Goal: Task Accomplishment & Management: Manage account settings

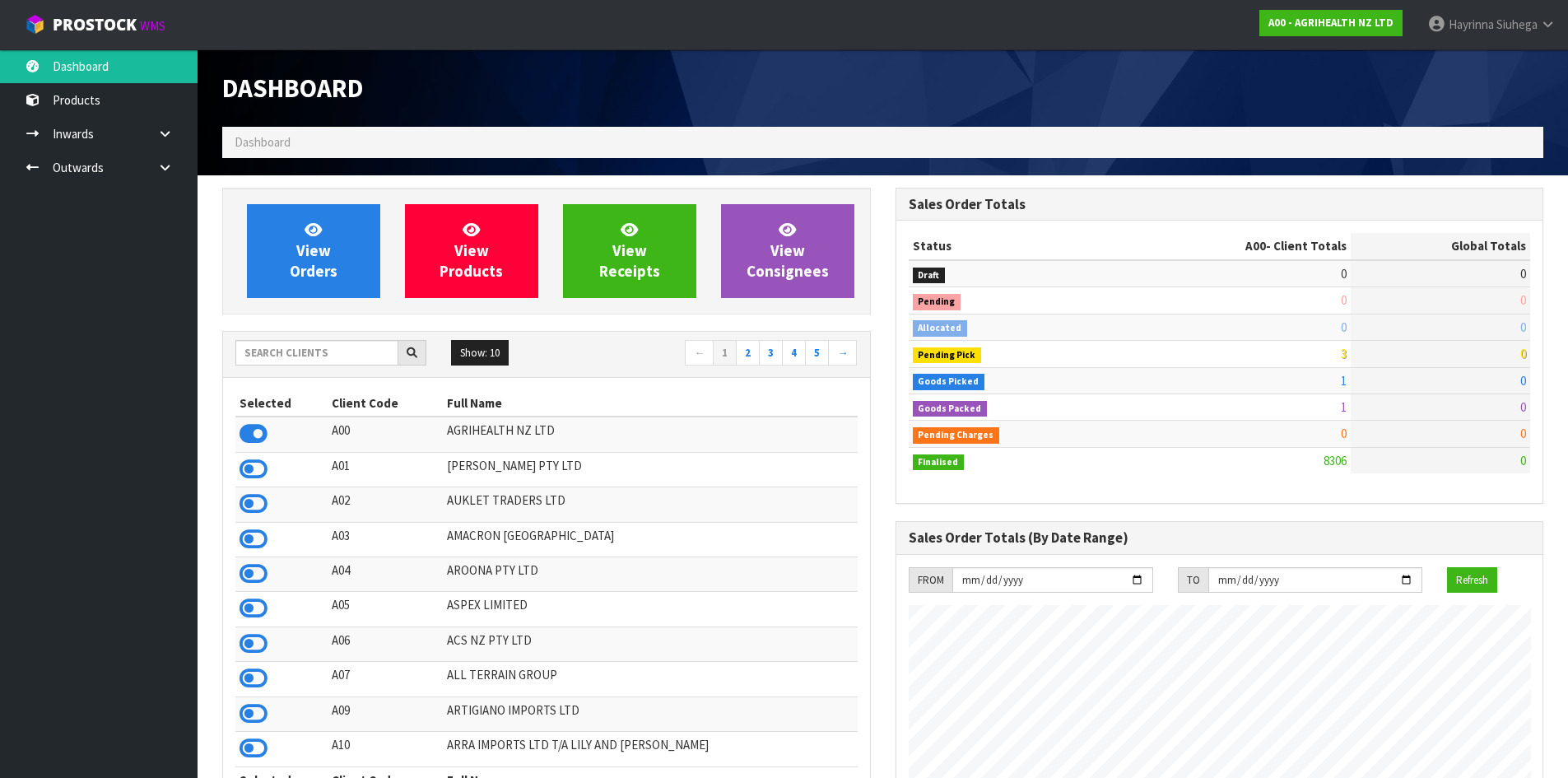
scroll to position [1247, 672]
click at [368, 356] on input "text" at bounding box center [317, 352] width 163 height 26
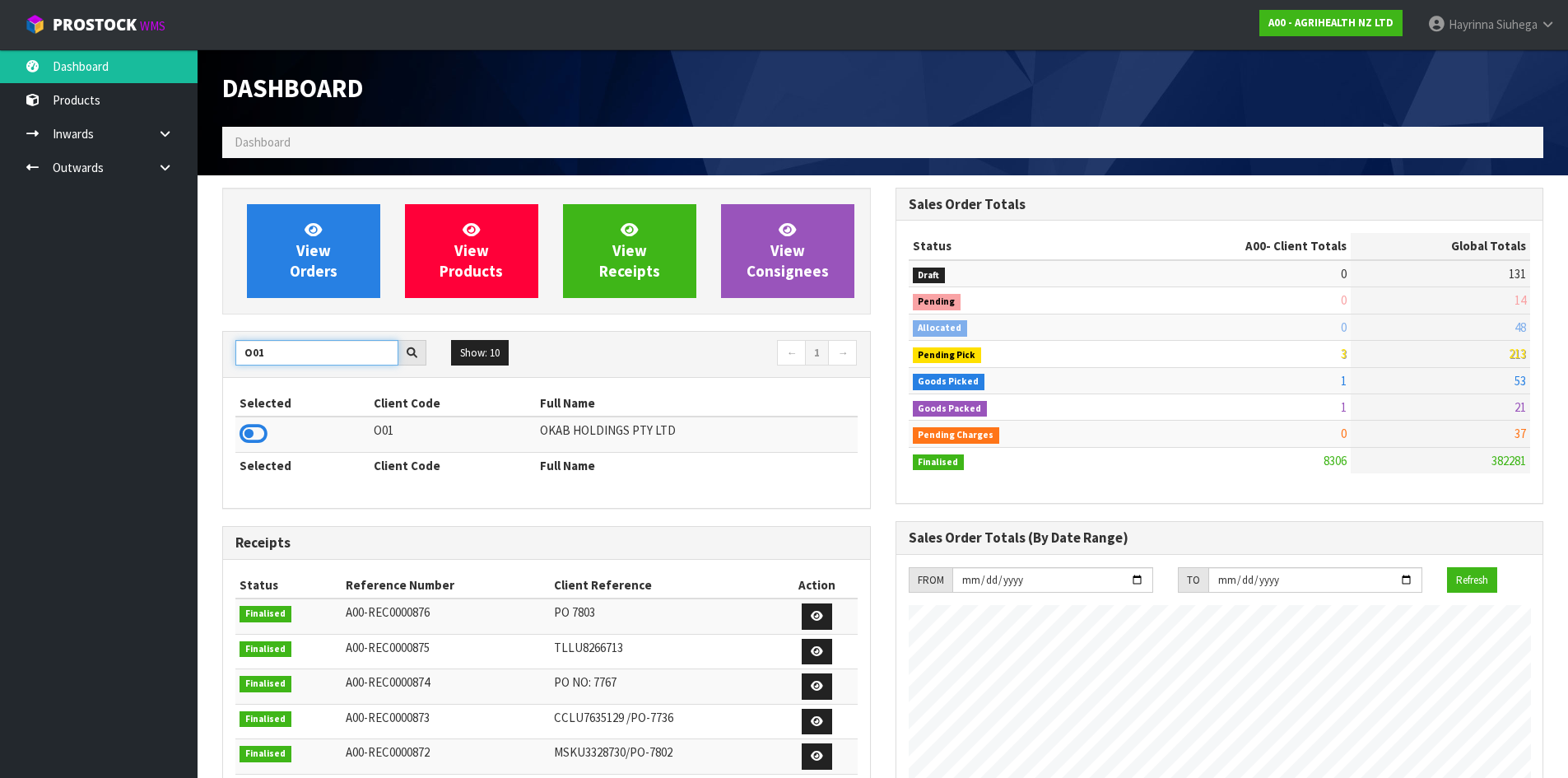
type input "O01"
click at [249, 429] on icon at bounding box center [253, 434] width 28 height 25
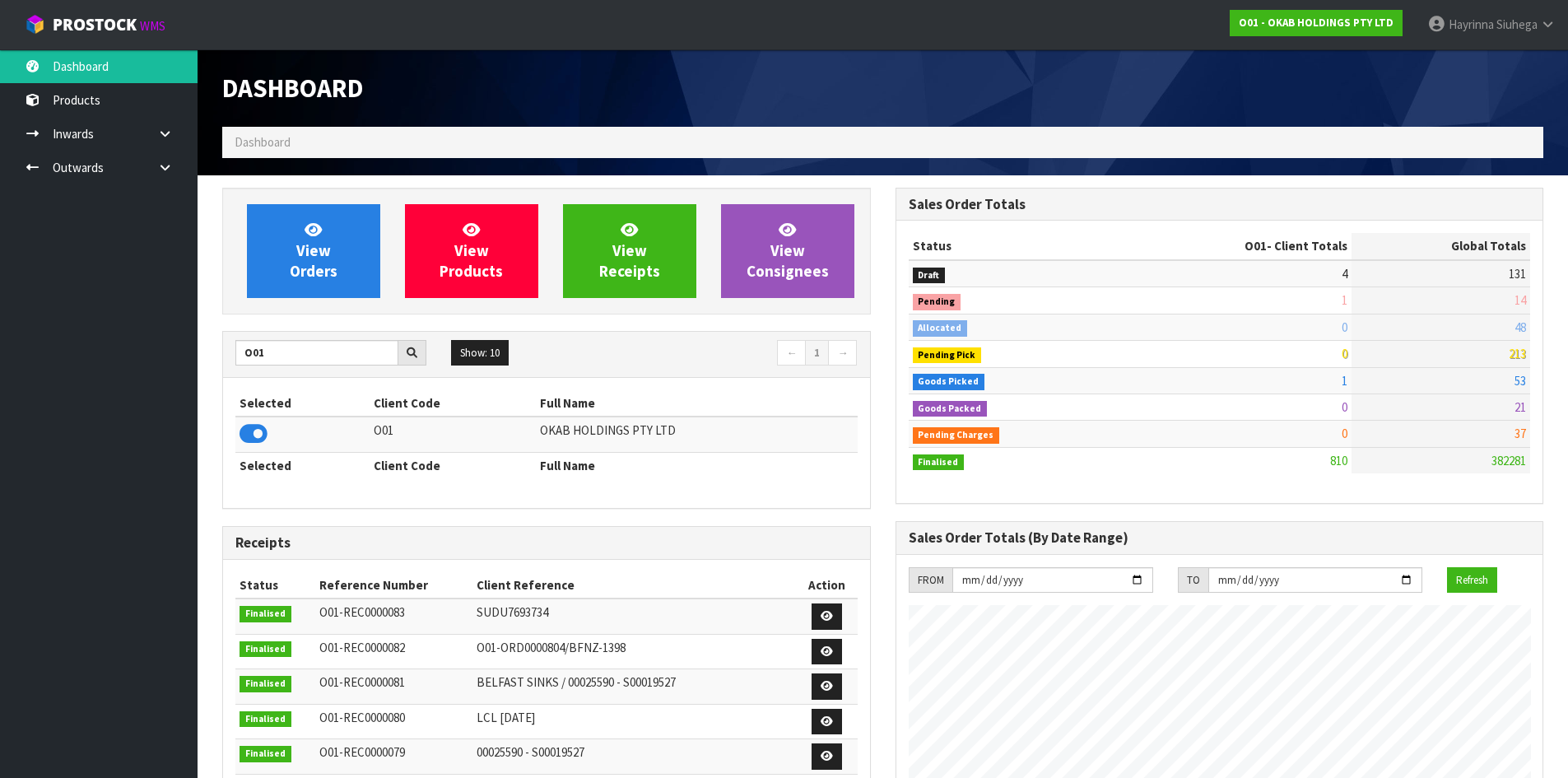
scroll to position [1299, 672]
click at [286, 260] on link "View Orders" at bounding box center [314, 251] width 134 height 94
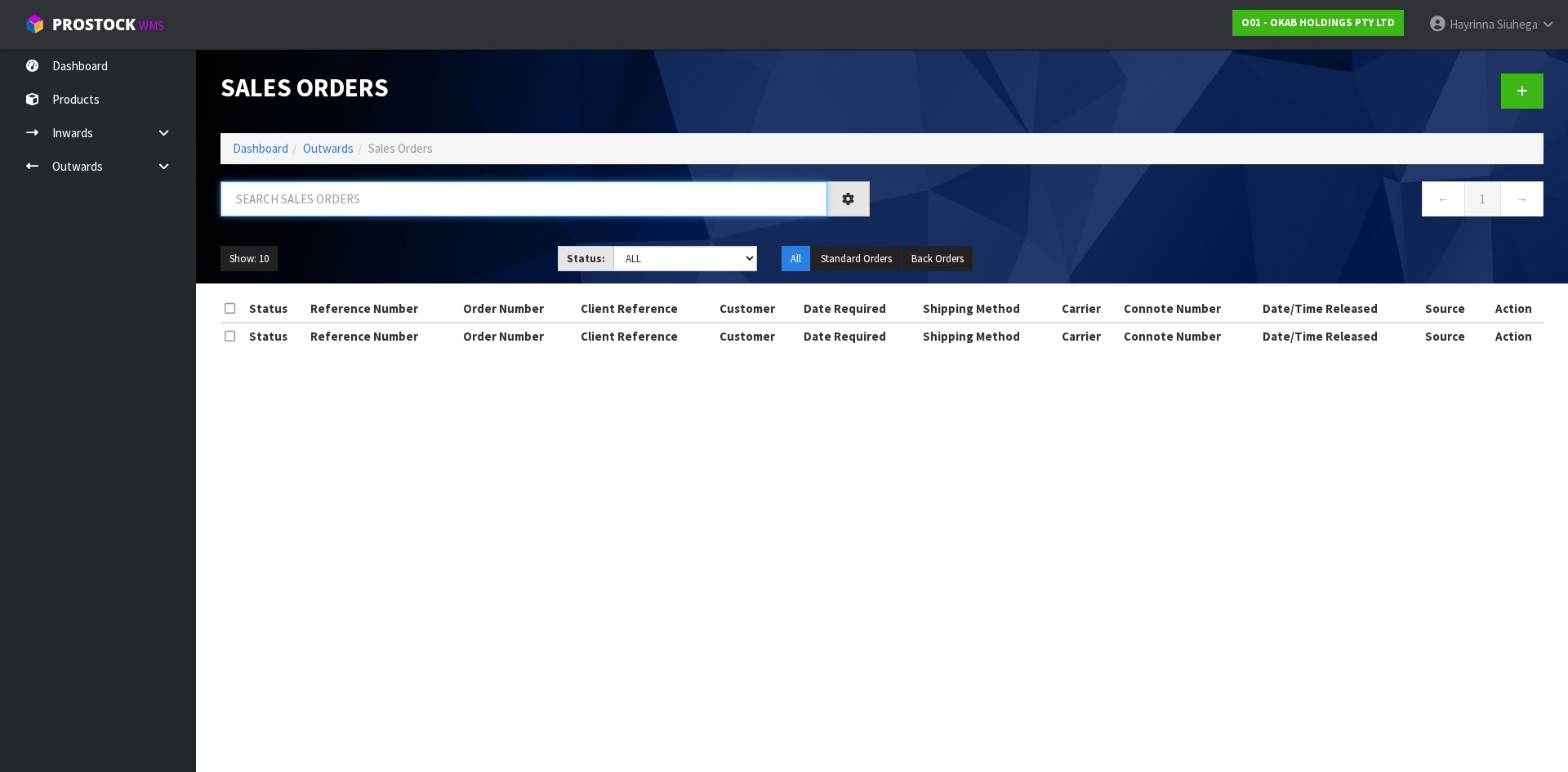
click at [299, 210] on input "text" at bounding box center [524, 199] width 607 height 35
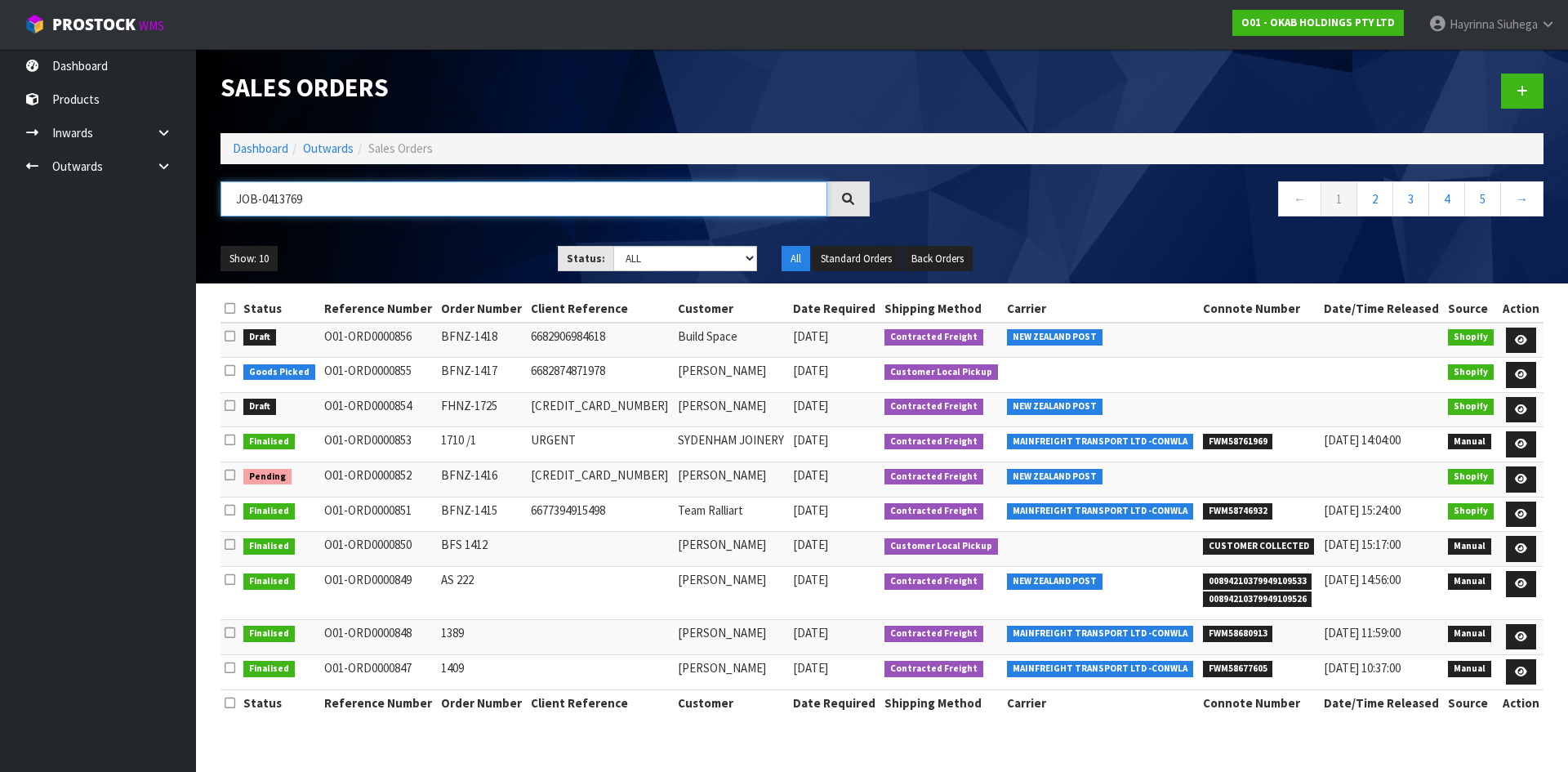
type input "JOB-0413769"
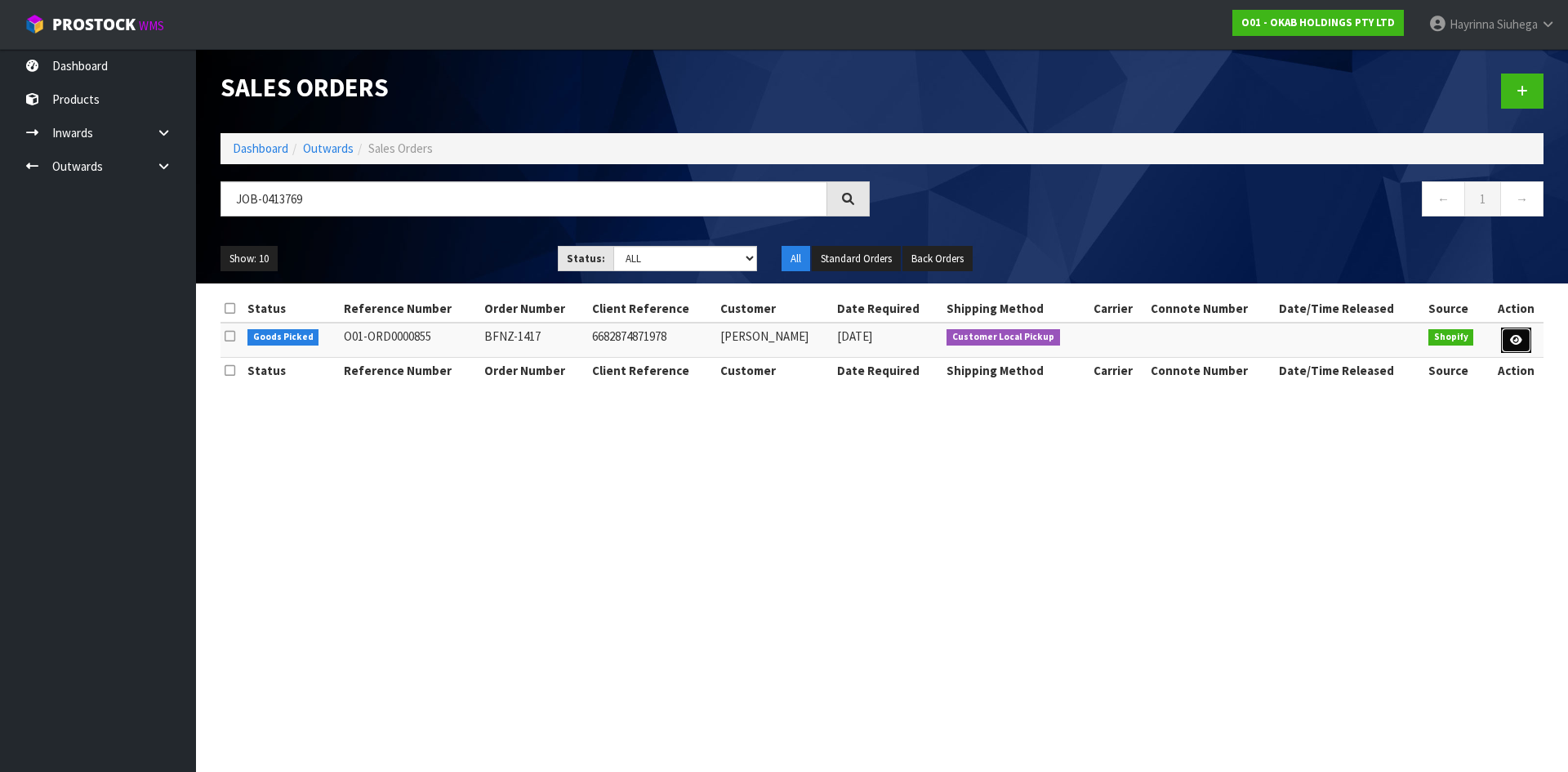
click at [1516, 344] on icon at bounding box center [1516, 341] width 12 height 10
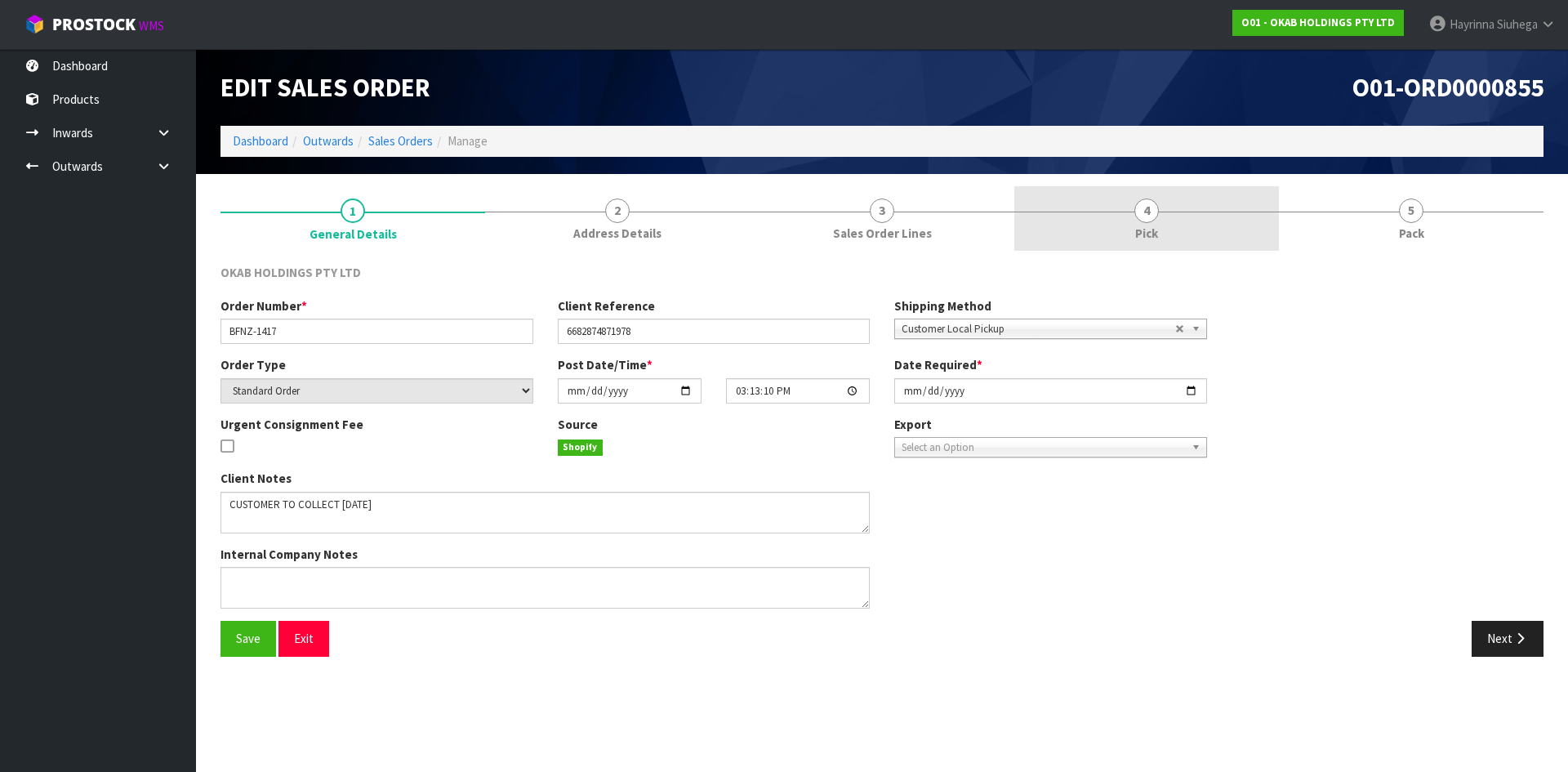
click at [1141, 204] on span "4" at bounding box center [1146, 210] width 24 height 24
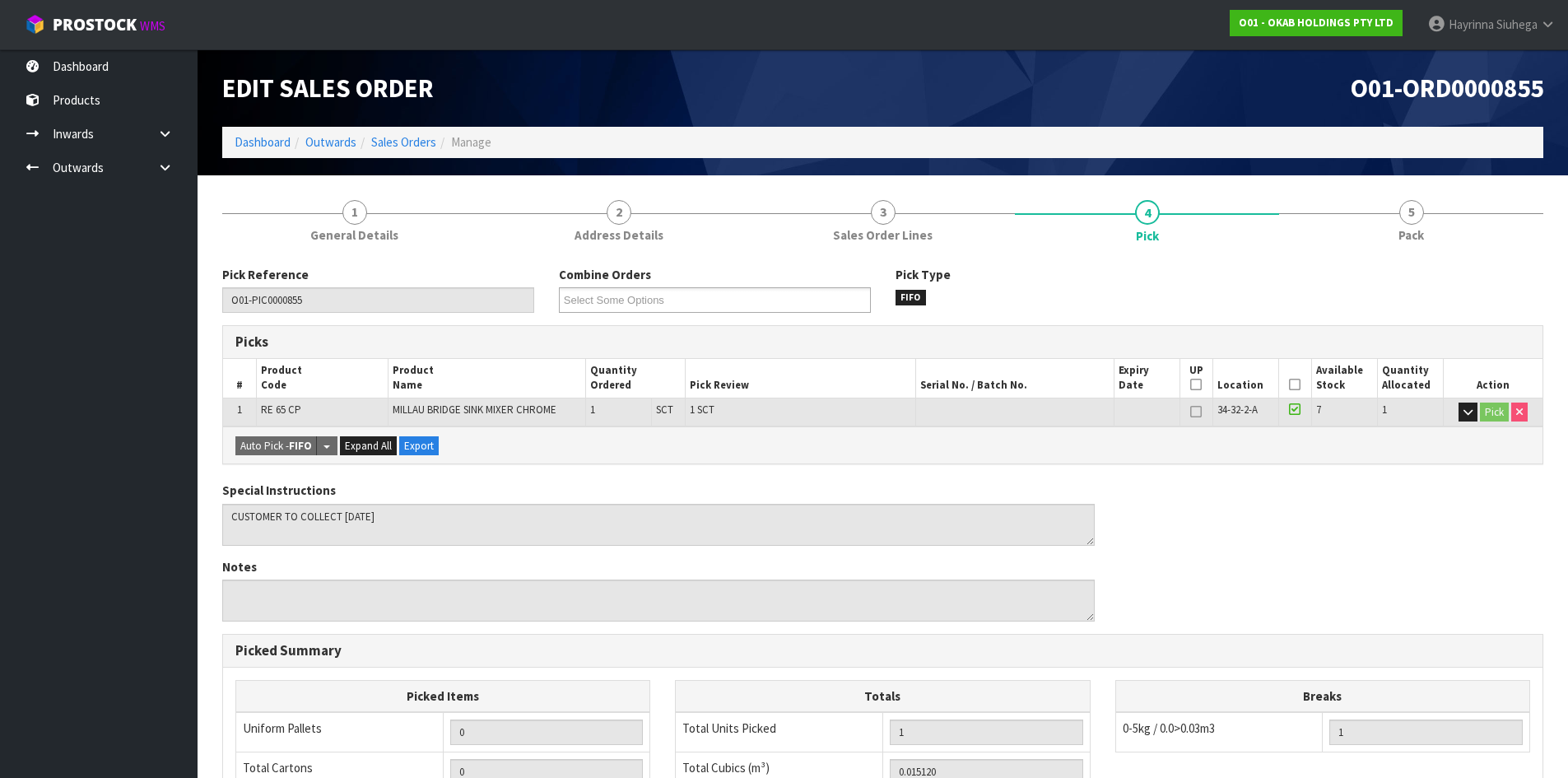
click at [1446, 253] on li "5 Pack" at bounding box center [1411, 220] width 264 height 66
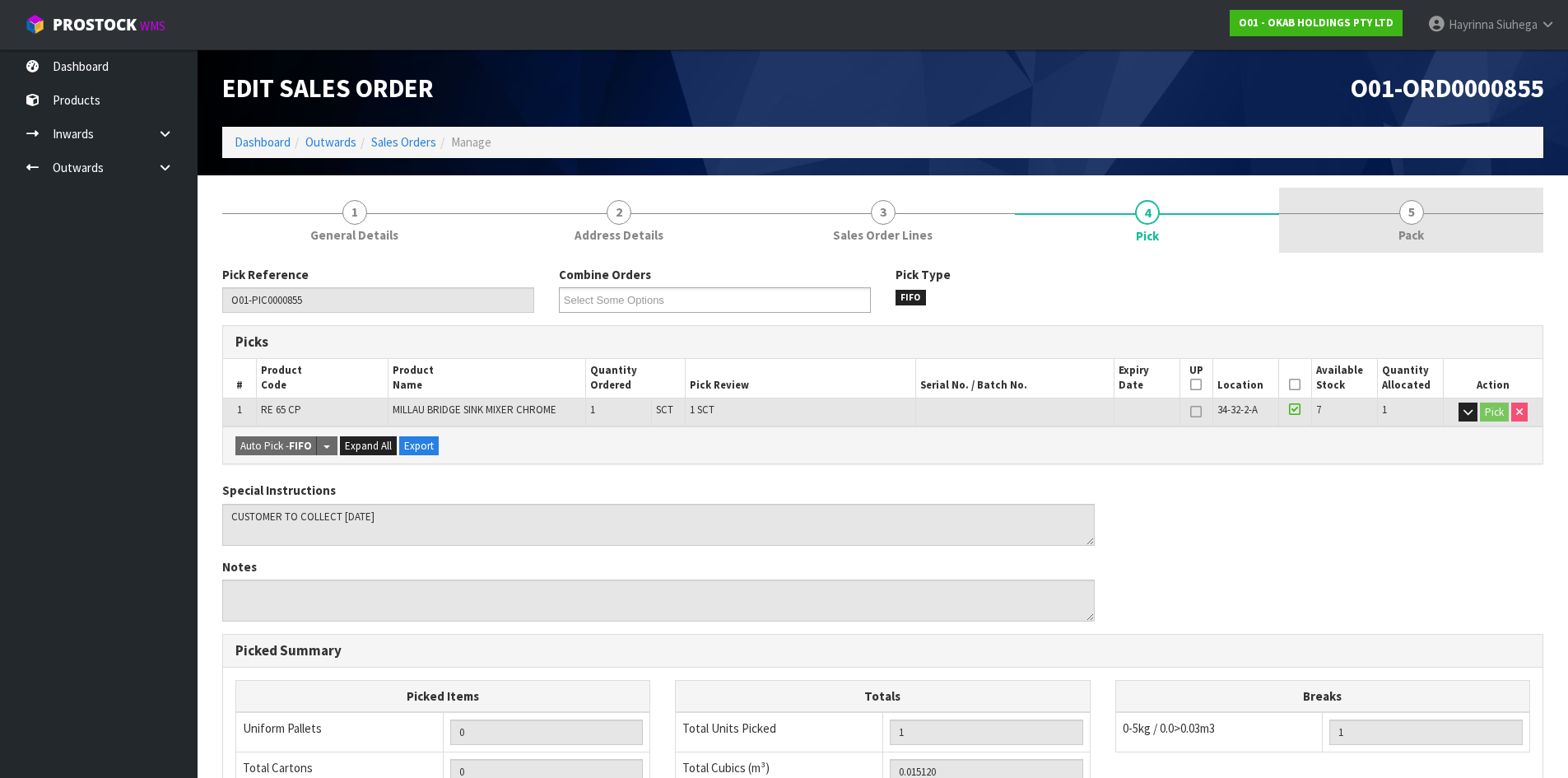
click at [1438, 231] on link "5 Pack" at bounding box center [1411, 220] width 264 height 65
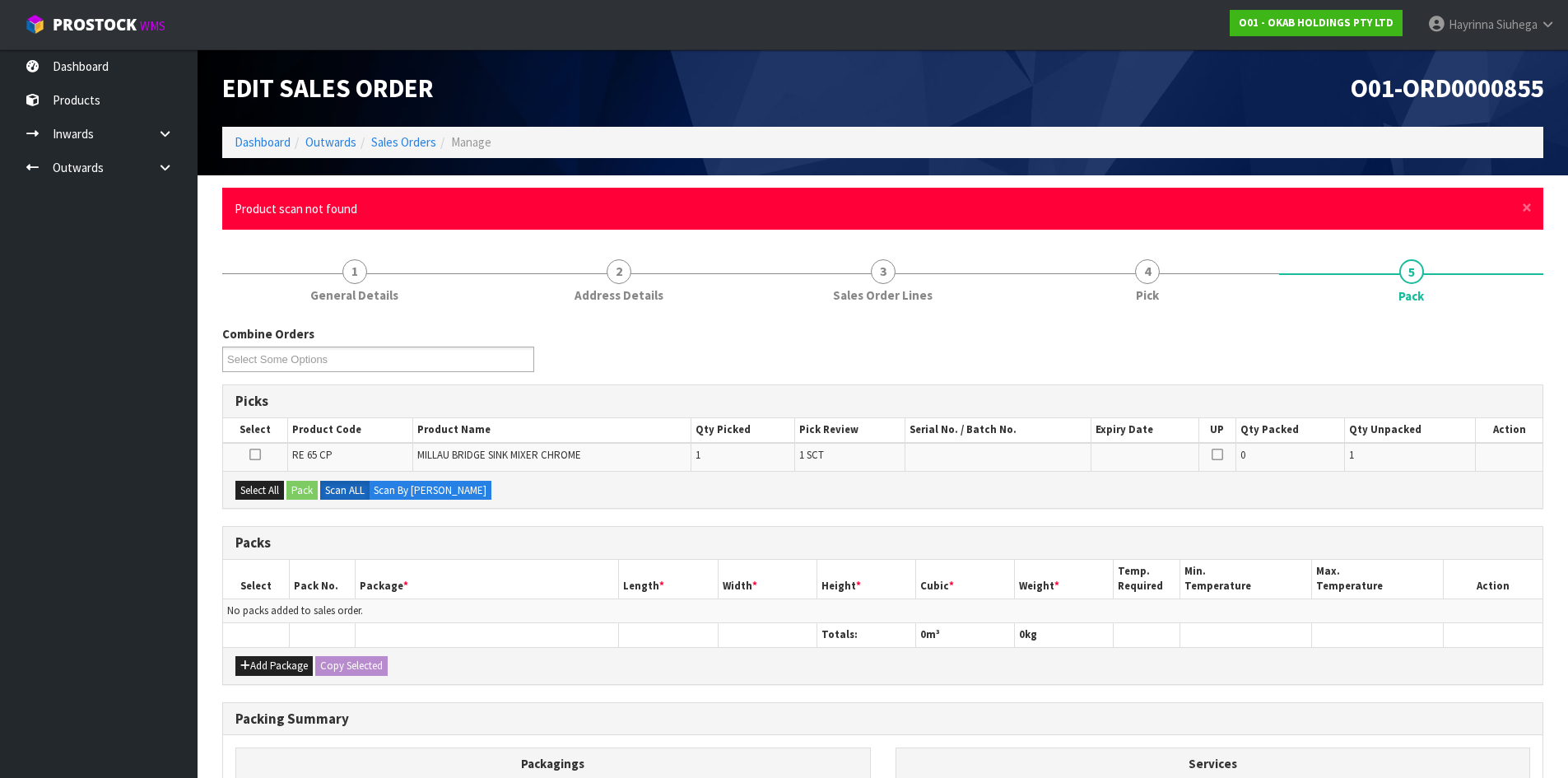
click at [1532, 210] on div "× Close Product scan not found" at bounding box center [883, 209] width 1321 height 42
click at [1526, 206] on span "×" at bounding box center [1527, 208] width 10 height 23
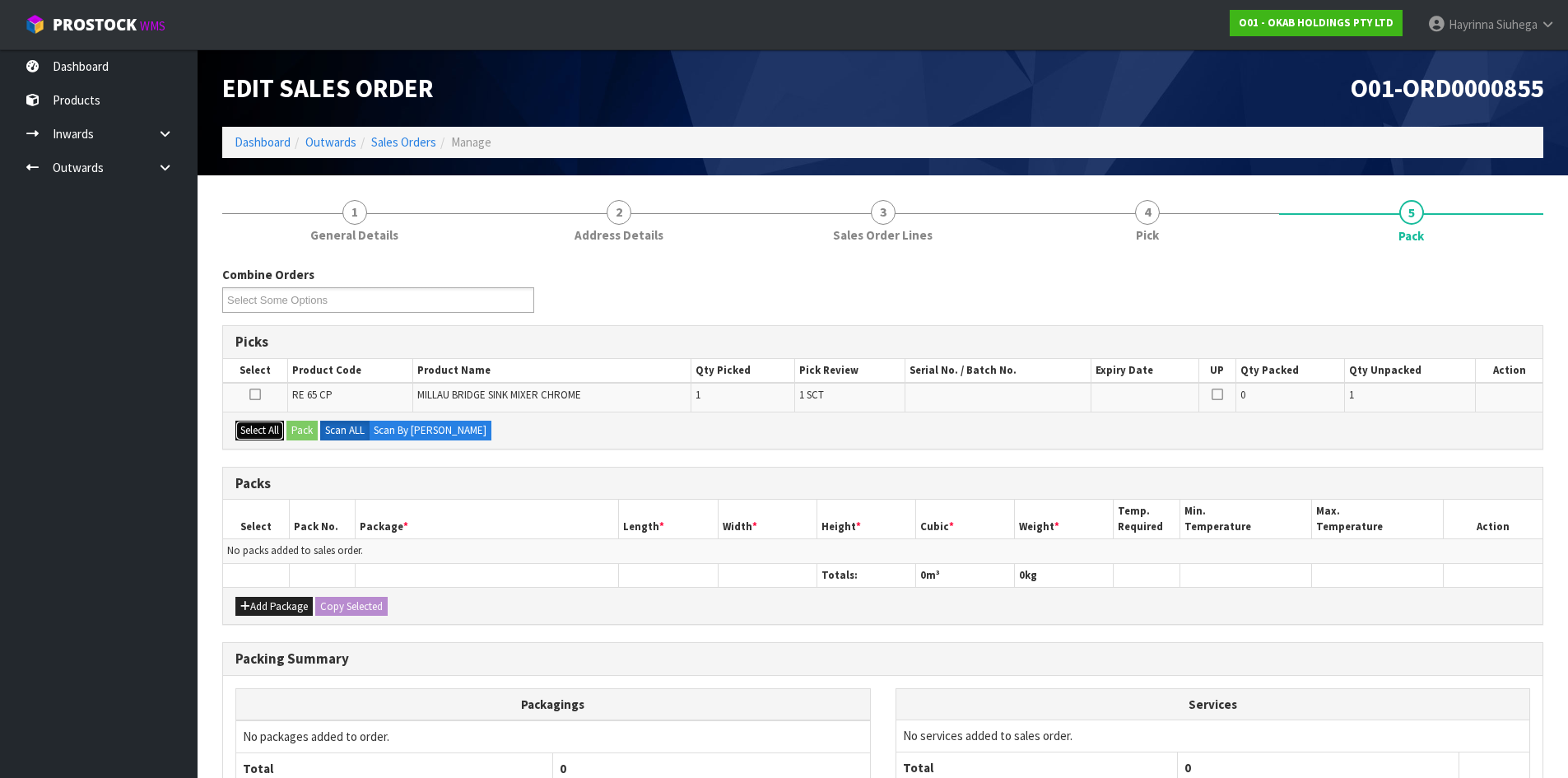
click at [261, 430] on button "Select All" at bounding box center [260, 430] width 48 height 19
click at [306, 428] on button "Pack" at bounding box center [303, 430] width 32 height 19
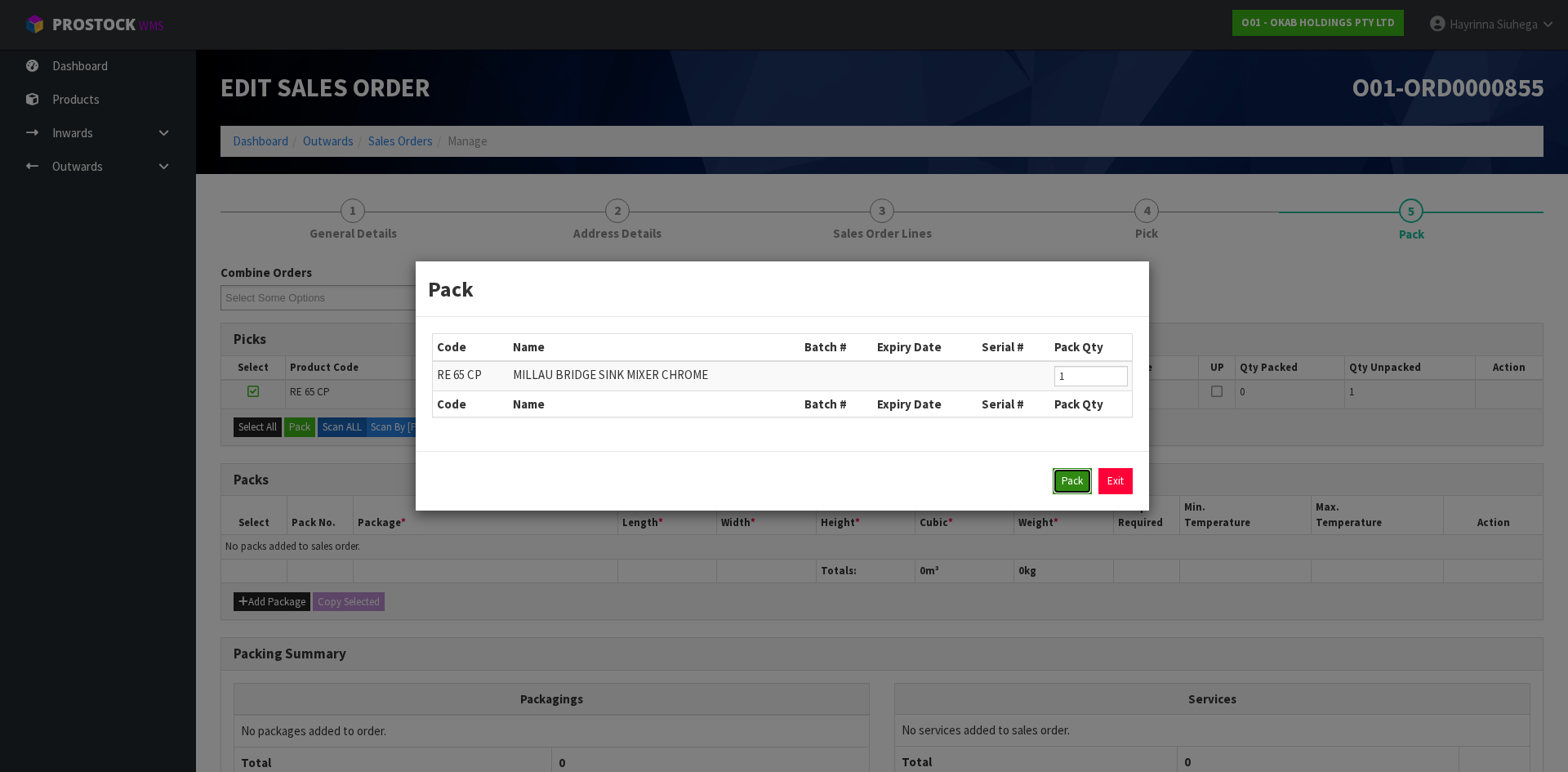
click at [1069, 486] on button "Pack" at bounding box center [1072, 481] width 39 height 26
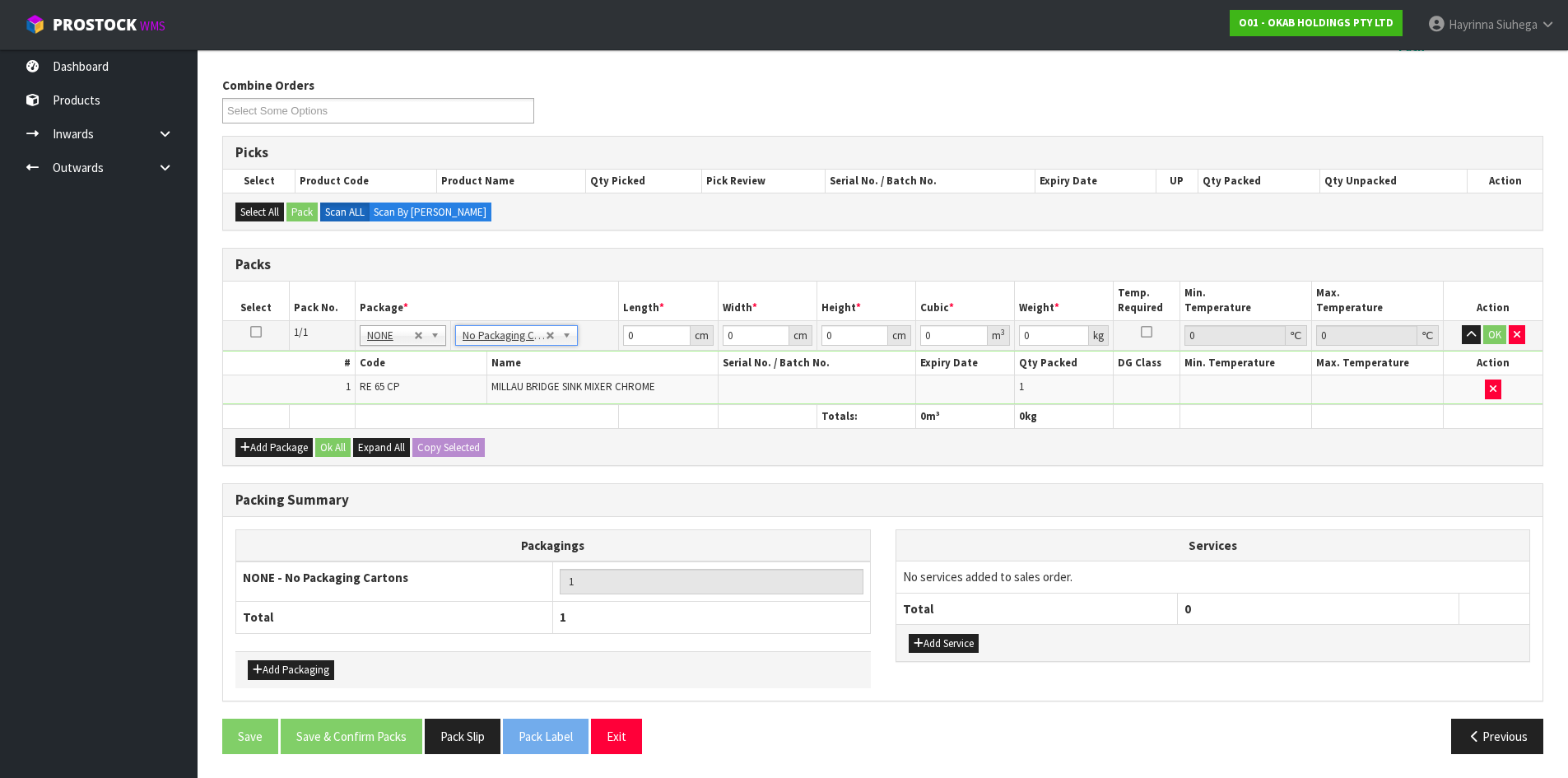
scroll to position [190, 0]
click at [963, 640] on button "Add Service" at bounding box center [944, 642] width 70 height 19
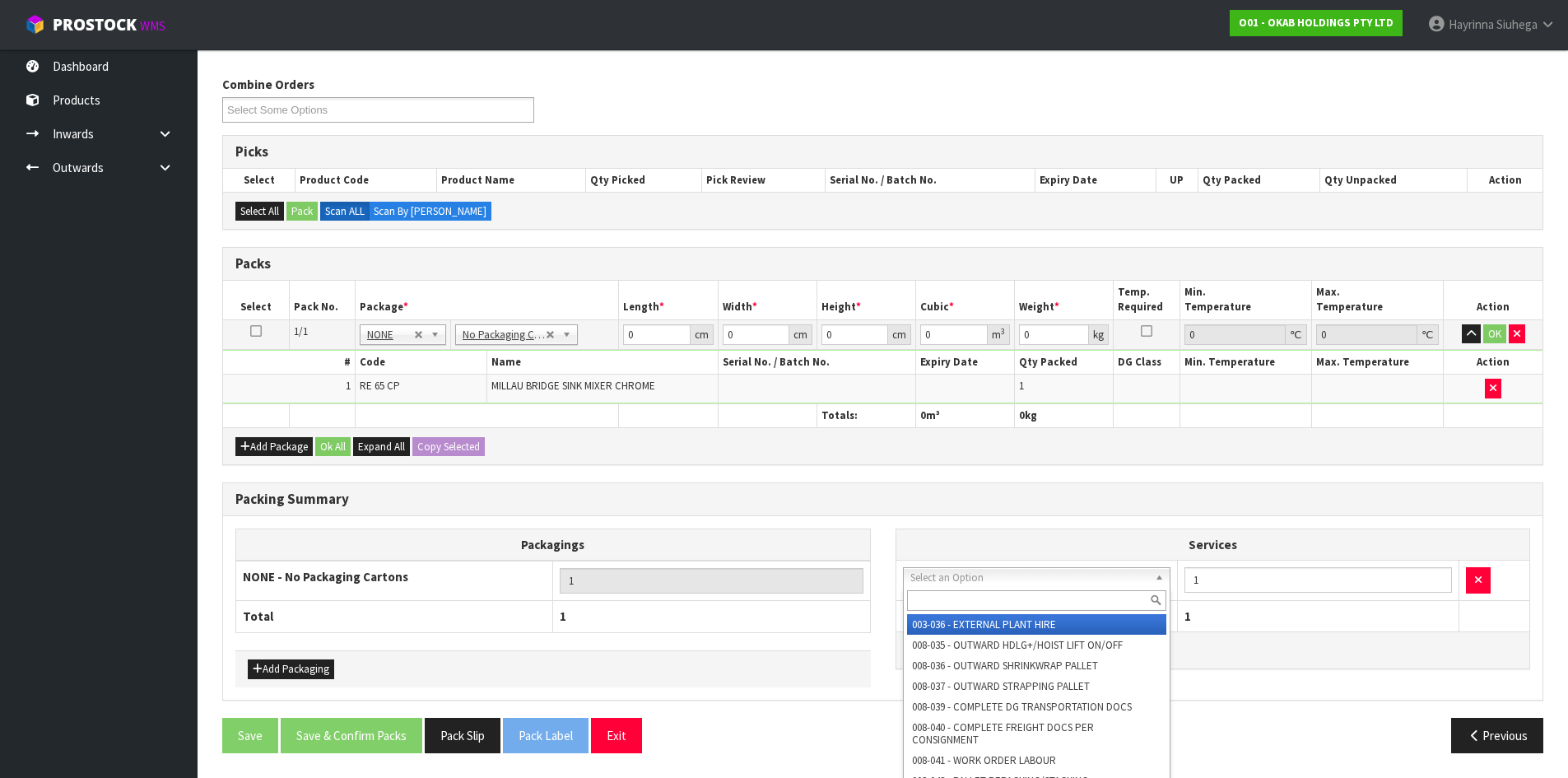
click at [1000, 598] on input "text" at bounding box center [1037, 600] width 260 height 20
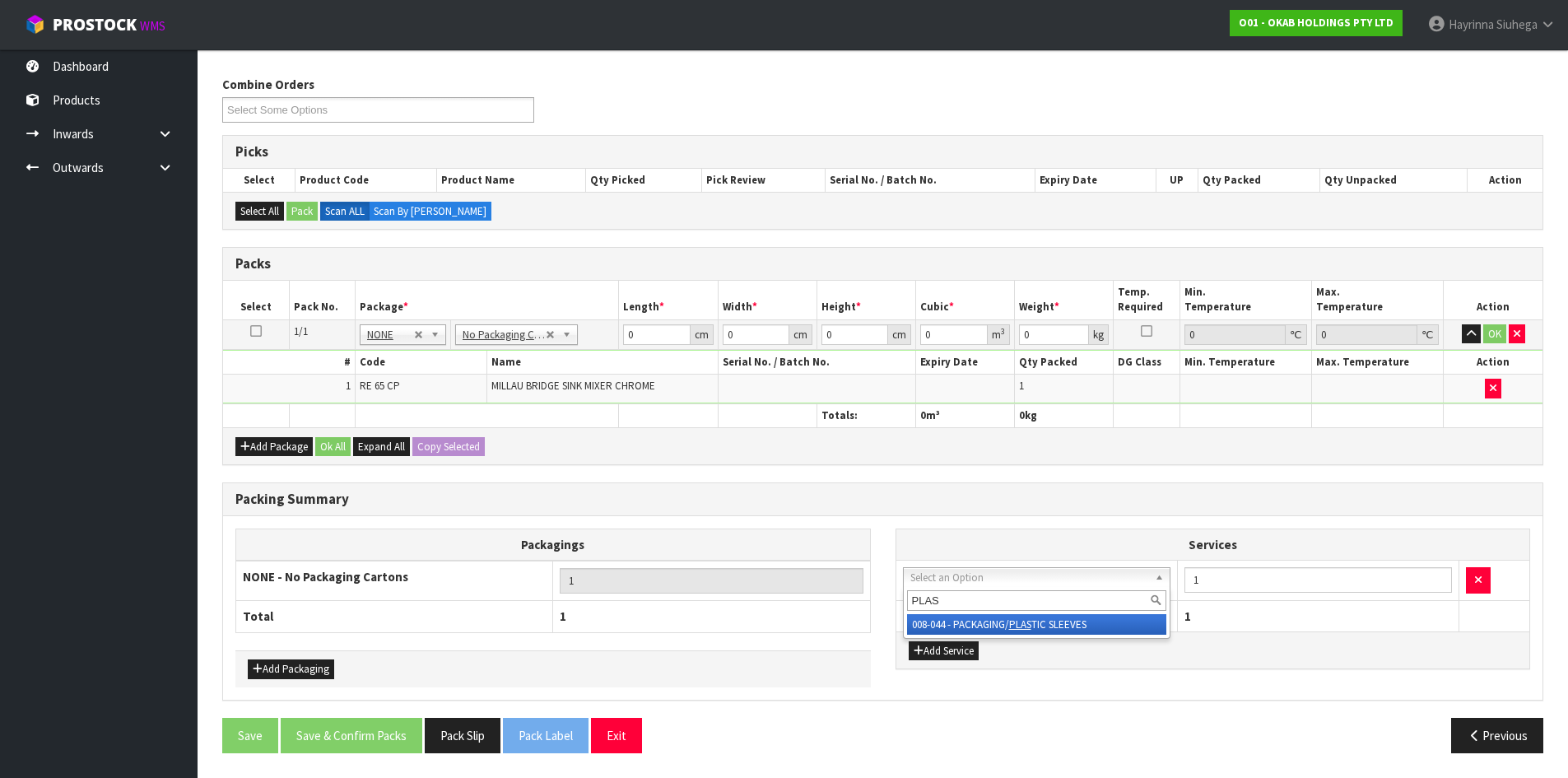
type input "PLAST"
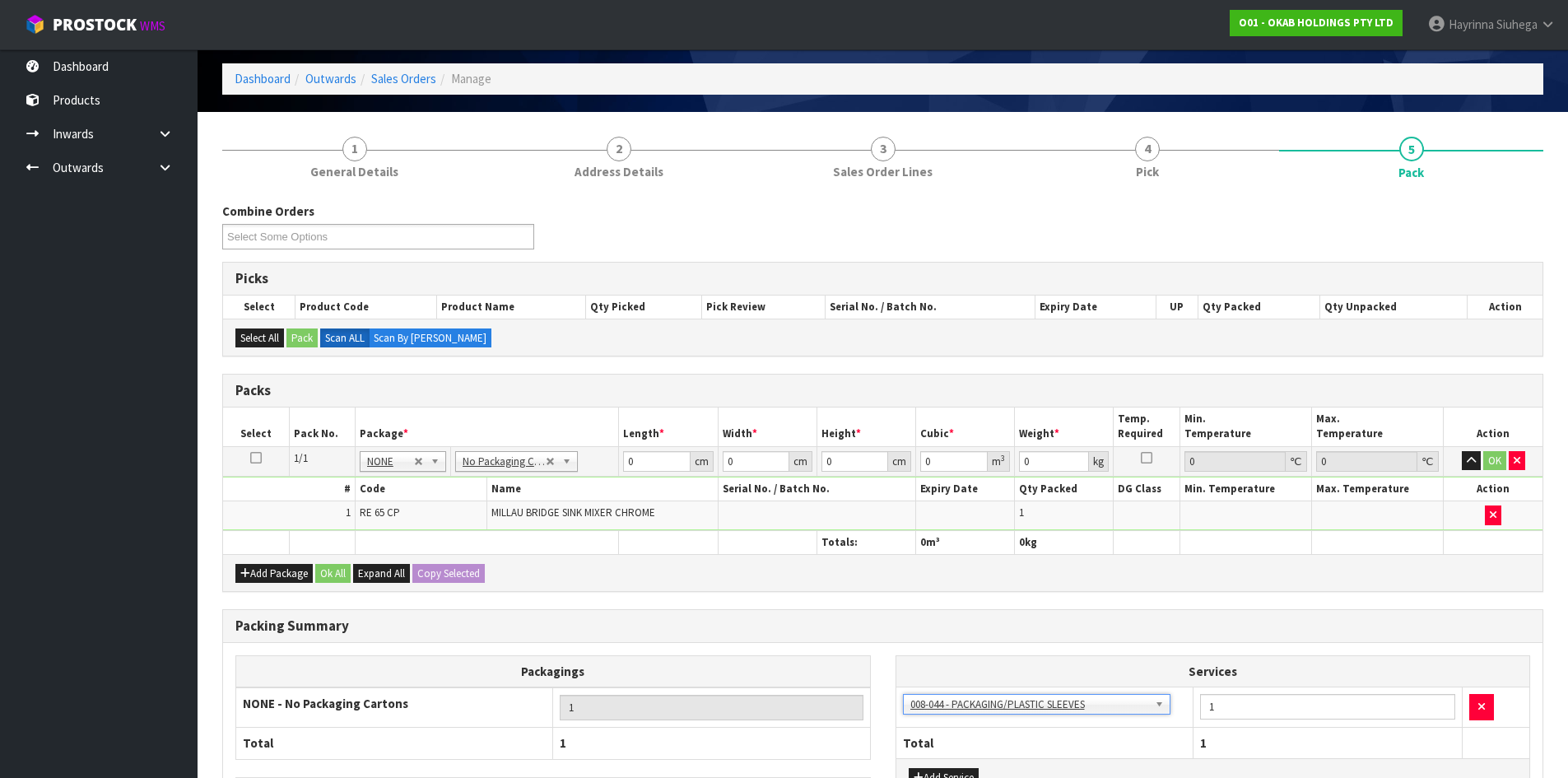
scroll to position [26, 0]
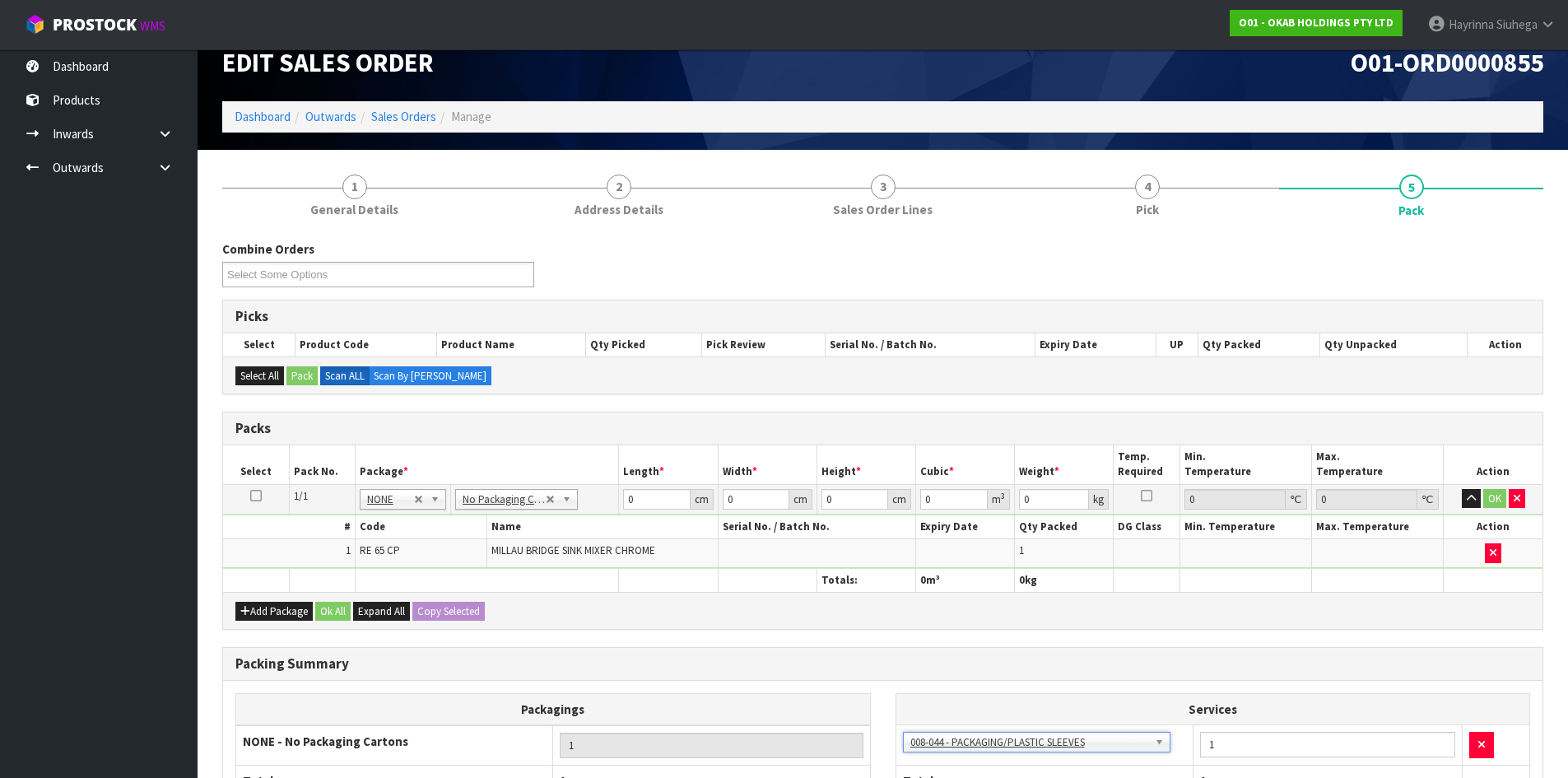
click at [618, 496] on td "No Packaging Cartons PLT GEN120 (1200 X 1000) PLT ONE WAY SKID CHEP HIRE PALLET…" at bounding box center [535, 499] width 169 height 30
click at [626, 502] on input "0" at bounding box center [656, 499] width 67 height 20
type input "49"
type input "37"
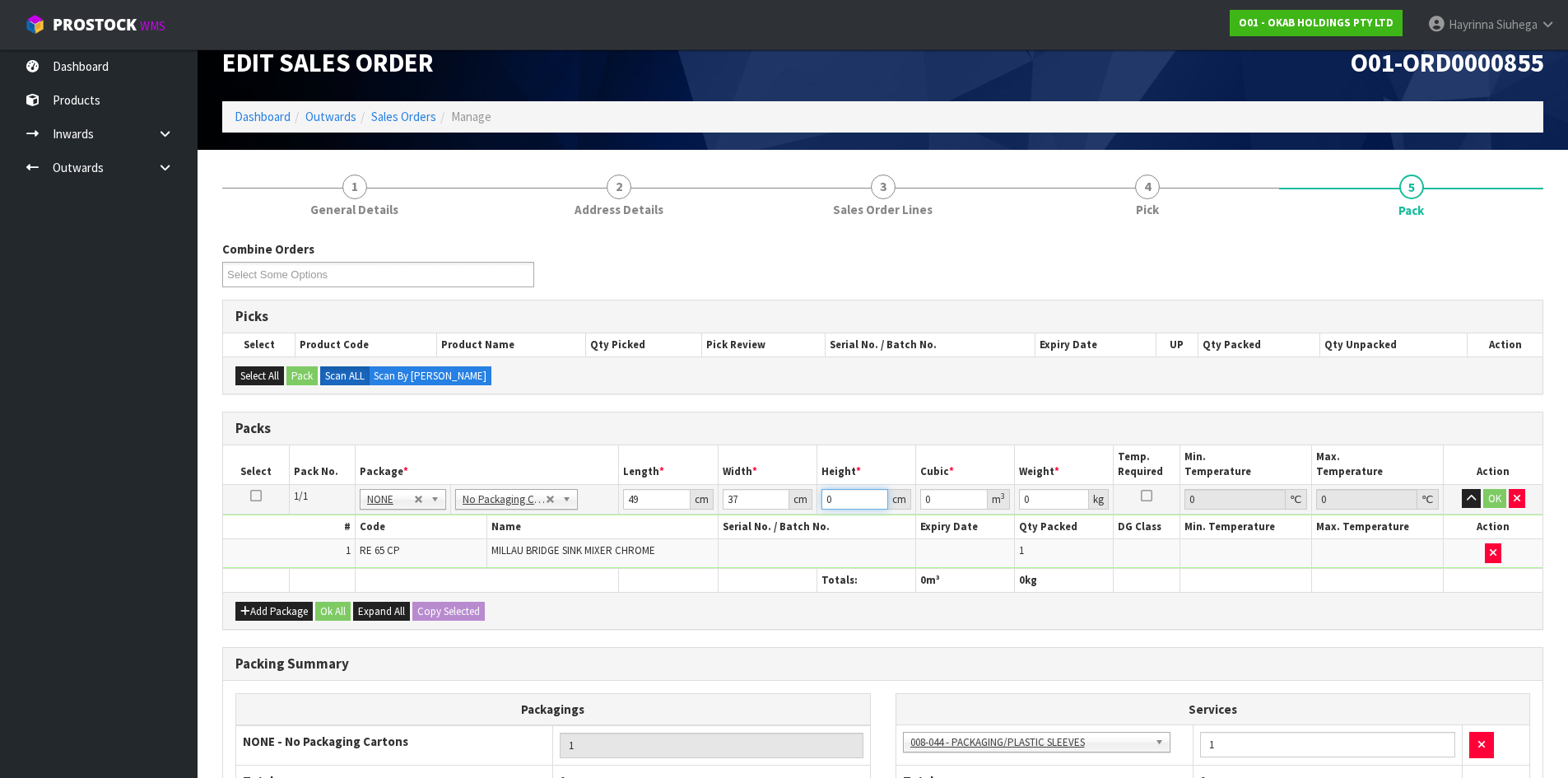
type input "9"
type input "0.016317"
type input "9"
type input "3"
click button "OK" at bounding box center [1495, 499] width 23 height 19
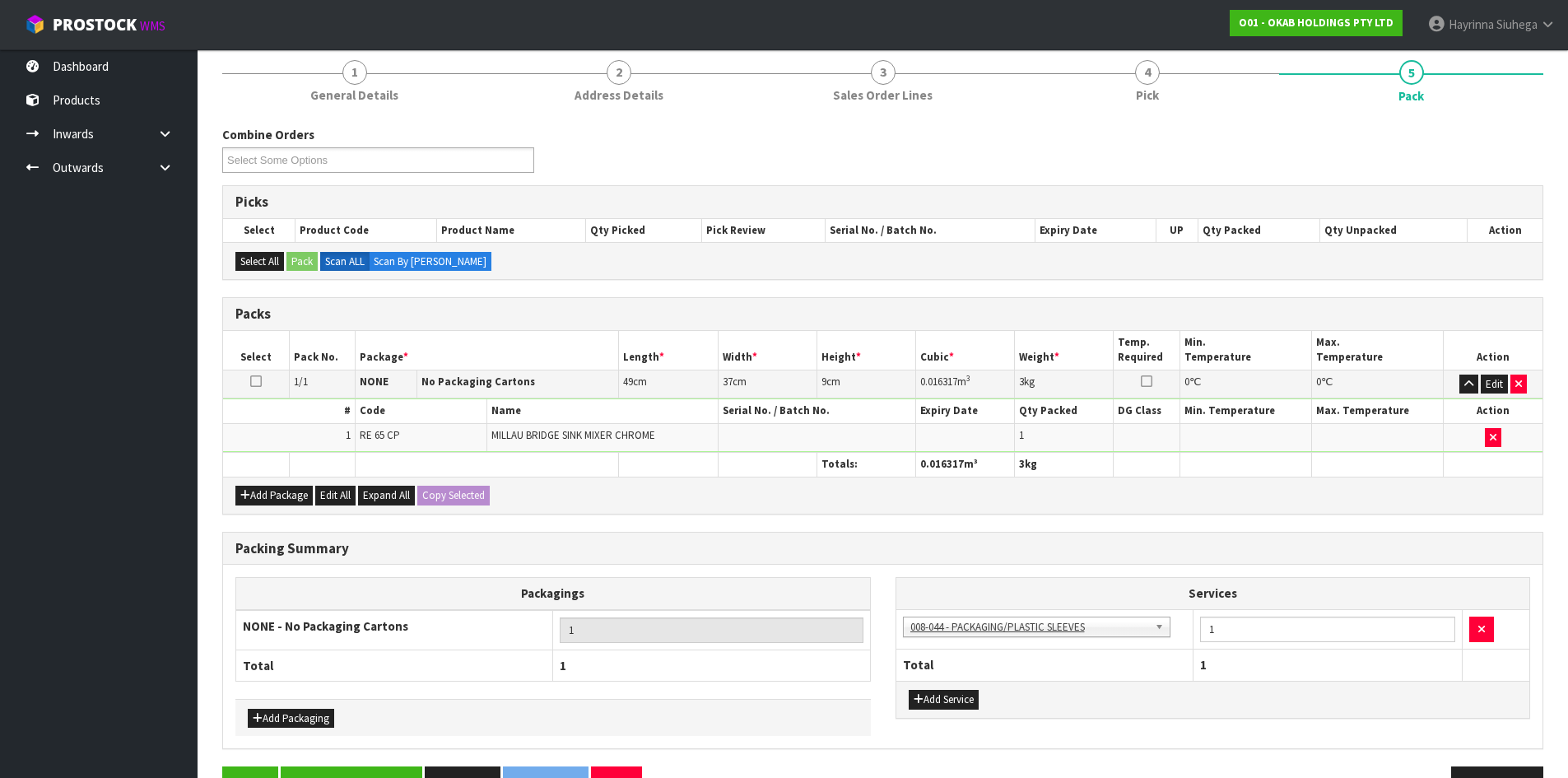
scroll to position [189, 0]
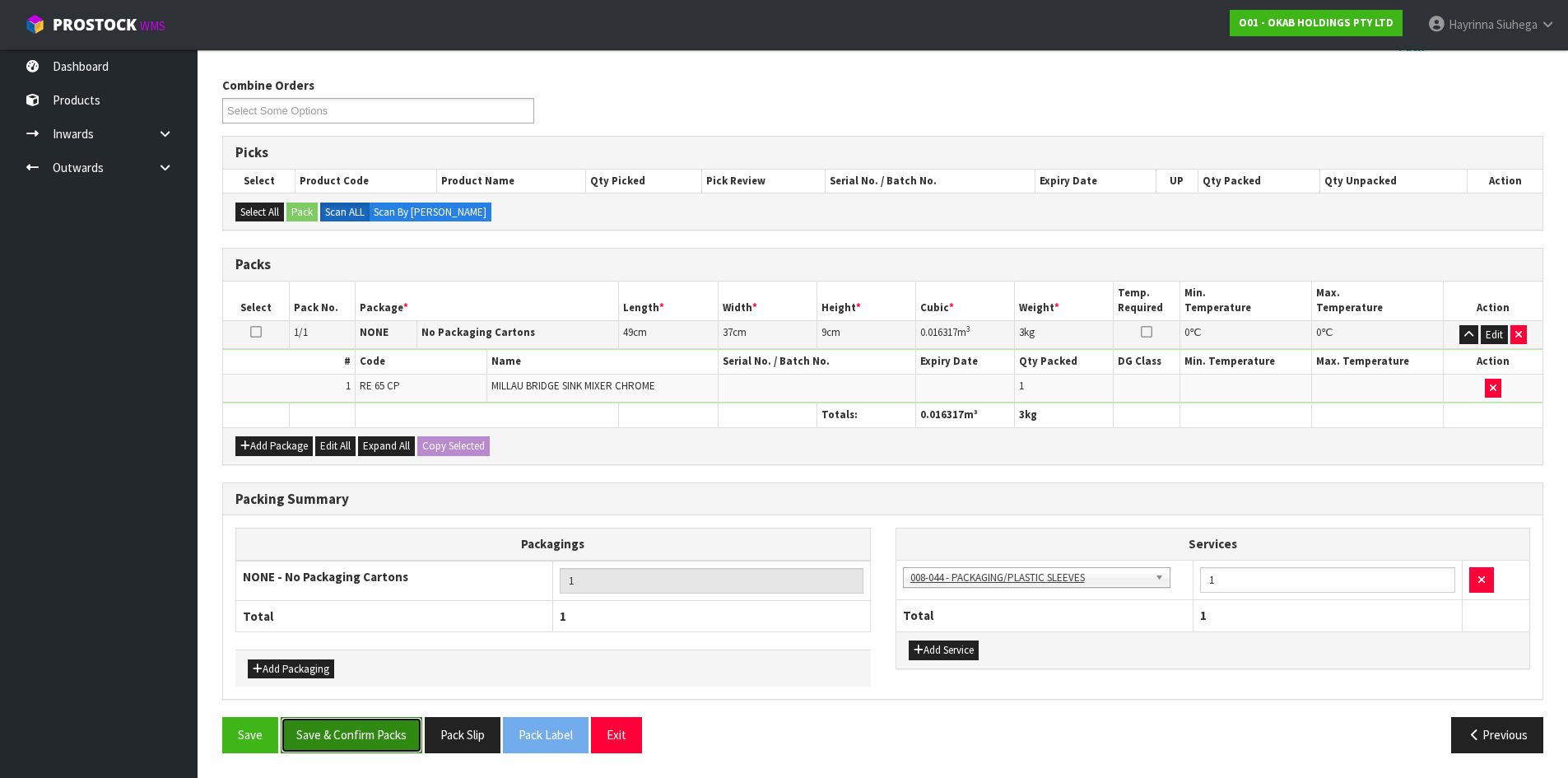
click at [385, 733] on button "Save & Confirm Packs" at bounding box center [351, 735] width 142 height 35
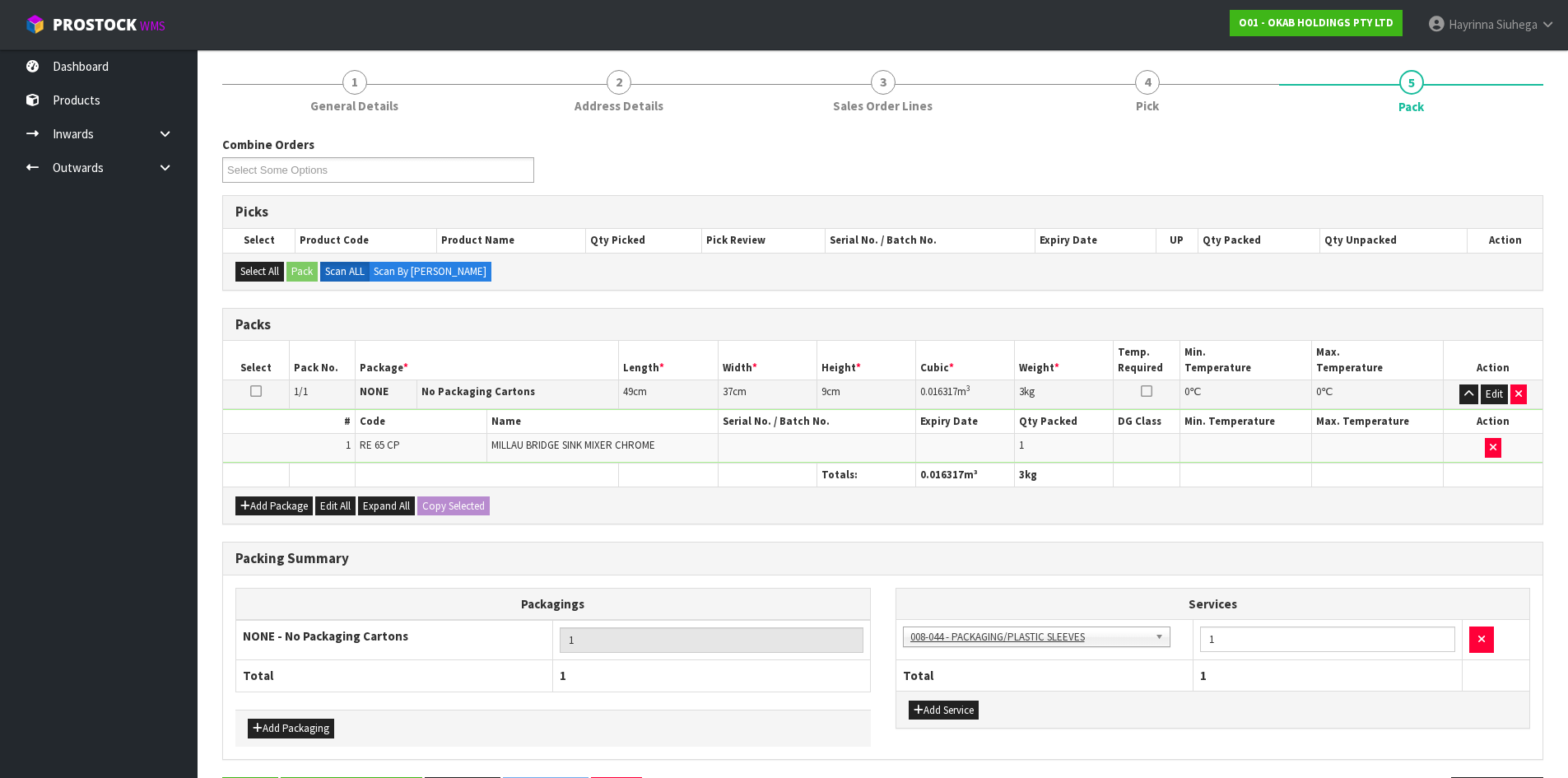
scroll to position [0, 0]
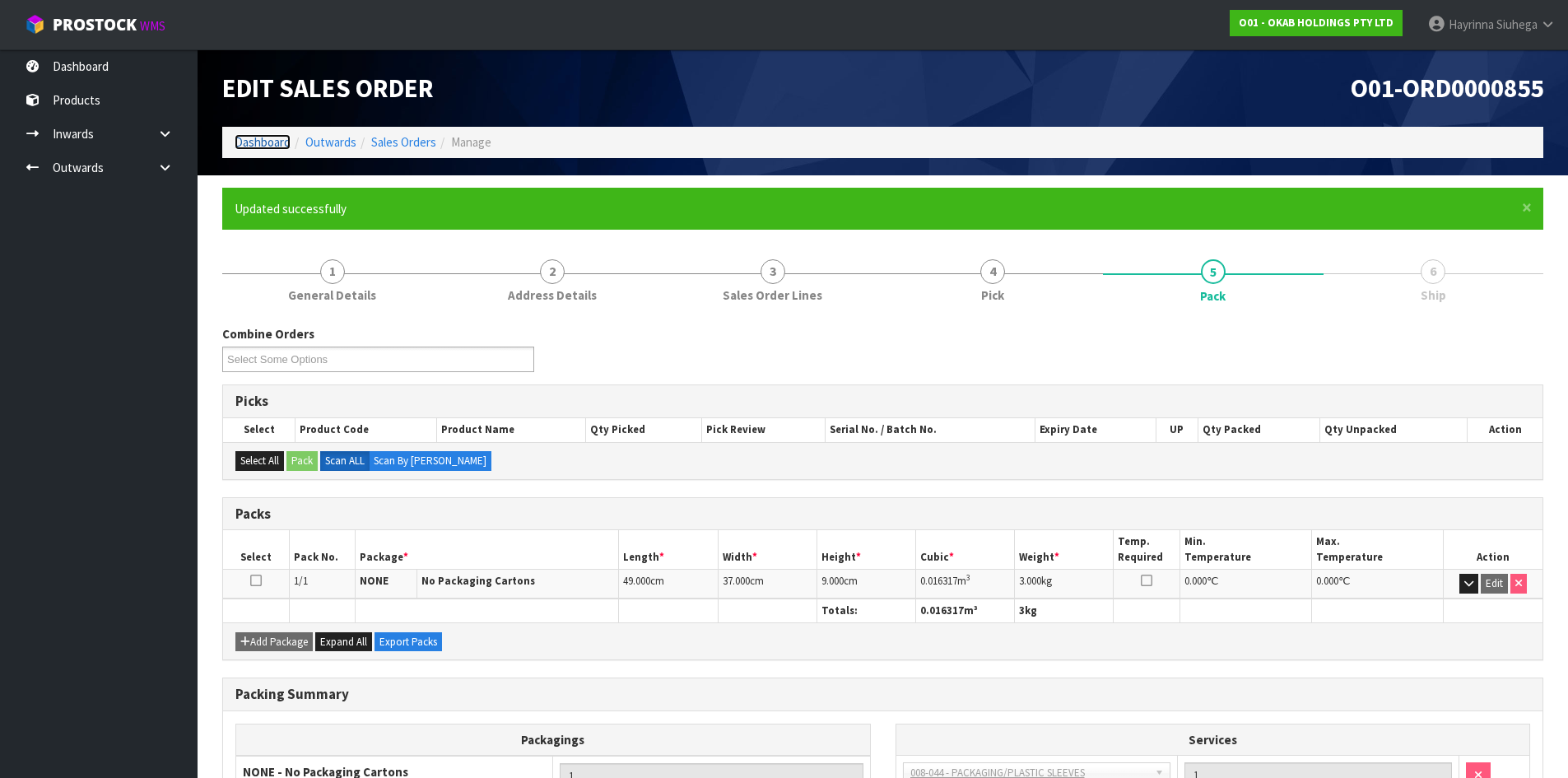
click at [267, 147] on link "Dashboard" at bounding box center [263, 142] width 56 height 16
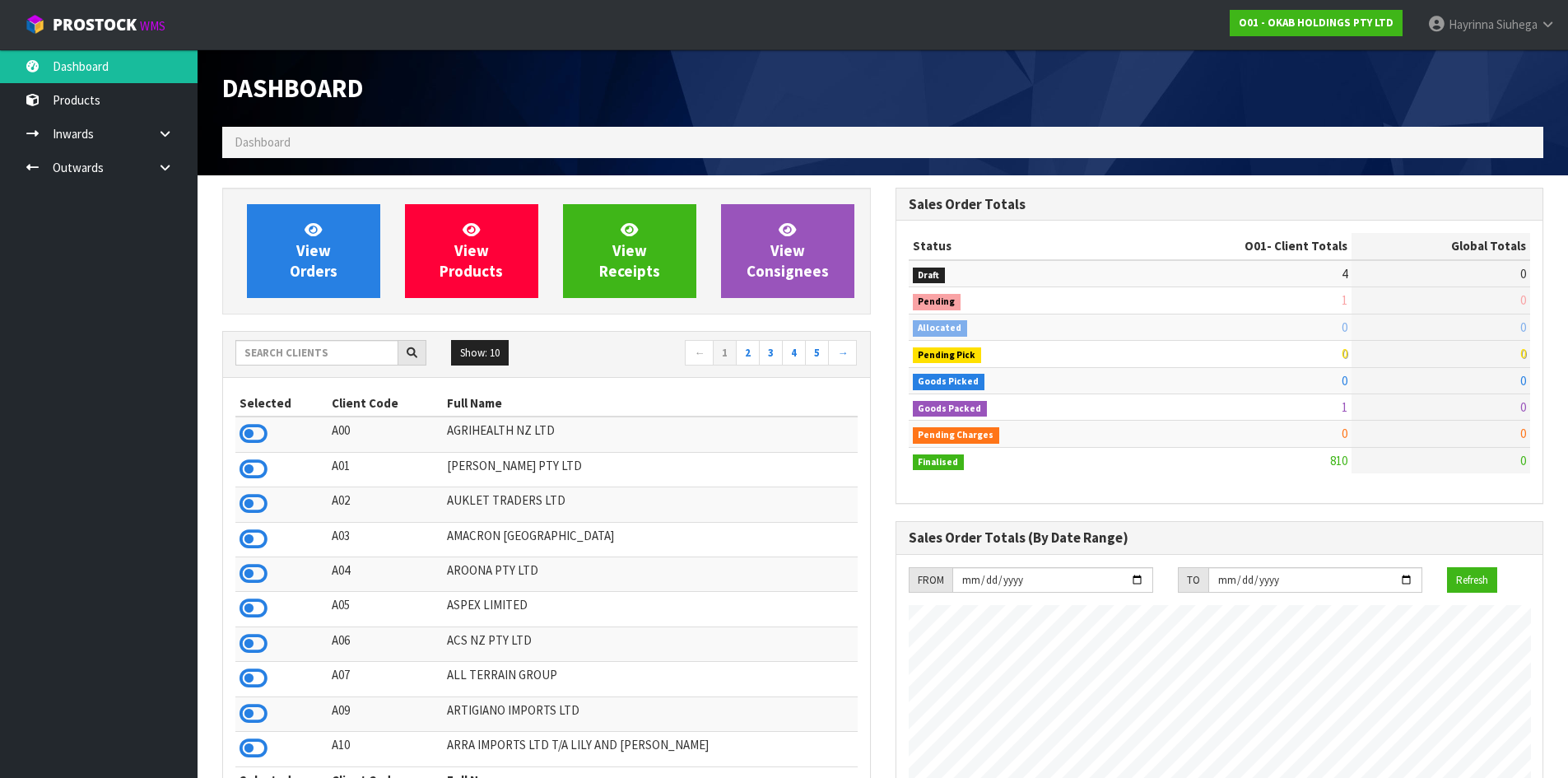
scroll to position [1299, 672]
click at [341, 356] on input "text" at bounding box center [317, 352] width 163 height 26
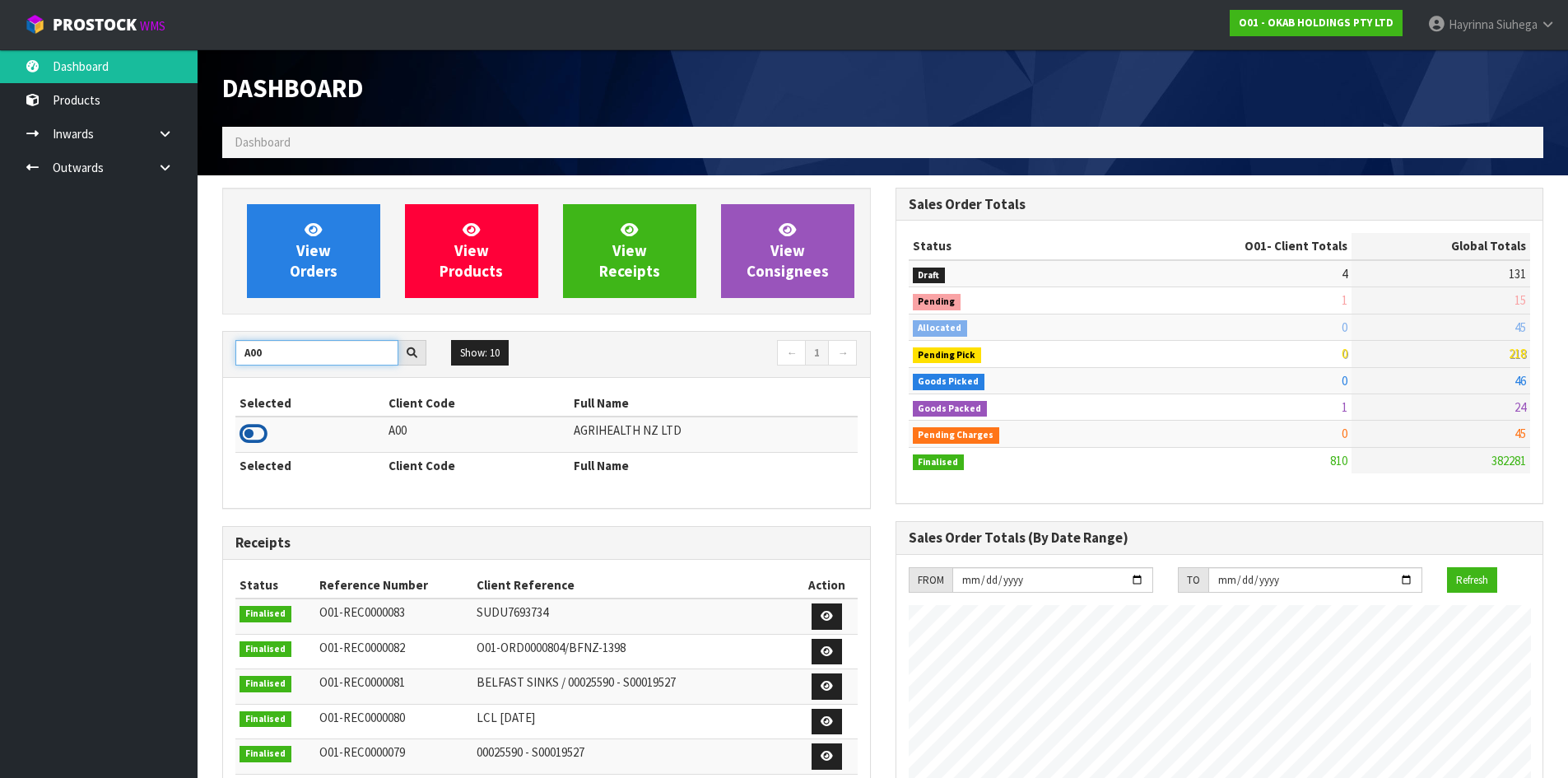
type input "A00"
click at [256, 429] on icon at bounding box center [253, 434] width 28 height 25
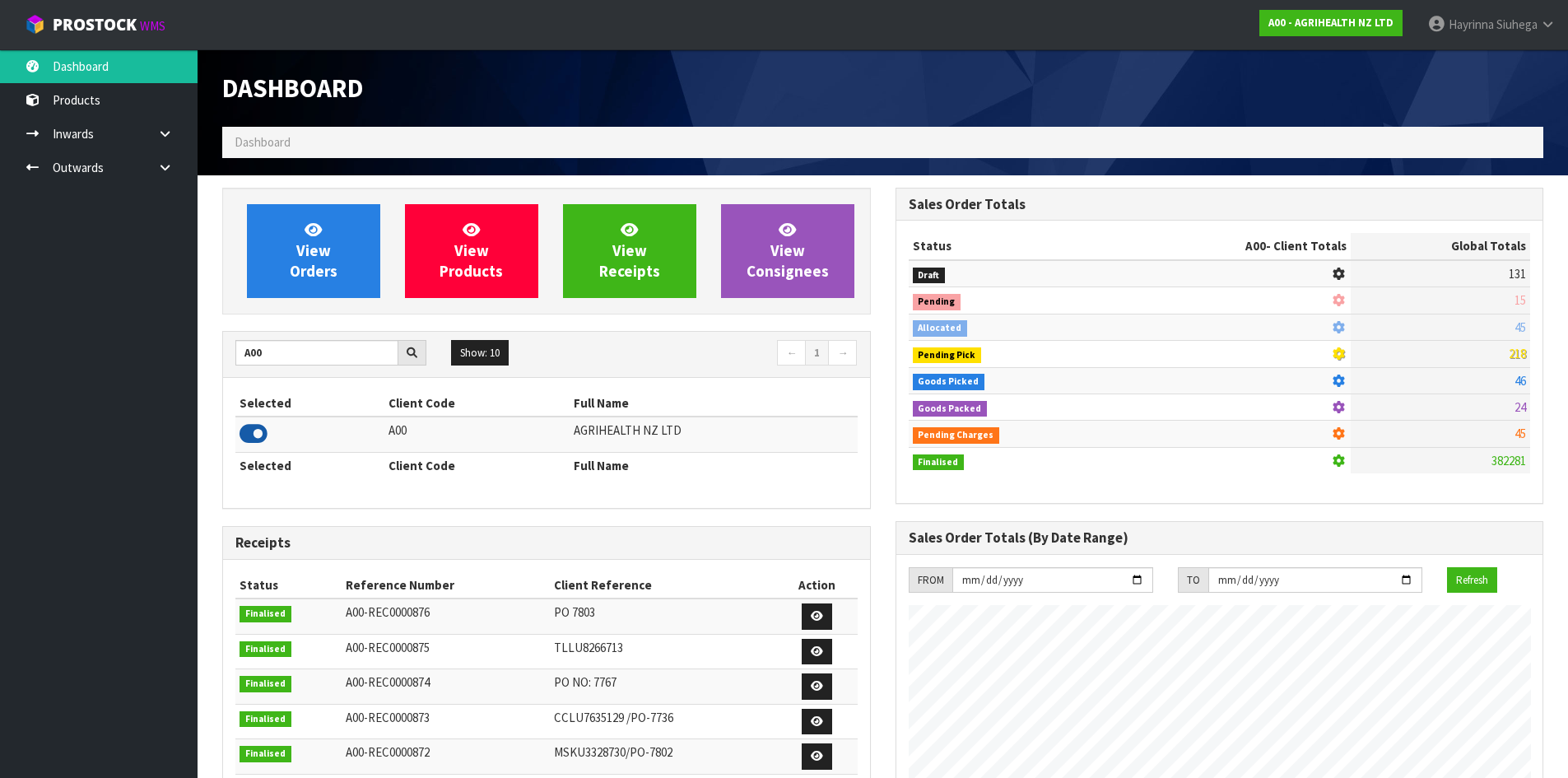
scroll to position [1247, 672]
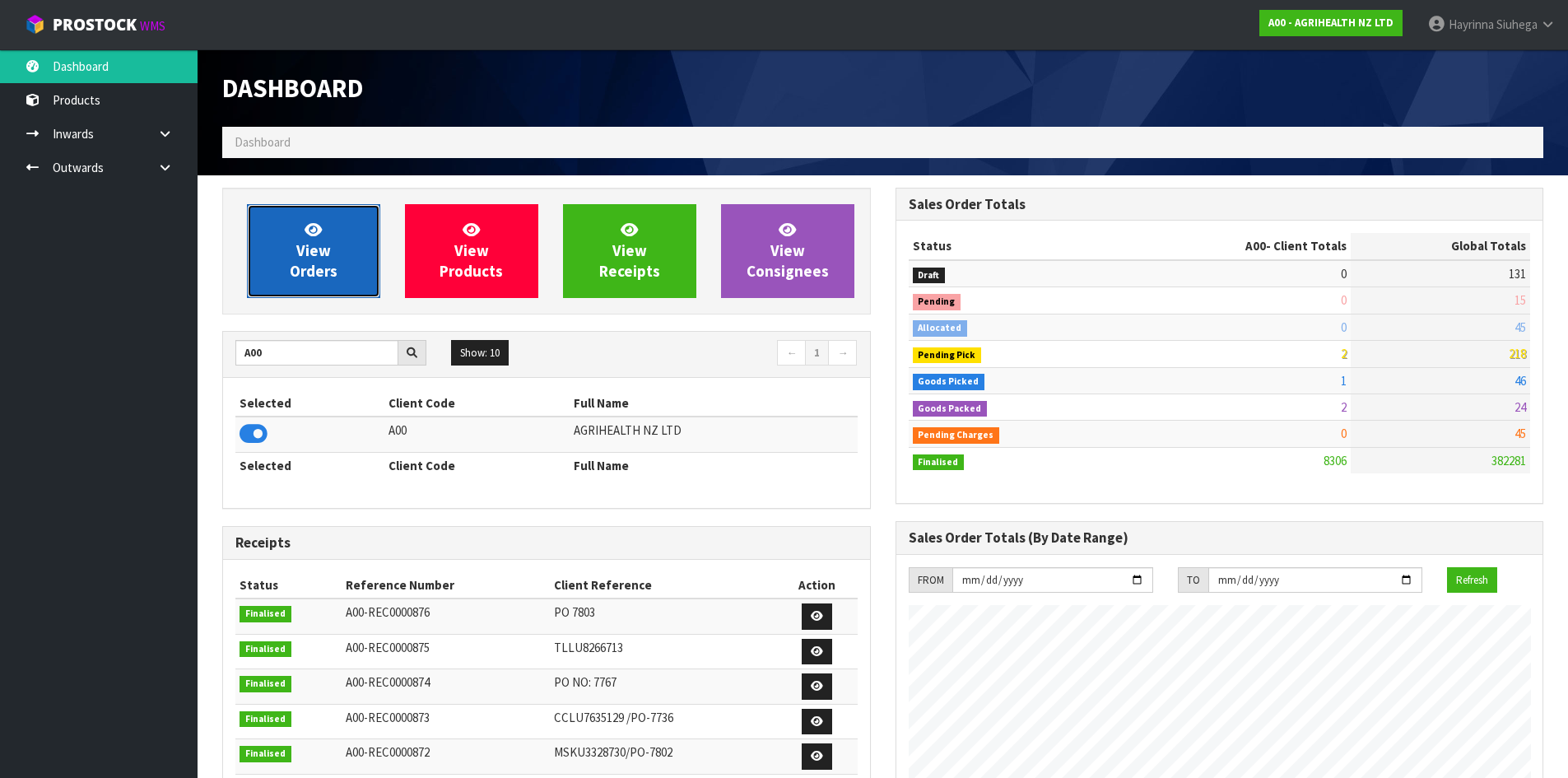
click at [274, 231] on link "View Orders" at bounding box center [314, 251] width 134 height 94
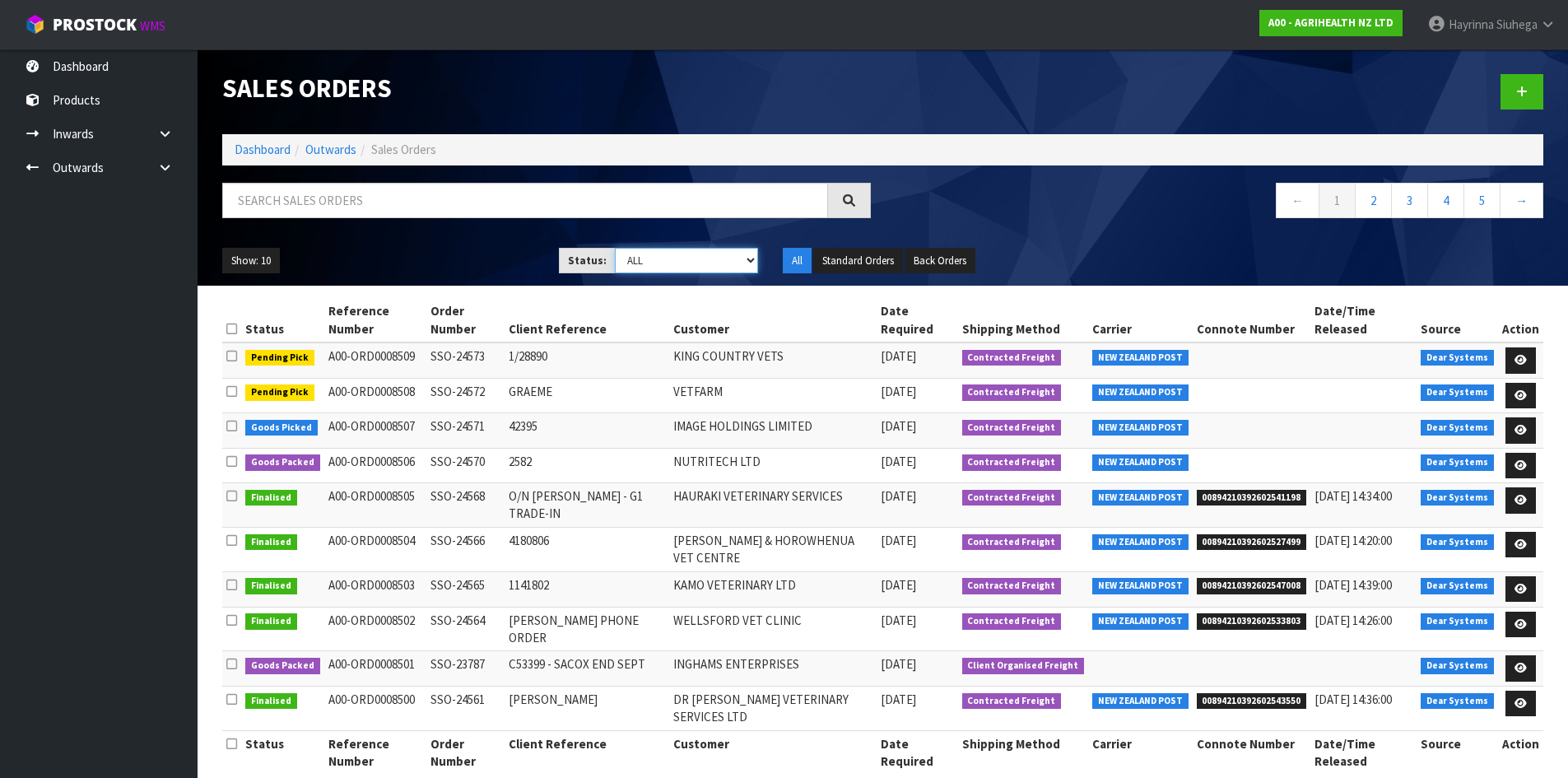
click at [642, 259] on select "Draft Pending Allocated Pending Pick Goods Picked Goods Packed Pending Charges …" at bounding box center [686, 261] width 143 height 26
select select "string:3"
click at [615, 248] on select "Draft Pending Allocated Pending Pick Goods Picked Goods Packed Pending Charges …" at bounding box center [686, 261] width 143 height 26
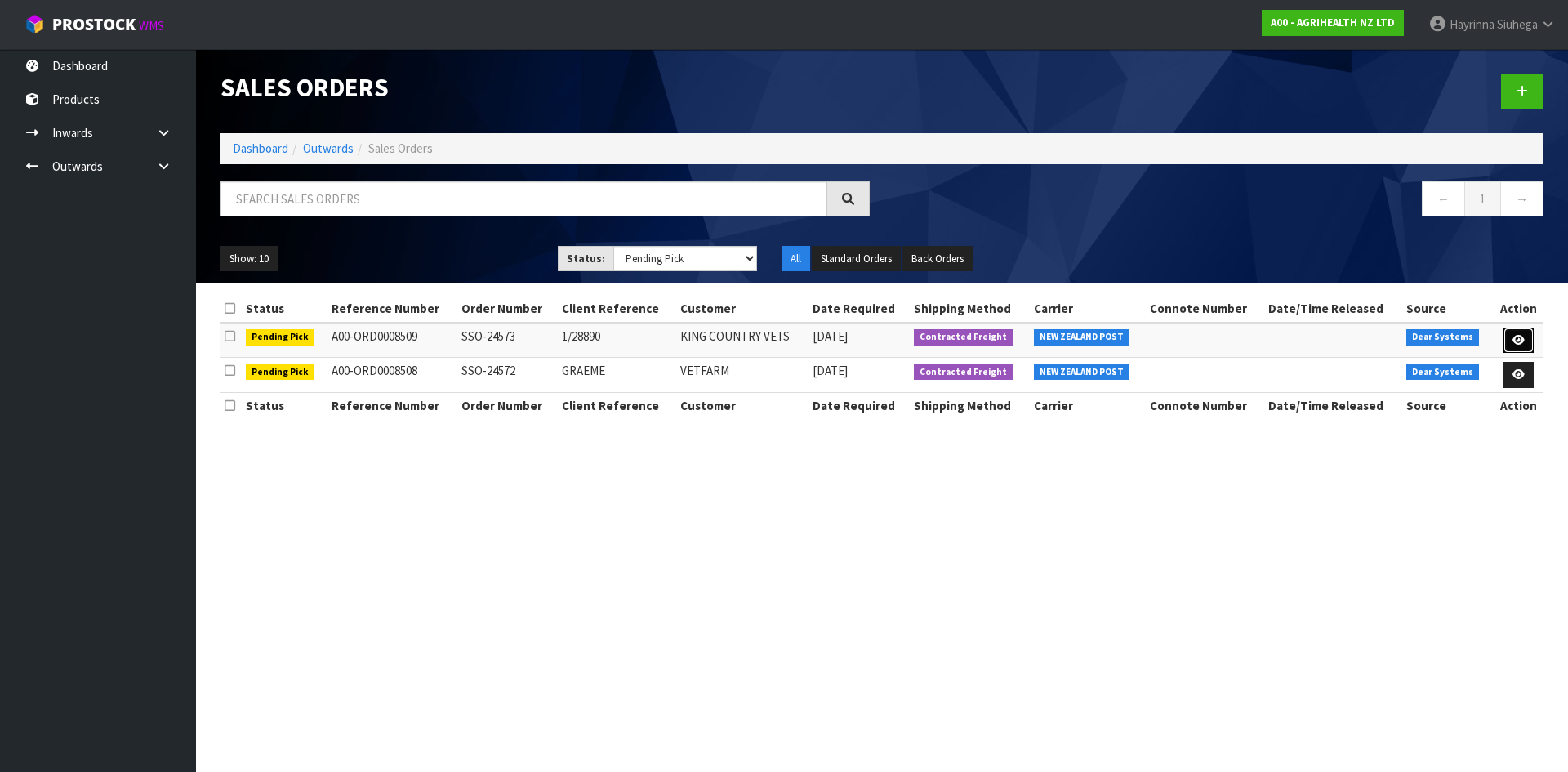
click at [1519, 340] on icon at bounding box center [1518, 341] width 12 height 10
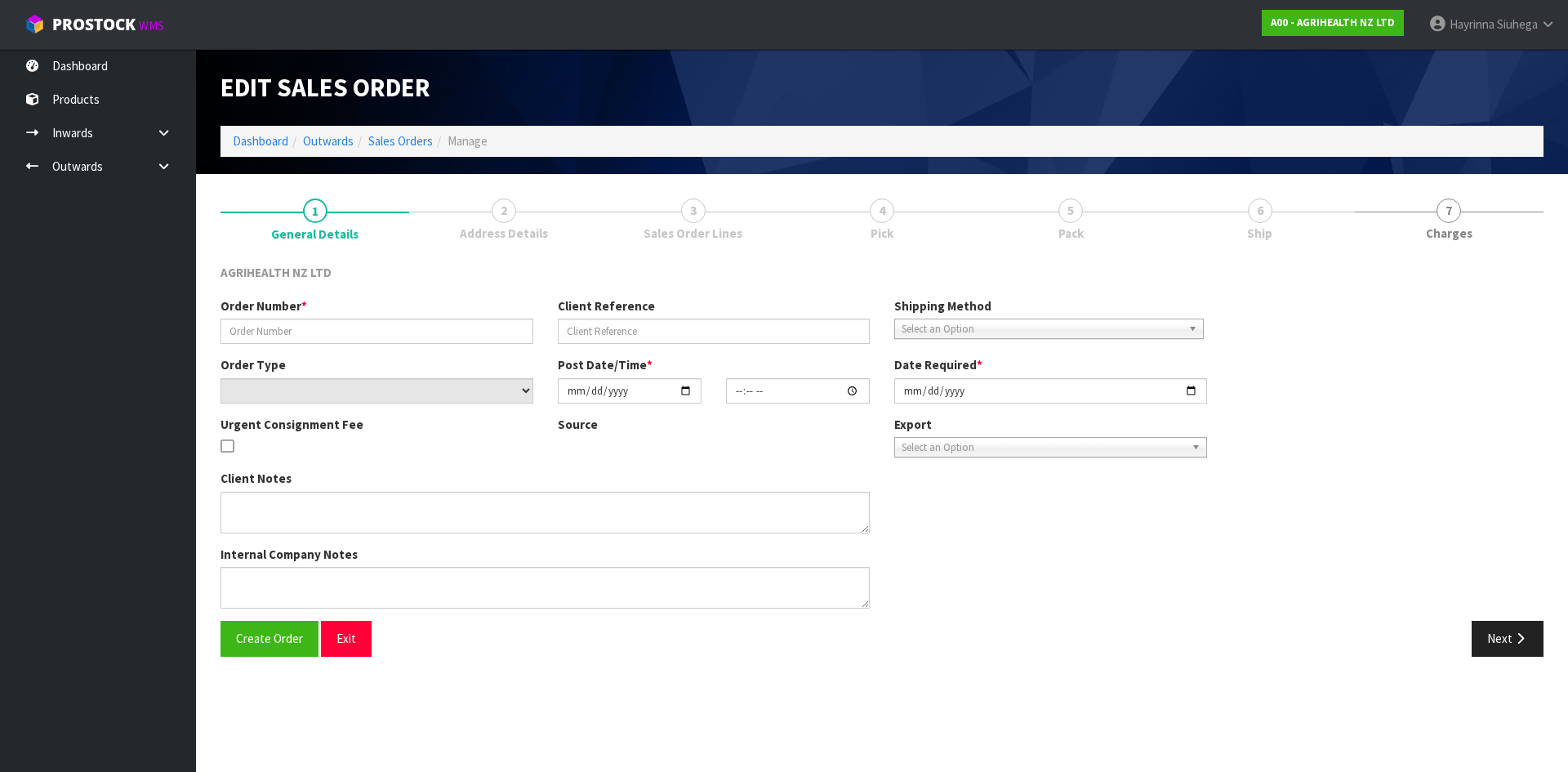
type input "SSO-24573"
type input "1/28890"
select select "number:0"
type input "2025-09-22"
type input "15:49:24.000"
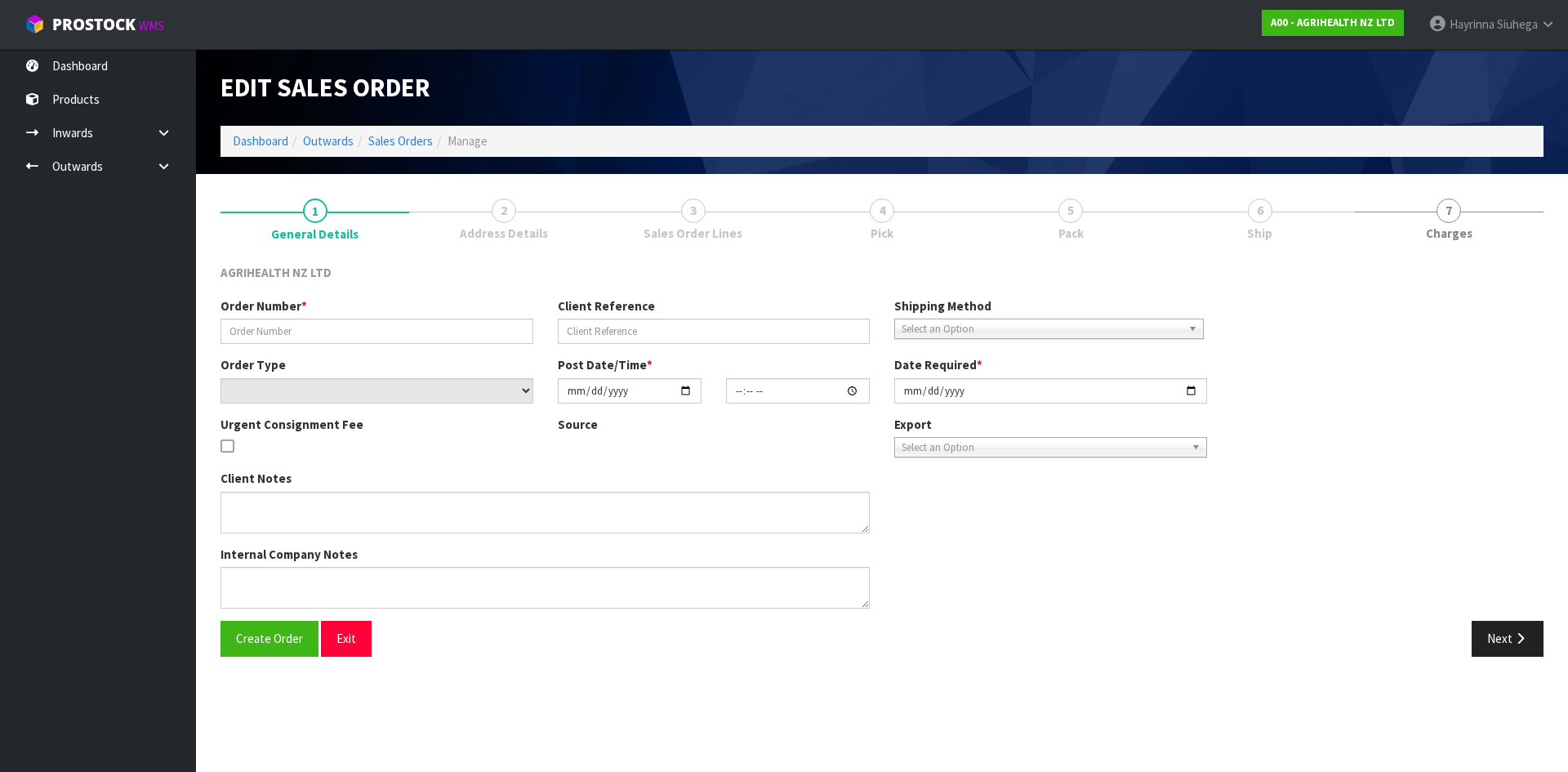
type input "[DATE]"
type textarea "SHIP BY: Overnight Courier"
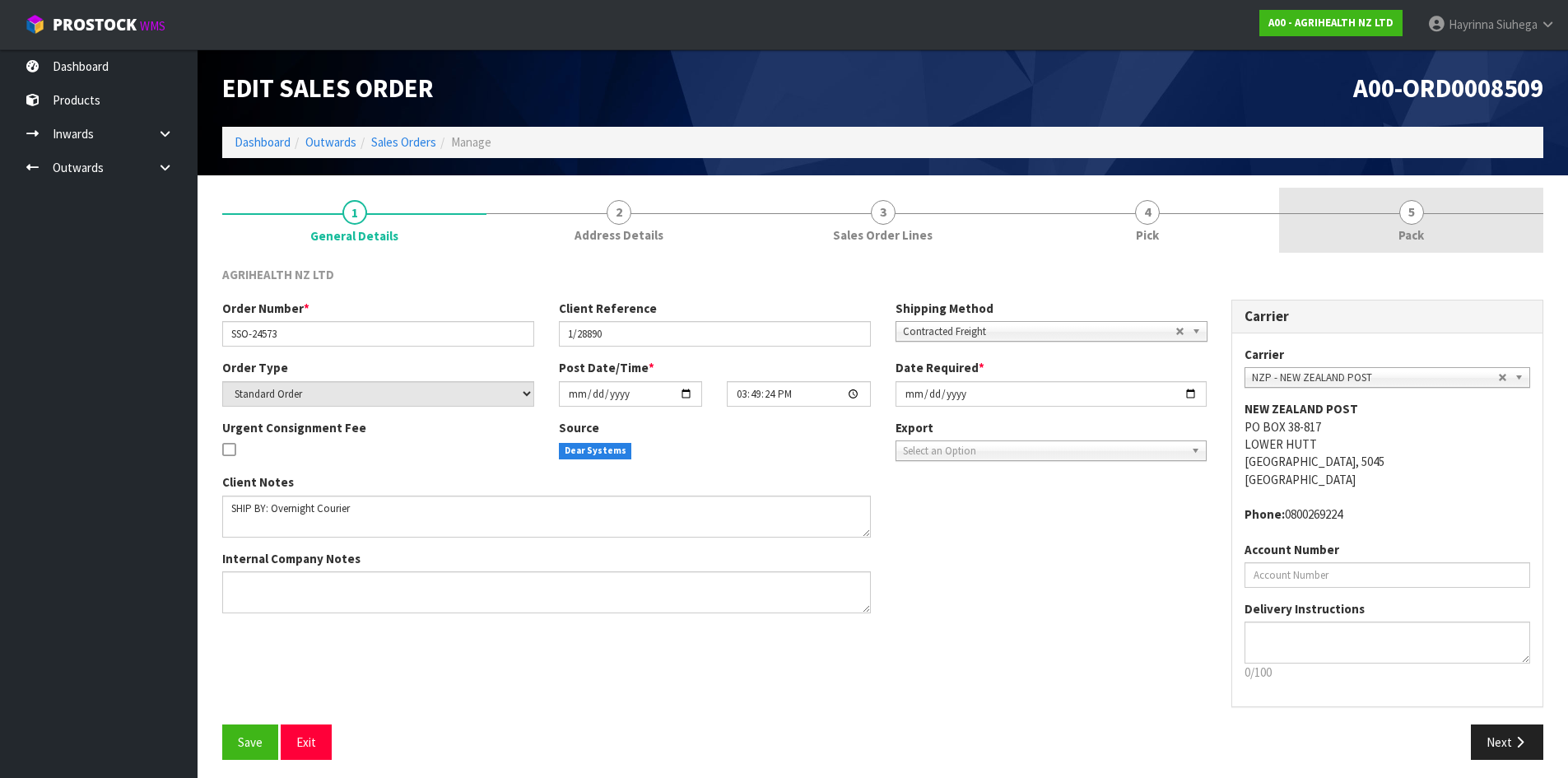
click at [1318, 248] on link "5 Pack" at bounding box center [1411, 220] width 264 height 65
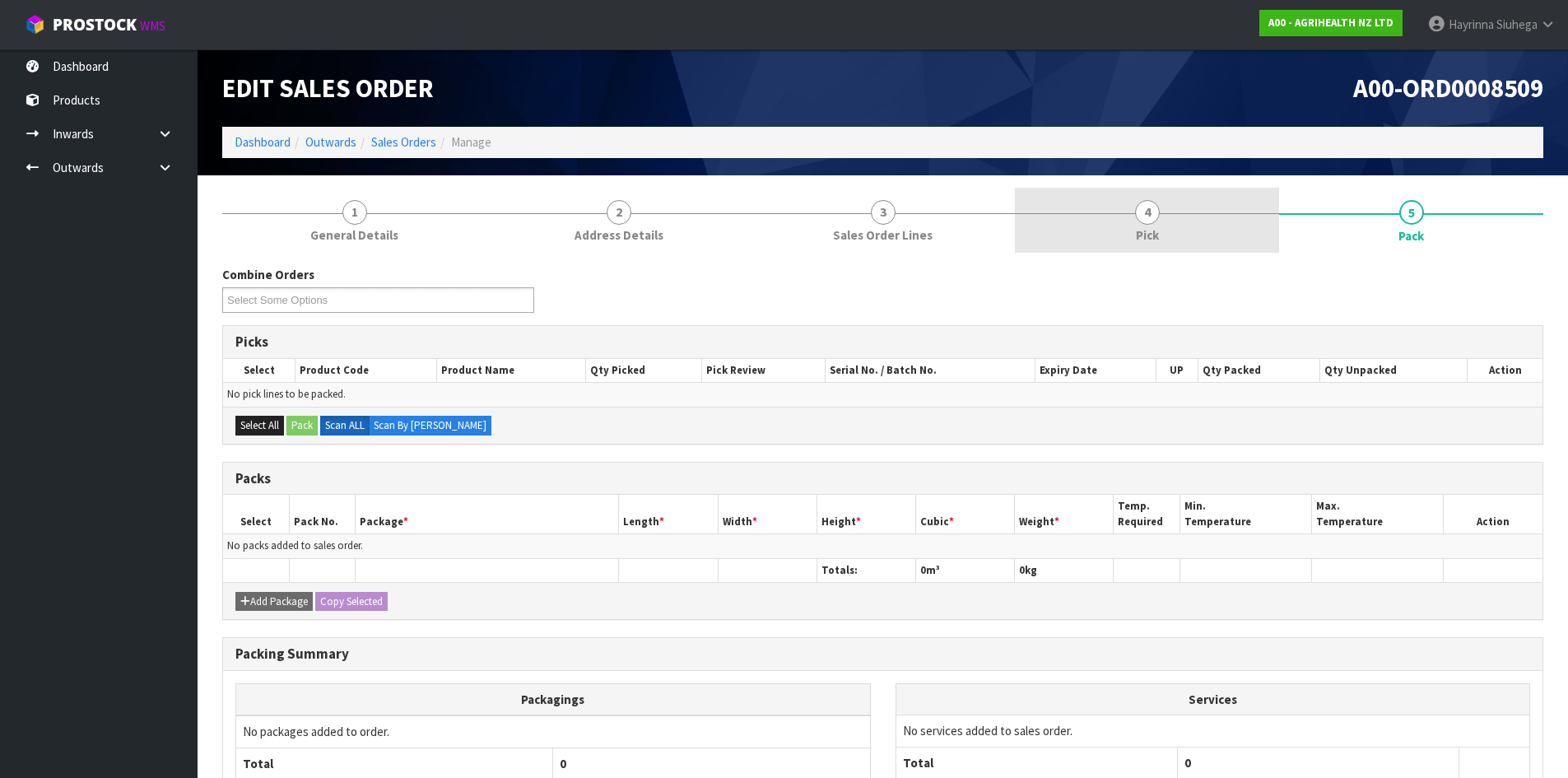
click at [1278, 244] on link "4 Pick" at bounding box center [1147, 220] width 264 height 65
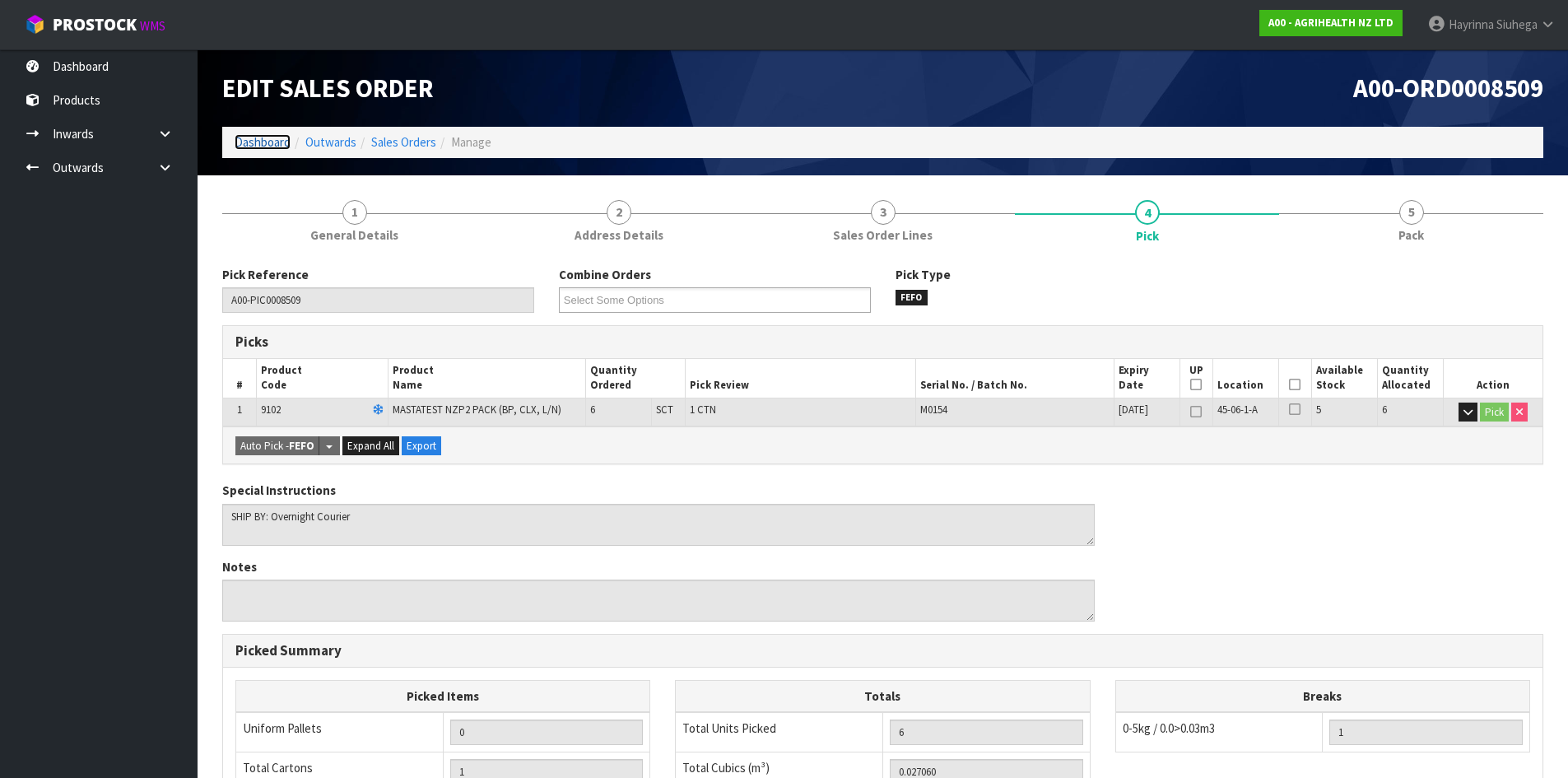
click at [262, 146] on link "Dashboard" at bounding box center [263, 142] width 56 height 16
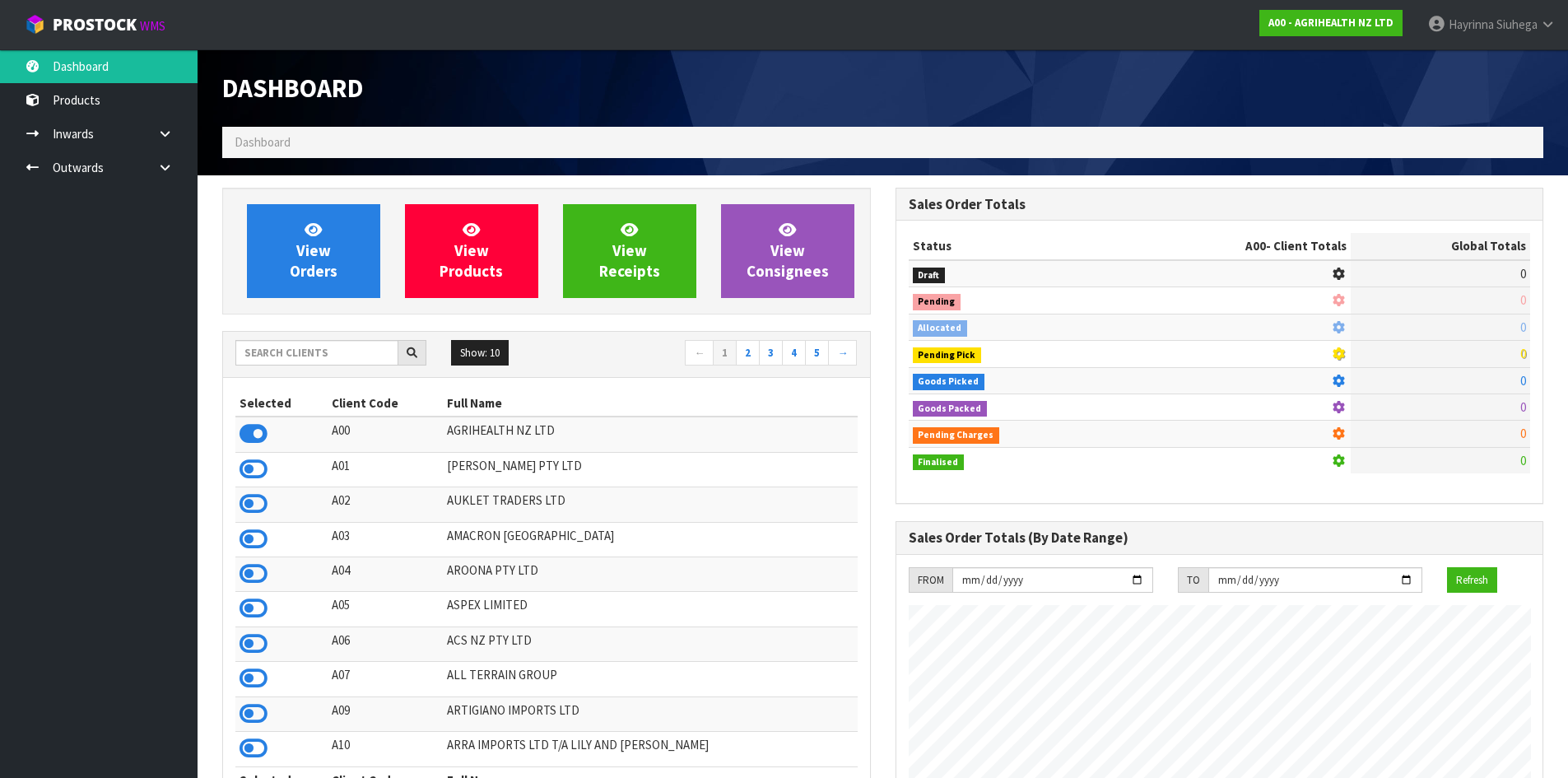
scroll to position [1247, 672]
click at [313, 365] on div at bounding box center [331, 353] width 191 height 26
click at [314, 358] on input "text" at bounding box center [317, 352] width 163 height 26
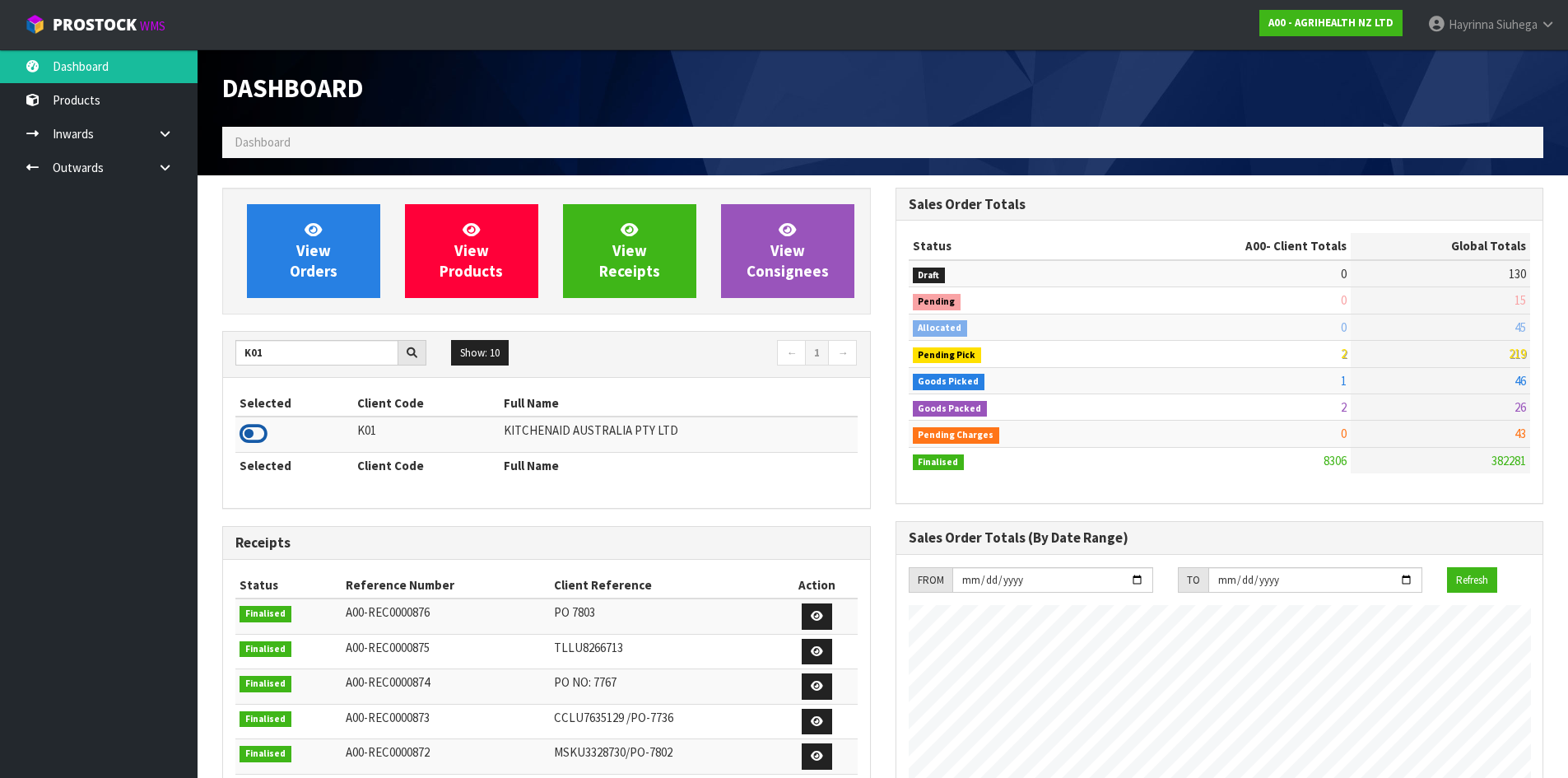
click at [246, 437] on icon at bounding box center [253, 434] width 28 height 25
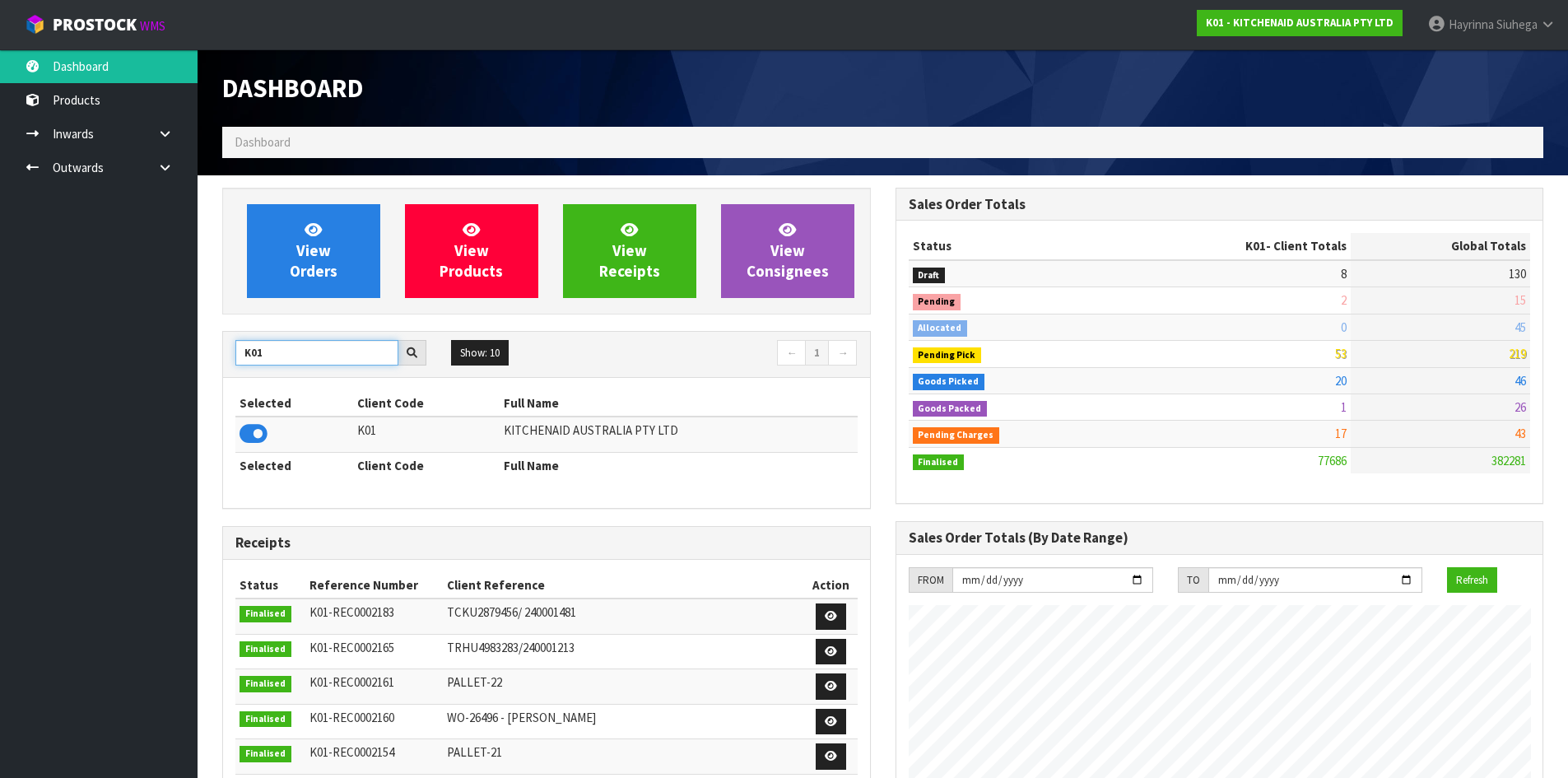
drag, startPoint x: 284, startPoint y: 363, endPoint x: 0, endPoint y: 307, distance: 289.5
click at [0, 311] on body "Toggle navigation ProStock WMS K01 - KITCHENAID AUSTRALIA PTY LTD Hayrinna Siuh…" at bounding box center [784, 389] width 1568 height 778
type input "C11"
click at [252, 440] on icon at bounding box center [253, 434] width 28 height 25
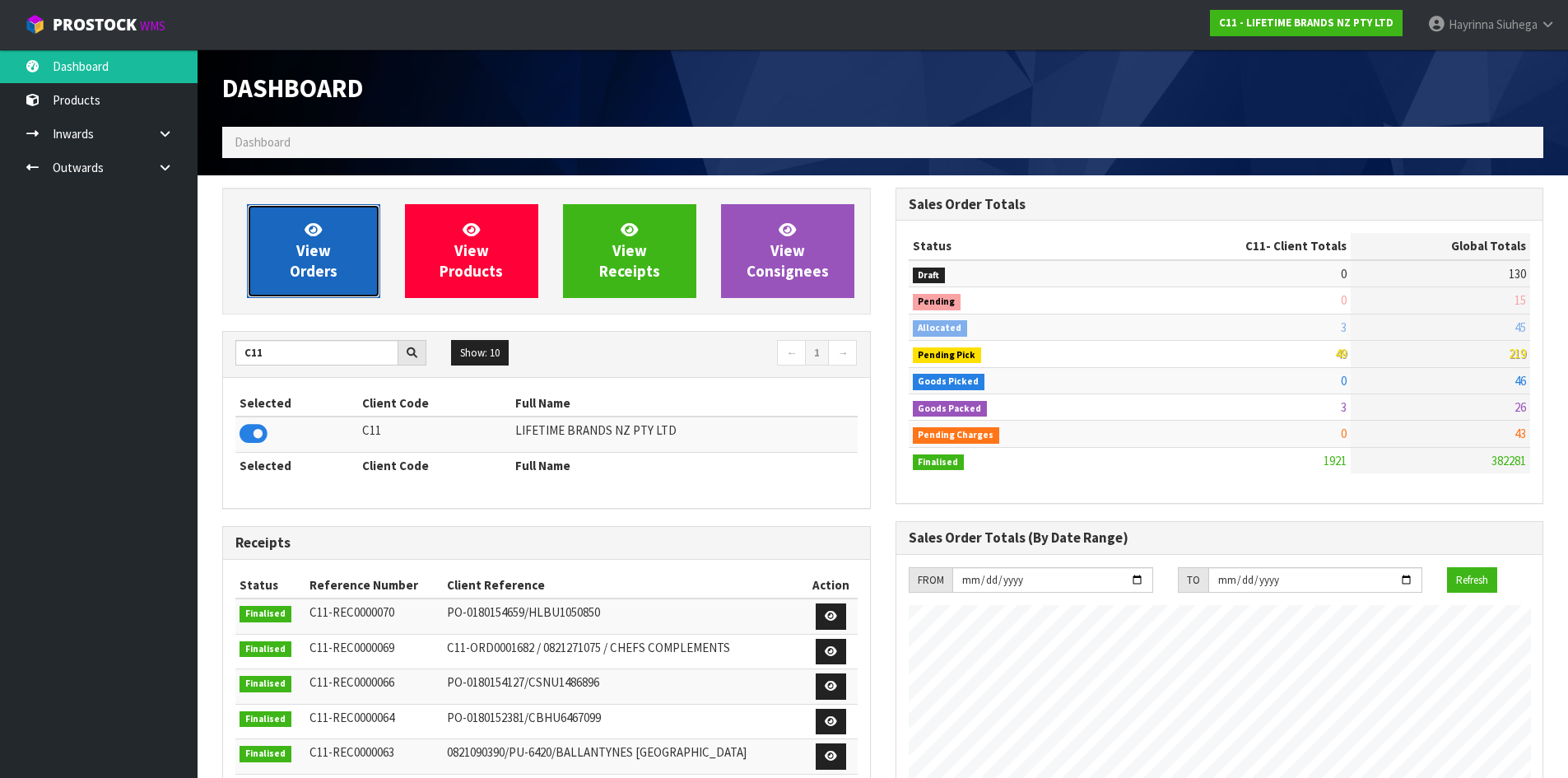
click at [310, 273] on span "View Orders" at bounding box center [313, 251] width 48 height 62
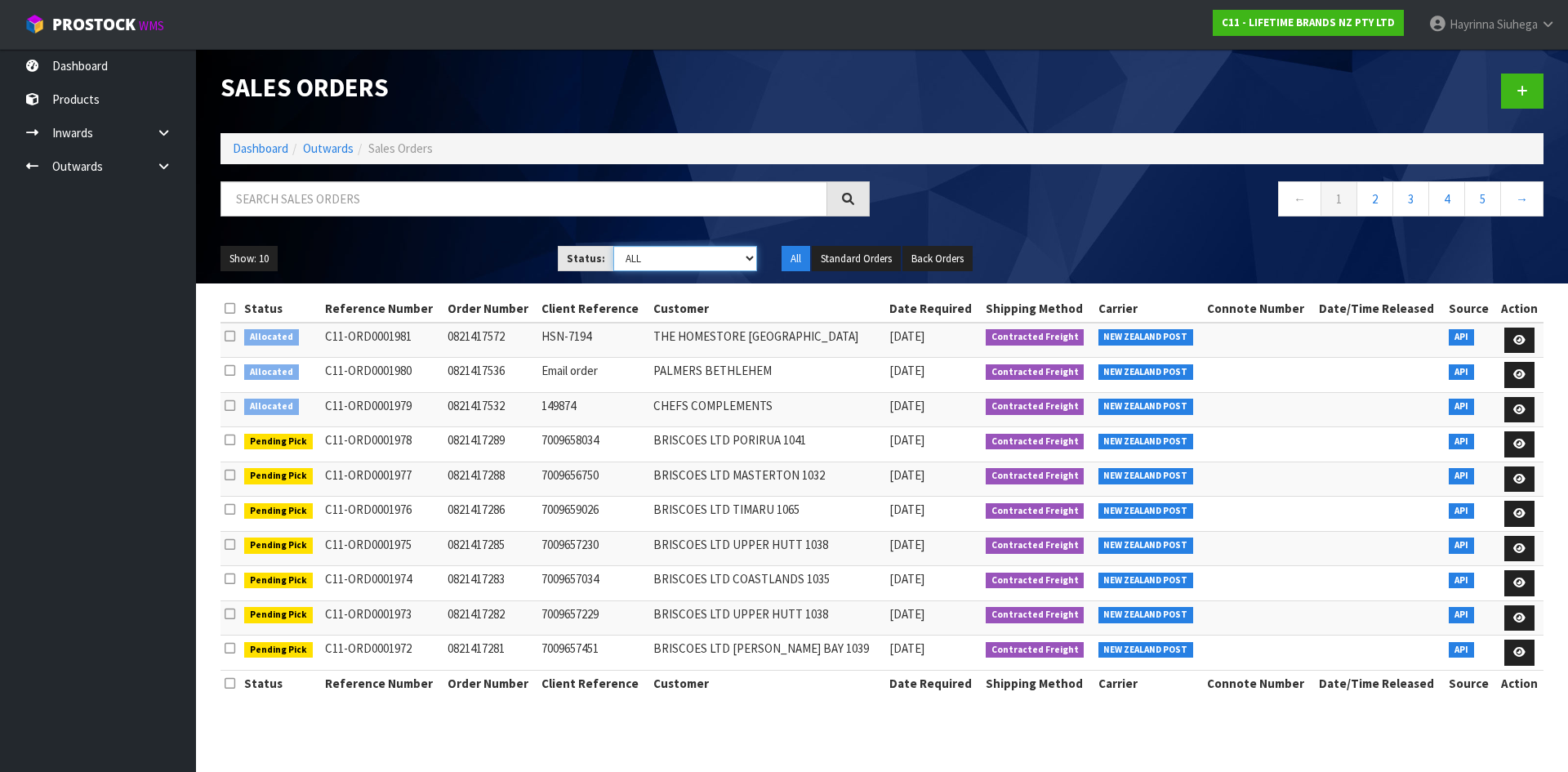
click at [671, 269] on select "Draft Pending Allocated Pending Pick Goods Picked Goods Packed Pending Charges …" at bounding box center [685, 258] width 145 height 25
select select "string:3"
click at [613, 246] on select "Draft Pending Allocated Pending Pick Goods Picked Goods Packed Pending Charges …" at bounding box center [685, 258] width 145 height 25
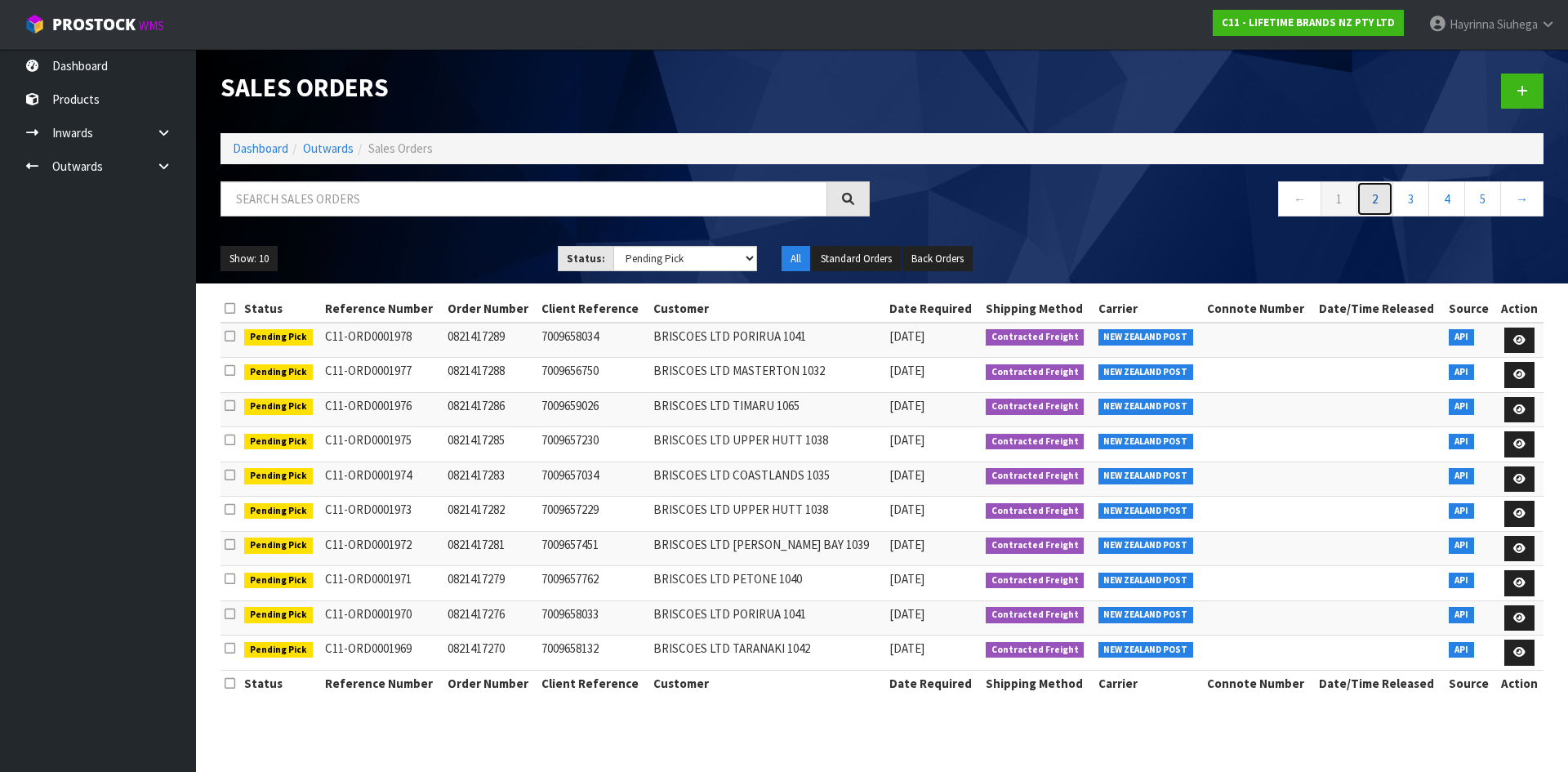
click at [1370, 207] on link "2" at bounding box center [1375, 199] width 37 height 35
click at [268, 258] on button "Show: 10" at bounding box center [249, 259] width 57 height 26
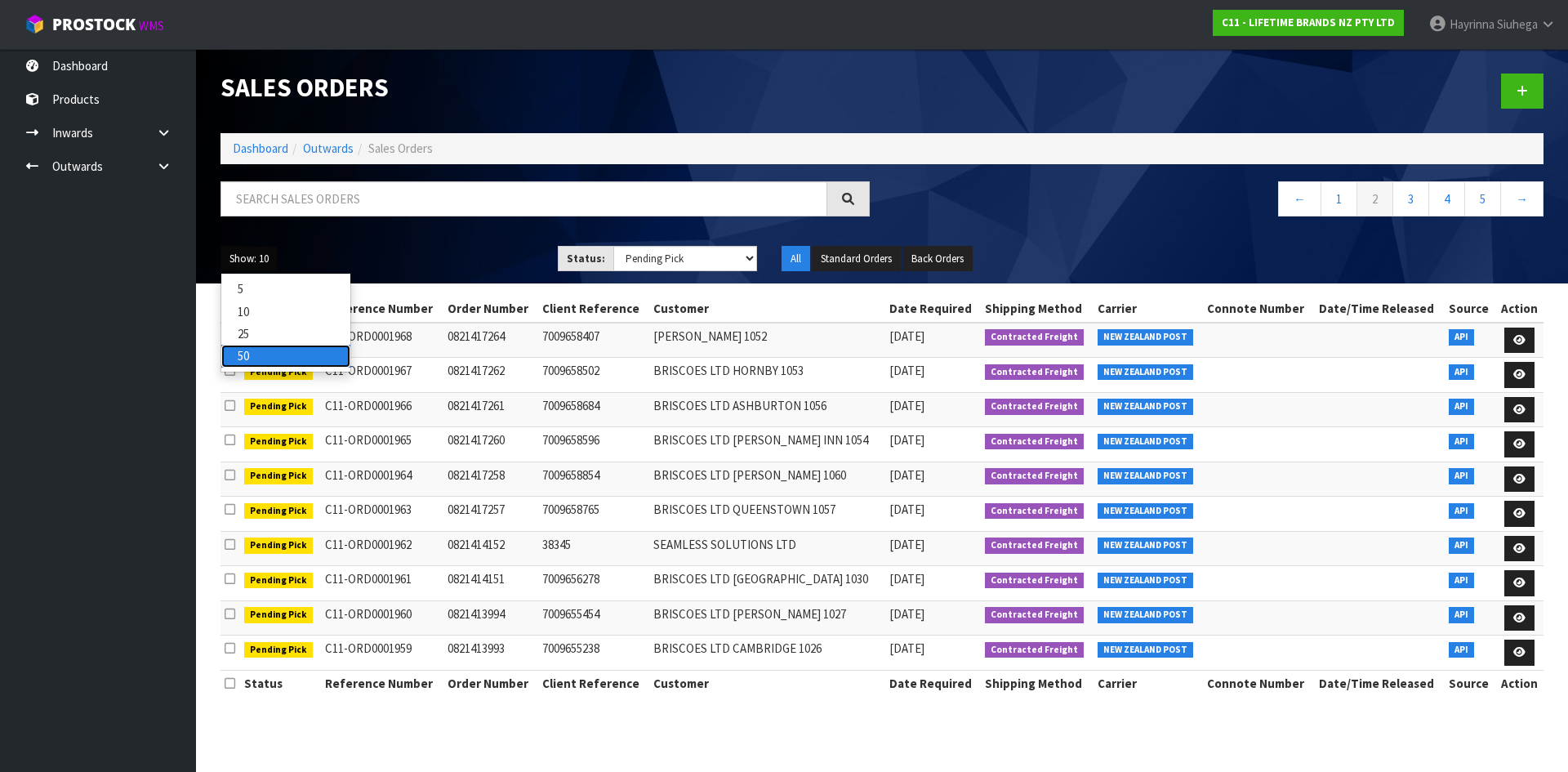
click at [259, 358] on link "50" at bounding box center [285, 355] width 129 height 22
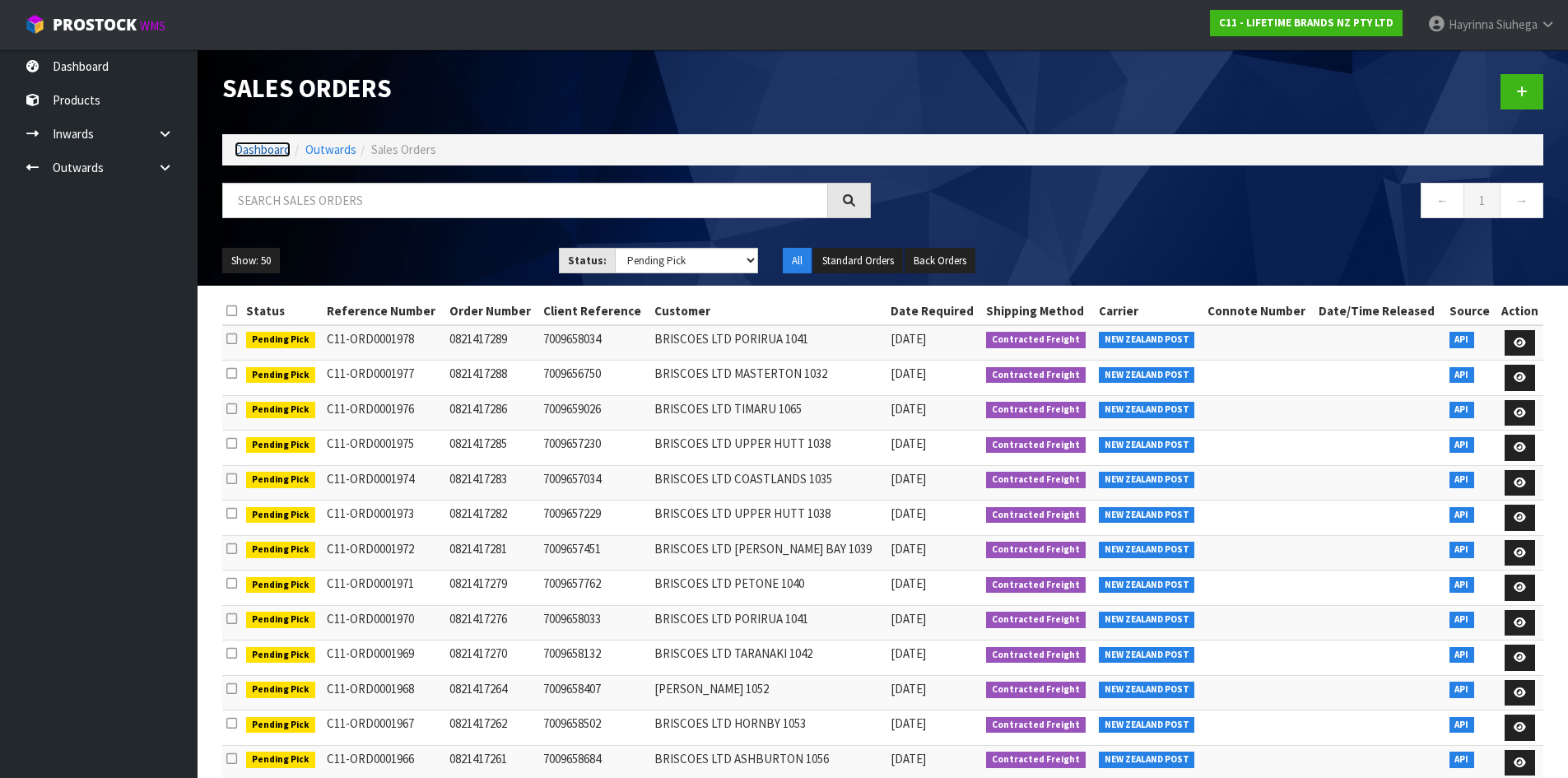
click at [281, 146] on link "Dashboard" at bounding box center [263, 150] width 56 height 16
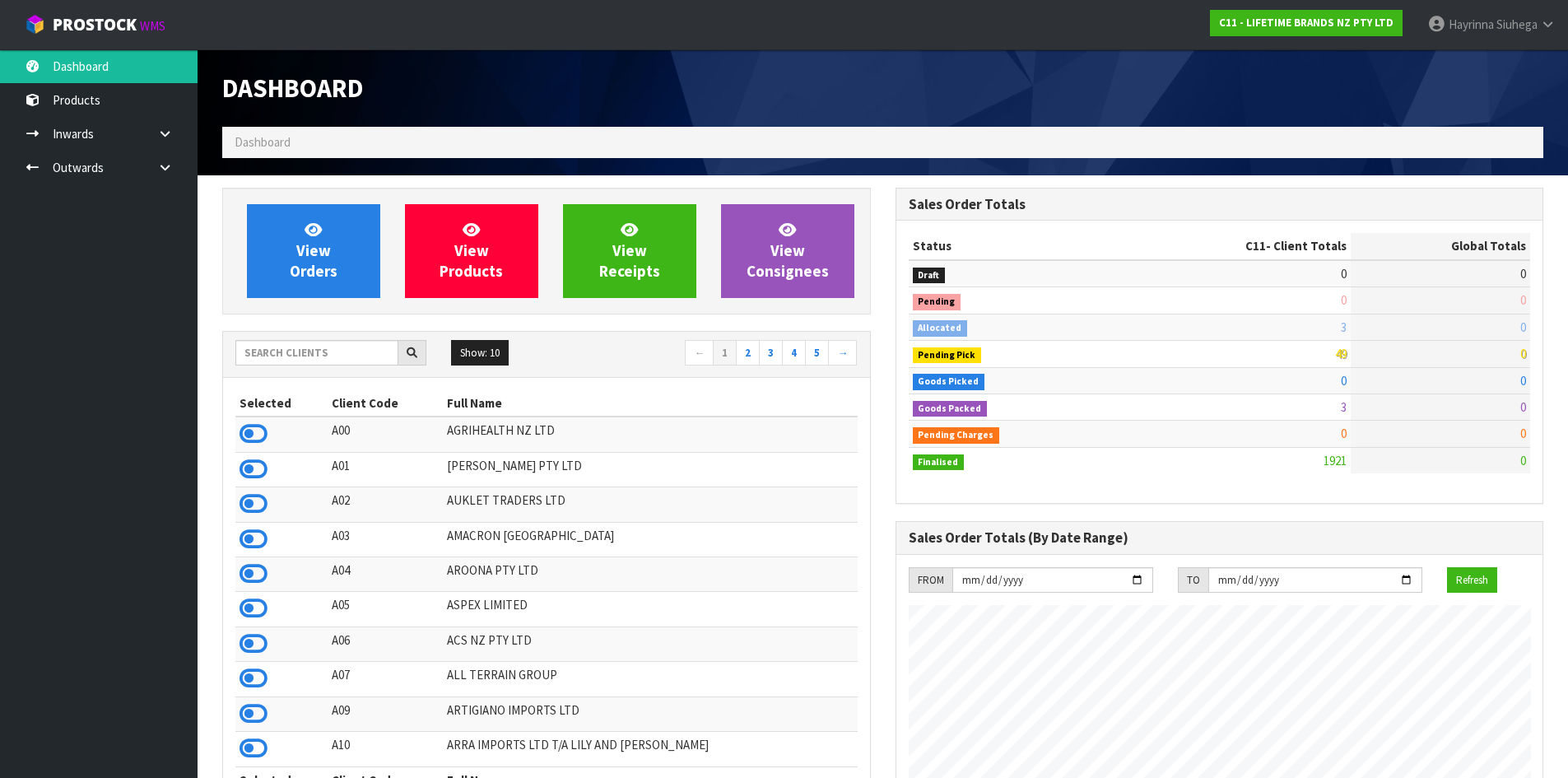
scroll to position [1247, 672]
click at [286, 253] on link "View Orders" at bounding box center [314, 251] width 134 height 94
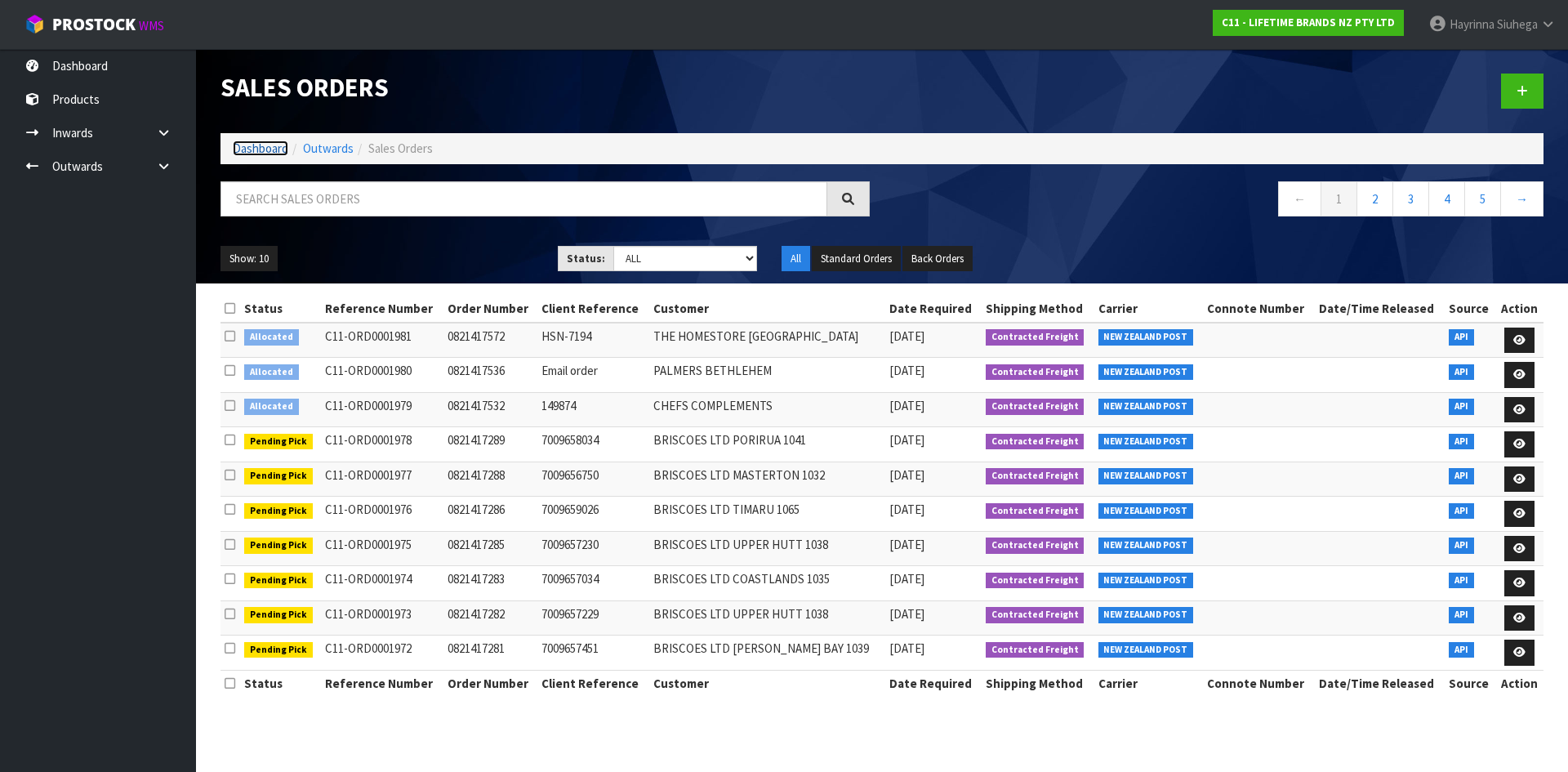
click at [257, 149] on link "Dashboard" at bounding box center [261, 148] width 56 height 16
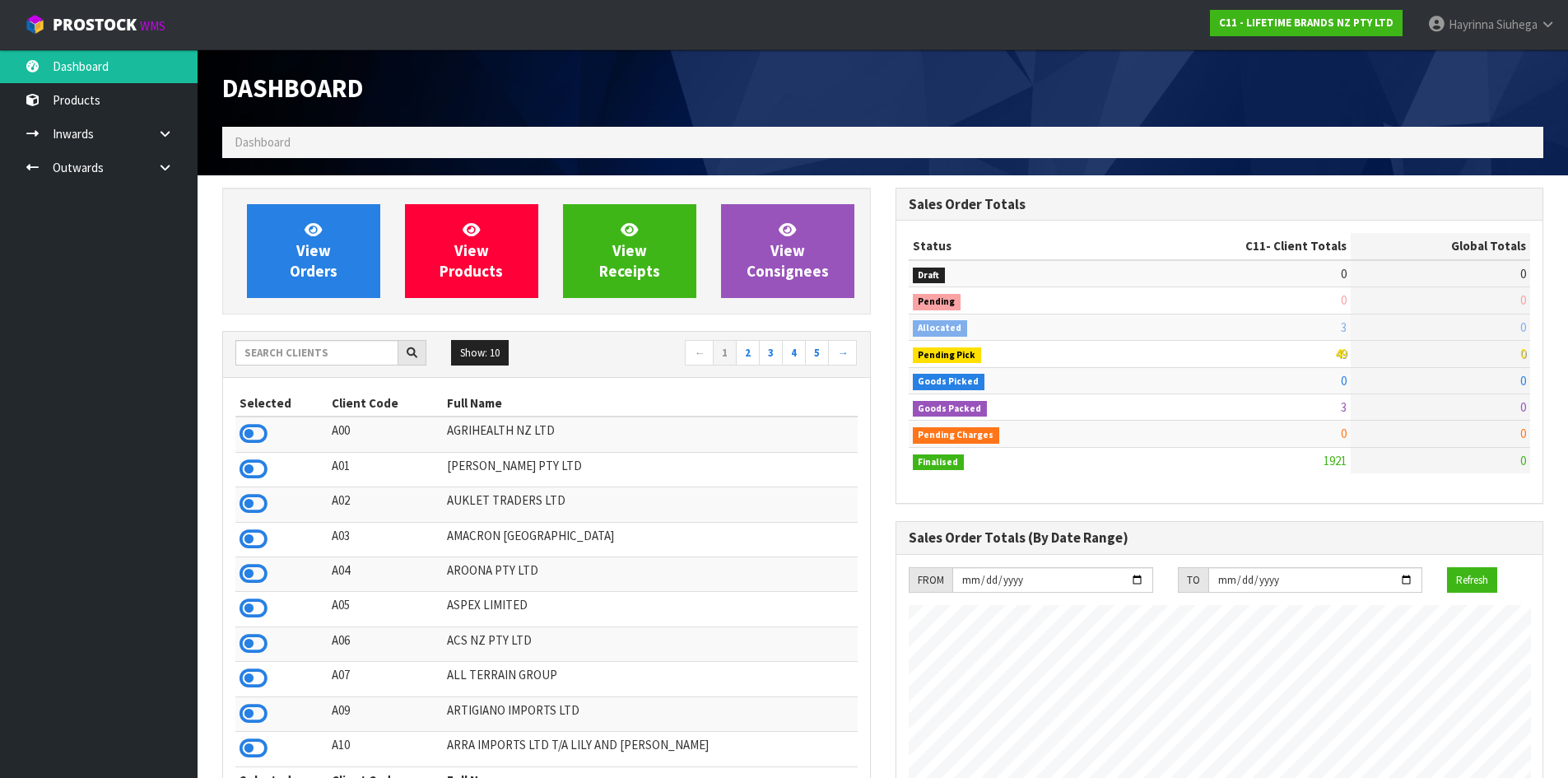
scroll to position [1247, 672]
click at [270, 347] on input "text" at bounding box center [317, 352] width 163 height 26
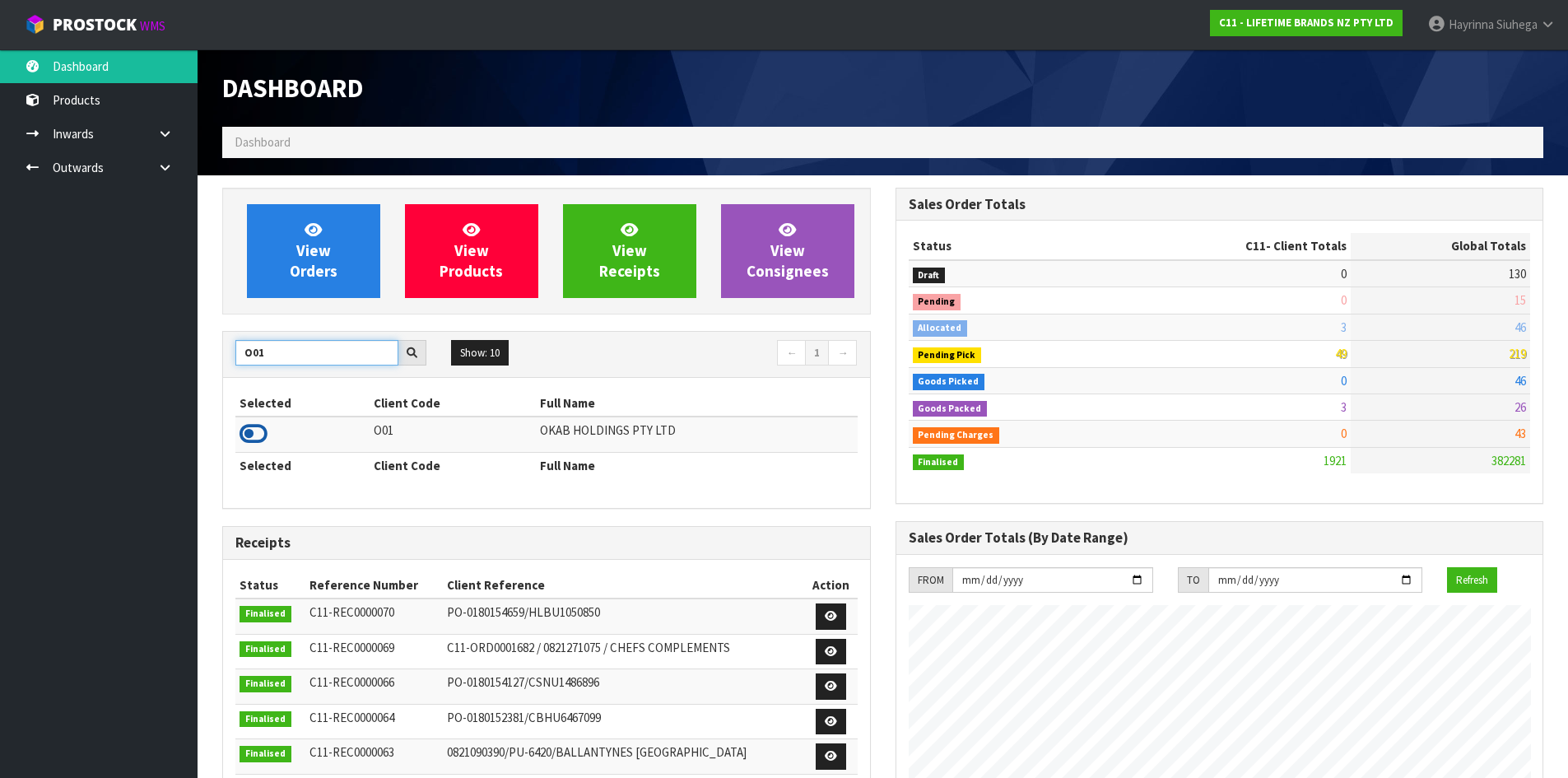
type input "O01"
click at [246, 433] on icon at bounding box center [253, 434] width 28 height 25
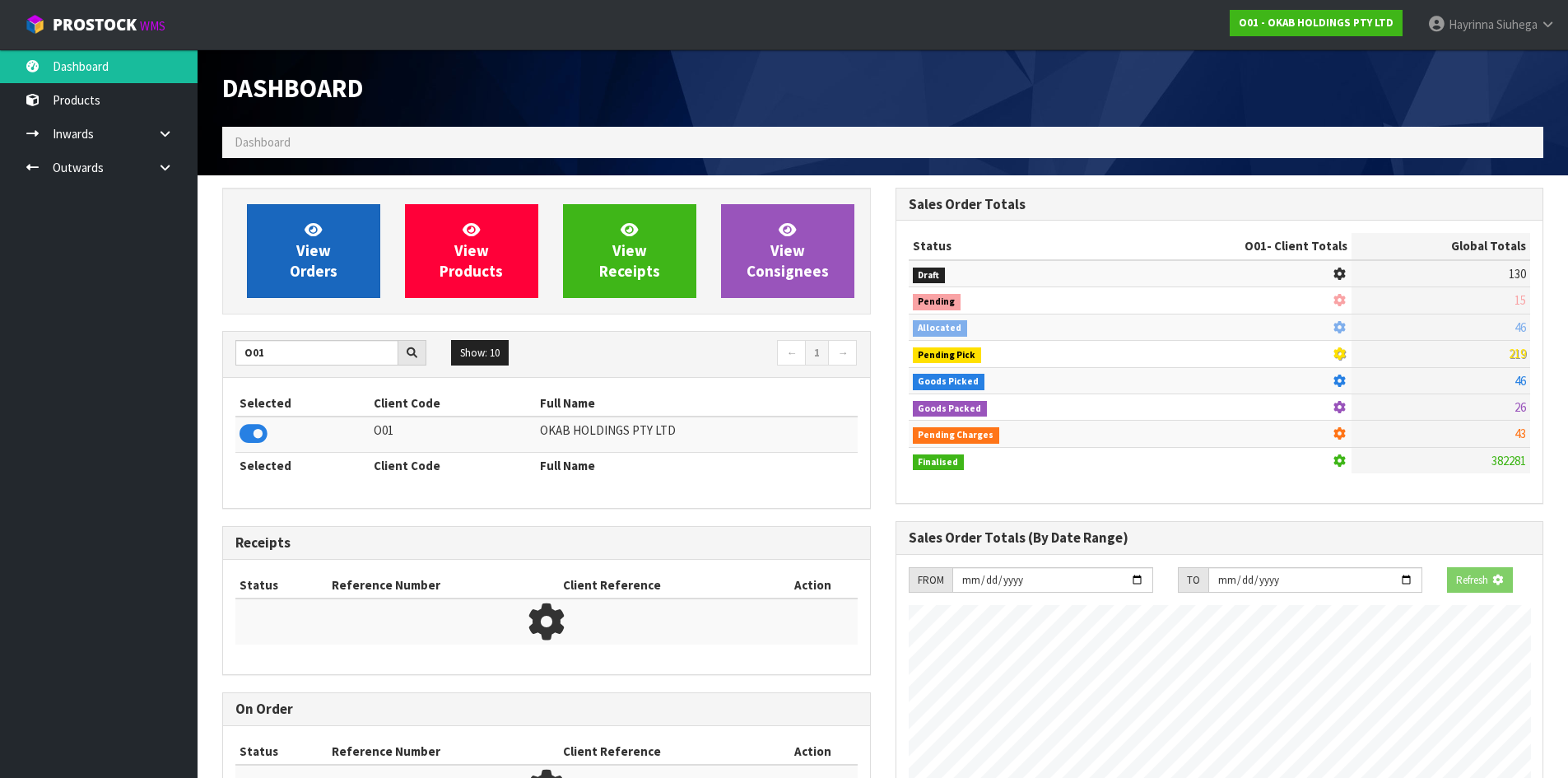
scroll to position [1299, 672]
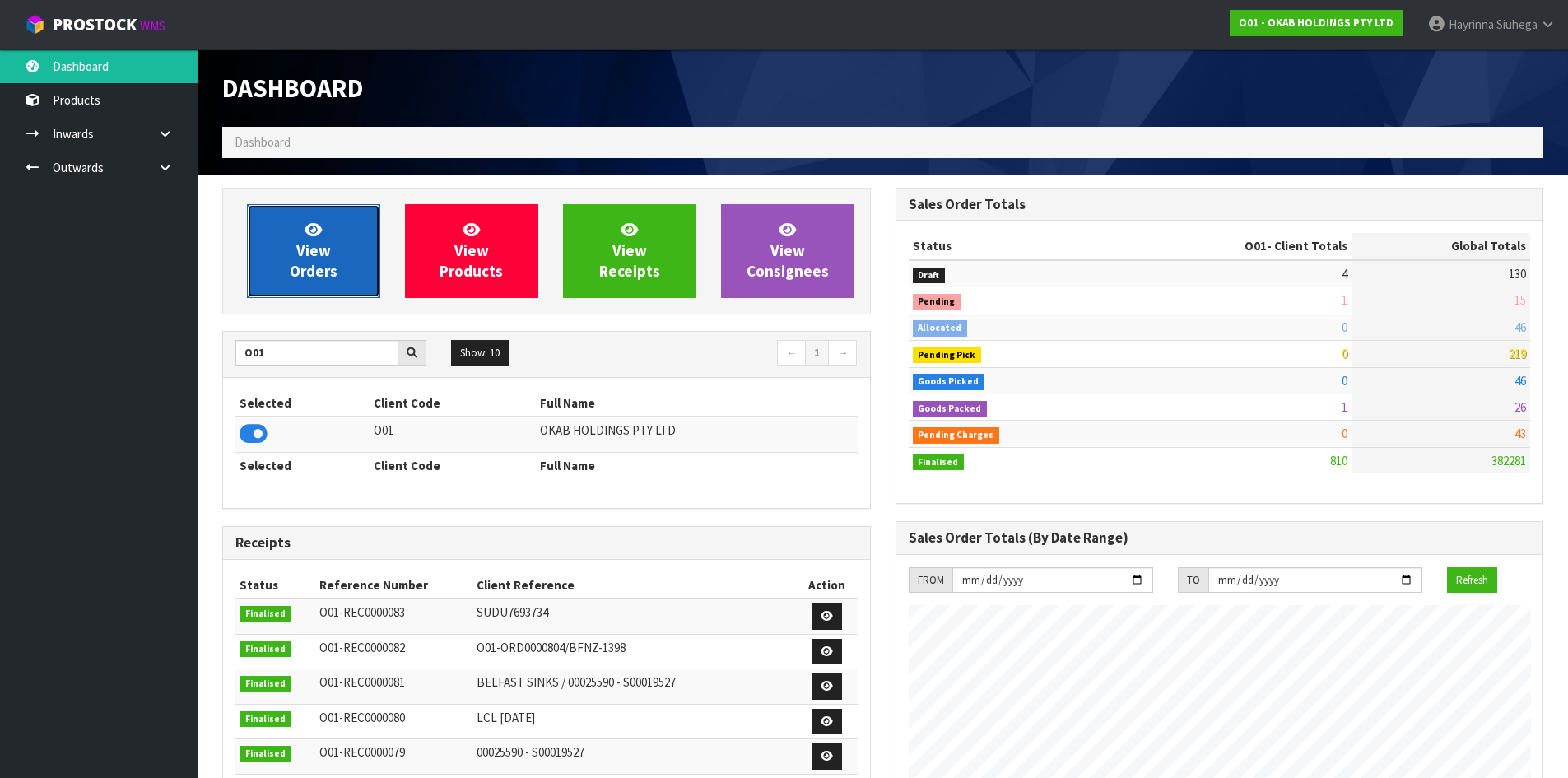
click at [325, 221] on link "View Orders" at bounding box center [314, 251] width 134 height 94
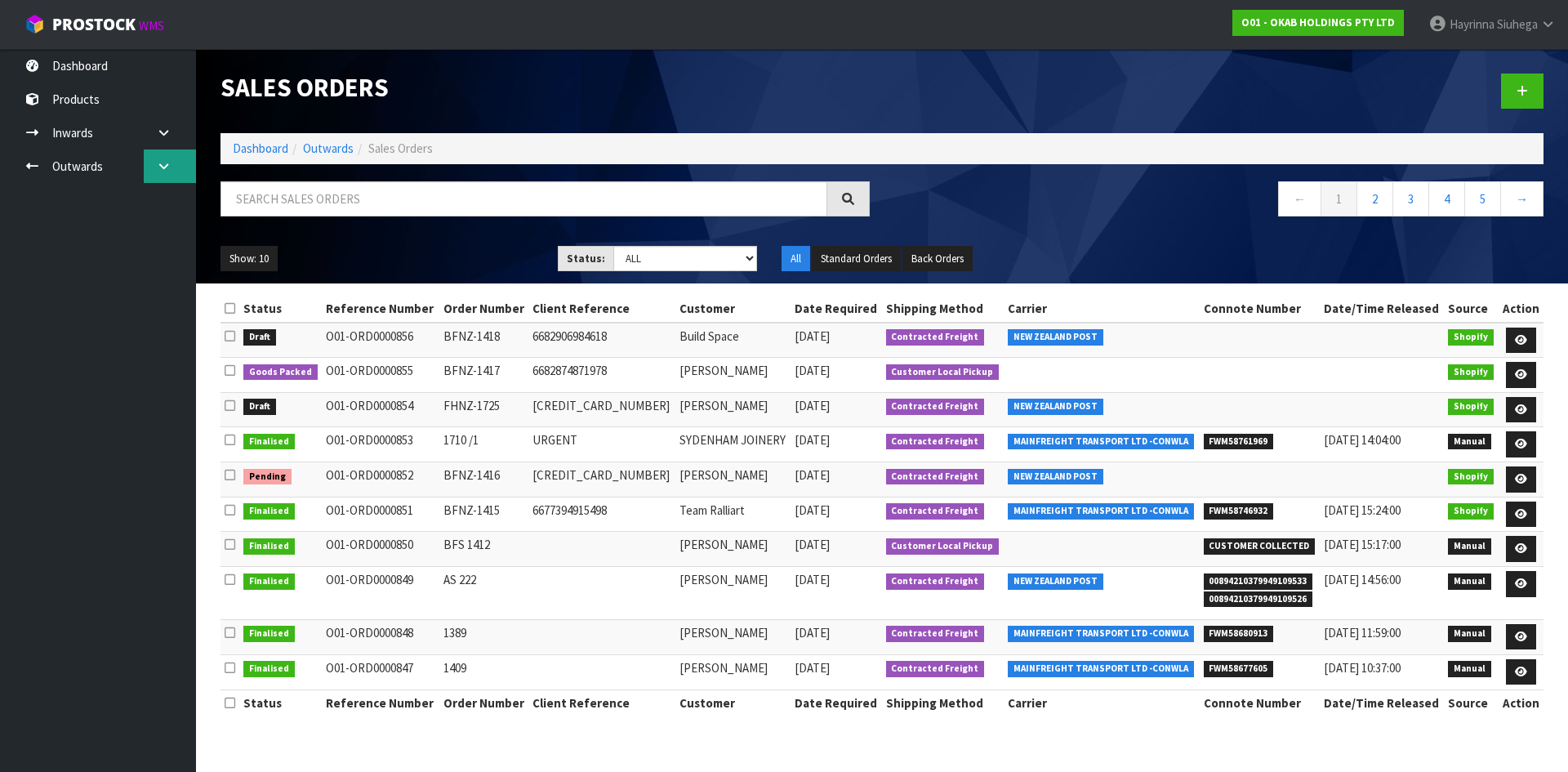
click at [164, 167] on icon at bounding box center [164, 166] width 16 height 12
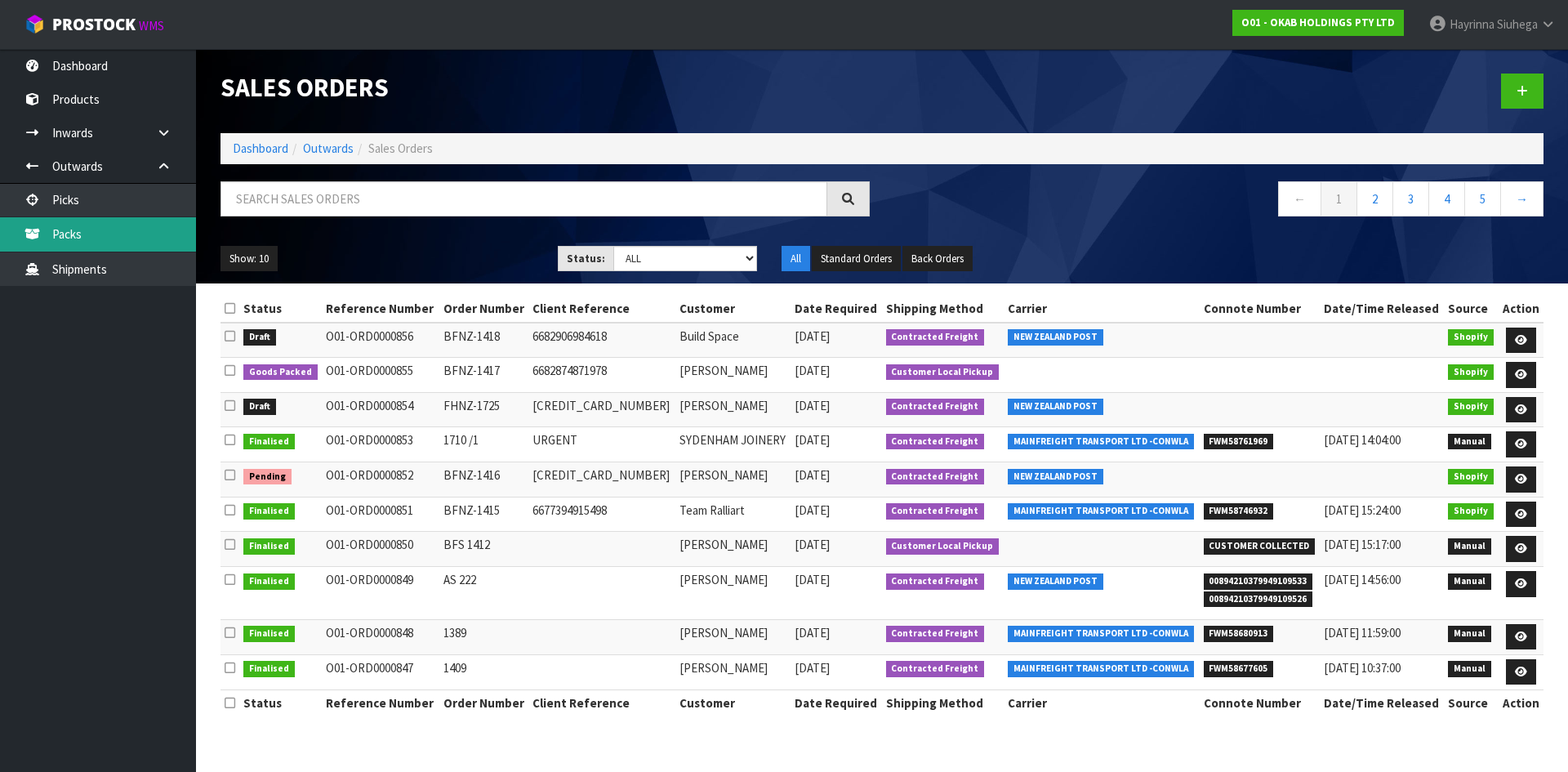
click at [107, 232] on link "Packs" at bounding box center [98, 234] width 196 height 33
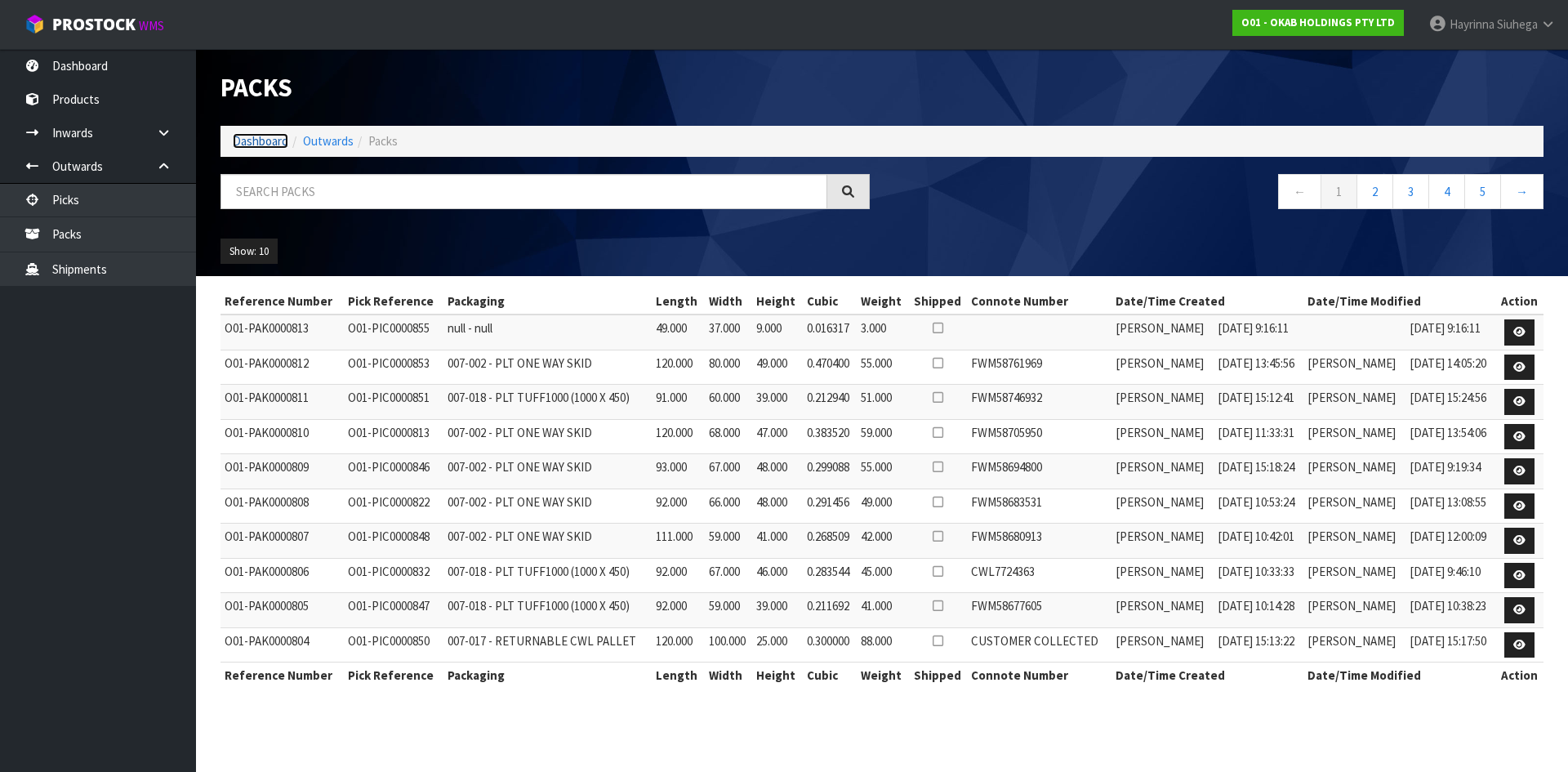
click at [265, 139] on link "Dashboard" at bounding box center [261, 141] width 56 height 16
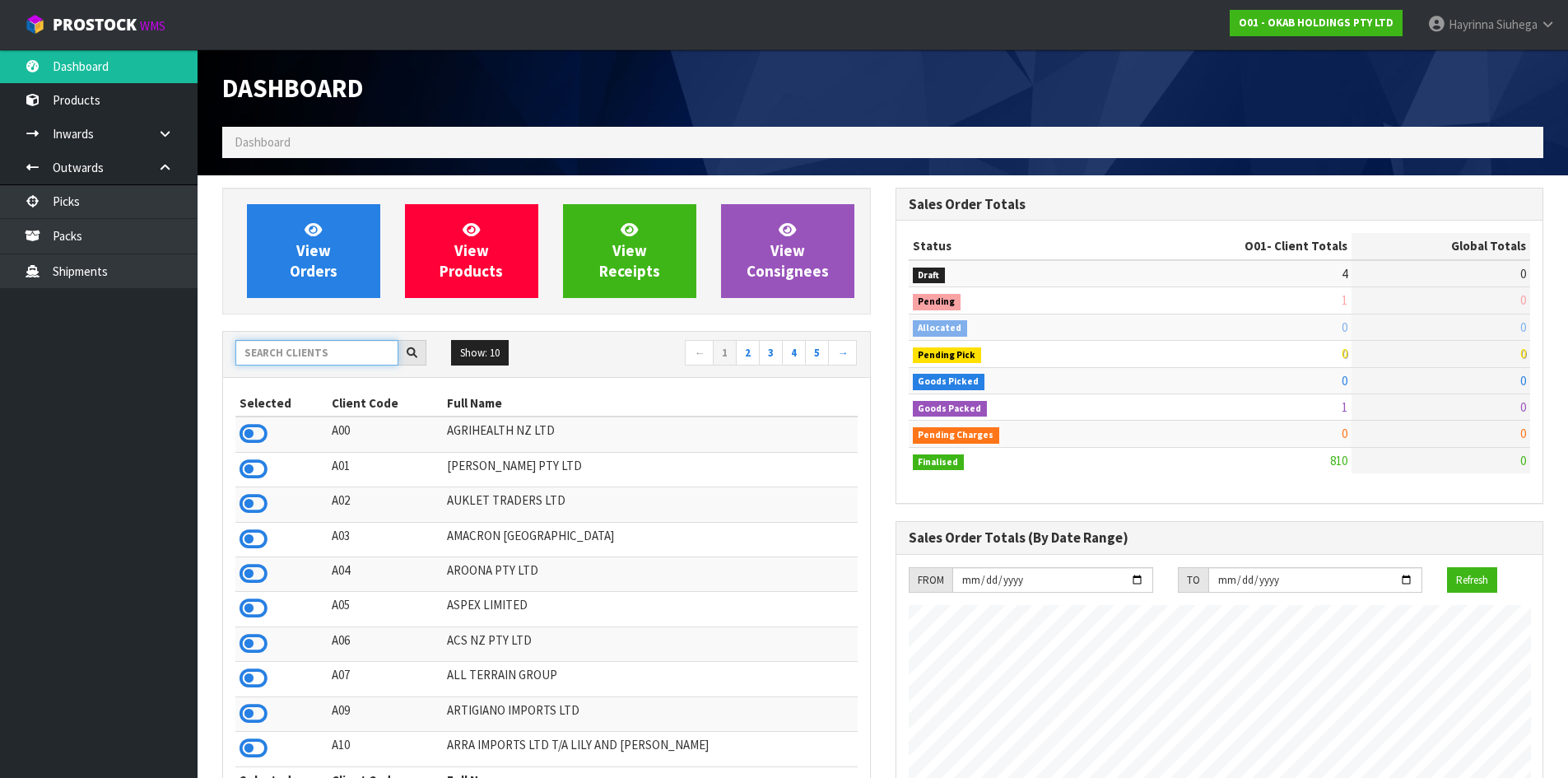
scroll to position [1299, 672]
click at [287, 348] on input "text" at bounding box center [317, 352] width 163 height 26
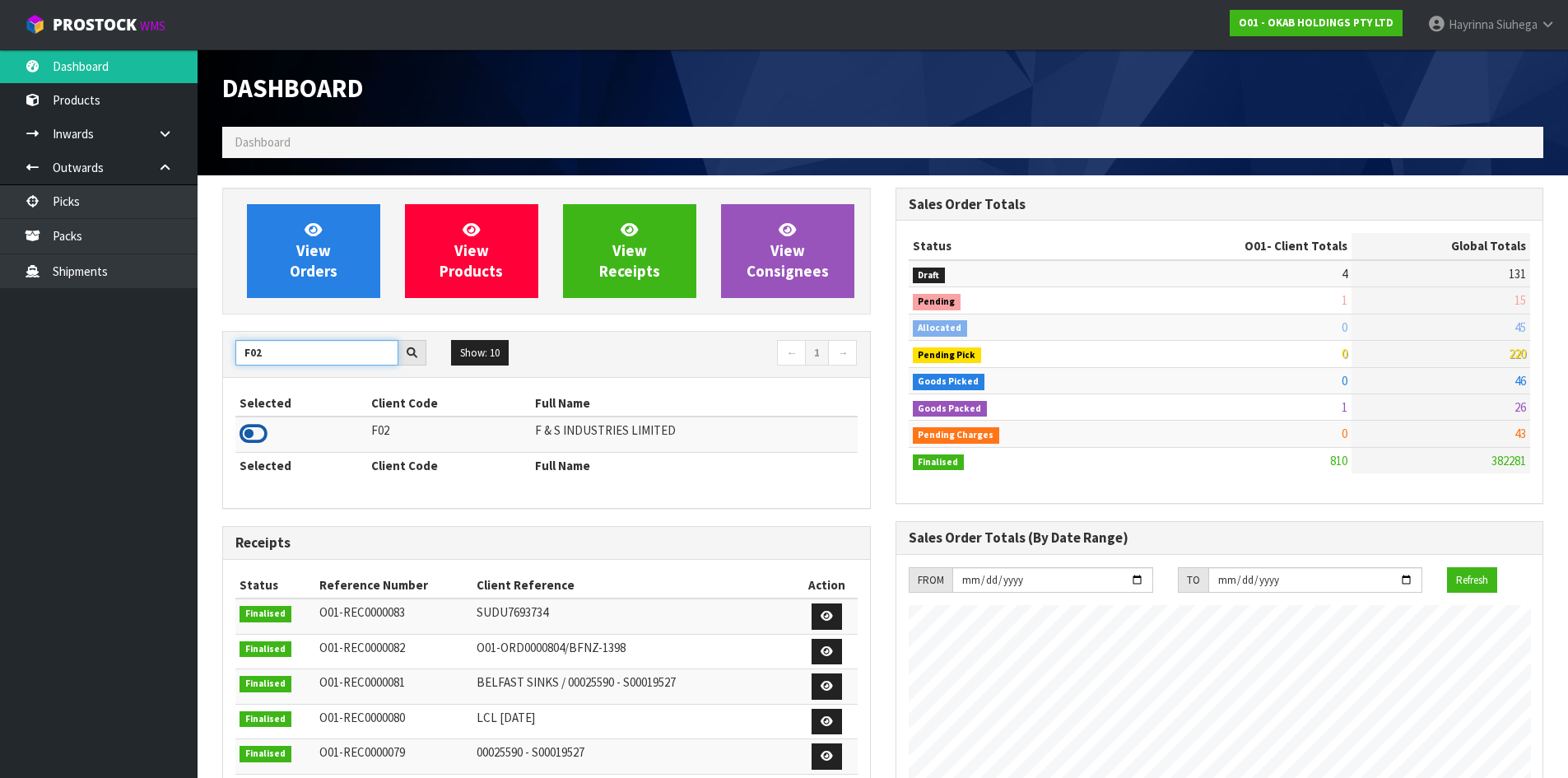
type input "F02"
click at [254, 430] on icon at bounding box center [253, 434] width 28 height 25
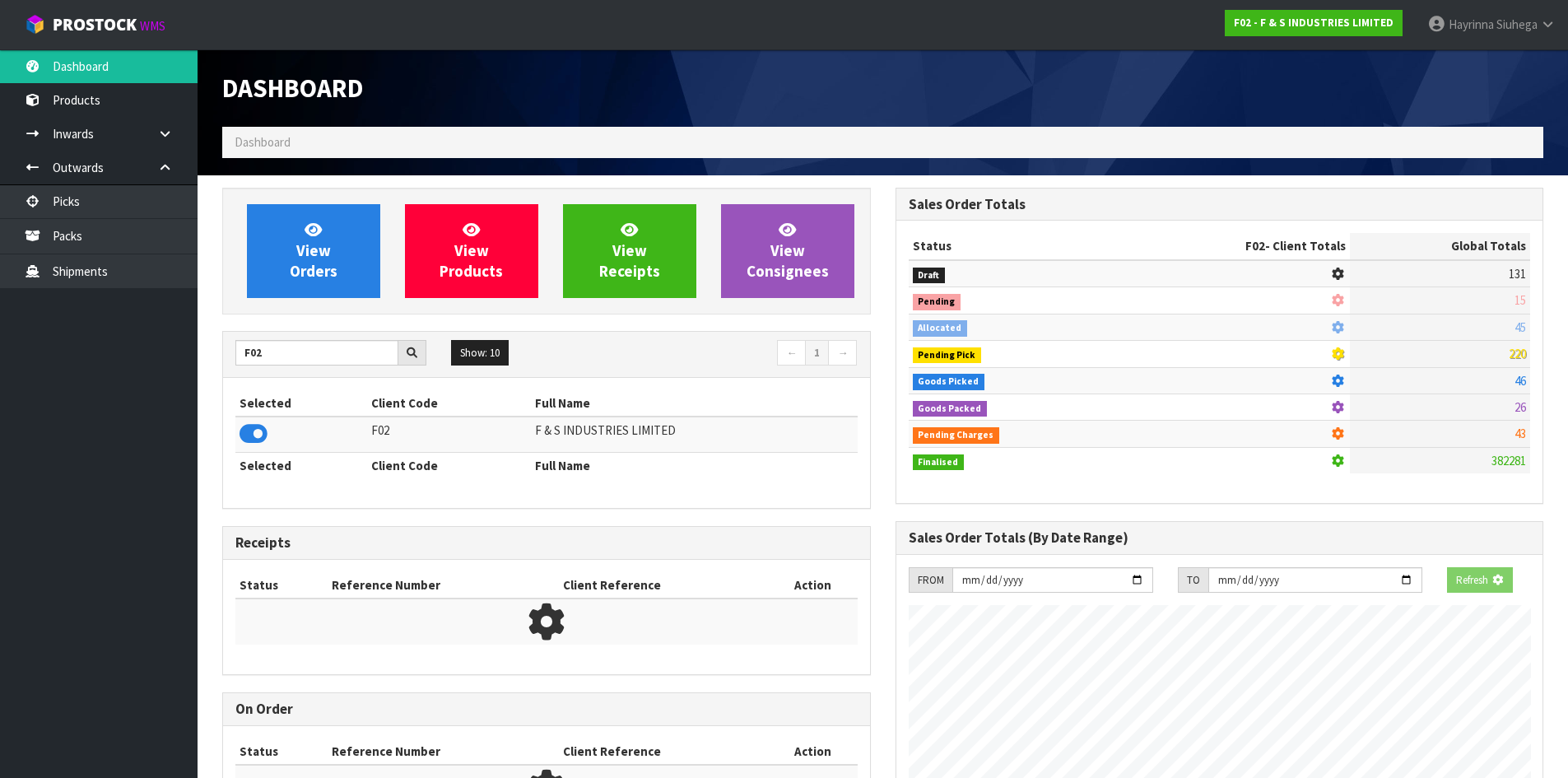
scroll to position [1088, 672]
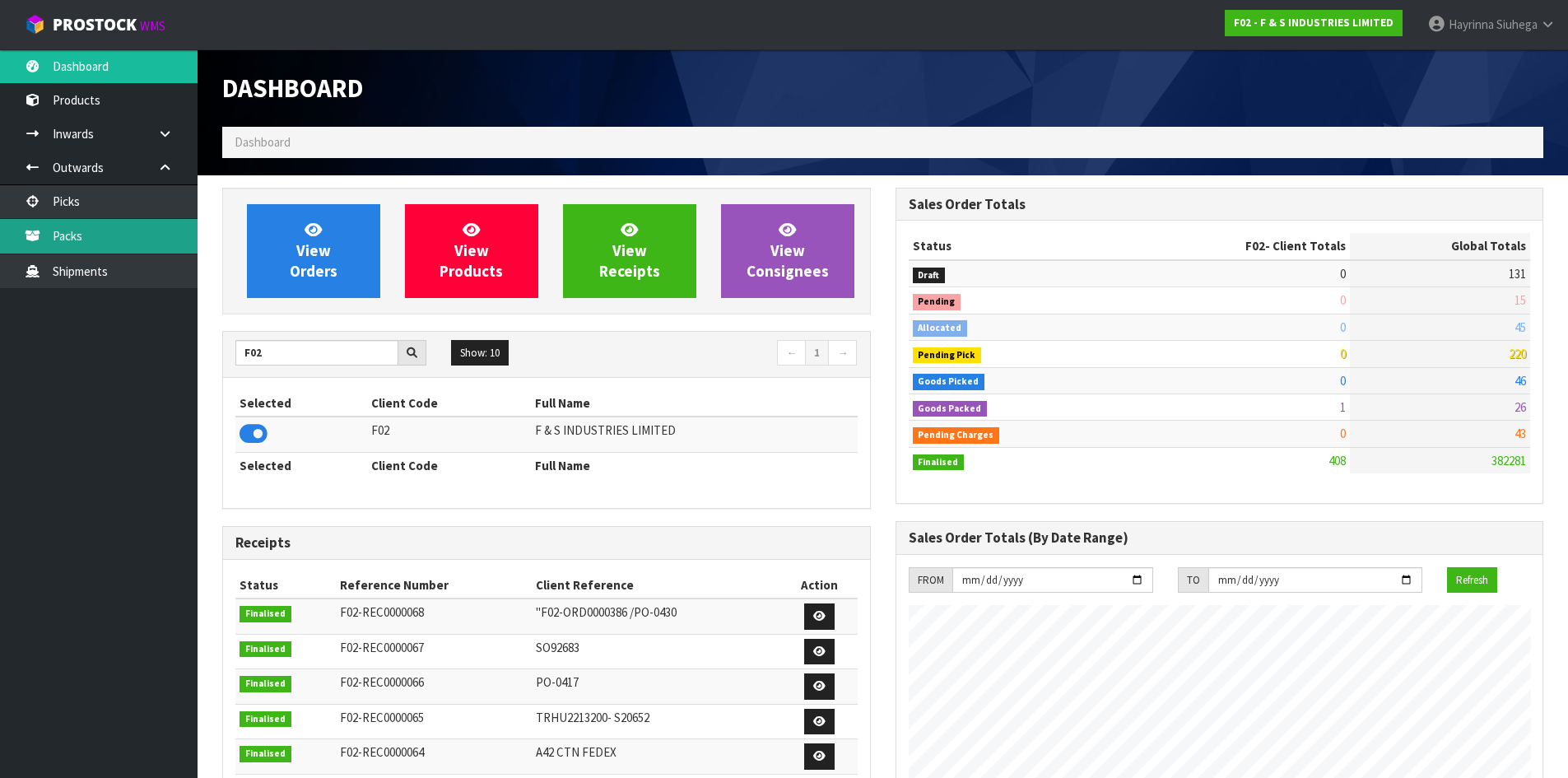
click at [83, 236] on link "Packs" at bounding box center [99, 236] width 197 height 33
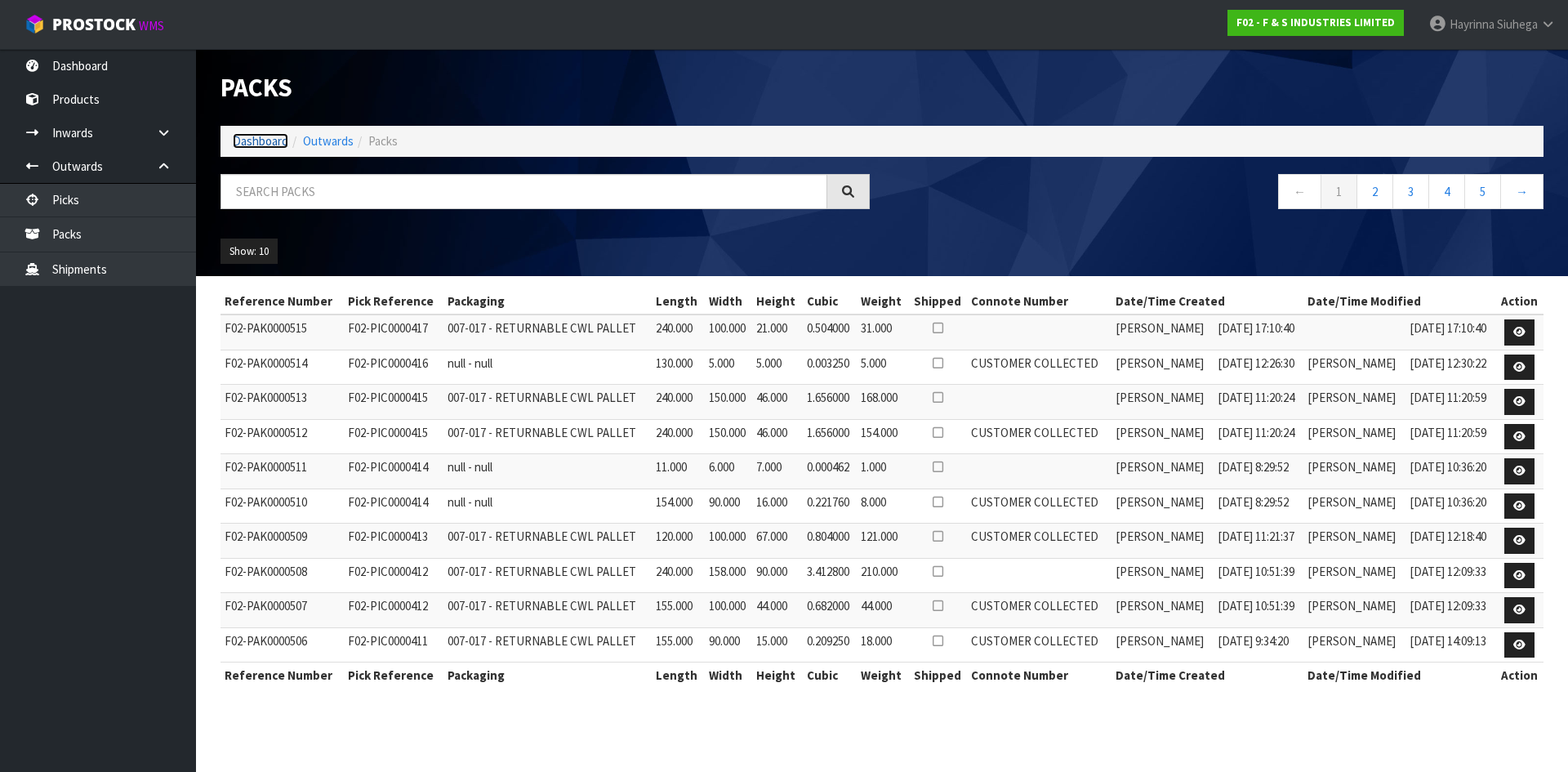
click at [241, 144] on link "Dashboard" at bounding box center [261, 141] width 56 height 16
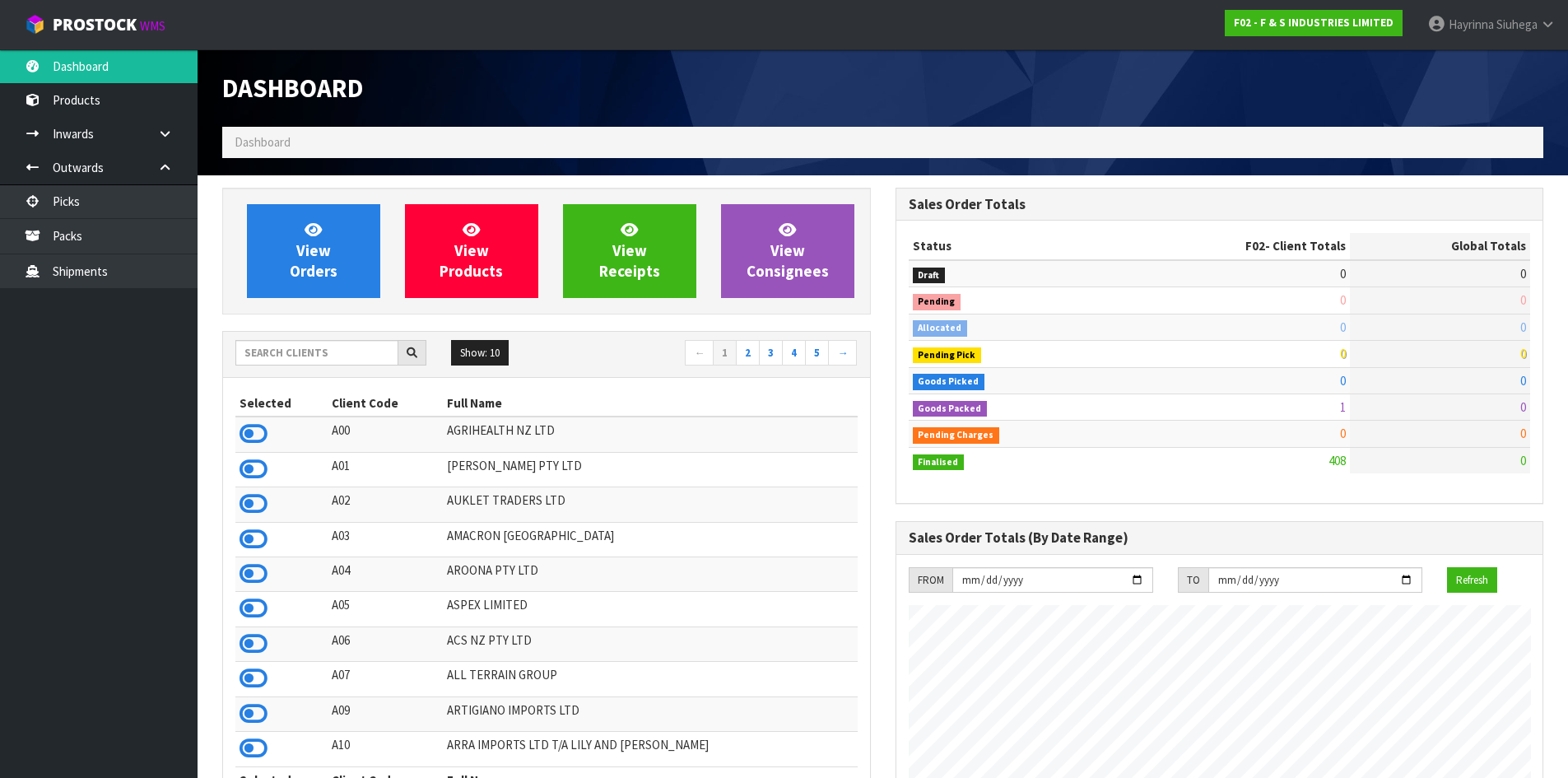
scroll to position [1088, 672]
click at [308, 353] on input "text" at bounding box center [317, 352] width 163 height 26
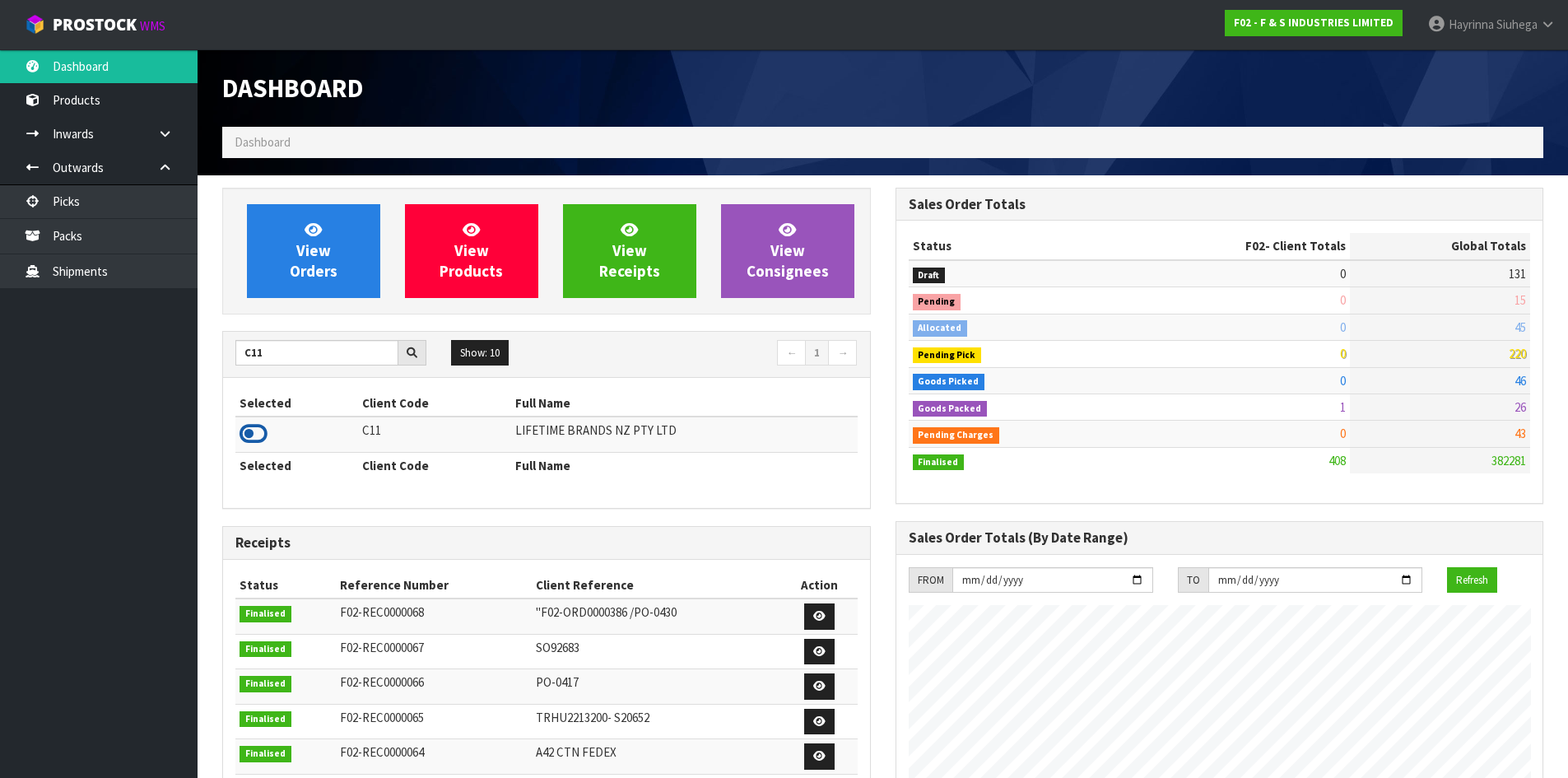
click at [254, 429] on icon at bounding box center [253, 434] width 28 height 25
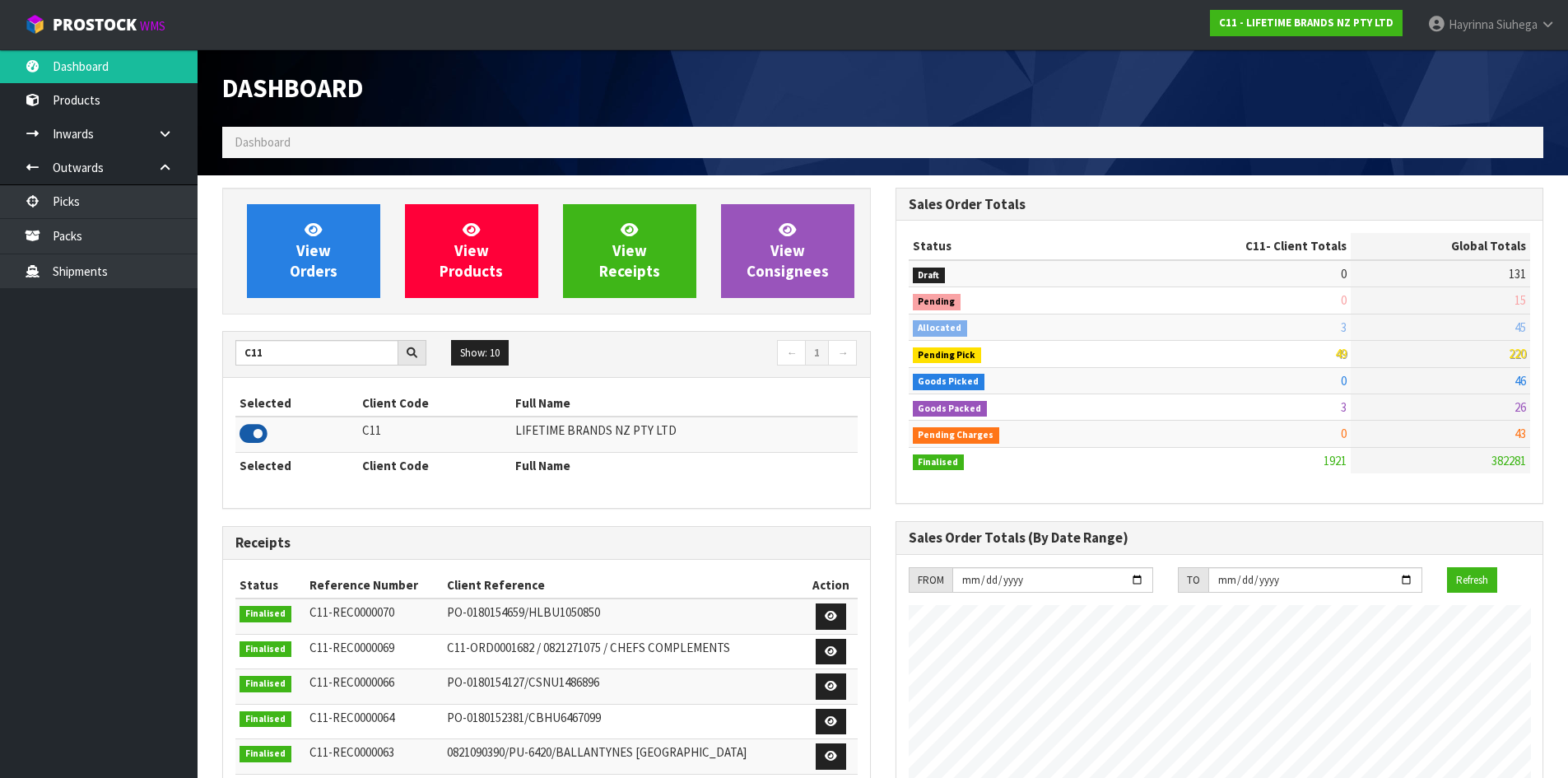
scroll to position [1247, 672]
drag, startPoint x: 270, startPoint y: 358, endPoint x: 57, endPoint y: 327, distance: 215.2
click at [58, 327] on body "Toggle navigation ProStock WMS C11 - LIFETIME BRANDS NZ PTY LTD Hayrinna Siuheg…" at bounding box center [784, 389] width 1568 height 778
type input "O01"
click at [257, 432] on icon at bounding box center [253, 434] width 28 height 25
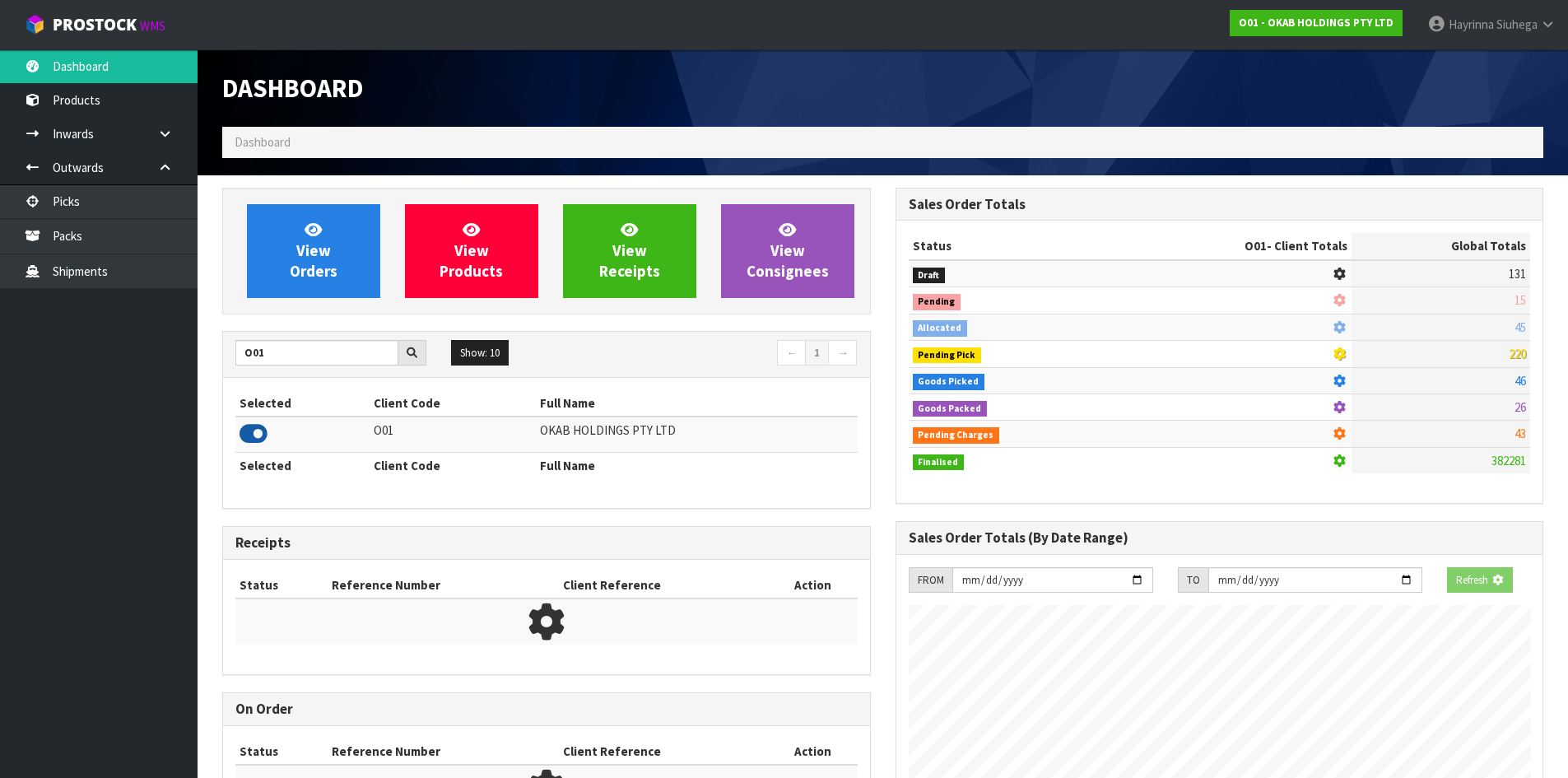
scroll to position [1299, 672]
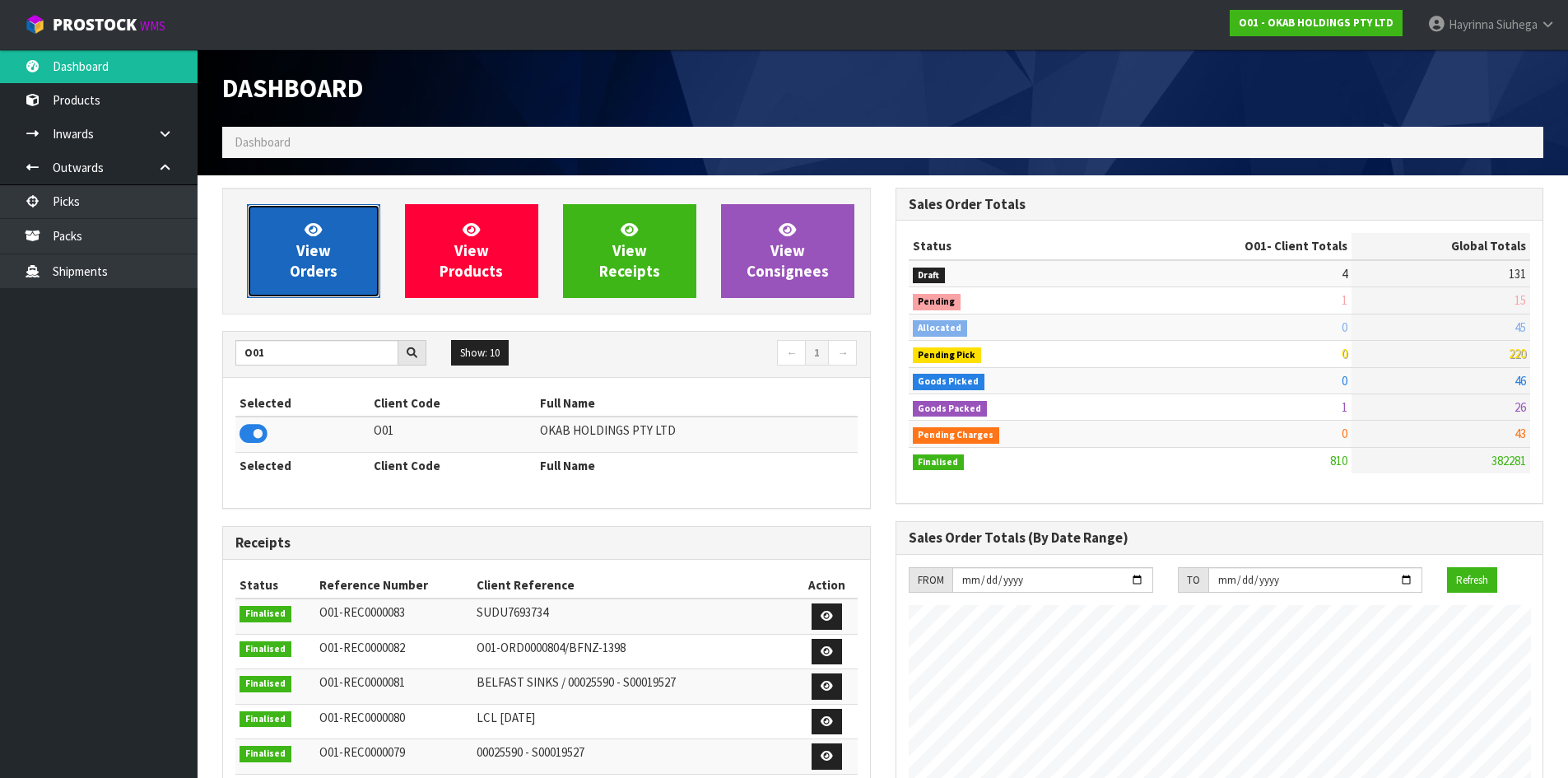
click at [296, 261] on link "View Orders" at bounding box center [314, 251] width 134 height 94
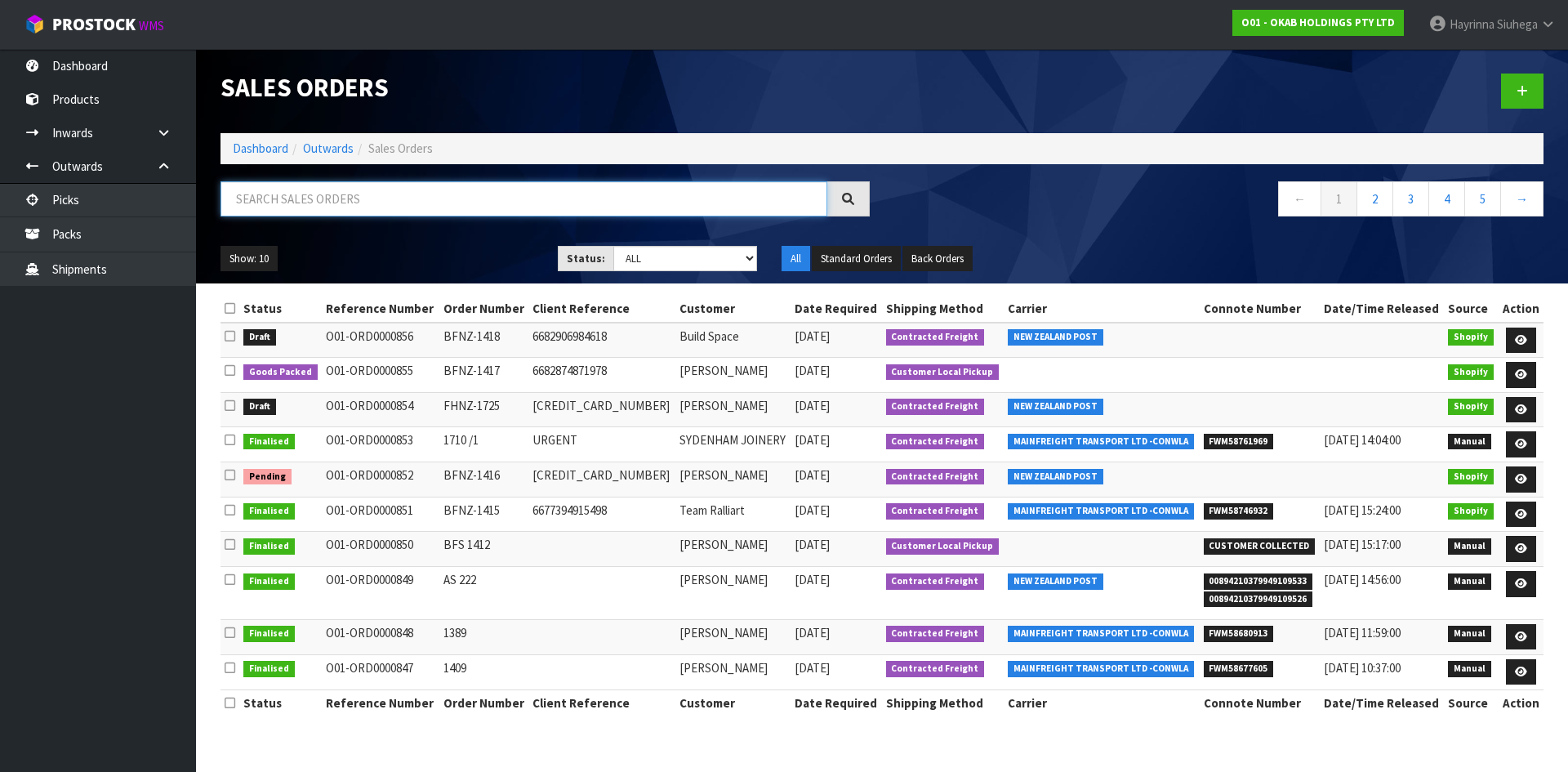
click at [285, 209] on input "text" at bounding box center [524, 199] width 607 height 35
type input "JOB-0413769"
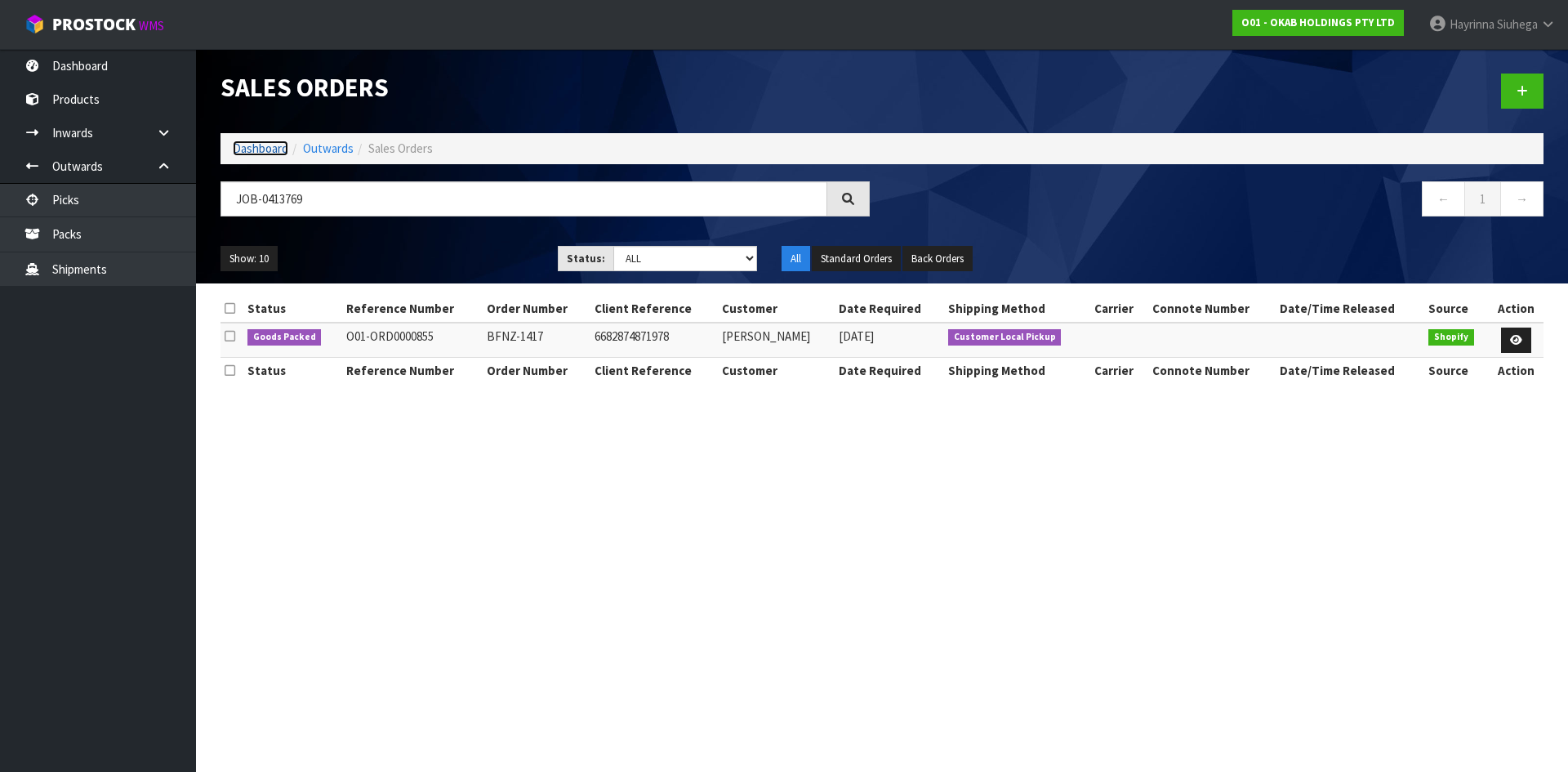
click at [280, 150] on link "Dashboard" at bounding box center [261, 148] width 56 height 16
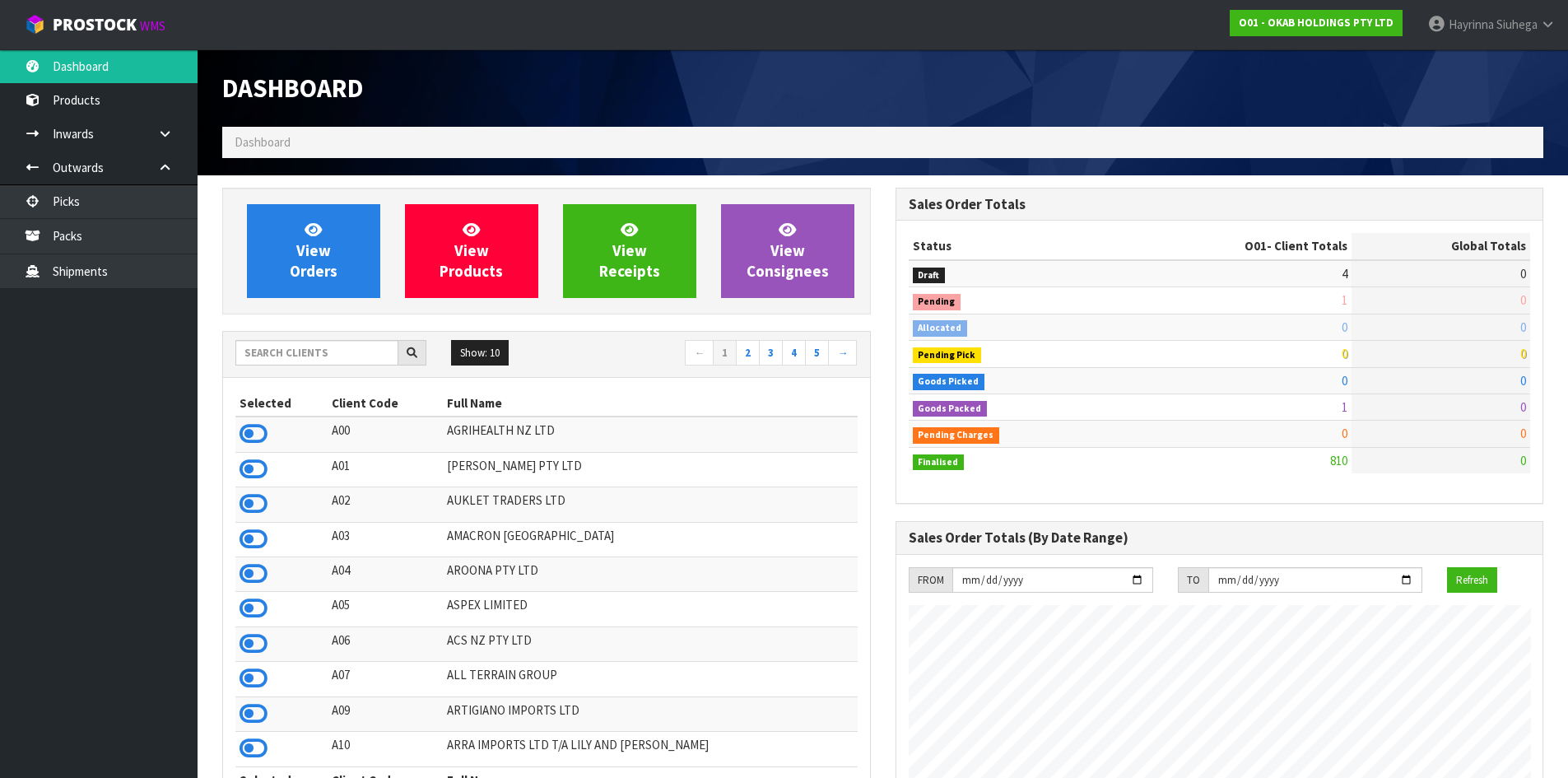
scroll to position [1299, 672]
click at [333, 361] on input "text" at bounding box center [317, 352] width 163 height 26
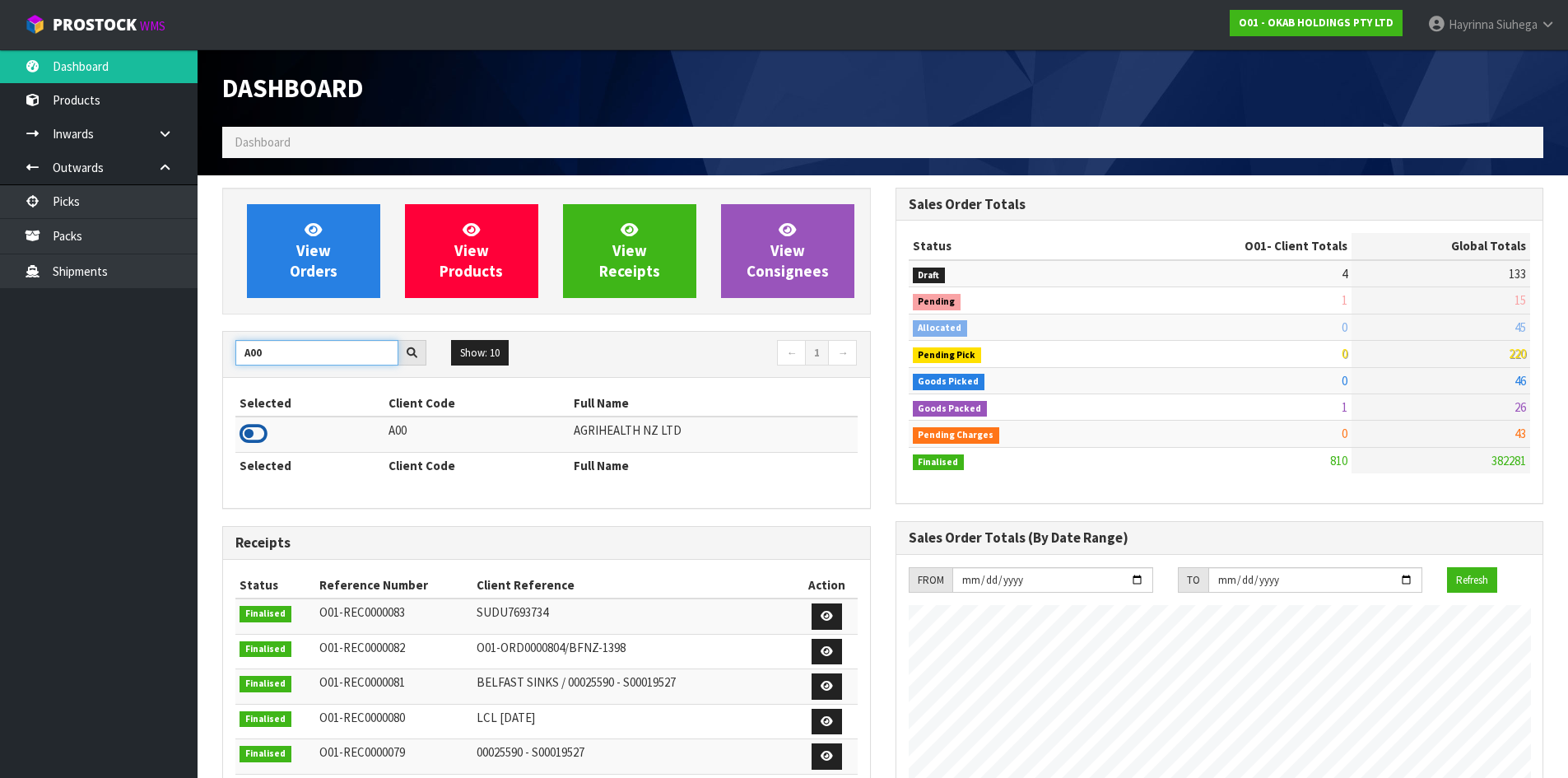
type input "A00"
click at [260, 427] on icon at bounding box center [253, 434] width 28 height 25
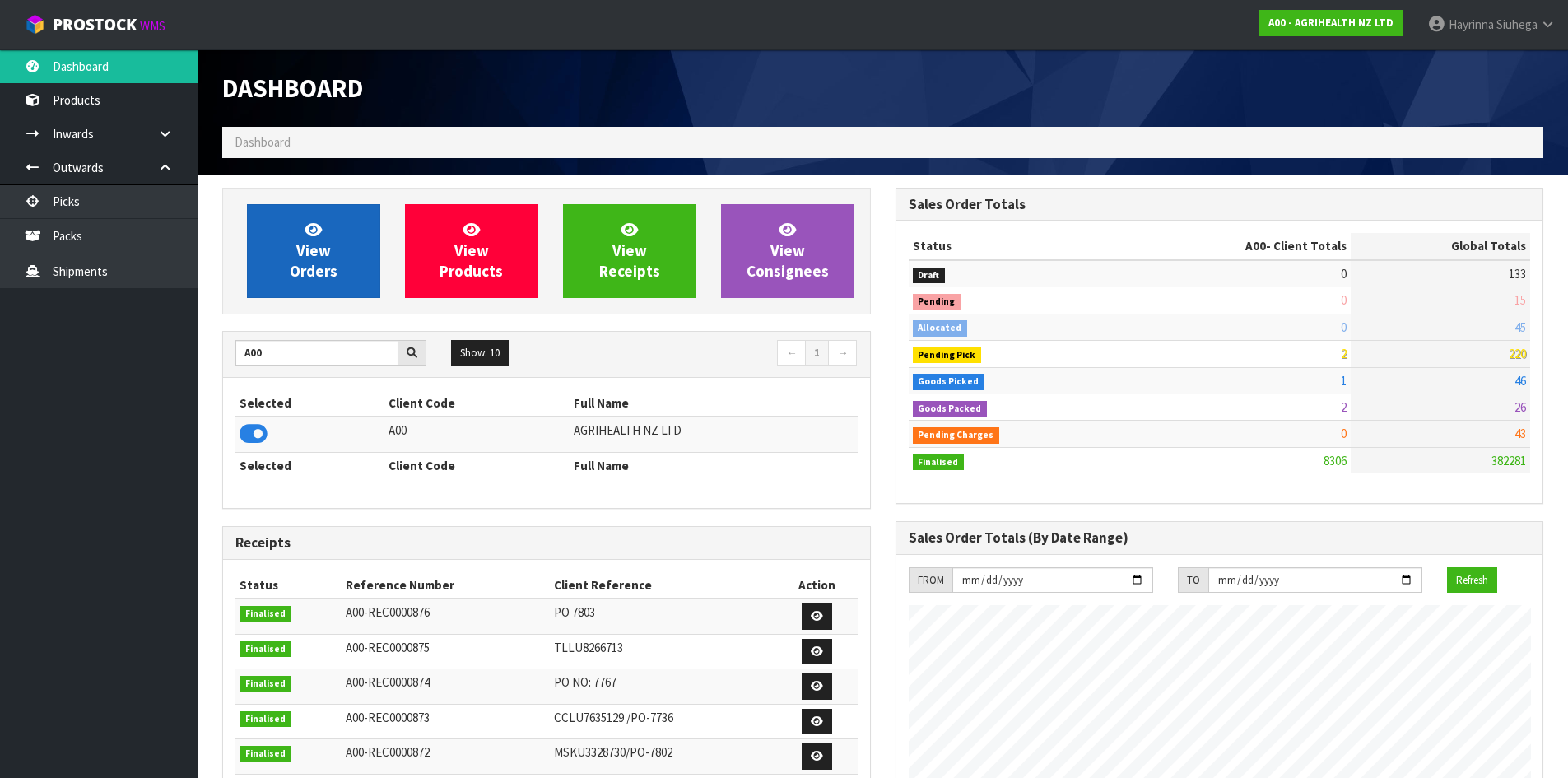
scroll to position [1247, 672]
click at [312, 220] on span "View Orders" at bounding box center [313, 251] width 48 height 62
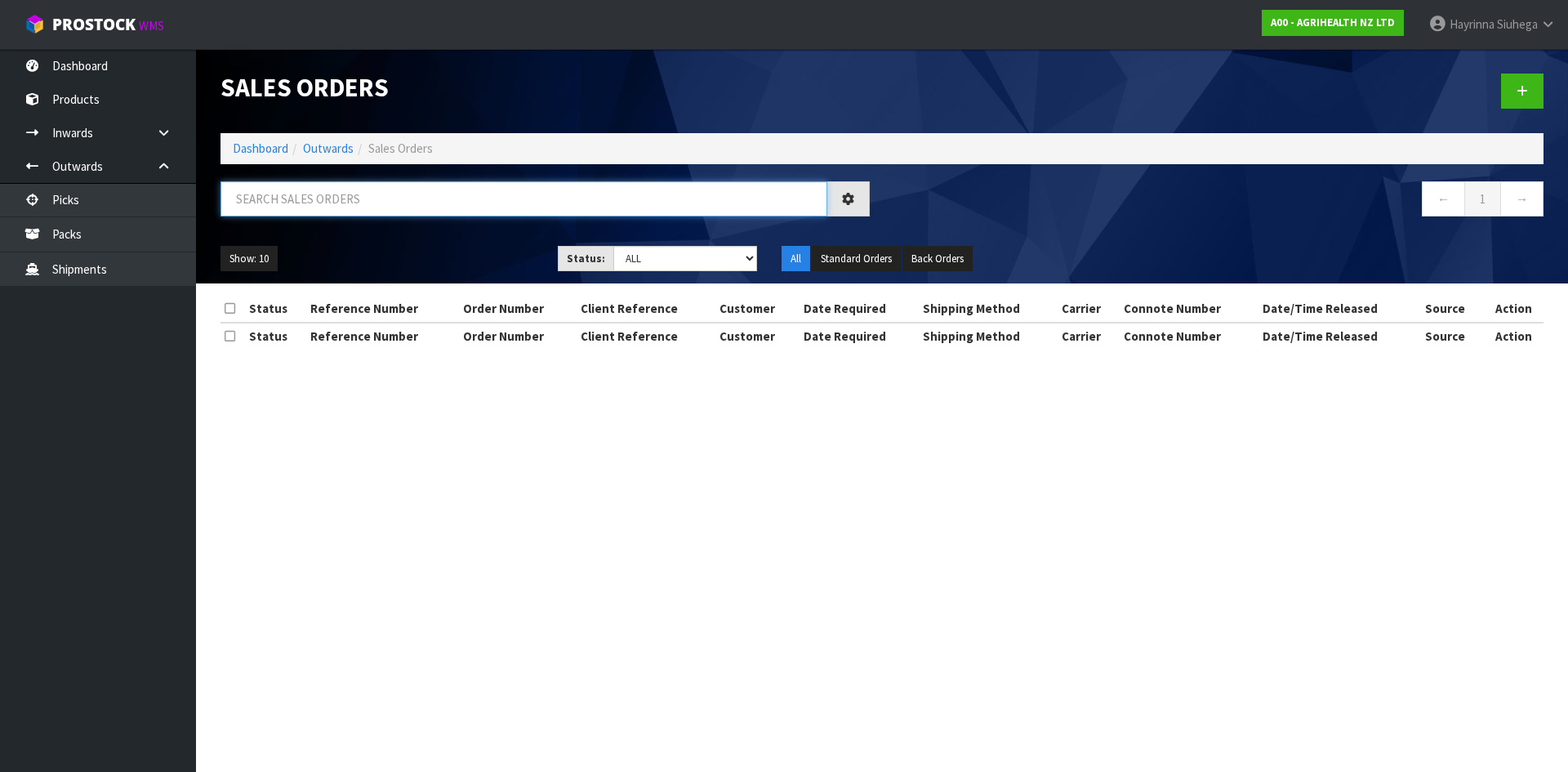
click at [336, 200] on input "text" at bounding box center [524, 199] width 607 height 35
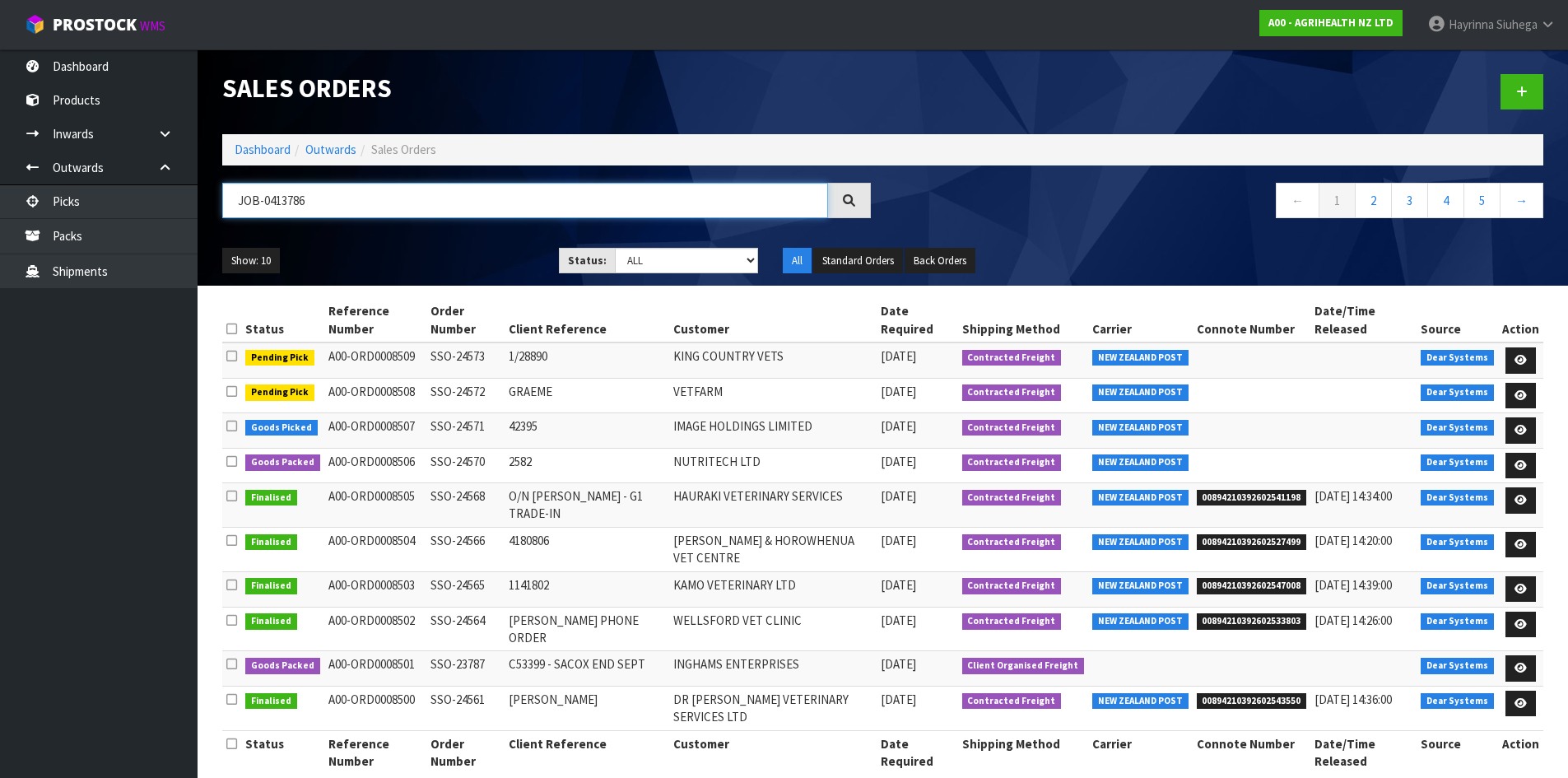
type input "JOB-0413786"
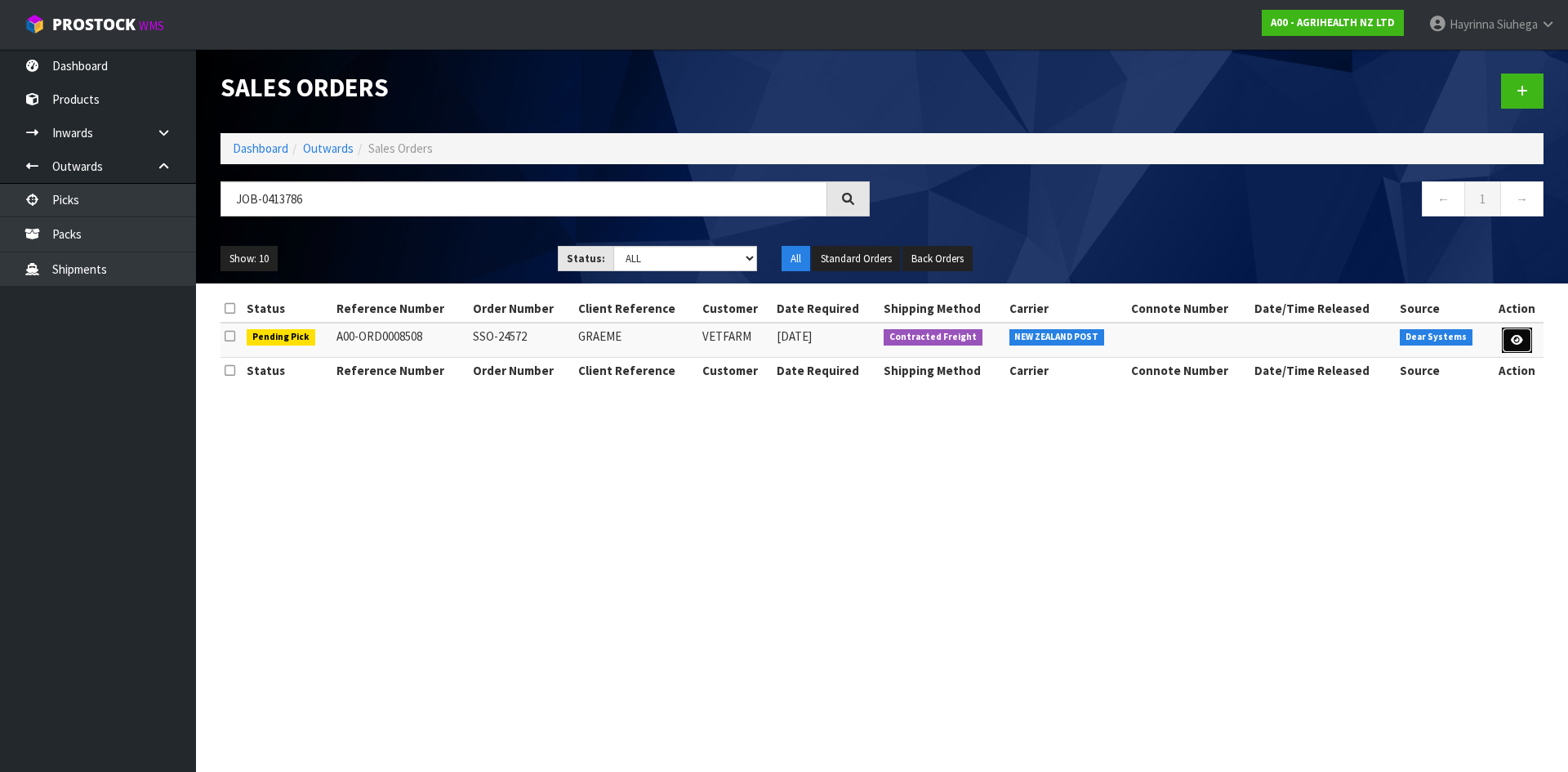
click at [1513, 341] on icon at bounding box center [1517, 341] width 12 height 10
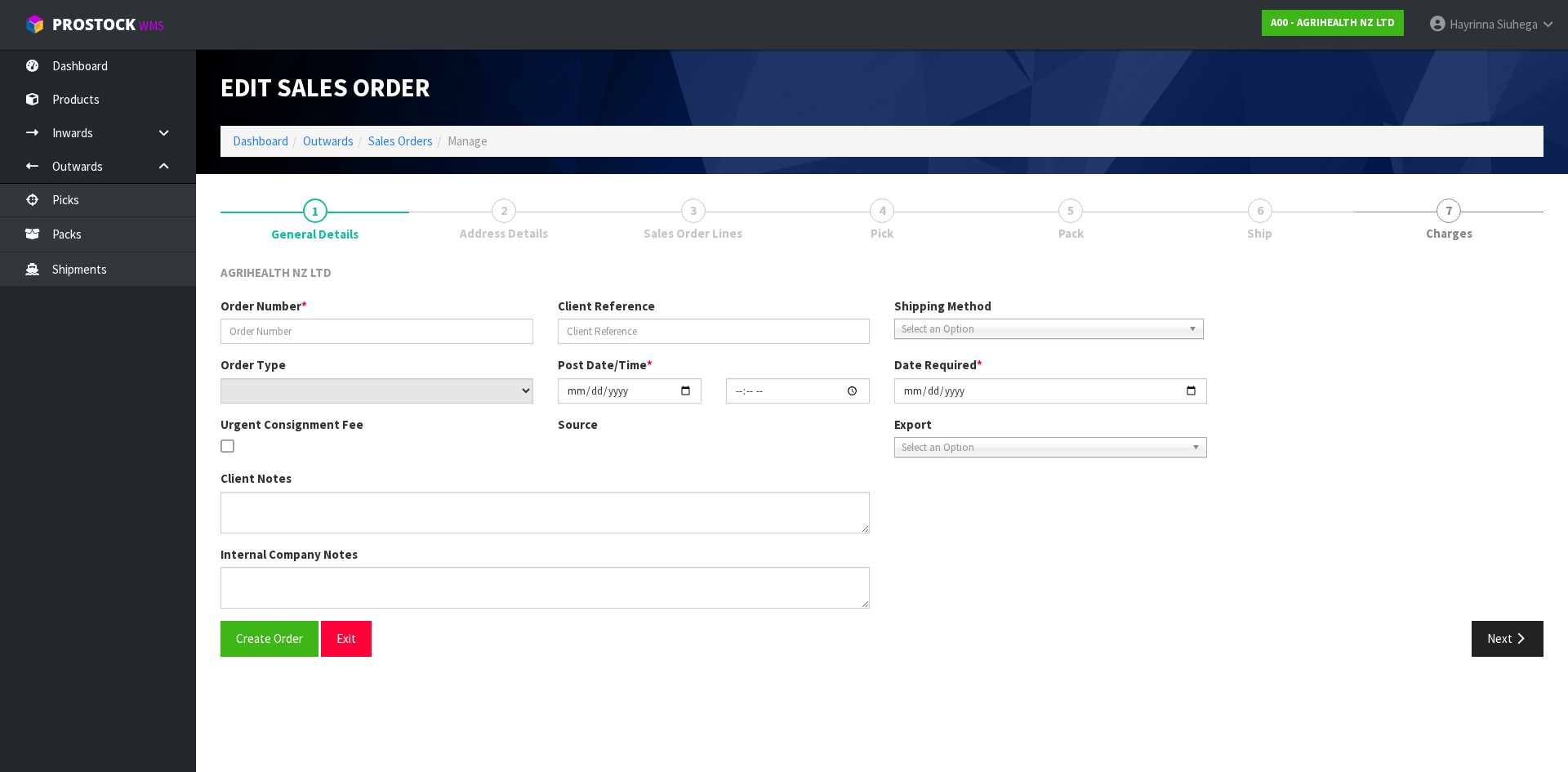
type input "SSO-24572"
type input "GRAEME"
select select "number:0"
type input "2025-09-22"
type input "15:47:11.000"
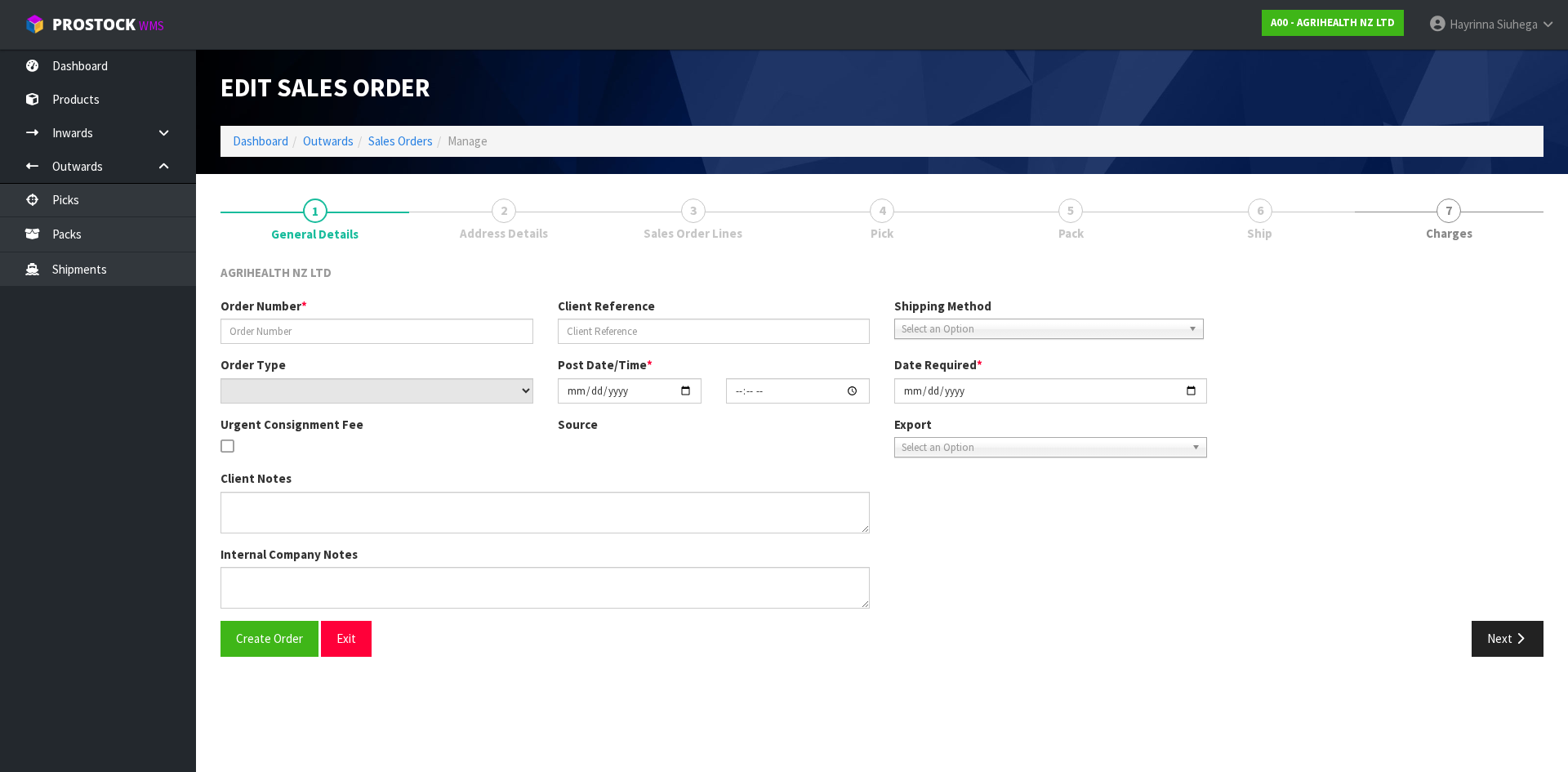
type input "[DATE]"
type textarea "SHIP BY: Overnight Courier"
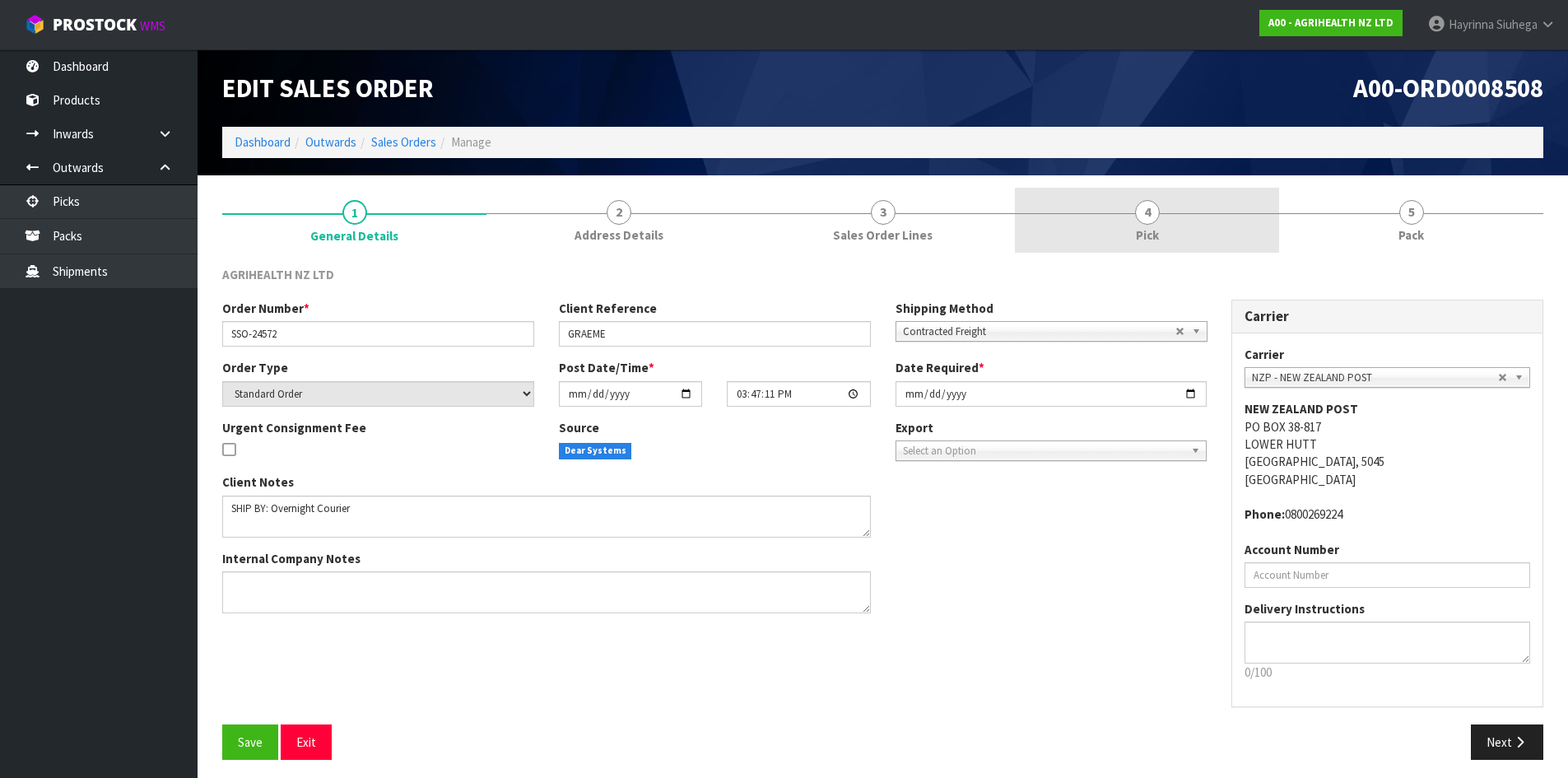
click at [1179, 214] on link "4 Pick" at bounding box center [1147, 220] width 264 height 65
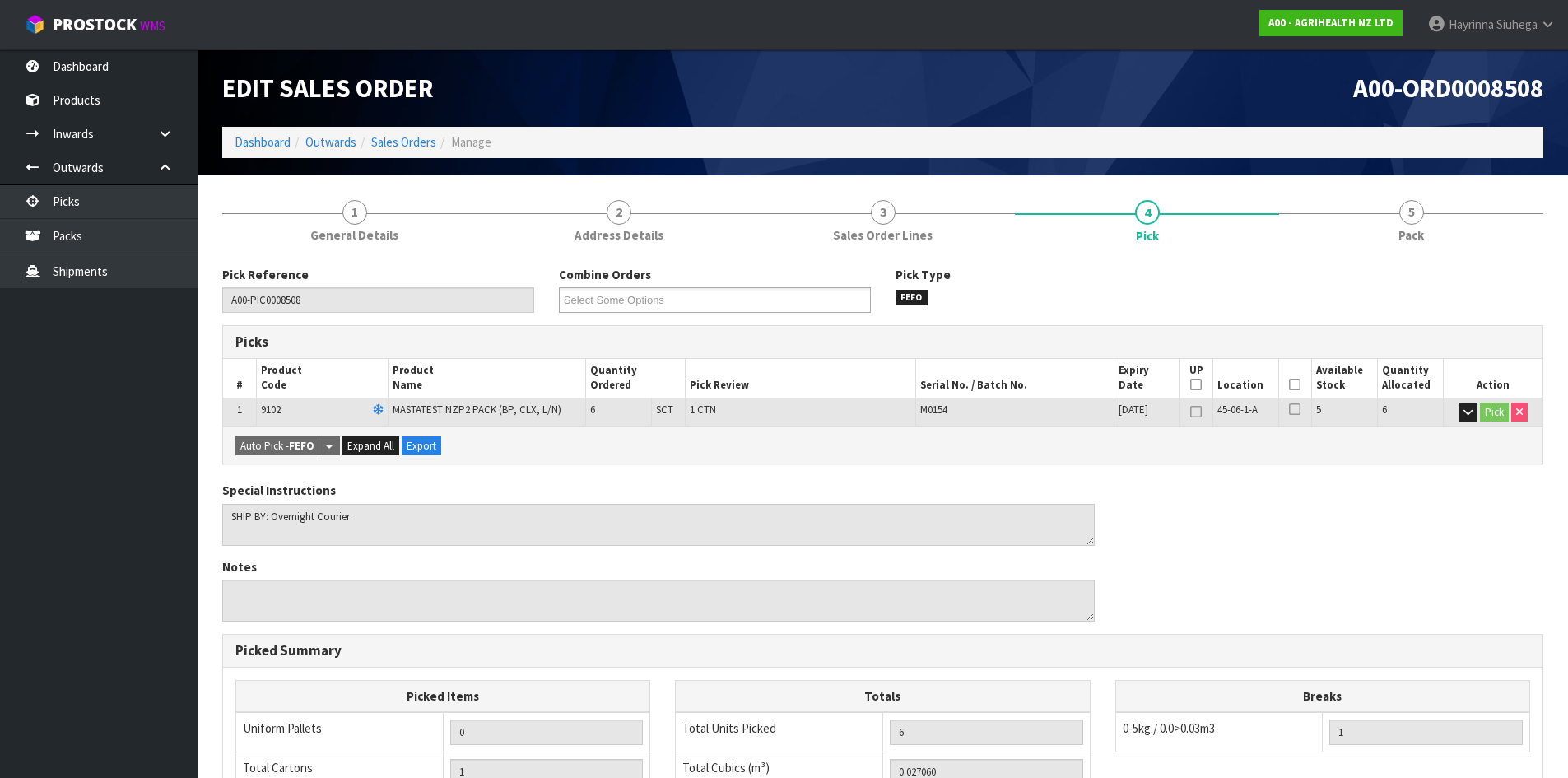
click at [1293, 385] on icon at bounding box center [1294, 385] width 11 height 1
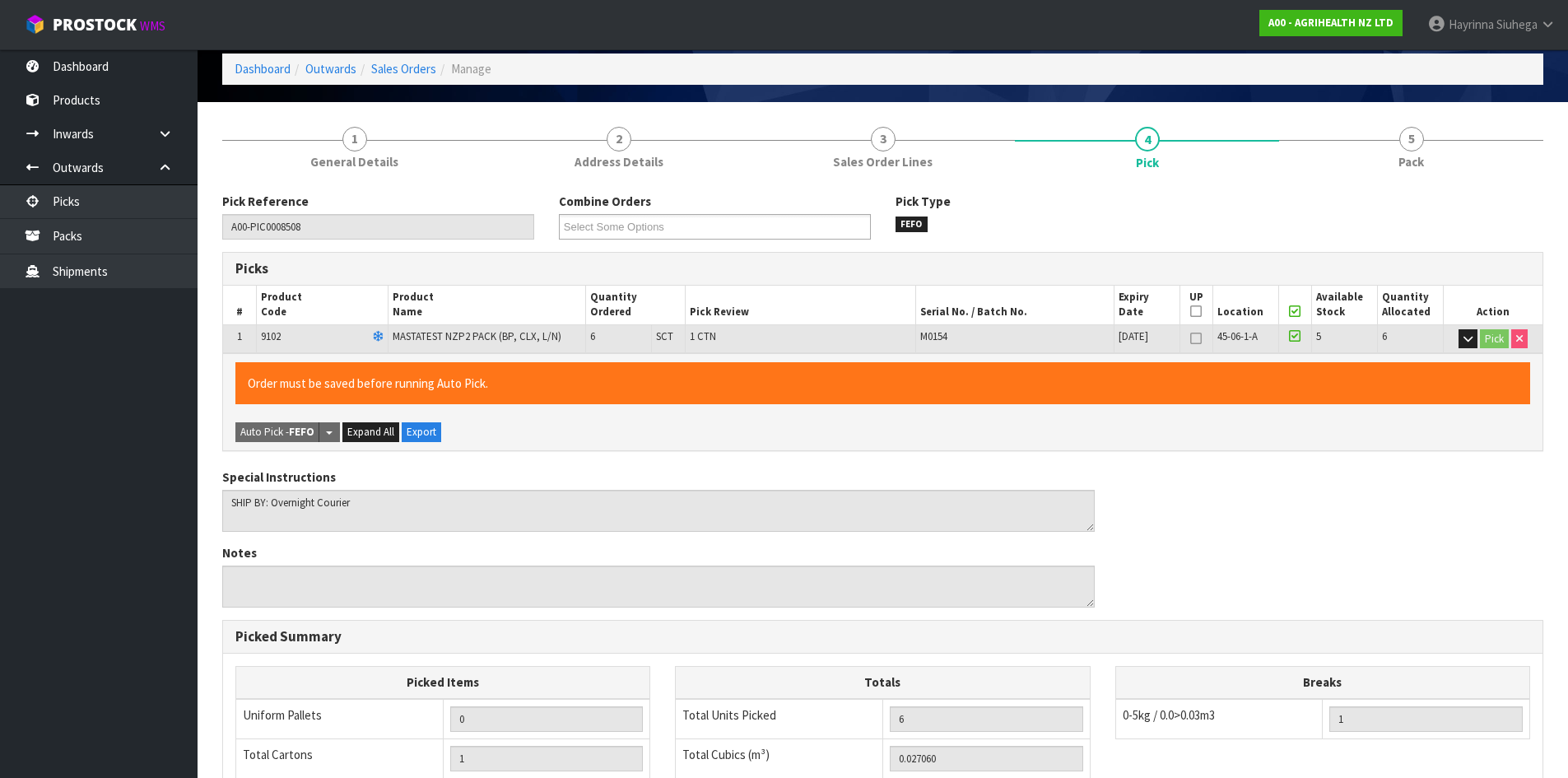
scroll to position [370, 0]
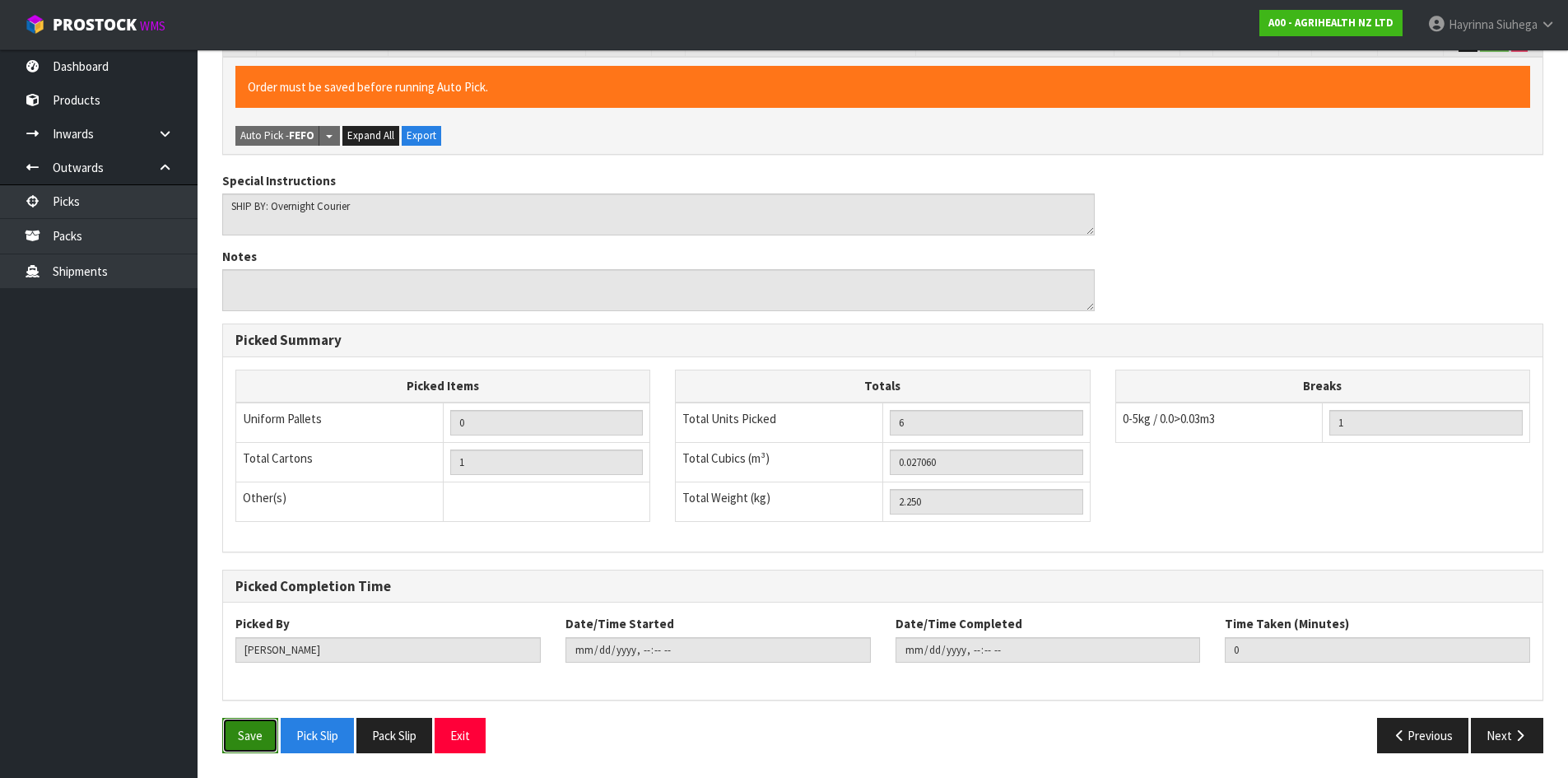
click at [237, 738] on button "Save" at bounding box center [251, 736] width 56 height 35
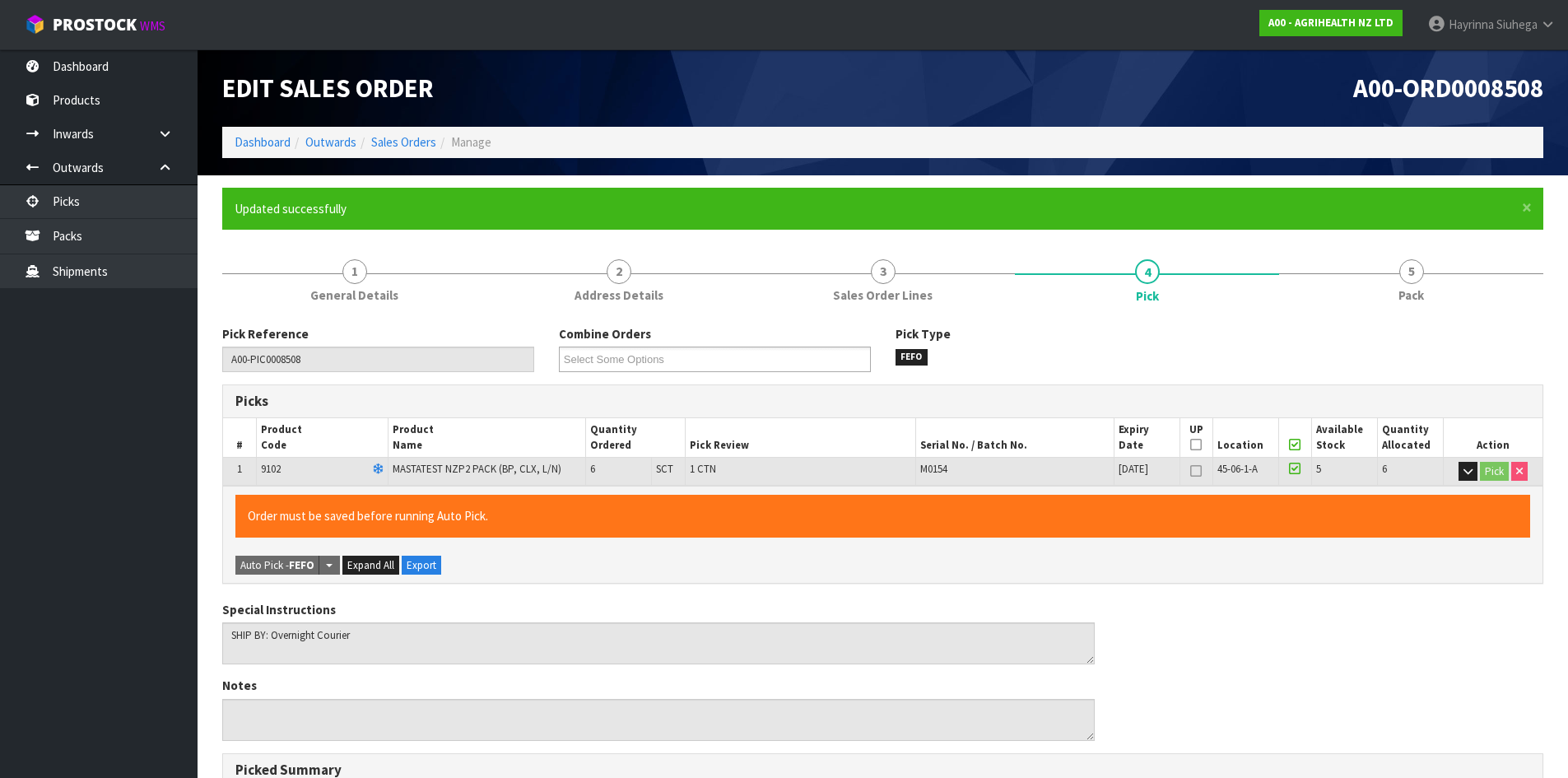
type input "Hayrinna Siuhega"
type input "2025-09-23T09:24:49"
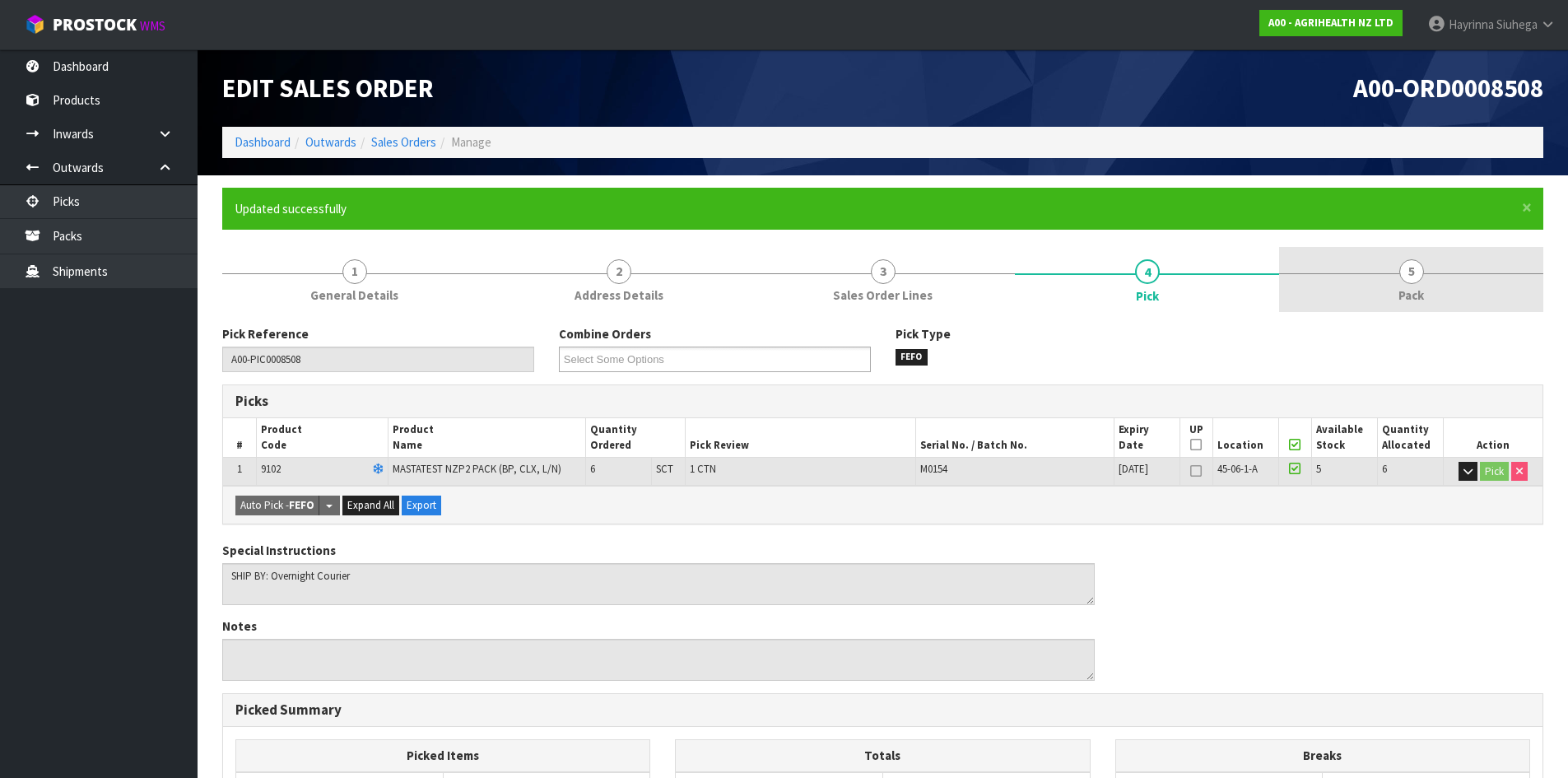
click at [1365, 287] on link "5 Pack" at bounding box center [1411, 280] width 264 height 65
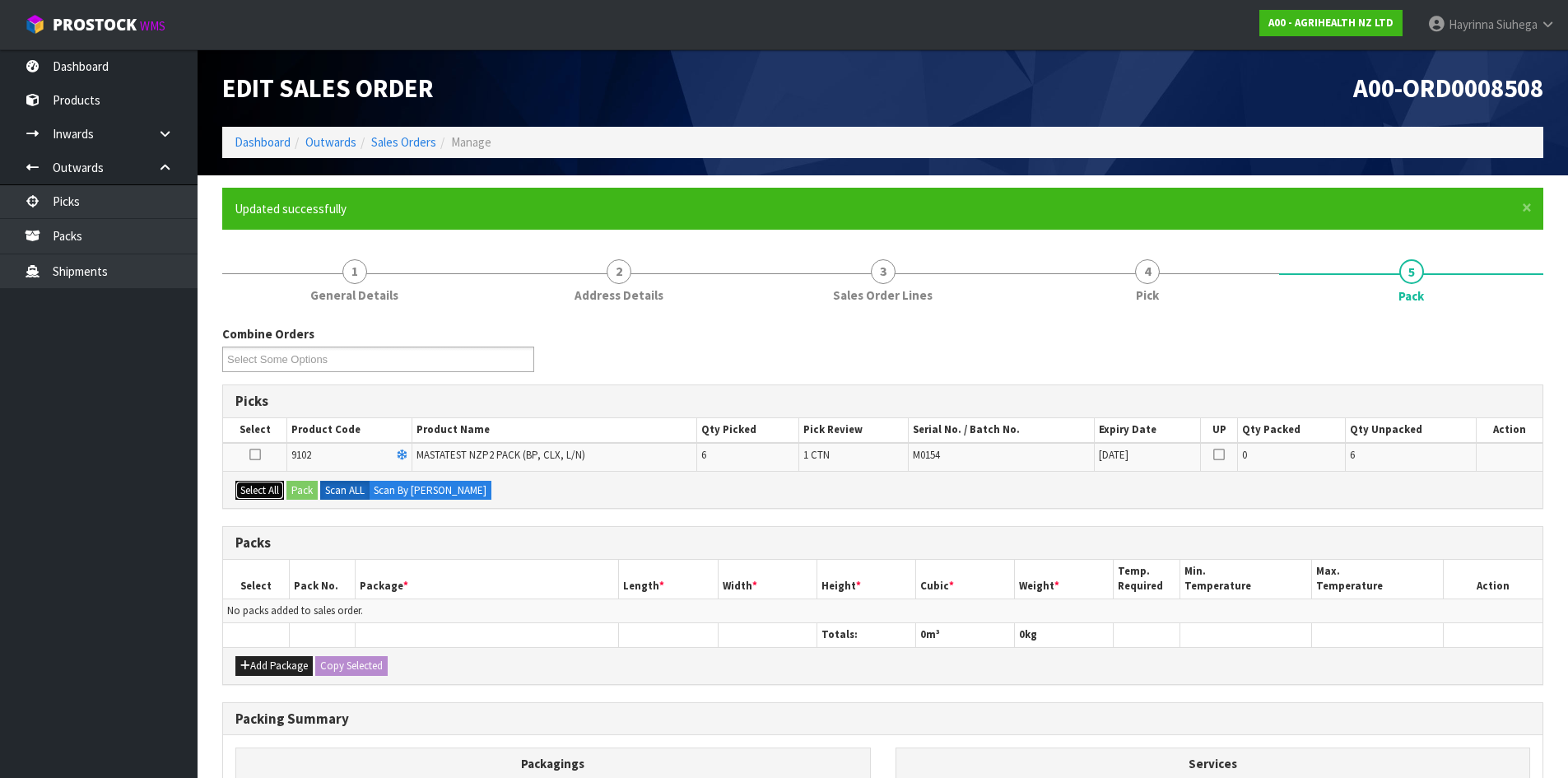
click at [251, 481] on button "Select All" at bounding box center [260, 490] width 48 height 19
click at [299, 484] on button "Pack" at bounding box center [303, 490] width 32 height 19
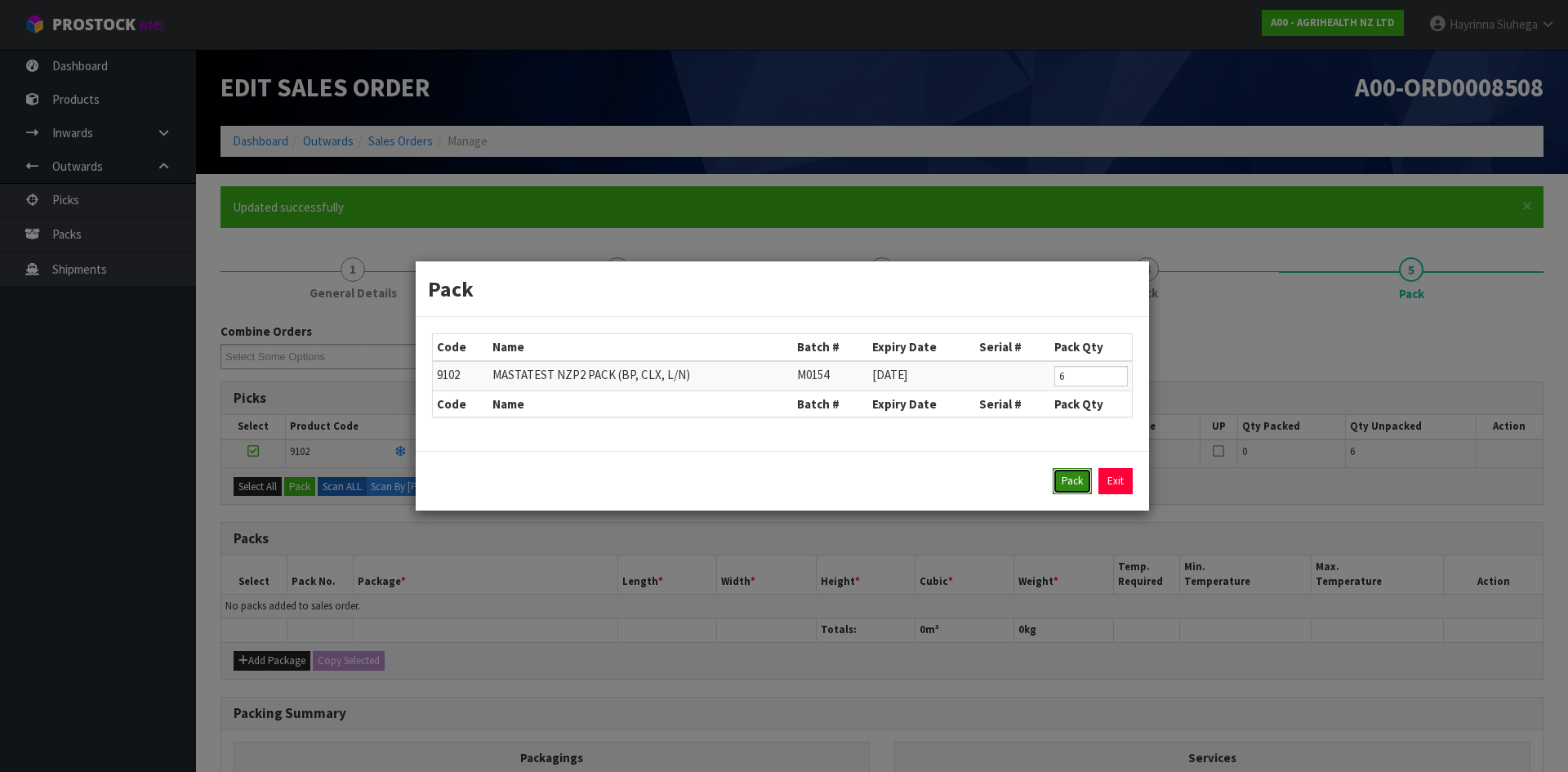
click at [1080, 471] on button "Pack" at bounding box center [1072, 481] width 39 height 26
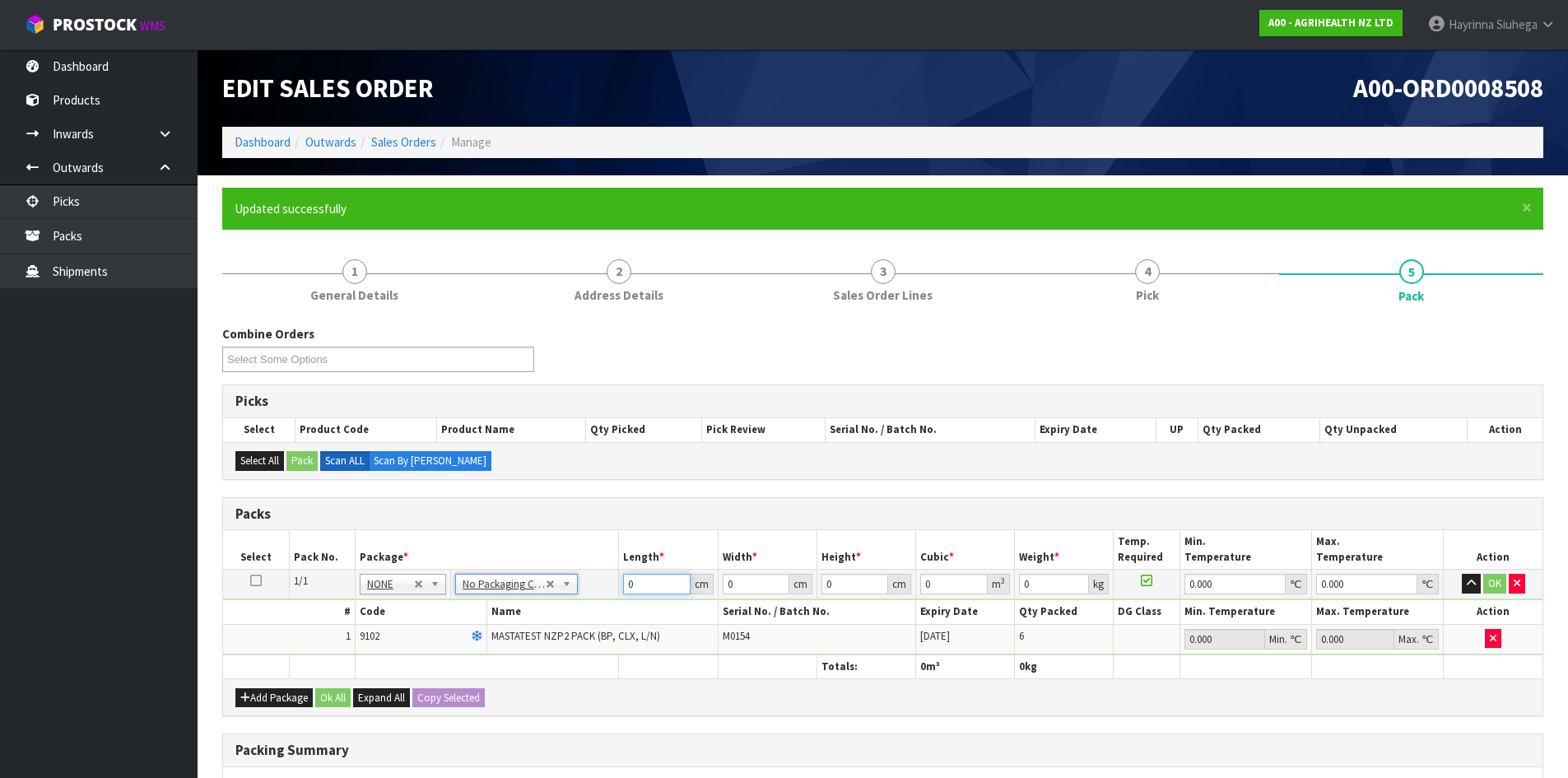
click at [624, 580] on input "0" at bounding box center [656, 584] width 67 height 20
type input "60"
type input "40"
type input "1"
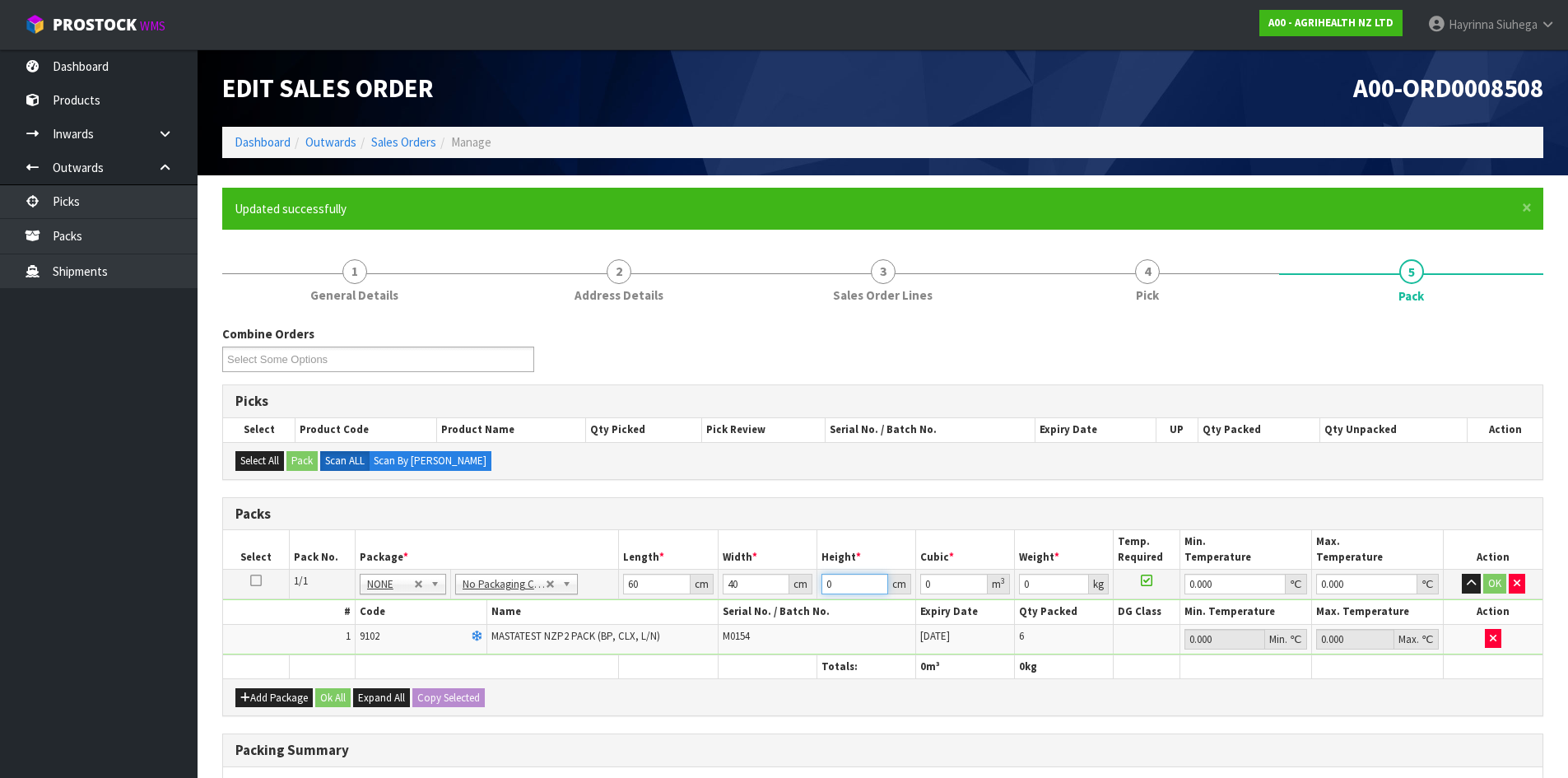
type input "0.0024"
type input "11"
type input "0.0264"
type input "11"
type input "3"
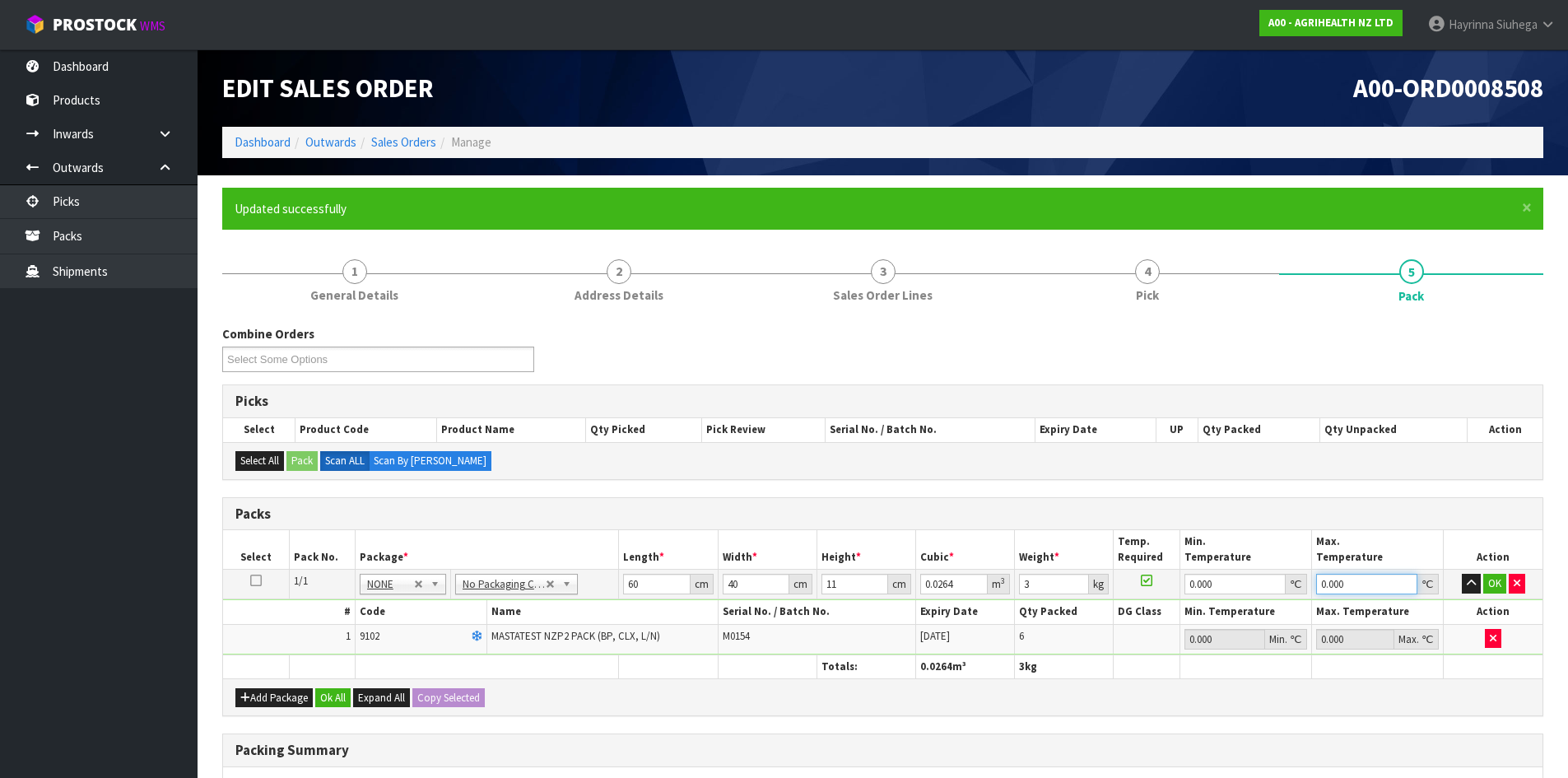
type input "0"
click button "OK" at bounding box center [1495, 584] width 23 height 19
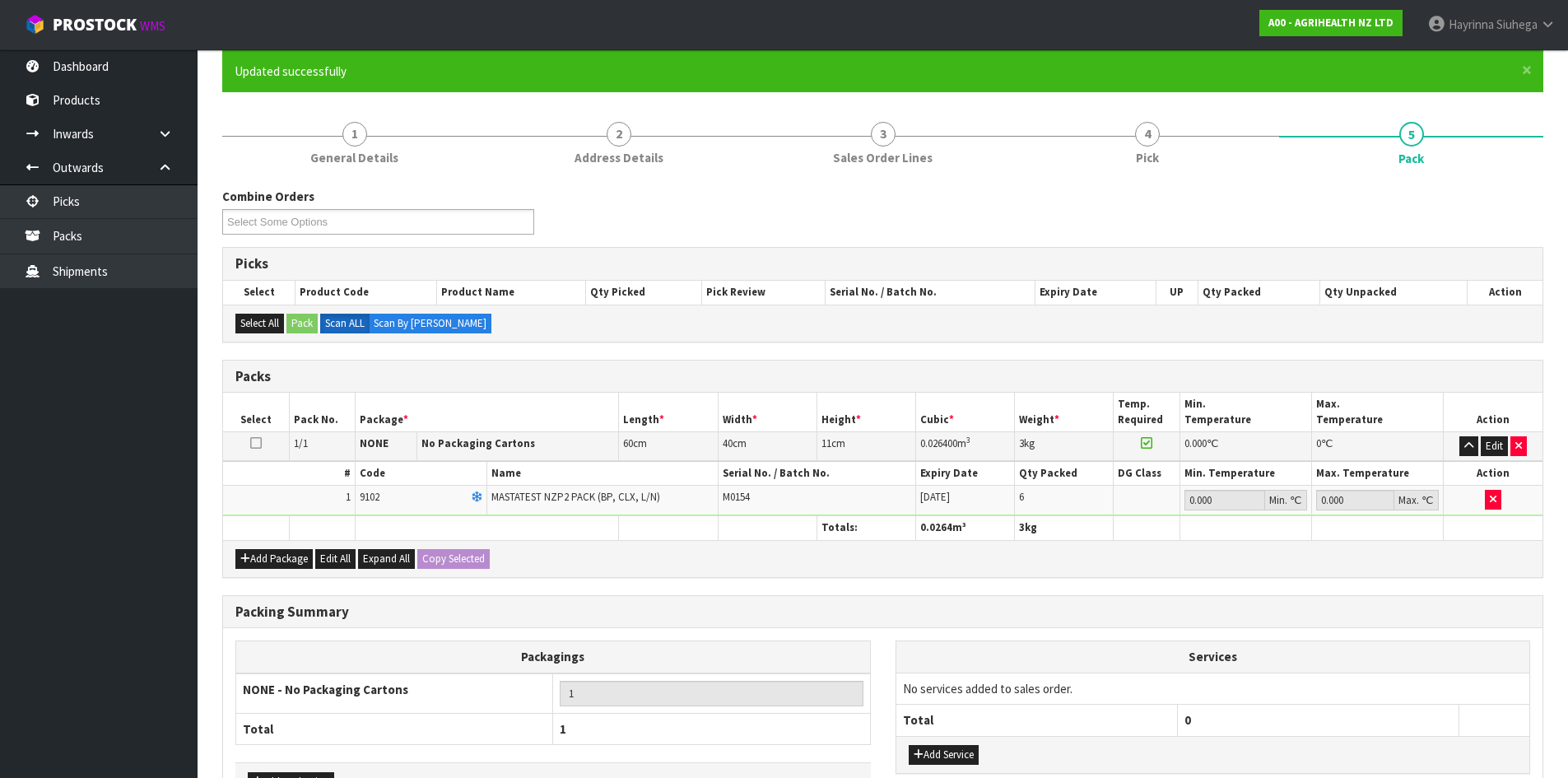
scroll to position [250, 0]
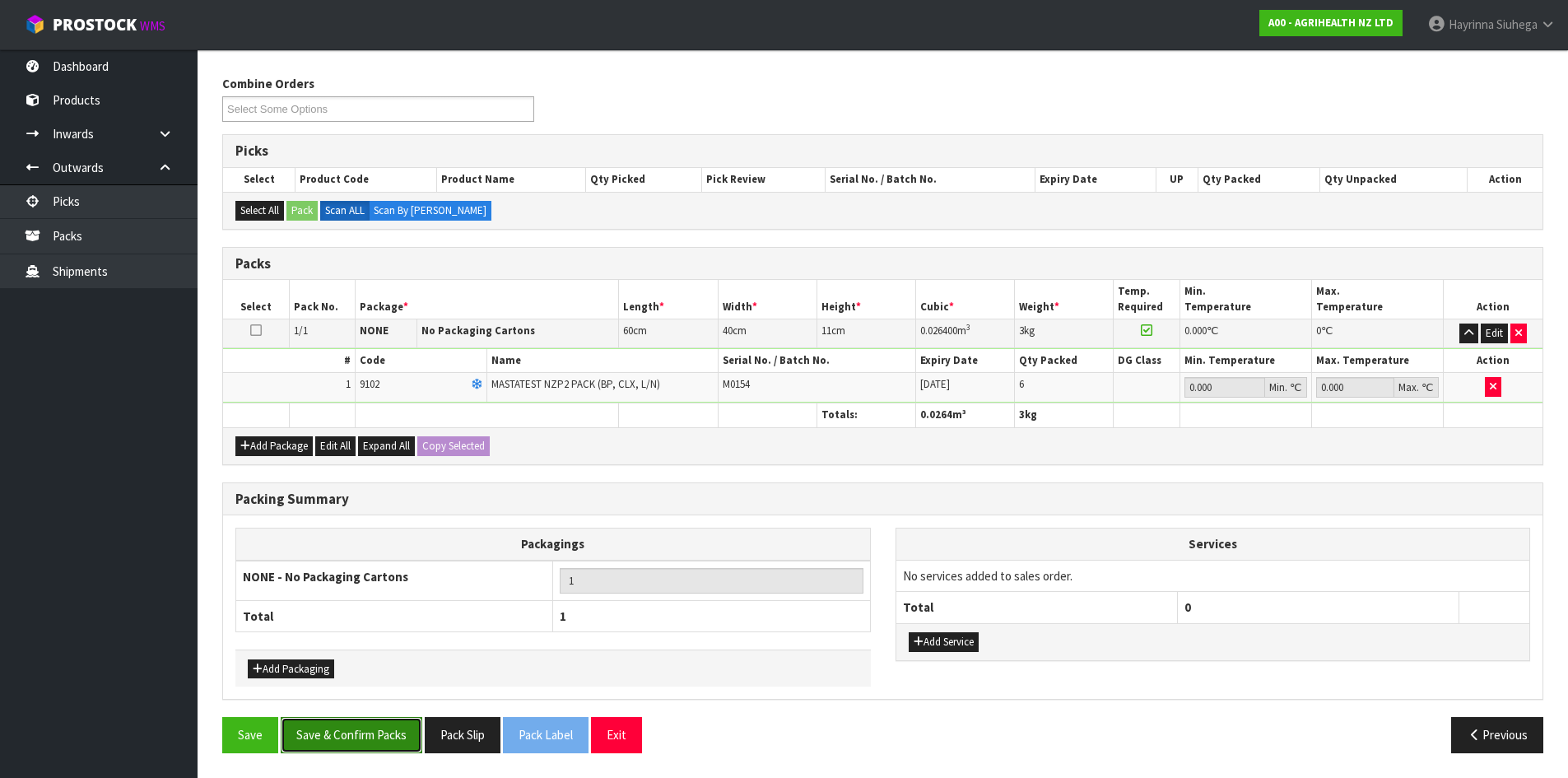
click at [346, 745] on button "Save & Confirm Packs" at bounding box center [351, 735] width 142 height 35
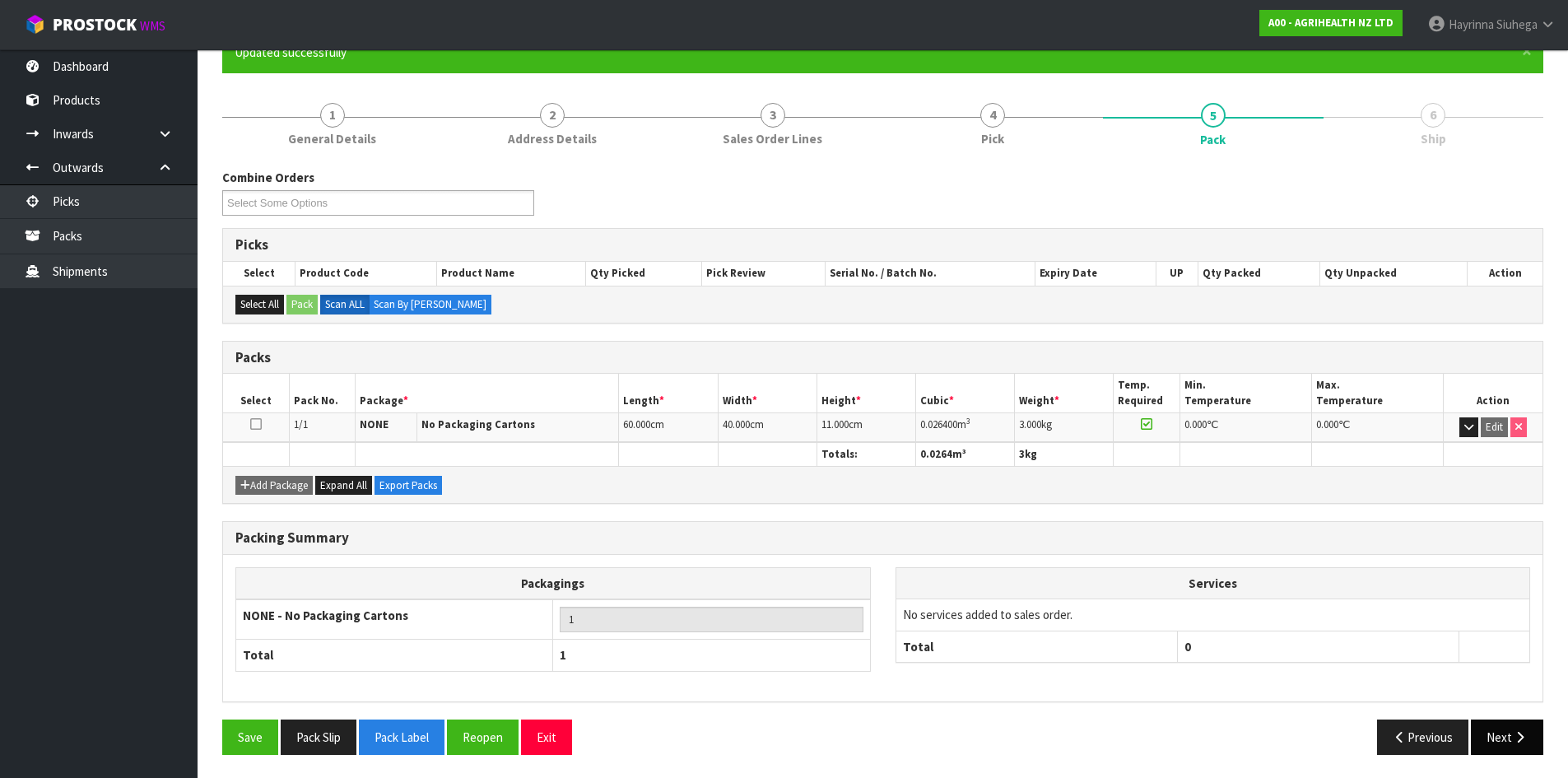
scroll to position [158, 0]
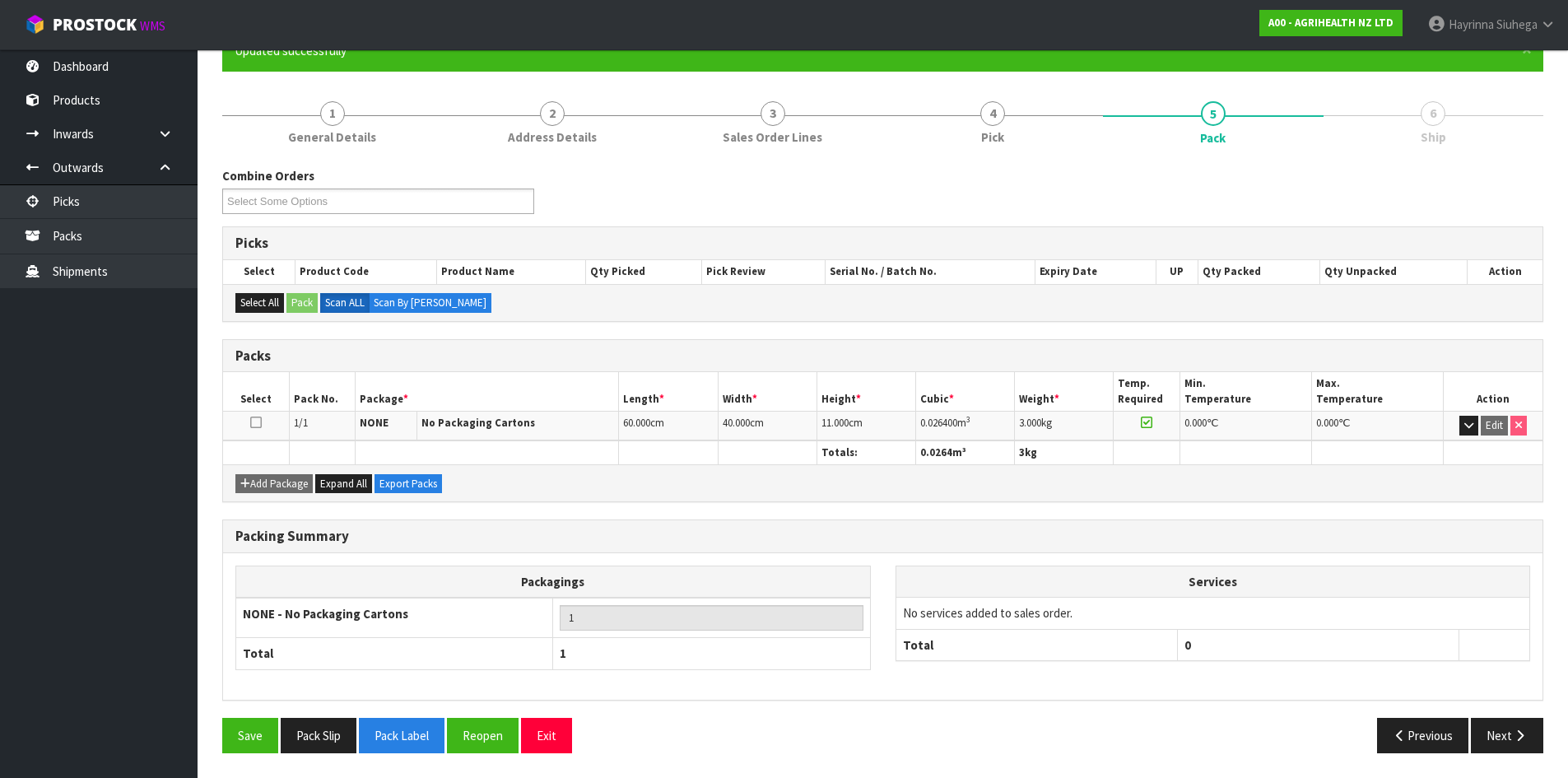
click at [1530, 760] on div "Save Pack Slip Pack Label Reopen Exit Previous Next" at bounding box center [883, 742] width 1345 height 48
click at [1523, 746] on button "Next" at bounding box center [1507, 736] width 72 height 35
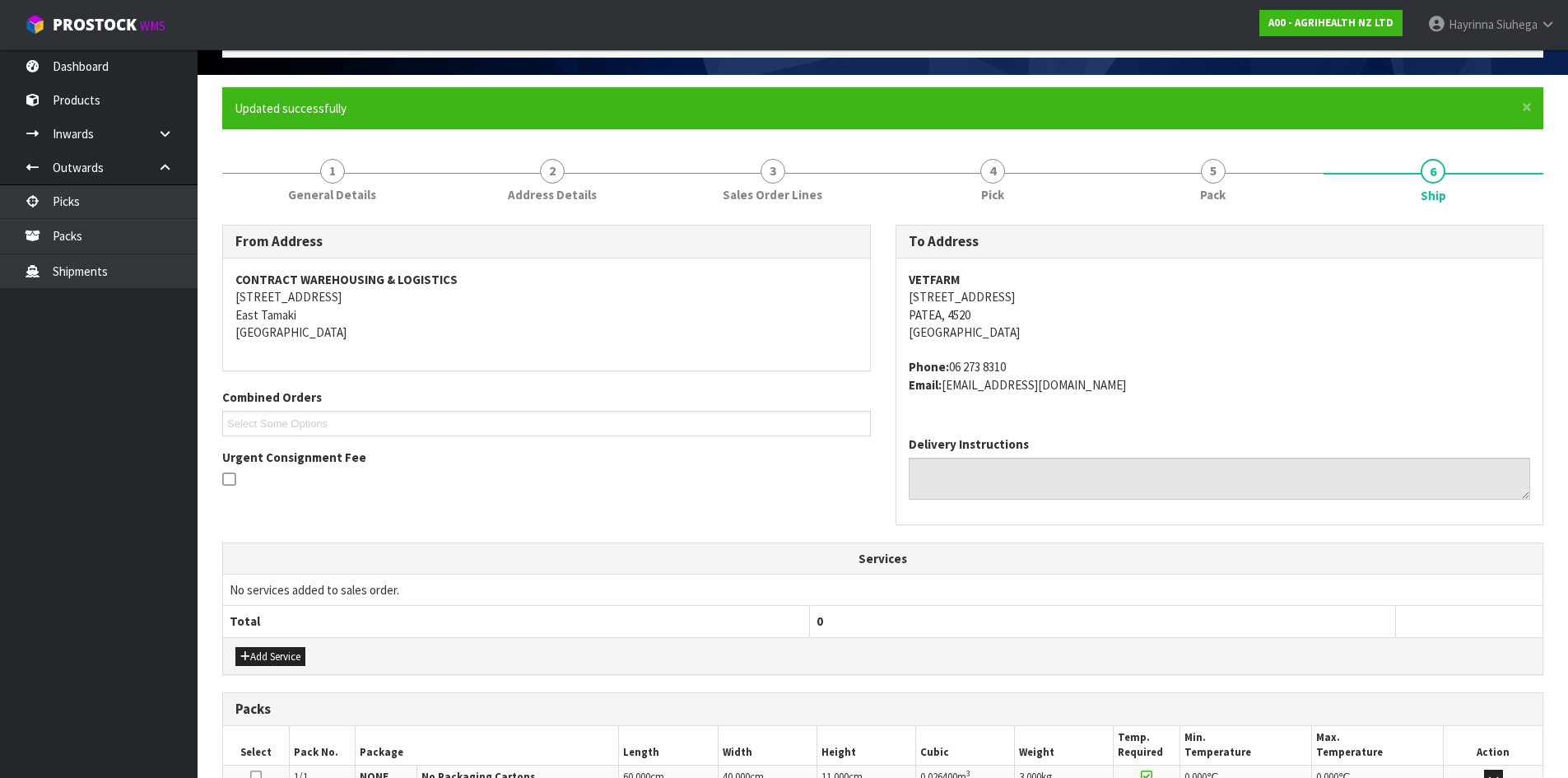
scroll to position [331, 0]
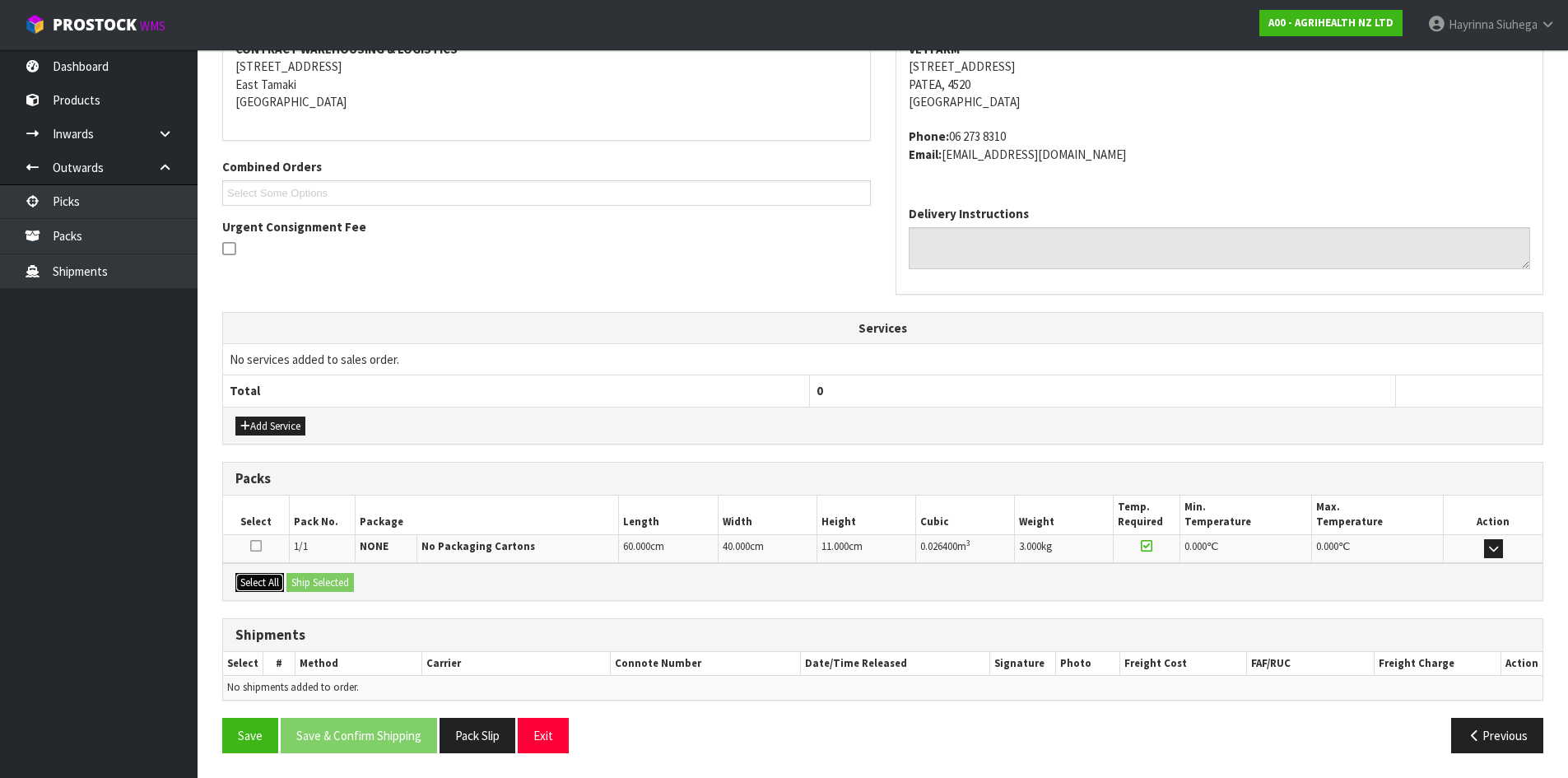
click at [268, 587] on button "Select All" at bounding box center [260, 583] width 48 height 19
click at [305, 580] on button "Ship Selected" at bounding box center [320, 583] width 68 height 19
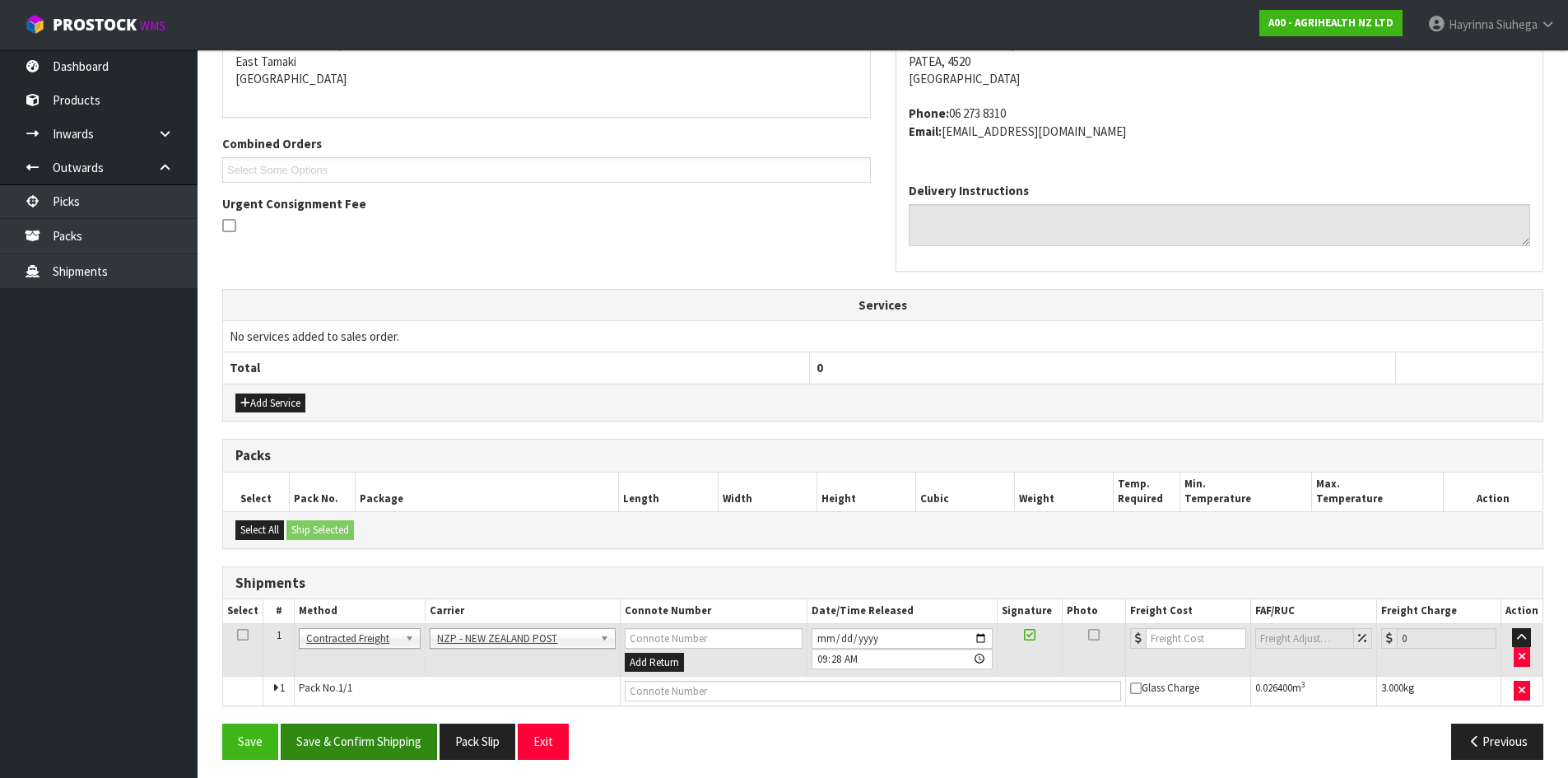
scroll to position [361, 0]
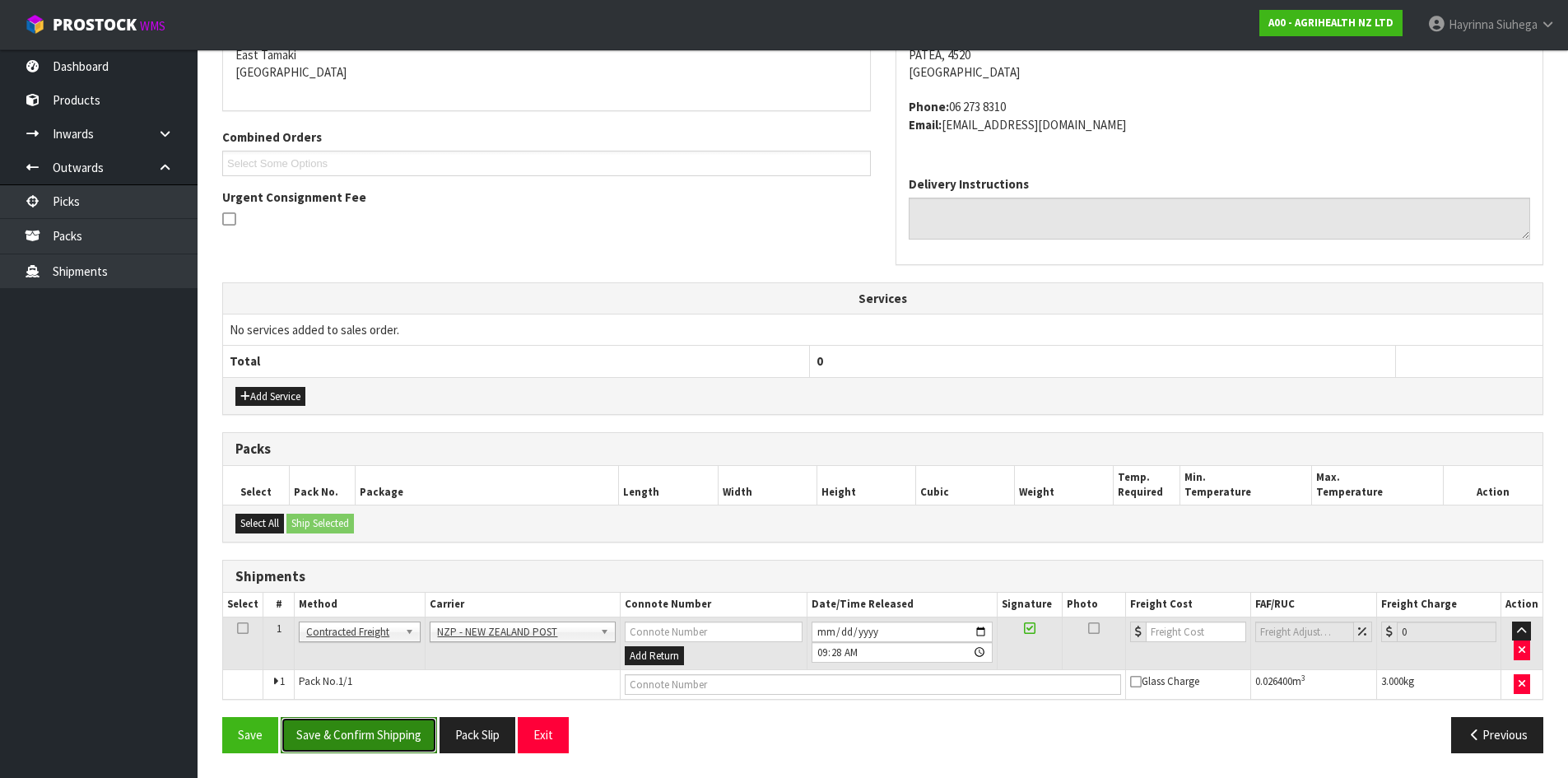
click at [391, 743] on button "Save & Confirm Shipping" at bounding box center [359, 735] width 157 height 35
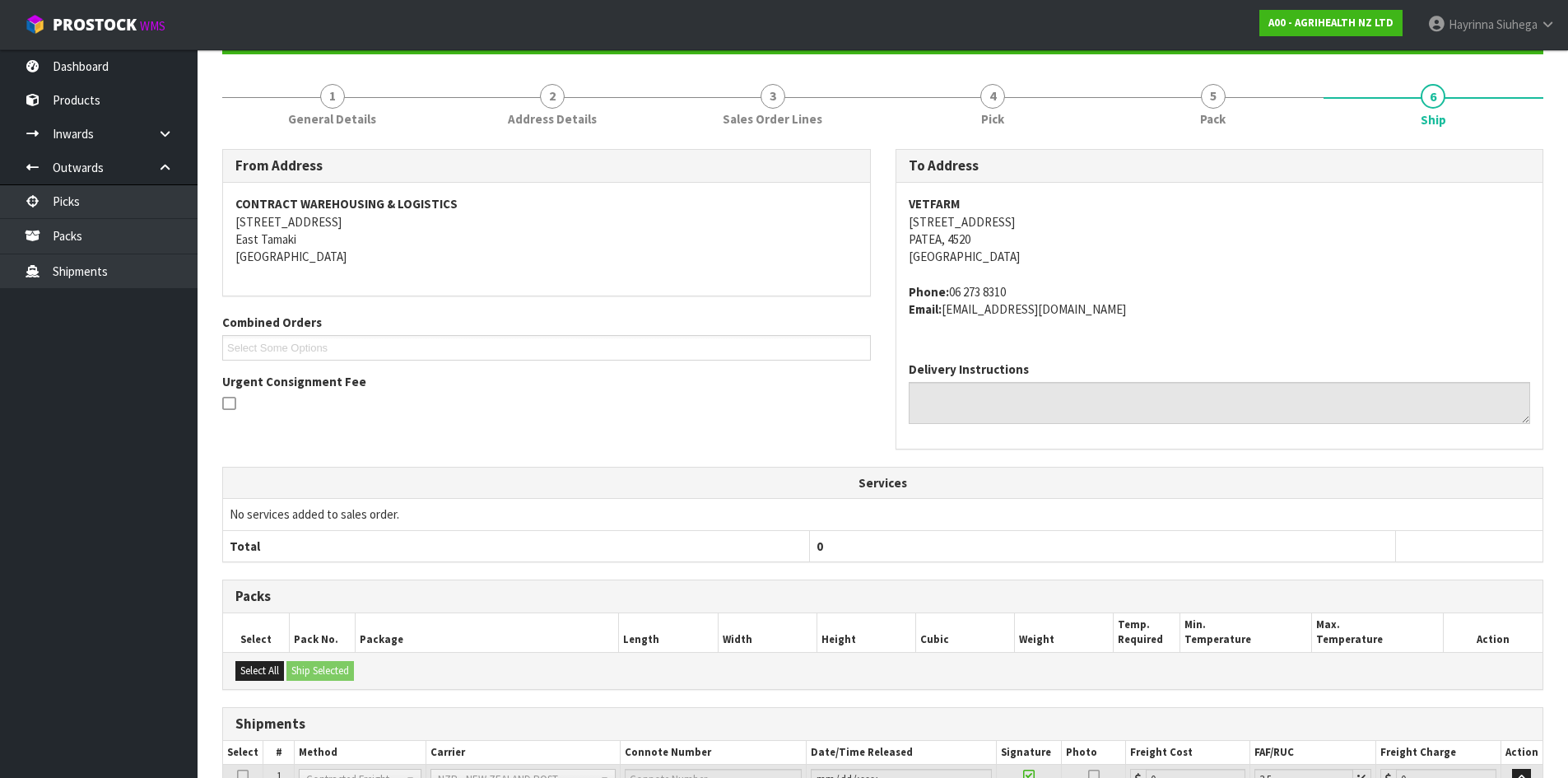
scroll to position [337, 0]
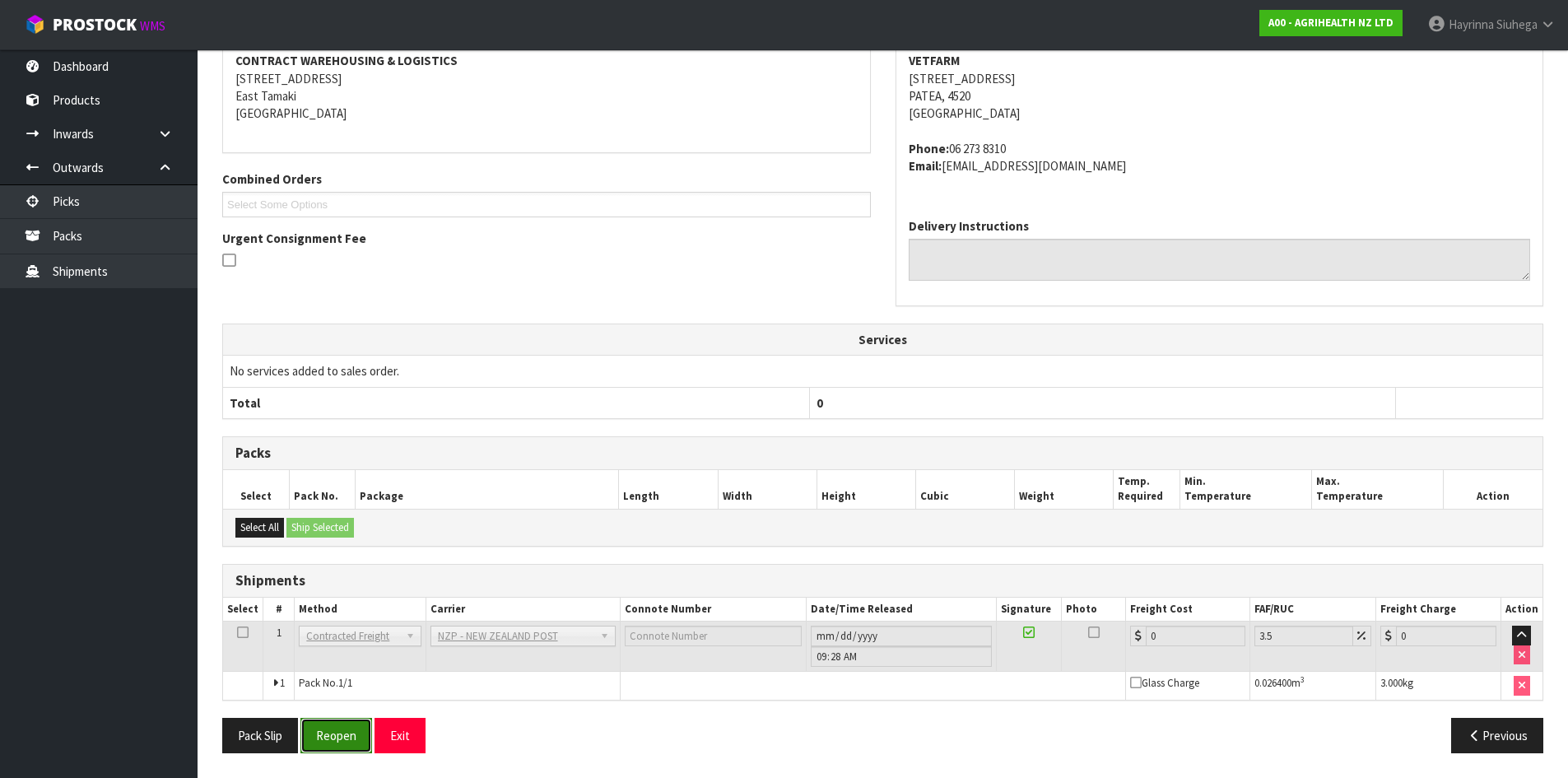
click at [348, 731] on button "Reopen" at bounding box center [335, 736] width 71 height 35
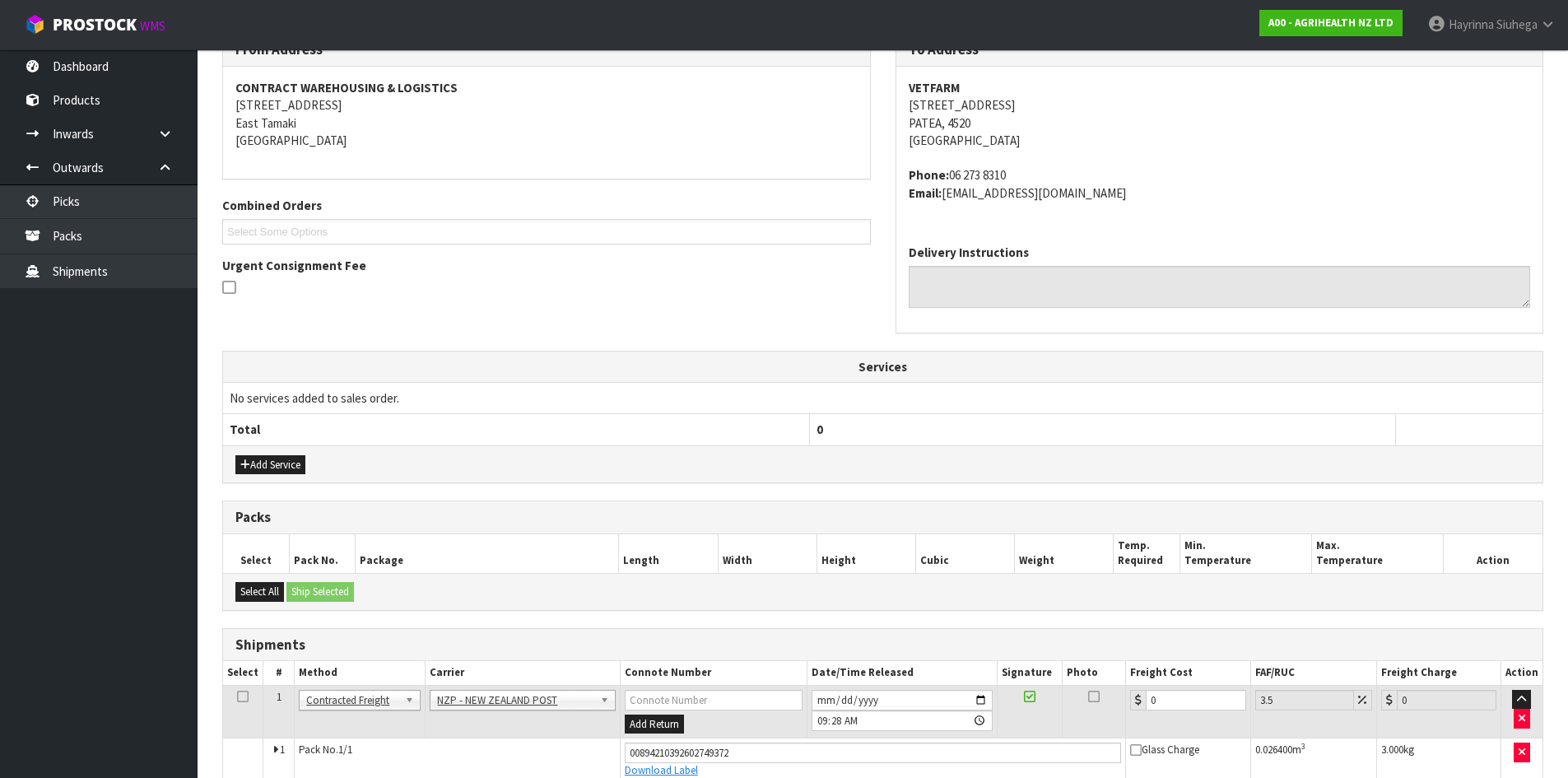
scroll to position [376, 0]
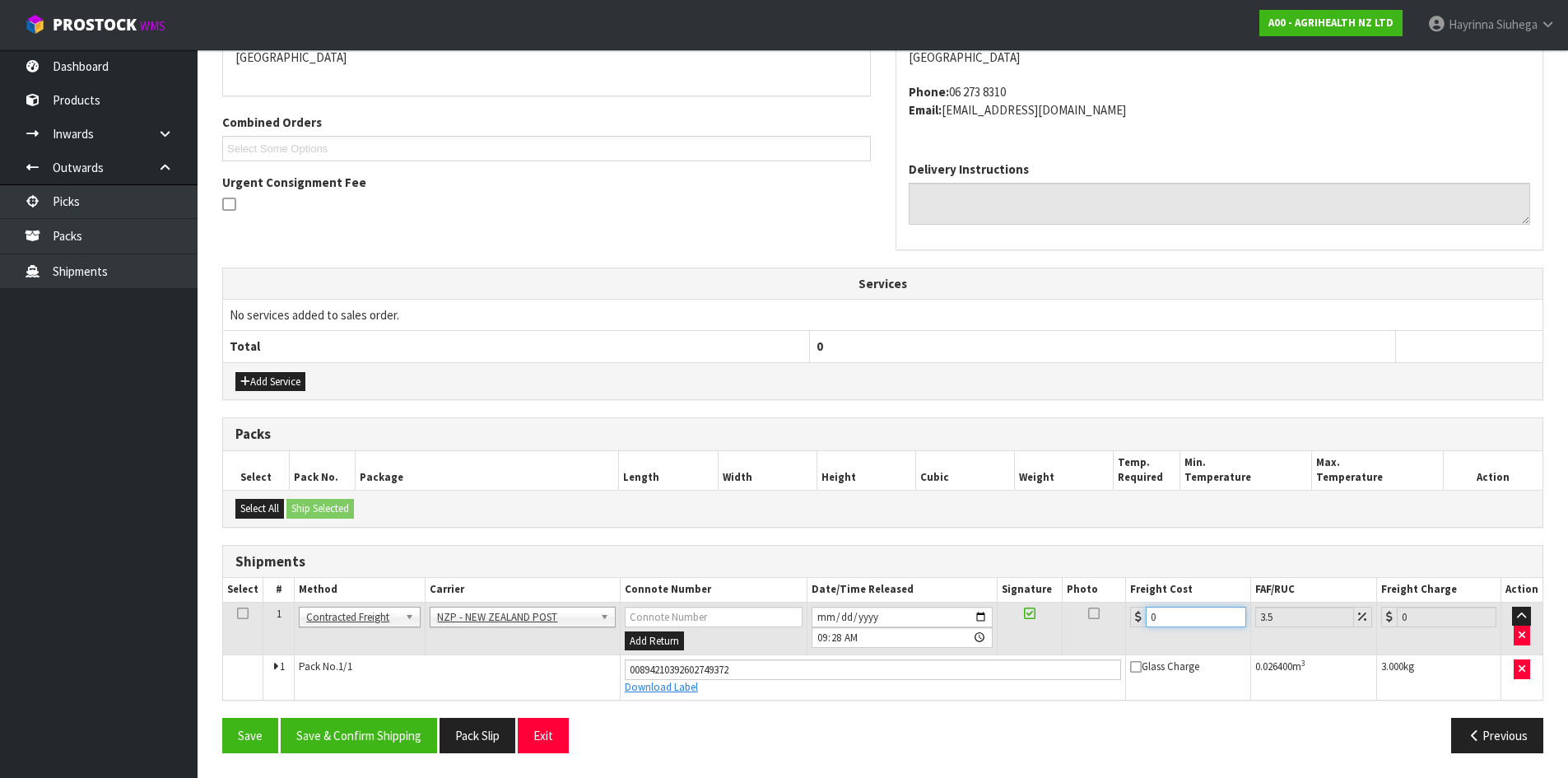
drag, startPoint x: 1172, startPoint y: 615, endPoint x: 1100, endPoint y: 610, distance: 72.2
click at [1096, 615] on tr "1 Client Local Pickup Customer Local Pickup Company Freight Contracted Freight …" at bounding box center [882, 628] width 1319 height 54
type input "8"
type input "8.28"
type input "8.4"
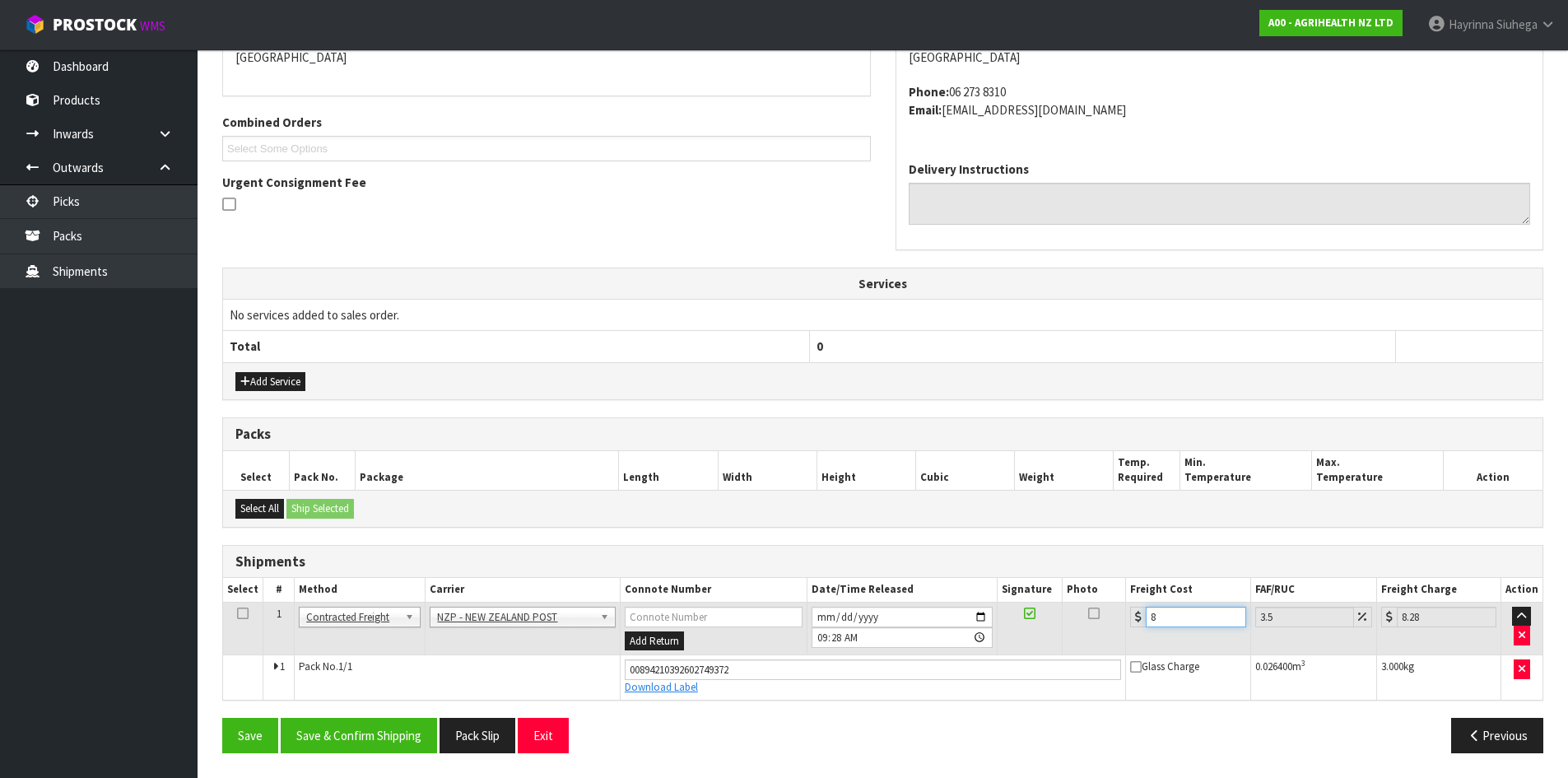
type input "8.69"
type input "8.45"
type input "8.75"
type input "8.45"
click at [223, 718] on button "Save" at bounding box center [251, 736] width 56 height 35
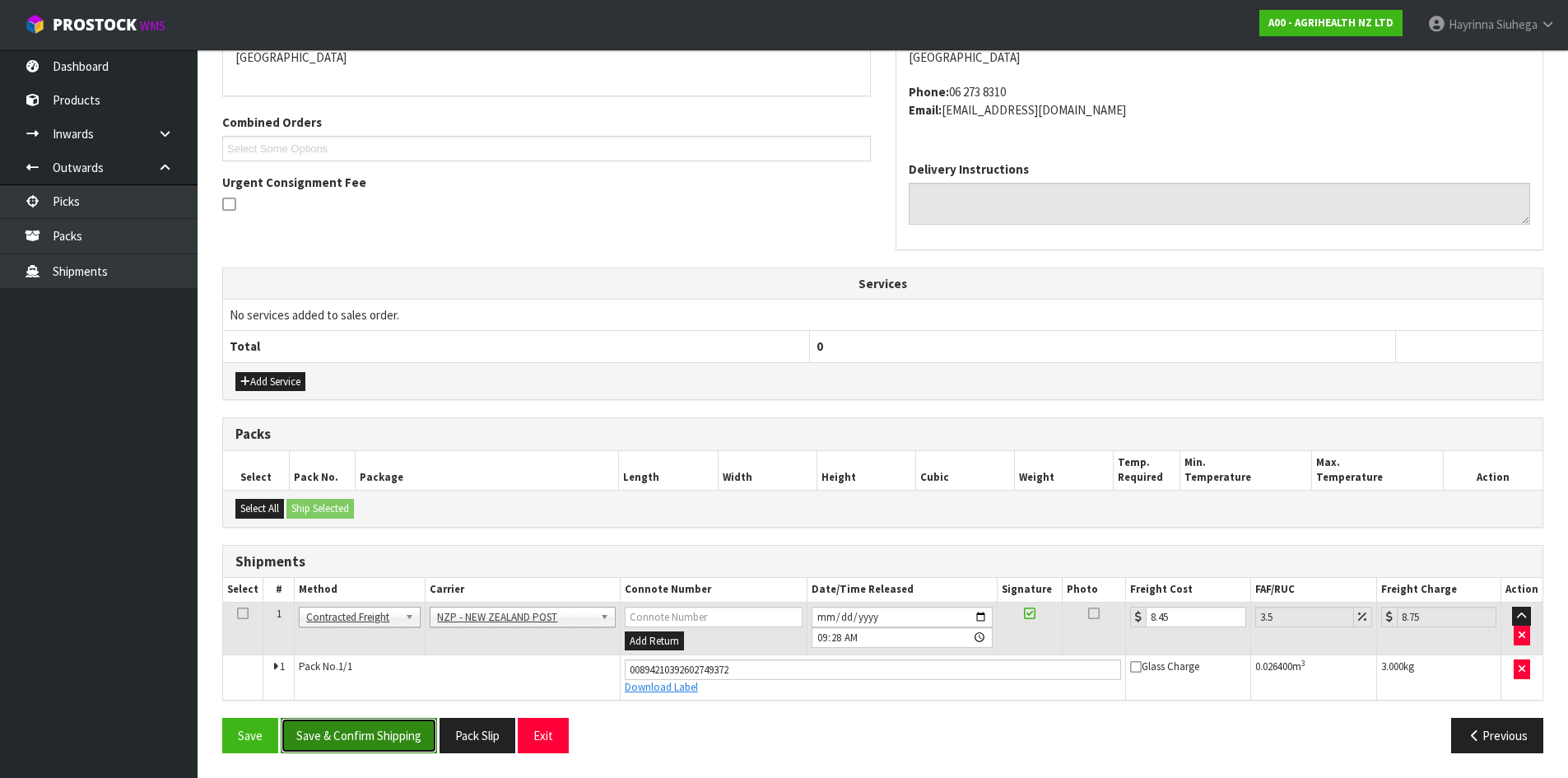
click at [391, 743] on button "Save & Confirm Shipping" at bounding box center [359, 736] width 157 height 35
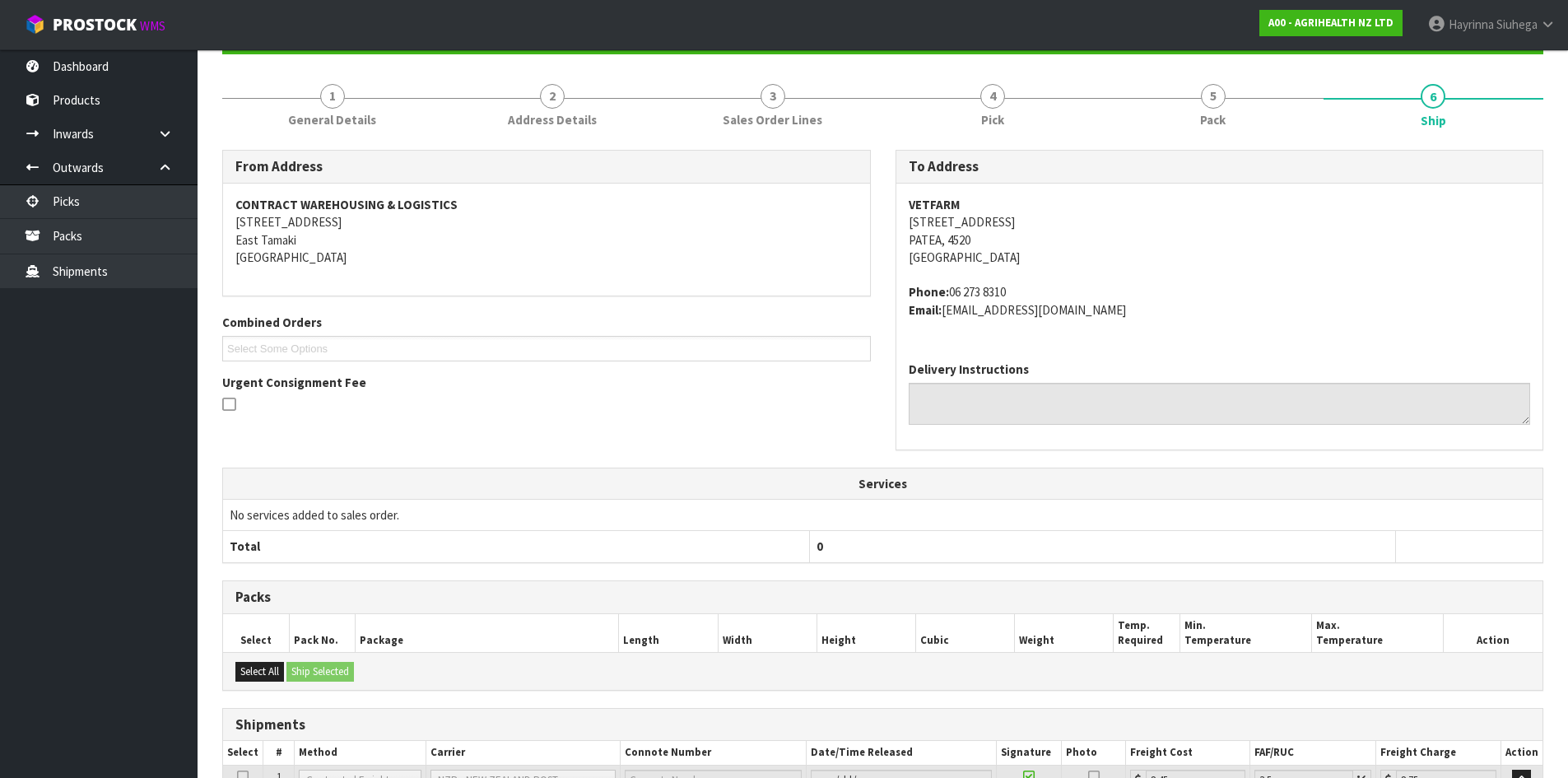
scroll to position [0, 0]
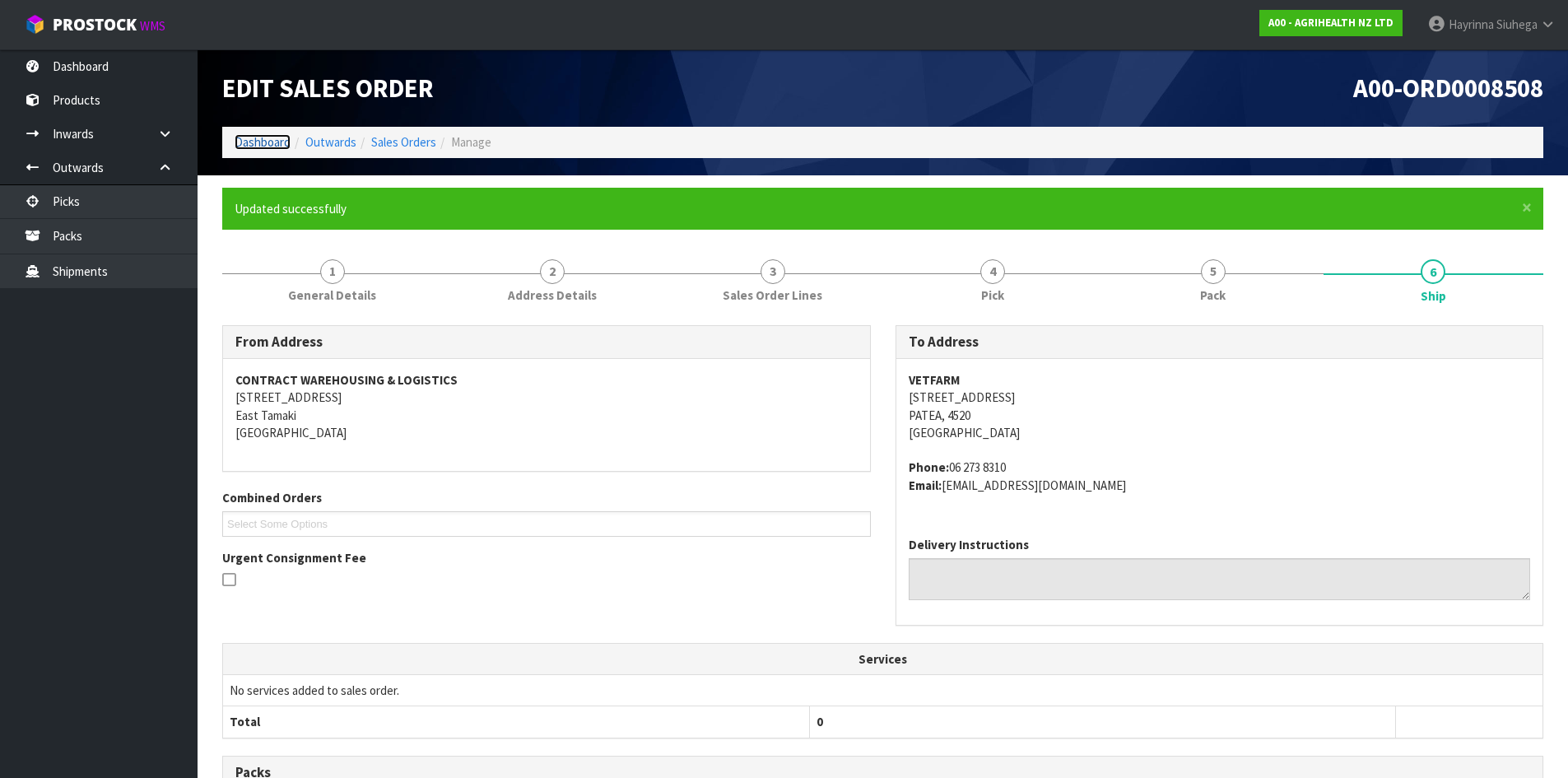
click at [273, 146] on link "Dashboard" at bounding box center [263, 142] width 56 height 16
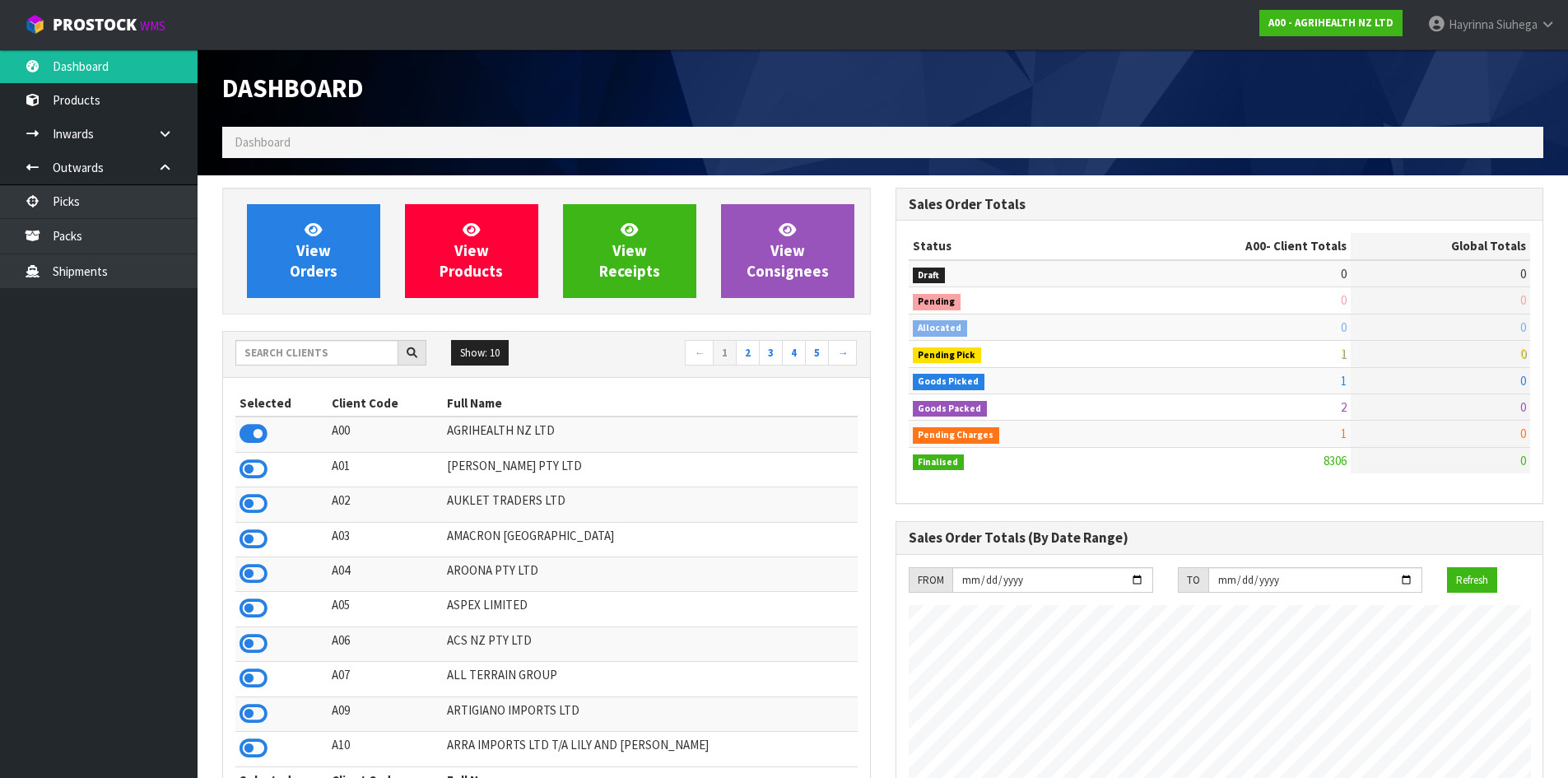
scroll to position [1247, 672]
click at [327, 255] on span "View Orders" at bounding box center [313, 251] width 48 height 62
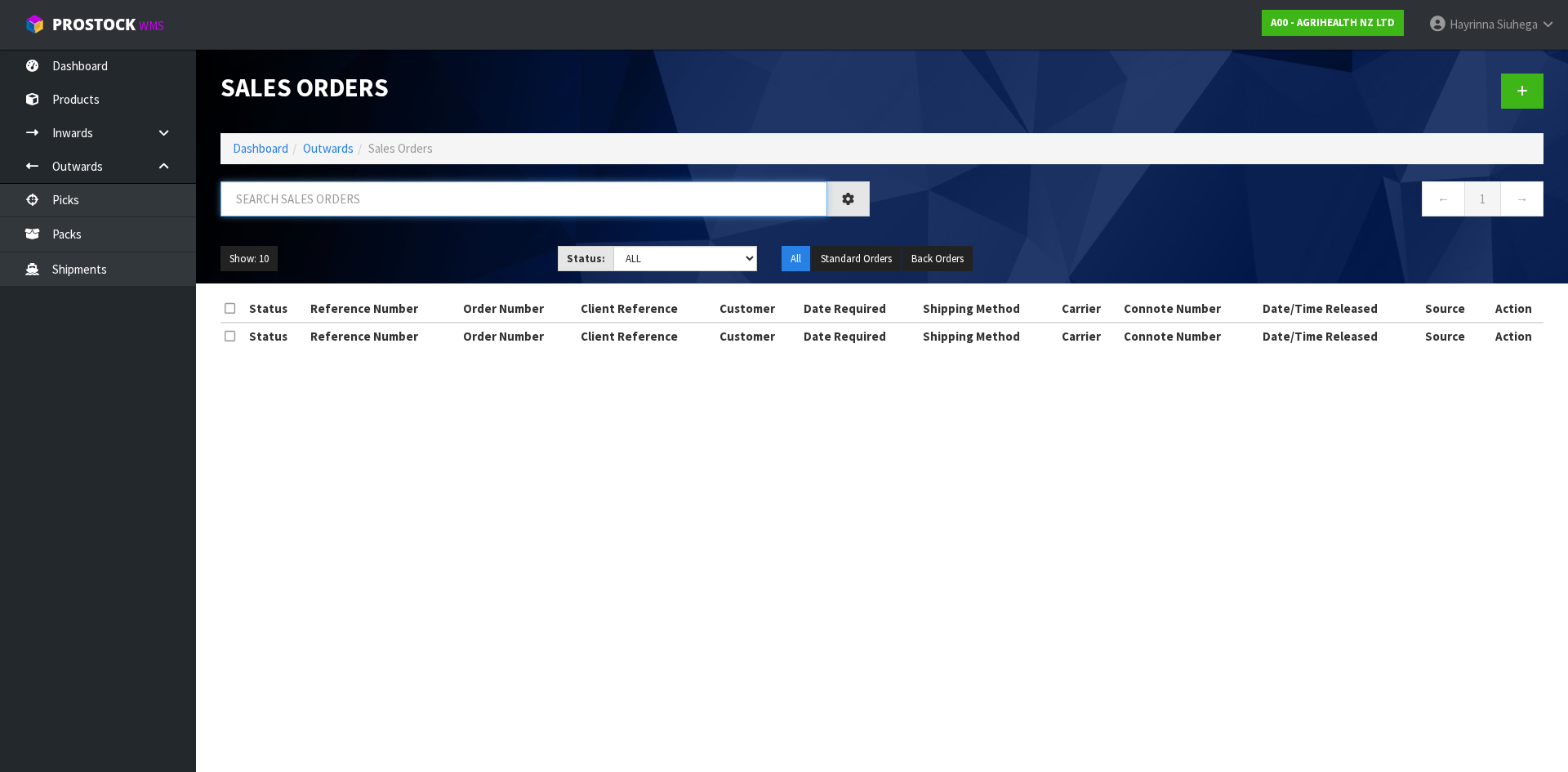
click at [331, 205] on input "text" at bounding box center [524, 199] width 607 height 35
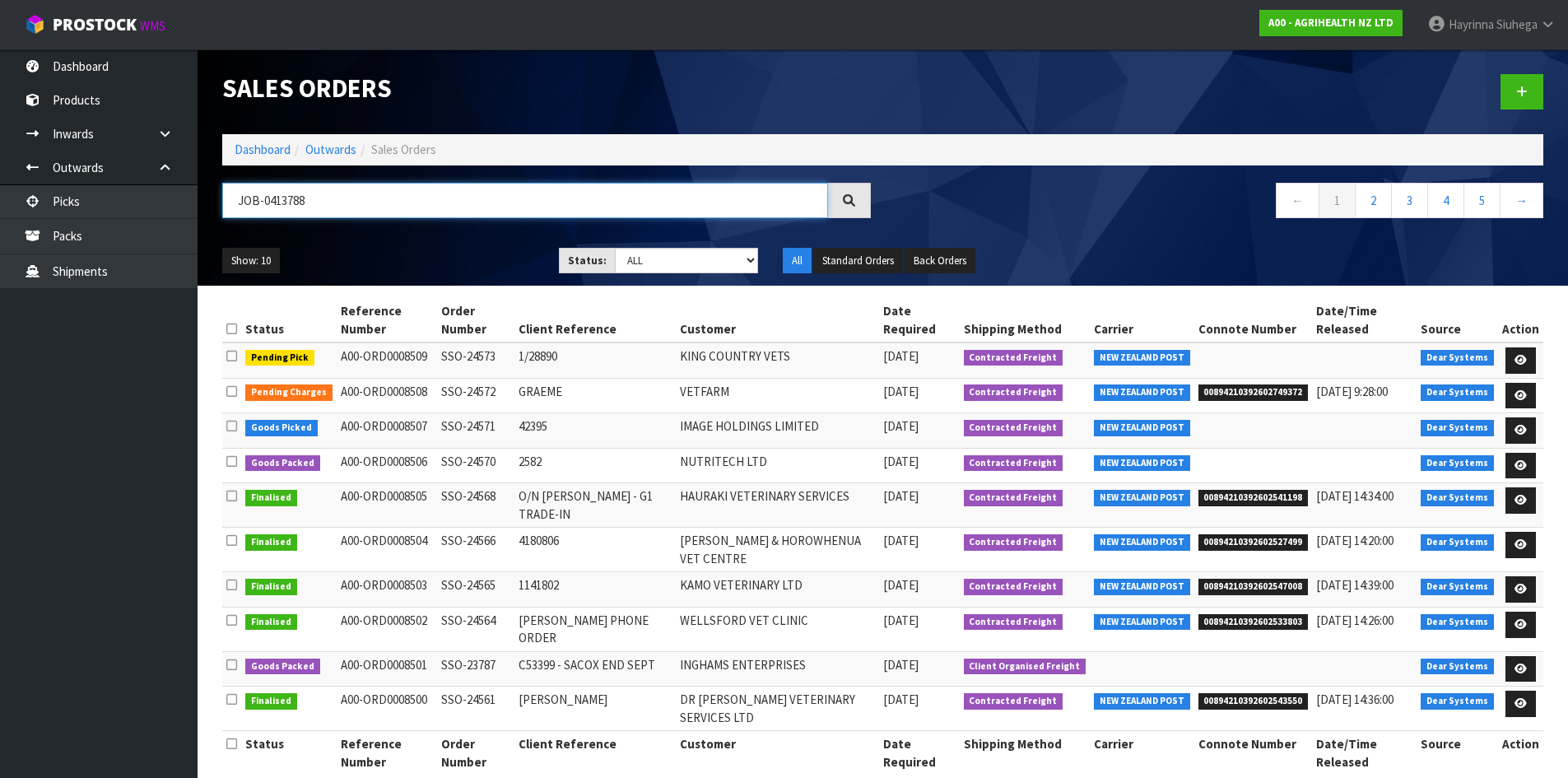
type input "JOB-0413788"
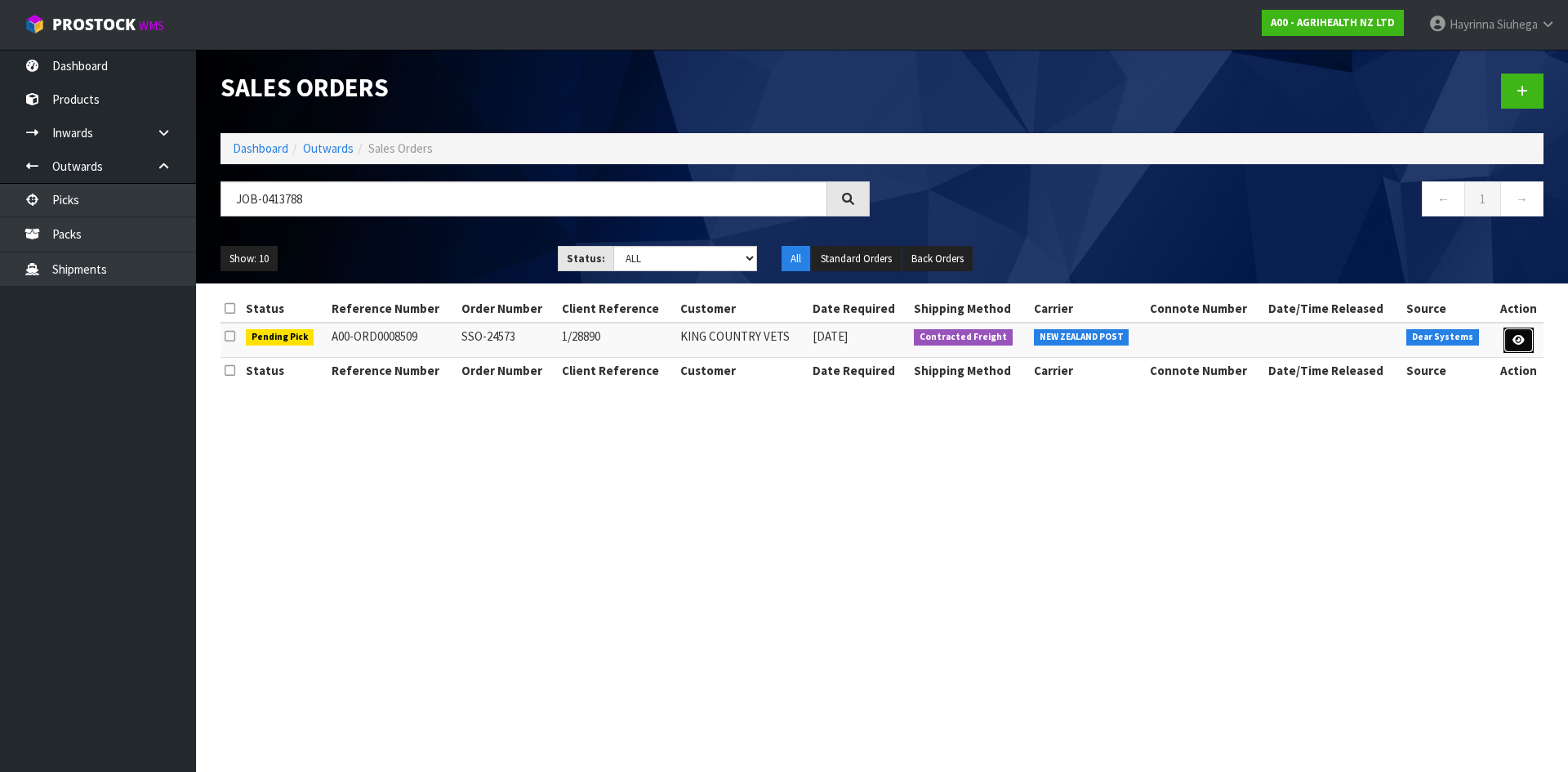
click at [1516, 342] on icon at bounding box center [1518, 341] width 12 height 10
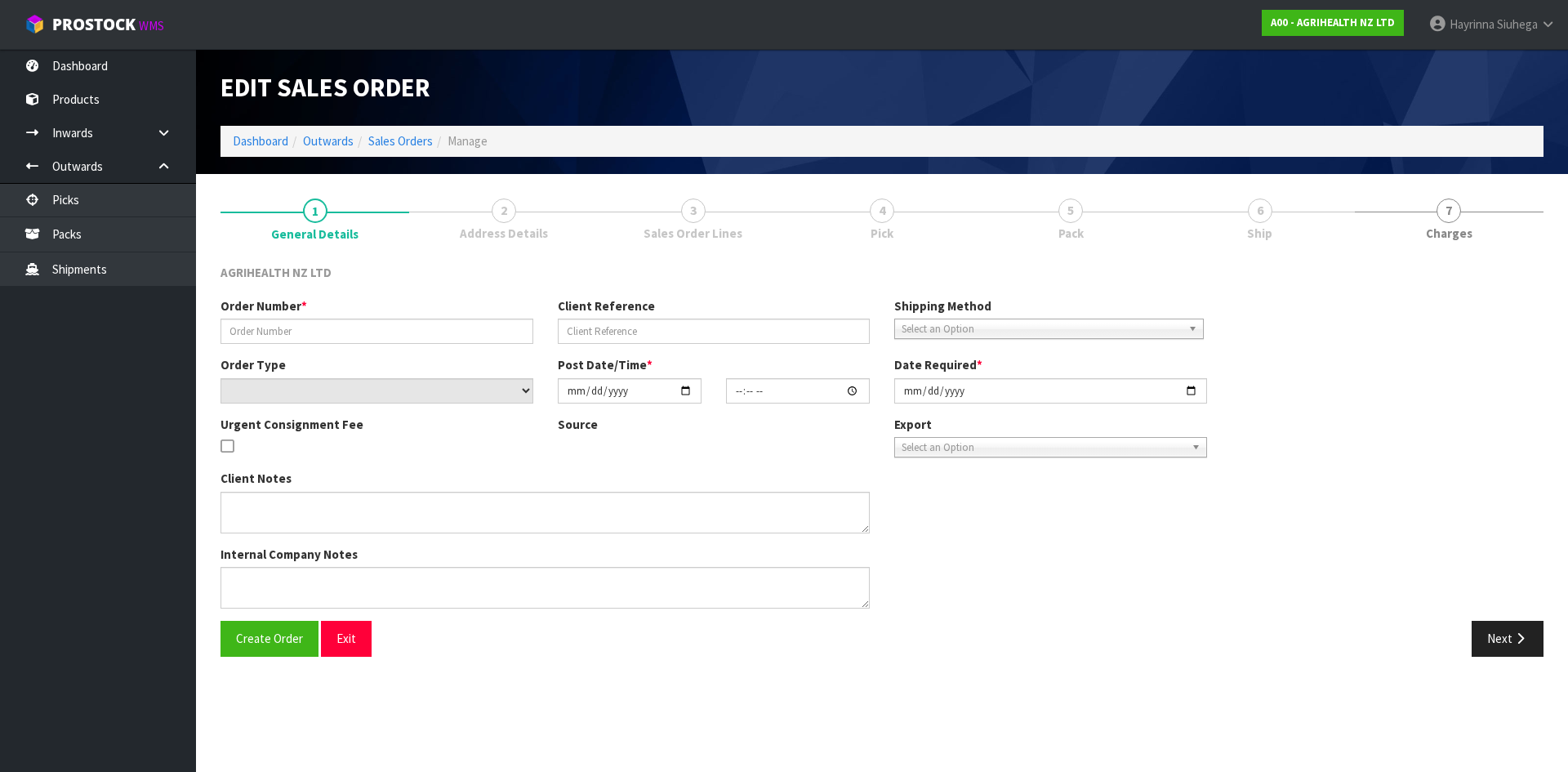
type input "SSO-24573"
type input "1/28890"
select select "number:0"
type input "2025-09-22"
type input "15:49:24.000"
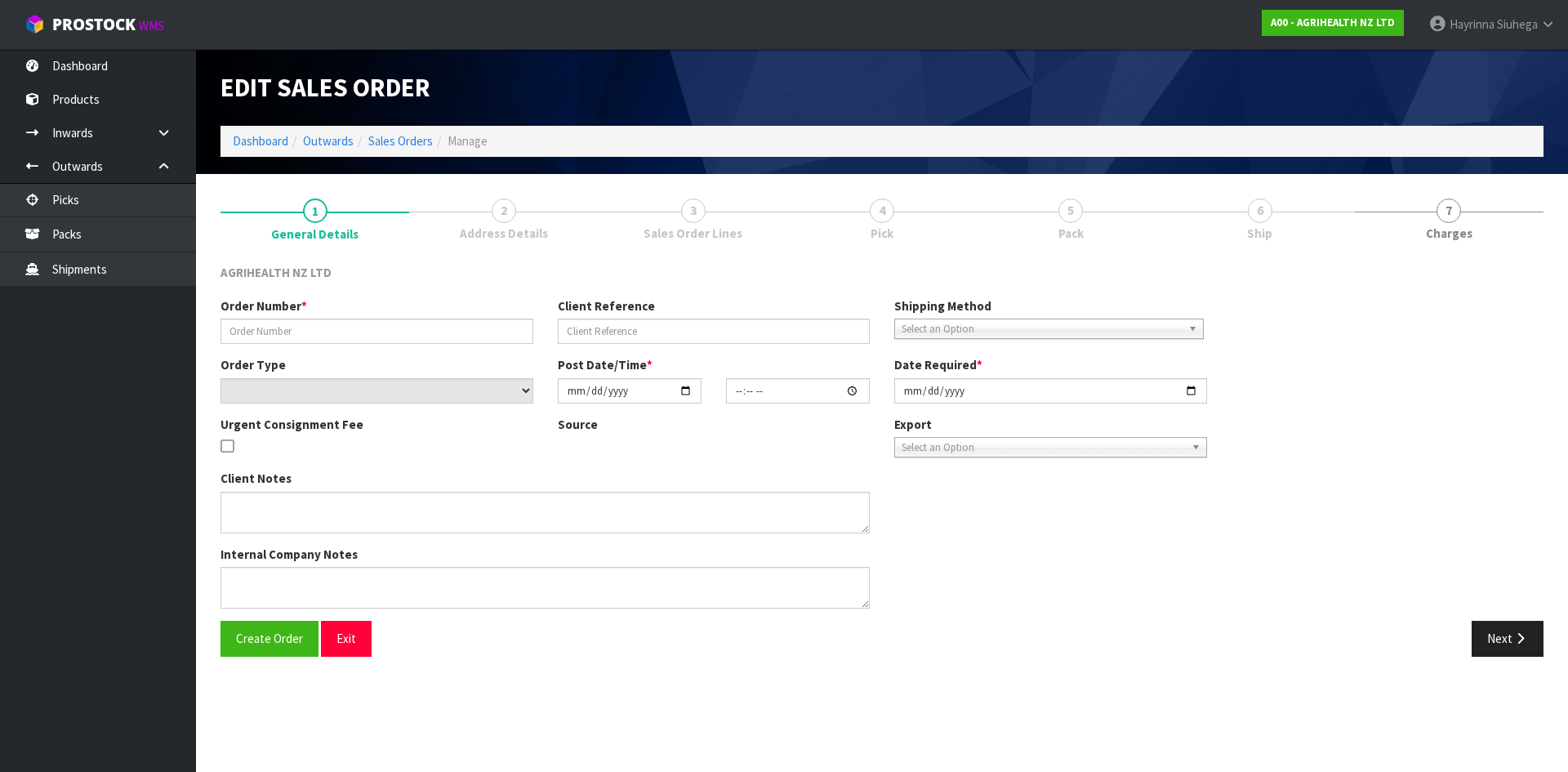
type input "[DATE]"
type textarea "SHIP BY: Overnight Courier"
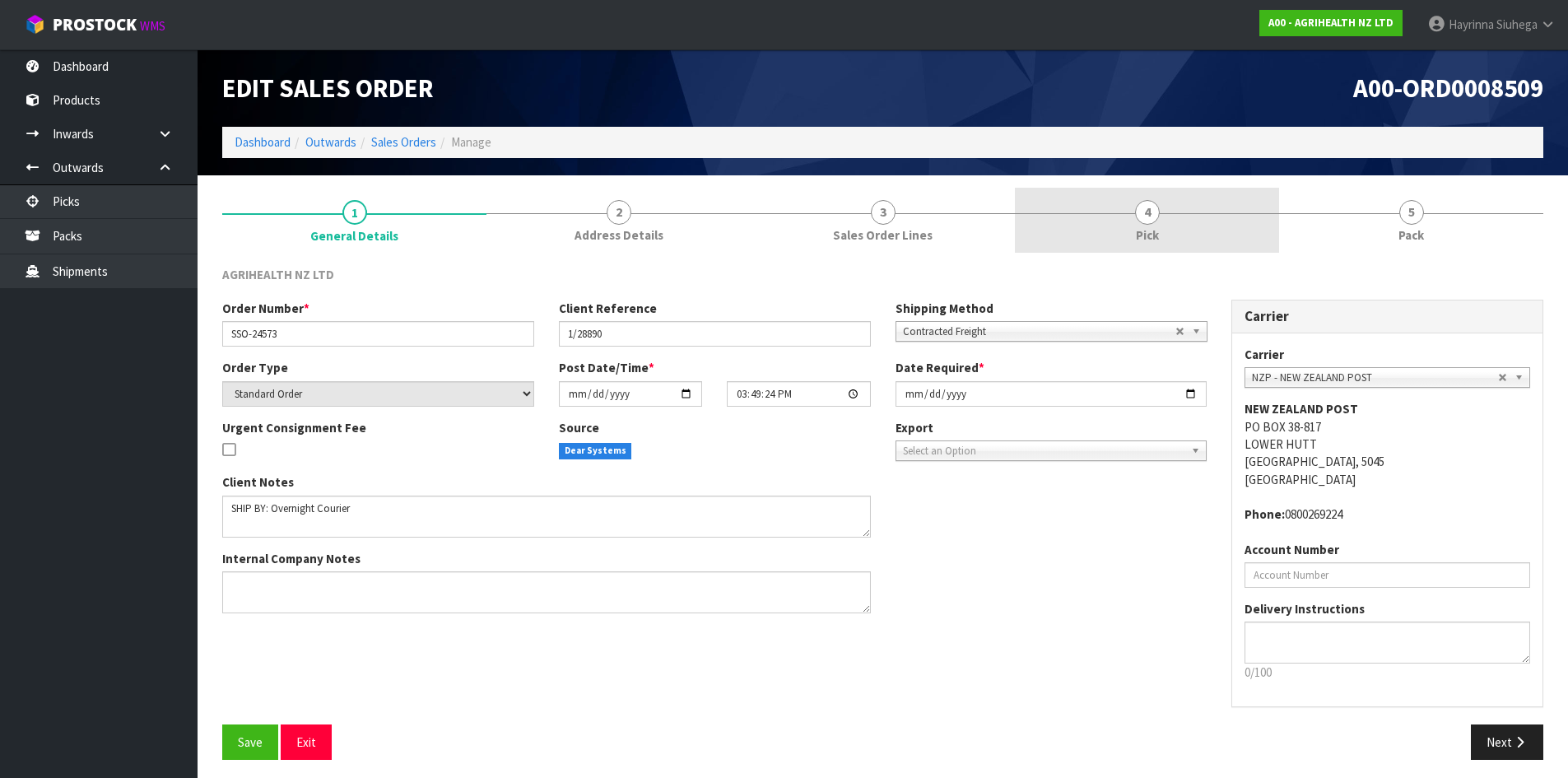
click at [1158, 217] on span "4" at bounding box center [1147, 212] width 25 height 25
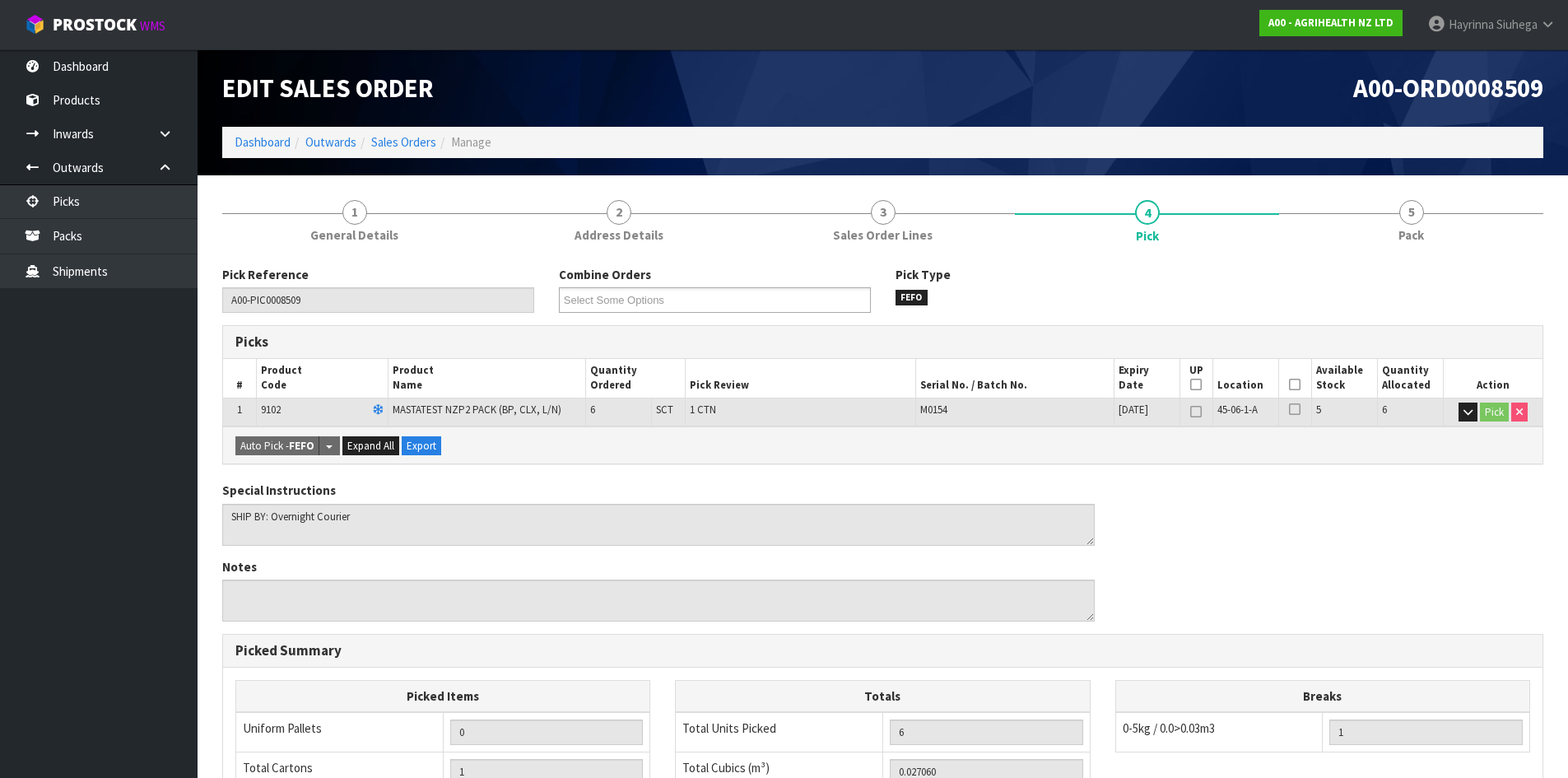
click at [1295, 385] on icon at bounding box center [1294, 385] width 11 height 1
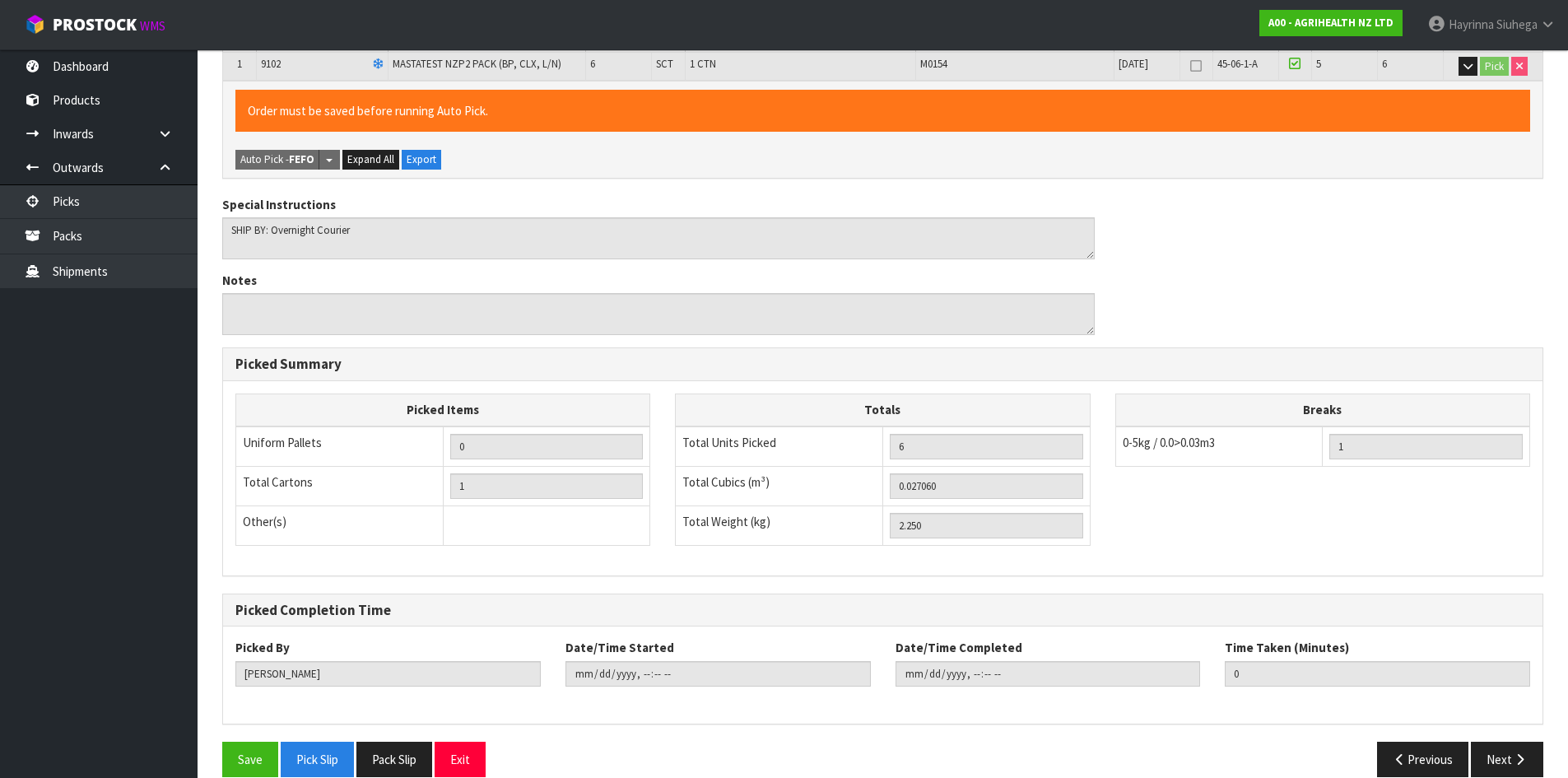
scroll to position [370, 0]
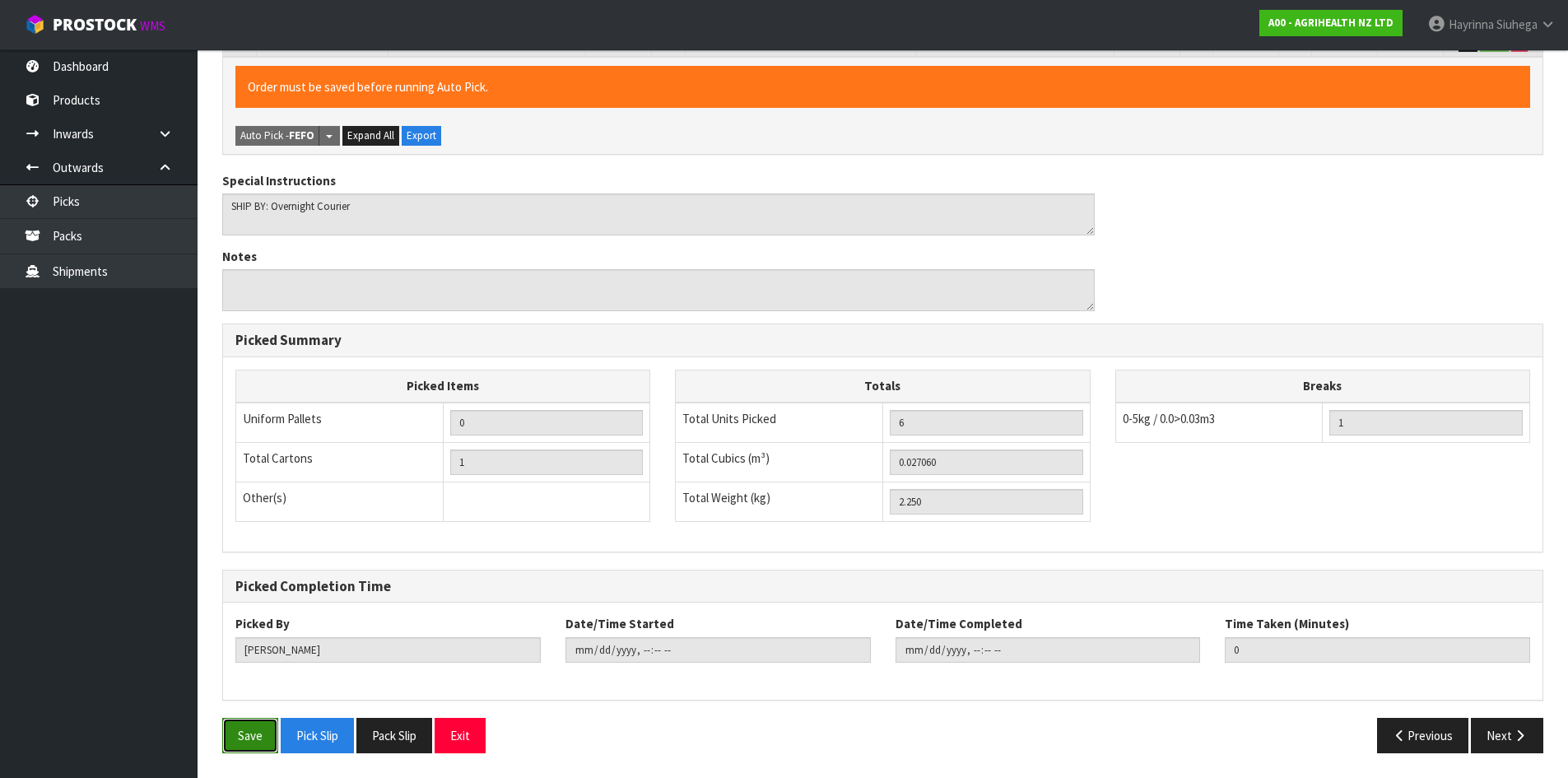
click at [242, 733] on button "Save" at bounding box center [251, 736] width 56 height 35
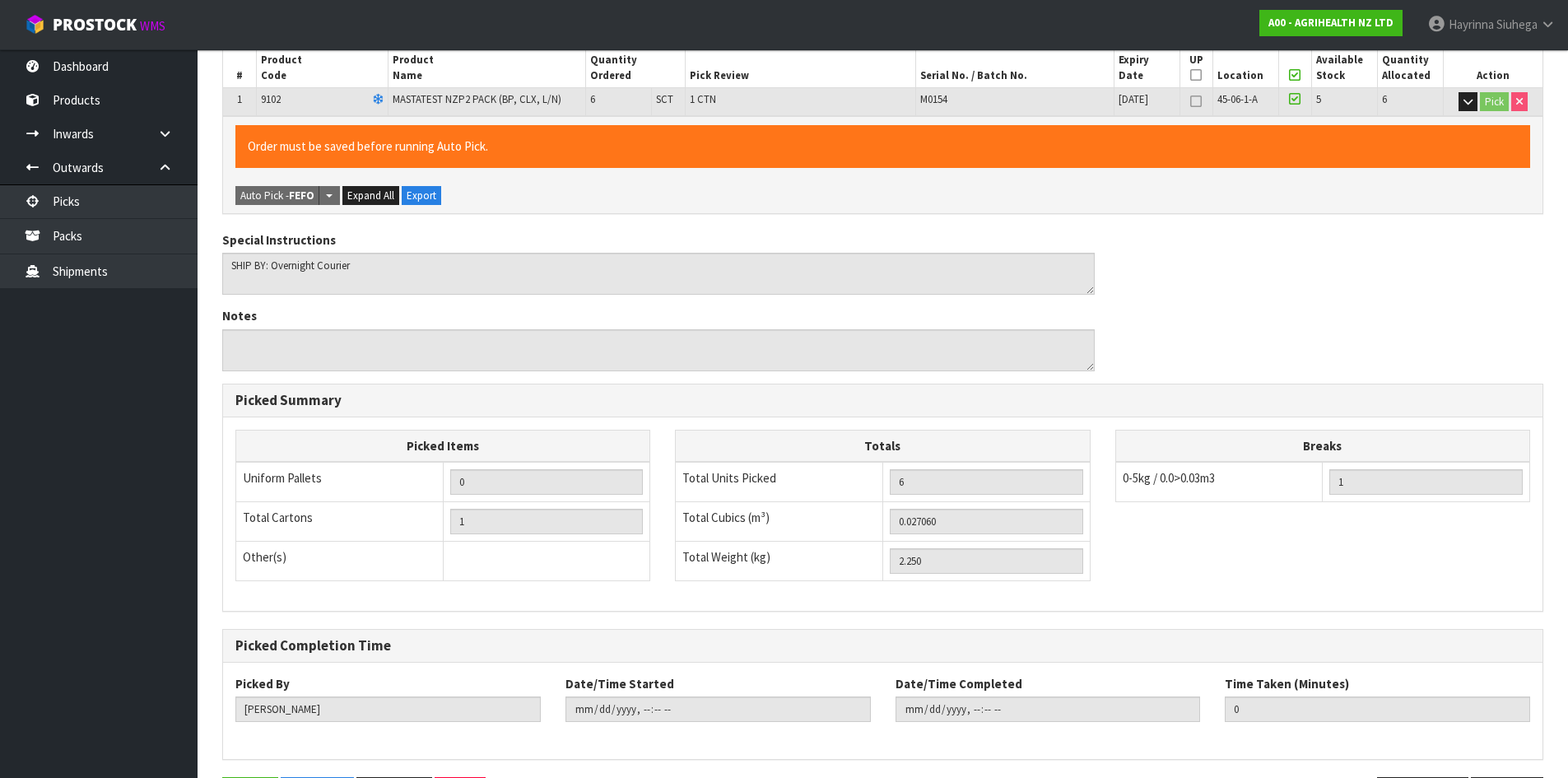
scroll to position [0, 0]
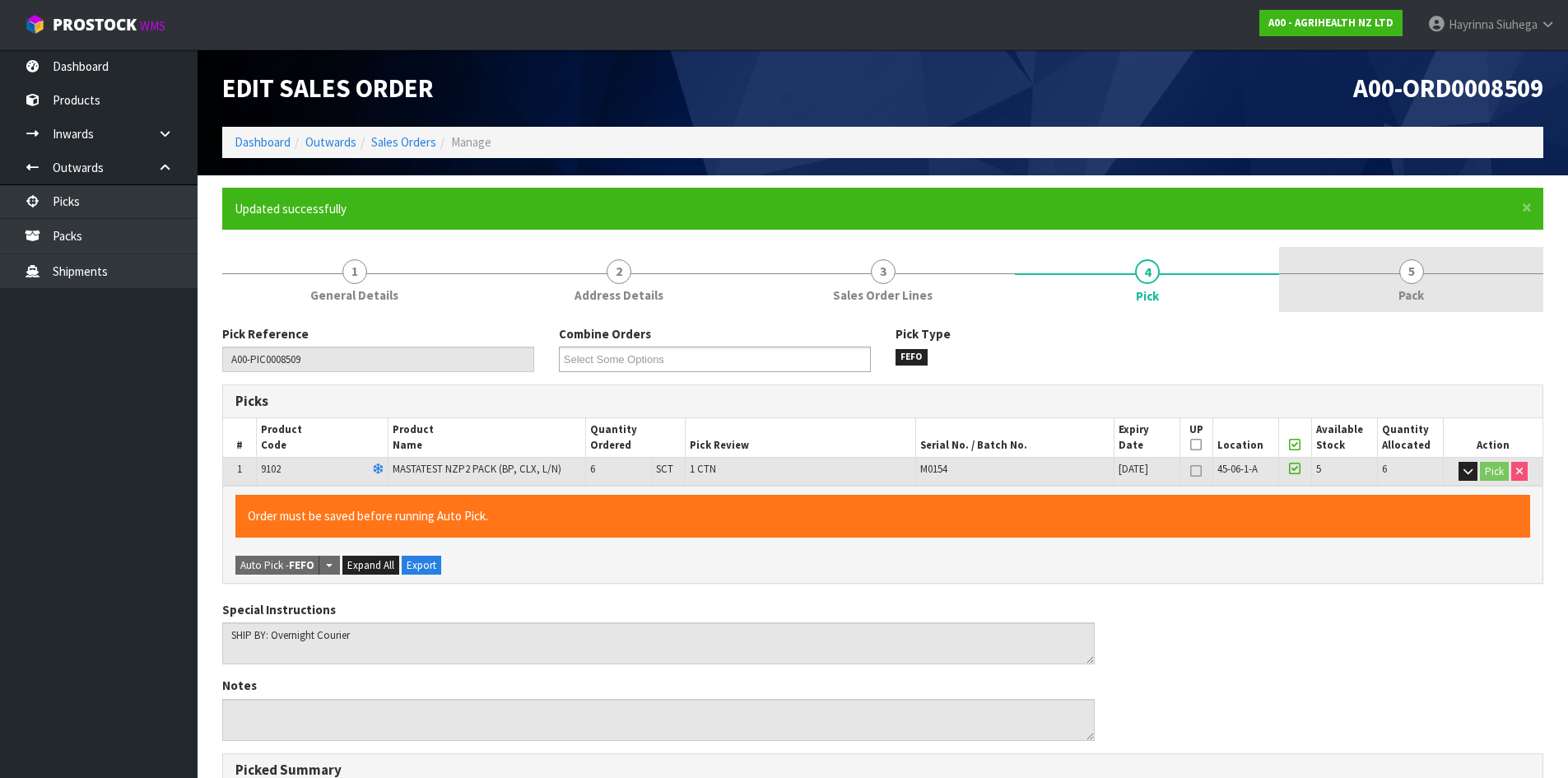
type input "Hayrinna Siuhega"
type input "2025-09-23T09:30:34"
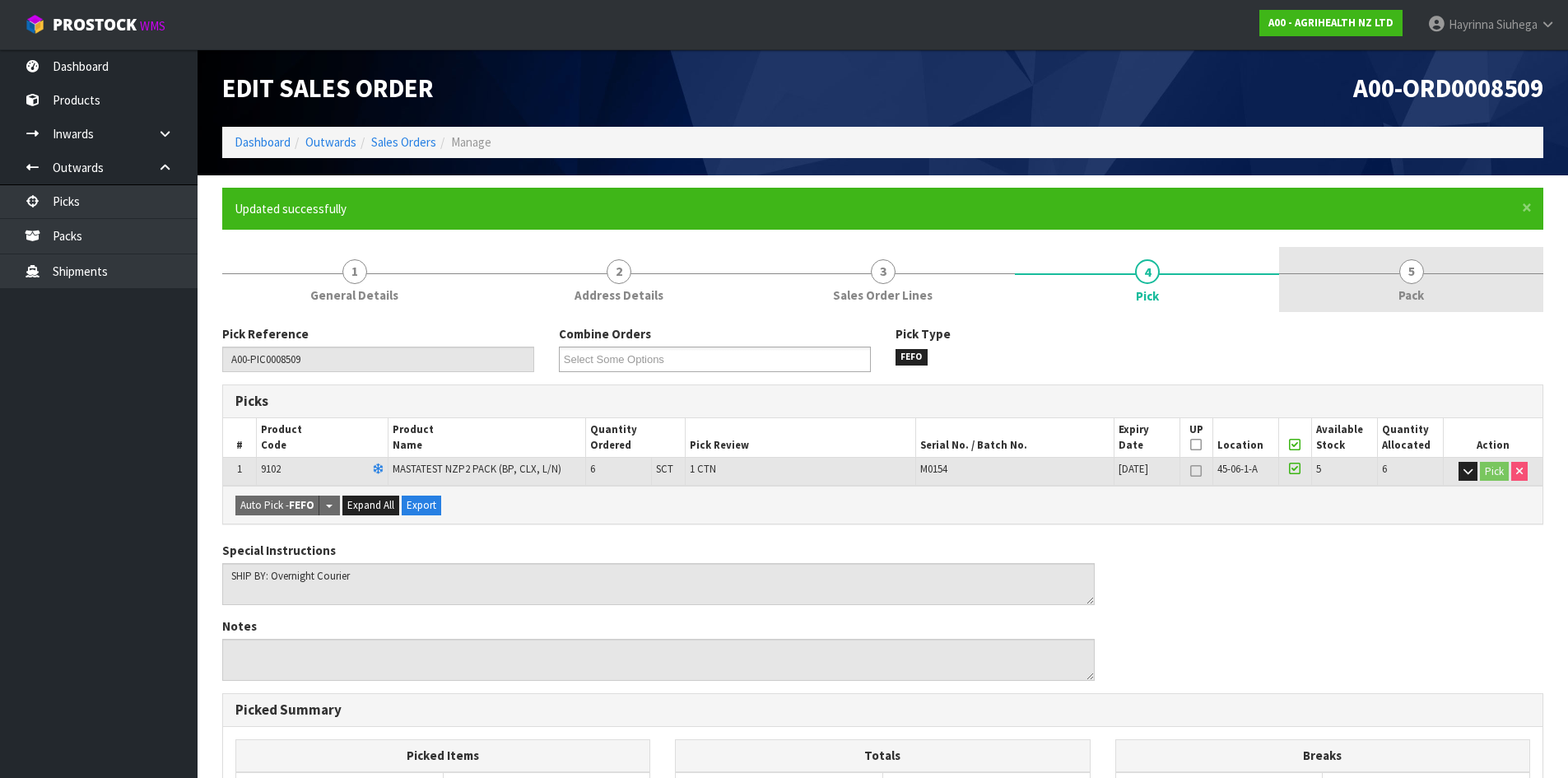
click at [1460, 271] on link "5 Pack" at bounding box center [1411, 280] width 264 height 65
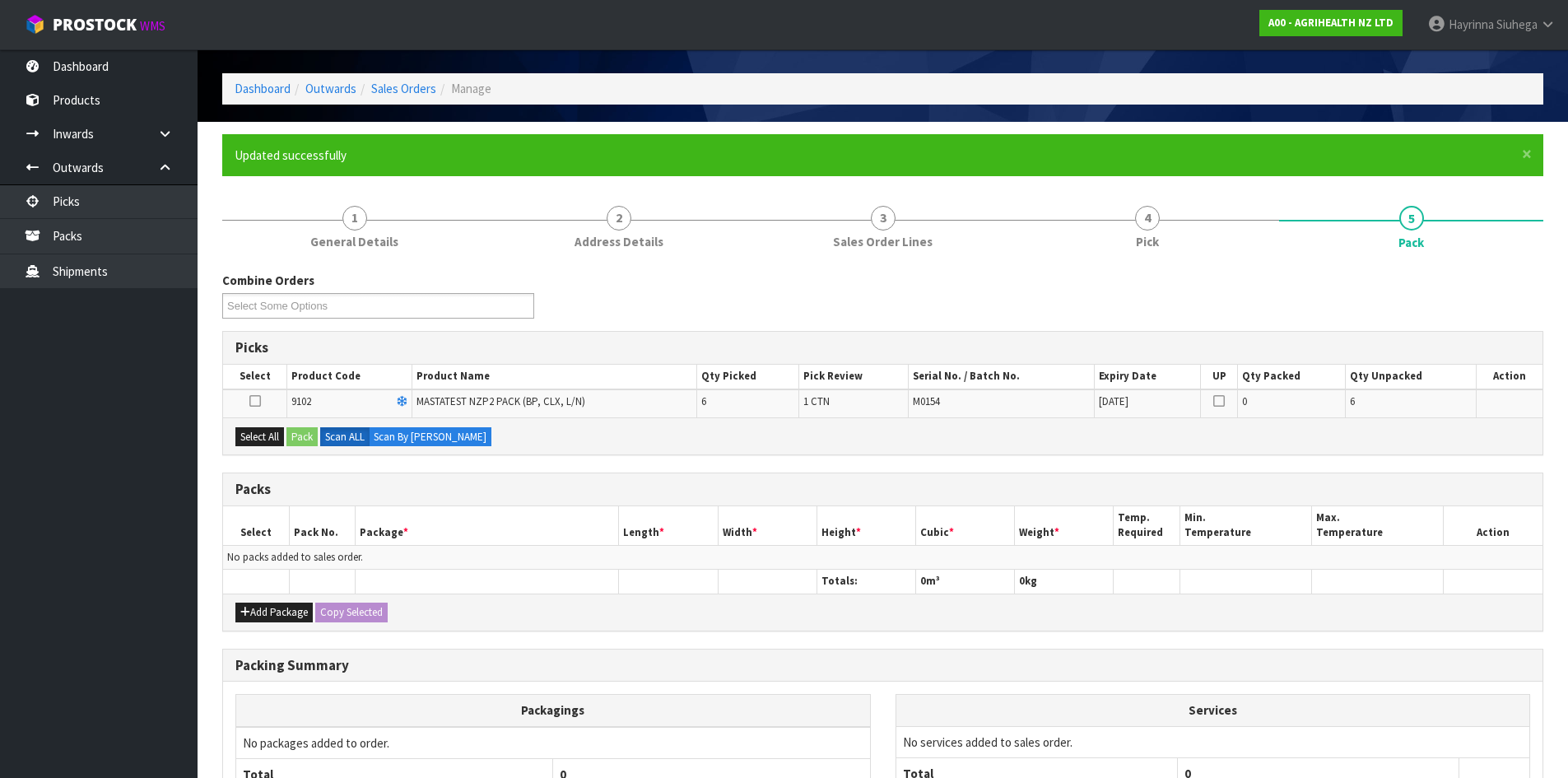
scroll to position [83, 0]
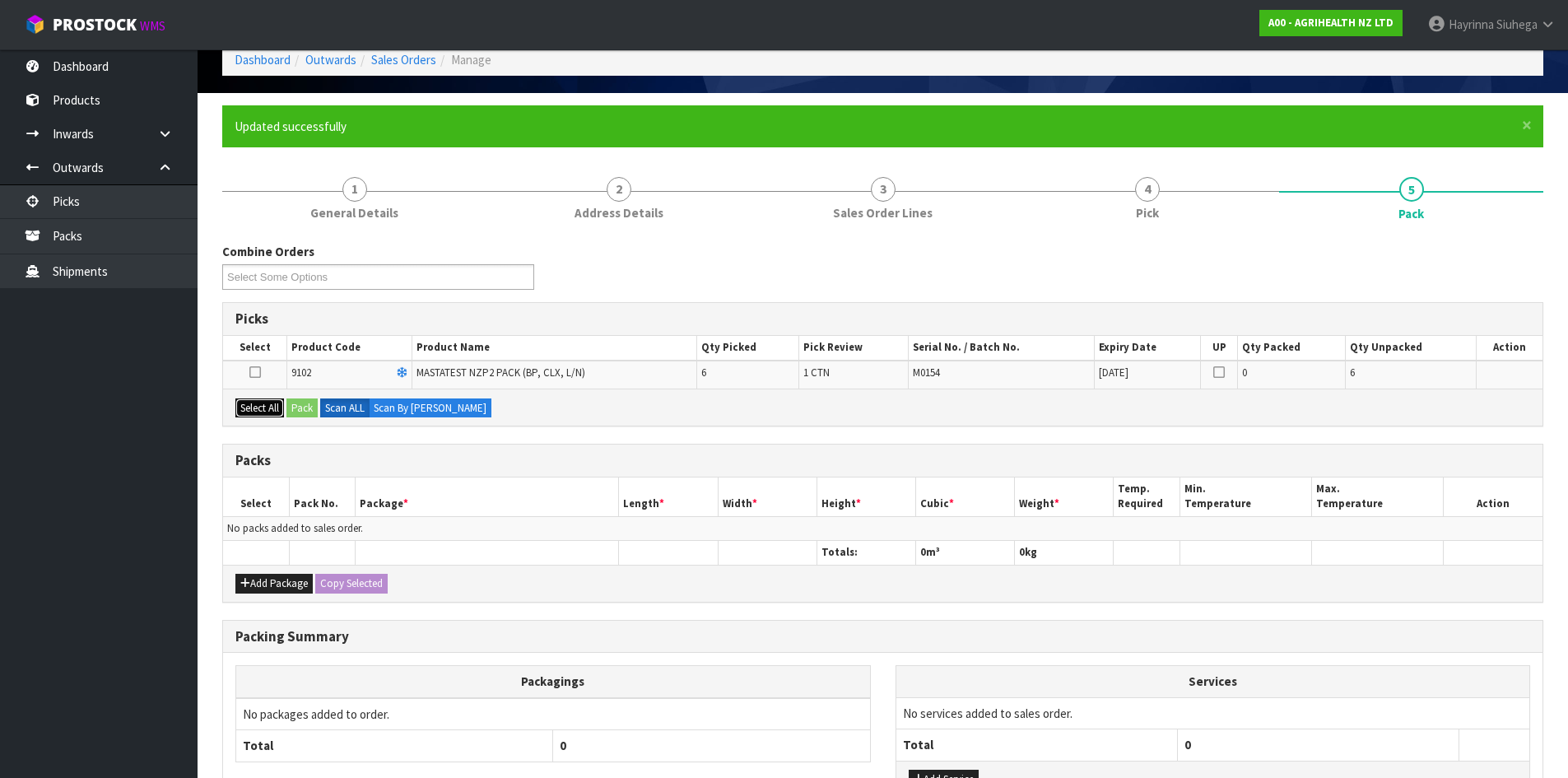
click at [266, 400] on button "Select All" at bounding box center [260, 408] width 48 height 19
click at [297, 401] on button "Pack" at bounding box center [303, 408] width 32 height 19
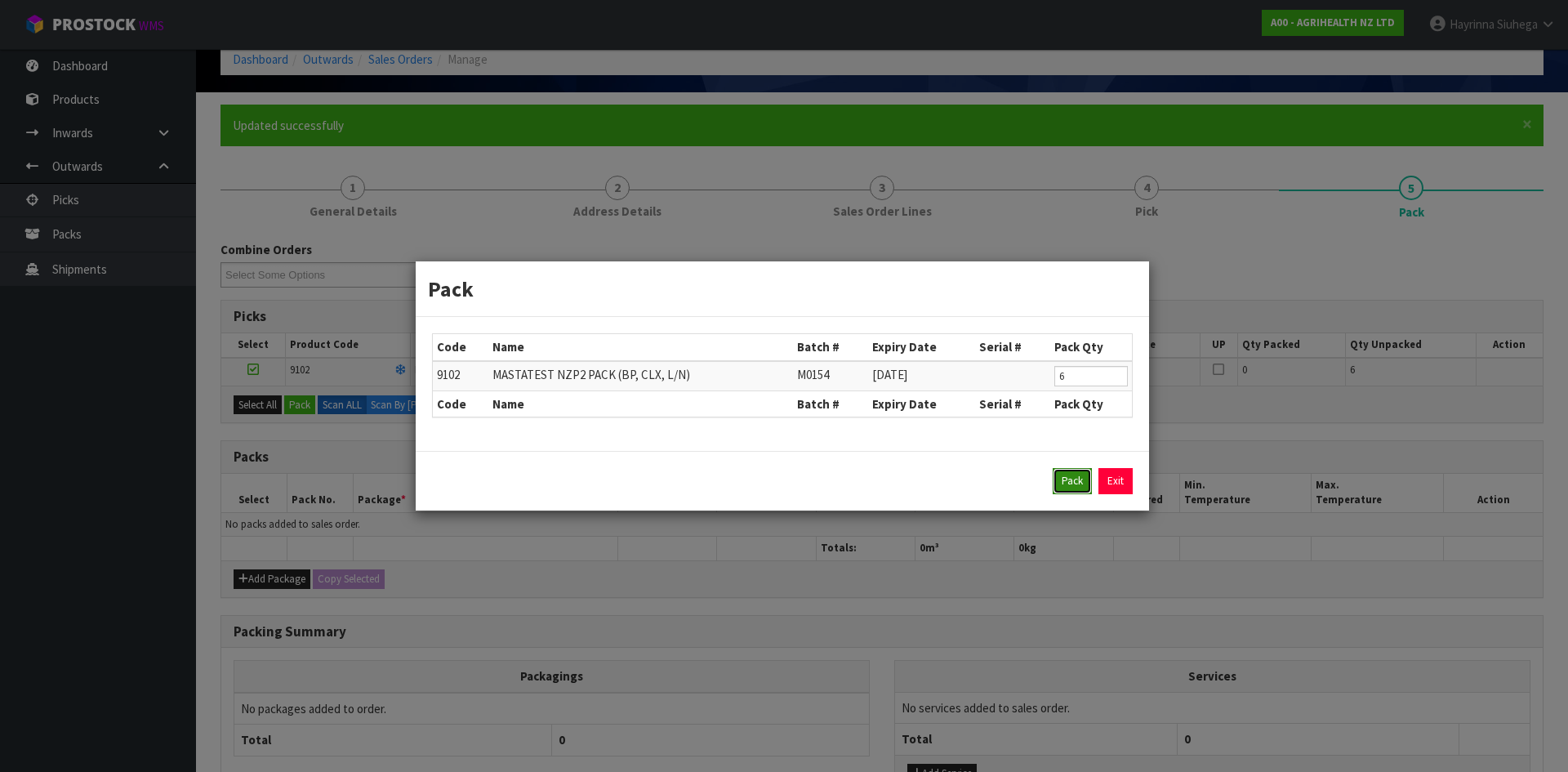
click at [1081, 481] on button "Pack" at bounding box center [1072, 481] width 39 height 26
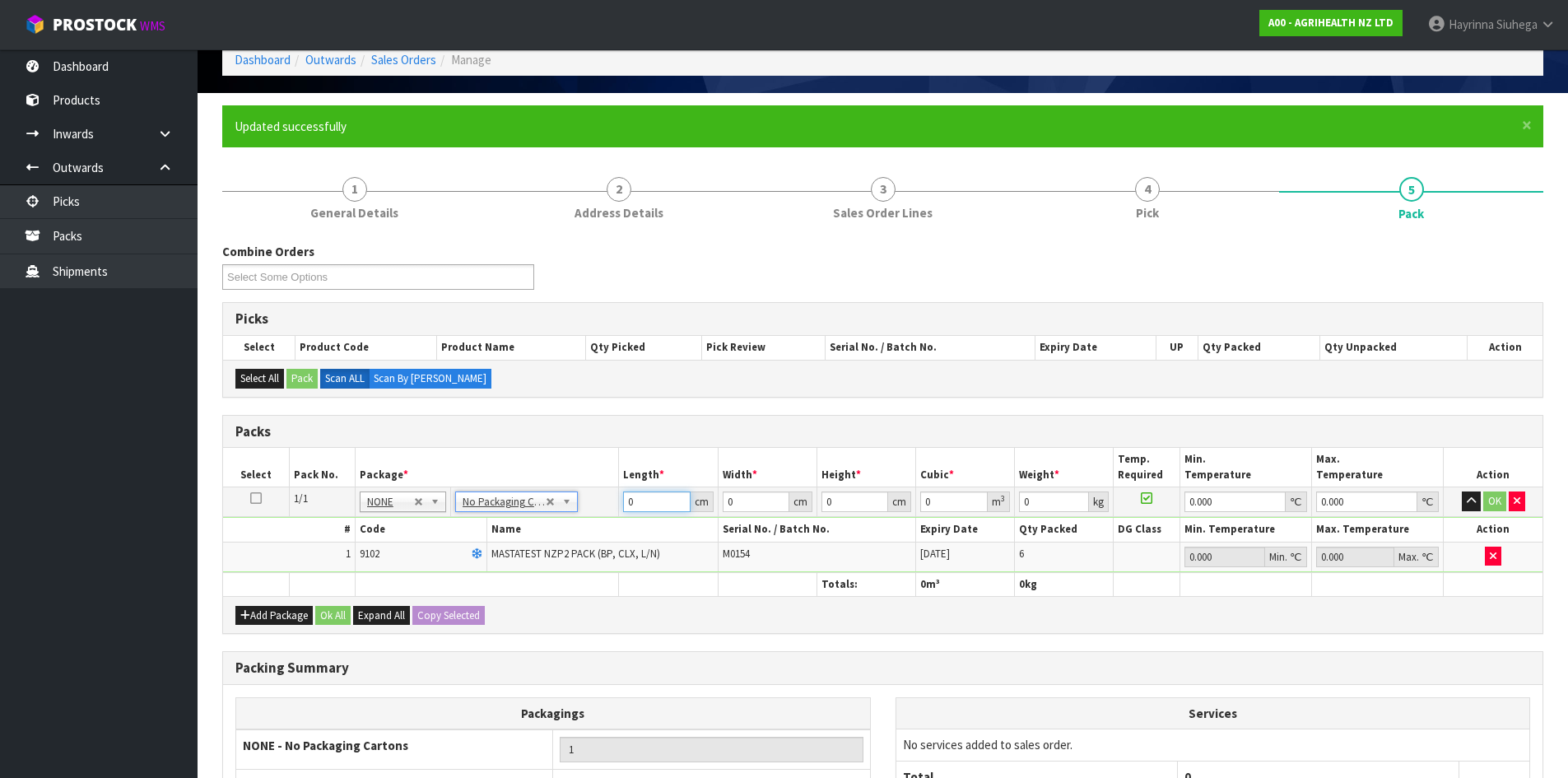
click at [623, 511] on input "0" at bounding box center [656, 501] width 67 height 20
type input "60"
type input "40"
type input "1"
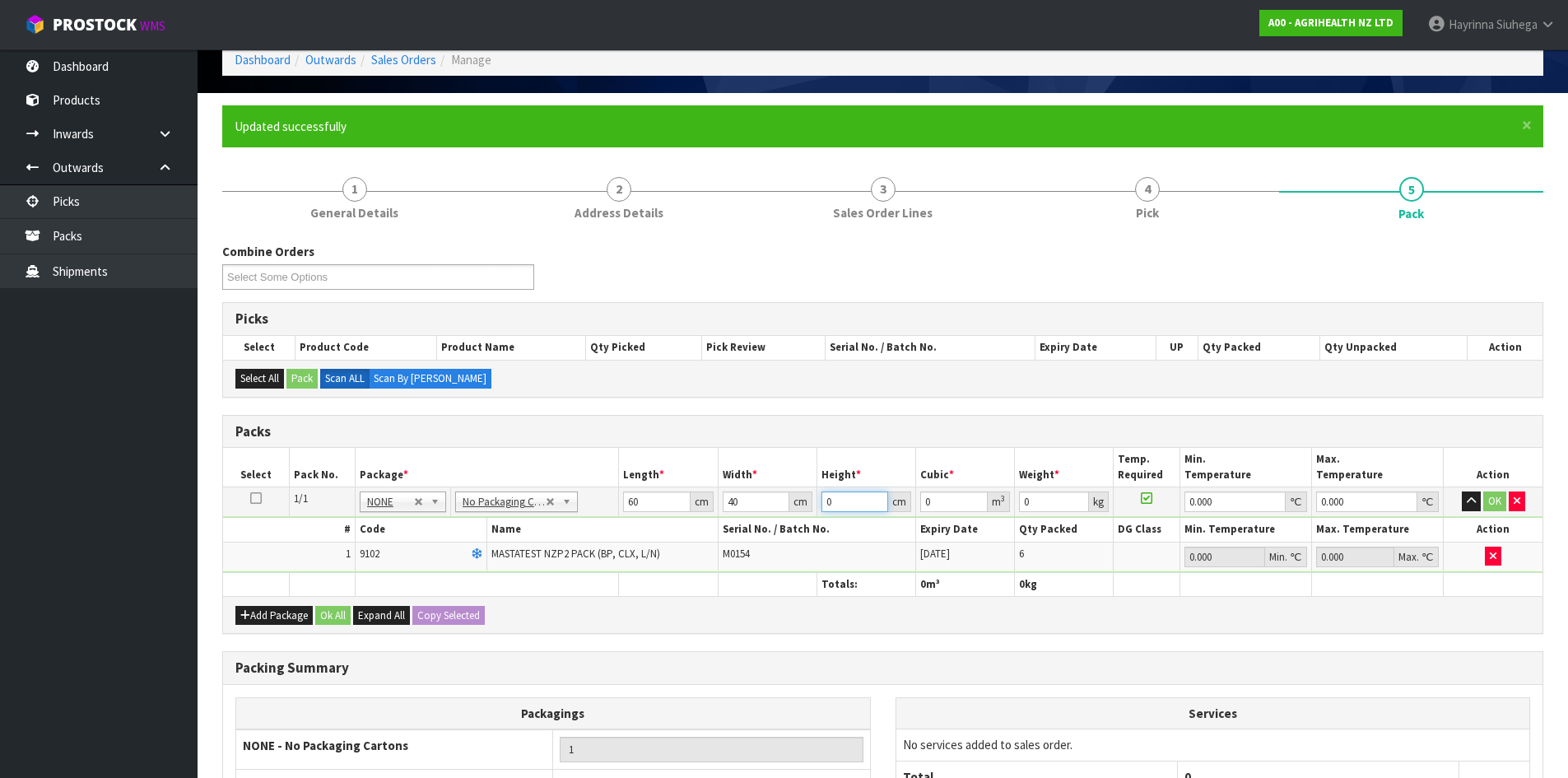
type input "0.0024"
type input "11"
type input "0.0264"
type input "11"
type input "3"
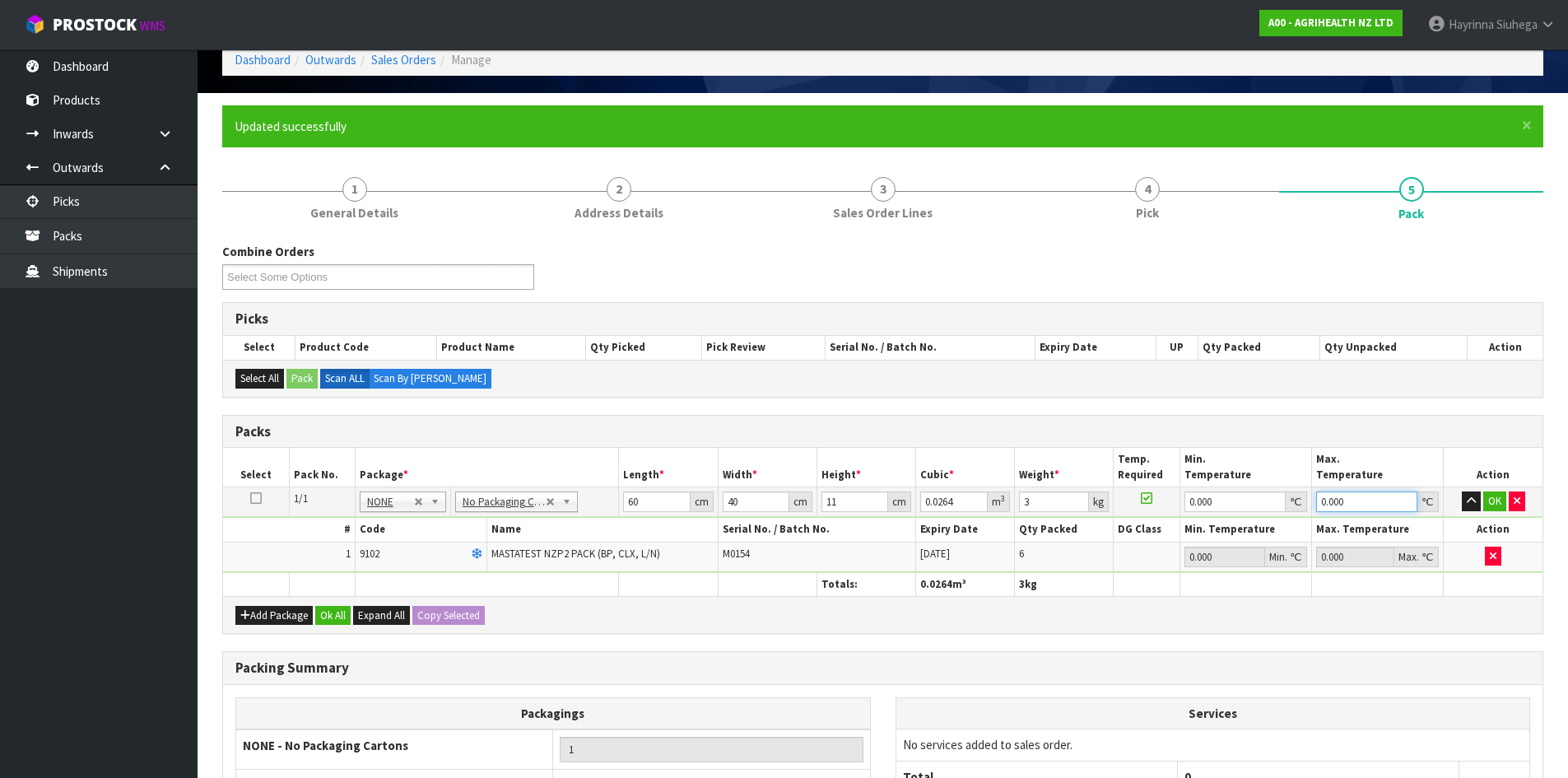
type input "0"
click button "OK" at bounding box center [1495, 501] width 23 height 19
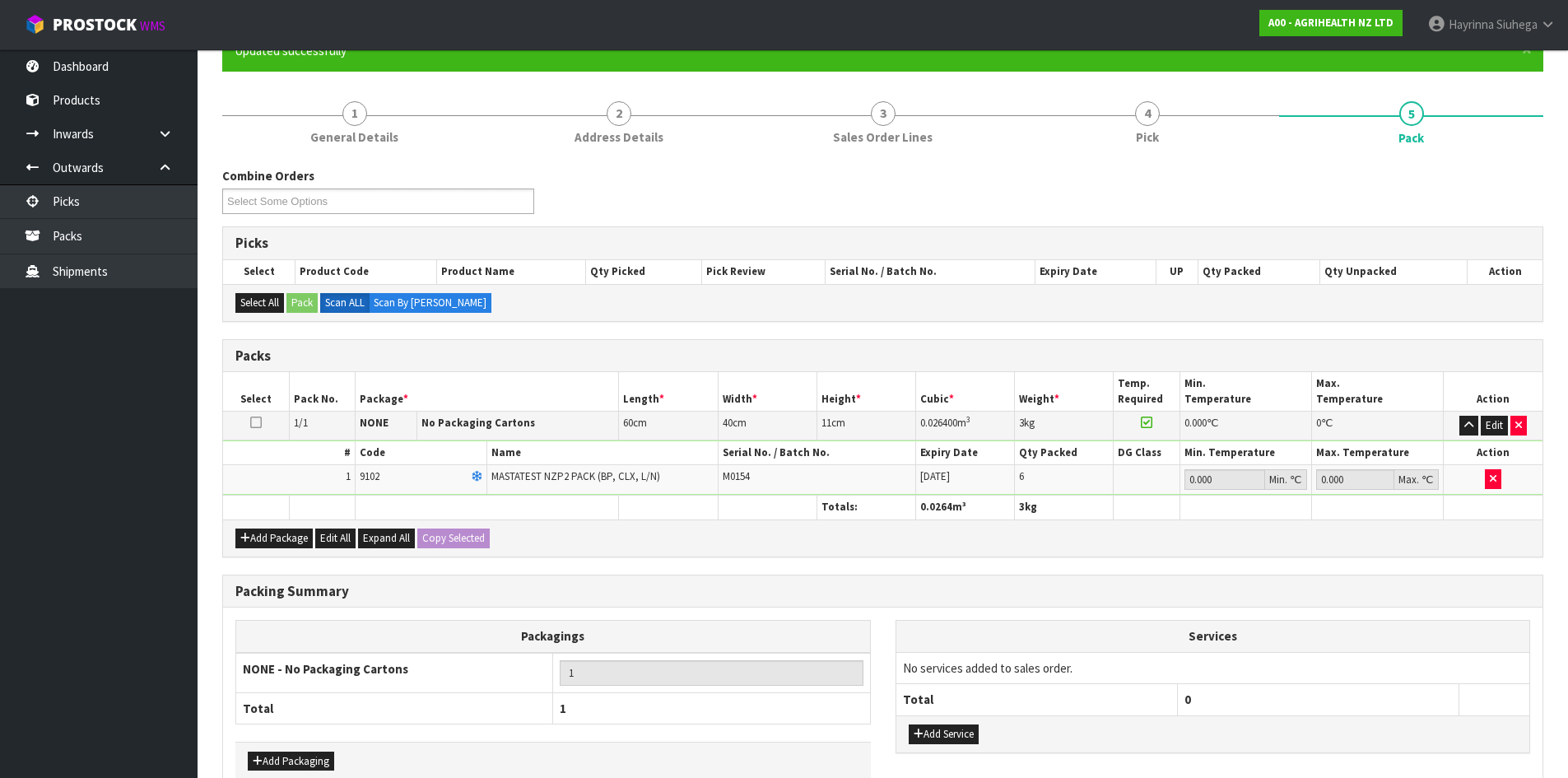
scroll to position [250, 0]
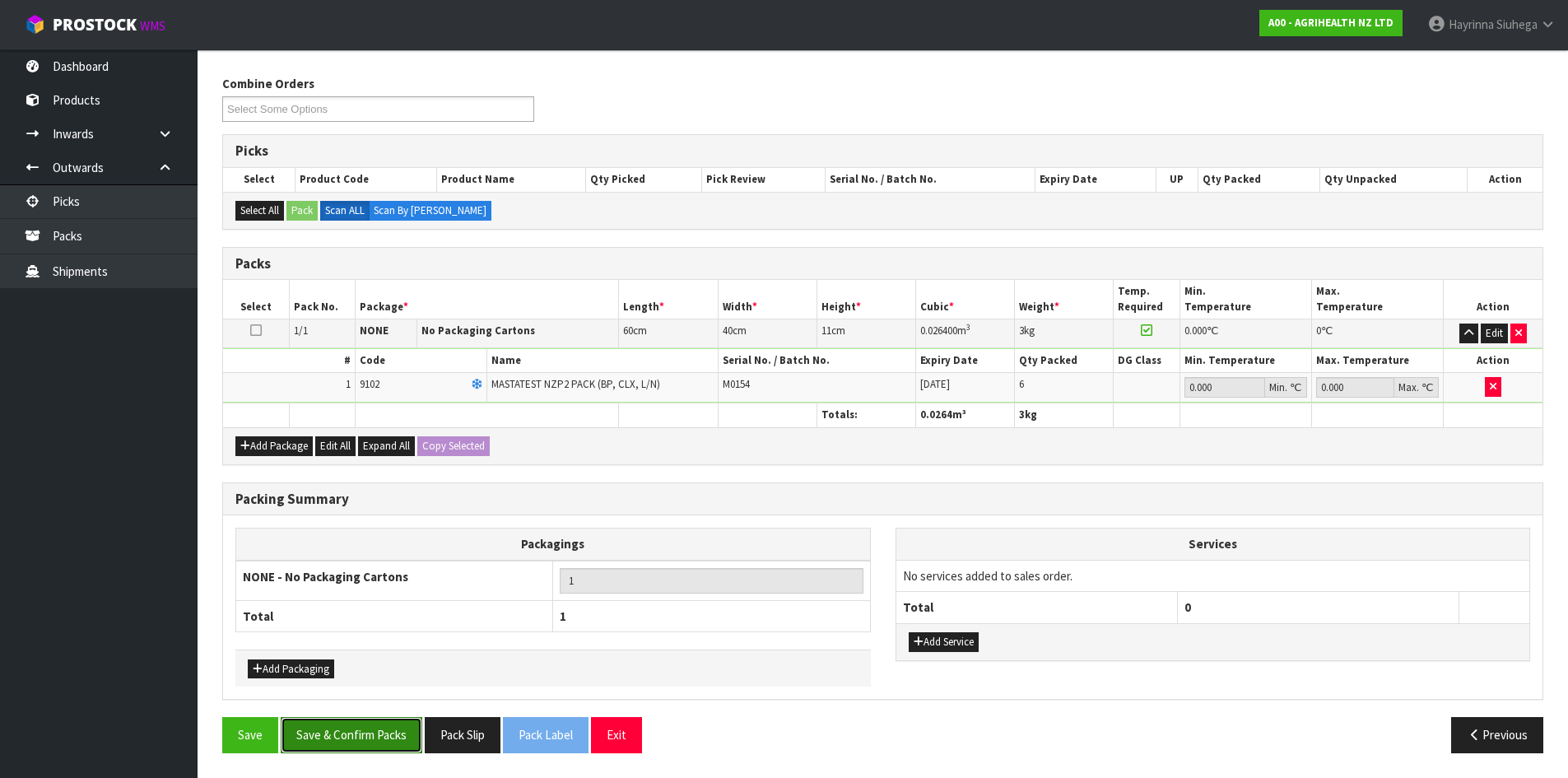
click at [377, 738] on button "Save & Confirm Packs" at bounding box center [351, 735] width 142 height 35
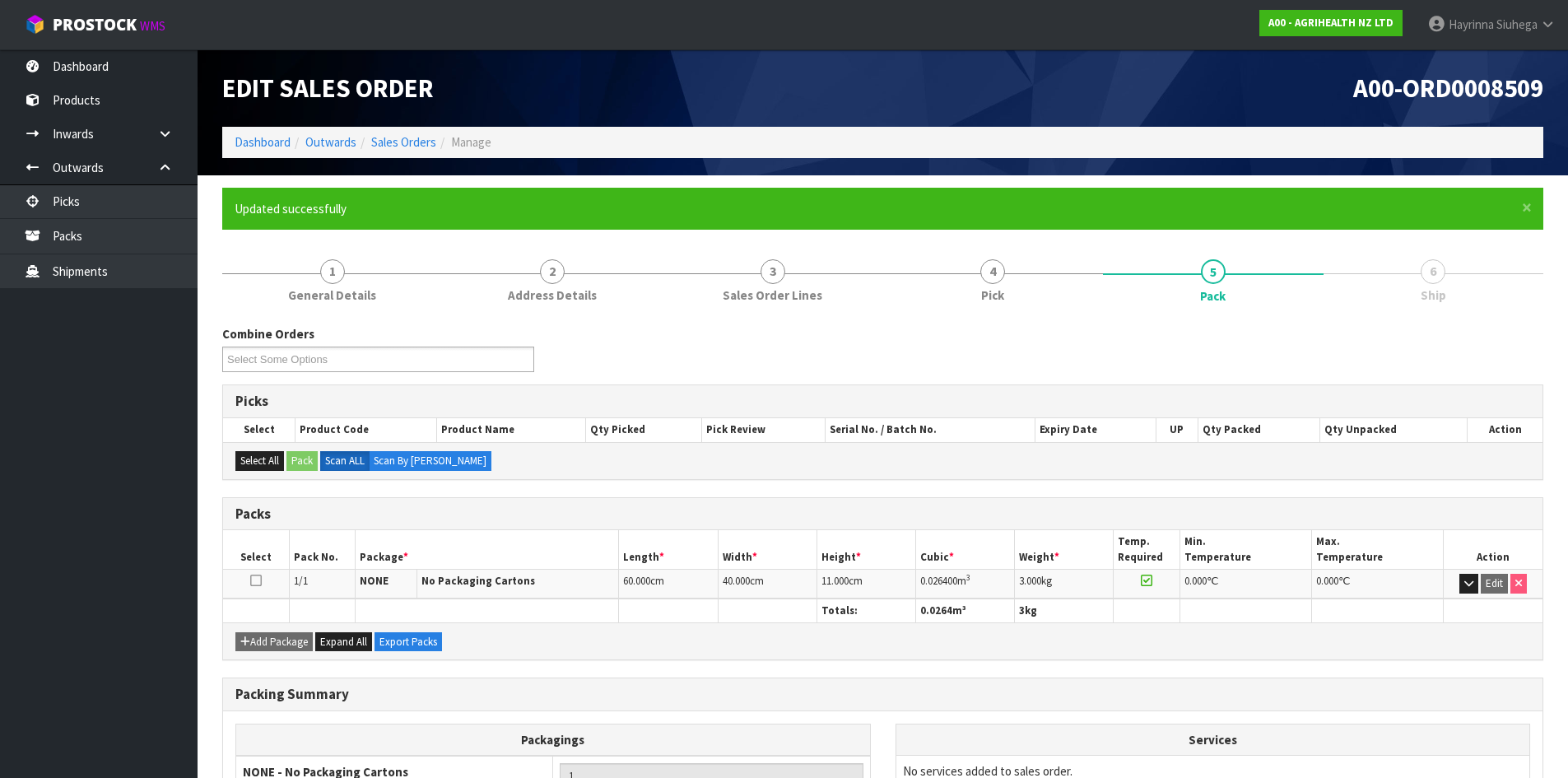
scroll to position [158, 0]
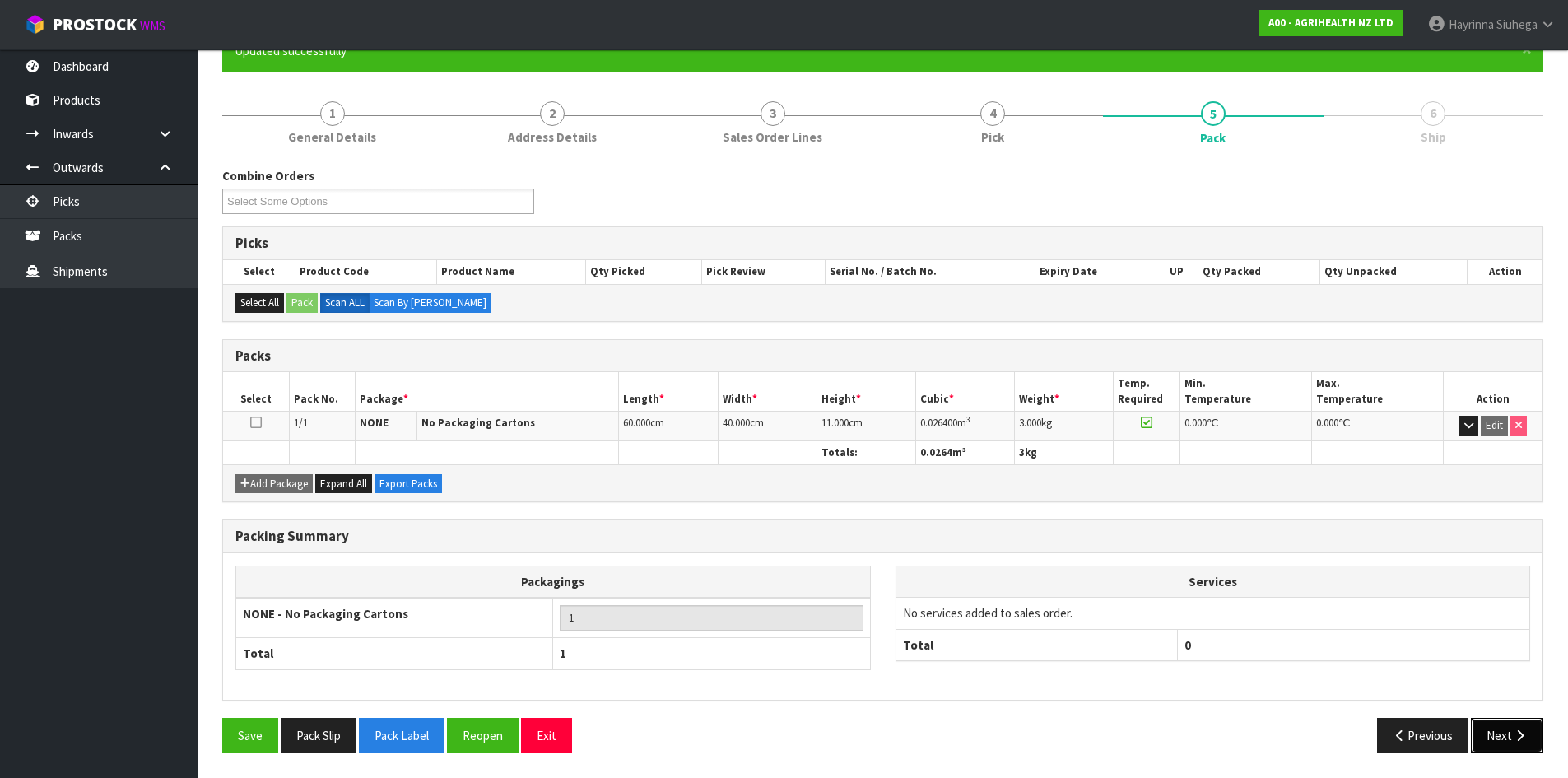
click at [1510, 729] on button "Next" at bounding box center [1507, 736] width 72 height 35
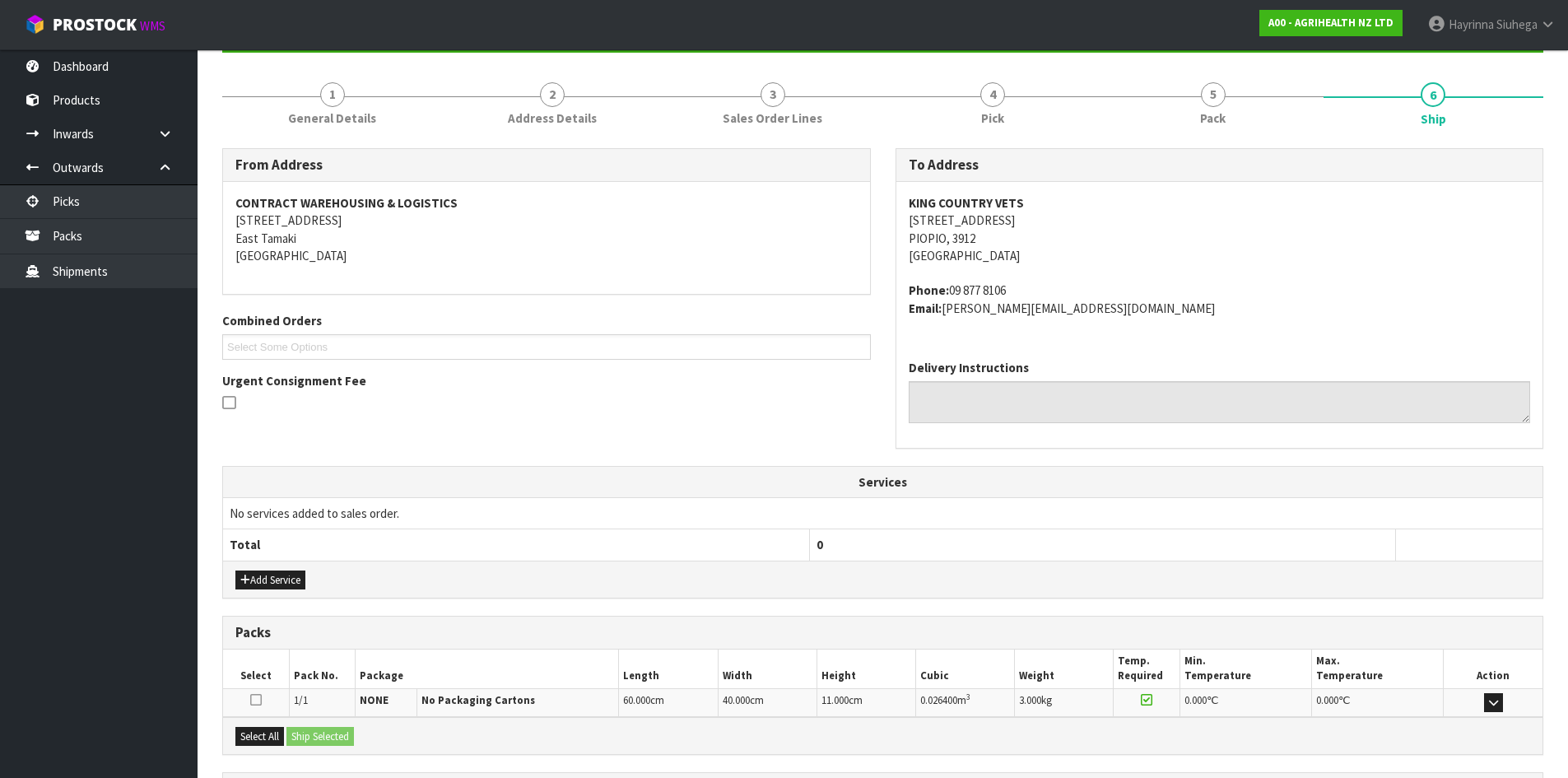
scroll to position [240, 0]
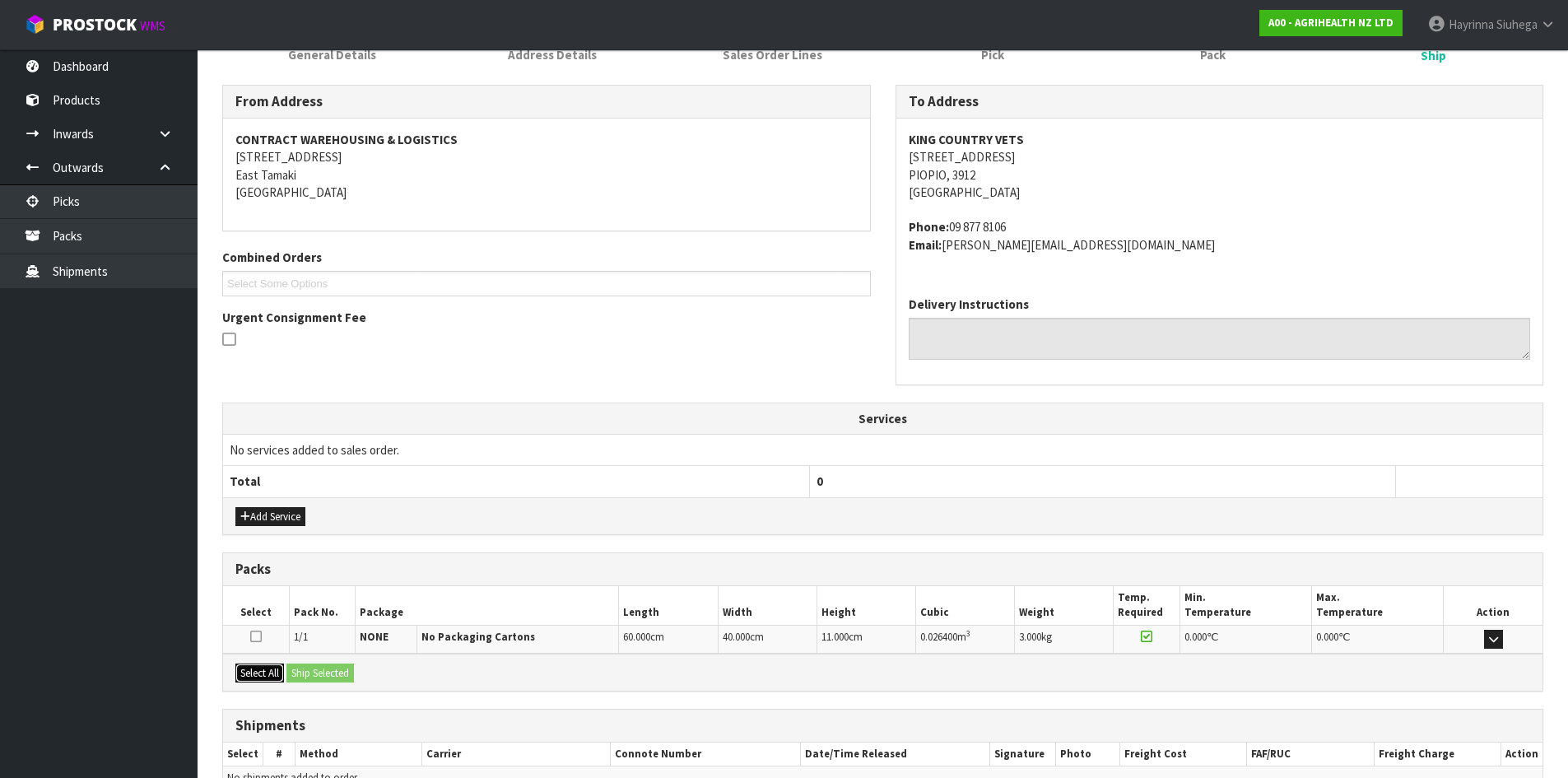
click at [259, 672] on button "Select All" at bounding box center [260, 673] width 48 height 19
click at [299, 673] on button "Ship Selected" at bounding box center [320, 673] width 68 height 19
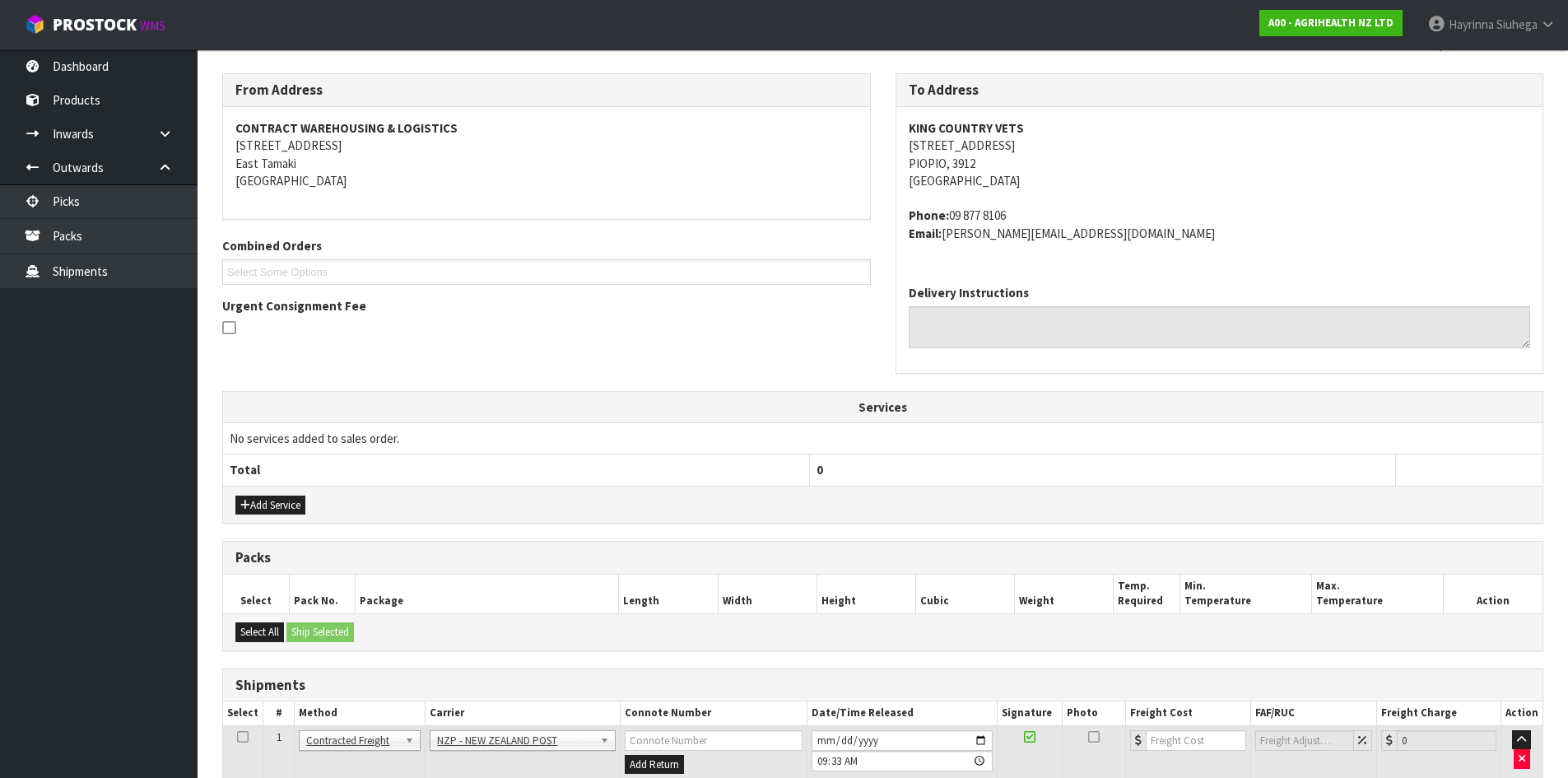
scroll to position [361, 0]
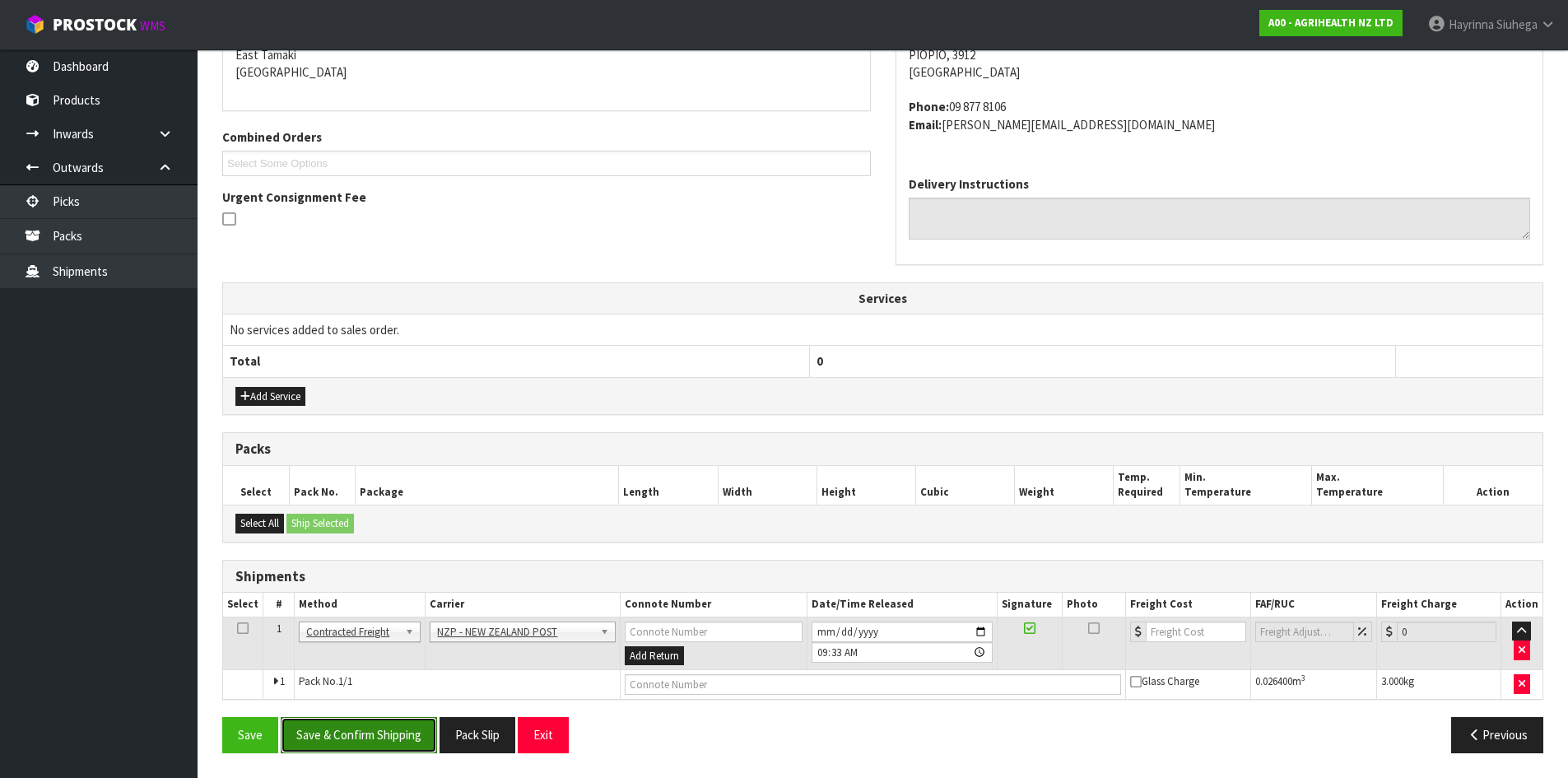
click at [347, 748] on button "Save & Confirm Shipping" at bounding box center [359, 735] width 157 height 35
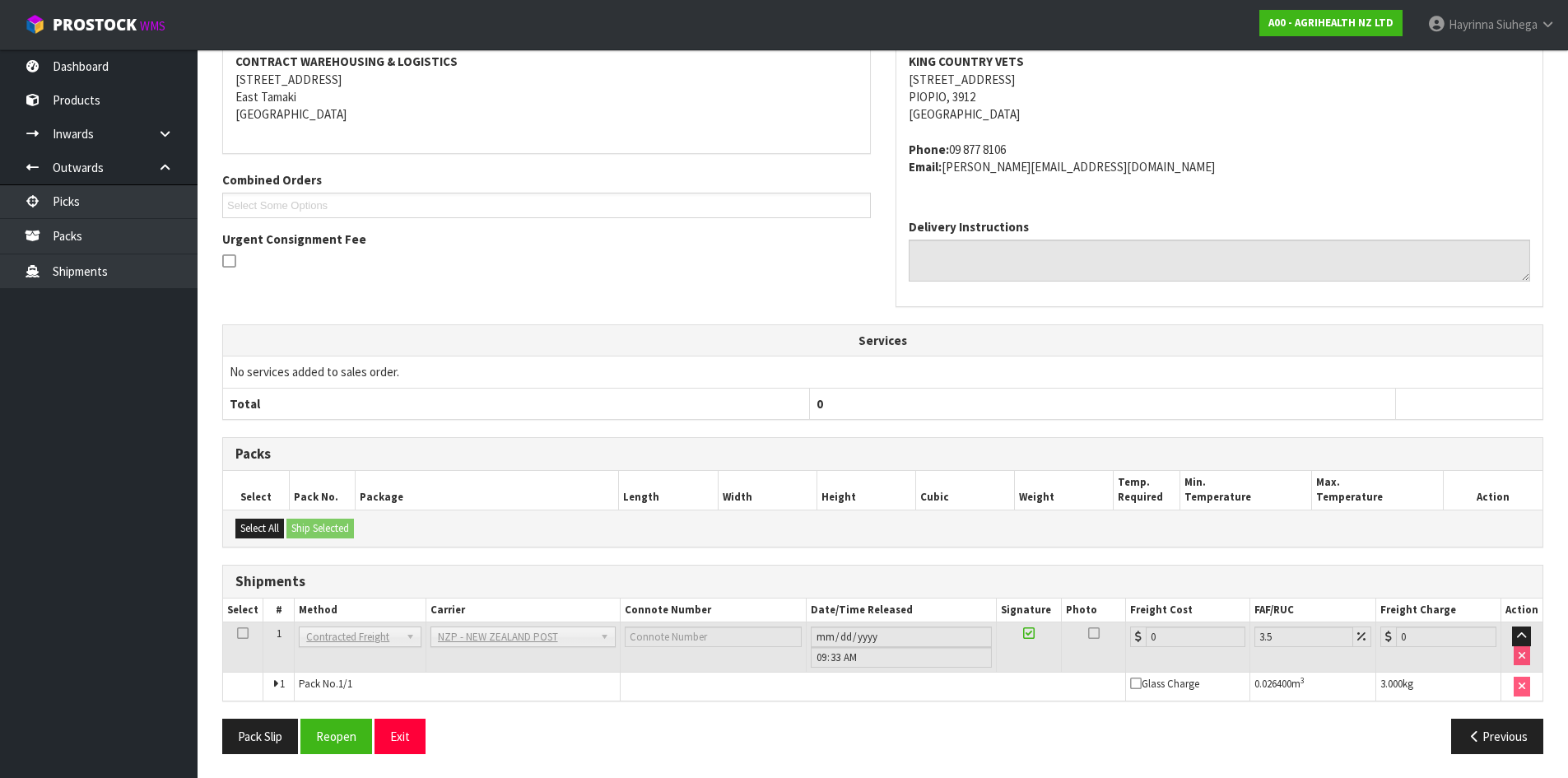
scroll to position [337, 0]
click at [342, 730] on button "Reopen" at bounding box center [335, 736] width 71 height 35
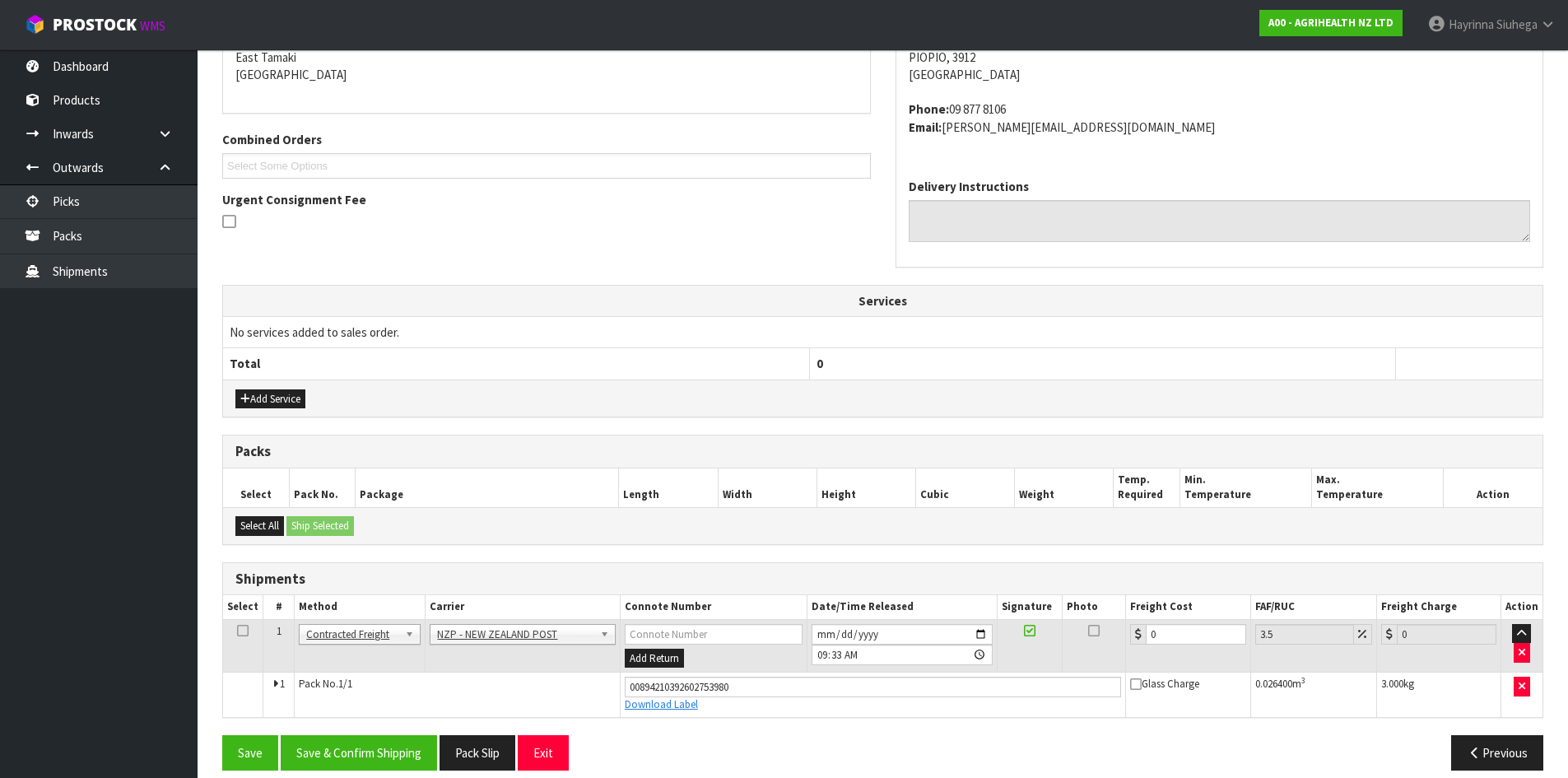
scroll to position [376, 0]
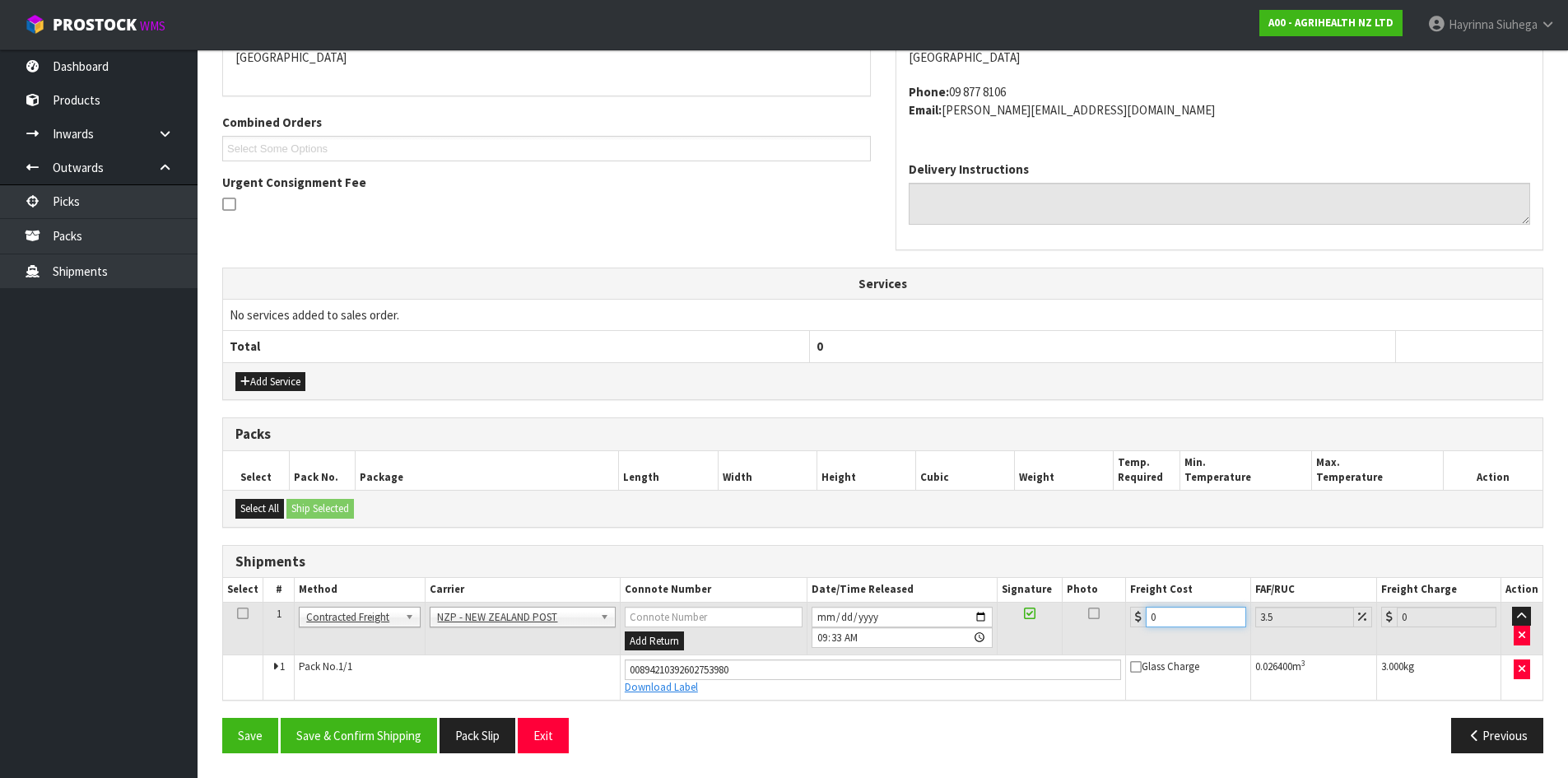
drag, startPoint x: 1185, startPoint y: 620, endPoint x: 810, endPoint y: 615, distance: 375.0
click at [817, 615] on tr "1 Client Local Pickup Customer Local Pickup Company Freight Contracted Freight …" at bounding box center [882, 628] width 1319 height 54
type input "8"
type input "8.28"
type input "8.4"
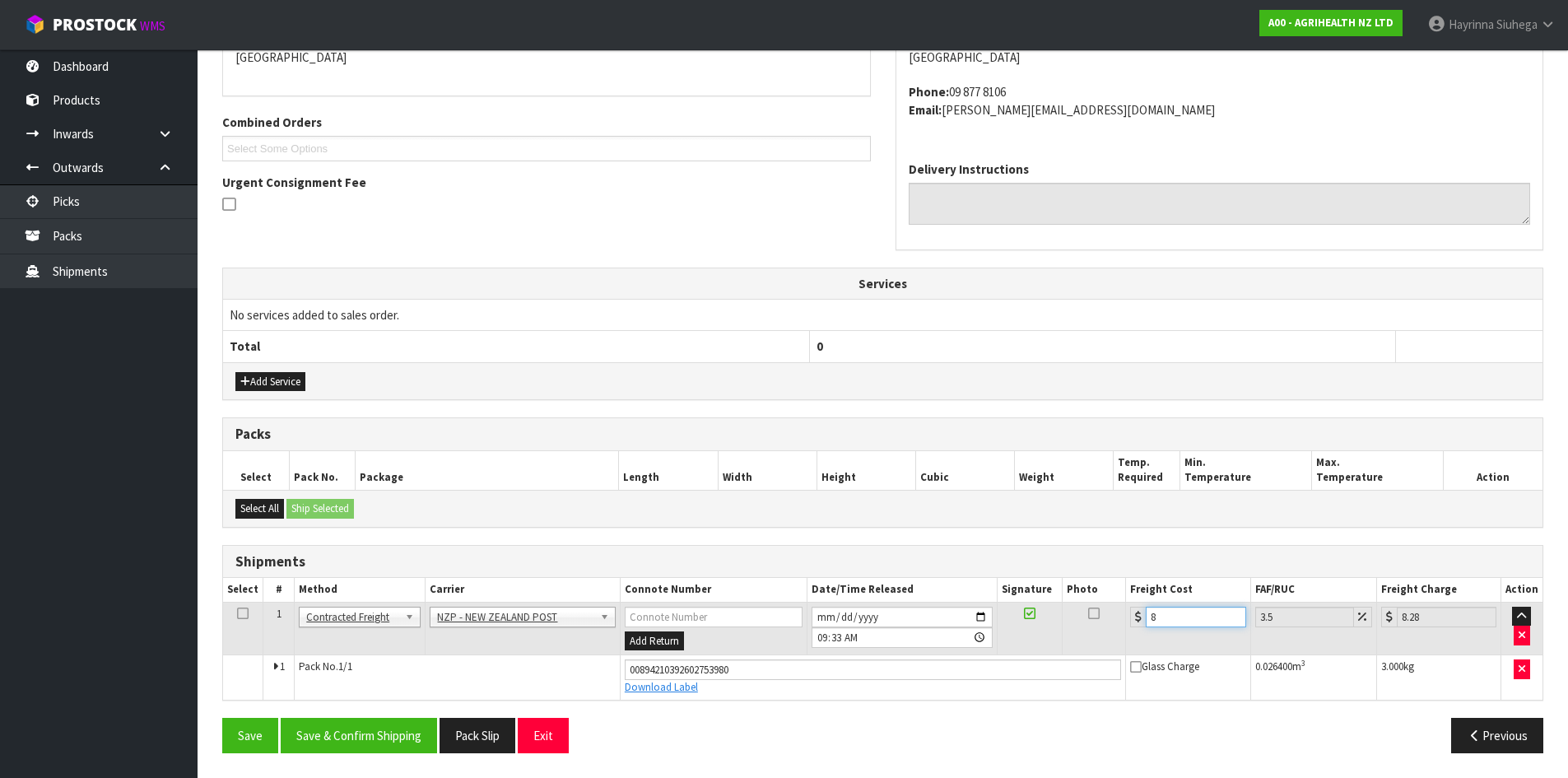
type input "8.69"
type input "8.45"
type input "8.75"
type input "8.45"
click at [223, 718] on button "Save" at bounding box center [251, 736] width 56 height 35
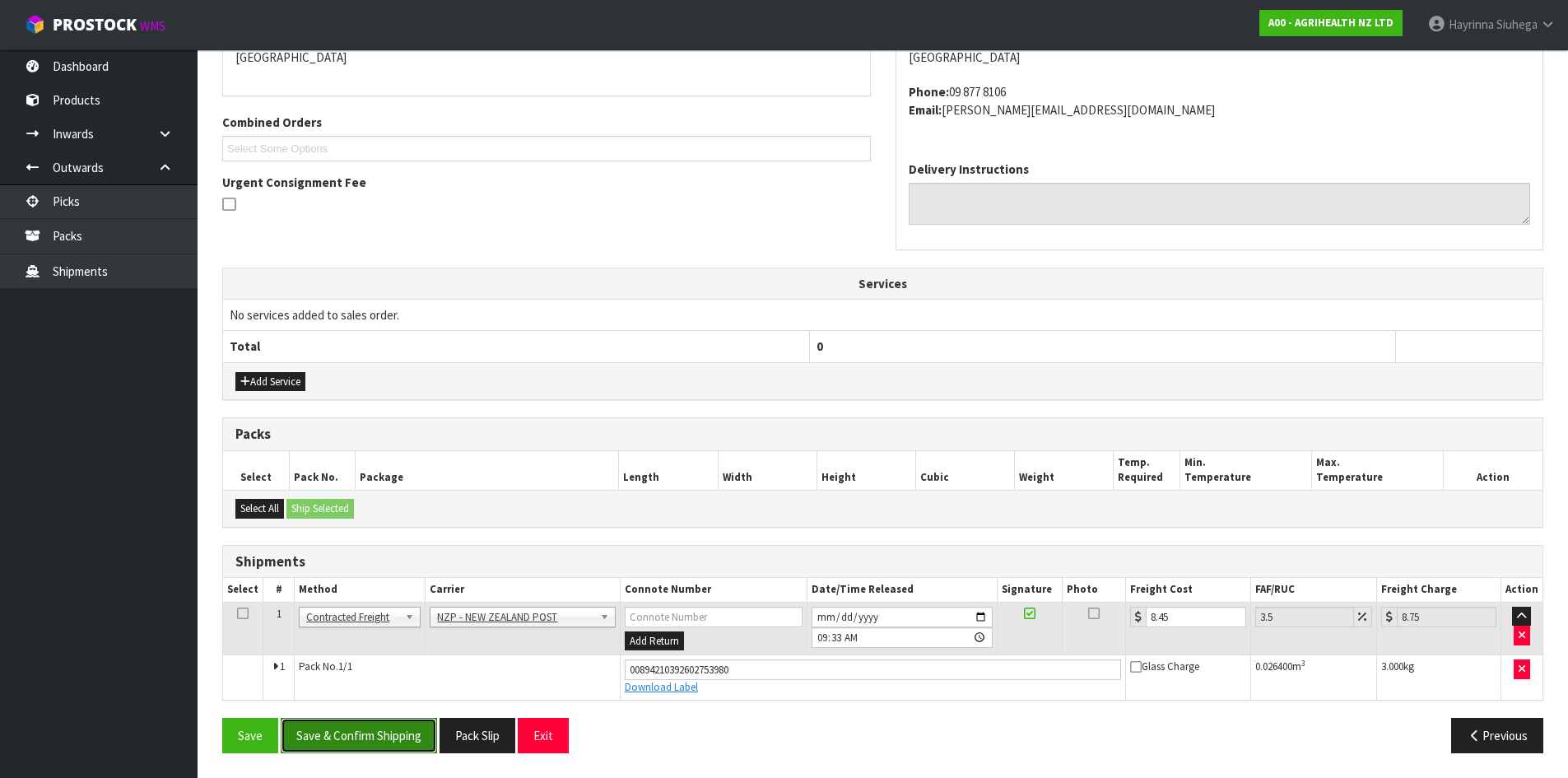
click at [383, 744] on button "Save & Confirm Shipping" at bounding box center [359, 736] width 157 height 35
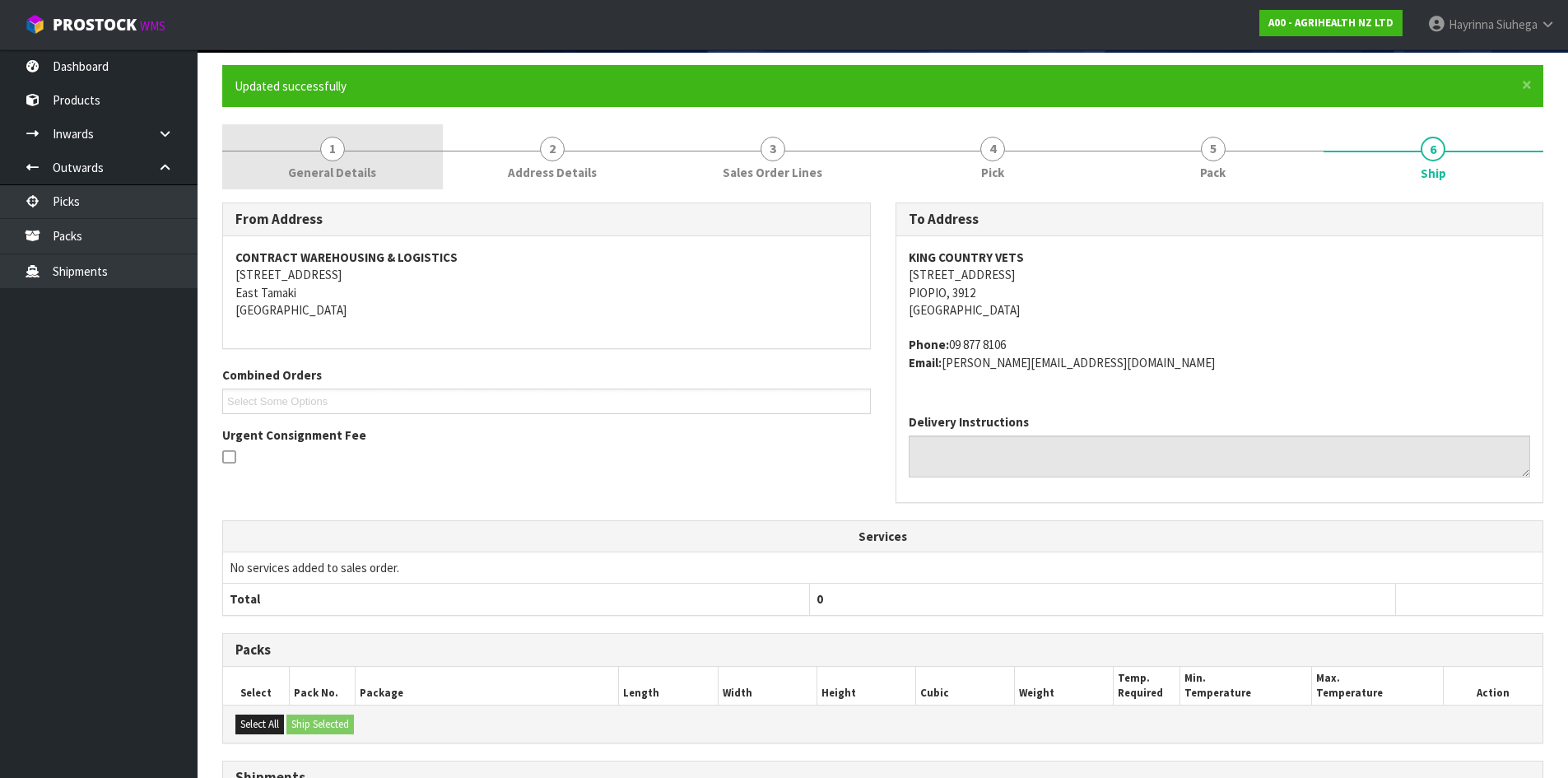
scroll to position [0, 0]
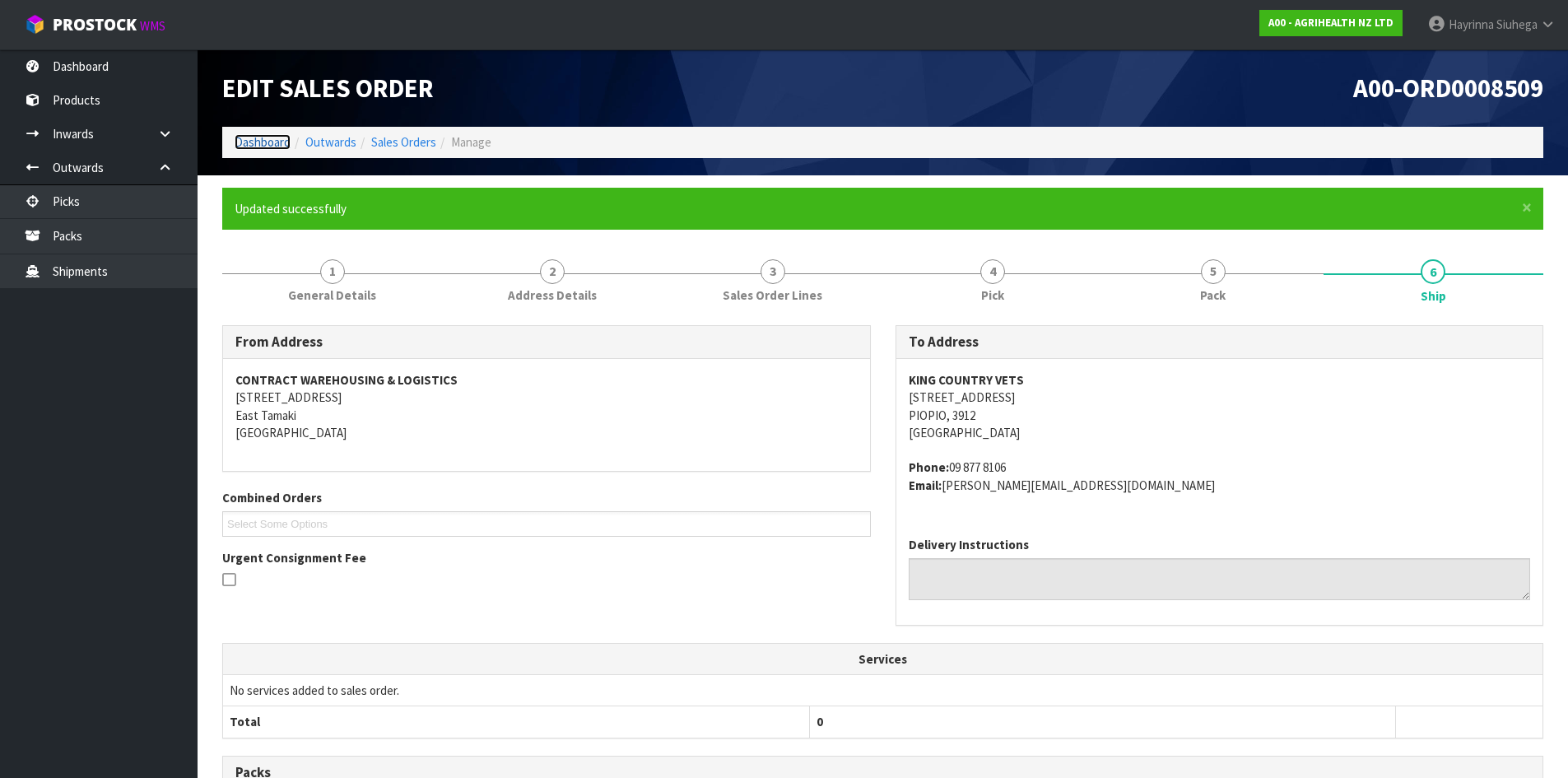
click at [274, 142] on link "Dashboard" at bounding box center [263, 142] width 56 height 16
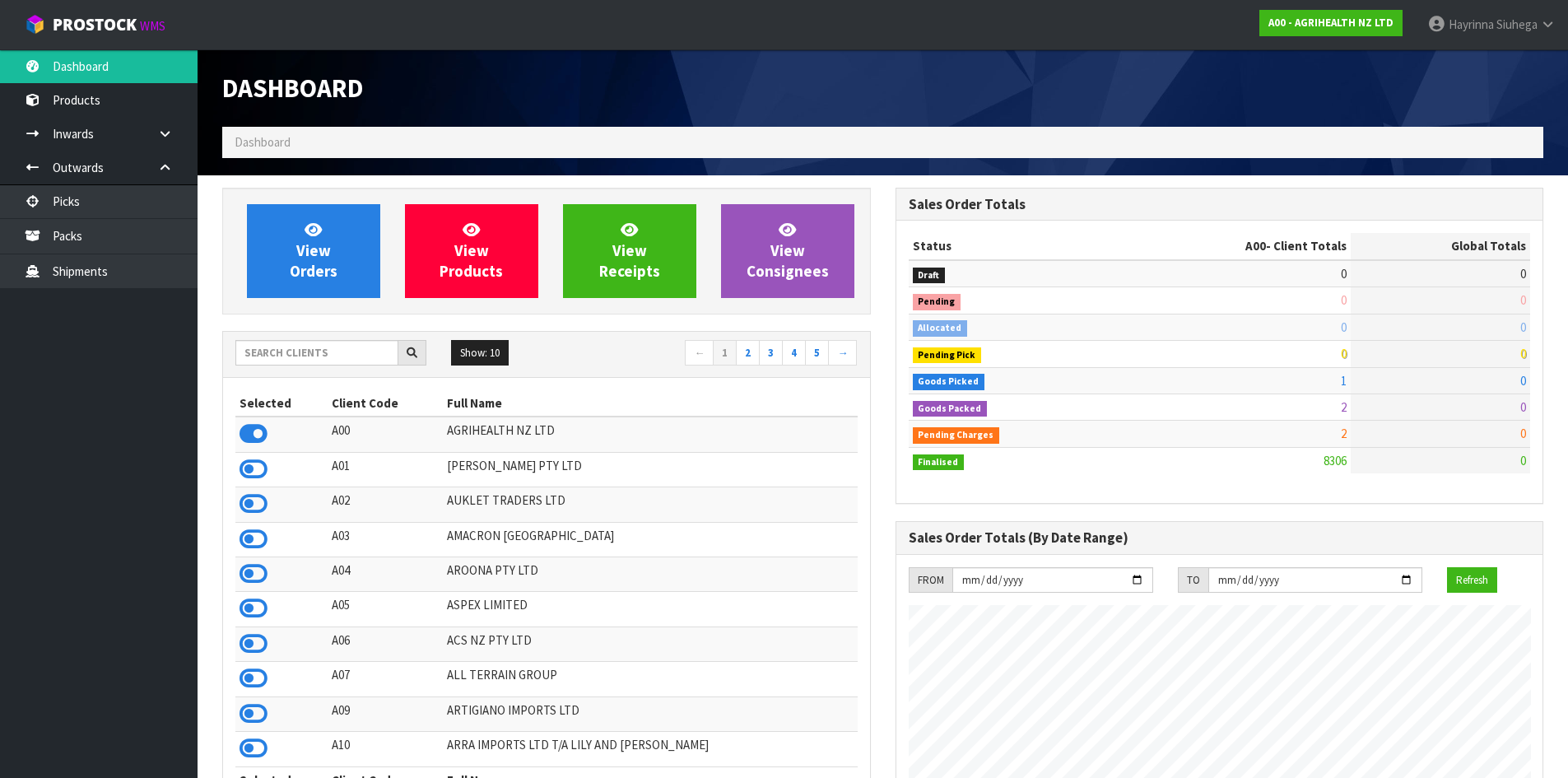
scroll to position [1247, 672]
click at [320, 355] on input "text" at bounding box center [317, 352] width 163 height 26
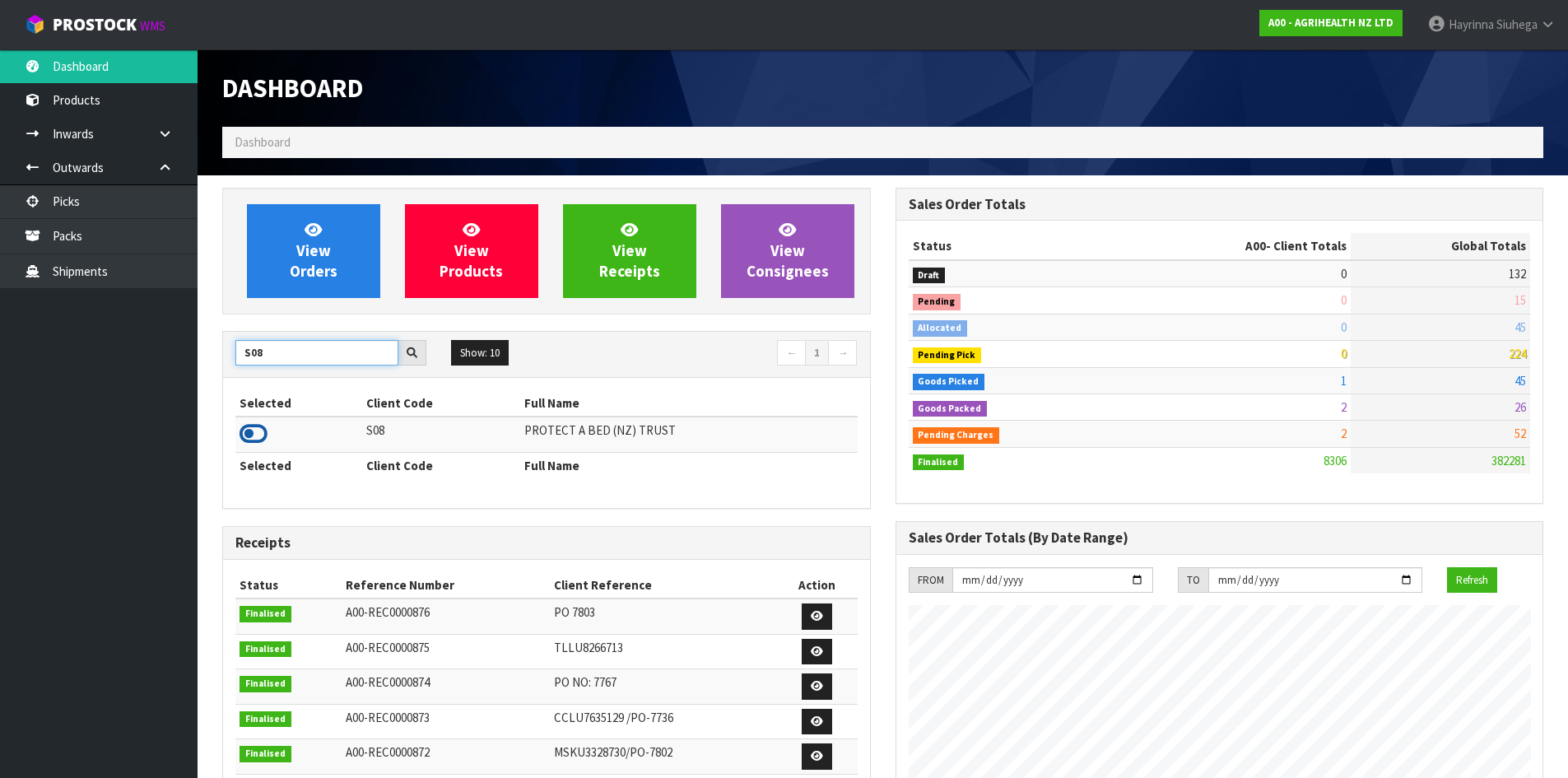
type input "S08"
click at [256, 432] on icon at bounding box center [253, 434] width 28 height 25
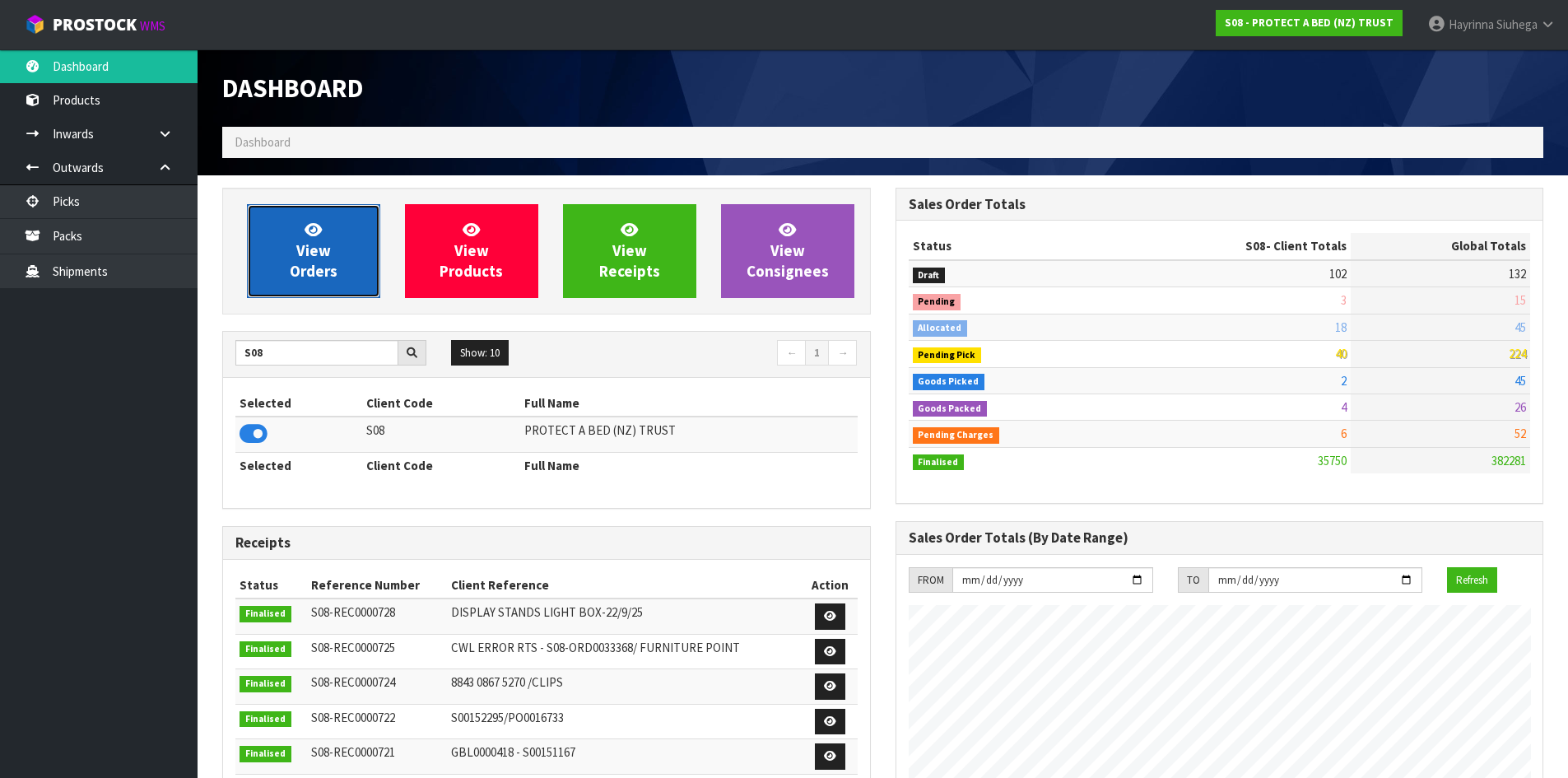
click at [320, 280] on span "View Orders" at bounding box center [313, 251] width 48 height 62
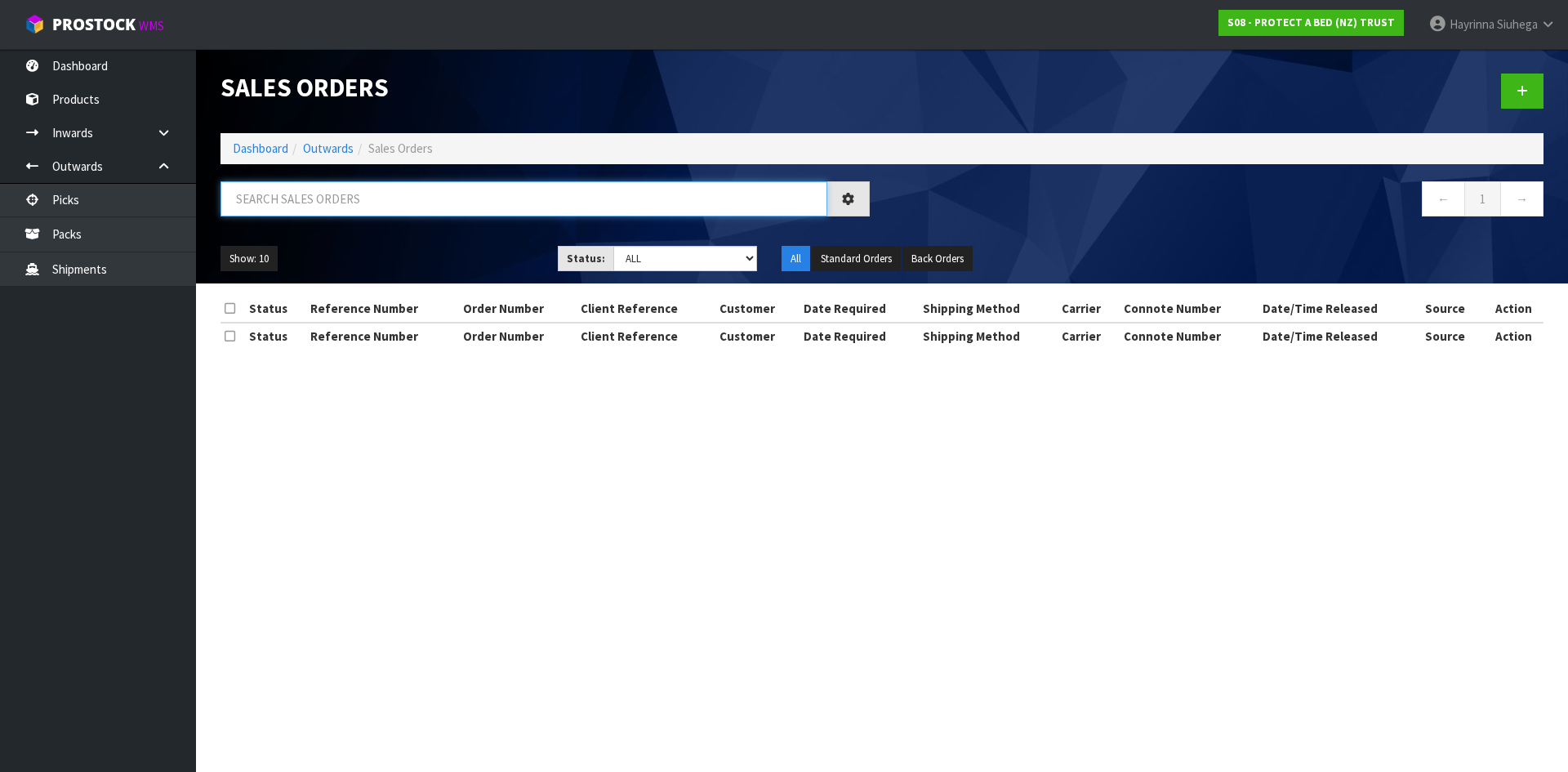
click at [348, 196] on input "text" at bounding box center [524, 199] width 607 height 35
type input "JOB-0412745"
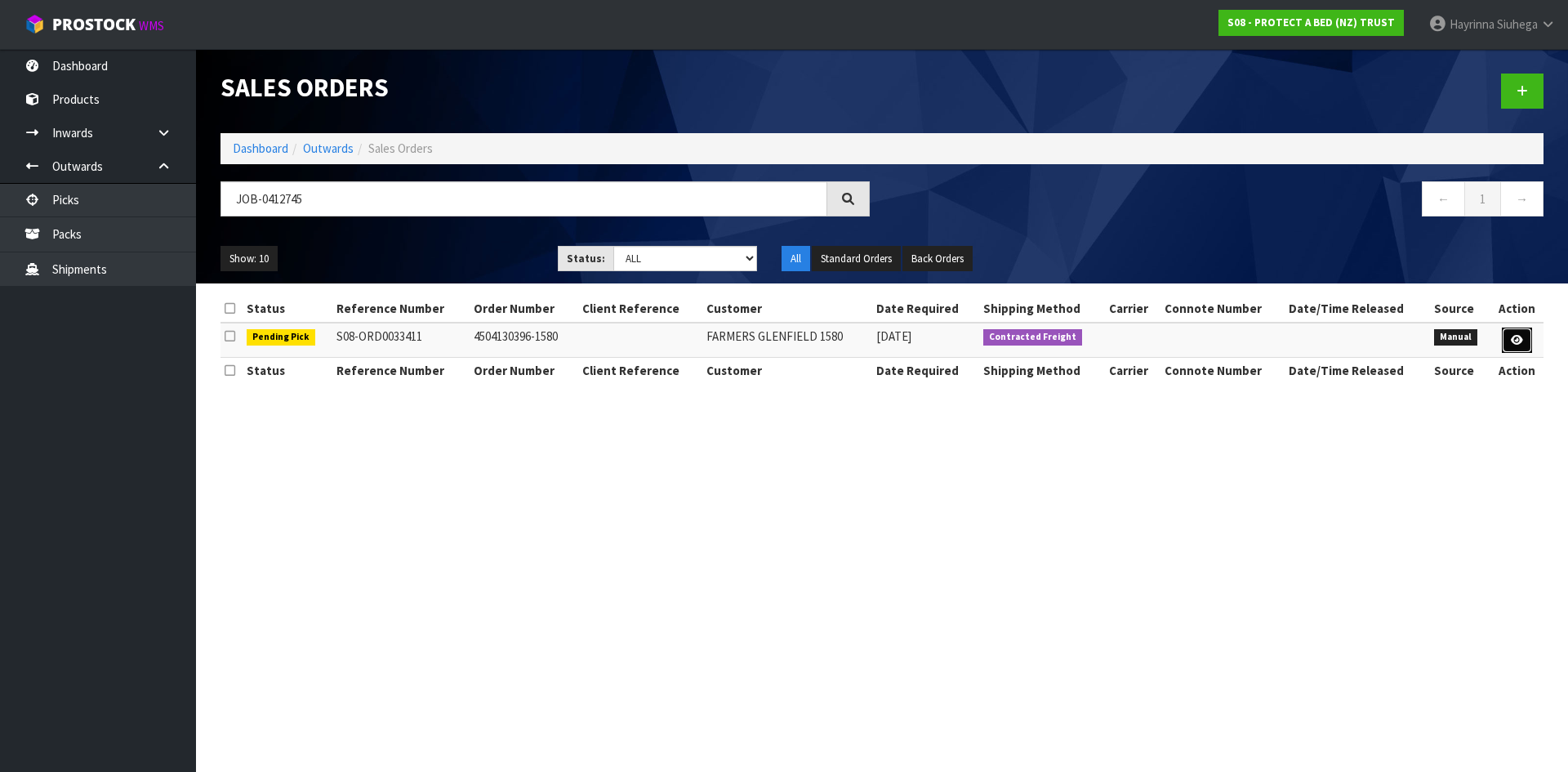
click at [1516, 338] on icon at bounding box center [1517, 341] width 12 height 10
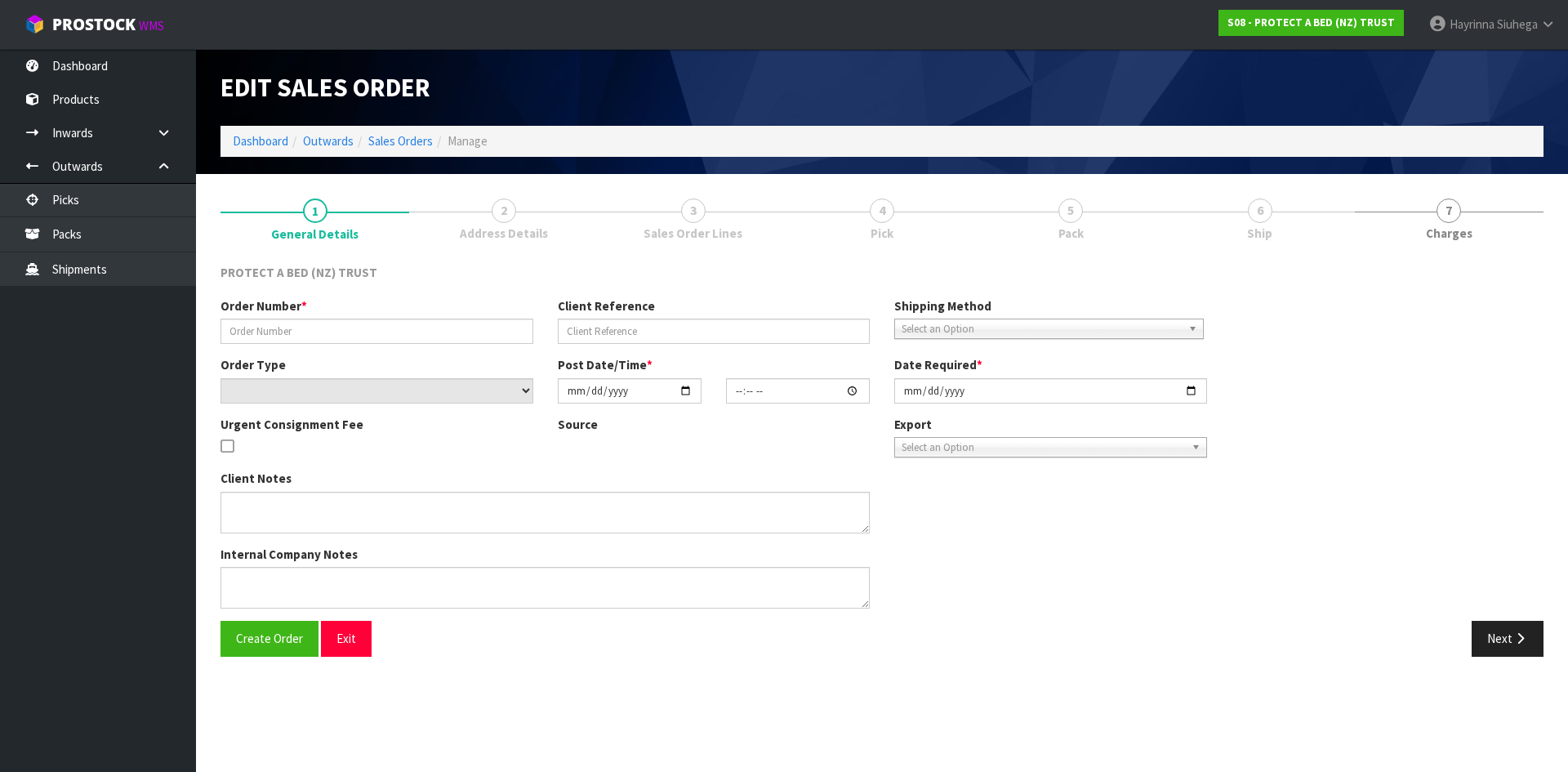
type input "4504130396-1580"
select select "number:0"
type input "2025-09-16"
type input "08:58:00.000"
type input "2025-09-19"
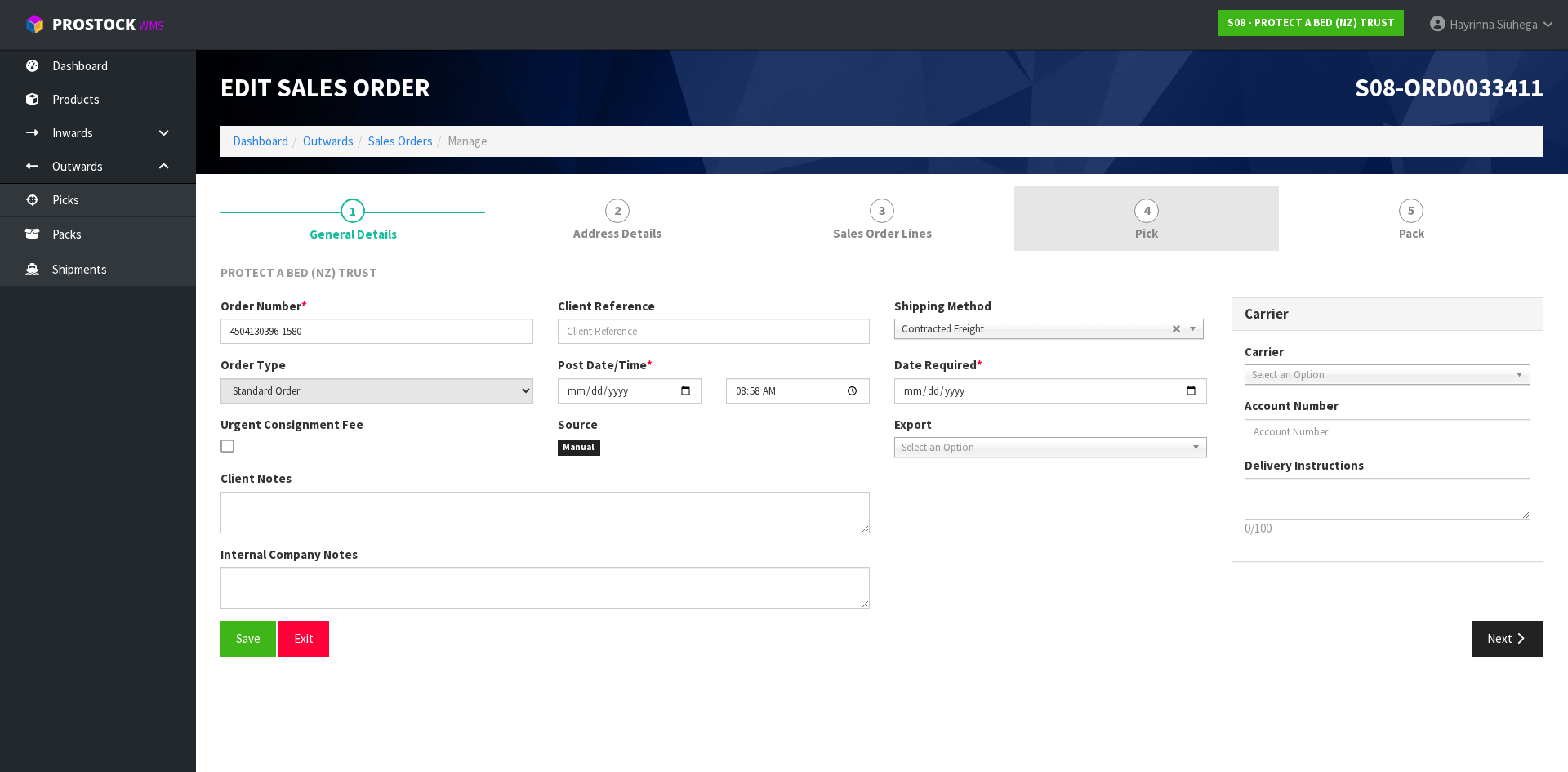
click at [1143, 229] on span "Pick" at bounding box center [1146, 233] width 23 height 17
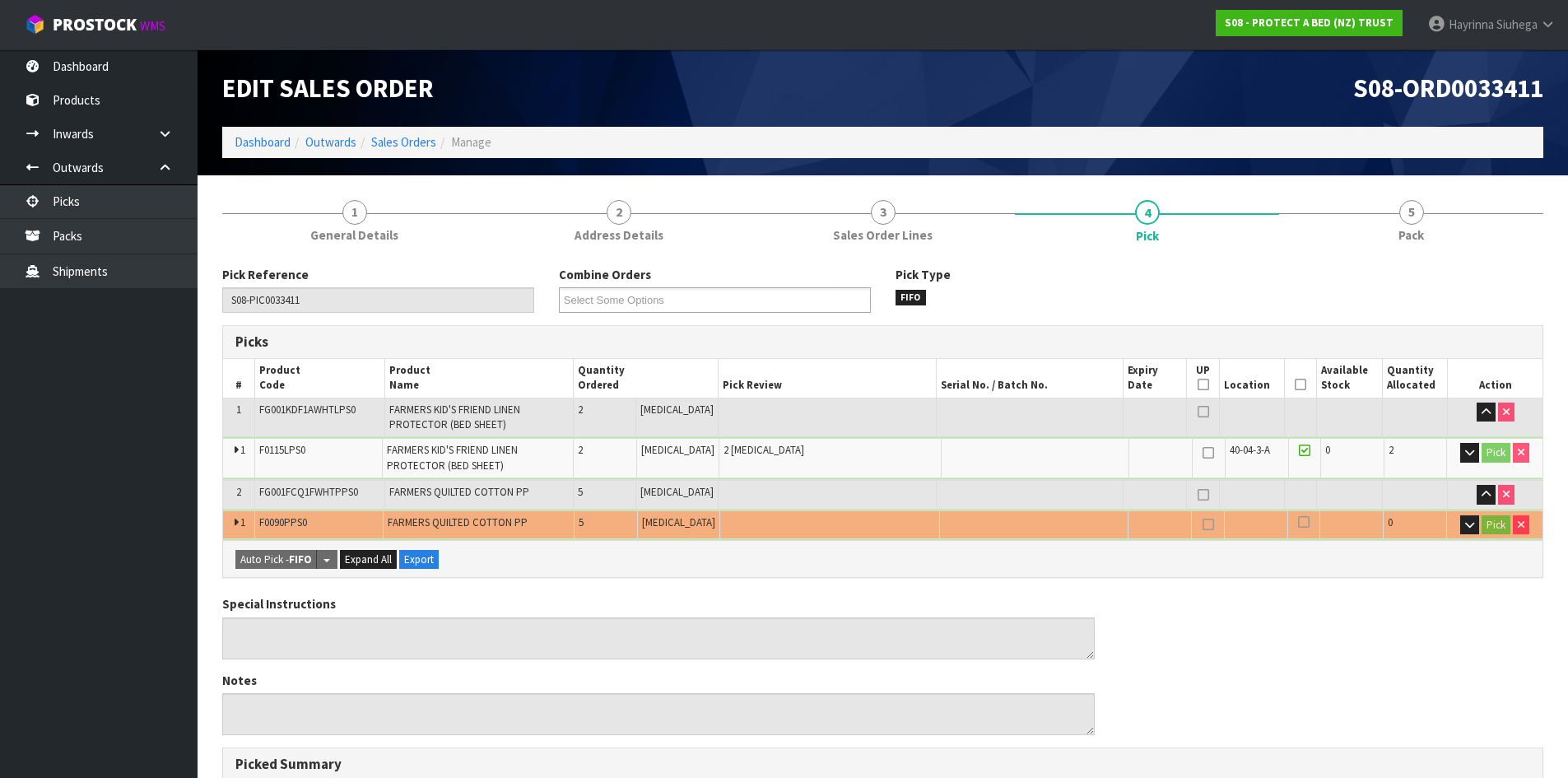
click at [1294, 385] on icon at bounding box center [1300, 385] width 11 height 1
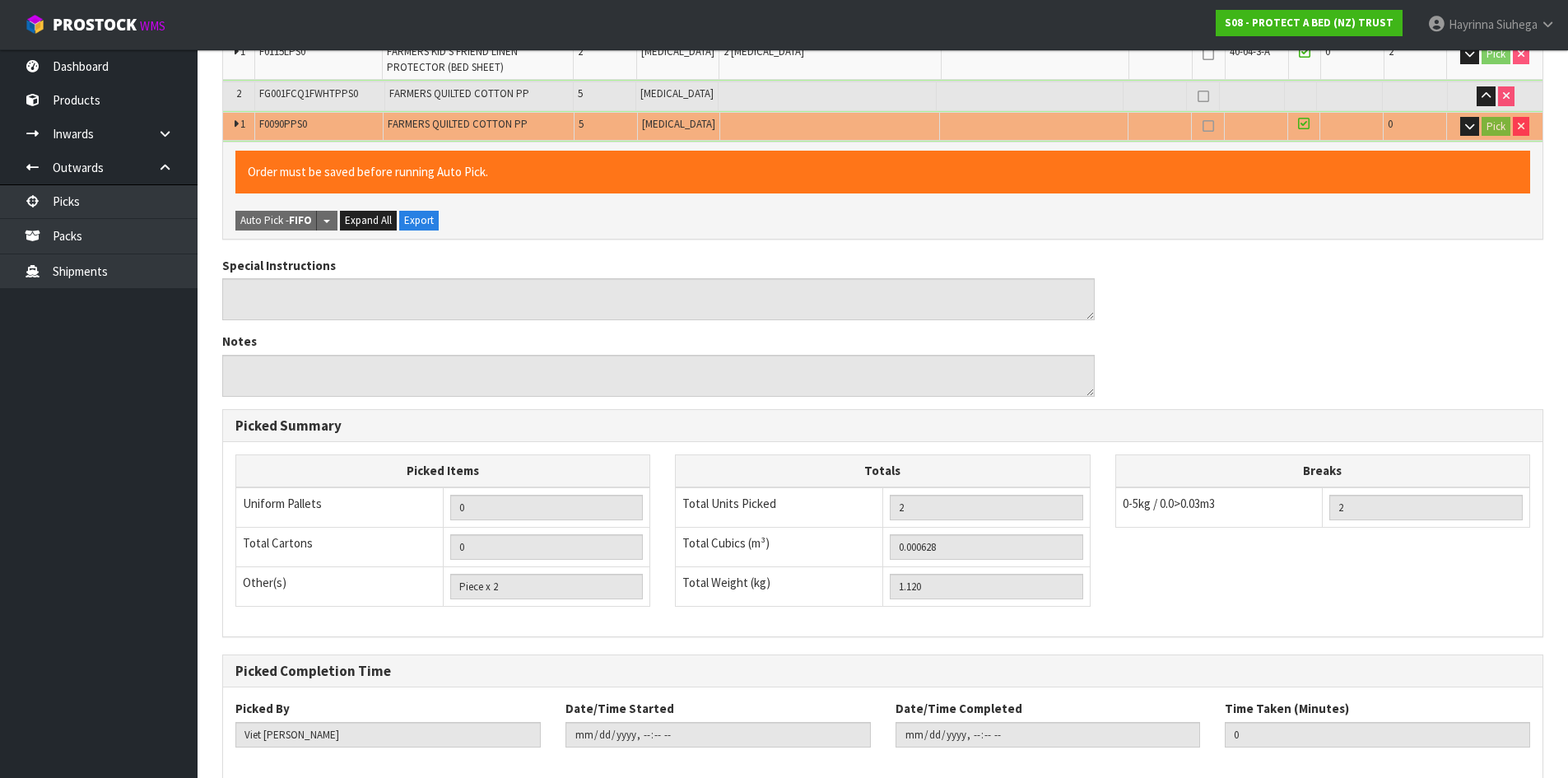
scroll to position [483, 0]
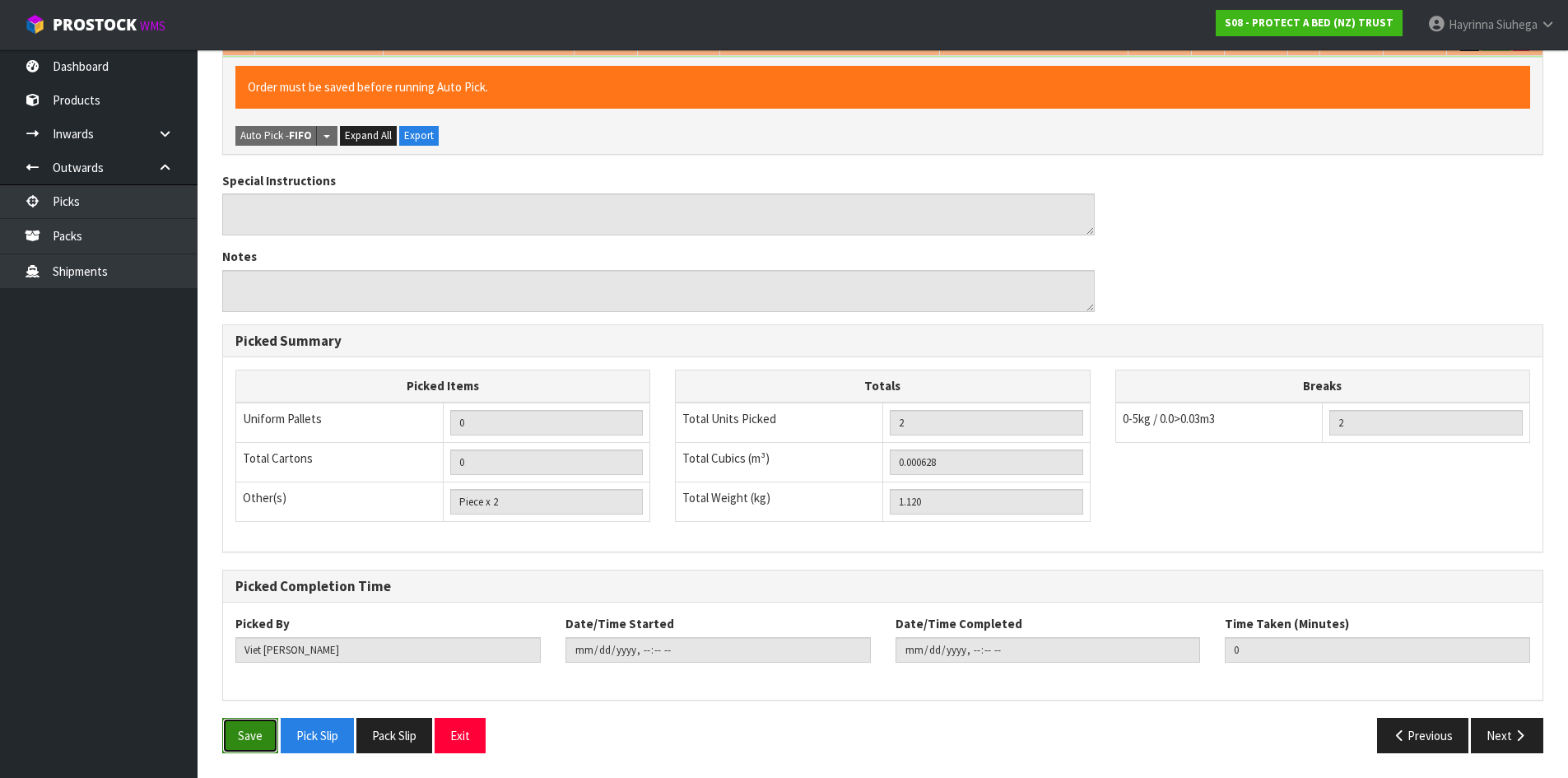
click at [265, 747] on button "Save" at bounding box center [251, 736] width 56 height 35
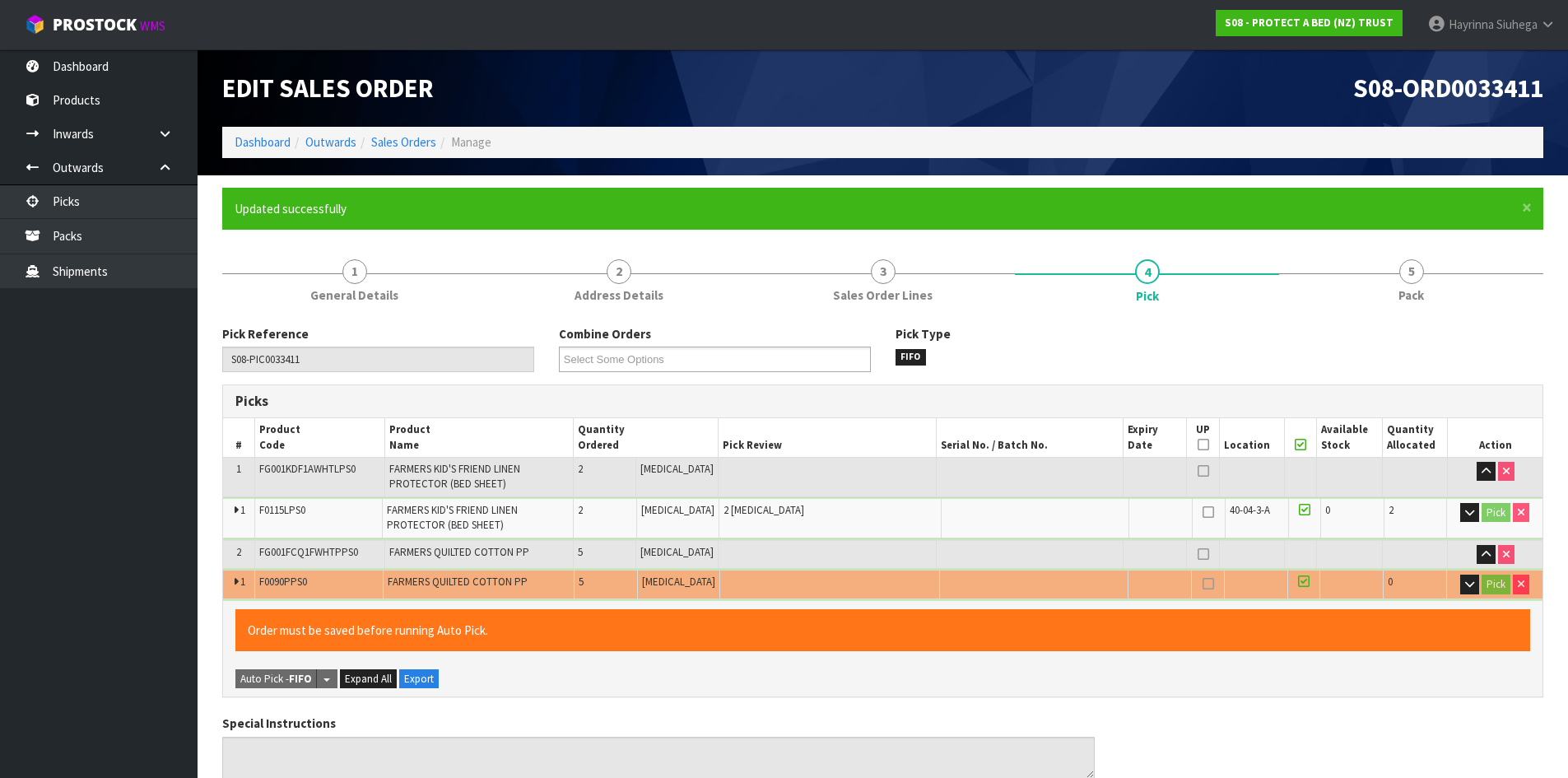
type input "Hayrinna Siuhega"
type input "2025-09-23T09:35:35"
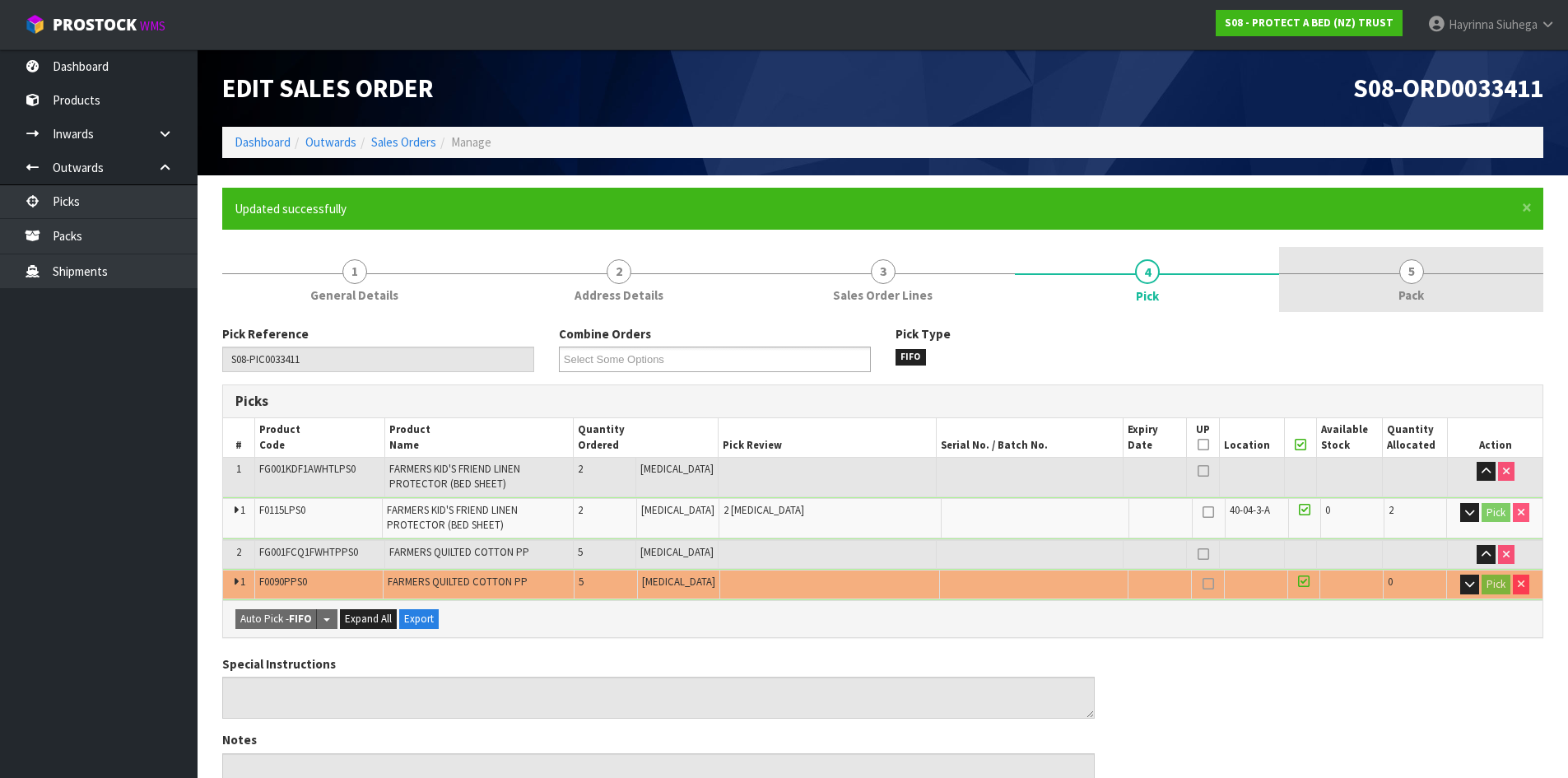
drag, startPoint x: 1450, startPoint y: 302, endPoint x: 1403, endPoint y: 311, distance: 47.9
click at [1448, 303] on link "5 Pack" at bounding box center [1411, 280] width 264 height 65
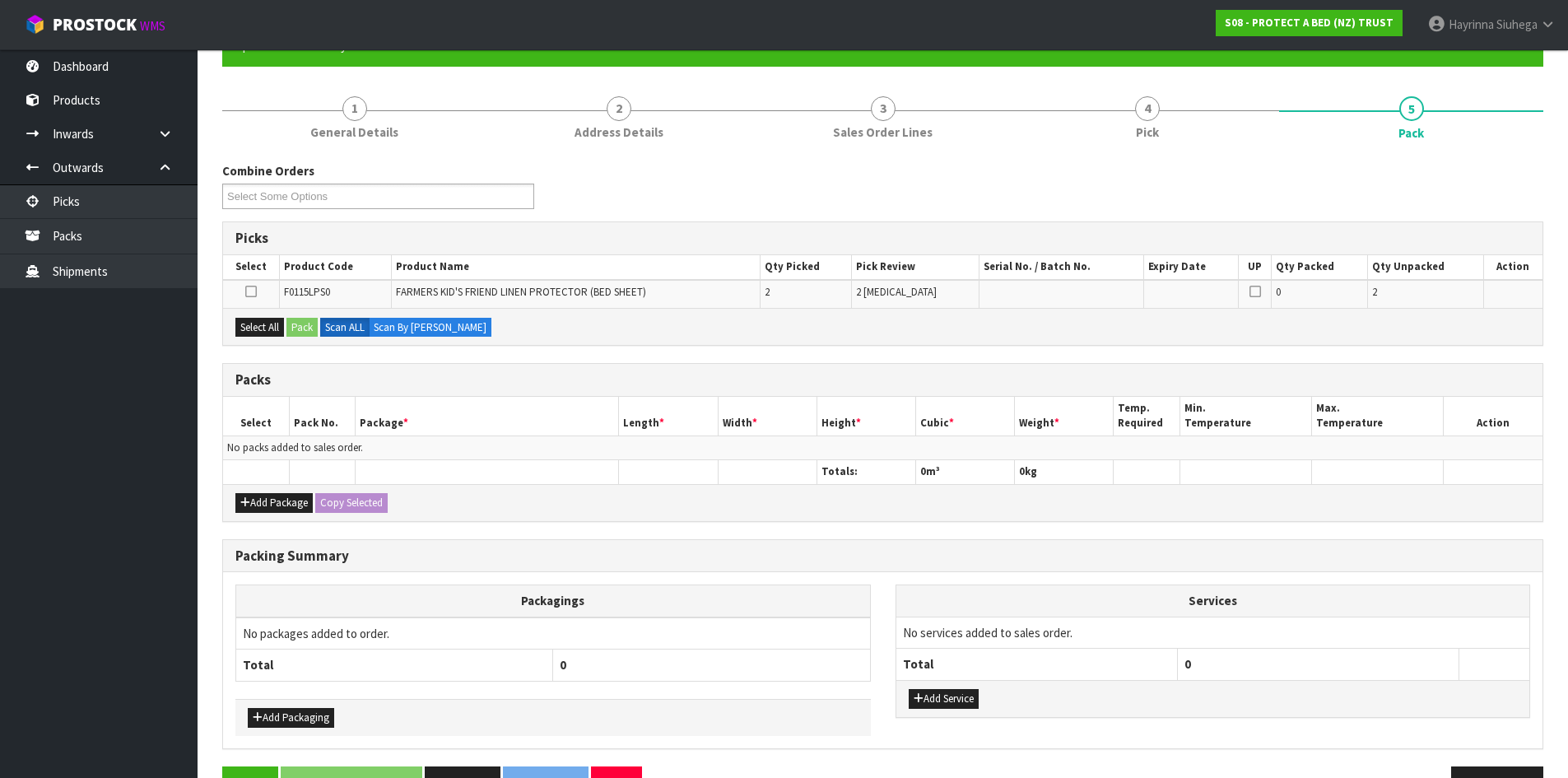
scroll to position [165, 0]
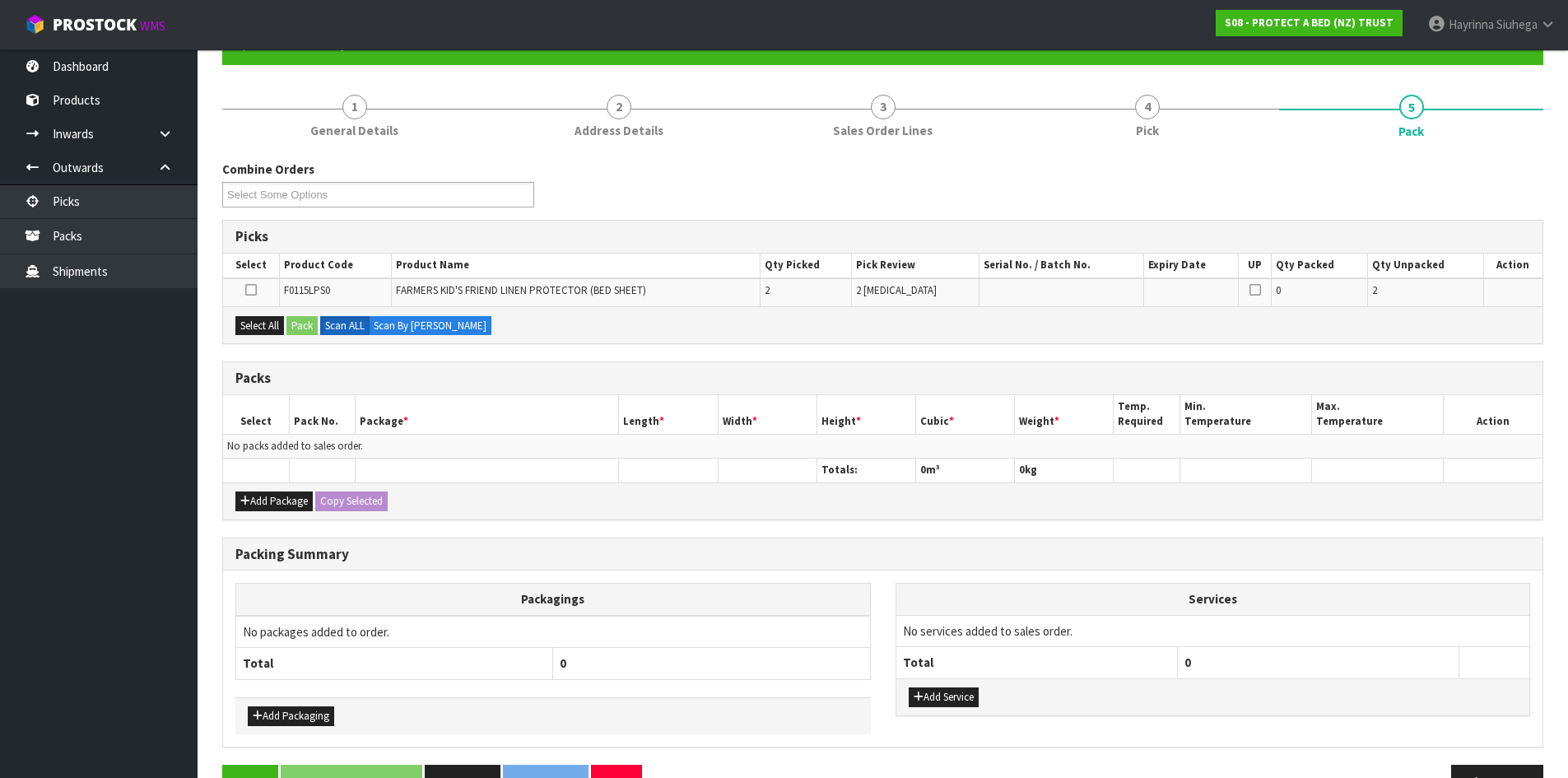
click at [857, 326] on div "Select All Pack Scan ALL Scan By Quantity" at bounding box center [882, 325] width 1319 height 37
click at [265, 502] on button "Add Package" at bounding box center [275, 501] width 77 height 19
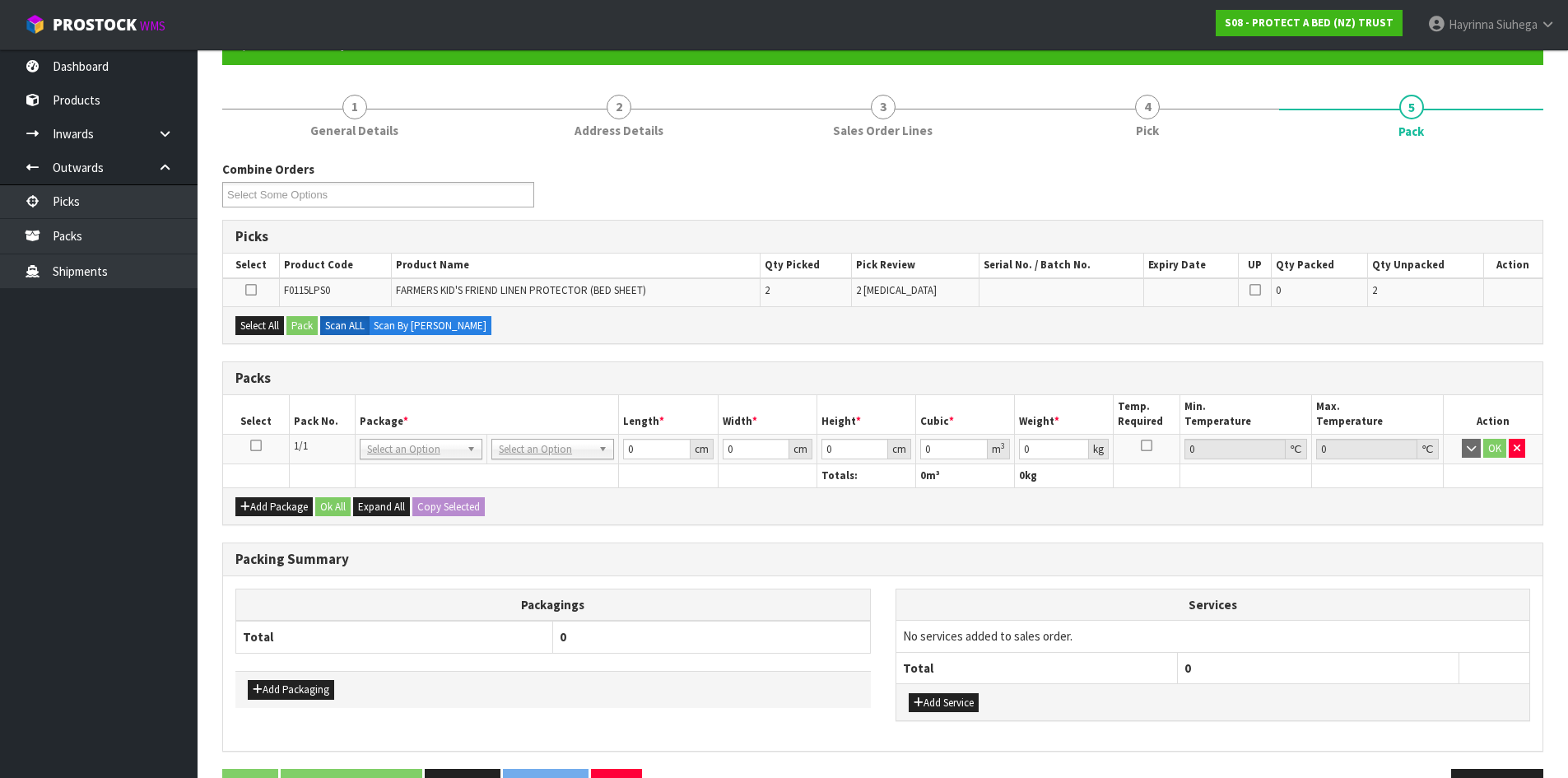
click at [251, 445] on icon at bounding box center [255, 445] width 11 height 1
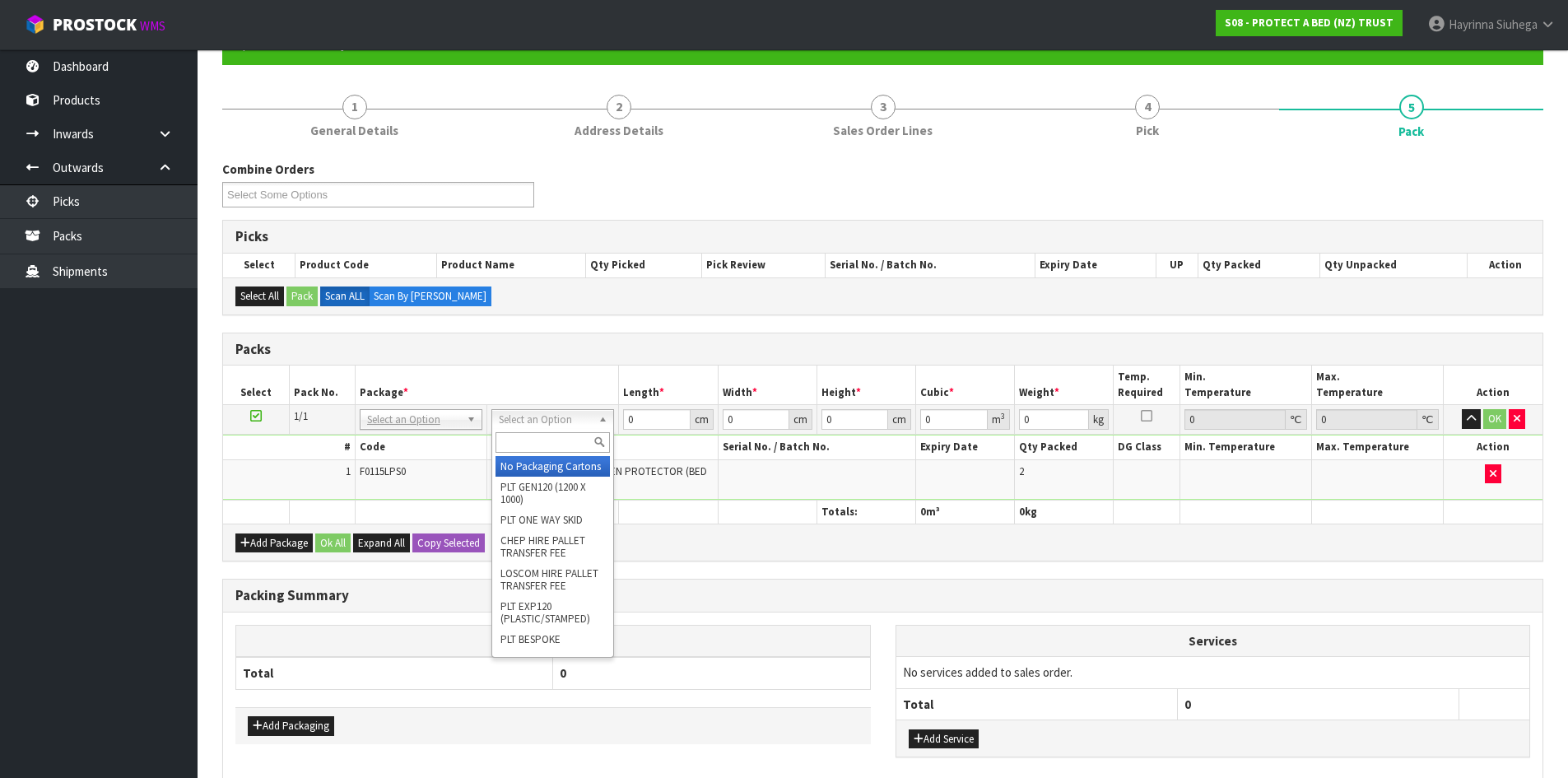
click at [516, 441] on input "text" at bounding box center [553, 442] width 114 height 20
type input "CTNA4"
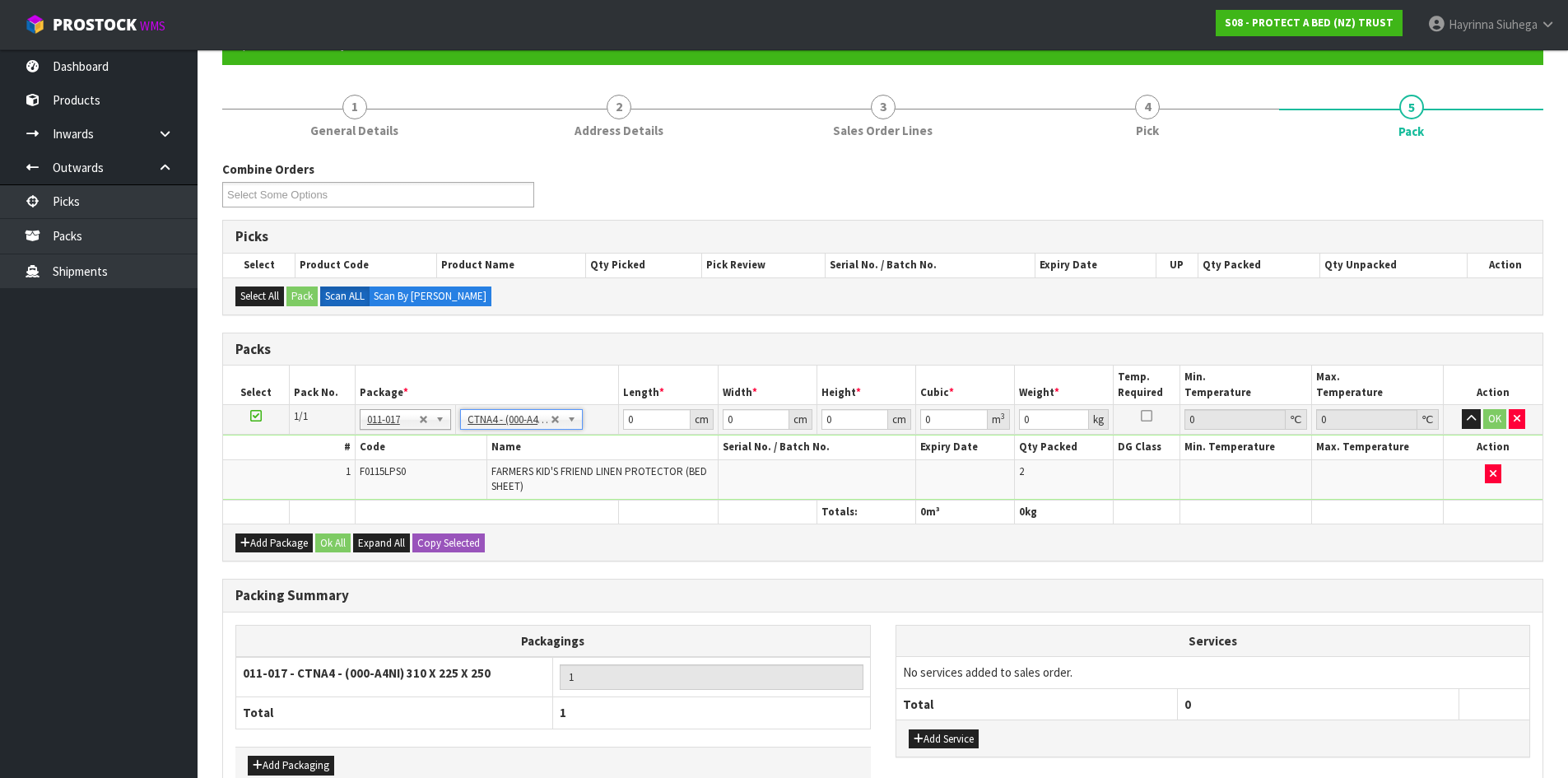
type input "31"
type input "22.5"
type input "25"
type input "0.017438"
type input "1.32"
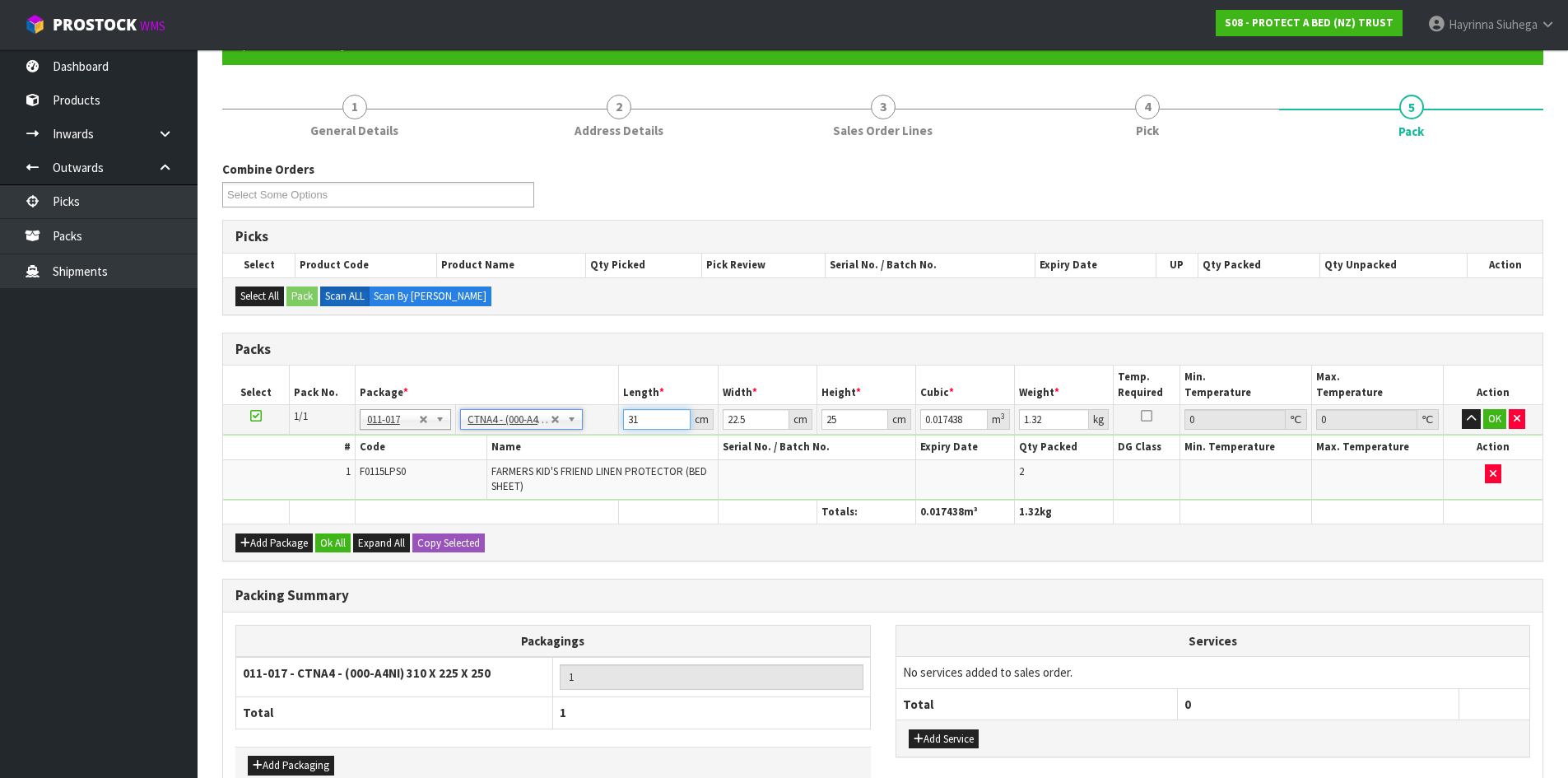
click at [628, 422] on input "31" at bounding box center [656, 419] width 67 height 20
click at [628, 422] on input "31" at bounding box center [656, 419] width 67 height 20
type input "3"
type input "0.001687"
type input "32"
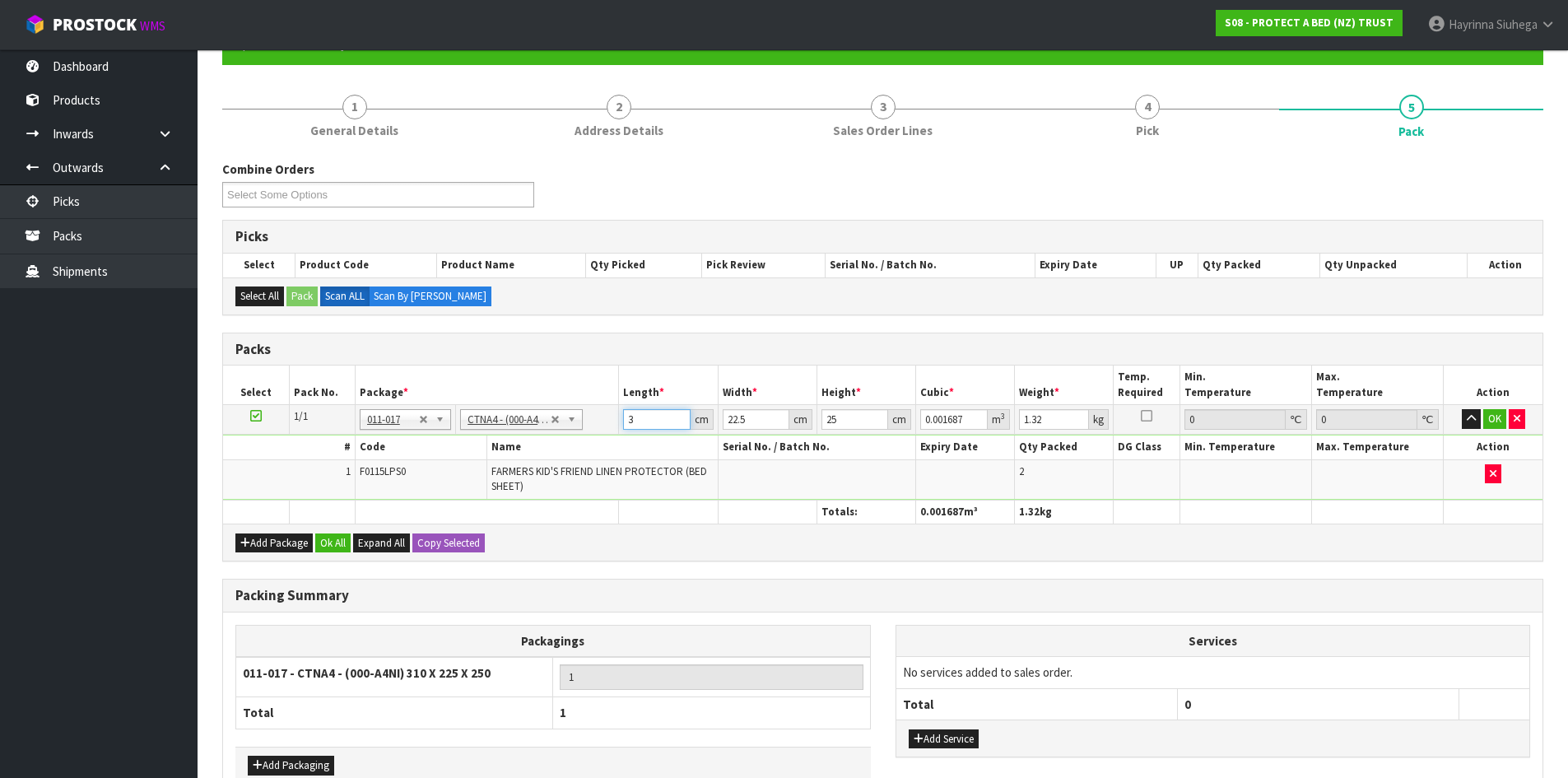
type input "0.018"
type input "32"
type input "2"
type input "0.0016"
type input "25"
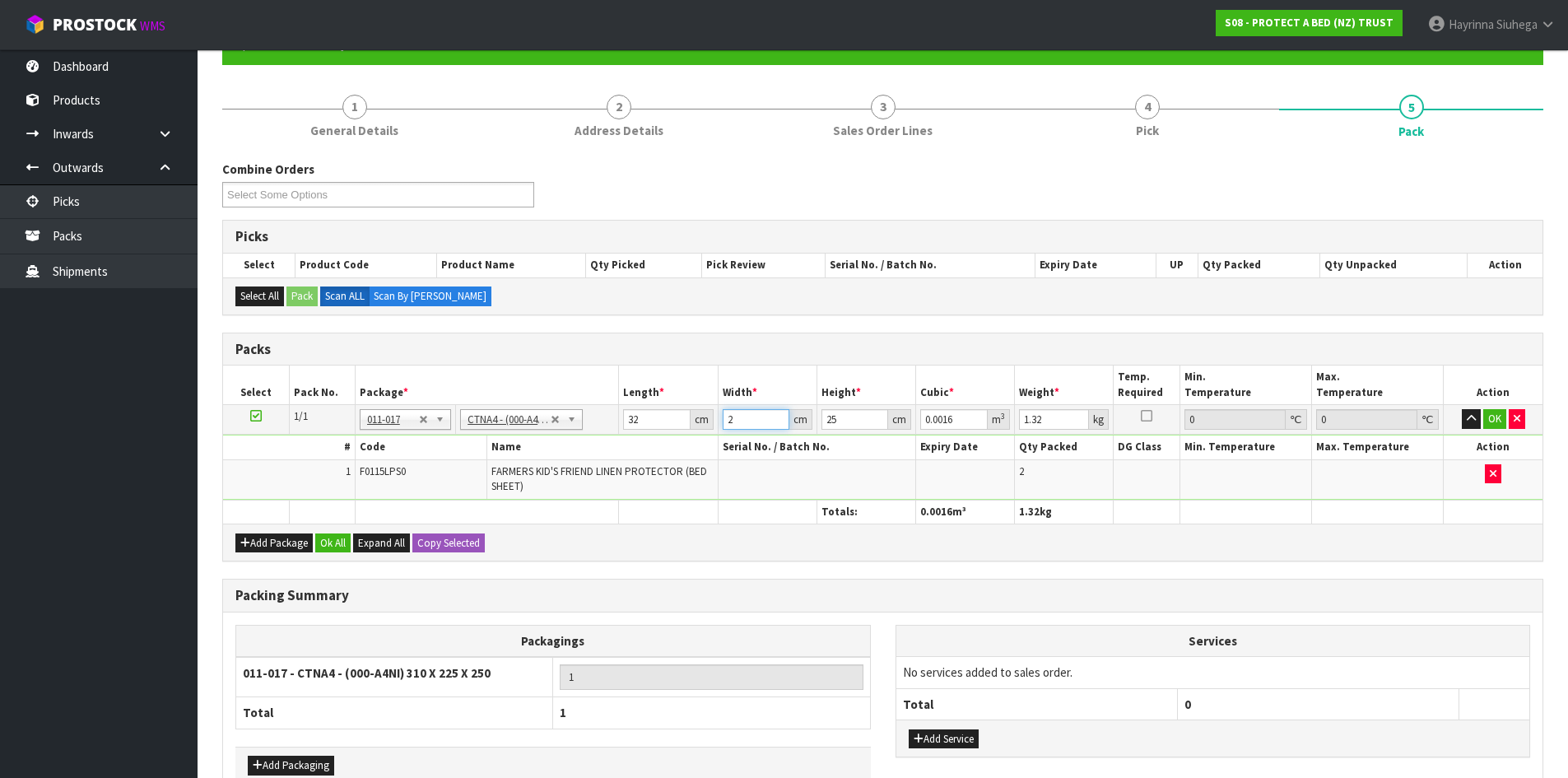
type input "0.02"
type input "25"
type input "2"
type input "0.0016"
type input "27"
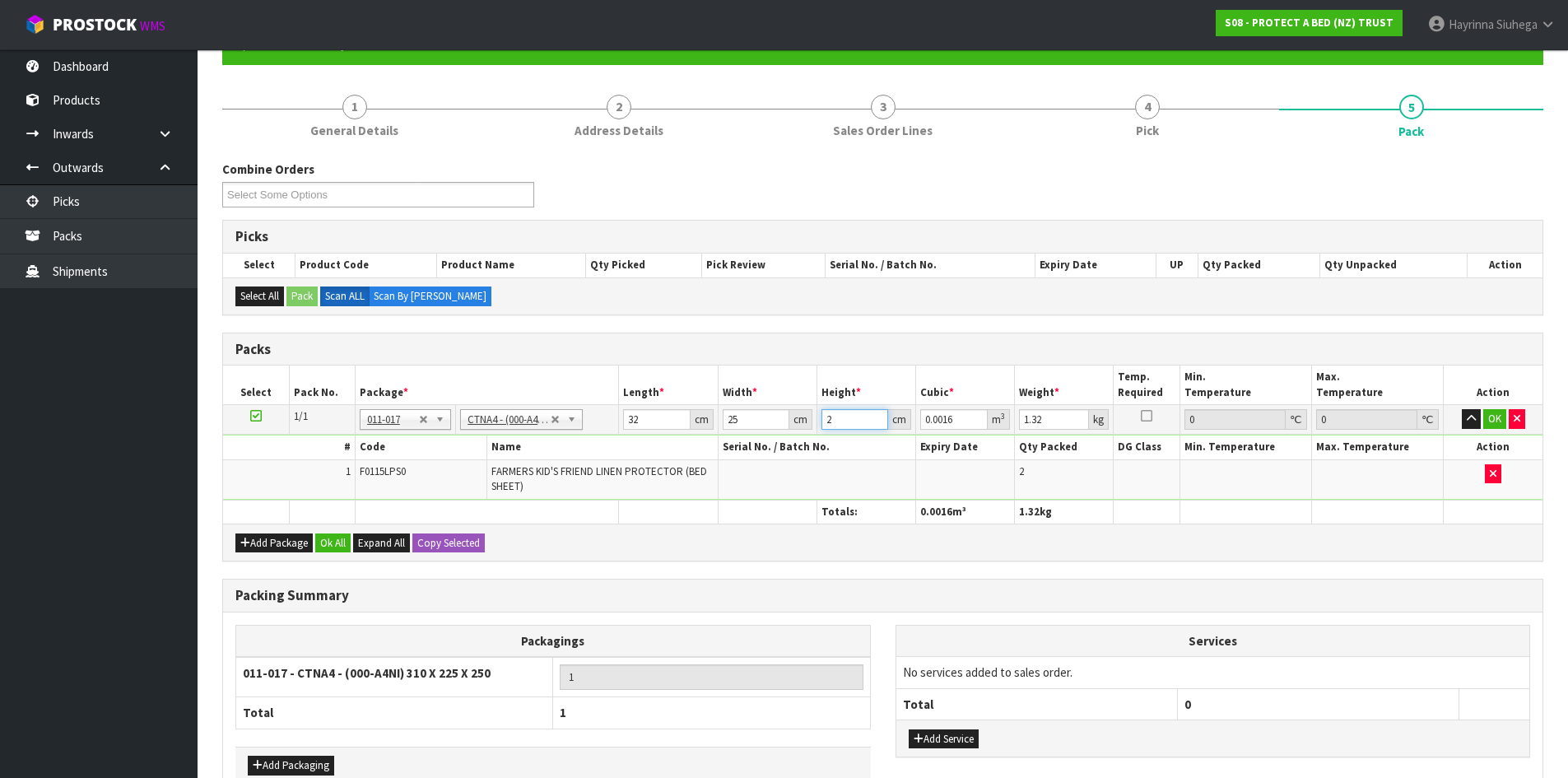
type input "0.0216"
type input "27"
type input "2"
click button "OK" at bounding box center [1495, 419] width 23 height 19
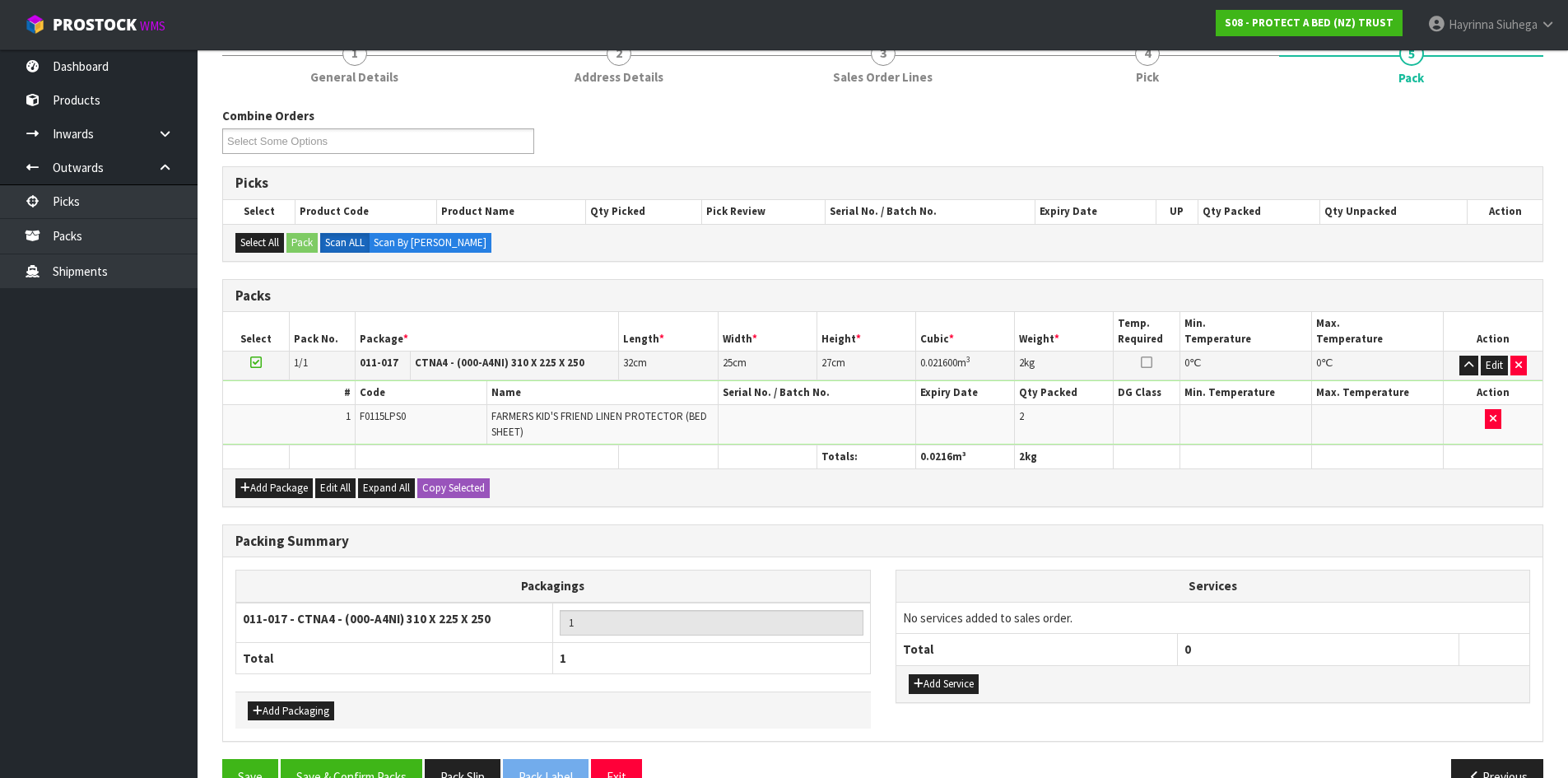
scroll to position [261, 0]
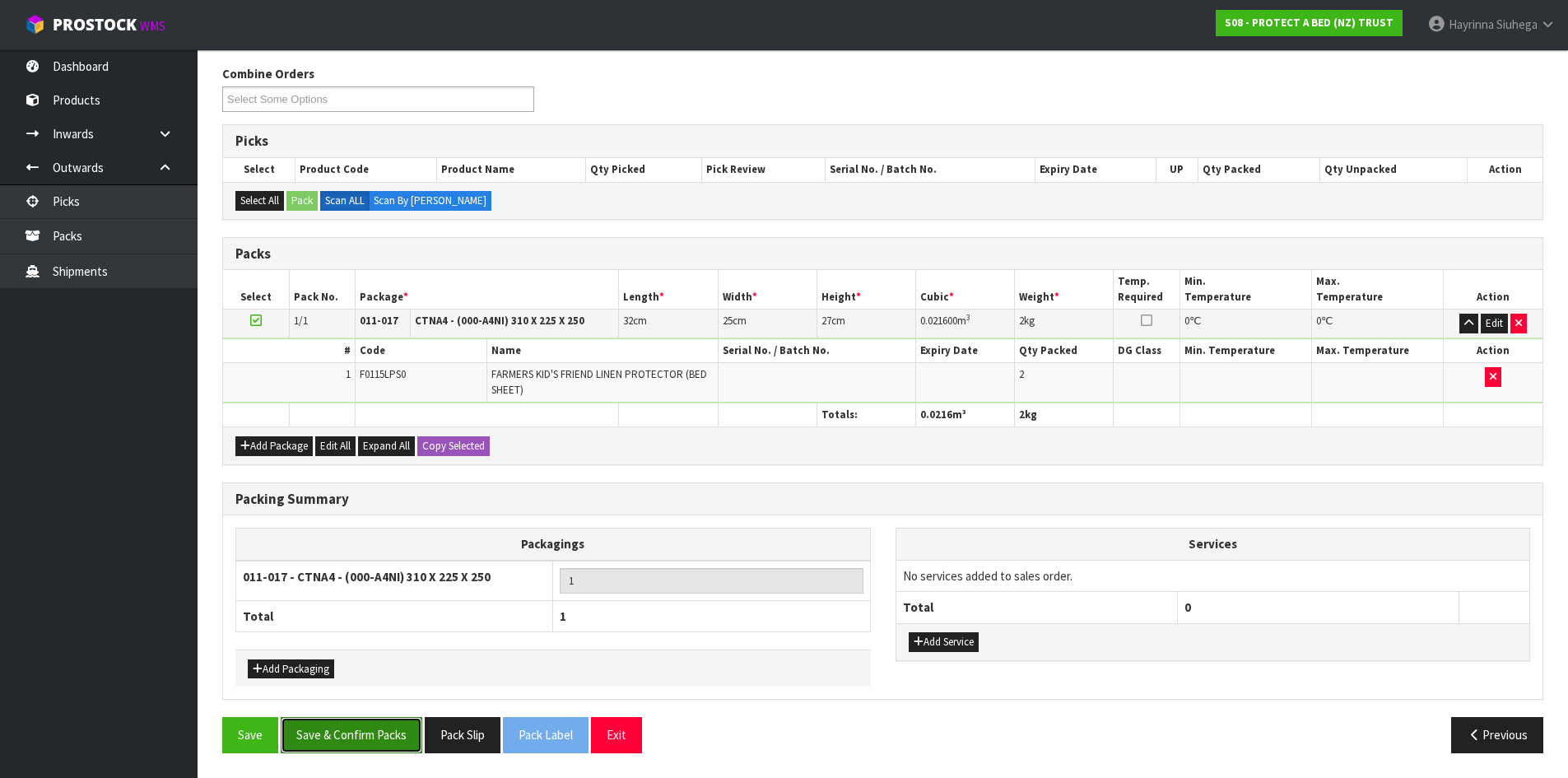
click at [341, 730] on button "Save & Confirm Packs" at bounding box center [351, 735] width 142 height 35
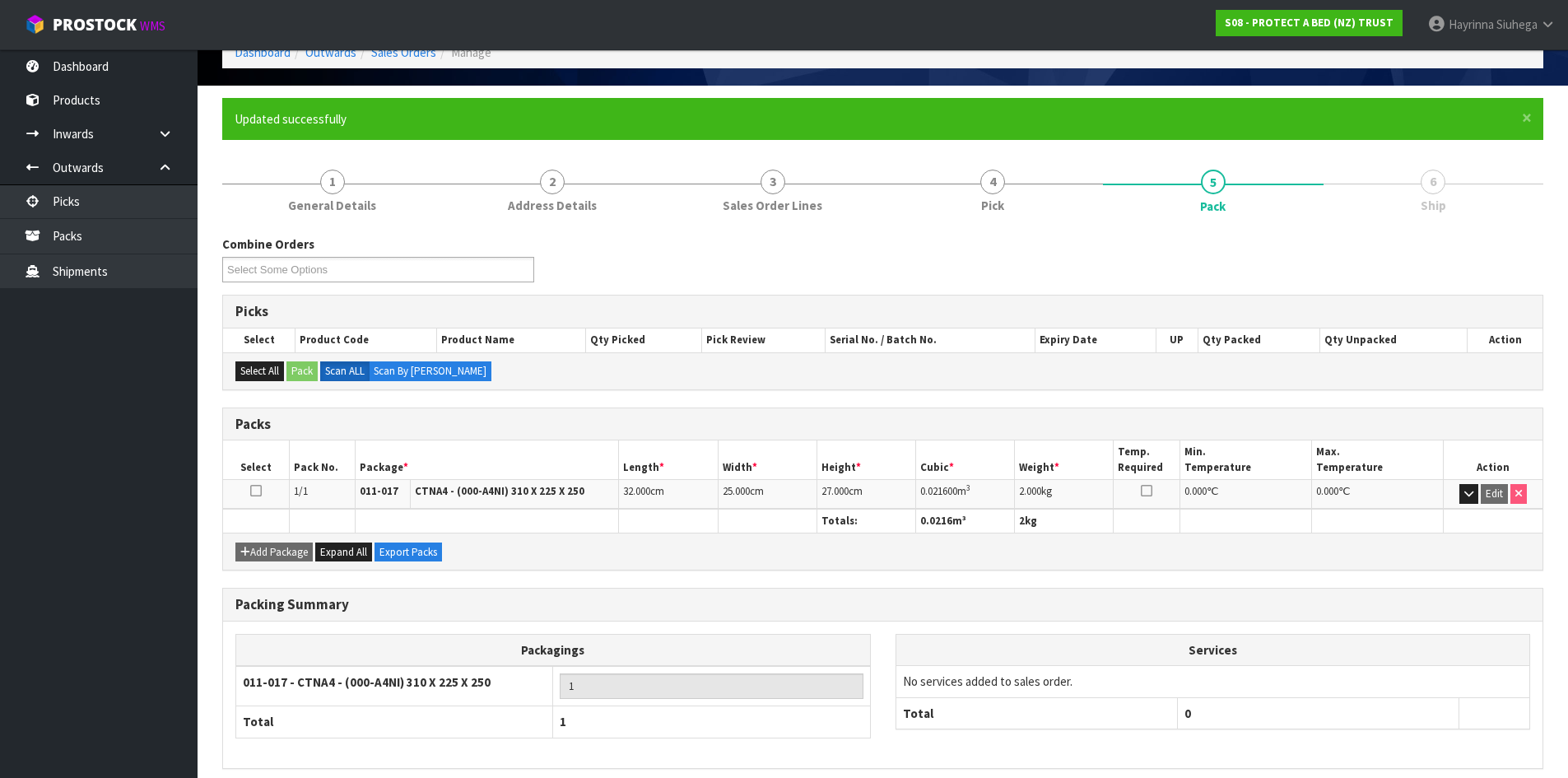
scroll to position [158, 0]
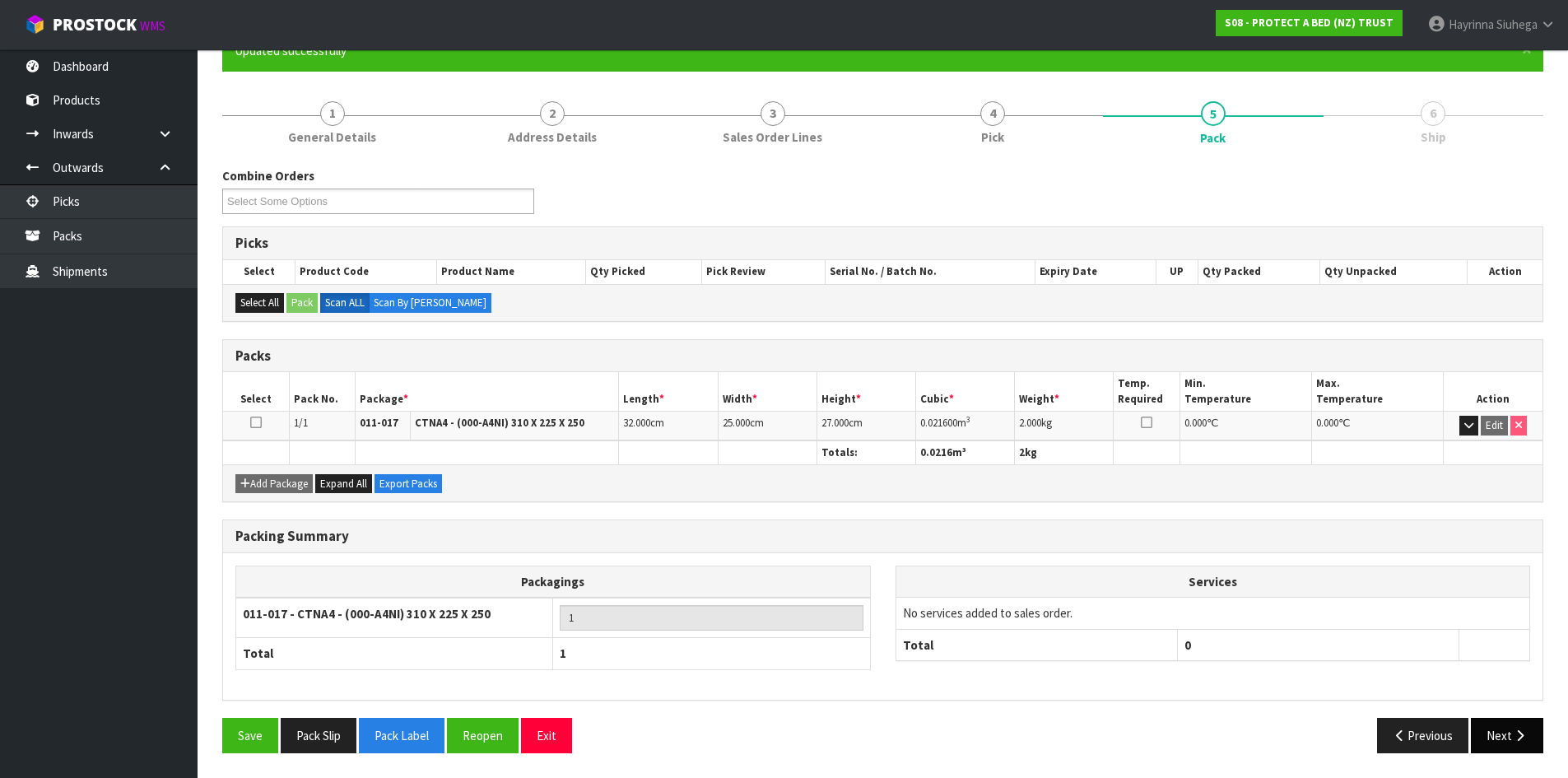
click at [1516, 738] on icon "button" at bounding box center [1520, 736] width 16 height 12
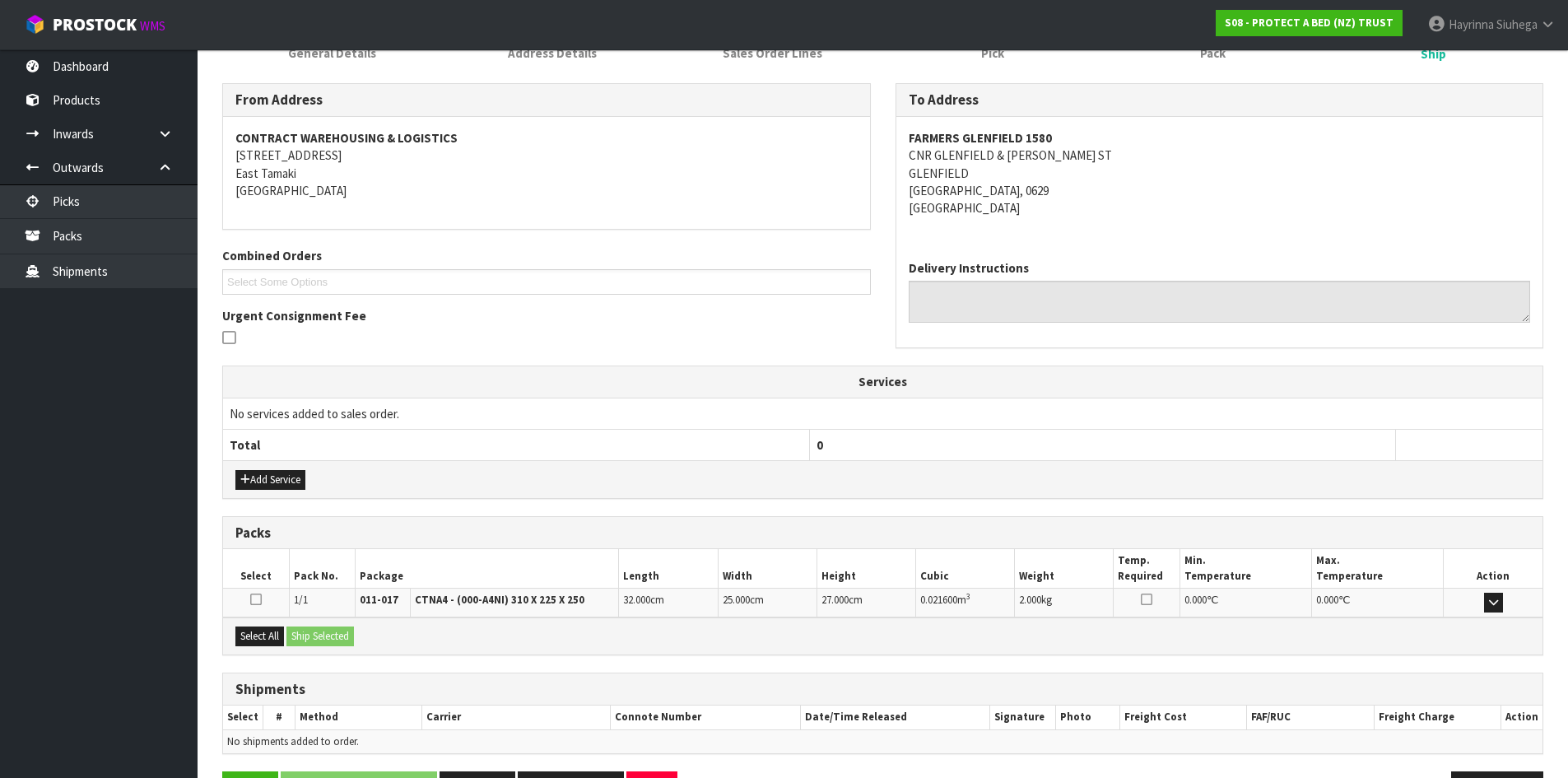
scroll to position [297, 0]
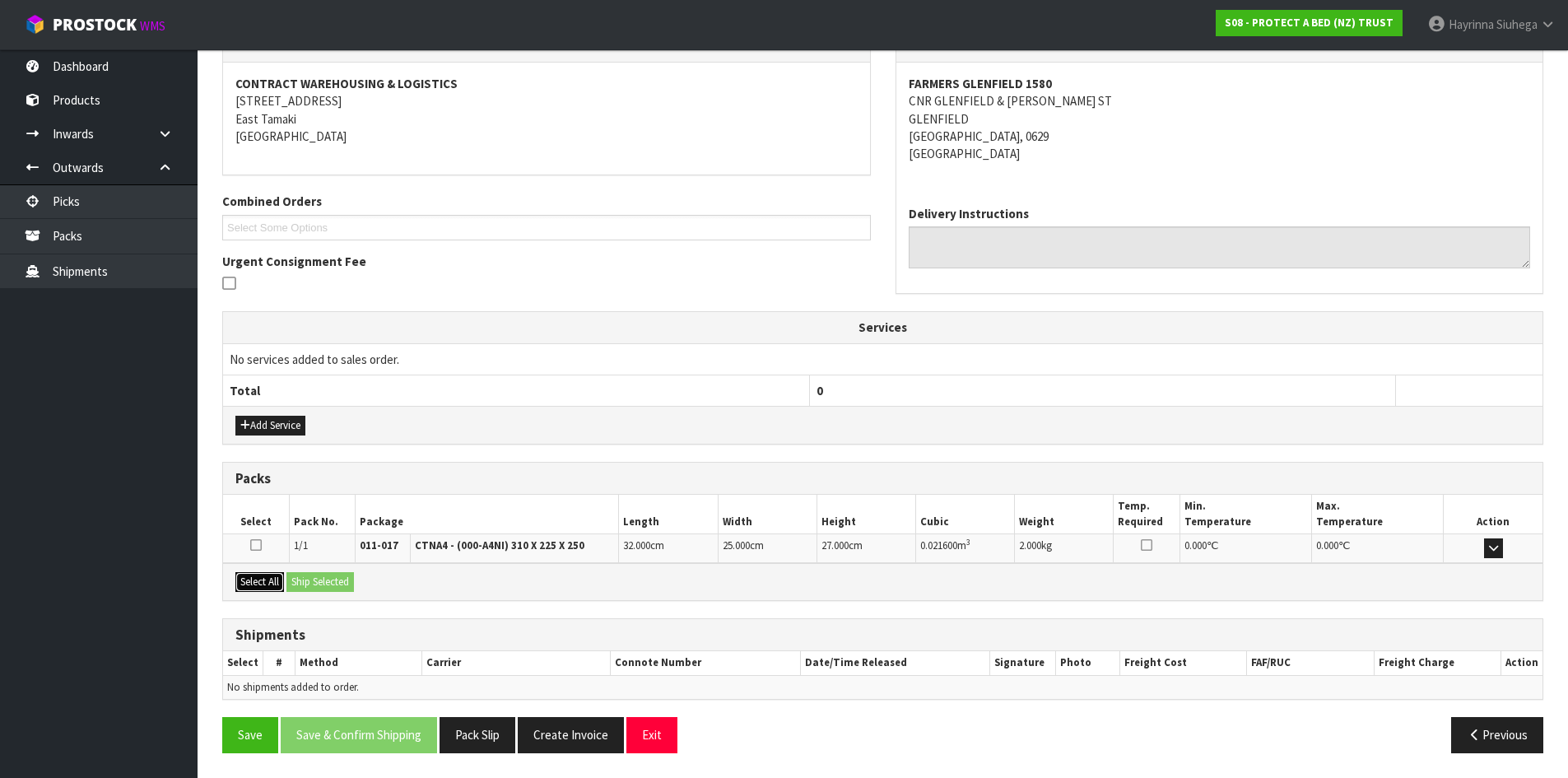
click at [270, 583] on button "Select All" at bounding box center [260, 582] width 48 height 19
click at [334, 578] on button "Ship Selected" at bounding box center [320, 582] width 68 height 19
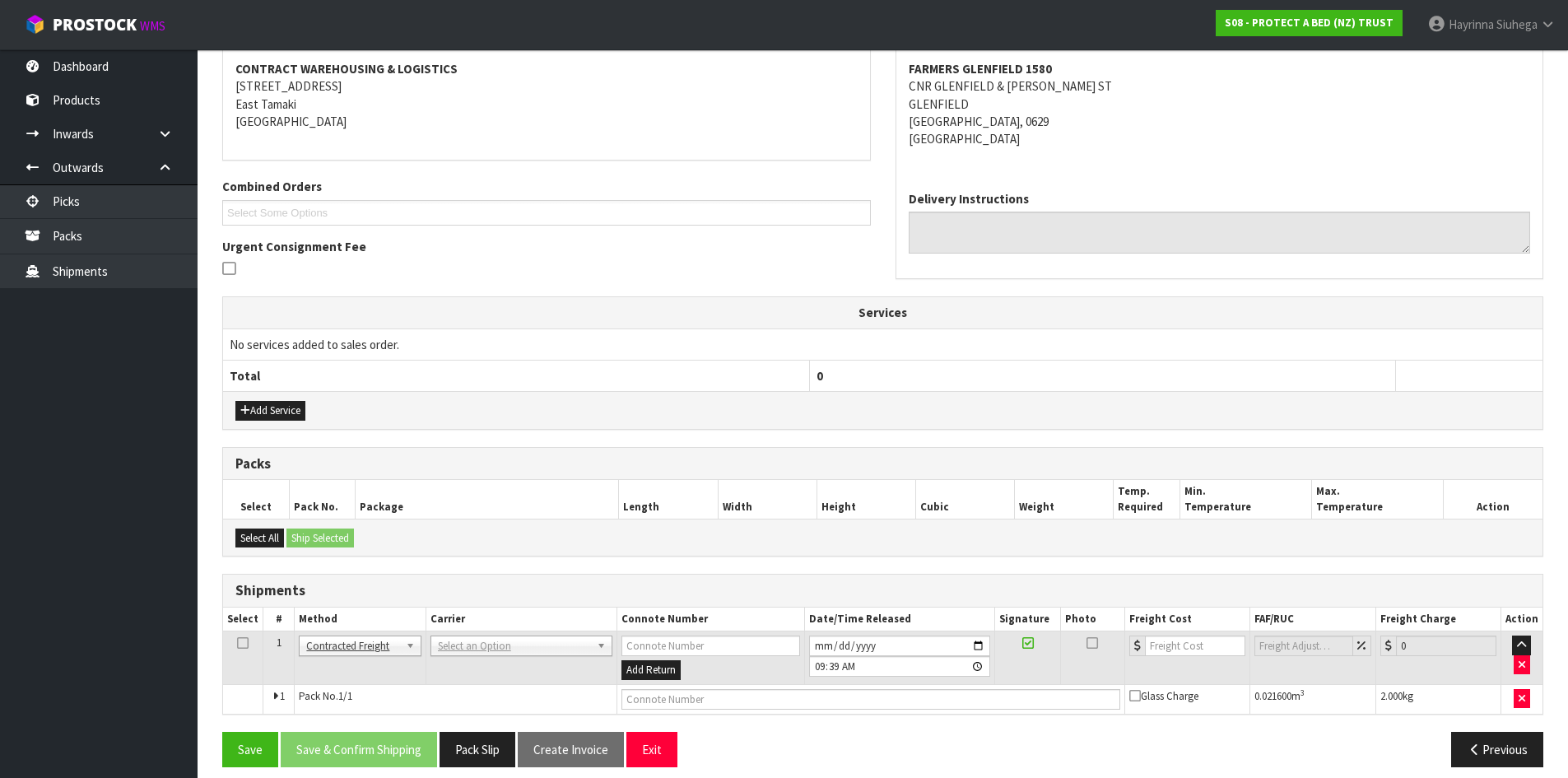
scroll to position [325, 0]
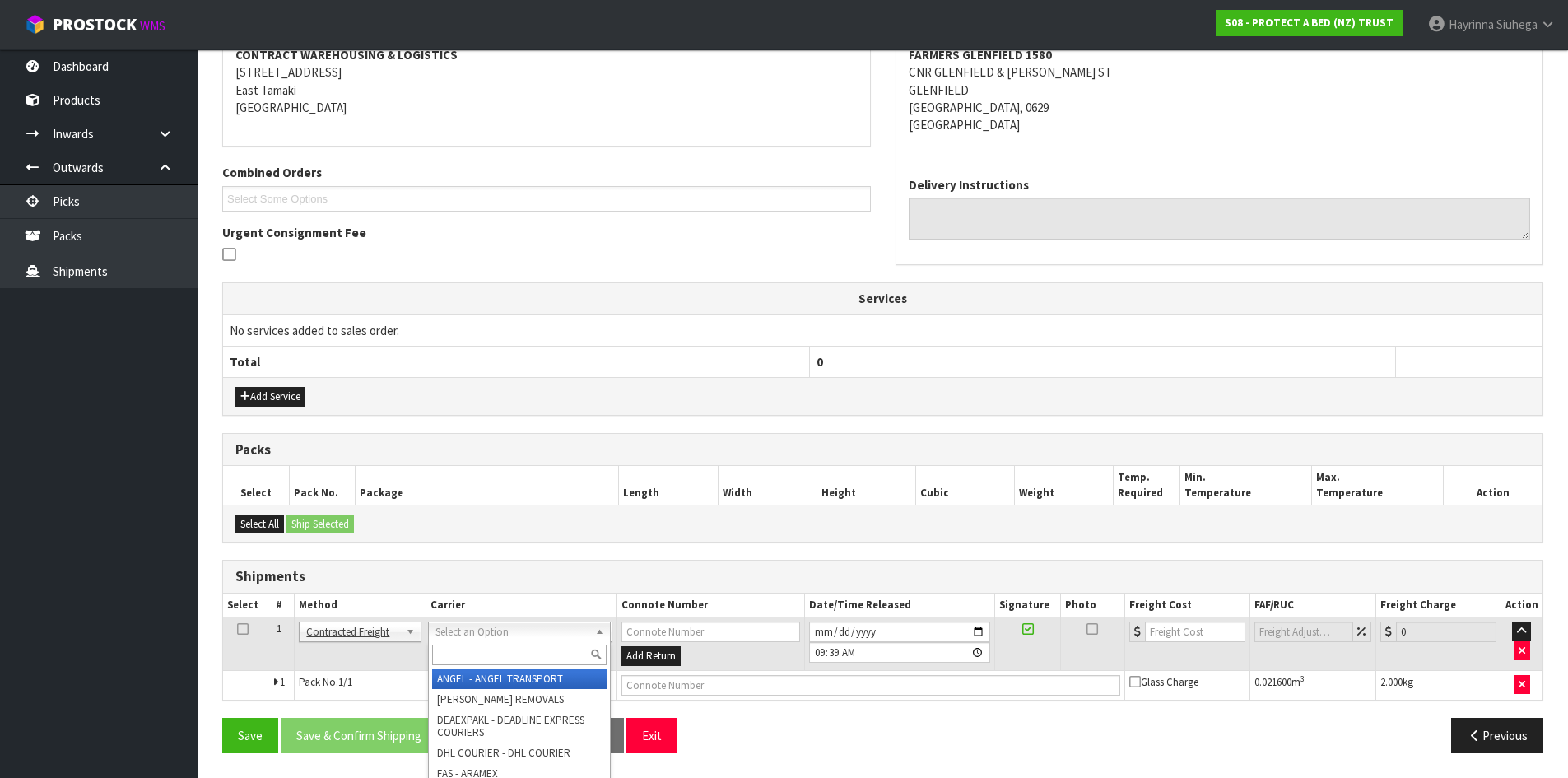
click at [497, 654] on input "text" at bounding box center [519, 654] width 174 height 20
type input "NZP"
drag, startPoint x: 495, startPoint y: 649, endPoint x: 498, endPoint y: 657, distance: 8.5
click at [498, 657] on input "NZP" at bounding box center [519, 654] width 174 height 20
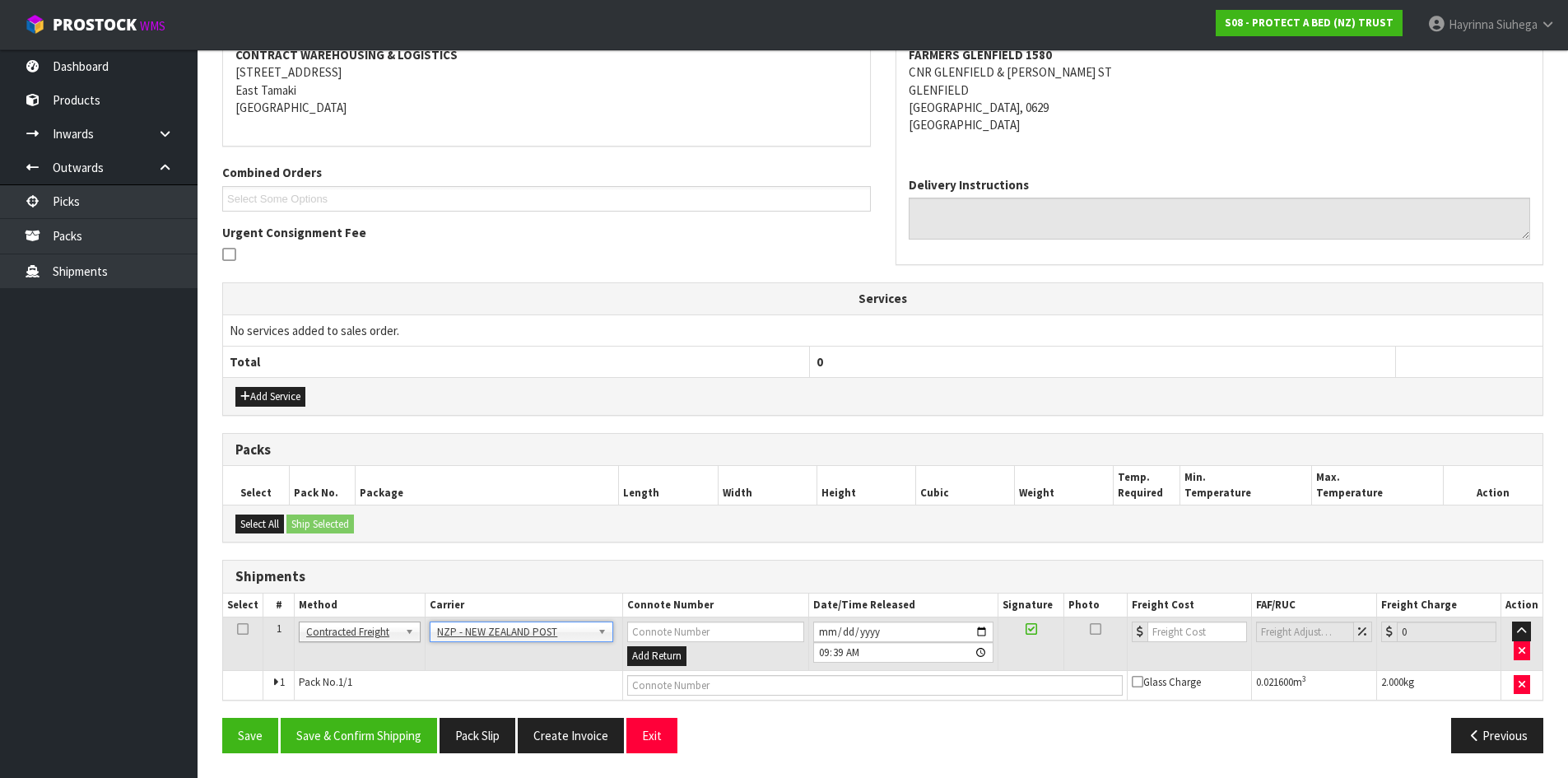
click at [379, 716] on div "From Address CONTRACT WAREHOUSING & LOGISTICS 17 Allens Road East Tamaki Auckla…" at bounding box center [883, 383] width 1321 height 766
click at [376, 723] on button "Save & Confirm Shipping" at bounding box center [359, 736] width 157 height 35
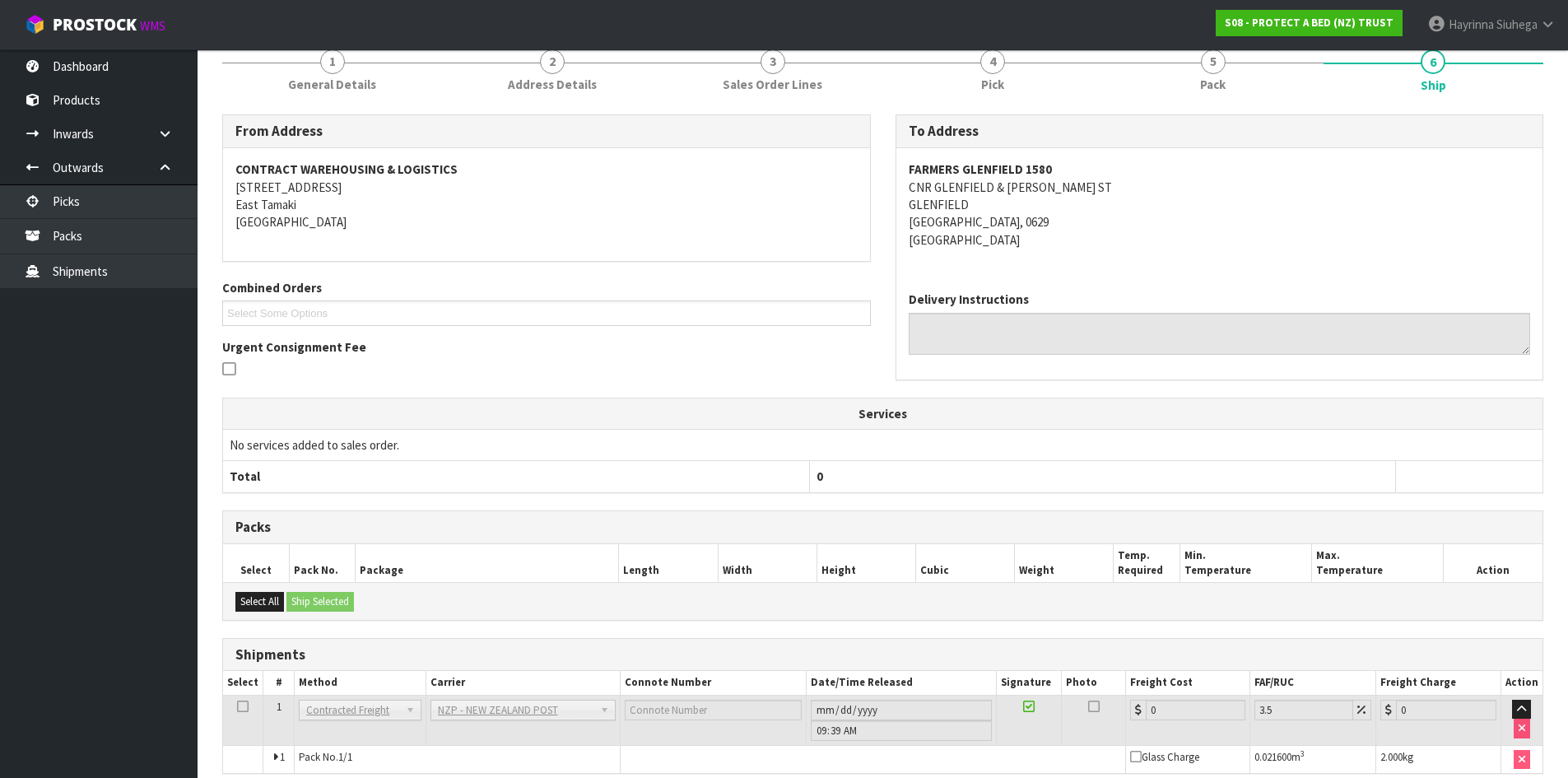
scroll to position [302, 0]
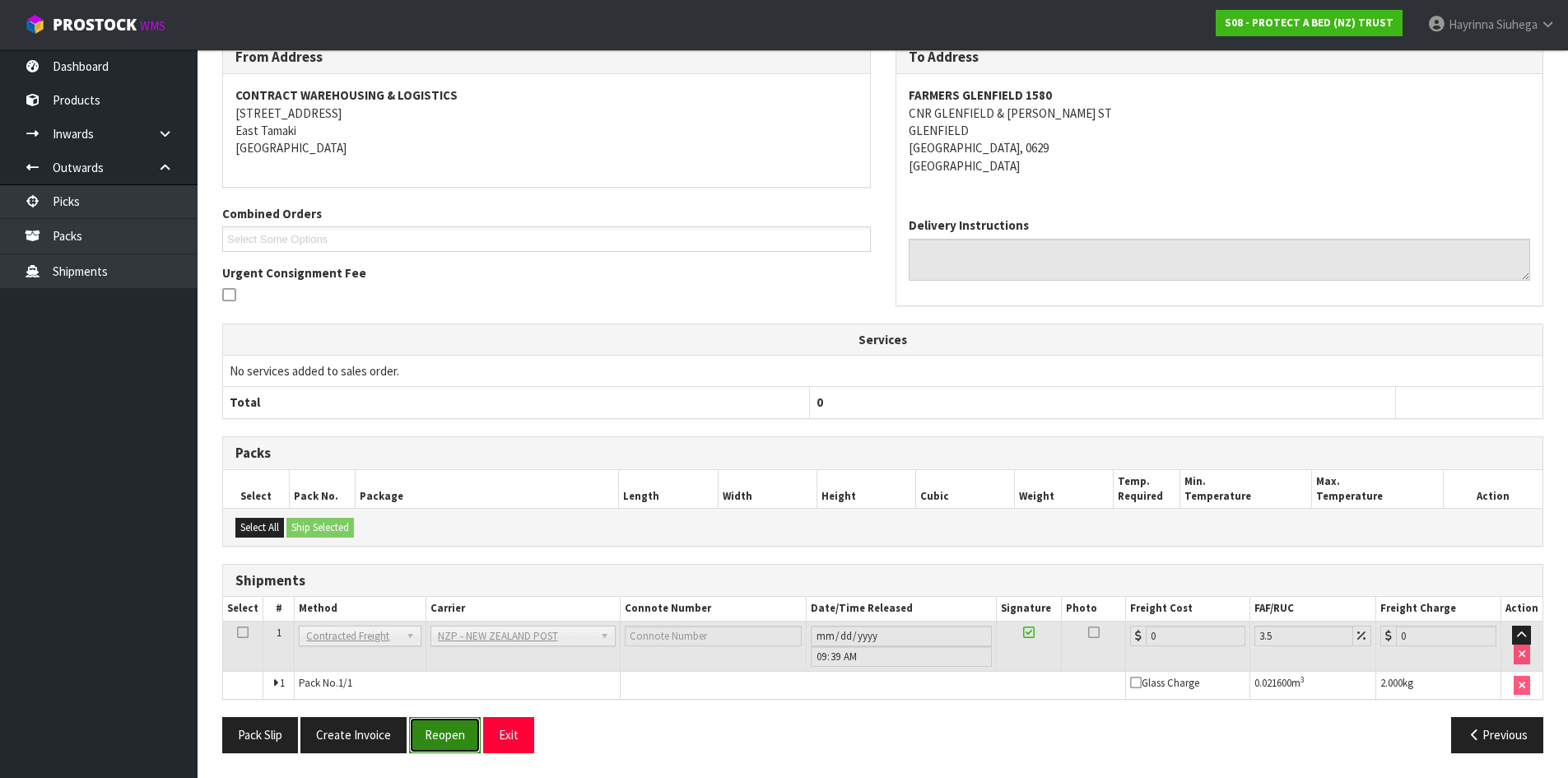
click at [443, 741] on button "Reopen" at bounding box center [444, 735] width 71 height 35
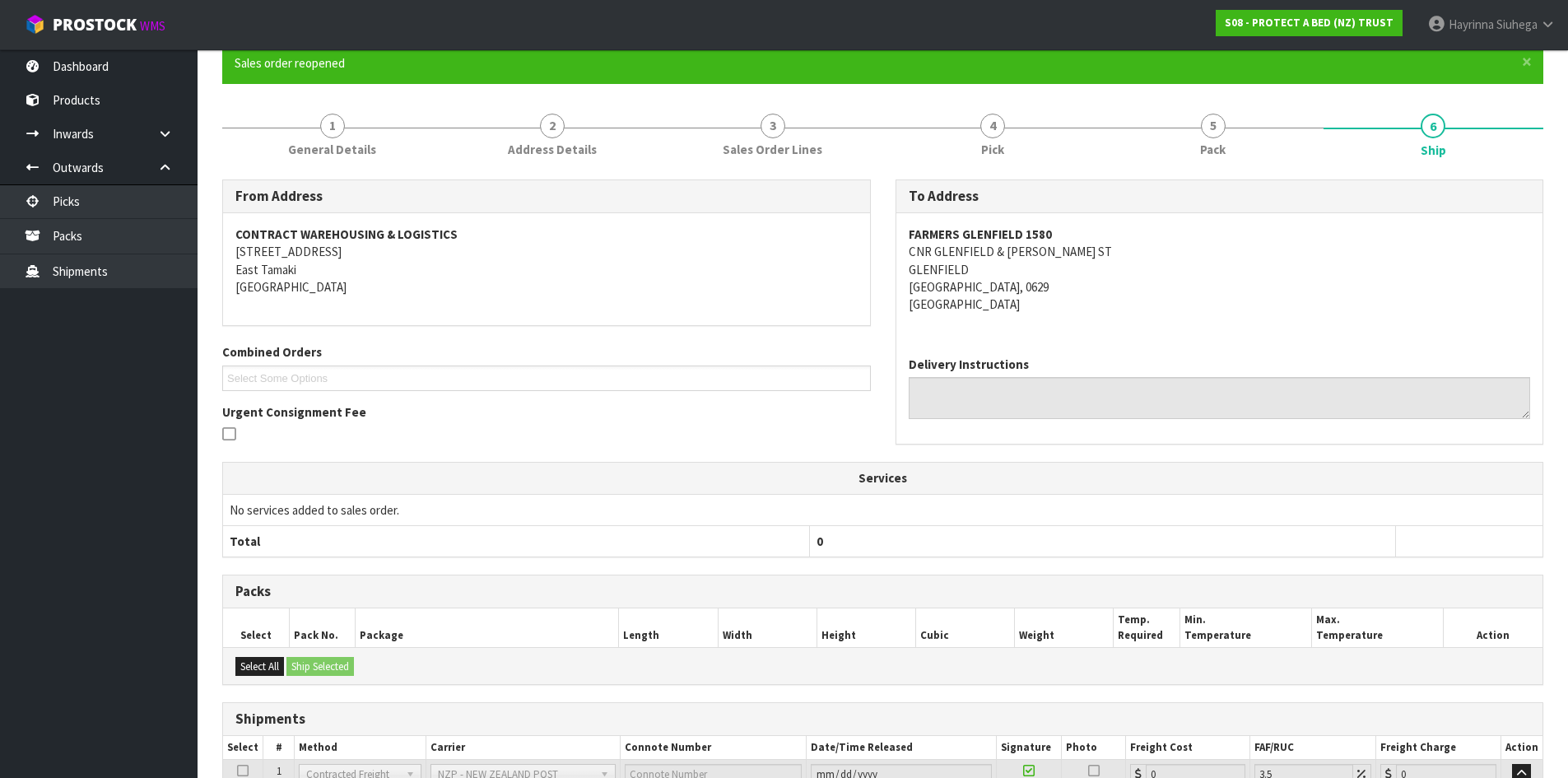
scroll to position [284, 0]
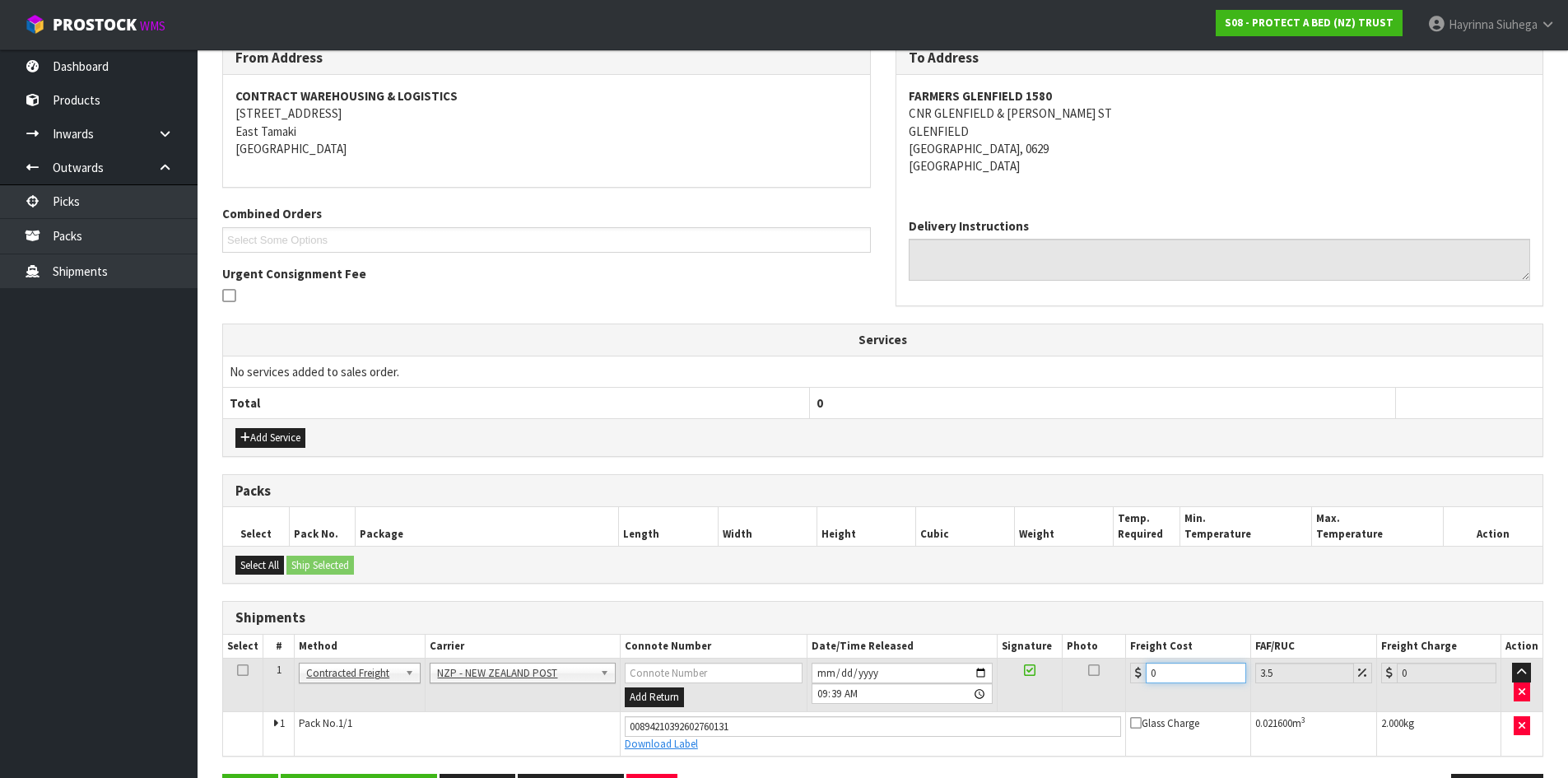
drag, startPoint x: 1176, startPoint y: 675, endPoint x: 716, endPoint y: 655, distance: 460.4
click at [882, 664] on tr "1 Client Local Pickup Customer Local Pickup Company Freight Contracted Freight …" at bounding box center [882, 685] width 1319 height 54
type input "4"
type input "4.14"
type input "4.3"
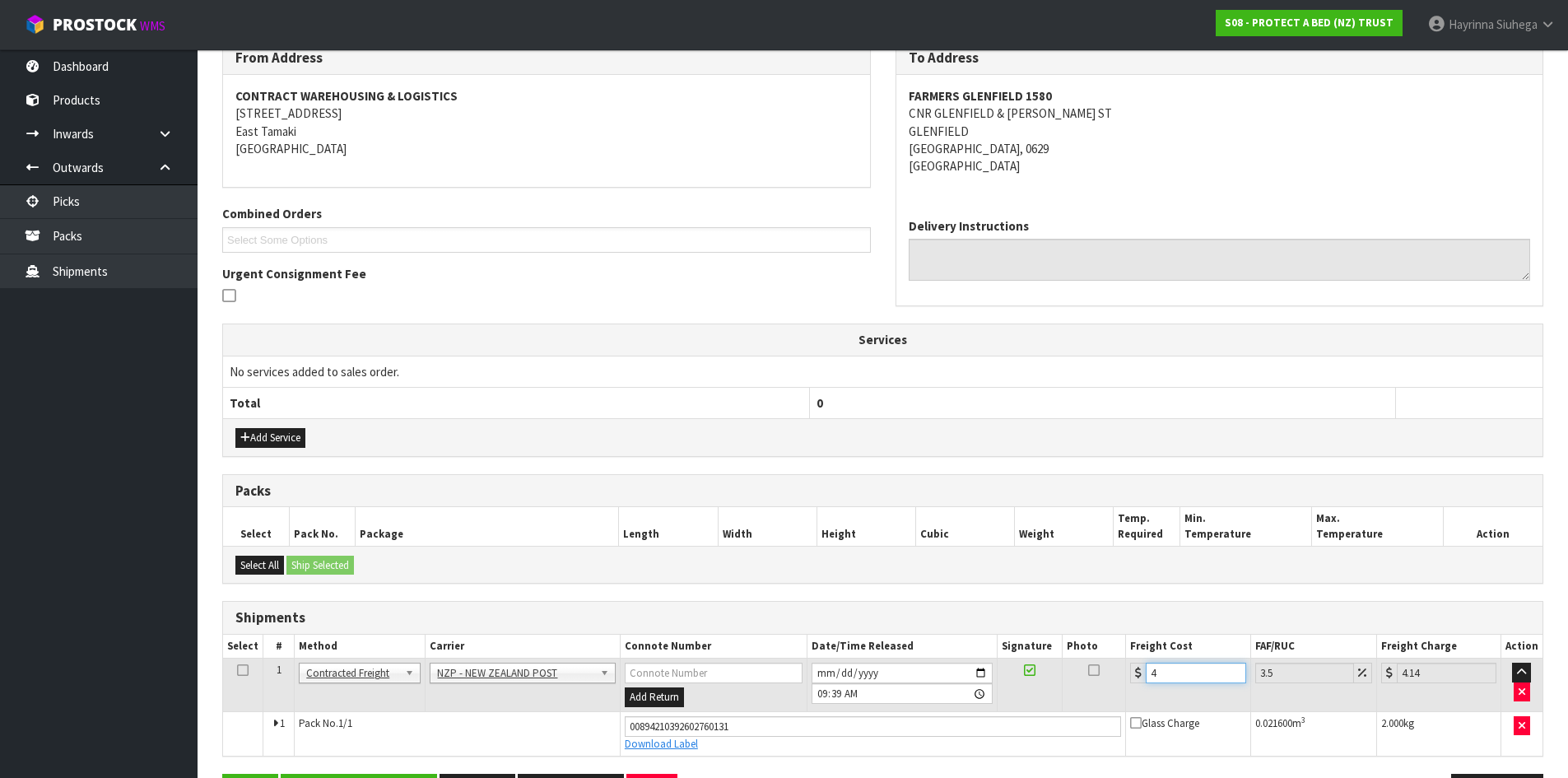
type input "4.45"
type input "4.33"
type input "4.48"
type input "4.33"
click at [223, 774] on button "Save" at bounding box center [251, 791] width 56 height 35
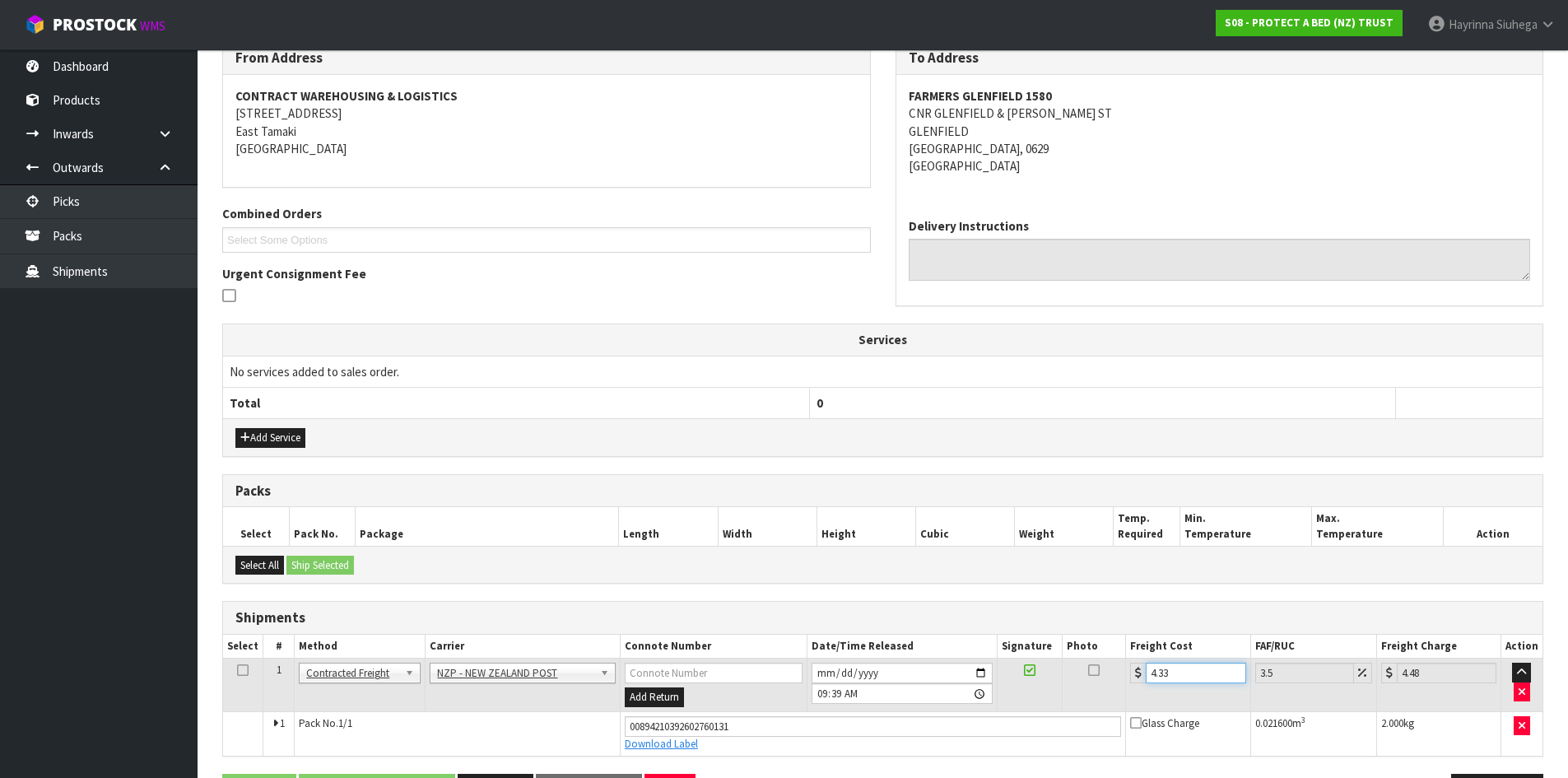
scroll to position [0, 0]
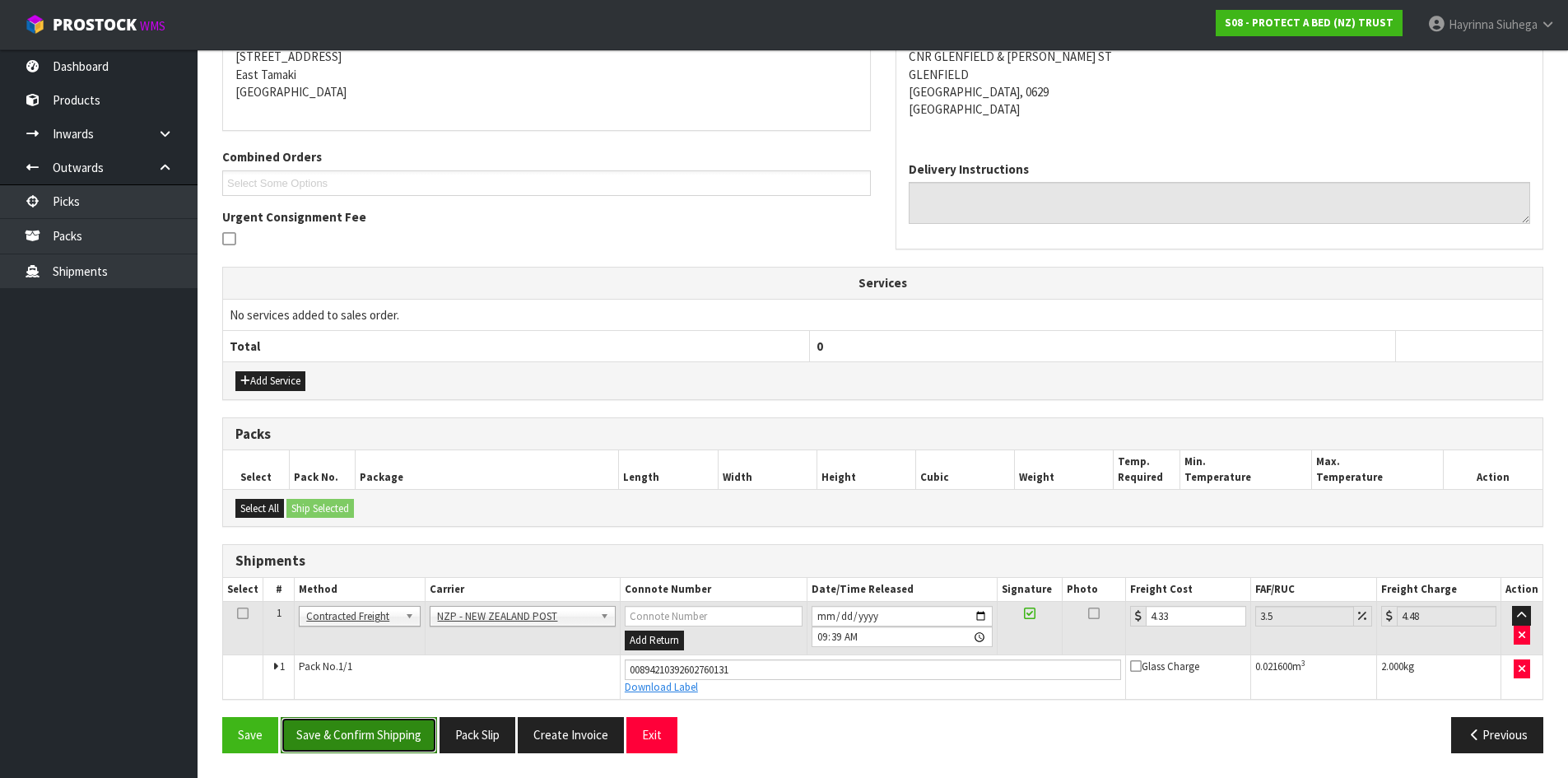
click at [355, 729] on button "Save & Confirm Shipping" at bounding box center [359, 735] width 157 height 35
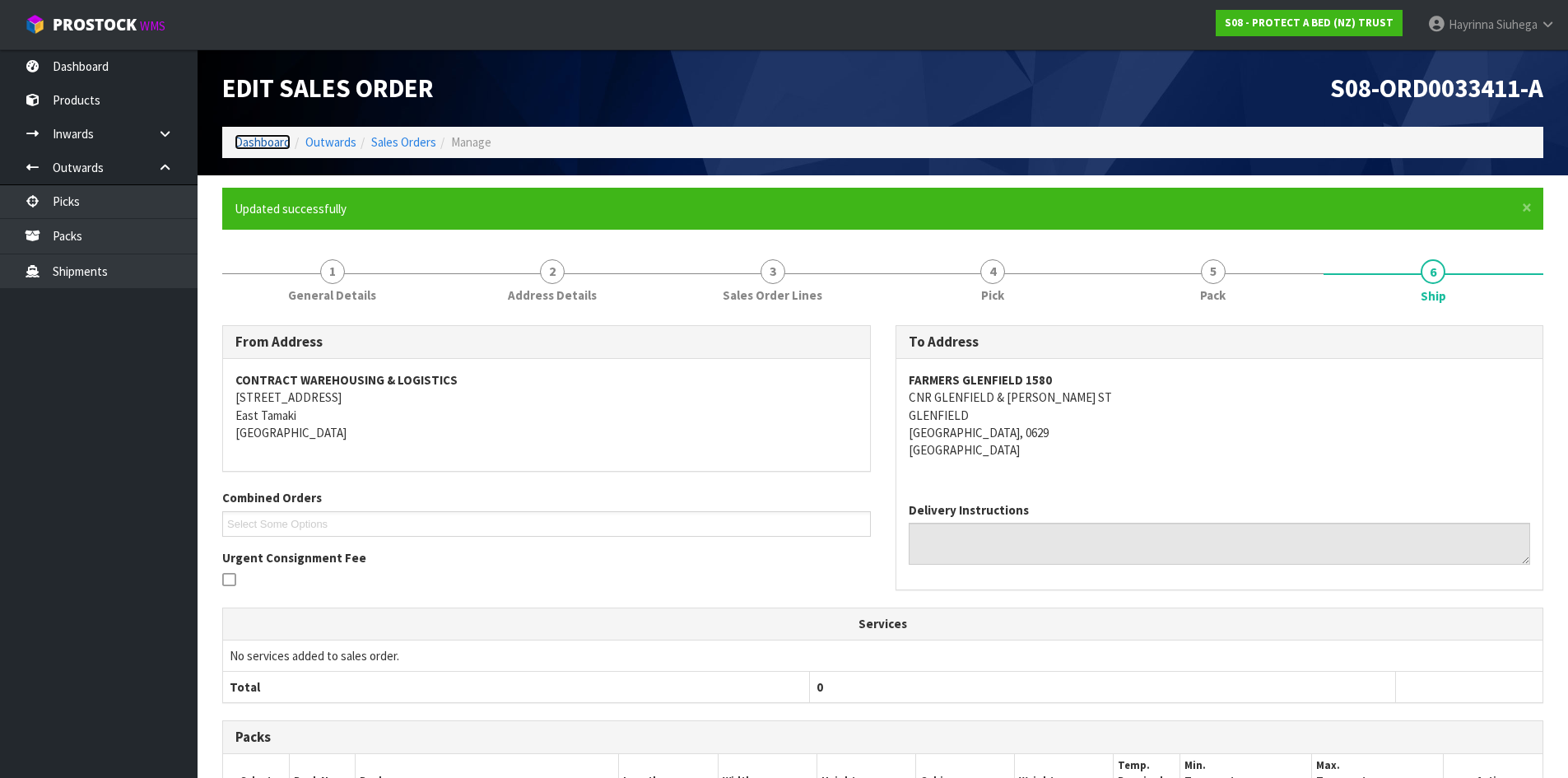
click at [282, 148] on link "Dashboard" at bounding box center [263, 142] width 56 height 16
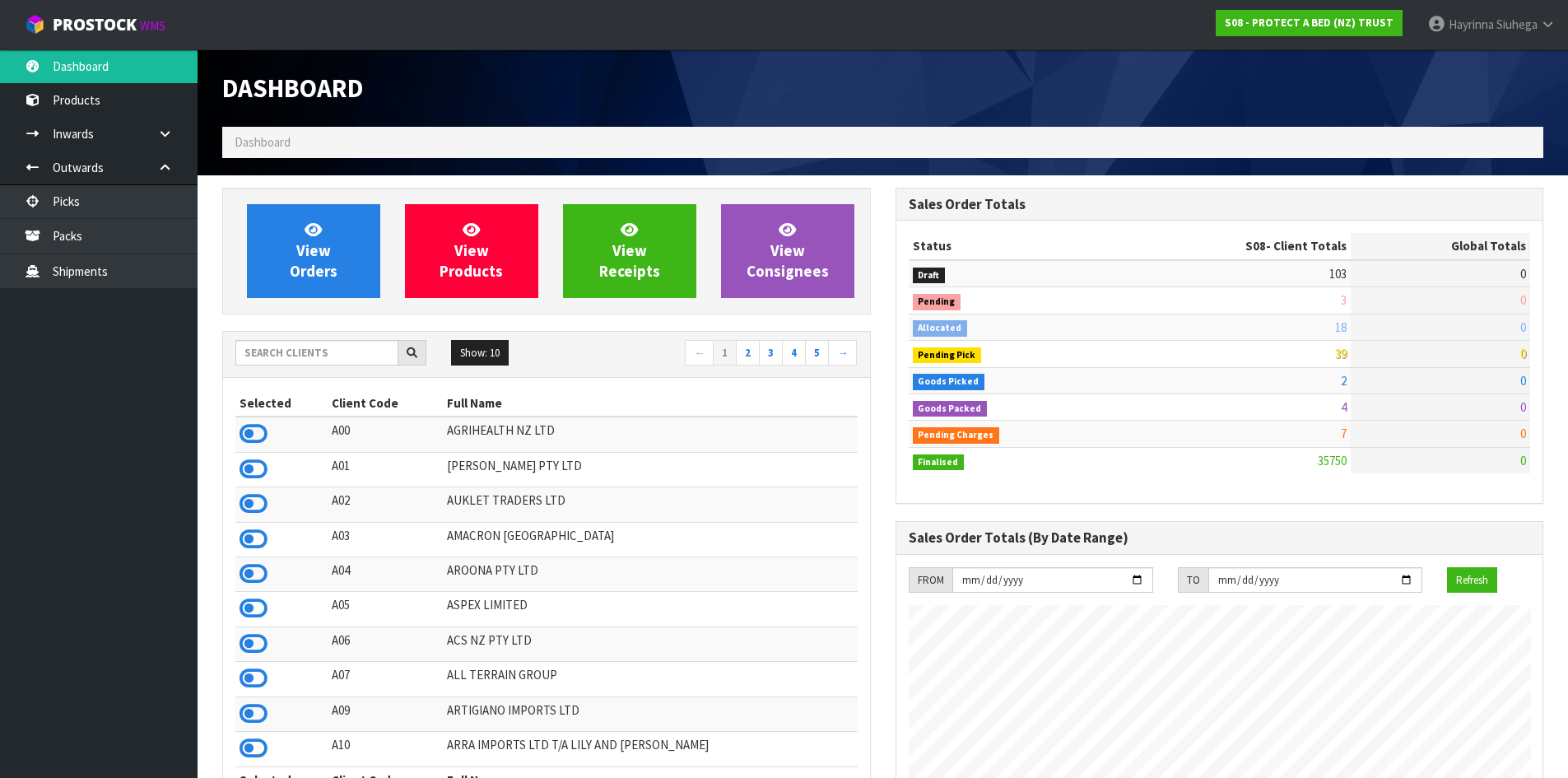
scroll to position [1247, 672]
click at [282, 245] on link "View Orders" at bounding box center [314, 251] width 134 height 94
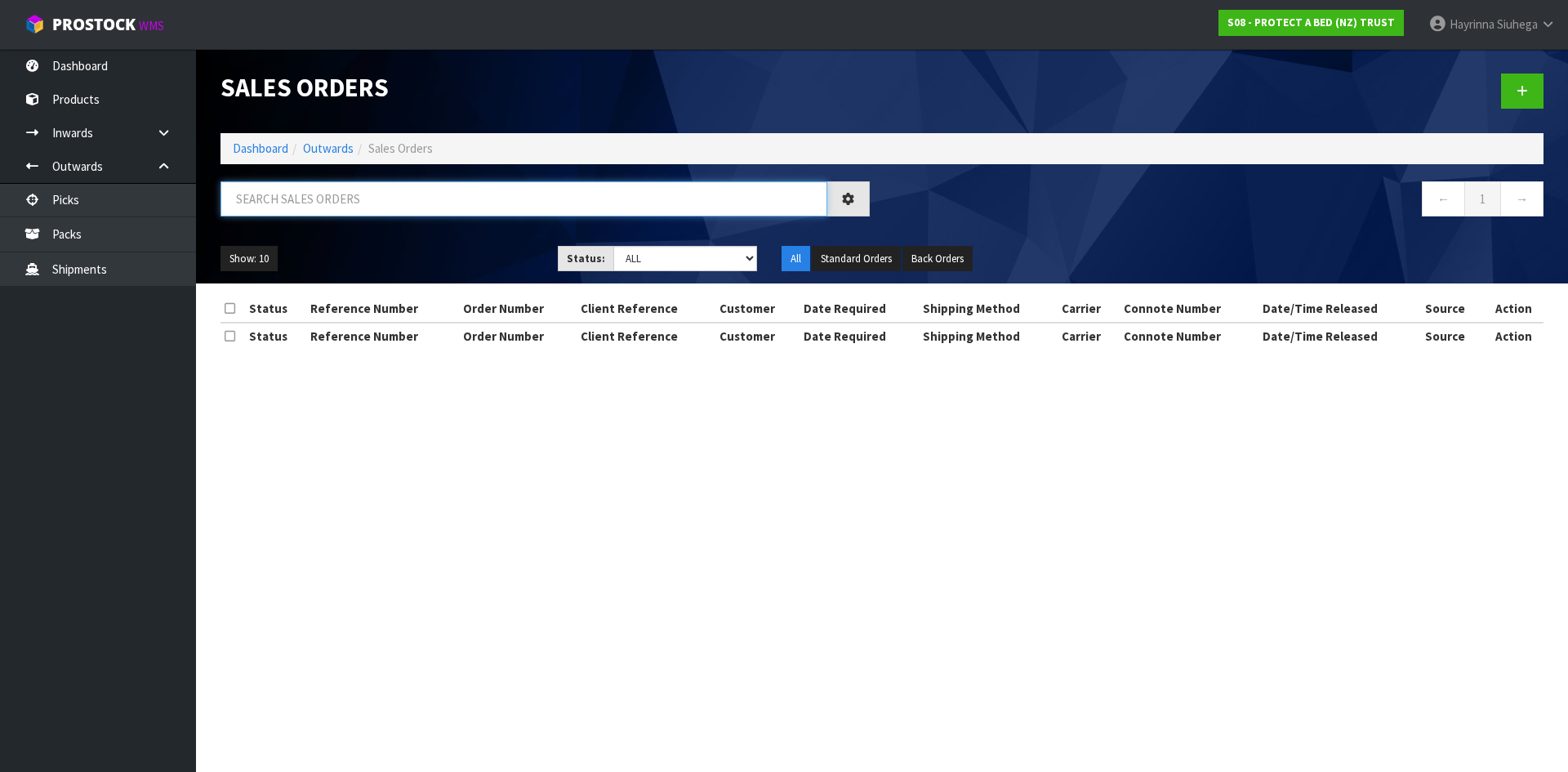
click at [317, 210] on input "text" at bounding box center [524, 199] width 607 height 35
type input "JOB-0412766"
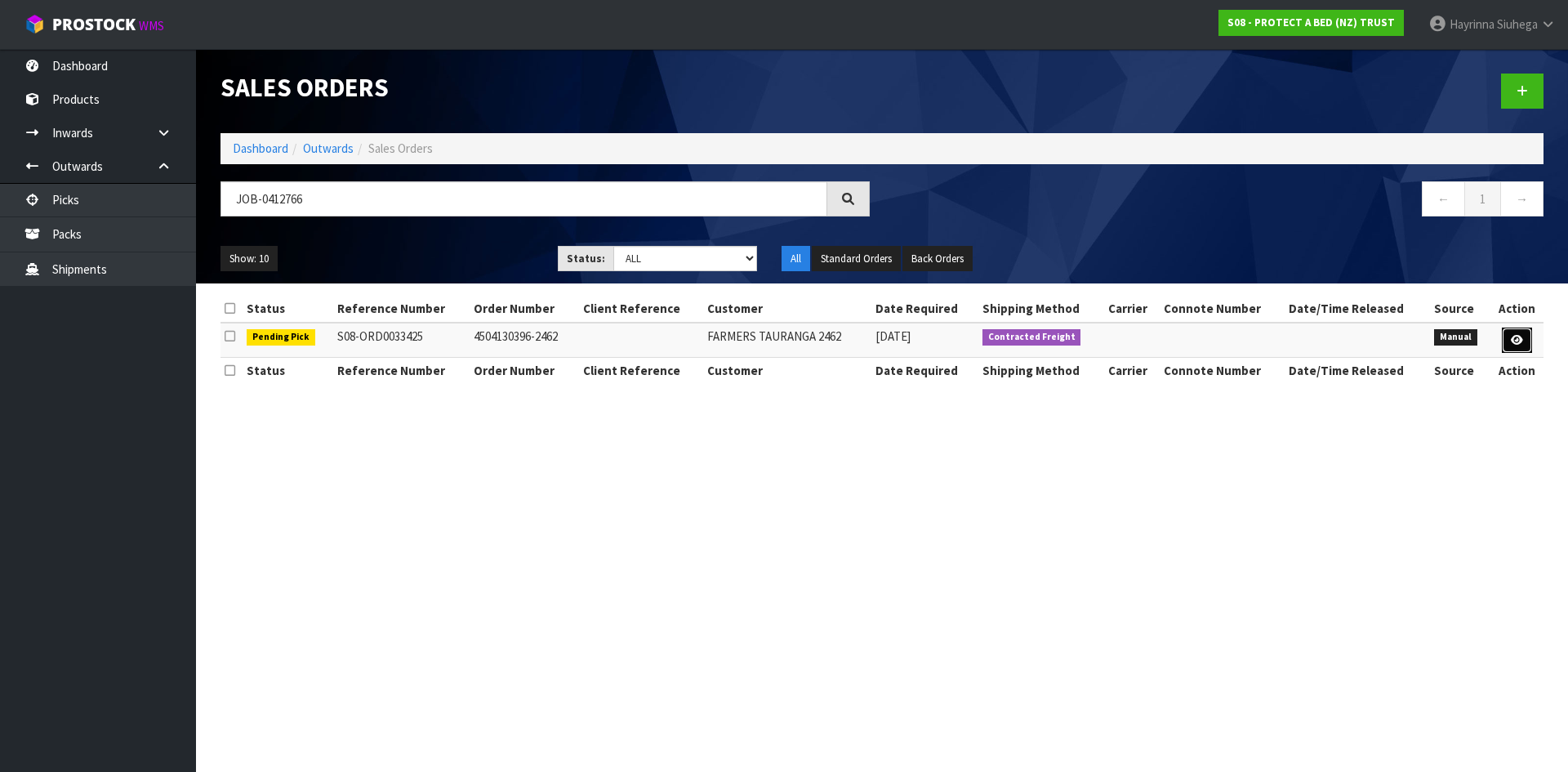
click at [1507, 341] on link at bounding box center [1516, 341] width 31 height 26
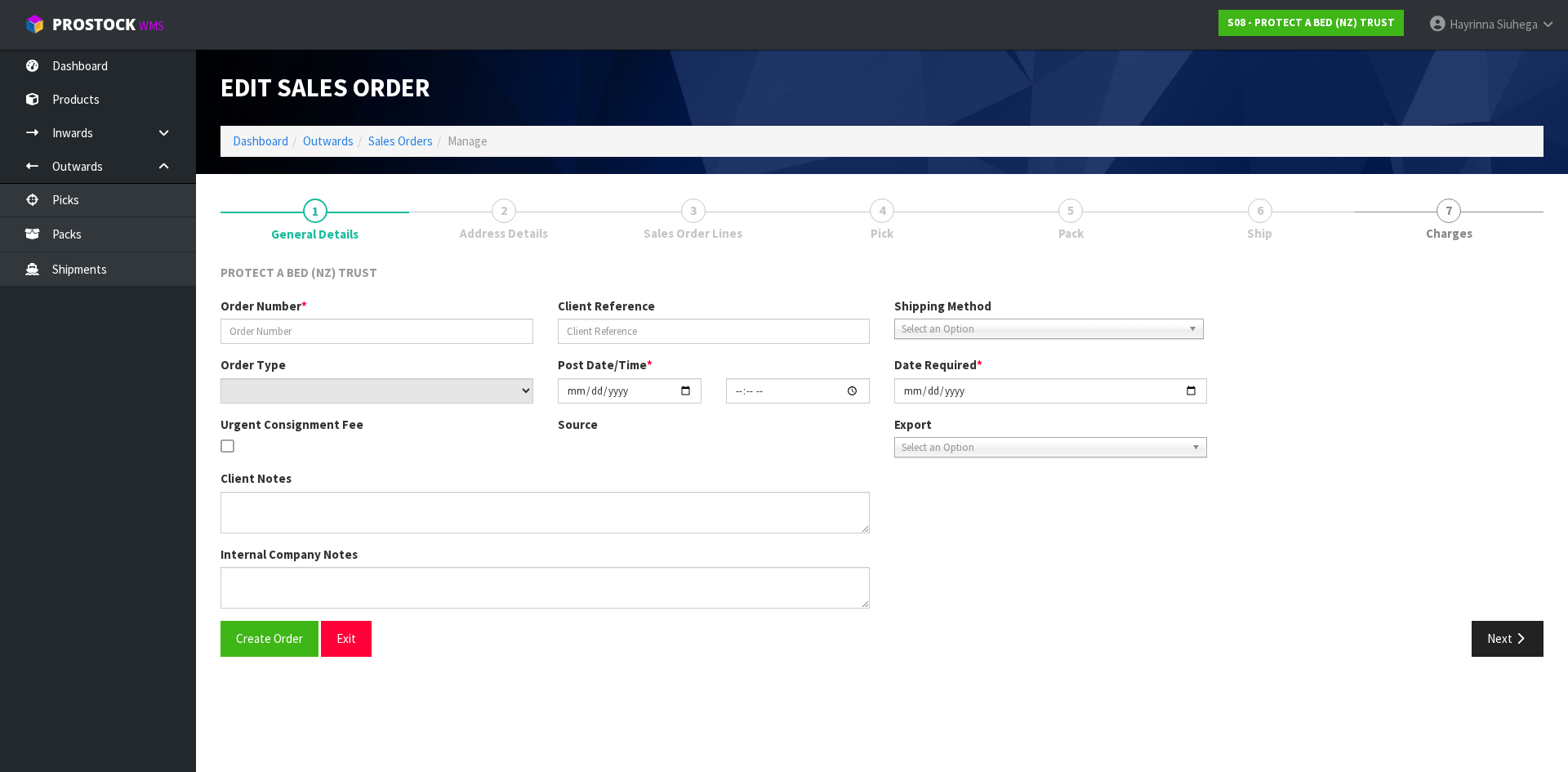
type input "4504130396-2462"
select select "number:0"
type input "2025-09-16"
type input "09:16:00.000"
type input "2025-09-19"
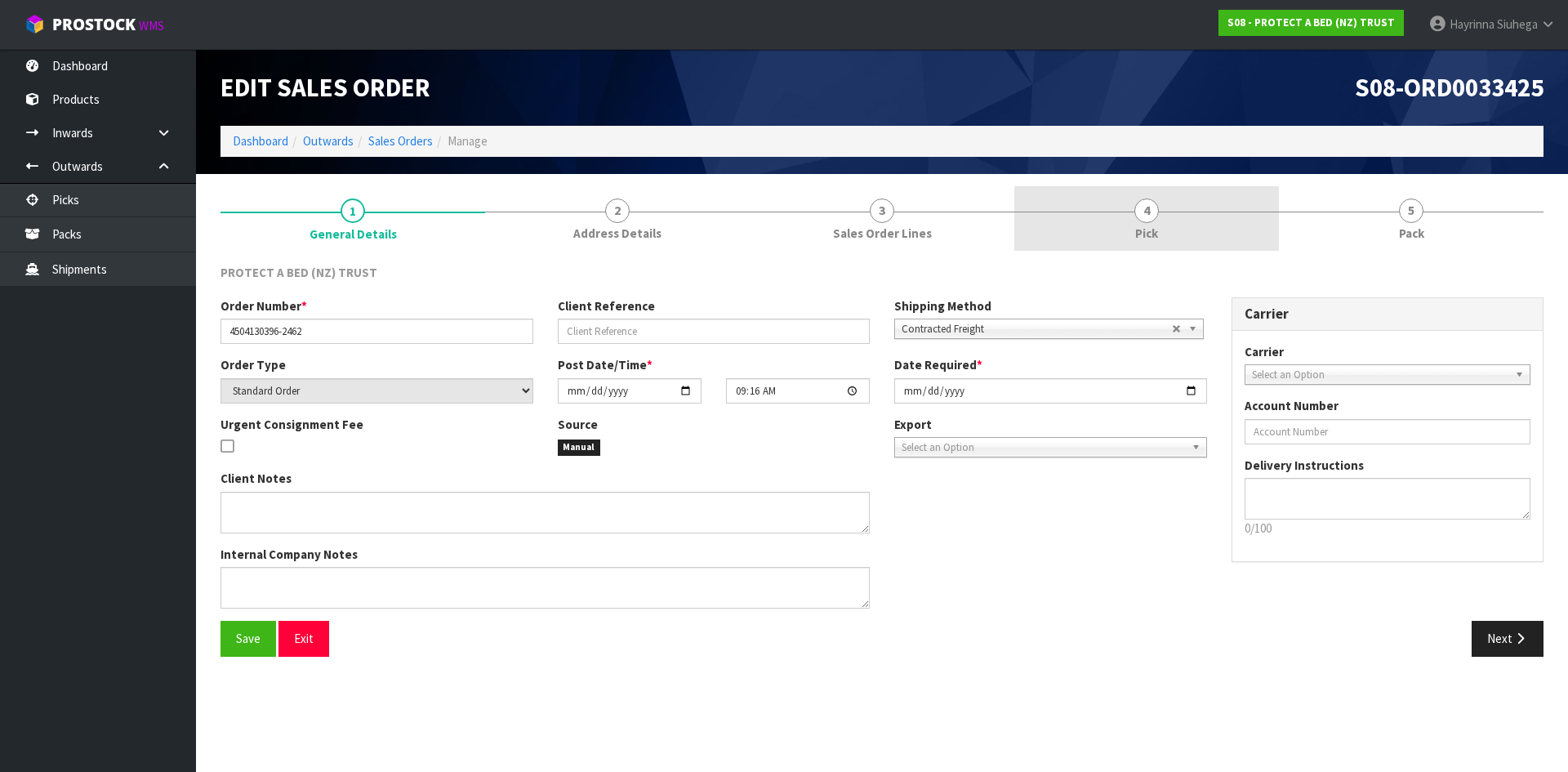
click at [1255, 209] on link "4 Pick" at bounding box center [1146, 218] width 265 height 65
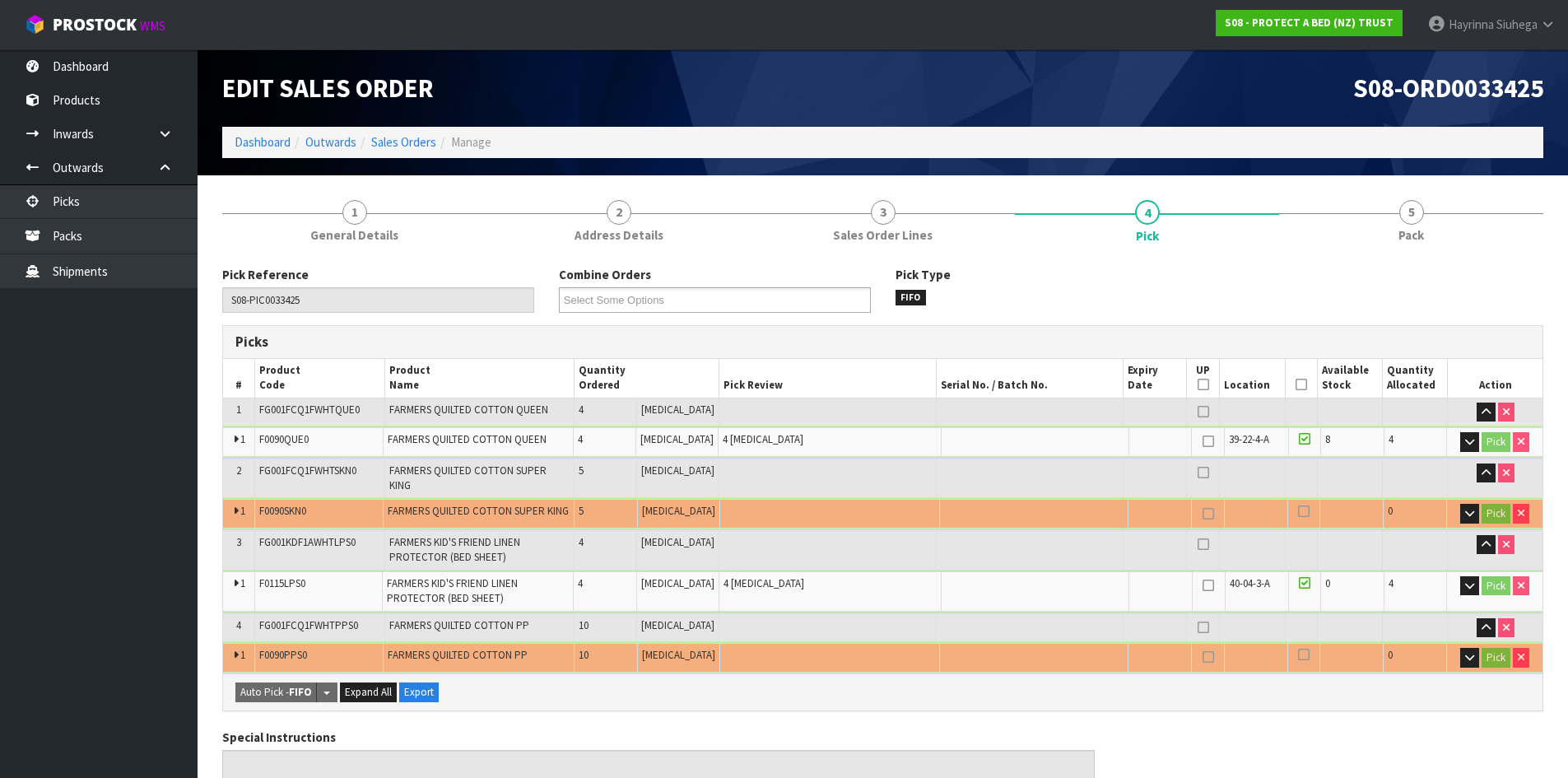
click at [1295, 385] on icon at bounding box center [1301, 385] width 11 height 1
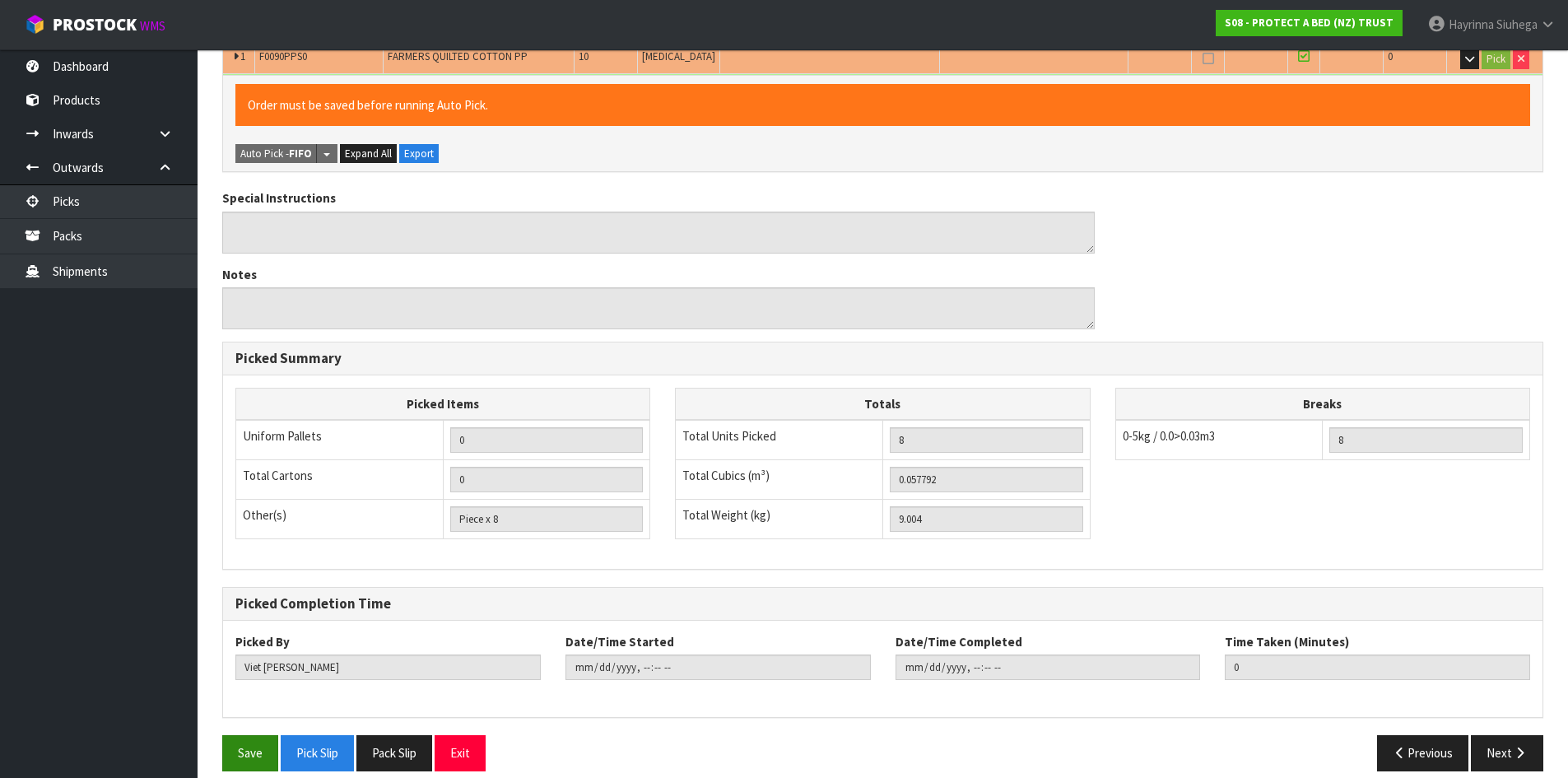
scroll to position [606, 0]
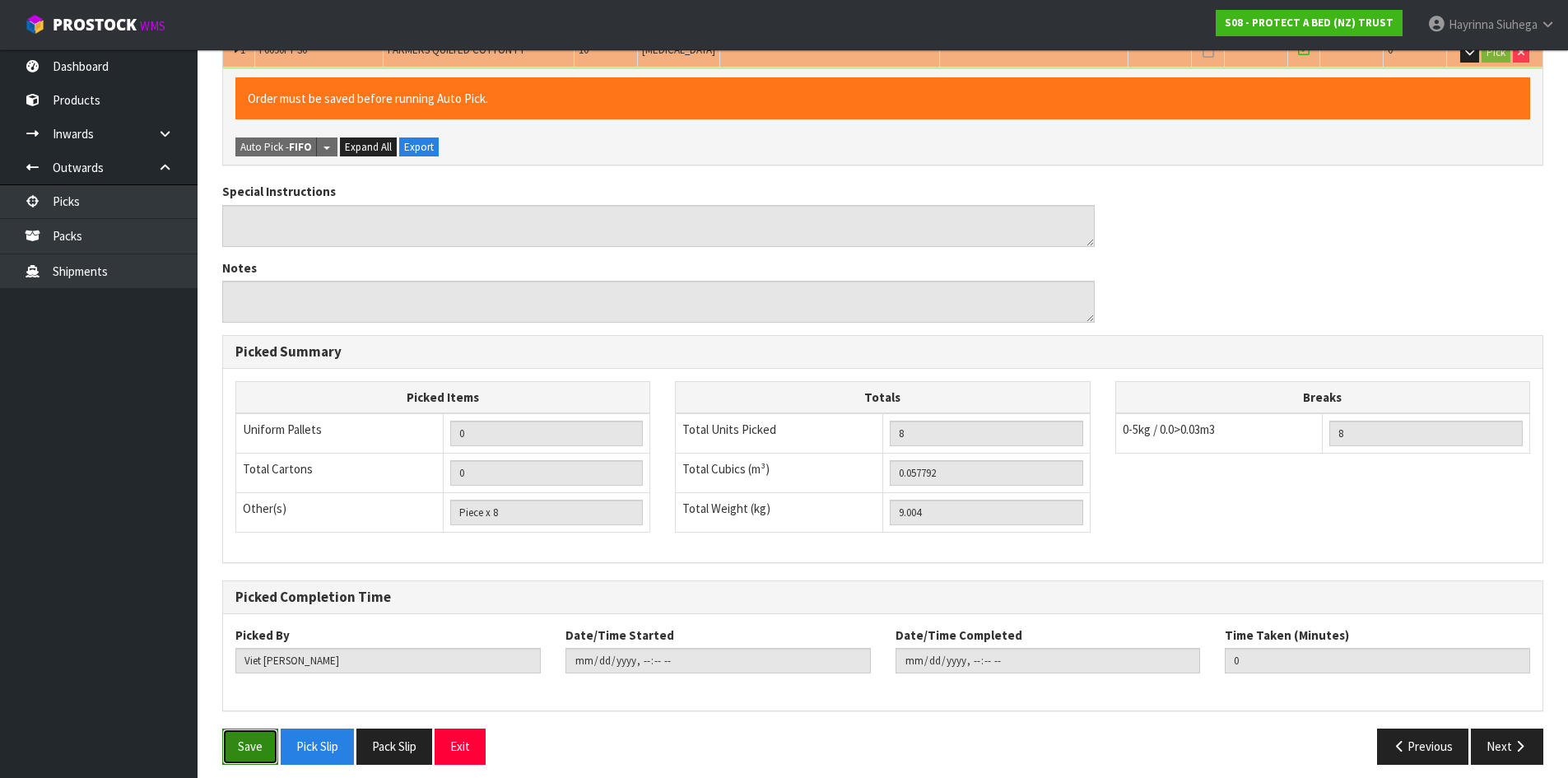
click at [272, 737] on button "Save" at bounding box center [251, 746] width 56 height 35
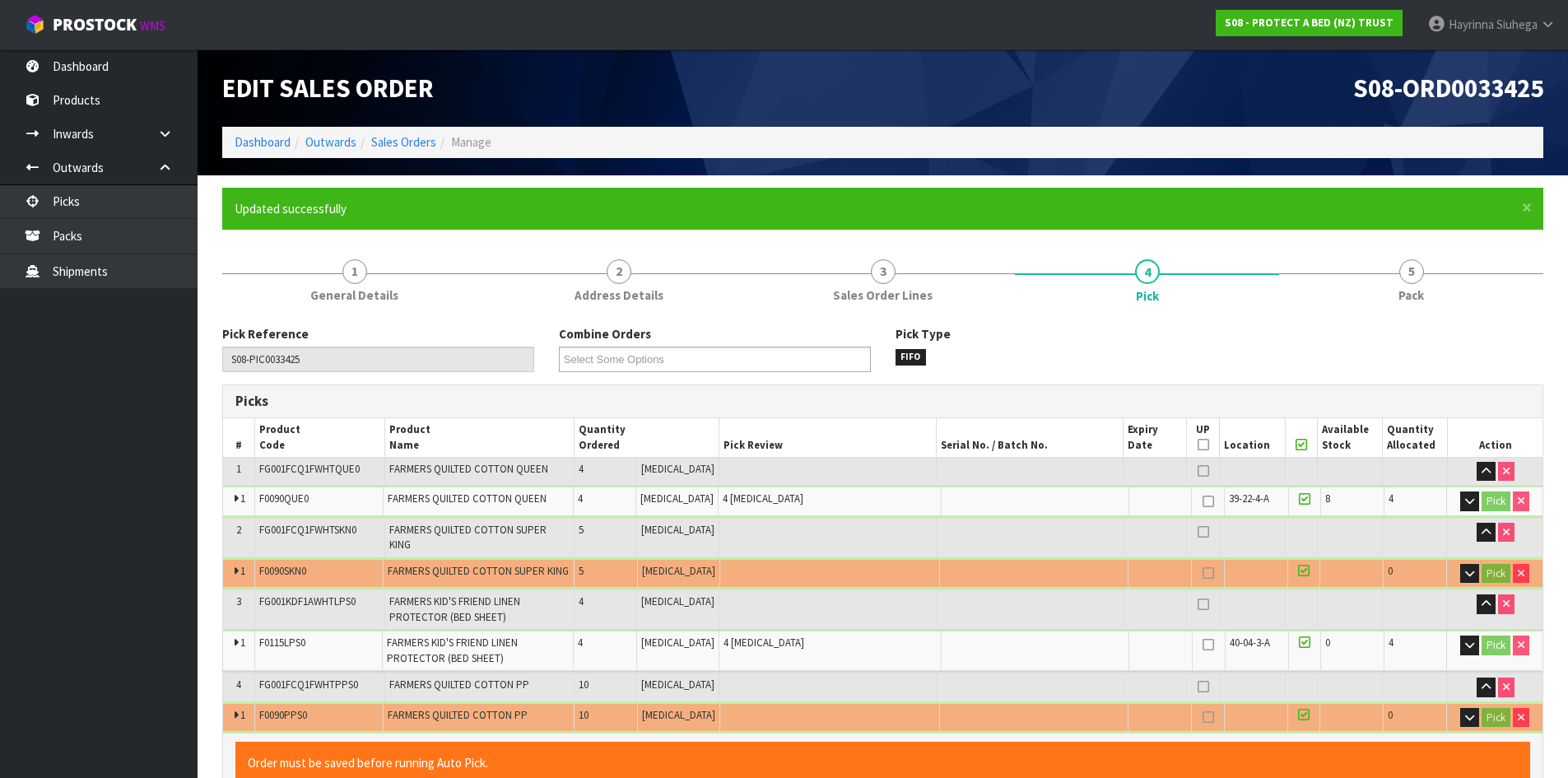
type input "Hayrinna Siuhega"
type input "2025-09-23T09:41:57"
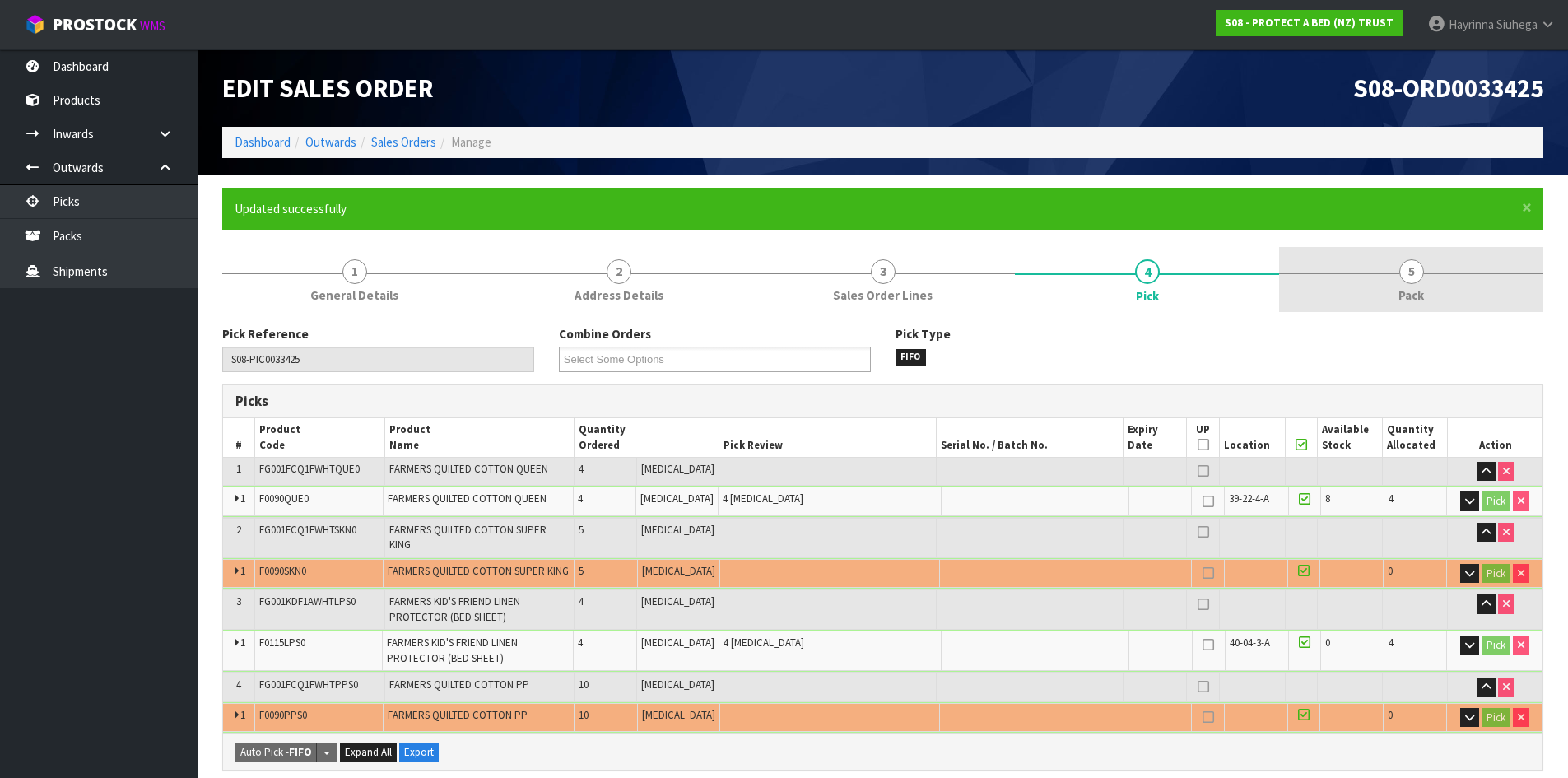
click at [1418, 310] on link "5 Pack" at bounding box center [1411, 280] width 264 height 65
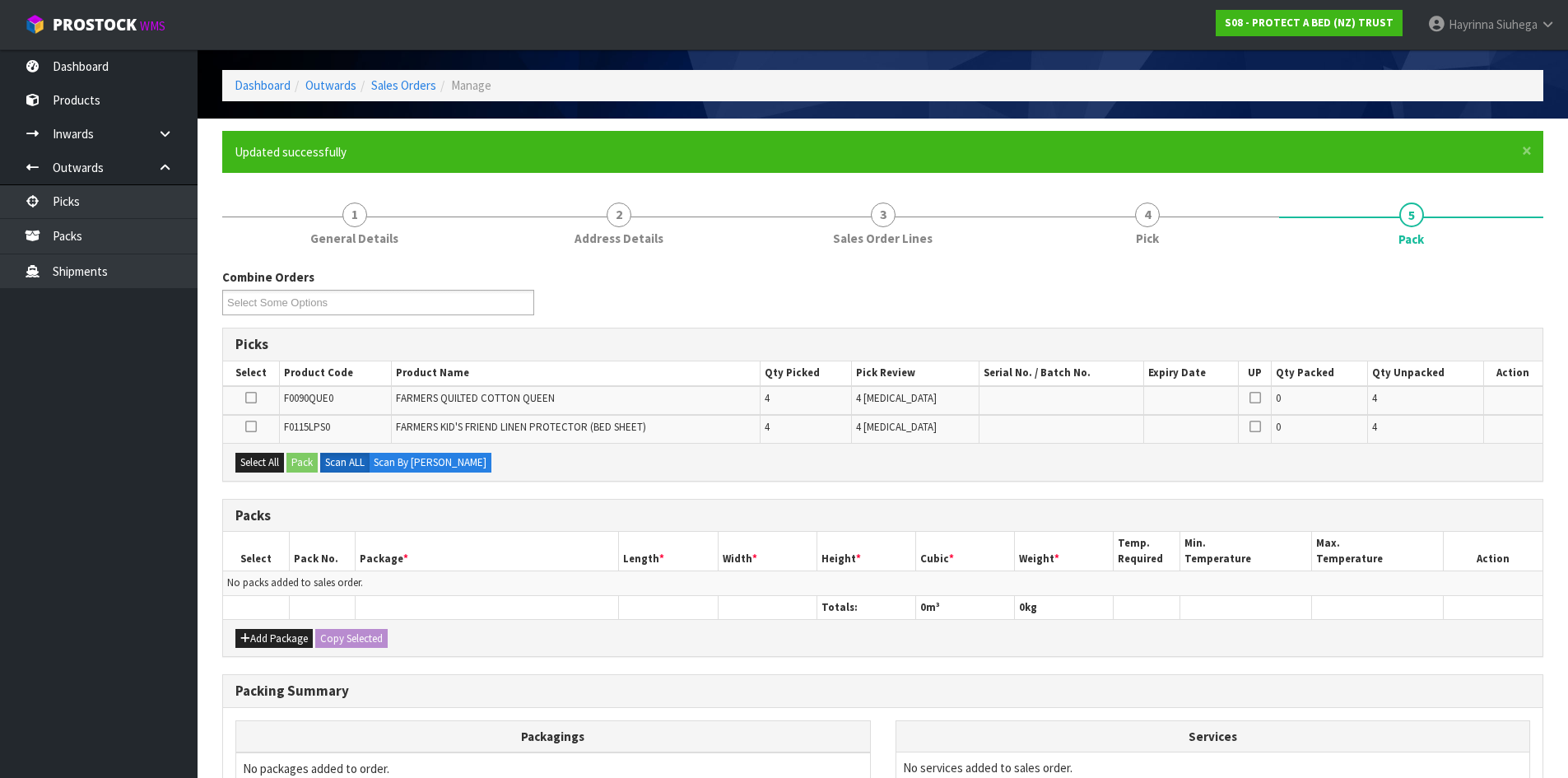
scroll to position [241, 0]
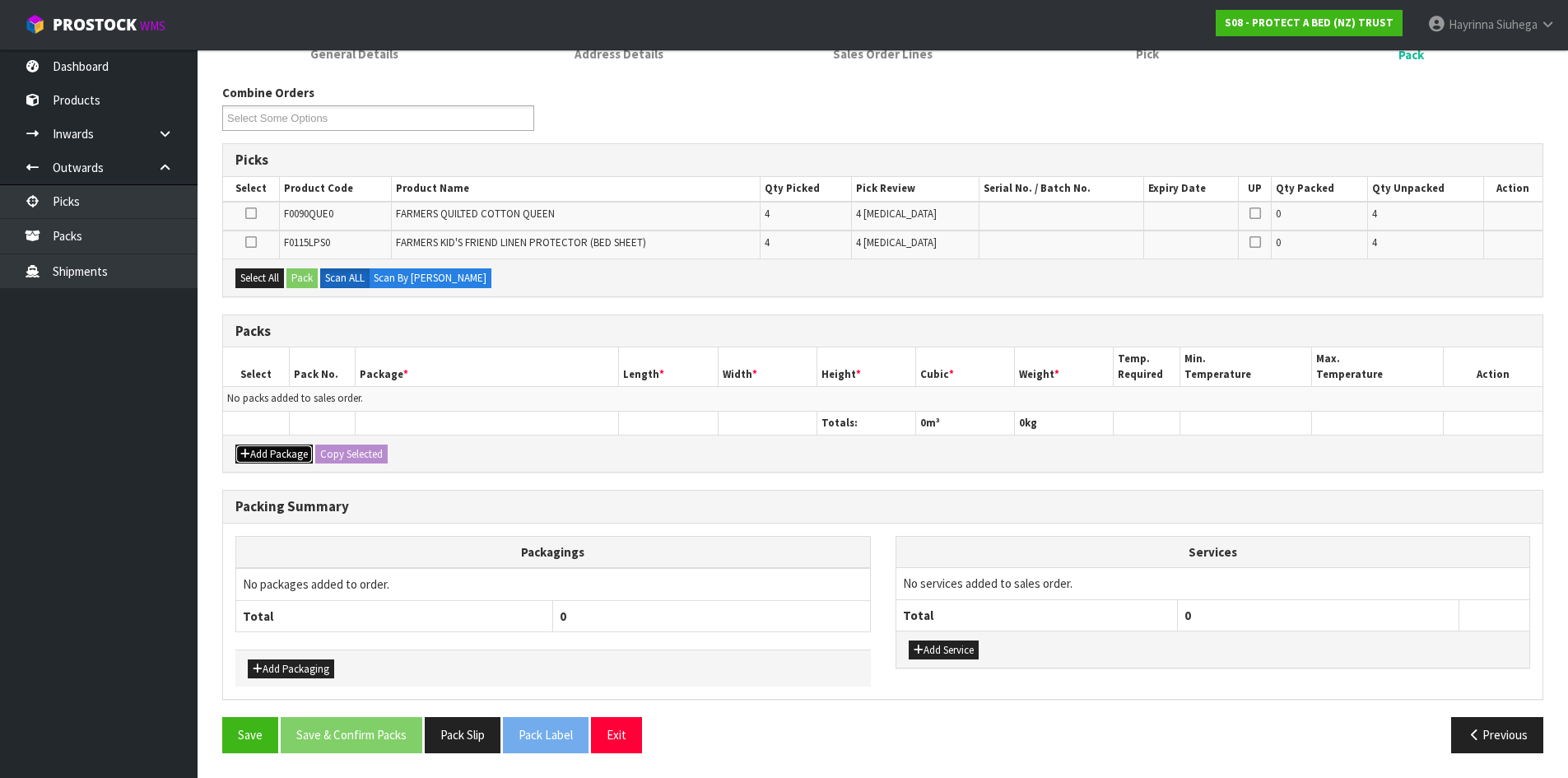
click at [282, 446] on button "Add Package" at bounding box center [275, 454] width 77 height 19
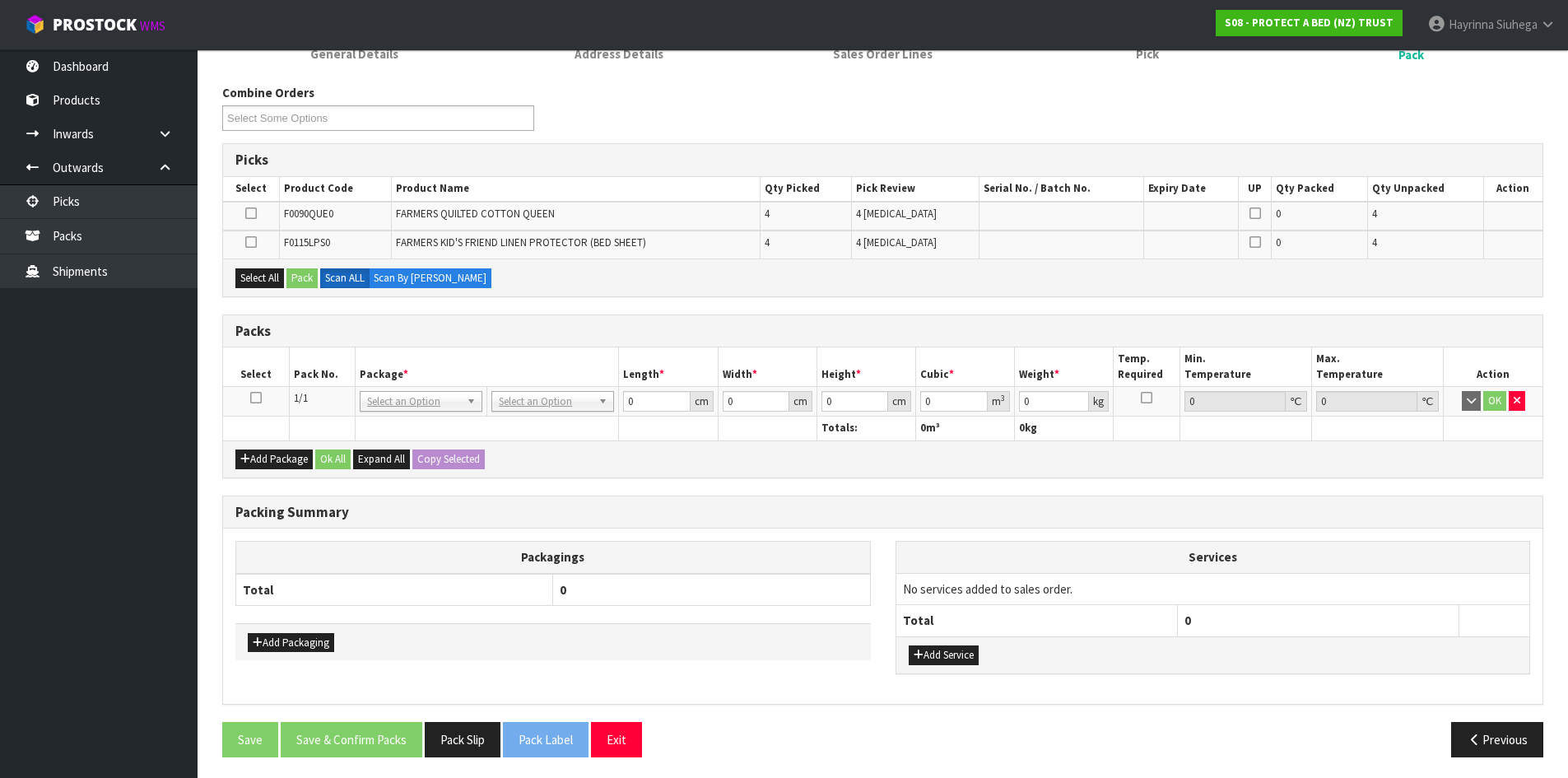
click at [258, 398] on icon at bounding box center [255, 398] width 11 height 1
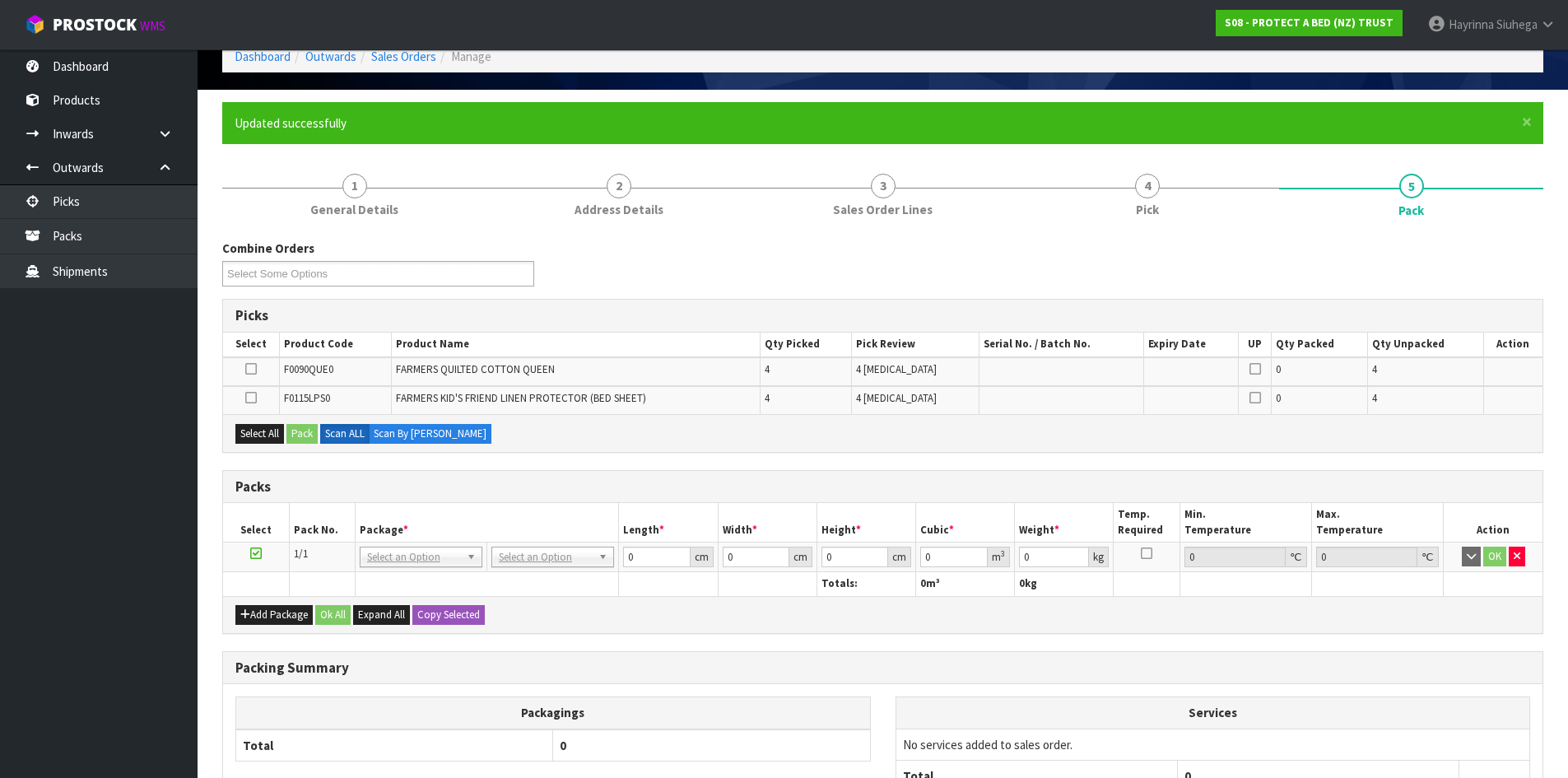
scroll to position [0, 0]
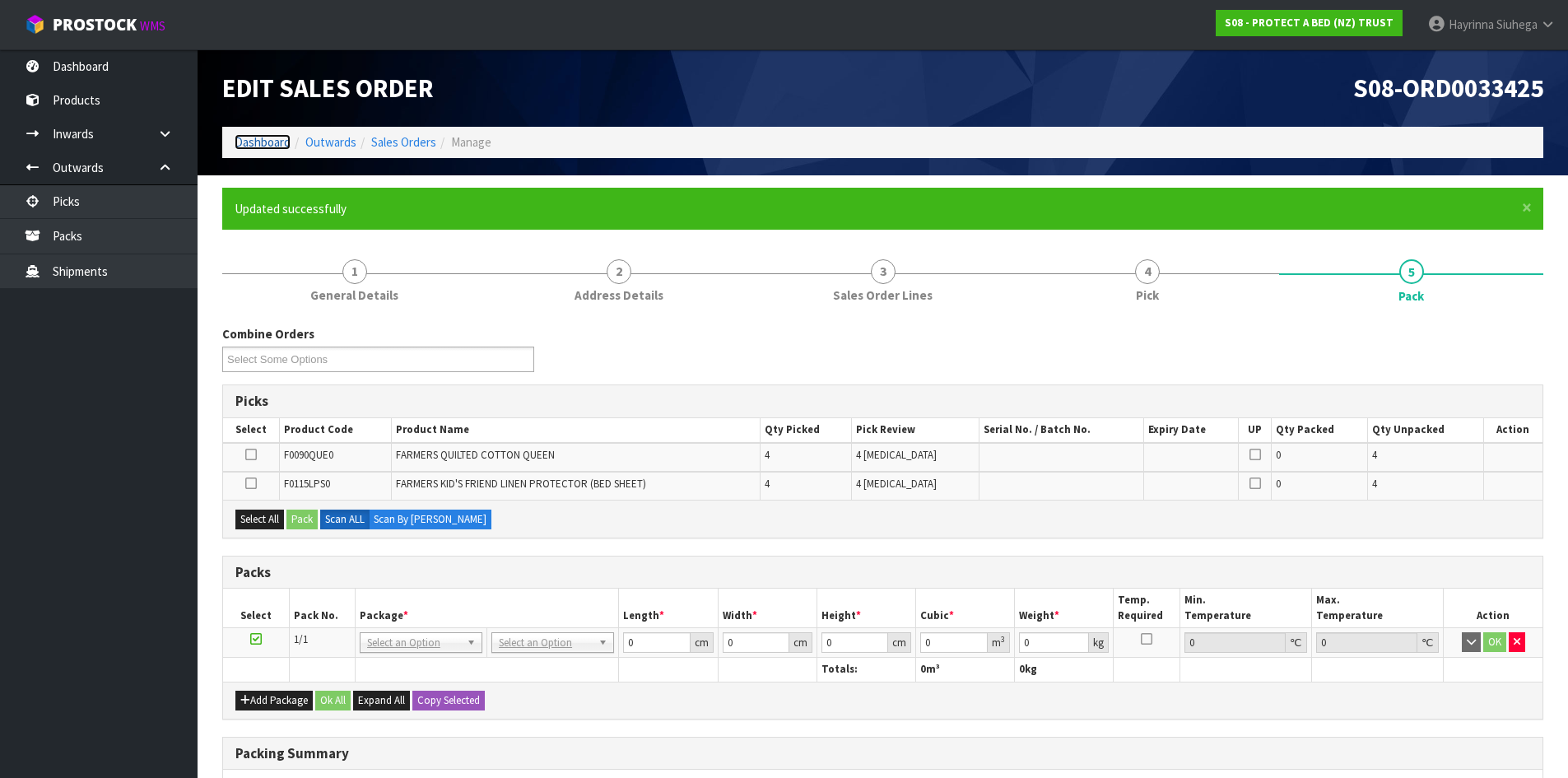
click at [258, 147] on link "Dashboard" at bounding box center [263, 142] width 56 height 16
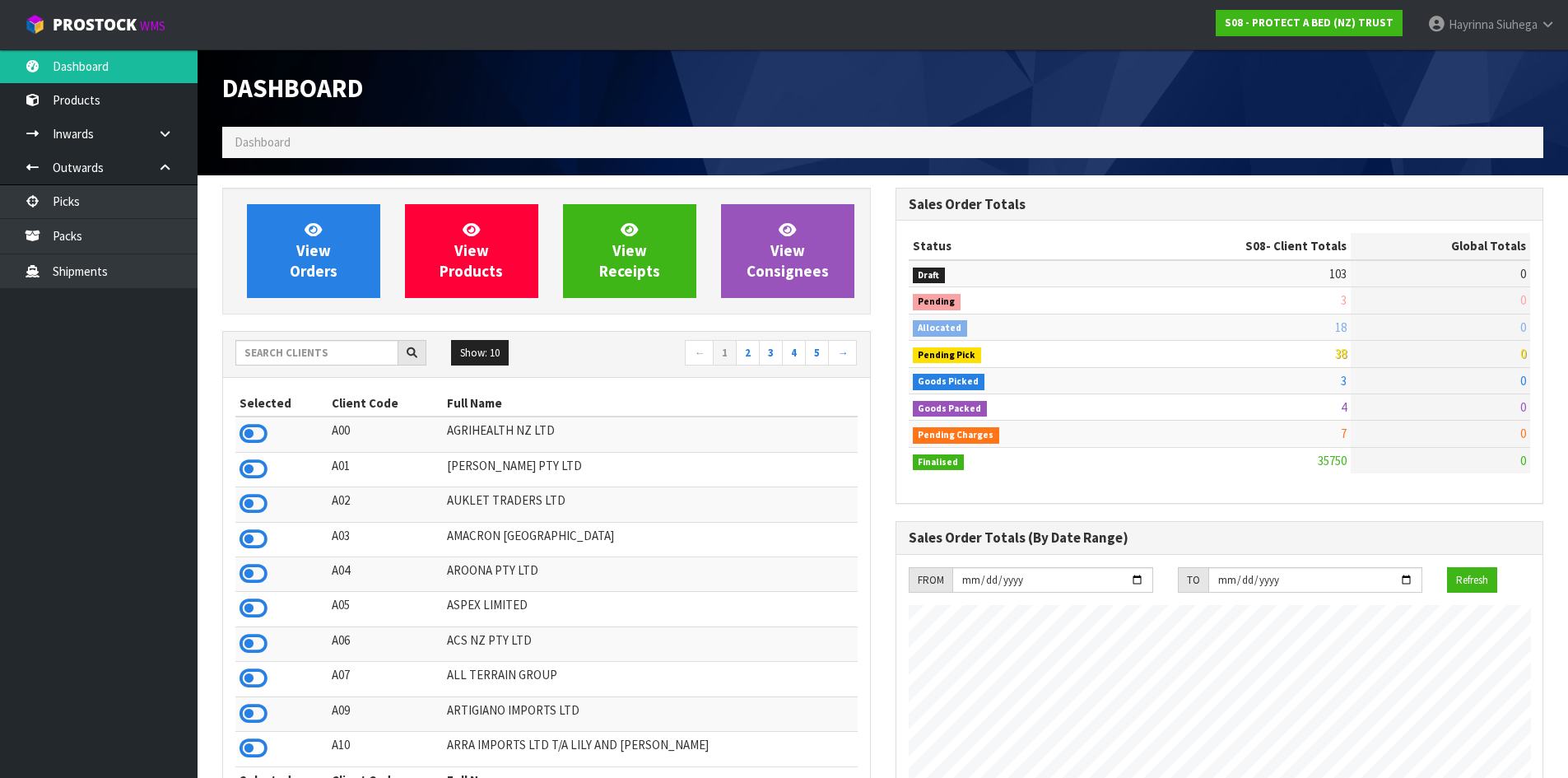
scroll to position [1247, 672]
click at [293, 358] on input "text" at bounding box center [317, 352] width 163 height 26
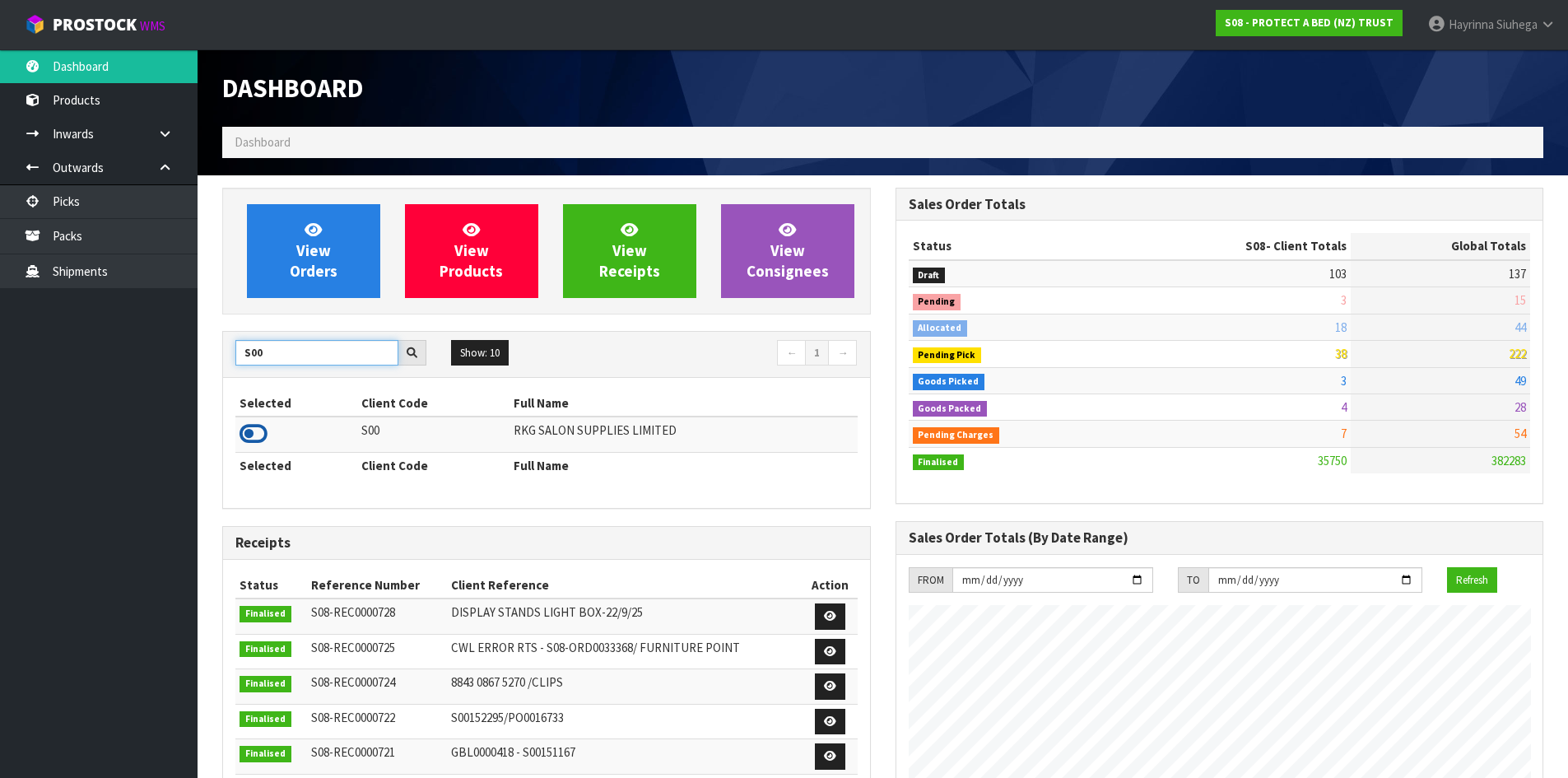
type input "S00"
click at [260, 437] on icon at bounding box center [253, 434] width 28 height 25
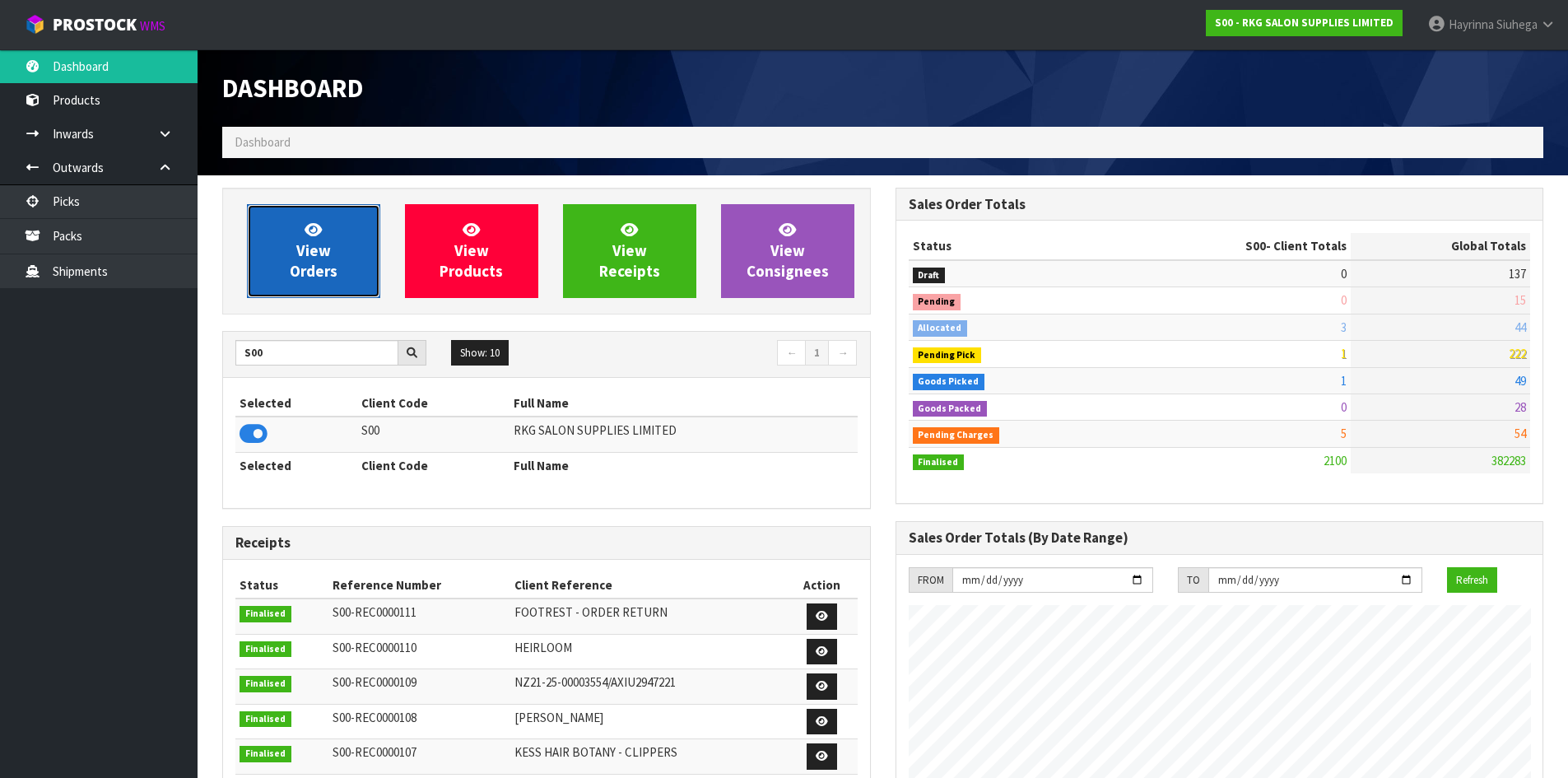
click at [311, 217] on link "View Orders" at bounding box center [314, 251] width 134 height 94
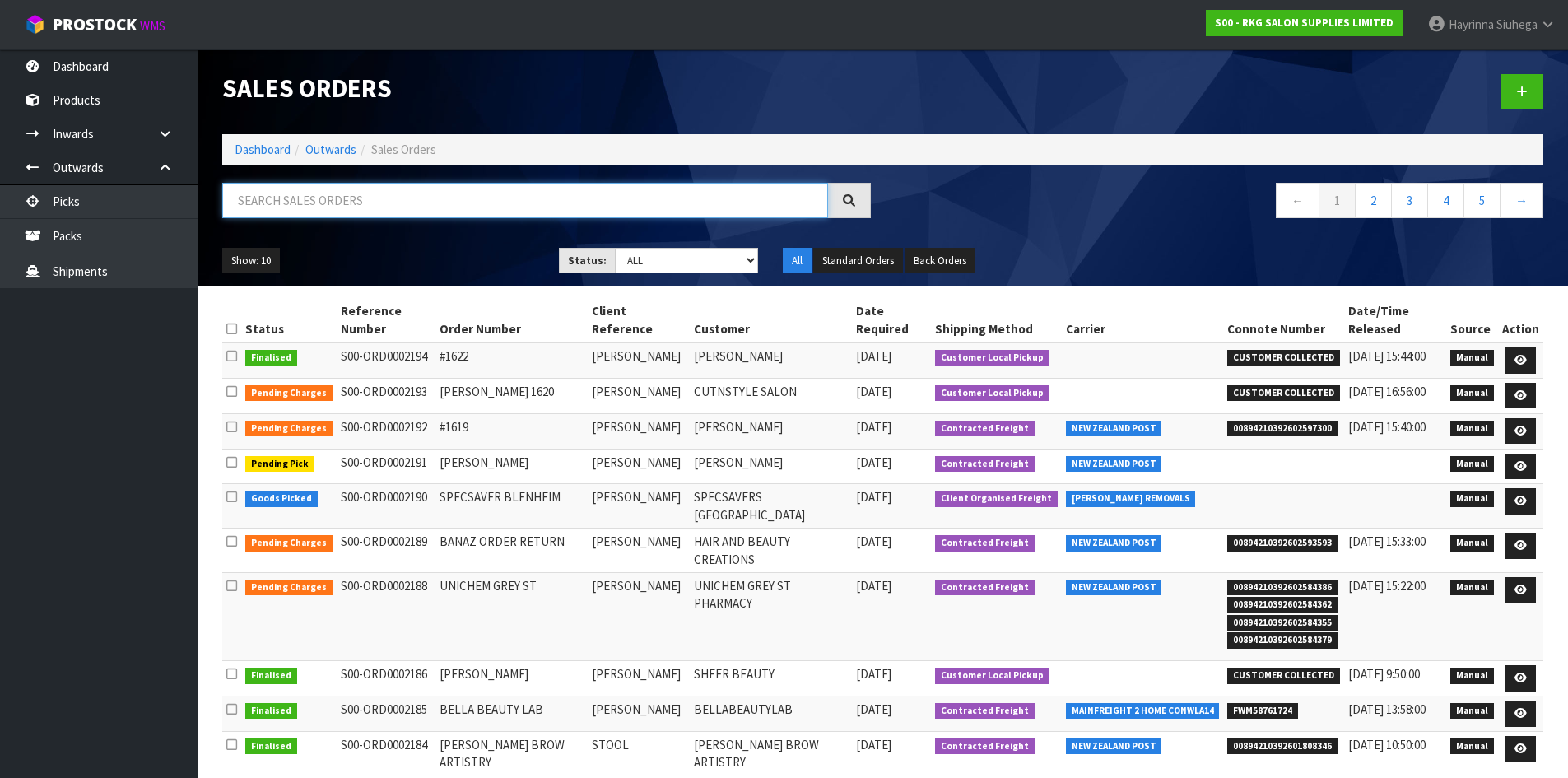
click at [336, 204] on input "text" at bounding box center [525, 201] width 605 height 35
type input "JOB-0413618"
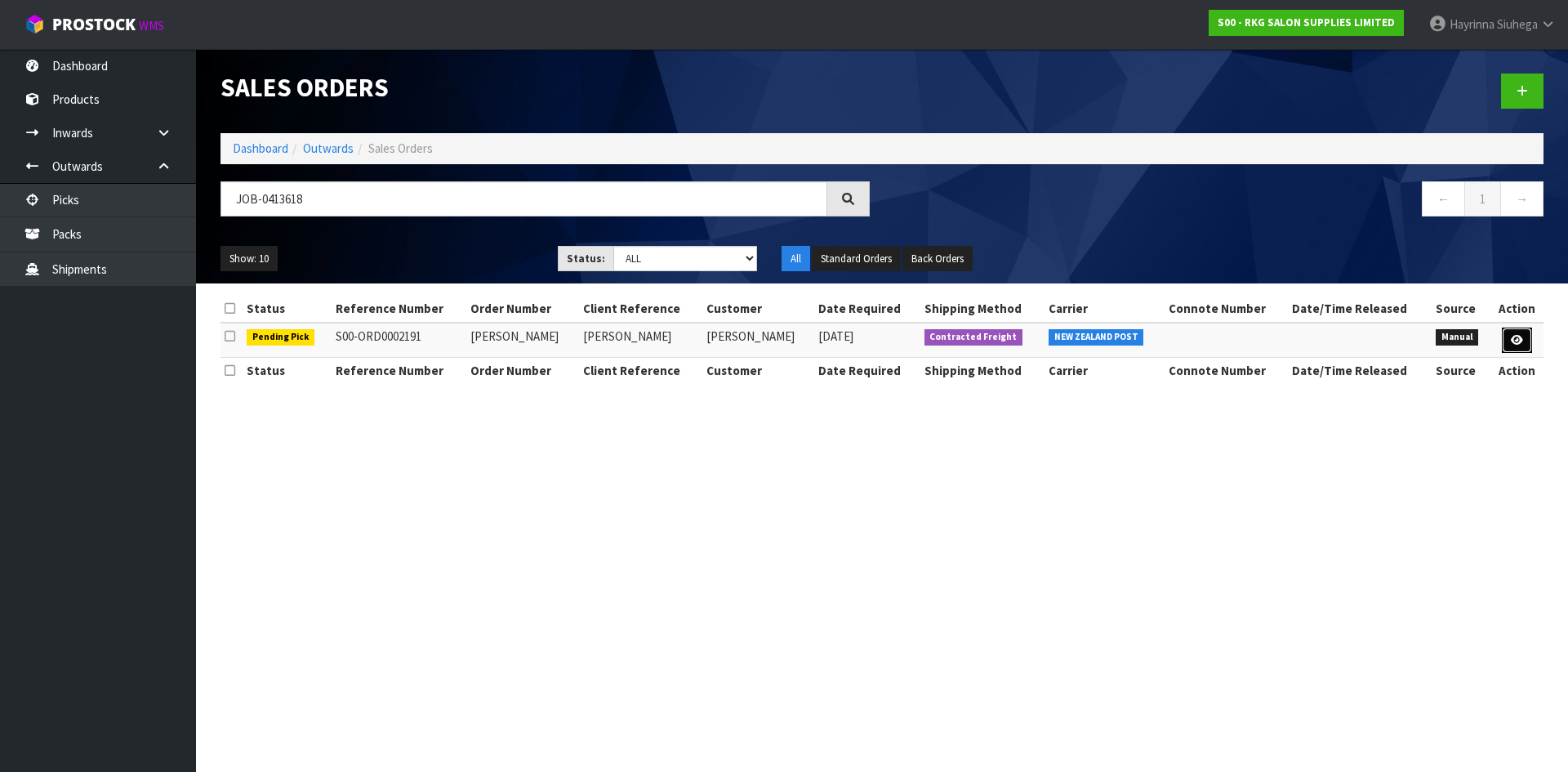
click at [1522, 328] on link at bounding box center [1516, 341] width 31 height 26
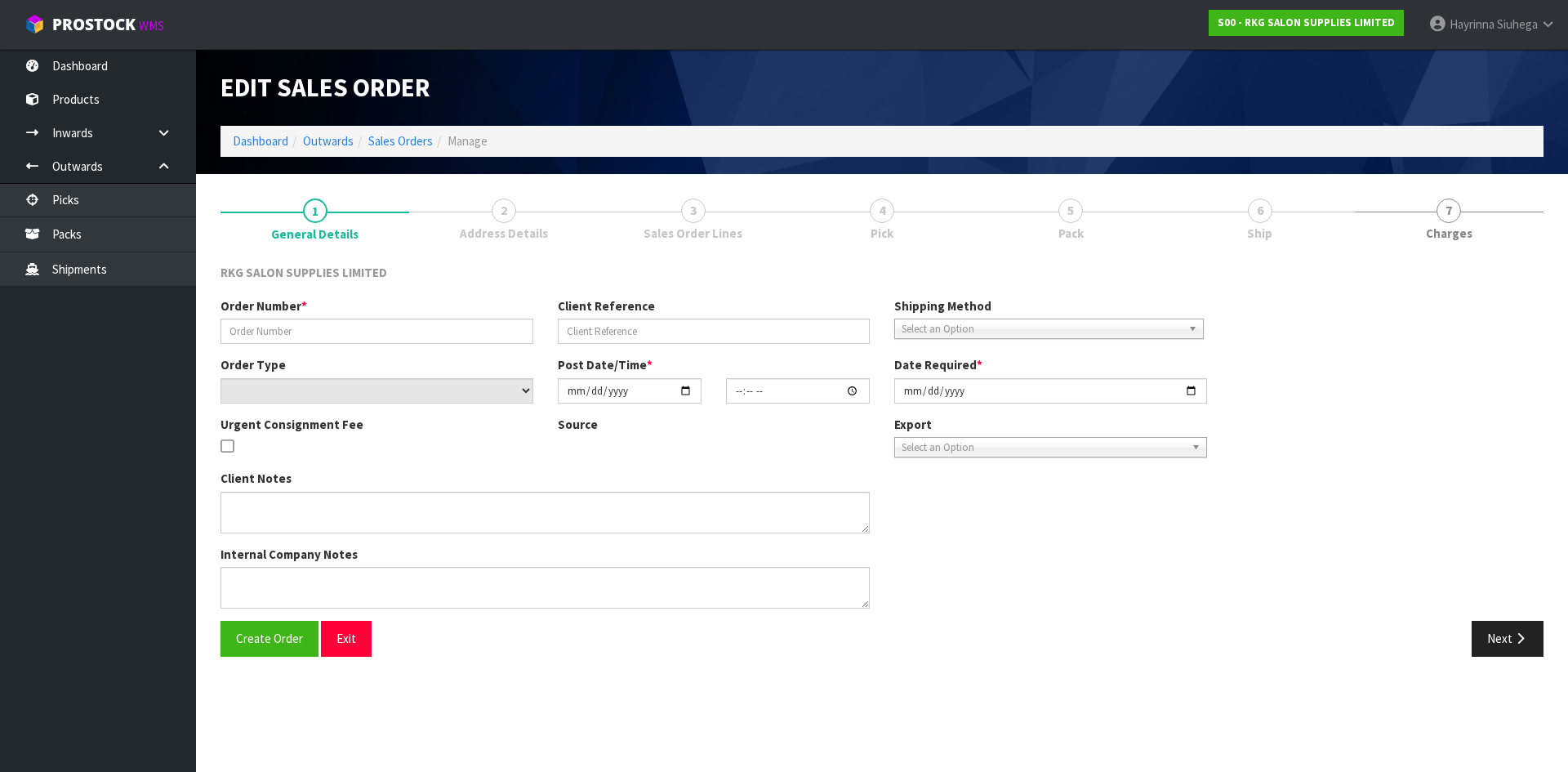
type input "LUCY"
type input "LUCY GIBSON"
select select "number:0"
type input "2025-09-22"
type input "00:00:00.000"
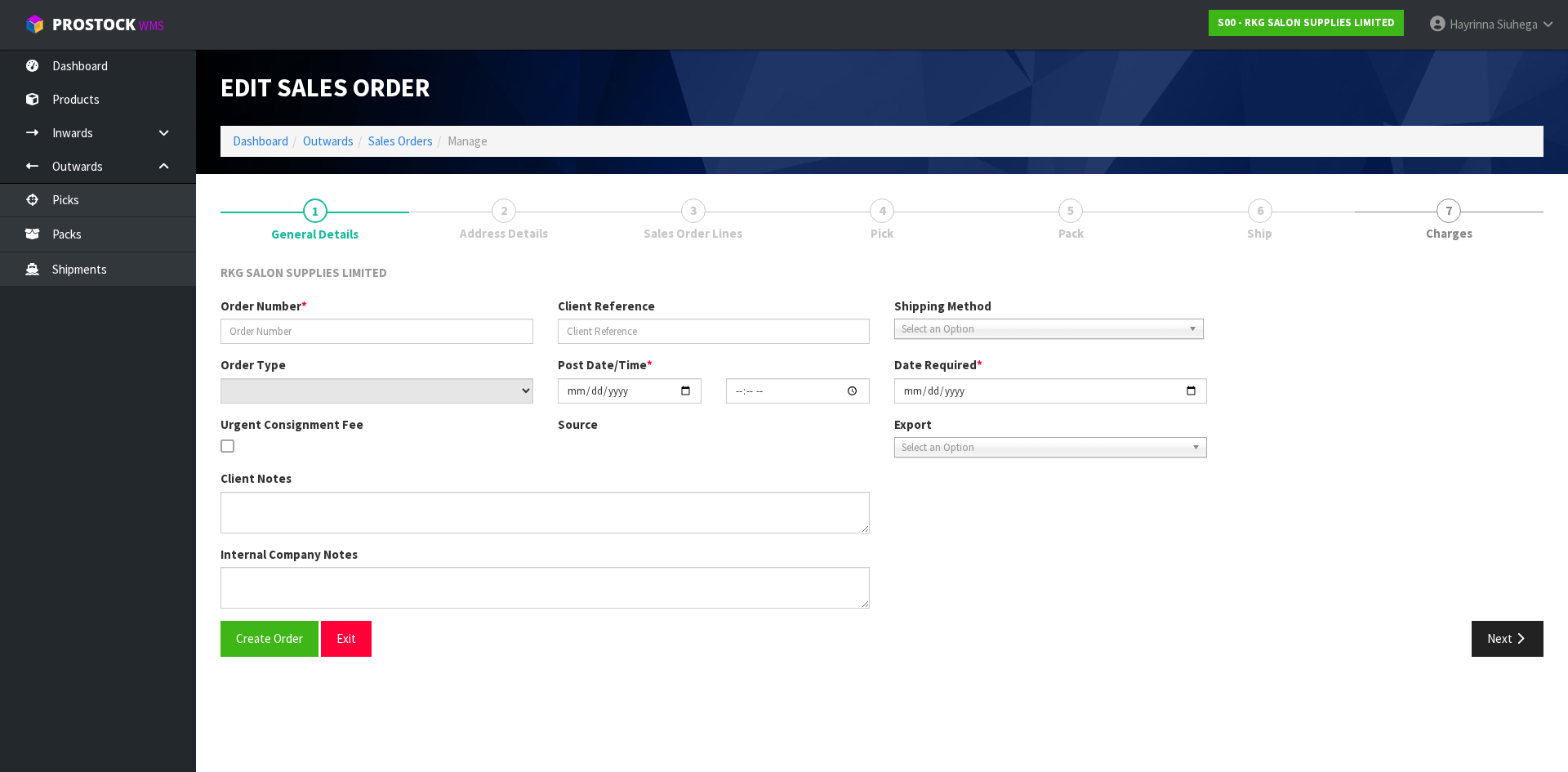
type input "2025-09-22"
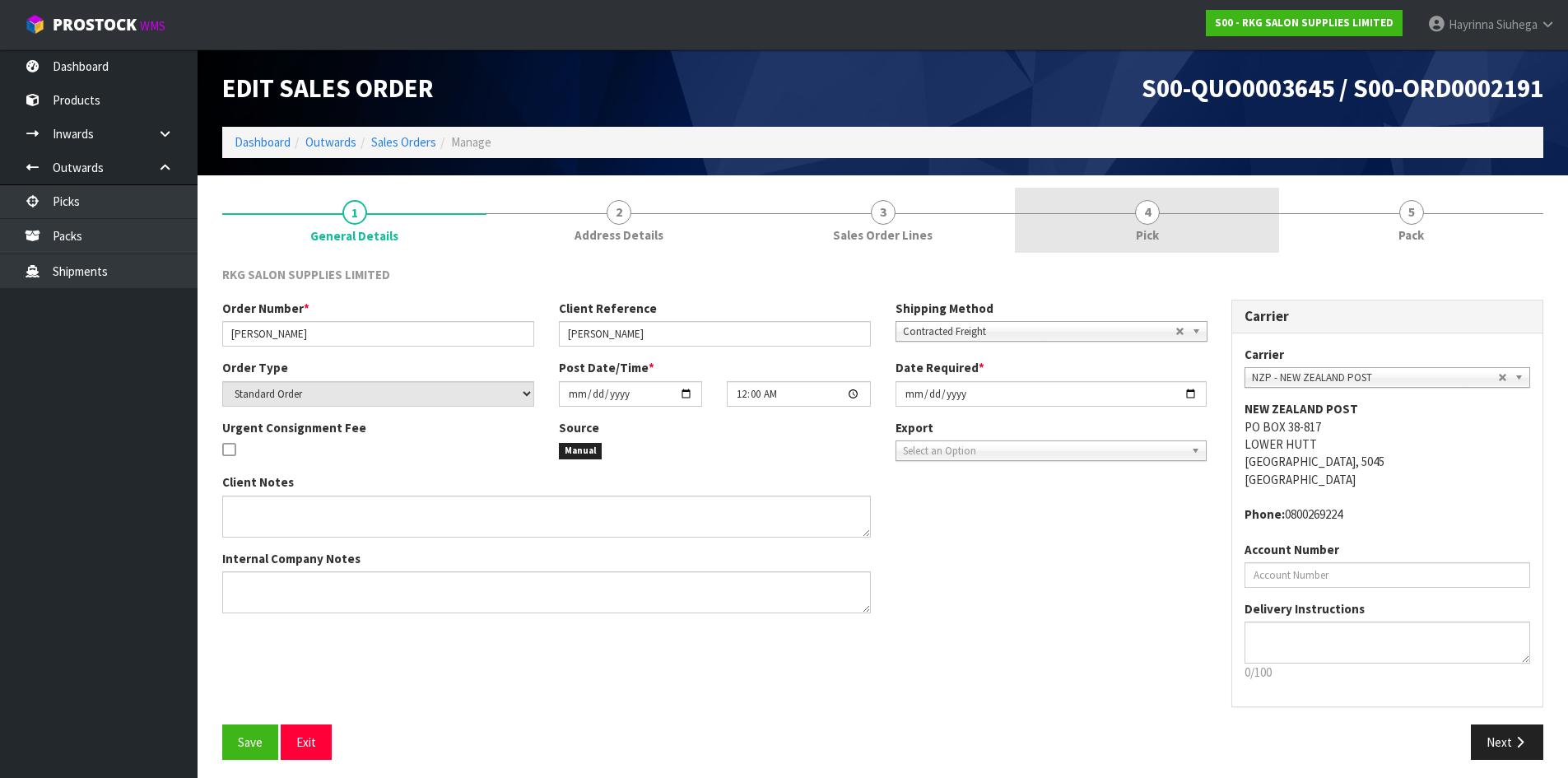
click at [1218, 224] on link "4 Pick" at bounding box center [1147, 220] width 264 height 65
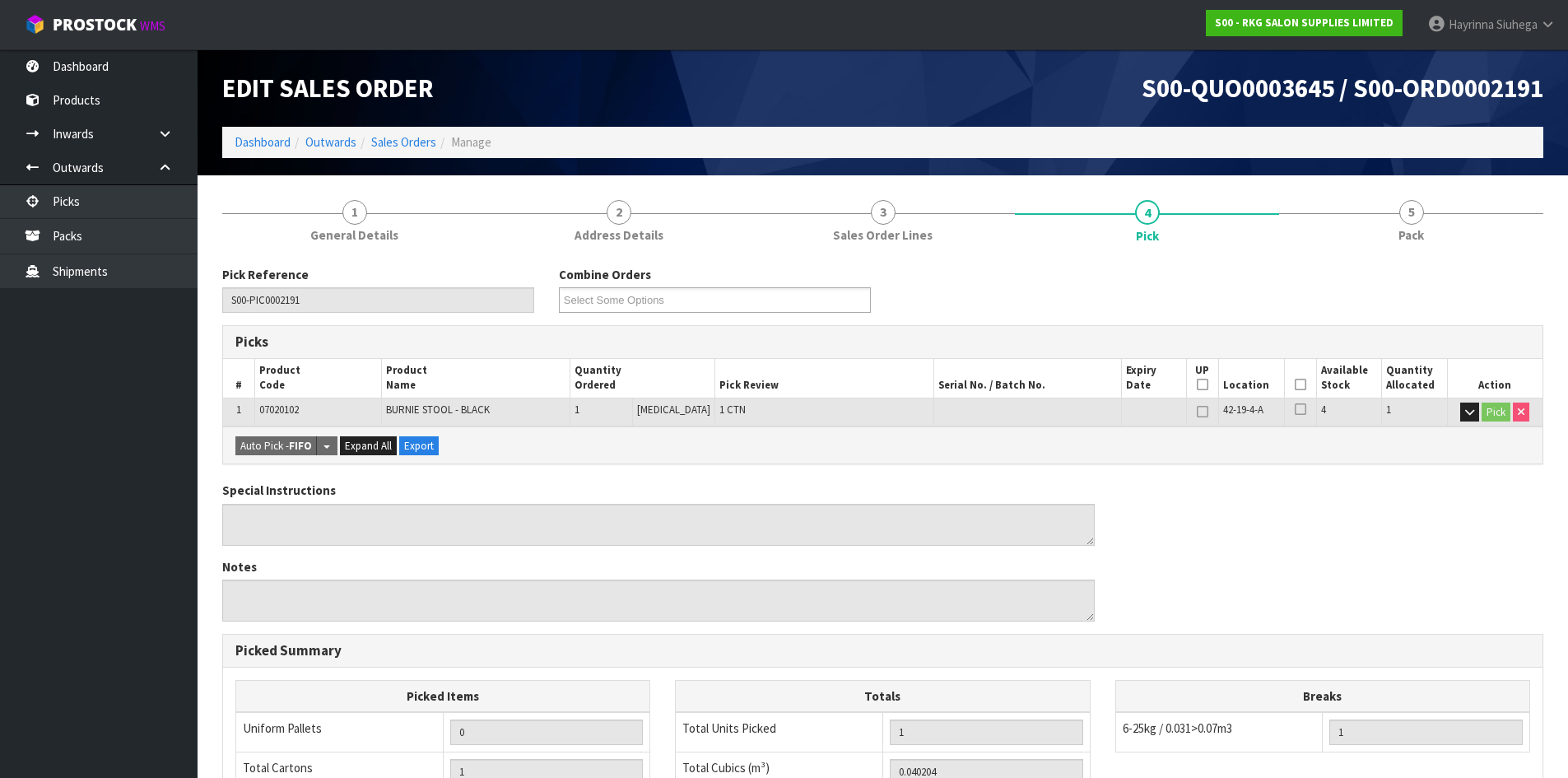
drag, startPoint x: 1296, startPoint y: 385, endPoint x: 765, endPoint y: 483, distance: 540.0
click at [1296, 385] on icon at bounding box center [1300, 385] width 11 height 1
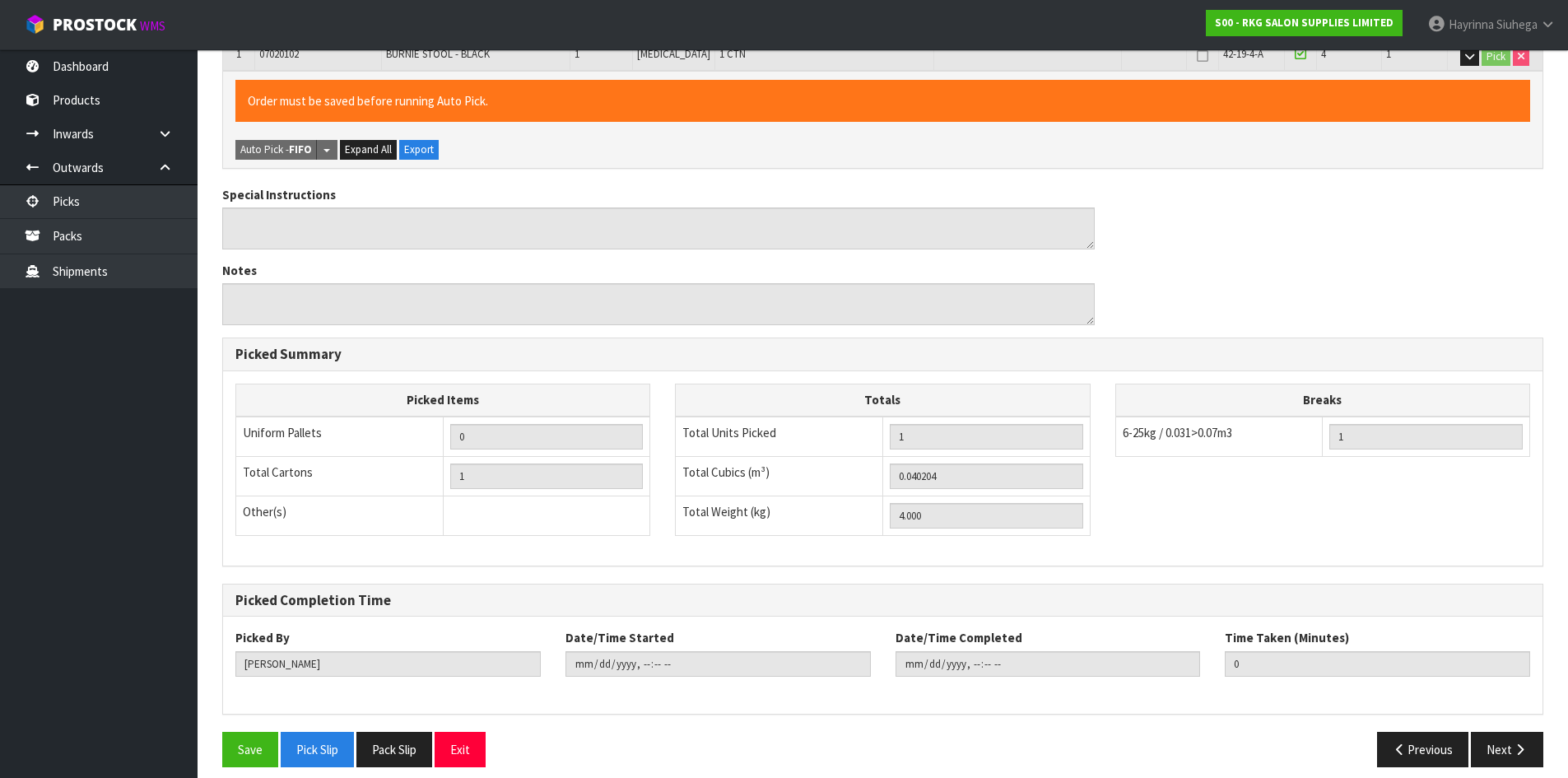
scroll to position [370, 0]
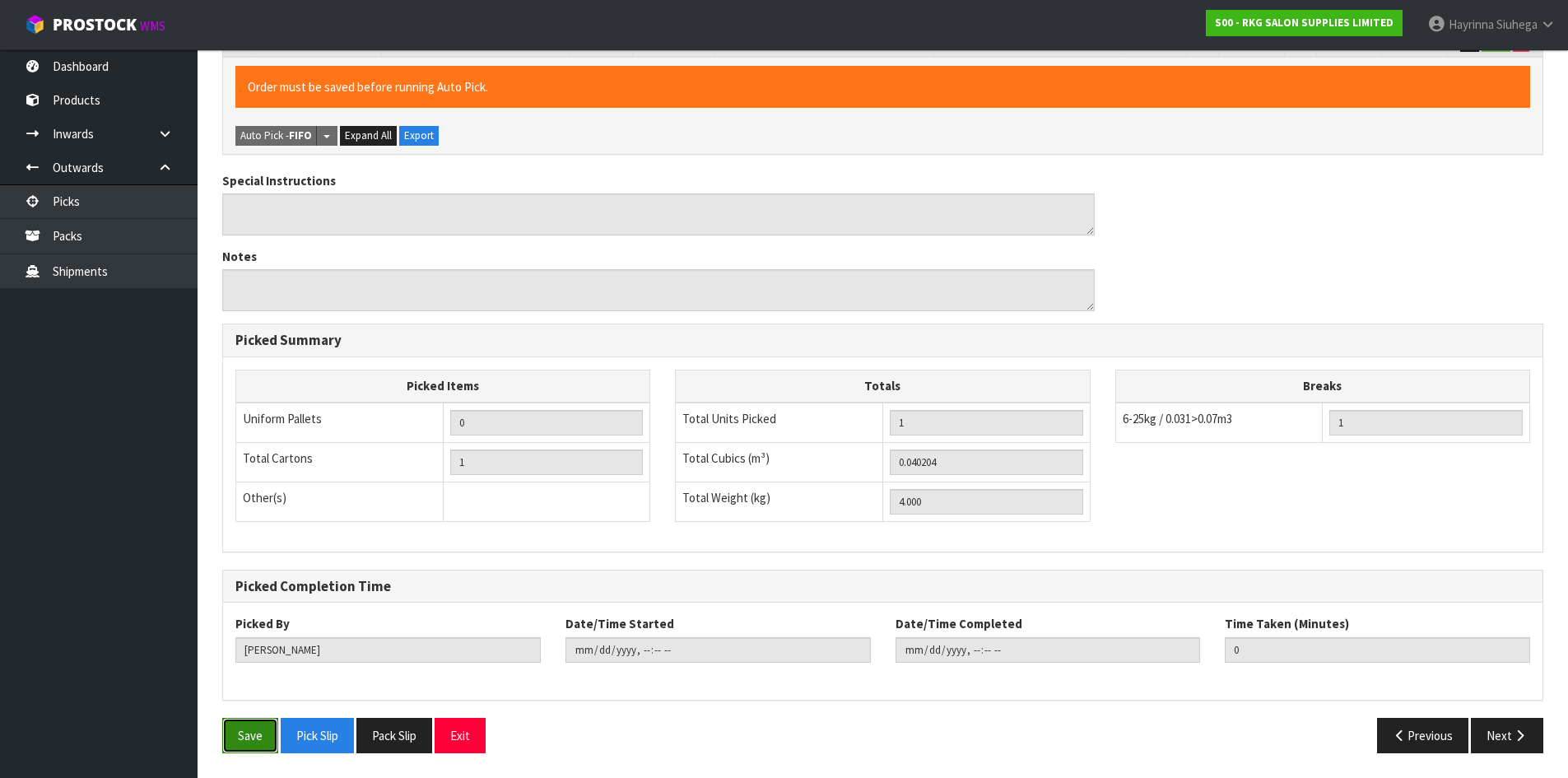
click at [252, 732] on button "Save" at bounding box center [251, 736] width 56 height 35
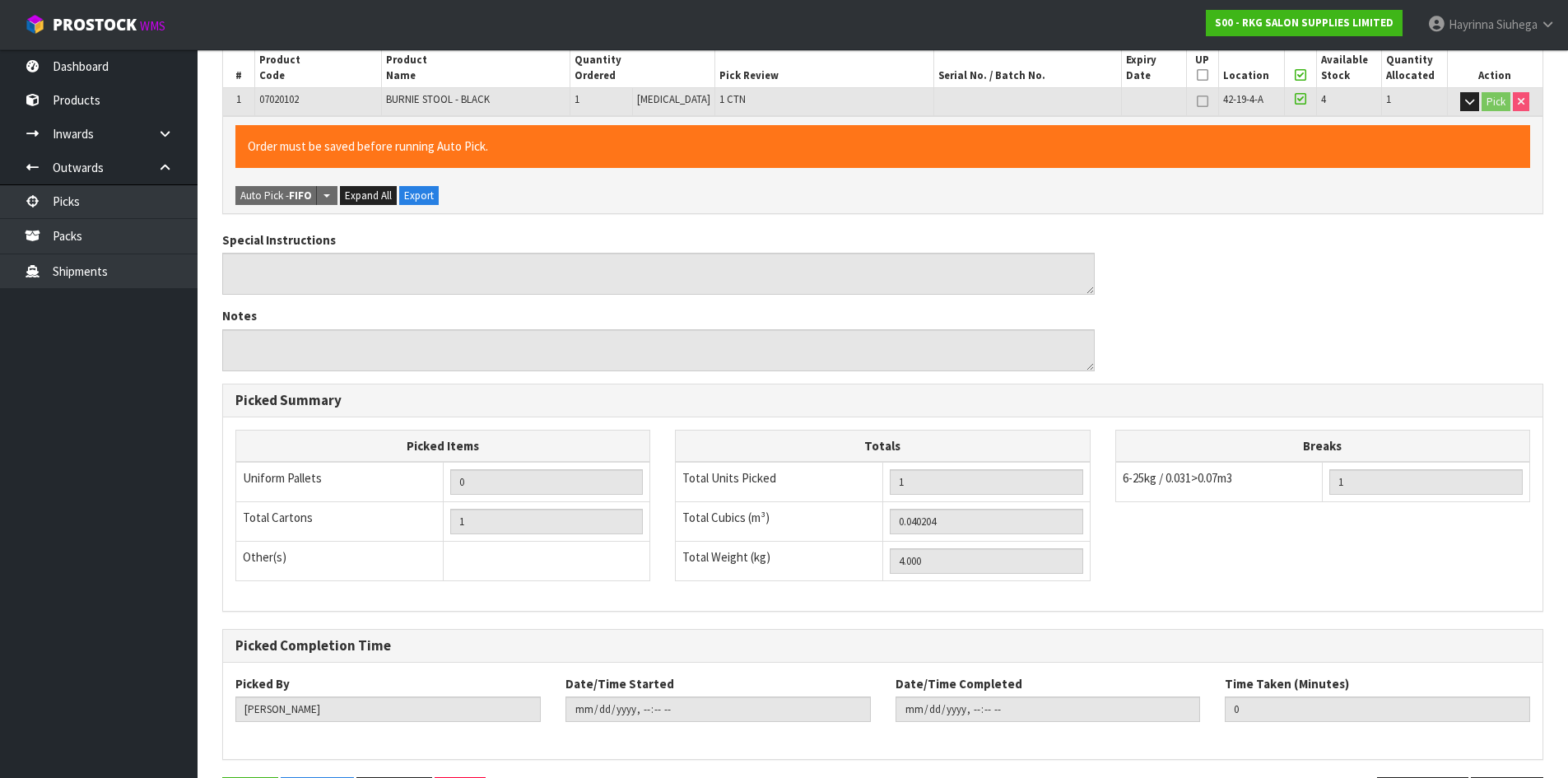
scroll to position [0, 0]
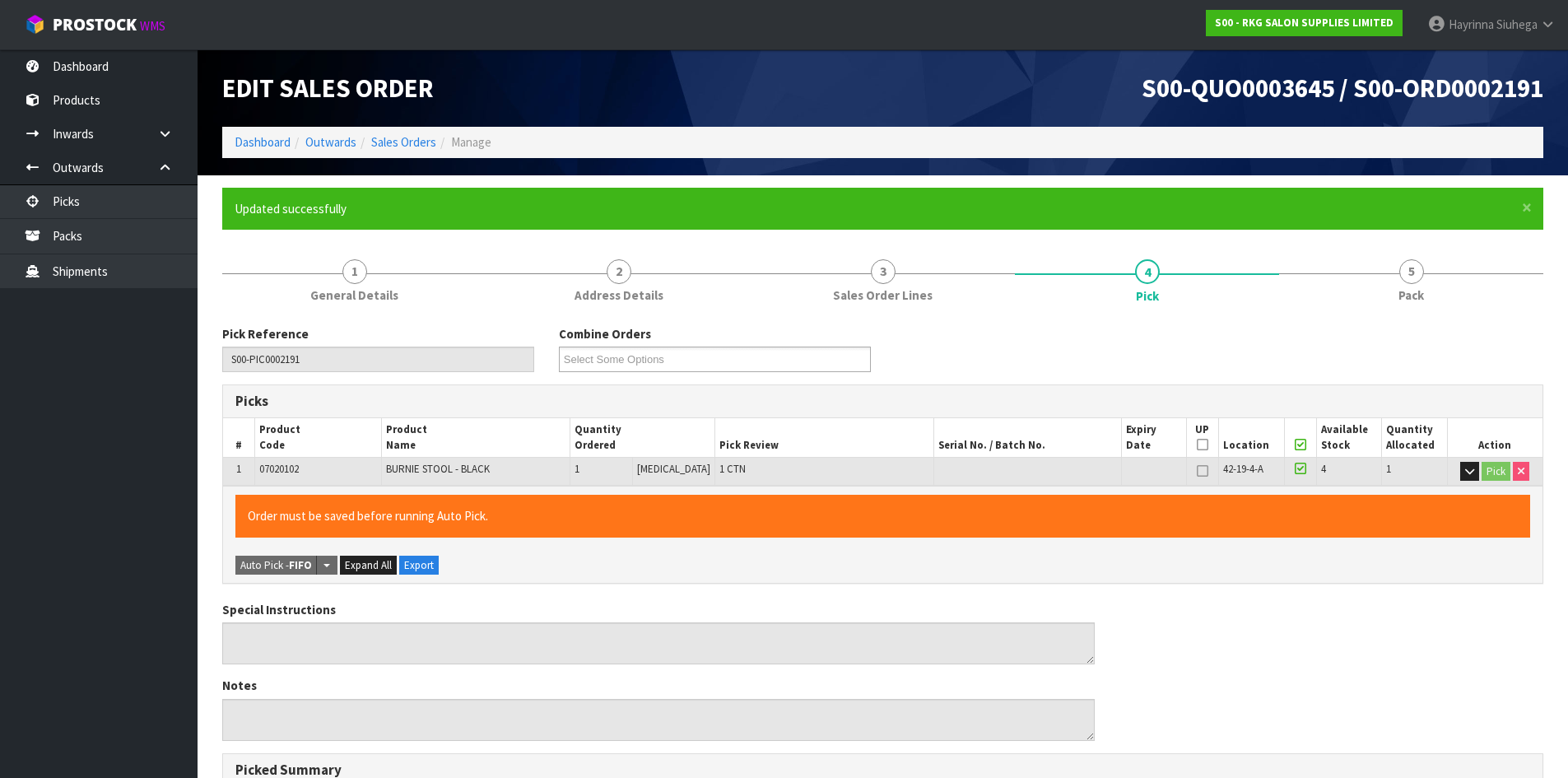
type input "Hayrinna Siuhega"
type input "2025-09-23T09:43:23"
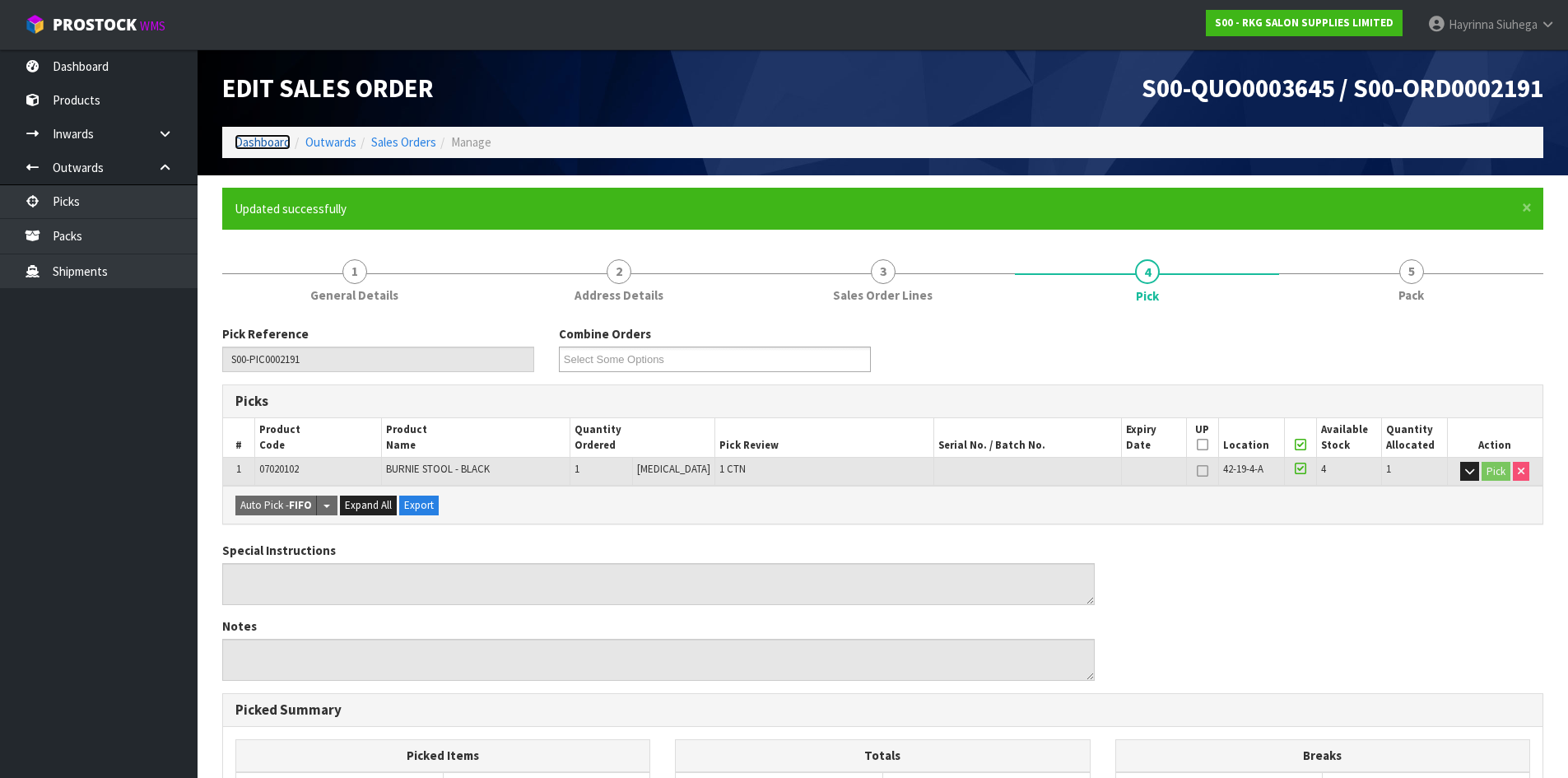
click at [247, 140] on link "Dashboard" at bounding box center [263, 142] width 56 height 16
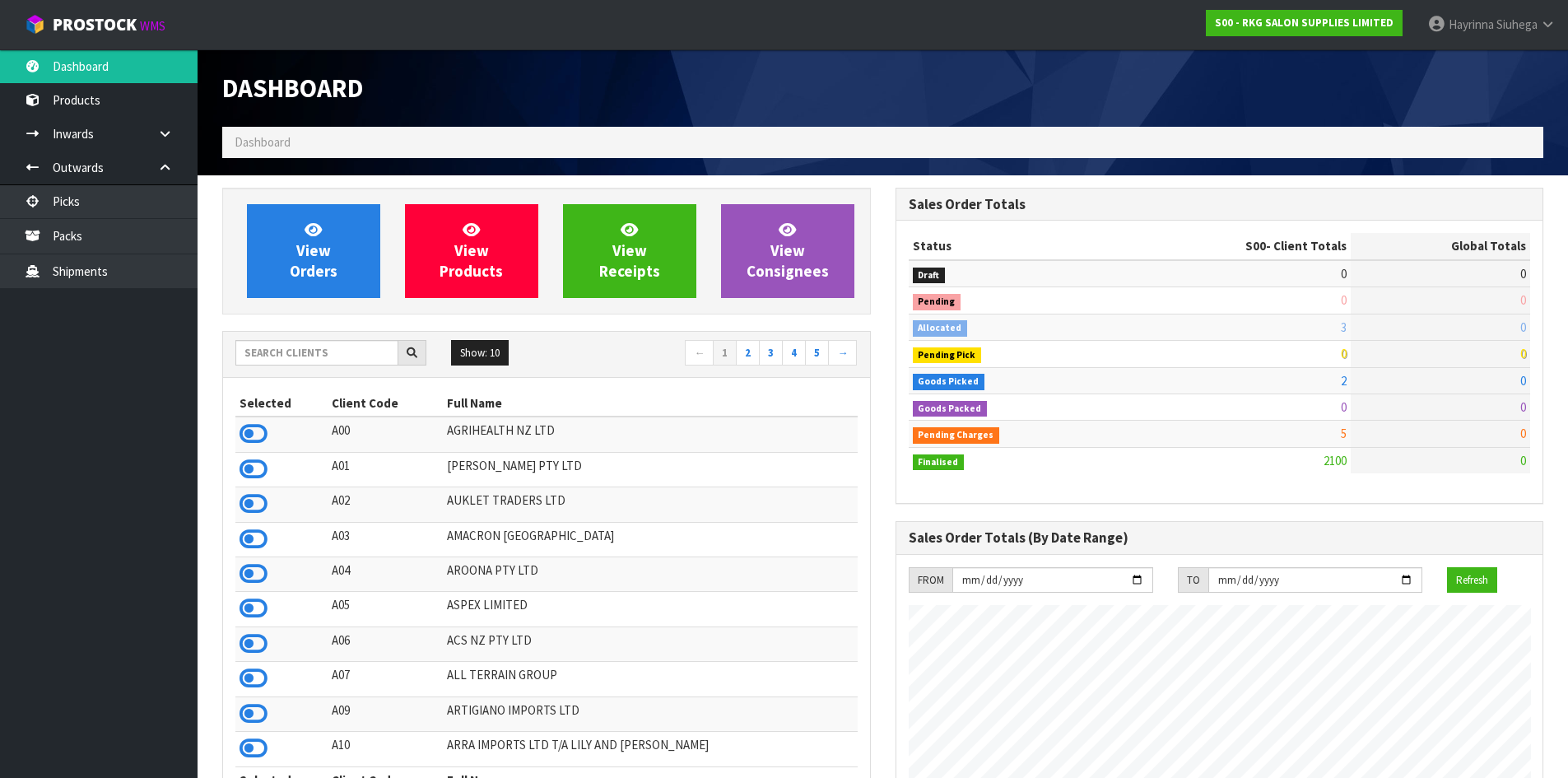
scroll to position [1247, 672]
click at [311, 242] on span "View Orders" at bounding box center [313, 251] width 48 height 62
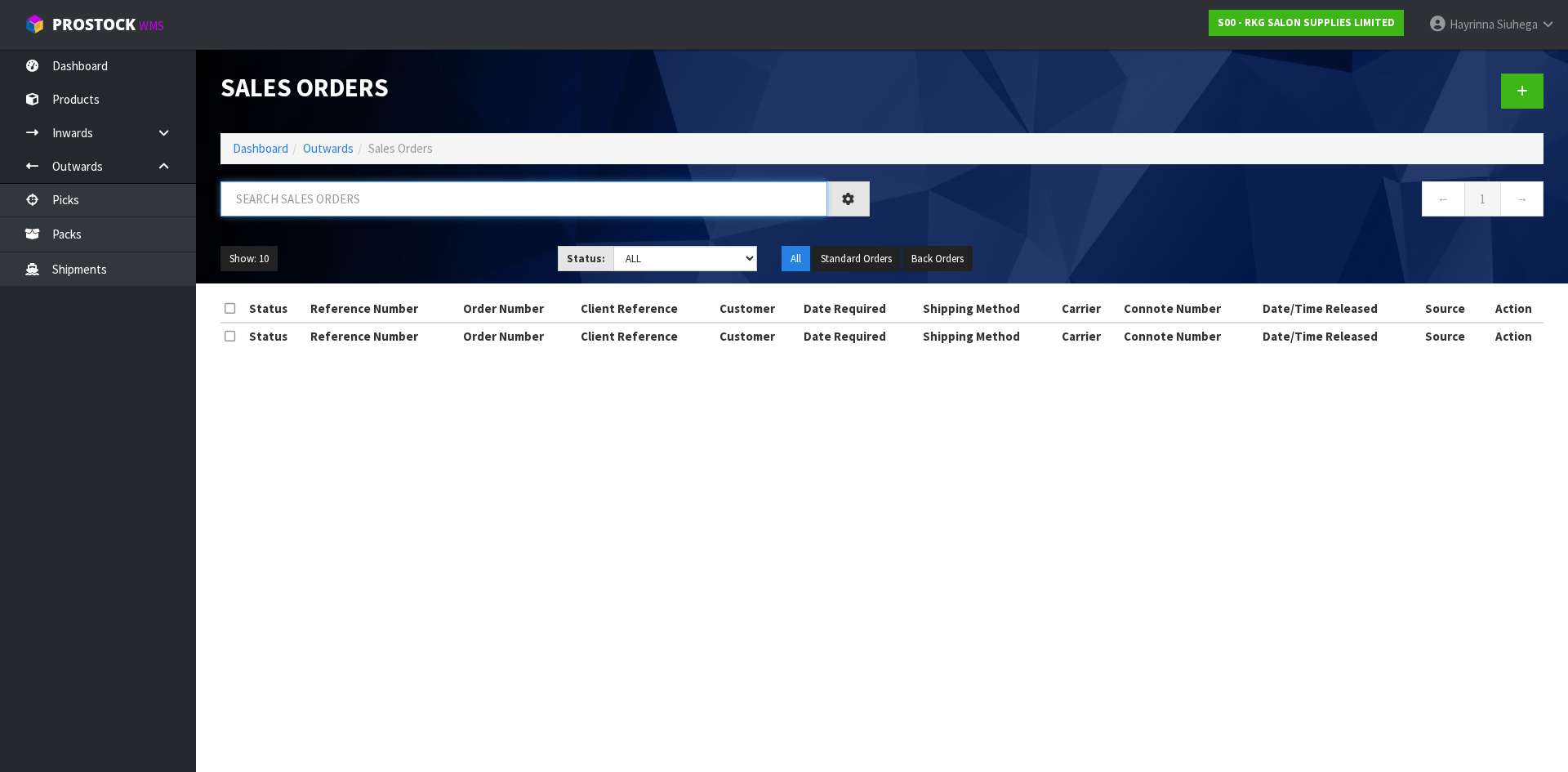
click at [281, 210] on input "text" at bounding box center [524, 199] width 607 height 35
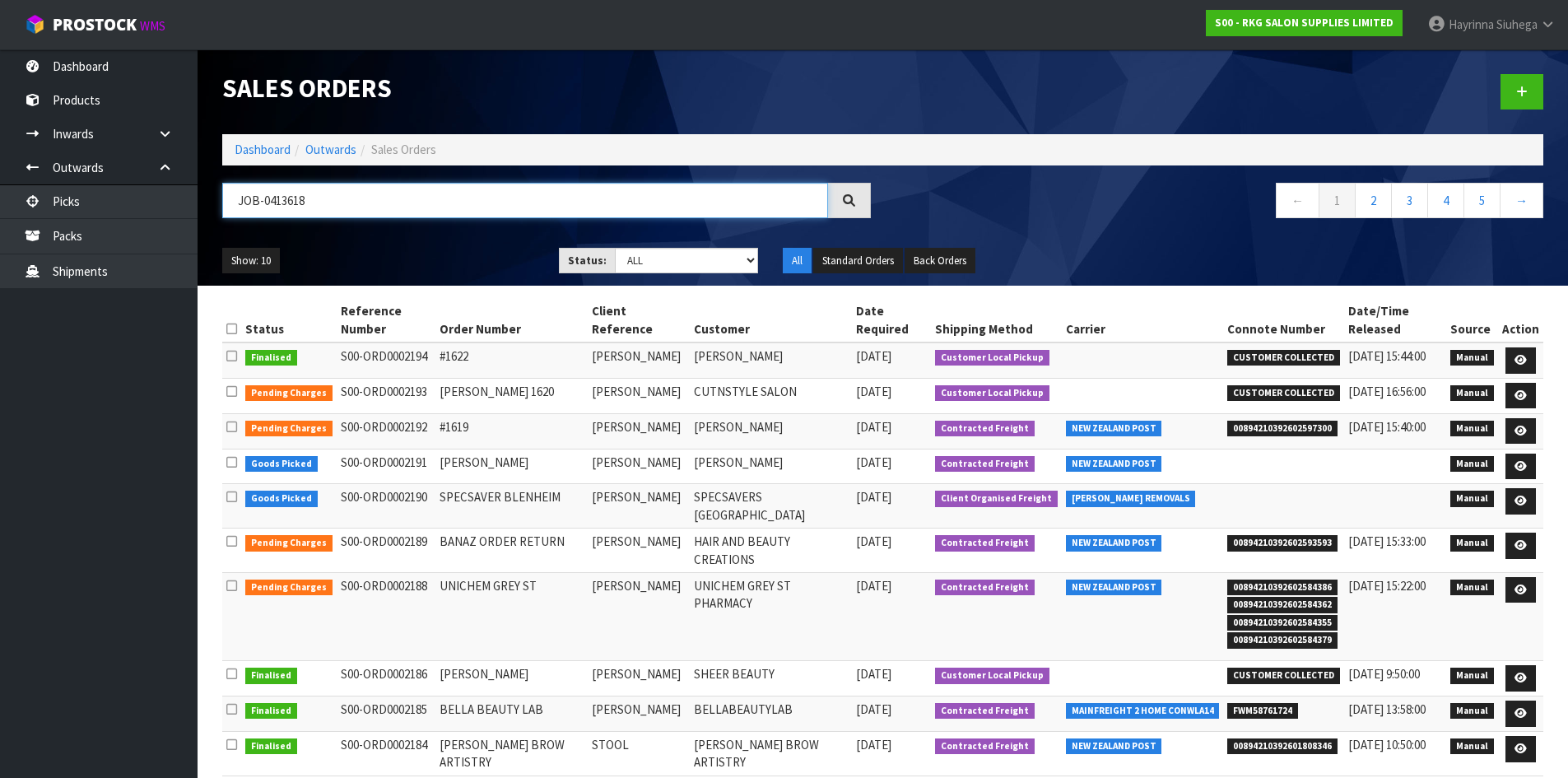
type input "JOB-0413618"
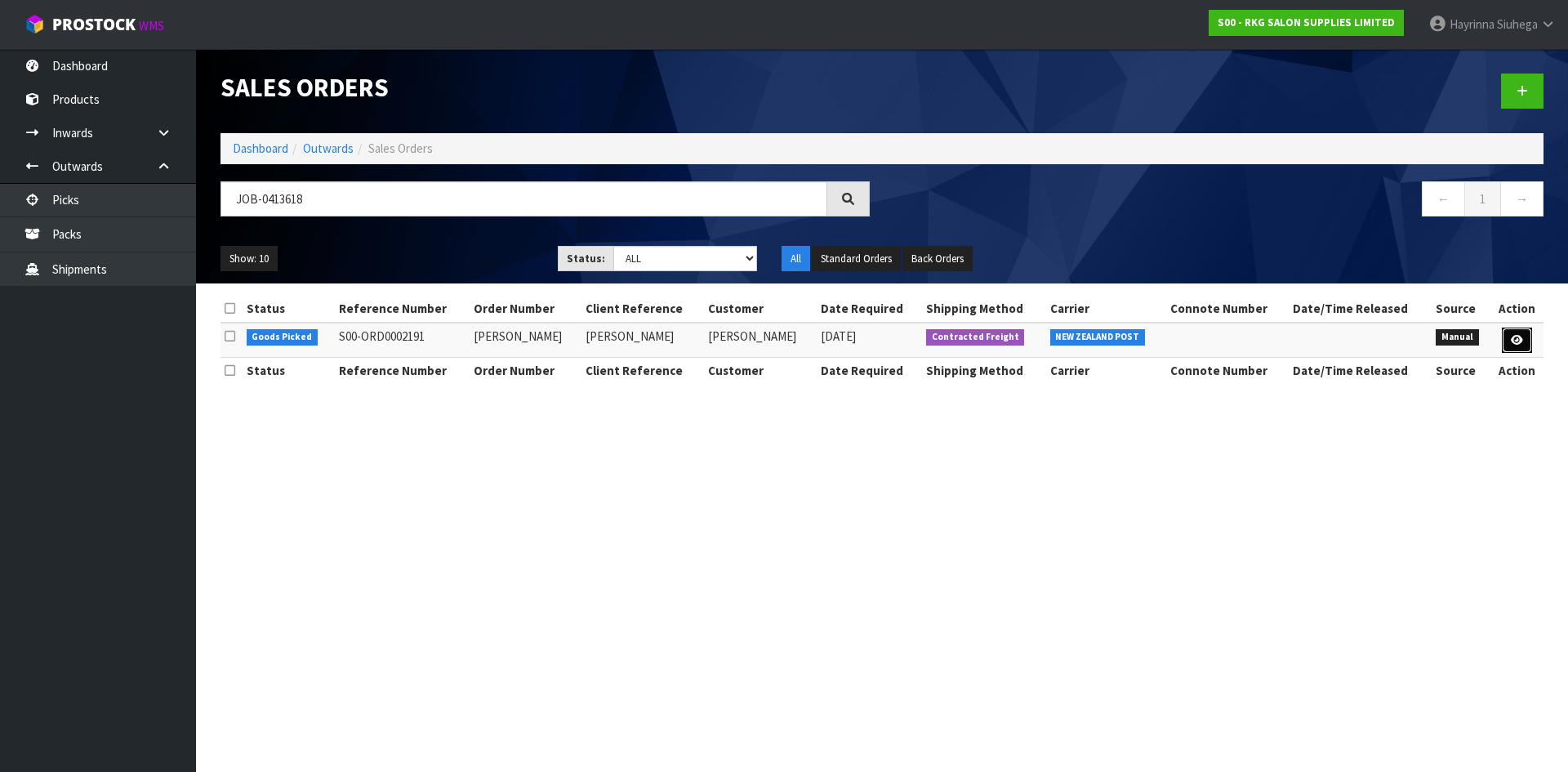
click at [1509, 340] on link at bounding box center [1516, 341] width 31 height 26
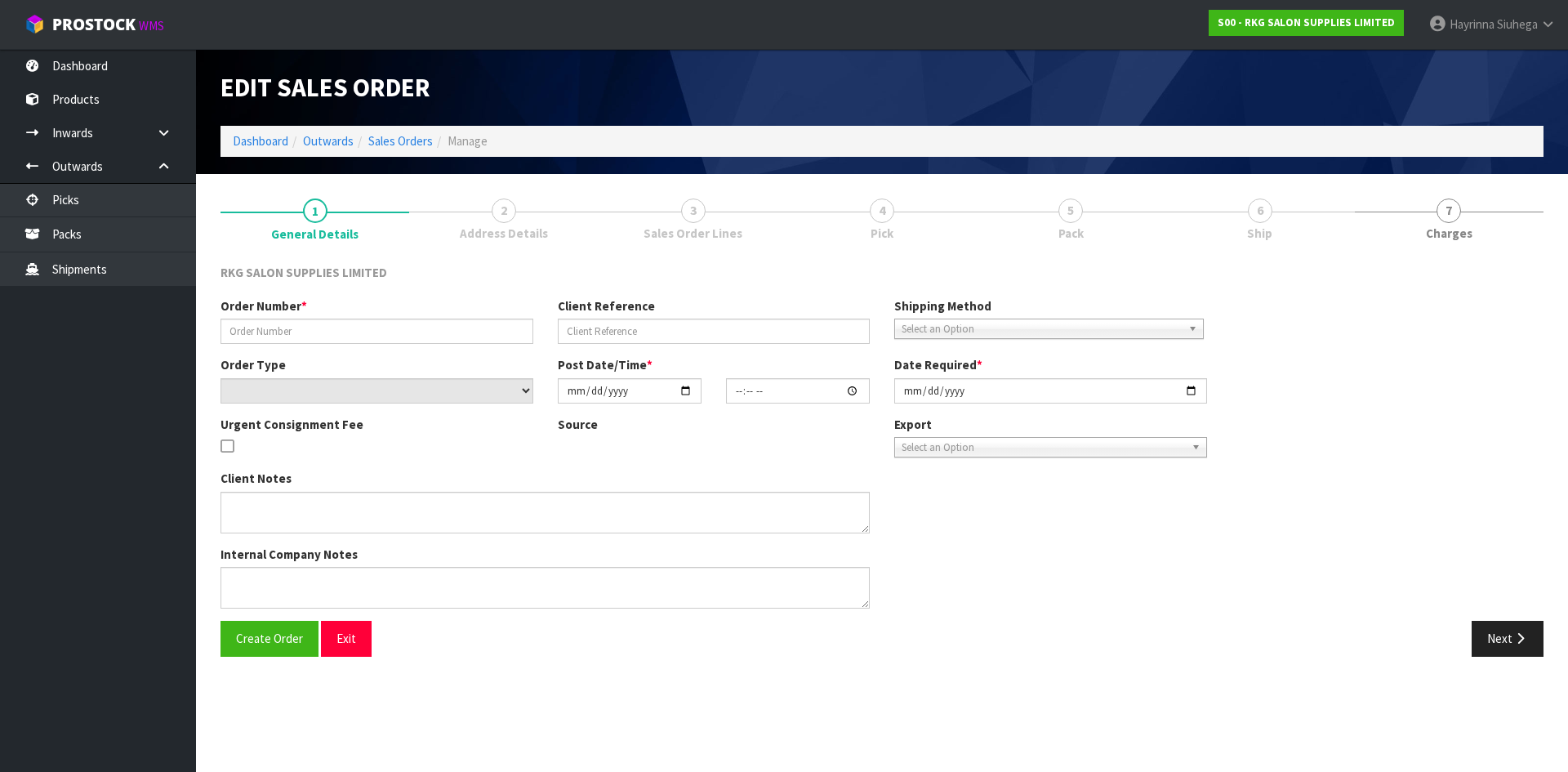
type input "LUCY"
type input "LUCY GIBSON"
select select "number:0"
type input "2025-09-22"
type input "00:00:00.000"
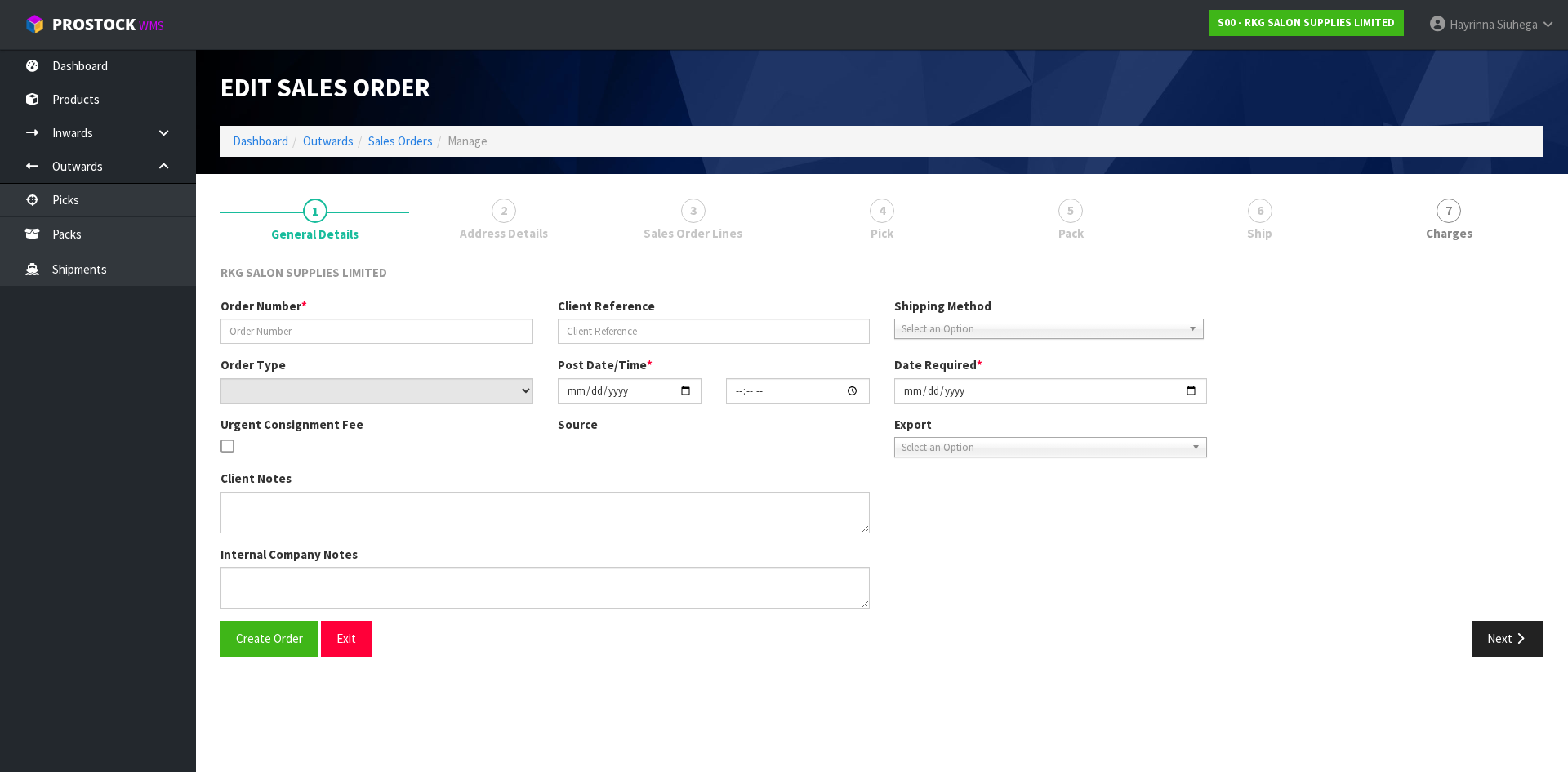
type input "2025-09-22"
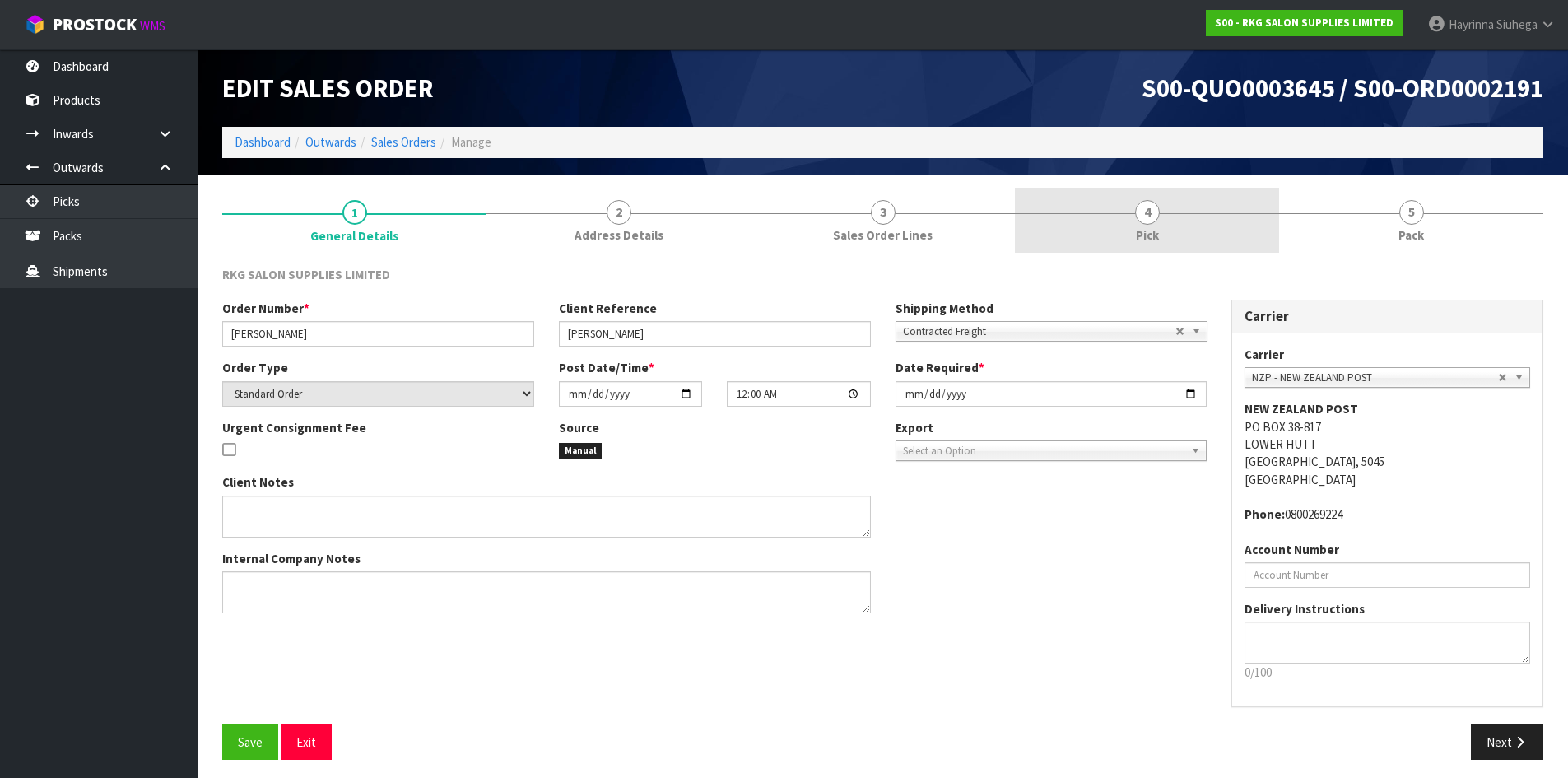
click at [1162, 229] on link "4 Pick" at bounding box center [1147, 220] width 264 height 65
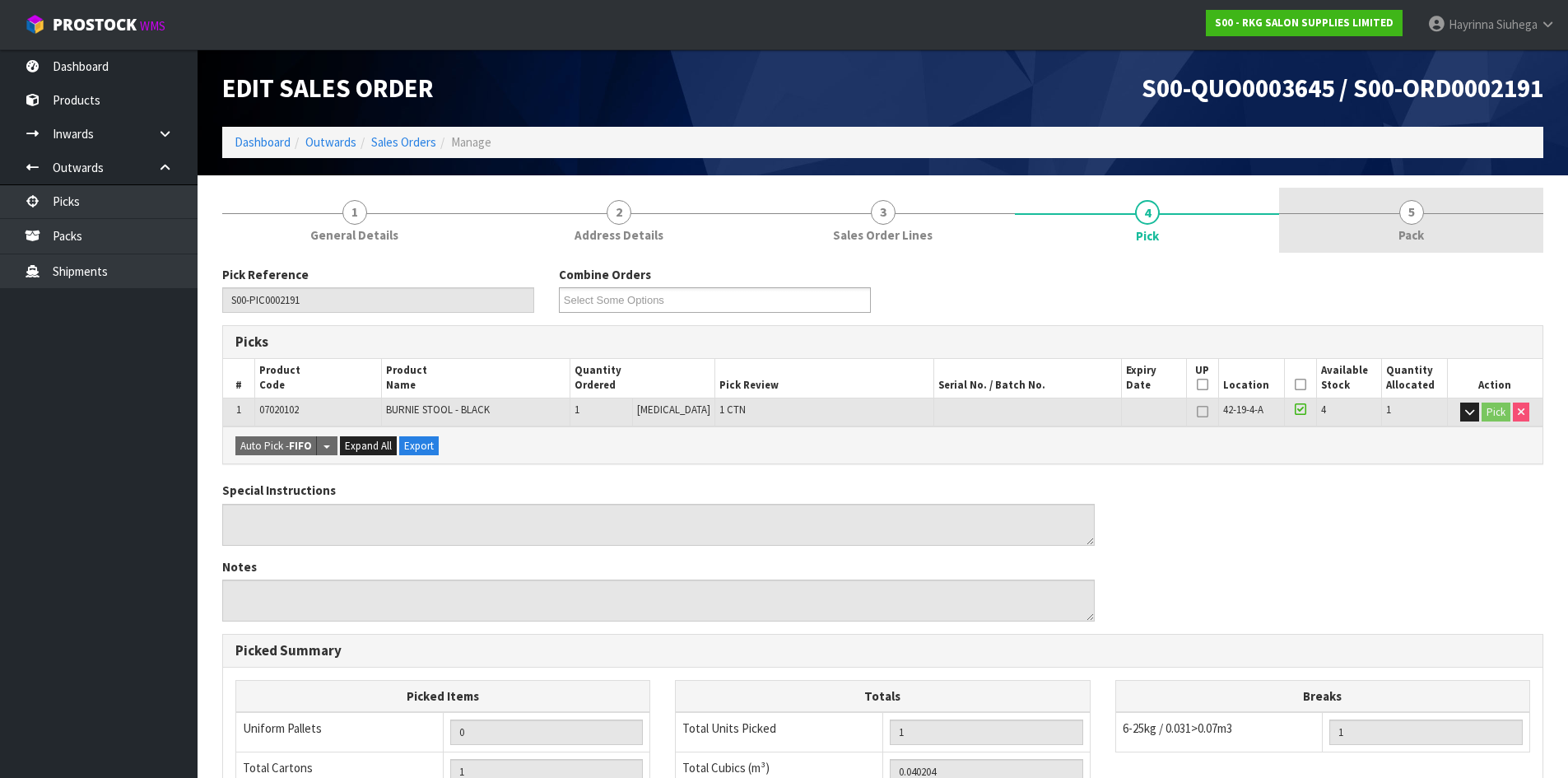
click at [1343, 217] on link "5 Pack" at bounding box center [1411, 220] width 264 height 65
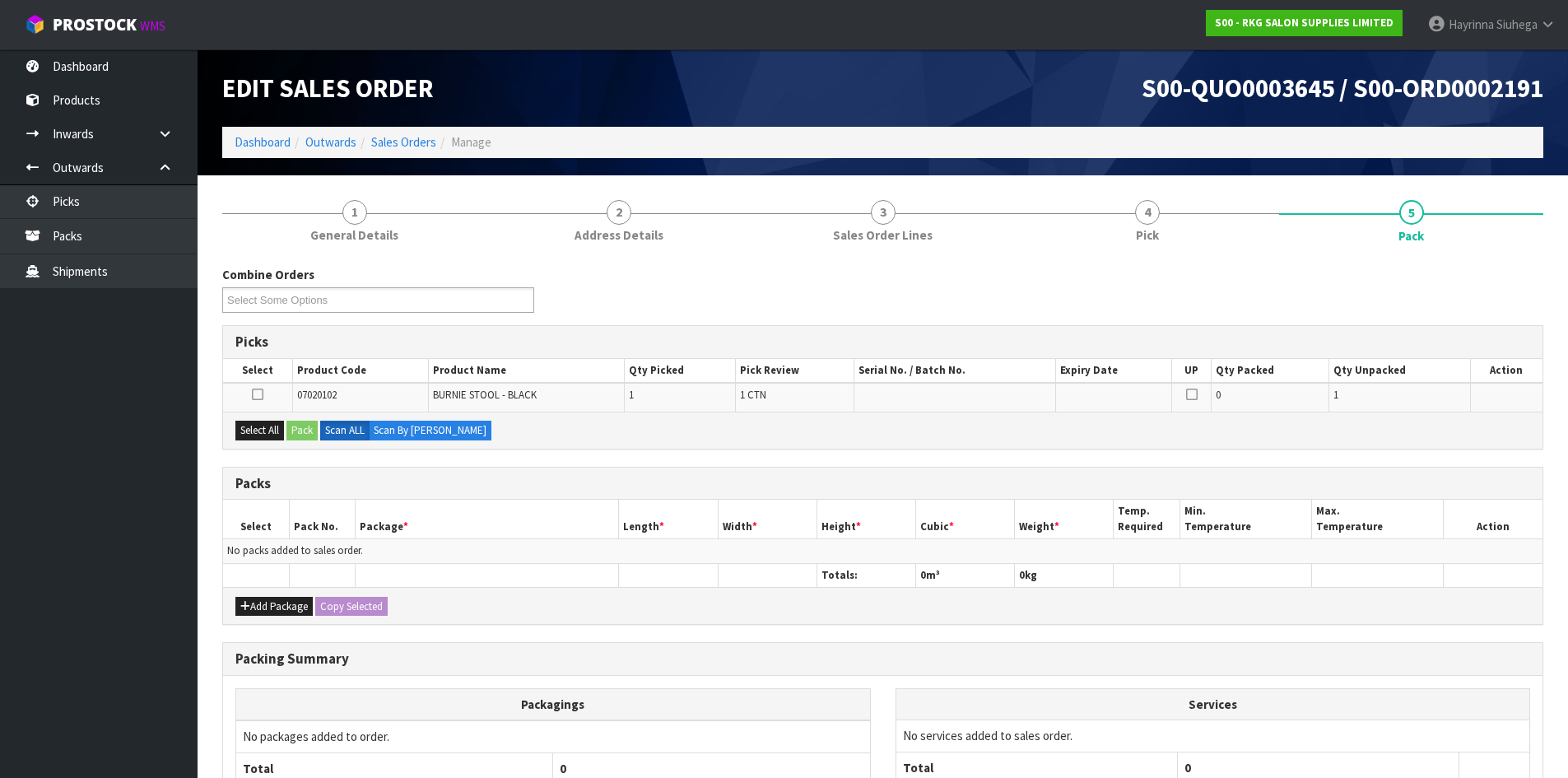
click at [724, 304] on div "Combine Orders S00-ORD0002132 S00-ORD0002155 S00-ORD0002160 S00-ORD0002190 S00-…" at bounding box center [883, 295] width 1345 height 59
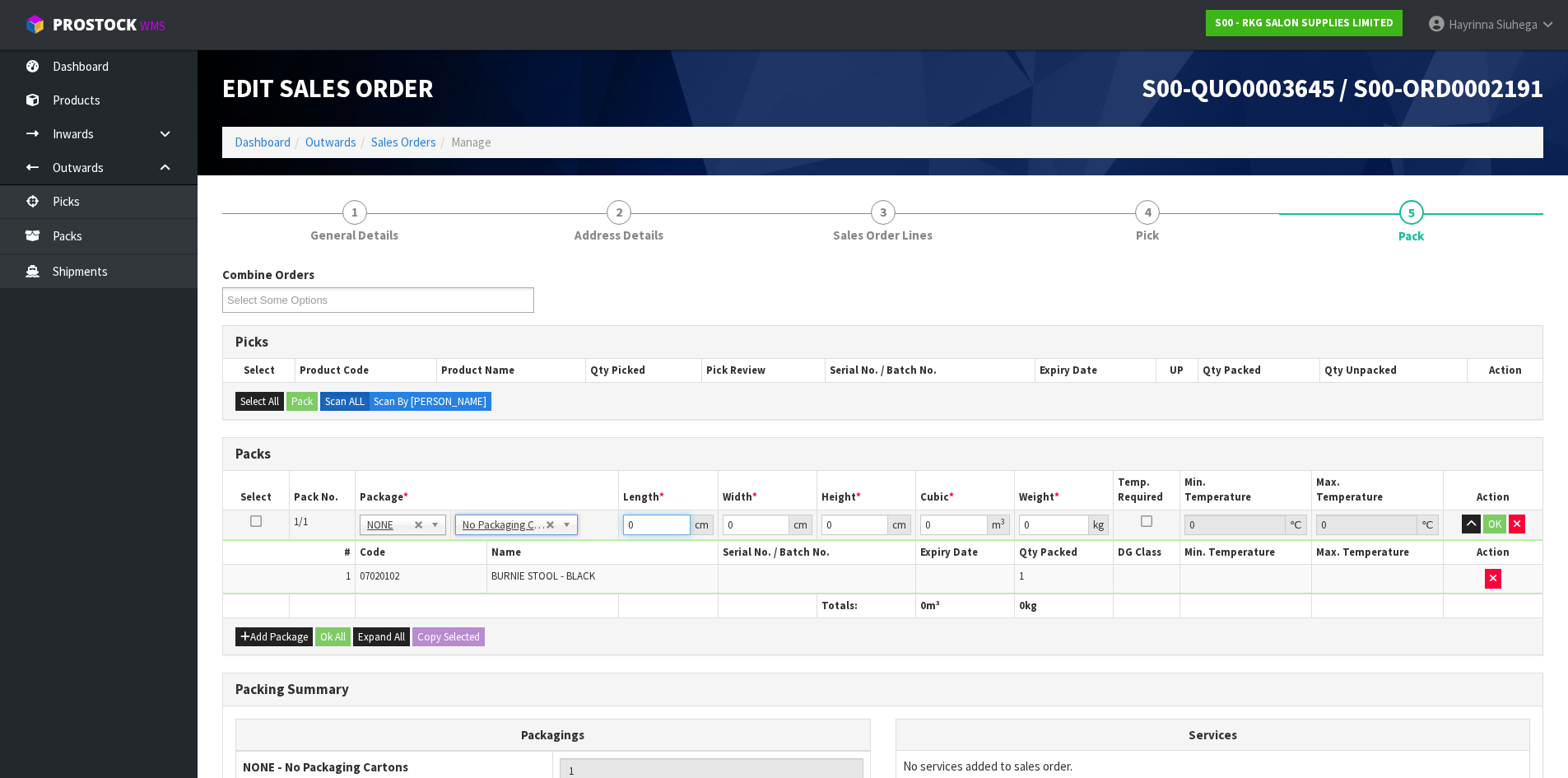
click at [631, 527] on input "0" at bounding box center [656, 525] width 67 height 20
type input "48"
type input "2"
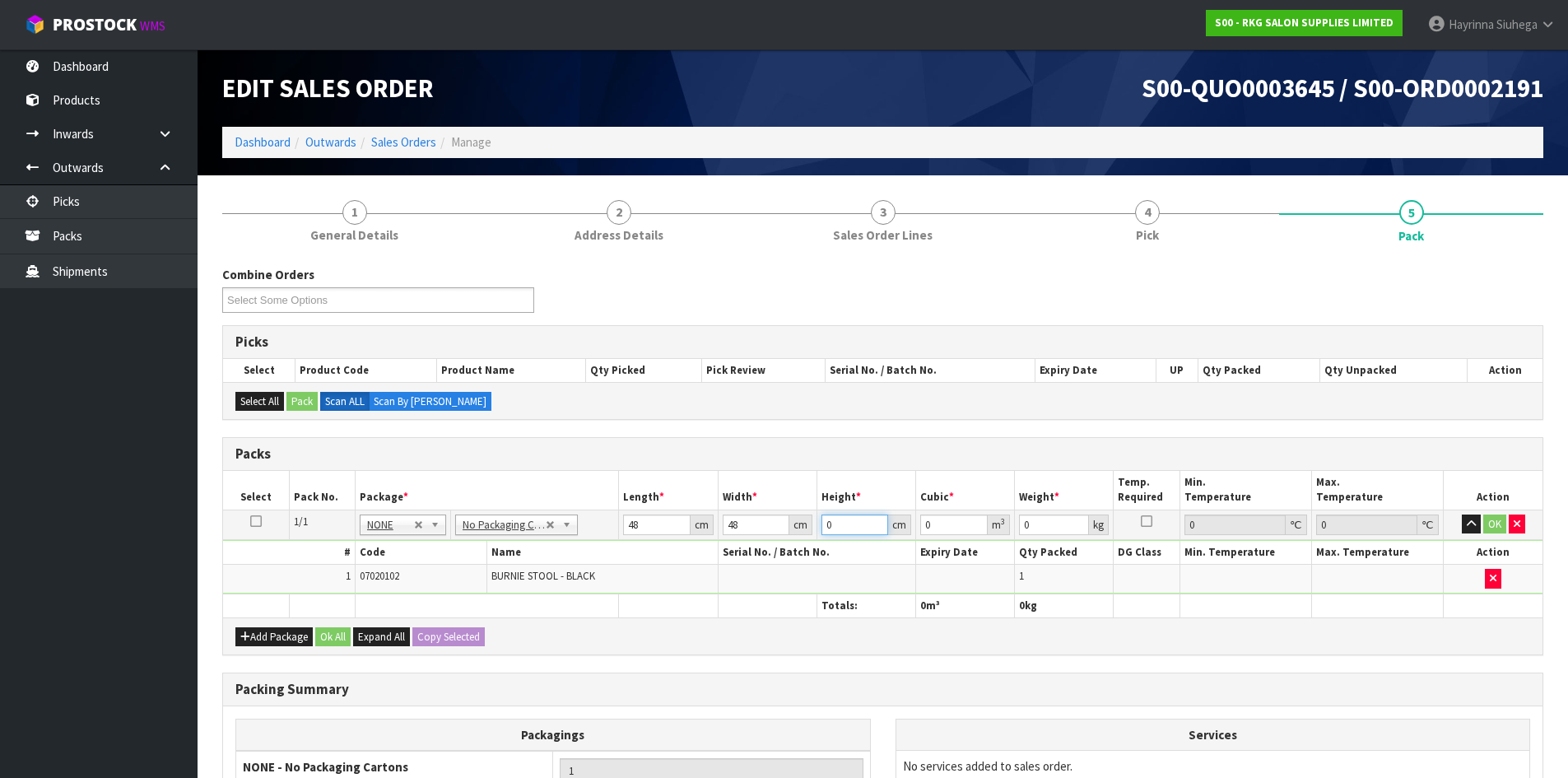
type input "0.004608"
type input "20"
type input "0.04608"
type input "20"
type input "6"
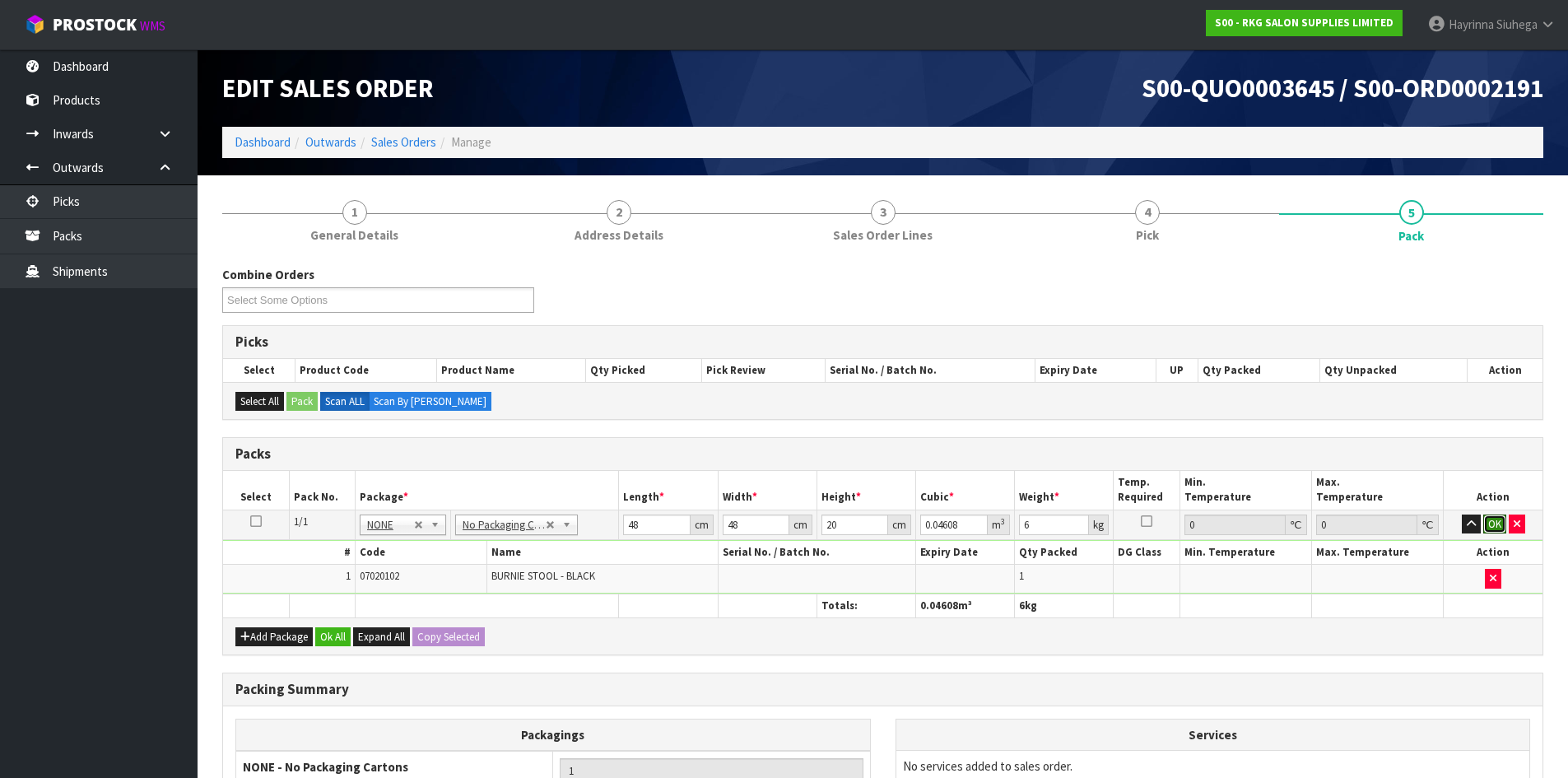
click button "OK" at bounding box center [1495, 525] width 23 height 19
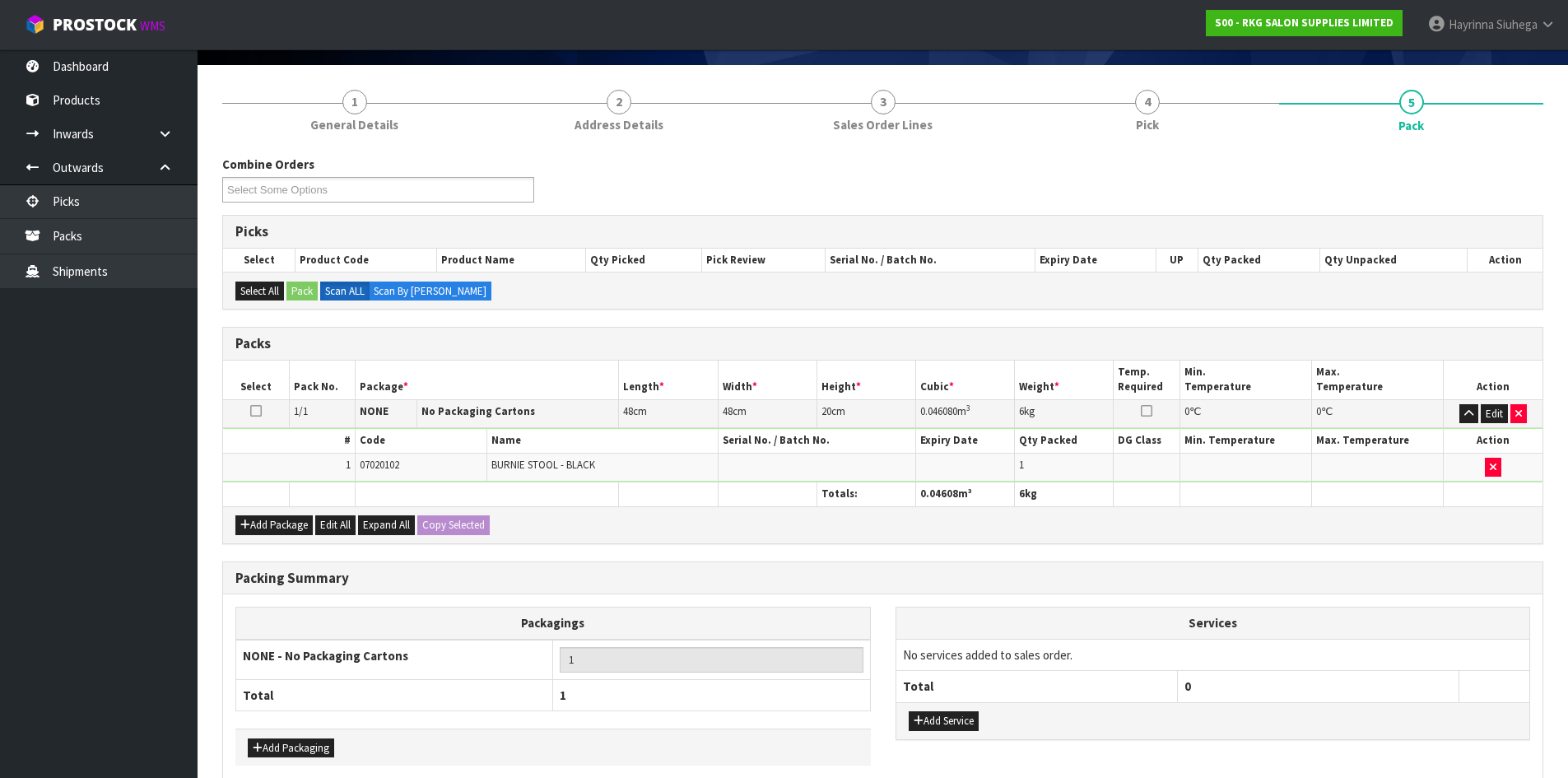
scroll to position [189, 0]
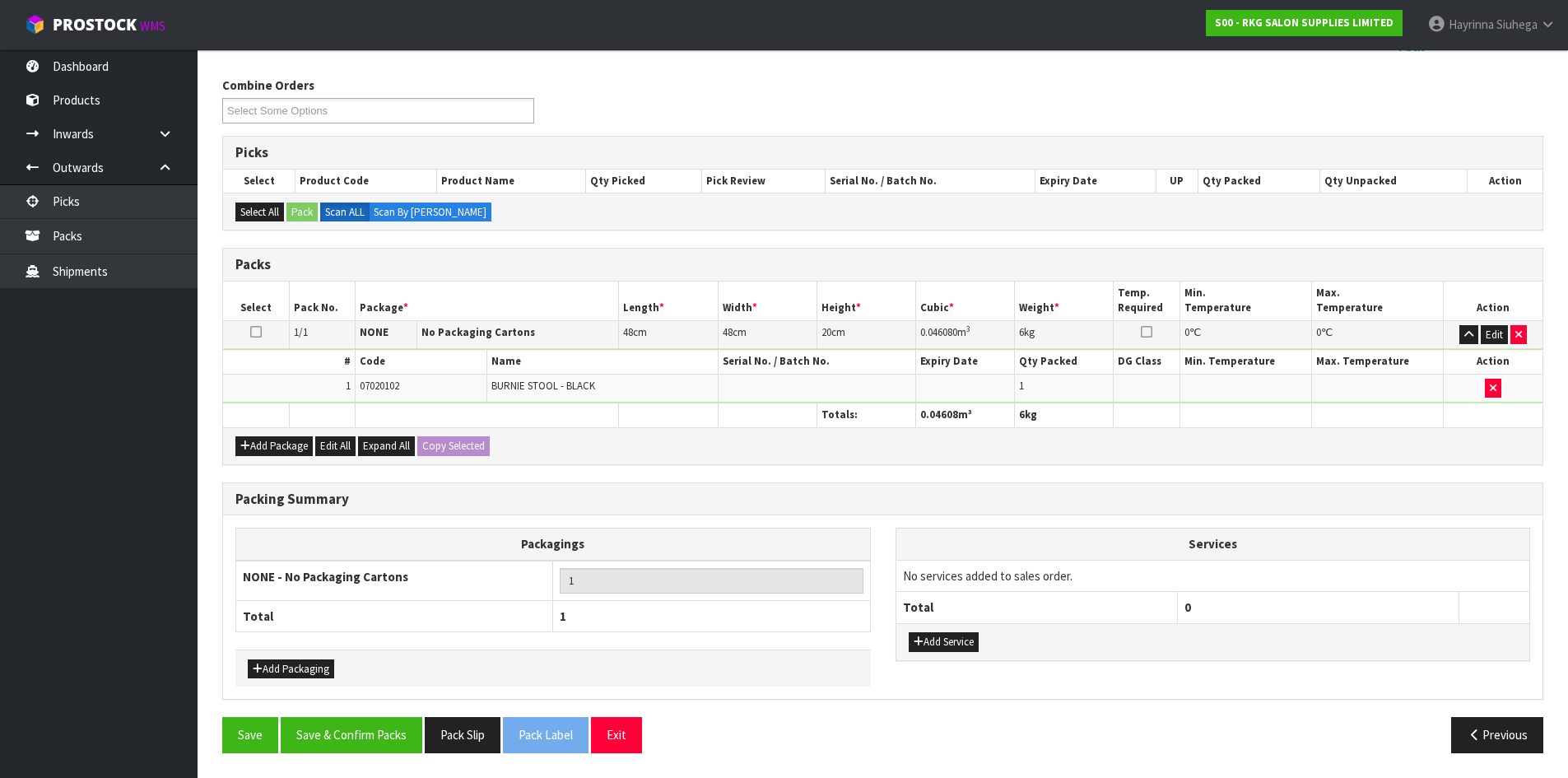
click at [382, 716] on div "Packing Summary Packagings NONE - No Packaging Cartons 1 Total 1 Add Packaging …" at bounding box center [883, 600] width 1345 height 236
click at [370, 732] on button "Save & Confirm Packs" at bounding box center [351, 735] width 142 height 35
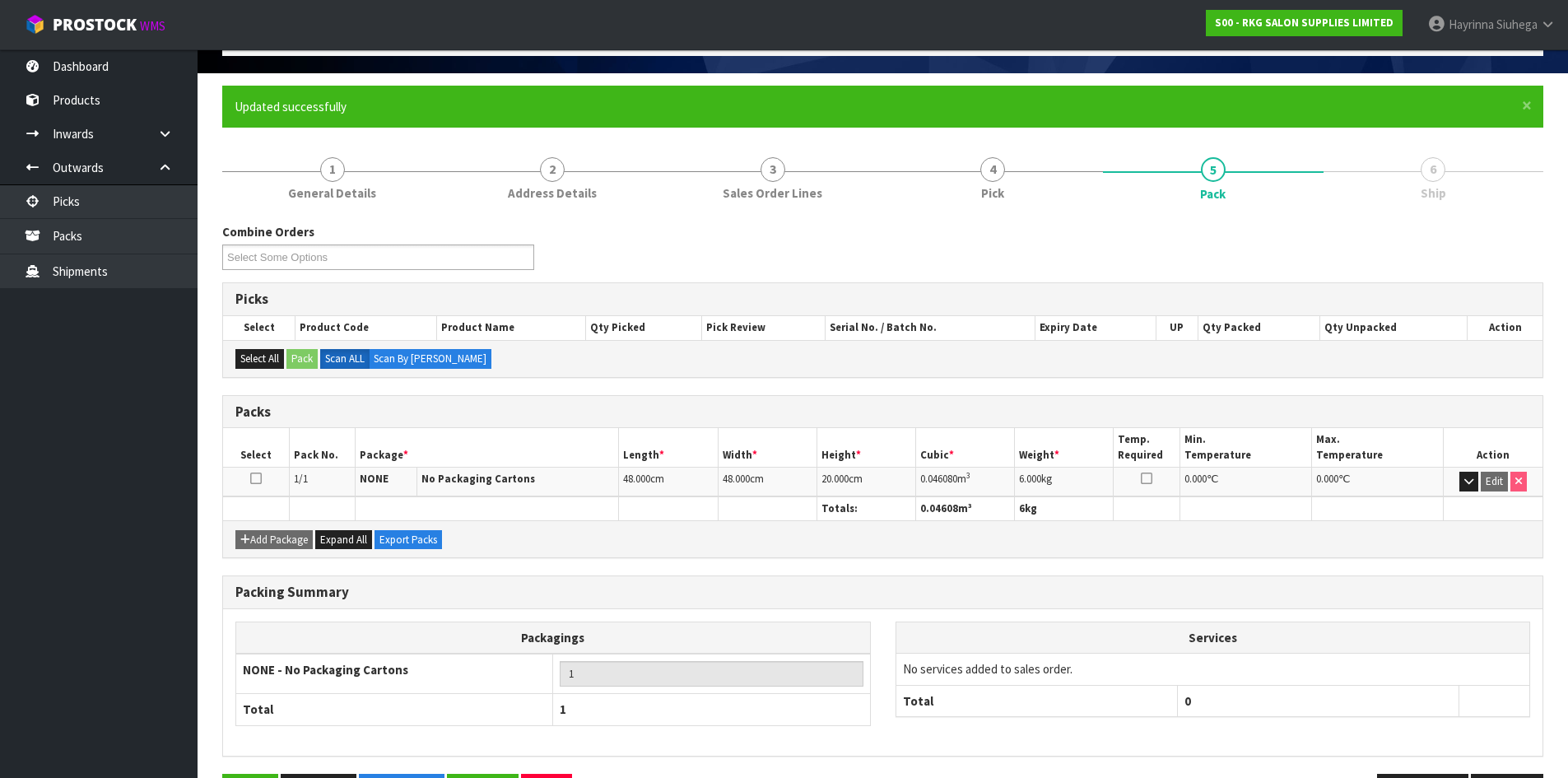
scroll to position [158, 0]
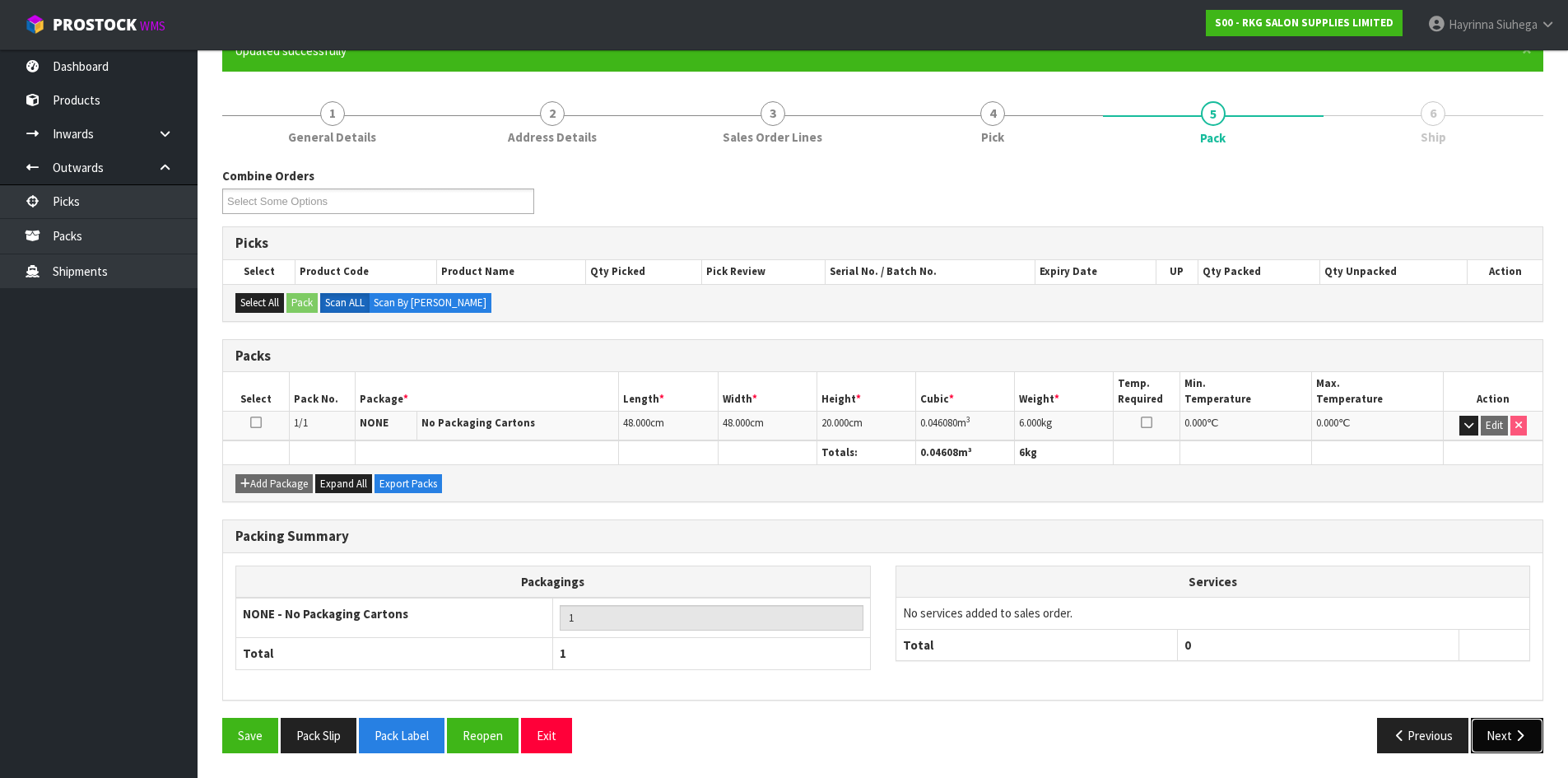
click at [1513, 730] on icon "button" at bounding box center [1520, 736] width 16 height 12
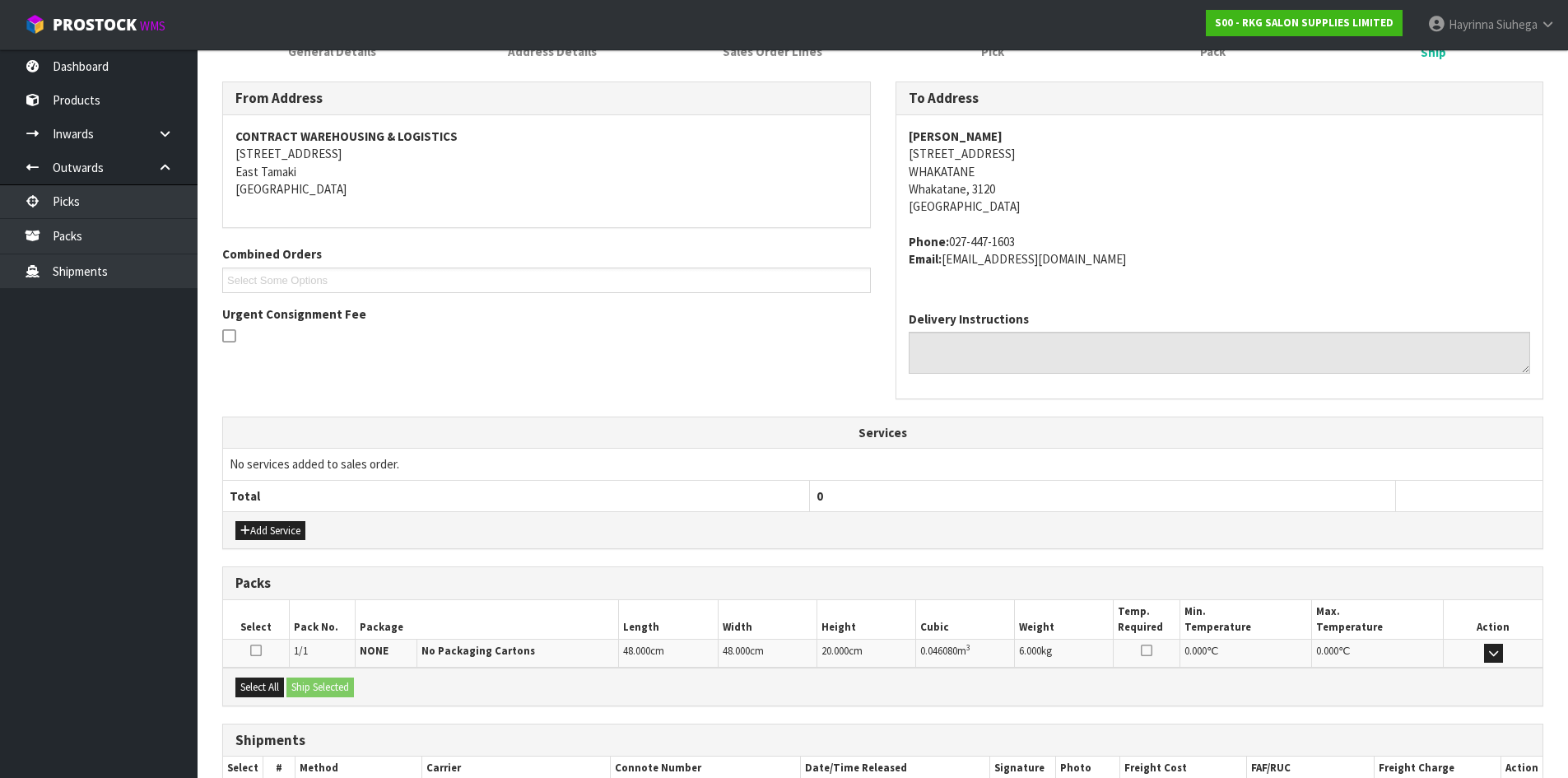
scroll to position [349, 0]
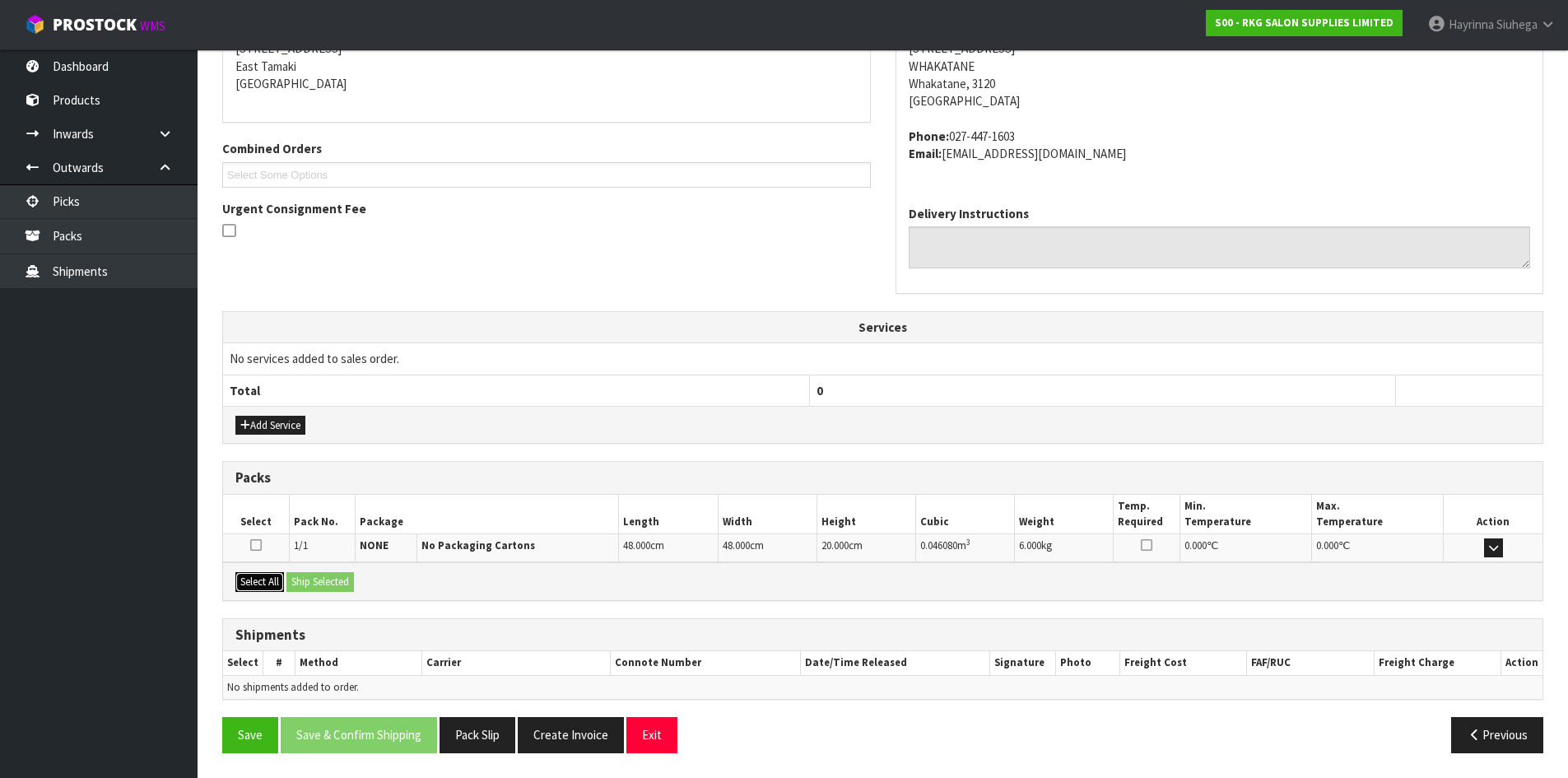
click at [255, 584] on button "Select All" at bounding box center [260, 582] width 48 height 19
click at [325, 583] on button "Ship Selected" at bounding box center [320, 582] width 68 height 19
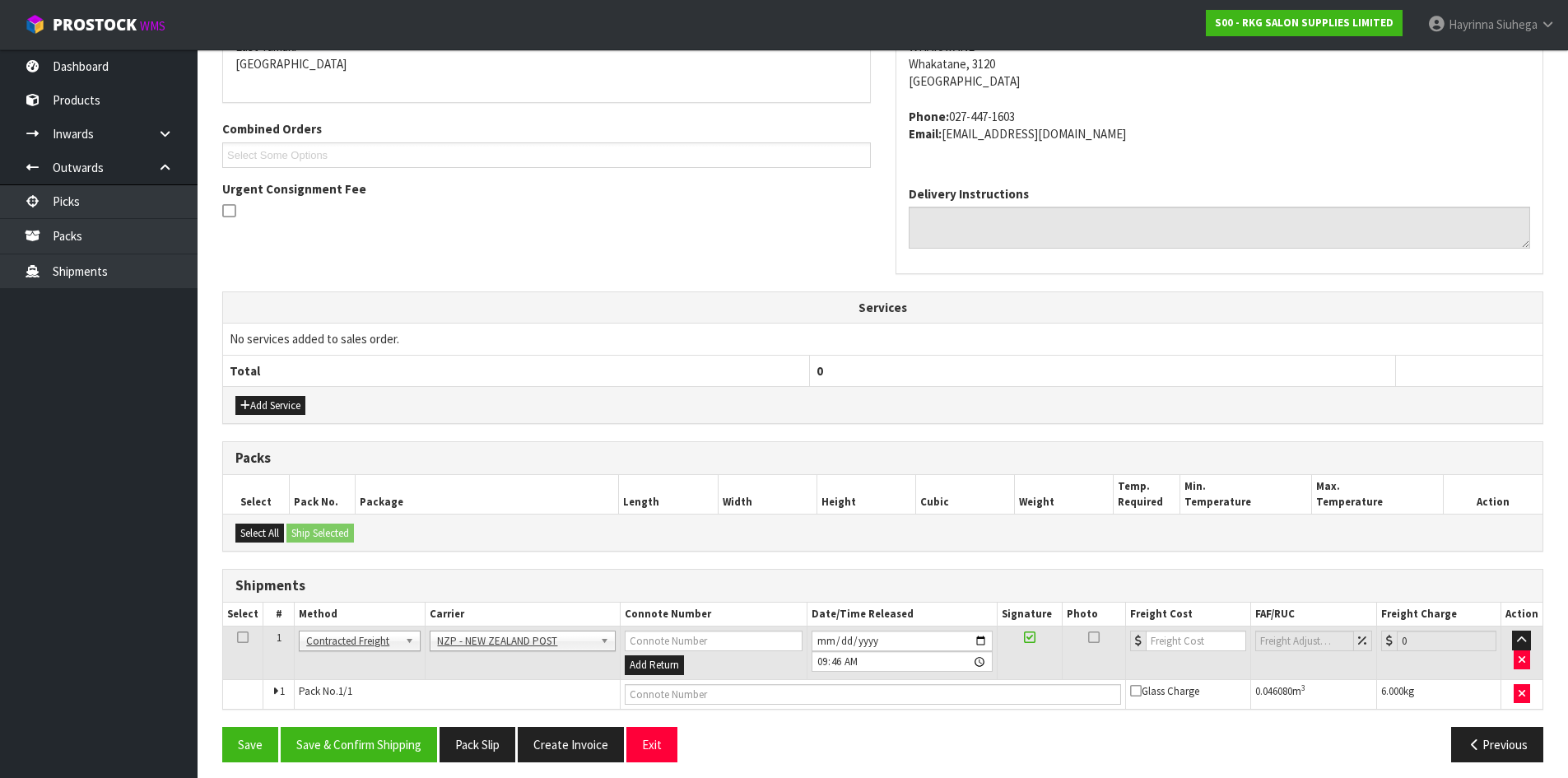
scroll to position [378, 0]
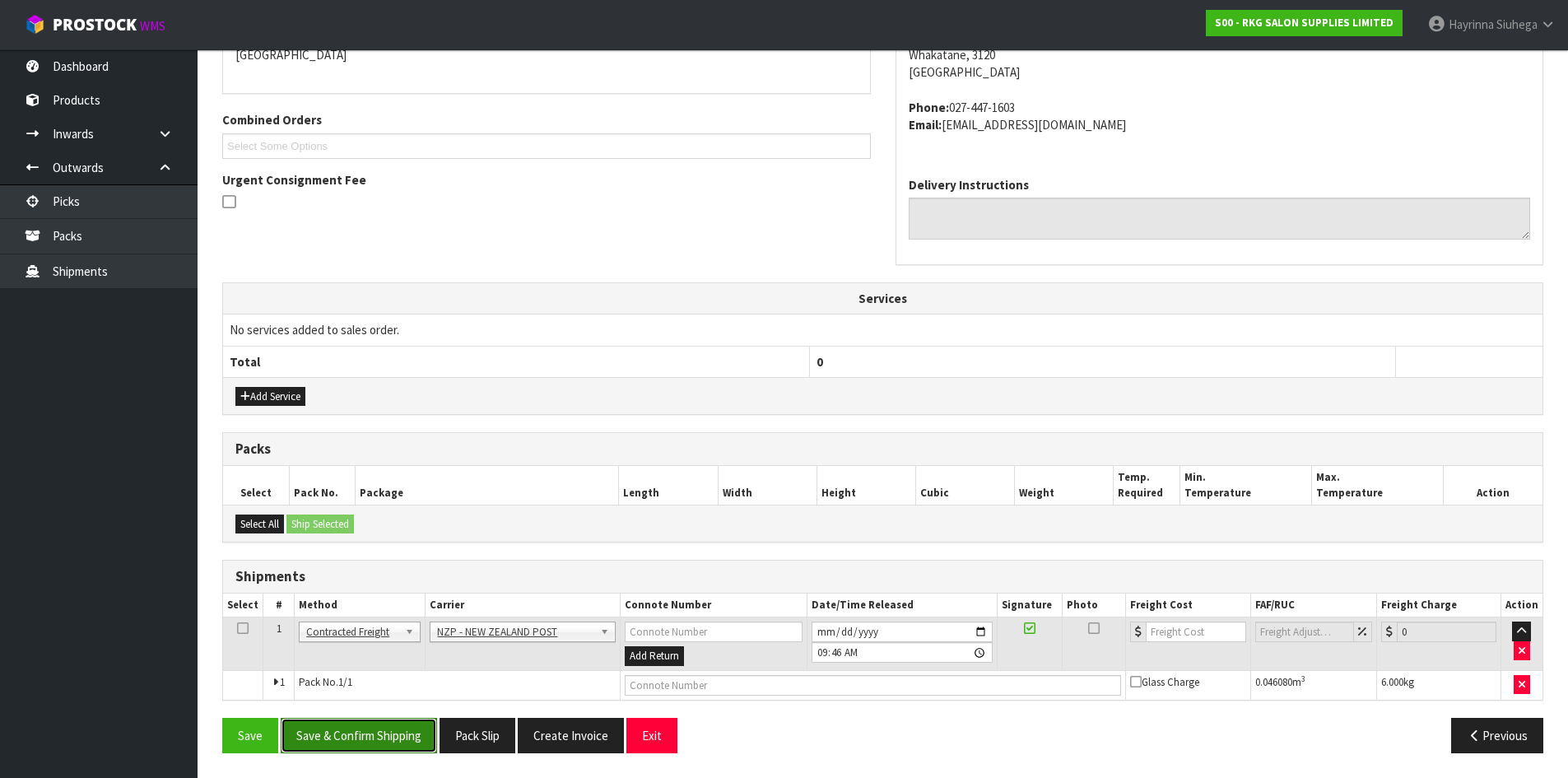
click at [338, 731] on button "Save & Confirm Shipping" at bounding box center [359, 736] width 157 height 35
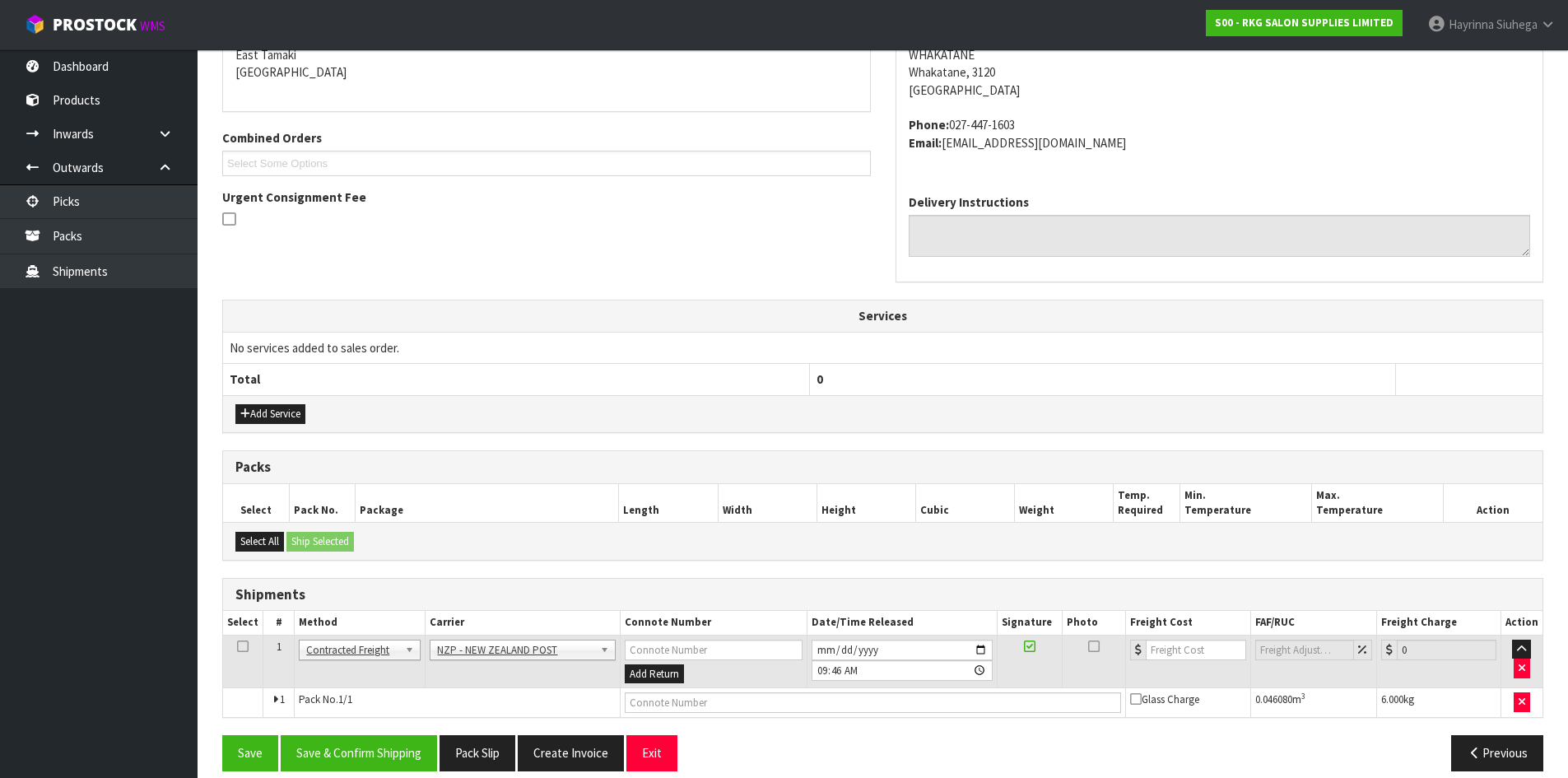
scroll to position [0, 0]
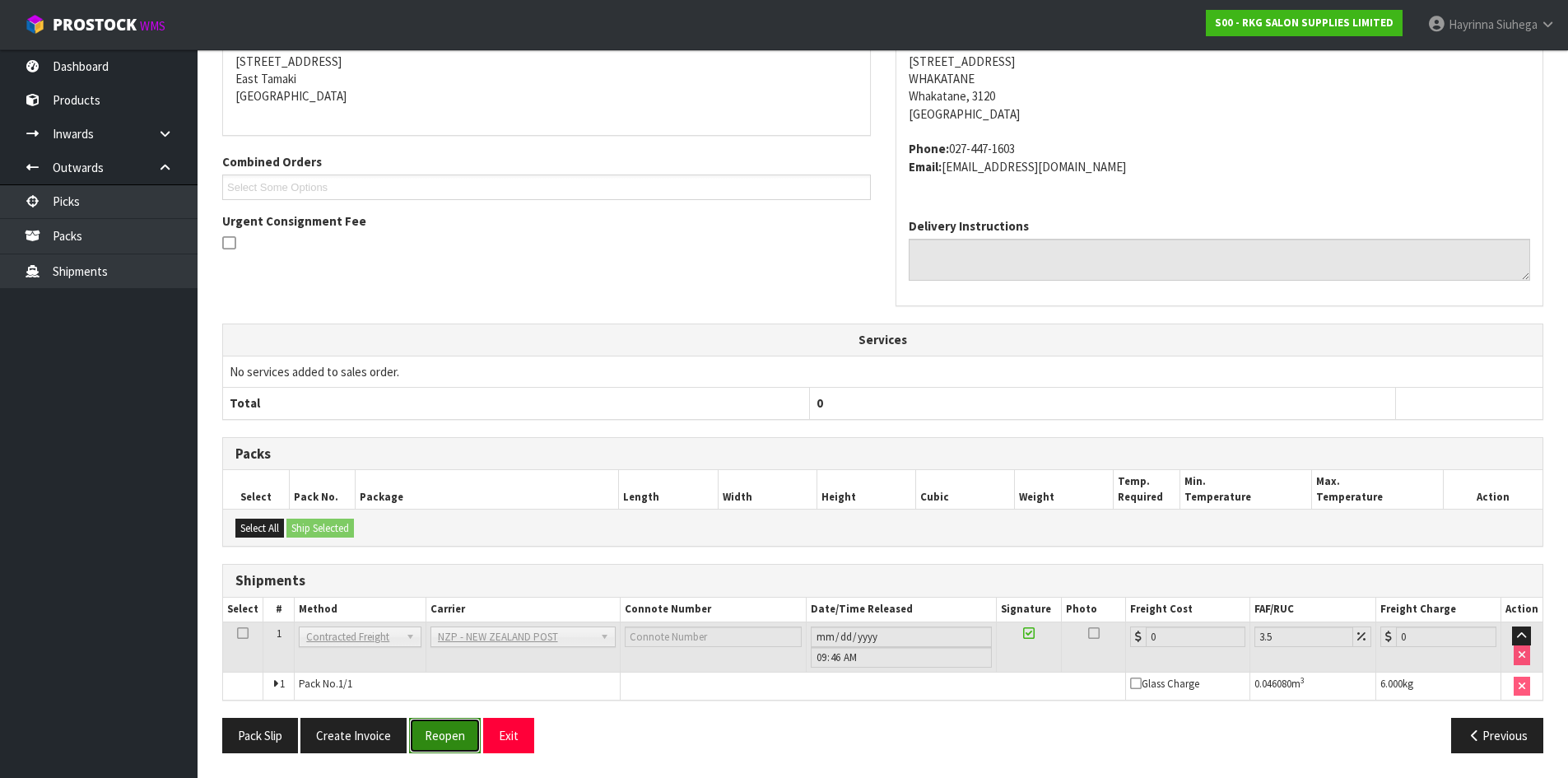
click at [431, 745] on button "Reopen" at bounding box center [444, 736] width 71 height 35
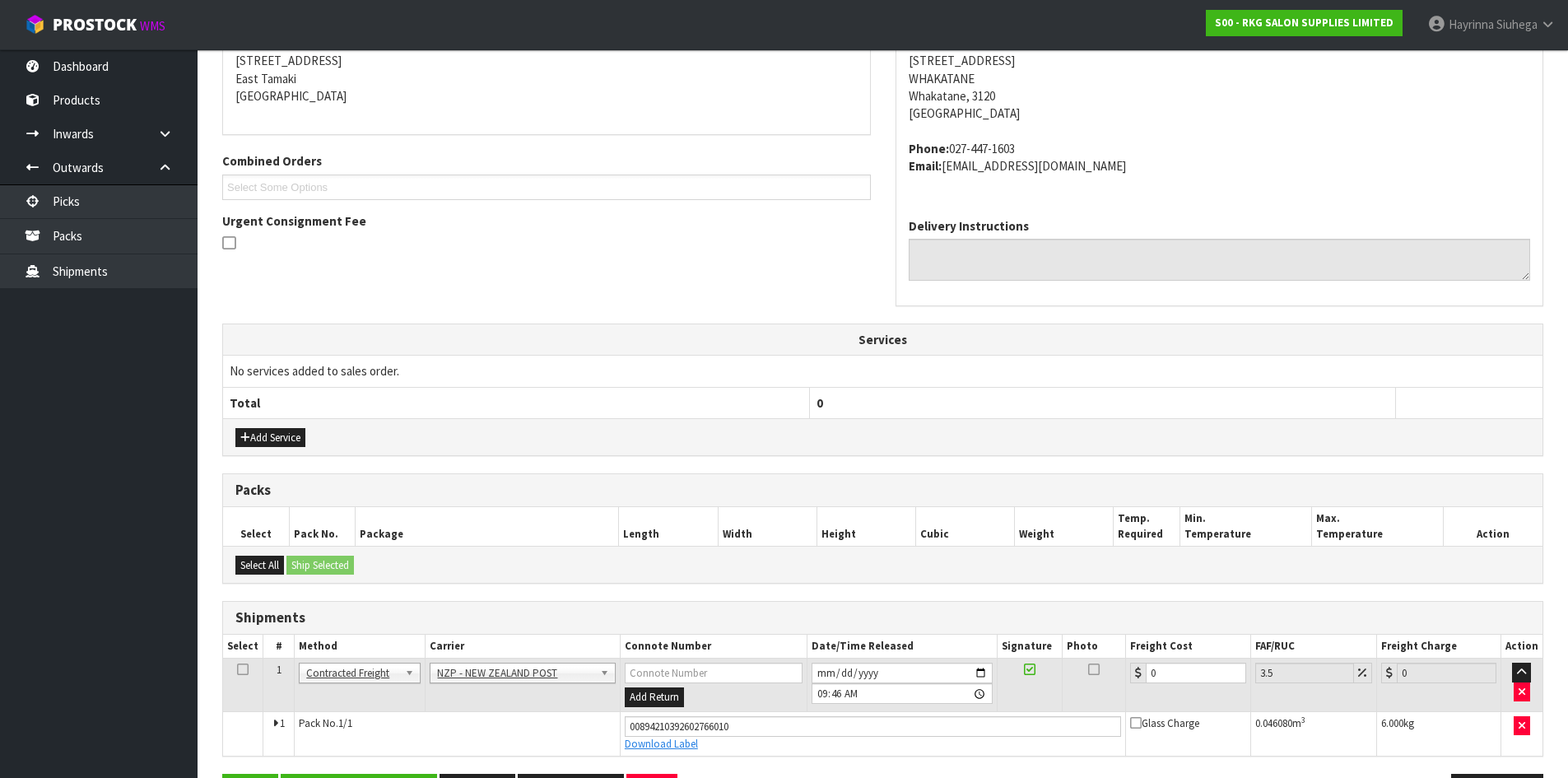
scroll to position [393, 0]
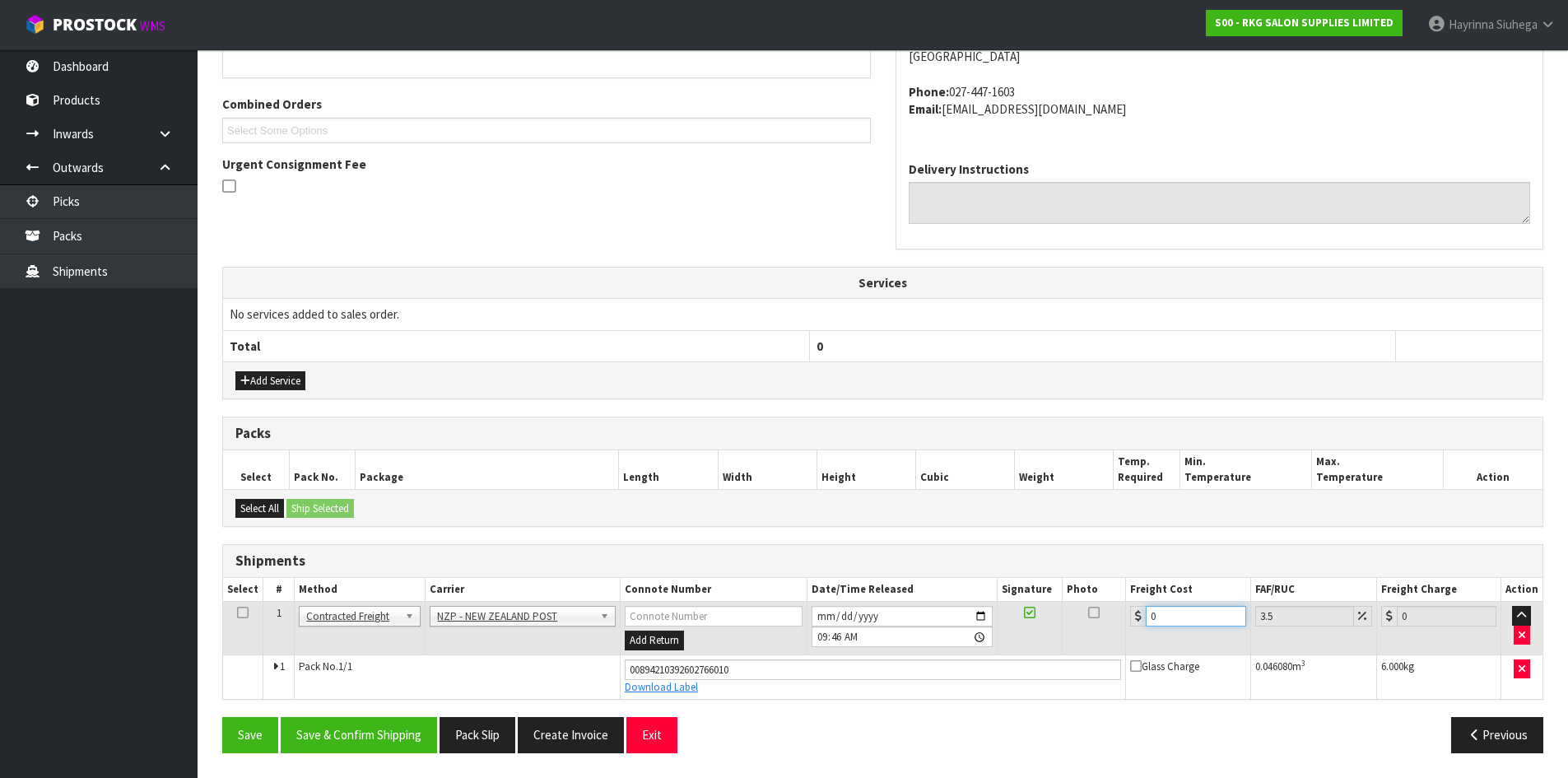
drag, startPoint x: 1175, startPoint y: 622, endPoint x: 1050, endPoint y: 622, distance: 125.0
click at [1064, 622] on tr "1 Client Local Pickup Customer Local Pickup Company Freight Contracted Freight …" at bounding box center [882, 628] width 1319 height 54
type input "8"
type input "8.28"
type input "8.4"
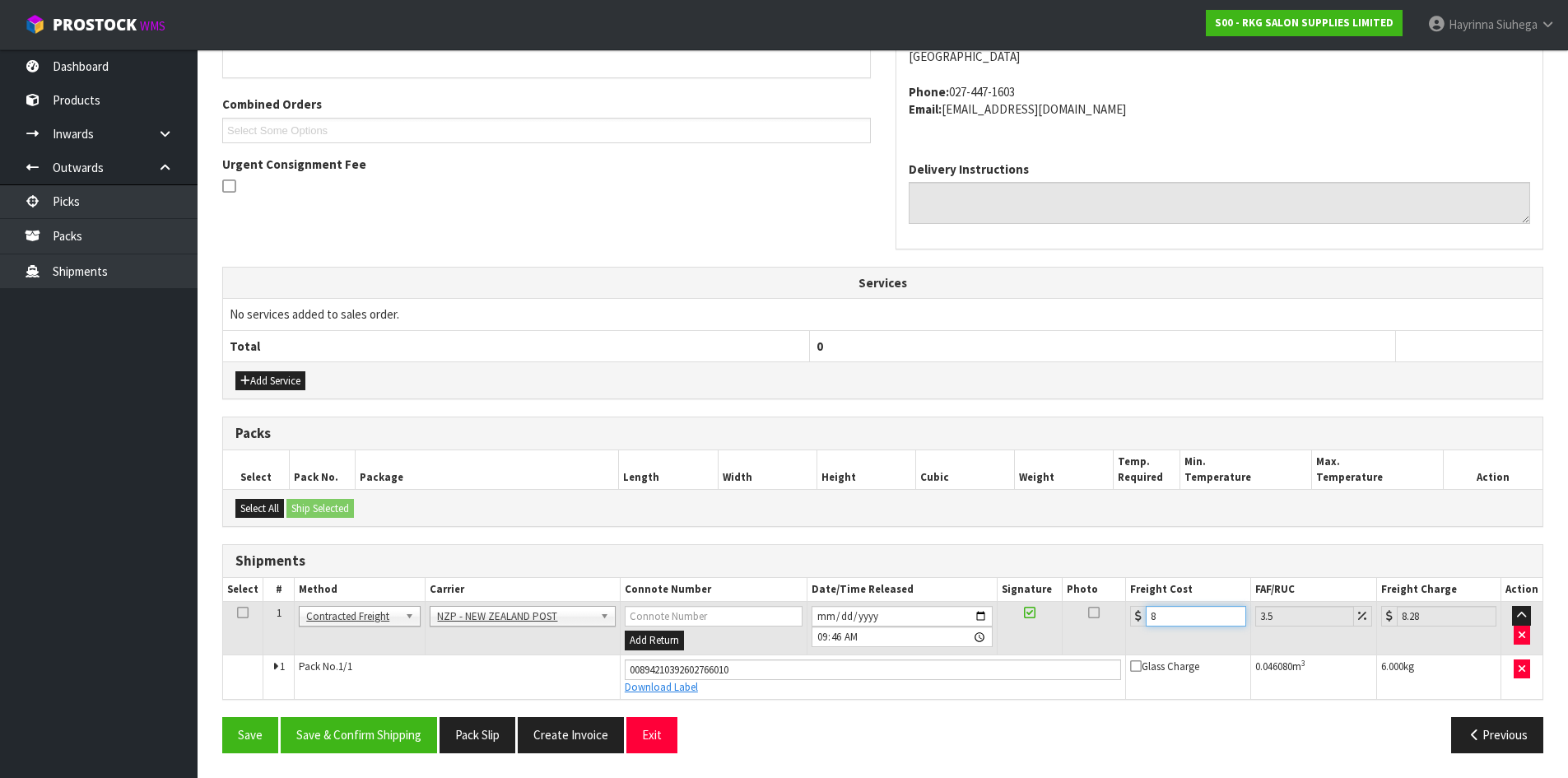
type input "8.69"
type input "8.45"
type input "8.75"
type input "8.45"
click at [223, 717] on button "Save" at bounding box center [251, 735] width 56 height 35
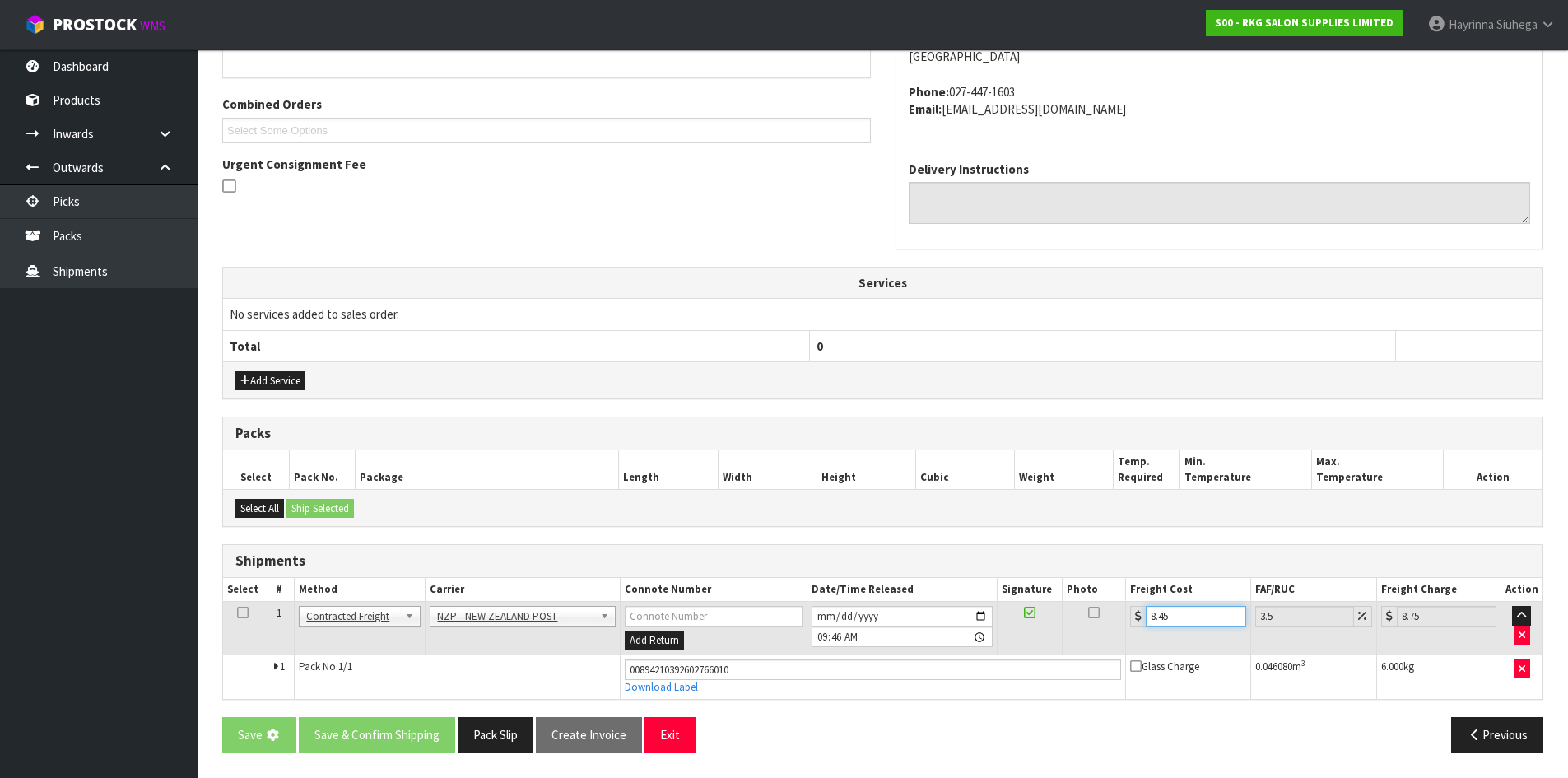
scroll to position [0, 0]
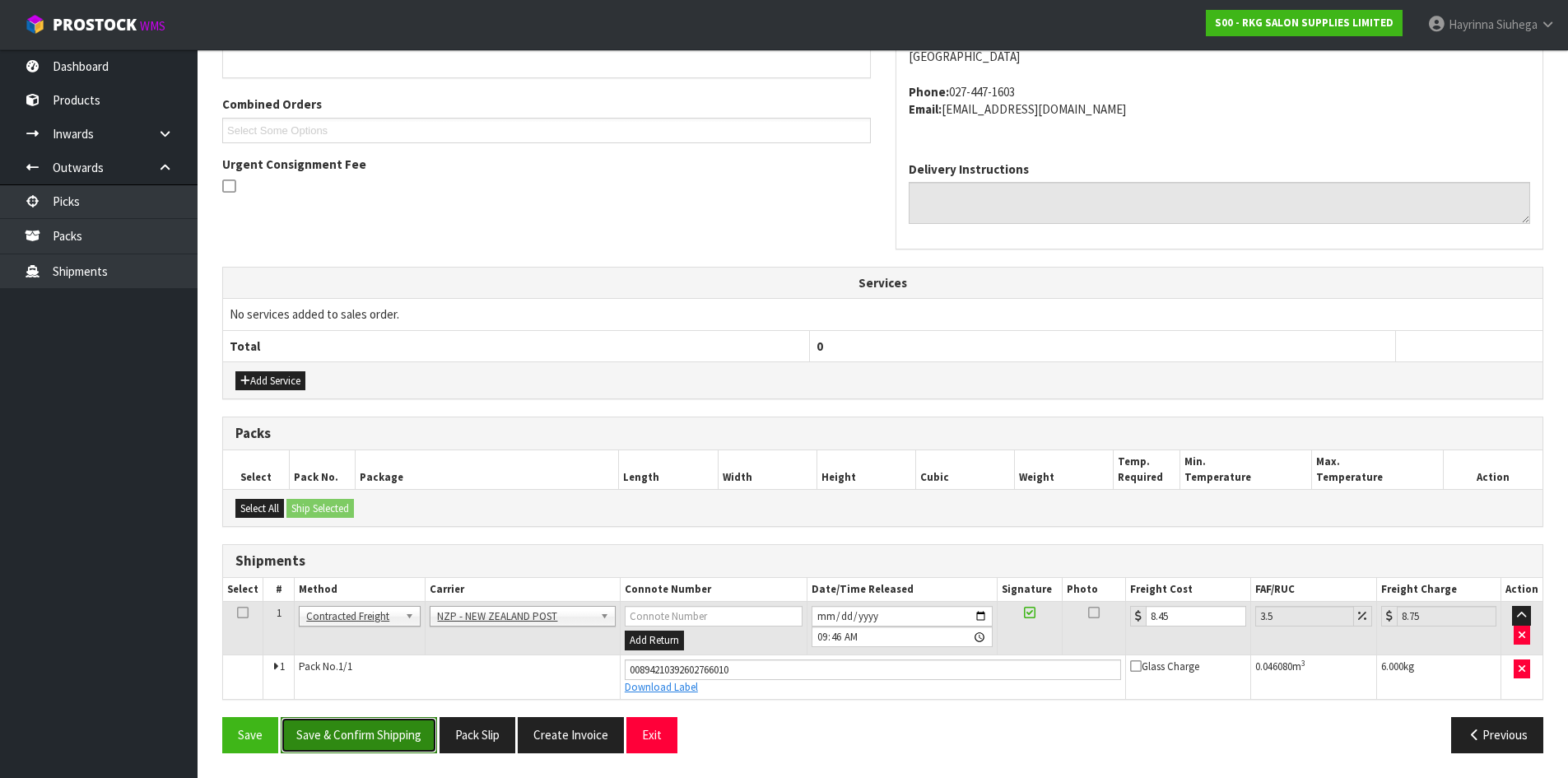
click at [380, 733] on button "Save & Confirm Shipping" at bounding box center [359, 735] width 157 height 35
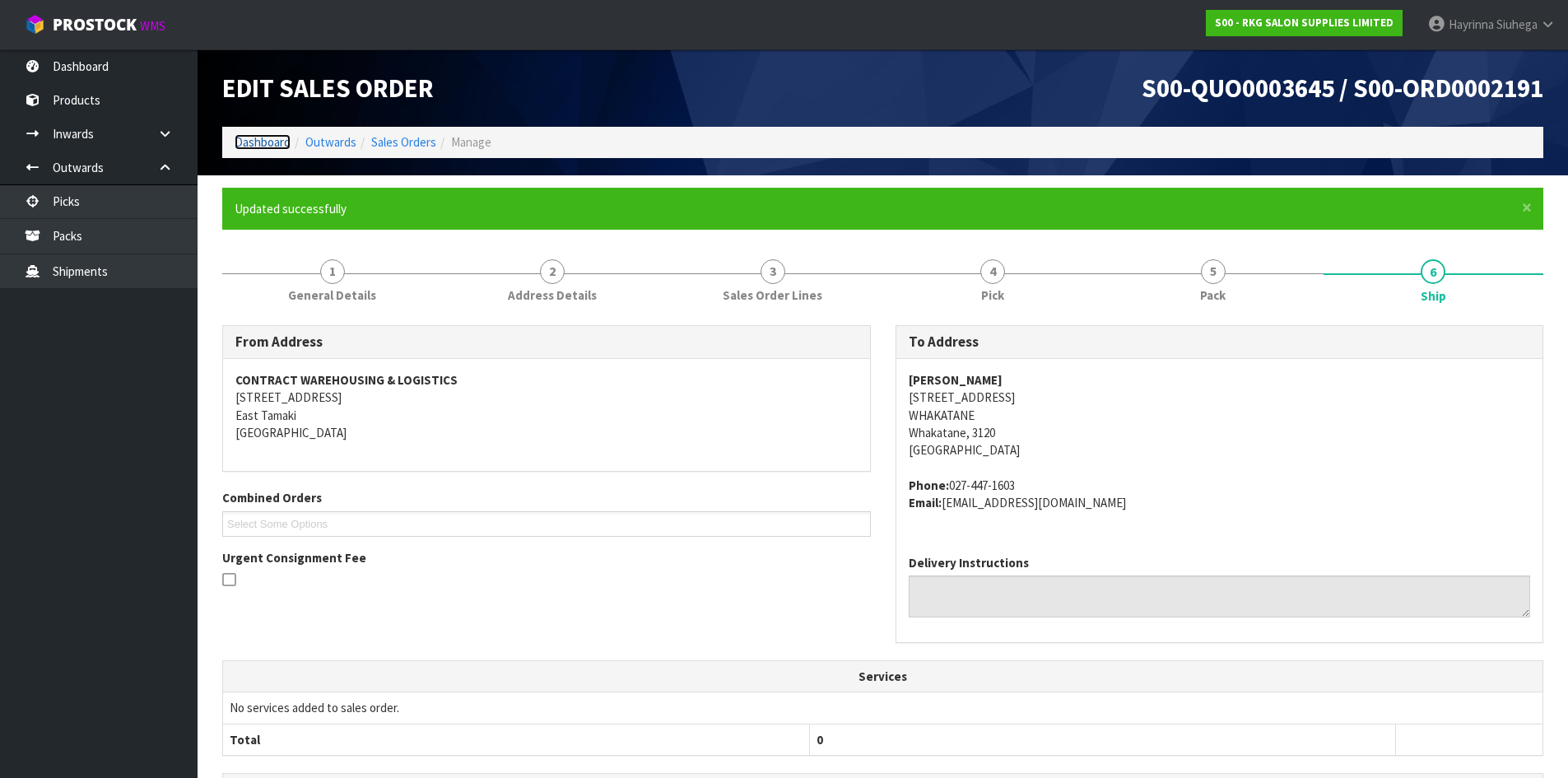
click at [264, 139] on link "Dashboard" at bounding box center [263, 142] width 56 height 16
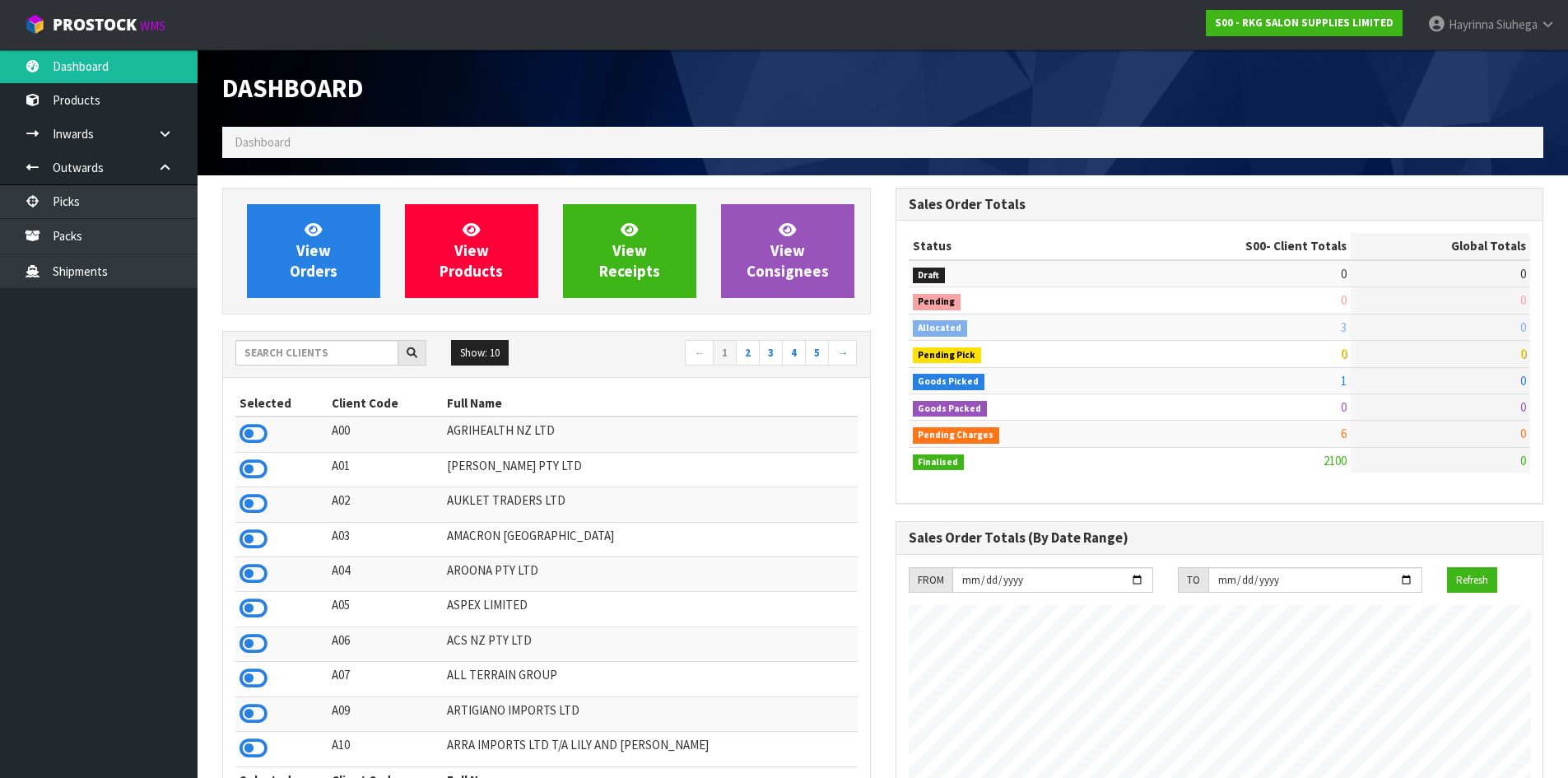
scroll to position [1247, 672]
click at [288, 363] on input "text" at bounding box center [317, 352] width 163 height 26
click at [286, 363] on input "text" at bounding box center [317, 352] width 163 height 26
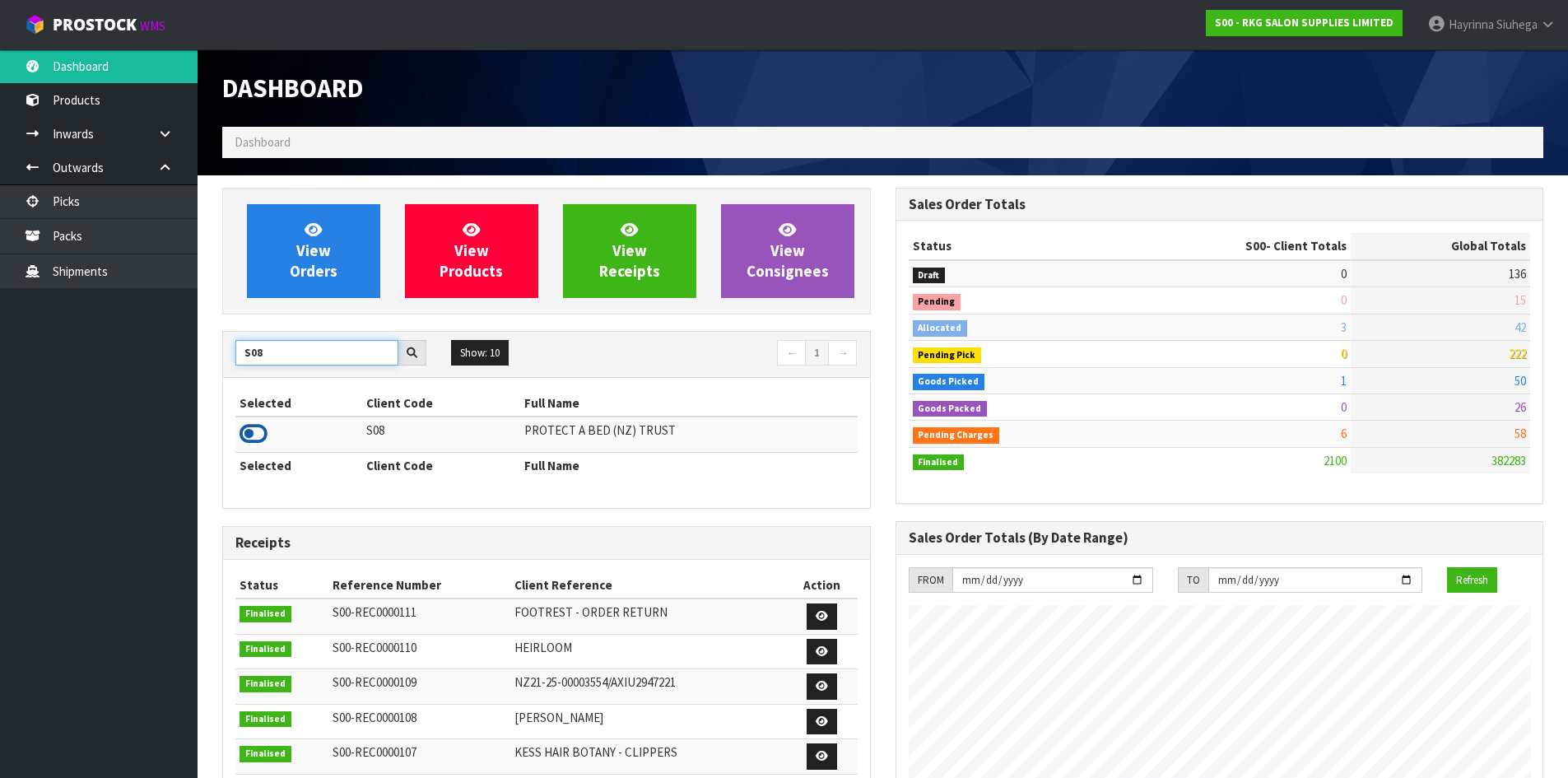
type input "S08"
click at [248, 446] on icon at bounding box center [253, 434] width 28 height 25
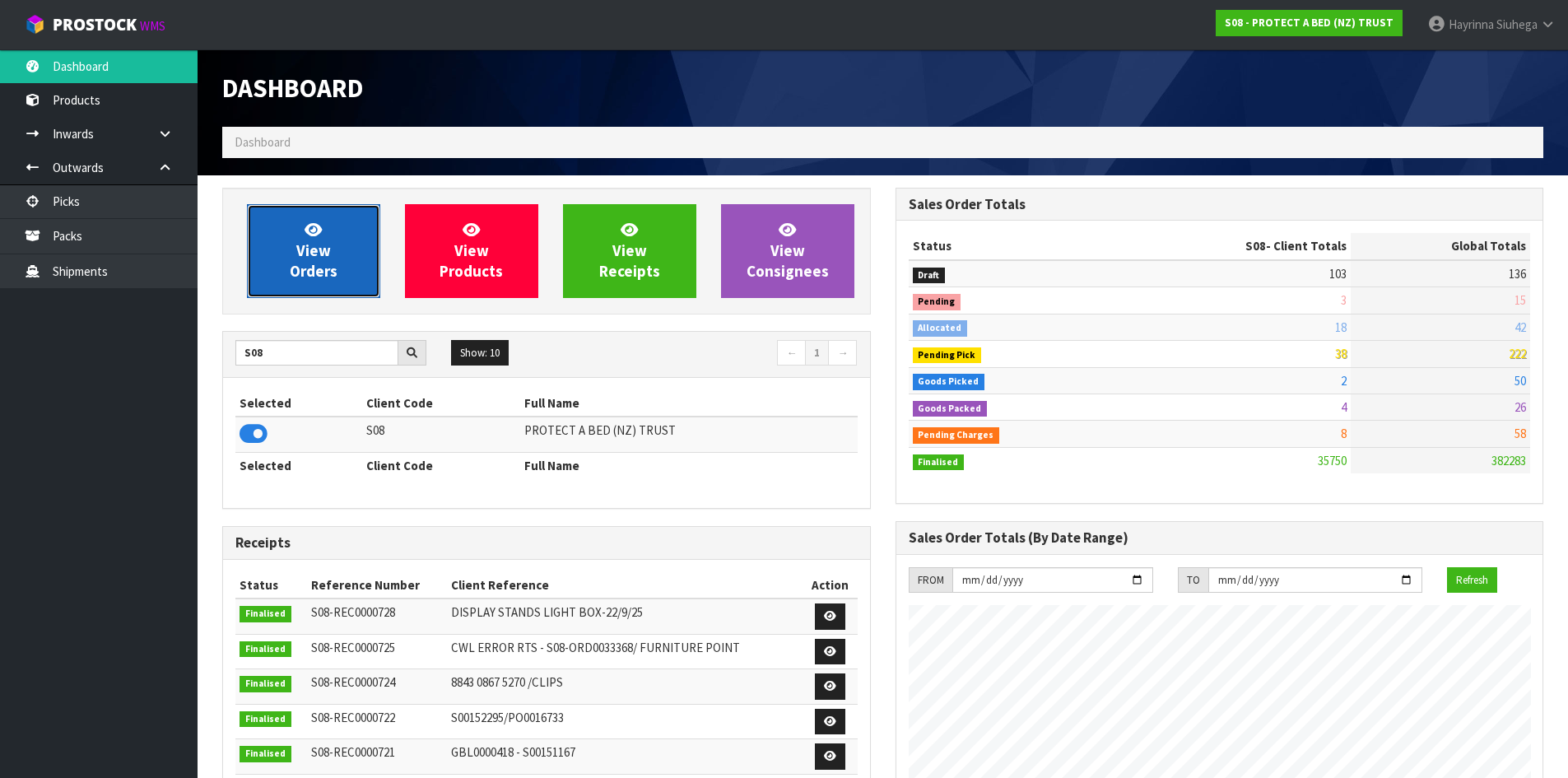
click at [298, 235] on link "View Orders" at bounding box center [314, 251] width 134 height 94
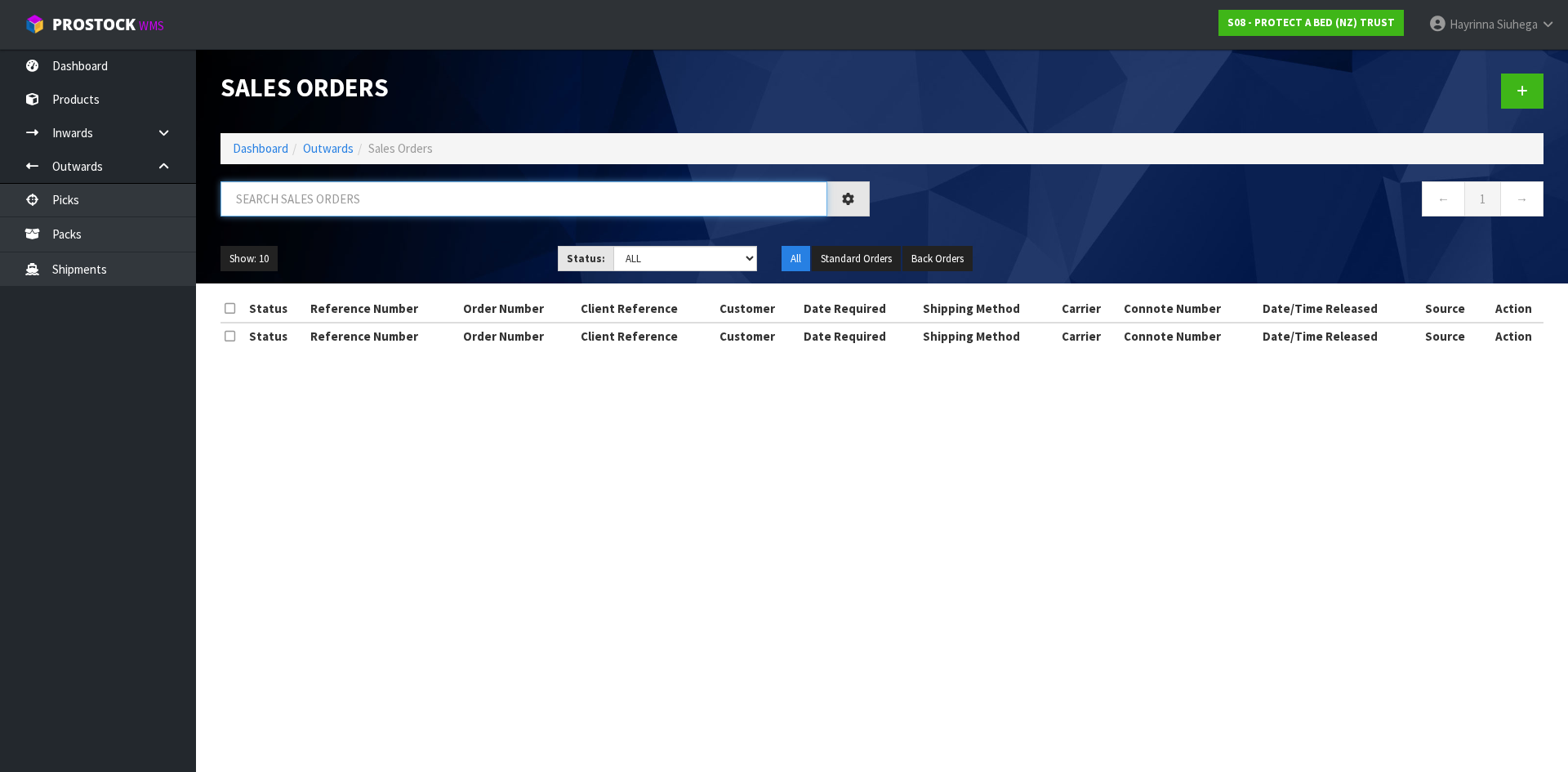
click at [308, 193] on input "text" at bounding box center [524, 199] width 607 height 35
type input "JOB-0412766"
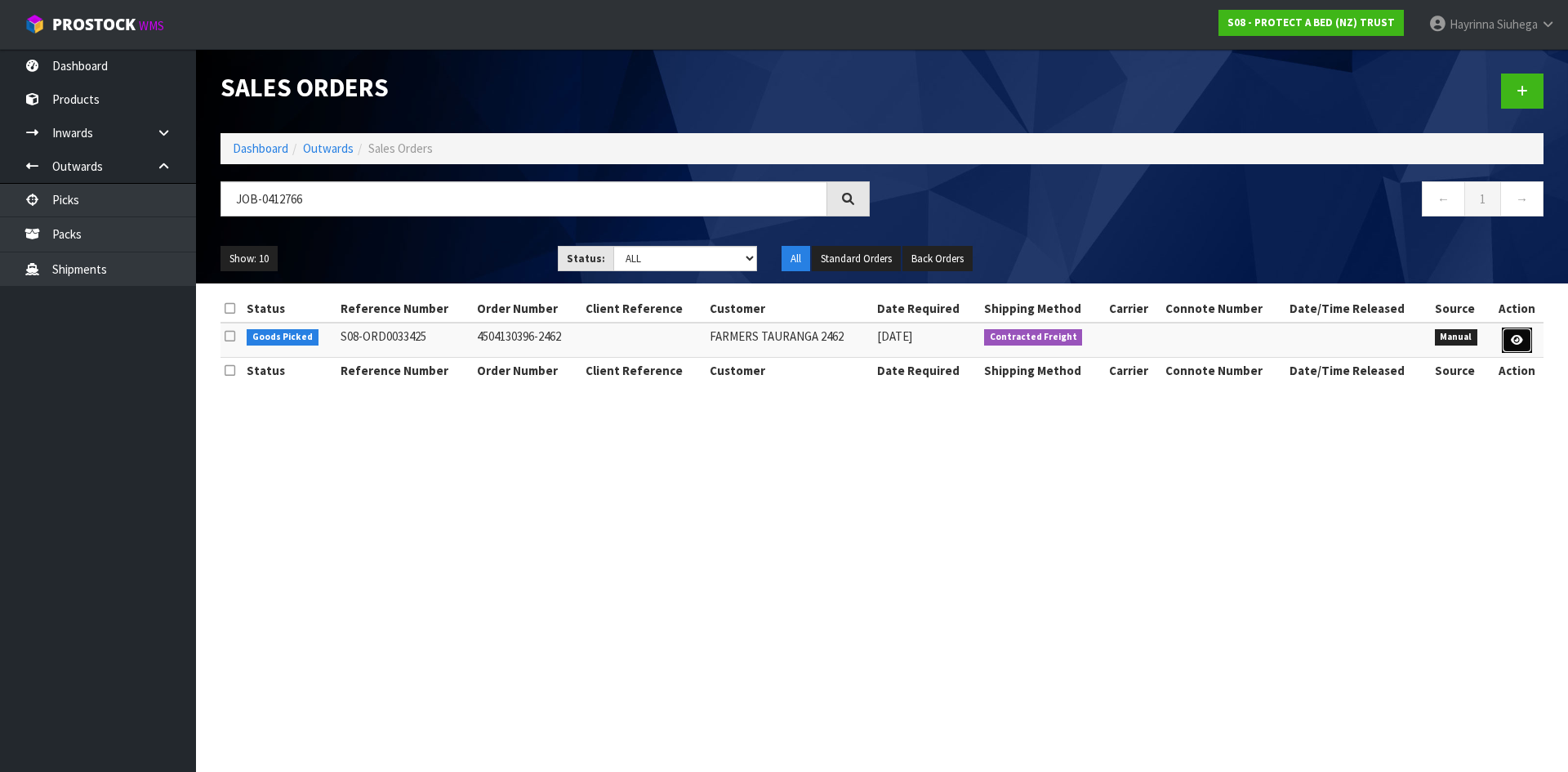
click at [1517, 343] on icon at bounding box center [1517, 341] width 12 height 10
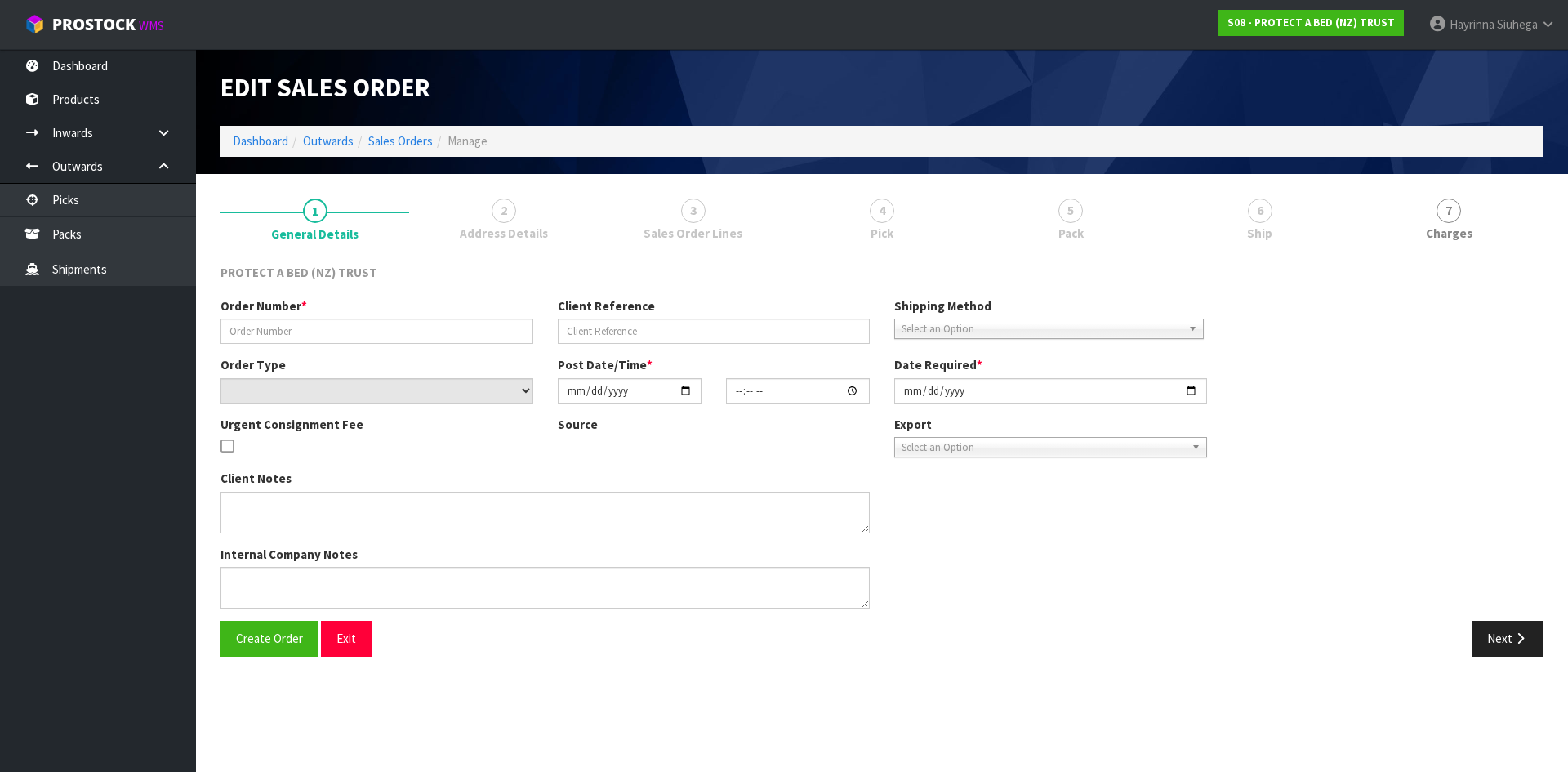
type input "4504130396-2462"
select select "number:0"
type input "2025-09-16"
type input "09:16:00.000"
type input "2025-09-19"
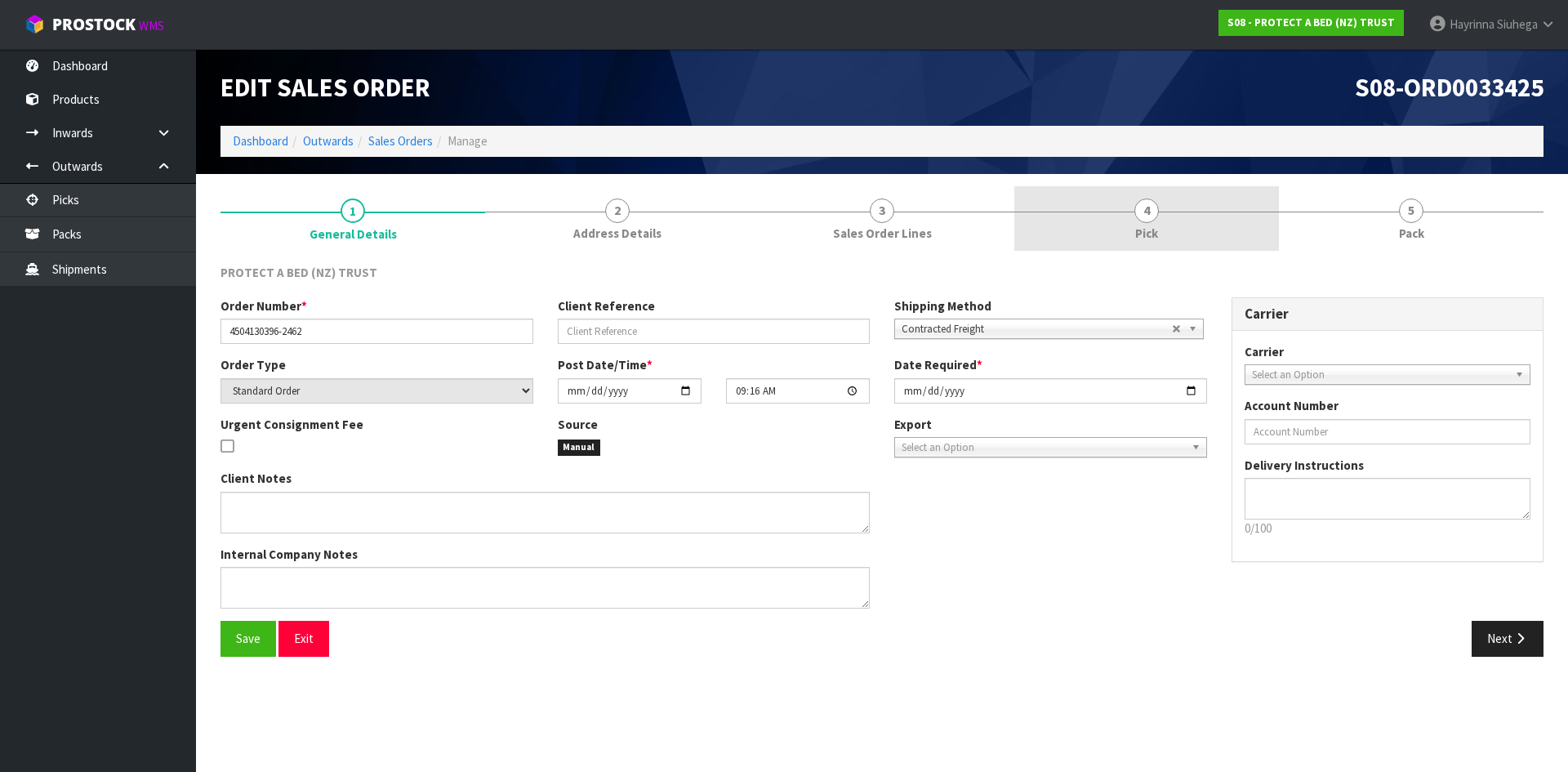
click at [1161, 209] on link "4 Pick" at bounding box center [1146, 218] width 265 height 65
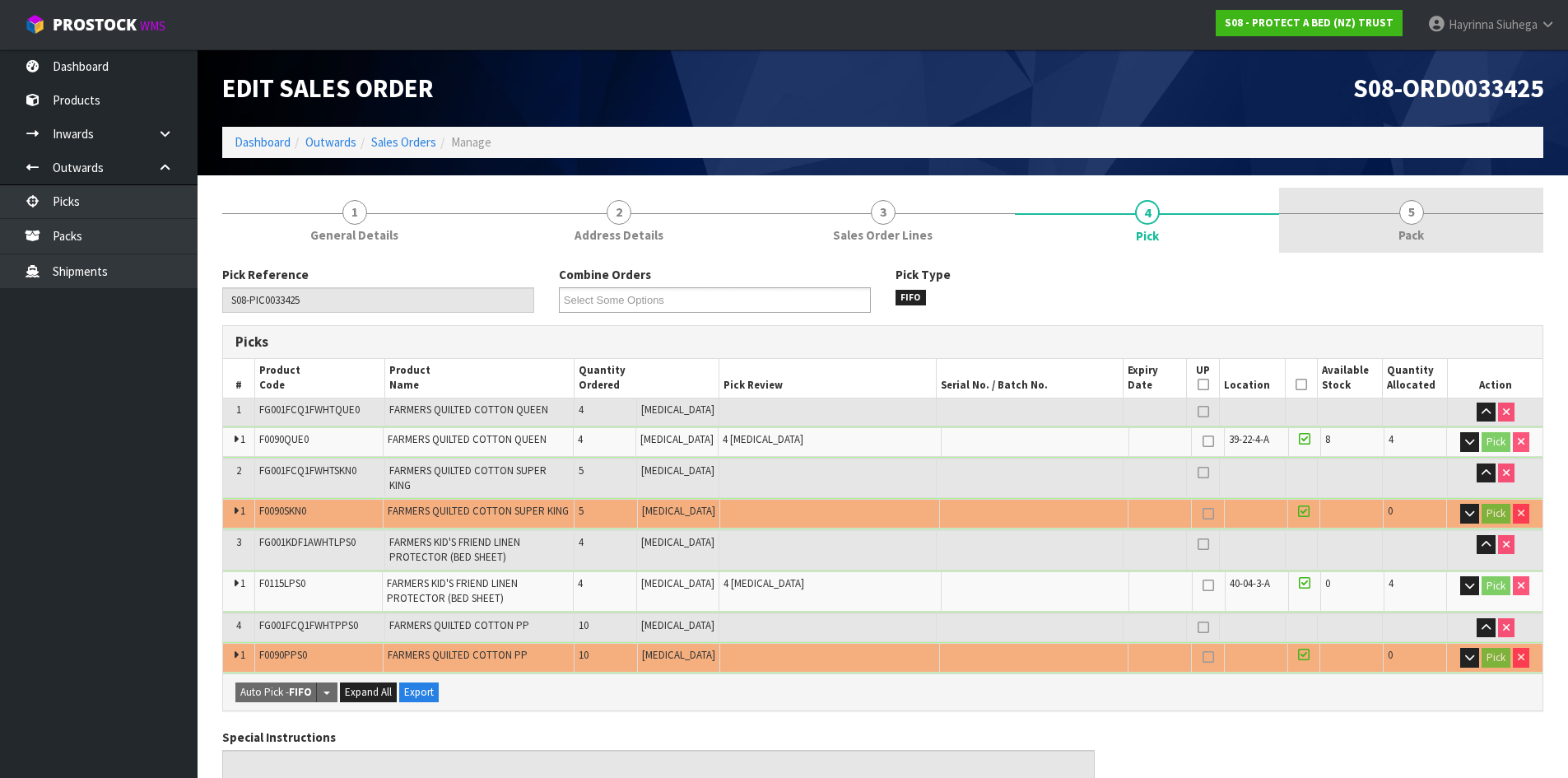
click at [1335, 207] on link "5 Pack" at bounding box center [1411, 220] width 264 height 65
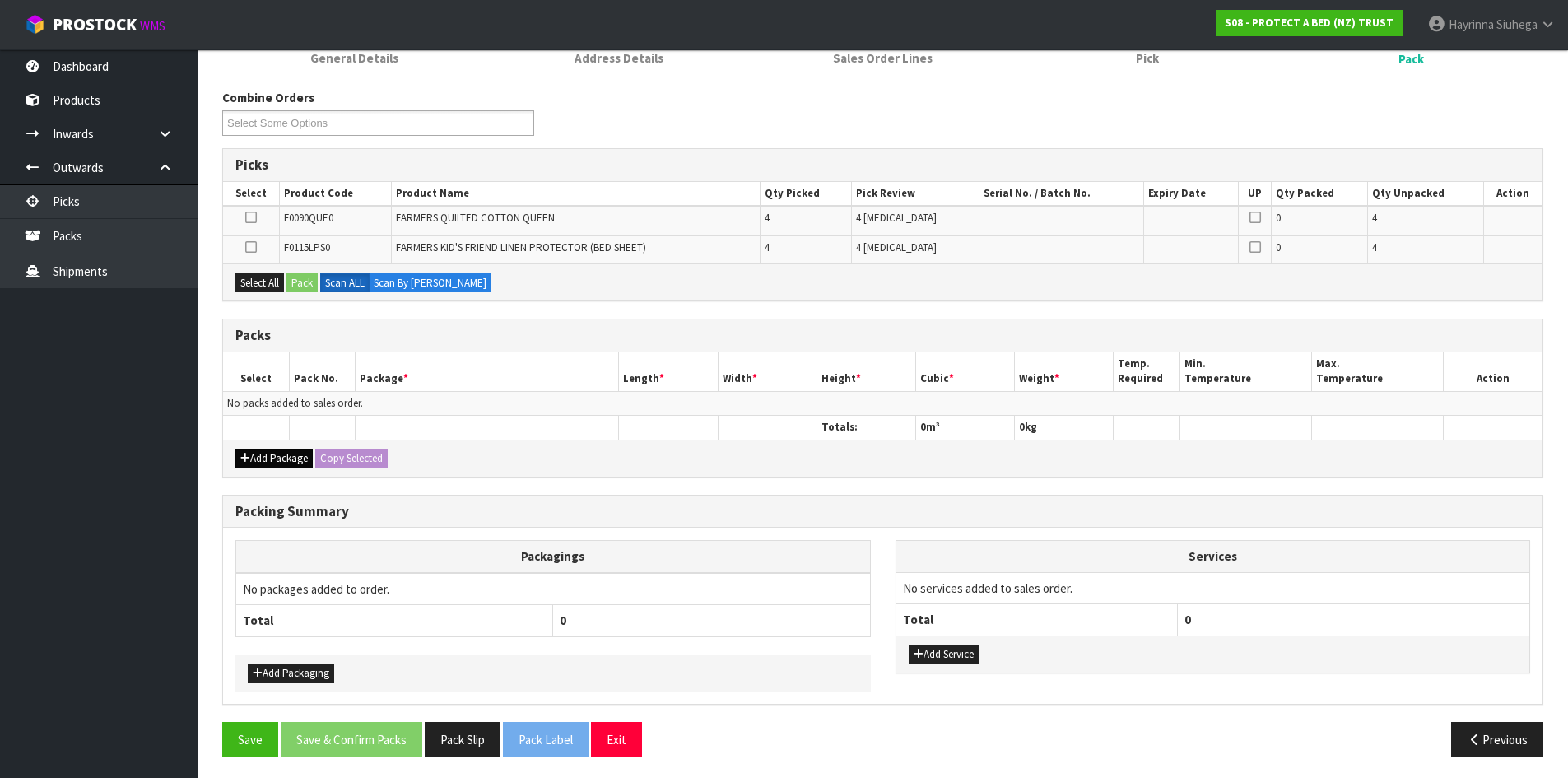
scroll to position [181, 0]
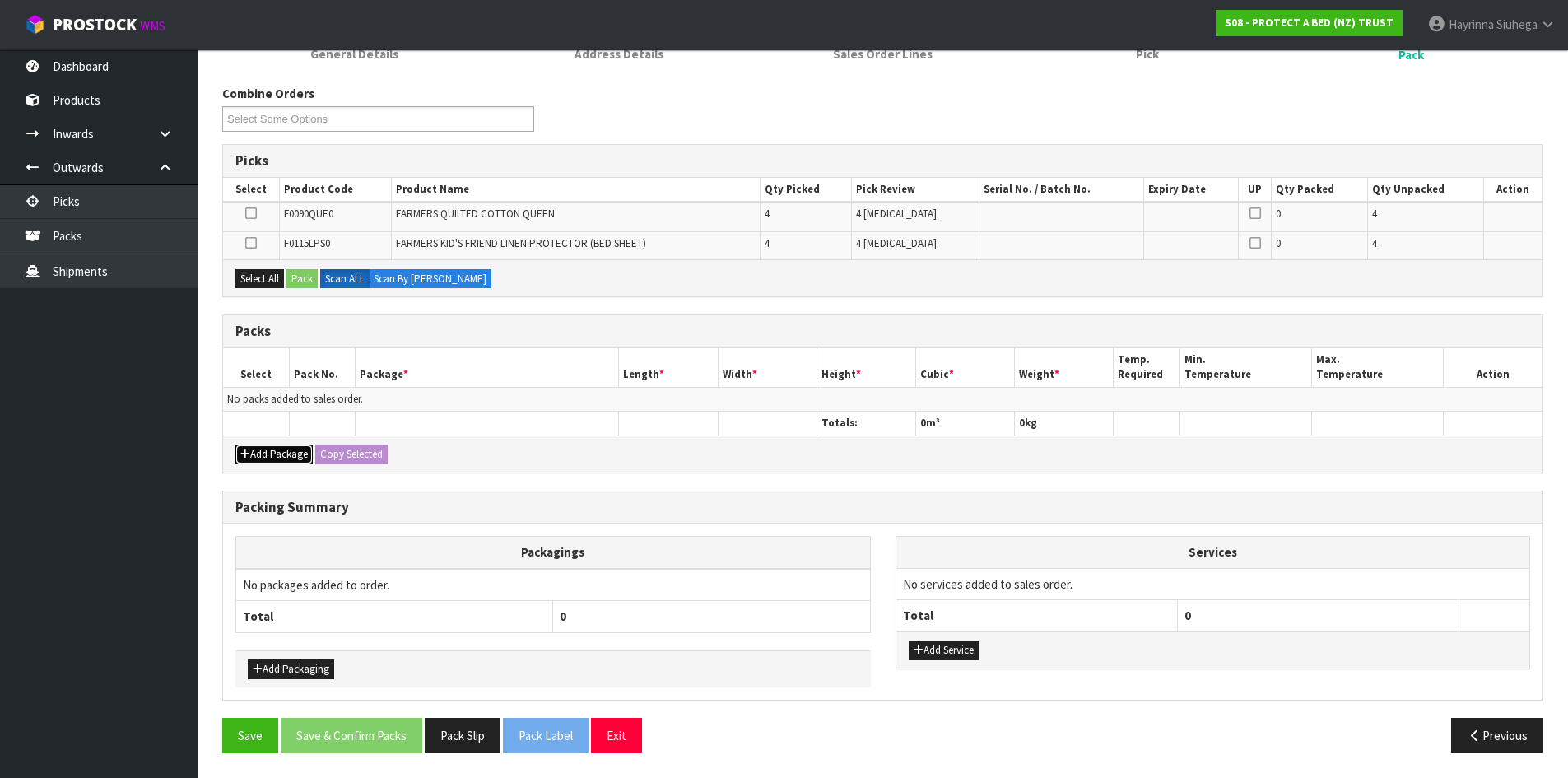
click at [284, 450] on button "Add Package" at bounding box center [275, 454] width 77 height 19
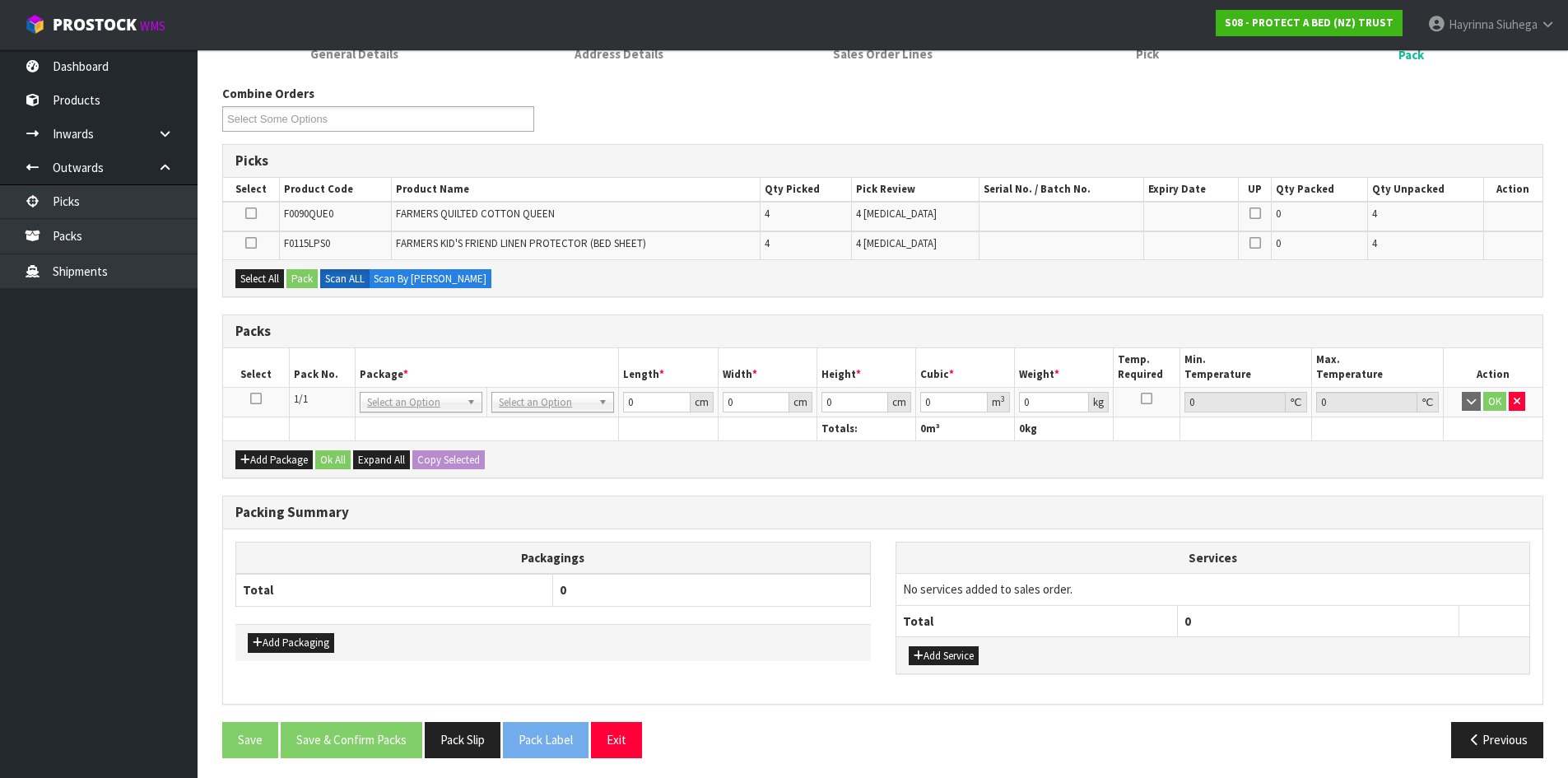
click at [258, 400] on icon at bounding box center [255, 399] width 11 height 1
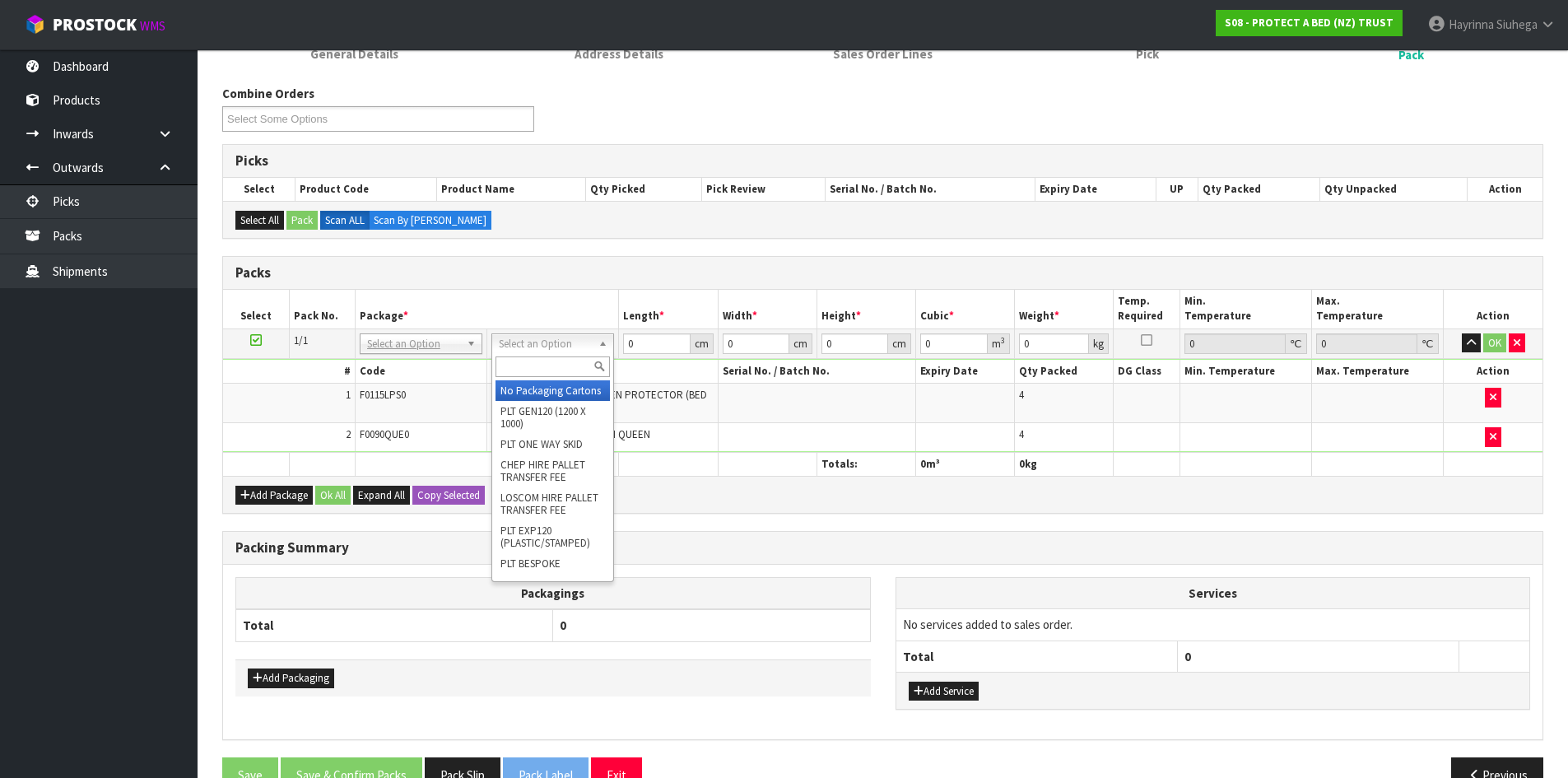
click at [531, 364] on input "text" at bounding box center [553, 366] width 114 height 20
type input "OC"
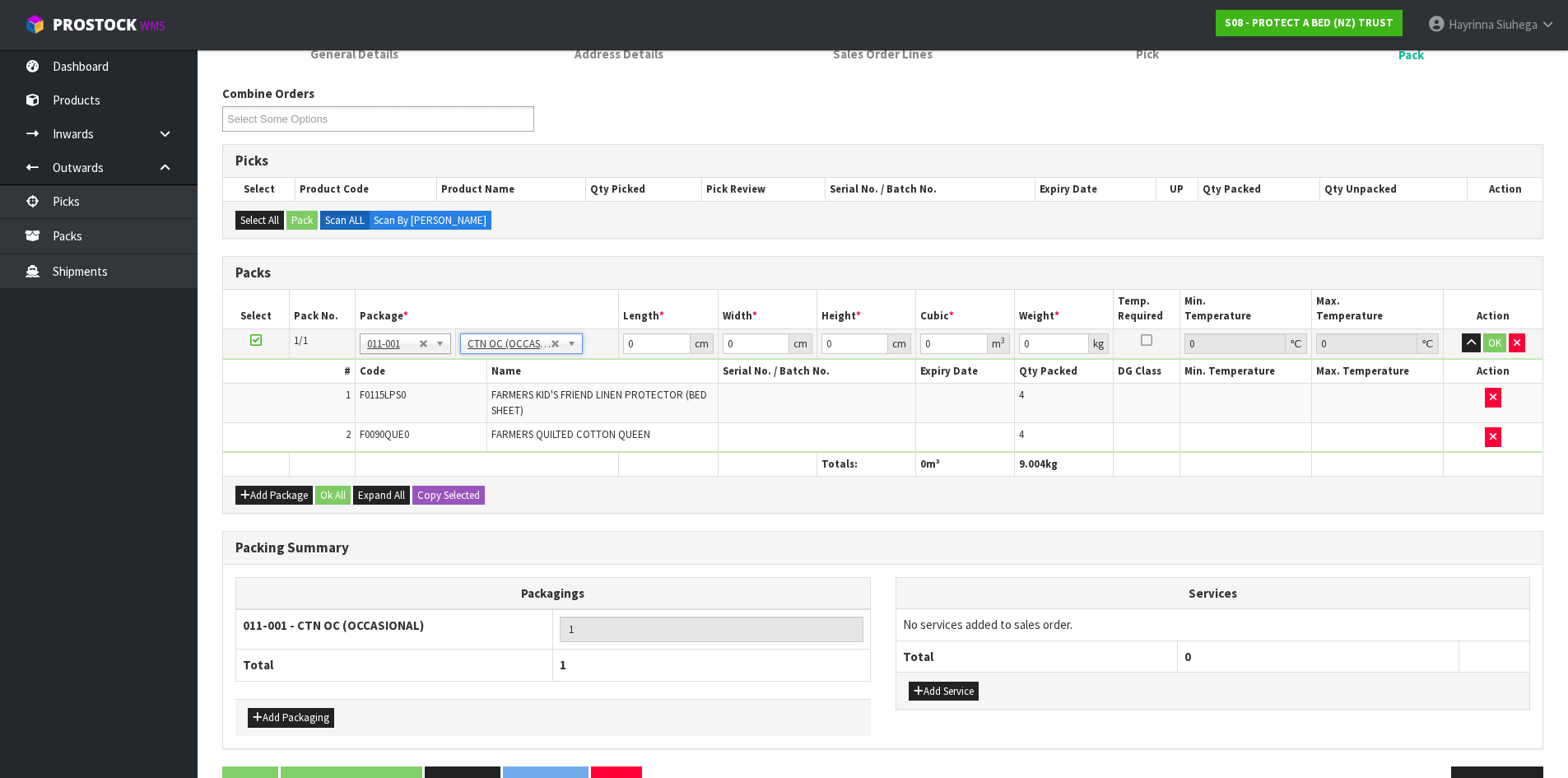
type input "9.004"
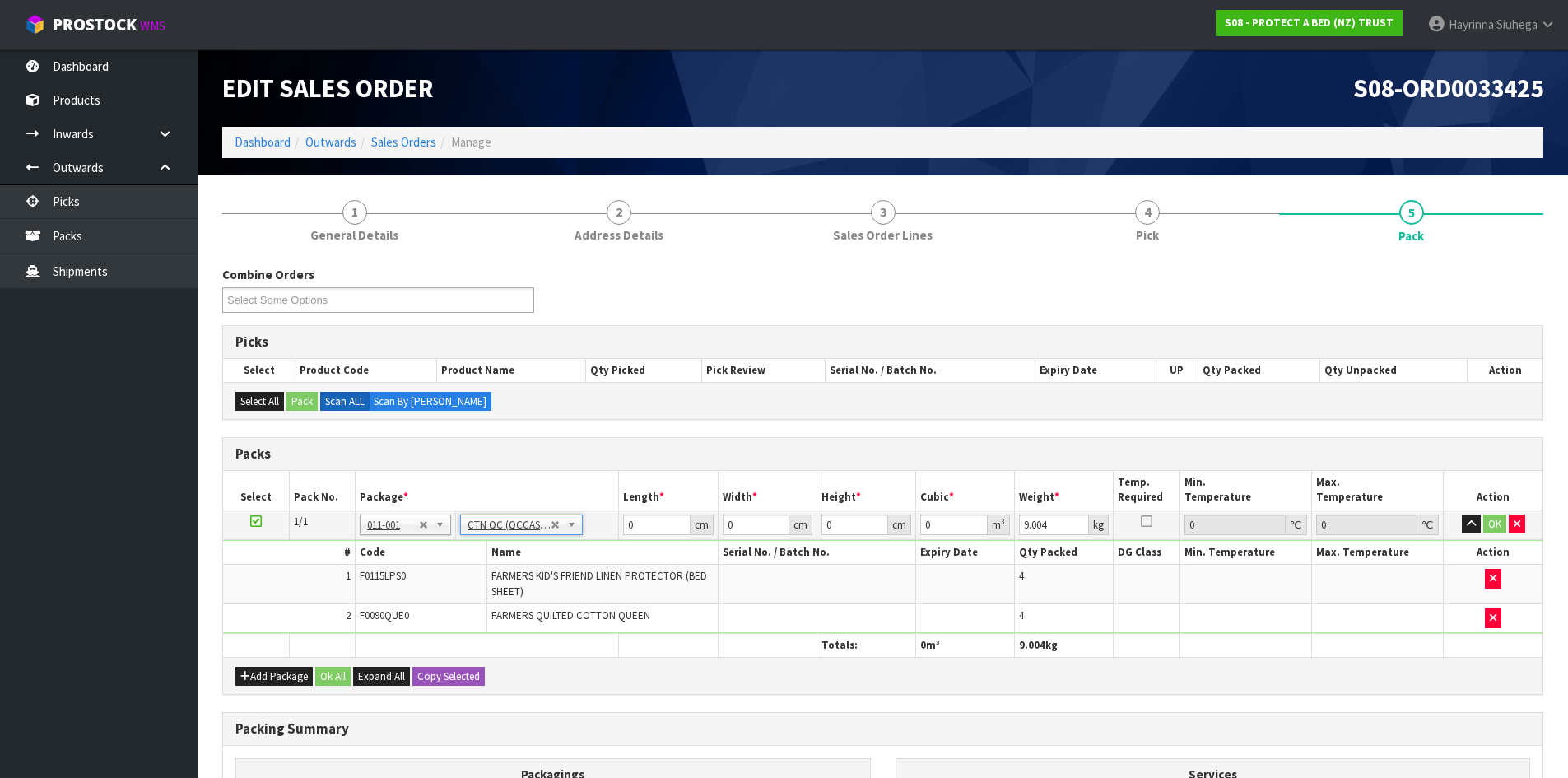
scroll to position [230, 0]
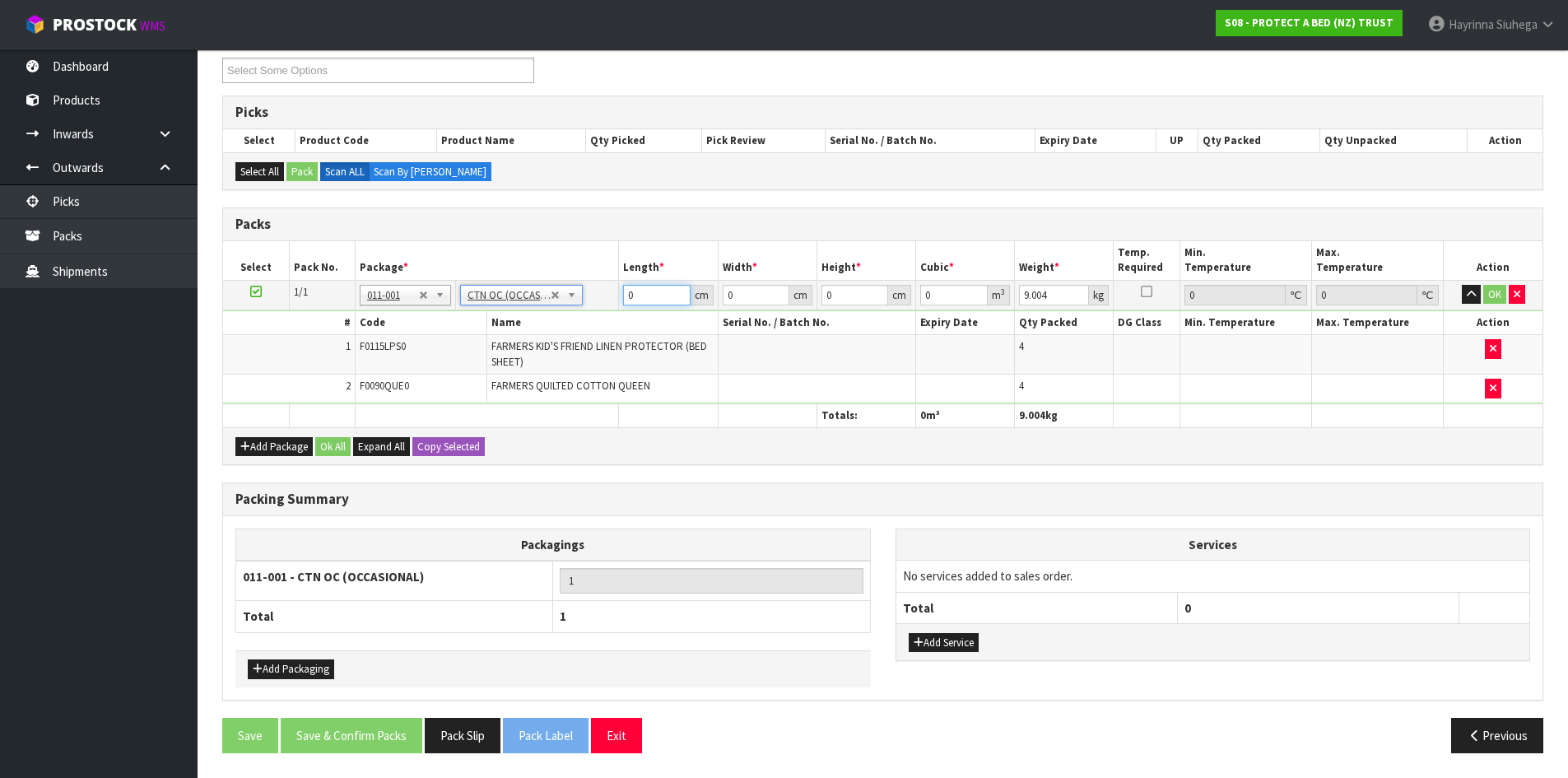
click at [625, 303] on input "0" at bounding box center [656, 295] width 67 height 20
type input "58"
type input "31"
type input "4"
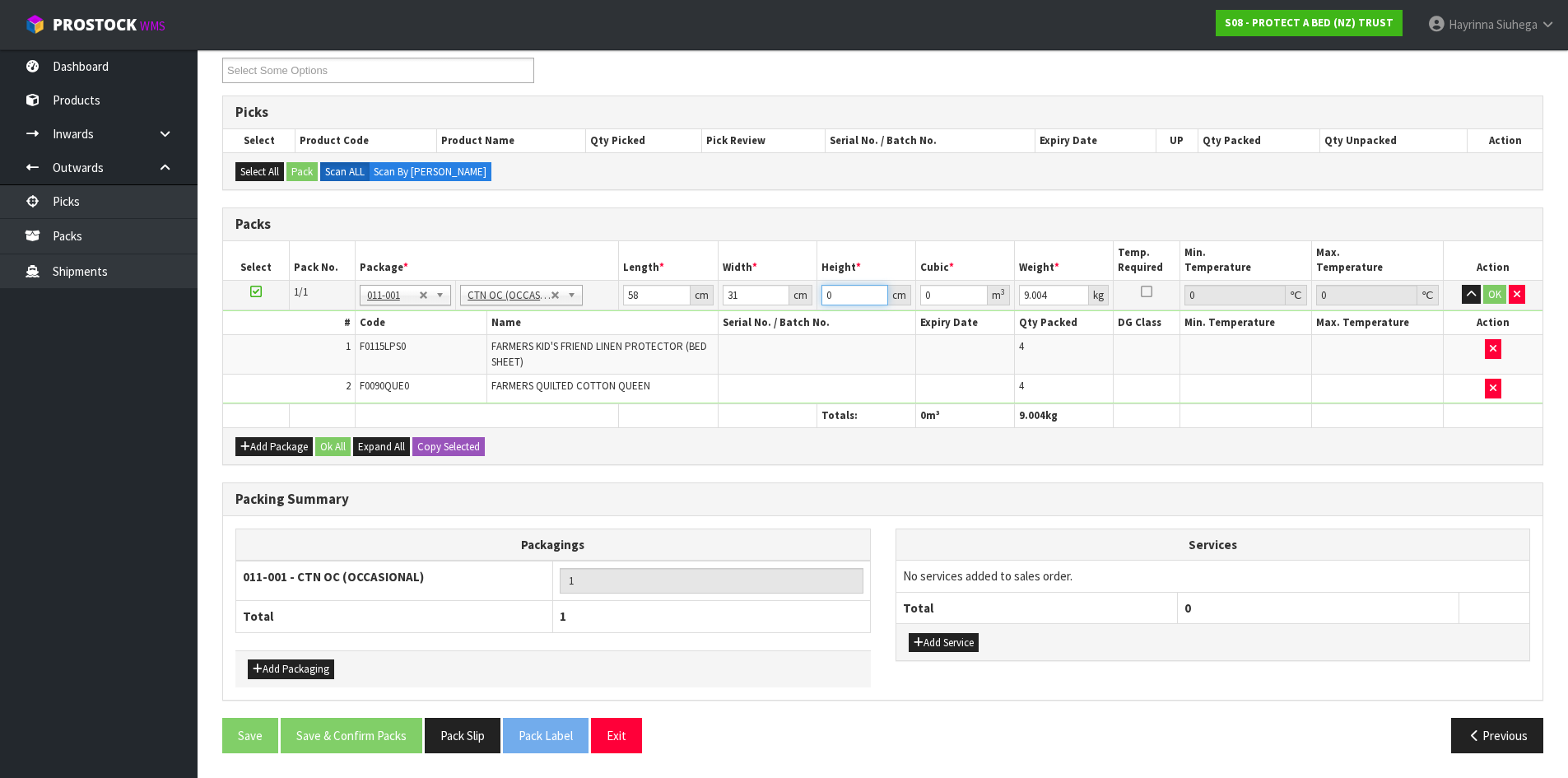
type input "0.007192"
type input "41"
type input "0.073718"
type input "41"
type input "10"
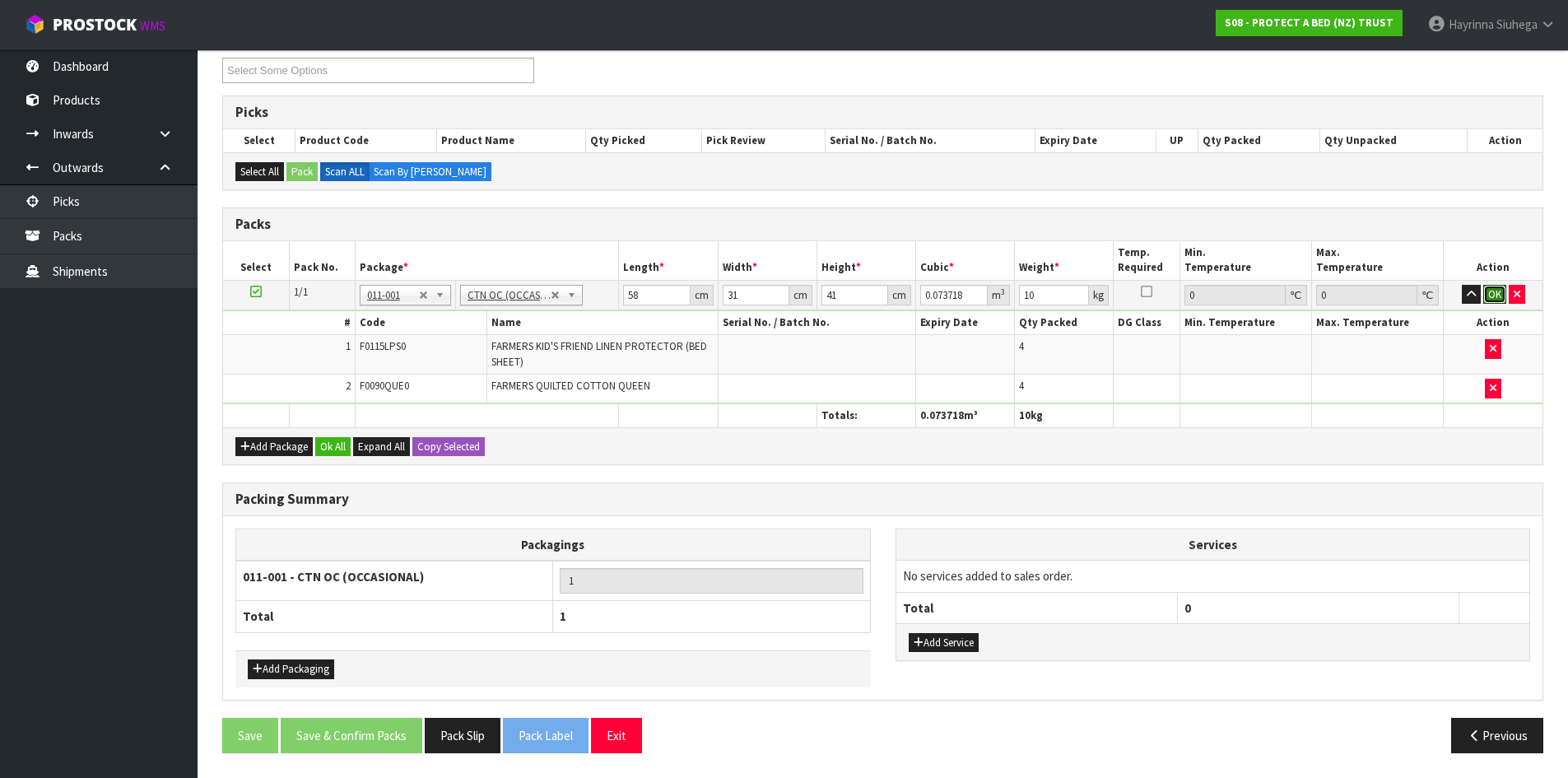
click button "OK" at bounding box center [1495, 295] width 23 height 19
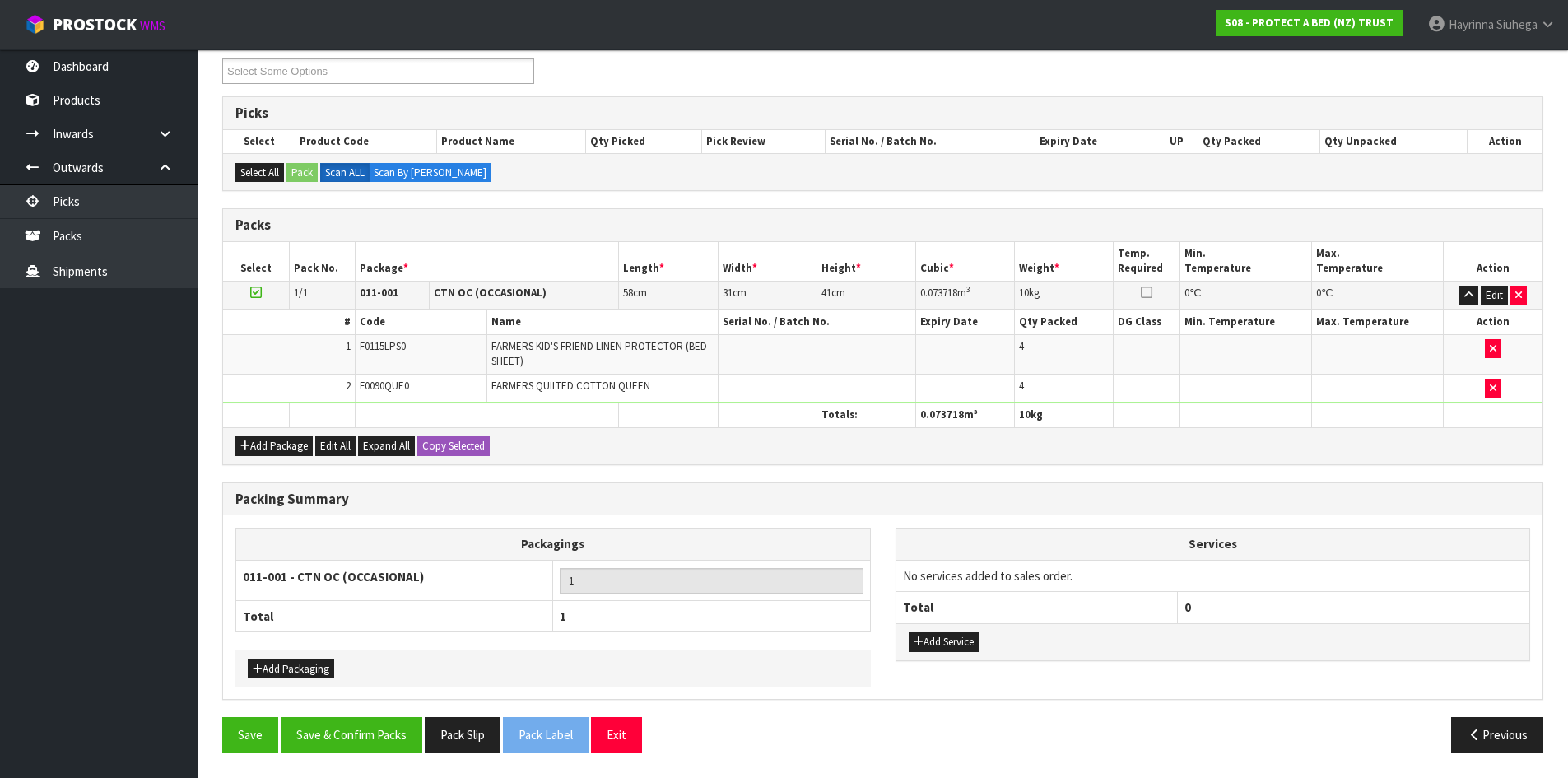
scroll to position [229, 0]
click at [309, 743] on button "Save & Confirm Packs" at bounding box center [351, 735] width 142 height 35
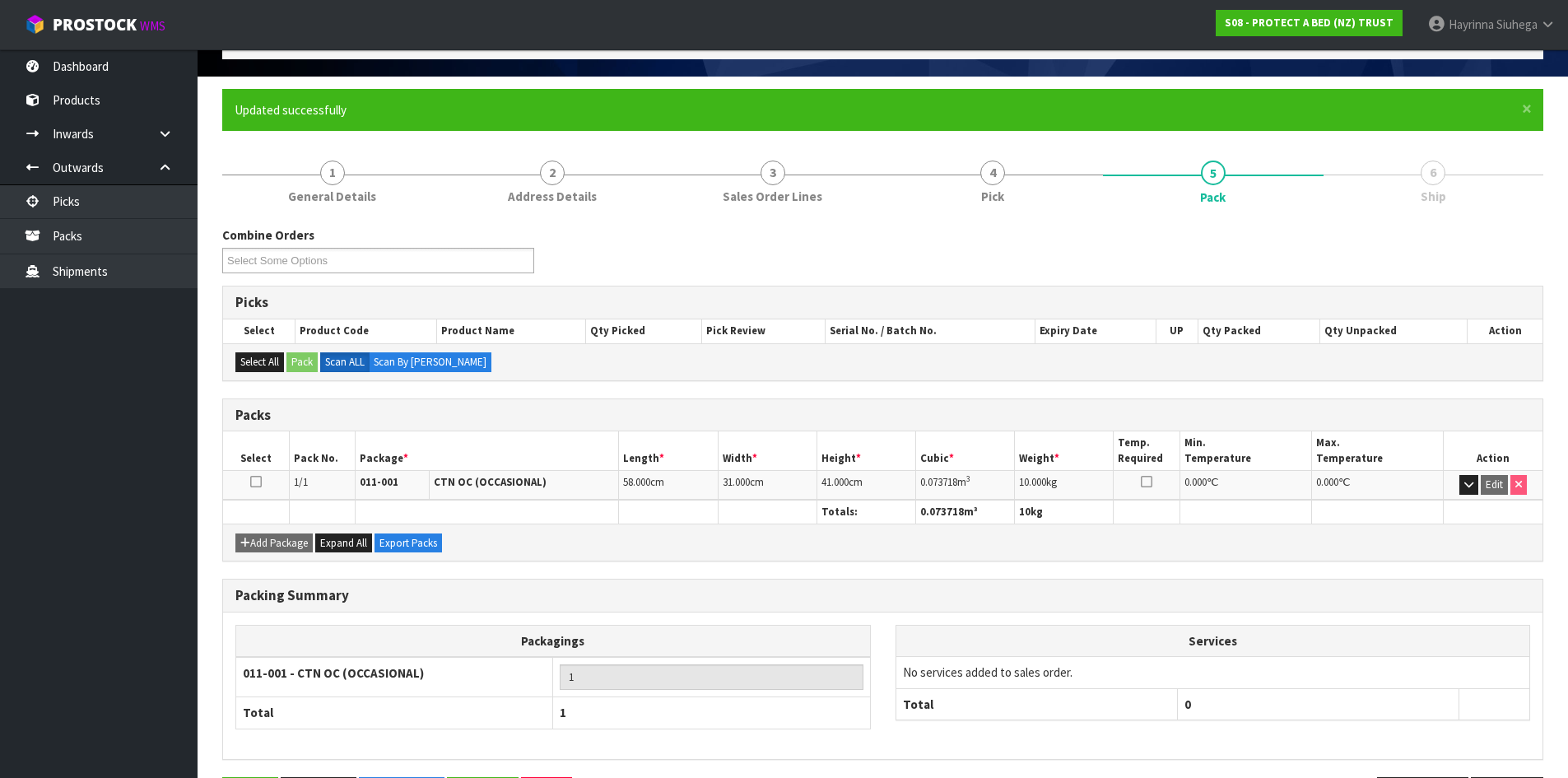
scroll to position [158, 0]
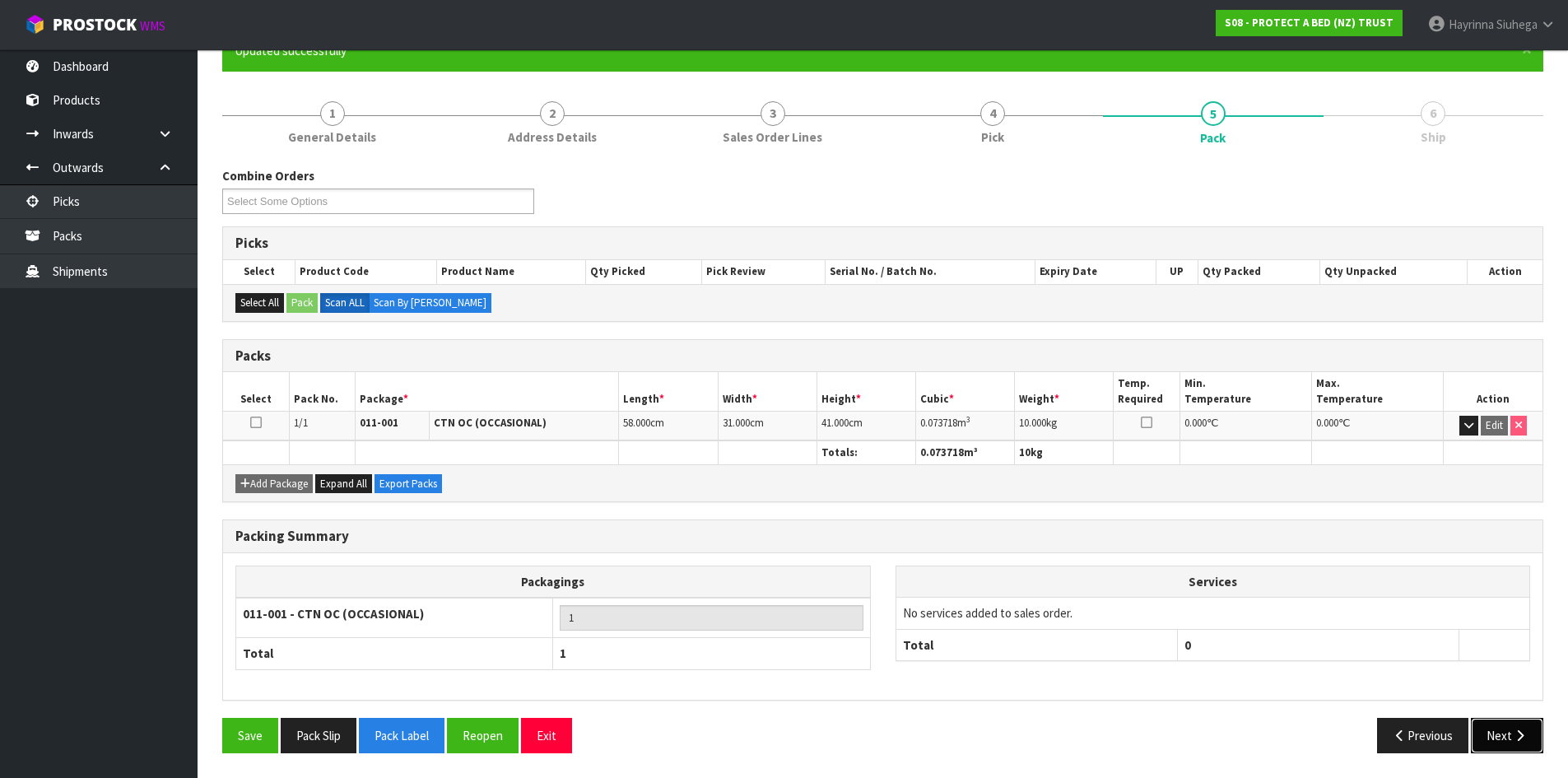
click at [1525, 739] on button "Next" at bounding box center [1507, 736] width 72 height 35
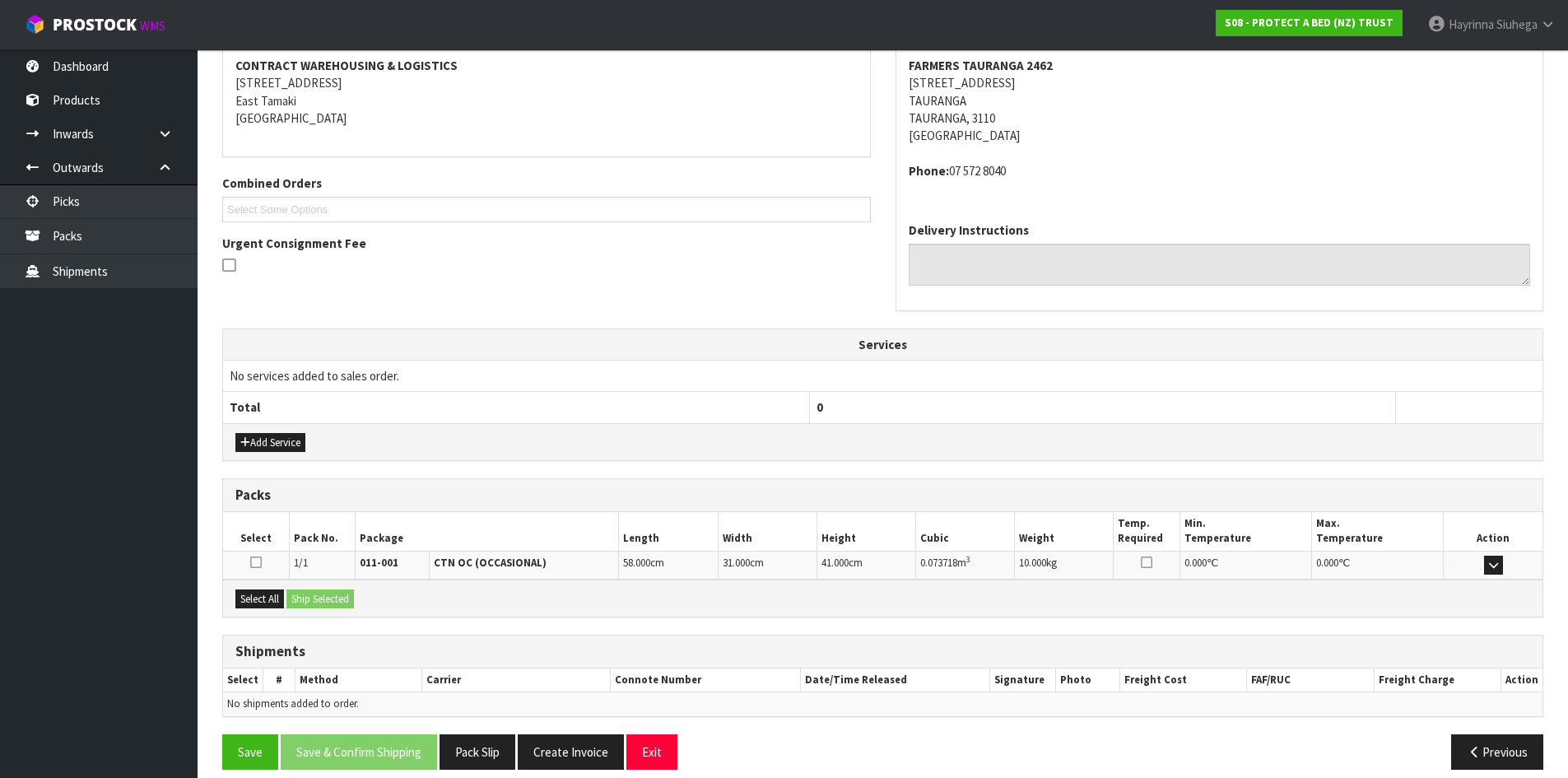
scroll to position [331, 0]
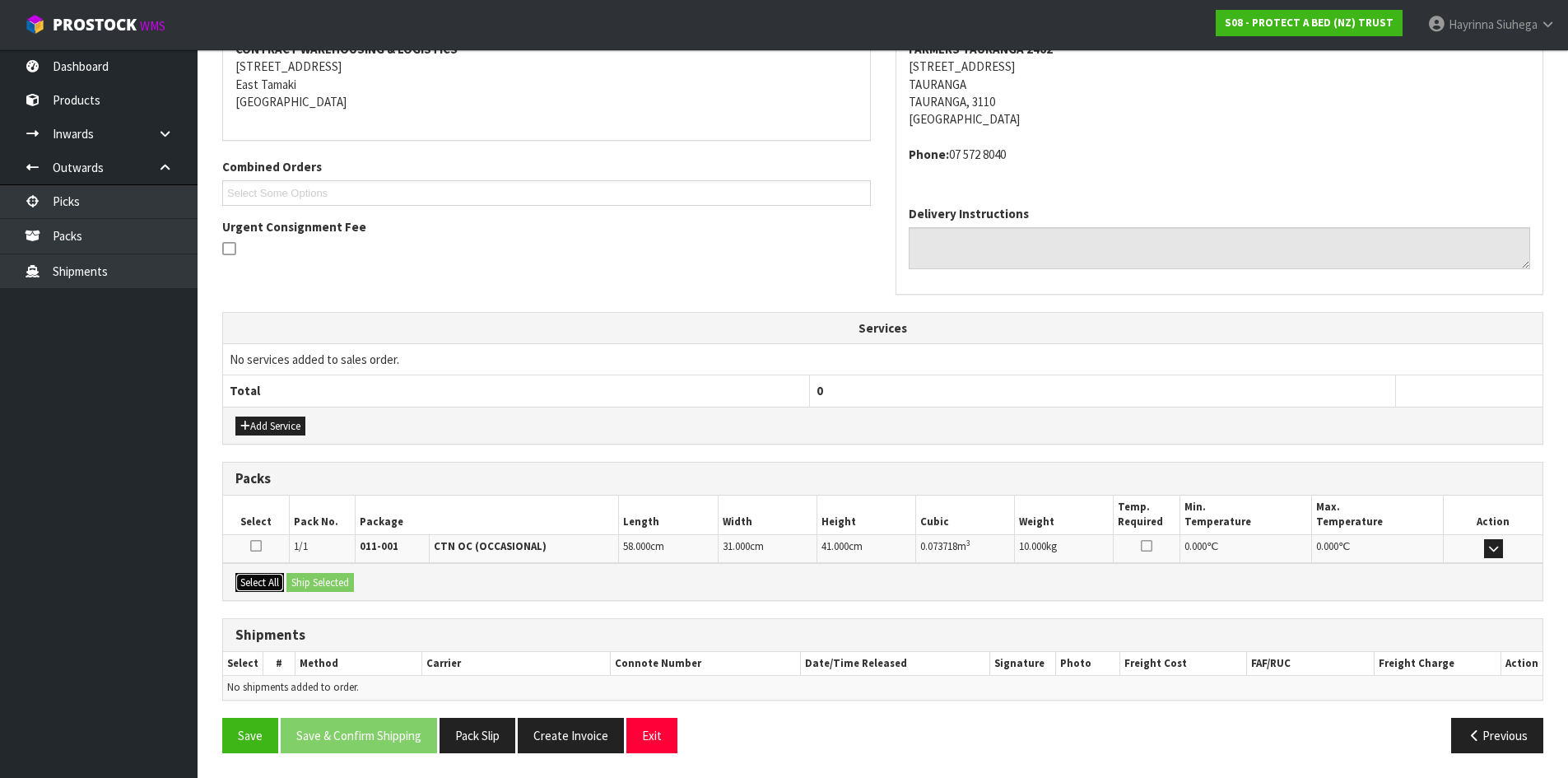
click at [267, 576] on button "Select All" at bounding box center [260, 583] width 48 height 19
click at [321, 578] on button "Ship Selected" at bounding box center [320, 583] width 68 height 19
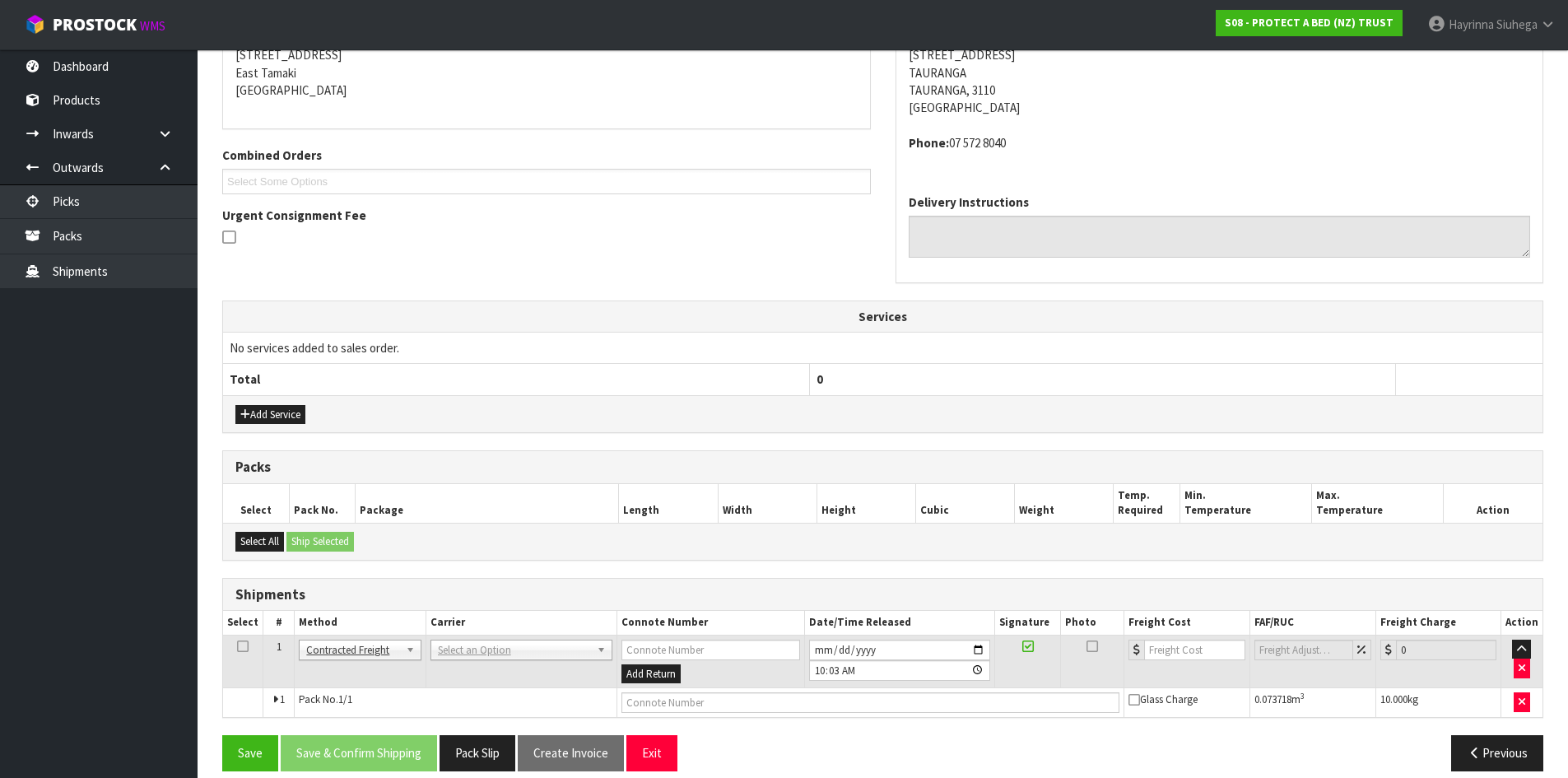
scroll to position [361, 0]
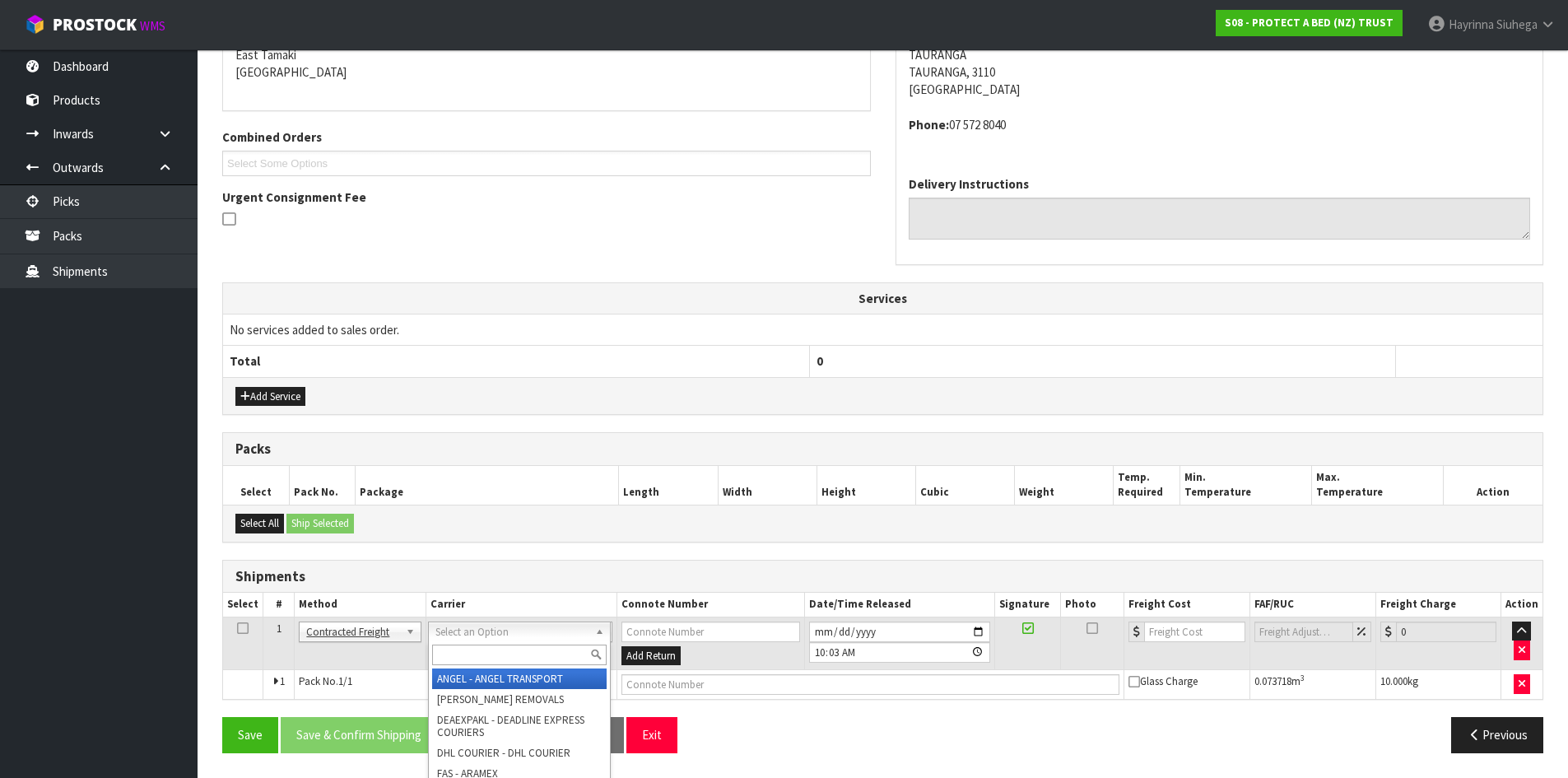
click at [476, 658] on input "text" at bounding box center [519, 654] width 174 height 20
type input "NZP"
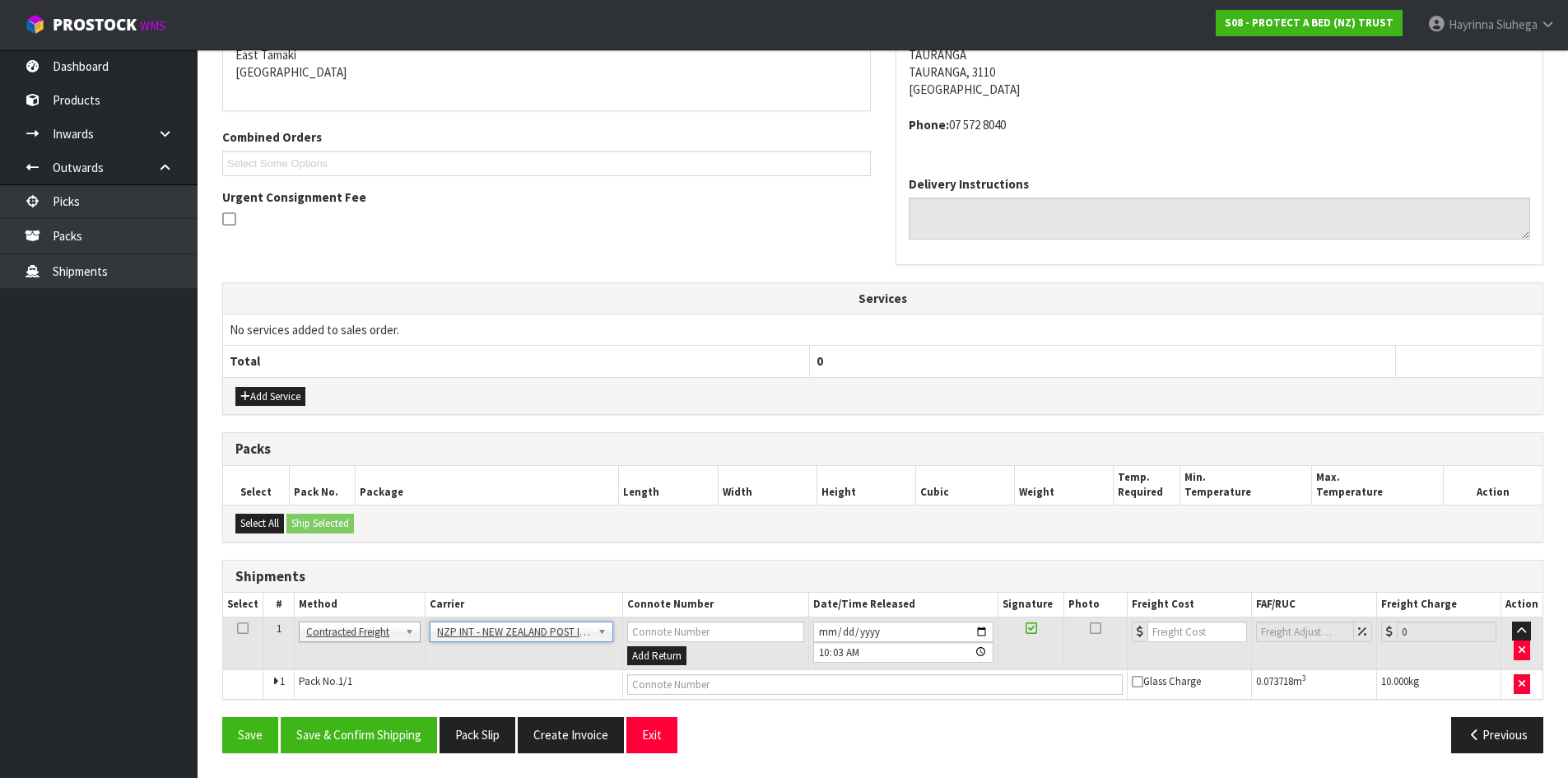
drag, startPoint x: 508, startPoint y: 628, endPoint x: 474, endPoint y: 655, distance: 43.4
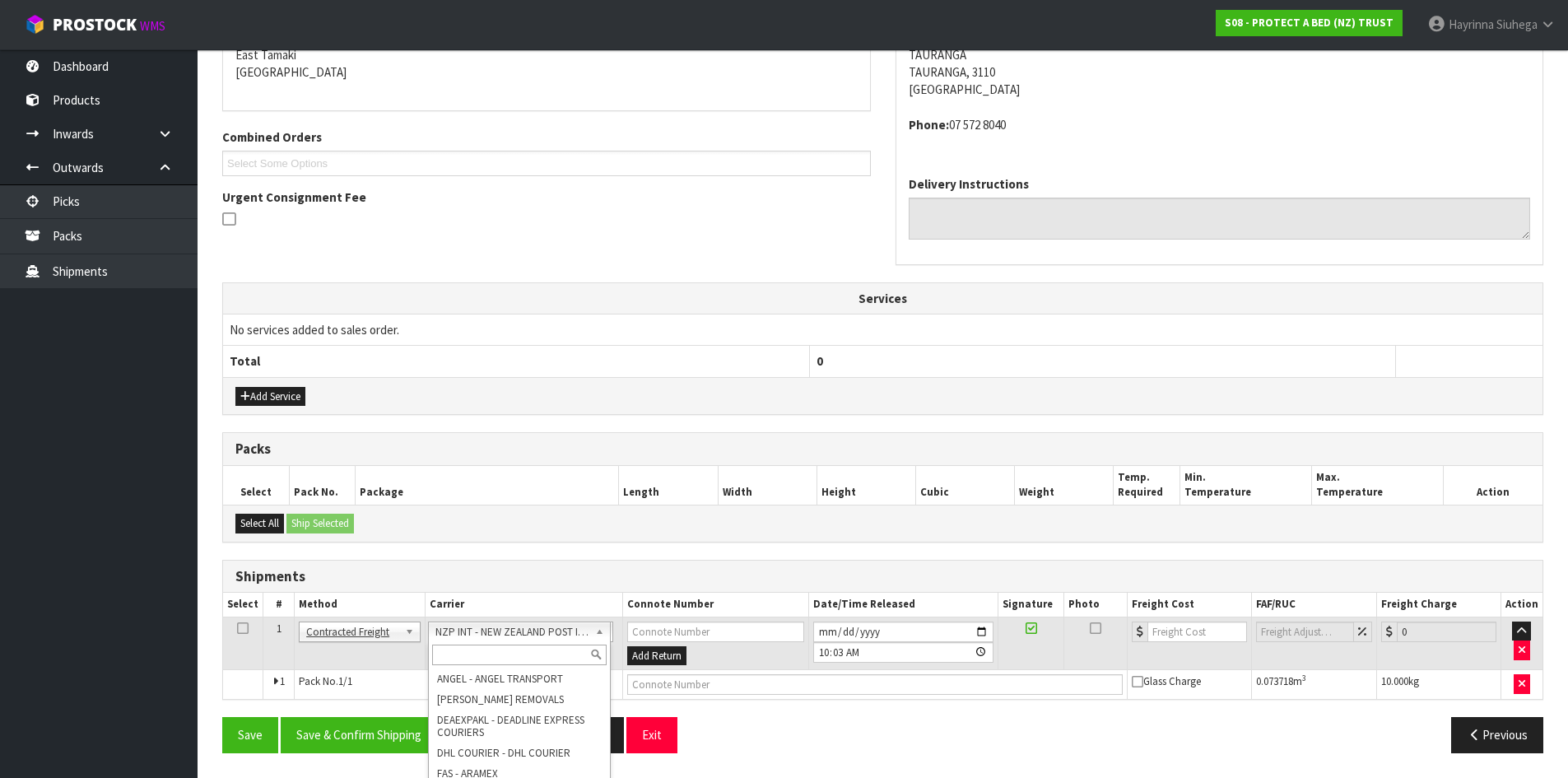
click at [466, 658] on input "text" at bounding box center [519, 654] width 174 height 20
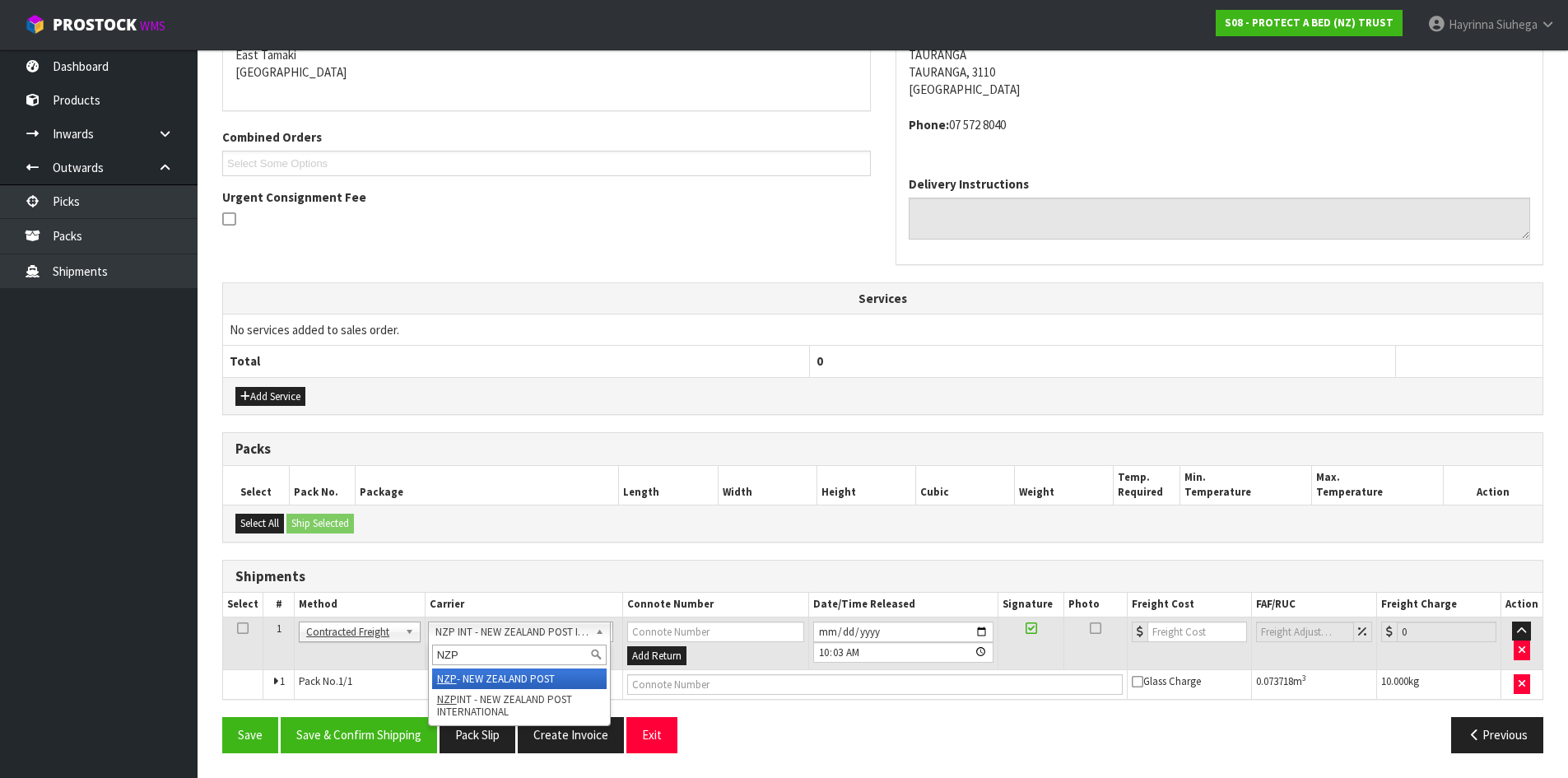
type input "NZP"
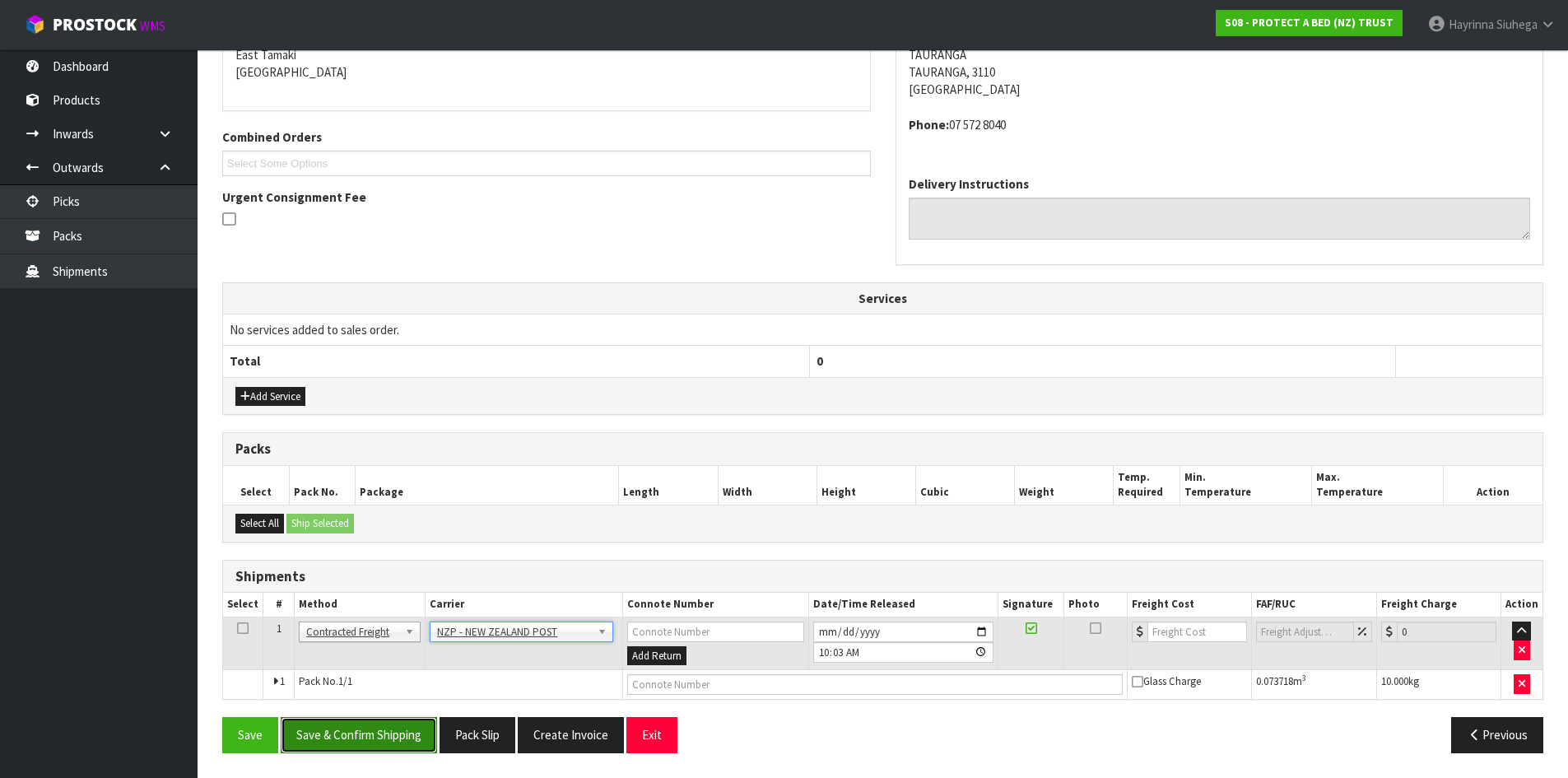
click at [353, 725] on button "Save & Confirm Shipping" at bounding box center [359, 735] width 157 height 35
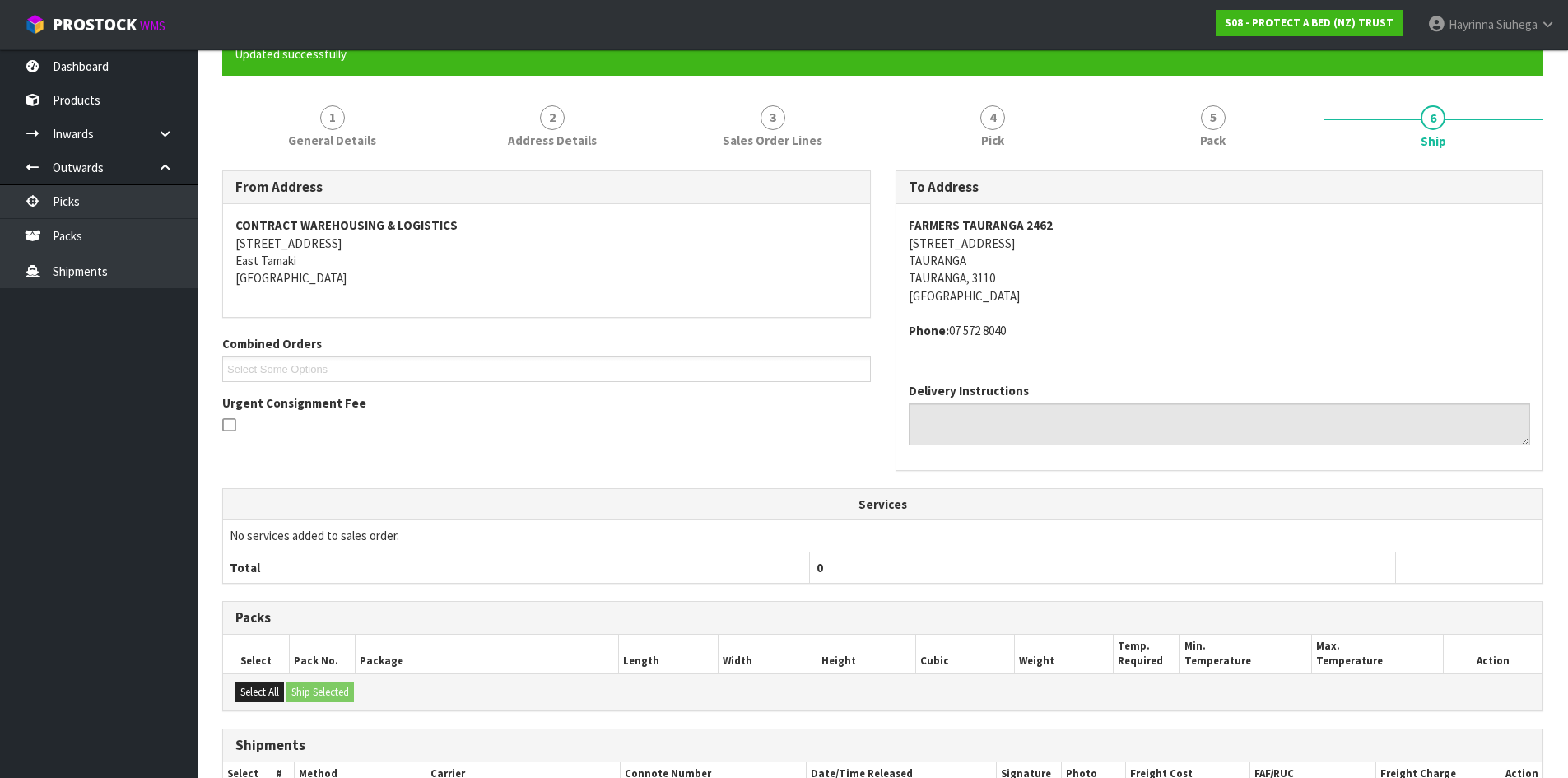
scroll to position [337, 0]
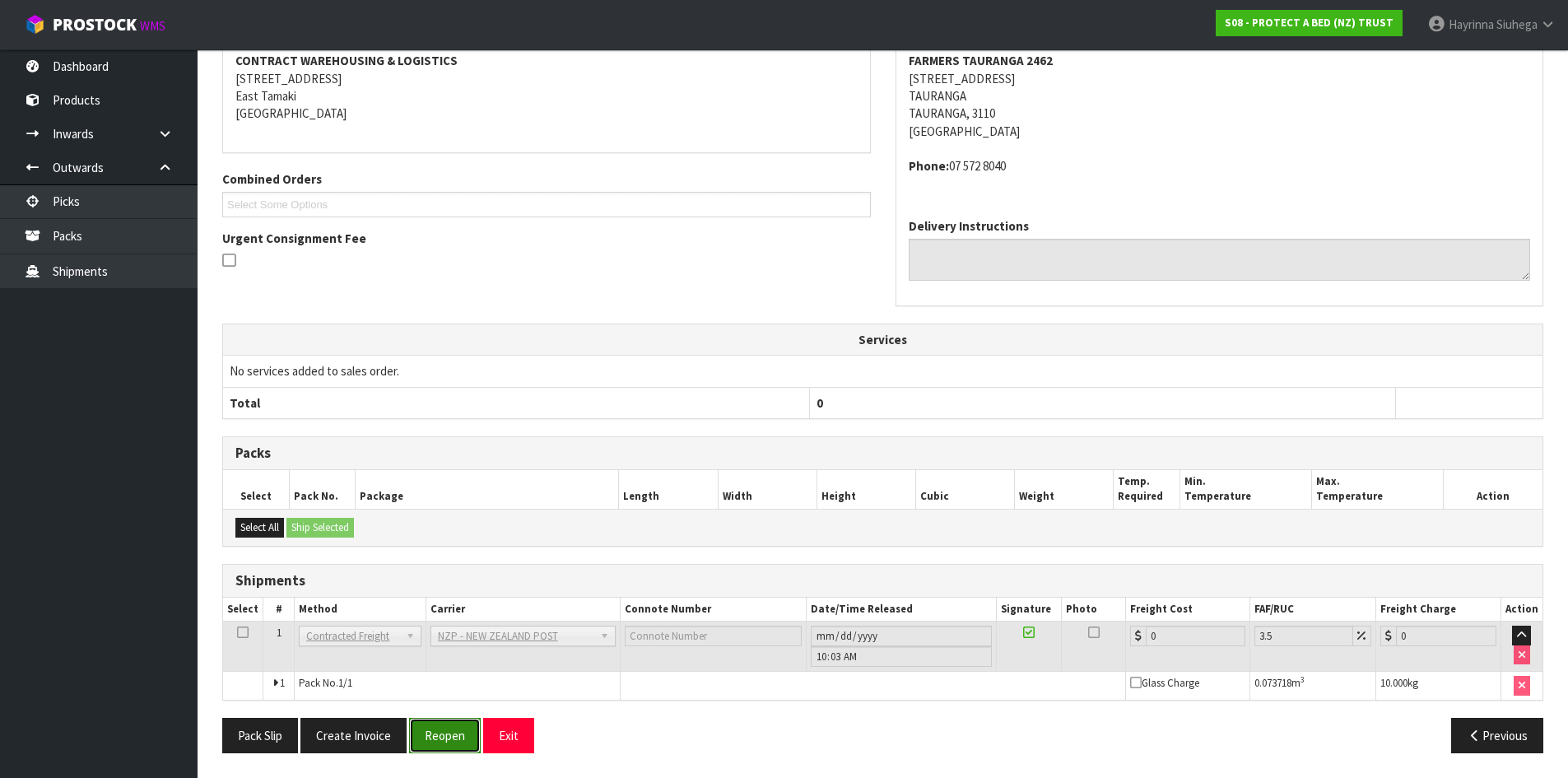
click at [440, 738] on button "Reopen" at bounding box center [444, 736] width 71 height 35
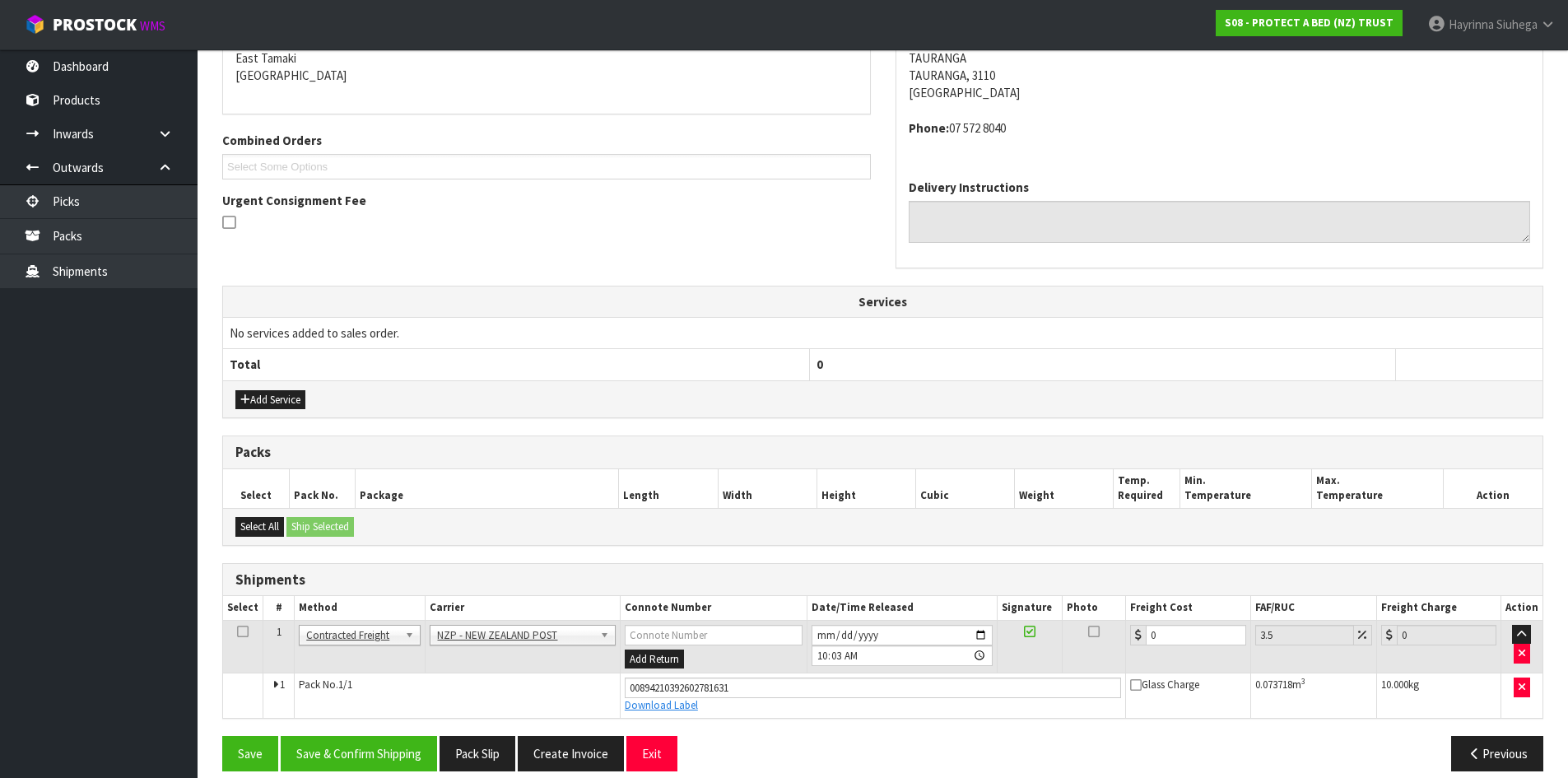
scroll to position [376, 0]
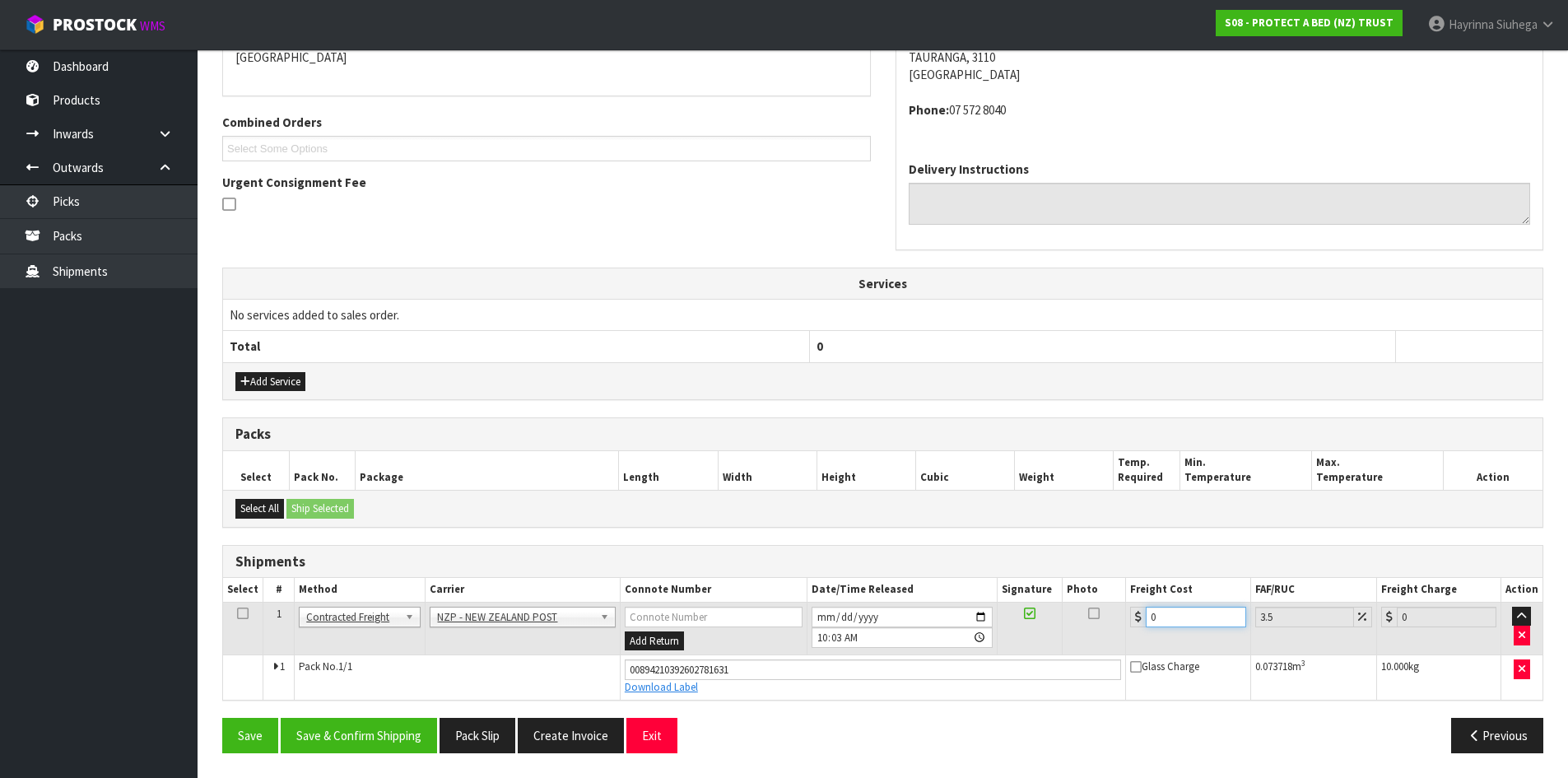
drag, startPoint x: 1169, startPoint y: 620, endPoint x: 953, endPoint y: 620, distance: 216.0
click at [953, 620] on tr "1 Client Local Pickup Customer Local Pickup Company Freight Contracted Freight …" at bounding box center [882, 628] width 1319 height 54
type input "1"
type input "1.03"
type input "12"
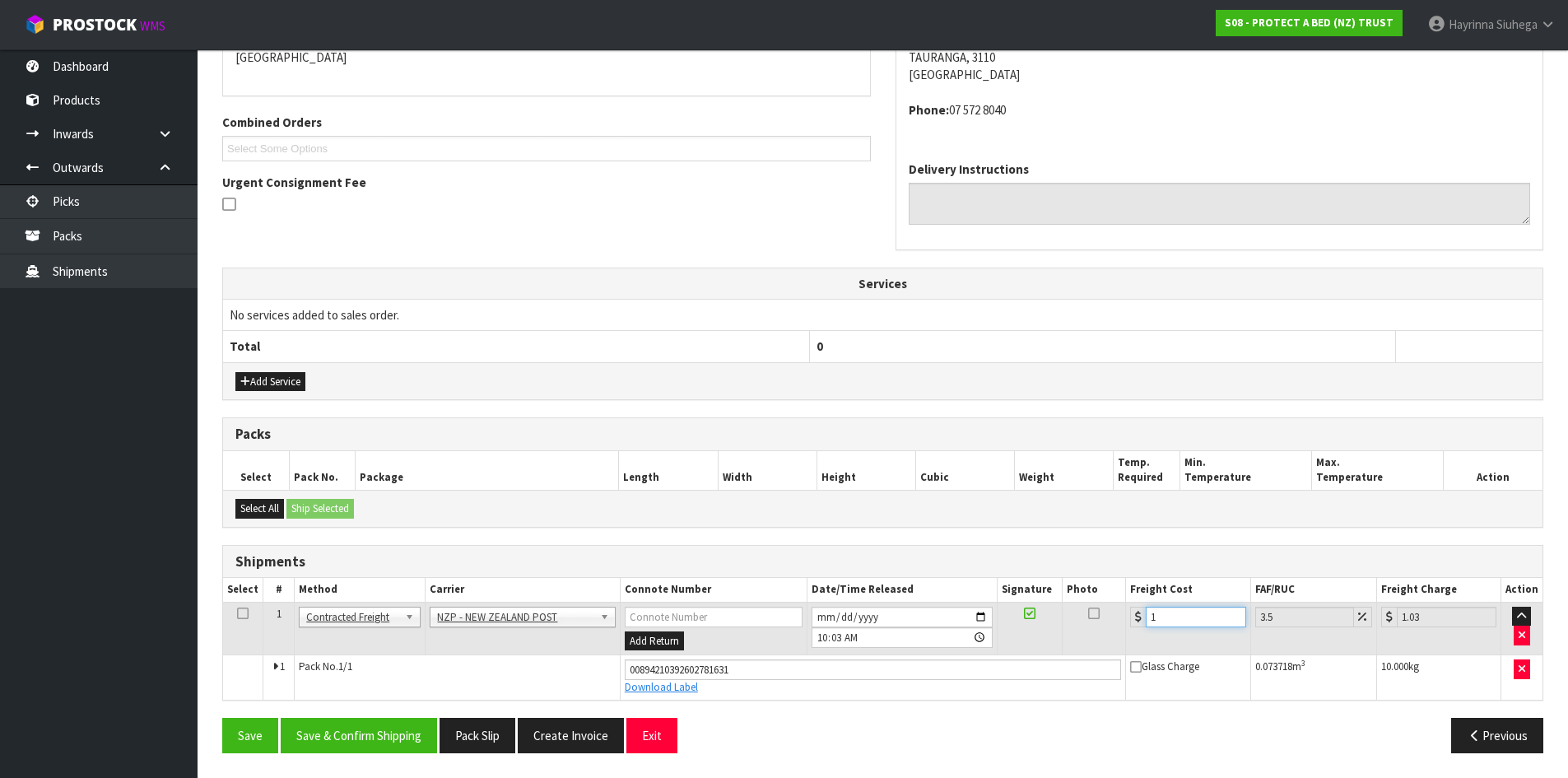
type input "12.42"
type input "12.5"
type input "12.94"
type input "12.51"
type input "12.95"
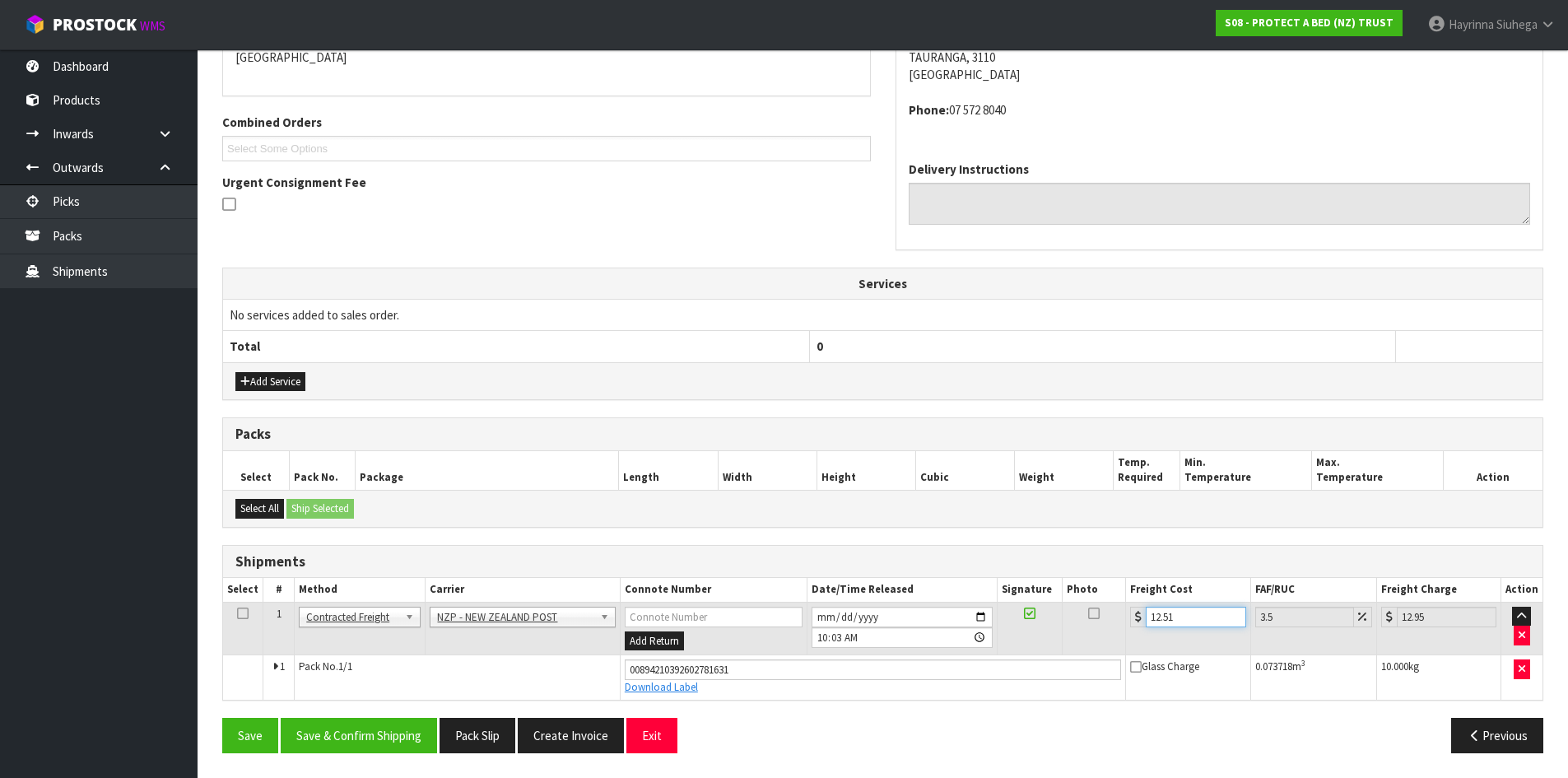
type input "12.51"
click at [223, 718] on button "Save" at bounding box center [251, 736] width 56 height 35
click at [355, 745] on button "Save & Confirm Shipping" at bounding box center [359, 736] width 157 height 35
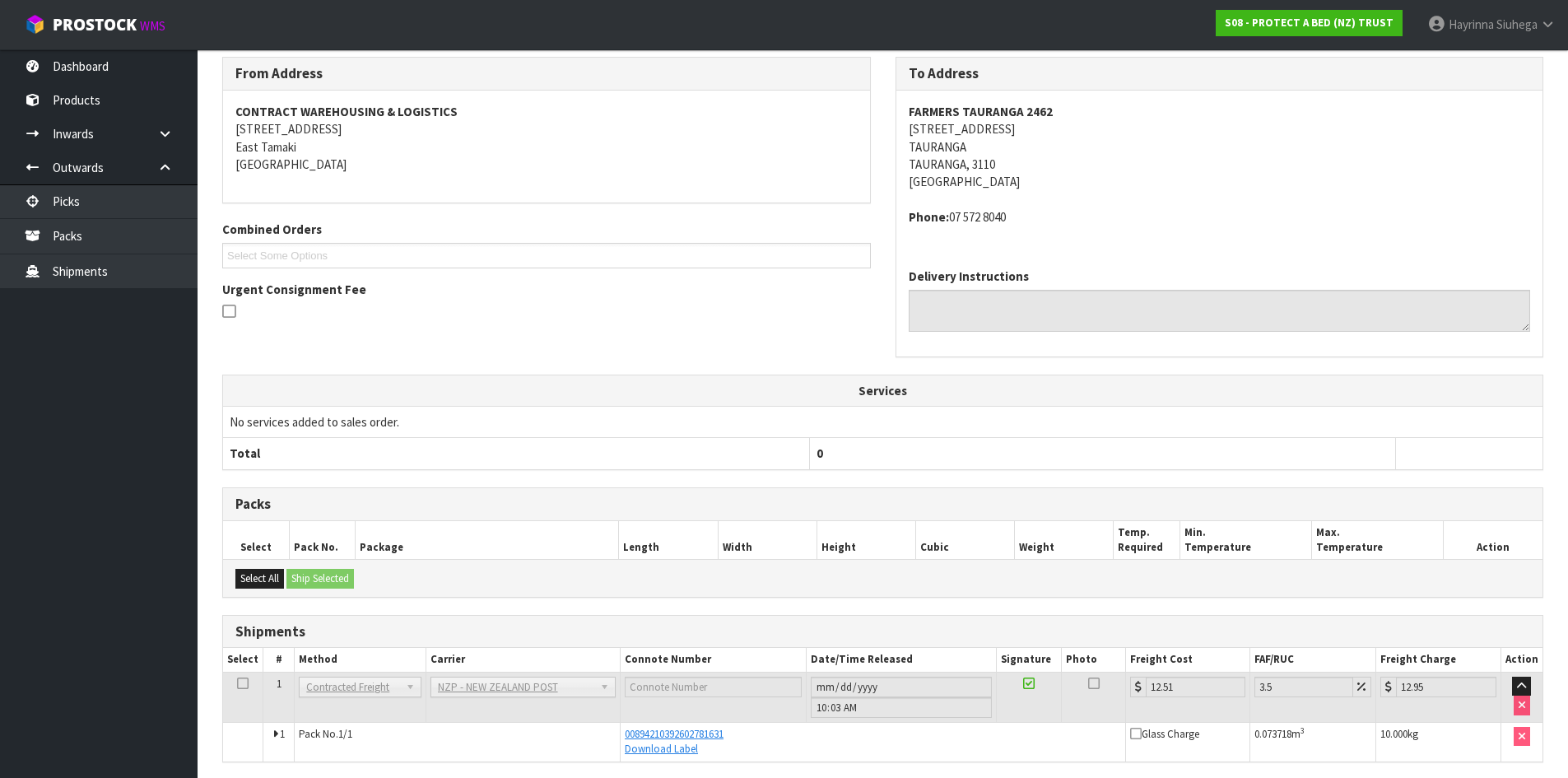
scroll to position [1, 0]
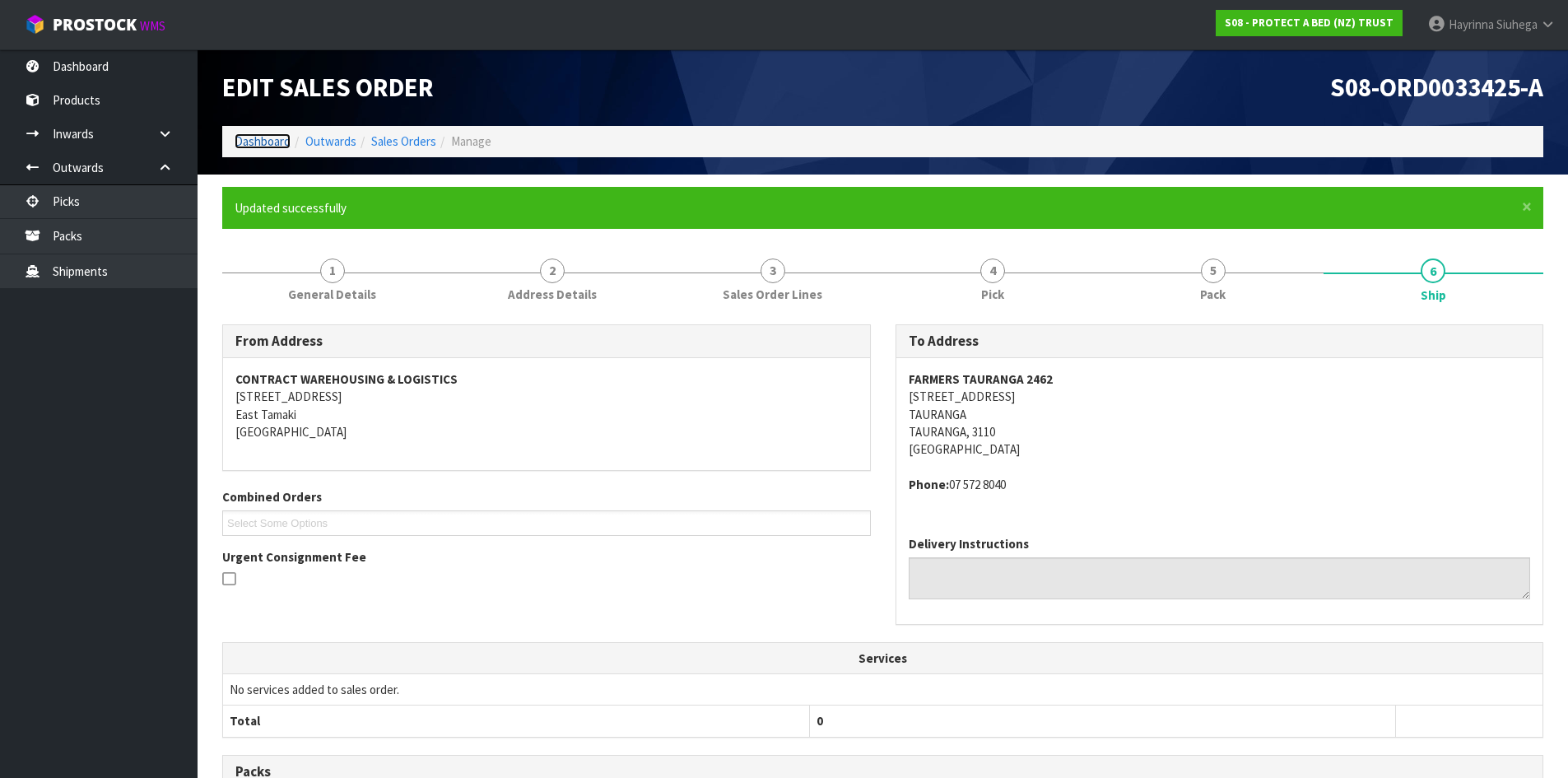
click at [261, 141] on link "Dashboard" at bounding box center [263, 142] width 56 height 16
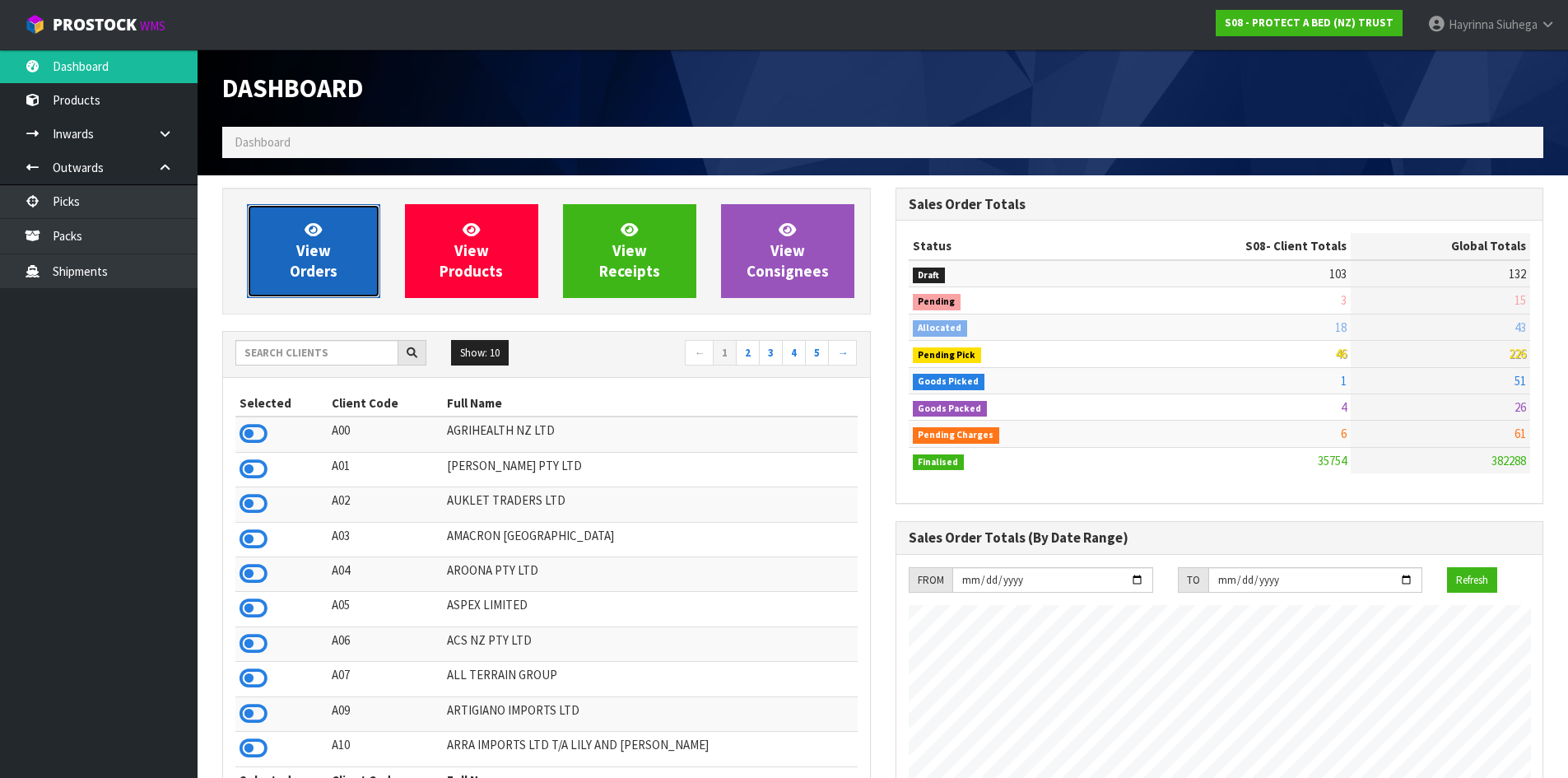
click at [327, 263] on span "View Orders" at bounding box center [313, 251] width 48 height 62
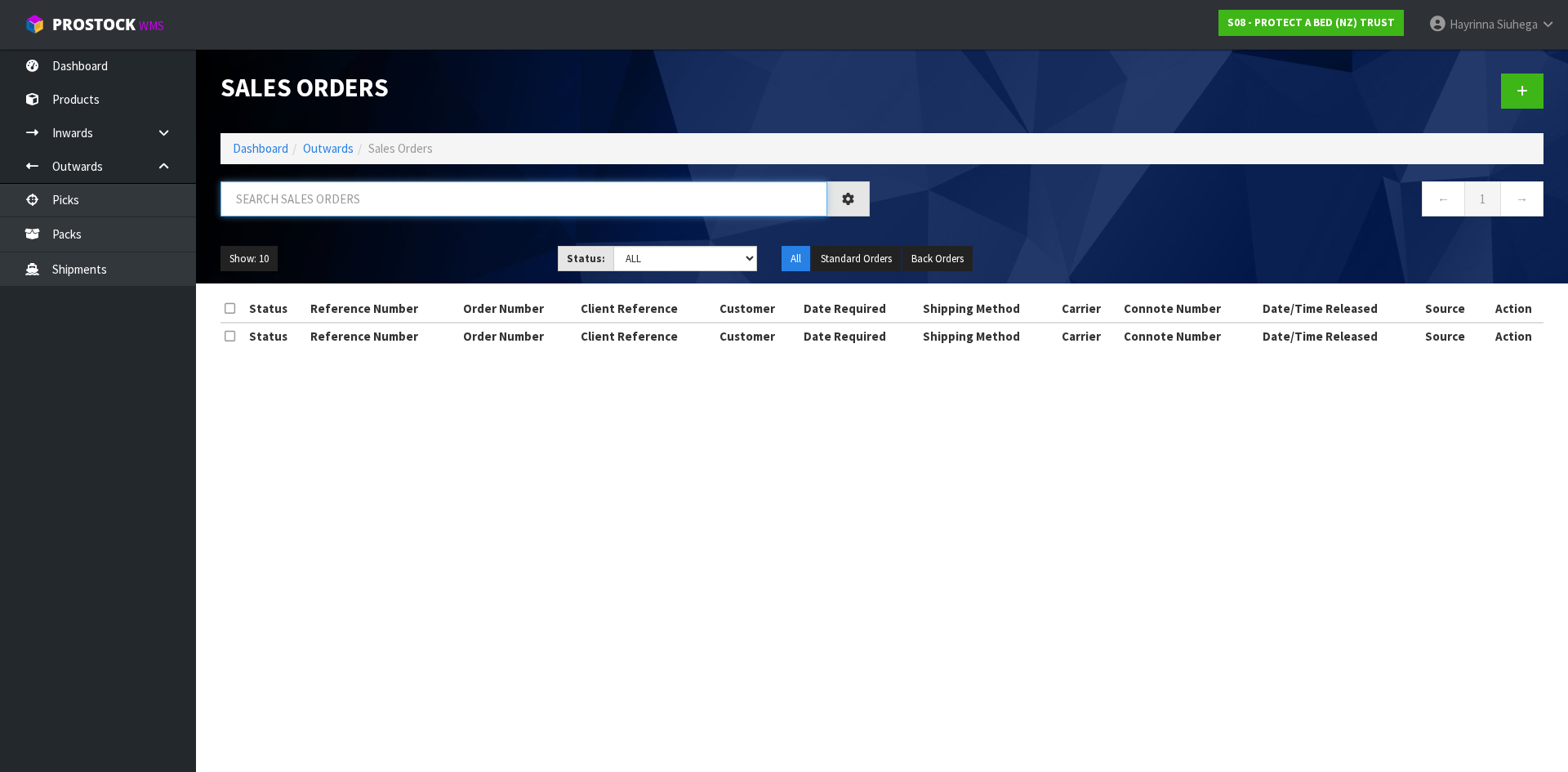
click at [322, 190] on input "text" at bounding box center [524, 199] width 607 height 35
type input "JOB-0412817"
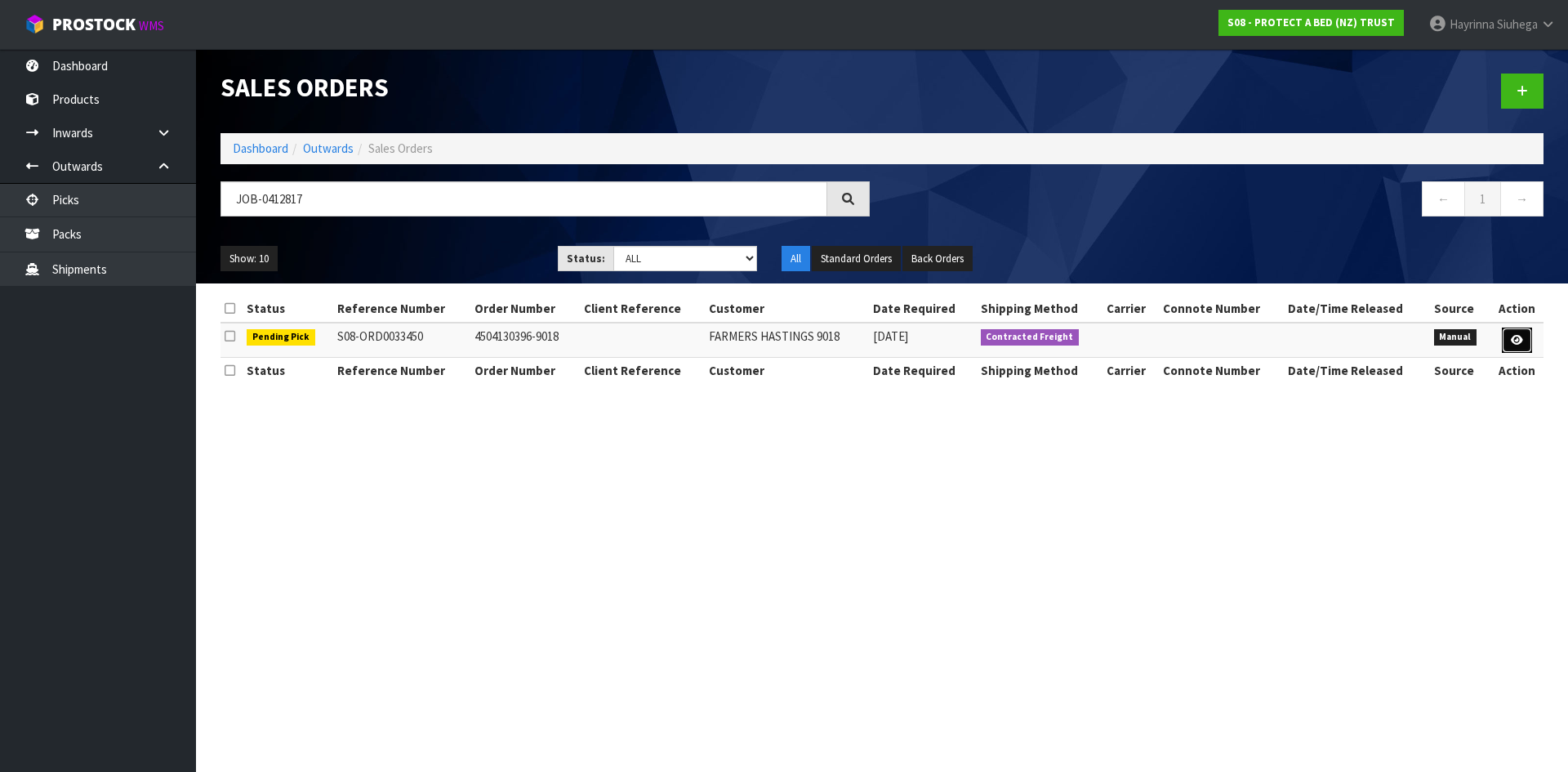
click at [1519, 342] on icon at bounding box center [1517, 341] width 12 height 10
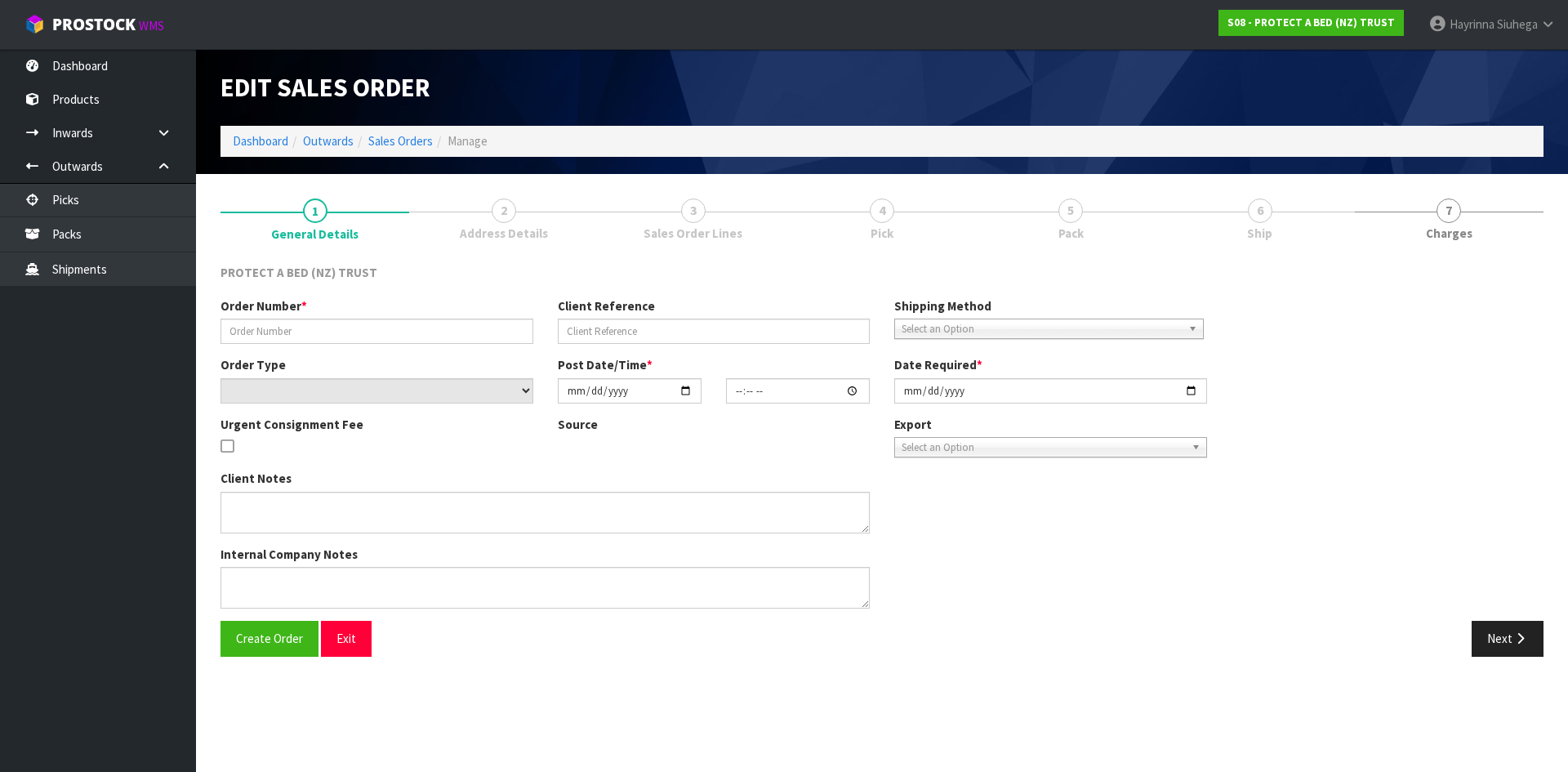
type input "4504130396-9018"
select select "number:0"
type input "2025-09-16"
type input "09:45:00.000"
type input "2025-09-19"
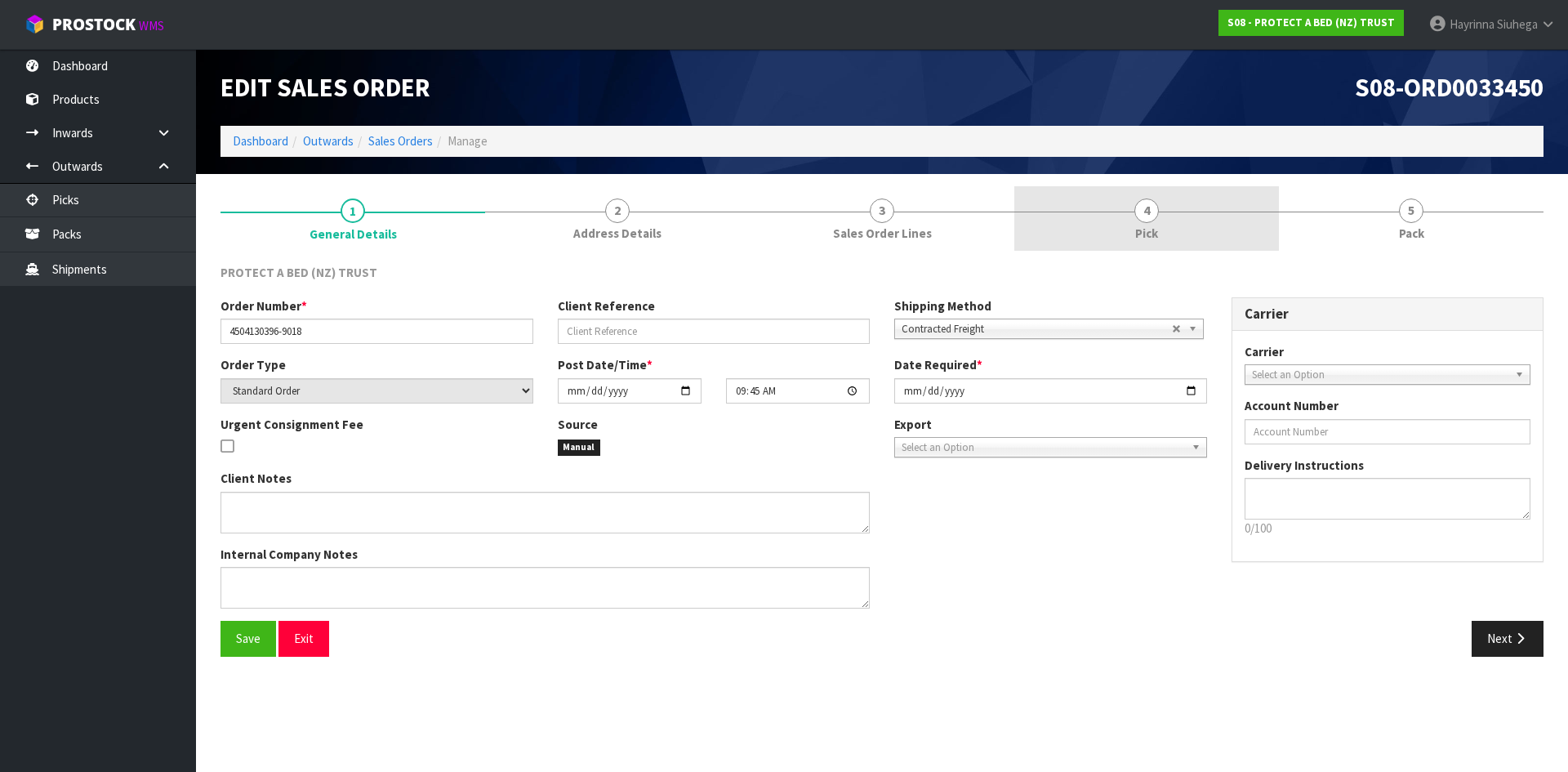
click at [1214, 230] on link "4 Pick" at bounding box center [1146, 218] width 265 height 65
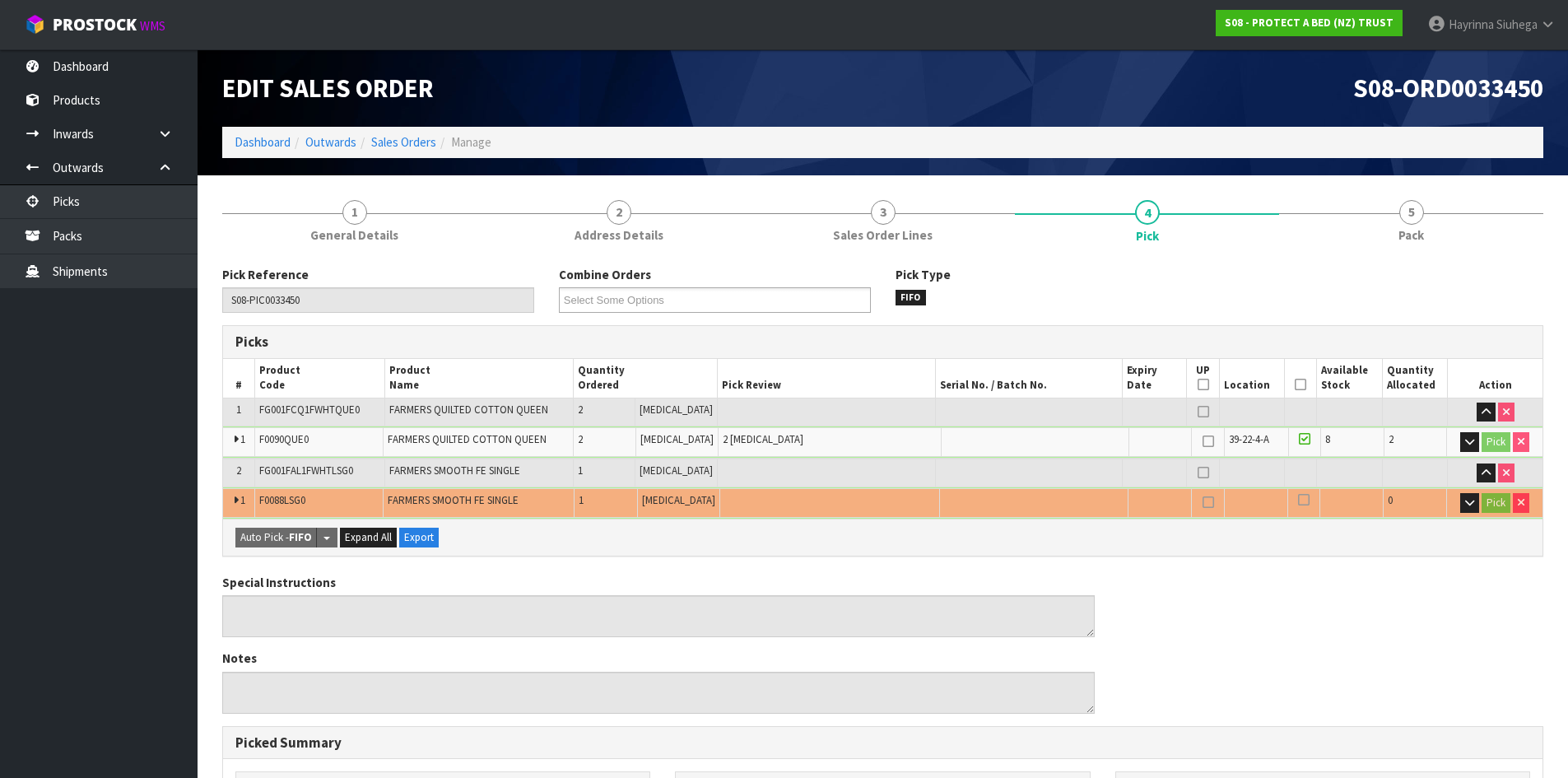
click at [1294, 385] on icon at bounding box center [1300, 385] width 11 height 1
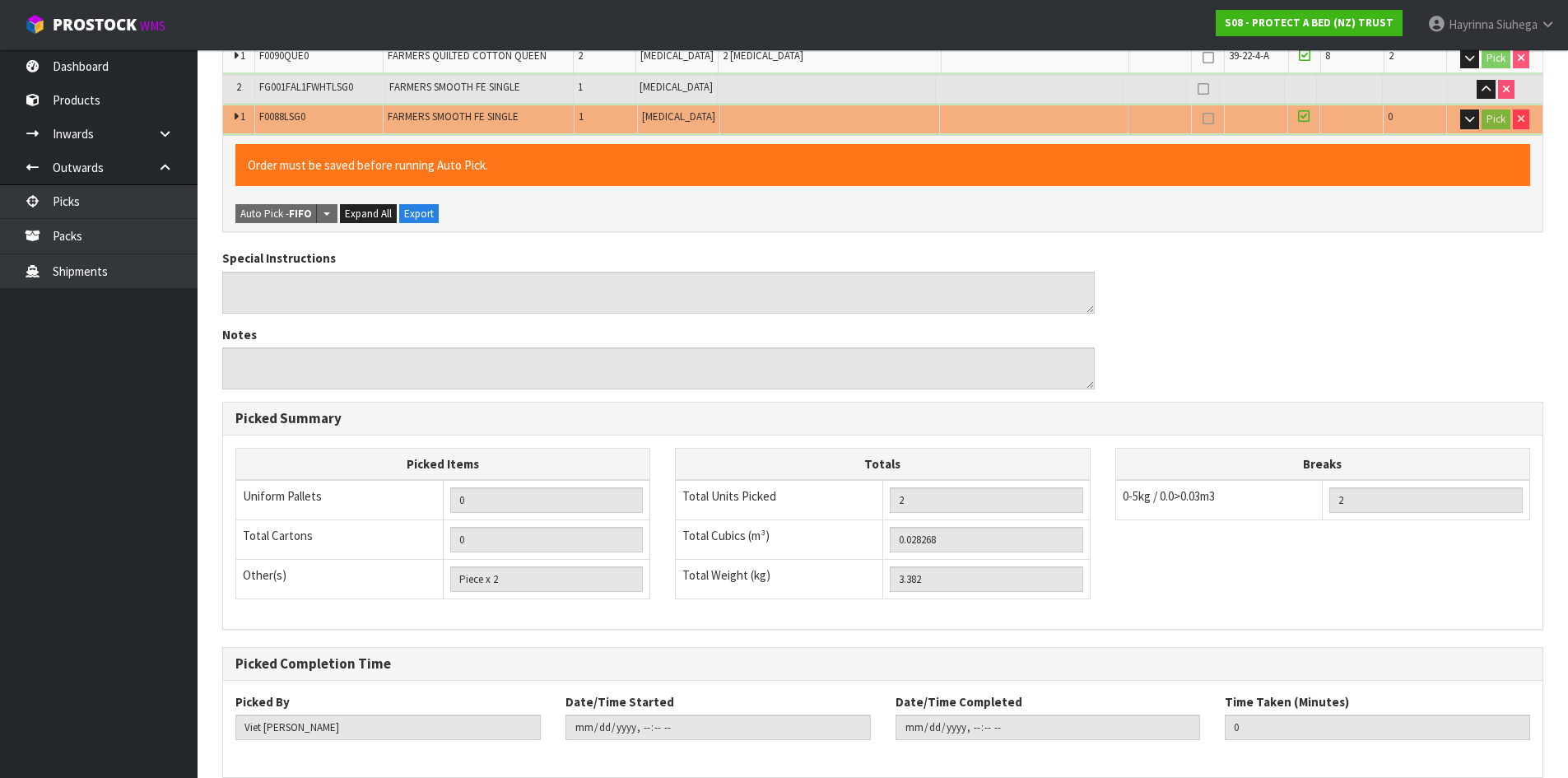
scroll to position [462, 0]
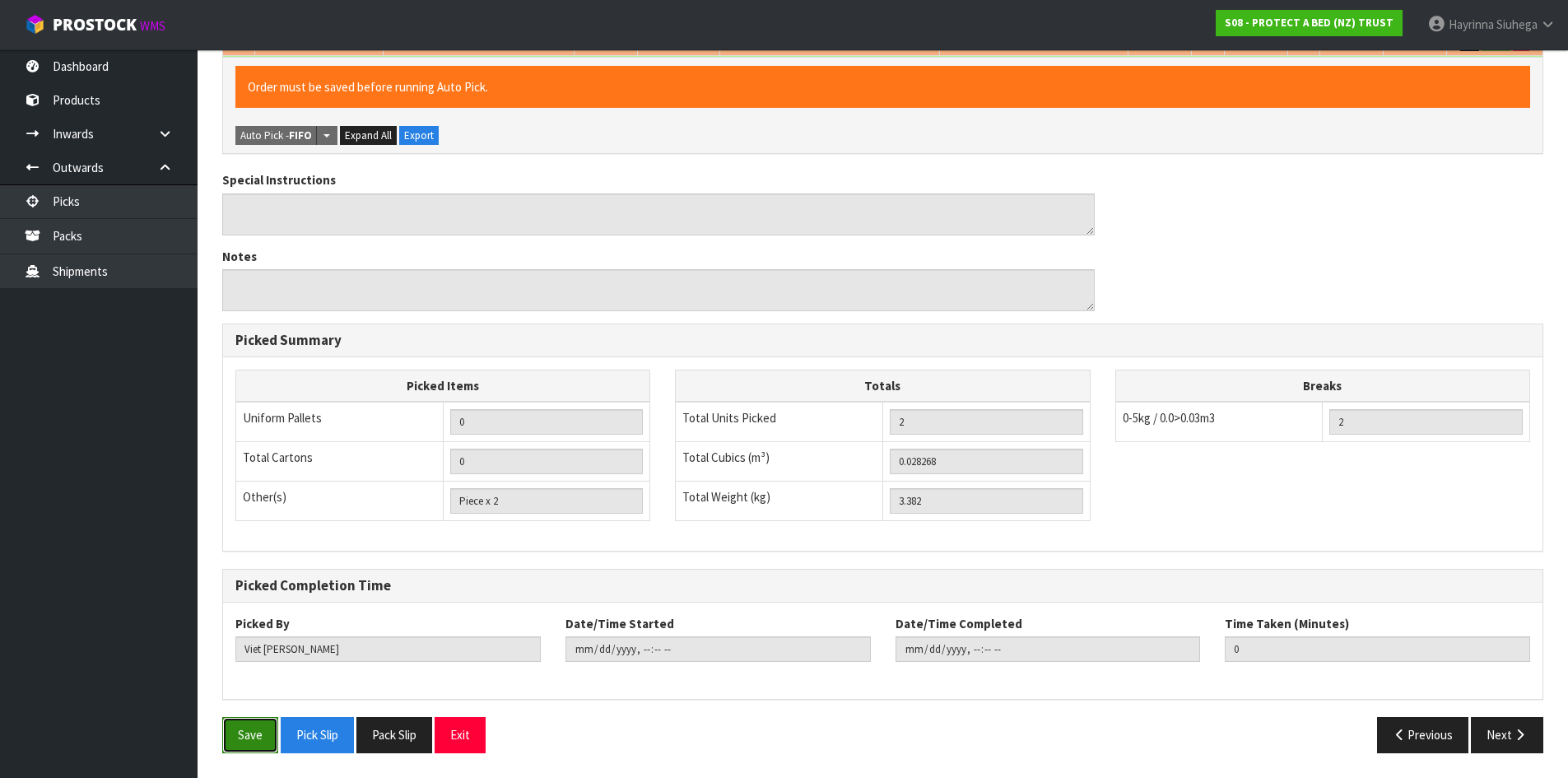
click at [241, 729] on button "Save" at bounding box center [251, 735] width 56 height 35
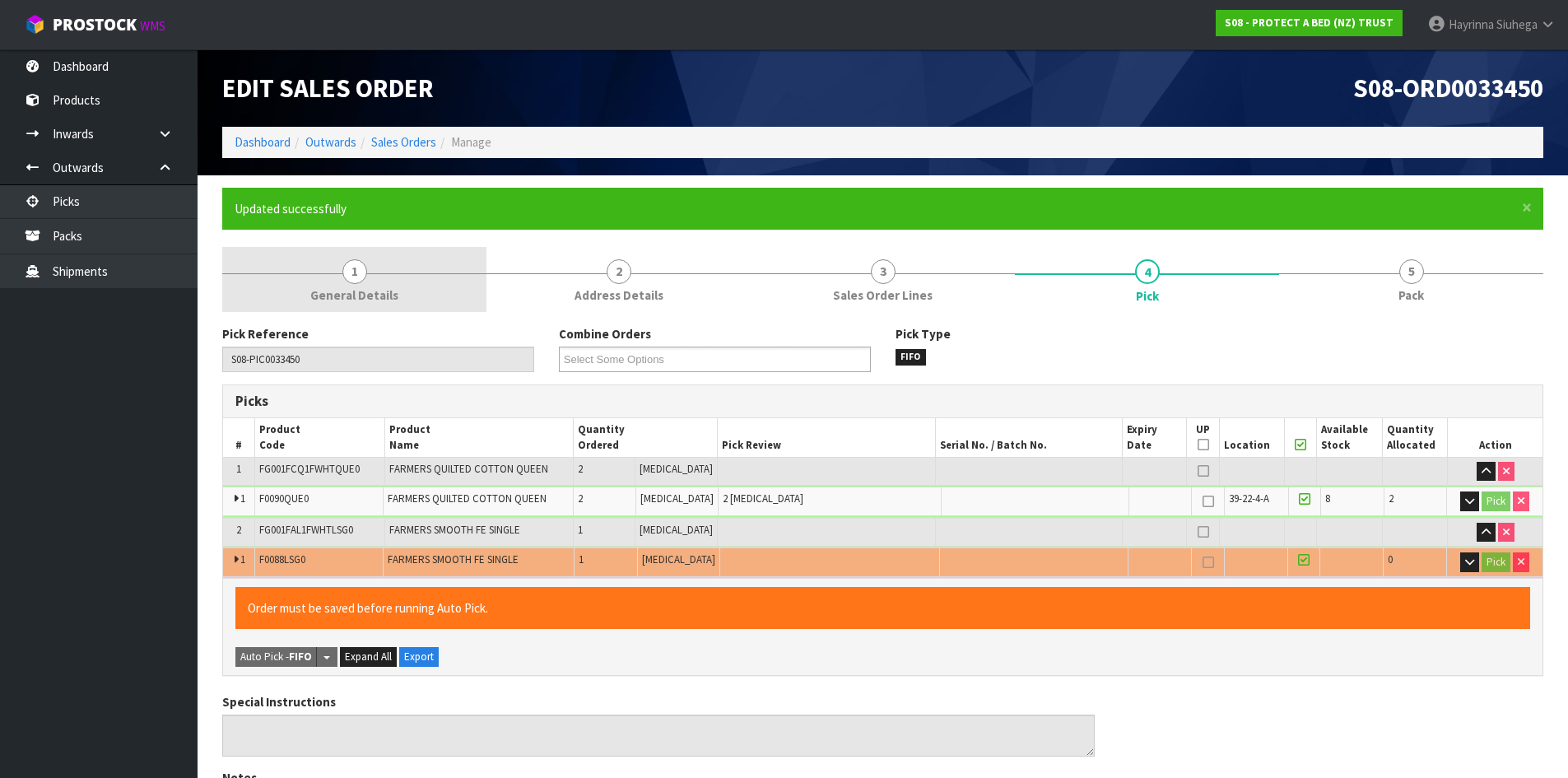
type input "Hayrinna Siuhega"
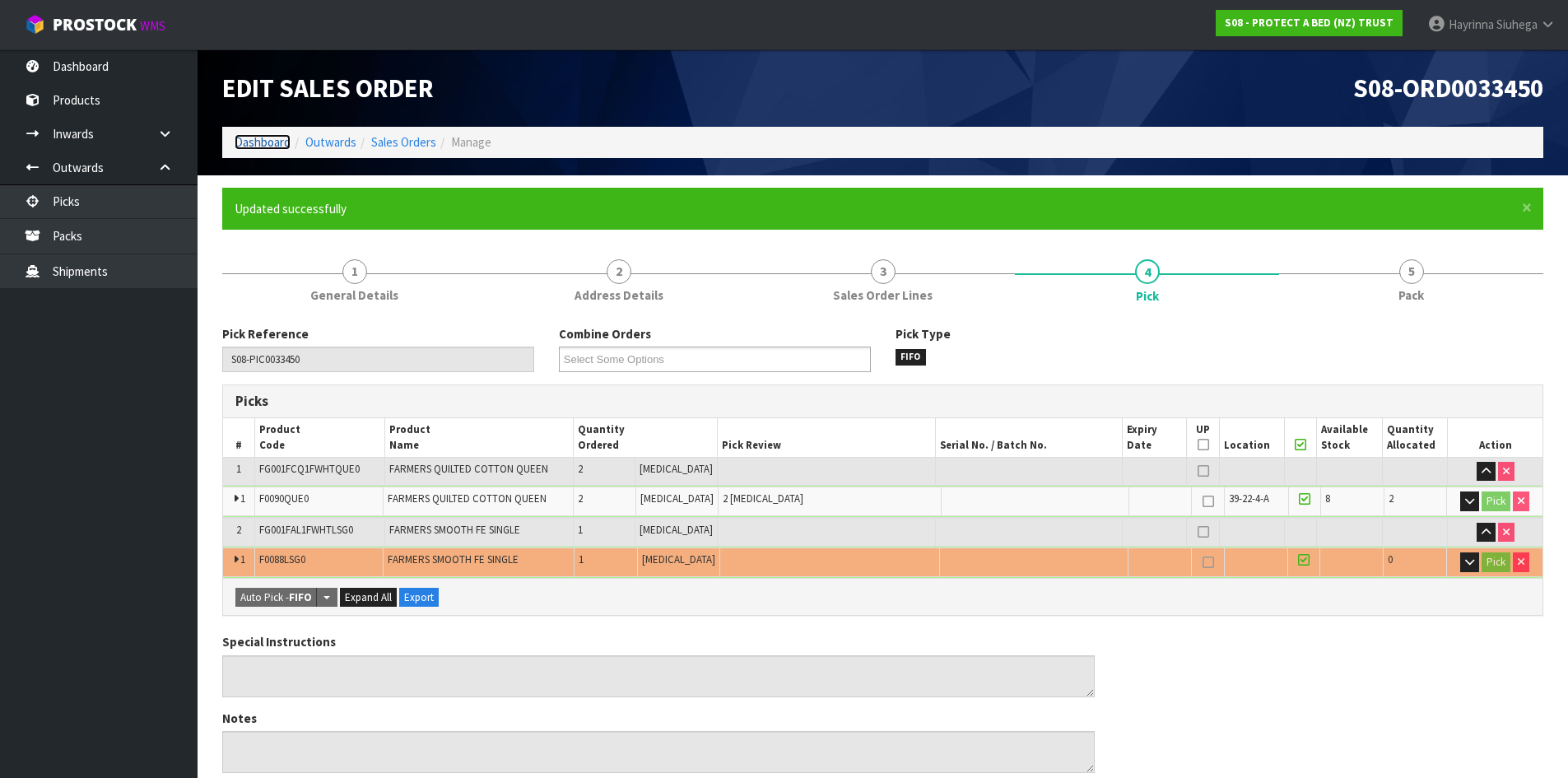
click at [275, 136] on link "Dashboard" at bounding box center [263, 142] width 56 height 16
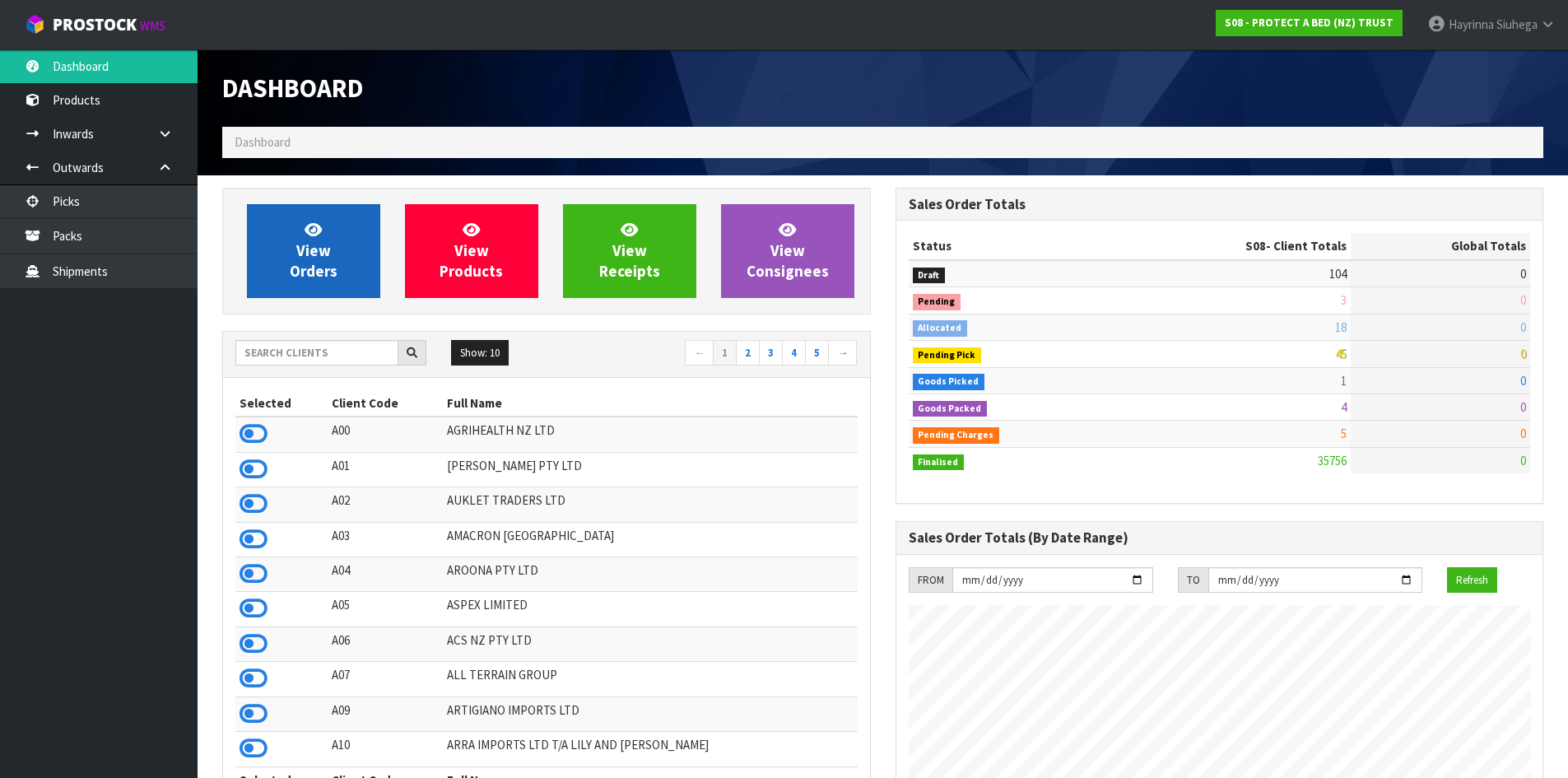
scroll to position [1026, 672]
click at [346, 259] on link "View Orders" at bounding box center [314, 251] width 134 height 94
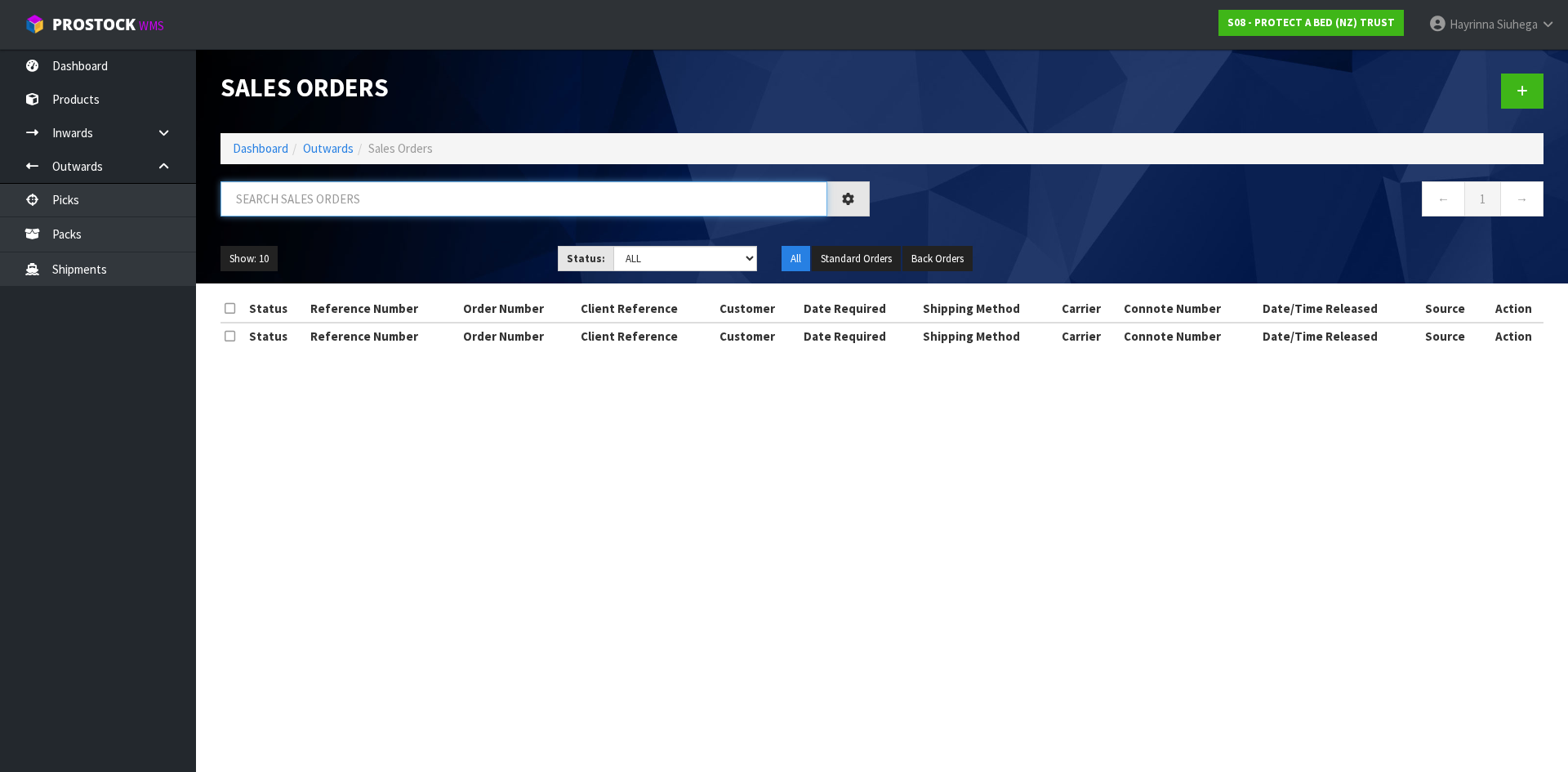
click at [398, 205] on input "text" at bounding box center [524, 199] width 607 height 35
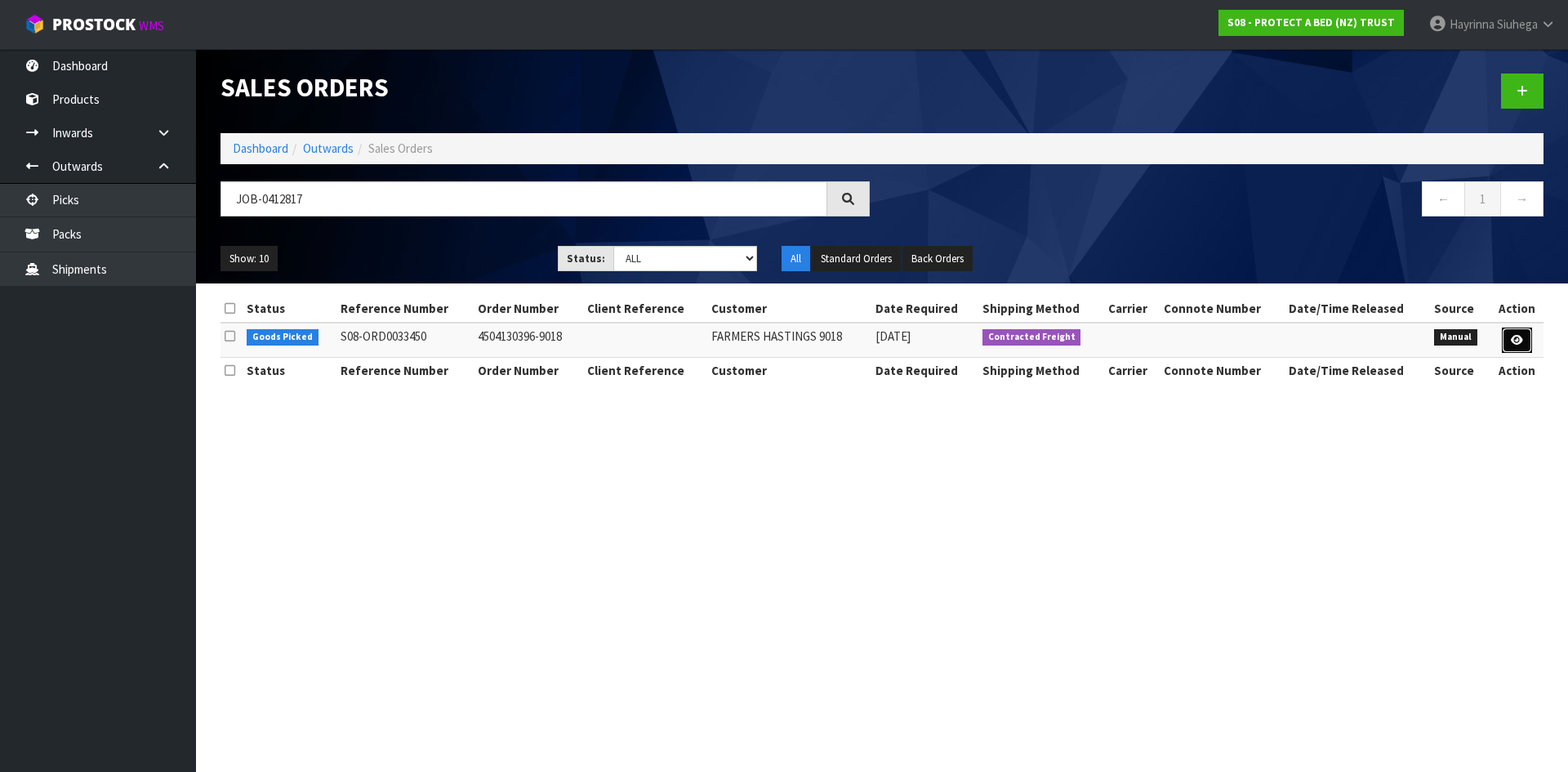
click at [1521, 341] on icon at bounding box center [1517, 341] width 12 height 10
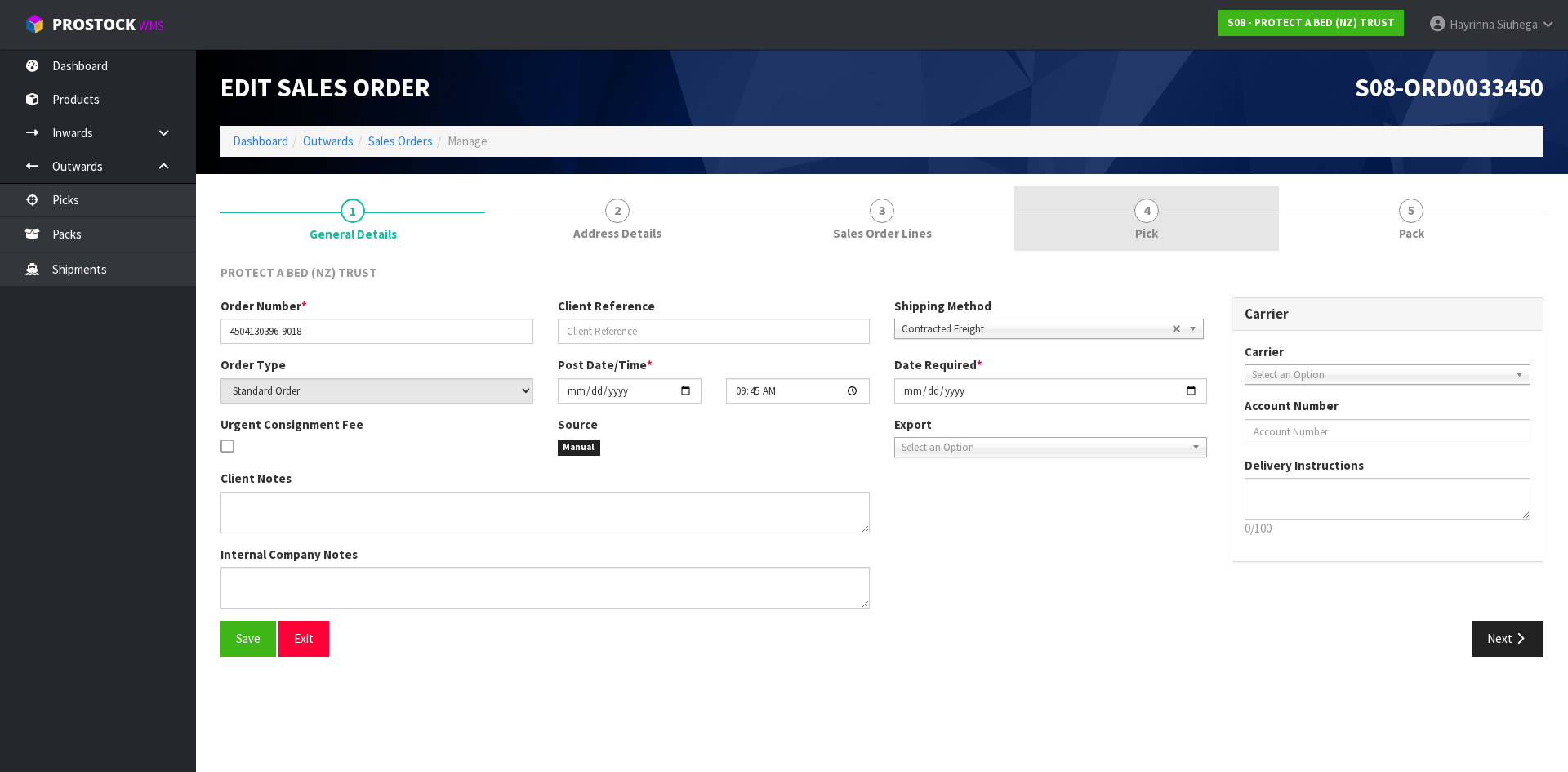
click at [1236, 237] on link "4 Pick" at bounding box center [1146, 218] width 265 height 65
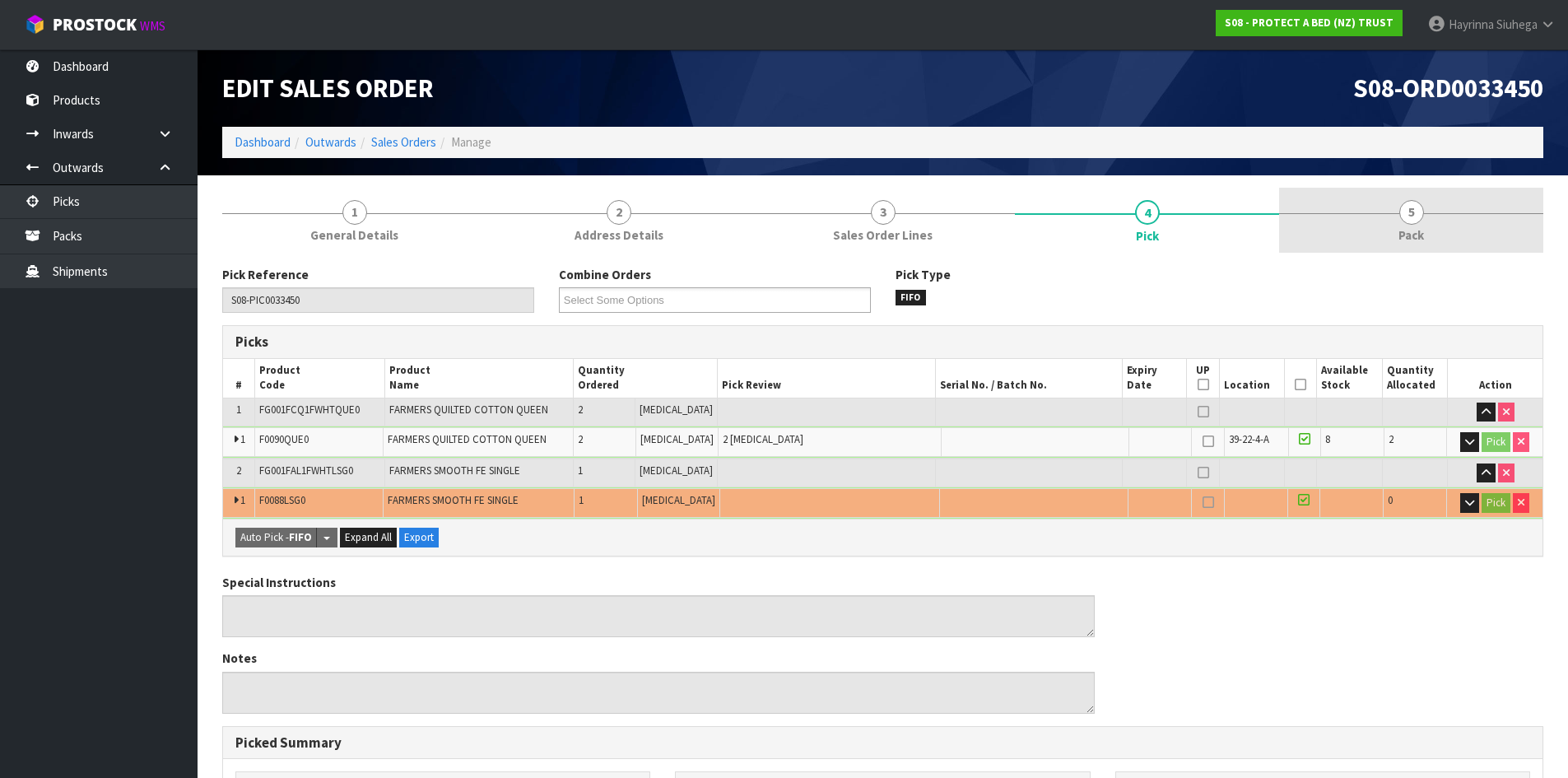
click at [1318, 224] on link "5 Pack" at bounding box center [1411, 220] width 264 height 65
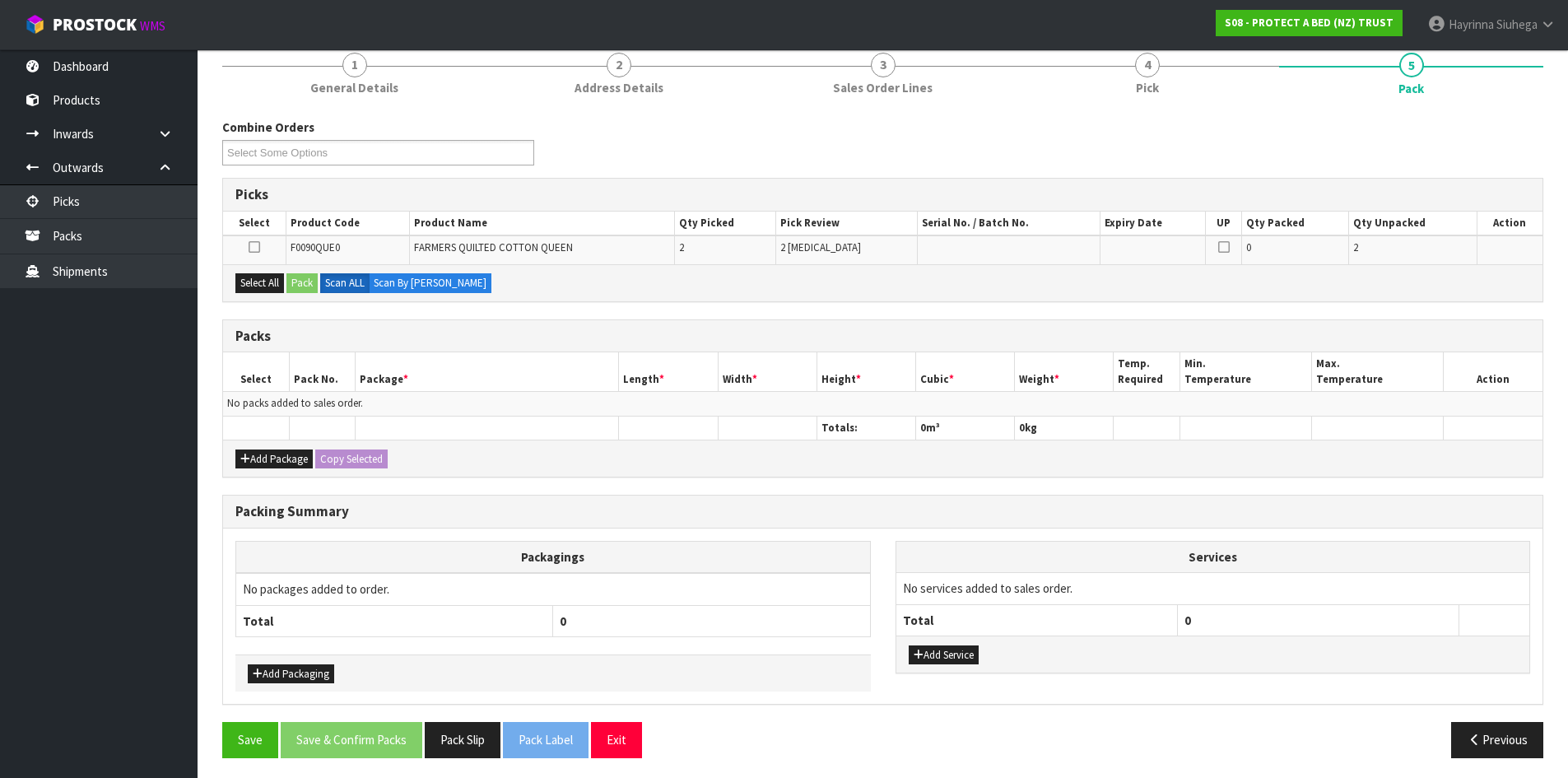
scroll to position [152, 0]
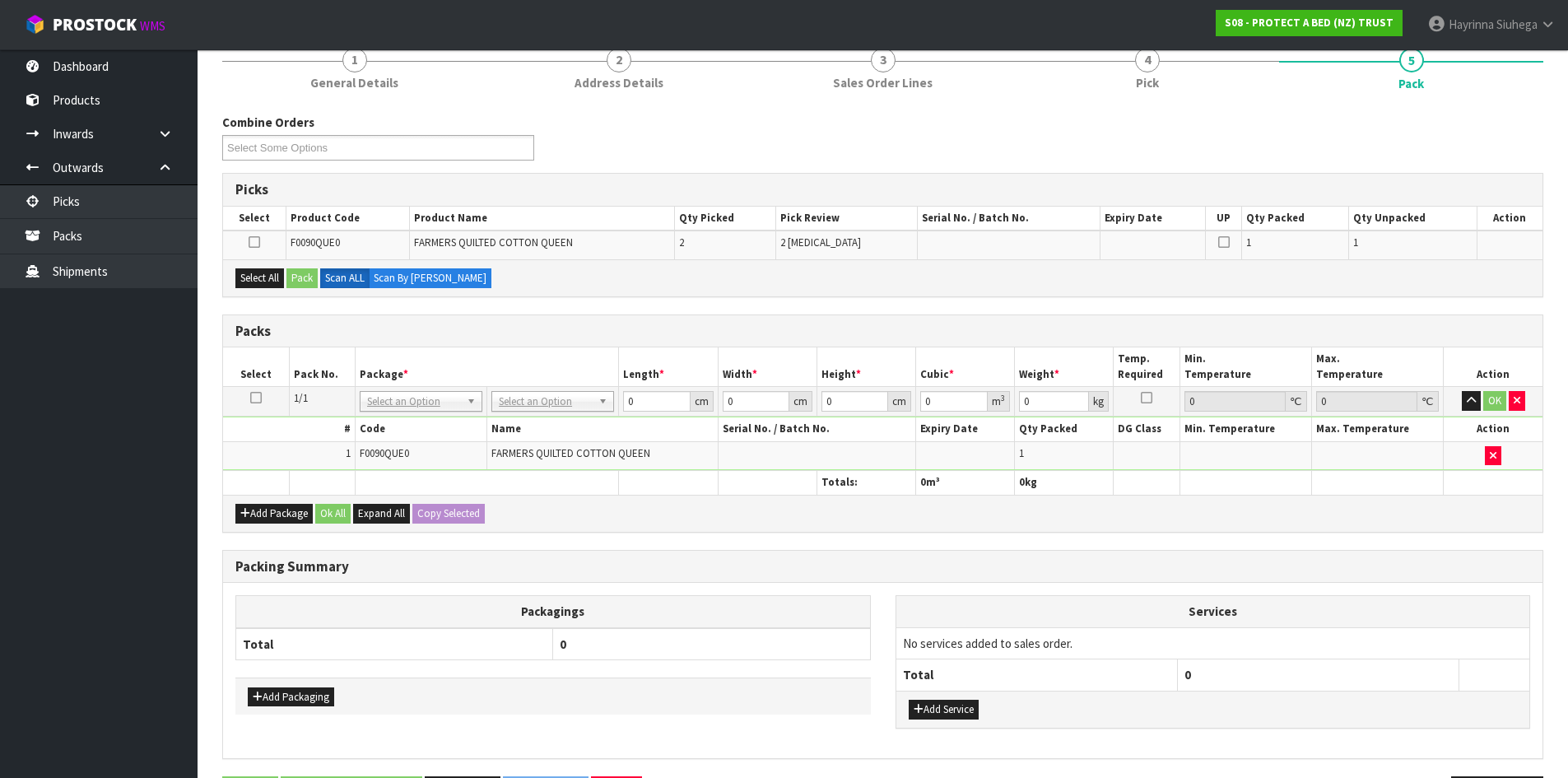
click at [252, 398] on icon at bounding box center [255, 398] width 11 height 1
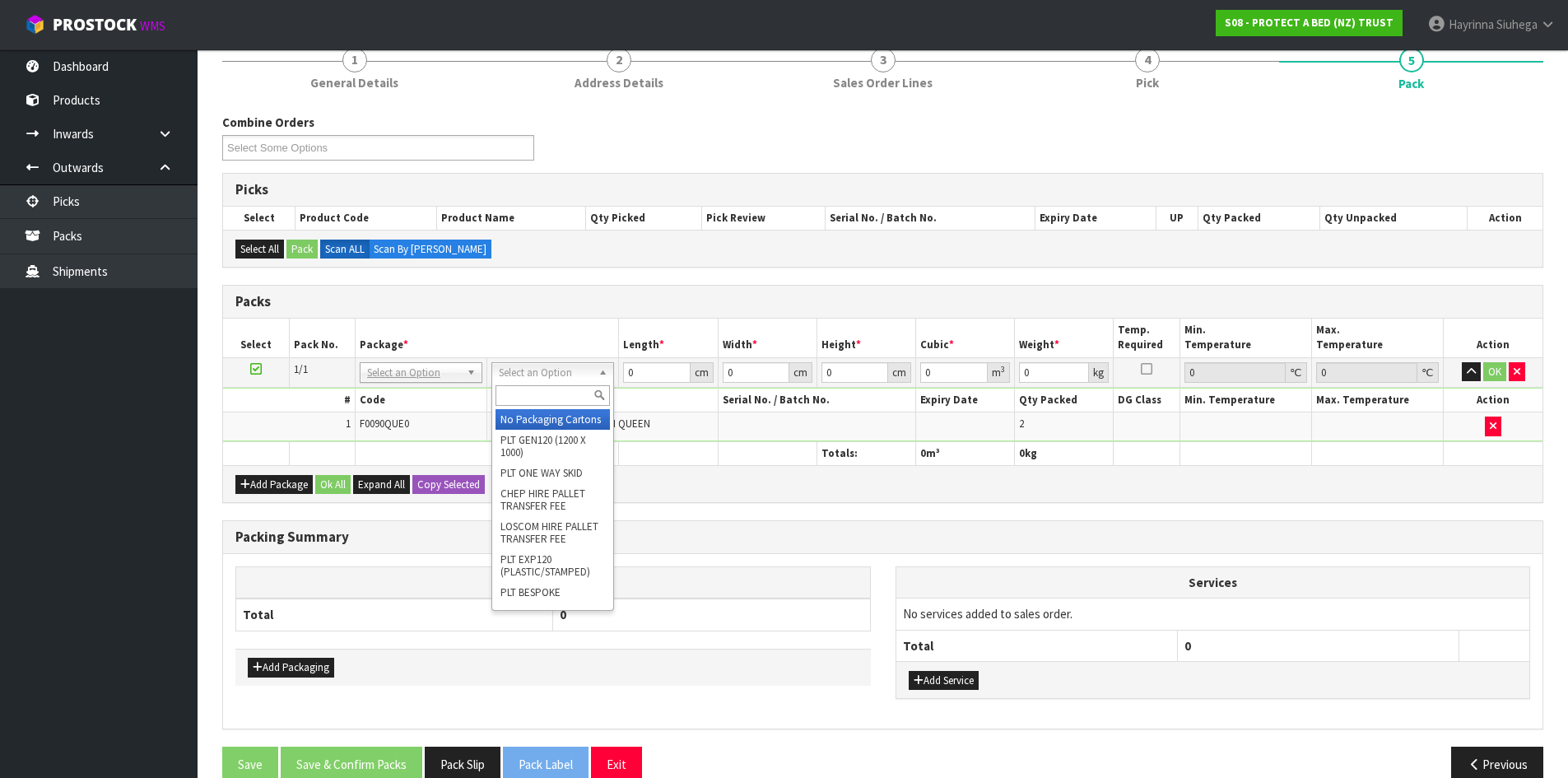
click at [524, 401] on input "text" at bounding box center [553, 395] width 114 height 20
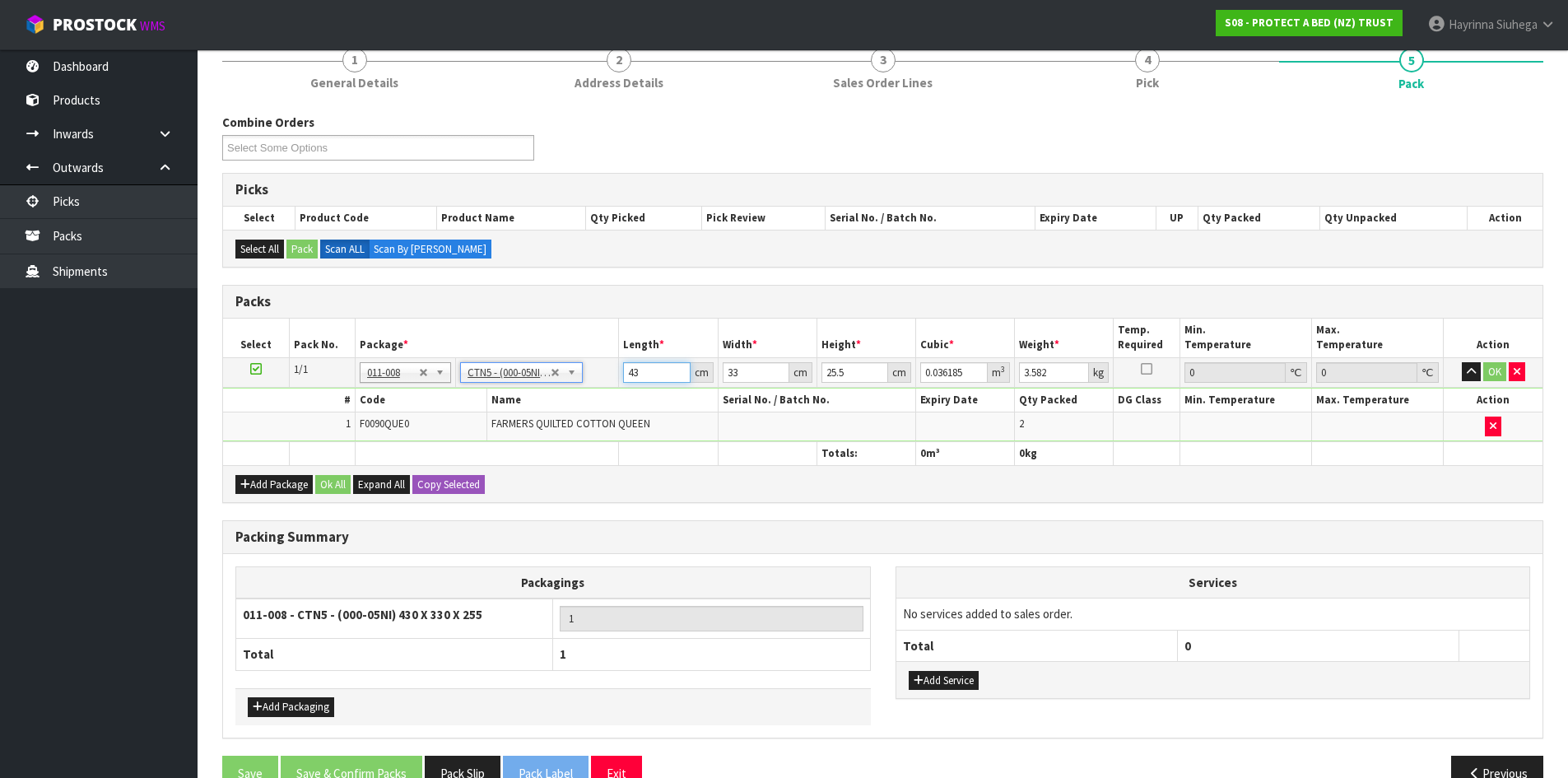
click at [632, 372] on input "43" at bounding box center [656, 372] width 67 height 20
click button "OK" at bounding box center [1495, 372] width 23 height 19
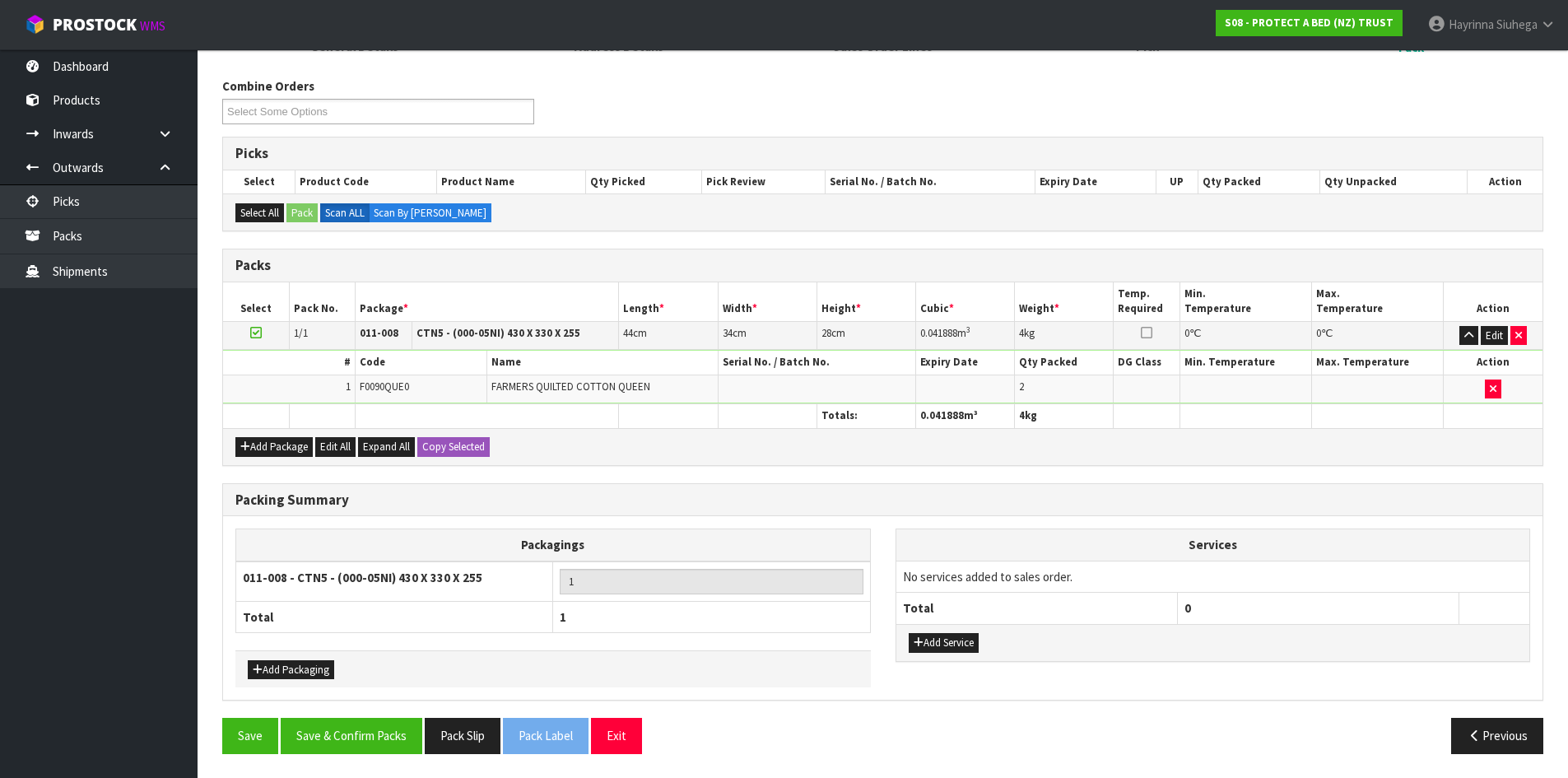
scroll to position [189, 0]
click at [363, 724] on button "Save & Confirm Packs" at bounding box center [351, 735] width 142 height 35
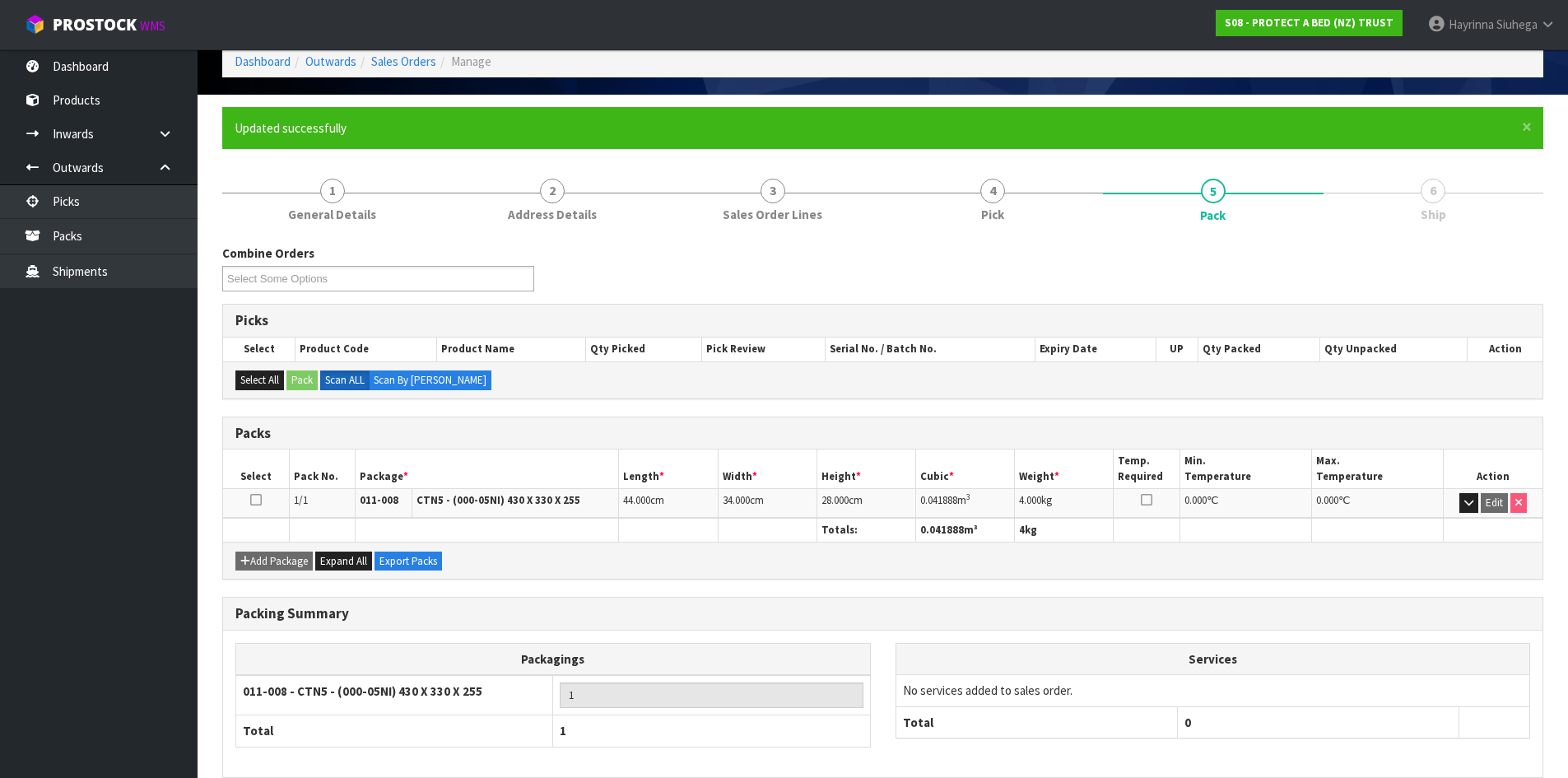
scroll to position [158, 0]
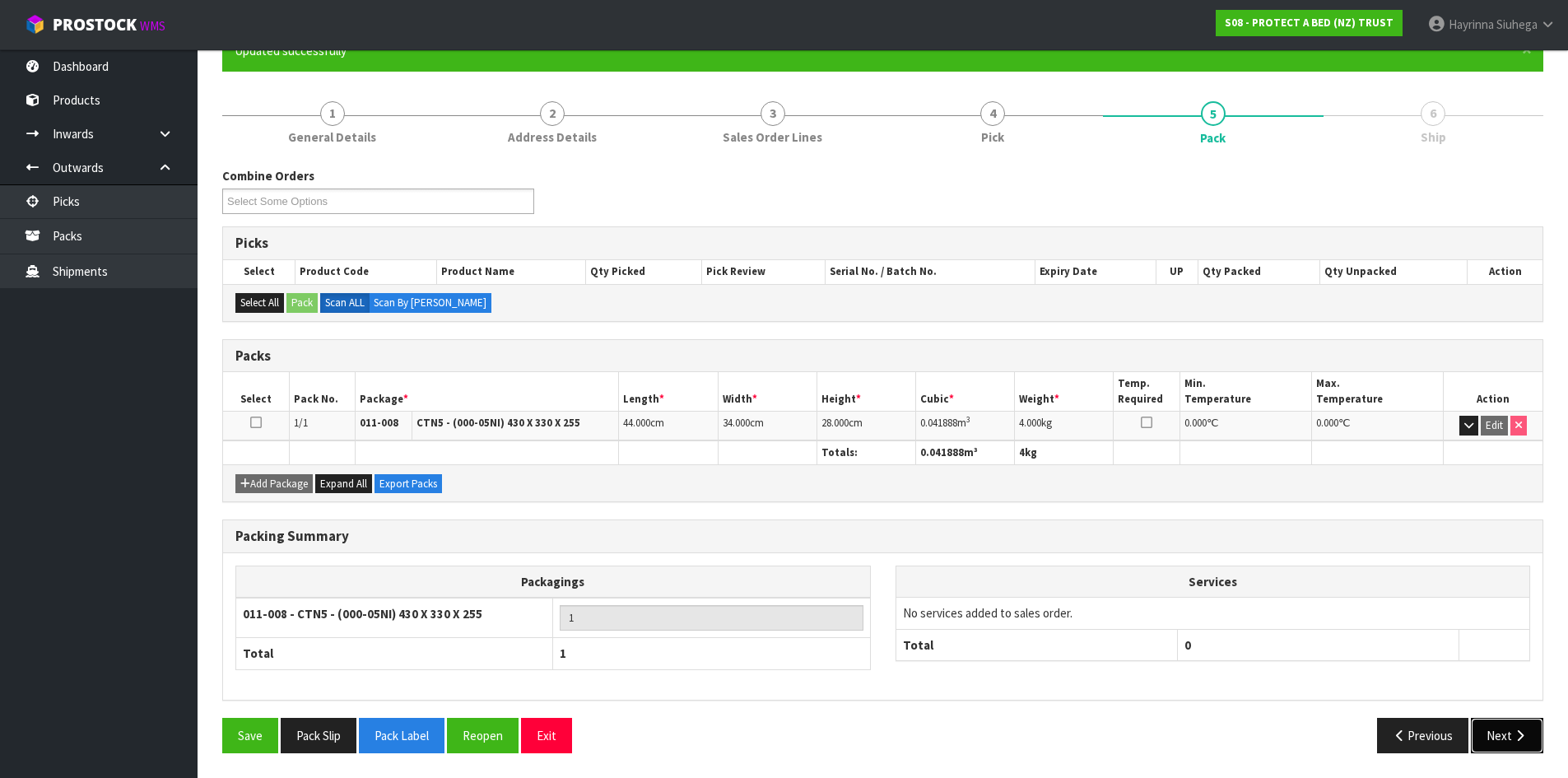
click at [1506, 731] on button "Next" at bounding box center [1507, 736] width 72 height 35
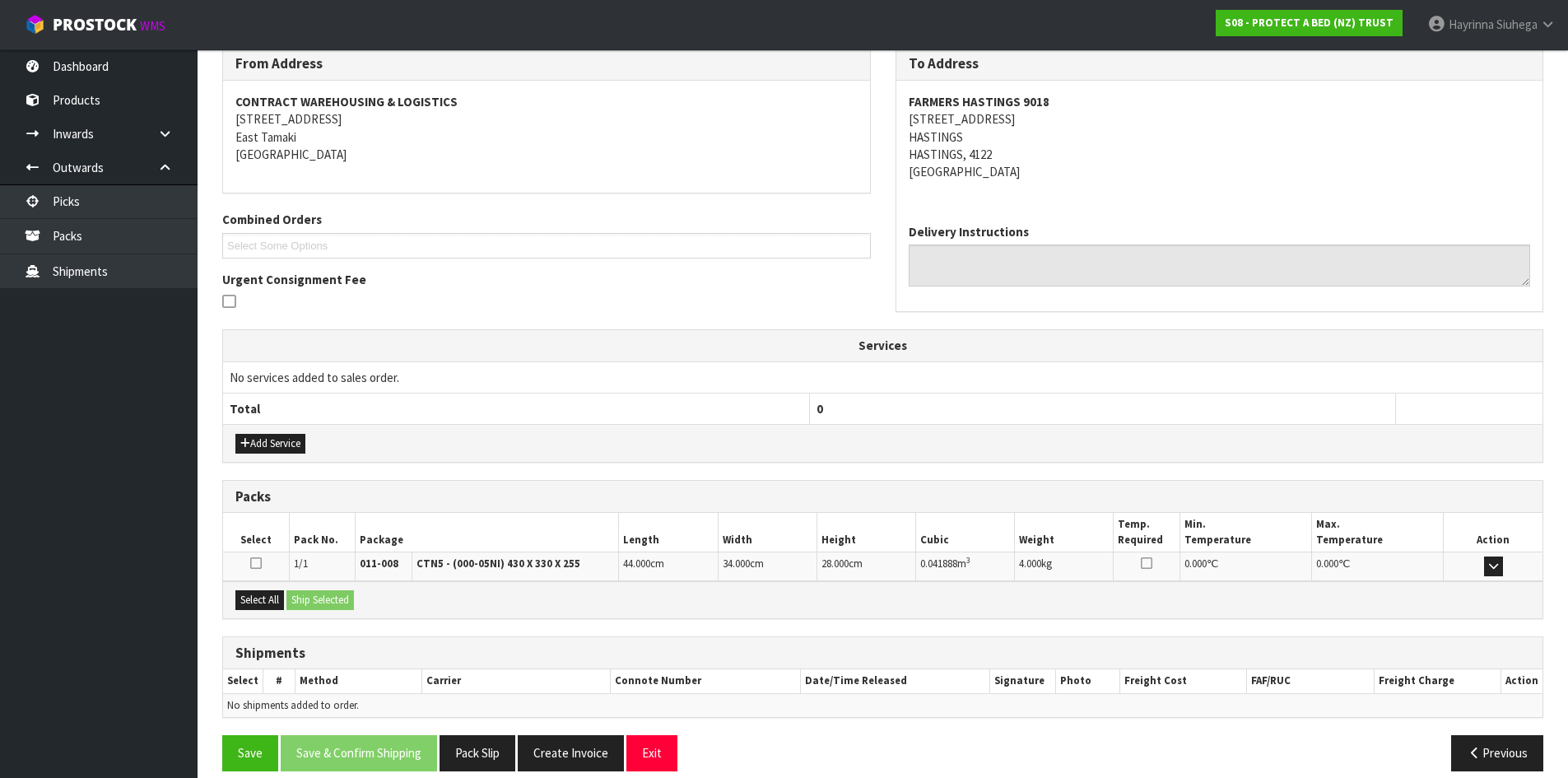
scroll to position [297, 0]
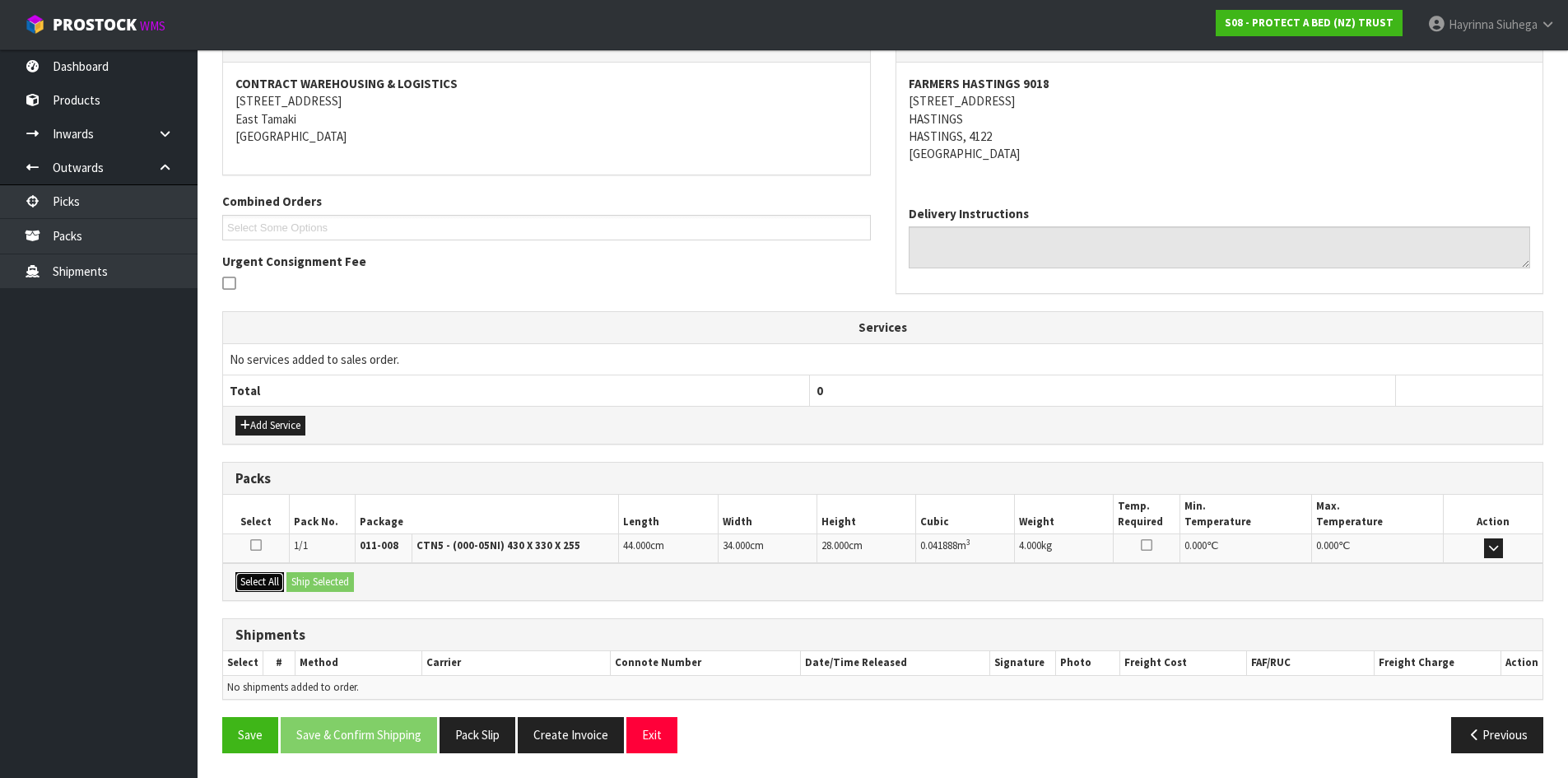
click at [255, 589] on button "Select All" at bounding box center [260, 582] width 48 height 19
click at [325, 589] on button "Ship Selected" at bounding box center [320, 582] width 68 height 19
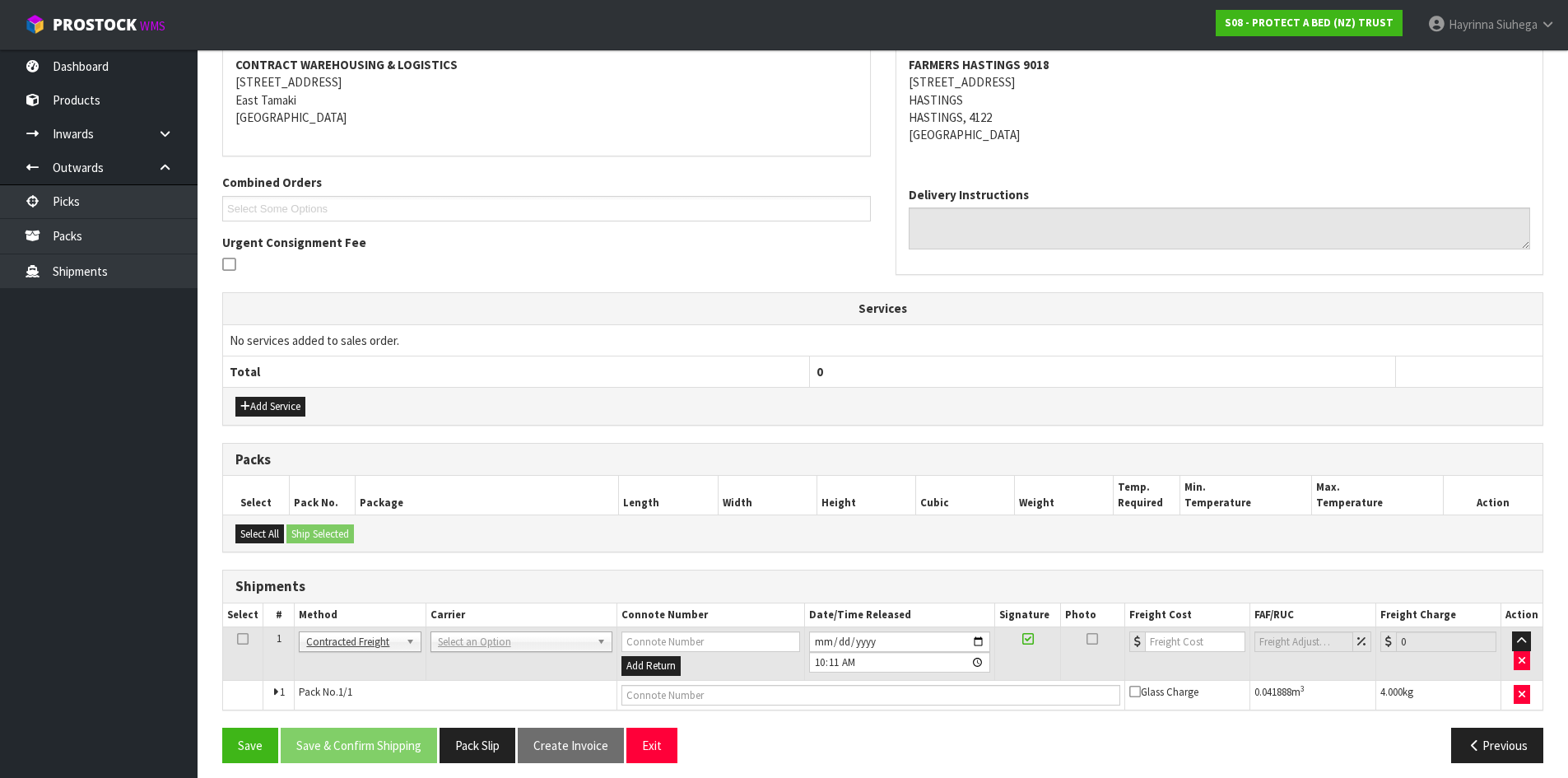
scroll to position [325, 0]
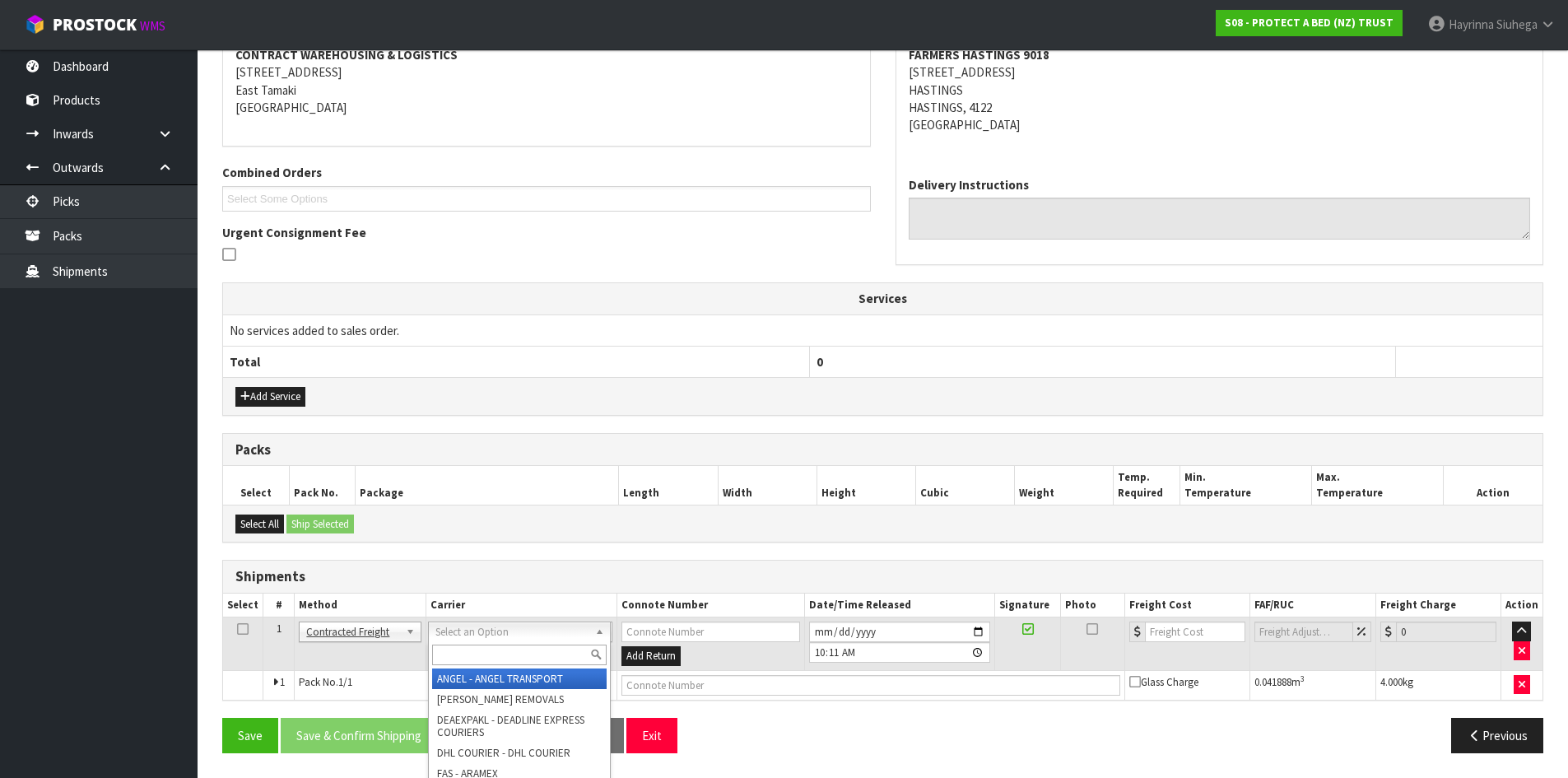
click at [473, 648] on input "text" at bounding box center [519, 654] width 174 height 20
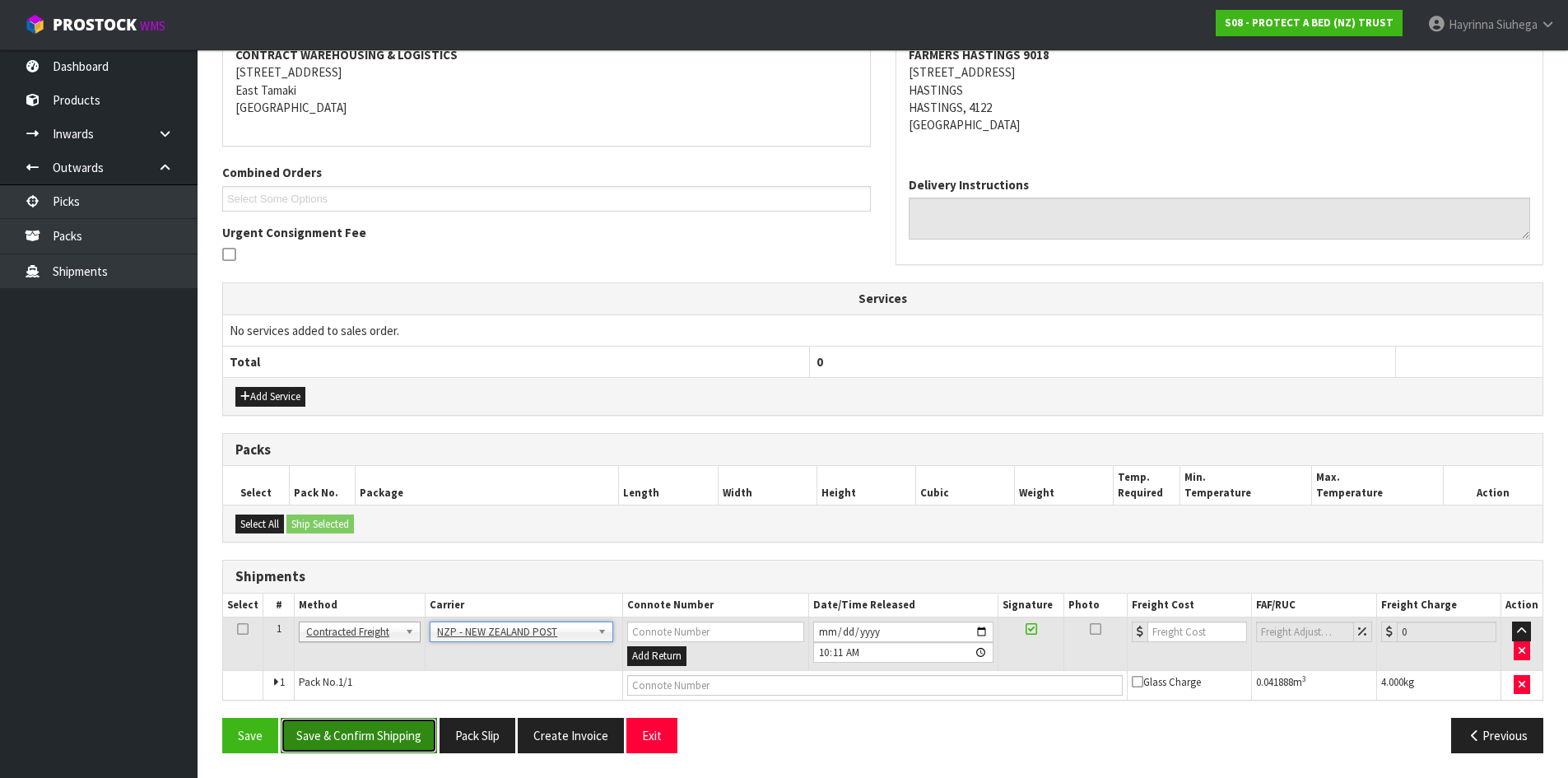
click at [387, 745] on button "Save & Confirm Shipping" at bounding box center [359, 736] width 157 height 35
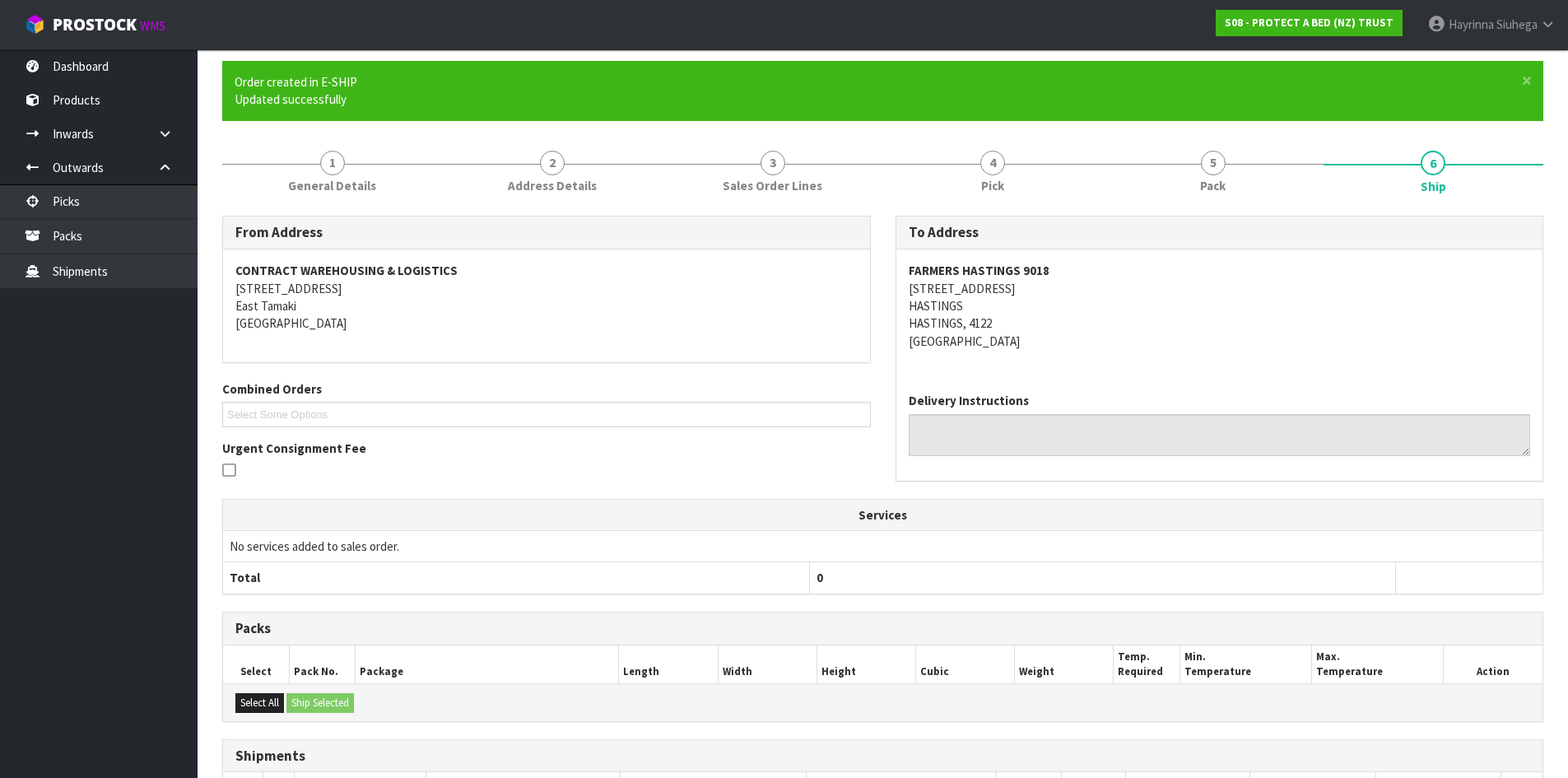
scroll to position [302, 0]
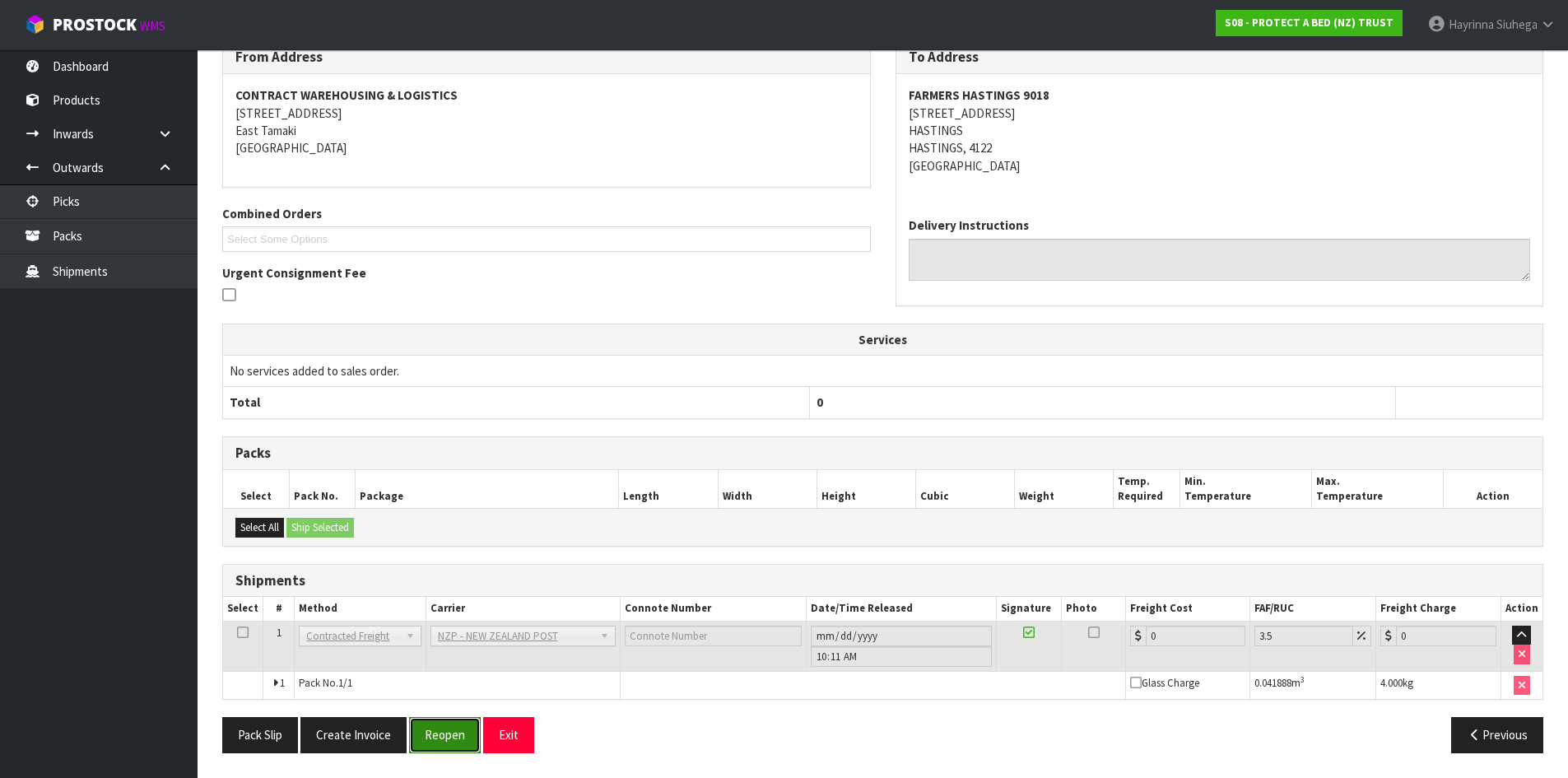
click at [433, 746] on button "Reopen" at bounding box center [444, 735] width 71 height 35
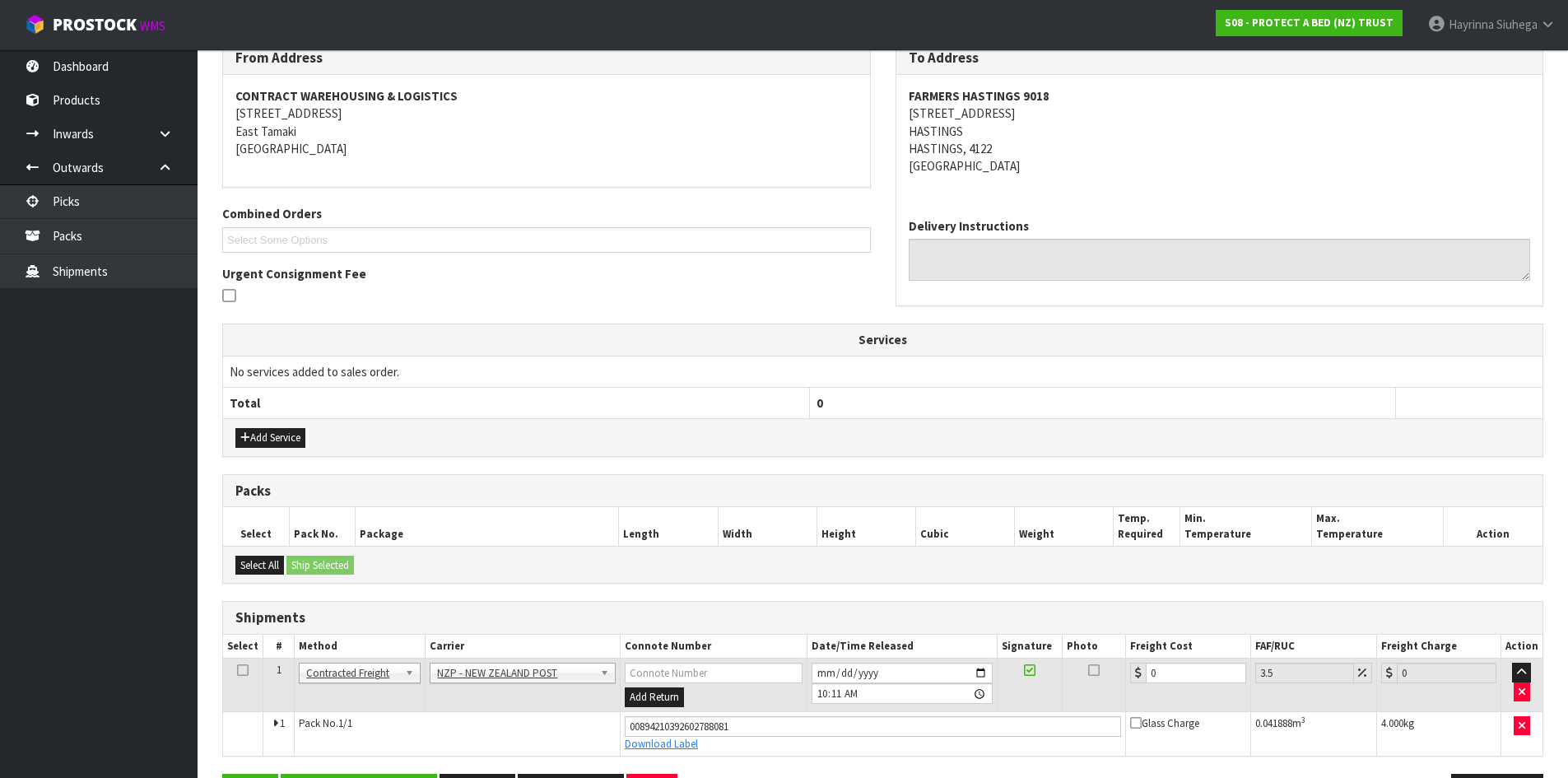
scroll to position [341, 0]
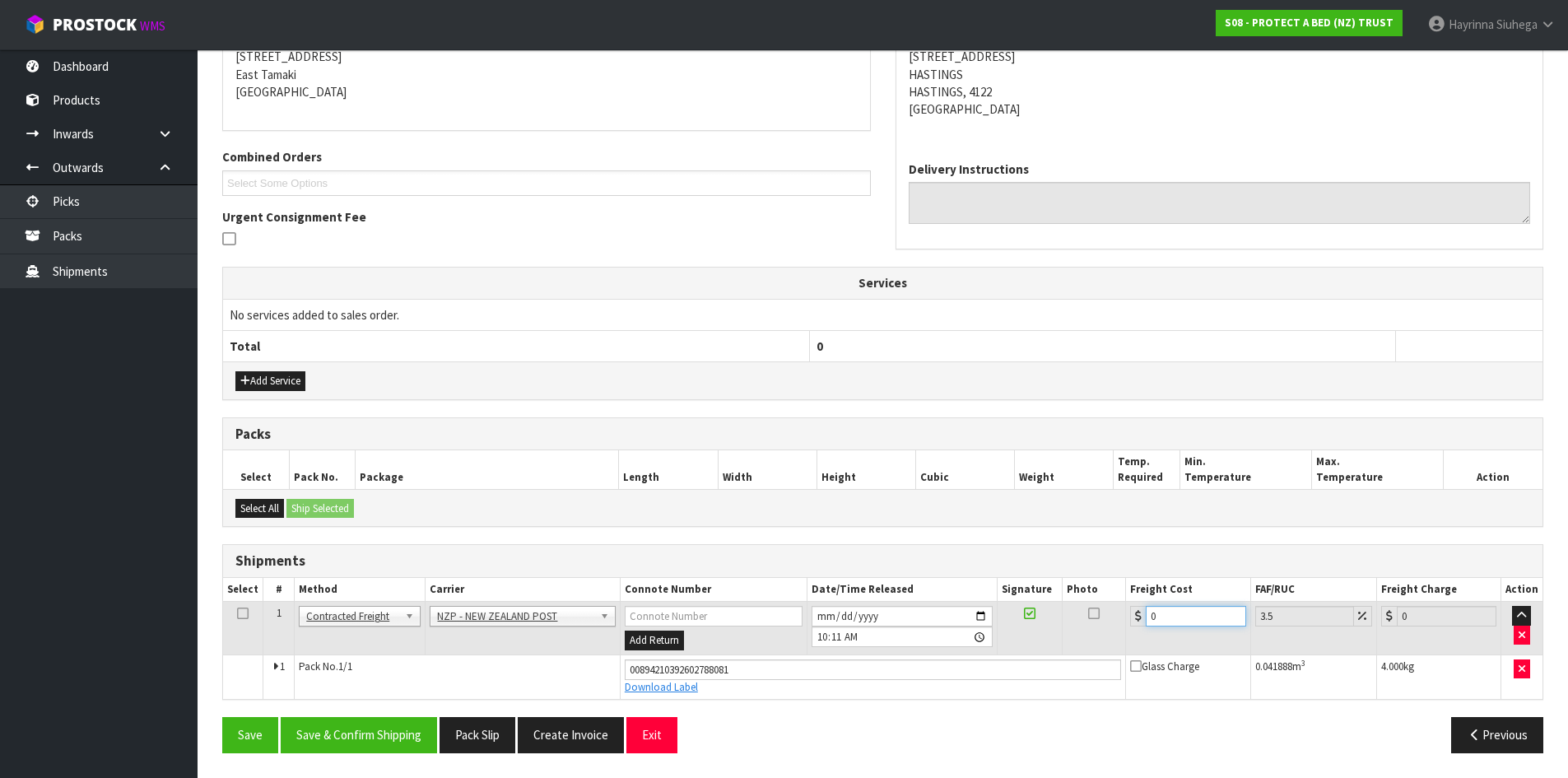
drag, startPoint x: 1141, startPoint y: 623, endPoint x: 855, endPoint y: 596, distance: 287.3
click at [854, 599] on table "Select # Method Carrier Connote Number Date/Time Released Signature Photo Freig…" at bounding box center [882, 639] width 1319 height 121
click at [223, 717] on button "Save" at bounding box center [251, 735] width 56 height 35
click at [385, 732] on button "Save & Confirm Shipping" at bounding box center [359, 735] width 157 height 35
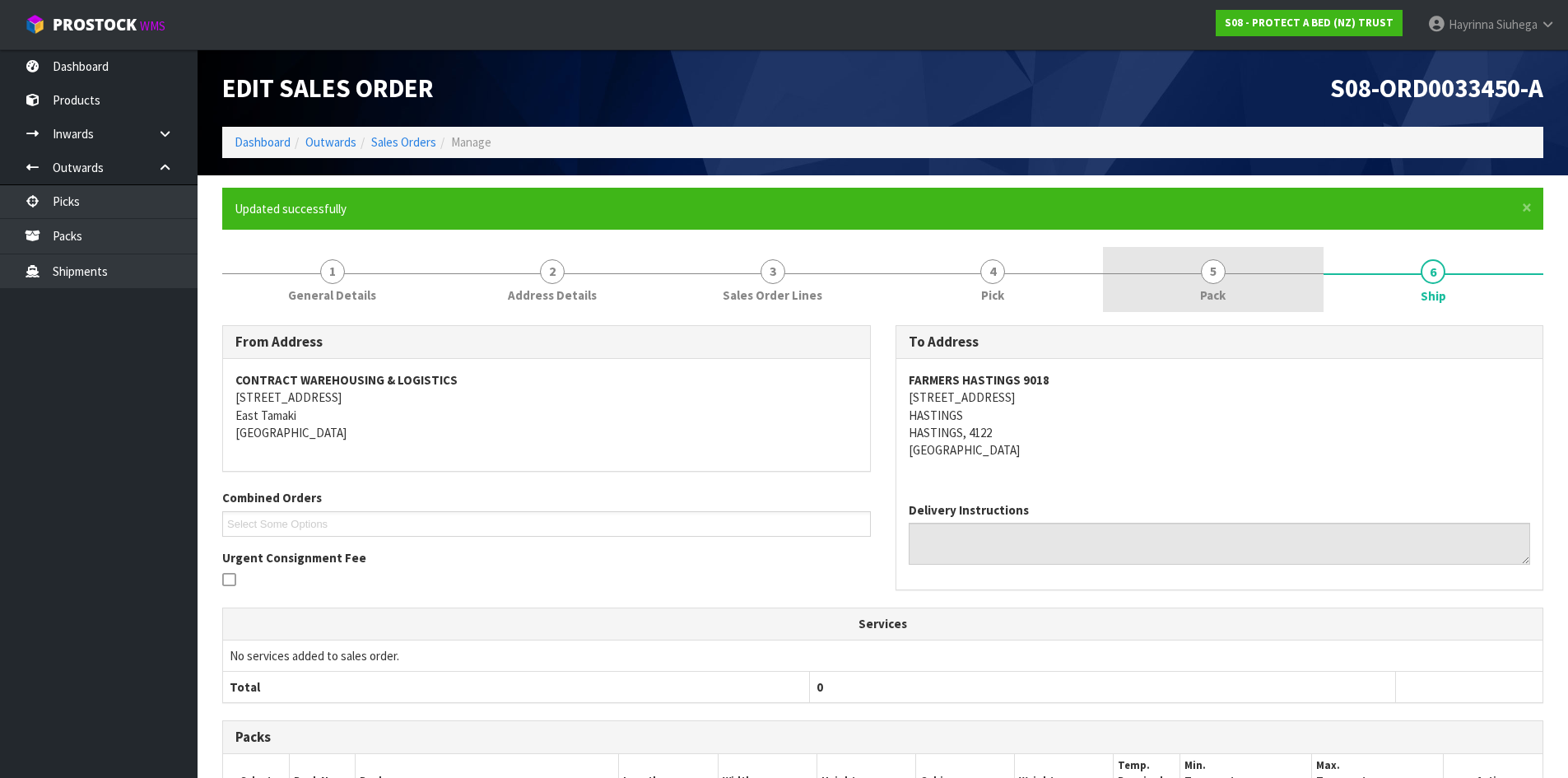
click at [1230, 268] on link "5 Pack" at bounding box center [1213, 280] width 221 height 65
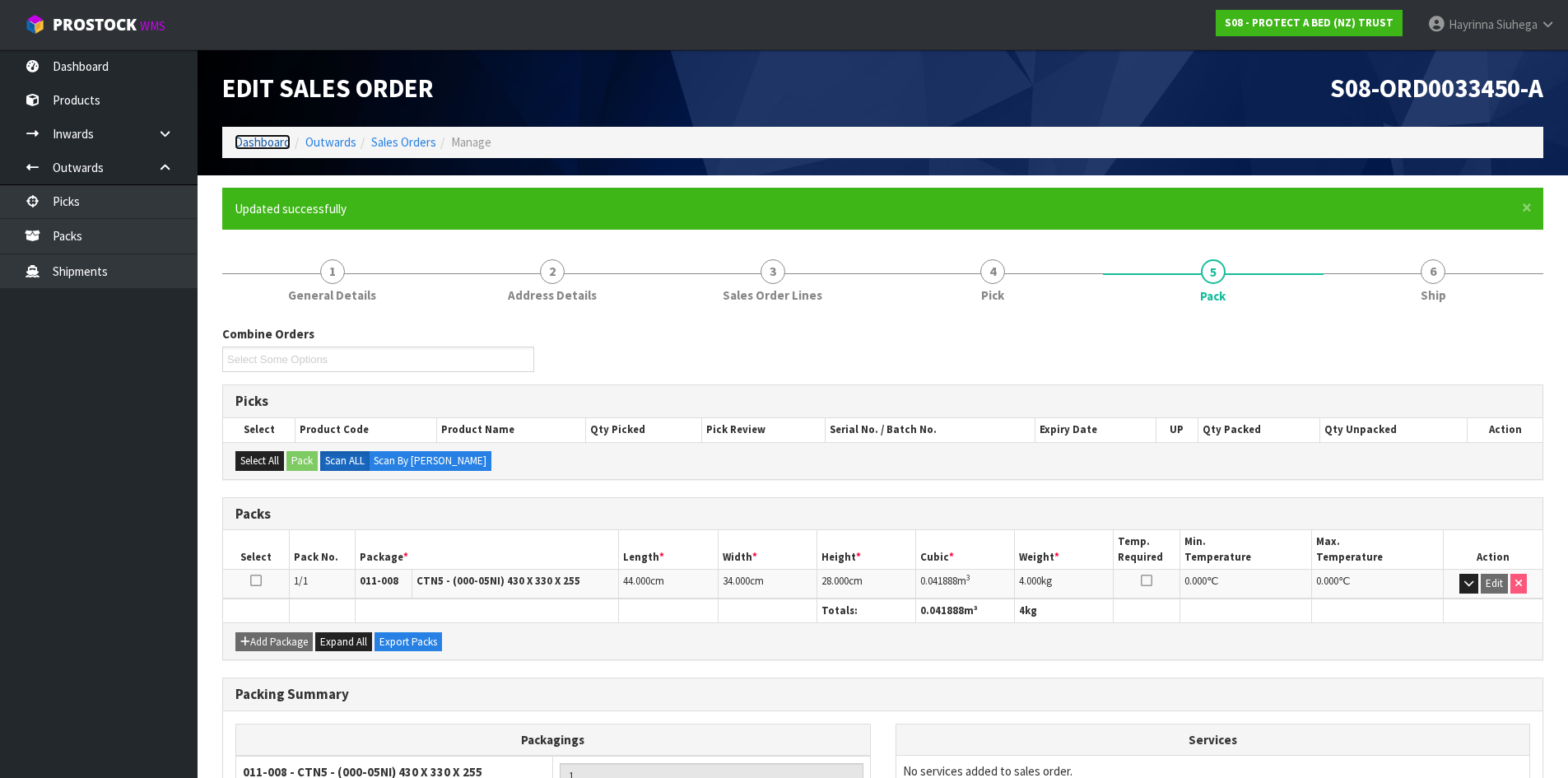
click at [269, 134] on link "Dashboard" at bounding box center [263, 142] width 56 height 16
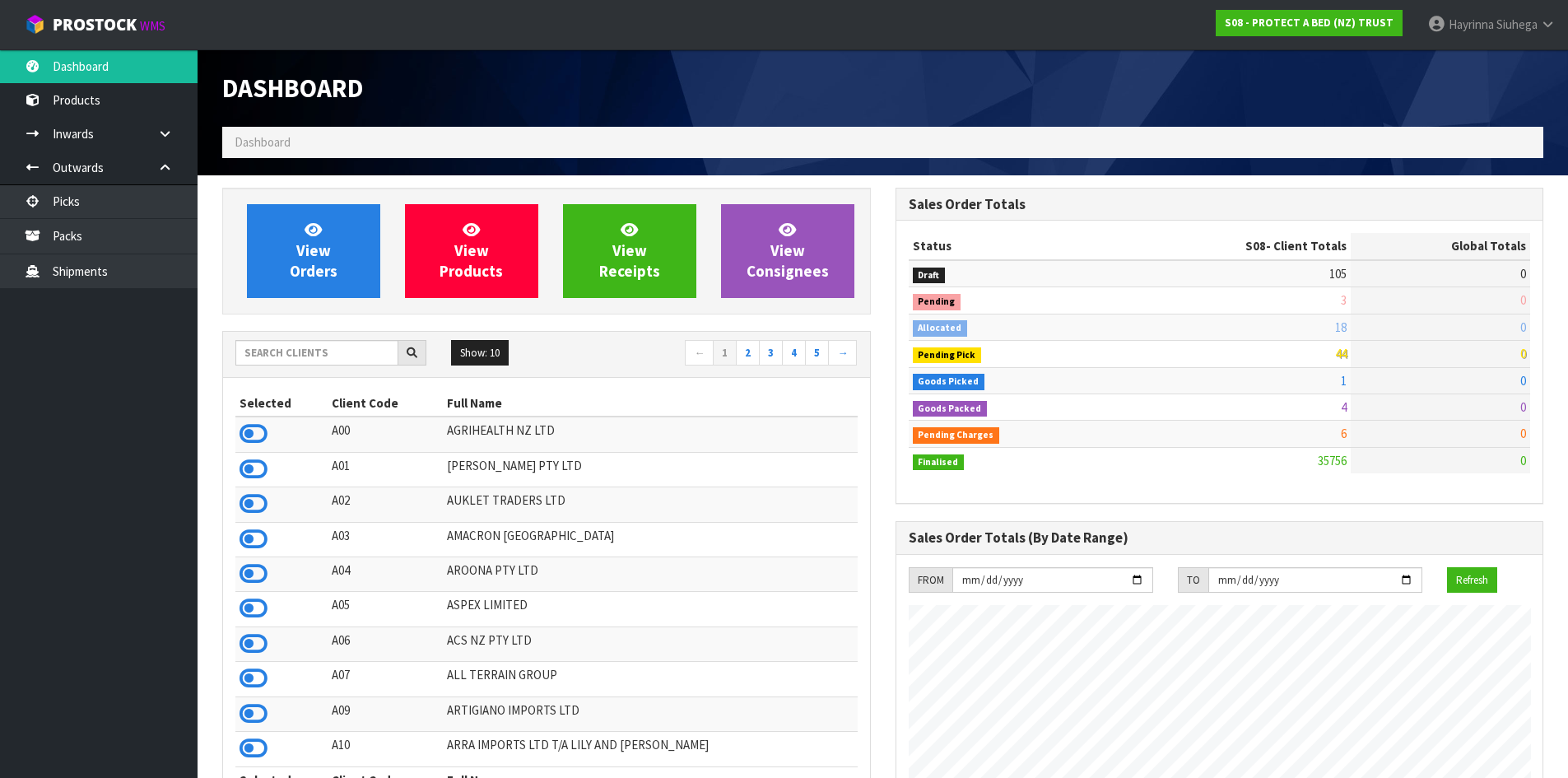
scroll to position [1247, 672]
click at [323, 240] on span "View Orders" at bounding box center [313, 251] width 48 height 62
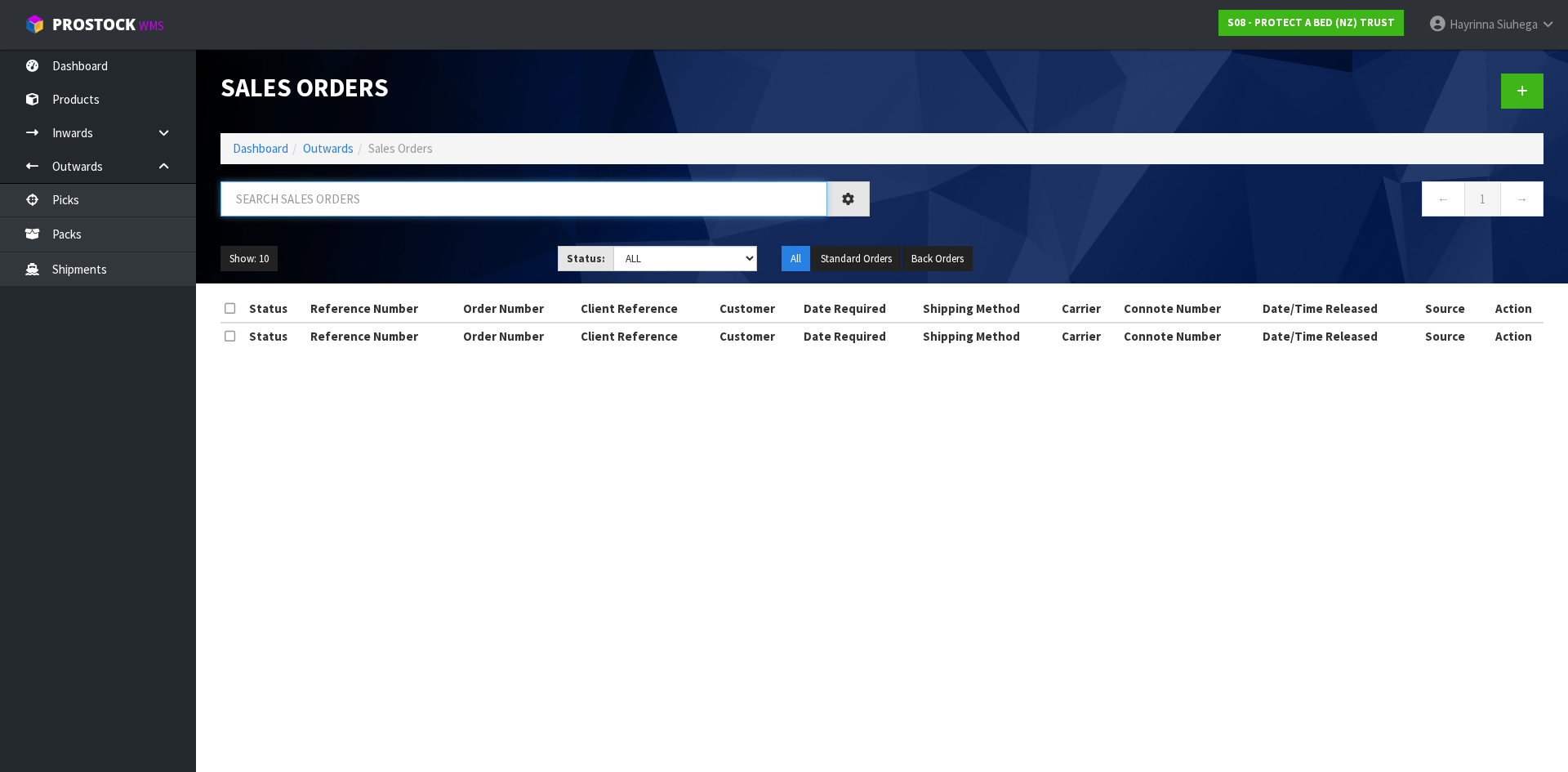
click at [375, 199] on input "text" at bounding box center [524, 199] width 607 height 35
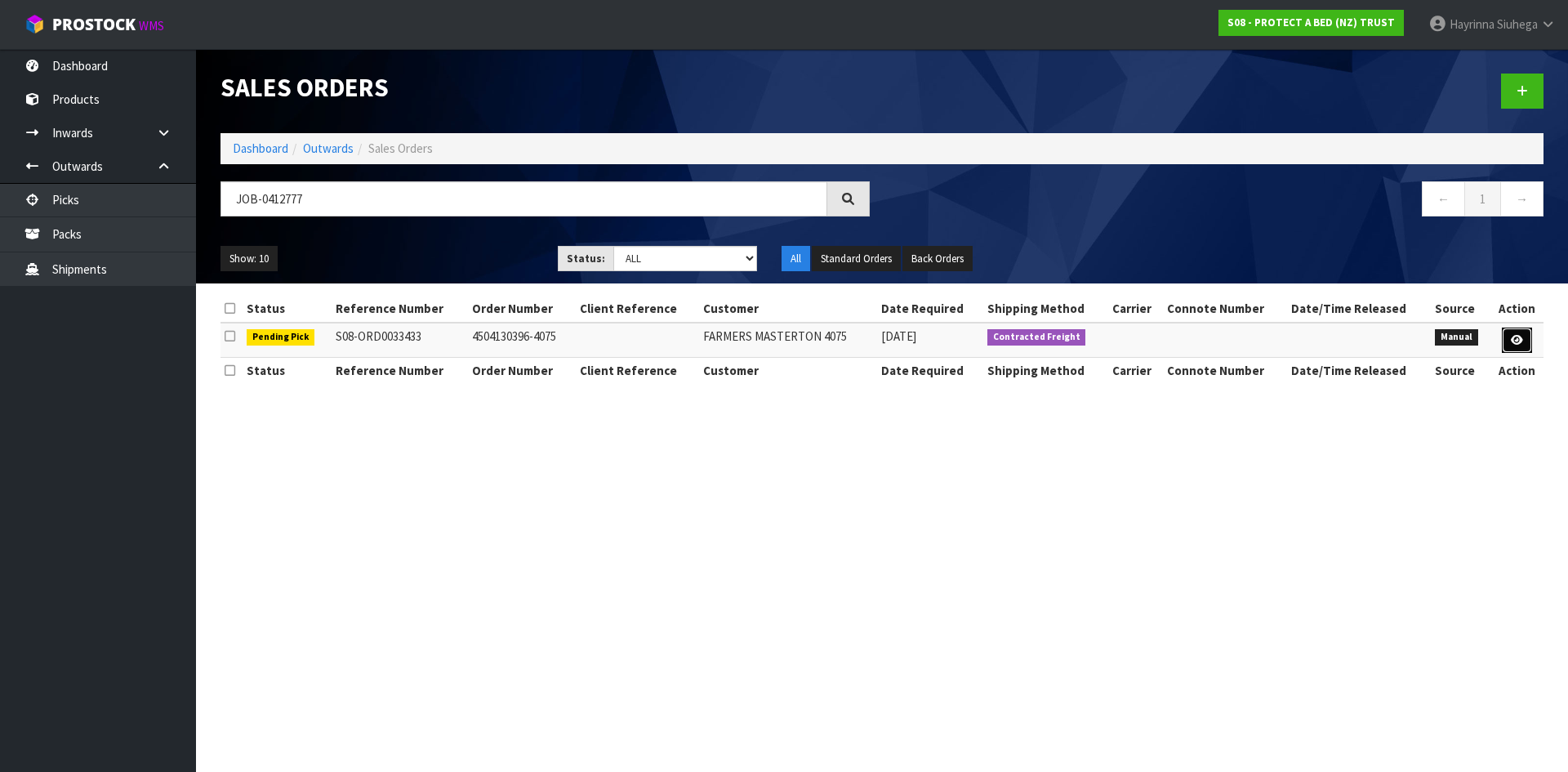
click at [1516, 337] on icon at bounding box center [1517, 341] width 12 height 10
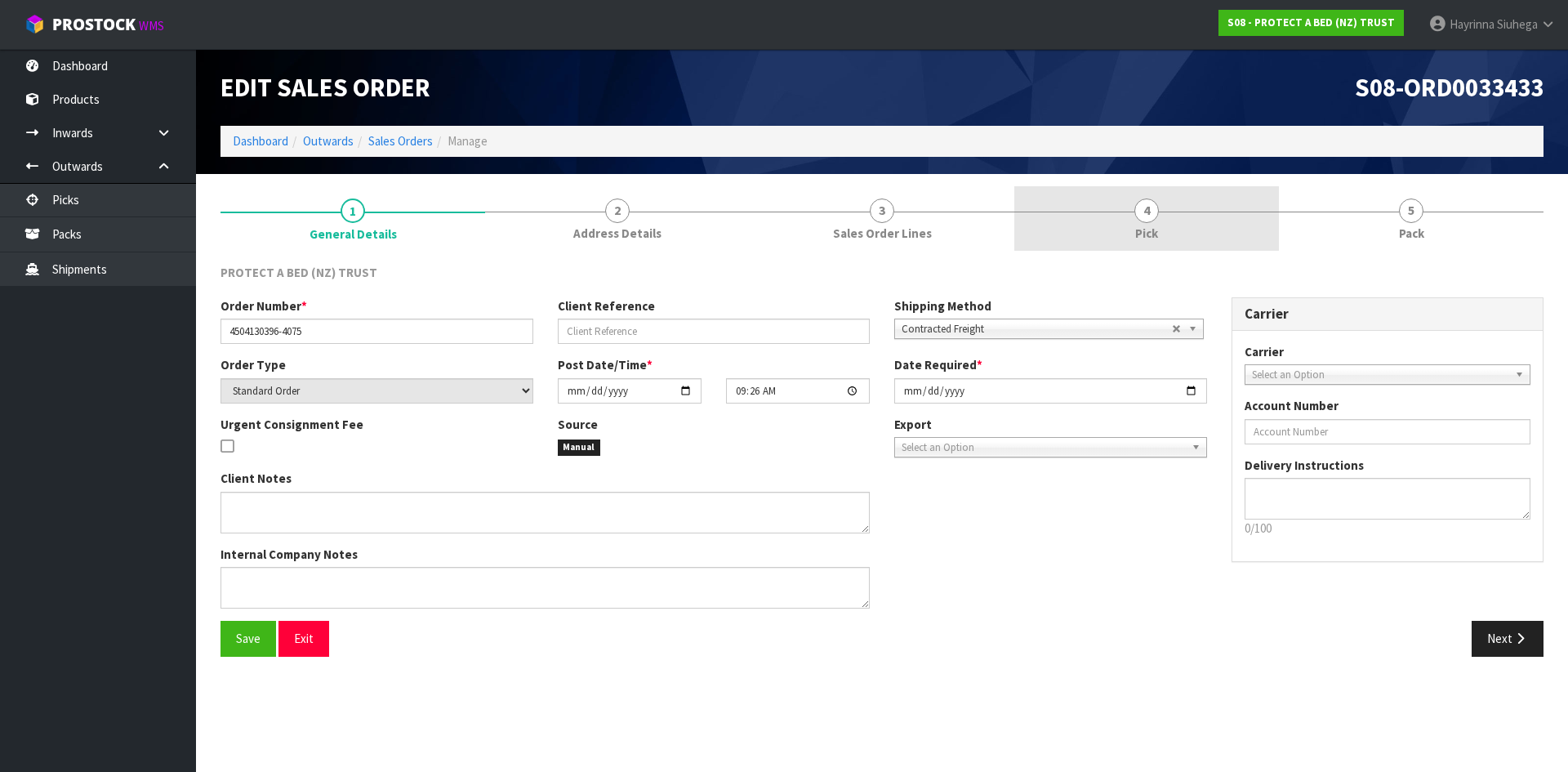
click at [1208, 228] on link "4 Pick" at bounding box center [1146, 218] width 265 height 65
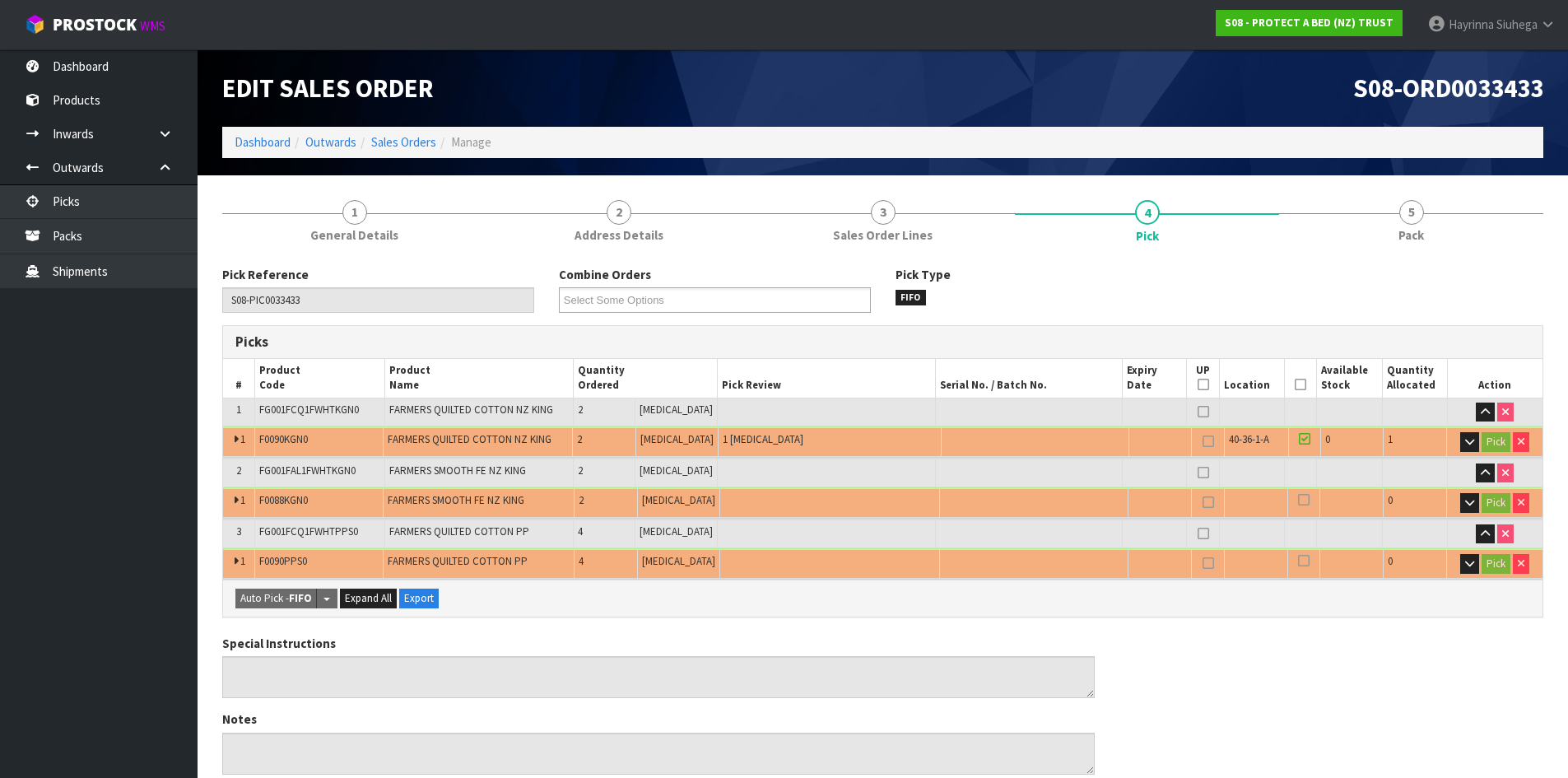
click at [1293, 377] on th "Picked" at bounding box center [1301, 378] width 32 height 39
drag, startPoint x: 1296, startPoint y: 382, endPoint x: 727, endPoint y: 568, distance: 598.6
click at [1296, 385] on icon at bounding box center [1300, 385] width 11 height 1
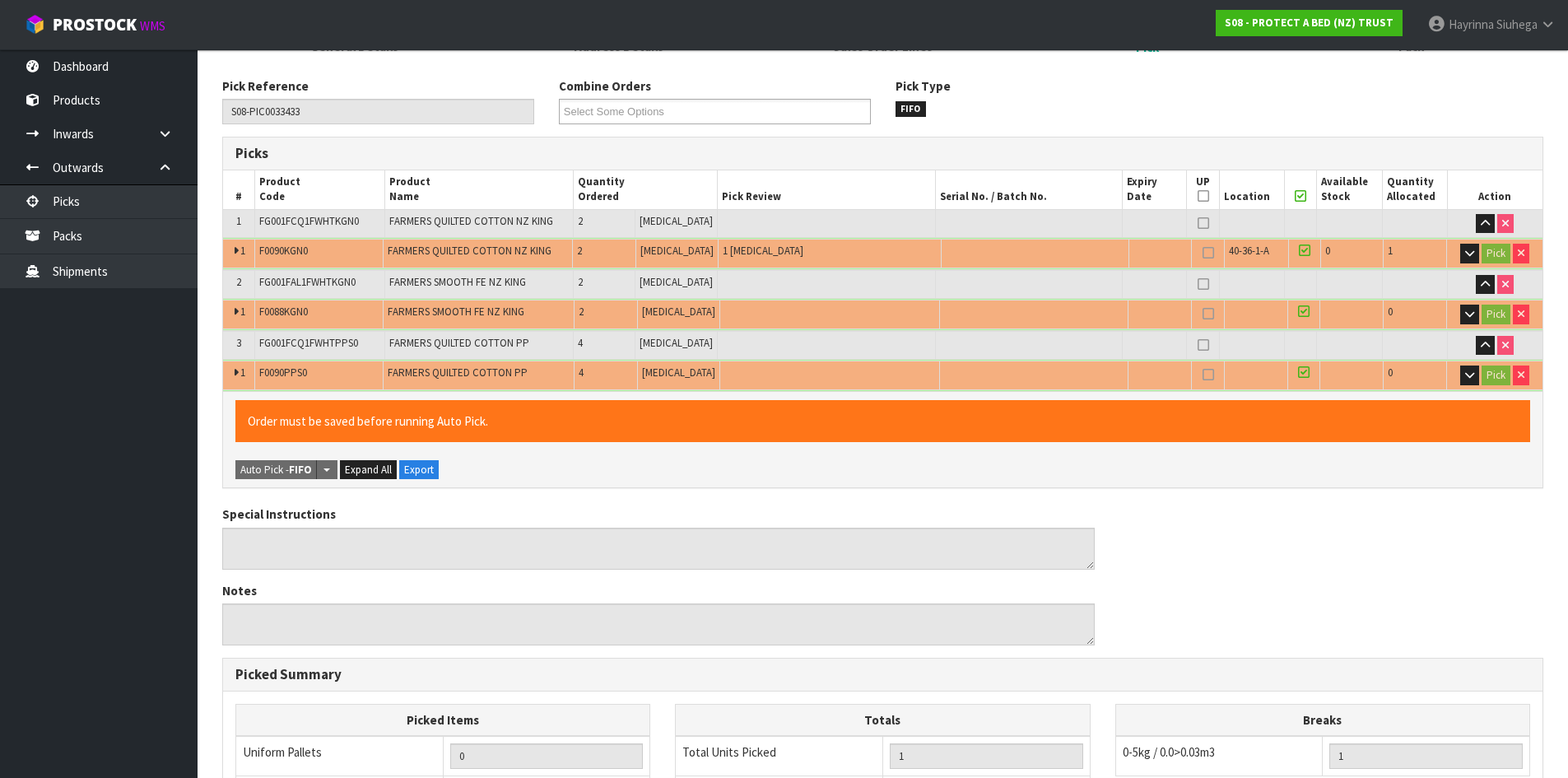
scroll to position [523, 0]
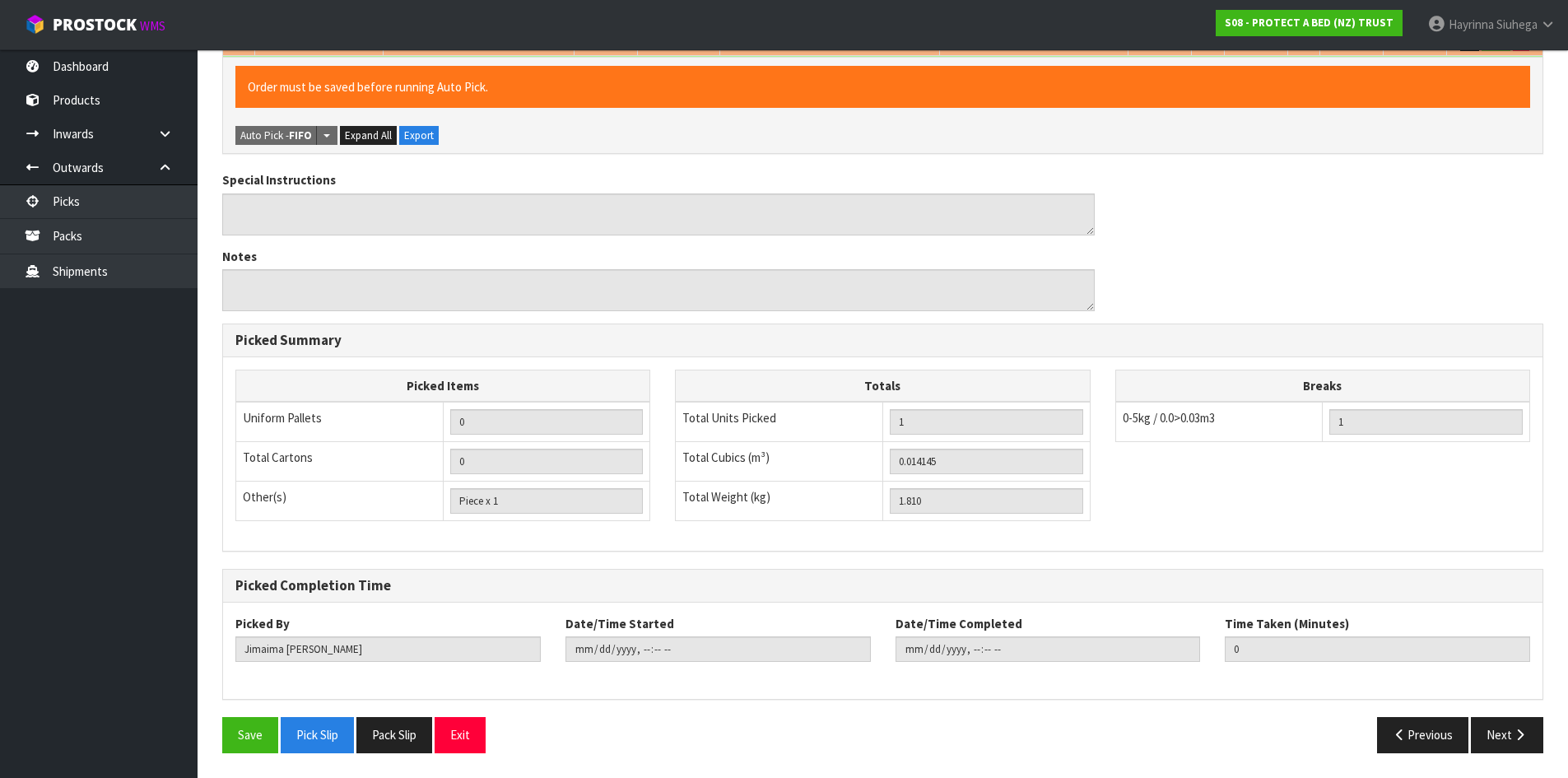
click at [221, 748] on div "Save Pick Slip Pack Slip Exit" at bounding box center [546, 735] width 673 height 35
click at [257, 731] on button "Save" at bounding box center [251, 735] width 56 height 35
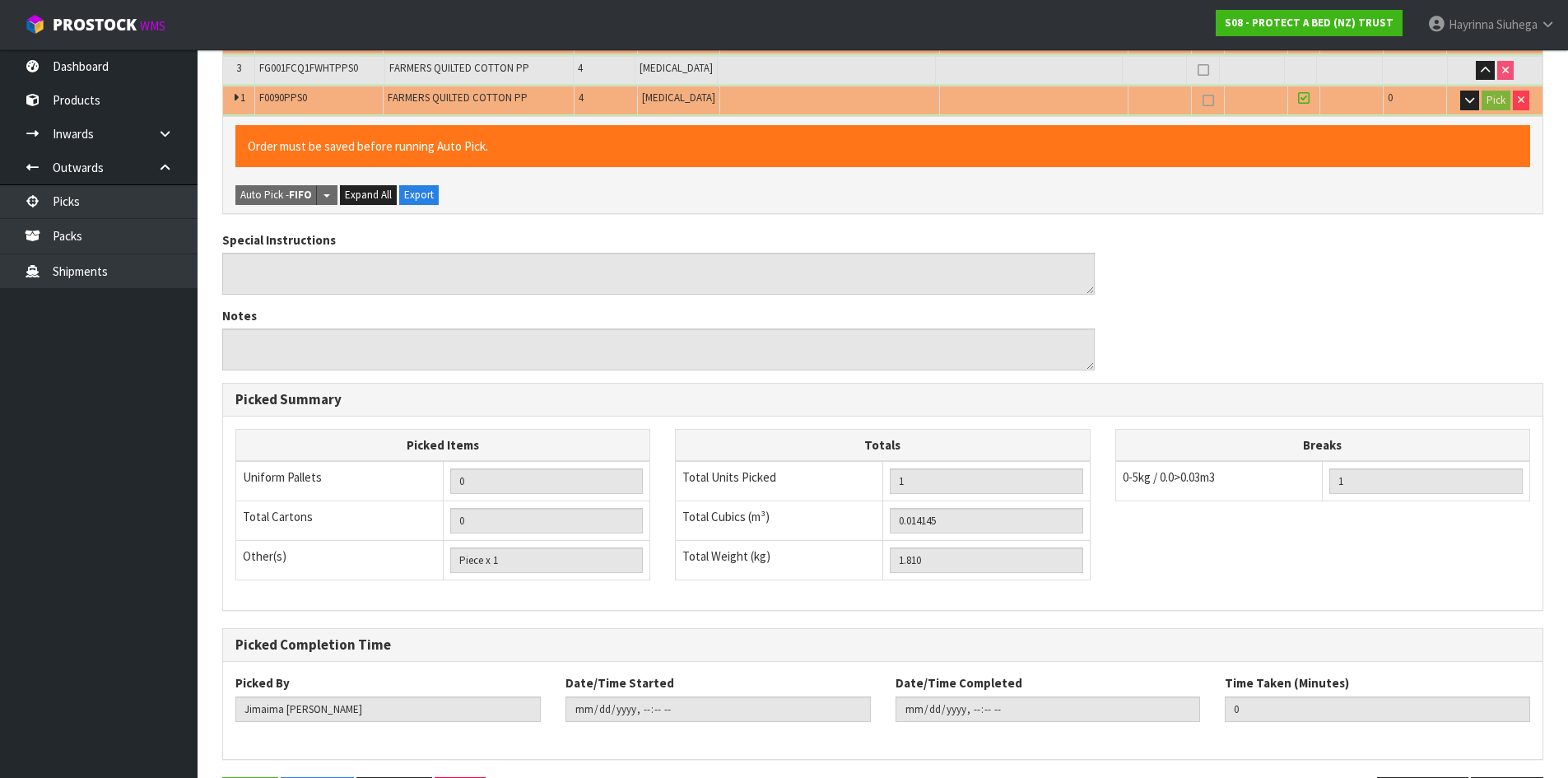
scroll to position [0, 0]
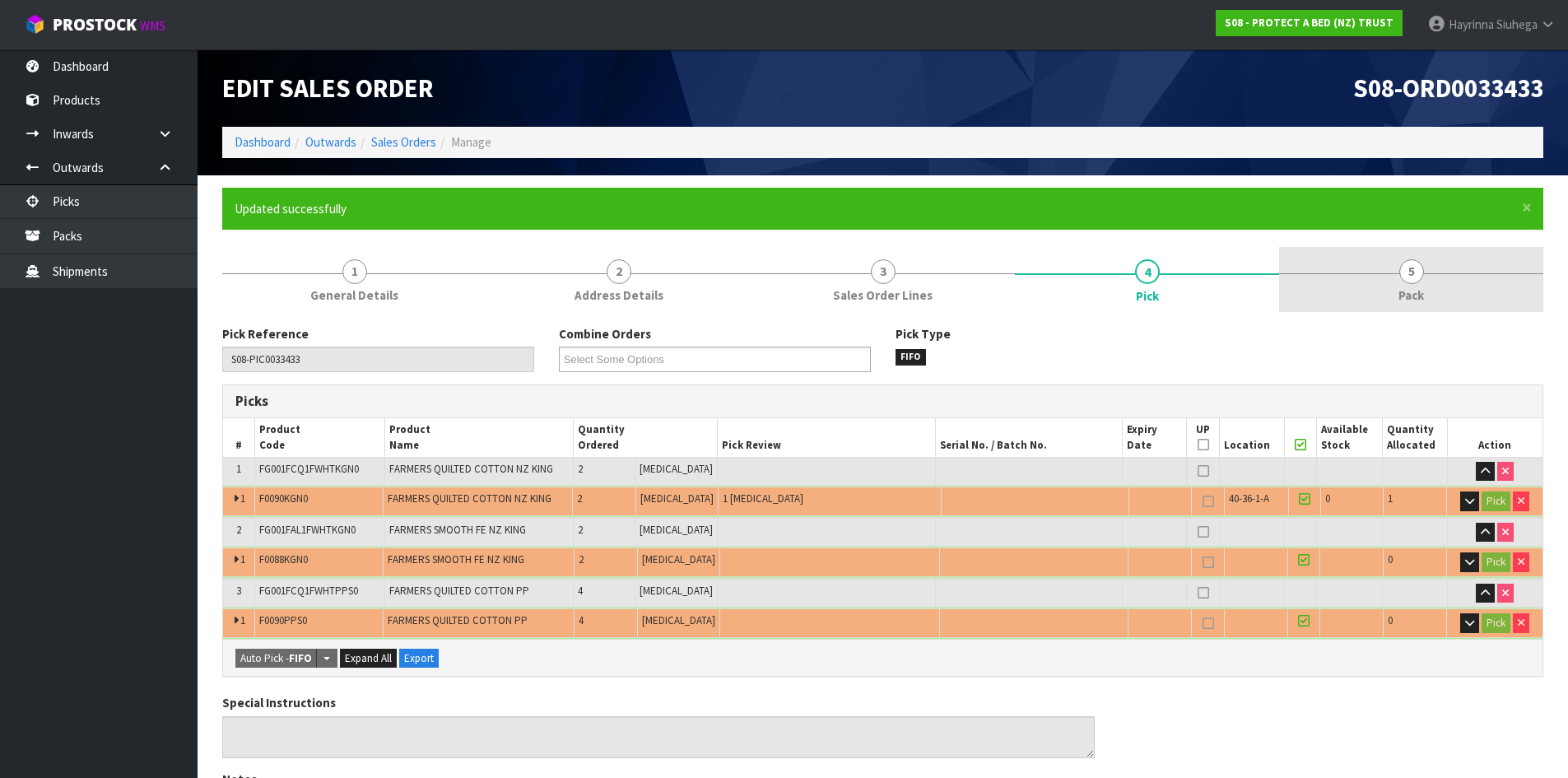
drag, startPoint x: 1453, startPoint y: 266, endPoint x: 1283, endPoint y: 293, distance: 172.1
click at [1451, 267] on link "5 Pack" at bounding box center [1411, 280] width 264 height 65
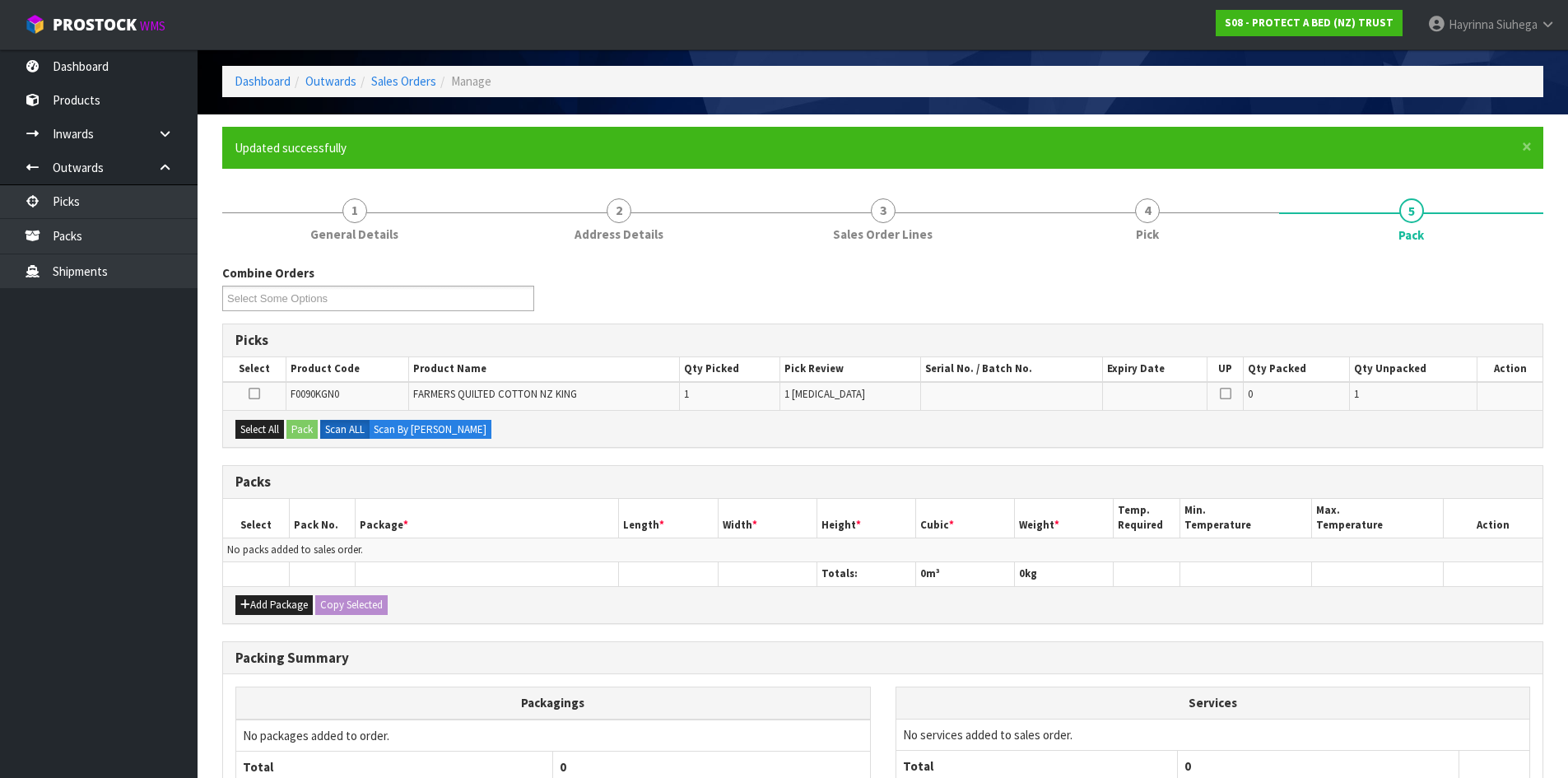
scroll to position [165, 0]
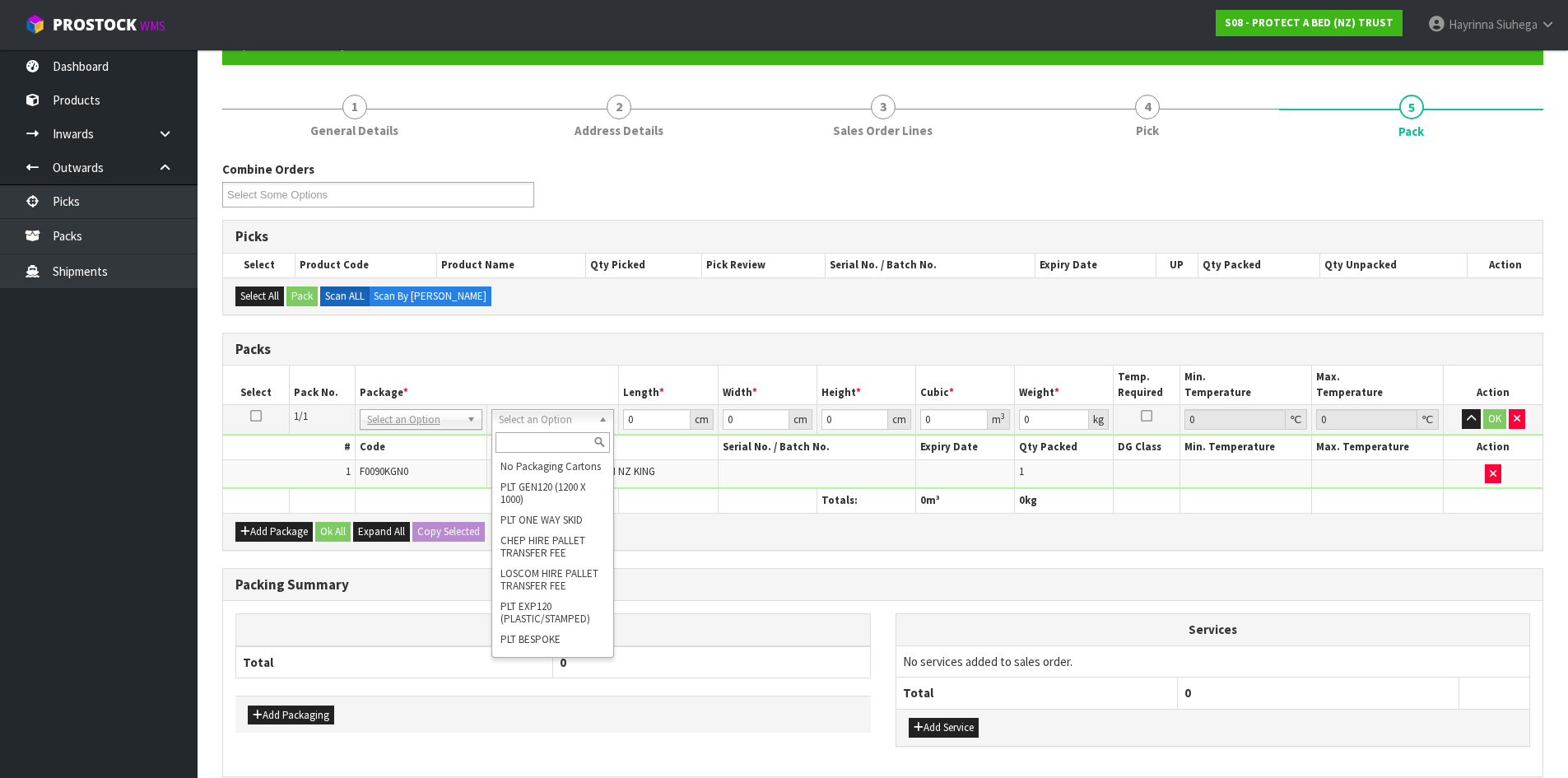
click at [546, 447] on input "text" at bounding box center [553, 442] width 114 height 20
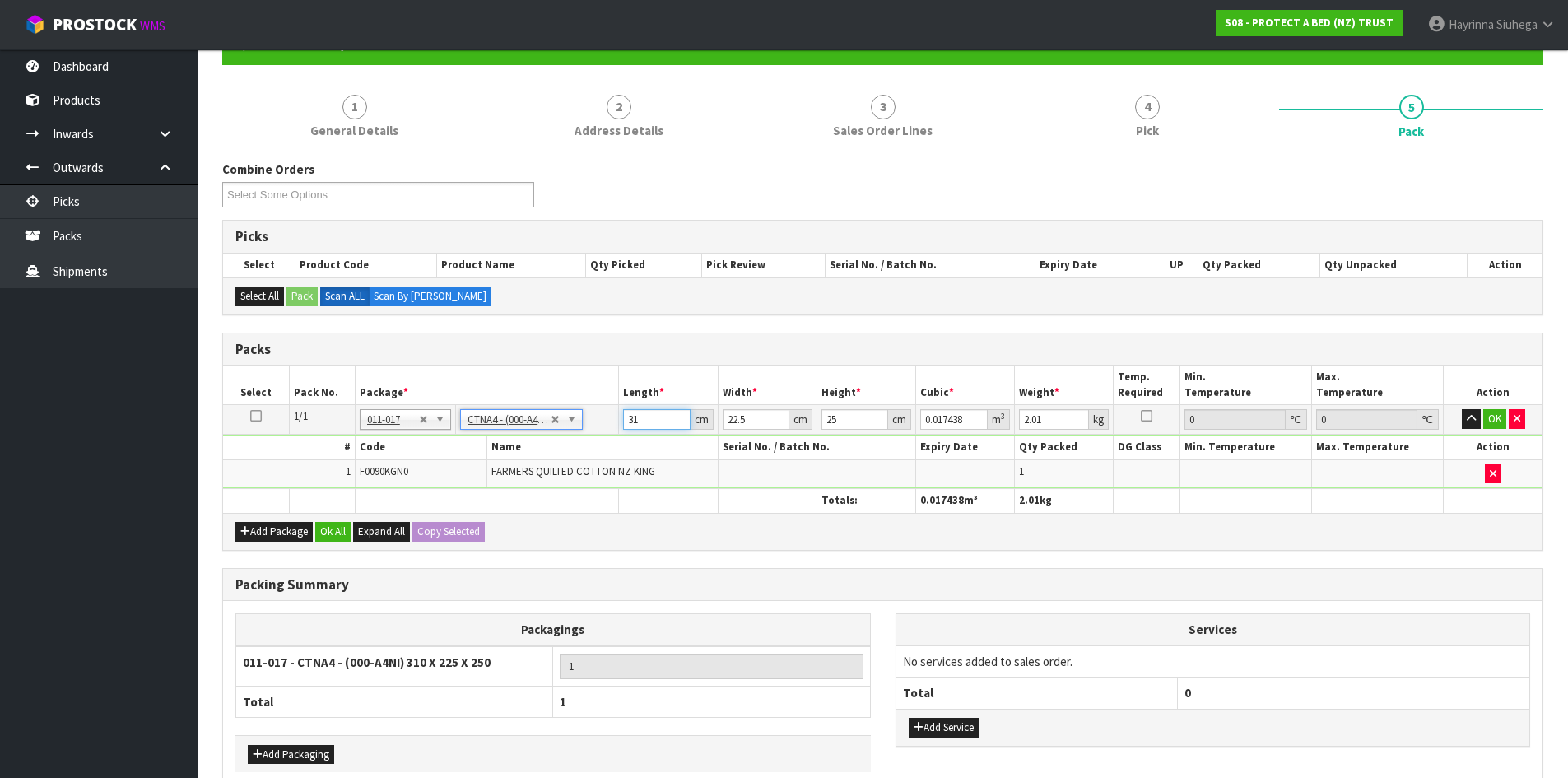
click at [631, 415] on input "31" at bounding box center [656, 419] width 67 height 20
drag, startPoint x: 631, startPoint y: 415, endPoint x: 1486, endPoint y: 312, distance: 861.2
click at [633, 414] on input "31" at bounding box center [656, 419] width 67 height 20
click button "OK" at bounding box center [1495, 419] width 23 height 19
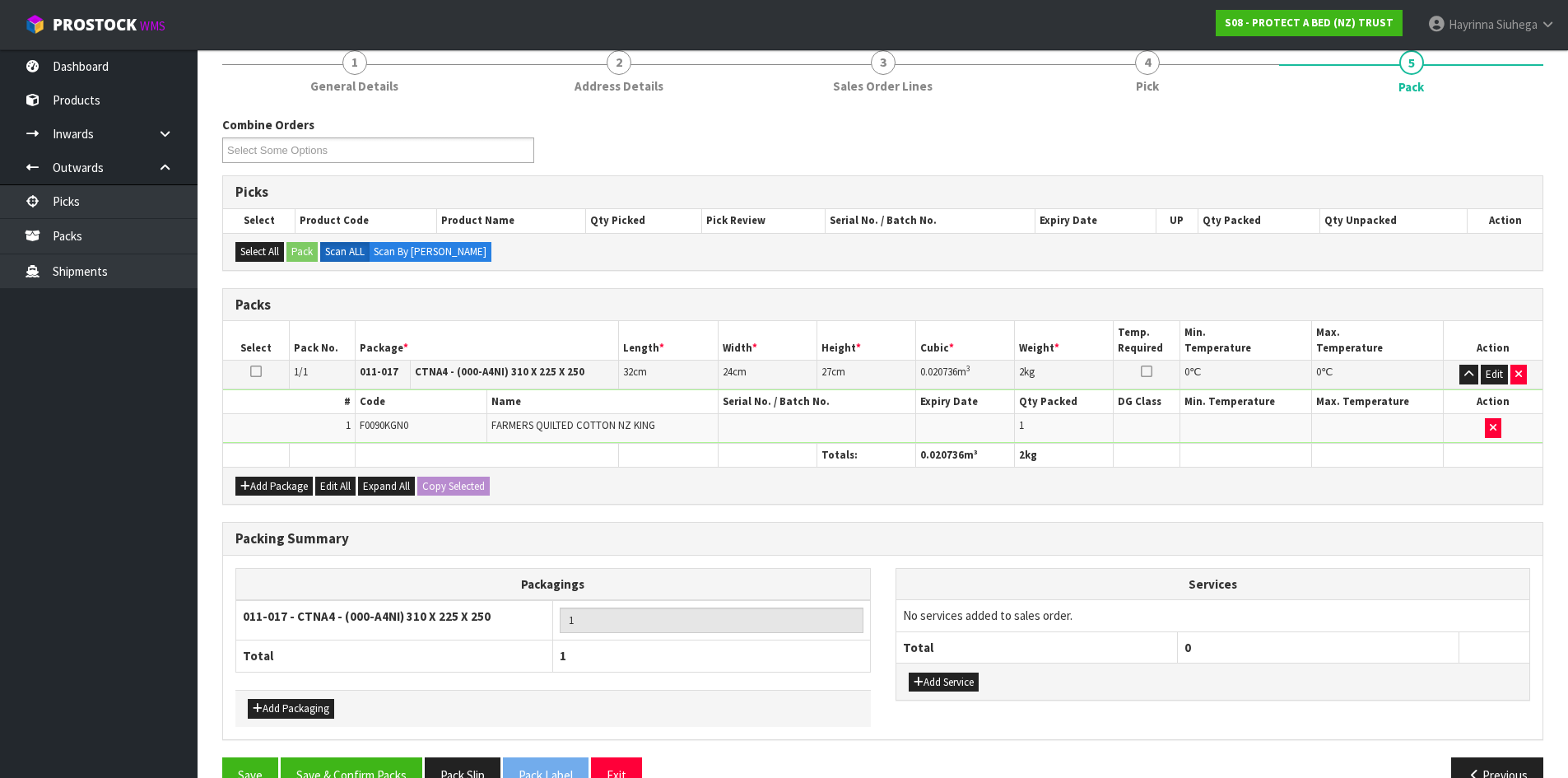
scroll to position [248, 0]
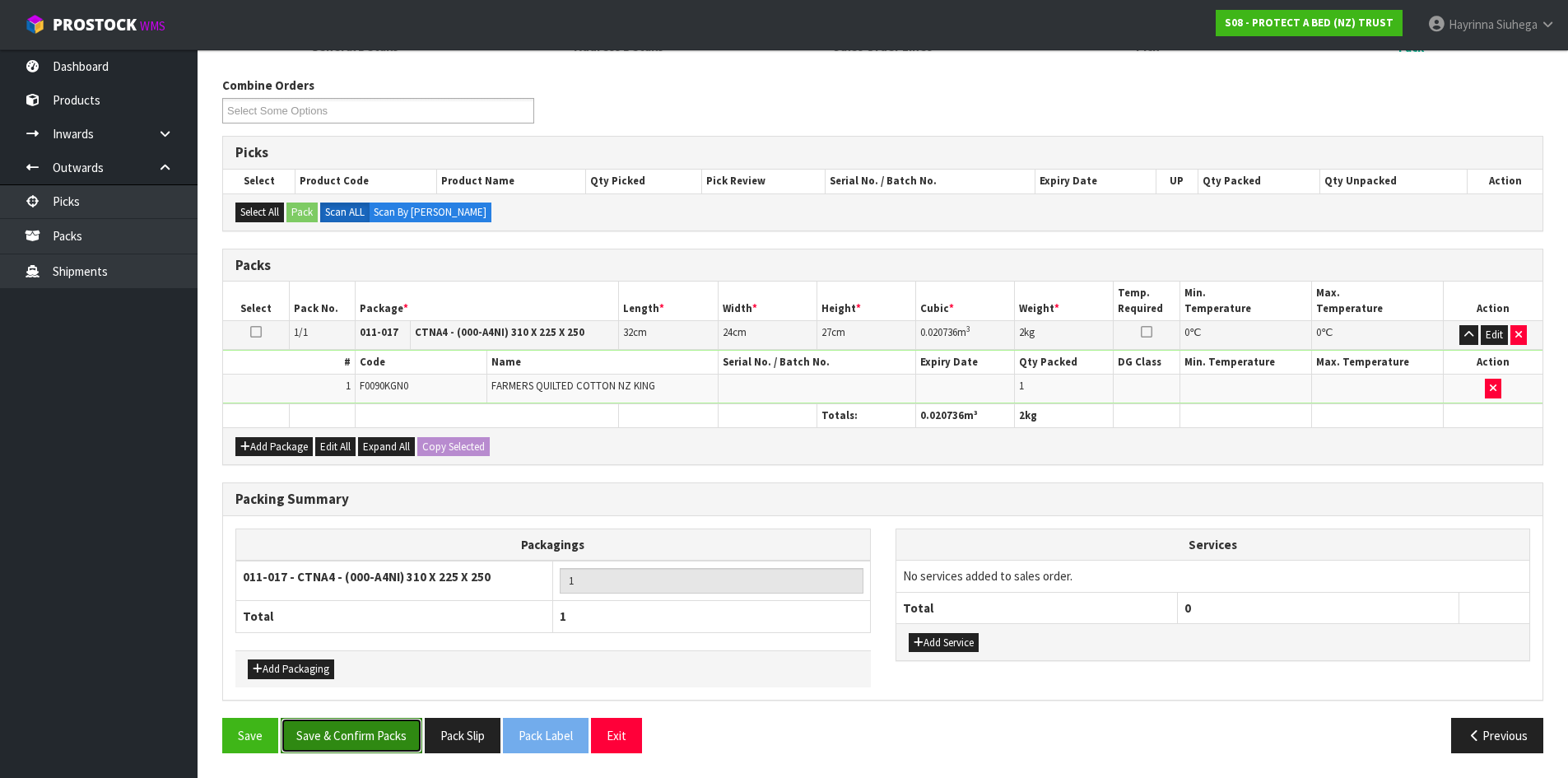
click at [405, 738] on button "Save & Confirm Packs" at bounding box center [351, 736] width 142 height 35
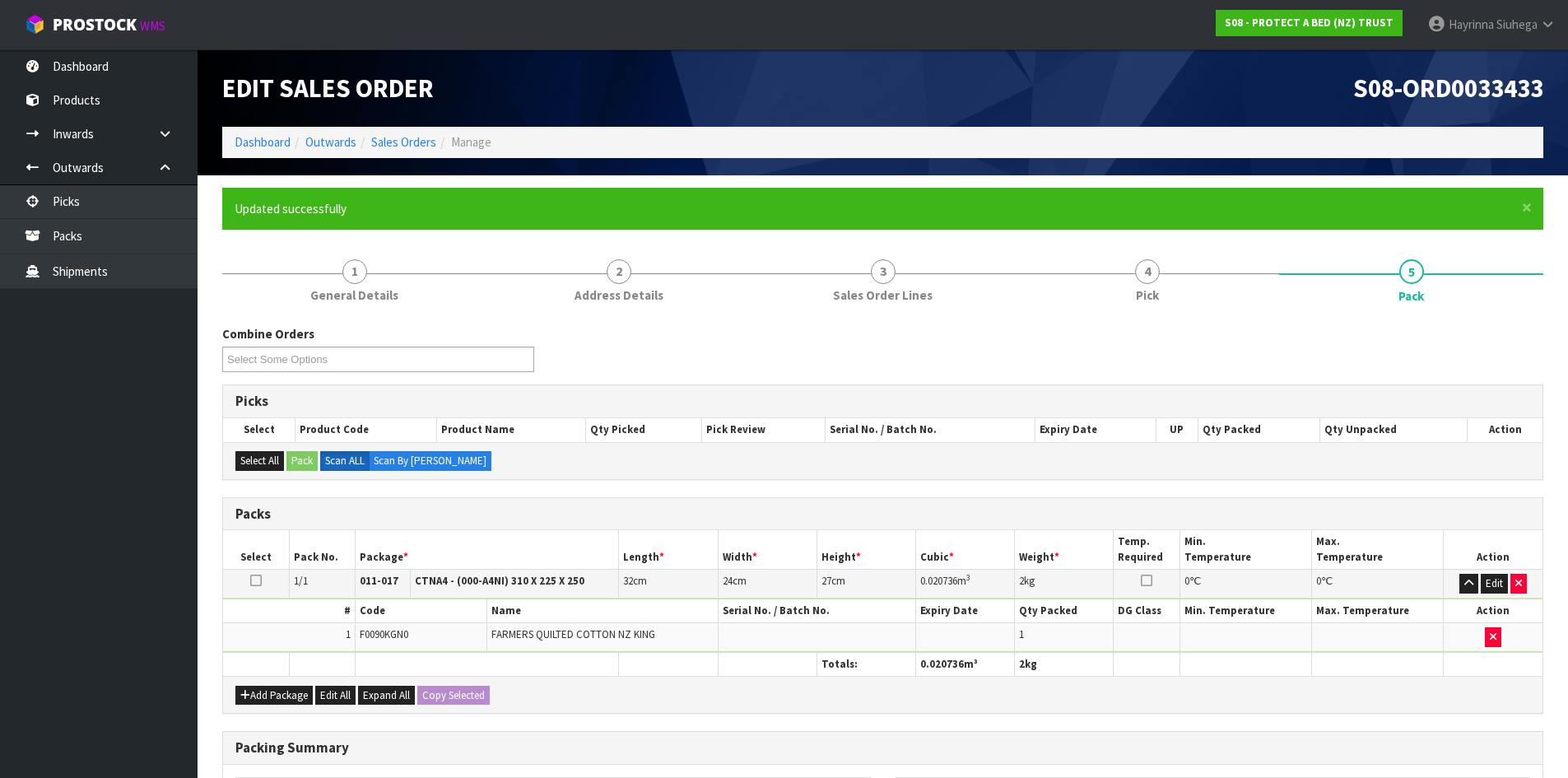
scroll to position [158, 0]
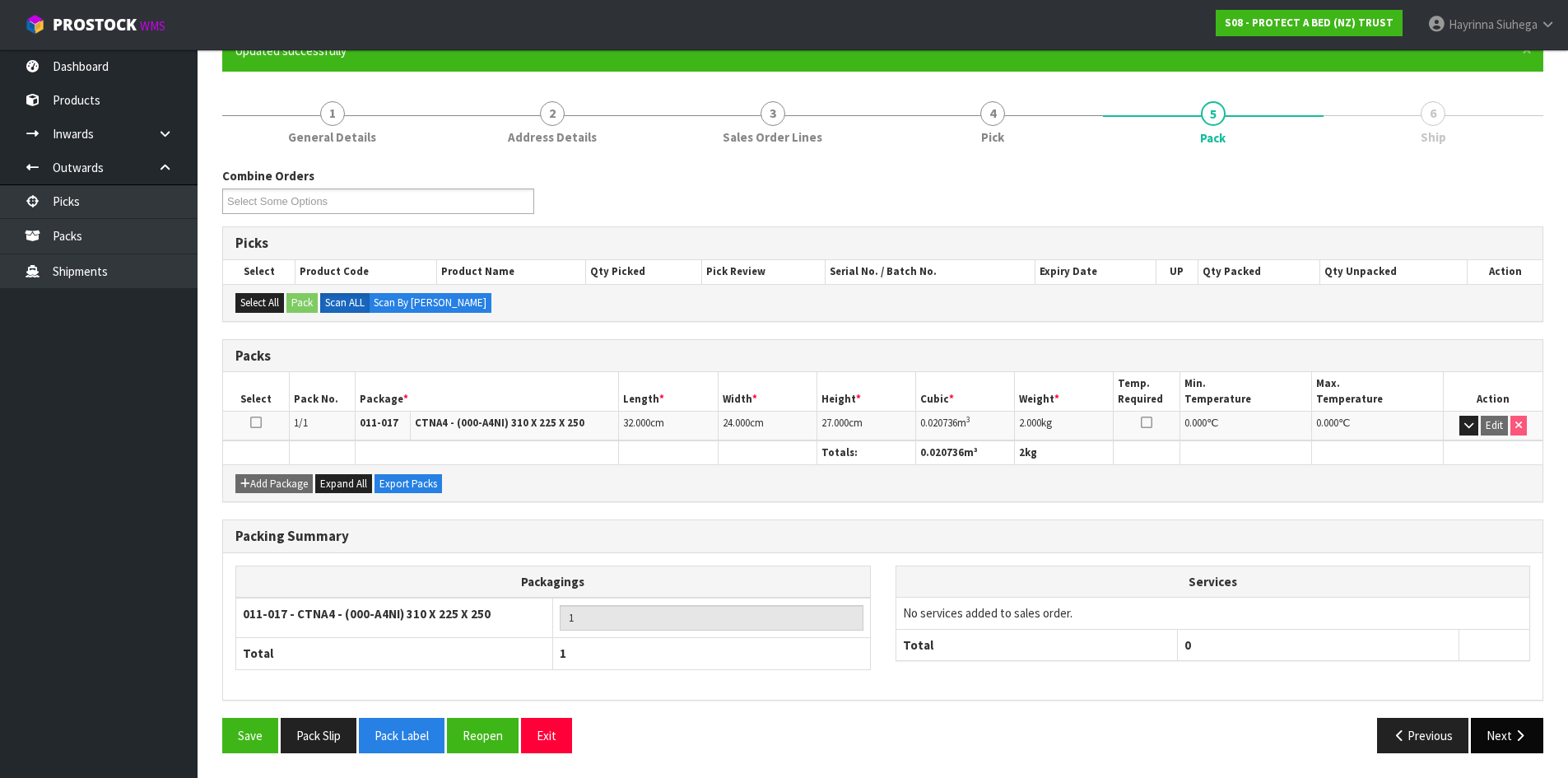
click at [1493, 726] on button "Next" at bounding box center [1507, 736] width 72 height 35
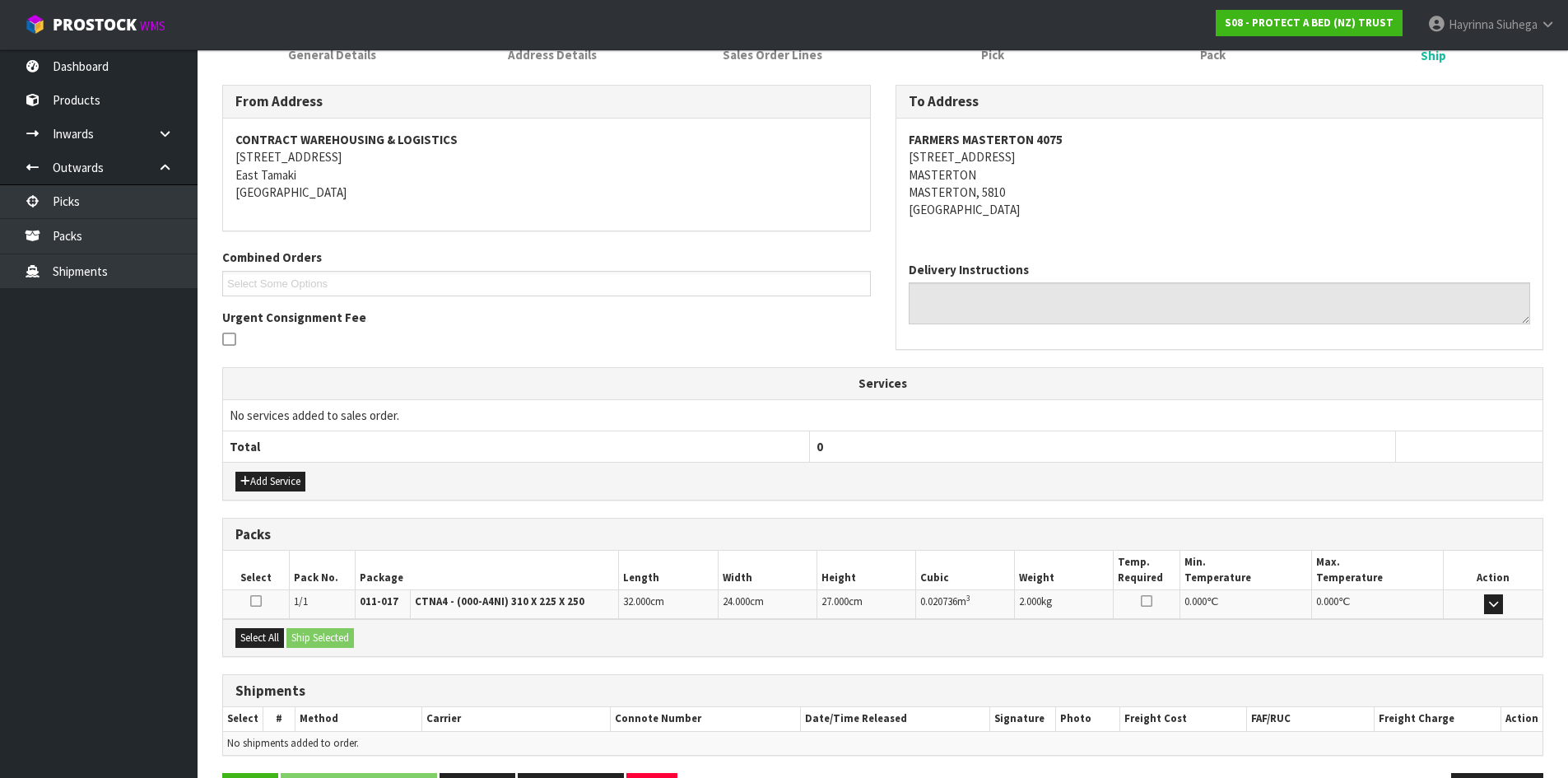
scroll to position [297, 0]
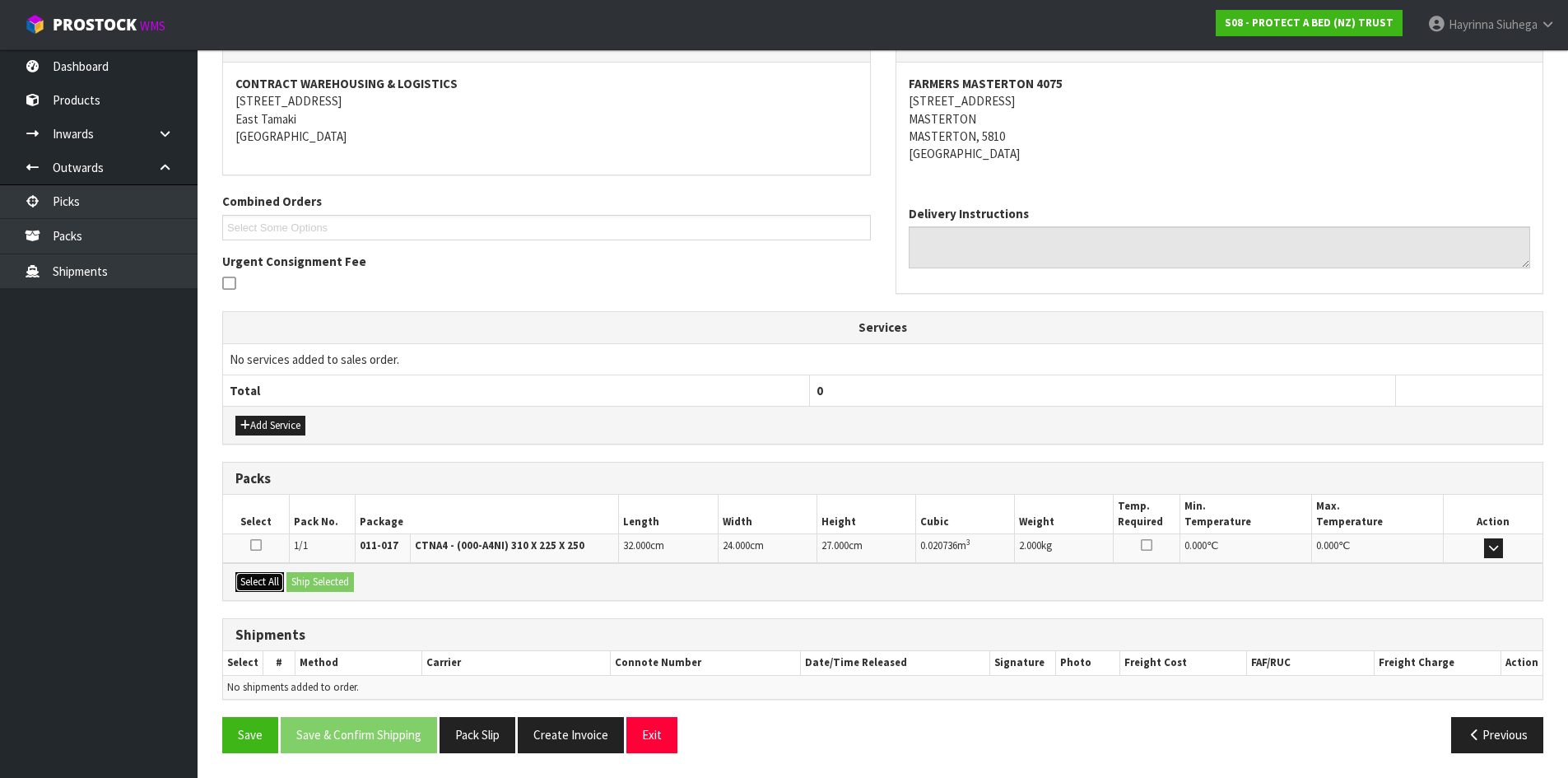
click at [263, 576] on button "Select All" at bounding box center [260, 582] width 48 height 19
click at [312, 580] on button "Ship Selected" at bounding box center [320, 582] width 68 height 19
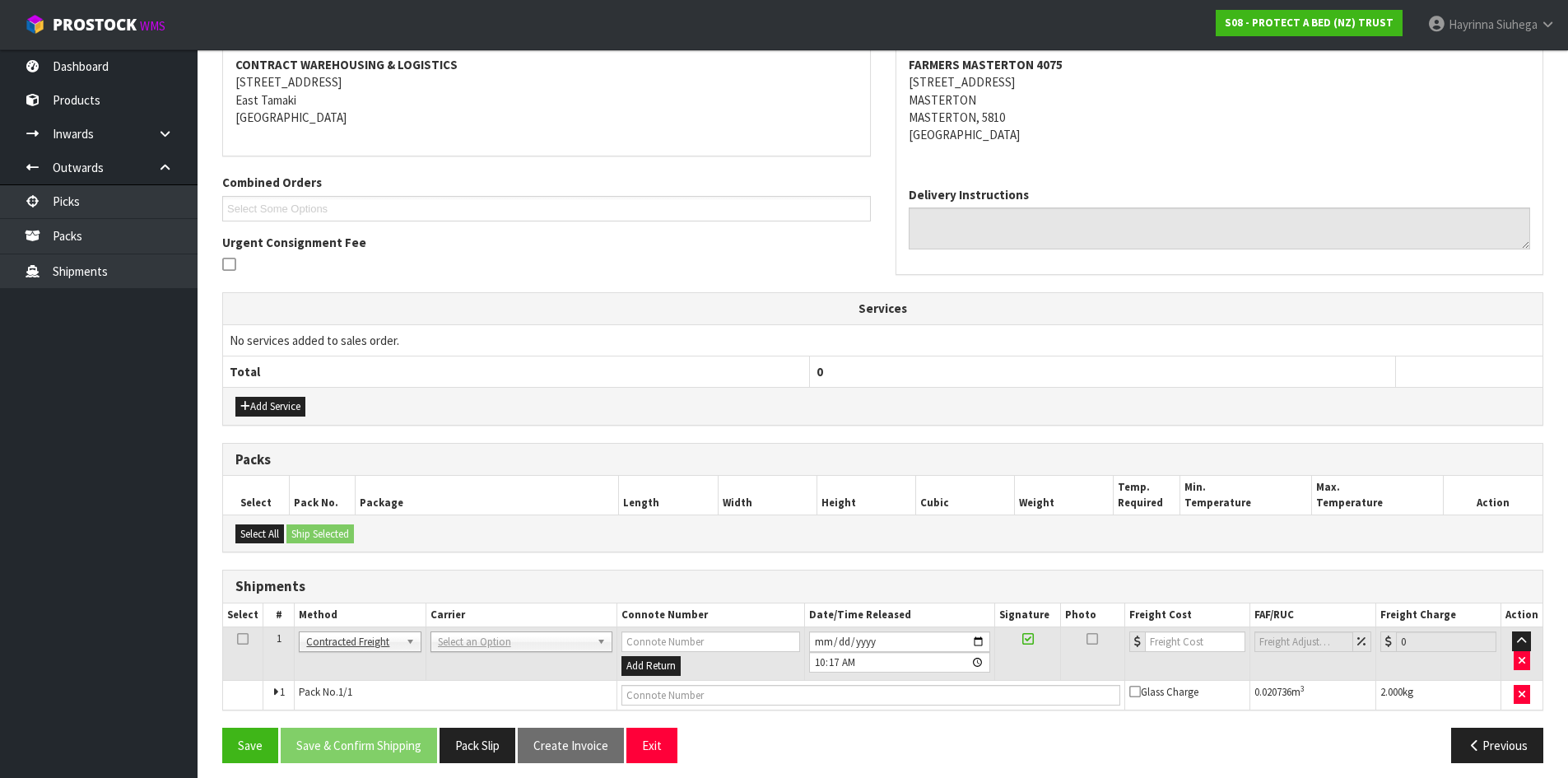
scroll to position [325, 0]
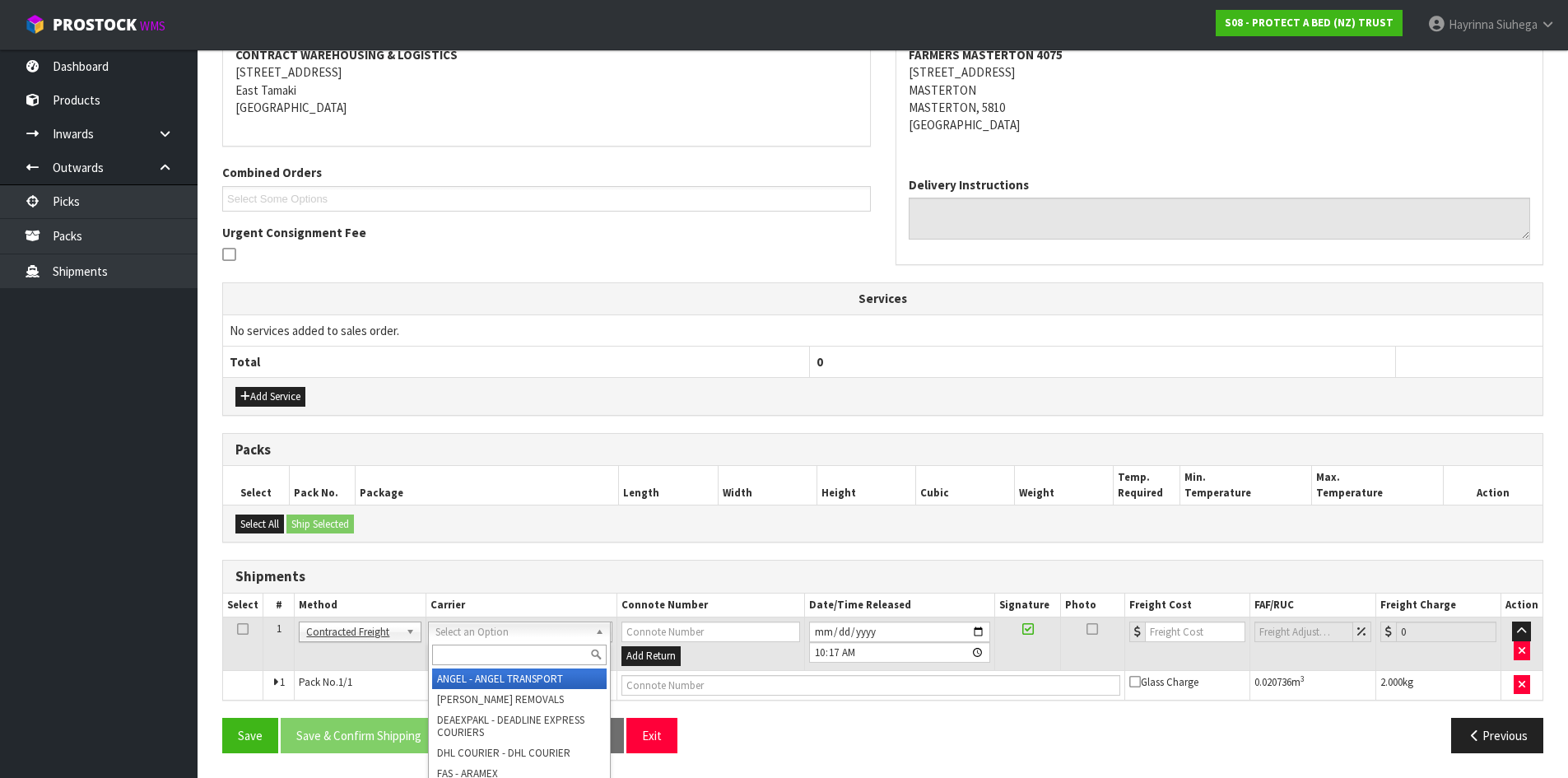
click at [448, 663] on input "text" at bounding box center [519, 654] width 174 height 20
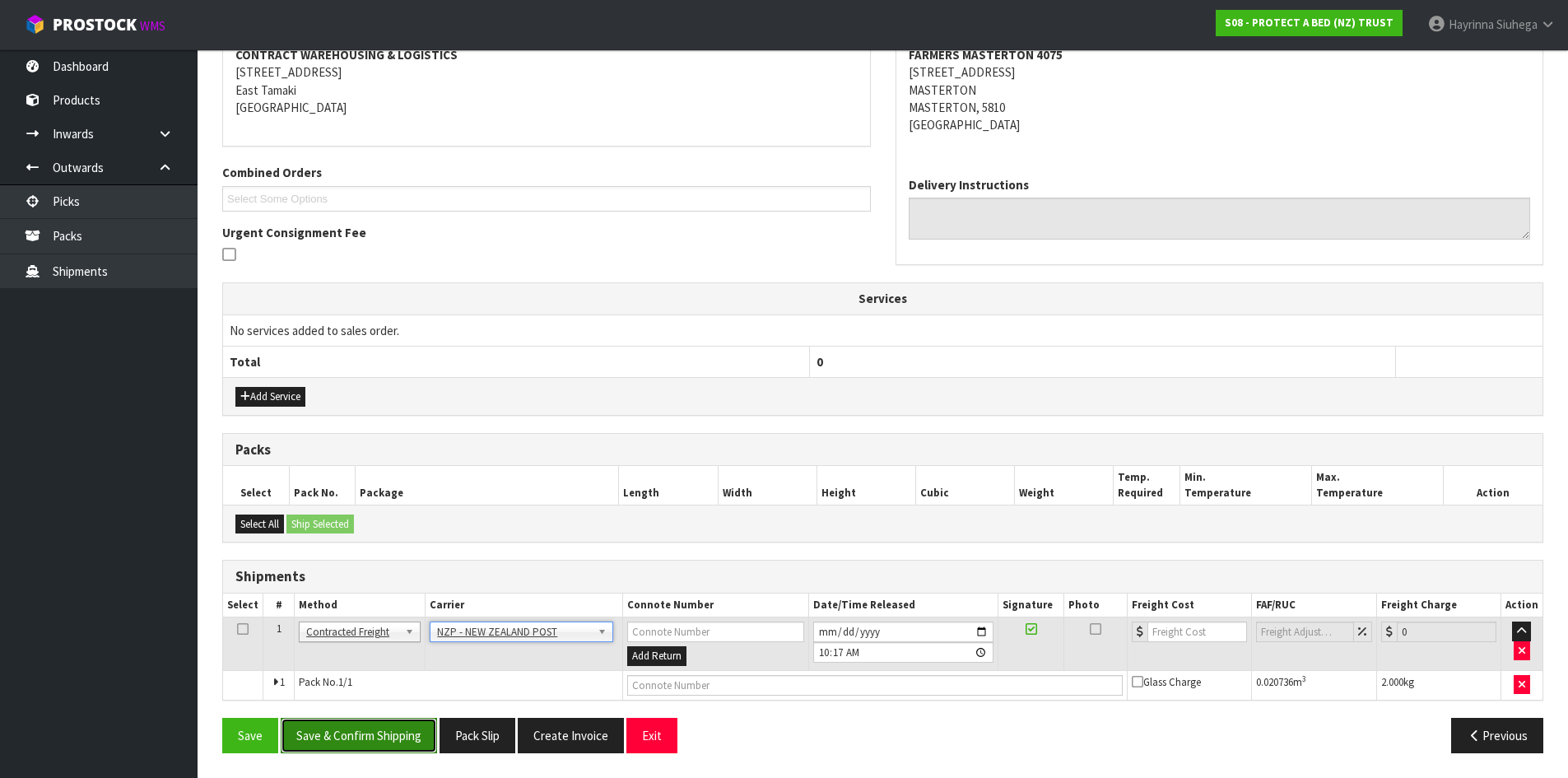
click at [385, 745] on button "Save & Confirm Shipping" at bounding box center [359, 736] width 157 height 35
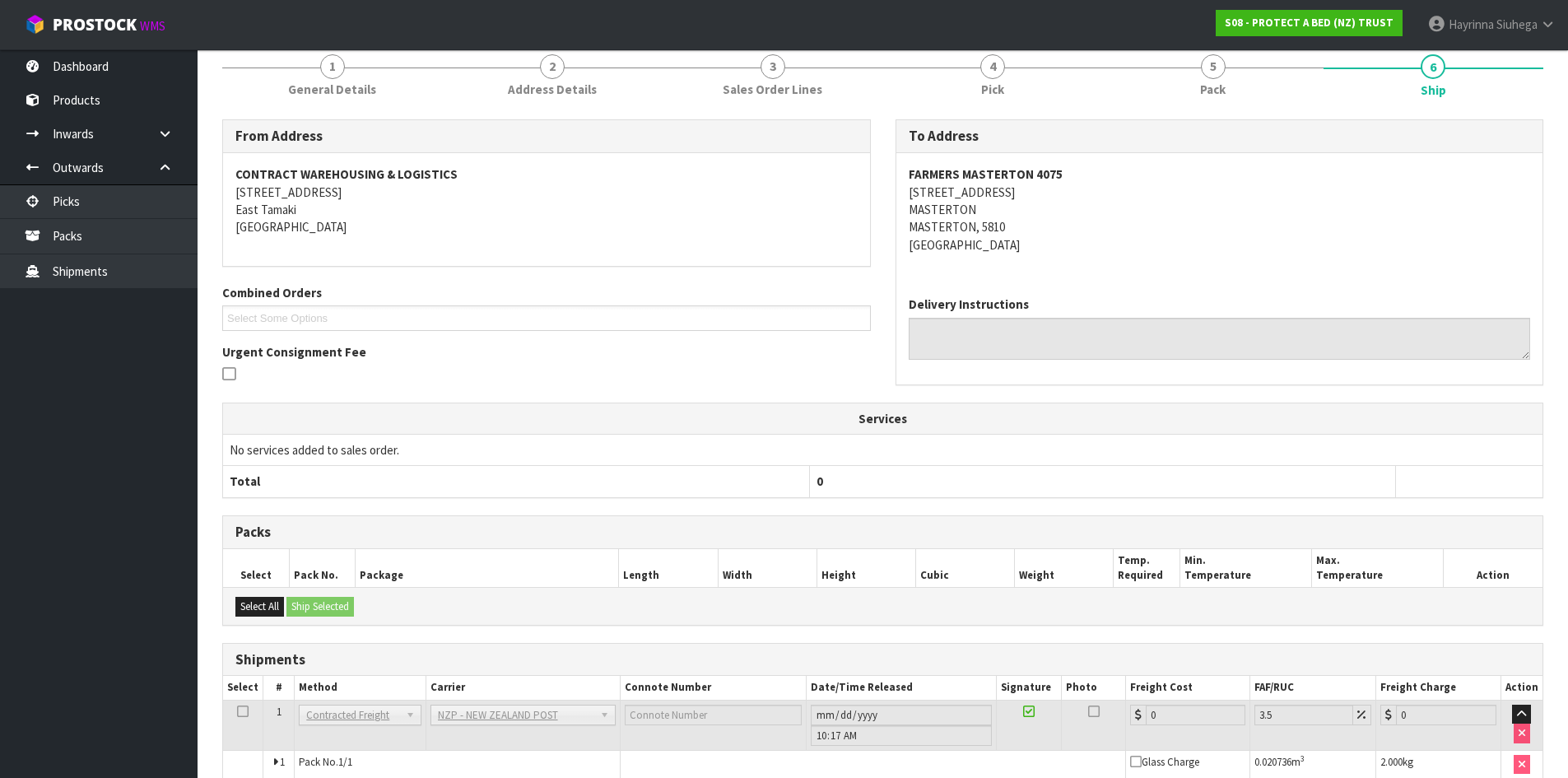
scroll to position [302, 0]
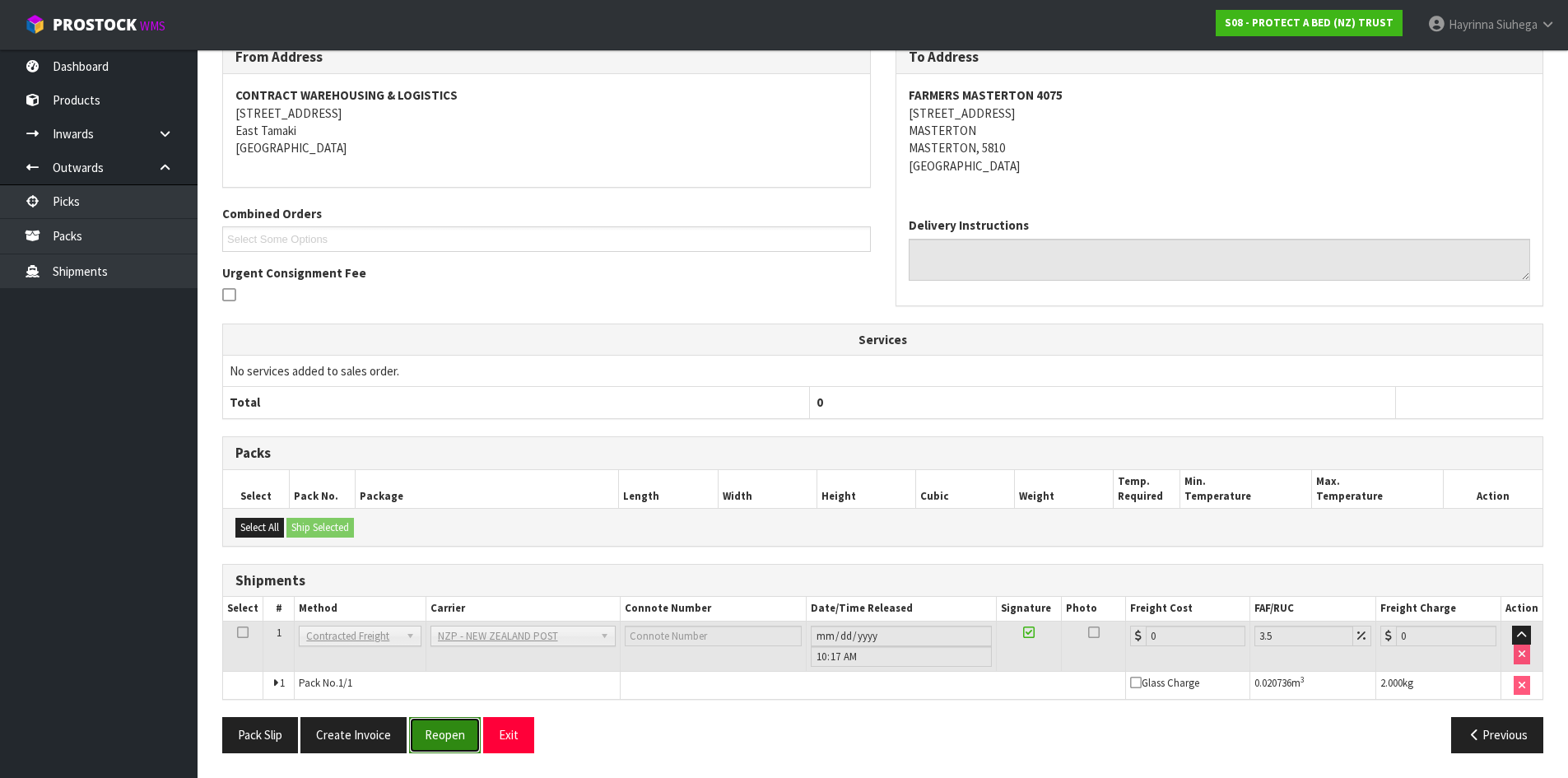
click at [437, 723] on button "Reopen" at bounding box center [444, 735] width 71 height 35
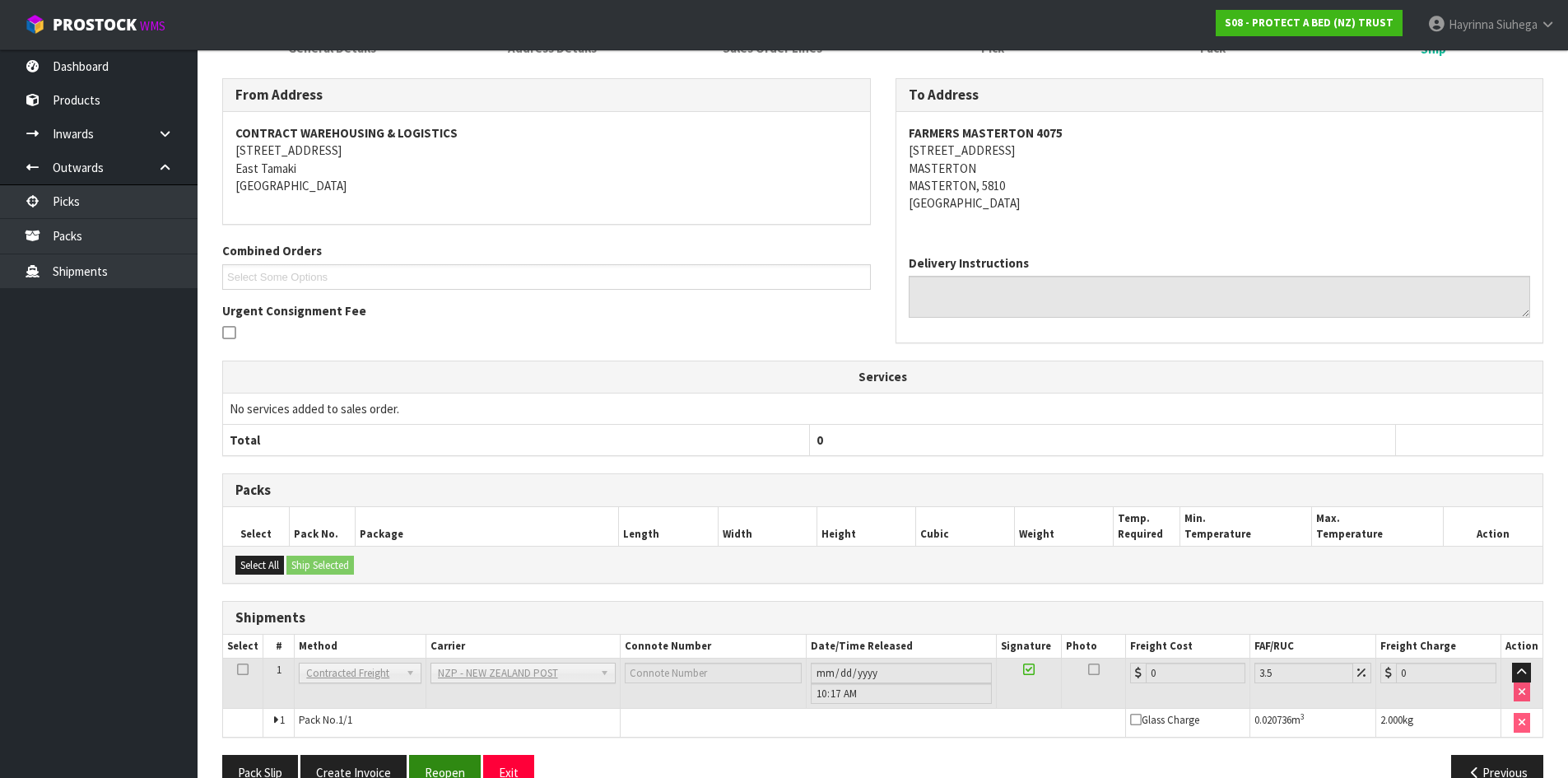
scroll to position [284, 0]
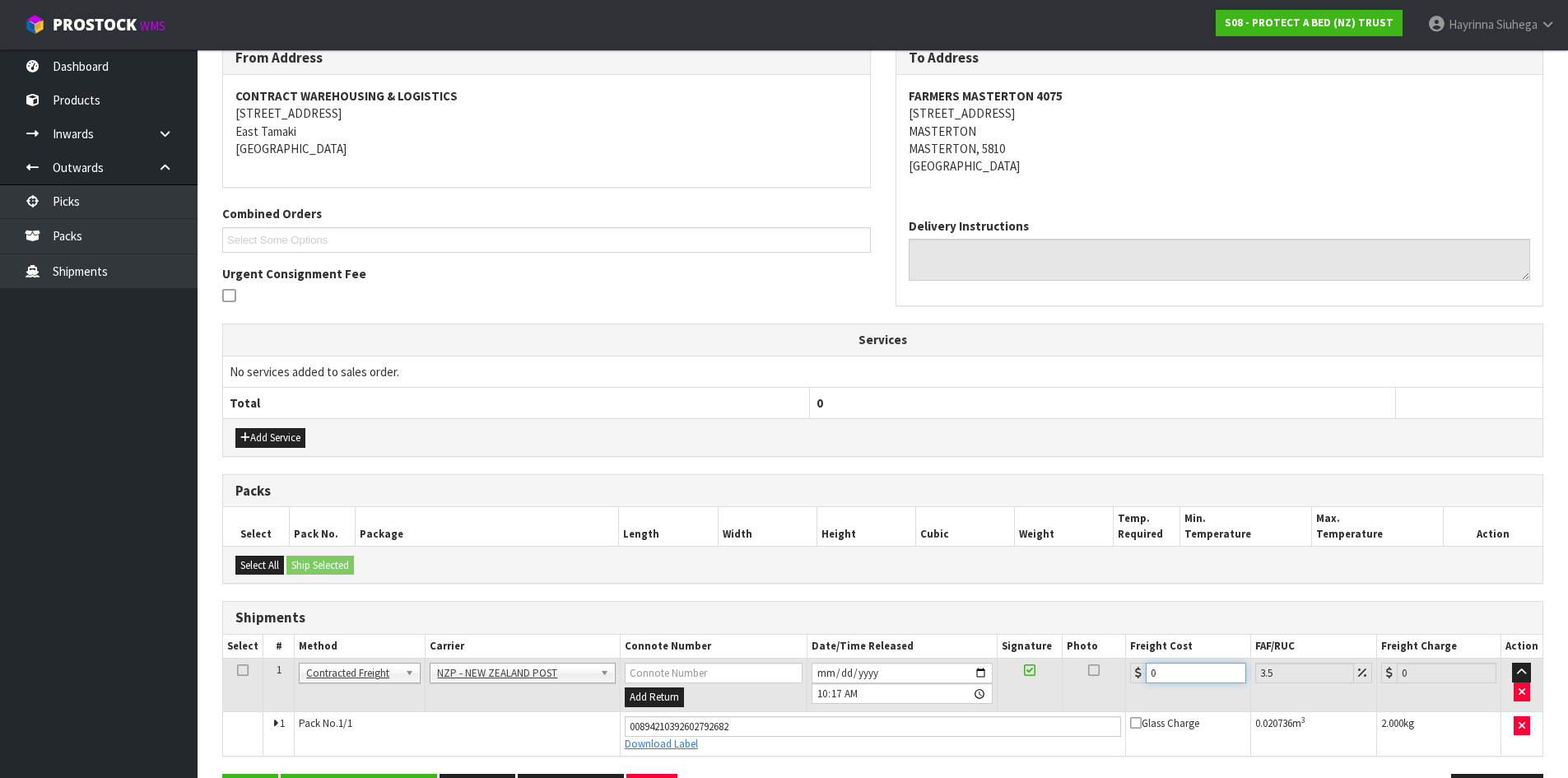
drag, startPoint x: 1180, startPoint y: 680, endPoint x: 944, endPoint y: 670, distance: 236.2
click at [968, 671] on tr "1 Client Local Pickup Customer Local Pickup Company Freight Contracted Freight …" at bounding box center [882, 685] width 1319 height 54
click at [223, 774] on button "Save" at bounding box center [251, 791] width 56 height 35
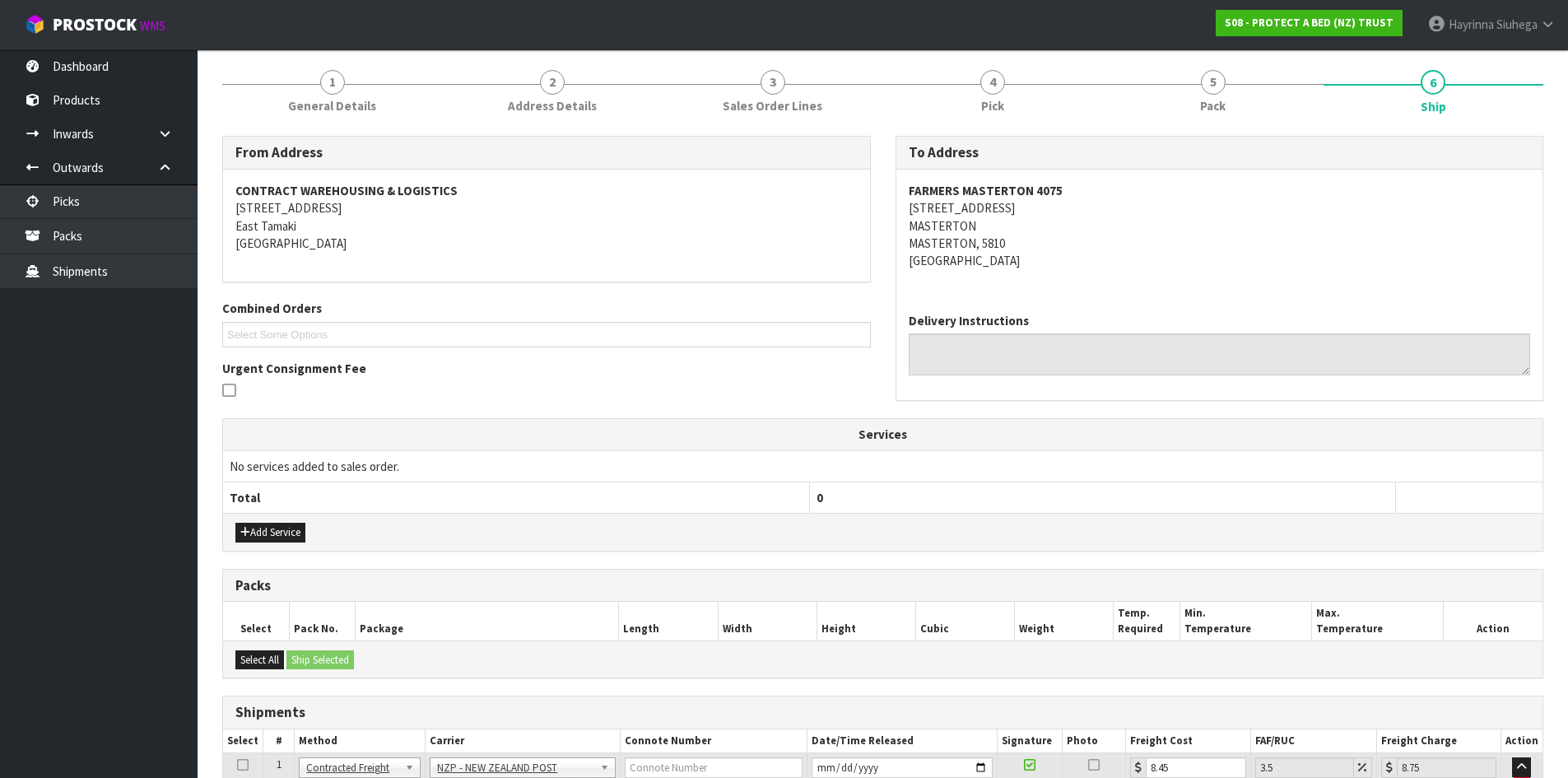
scroll to position [341, 0]
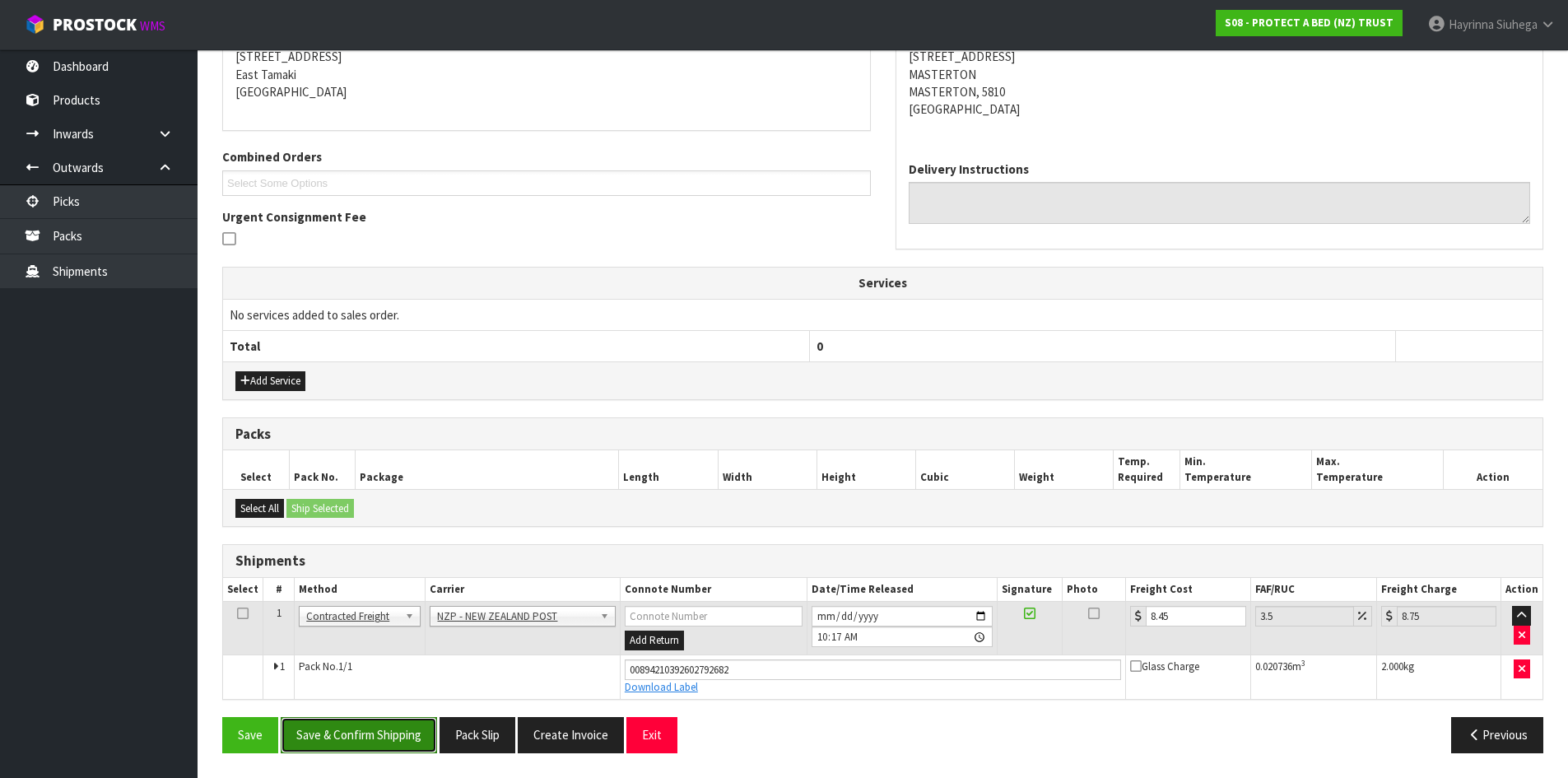
click at [408, 733] on button "Save & Confirm Shipping" at bounding box center [359, 735] width 157 height 35
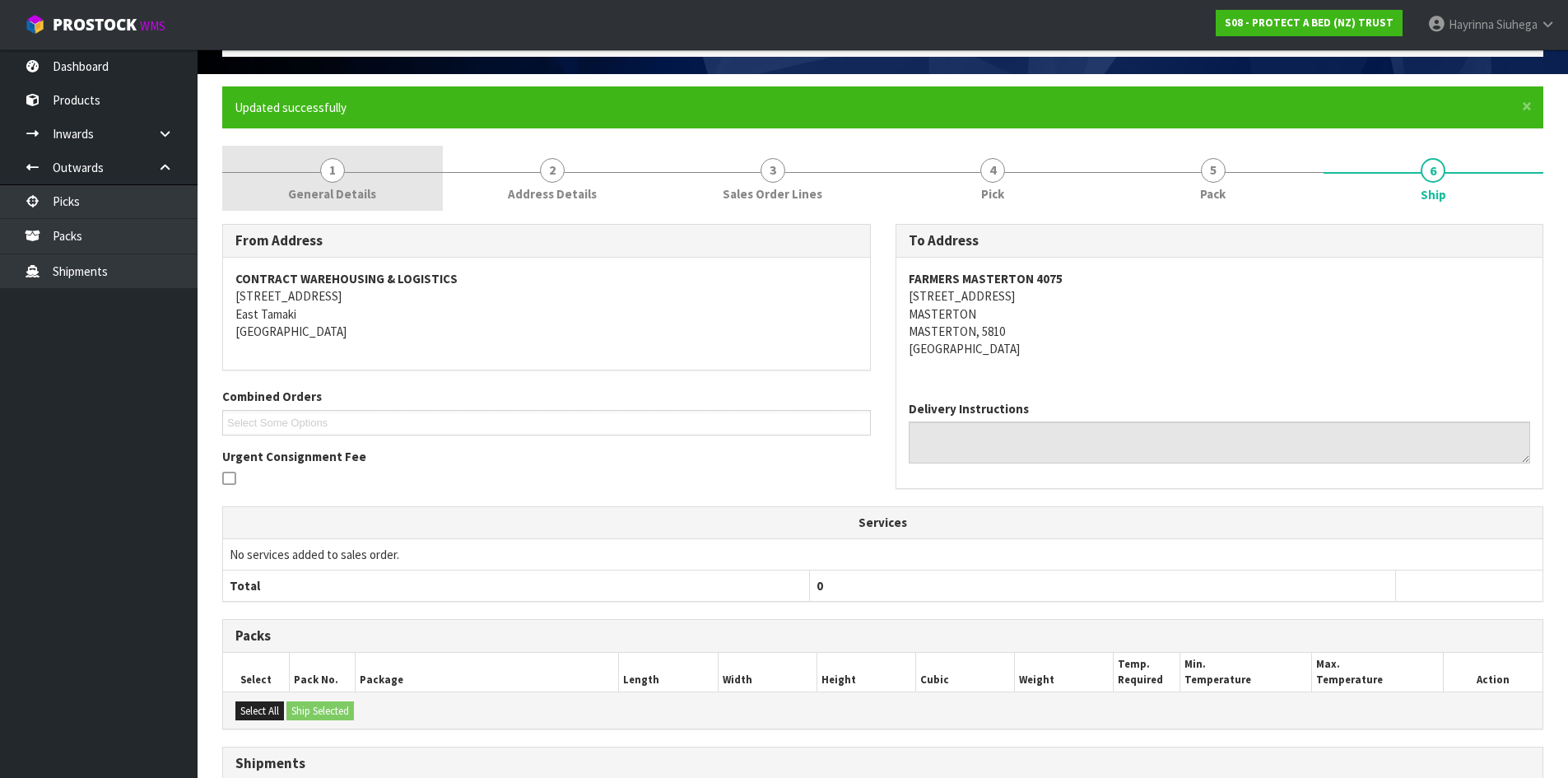
scroll to position [0, 0]
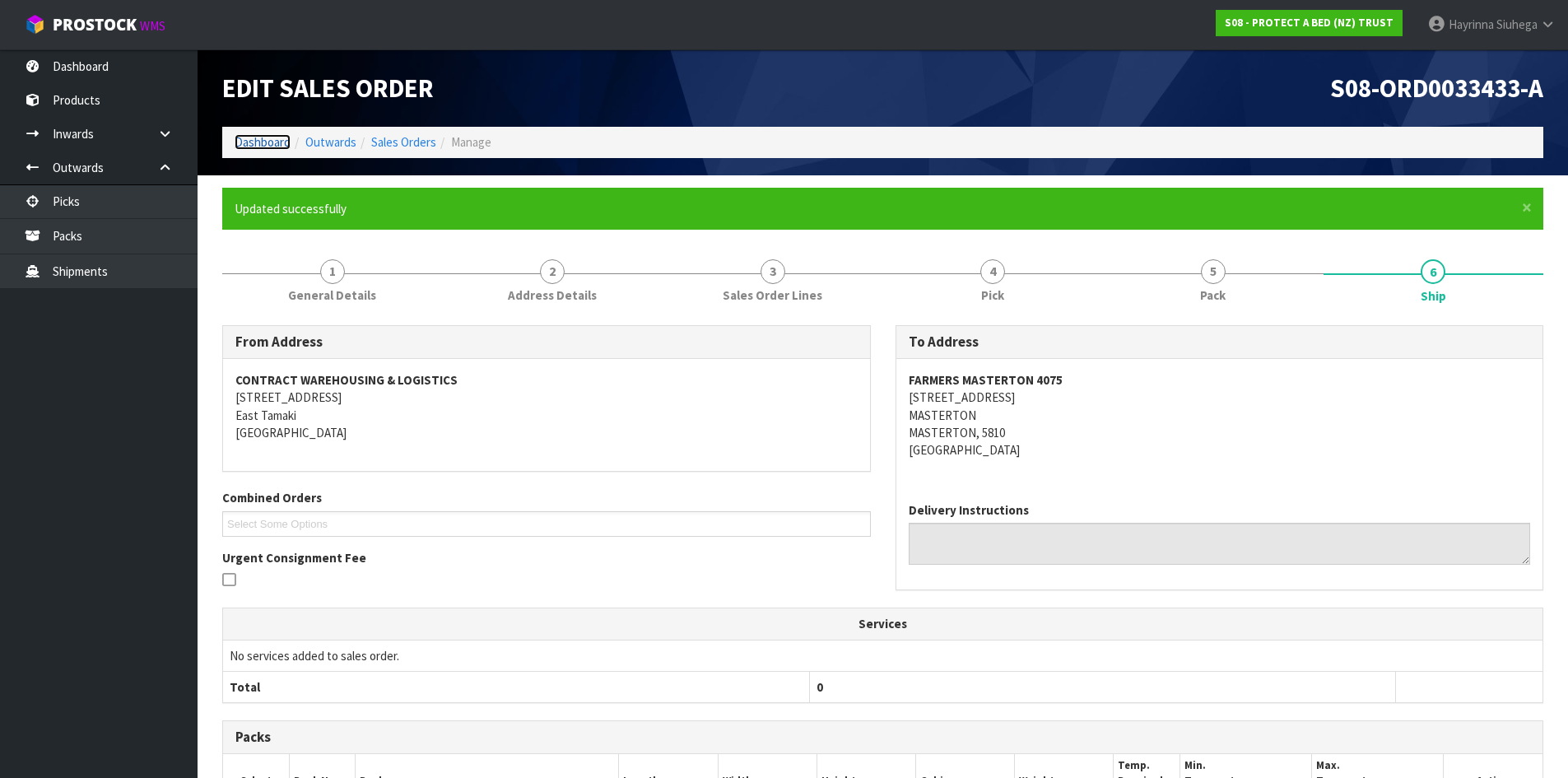
click at [259, 140] on link "Dashboard" at bounding box center [263, 142] width 56 height 16
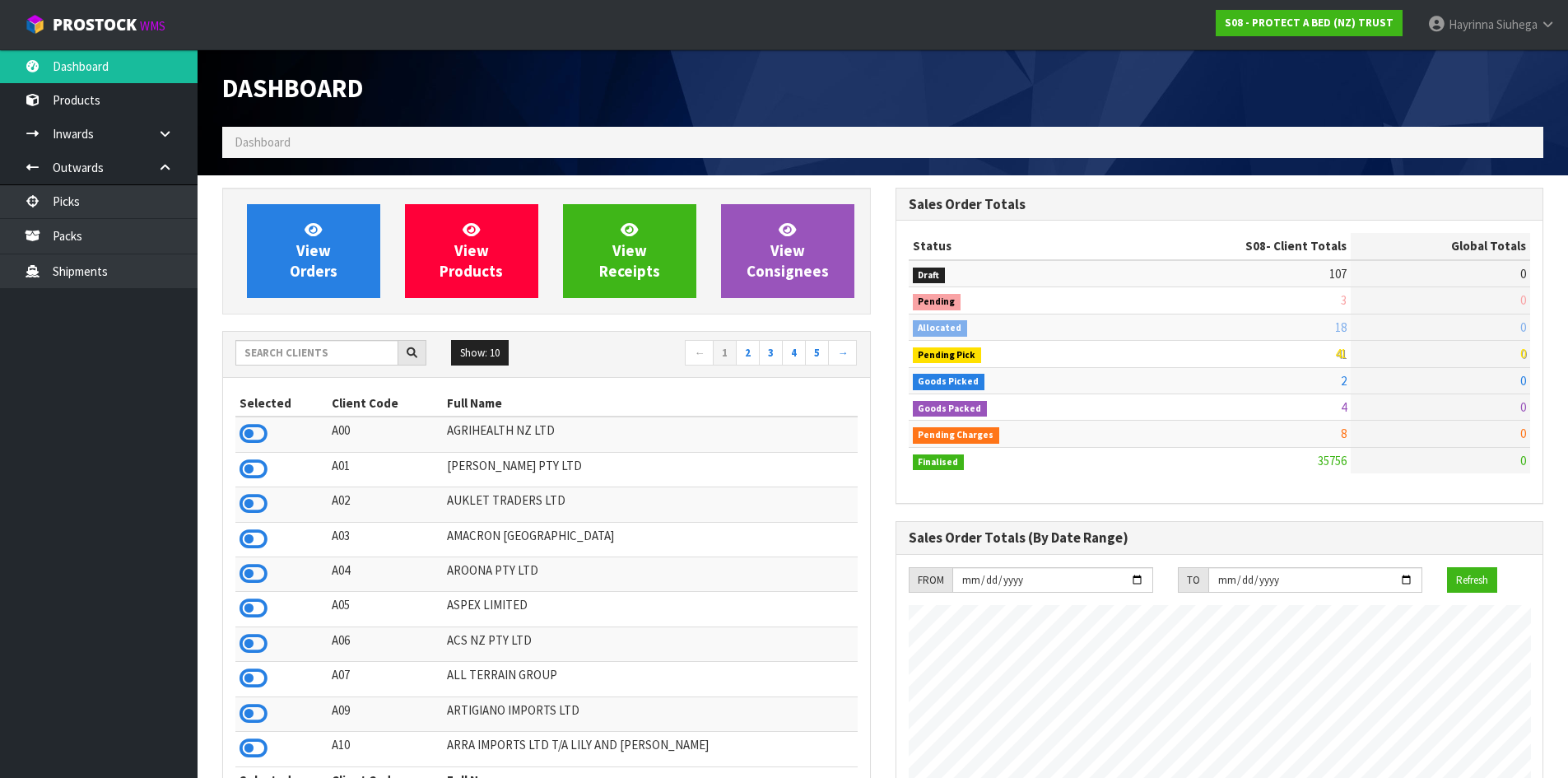
scroll to position [1247, 672]
click at [334, 344] on input "text" at bounding box center [317, 352] width 163 height 26
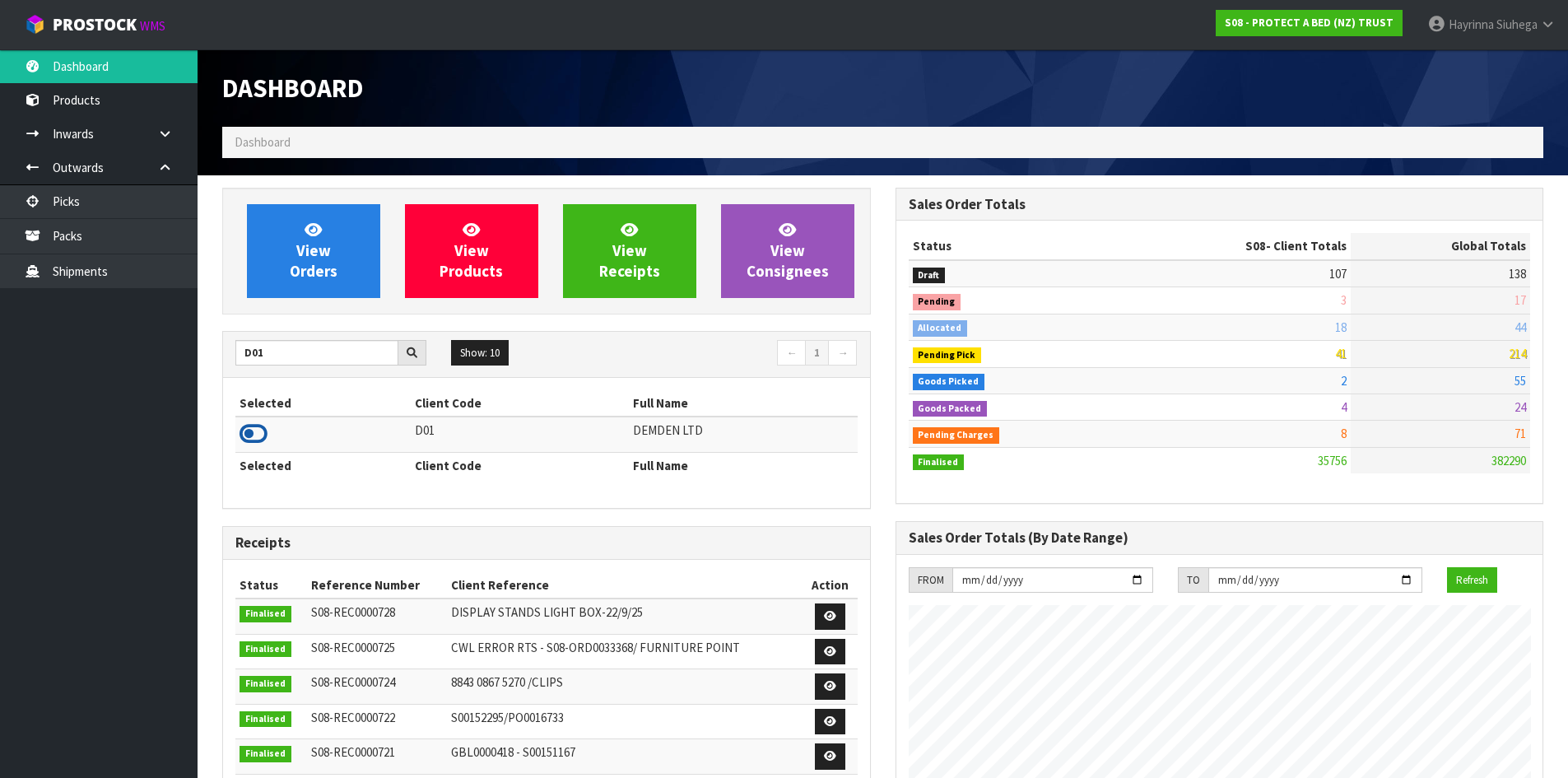
click at [255, 429] on icon at bounding box center [253, 434] width 28 height 25
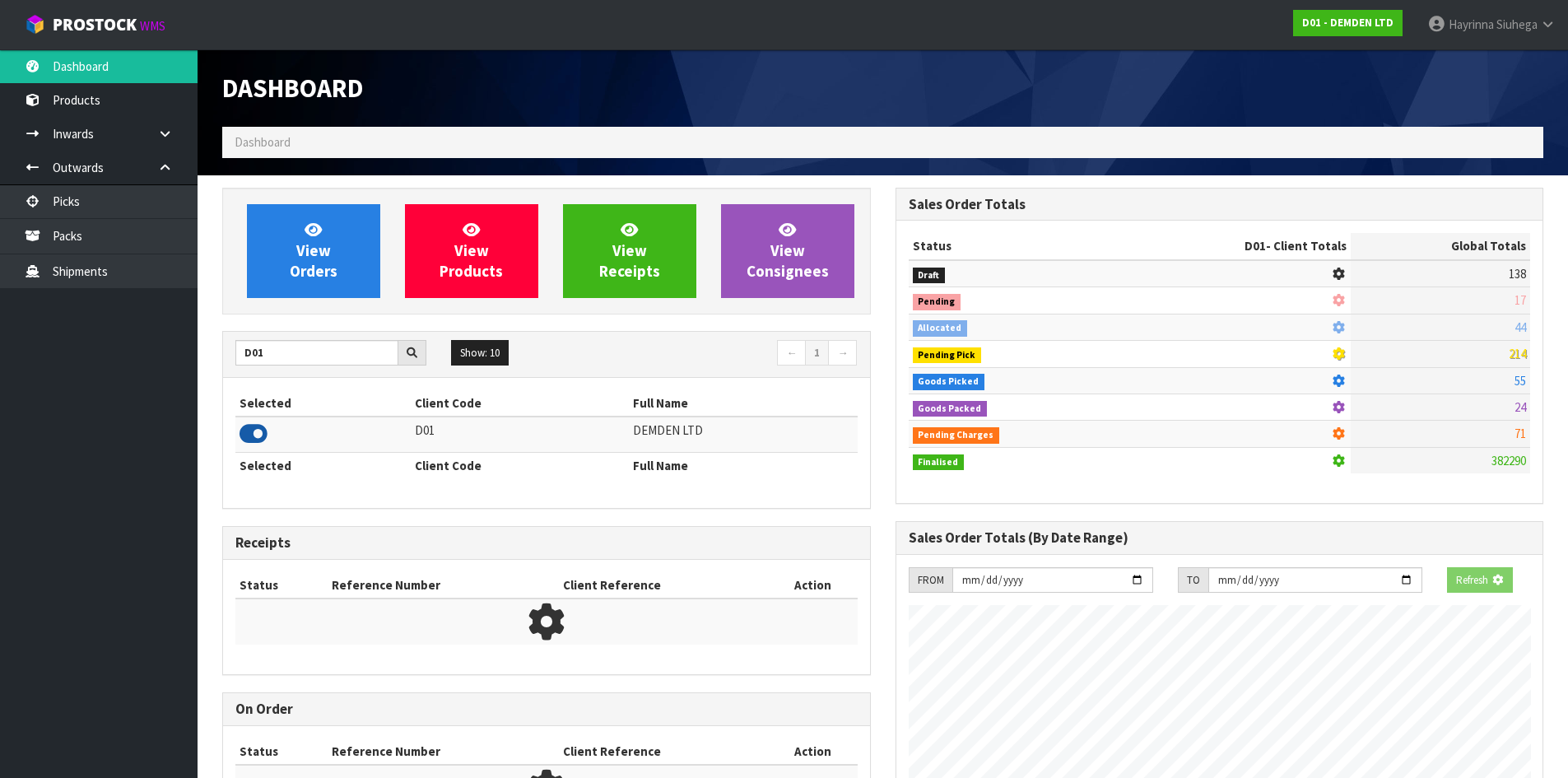
scroll to position [1088, 672]
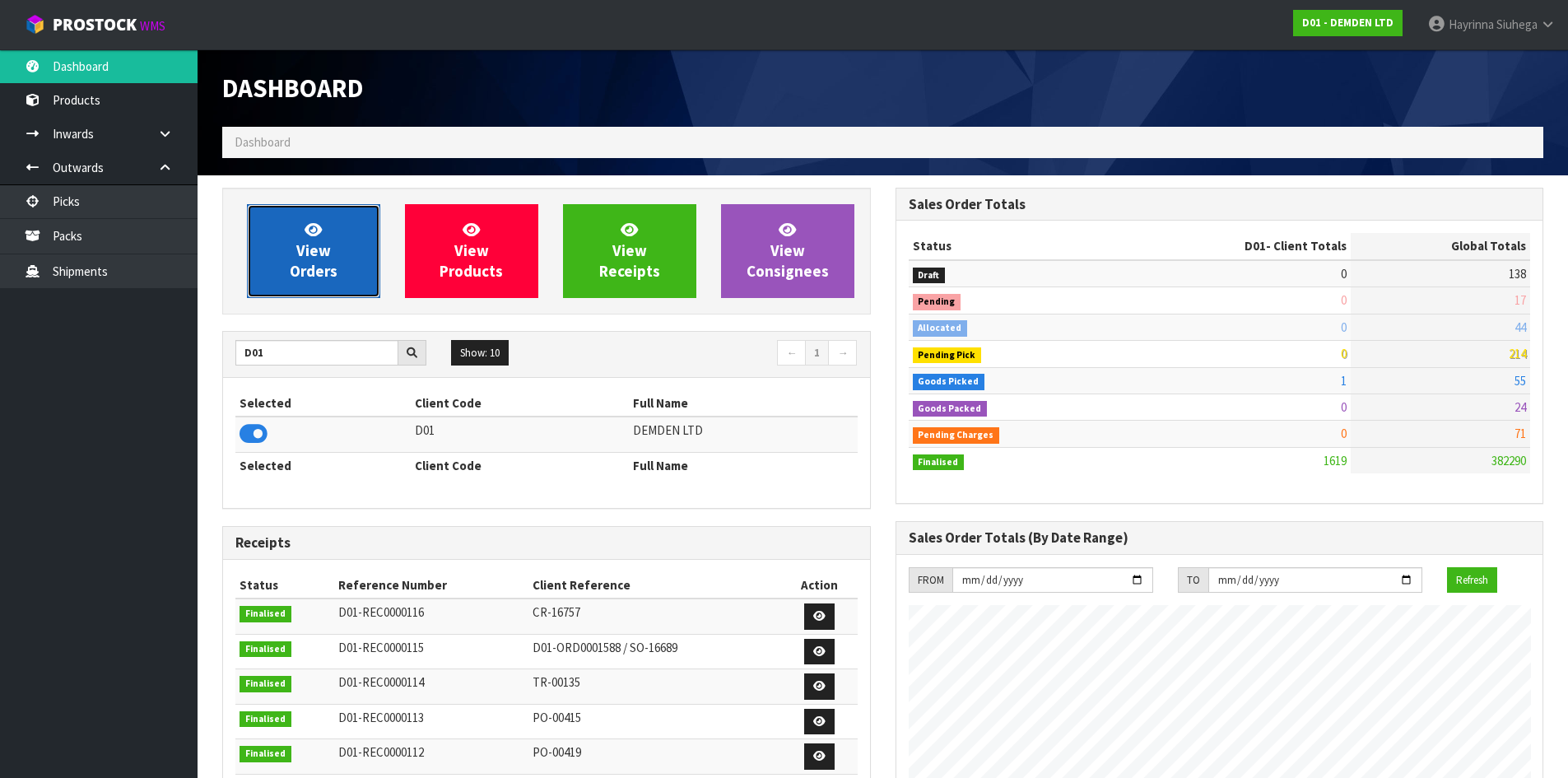
click at [357, 248] on link "View Orders" at bounding box center [314, 251] width 134 height 94
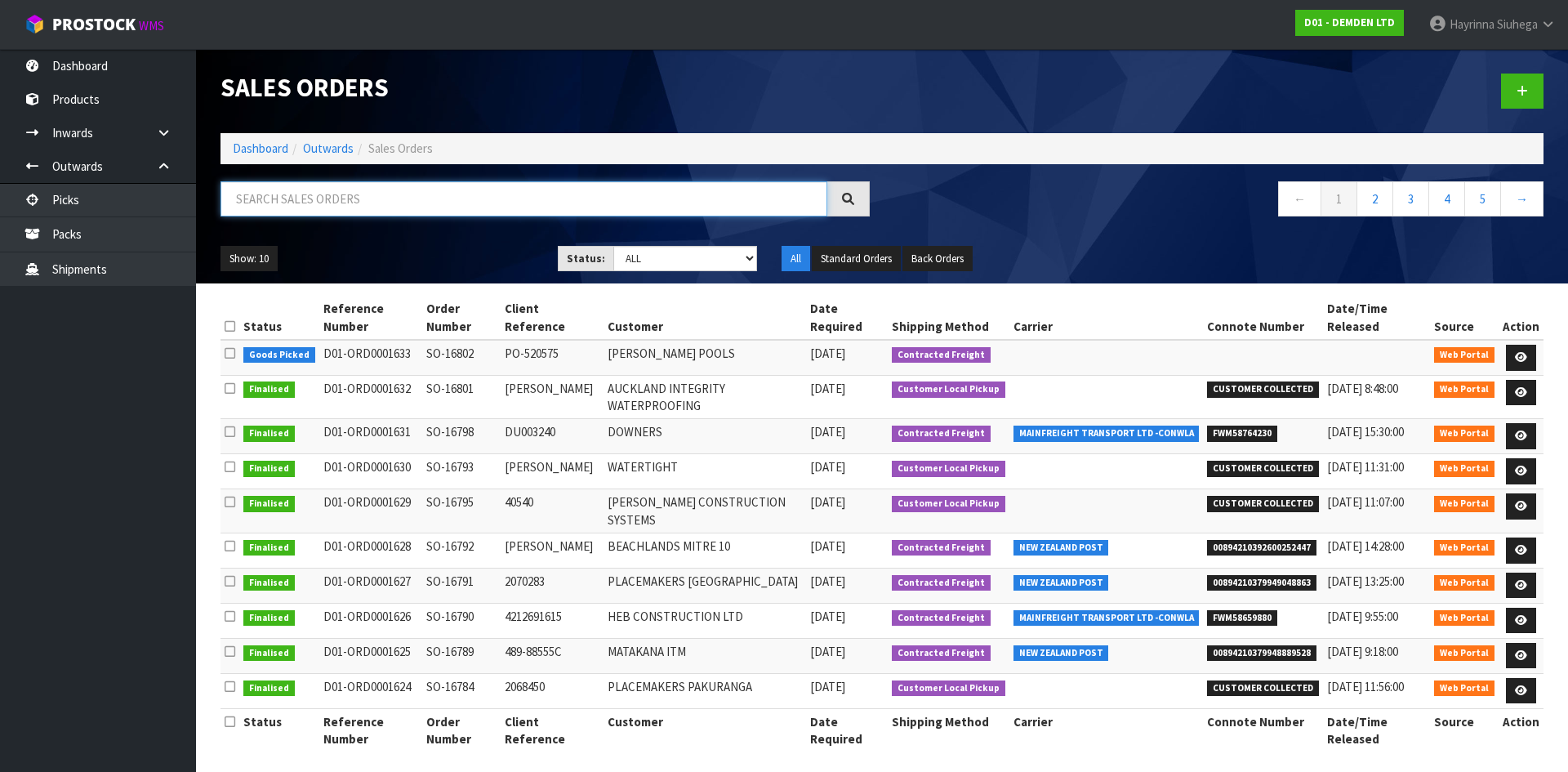
click at [414, 196] on input "text" at bounding box center [524, 199] width 607 height 35
click at [272, 196] on input "text" at bounding box center [524, 199] width 607 height 35
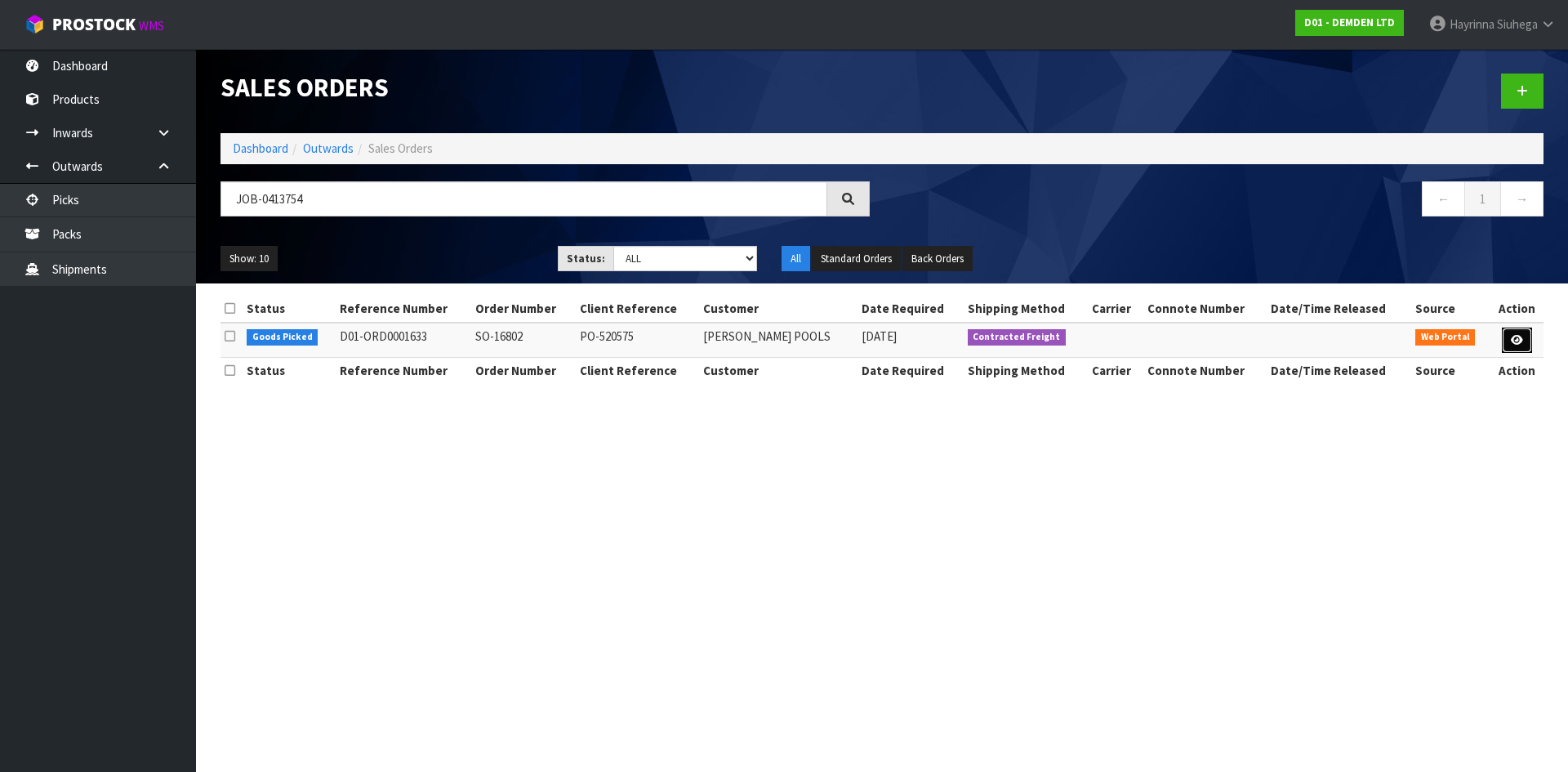
click at [1512, 342] on icon at bounding box center [1517, 341] width 12 height 10
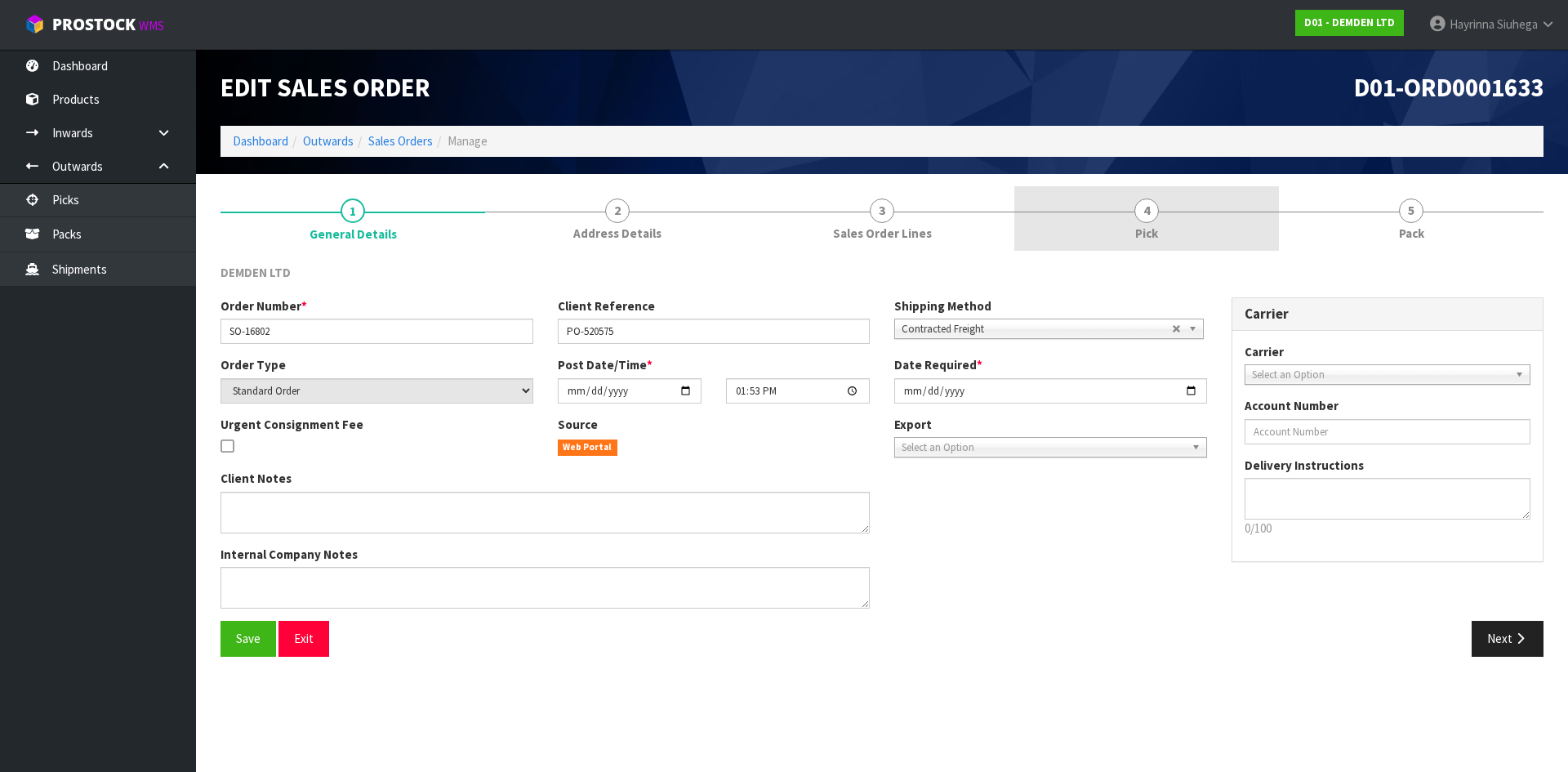
click at [1174, 235] on link "4 Pick" at bounding box center [1146, 218] width 265 height 65
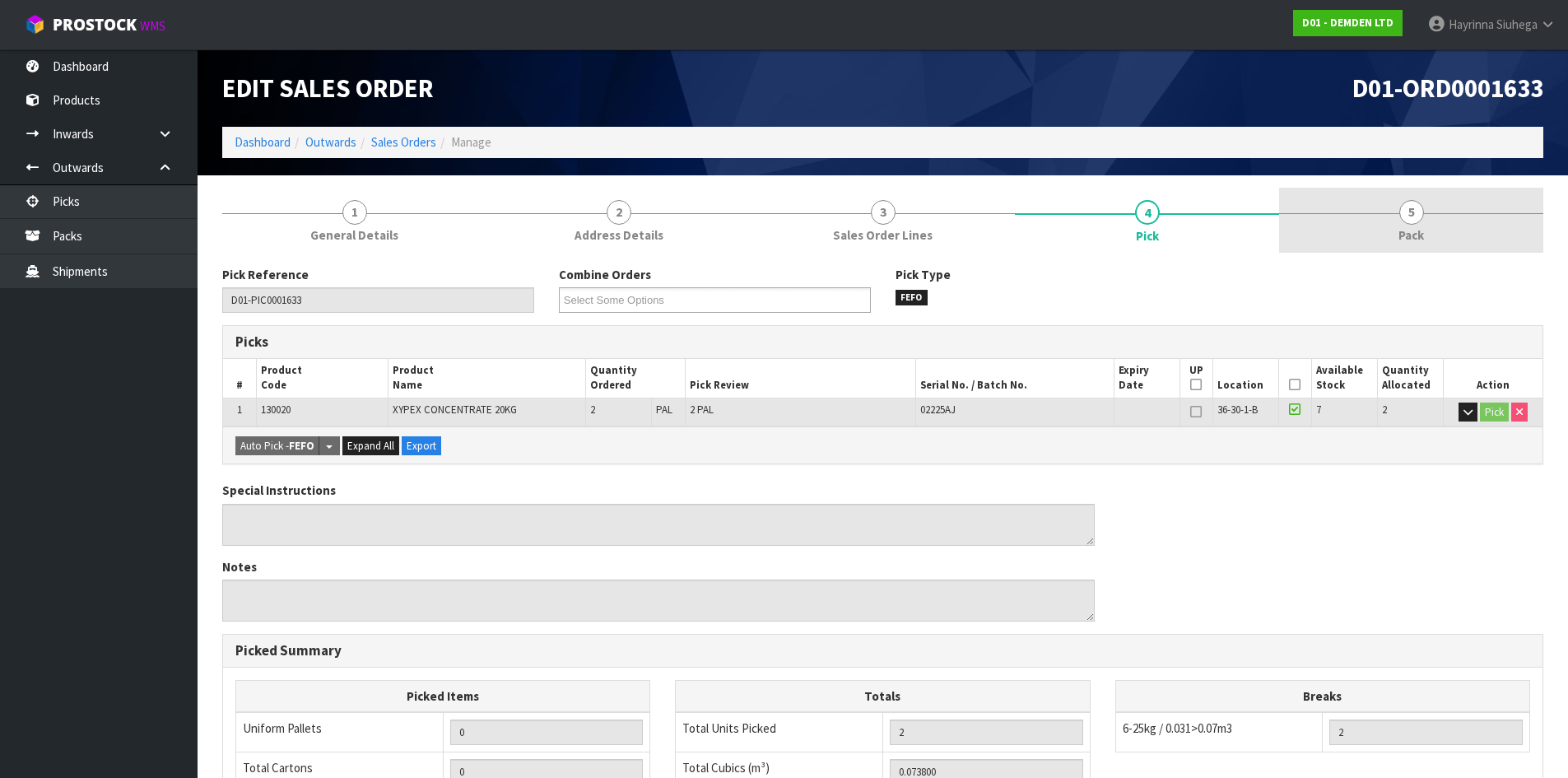
click at [1324, 238] on link "5 Pack" at bounding box center [1411, 220] width 264 height 65
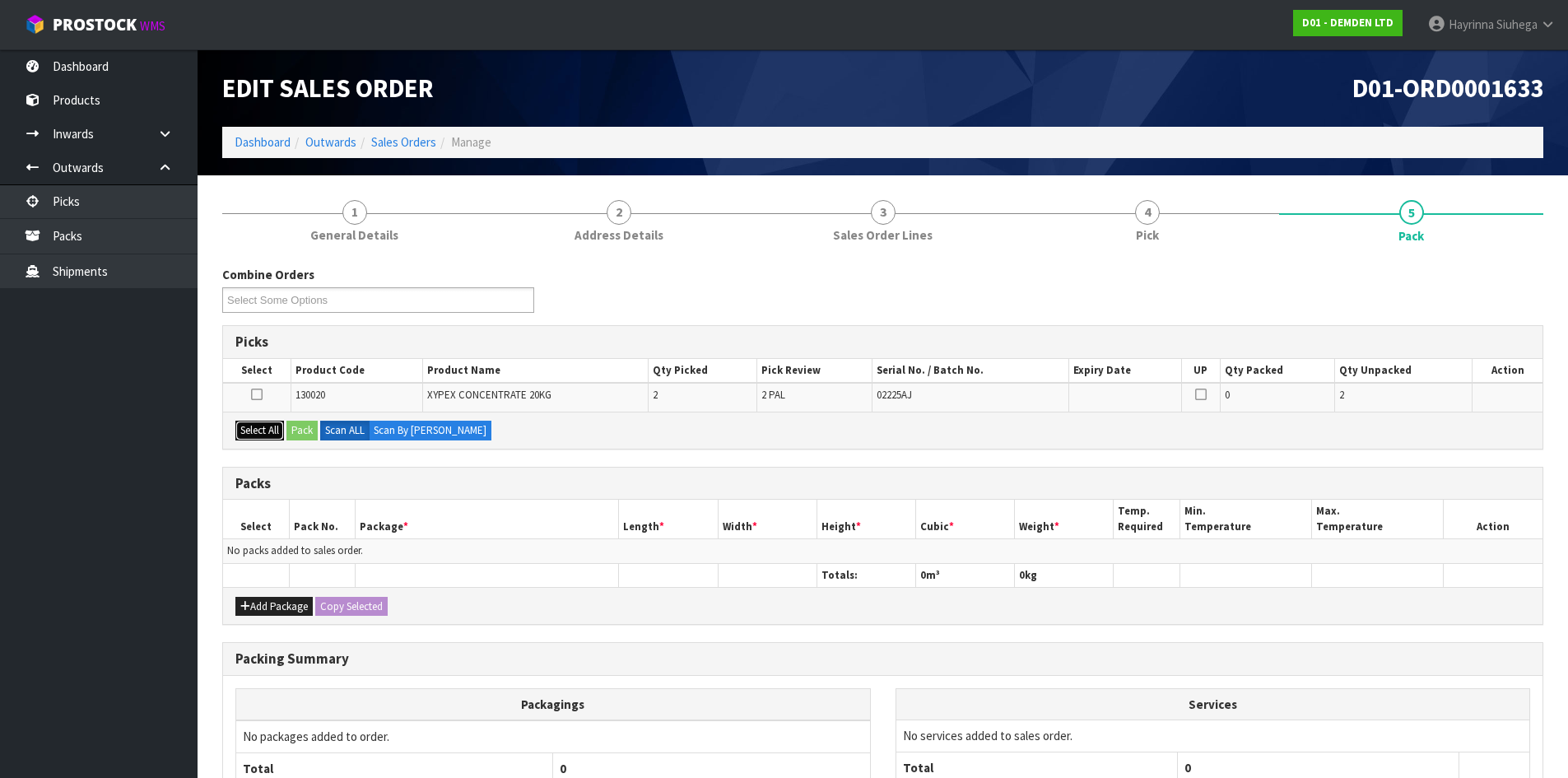
click at [246, 433] on button "Select All" at bounding box center [260, 430] width 48 height 19
click at [303, 433] on button "Pack" at bounding box center [303, 430] width 32 height 19
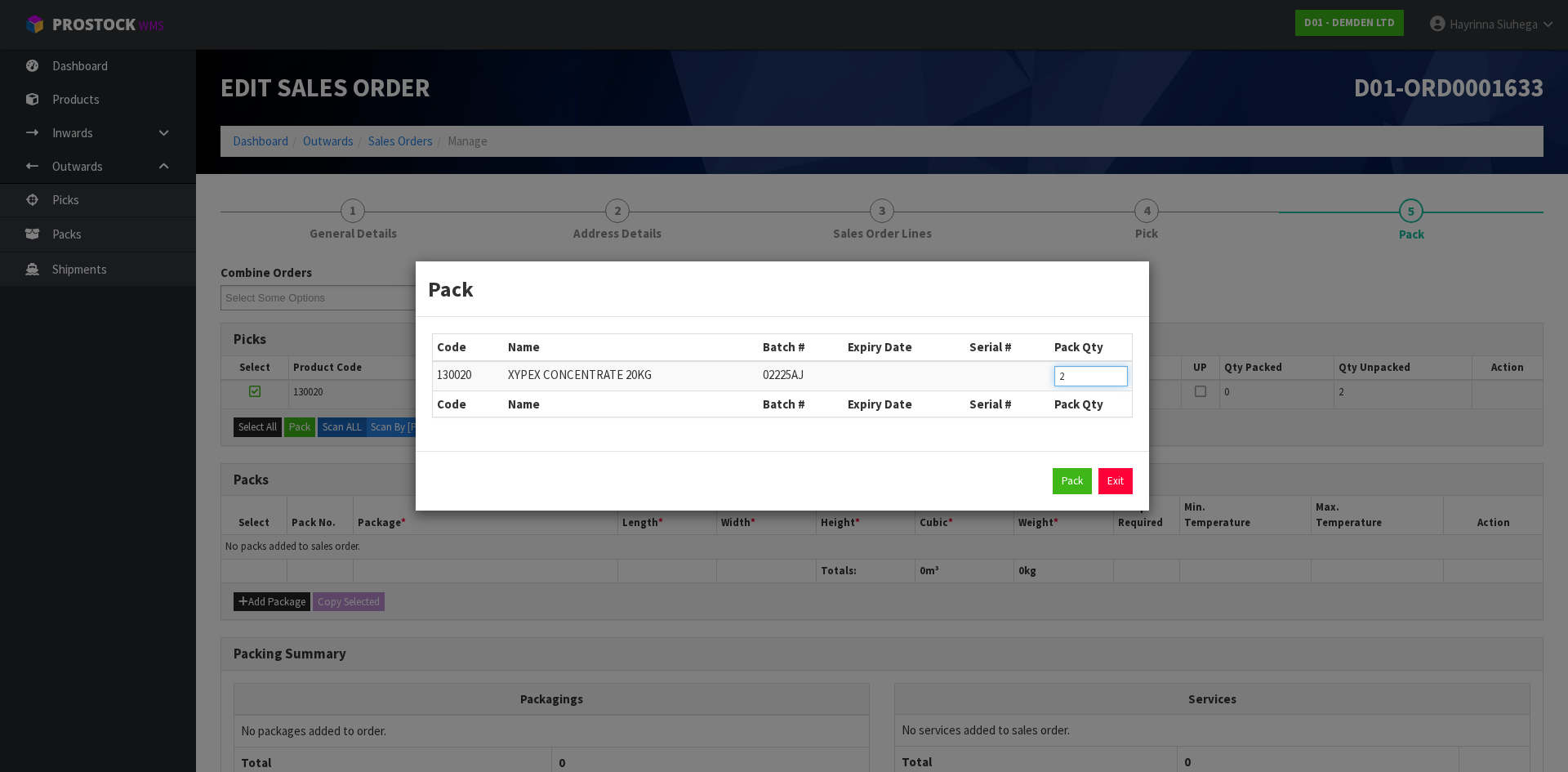
drag, startPoint x: 1069, startPoint y: 383, endPoint x: 998, endPoint y: 374, distance: 71.6
click at [1000, 383] on tr "130020 XYPEX CONCENTRATE 20KG 02225AJ 2" at bounding box center [782, 376] width 699 height 31
click button "Pack" at bounding box center [1072, 481] width 39 height 26
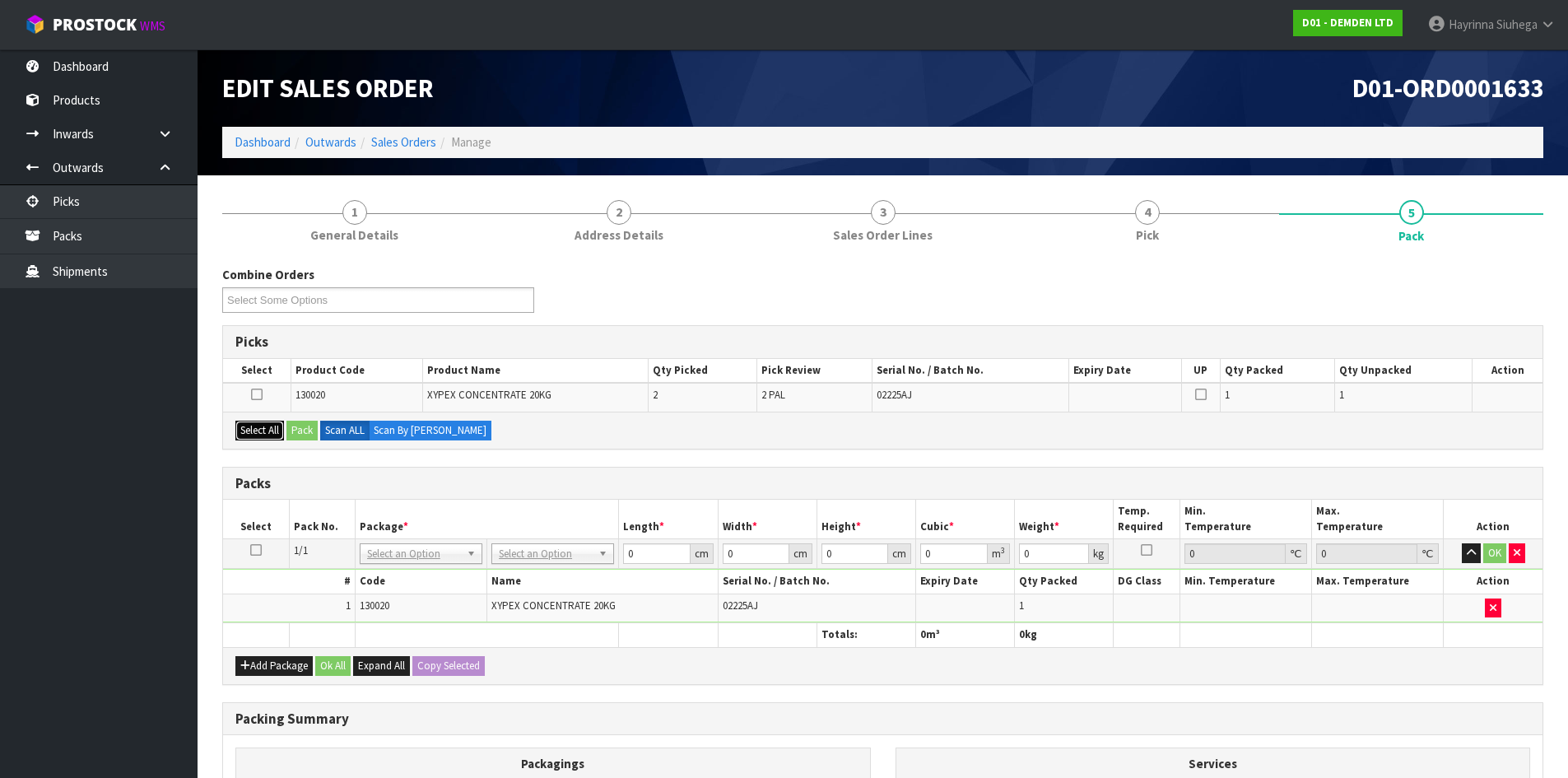
click at [262, 438] on button "Select All" at bounding box center [260, 430] width 48 height 19
click at [306, 433] on button "Pack" at bounding box center [303, 430] width 32 height 19
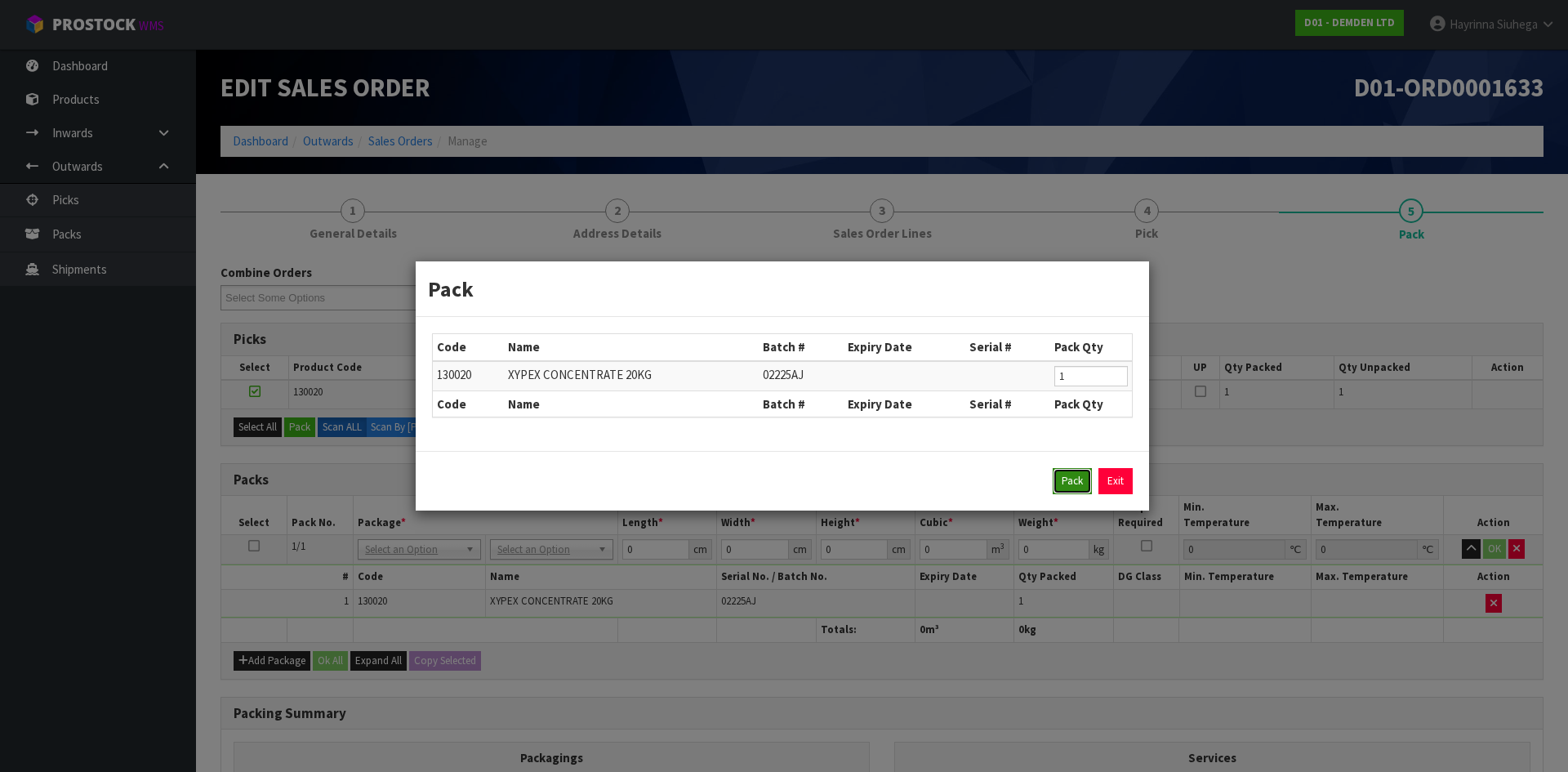
click at [1069, 483] on button "Pack" at bounding box center [1072, 481] width 39 height 26
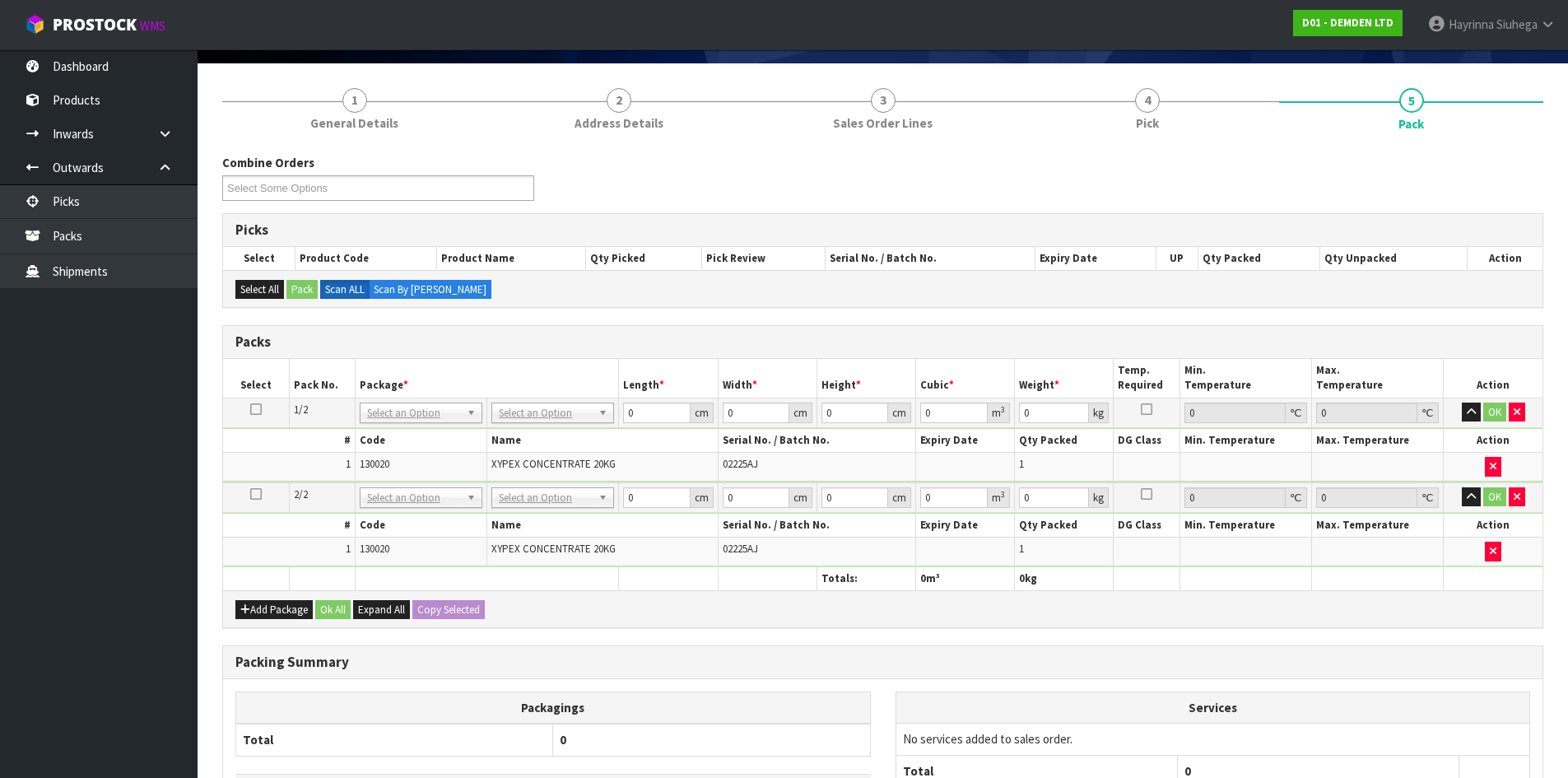
scroll to position [247, 0]
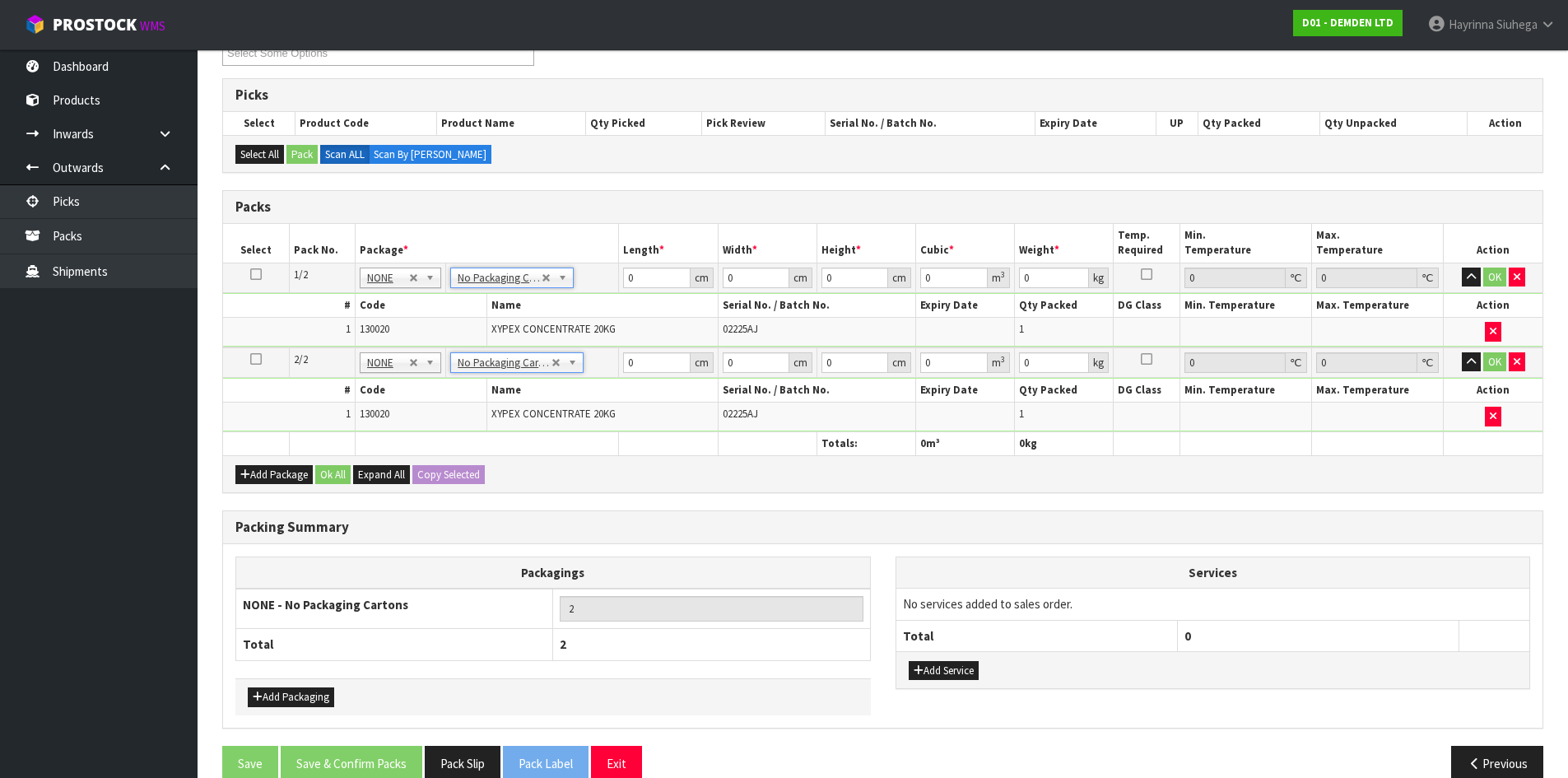
click at [619, 273] on td "0 cm" at bounding box center [668, 277] width 99 height 30
click at [621, 274] on td "0 cm" at bounding box center [668, 277] width 99 height 30
click at [626, 277] on input "0" at bounding box center [656, 277] width 67 height 20
drag, startPoint x: 626, startPoint y: 277, endPoint x: 678, endPoint y: 277, distance: 52.0
click at [678, 277] on input "0" at bounding box center [656, 277] width 67 height 20
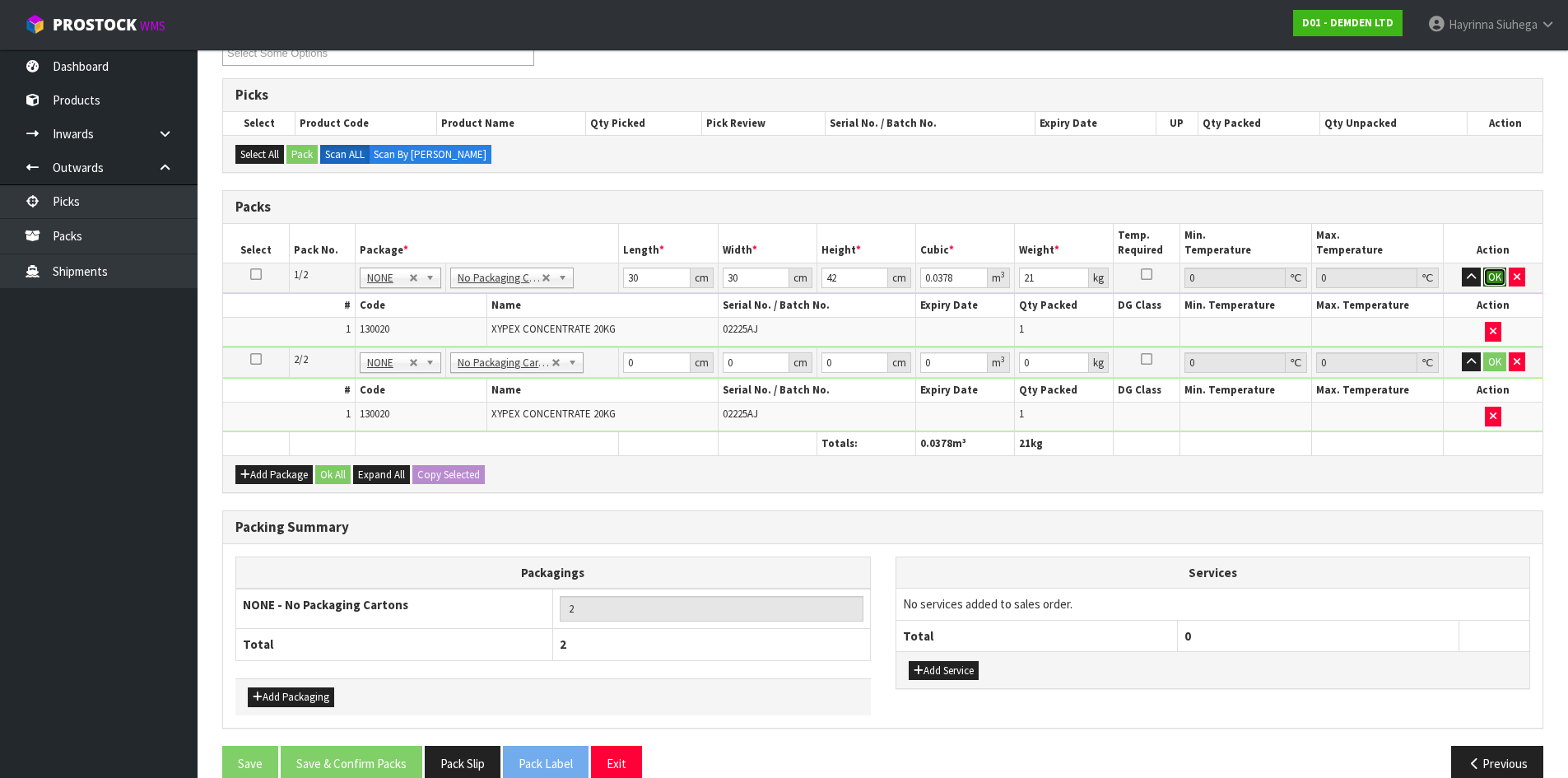
click button "OK" at bounding box center [1495, 277] width 23 height 19
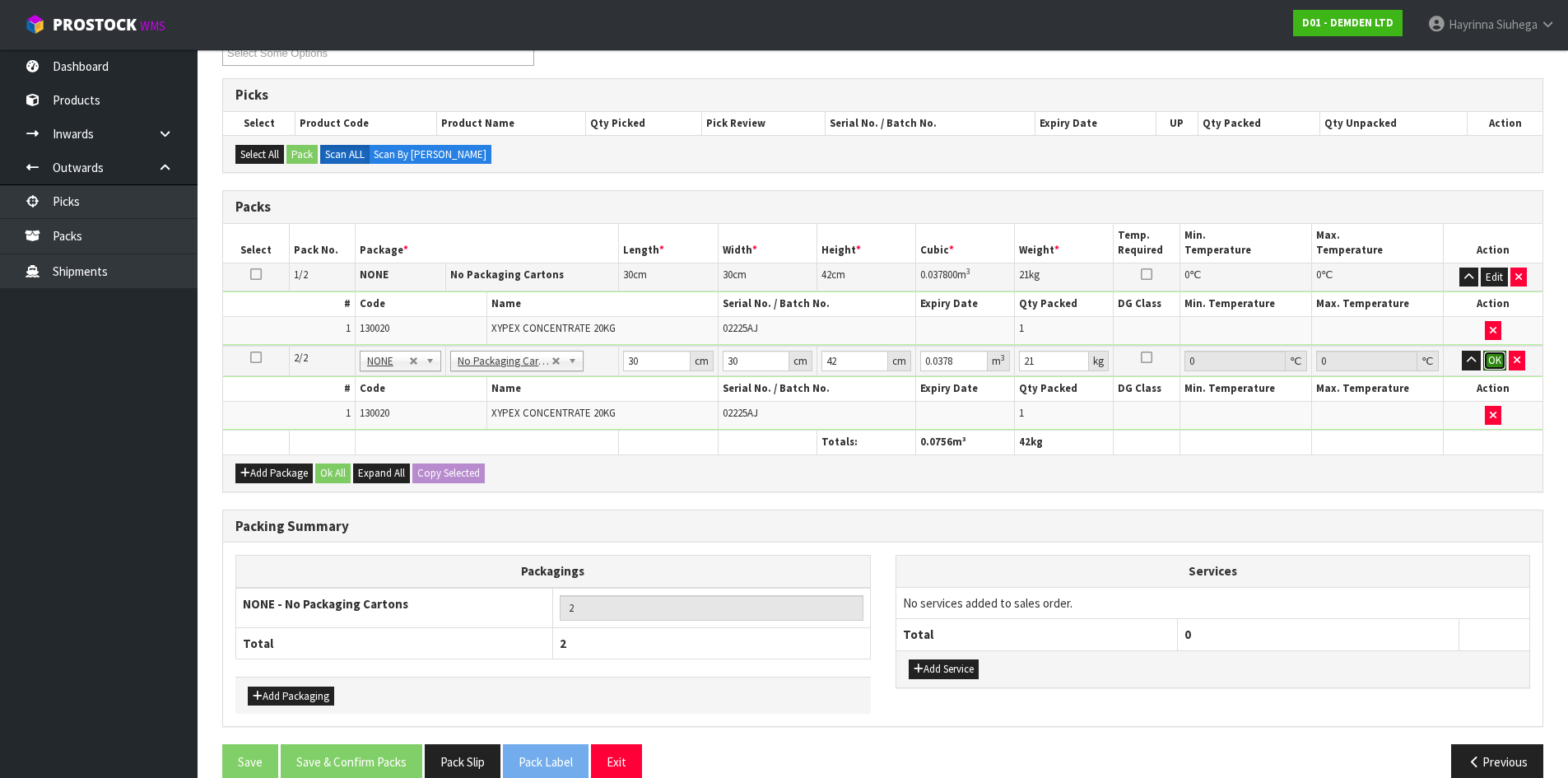
click button "OK" at bounding box center [1495, 360] width 23 height 19
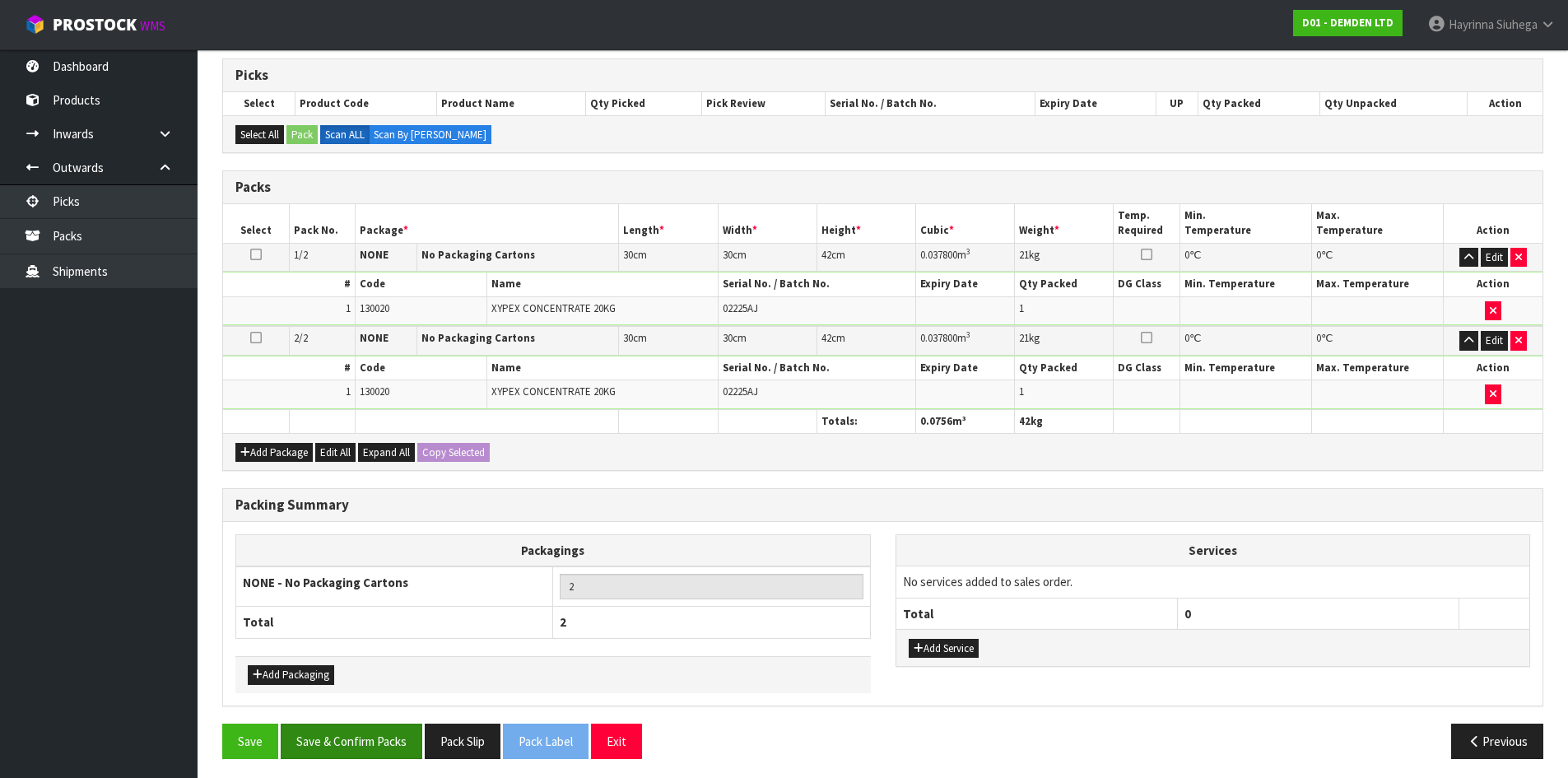
scroll to position [273, 0]
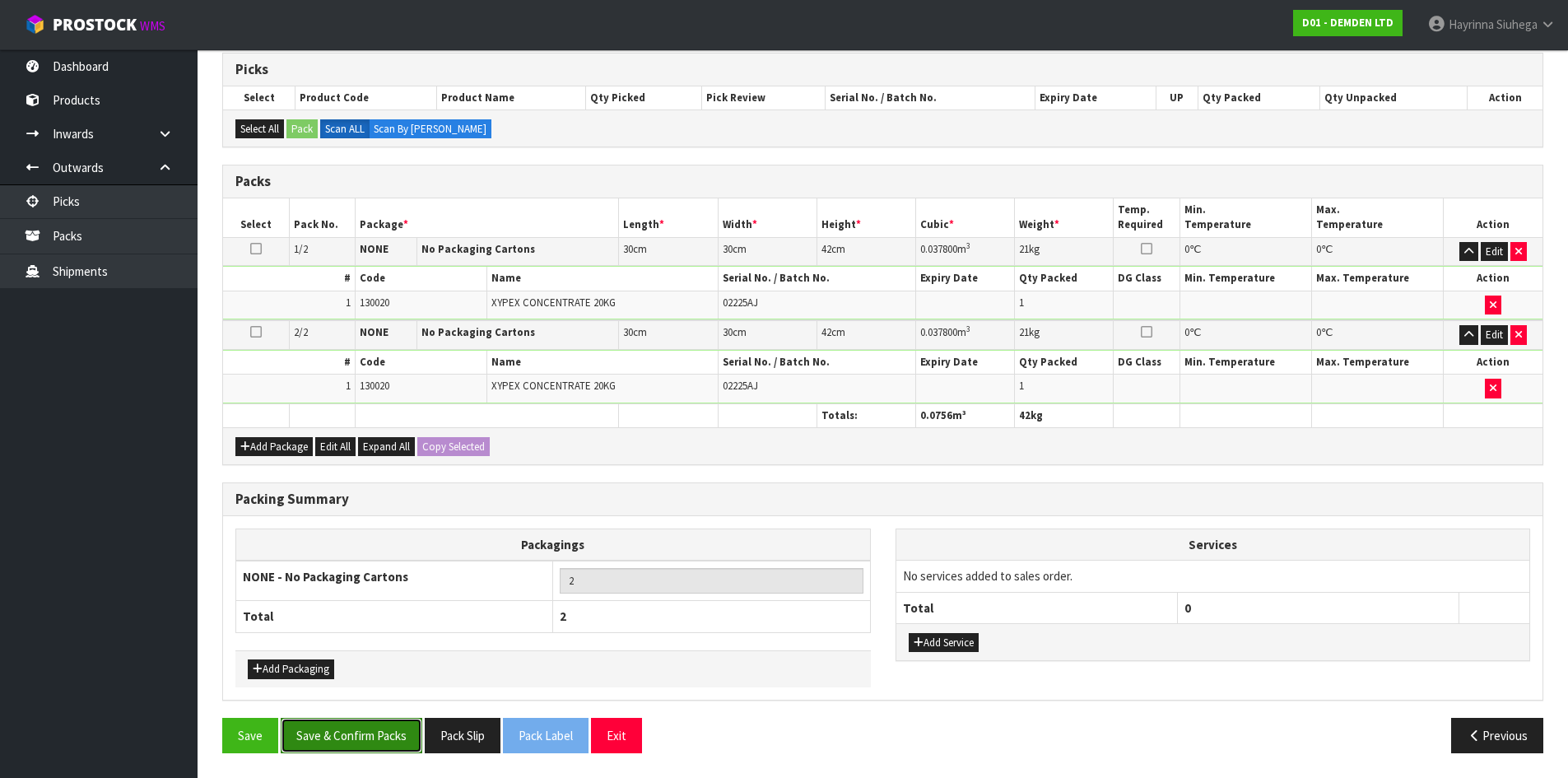
click at [335, 730] on button "Save & Confirm Packs" at bounding box center [351, 736] width 142 height 35
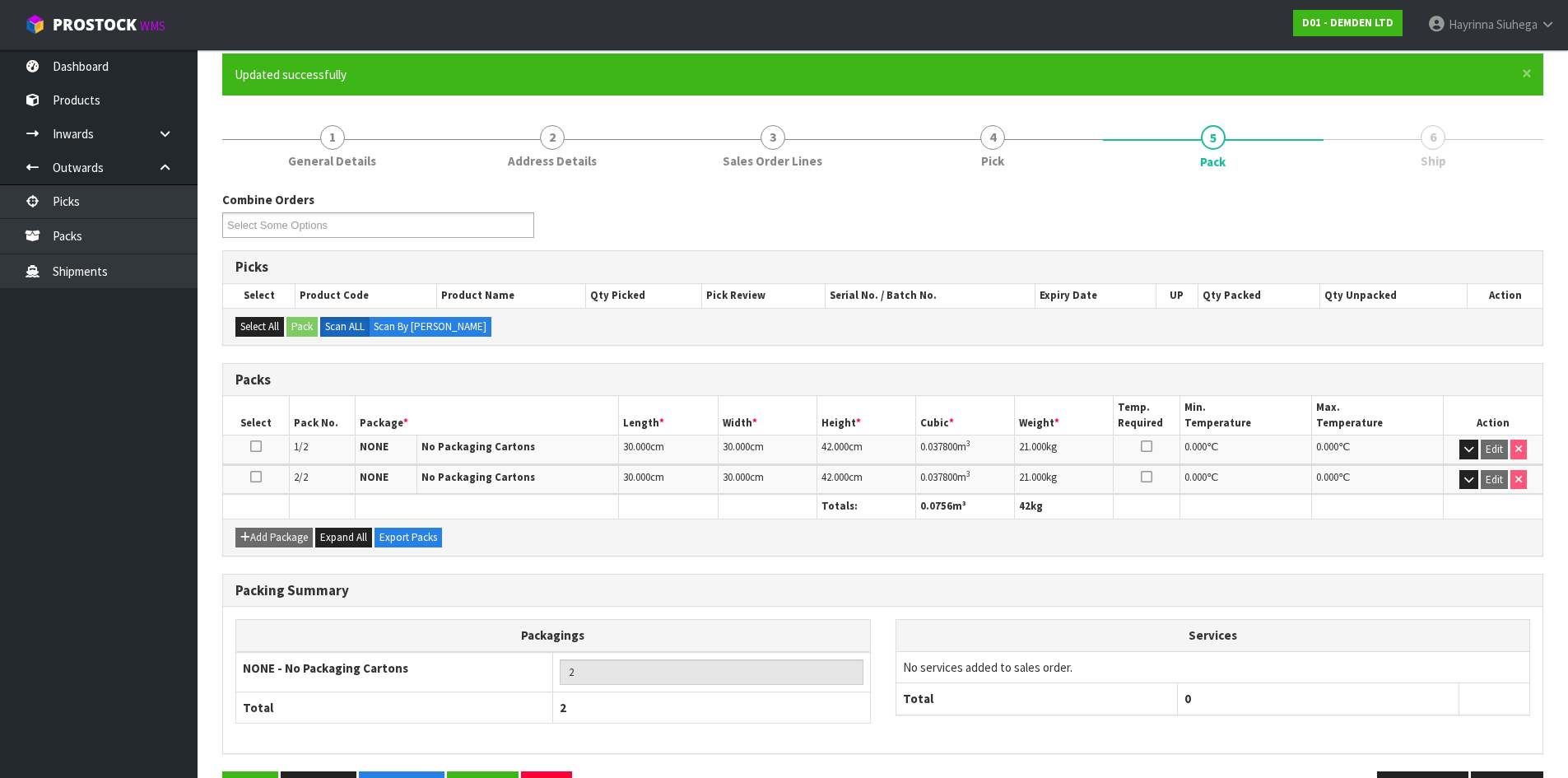
scroll to position [188, 0]
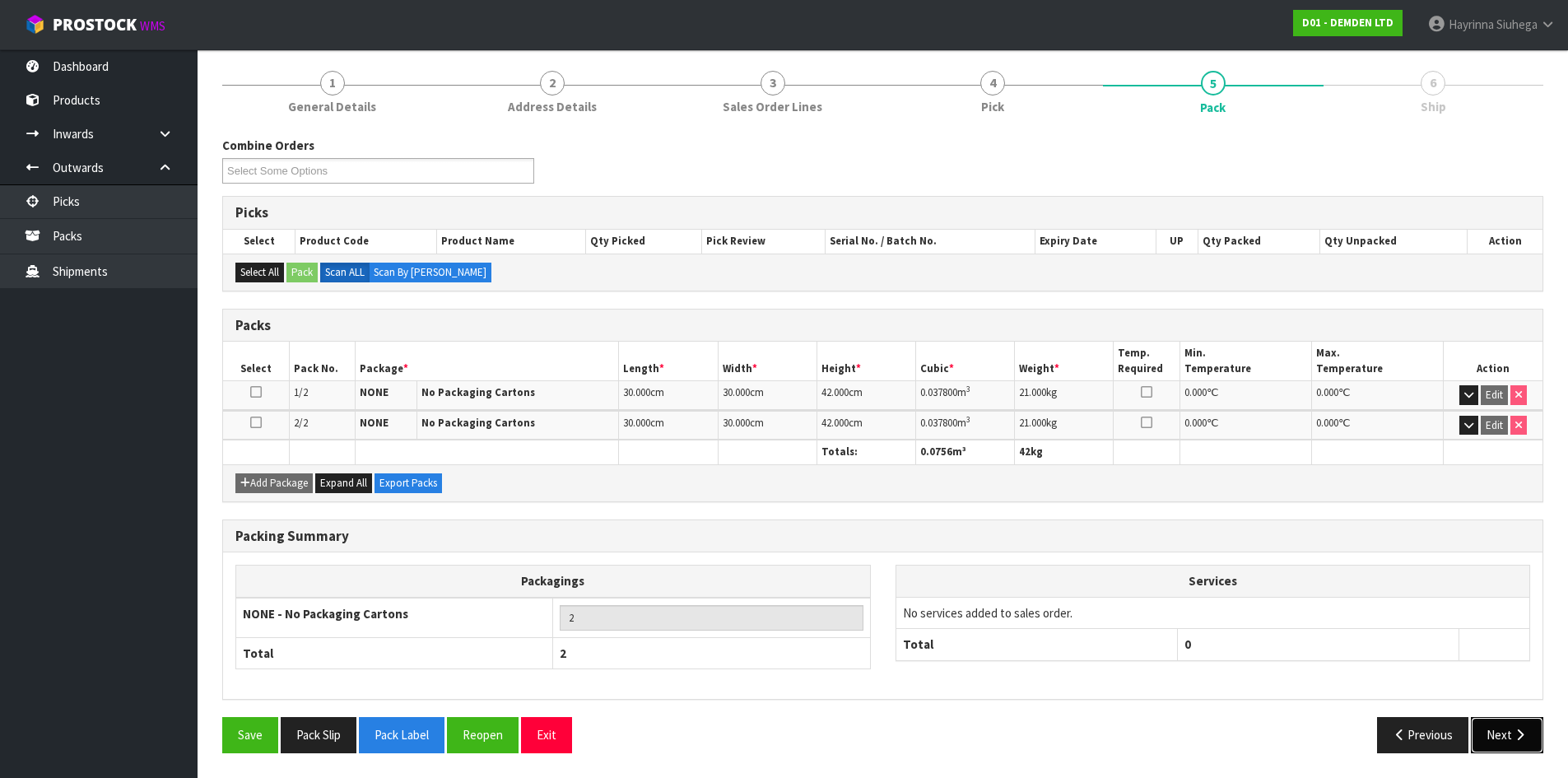
click at [1506, 739] on button "Next" at bounding box center [1507, 735] width 72 height 35
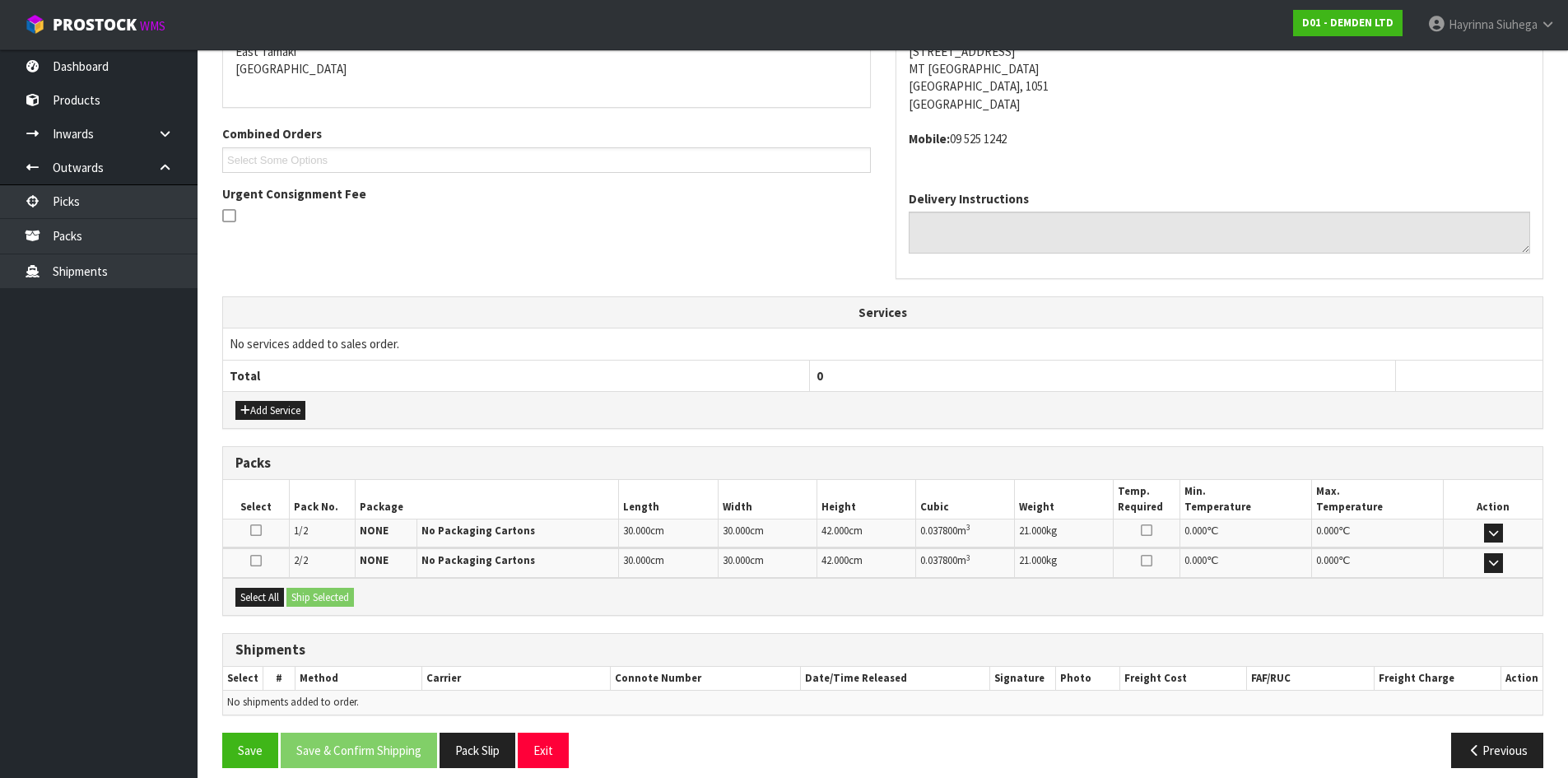
scroll to position [378, 0]
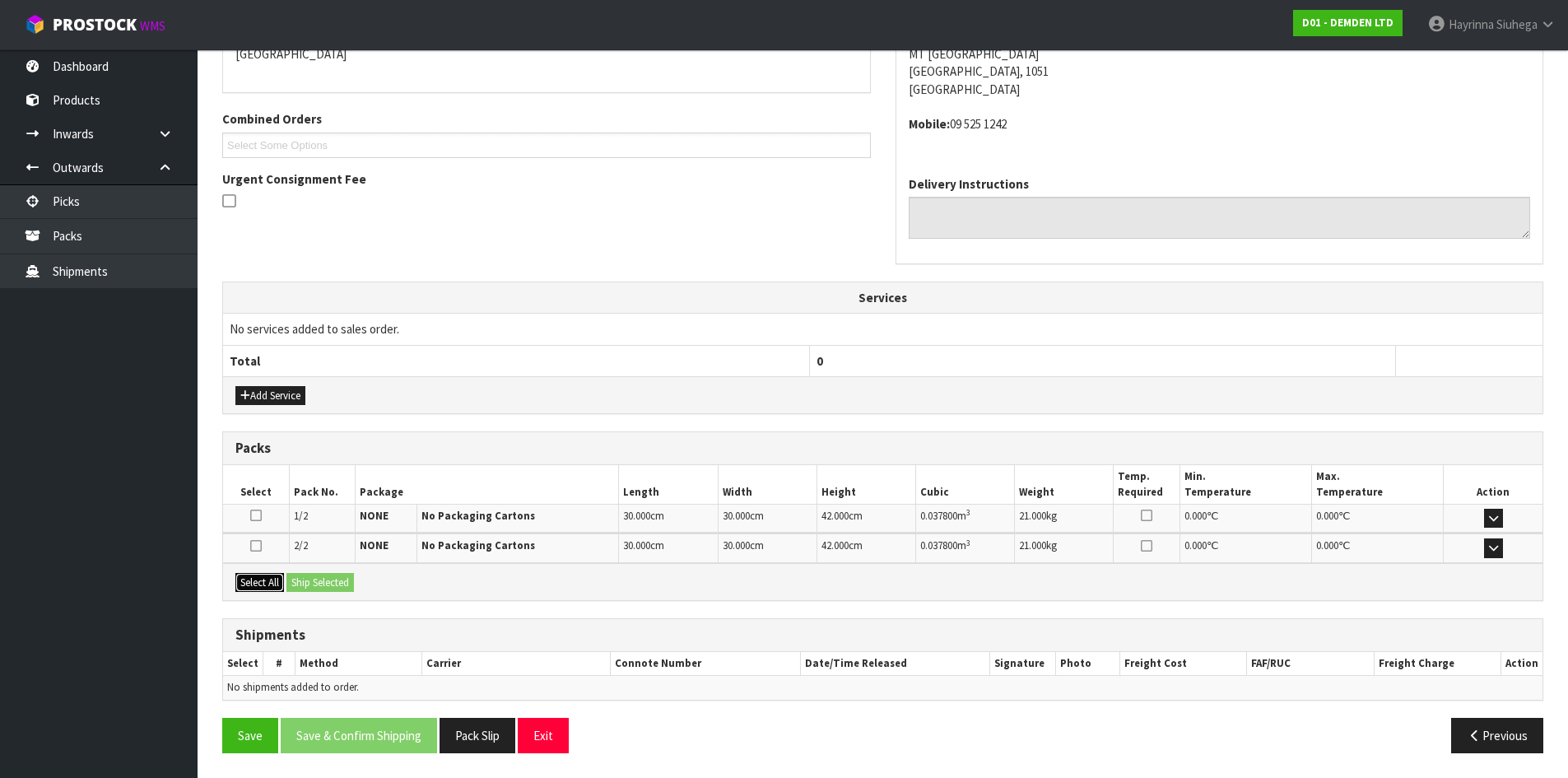
drag, startPoint x: 263, startPoint y: 581, endPoint x: 279, endPoint y: 581, distance: 16.0
click at [266, 581] on button "Select All" at bounding box center [260, 583] width 48 height 19
click at [317, 581] on button "Ship Selected" at bounding box center [320, 583] width 68 height 19
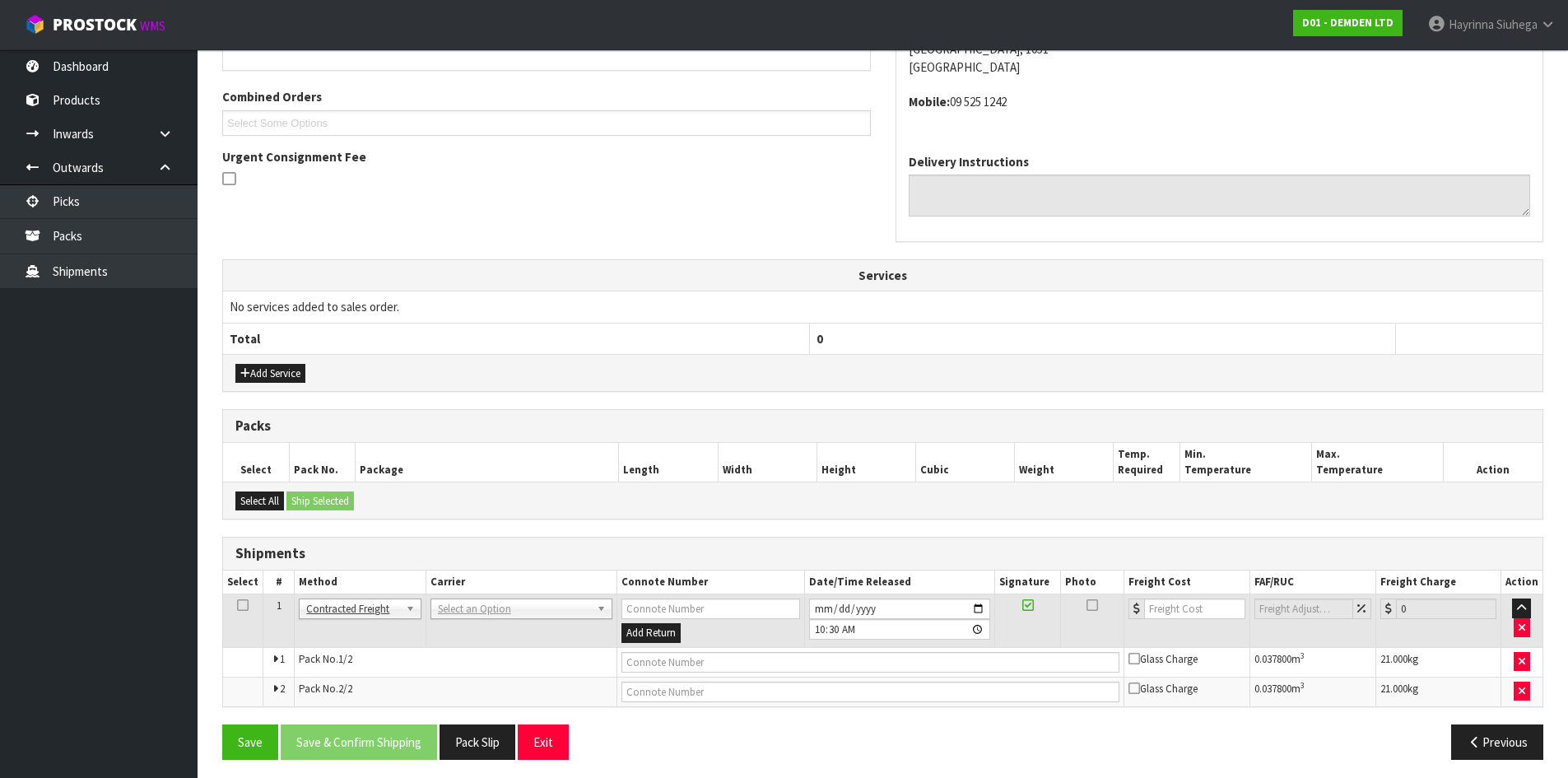
scroll to position [407, 0]
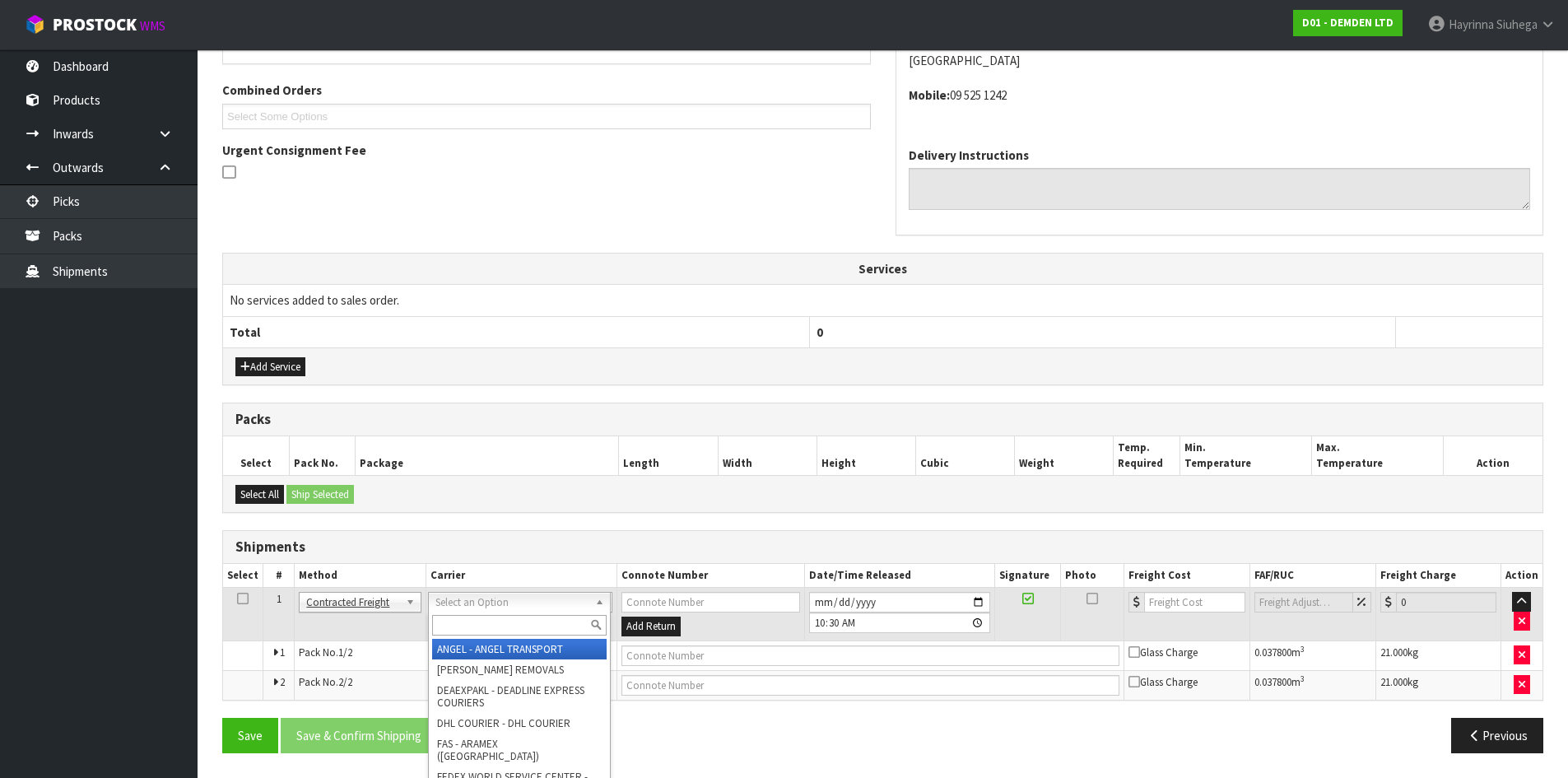
click at [474, 620] on input "text" at bounding box center [519, 625] width 174 height 20
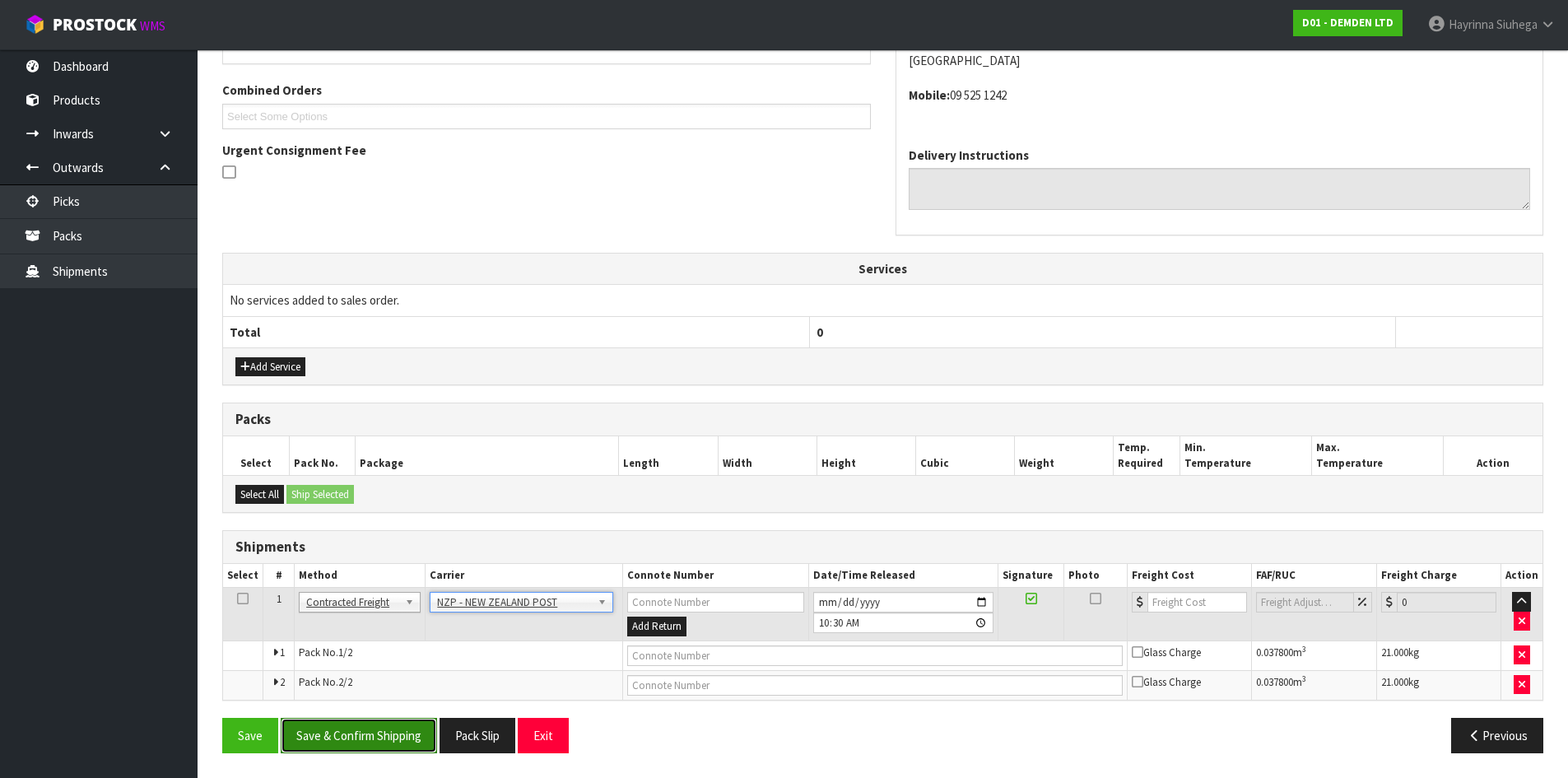
click at [383, 724] on button "Save & Confirm Shipping" at bounding box center [359, 736] width 157 height 35
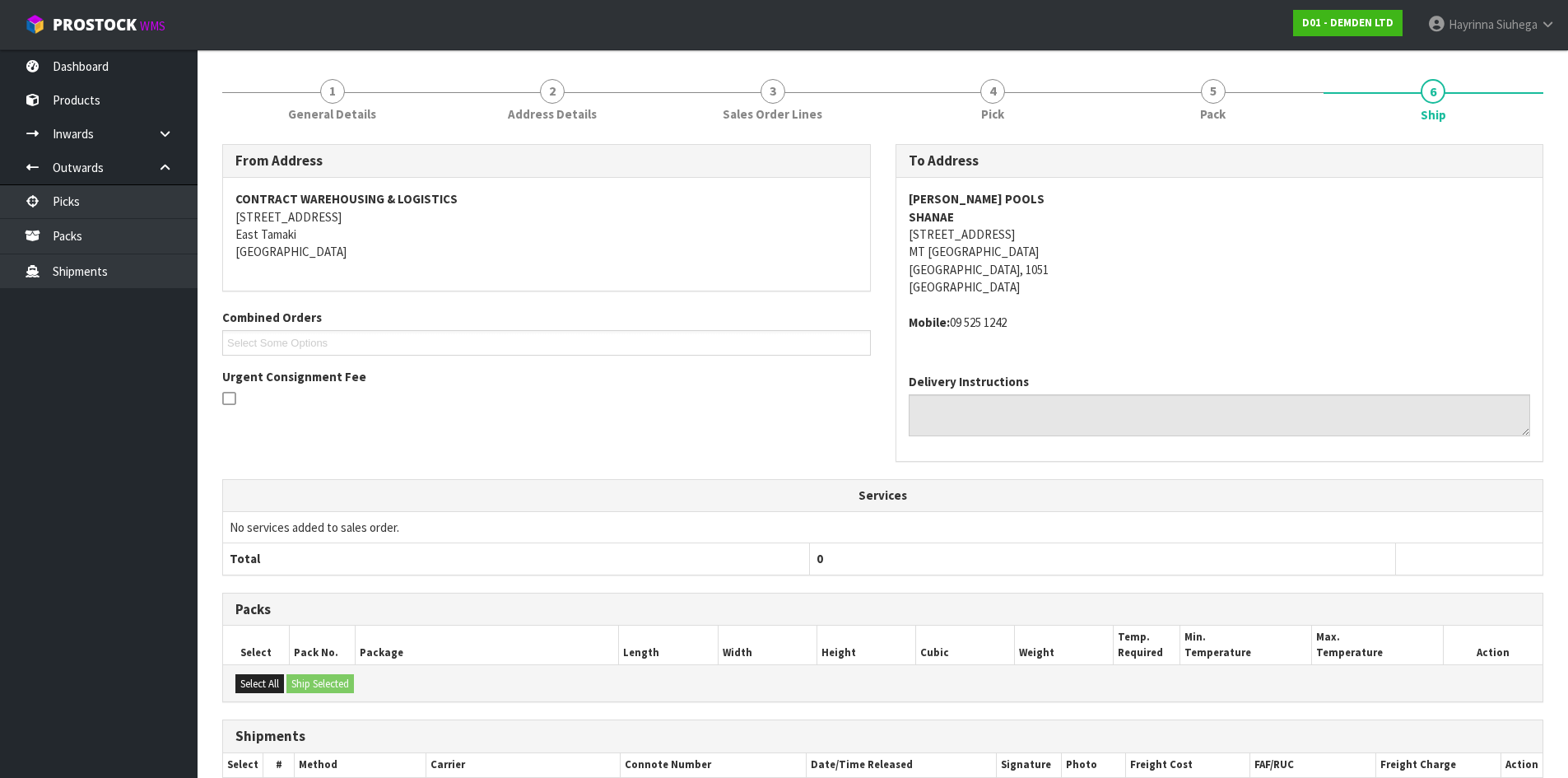
scroll to position [383, 0]
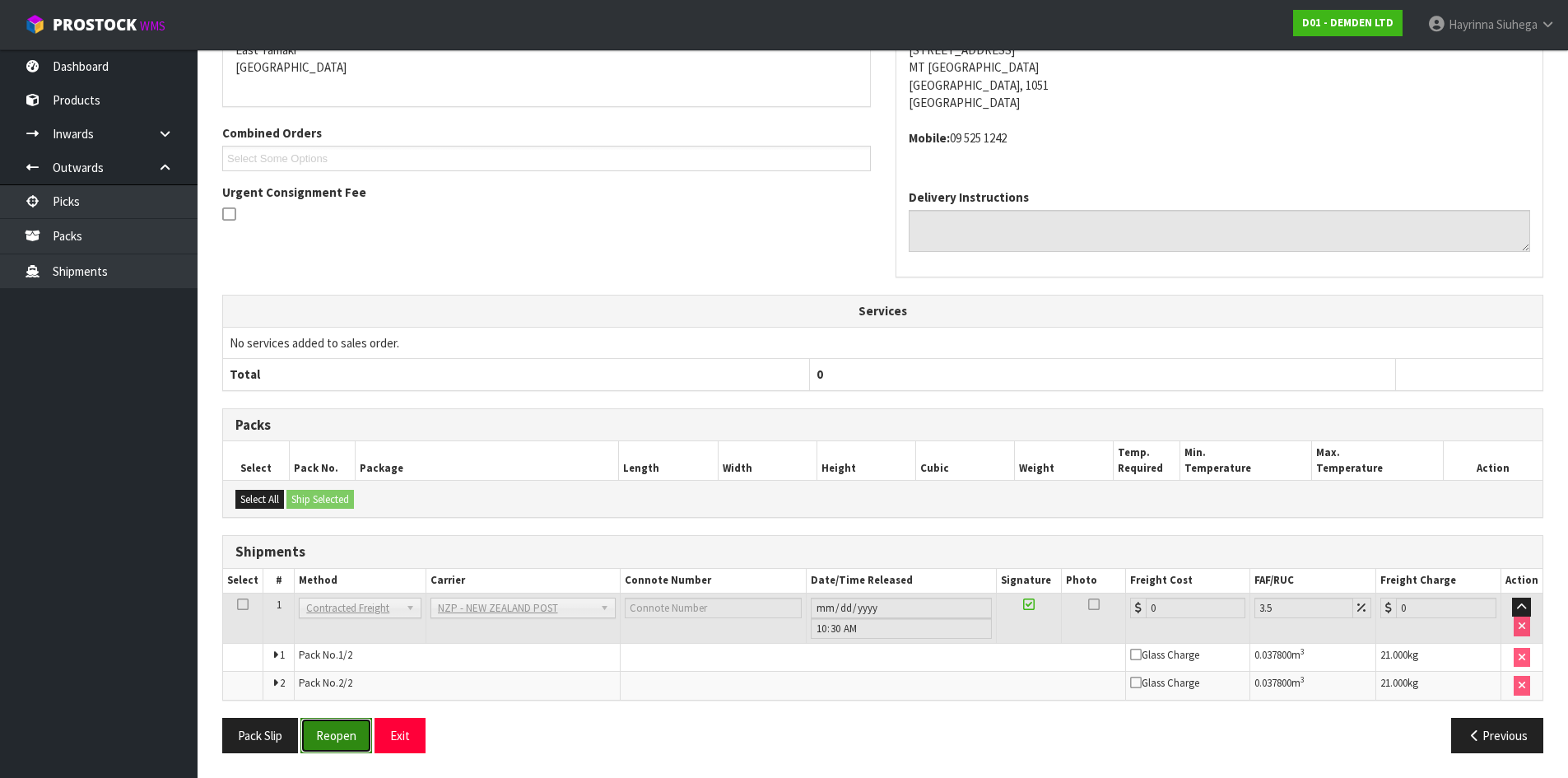
click at [341, 726] on button "Reopen" at bounding box center [335, 736] width 71 height 35
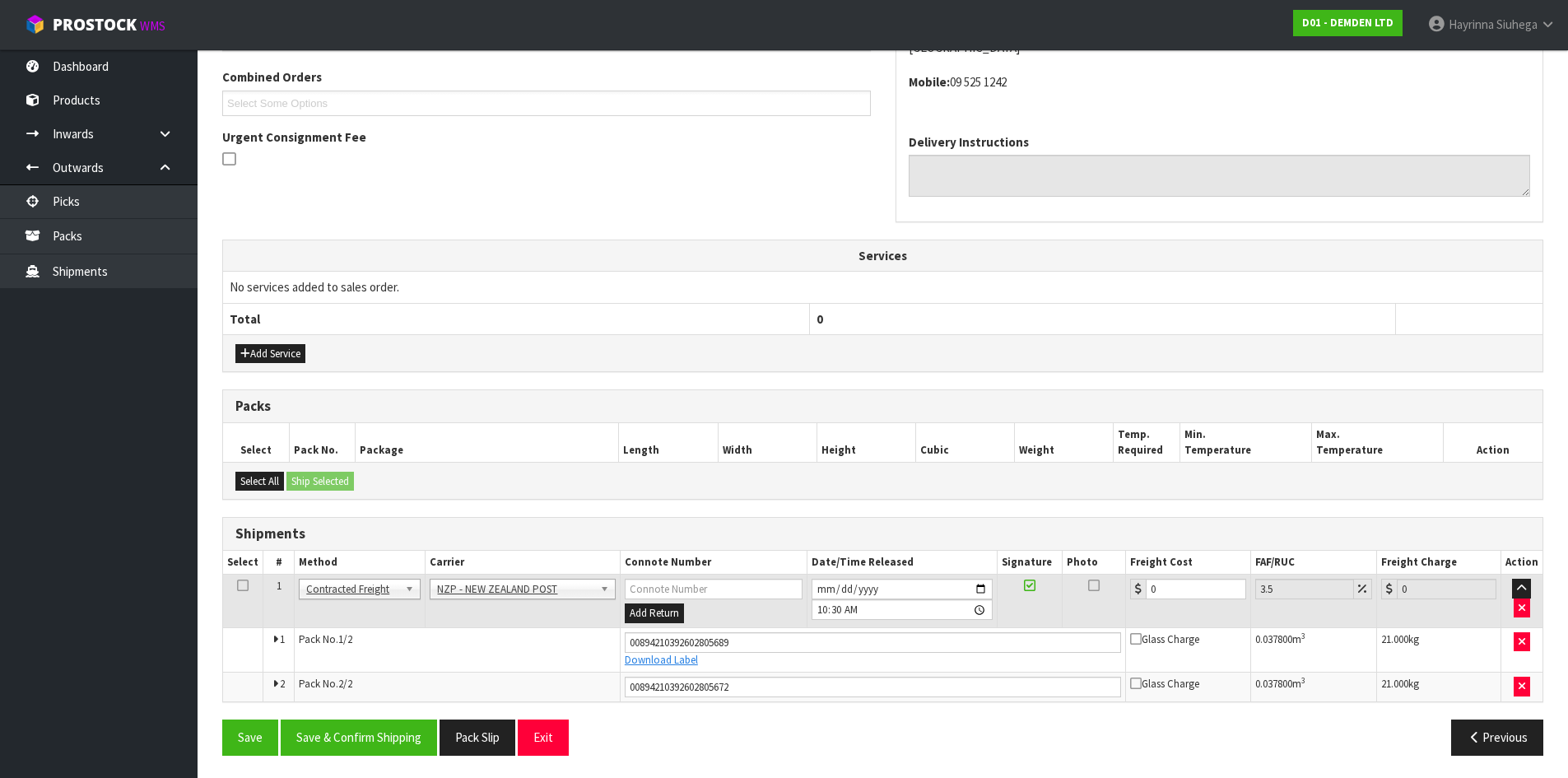
scroll to position [423, 0]
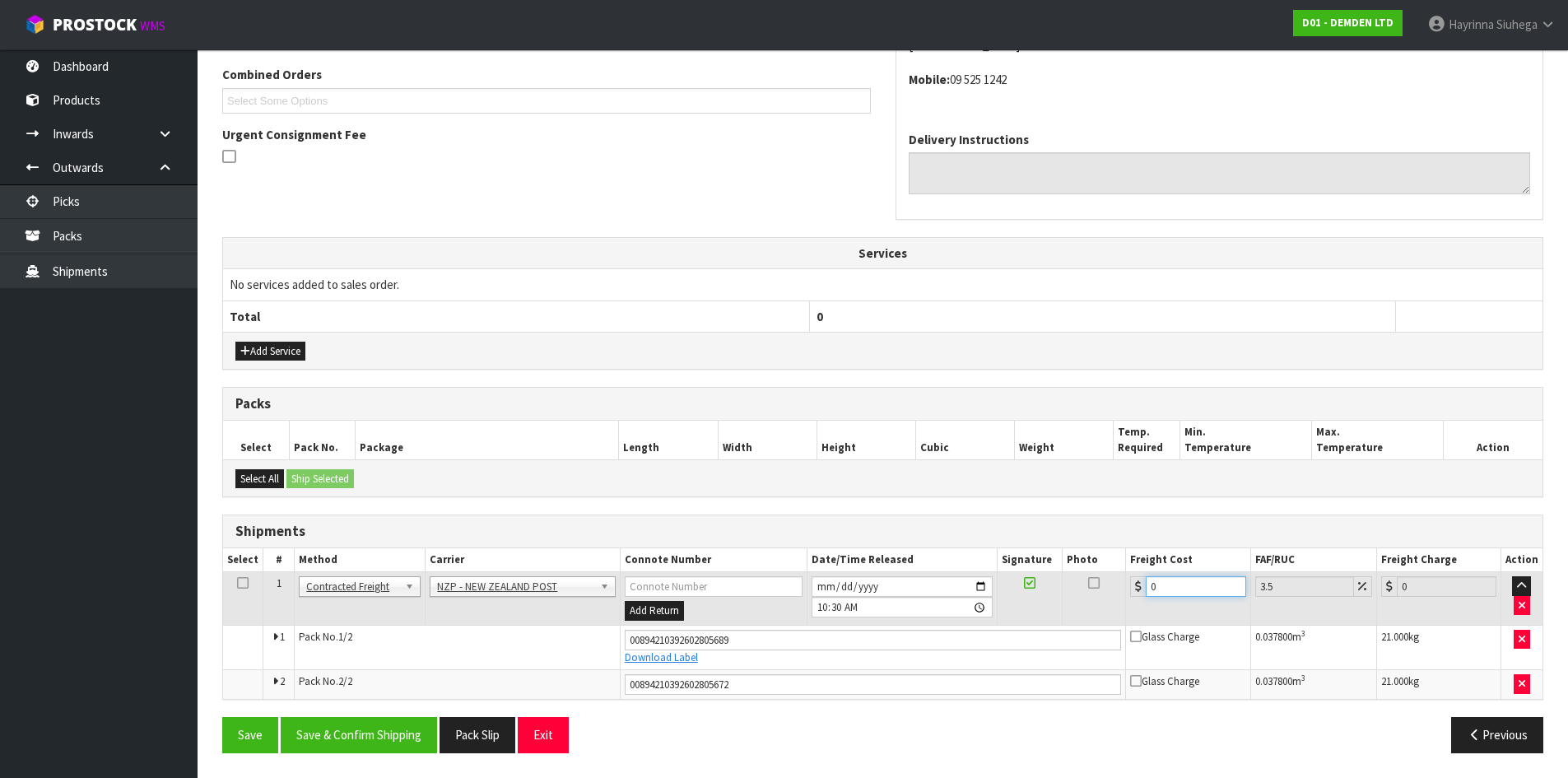
drag, startPoint x: 1176, startPoint y: 582, endPoint x: 735, endPoint y: 564, distance: 441.4
click at [805, 587] on tr "1 Client Local Pickup Customer Local Pickup Company Freight Contracted Freight …" at bounding box center [882, 598] width 1319 height 54
click at [223, 717] on button "Save" at bounding box center [251, 735] width 56 height 35
click at [344, 729] on button "Save & Confirm Shipping" at bounding box center [359, 735] width 157 height 35
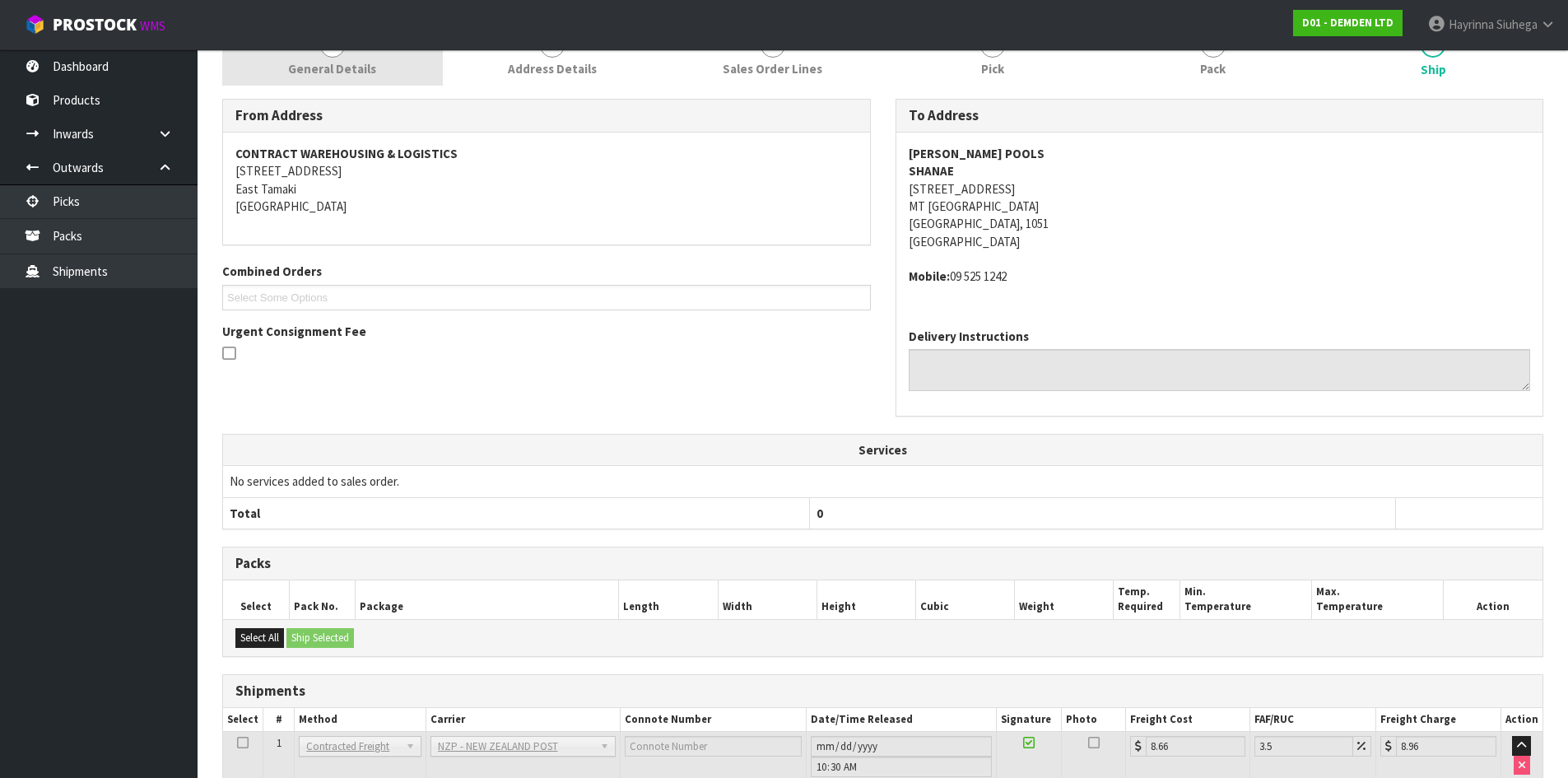
scroll to position [47, 0]
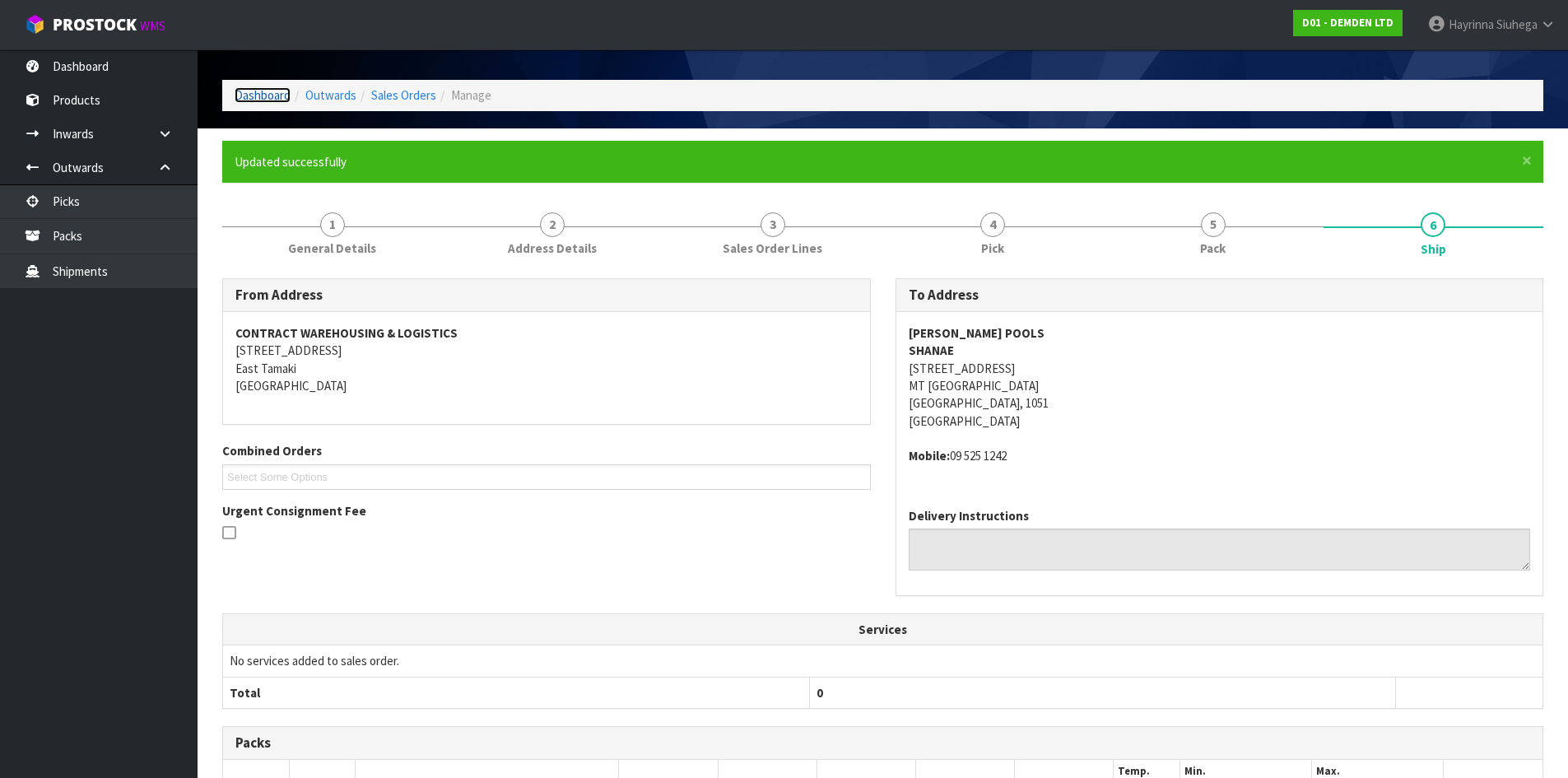
click at [275, 96] on link "Dashboard" at bounding box center [263, 95] width 56 height 16
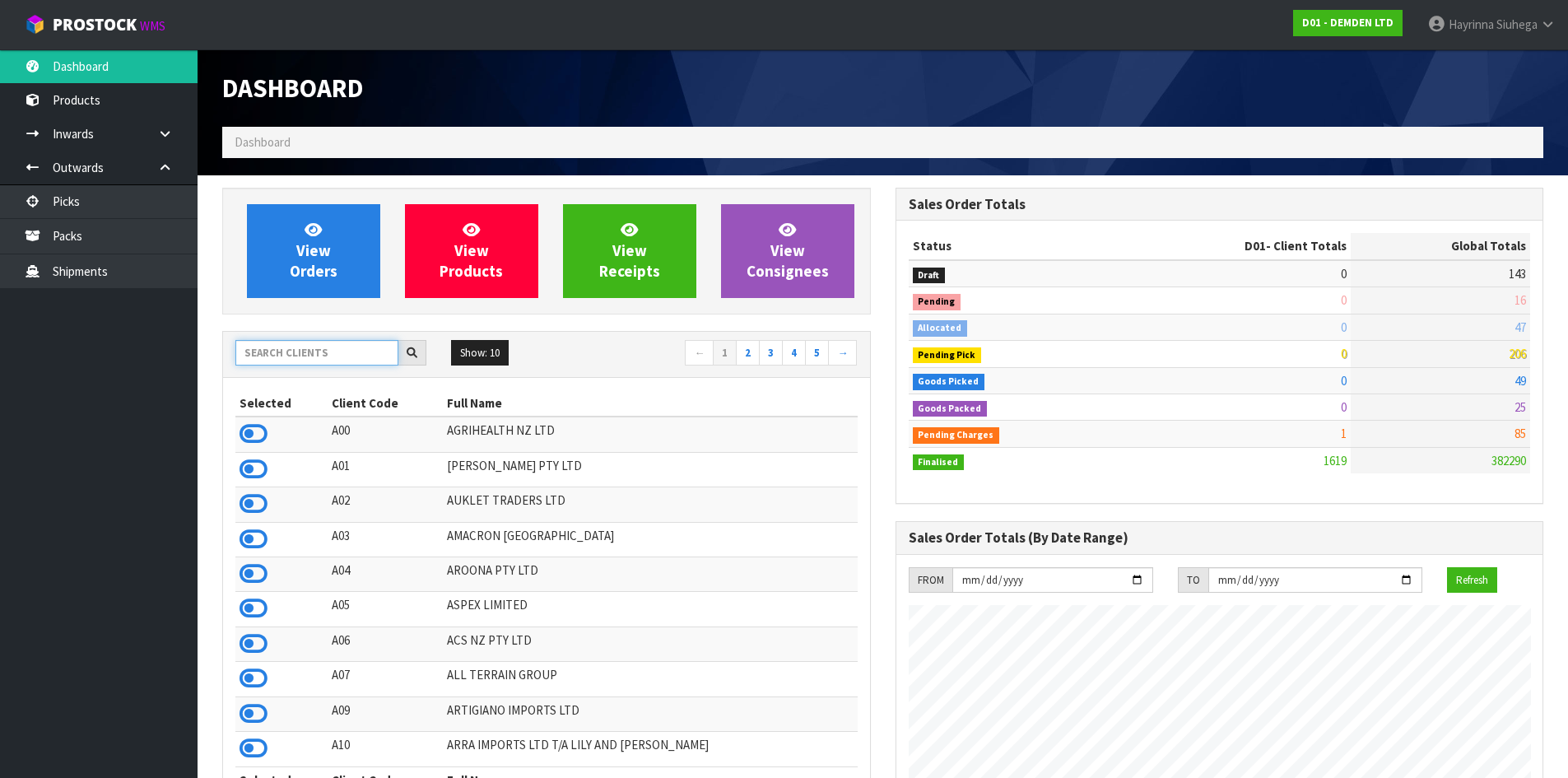
click at [309, 359] on input "text" at bounding box center [317, 352] width 163 height 26
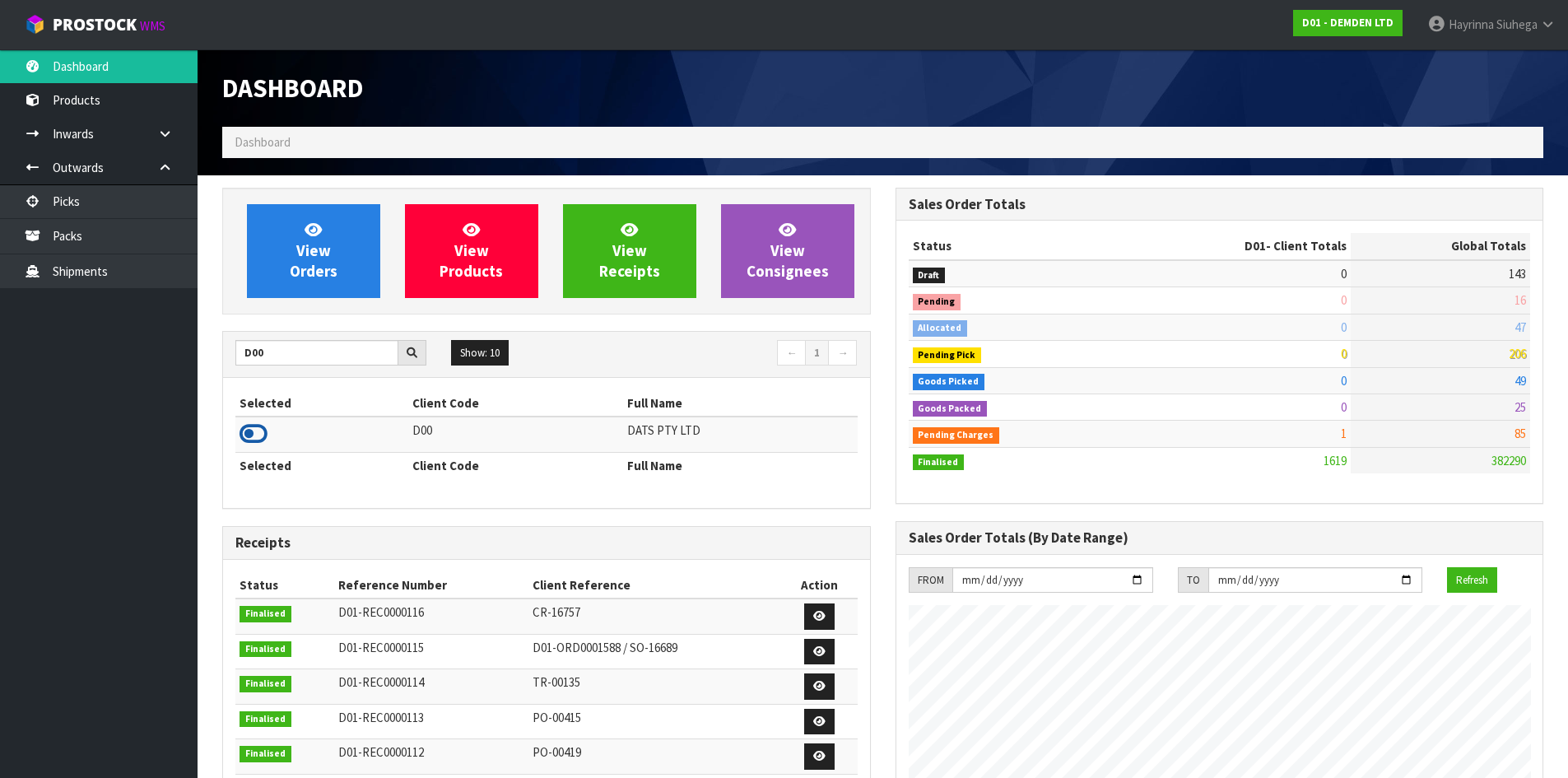
click at [252, 436] on icon at bounding box center [253, 434] width 28 height 25
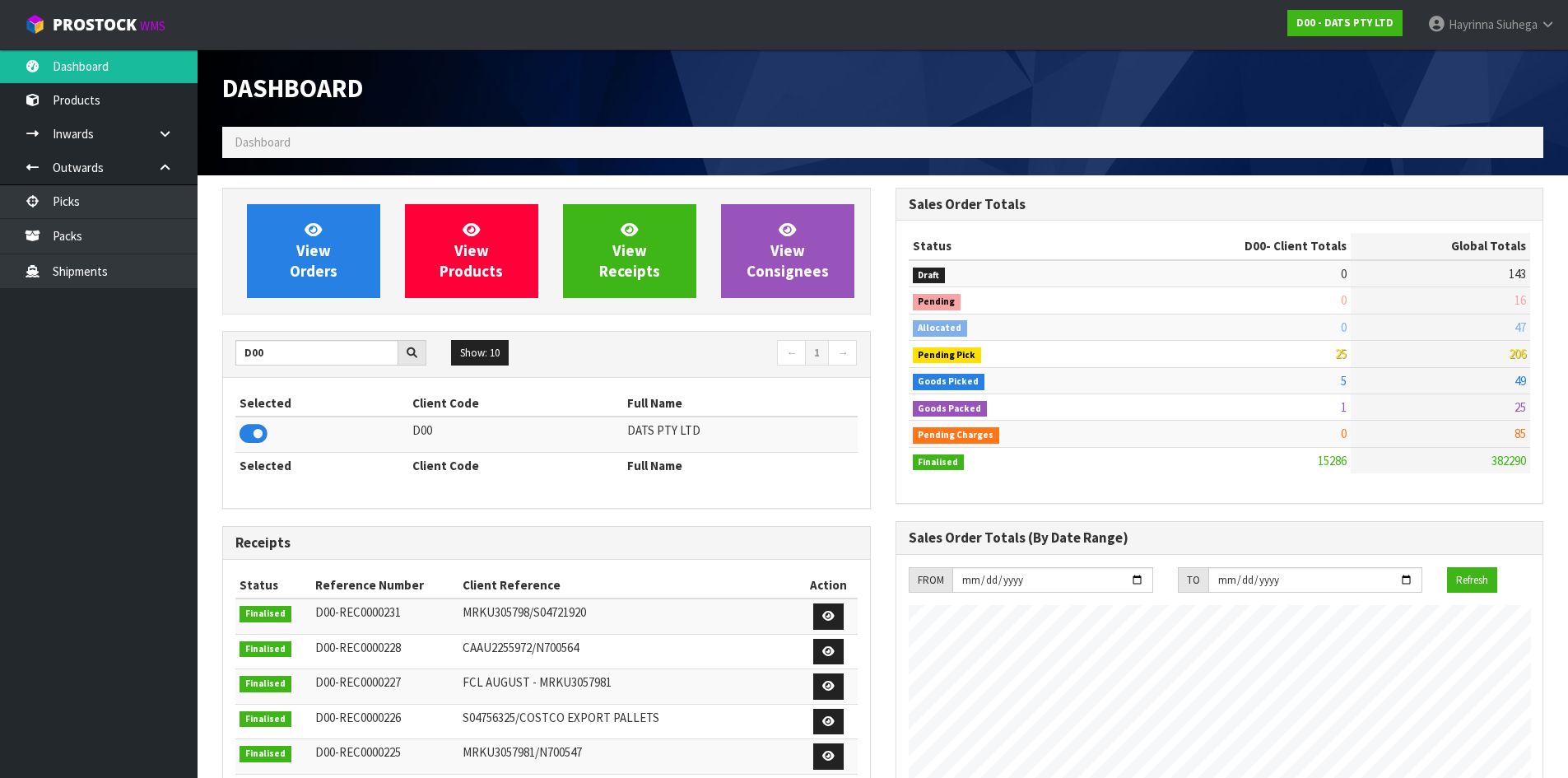
scroll to position [1247, 672]
drag, startPoint x: 260, startPoint y: 352, endPoint x: 11, endPoint y: 289, distance: 256.8
click at [0, 299] on body "Toggle navigation ProStock WMS D00 - DATS PTY LTD Hayrinna Siuhega Logout Dashb…" at bounding box center [784, 389] width 1568 height 778
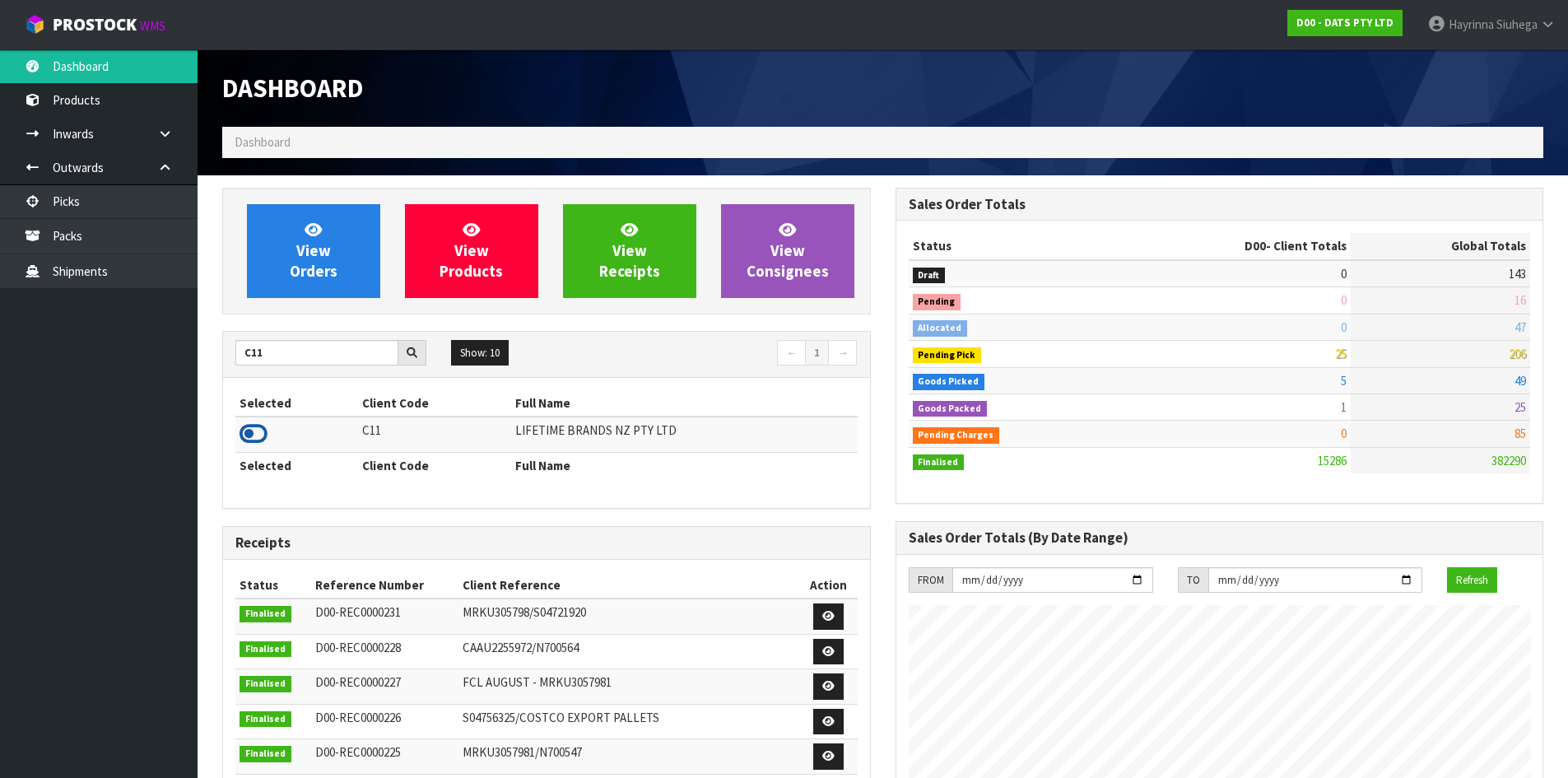
click at [259, 432] on icon at bounding box center [253, 434] width 28 height 25
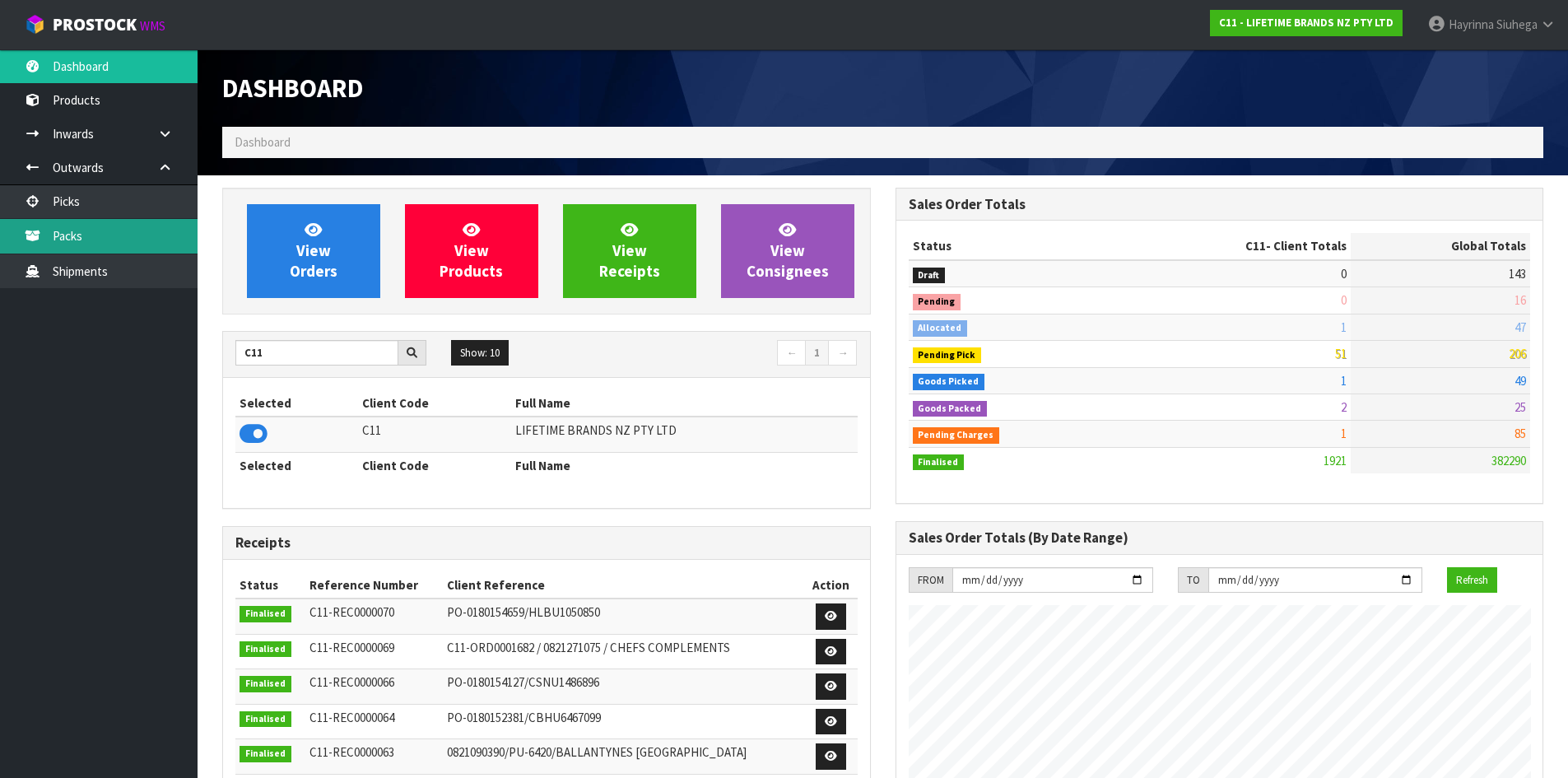
click at [147, 242] on link "Packs" at bounding box center [99, 236] width 197 height 33
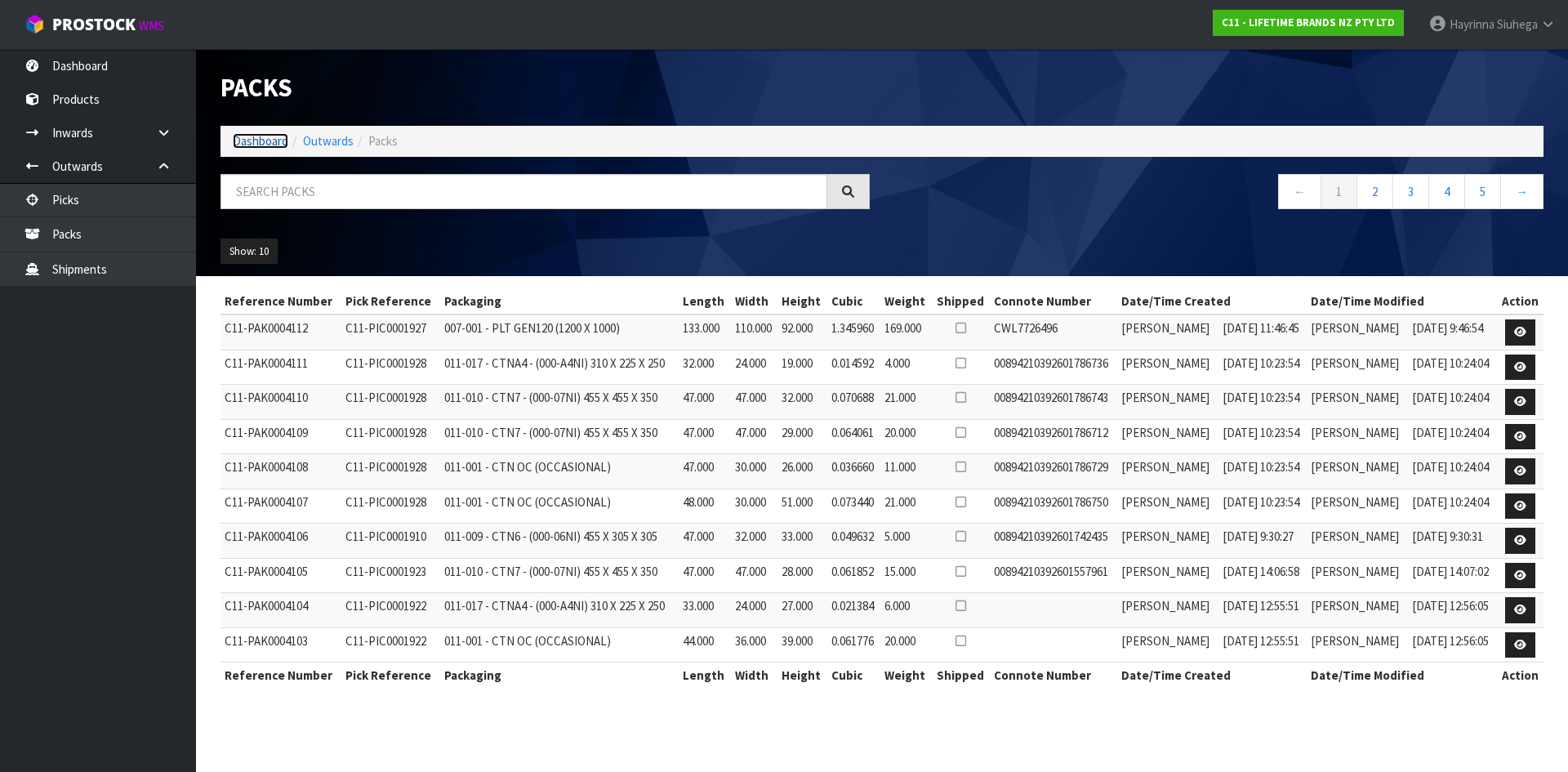
click at [274, 139] on link "Dashboard" at bounding box center [261, 141] width 56 height 16
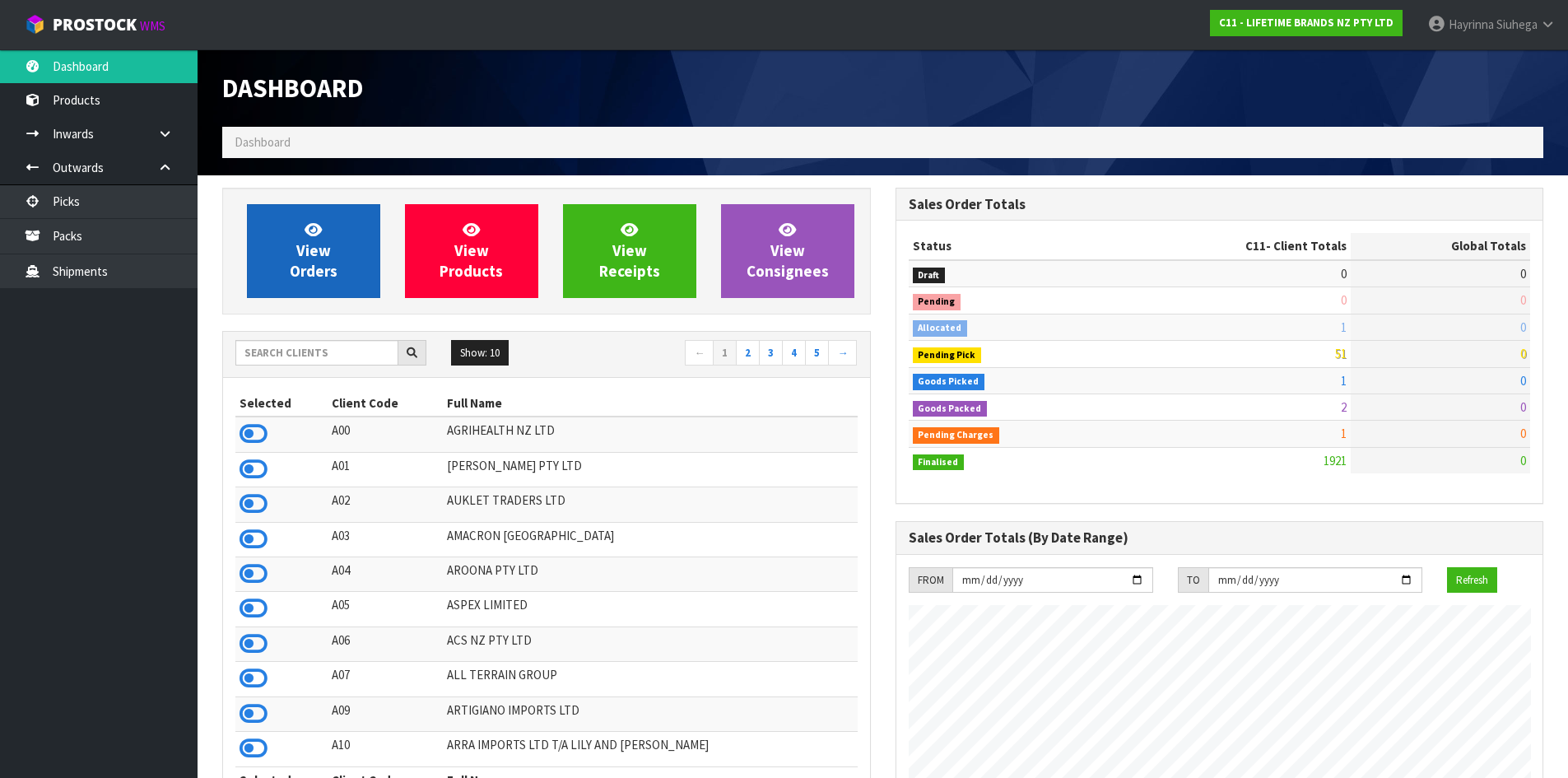
scroll to position [1247, 672]
click at [277, 221] on link "View Orders" at bounding box center [314, 251] width 134 height 94
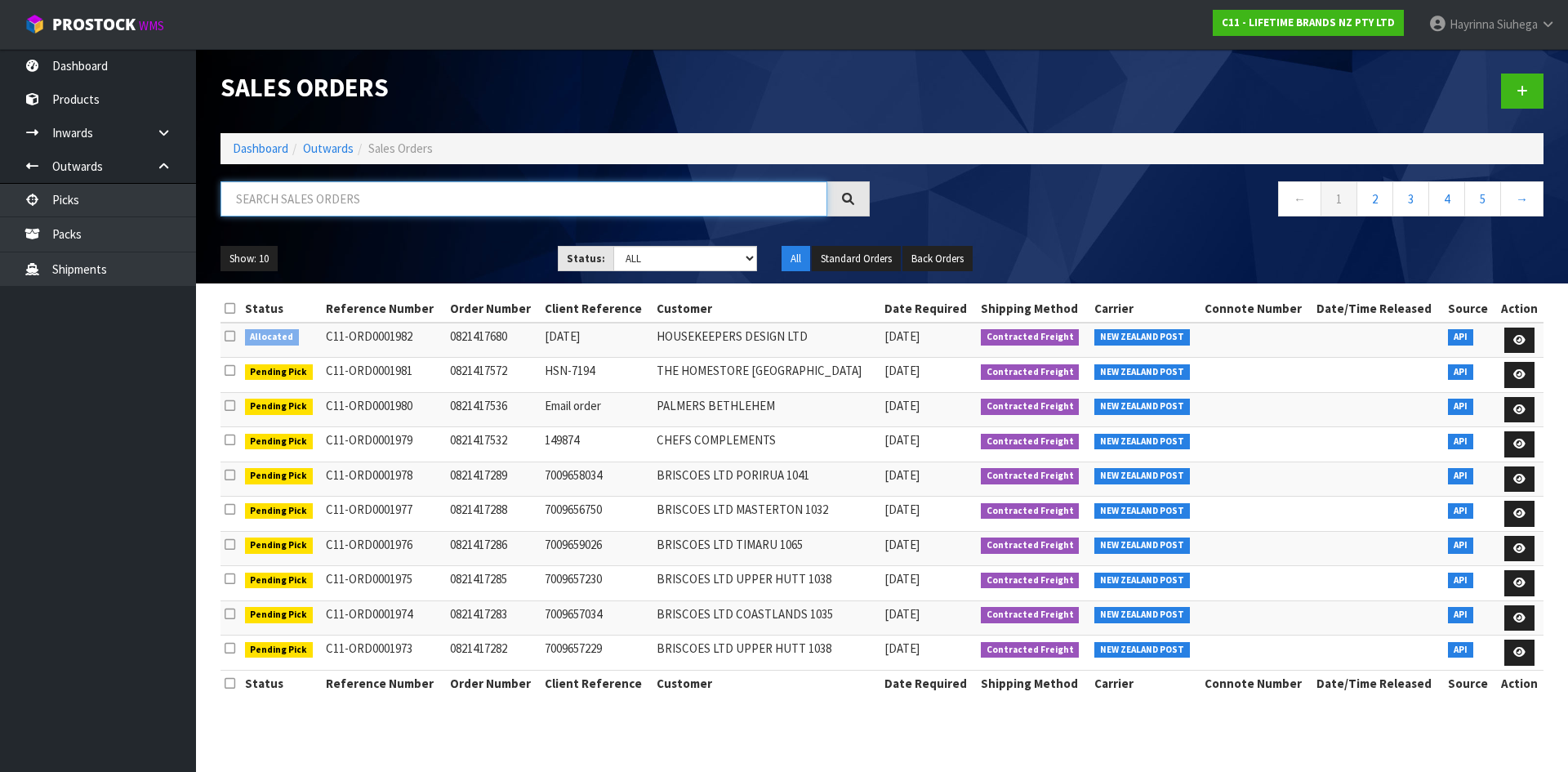
click at [341, 196] on input "text" at bounding box center [524, 199] width 607 height 35
click at [661, 258] on select "Draft Pending Allocated Pending Pick Goods Picked Goods Packed Pending Charges …" at bounding box center [685, 258] width 145 height 25
click at [613, 246] on select "Draft Pending Allocated Pending Pick Goods Picked Goods Packed Pending Charges …" at bounding box center [685, 258] width 145 height 25
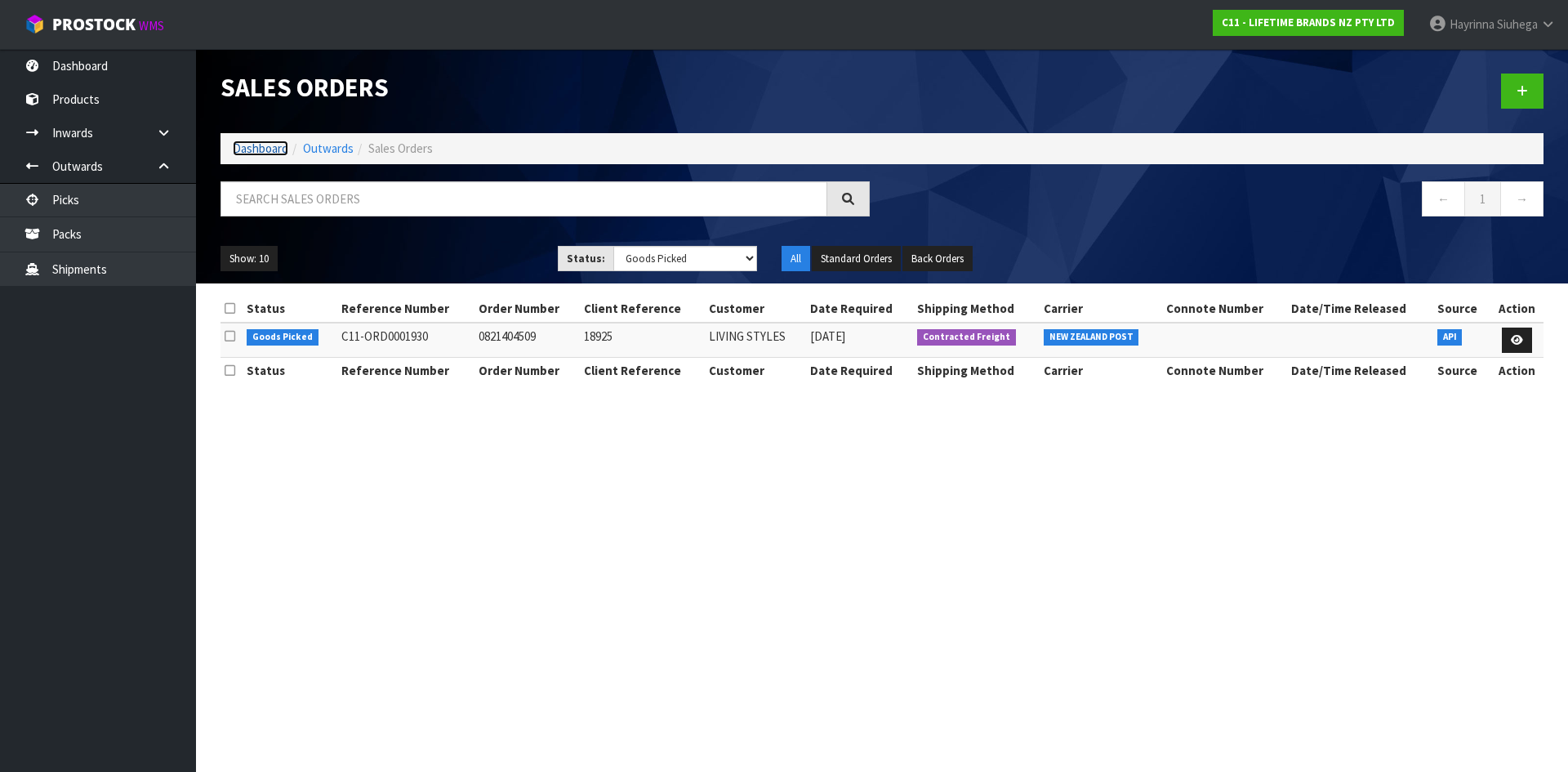
click at [255, 147] on link "Dashboard" at bounding box center [261, 148] width 56 height 16
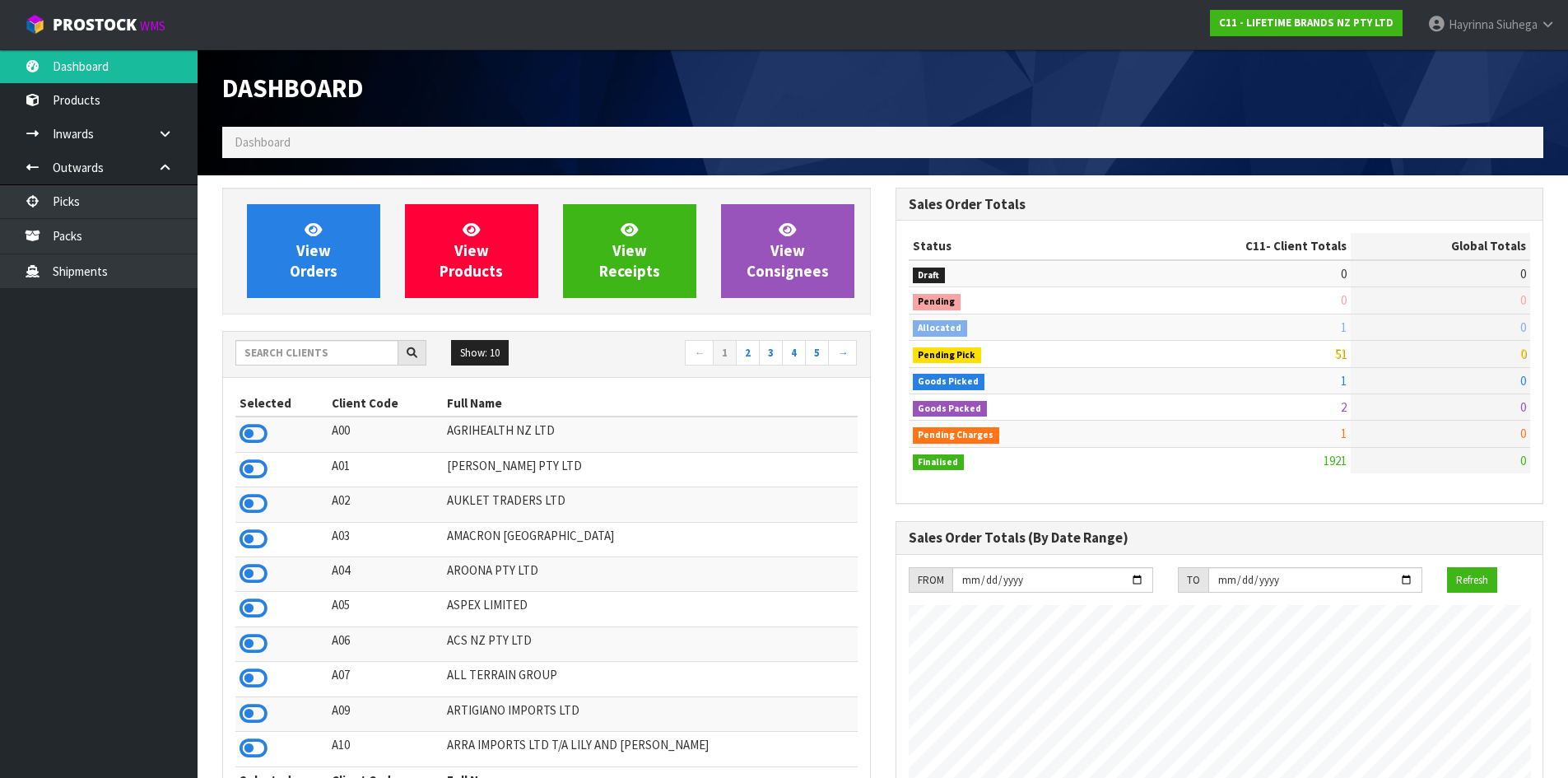
scroll to position [1247, 672]
click at [323, 342] on input "text" at bounding box center [317, 352] width 163 height 26
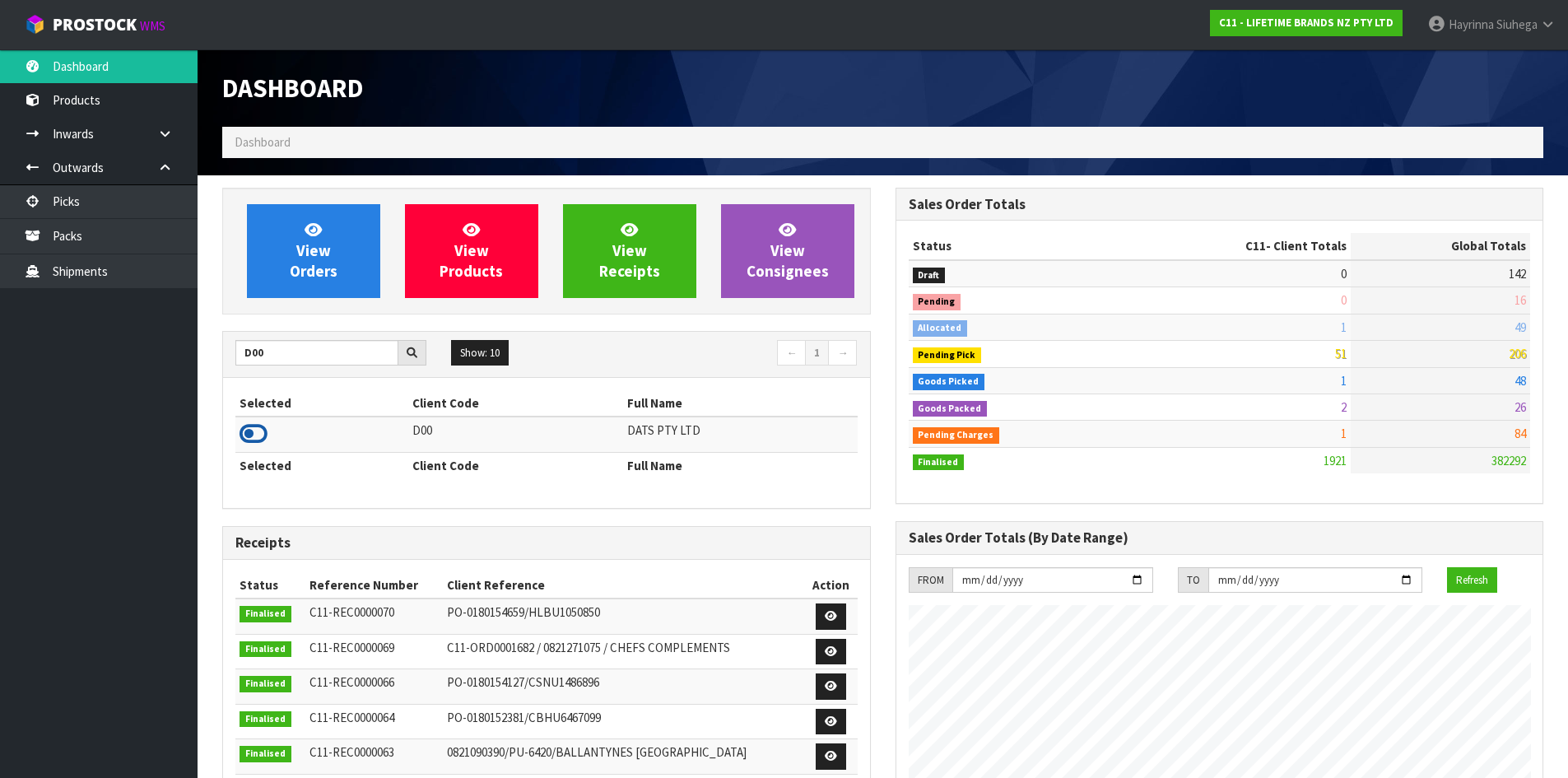
click at [259, 425] on icon at bounding box center [253, 434] width 28 height 25
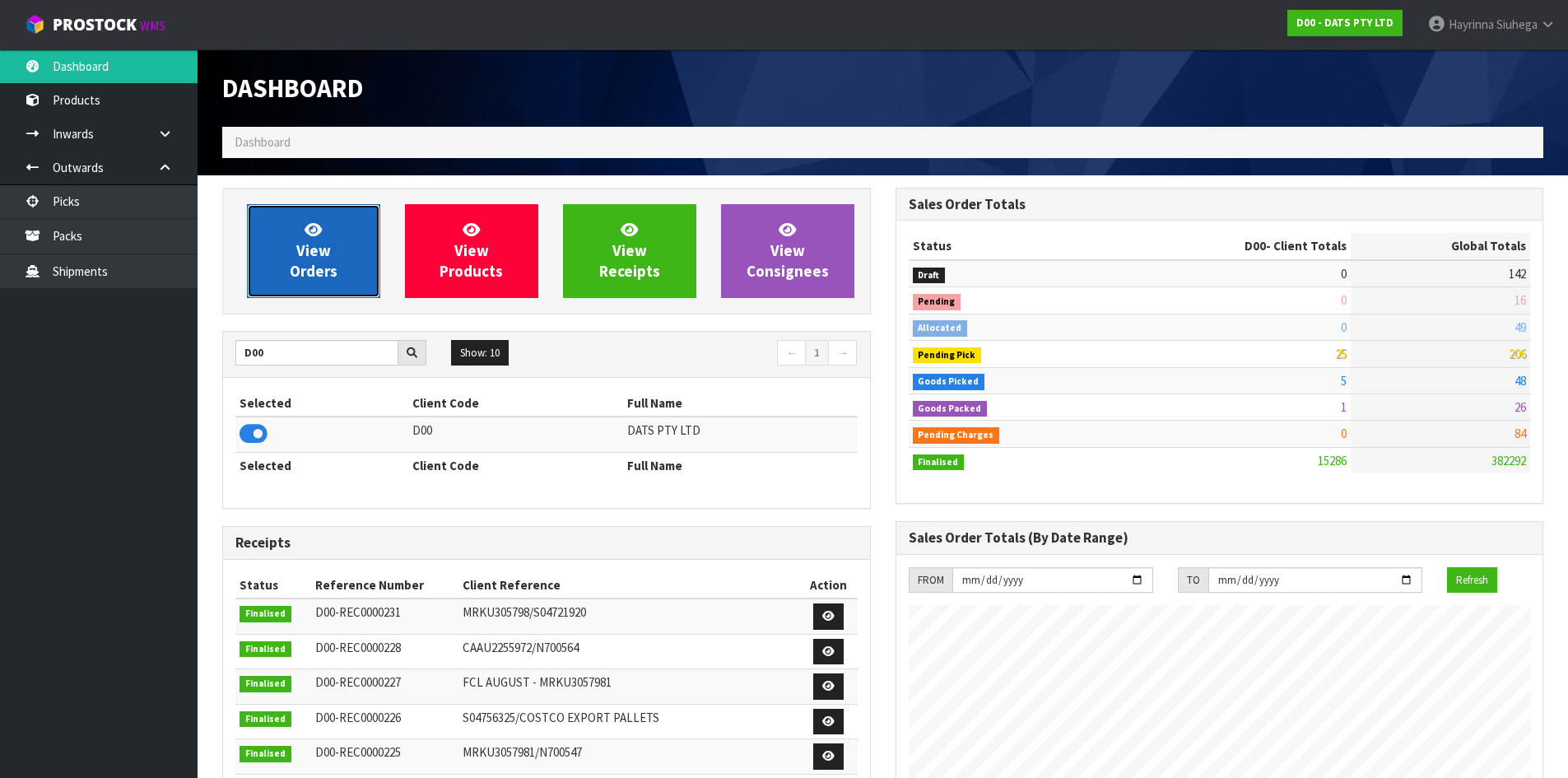
click at [323, 261] on span "View Orders" at bounding box center [313, 251] width 48 height 62
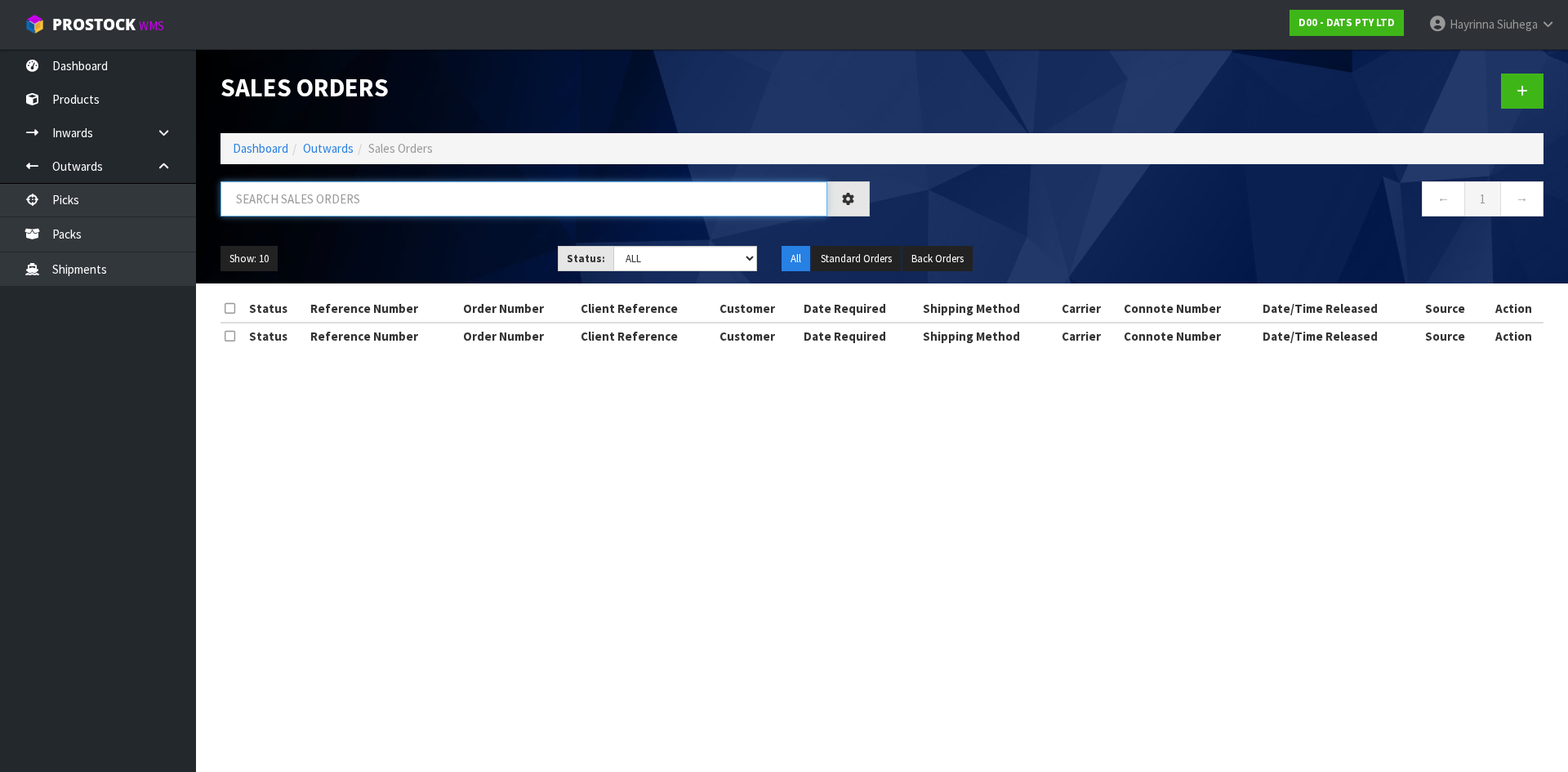
click at [344, 207] on input "text" at bounding box center [524, 199] width 607 height 35
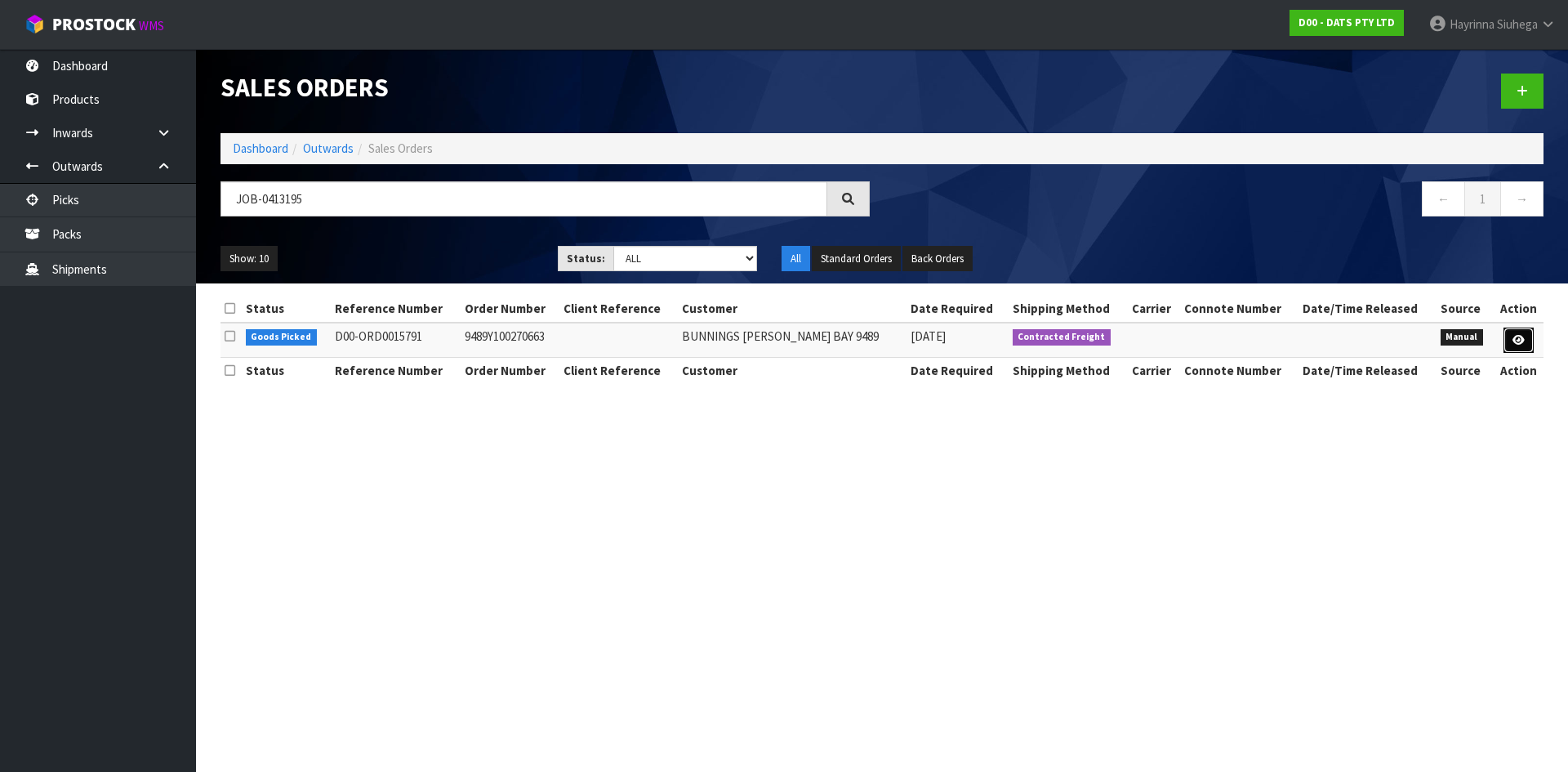
click at [1521, 336] on icon at bounding box center [1518, 341] width 12 height 10
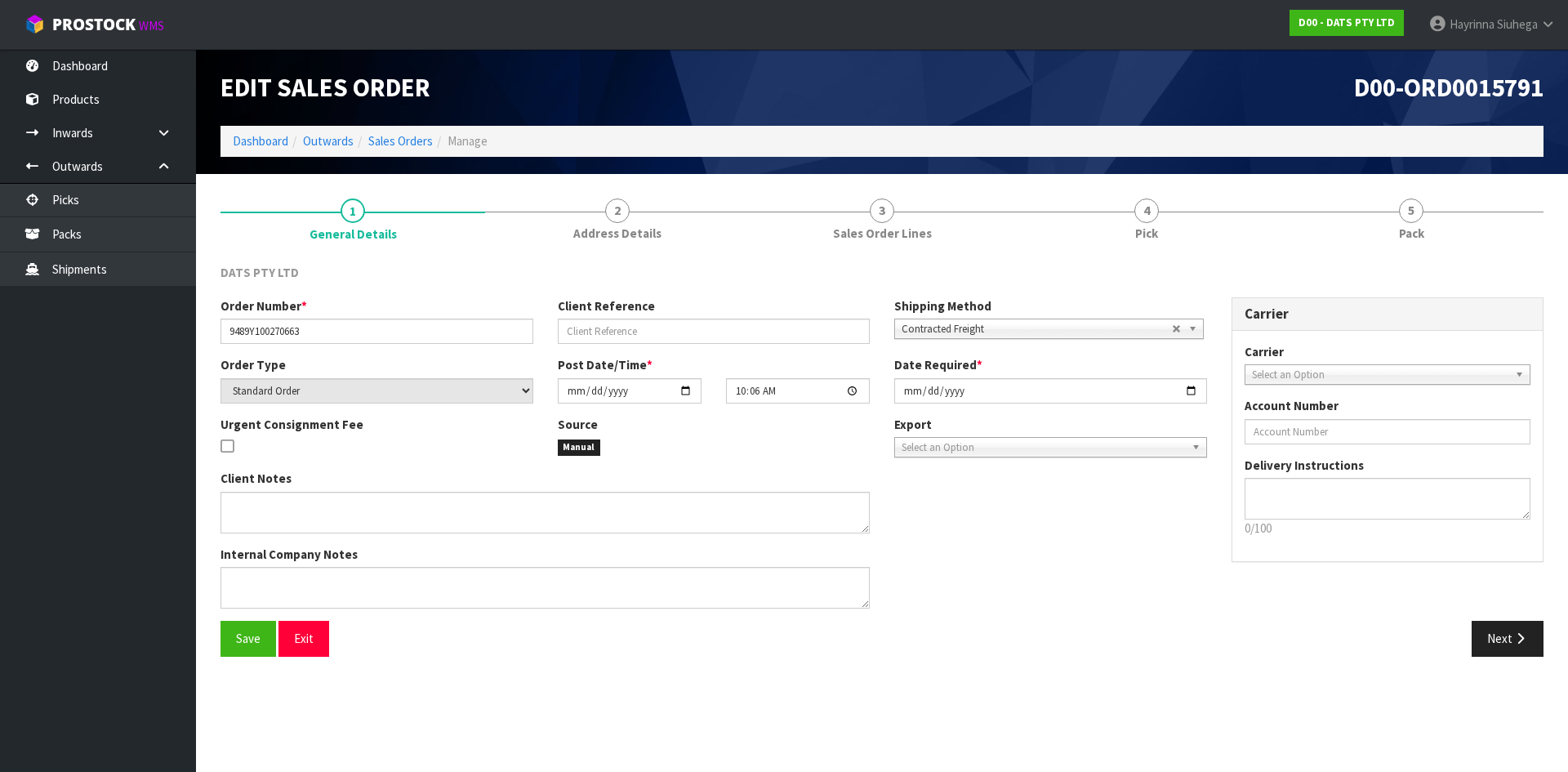
click at [1195, 252] on div "DATS PTY LTD Order Number * 9489Y100270663 Client Reference Shipping Method Cli…" at bounding box center [882, 460] width 1323 height 417
click at [1187, 234] on link "4 Pick" at bounding box center [1146, 218] width 265 height 65
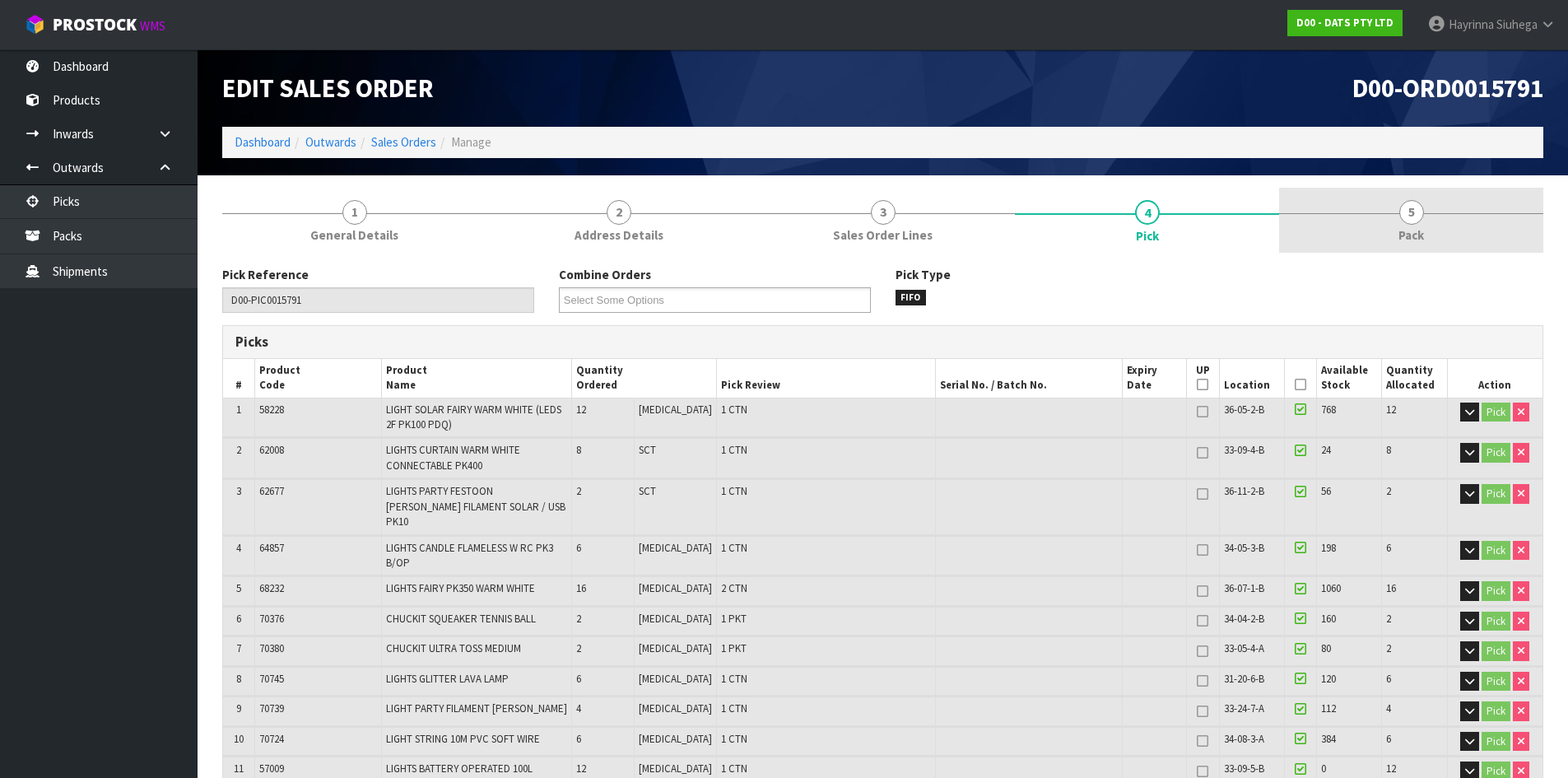
click at [1373, 217] on link "5 Pack" at bounding box center [1411, 220] width 264 height 65
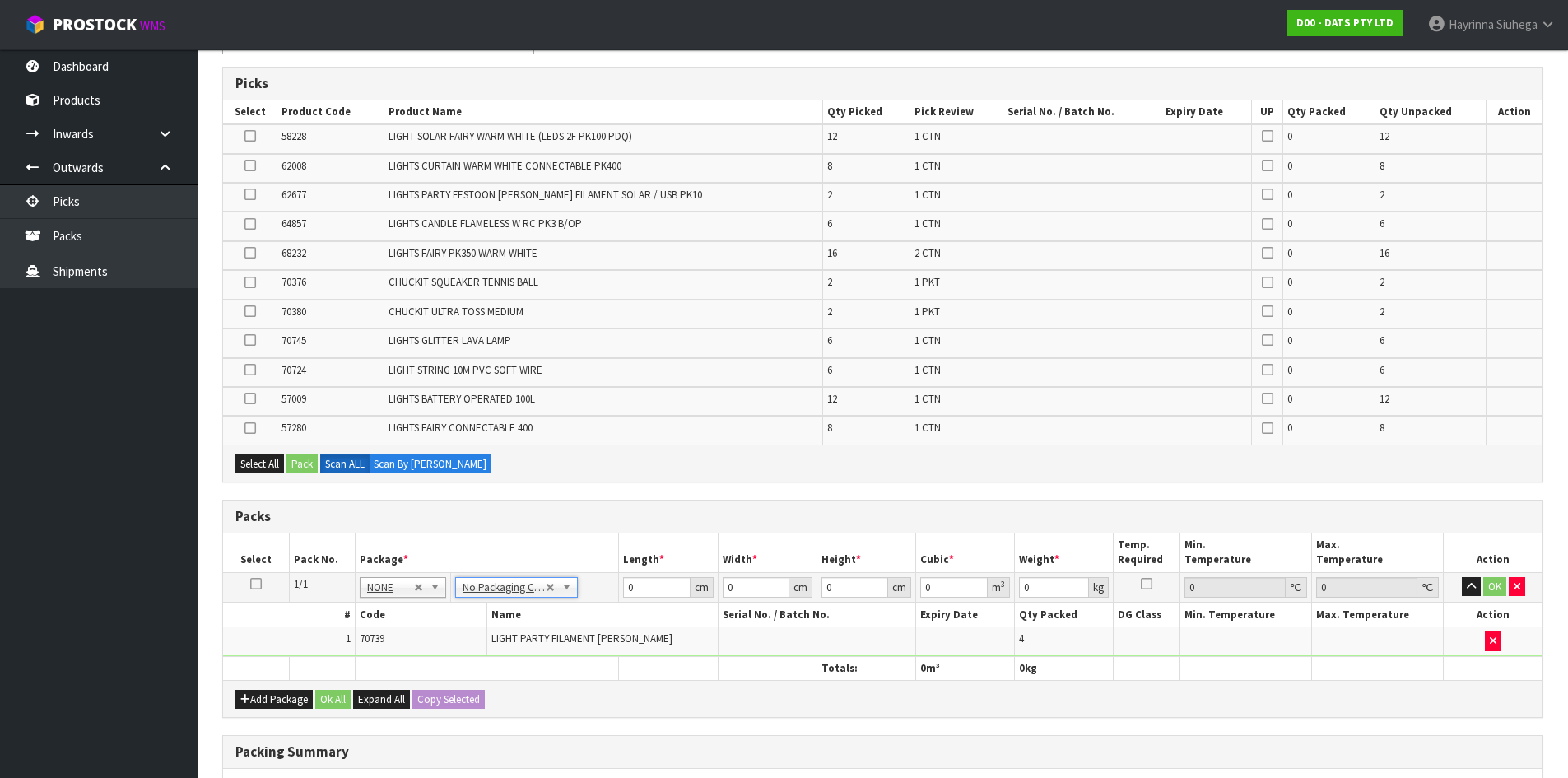
scroll to position [247, 0]
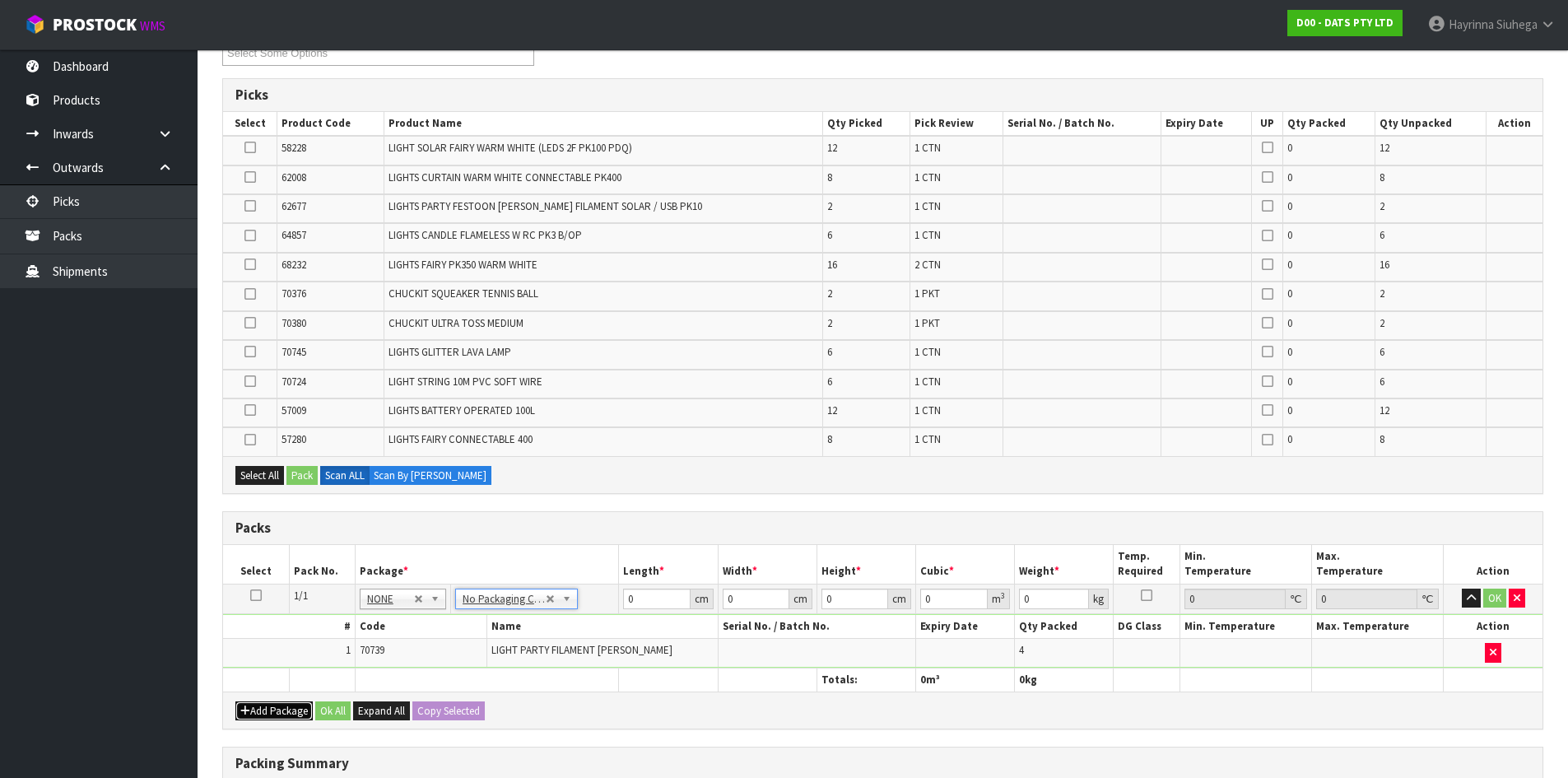
drag, startPoint x: 236, startPoint y: 718, endPoint x: 252, endPoint y: 708, distance: 18.9
click at [236, 716] on button "Add Package" at bounding box center [275, 711] width 77 height 19
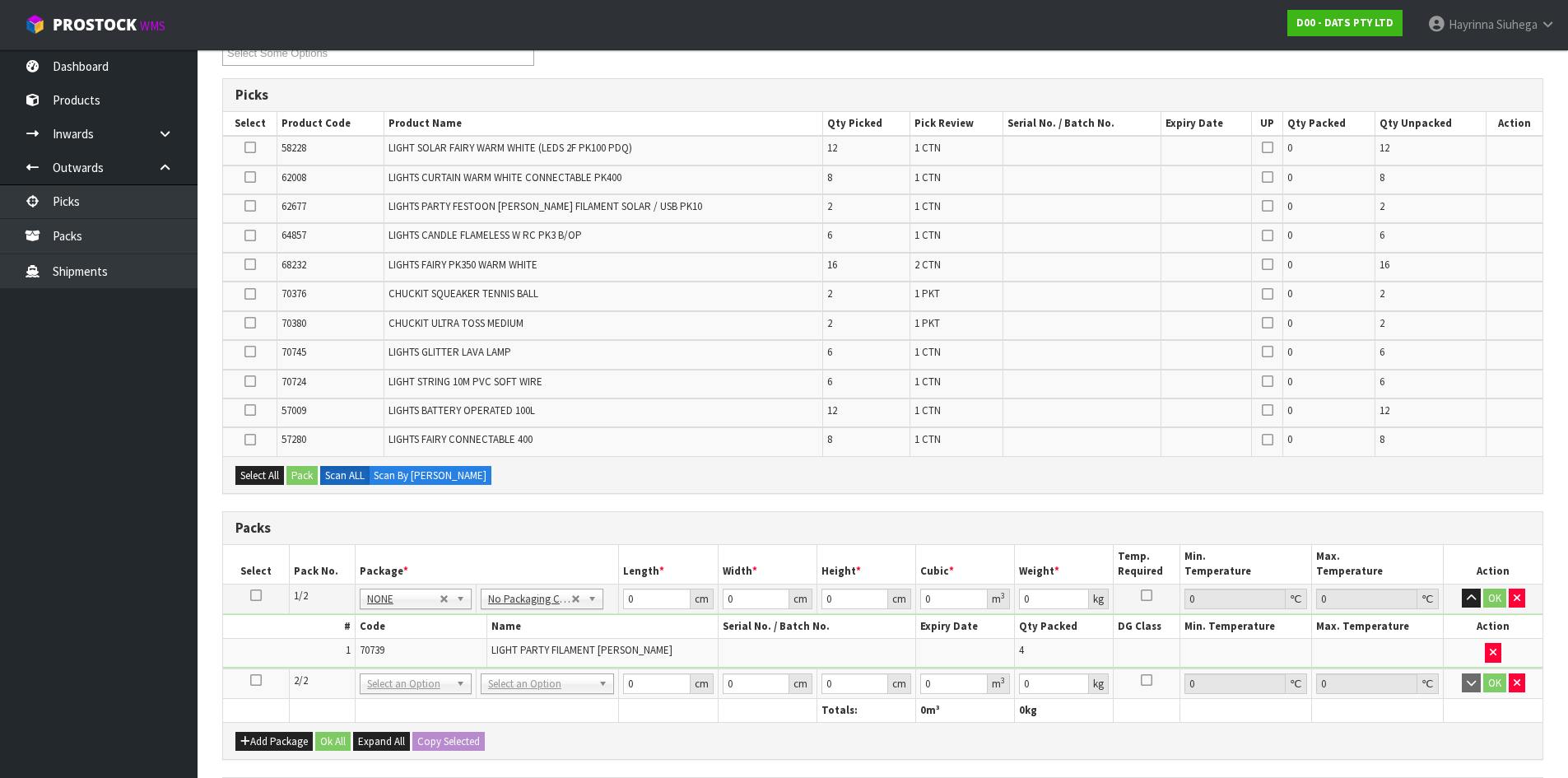
click at [256, 680] on icon at bounding box center [255, 680] width 11 height 1
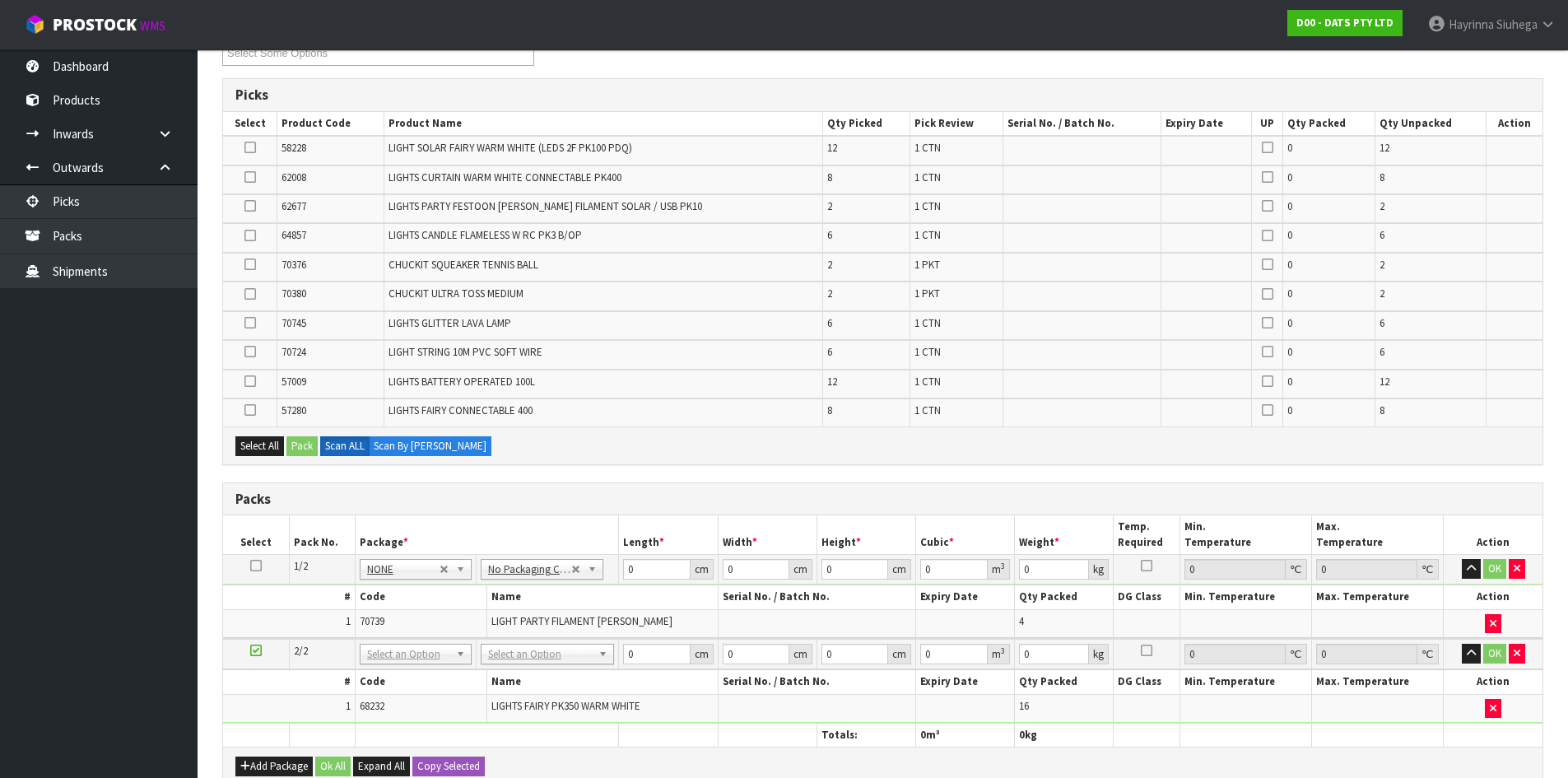
click at [257, 651] on icon at bounding box center [255, 650] width 11 height 1
click at [663, 432] on div "Select All Pack Scan ALL Scan By Quantity" at bounding box center [882, 445] width 1319 height 37
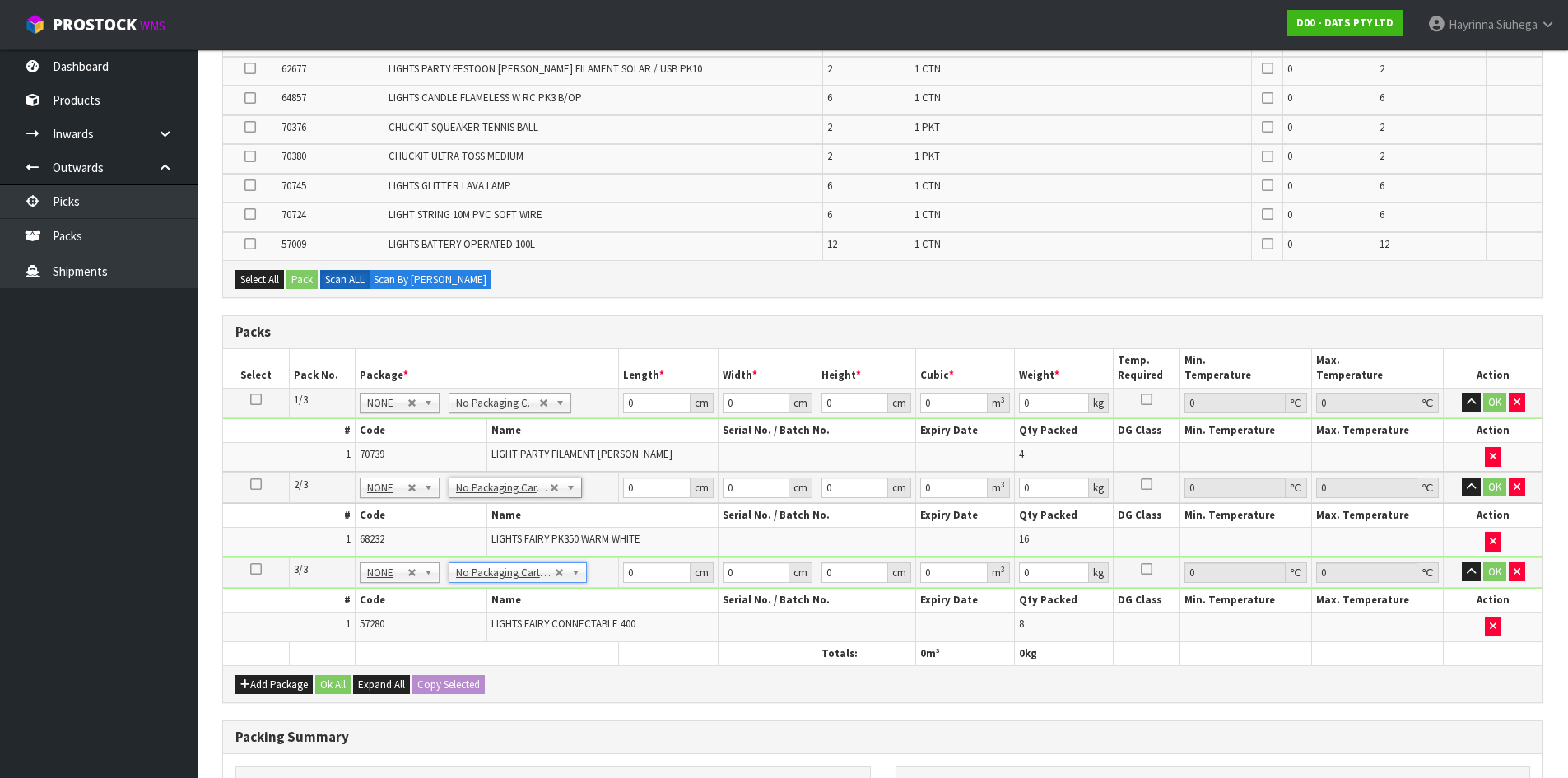
scroll to position [412, 0]
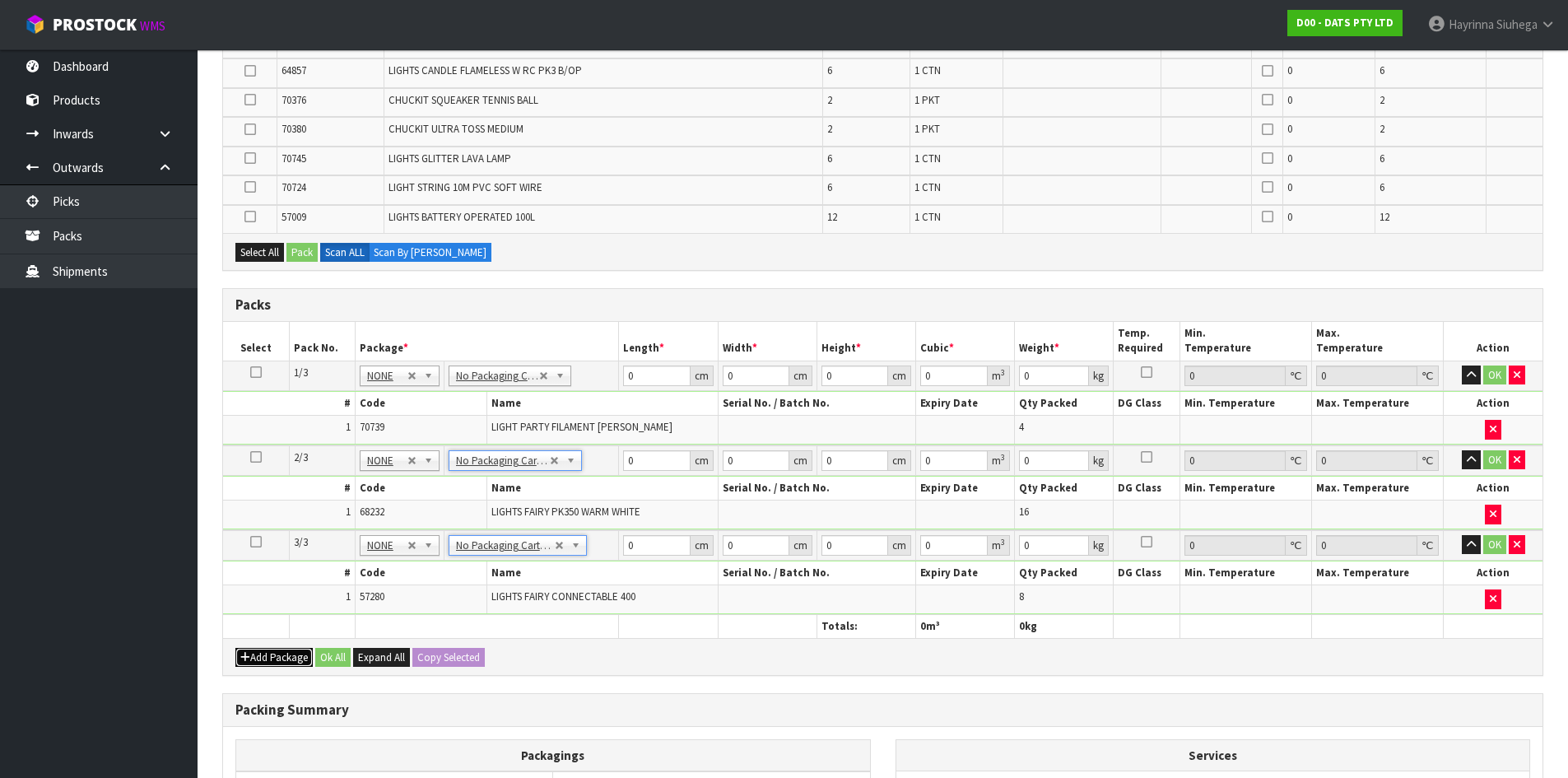
click at [249, 664] on button "Add Package" at bounding box center [275, 657] width 77 height 19
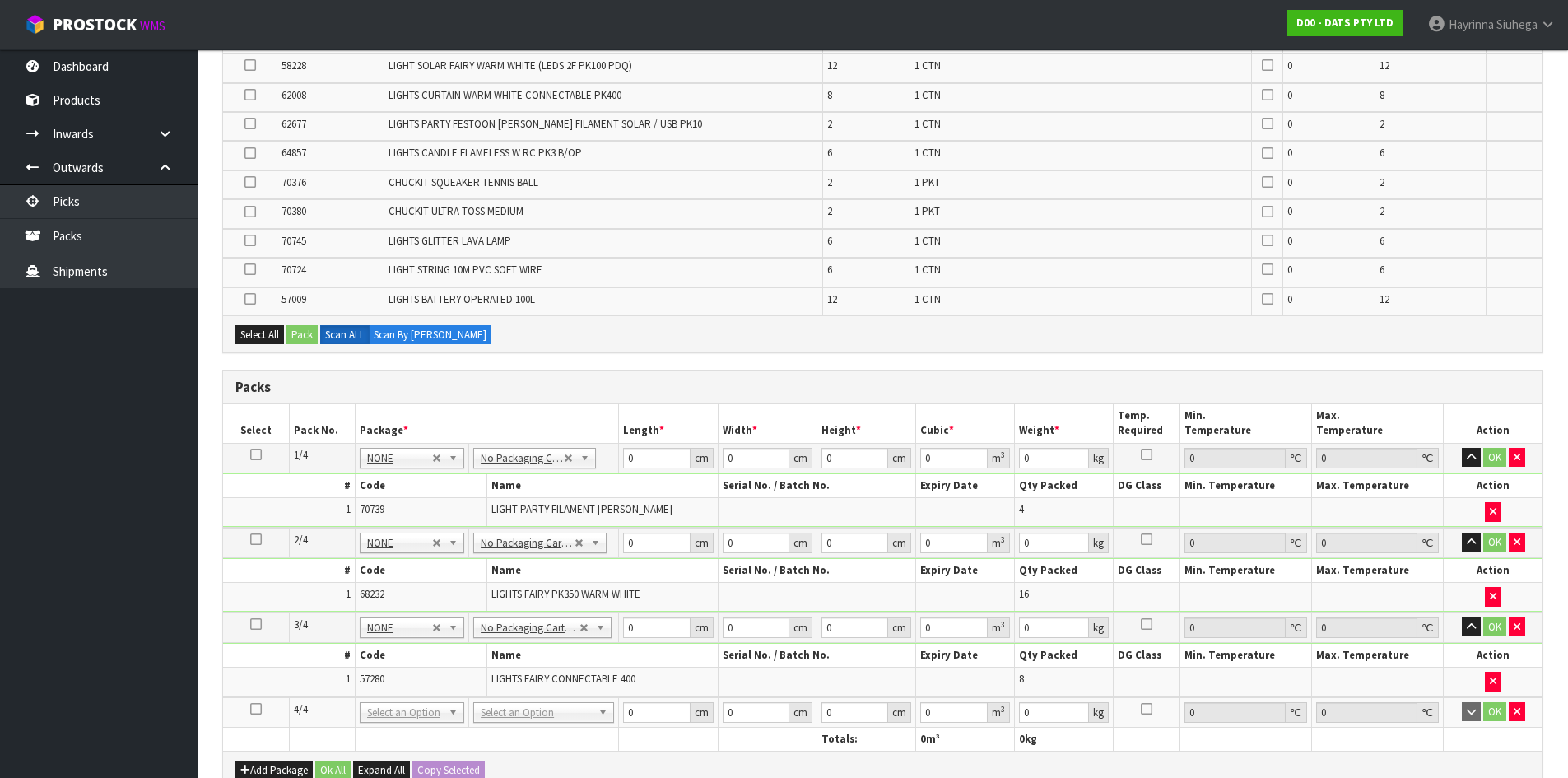
click at [259, 709] on icon at bounding box center [255, 708] width 11 height 1
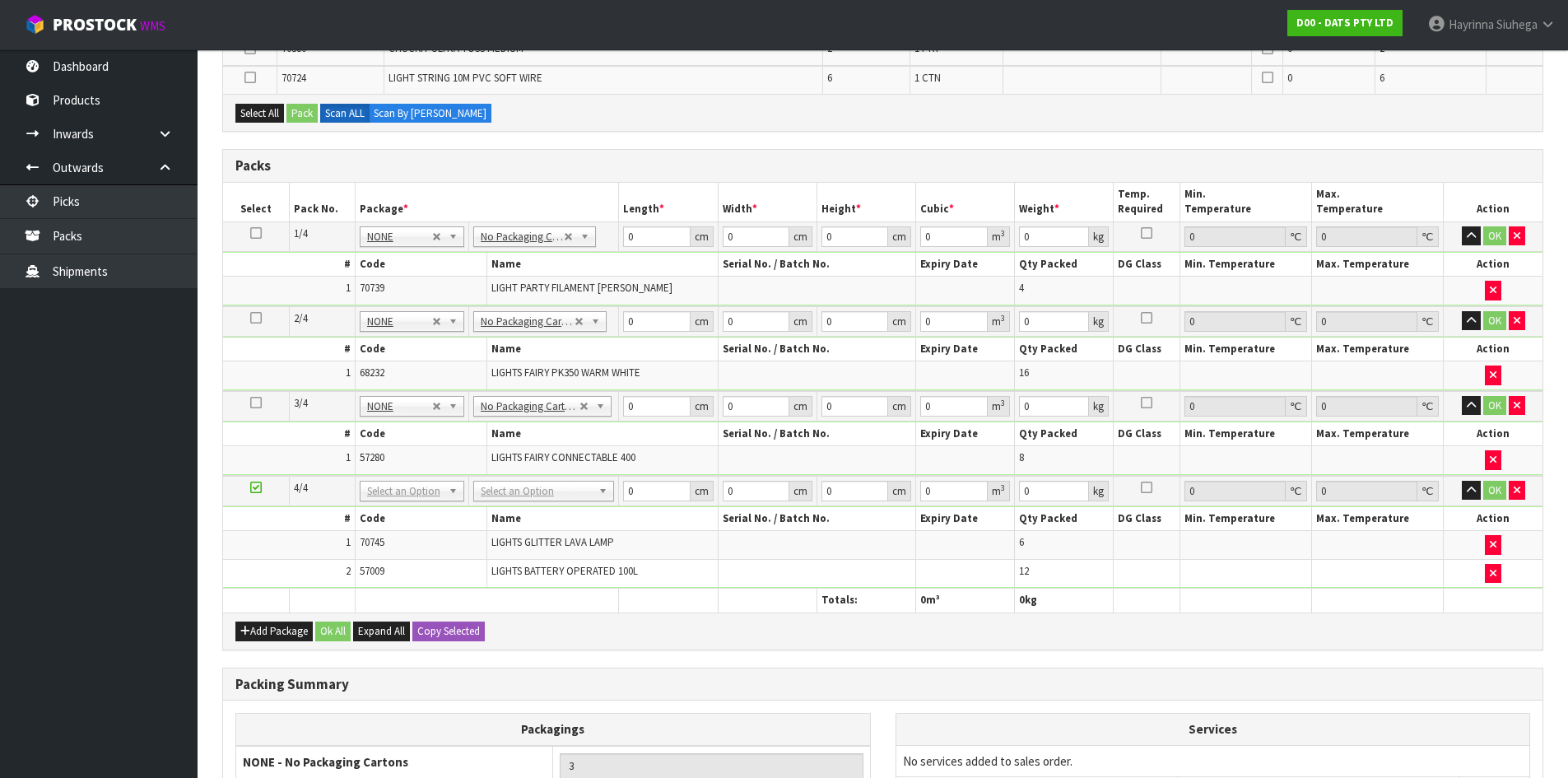
scroll to position [494, 0]
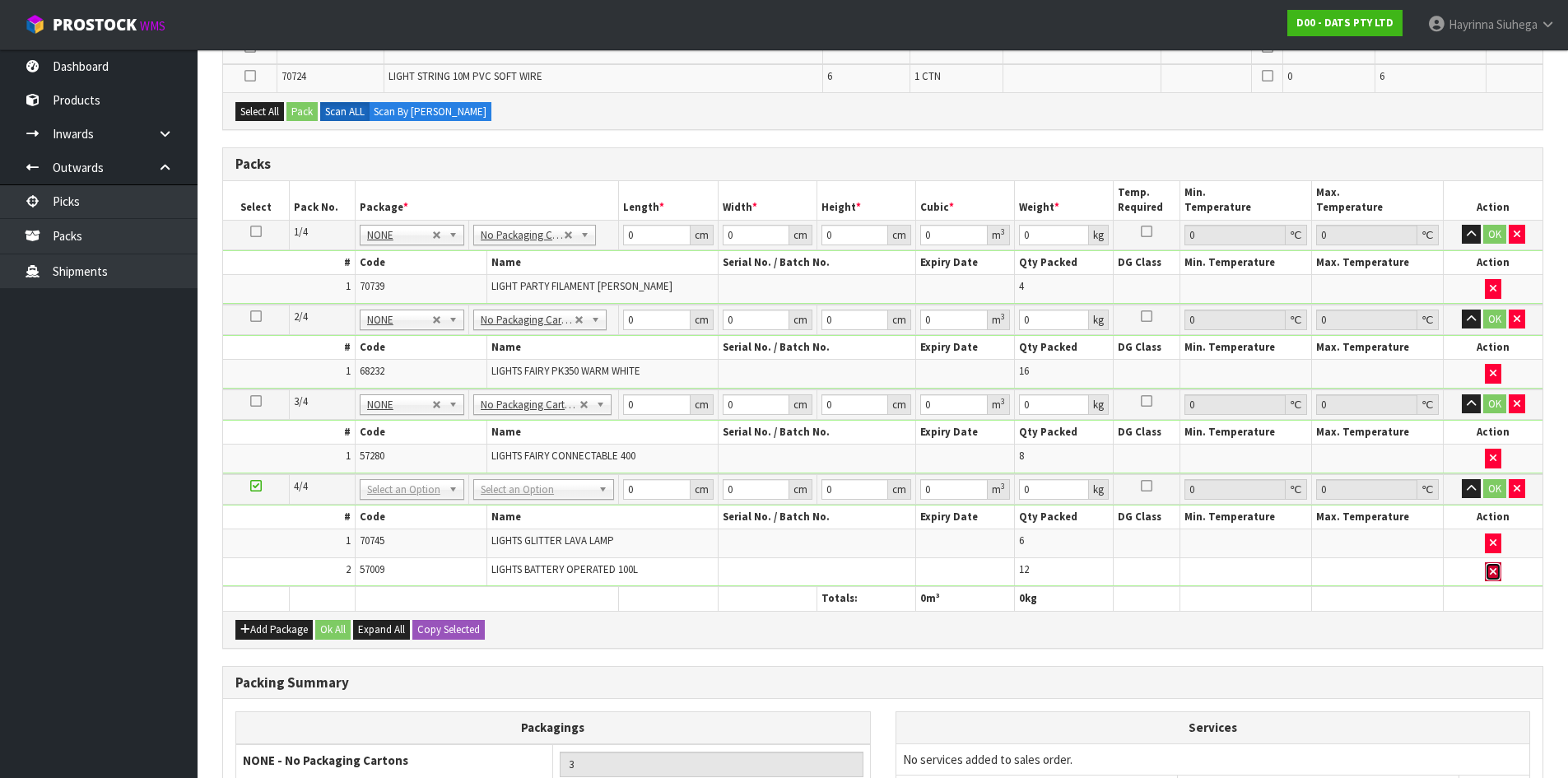
click at [1485, 575] on button "button" at bounding box center [1492, 572] width 17 height 19
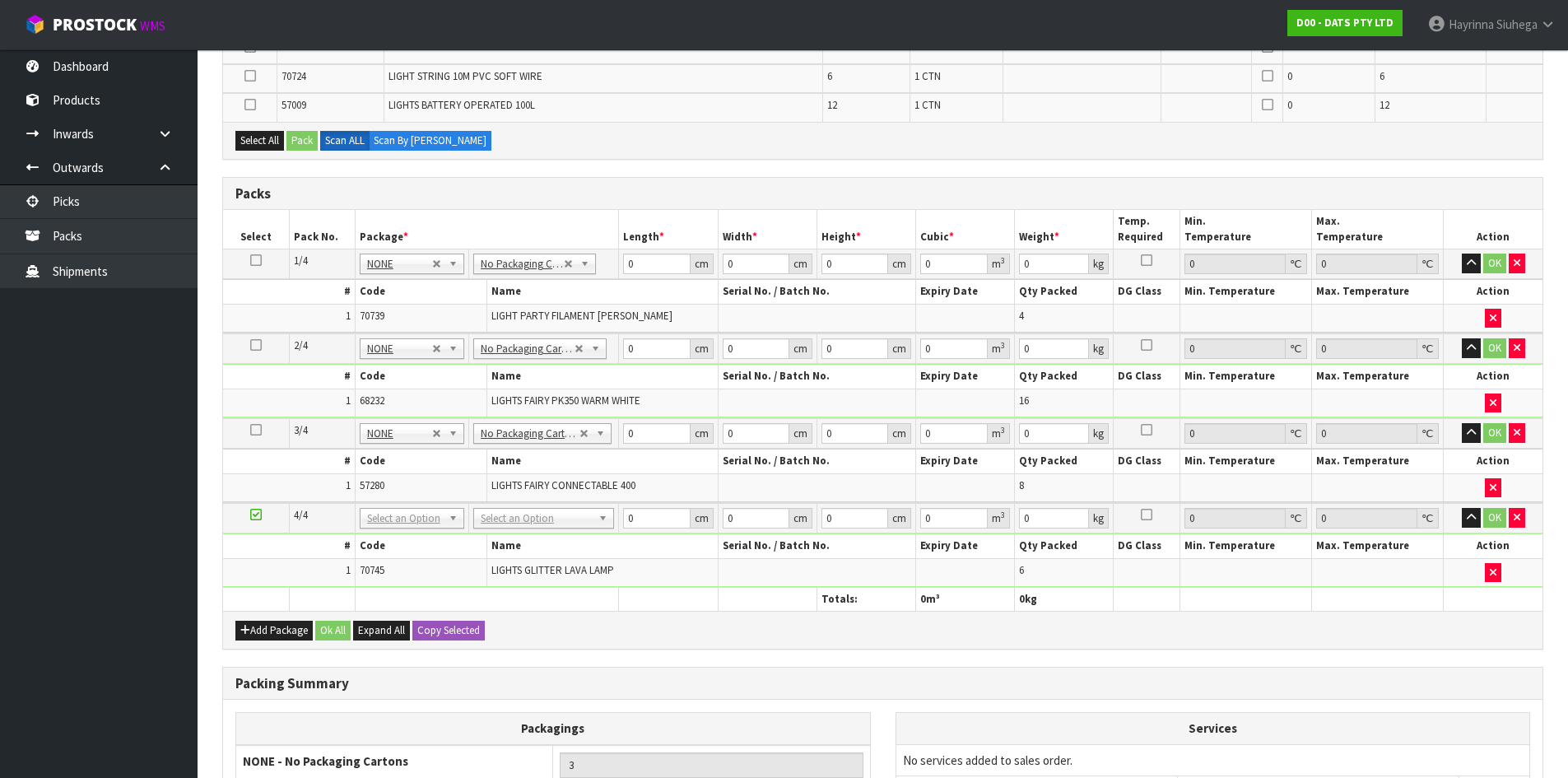
click at [1479, 572] on td at bounding box center [1493, 572] width 99 height 28
click at [1484, 575] on td at bounding box center [1493, 572] width 99 height 28
drag, startPoint x: 1489, startPoint y: 570, endPoint x: 1467, endPoint y: 581, distance: 24.6
click at [1483, 577] on td at bounding box center [1493, 572] width 99 height 28
click at [1490, 577] on icon "button" at bounding box center [1492, 573] width 6 height 11
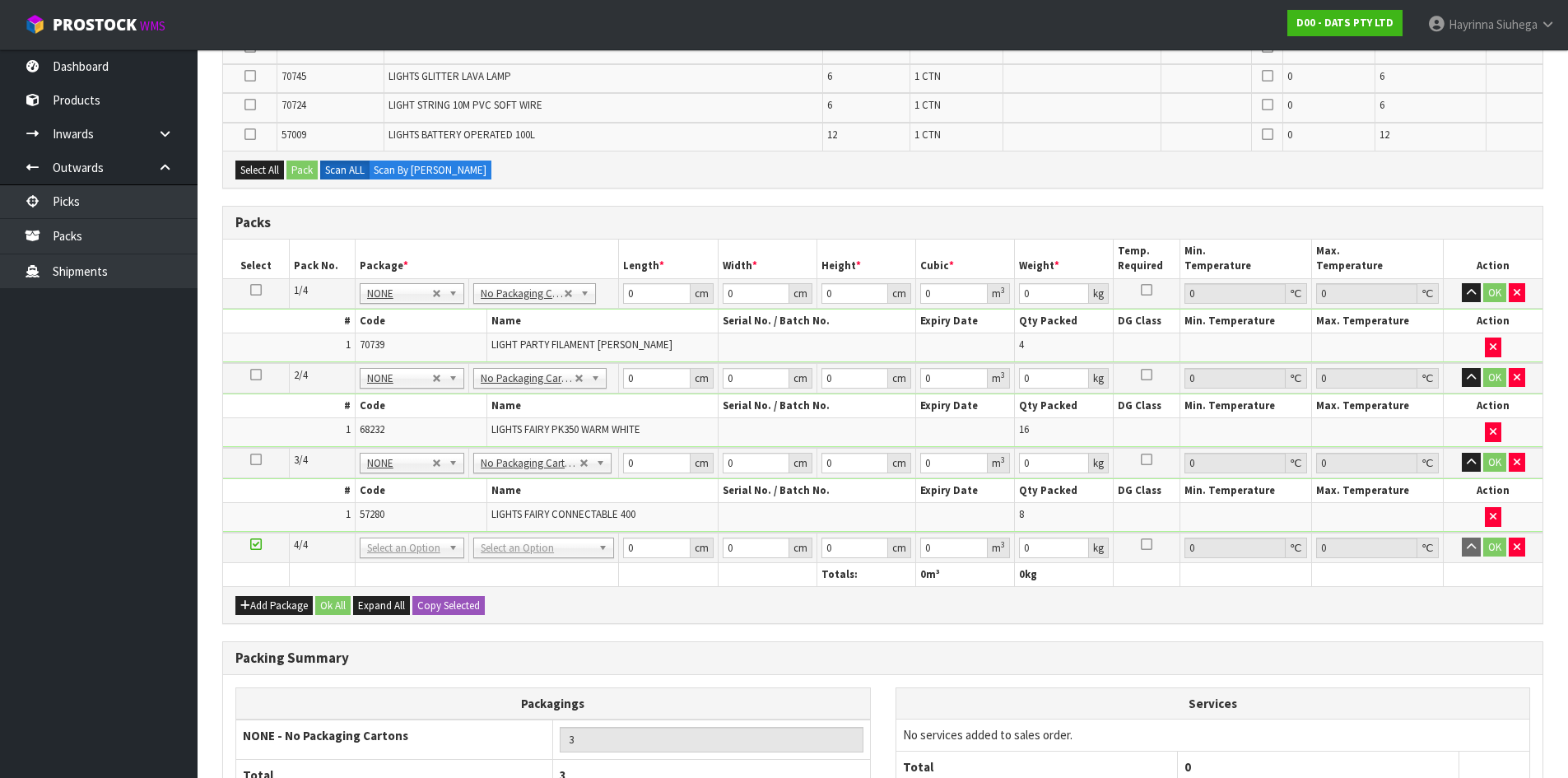
click at [1183, 643] on div "Packing Summary Packagings NONE - No Packaging Cartons 3 Total 3 Add Packaging …" at bounding box center [883, 751] width 1321 height 218
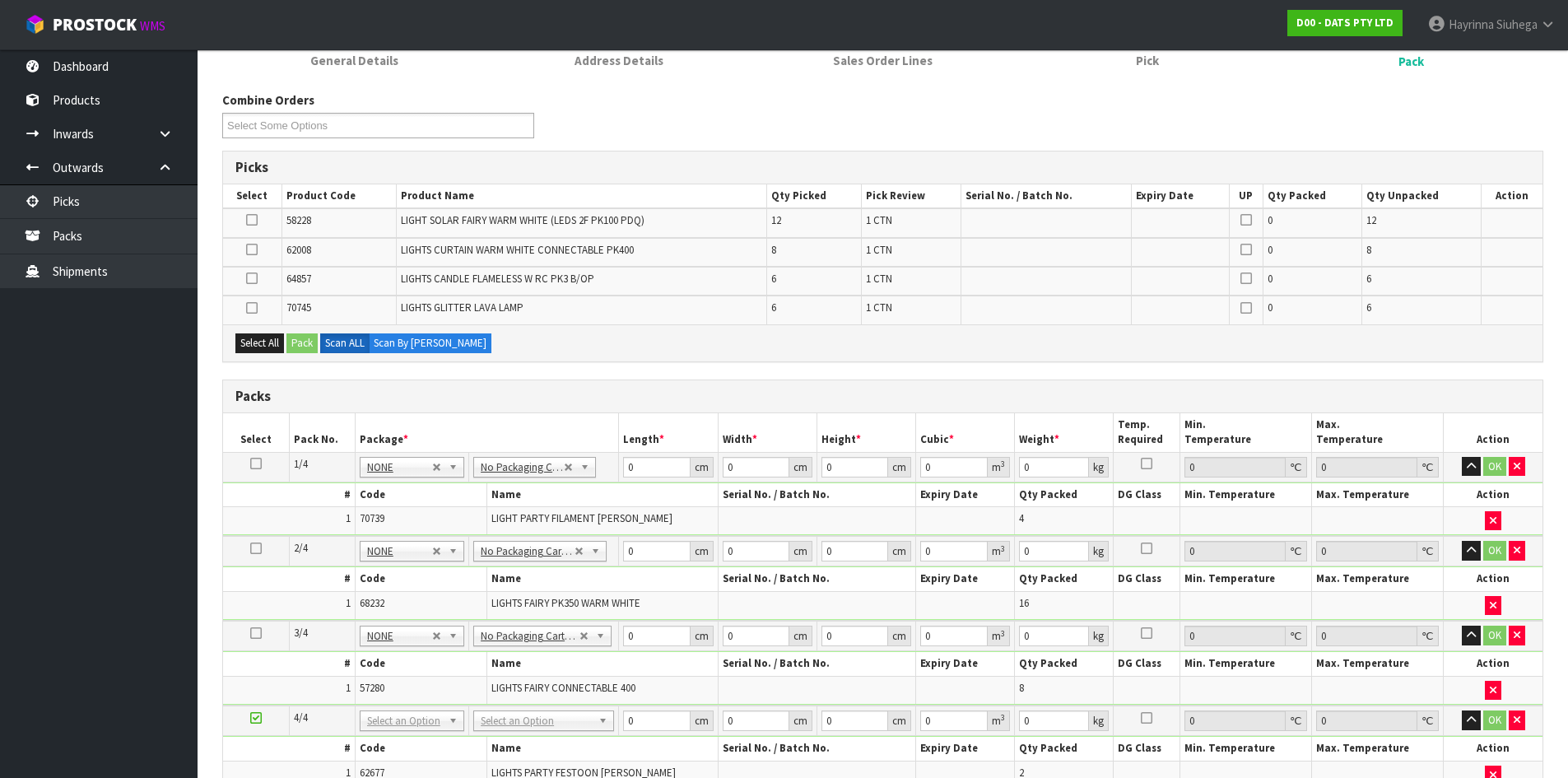
scroll to position [466, 0]
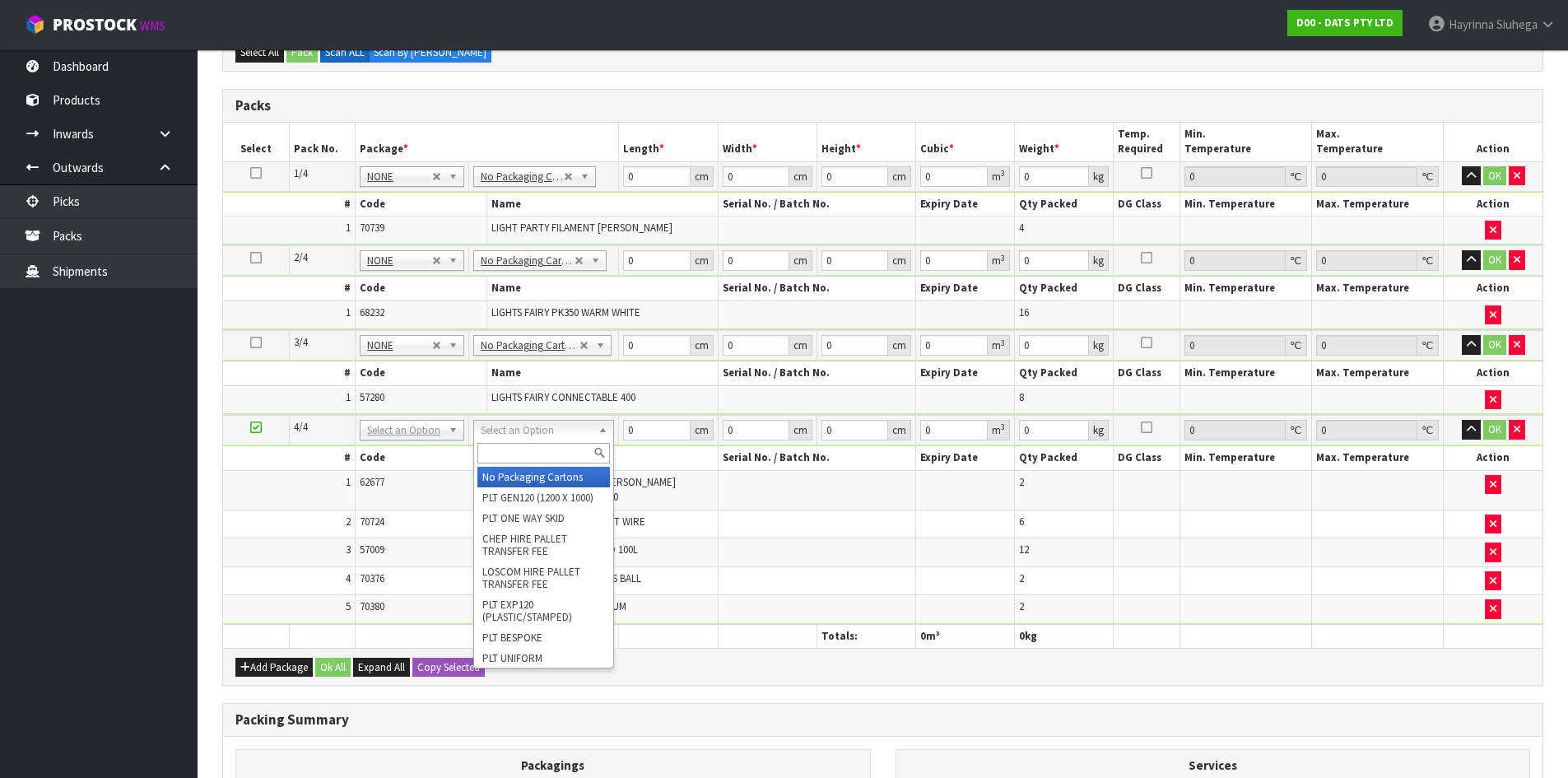
click at [526, 453] on input "text" at bounding box center [544, 452] width 133 height 20
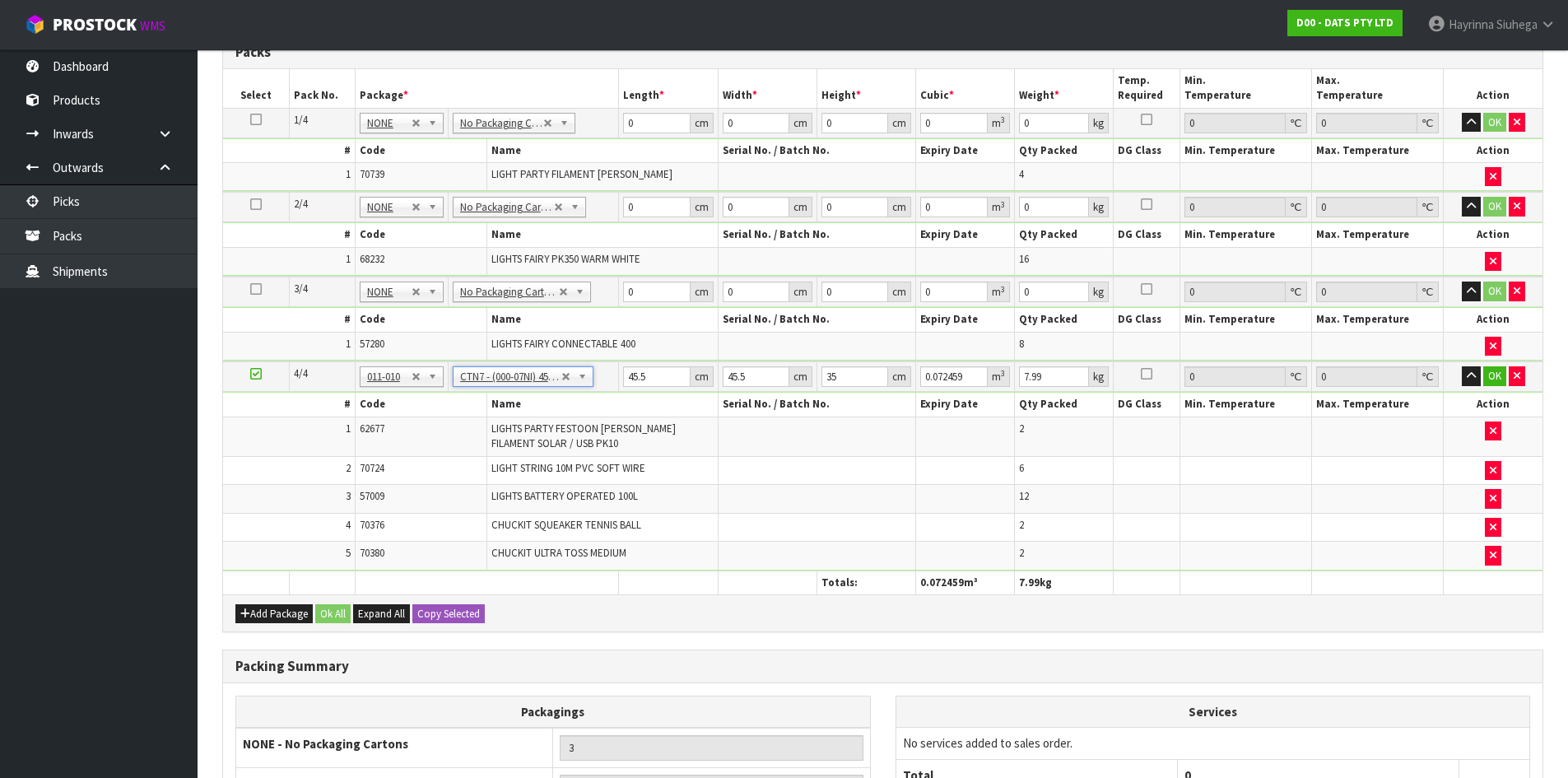
scroll to position [630, 0]
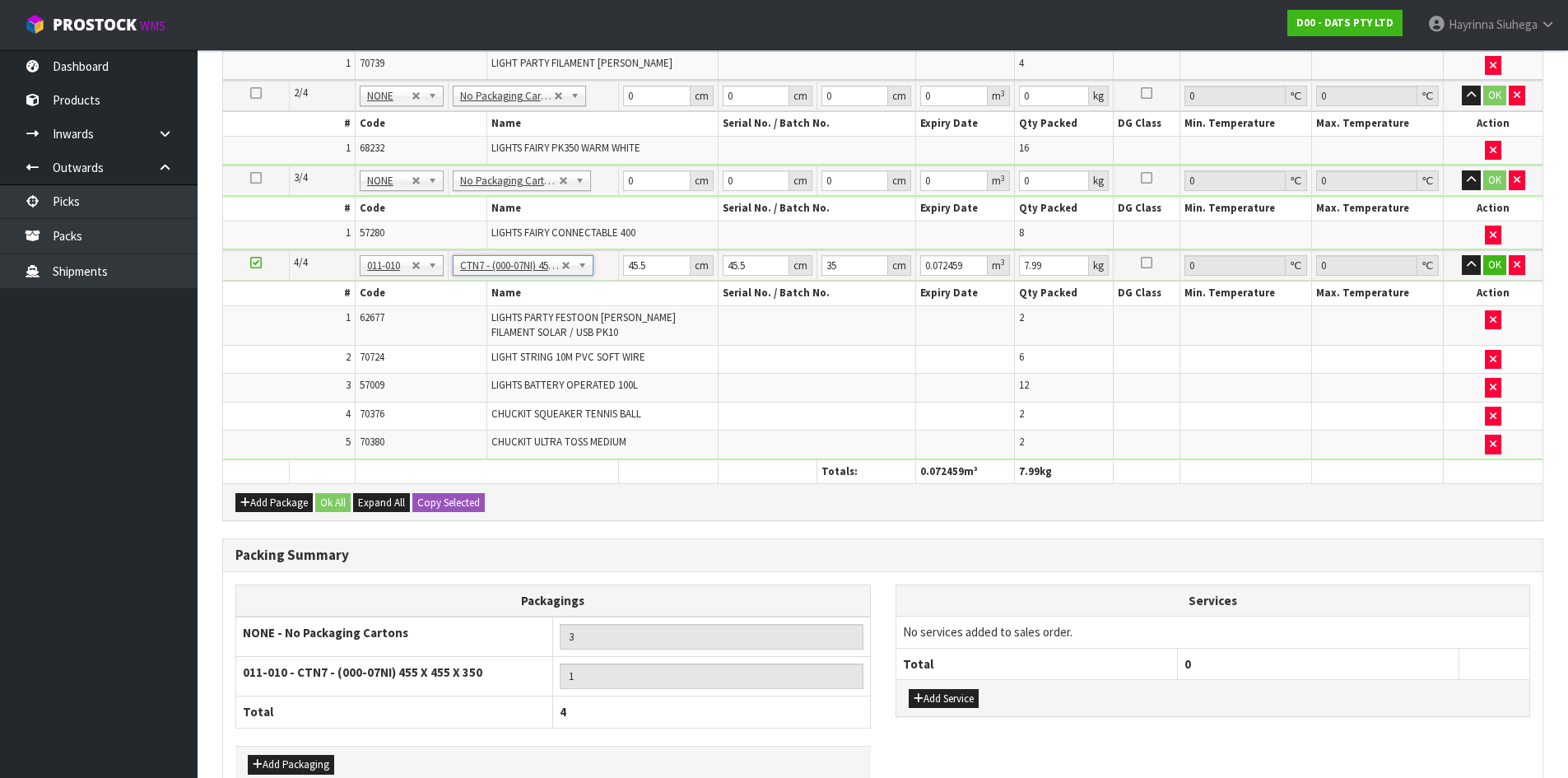
click at [257, 262] on icon at bounding box center [255, 262] width 11 height 1
click at [258, 339] on td "1" at bounding box center [289, 325] width 132 height 40
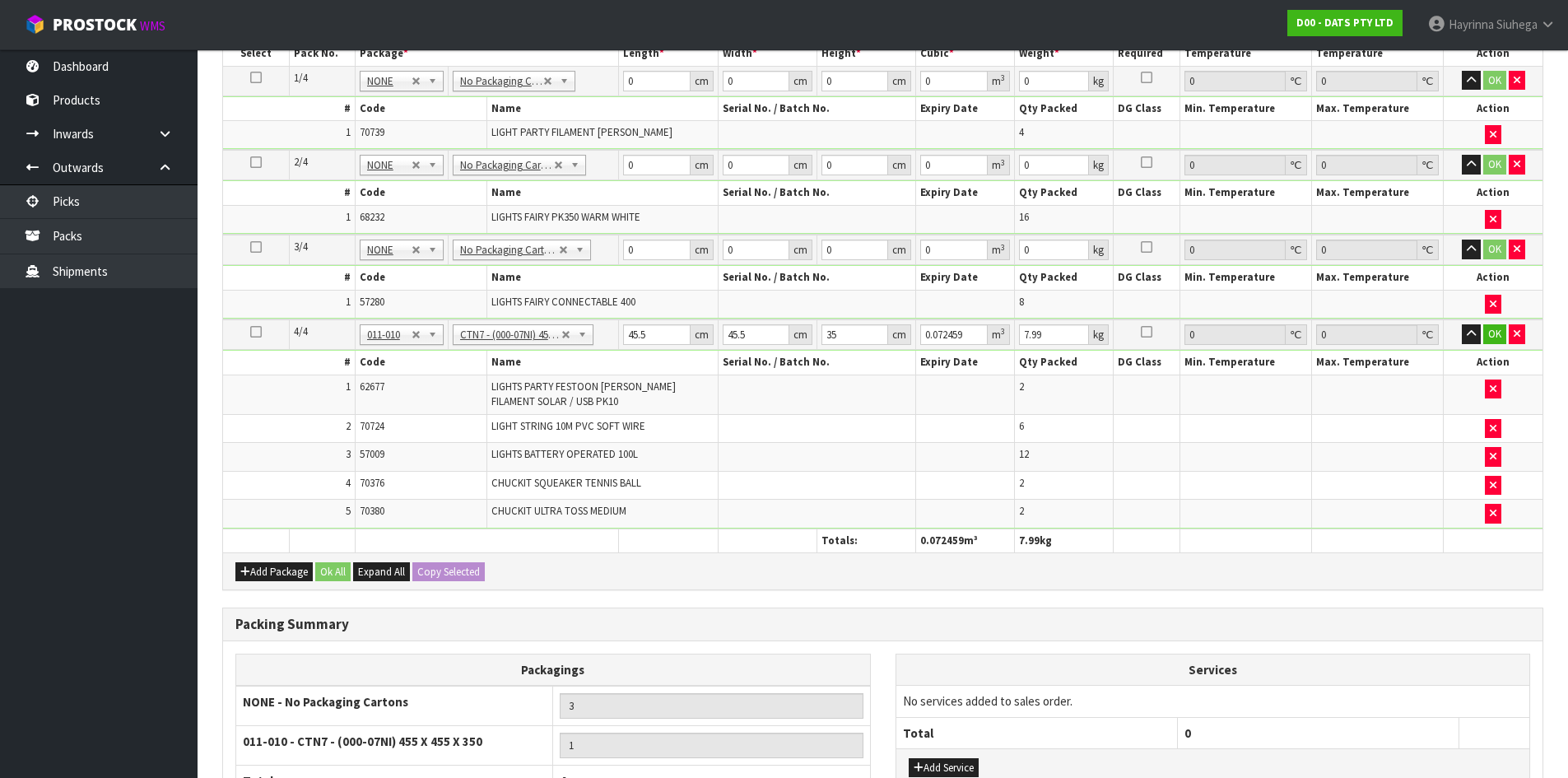
scroll to position [725, 0]
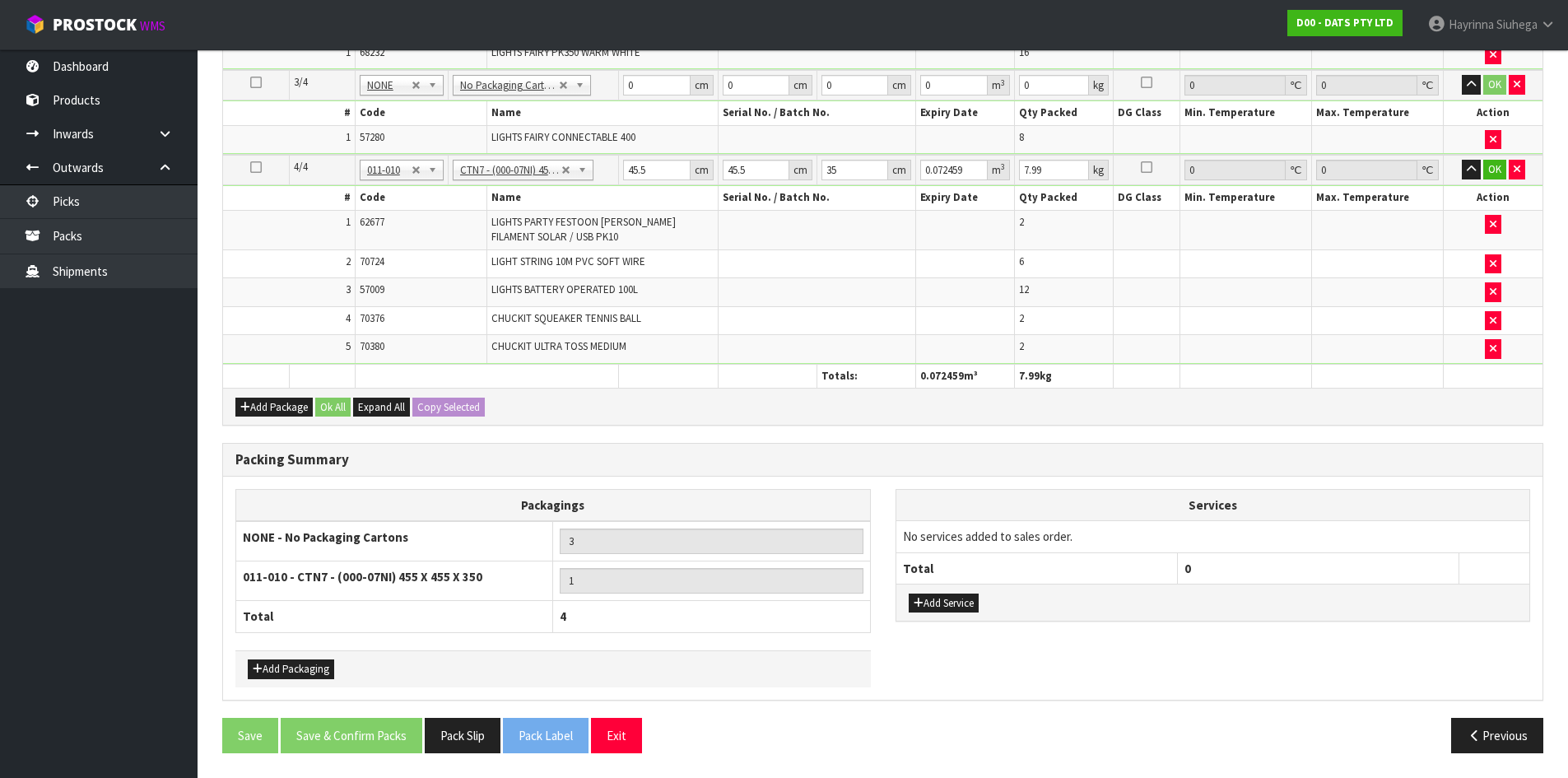
click at [720, 384] on th at bounding box center [767, 375] width 99 height 24
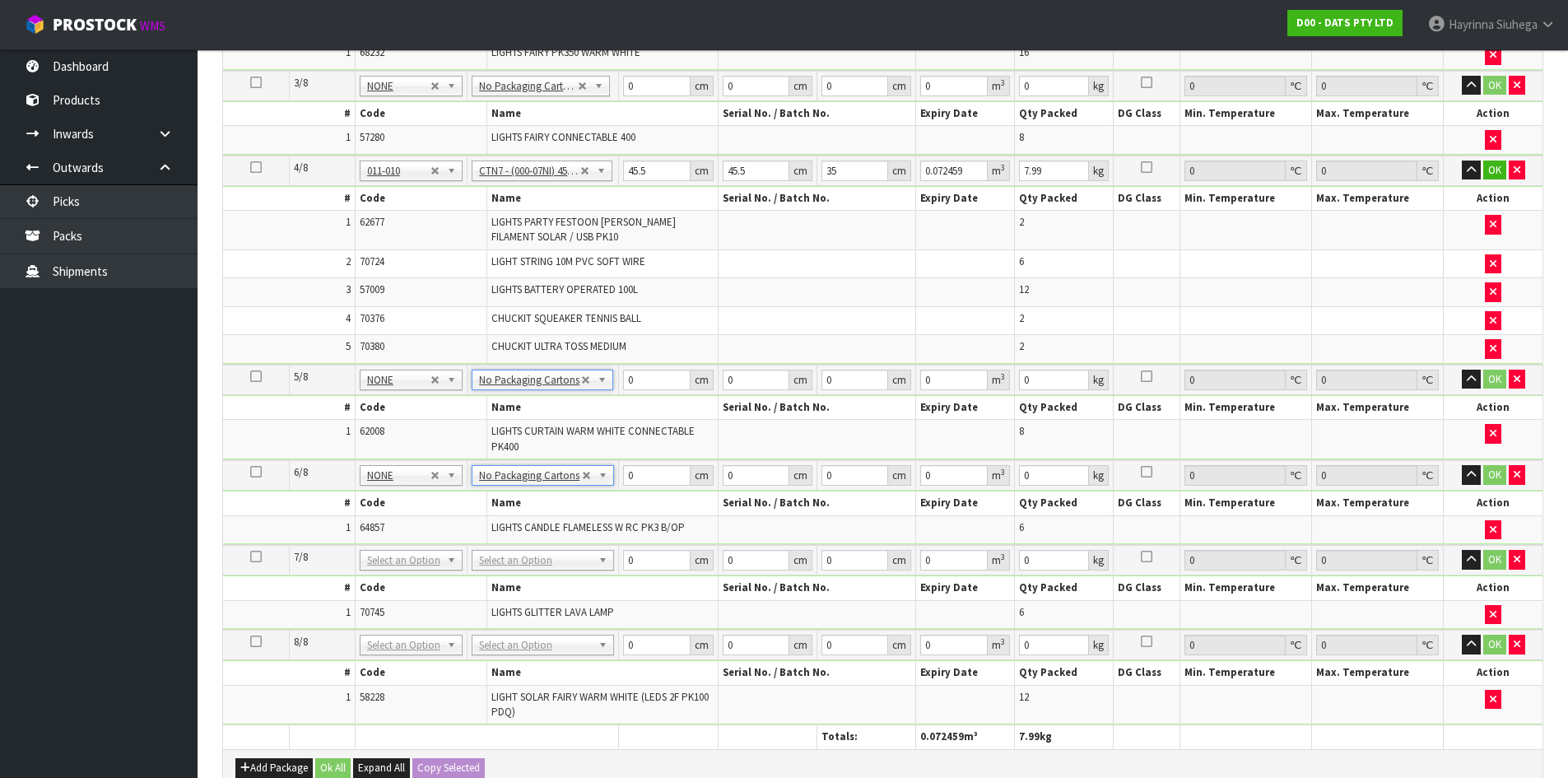
scroll to position [691, 0]
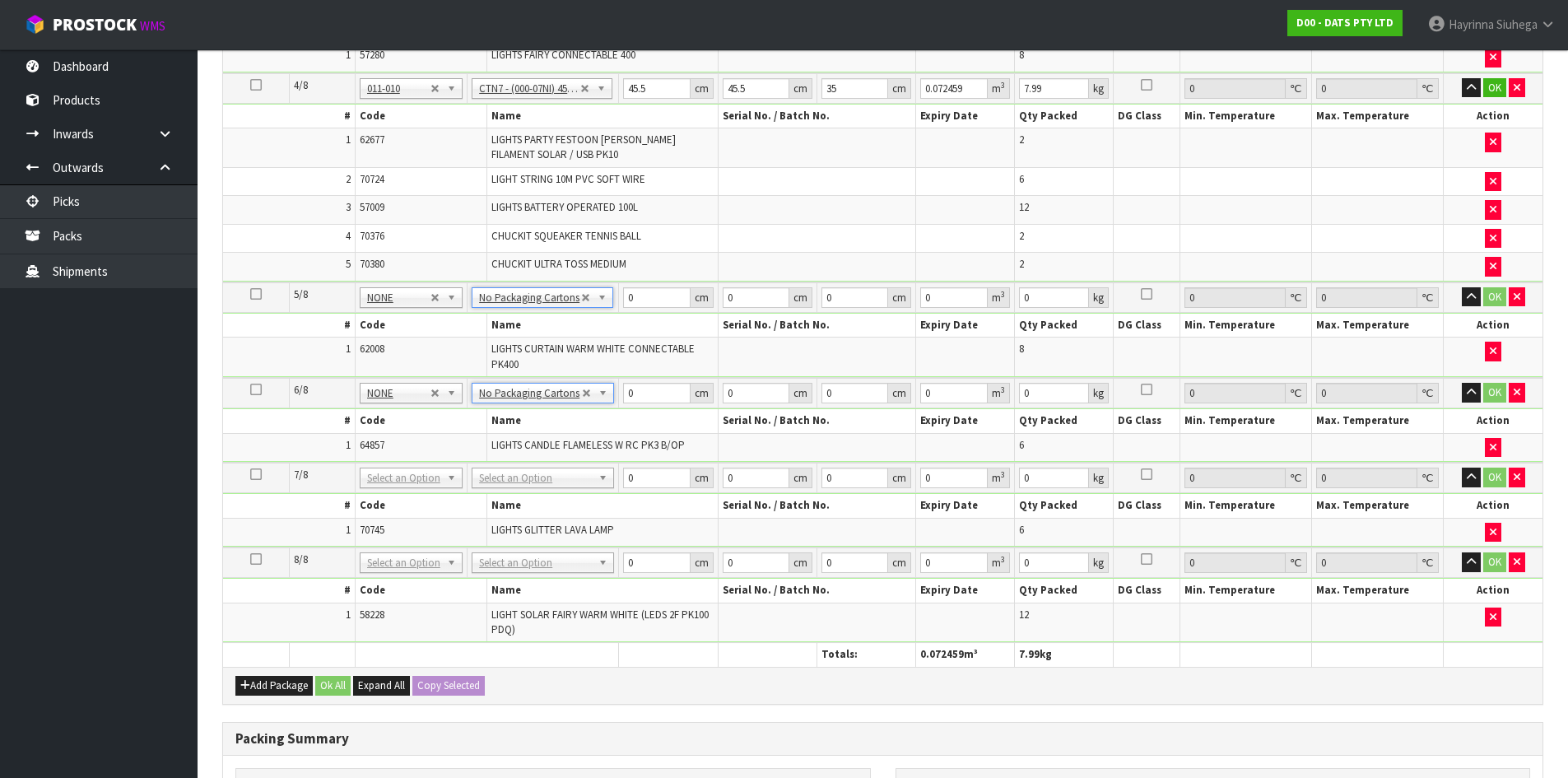
drag, startPoint x: 540, startPoint y: 479, endPoint x: 537, endPoint y: 512, distance: 33.1
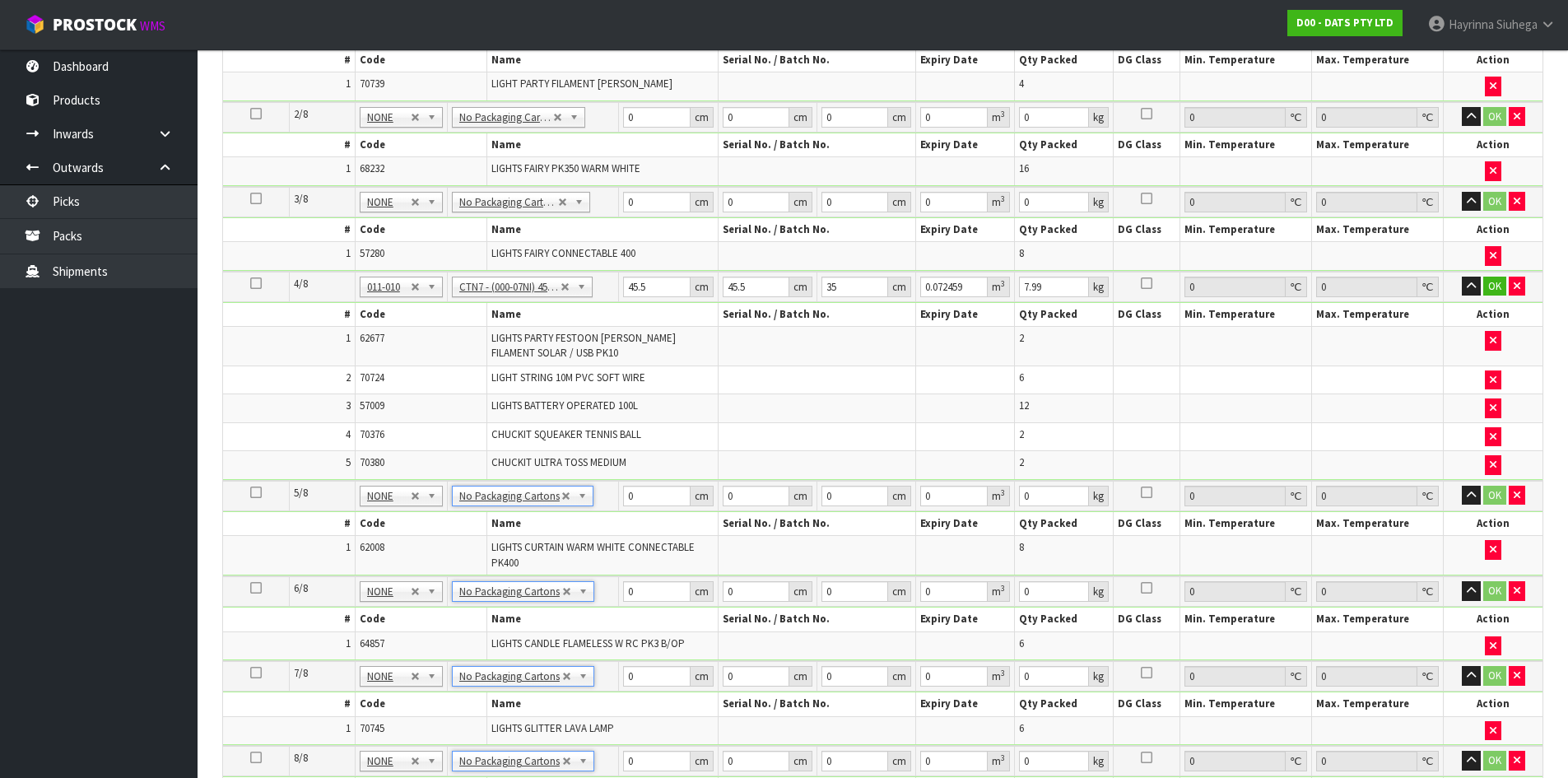
scroll to position [279, 0]
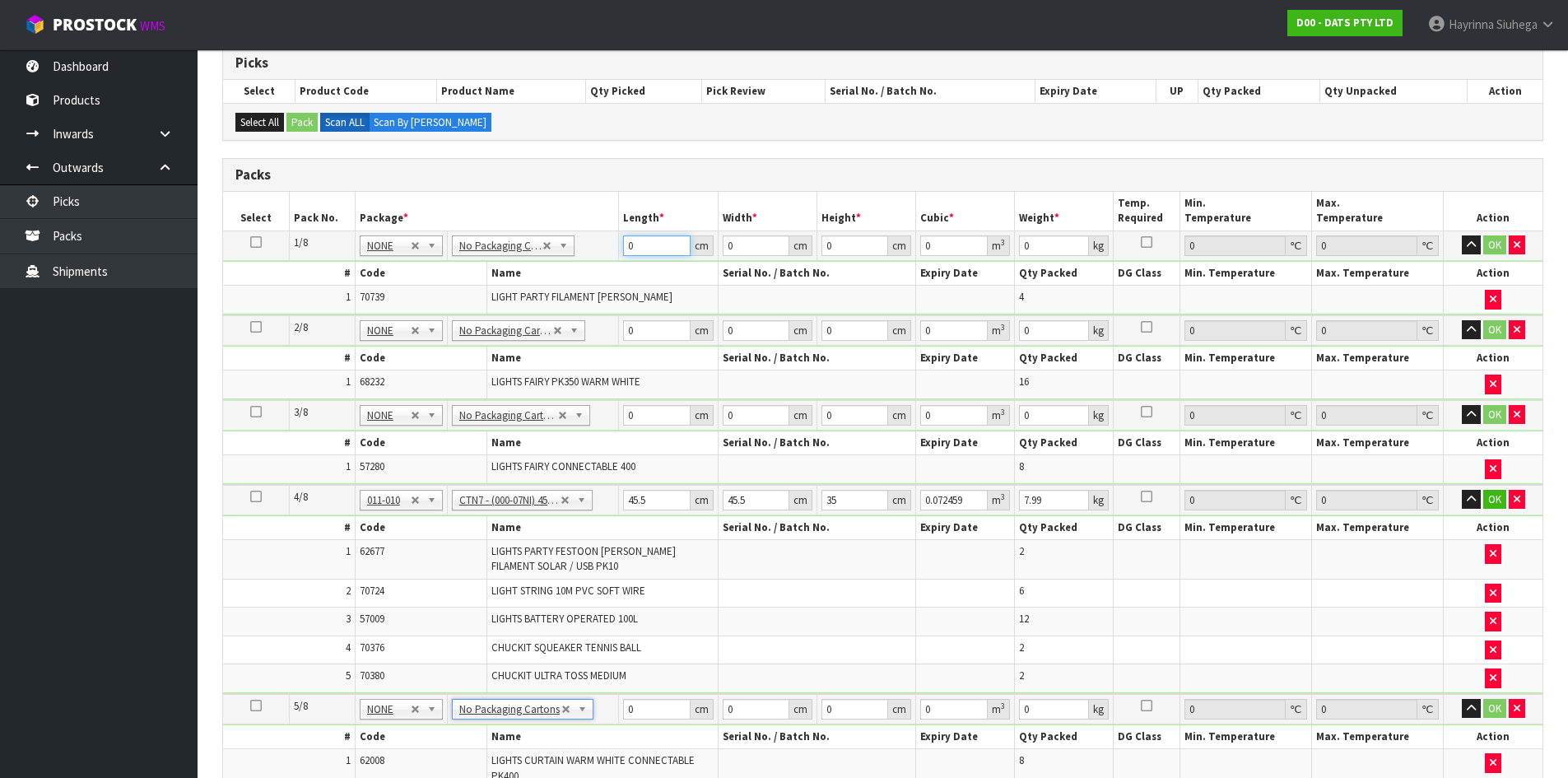
click at [631, 247] on input "0" at bounding box center [656, 246] width 67 height 20
click button "OK" at bounding box center [1495, 246] width 23 height 19
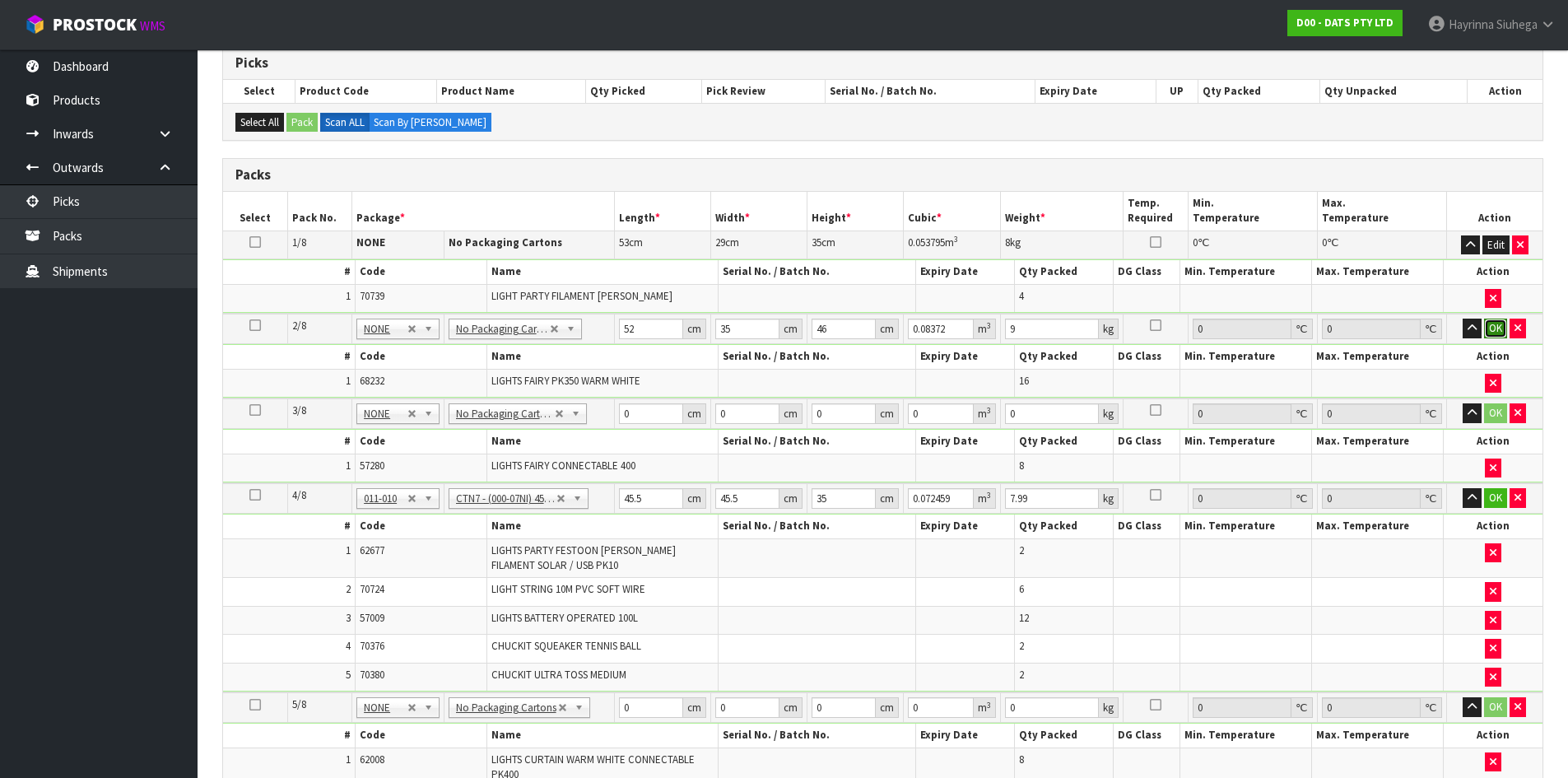
click button "OK" at bounding box center [1496, 328] width 23 height 19
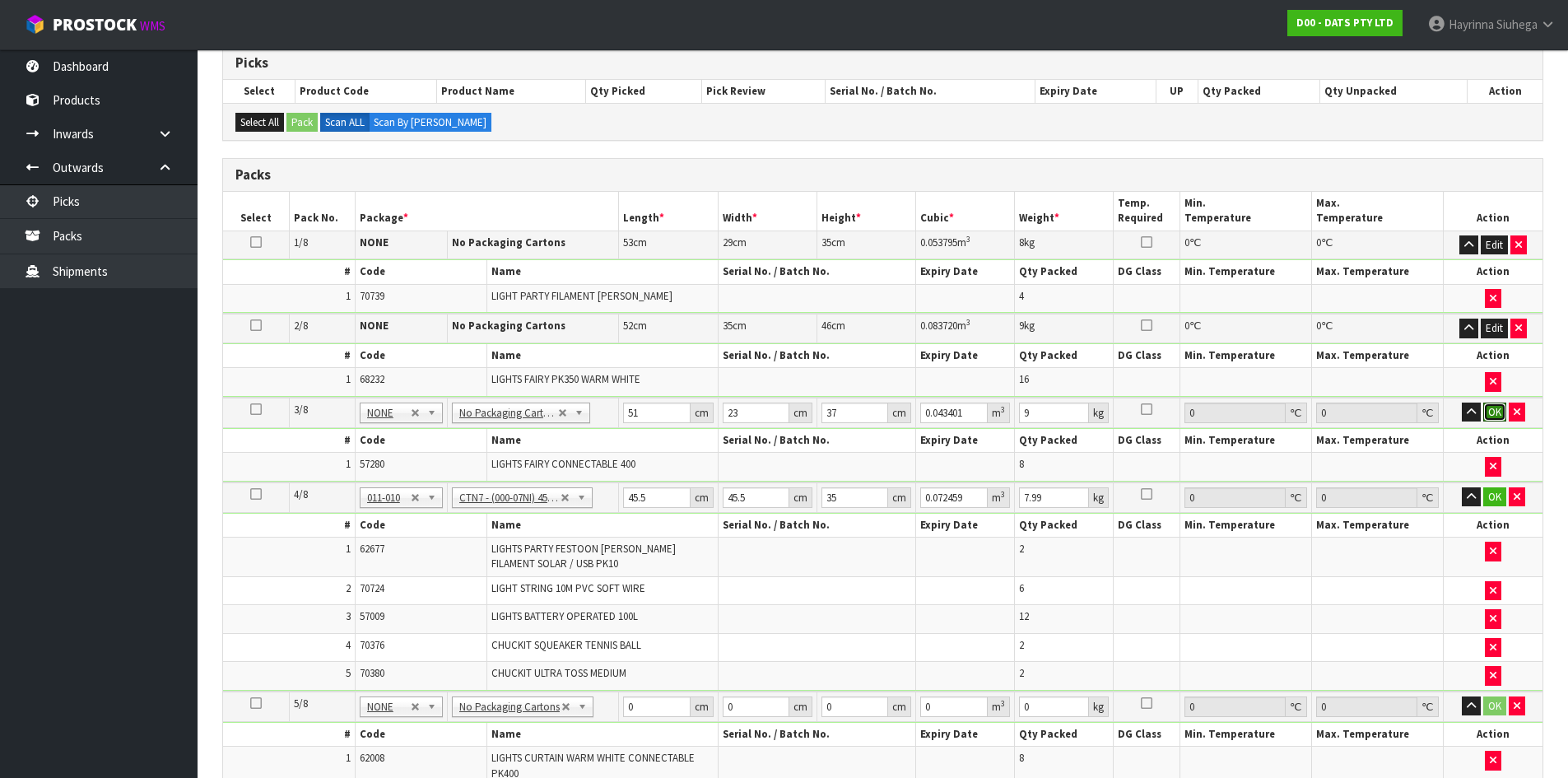
click button "OK" at bounding box center [1495, 412] width 23 height 19
click button "OK" at bounding box center [1495, 495] width 23 height 19
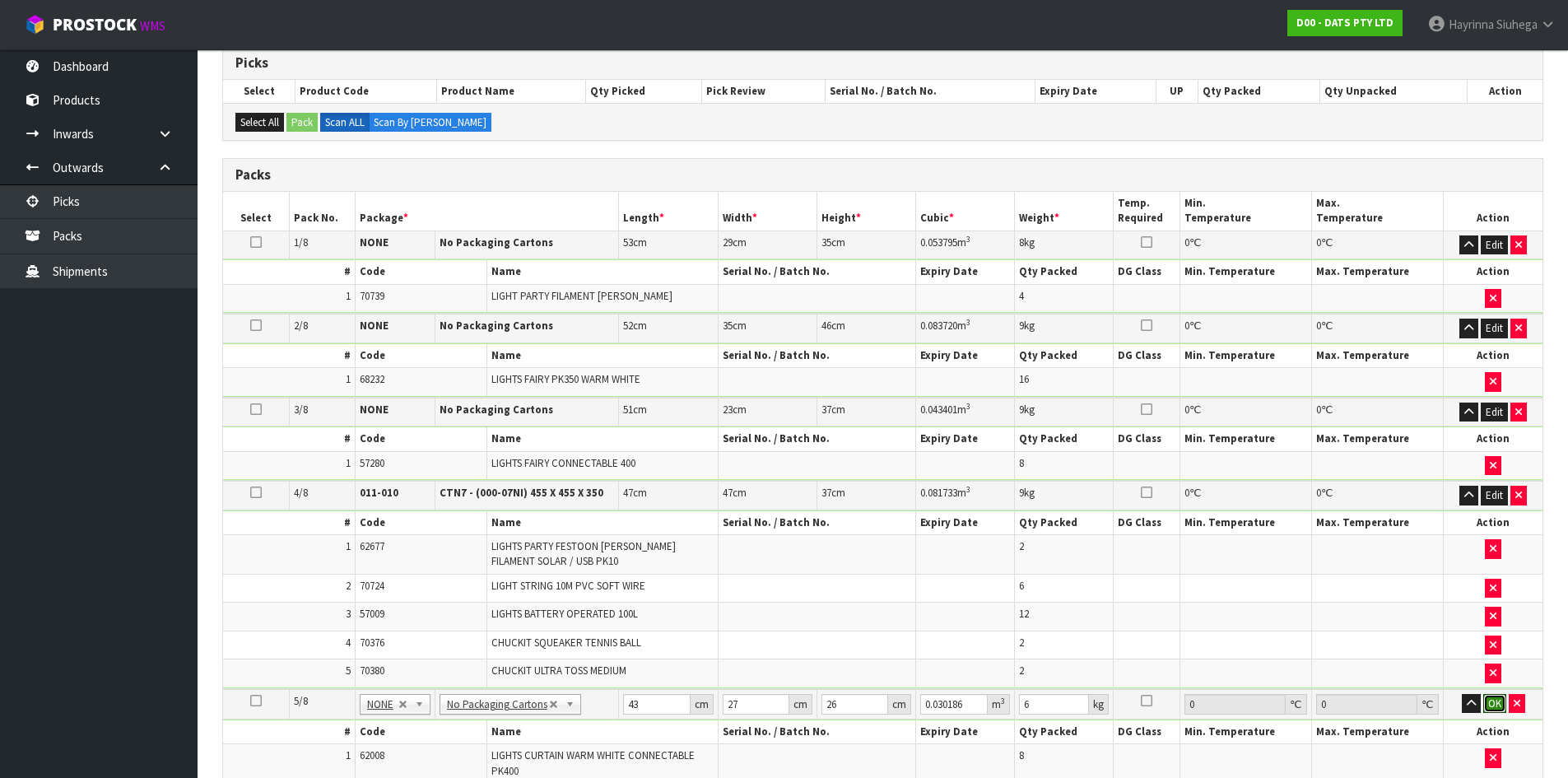
click button "OK" at bounding box center [1495, 704] width 23 height 19
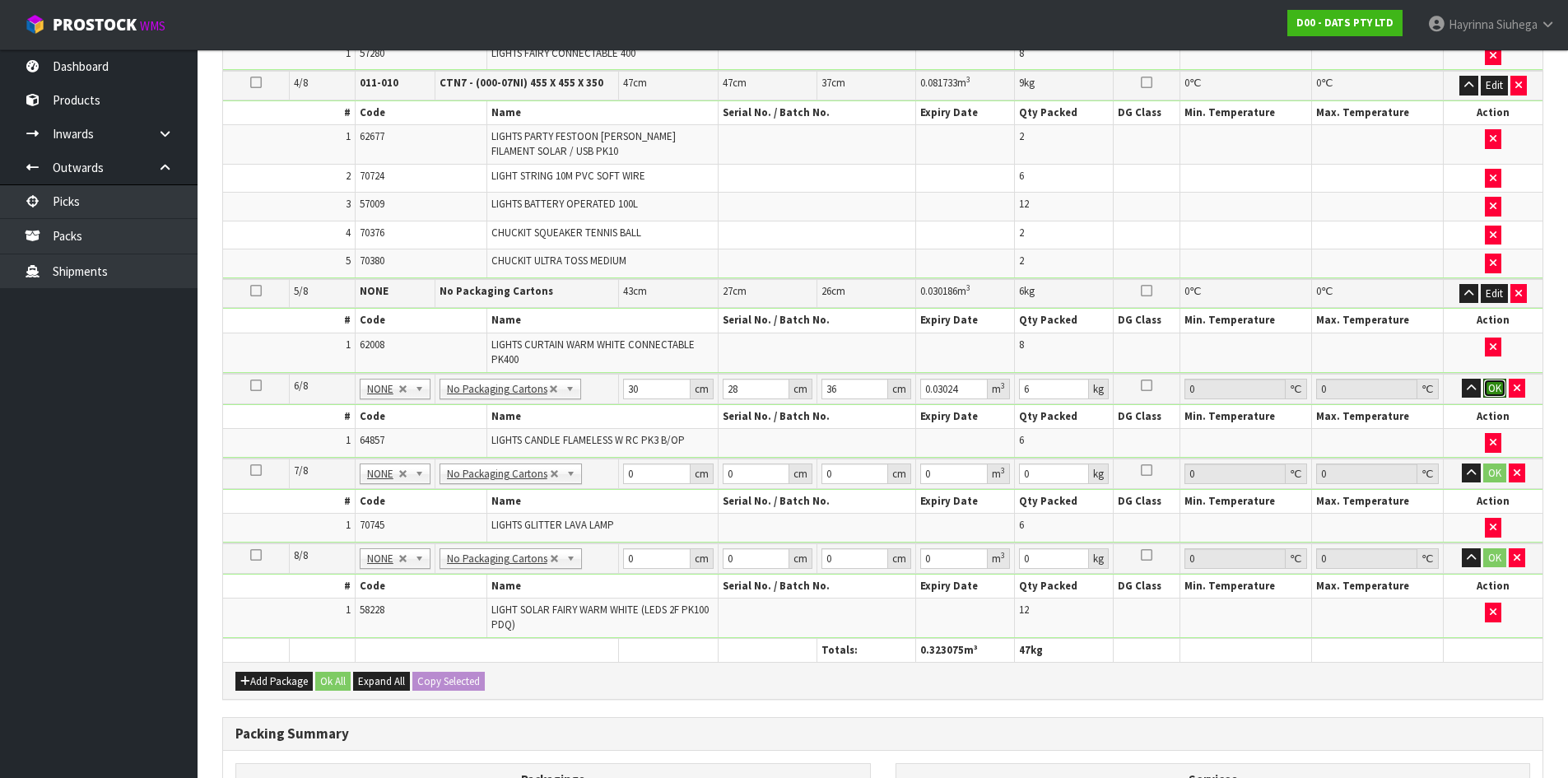
click button "OK" at bounding box center [1495, 388] width 23 height 19
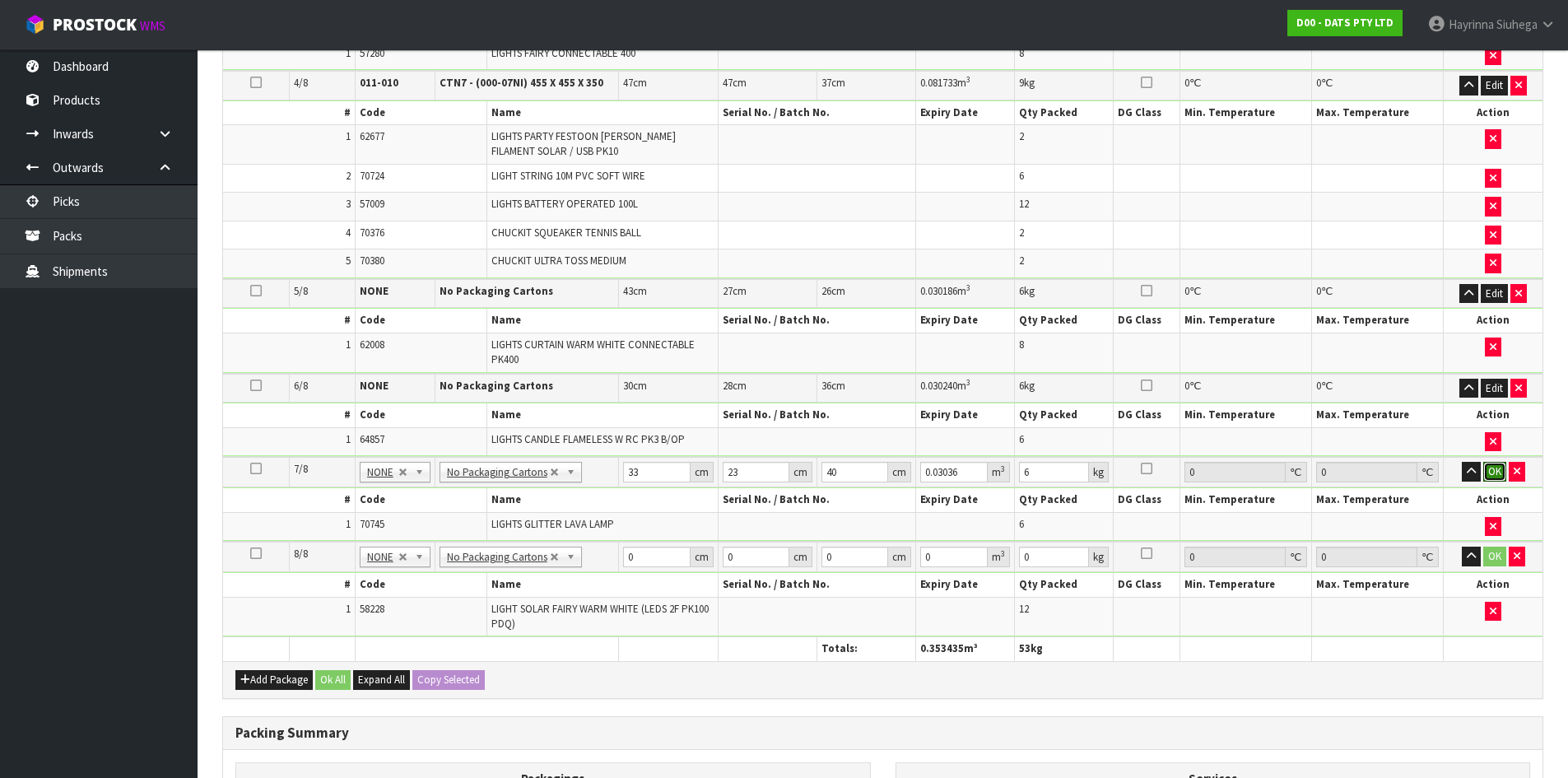
click button "OK" at bounding box center [1495, 472] width 23 height 19
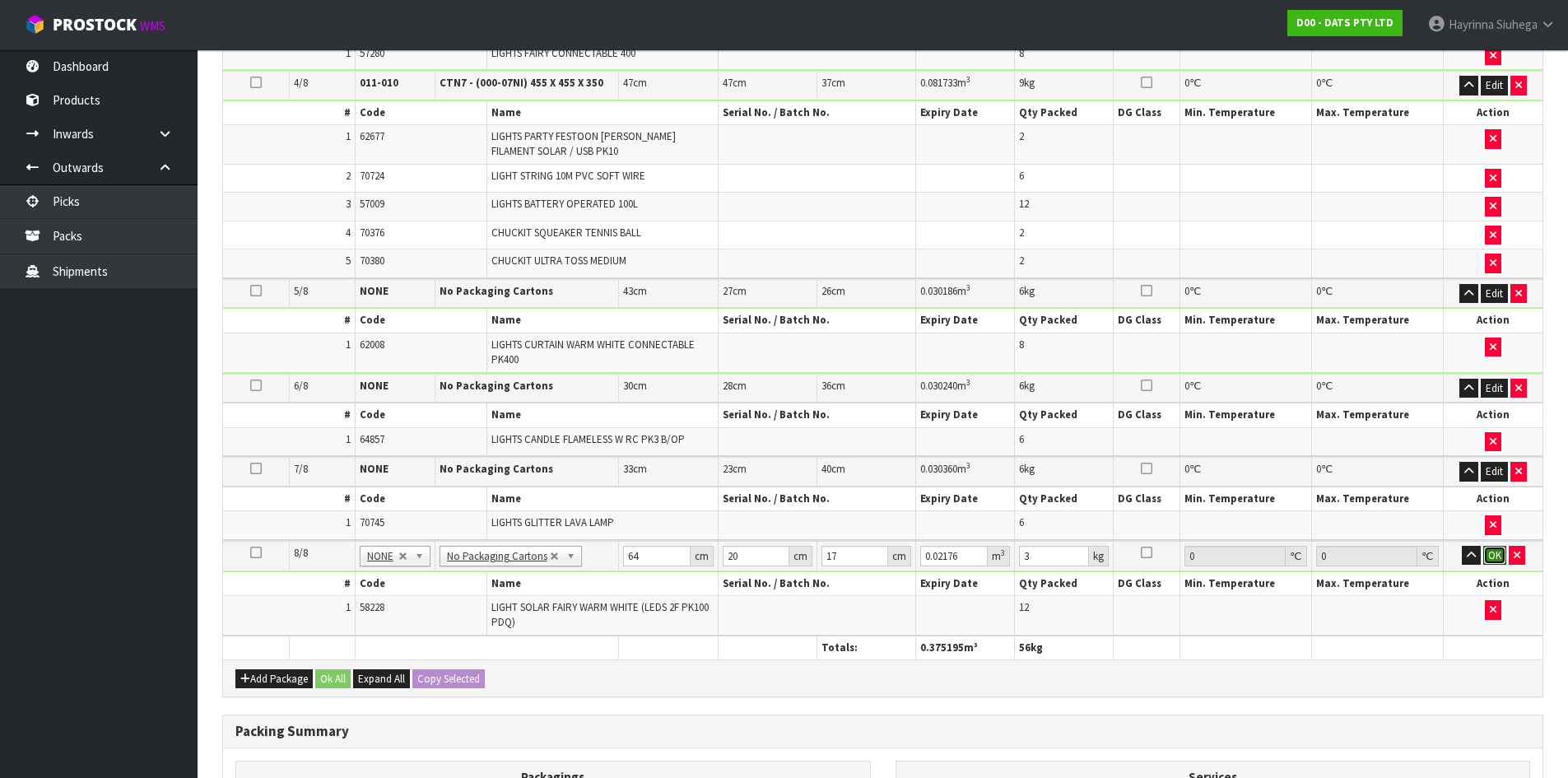
click button "OK" at bounding box center [1495, 555] width 23 height 19
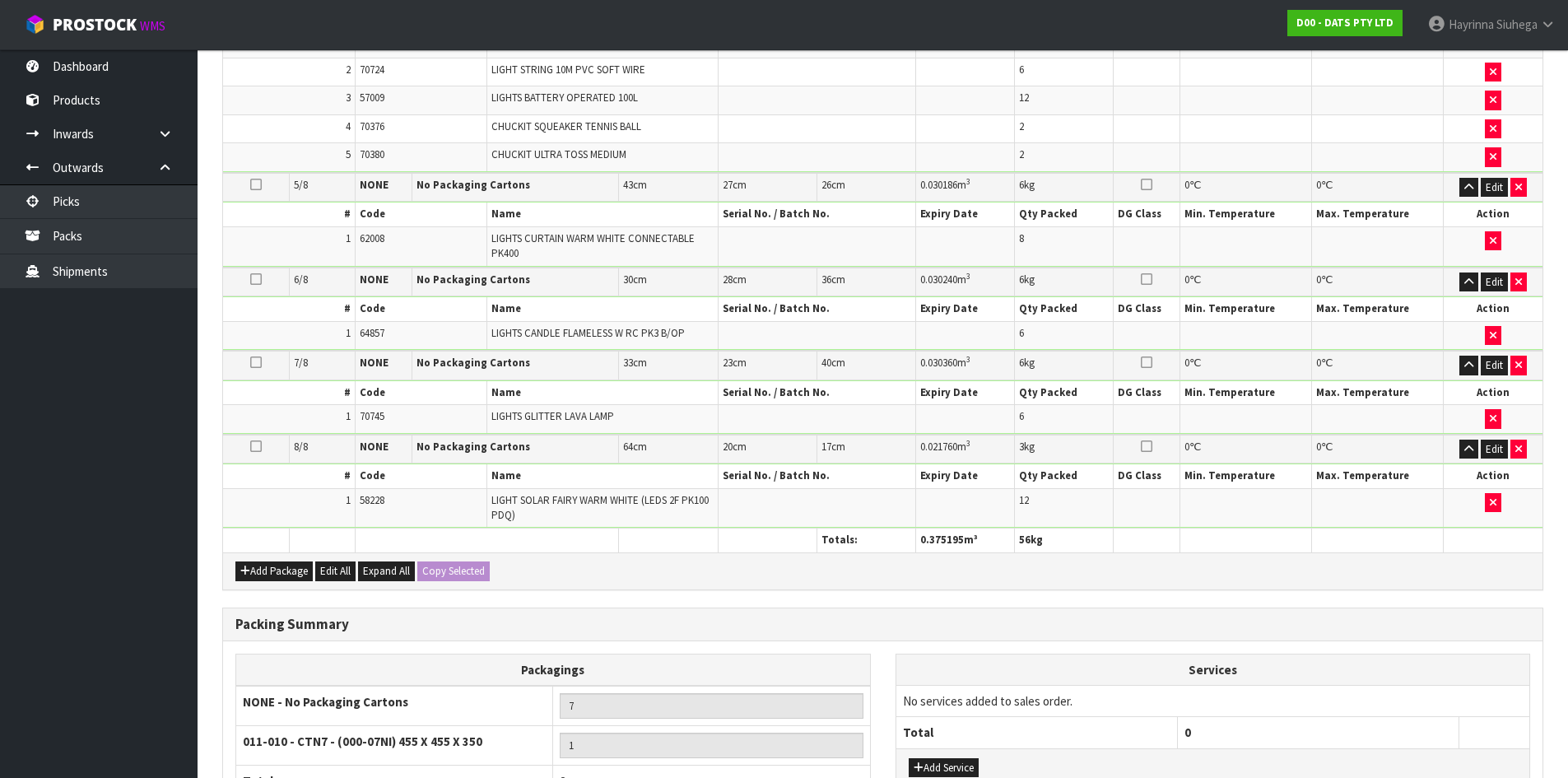
scroll to position [960, 0]
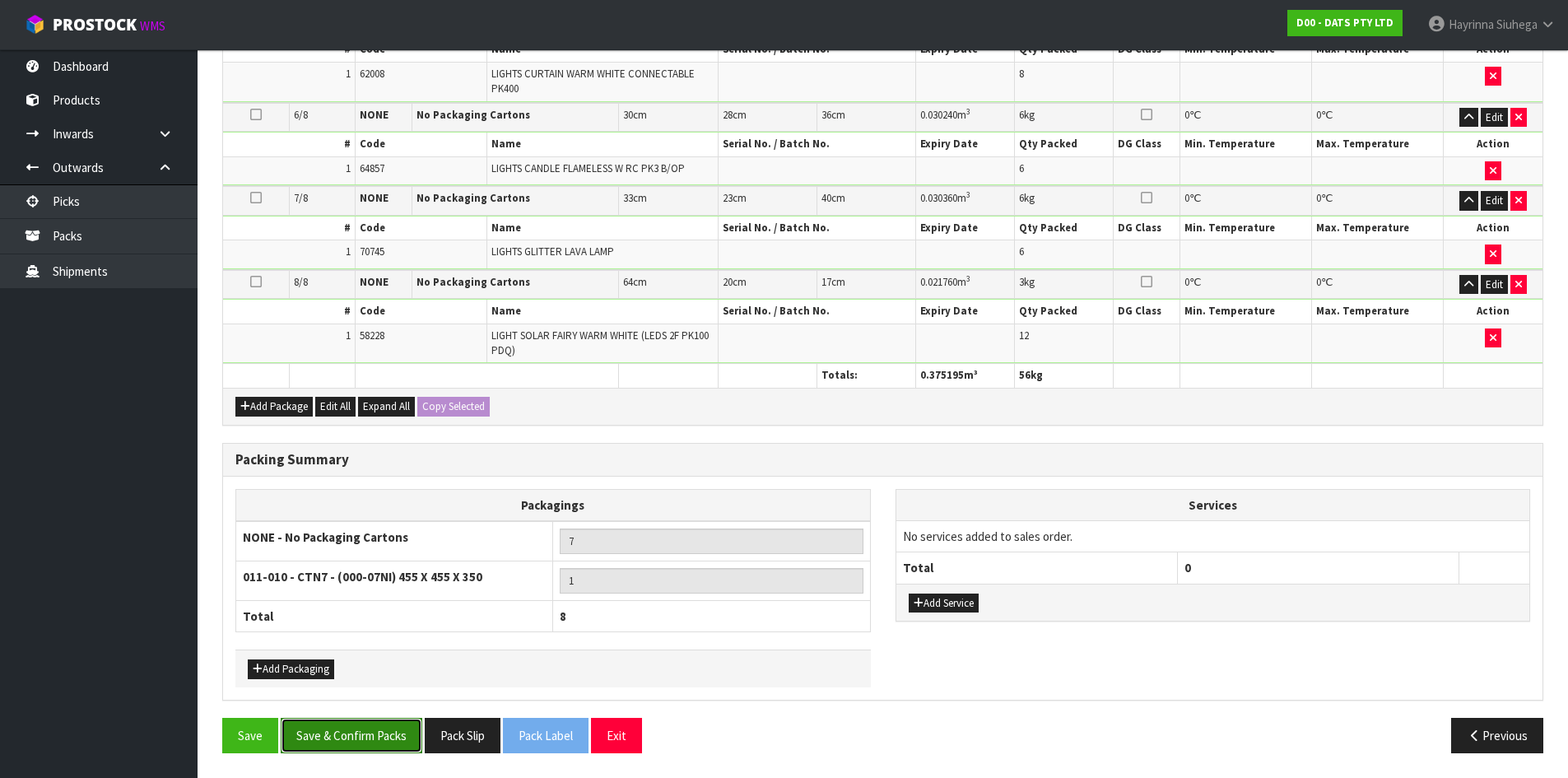
click at [376, 735] on button "Save & Confirm Packs" at bounding box center [351, 736] width 142 height 35
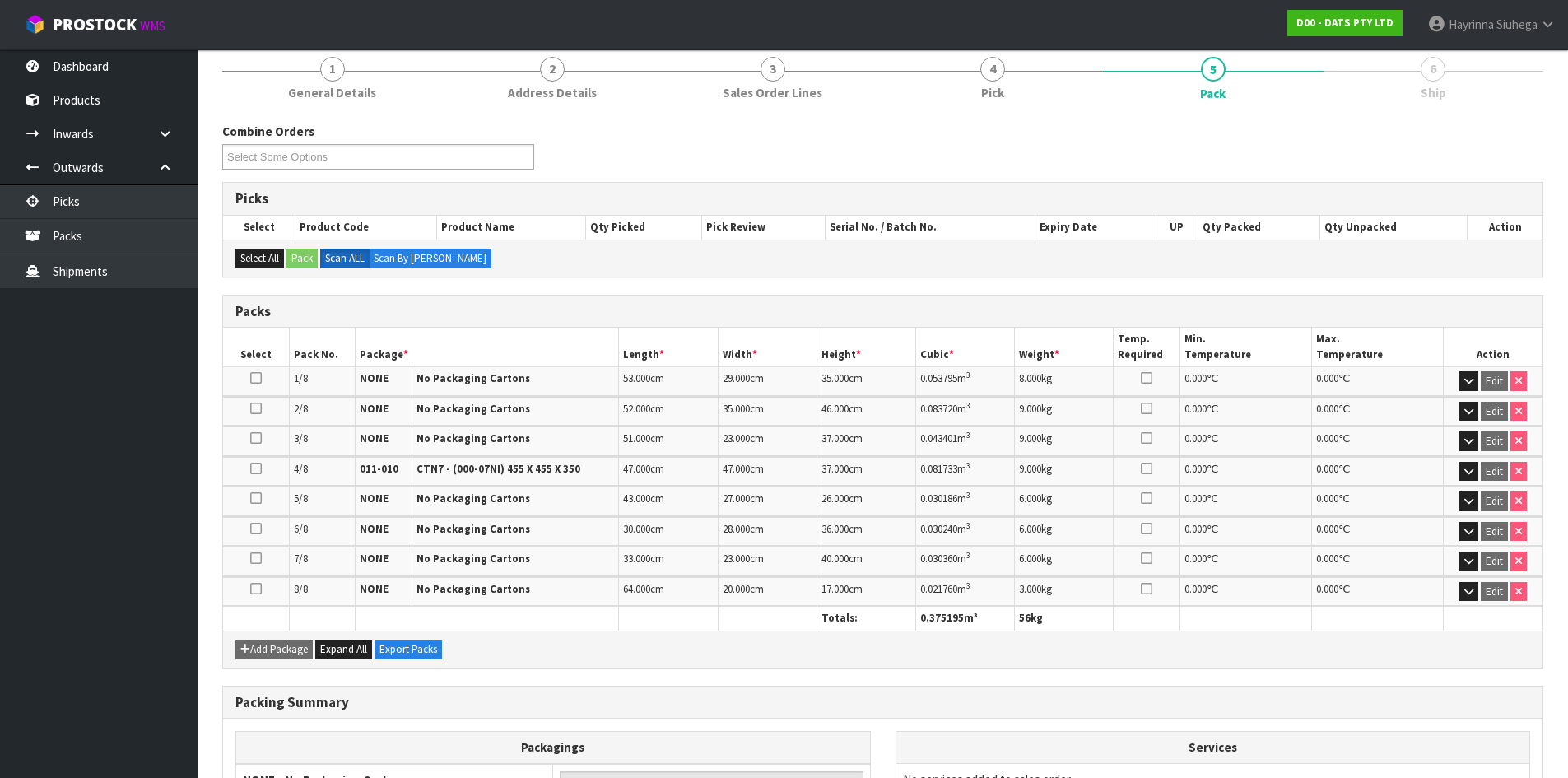
scroll to position [408, 0]
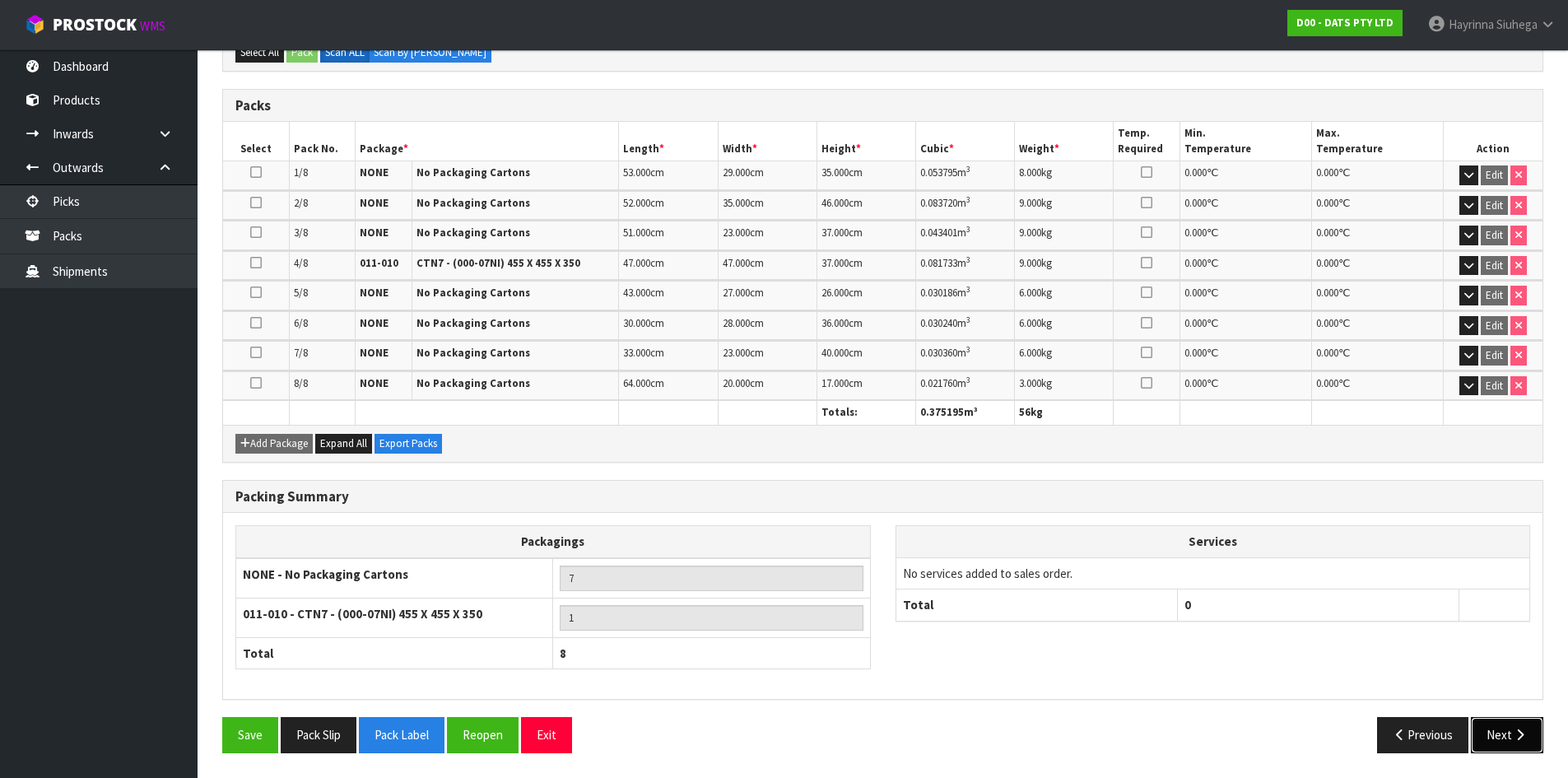
click at [1507, 724] on button "Next" at bounding box center [1507, 735] width 72 height 35
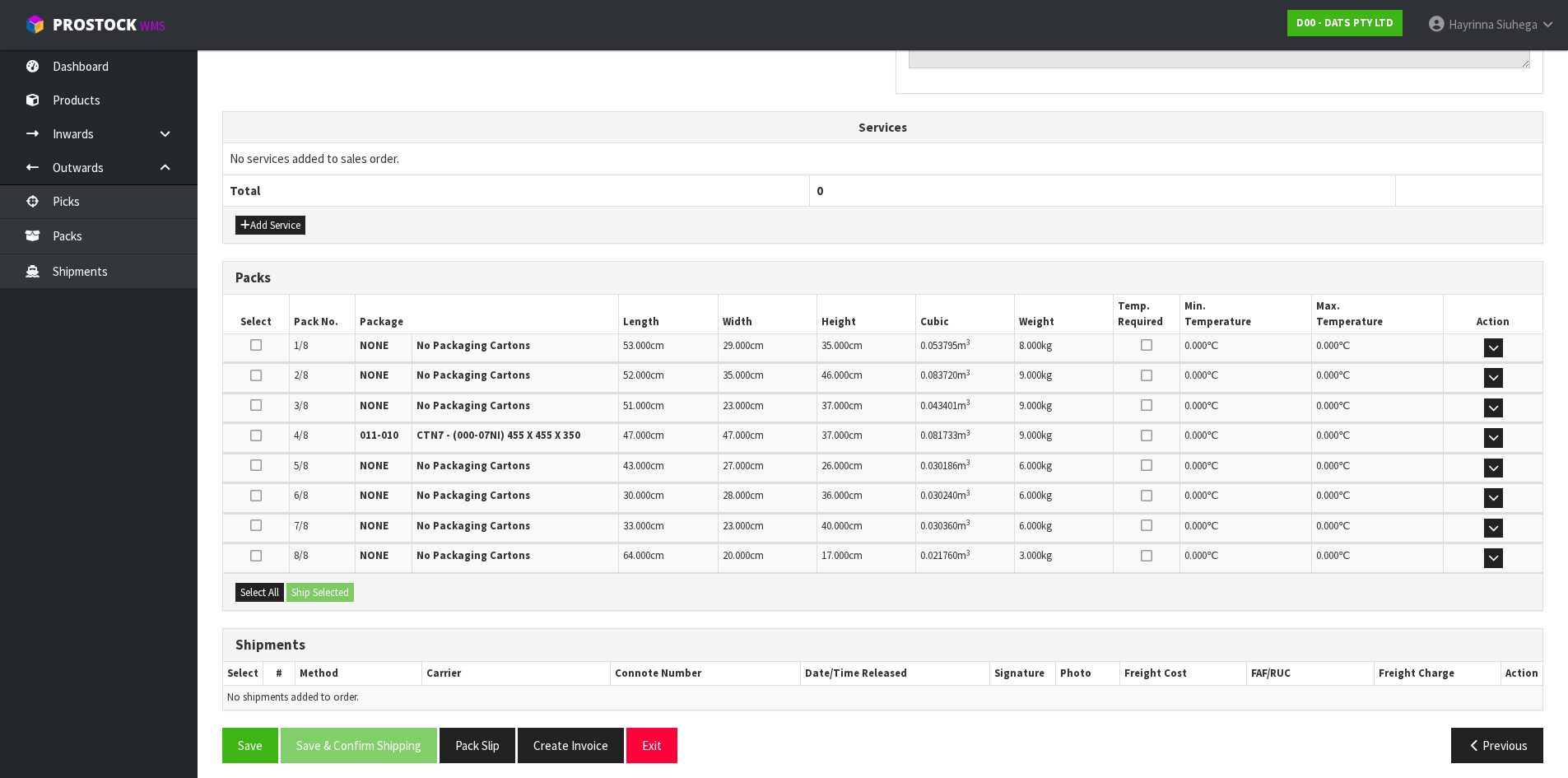
scroll to position [559, 0]
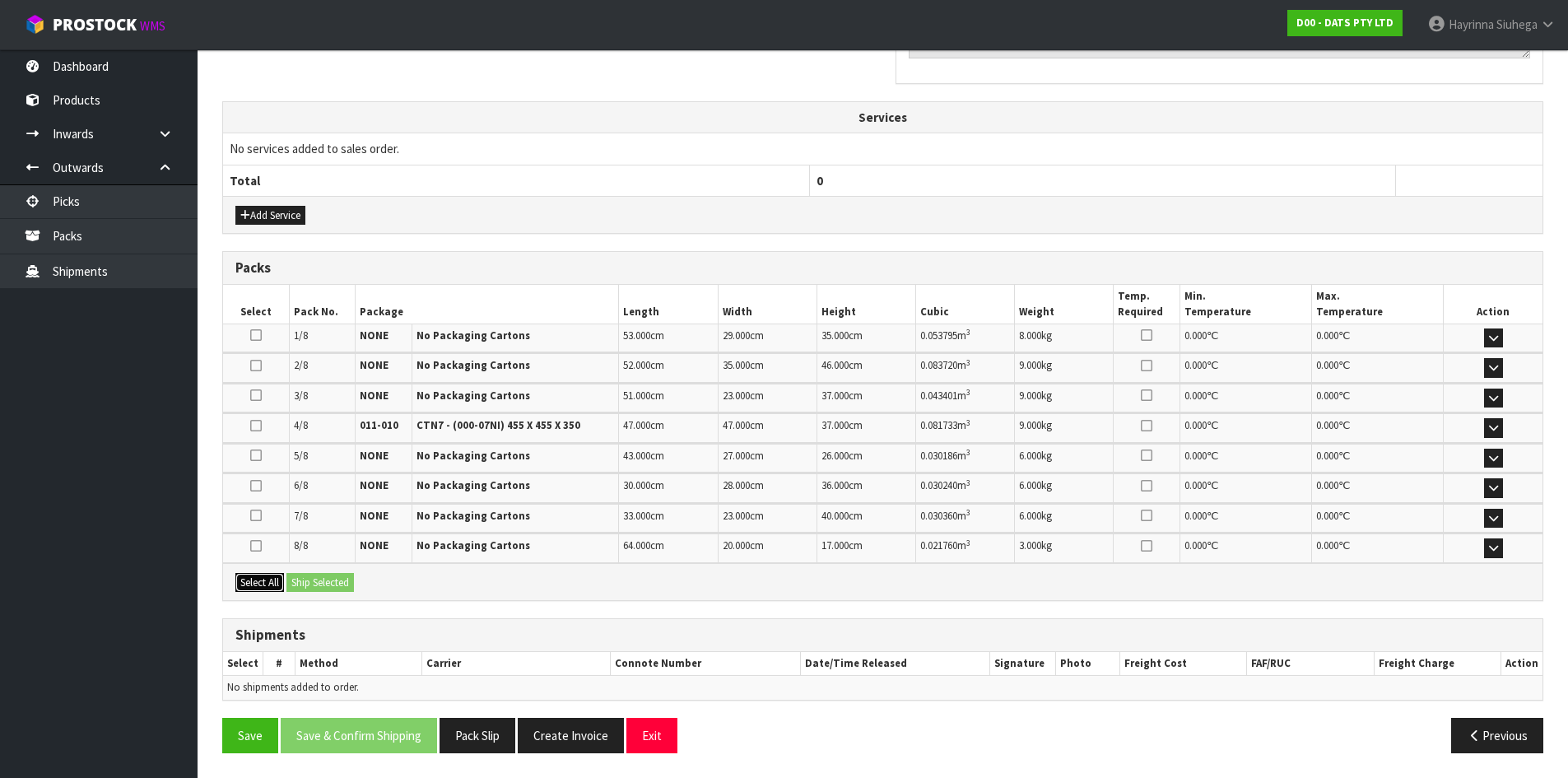
click at [262, 584] on button "Select All" at bounding box center [260, 583] width 48 height 19
click at [306, 585] on button "Ship Selected" at bounding box center [320, 583] width 68 height 19
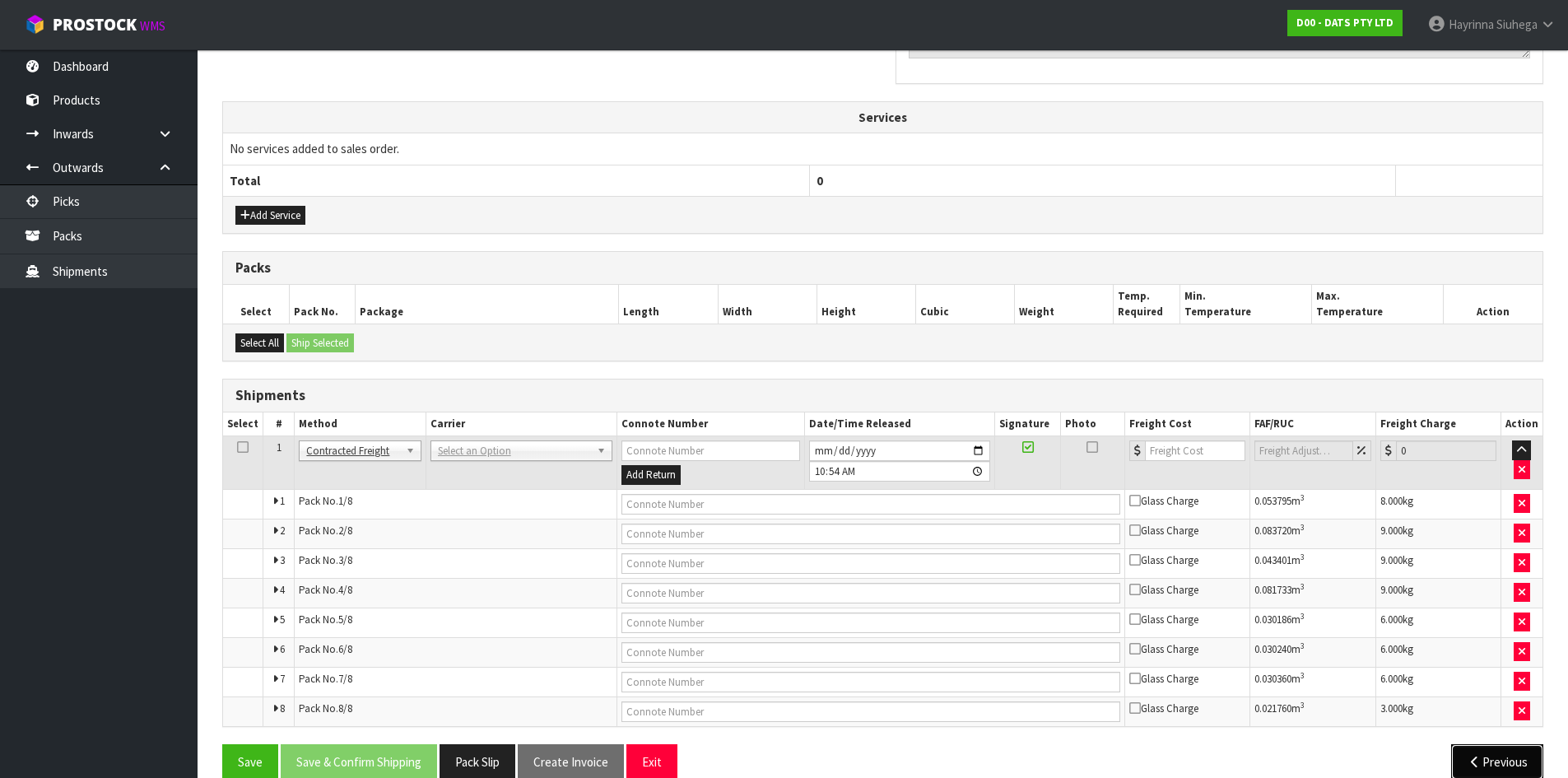
click at [1494, 751] on button "Previous" at bounding box center [1497, 762] width 92 height 35
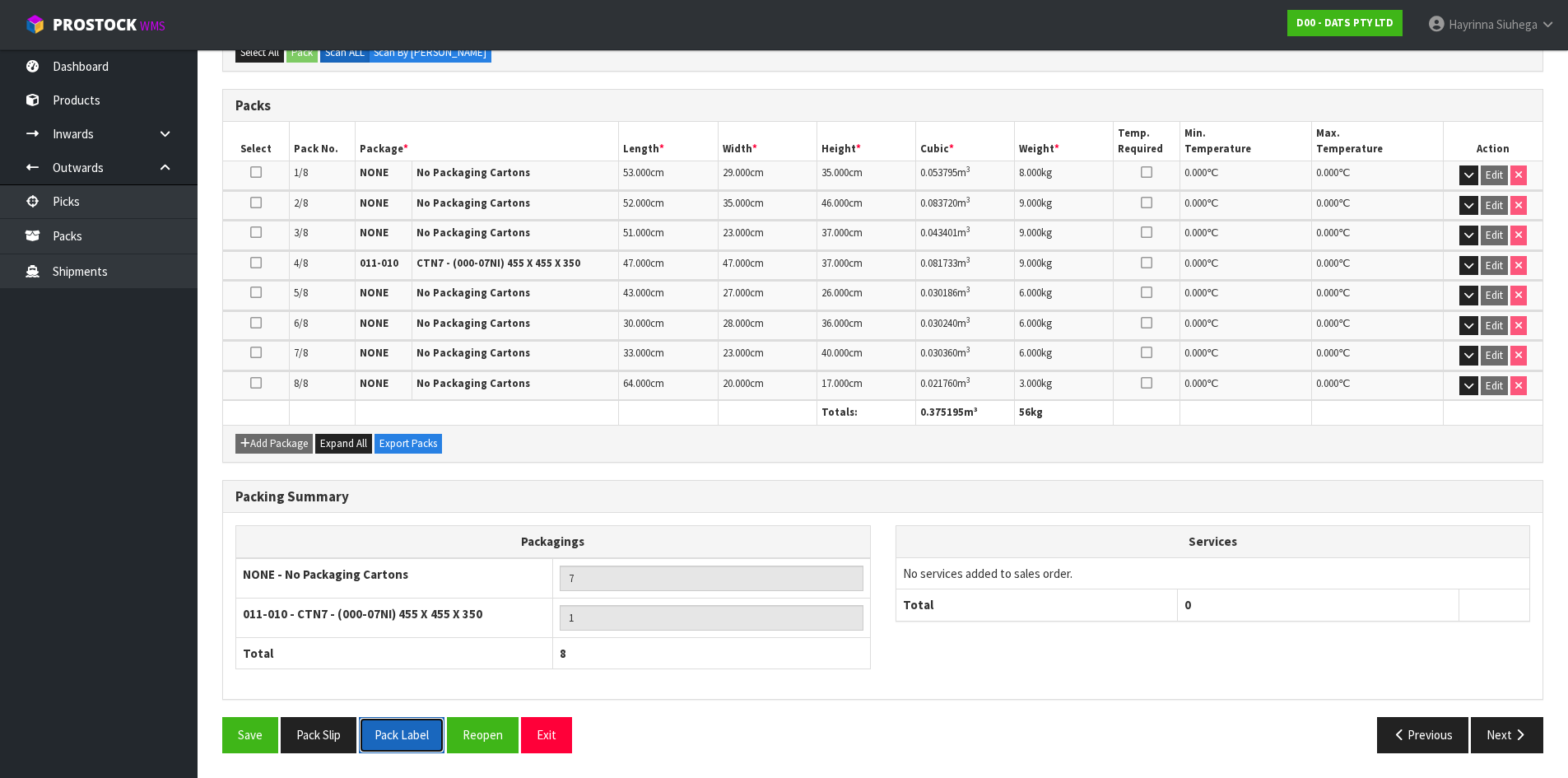
click at [407, 723] on button "Pack Label" at bounding box center [401, 735] width 85 height 35
click at [1498, 742] on button "Next" at bounding box center [1507, 735] width 72 height 35
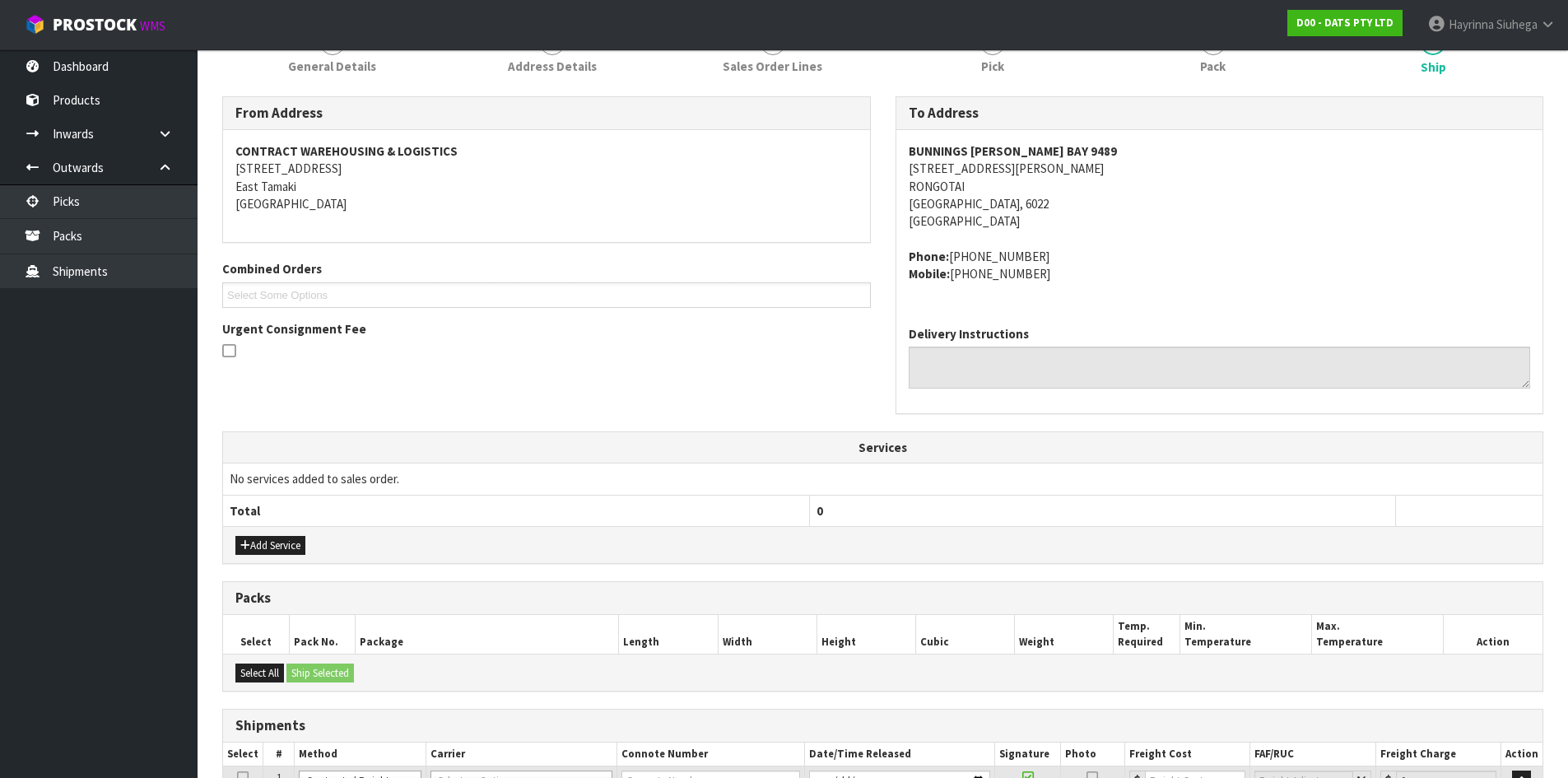
scroll to position [576, 0]
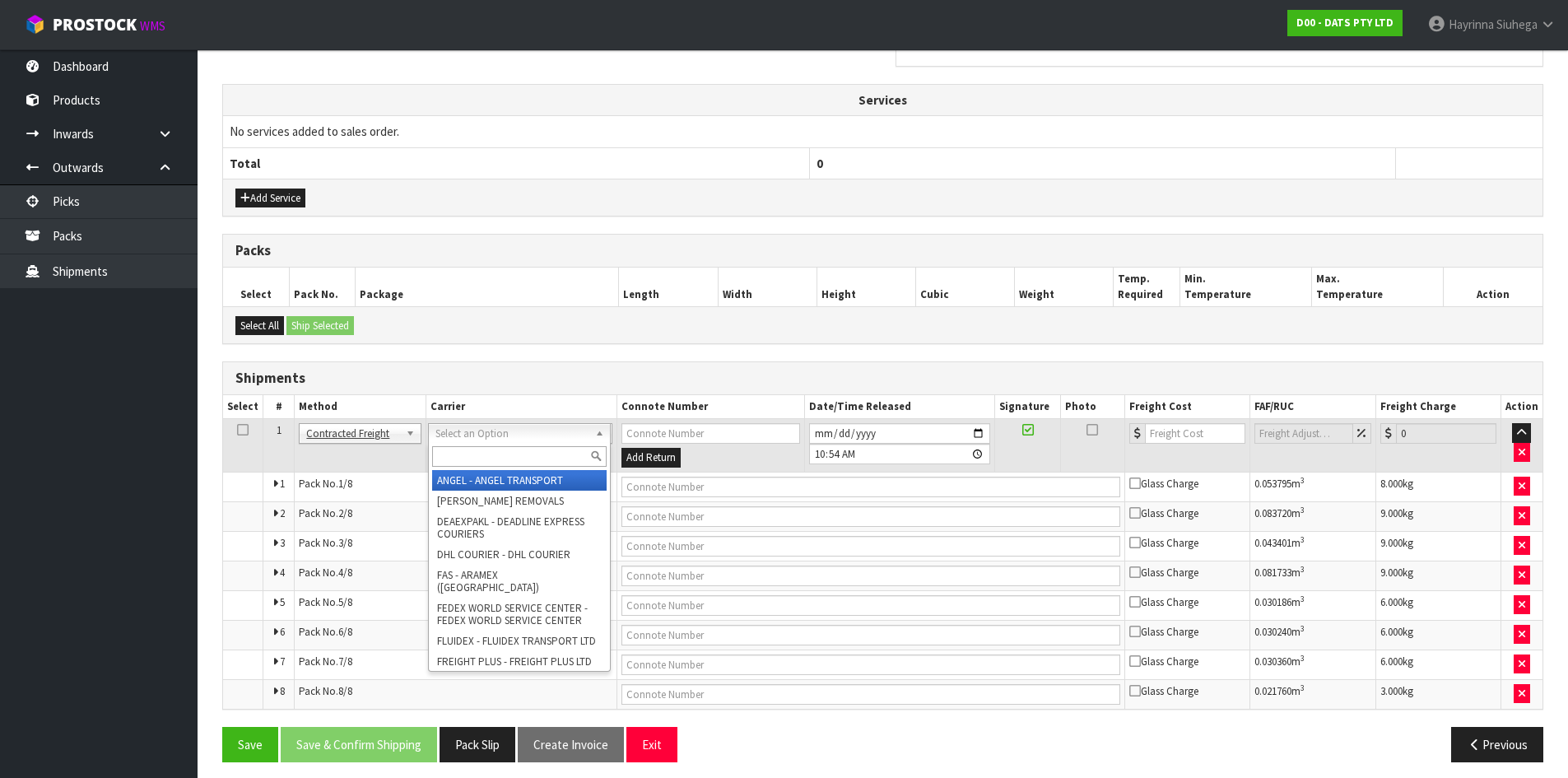
click at [468, 458] on input "text" at bounding box center [519, 456] width 174 height 20
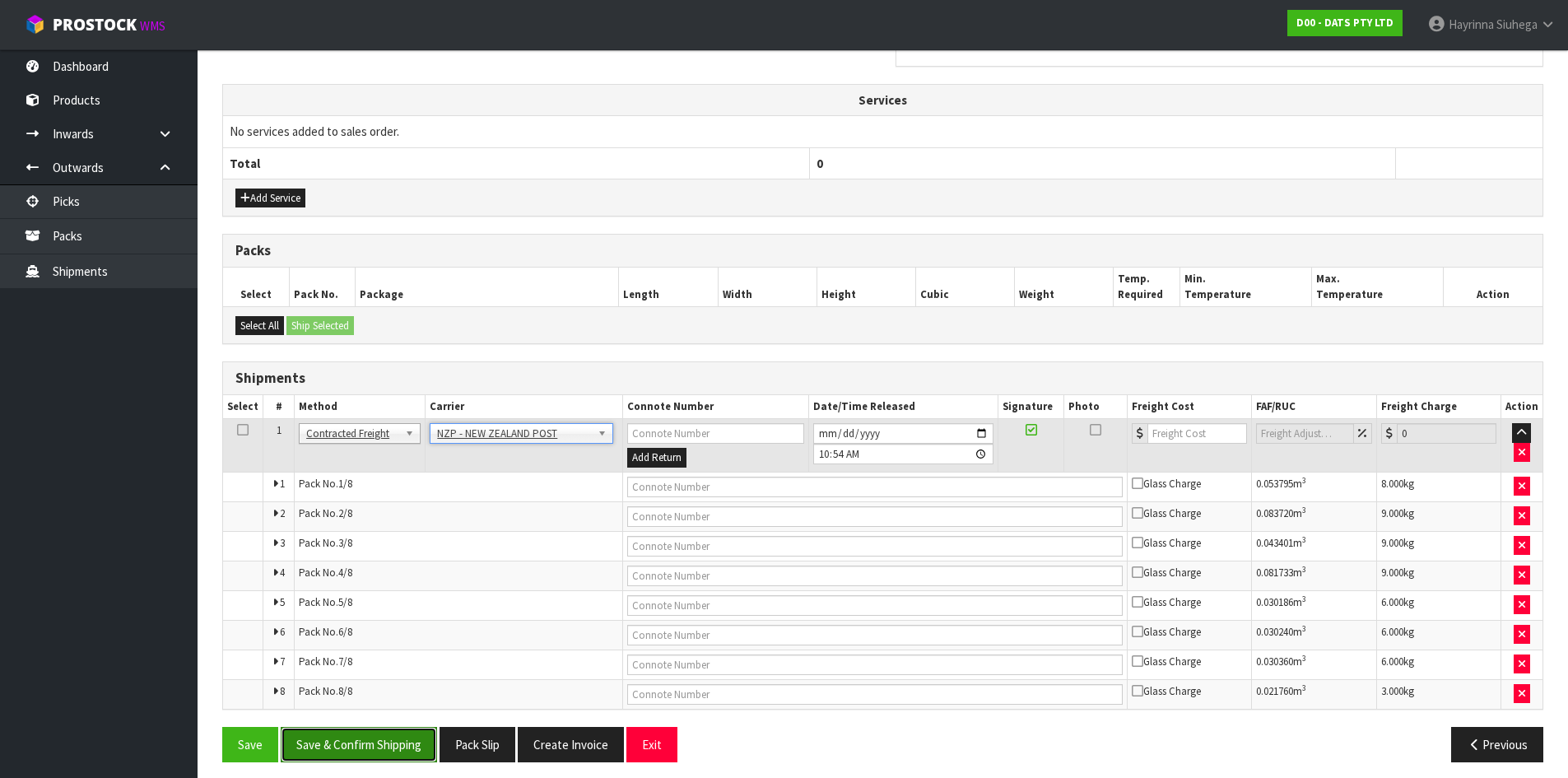
click at [372, 741] on button "Save & Confirm Shipping" at bounding box center [359, 745] width 157 height 35
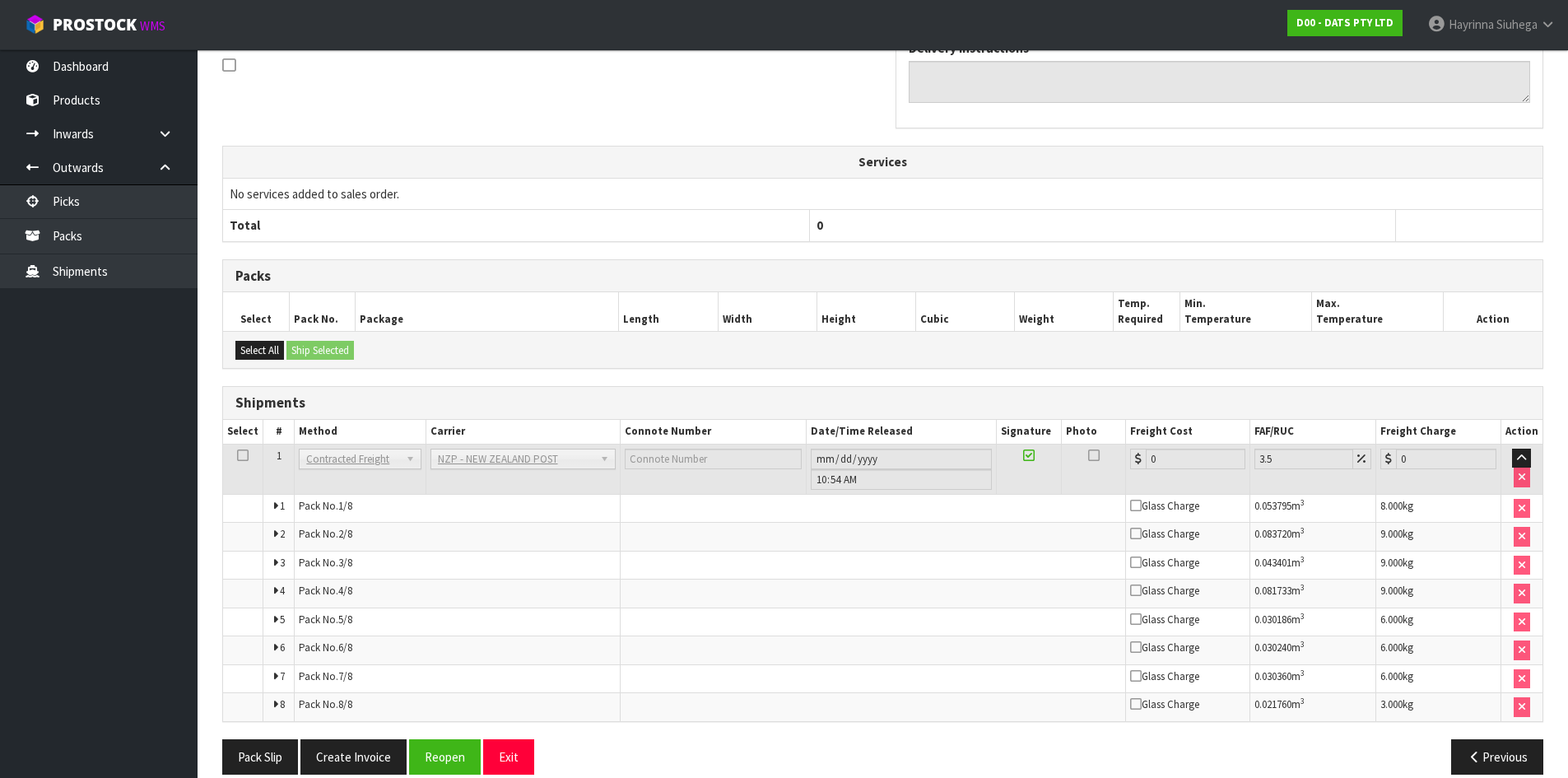
scroll to position [554, 0]
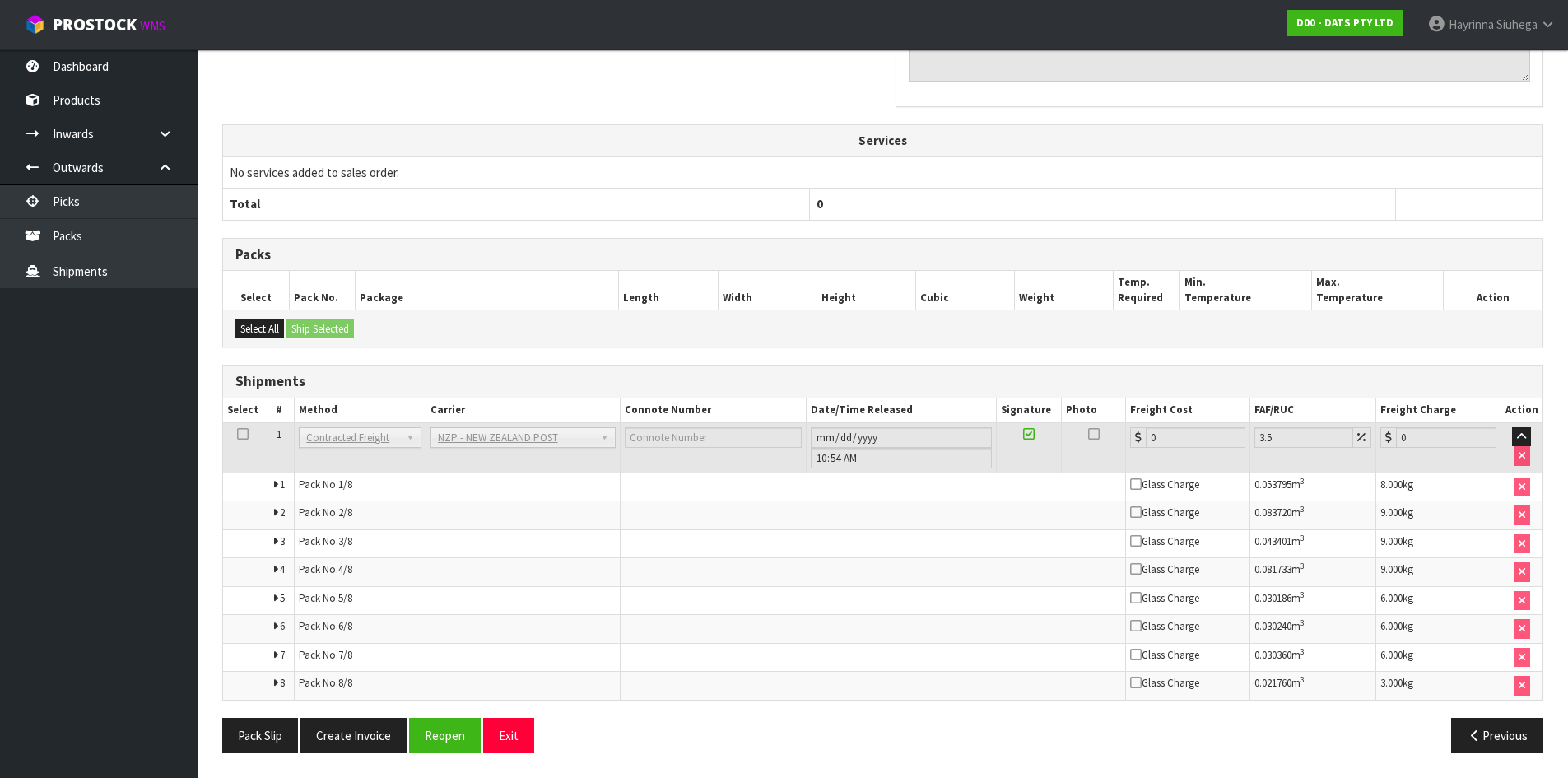
click at [457, 757] on div "Pack Slip Create Invoice Reopen Exit Previous" at bounding box center [883, 742] width 1345 height 48
click at [458, 731] on button "Reopen" at bounding box center [444, 736] width 71 height 35
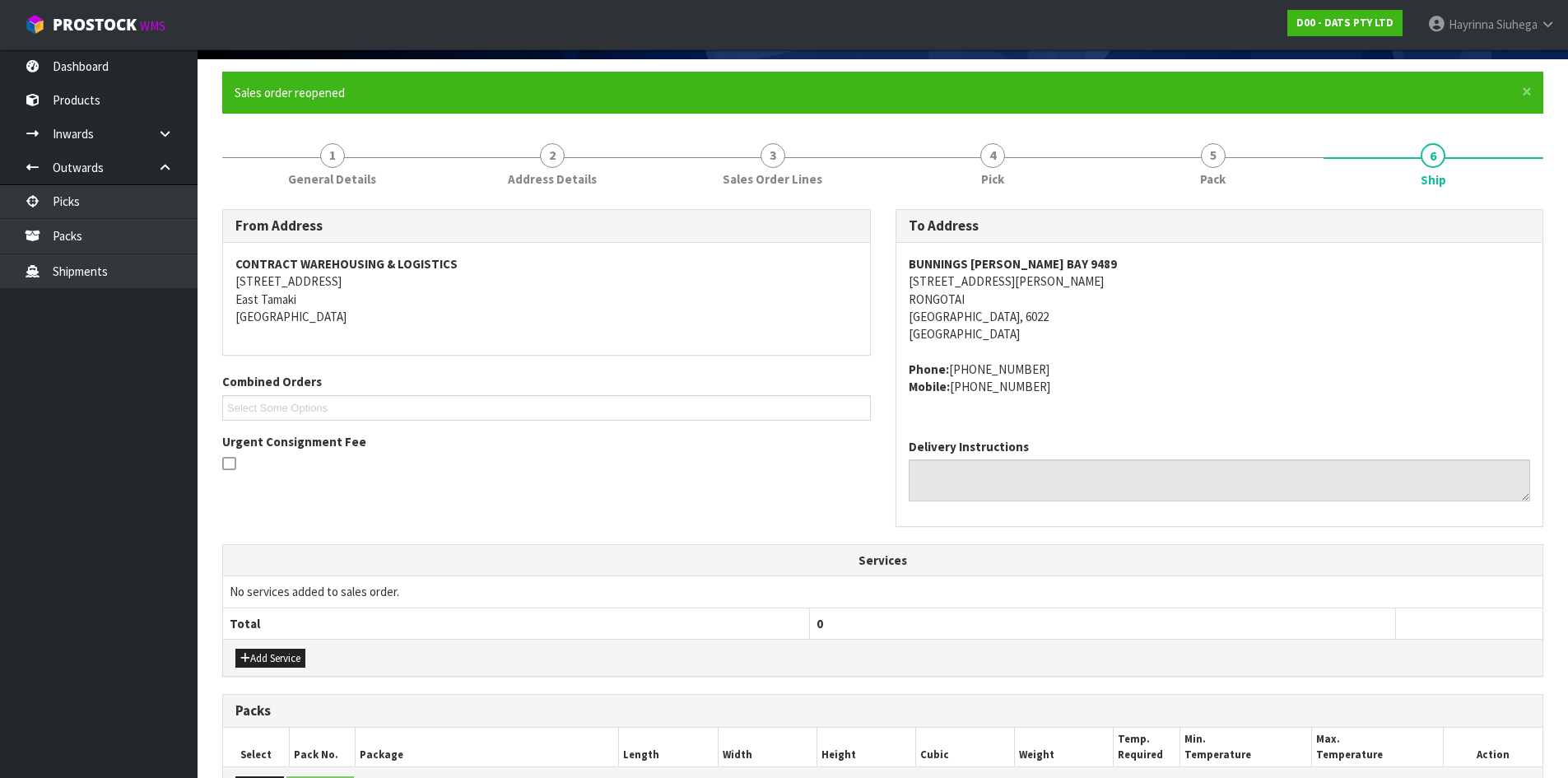
scroll to position [0, 0]
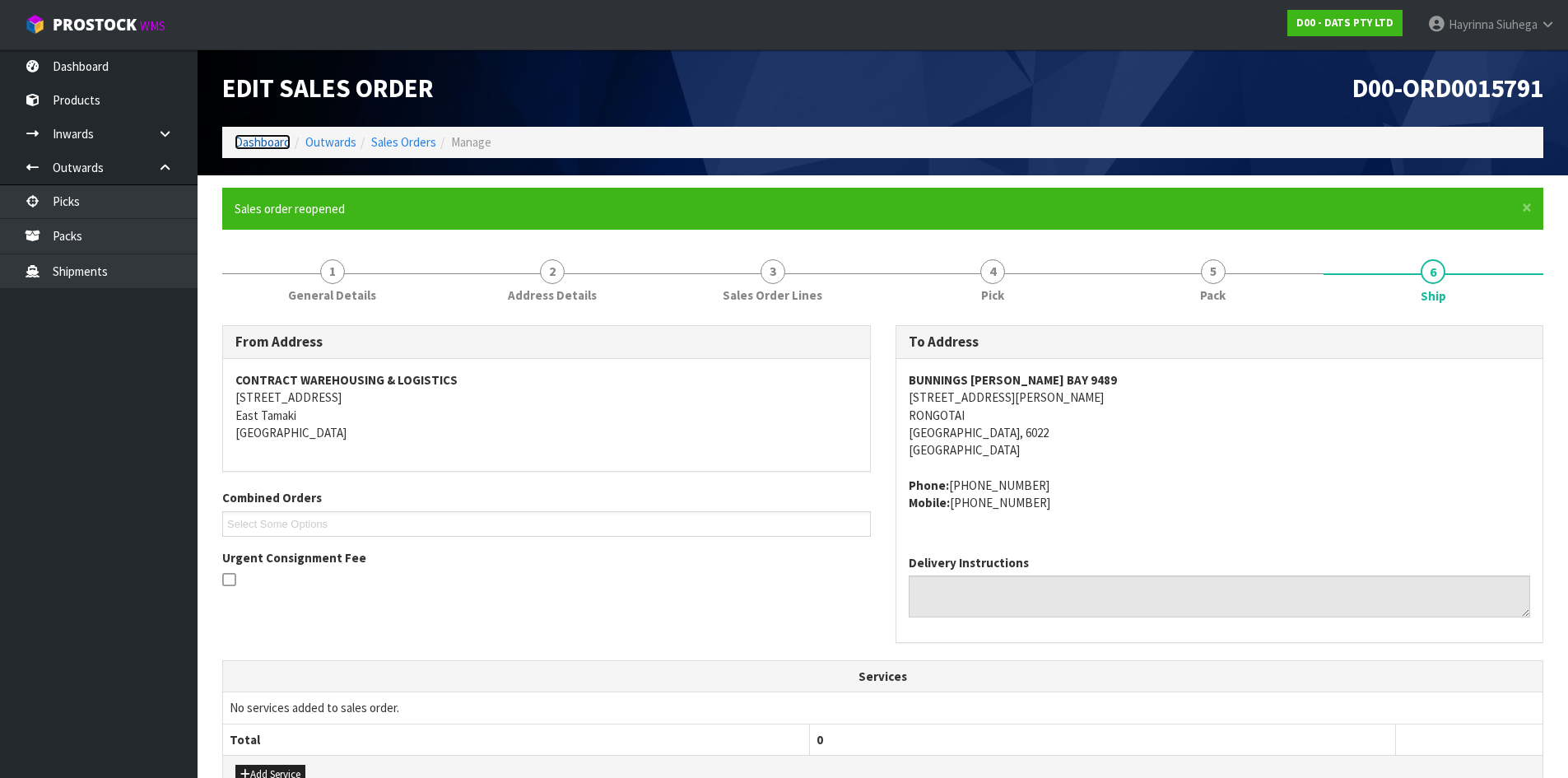
click at [245, 139] on link "Dashboard" at bounding box center [263, 142] width 56 height 16
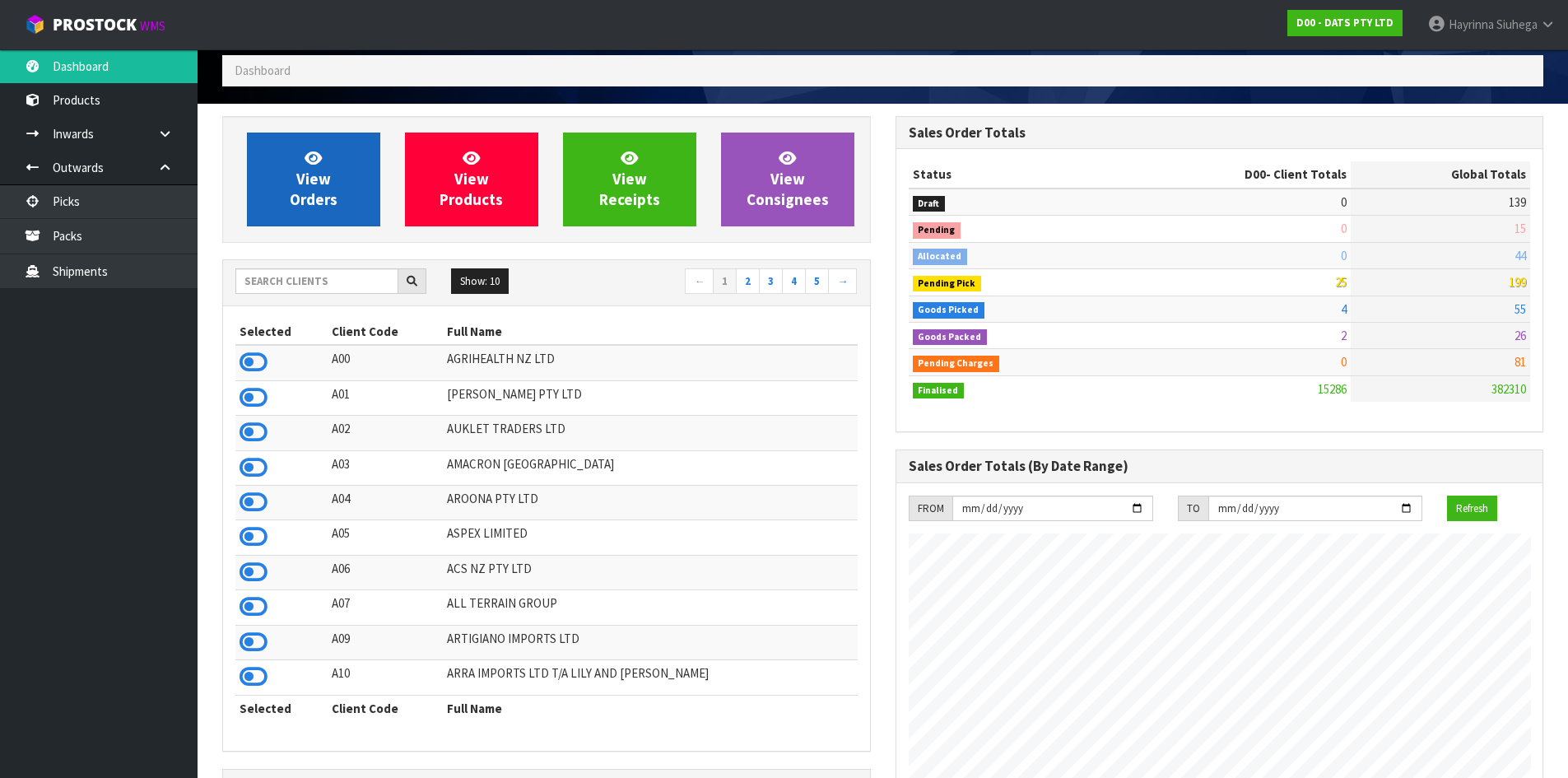
scroll to position [21, 0]
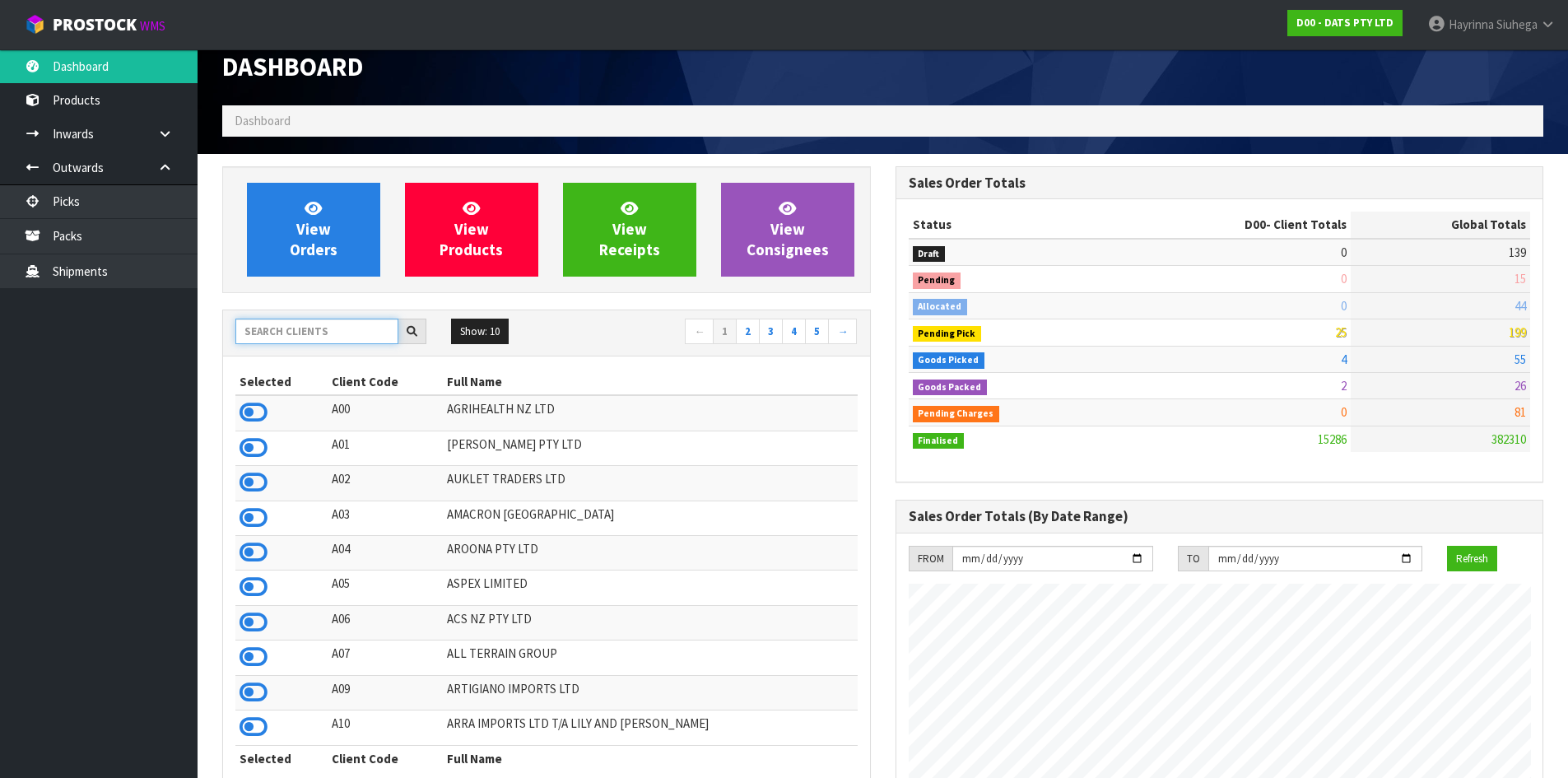
click at [318, 341] on input "text" at bounding box center [317, 331] width 163 height 26
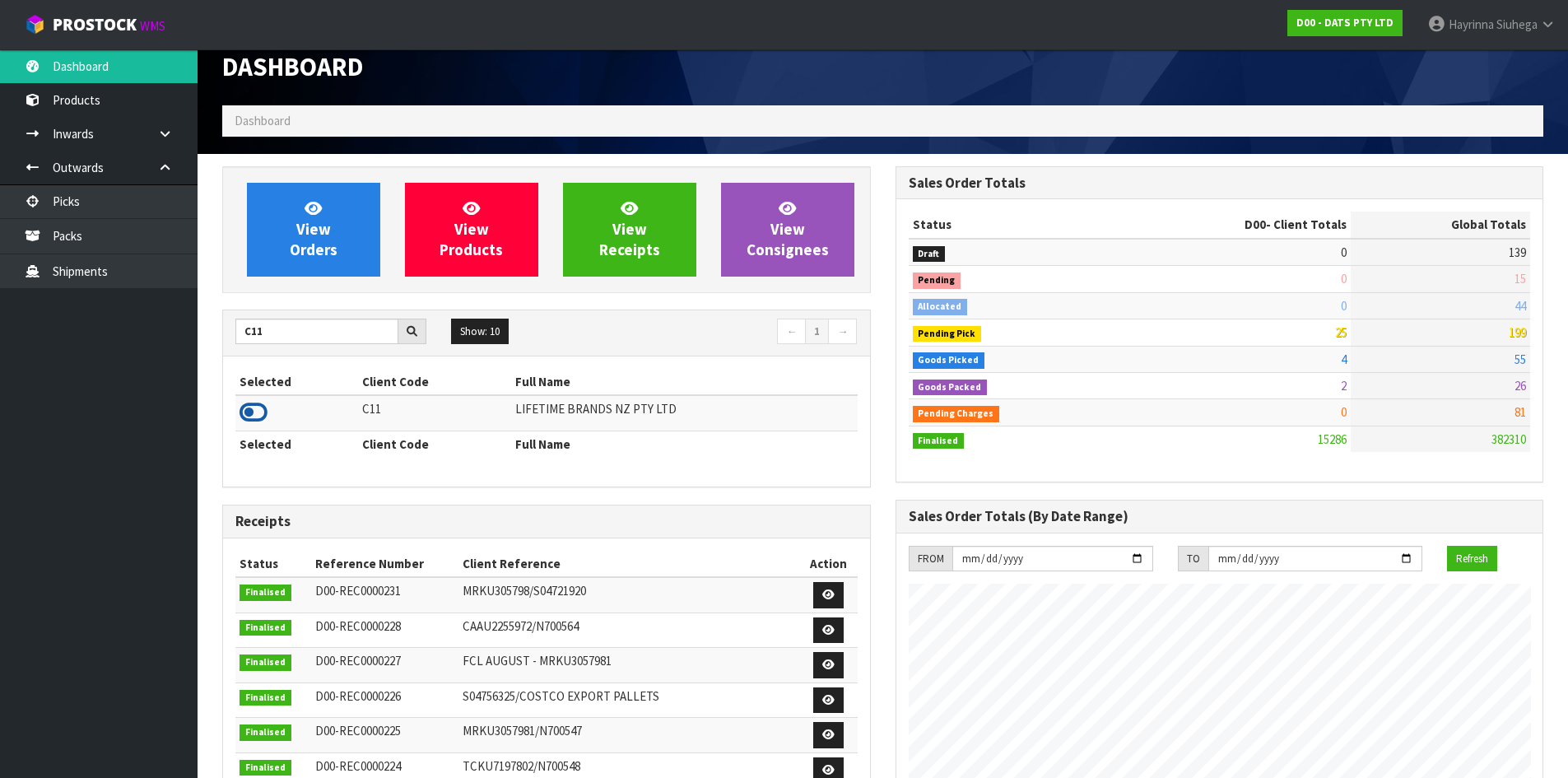
click at [246, 420] on icon at bounding box center [253, 413] width 28 height 25
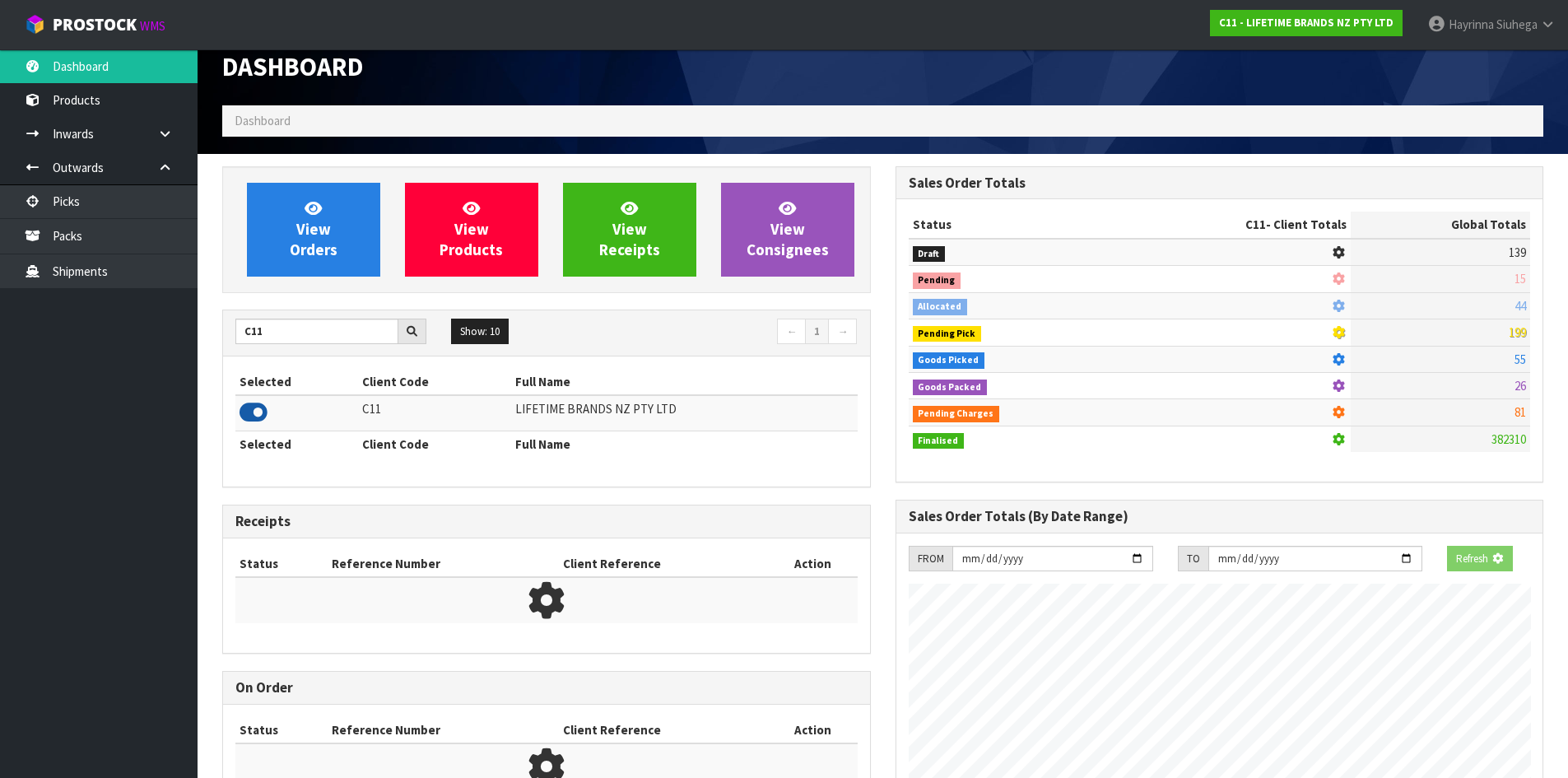
scroll to position [1247, 672]
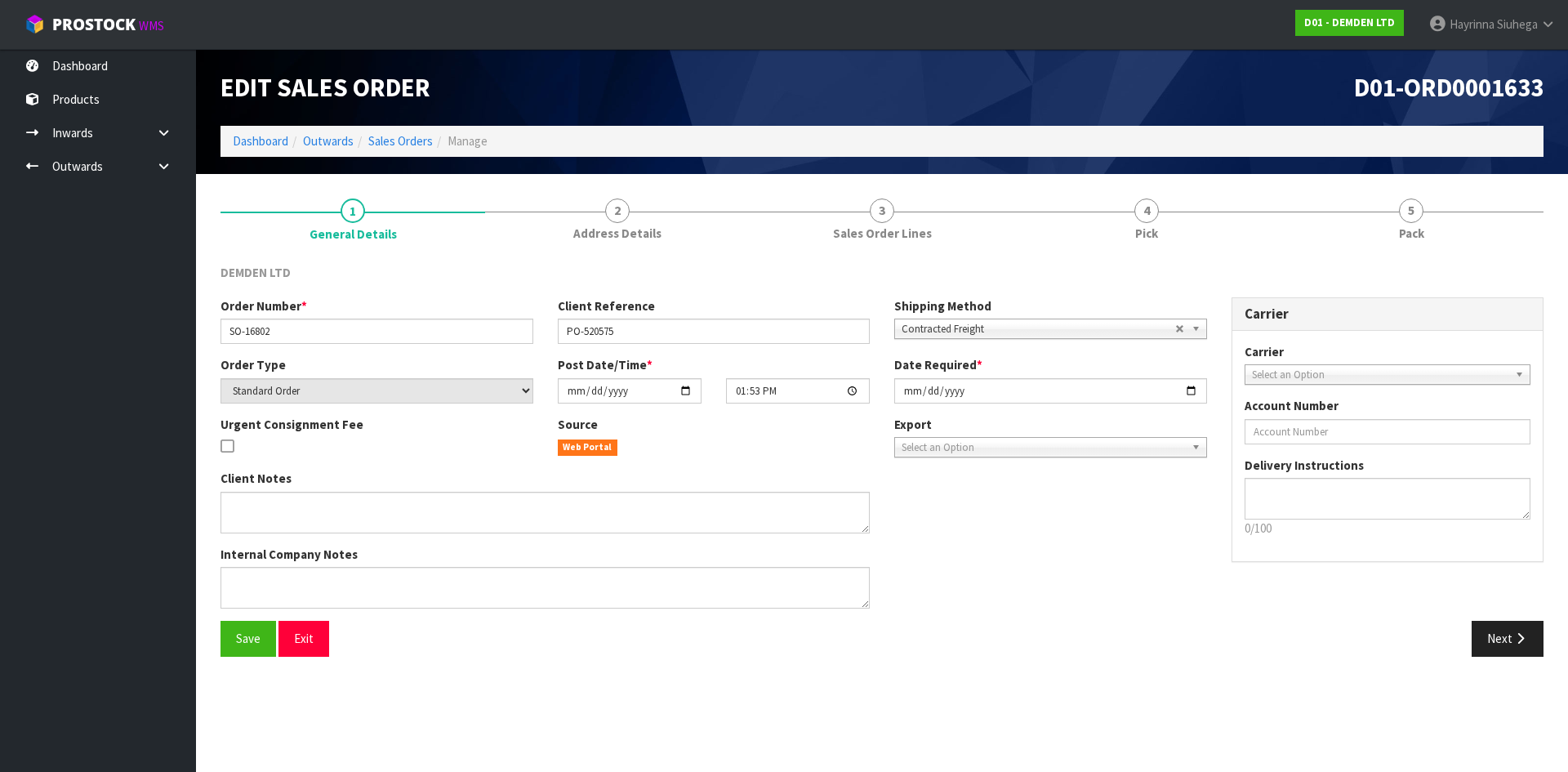
click at [1098, 183] on section "1 General Details 2 Address Details 3 Sales Order Lines 4 Pick 5 Pack DEMDEN LT…" at bounding box center [881, 427] width 1372 height 507
click at [1106, 195] on link "4 Pick" at bounding box center [1146, 218] width 265 height 65
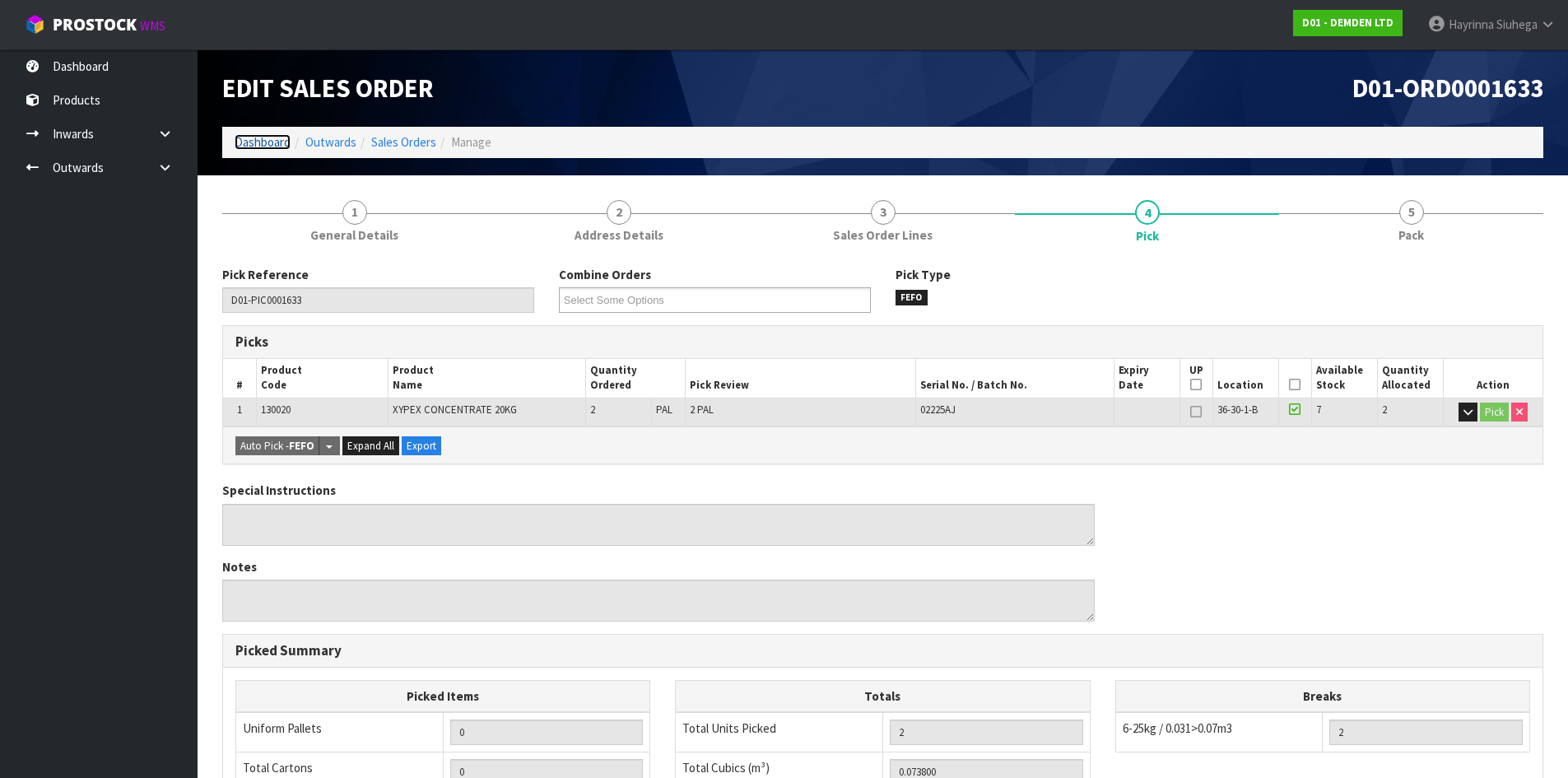
click at [259, 145] on link "Dashboard" at bounding box center [263, 142] width 56 height 16
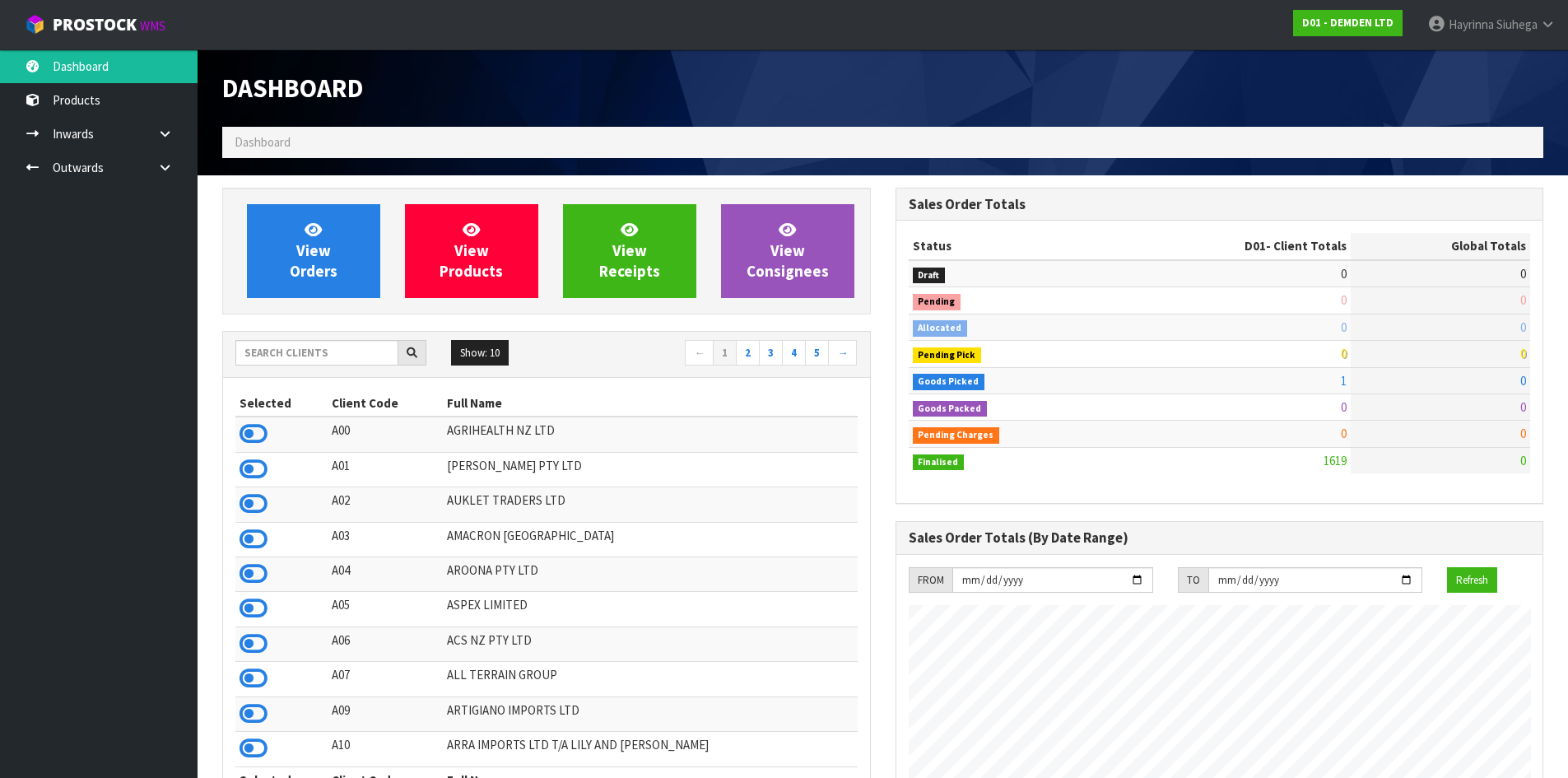
scroll to position [1088, 672]
click at [327, 349] on input "text" at bounding box center [317, 352] width 163 height 26
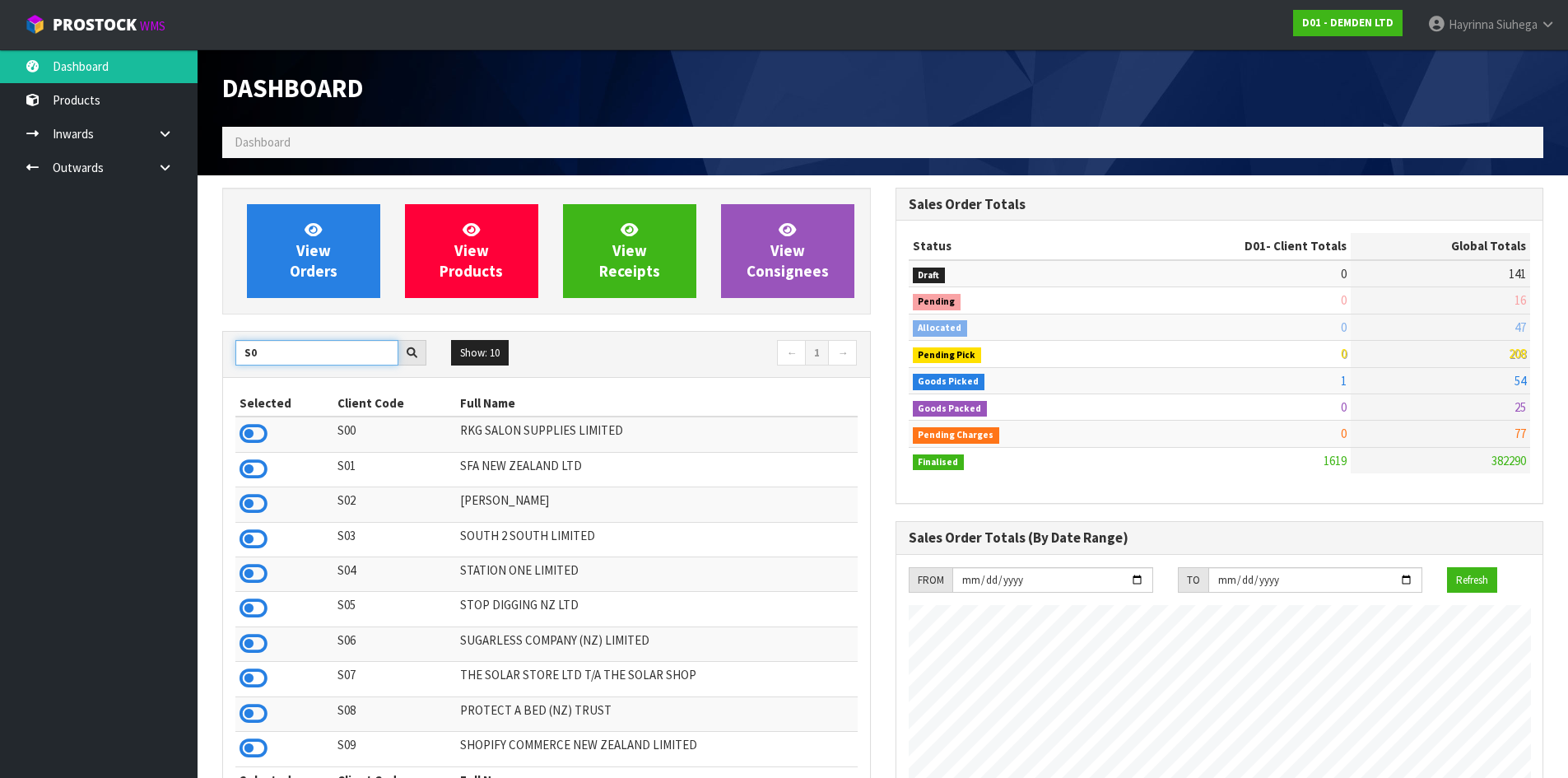
type input "S"
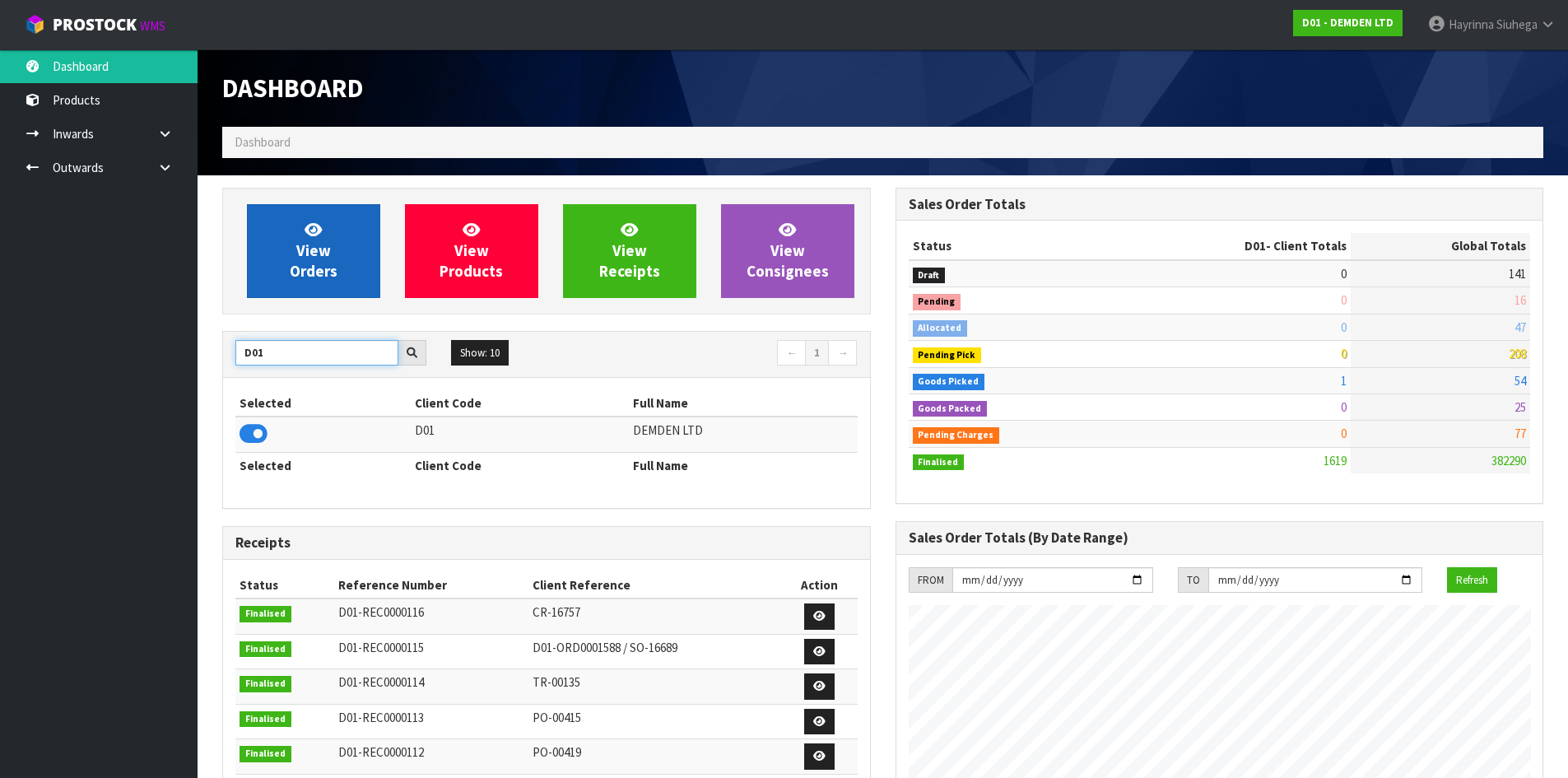
type input "D01"
click at [292, 230] on link "View Orders" at bounding box center [314, 251] width 134 height 94
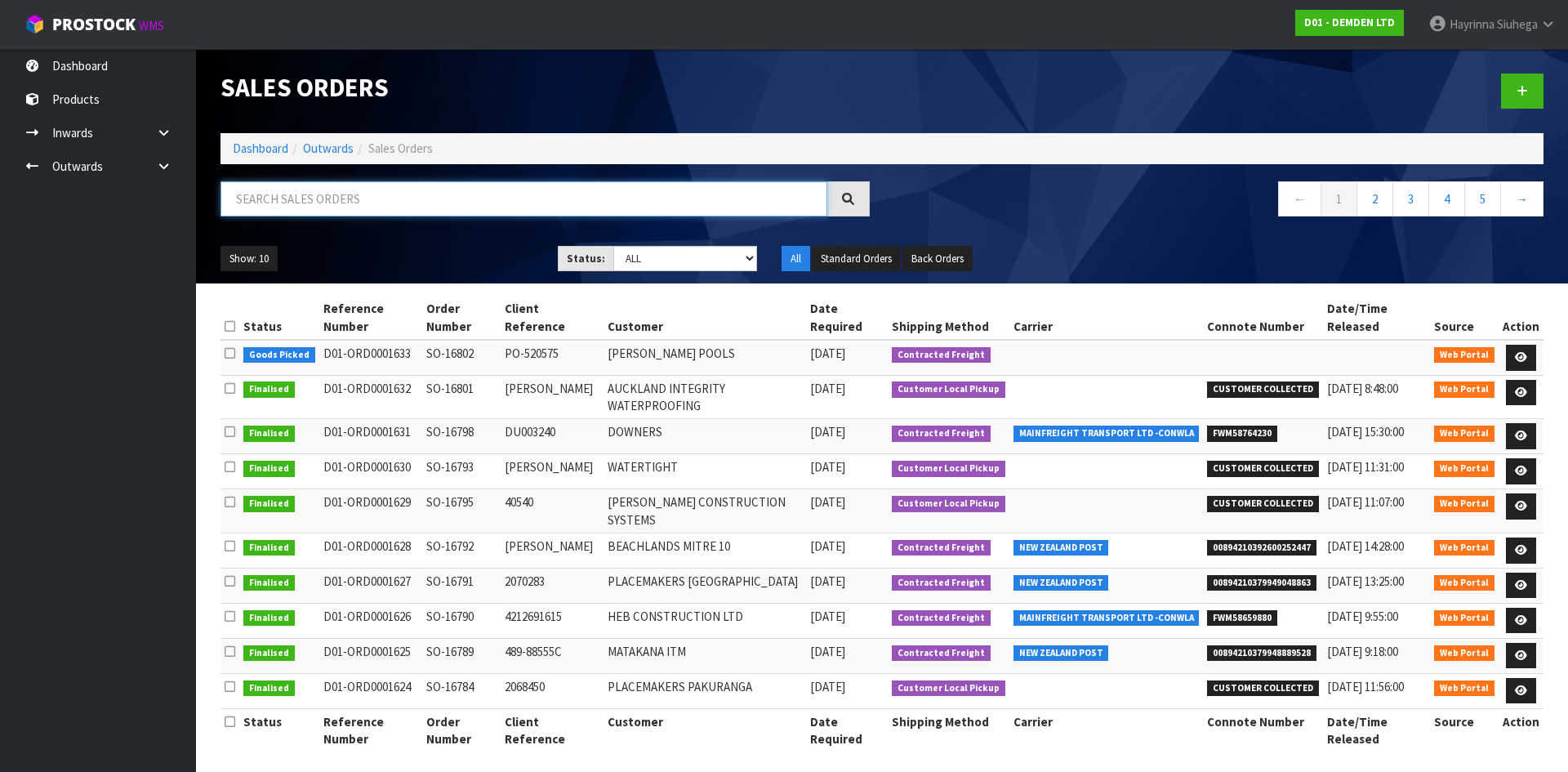
click at [312, 197] on input "text" at bounding box center [524, 199] width 607 height 35
type input "JOB-0413754"
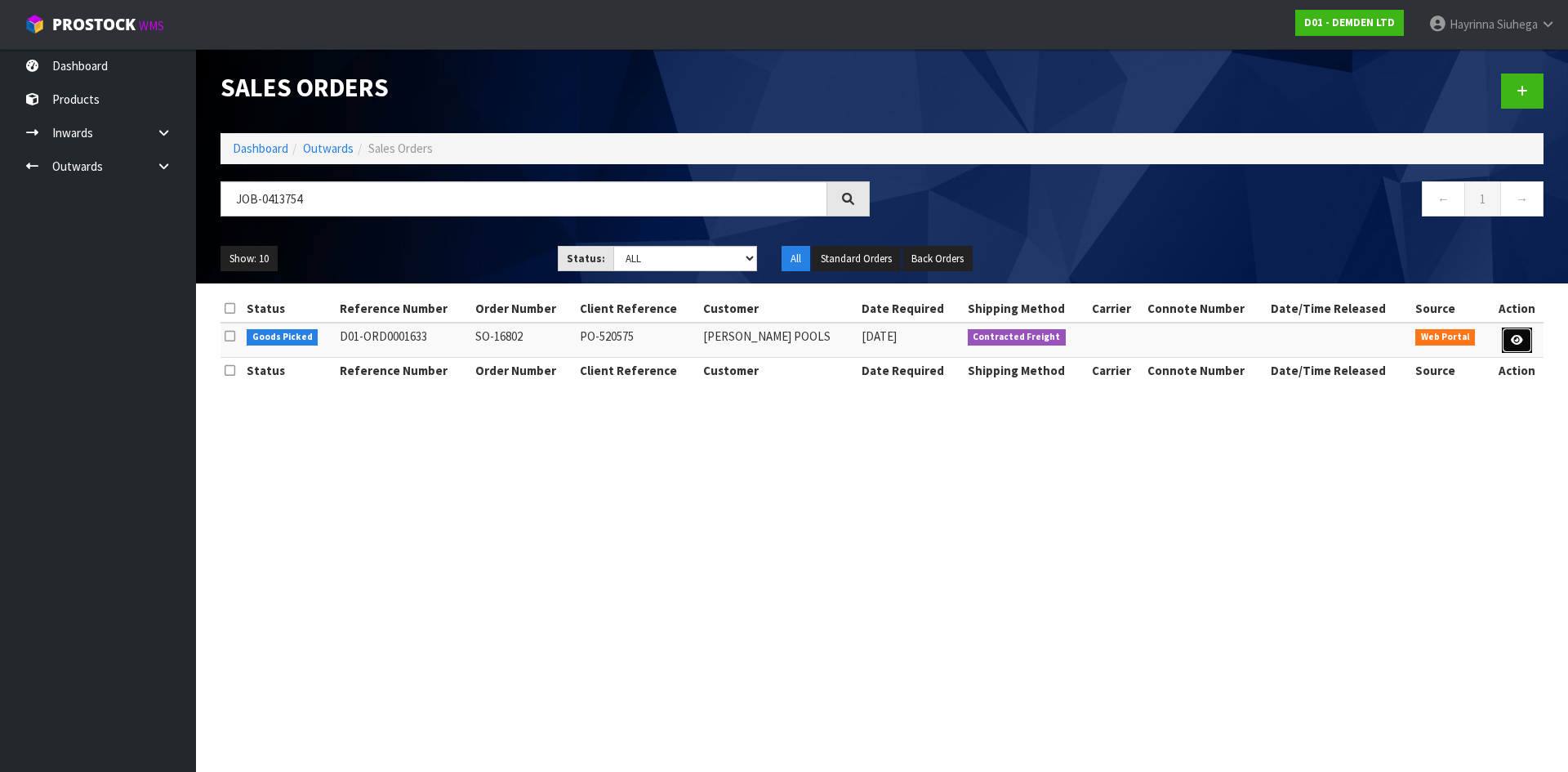
click at [1523, 340] on link at bounding box center [1516, 341] width 31 height 26
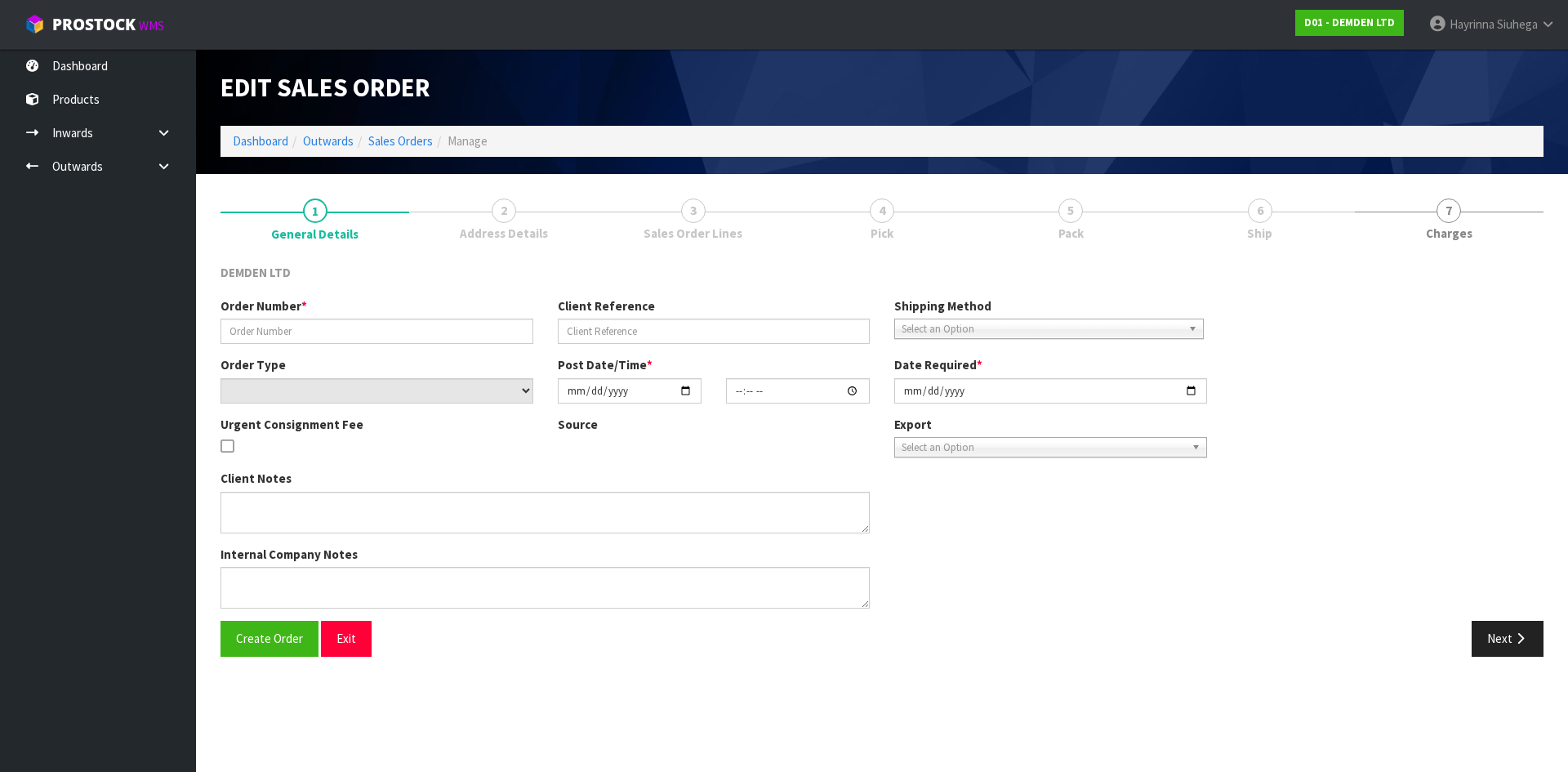
type input "SO-16802"
type input "PO-520575"
select select "number:0"
type input "[DATE]"
type input "13:53:00.000"
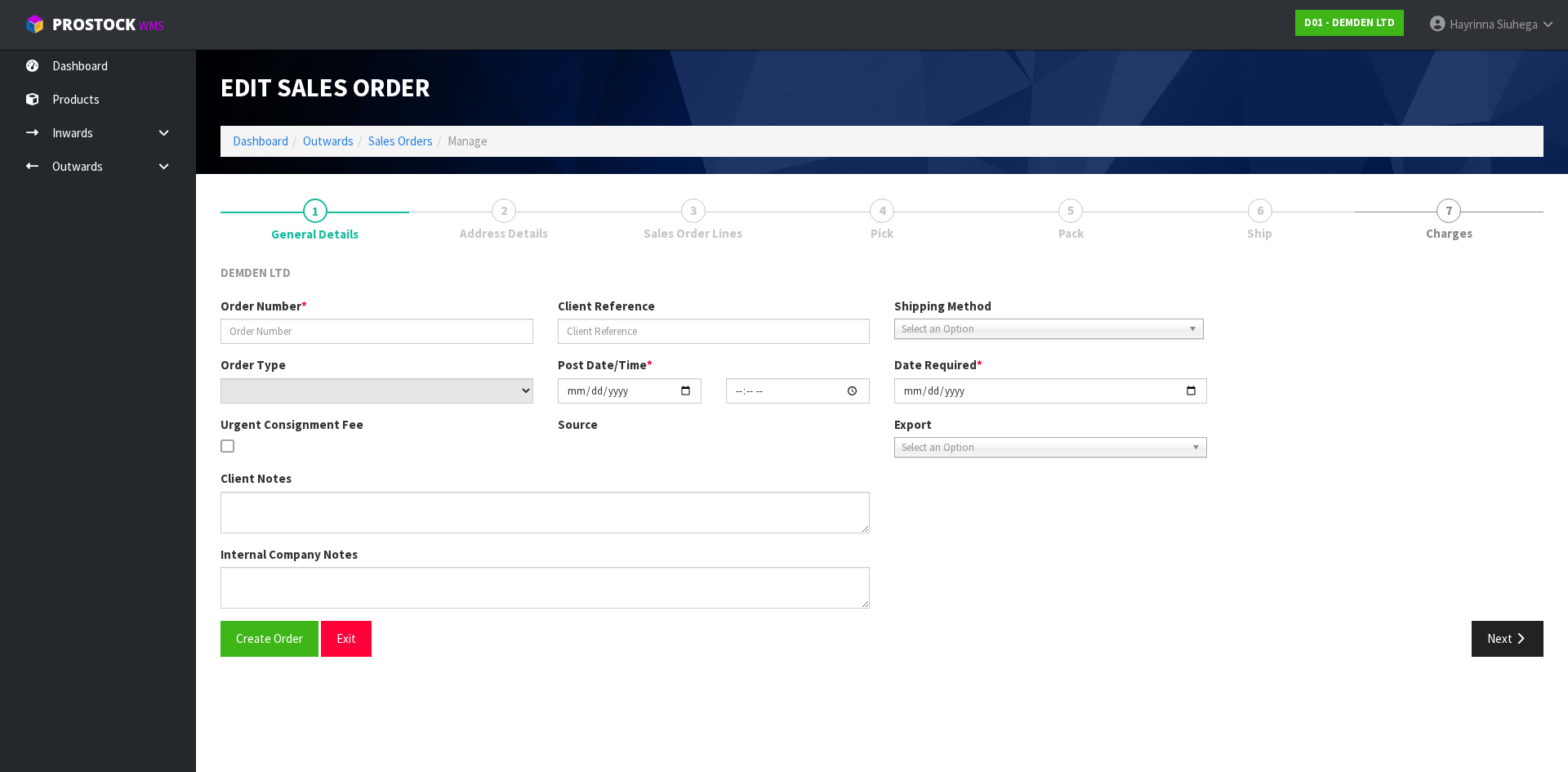
type input "[DATE]"
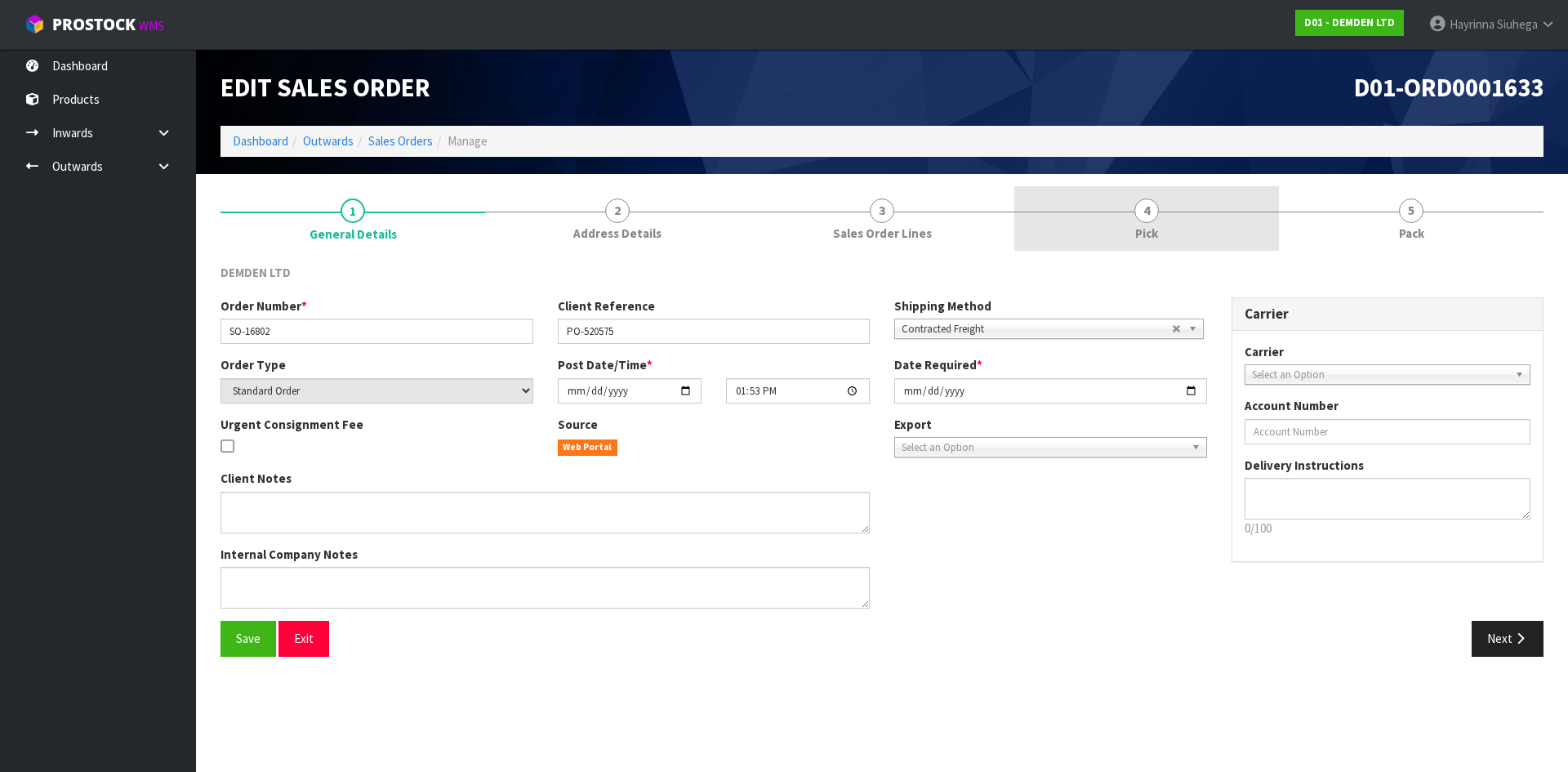
click at [1212, 211] on div at bounding box center [1146, 211] width 265 height 1
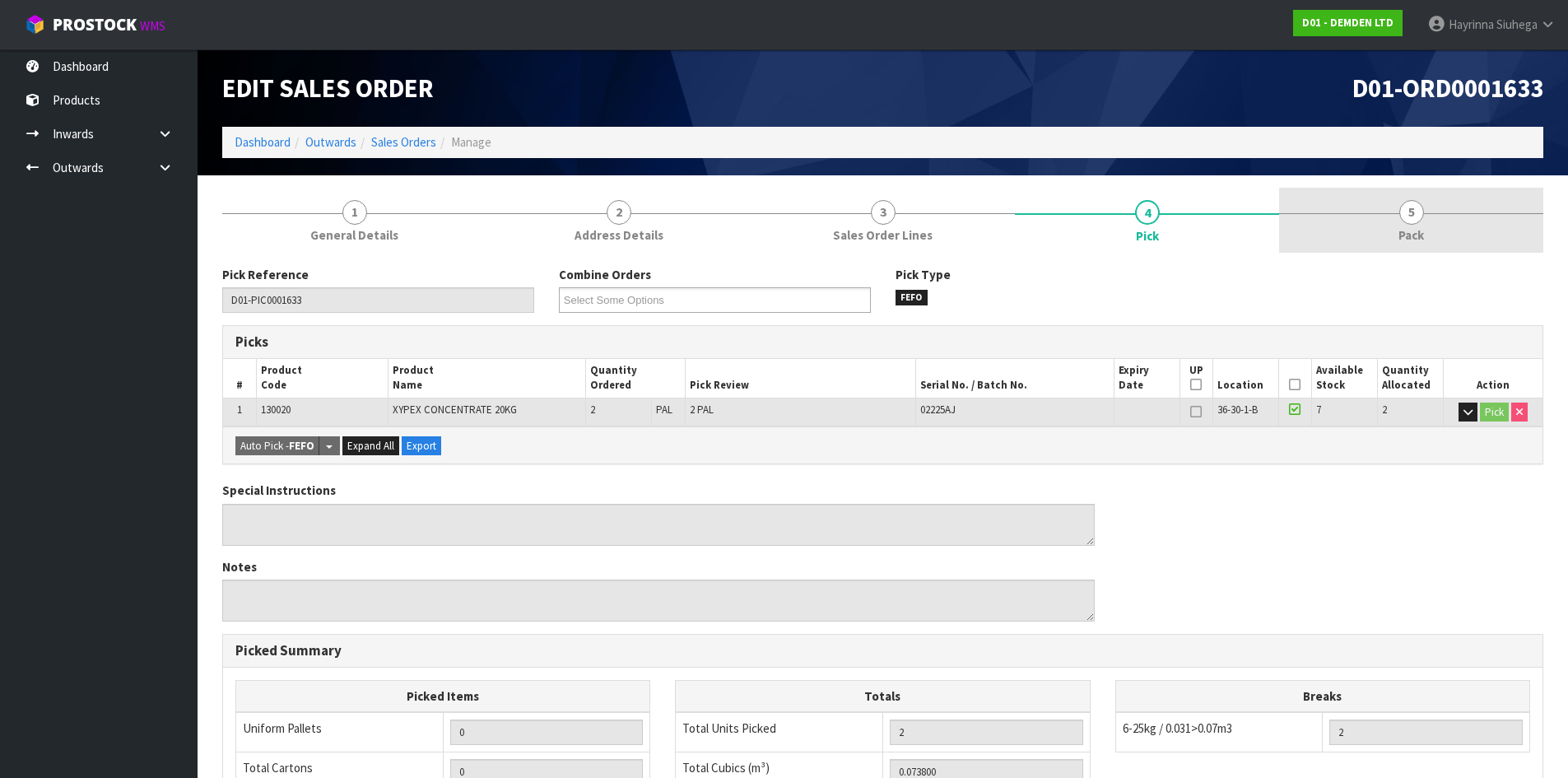
click at [1393, 217] on link "5 Pack" at bounding box center [1411, 220] width 264 height 65
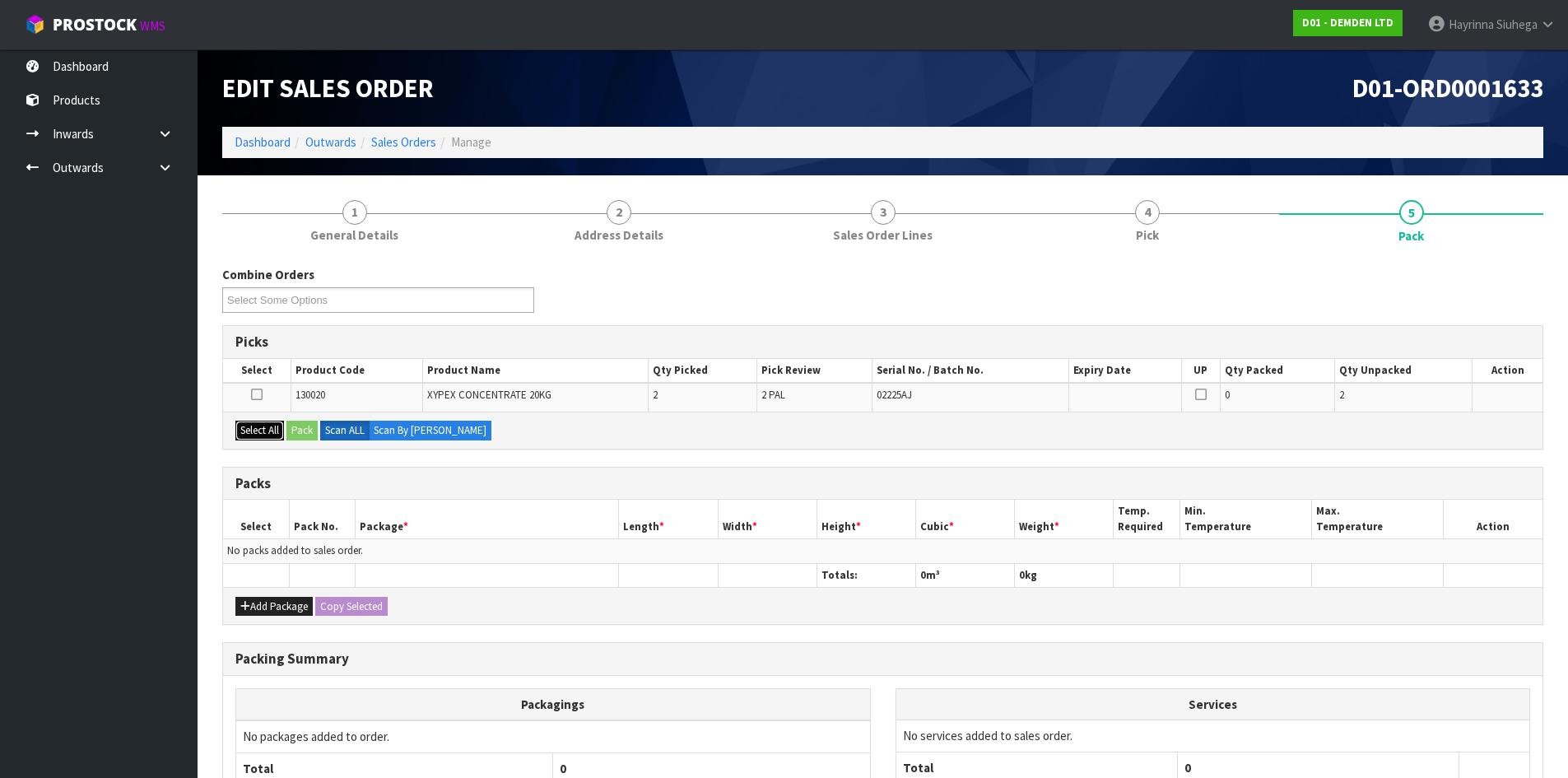
click at [270, 429] on button "Select All" at bounding box center [260, 430] width 48 height 19
click at [290, 428] on button "Pack" at bounding box center [303, 430] width 32 height 19
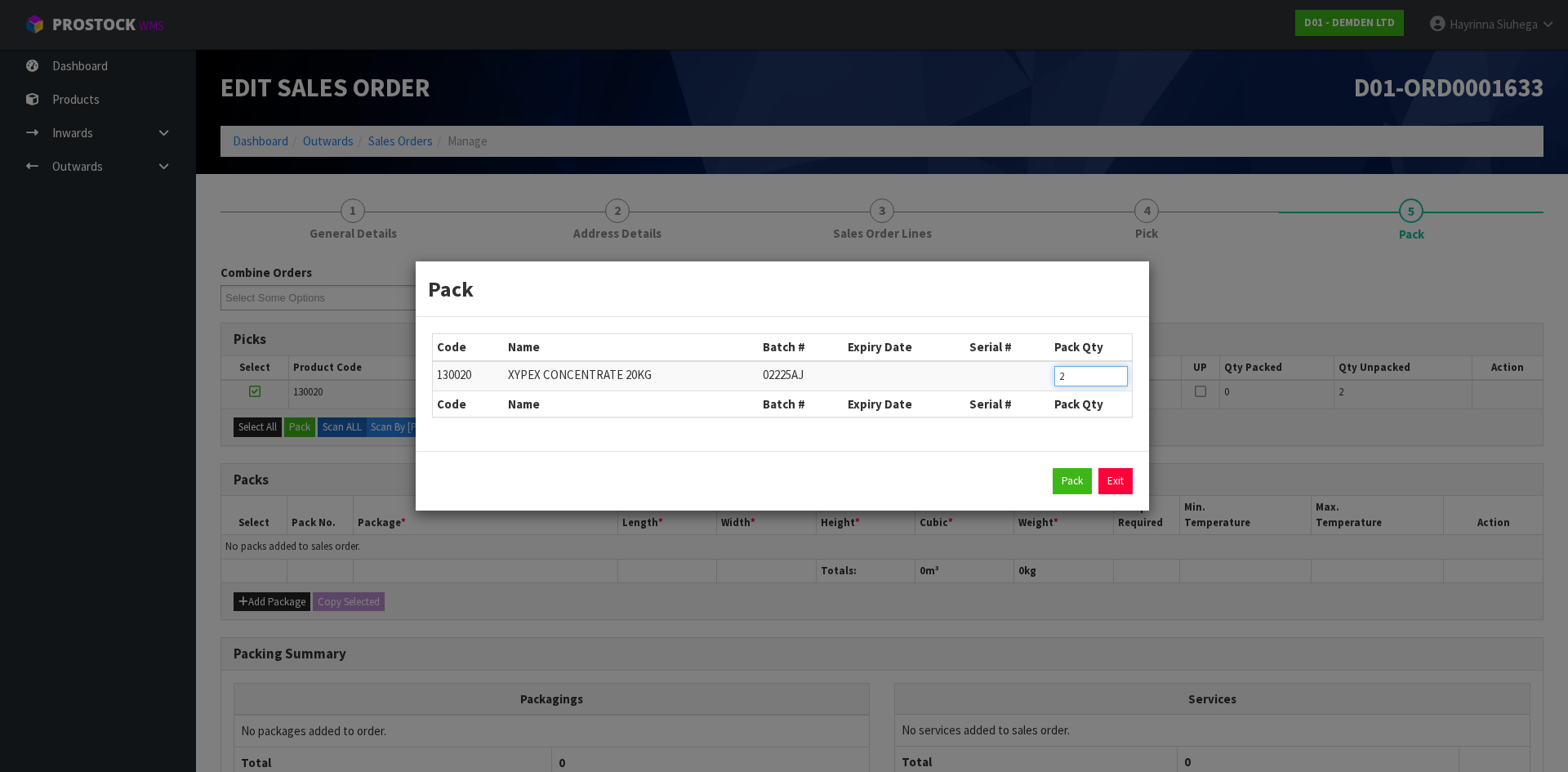
drag, startPoint x: 1081, startPoint y: 371, endPoint x: 818, endPoint y: 377, distance: 263.1
click at [834, 377] on tr "130020 XYPEX CONCENTRATE 20KG 02225AJ 2" at bounding box center [782, 376] width 699 height 31
type input "1"
click button "Pack" at bounding box center [1072, 481] width 39 height 26
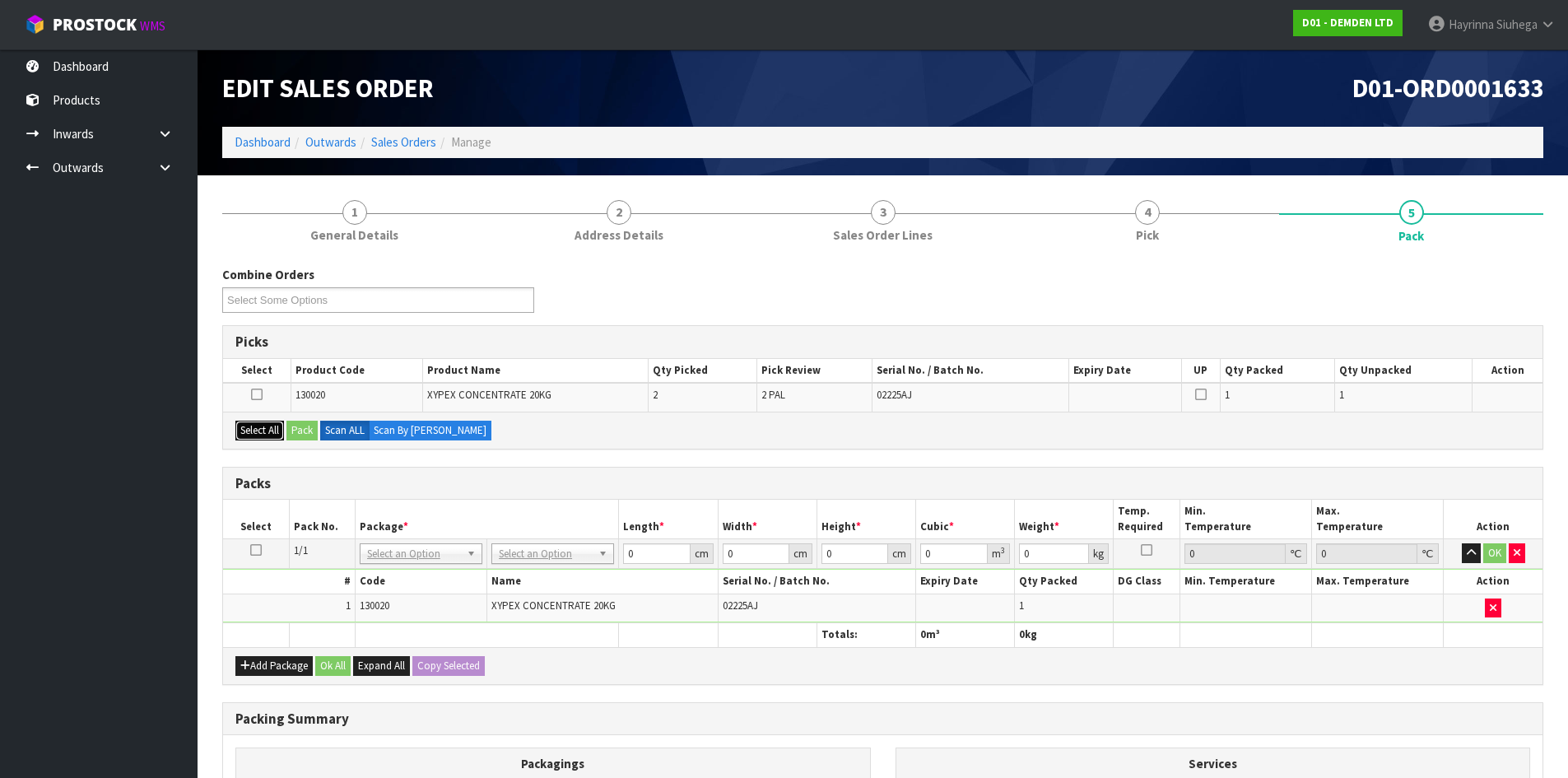
click at [269, 437] on button "Select All" at bounding box center [260, 430] width 48 height 19
click at [299, 428] on button "Pack" at bounding box center [303, 430] width 32 height 19
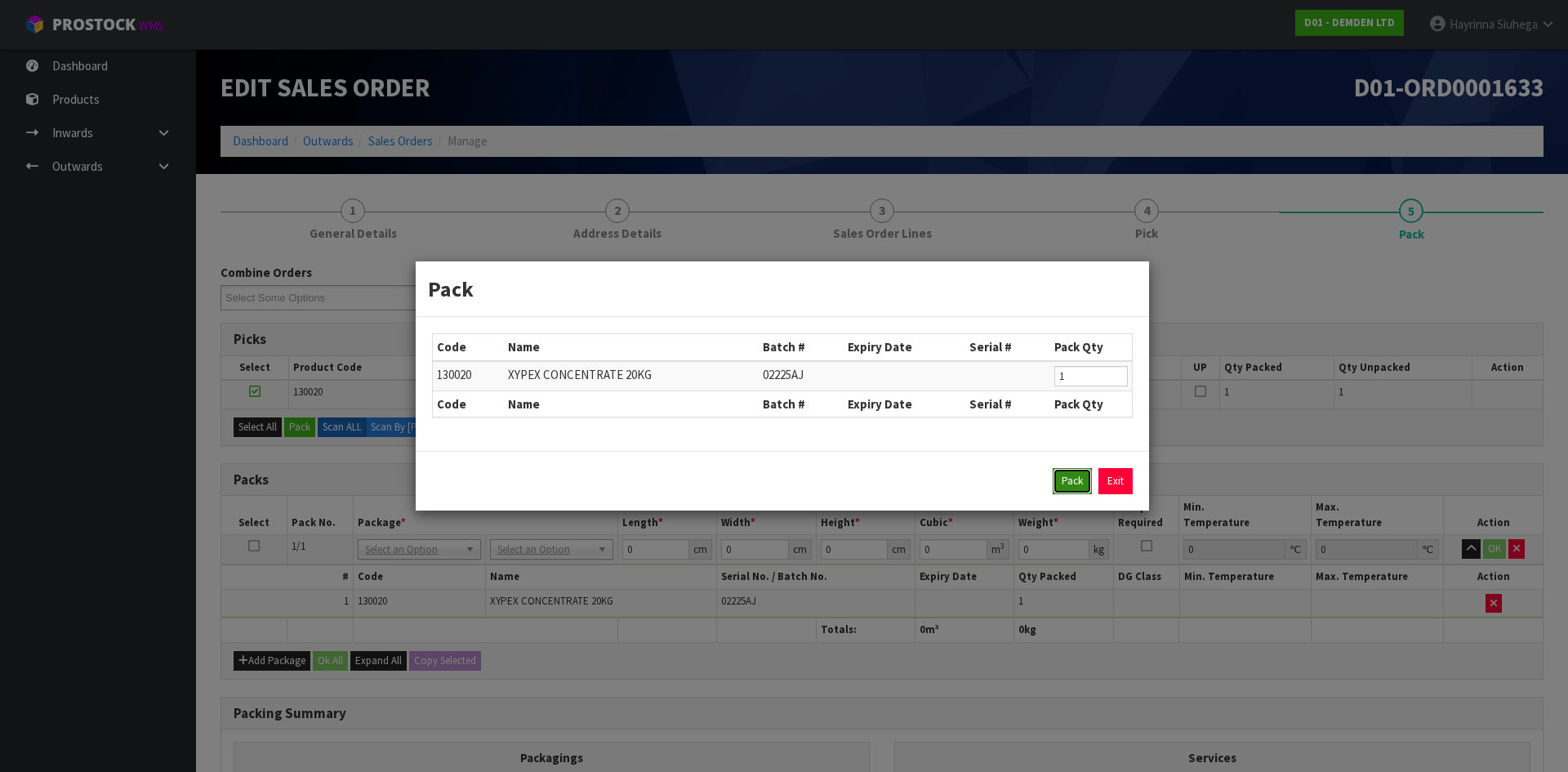
click at [1055, 474] on button "Pack" at bounding box center [1072, 481] width 39 height 26
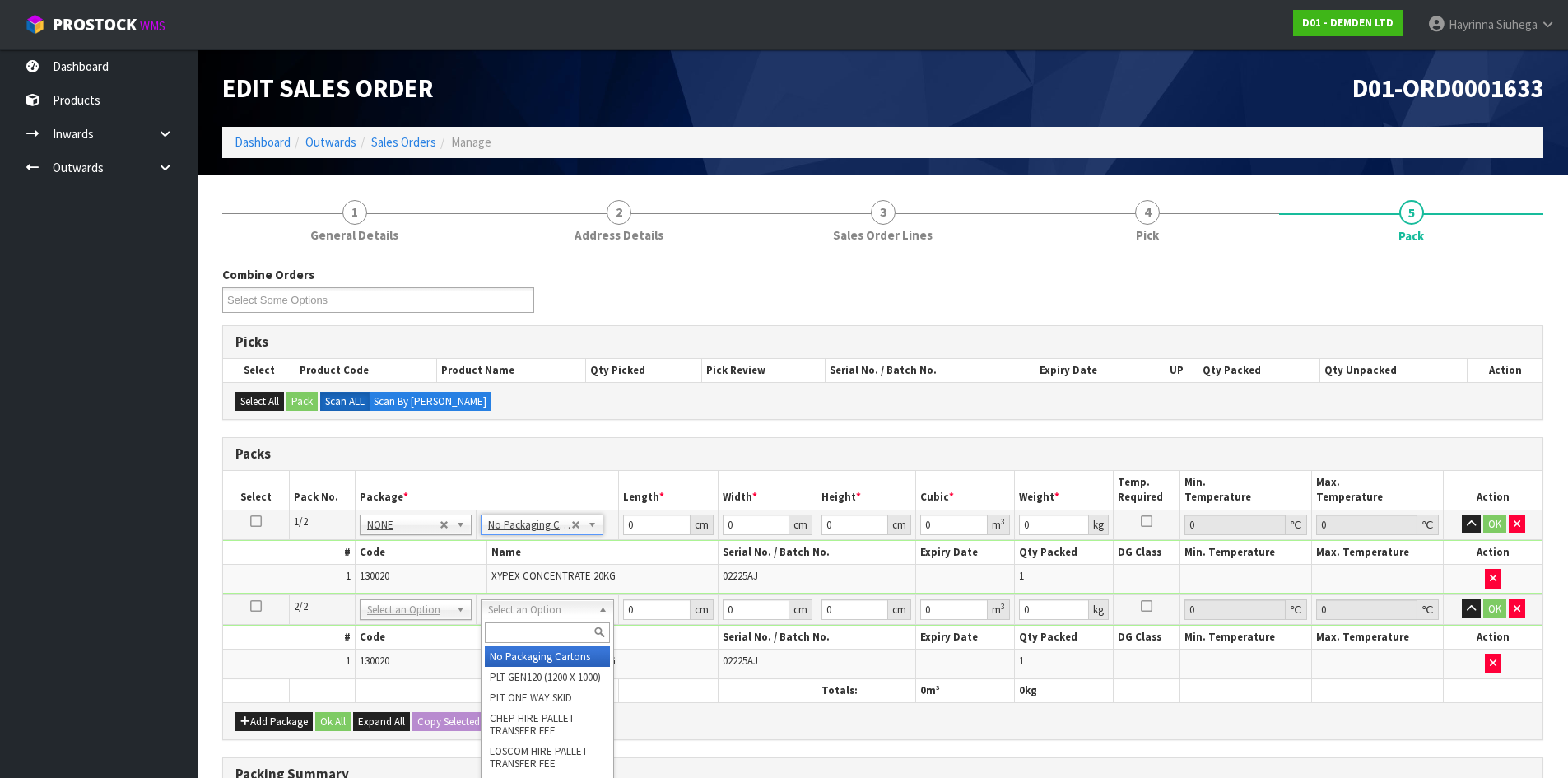
type input "2"
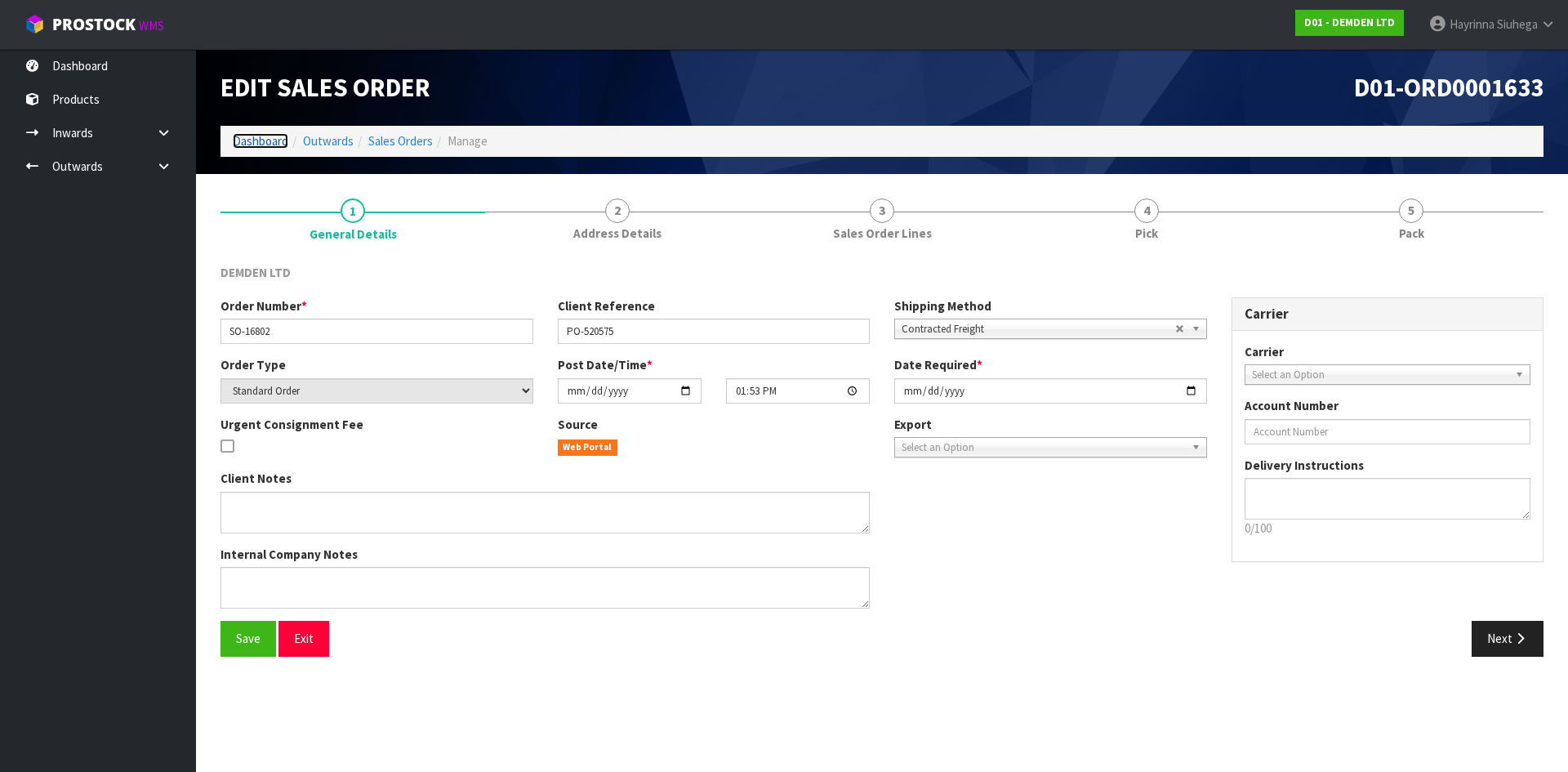
click at [255, 139] on link "Dashboard" at bounding box center [261, 141] width 56 height 16
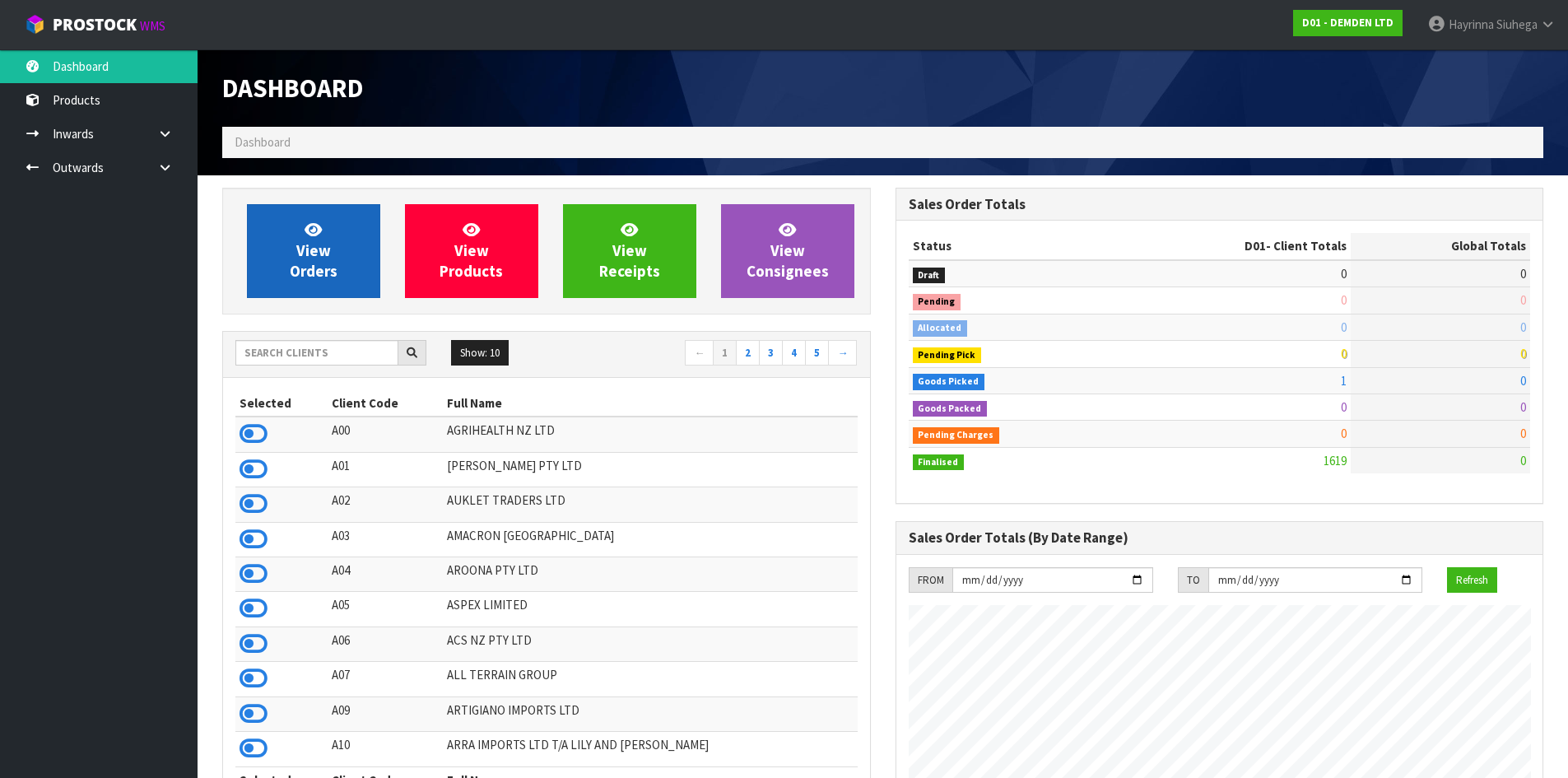
scroll to position [1088, 672]
click at [291, 225] on link "View Orders" at bounding box center [314, 251] width 134 height 94
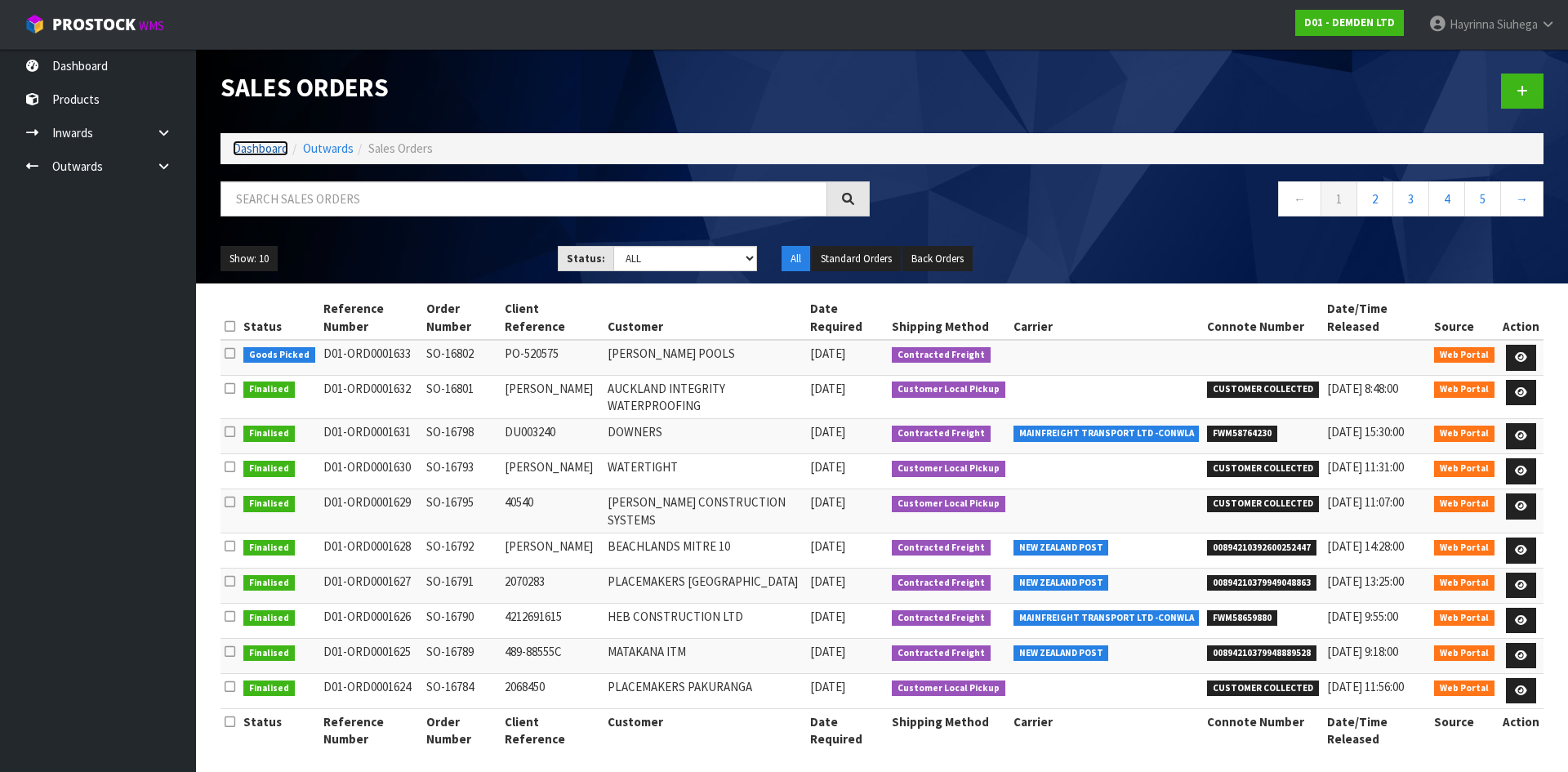
click at [278, 155] on link "Dashboard" at bounding box center [261, 148] width 56 height 16
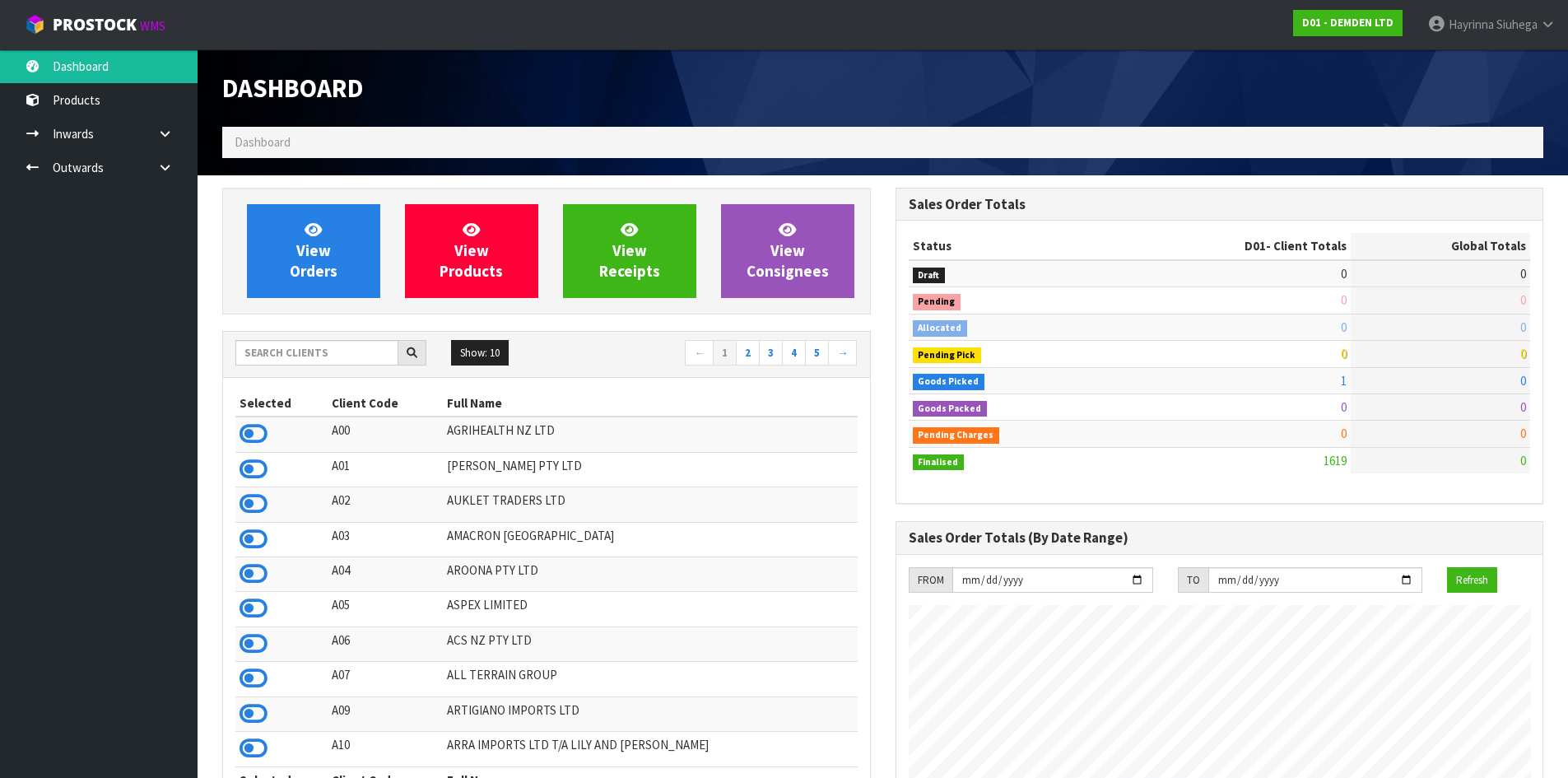
scroll to position [1088, 672]
click at [331, 346] on input "text" at bounding box center [317, 352] width 163 height 26
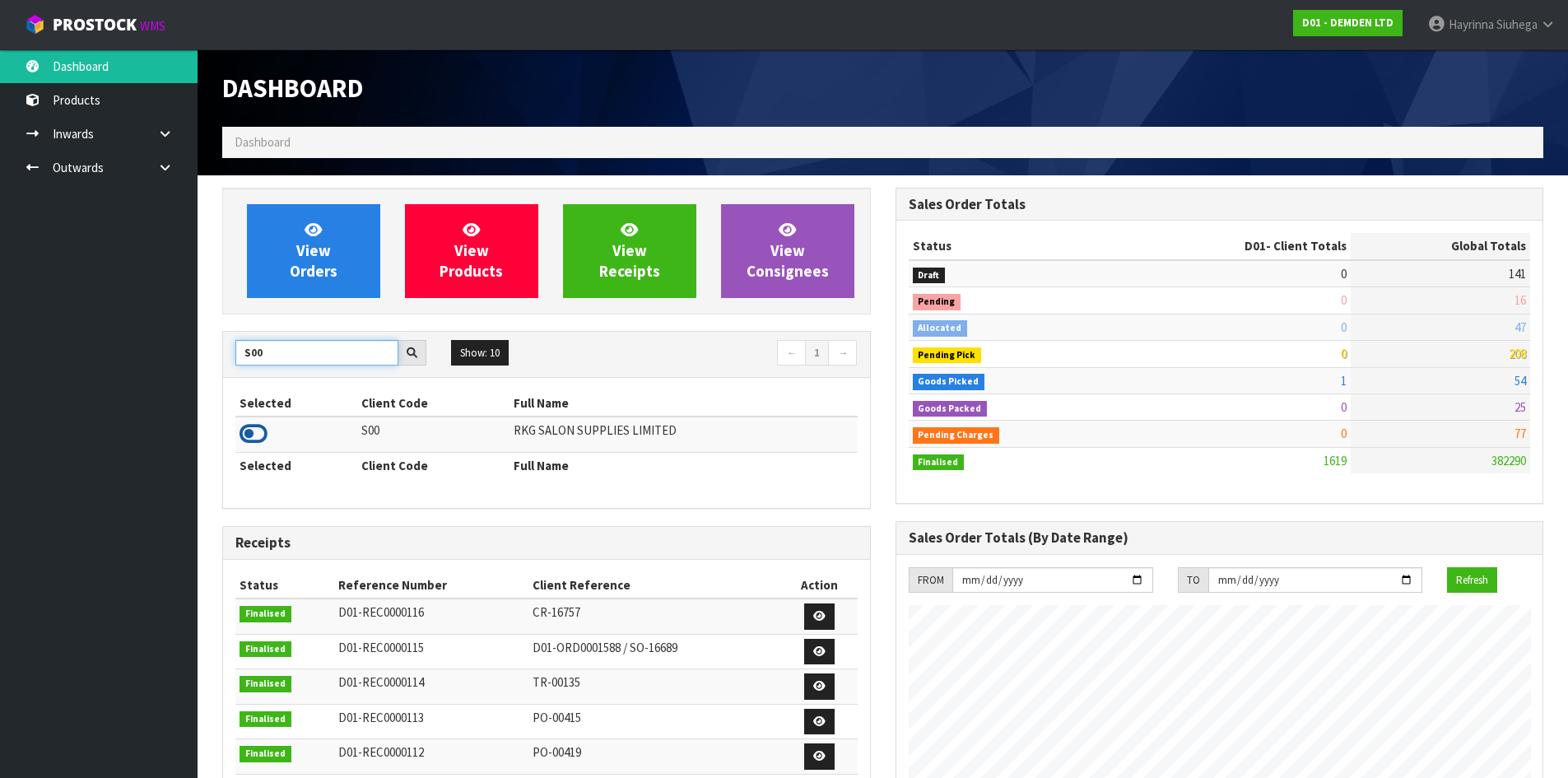
type input "S00"
click at [251, 437] on icon at bounding box center [253, 434] width 28 height 25
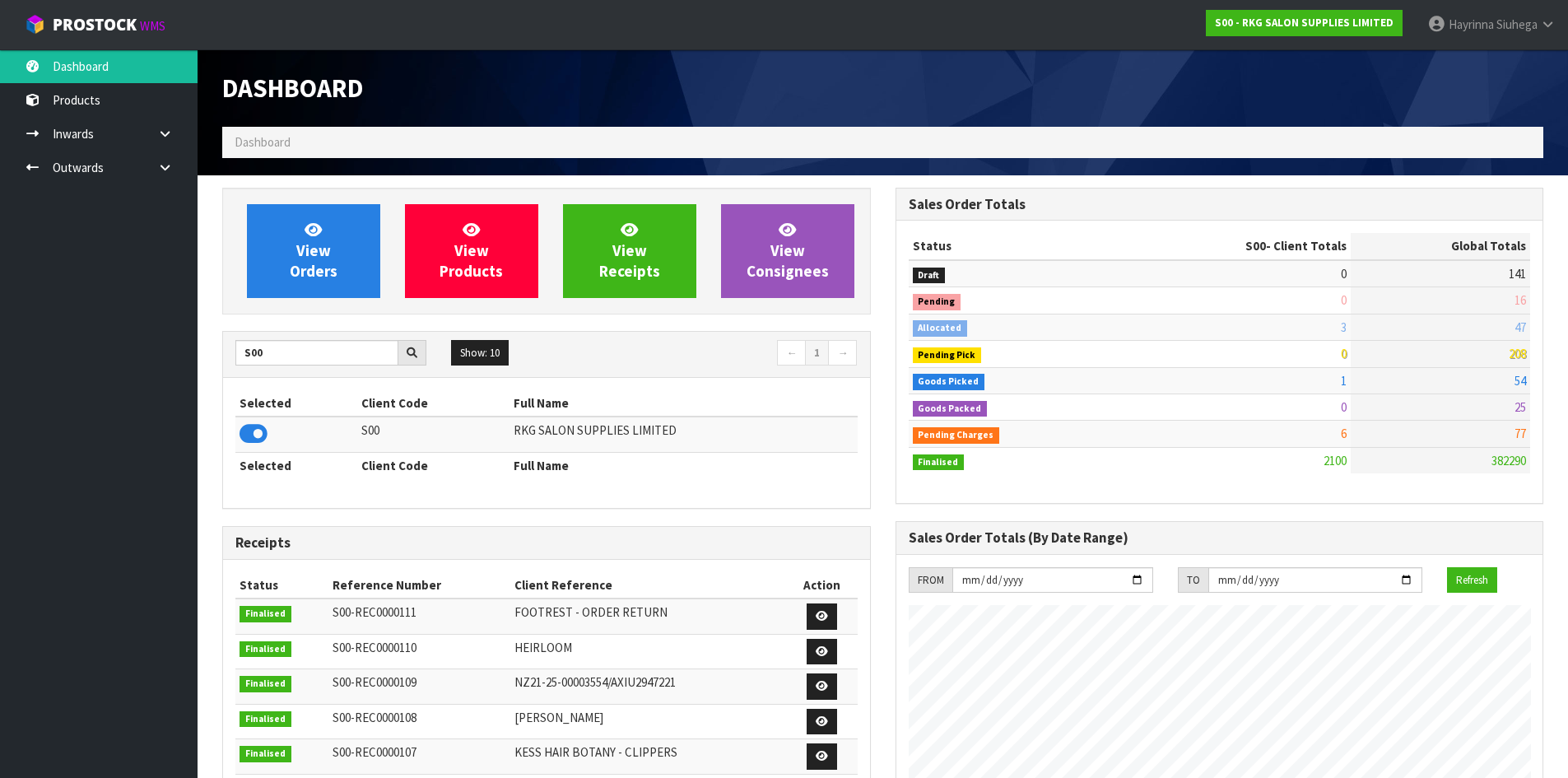
scroll to position [1247, 672]
drag, startPoint x: 270, startPoint y: 355, endPoint x: 0, endPoint y: 349, distance: 270.1
click at [0, 356] on body "Toggle navigation ProStock WMS S00 - RKG SALON SUPPLIES LIMITED Hayrinna Siuheg…" at bounding box center [784, 389] width 1568 height 778
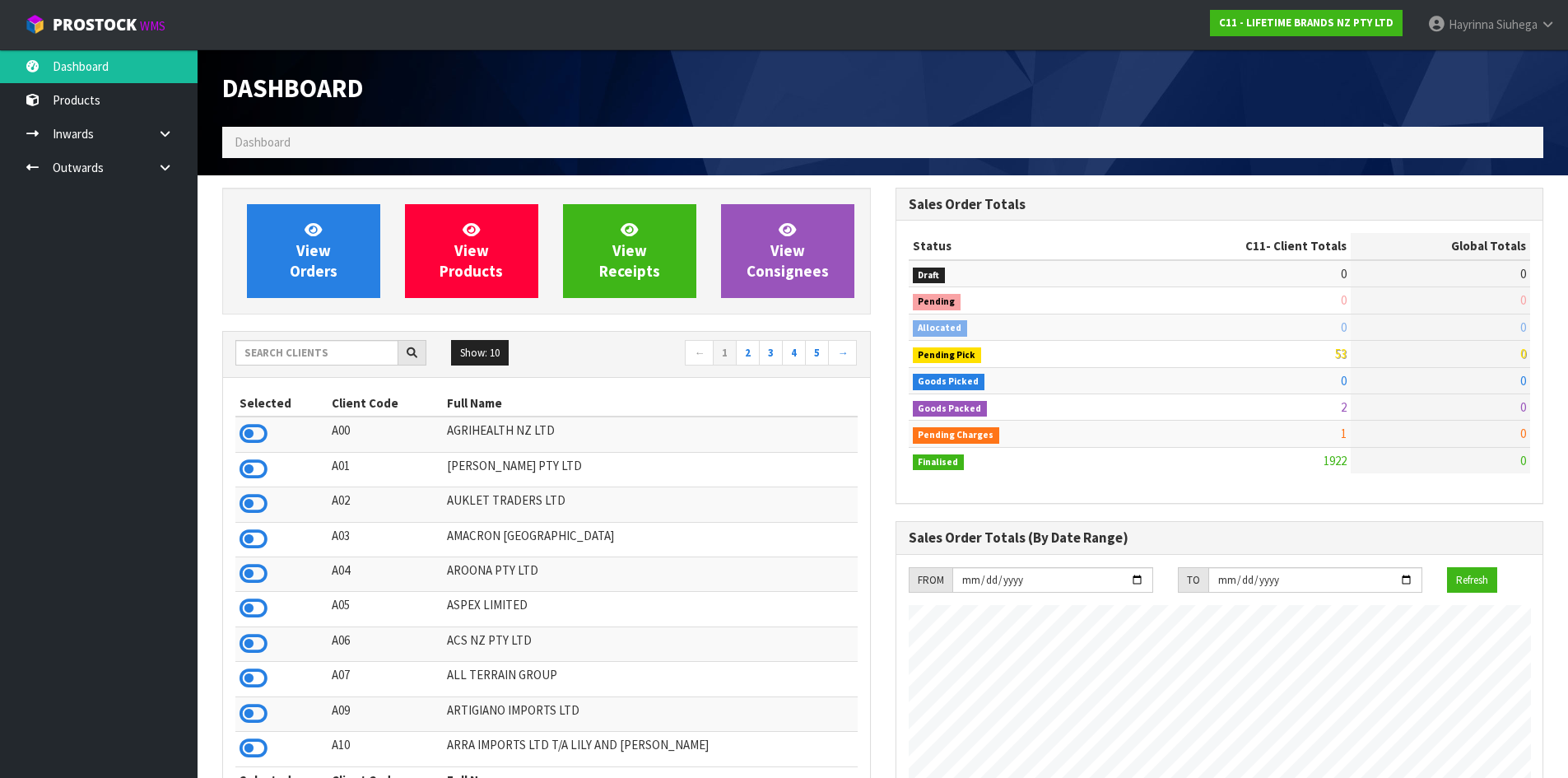
scroll to position [1247, 672]
click at [158, 171] on icon at bounding box center [165, 167] width 16 height 12
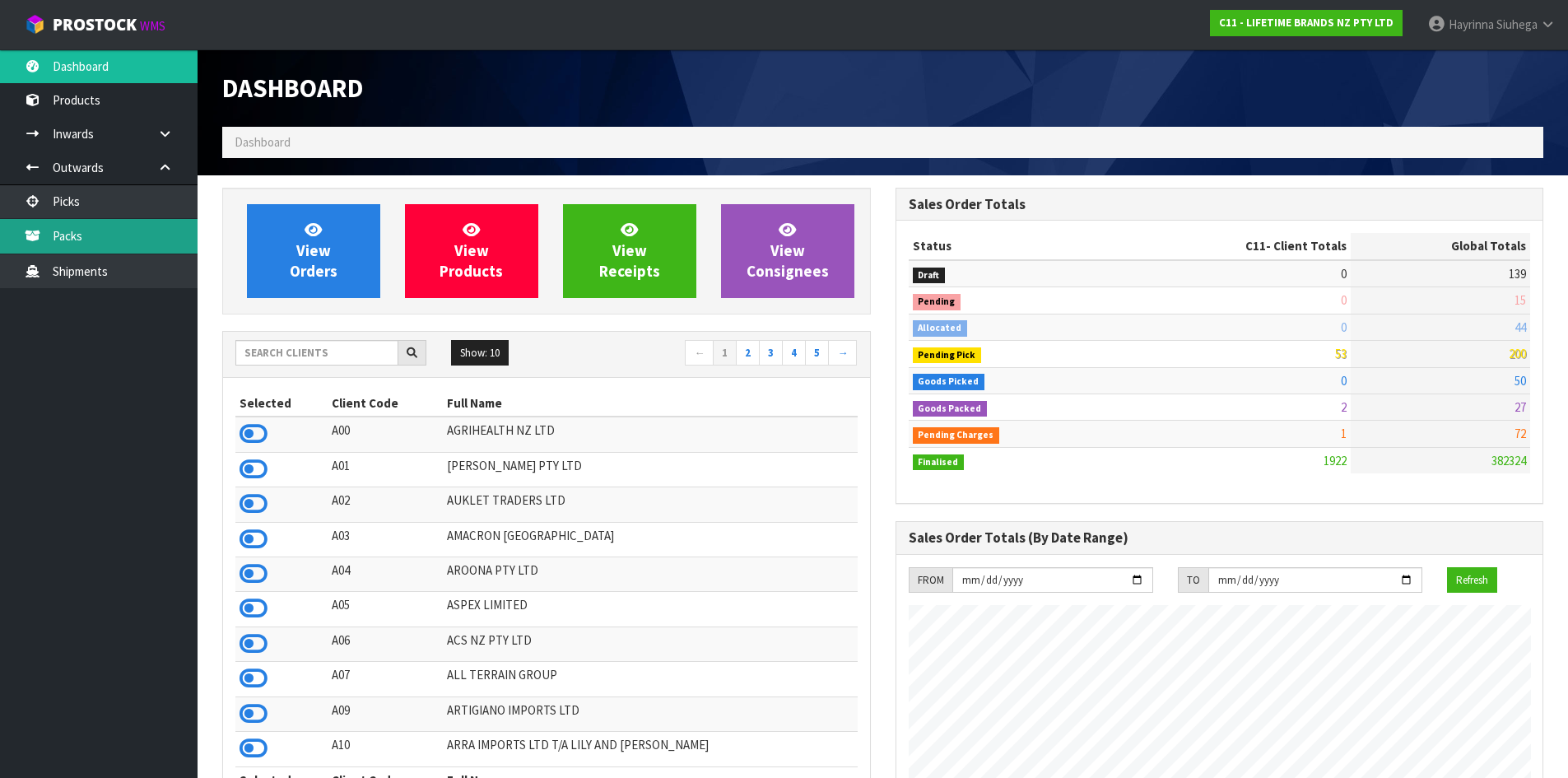
click at [148, 248] on link "Packs" at bounding box center [99, 236] width 197 height 33
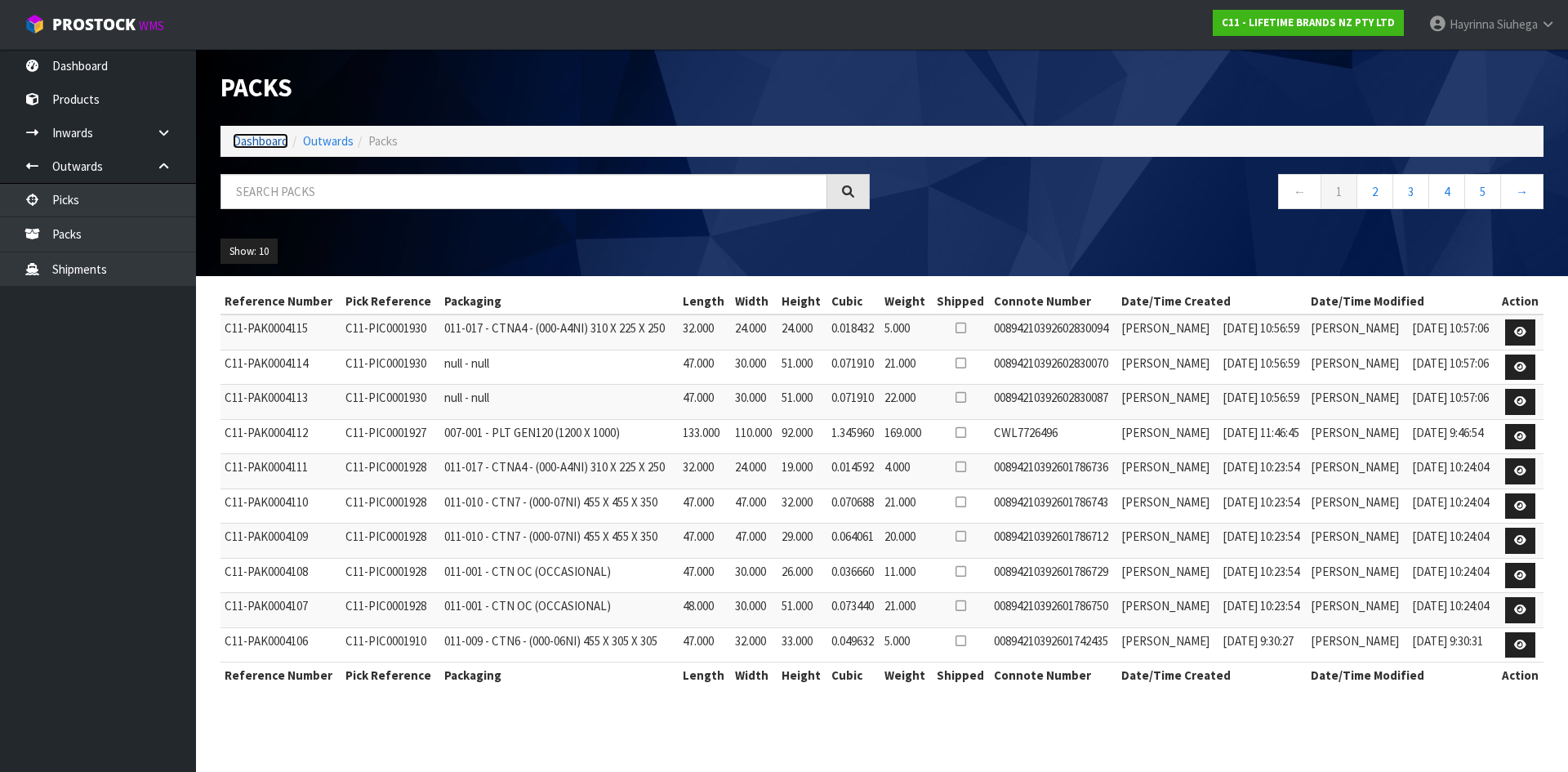
click at [236, 142] on link "Dashboard" at bounding box center [261, 141] width 56 height 16
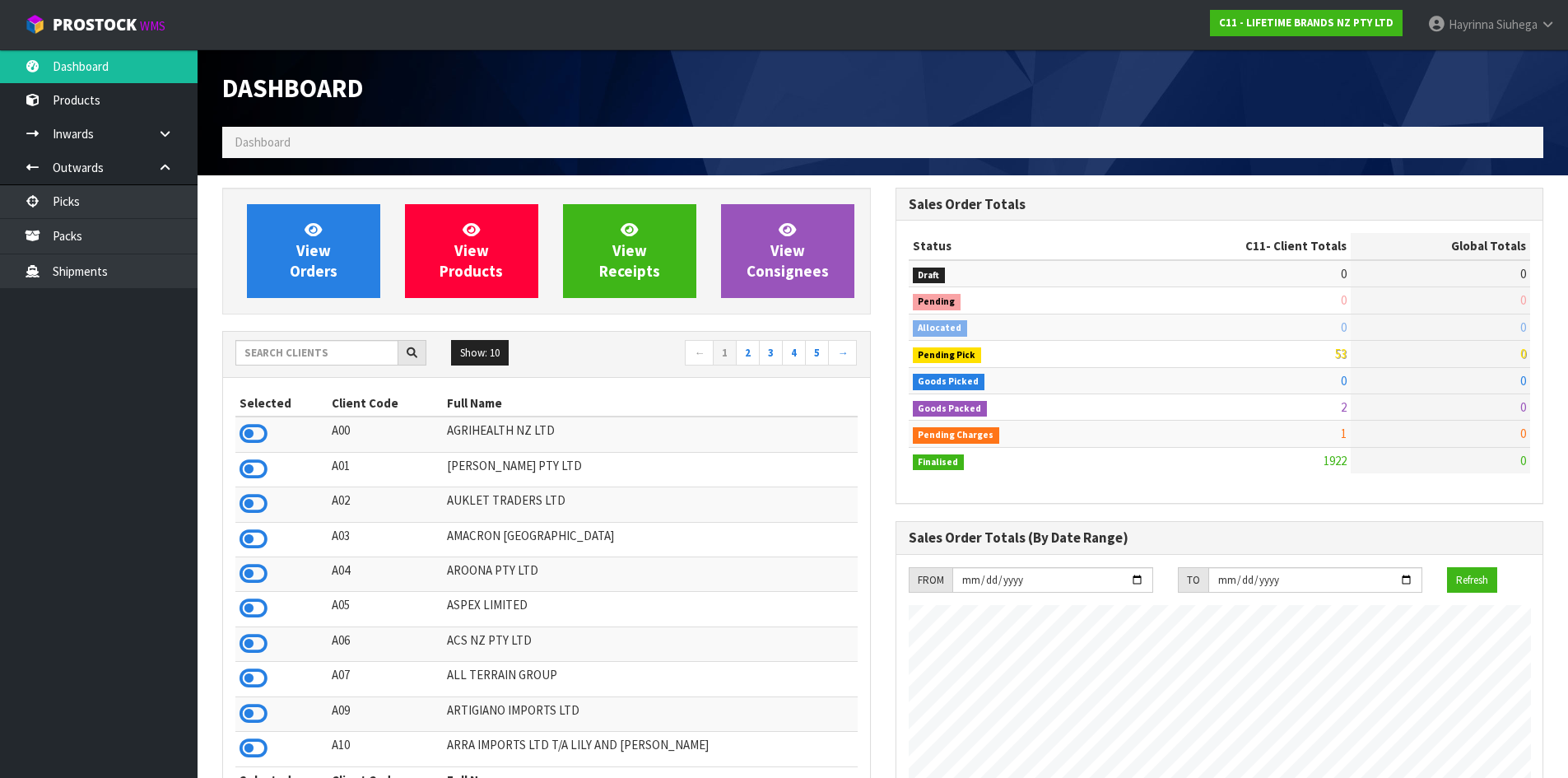
scroll to position [1247, 672]
click at [325, 343] on input "text" at bounding box center [317, 352] width 163 height 26
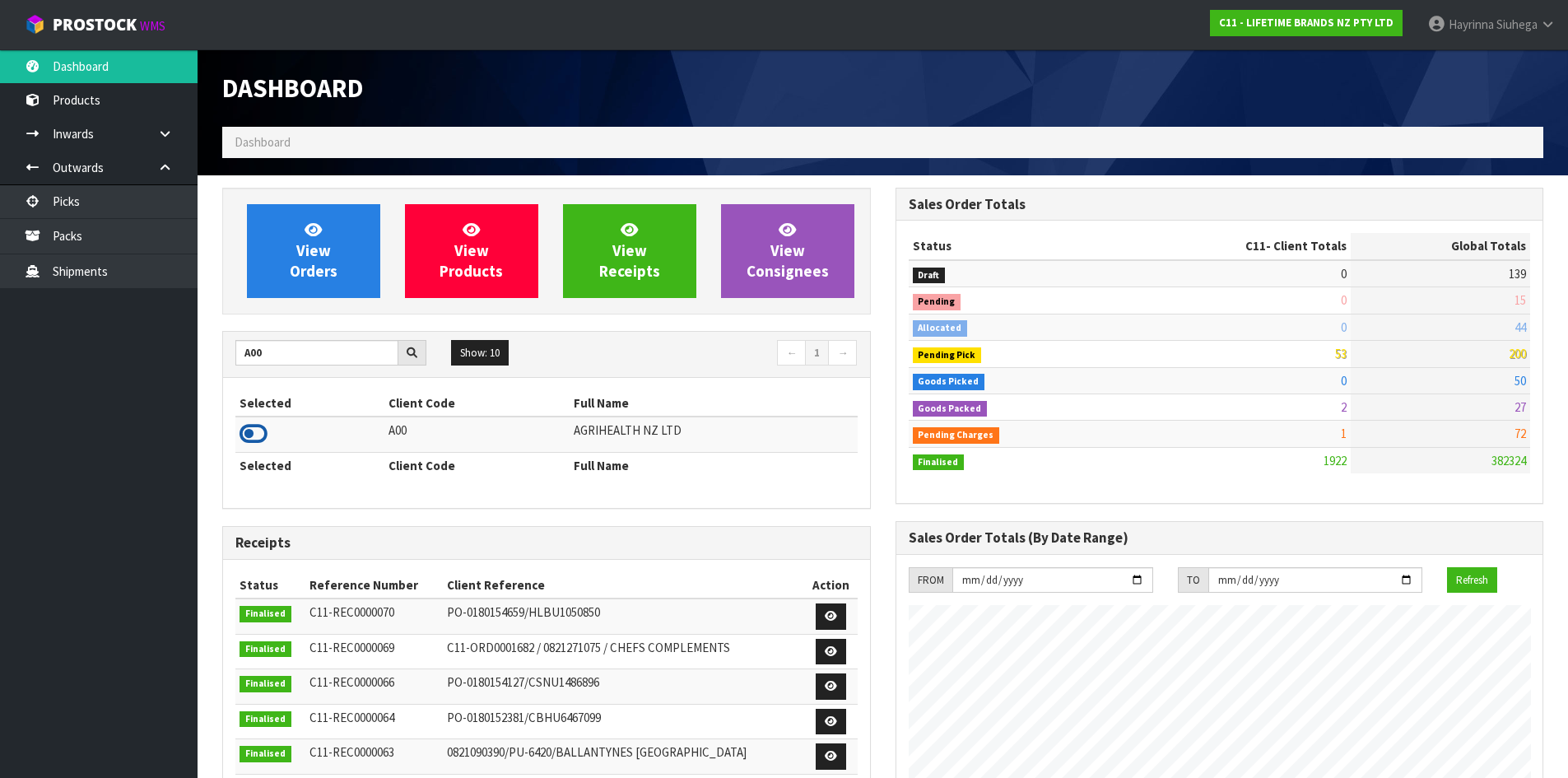
click at [253, 435] on icon at bounding box center [253, 434] width 28 height 25
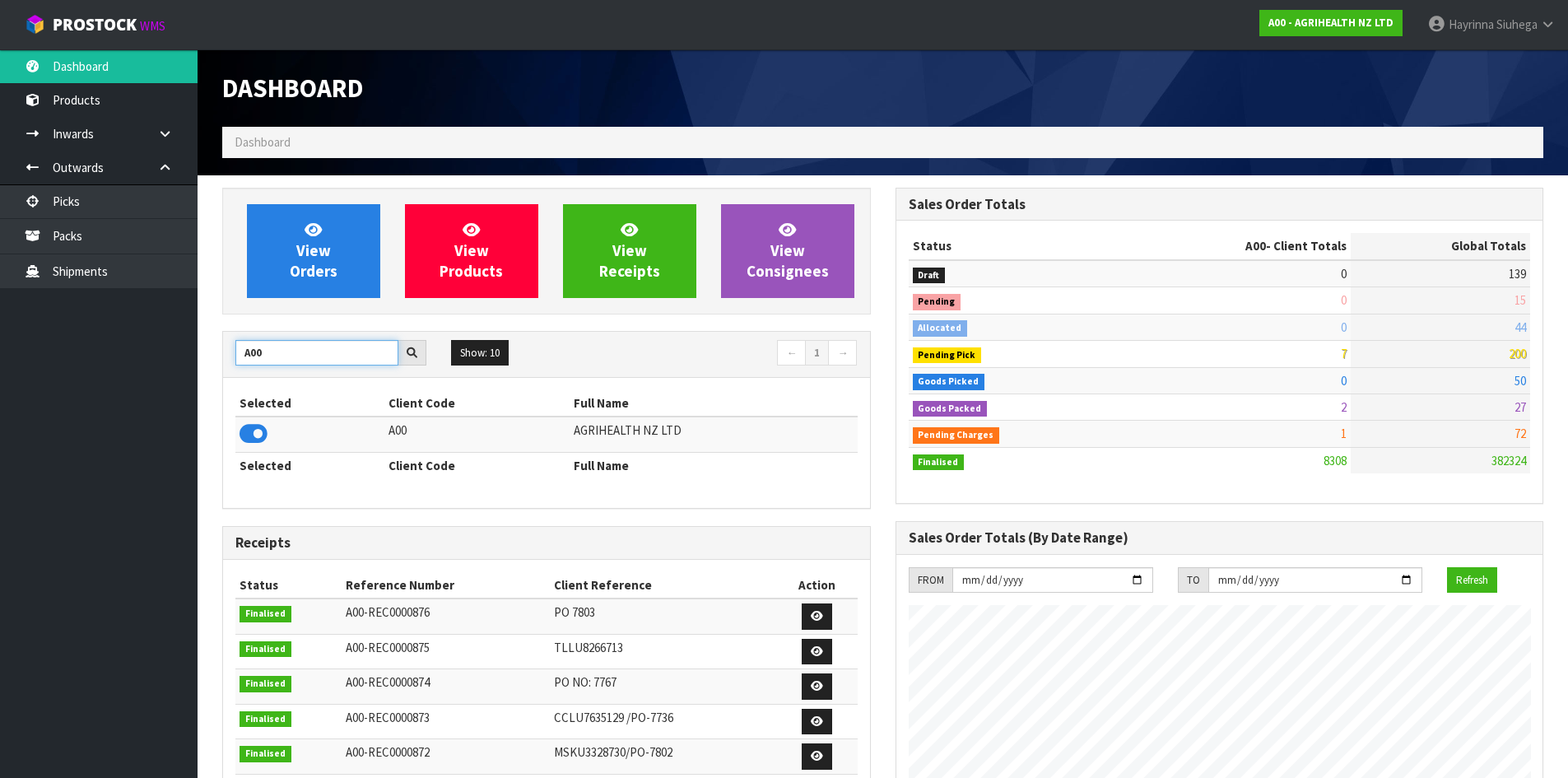
drag, startPoint x: 298, startPoint y: 359, endPoint x: 15, endPoint y: 336, distance: 283.9
click at [15, 336] on body "Toggle navigation ProStock WMS A00 - AGRIHEALTH NZ LTD Hayrinna Siuhega Logout …" at bounding box center [784, 389] width 1568 height 778
click at [262, 432] on icon at bounding box center [253, 434] width 28 height 25
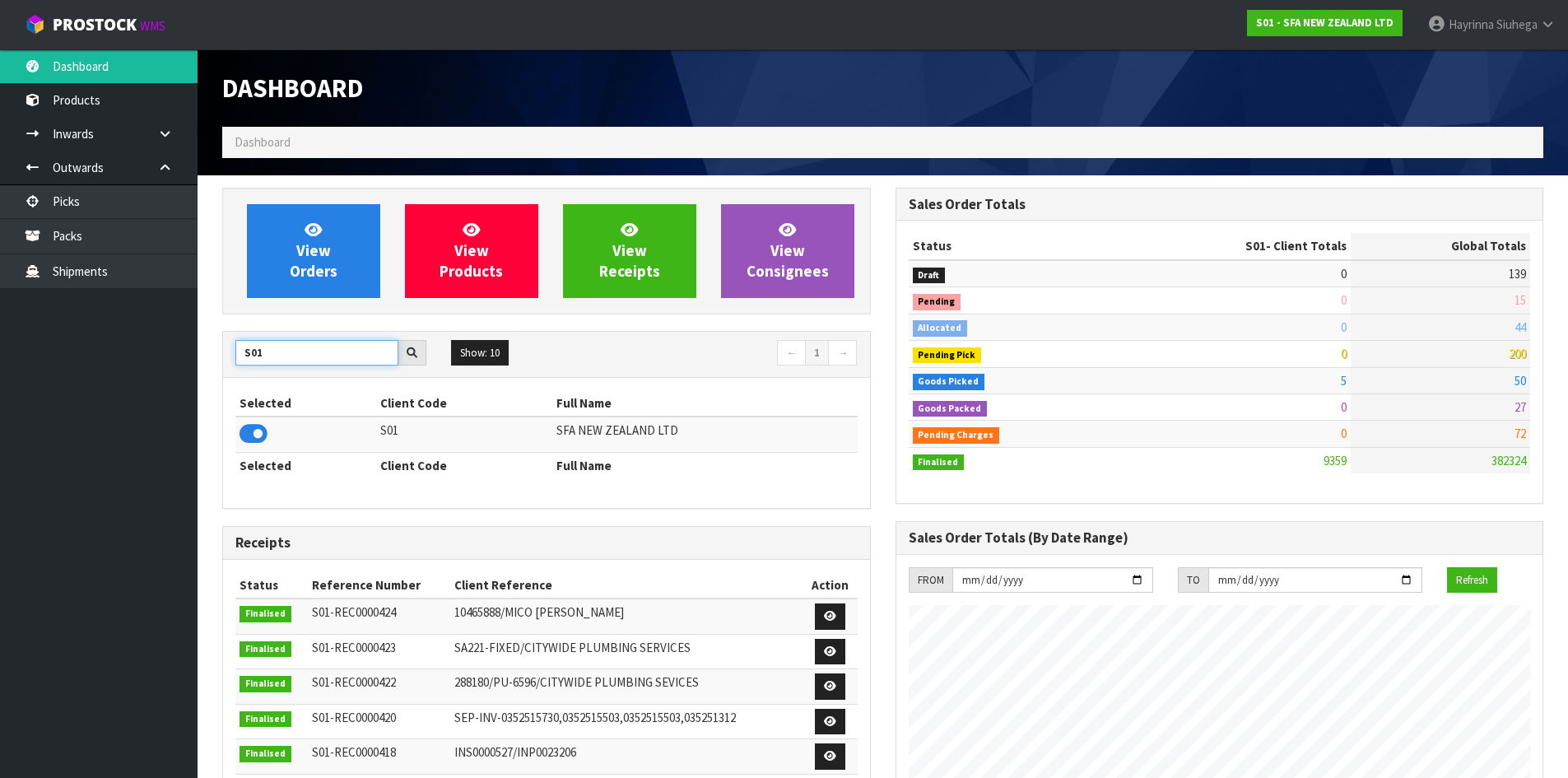
drag, startPoint x: 273, startPoint y: 350, endPoint x: 0, endPoint y: 374, distance: 274.1
click at [0, 374] on body "Toggle navigation ProStock WMS S01 - SFA NEW ZEALAND LTD Hayrinna Siuhega Logou…" at bounding box center [784, 389] width 1568 height 778
type input "C11"
click at [246, 429] on icon at bounding box center [253, 434] width 28 height 25
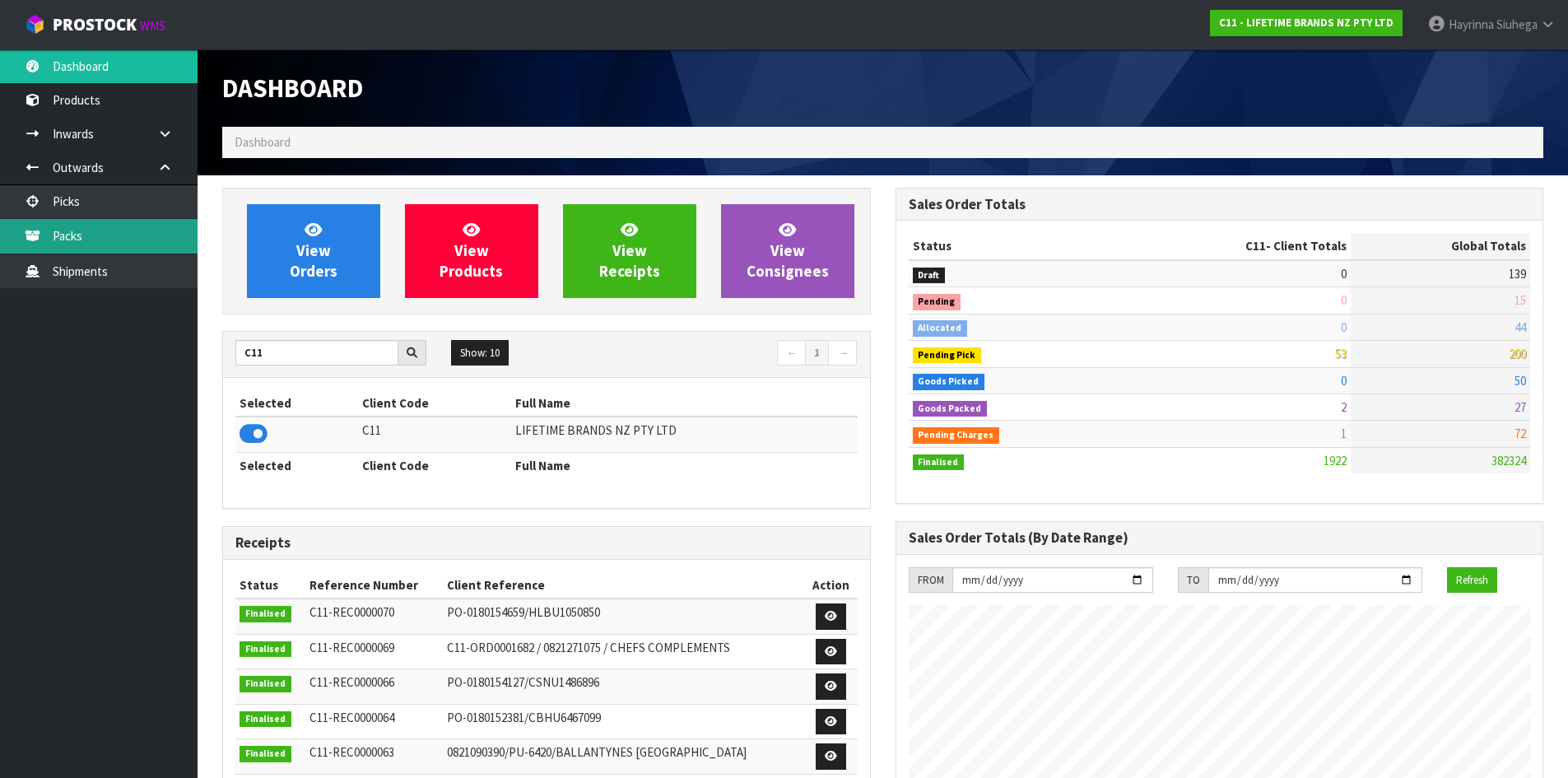
click at [96, 243] on link "Packs" at bounding box center [99, 236] width 197 height 33
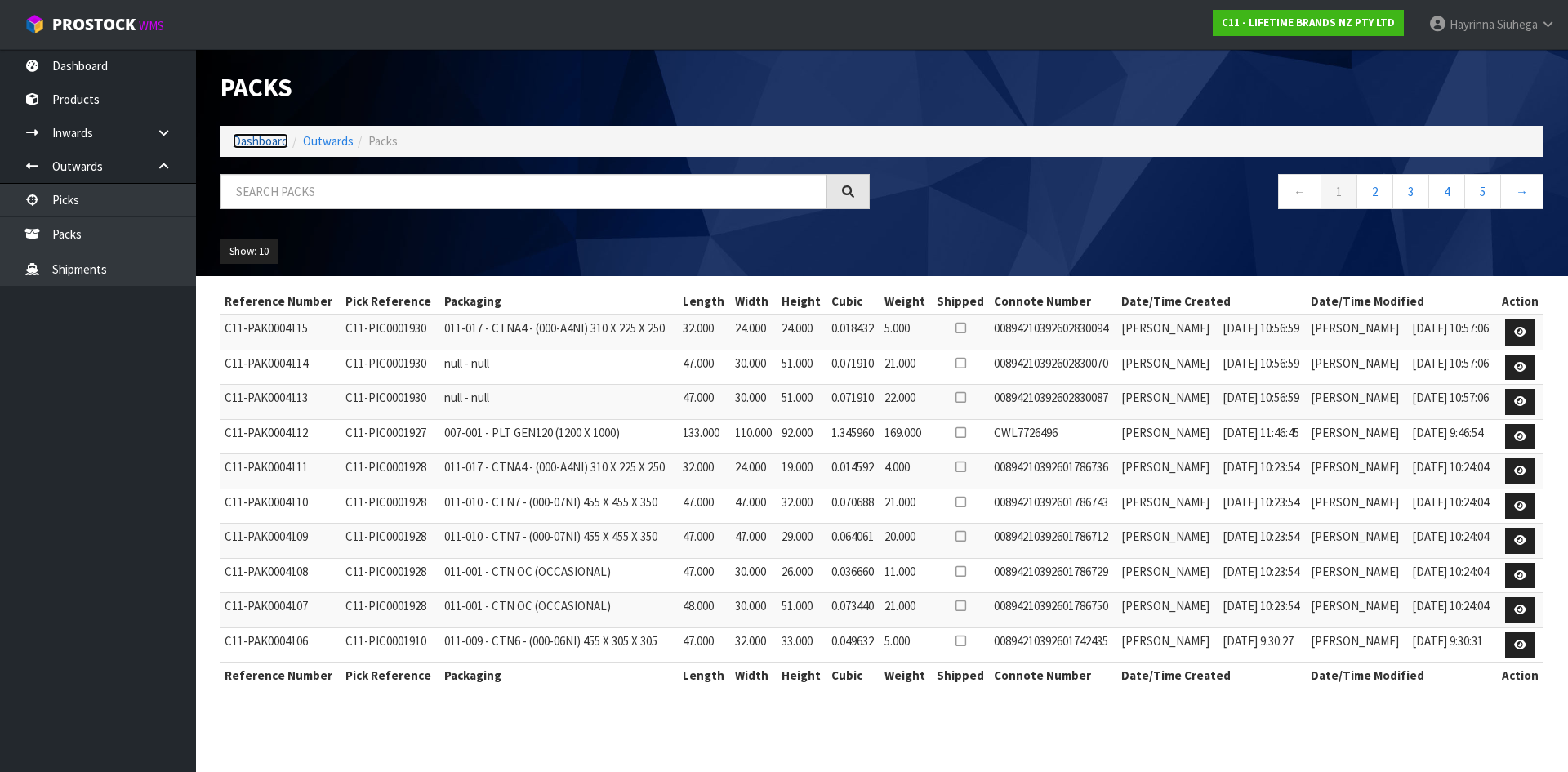
click at [257, 133] on link "Dashboard" at bounding box center [261, 141] width 56 height 16
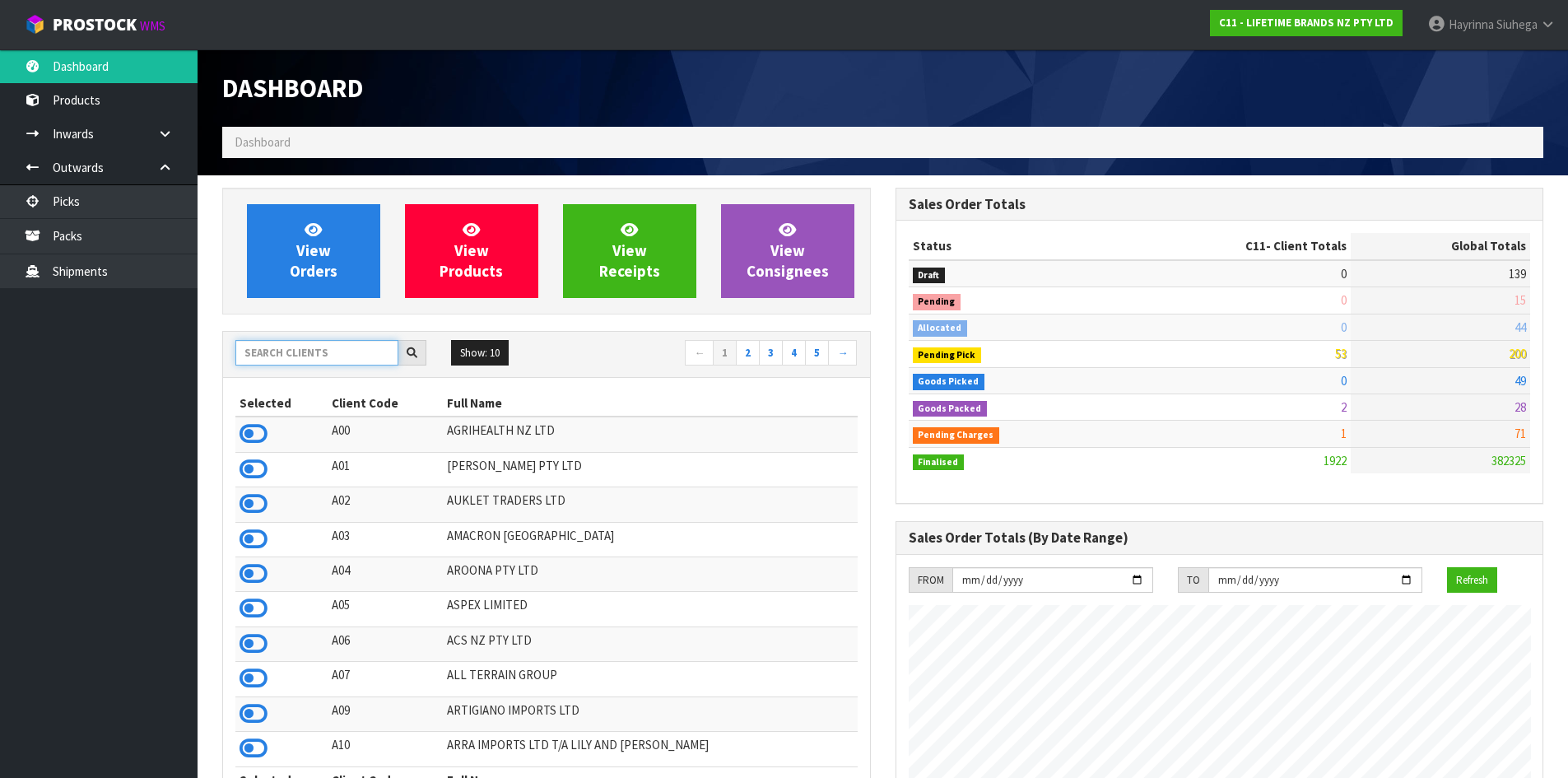
click at [331, 343] on input "text" at bounding box center [317, 352] width 163 height 26
type input "S01"
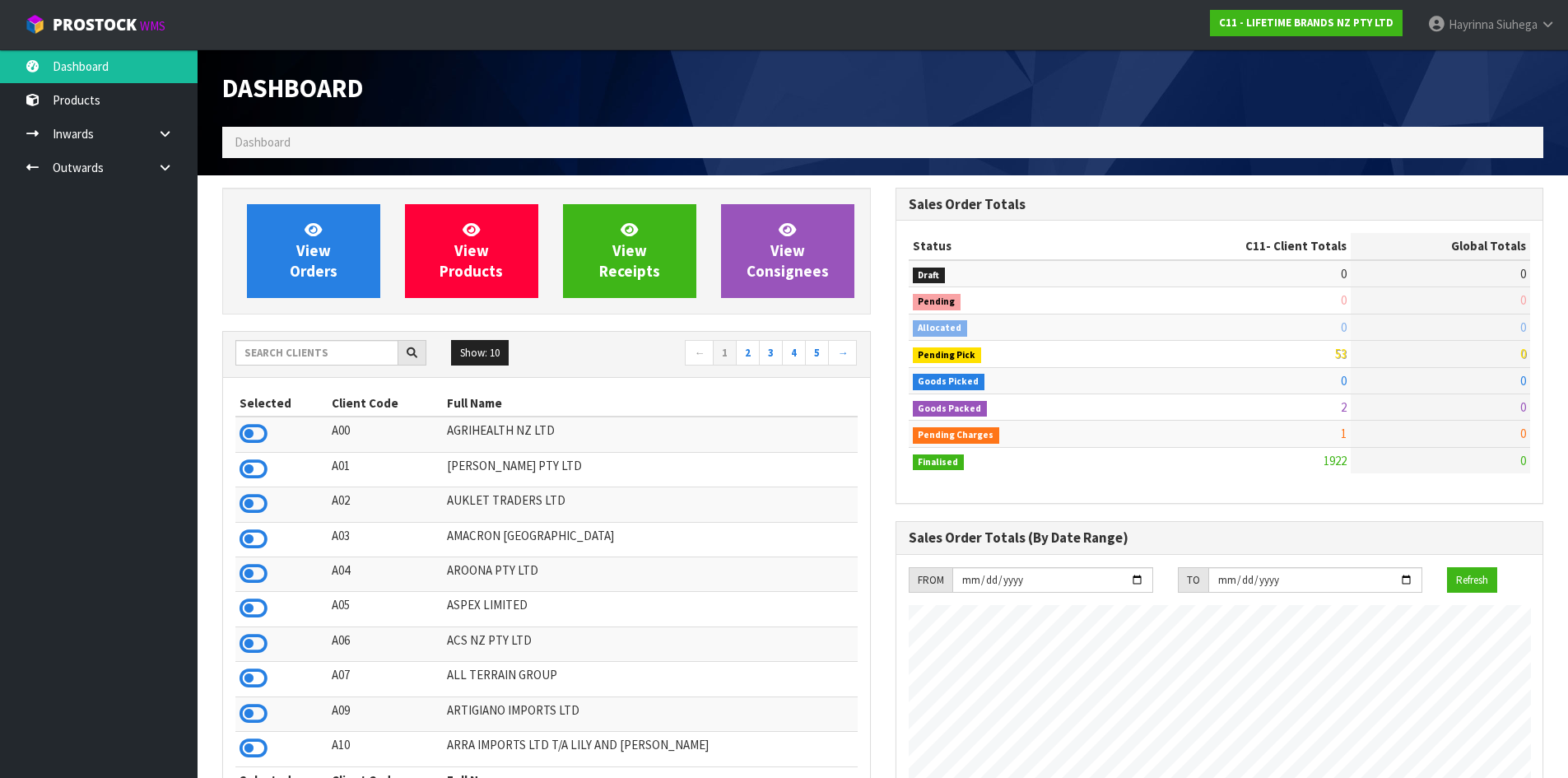
scroll to position [1247, 672]
click at [261, 356] on input "text" at bounding box center [317, 352] width 163 height 26
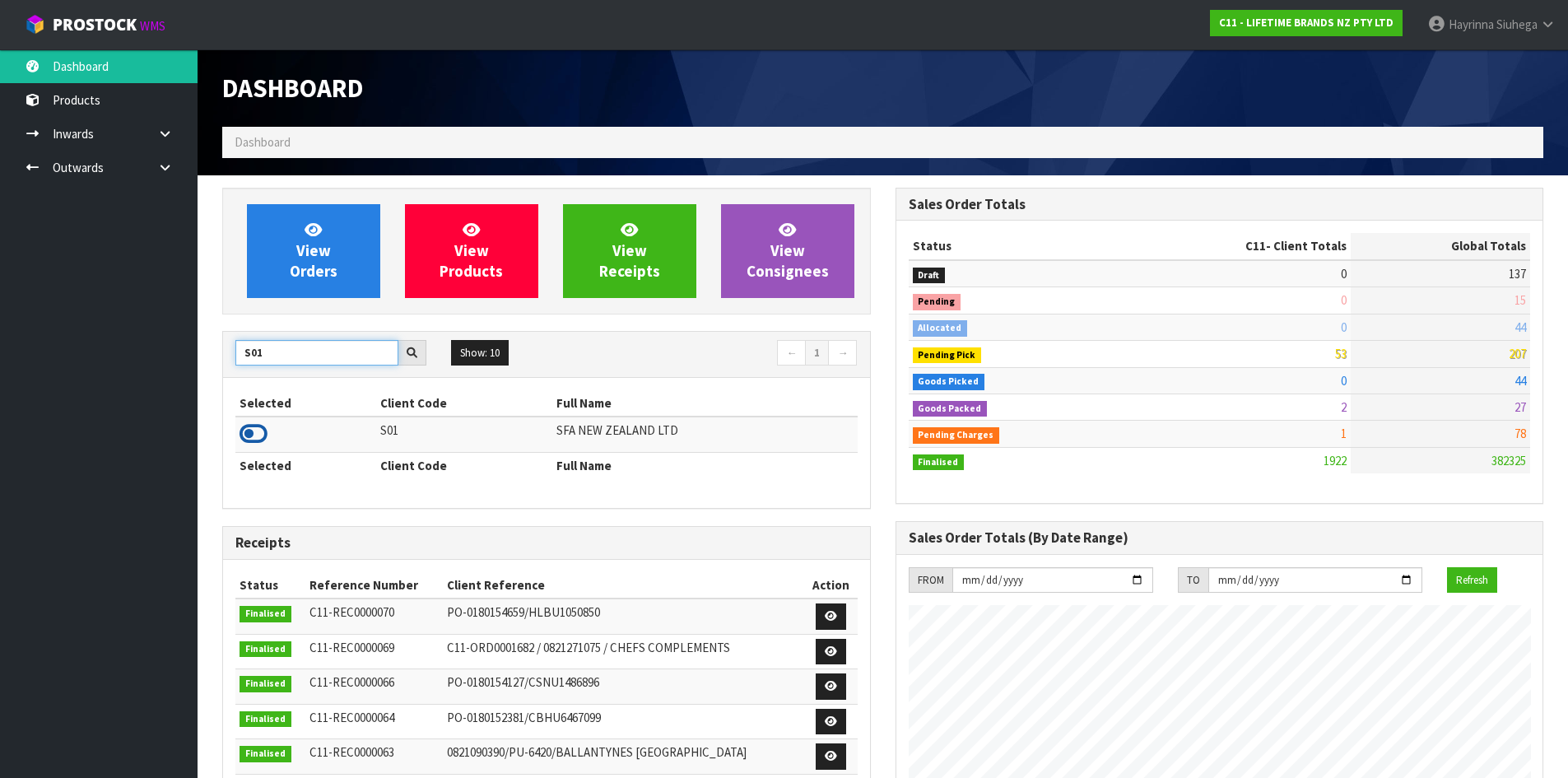
type input "S01"
click at [258, 434] on icon at bounding box center [253, 434] width 28 height 25
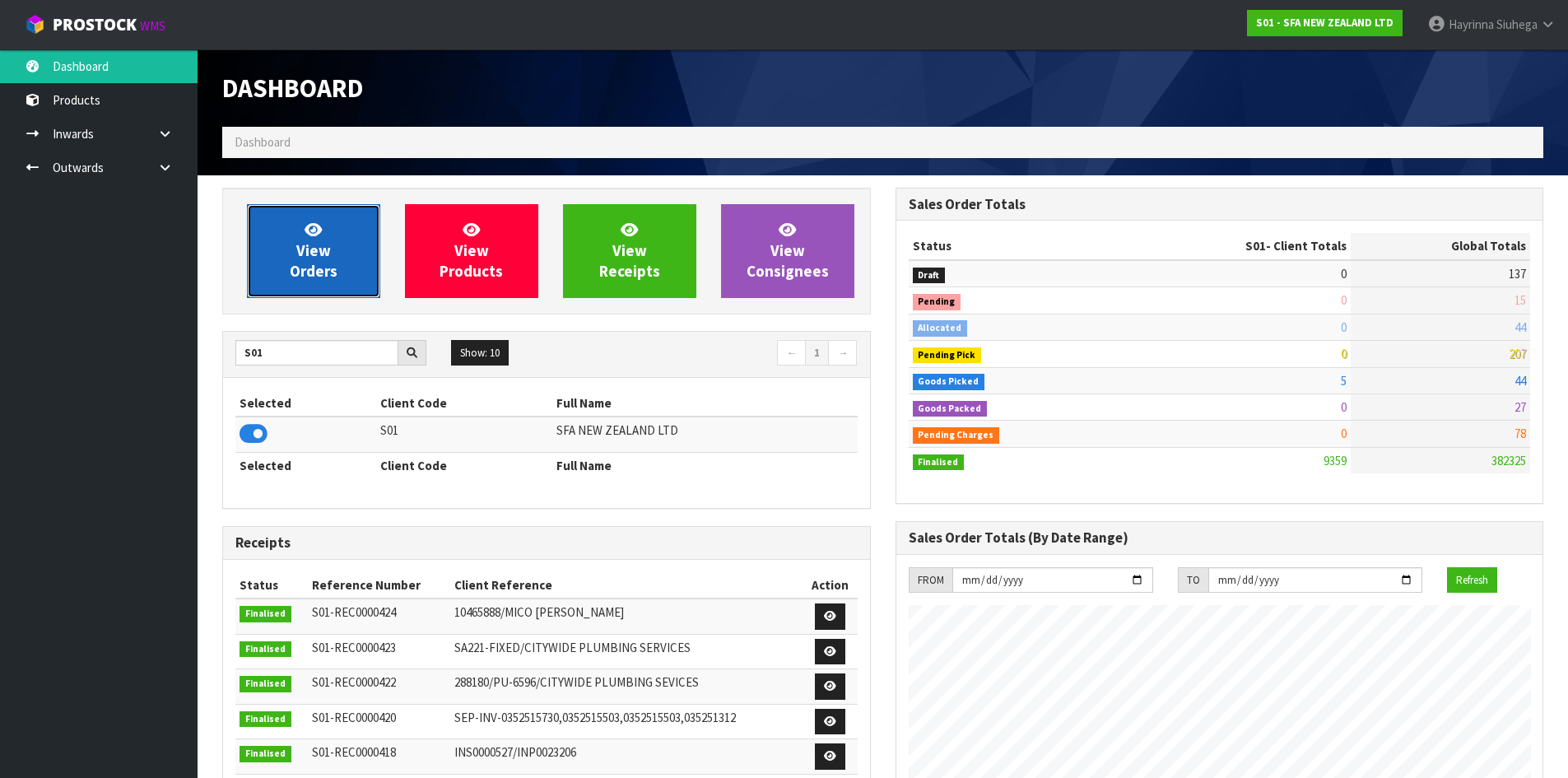
click at [300, 241] on span "View Orders" at bounding box center [313, 251] width 48 height 62
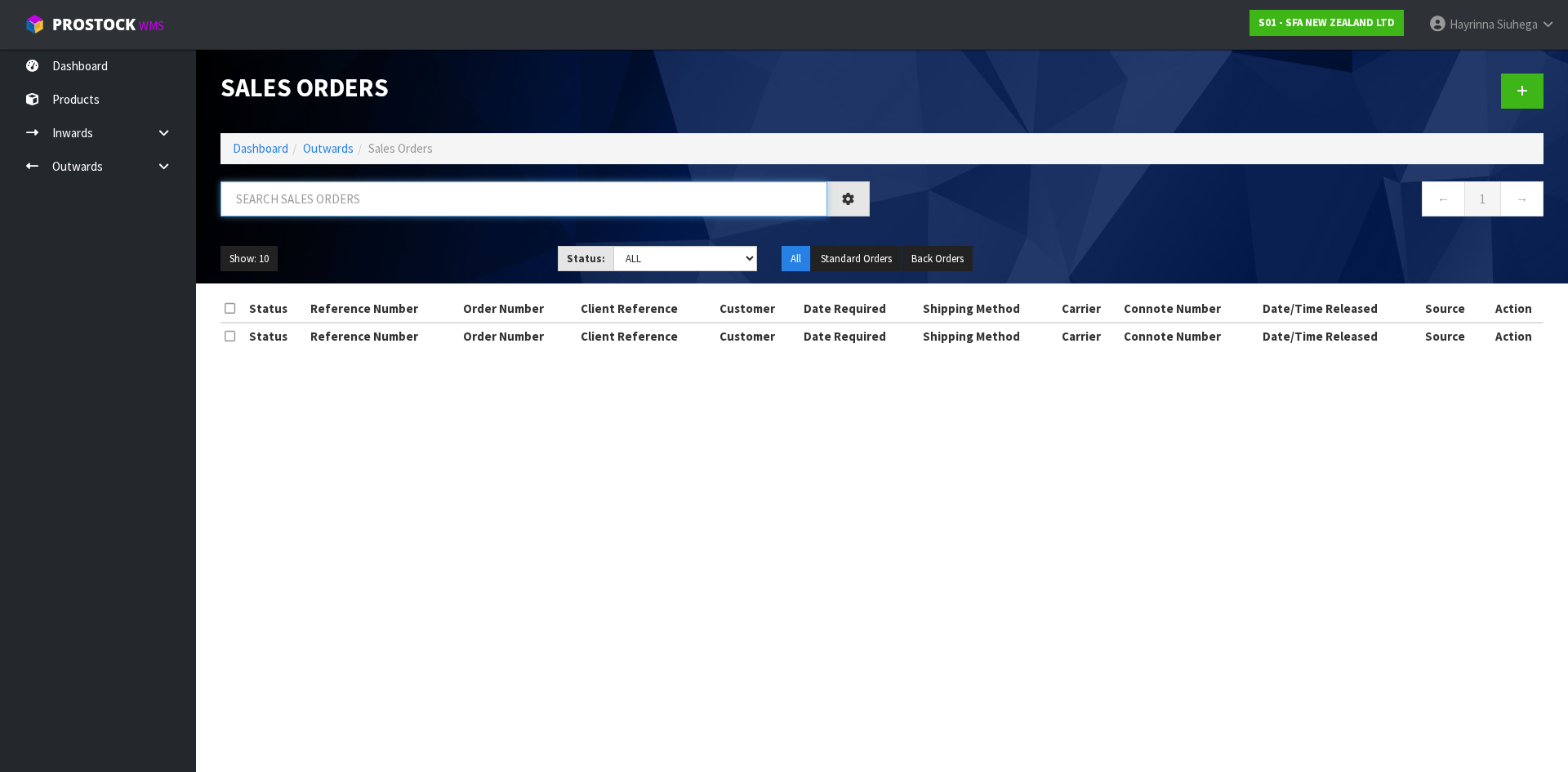
click at [329, 203] on input "text" at bounding box center [524, 199] width 607 height 35
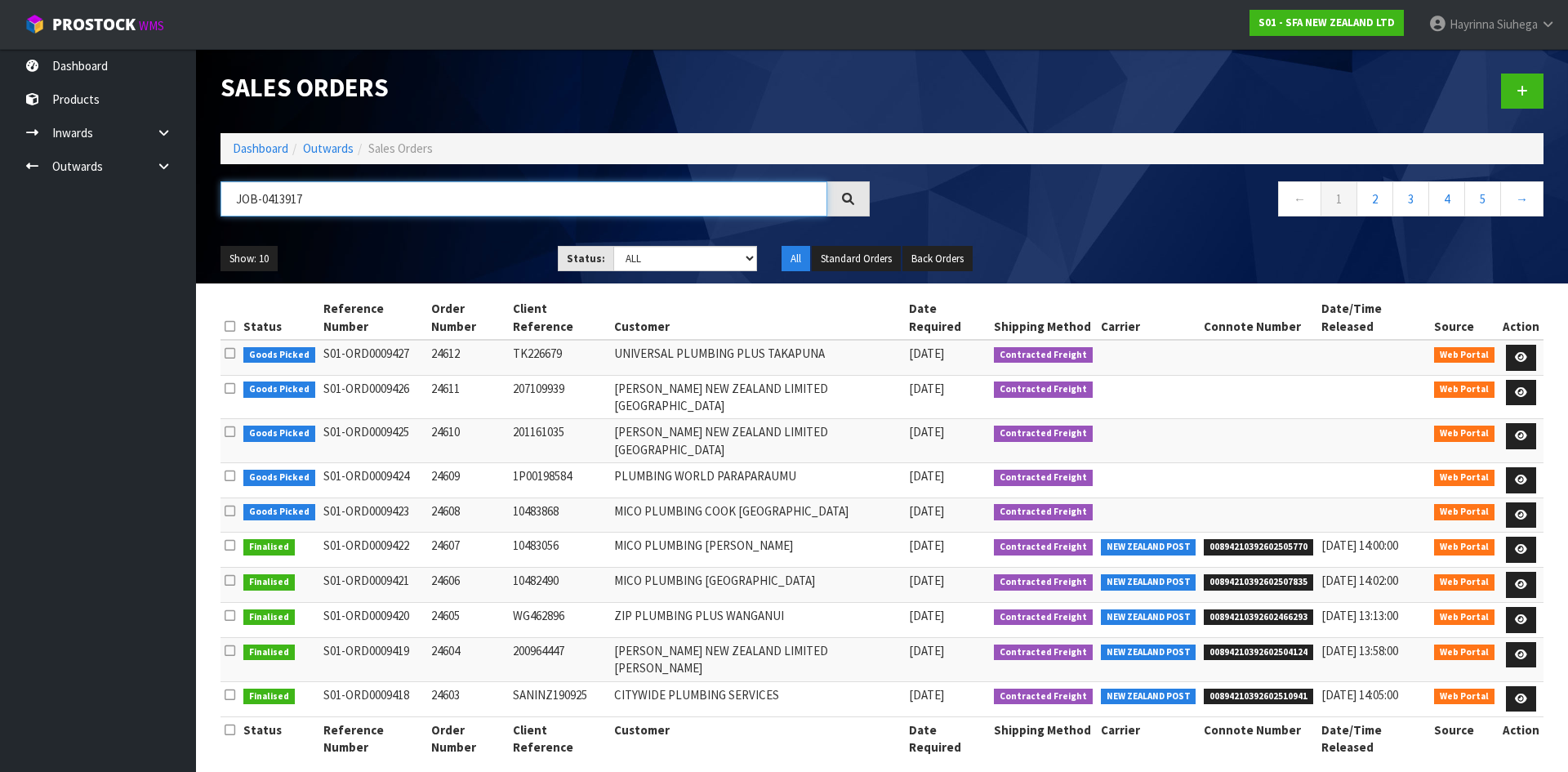
type input "JOB-0413917"
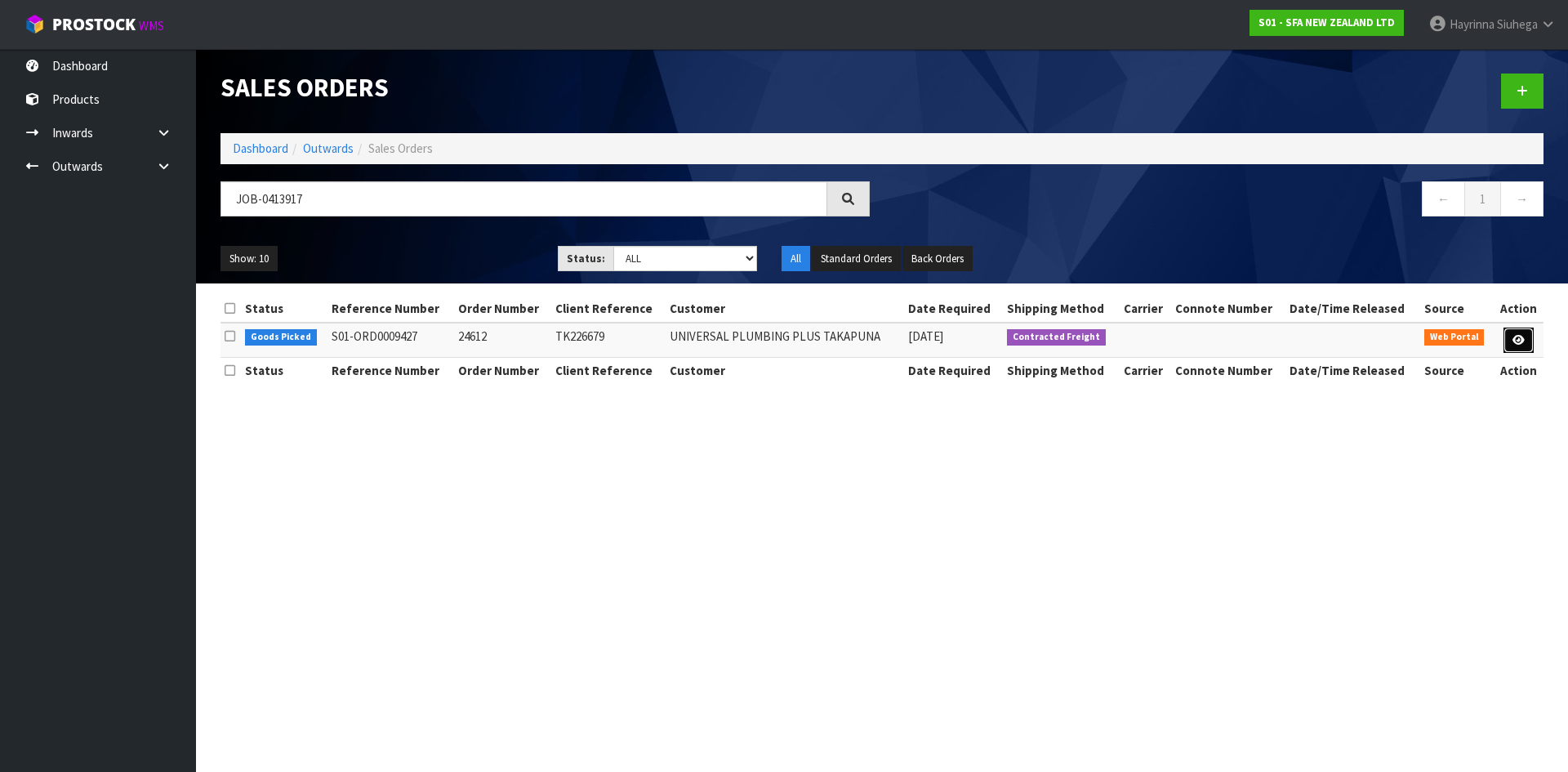
click at [1524, 345] on icon at bounding box center [1518, 341] width 12 height 10
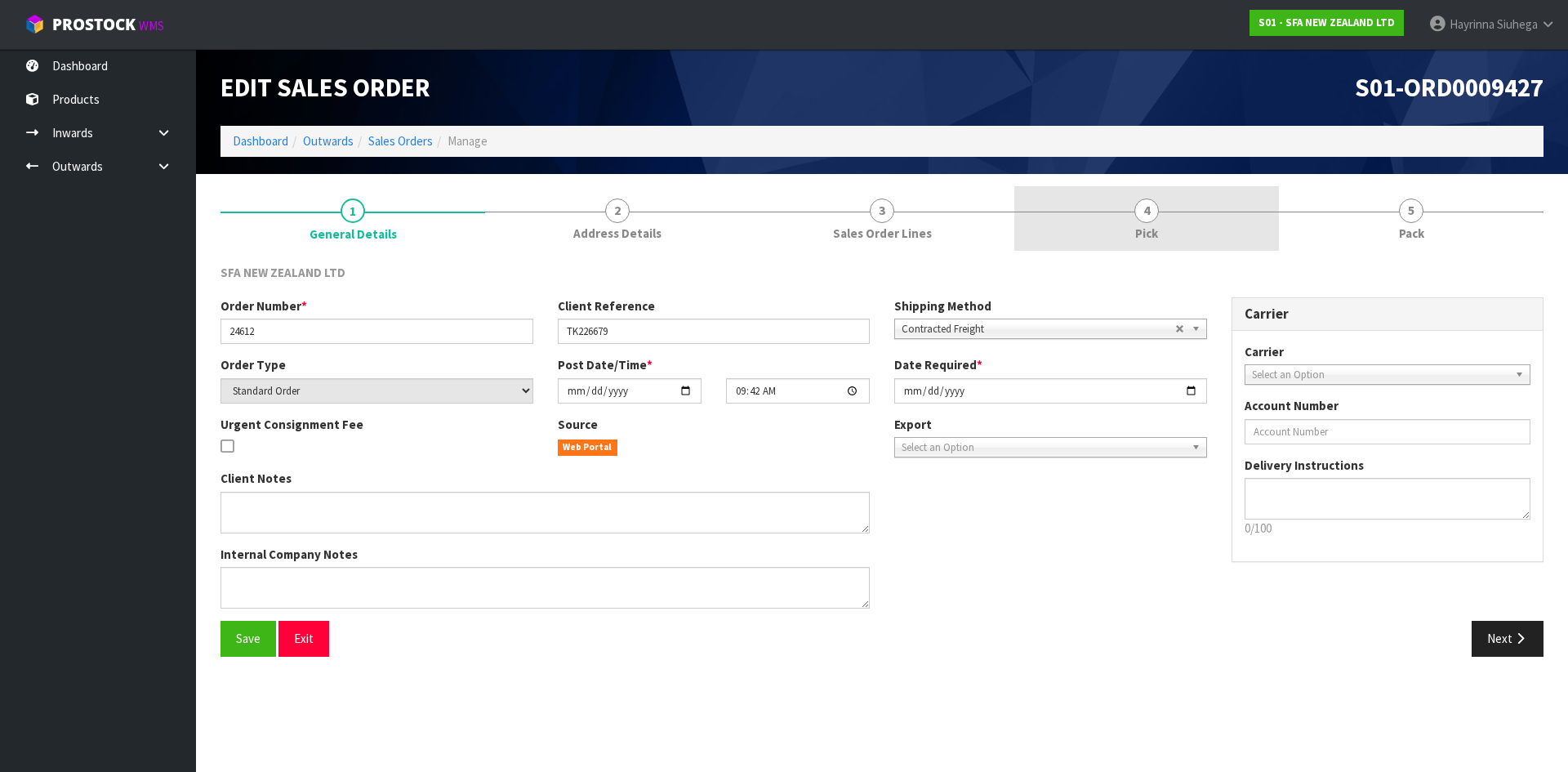
click at [1159, 215] on link "4 Pick" at bounding box center [1146, 218] width 265 height 65
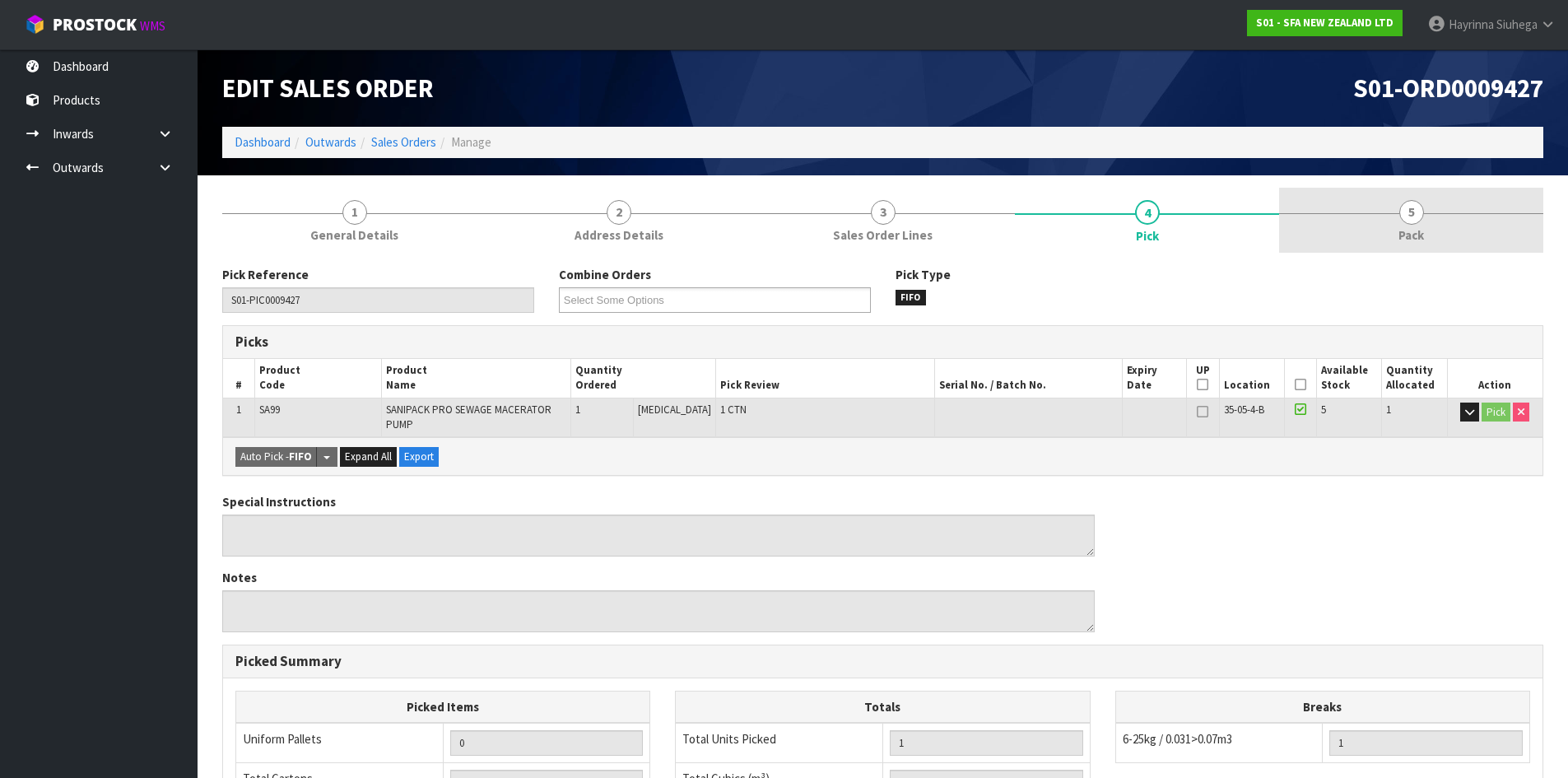
click at [1343, 213] on div at bounding box center [1411, 213] width 264 height 1
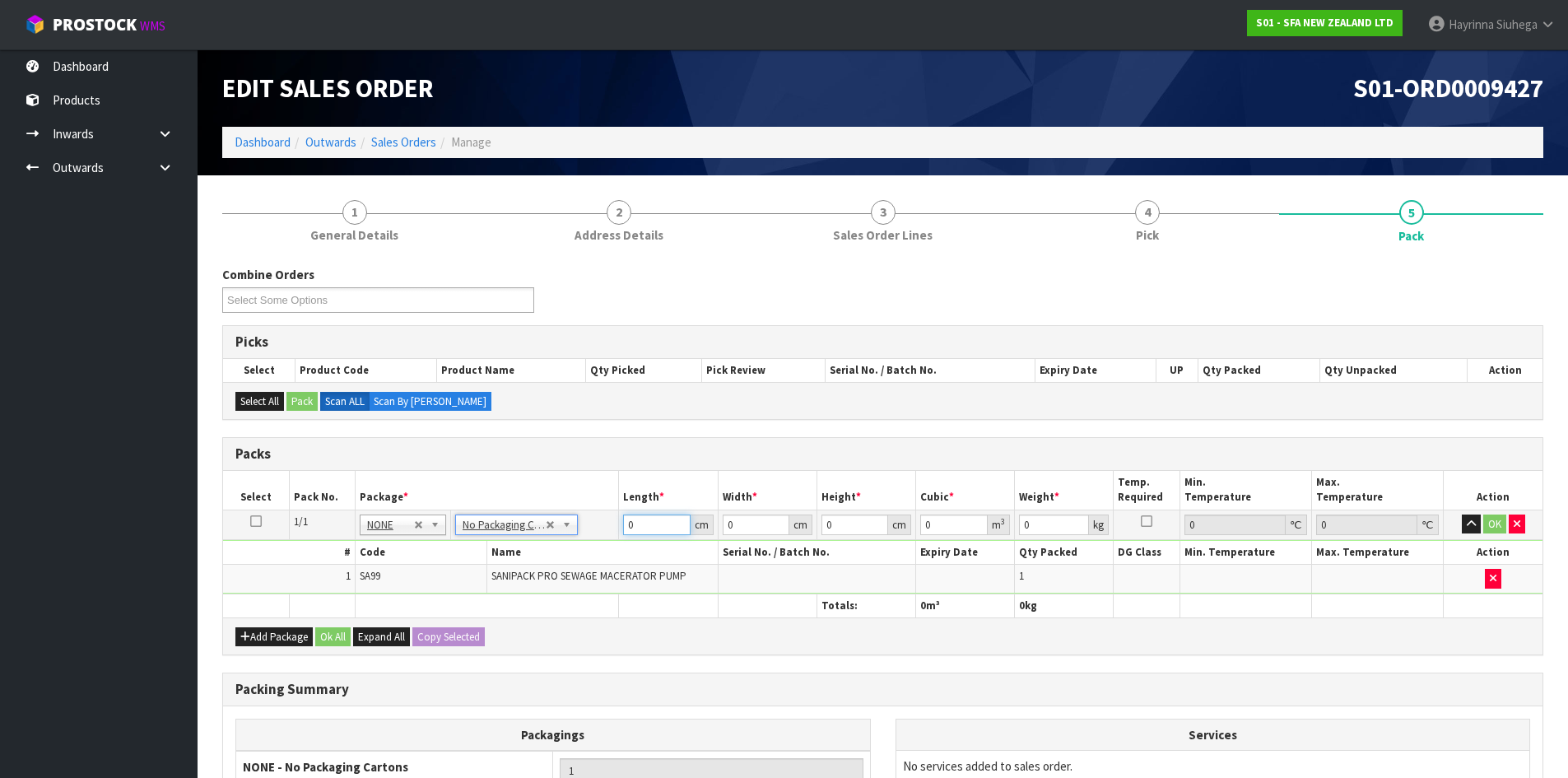
click at [626, 526] on input "0" at bounding box center [656, 525] width 67 height 20
drag, startPoint x: 626, startPoint y: 526, endPoint x: 1067, endPoint y: 463, distance: 445.5
click at [628, 526] on input "0" at bounding box center [656, 525] width 67 height 20
type input "50"
type input "25"
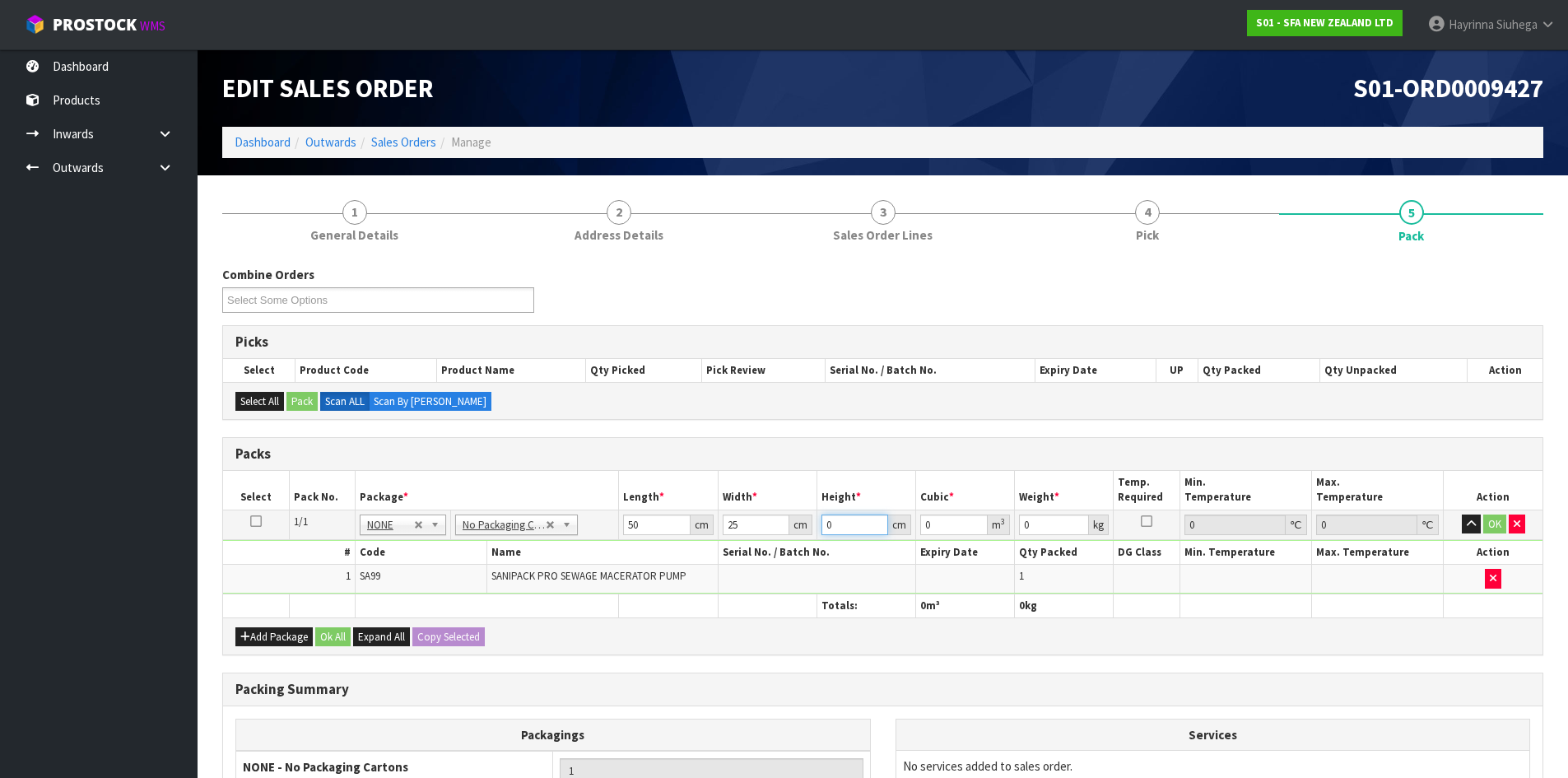
type input "3"
type input "0.00375"
type input "37"
type input "0.04625"
type input "37"
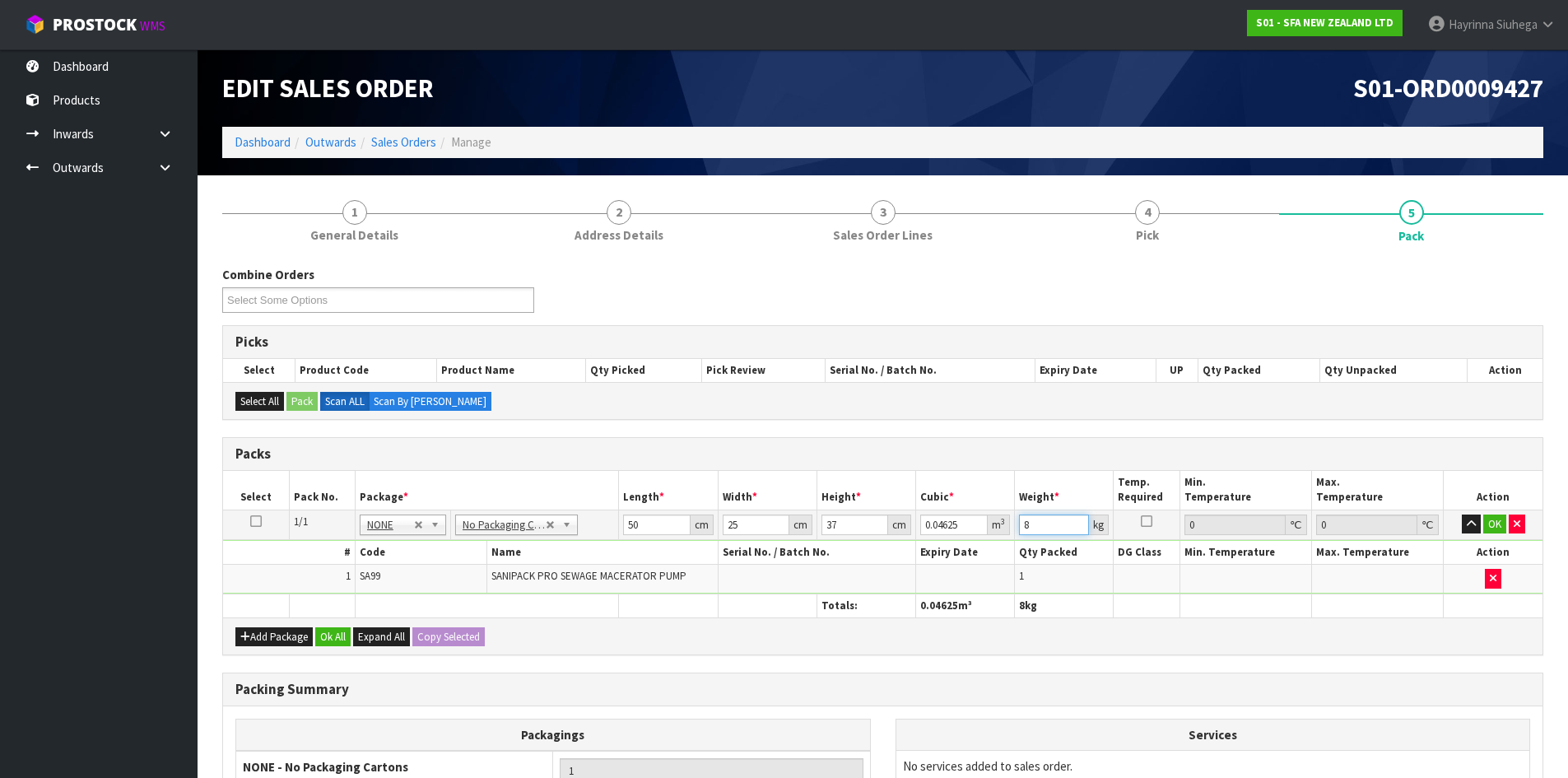
type input "8"
click button "OK" at bounding box center [1495, 525] width 23 height 19
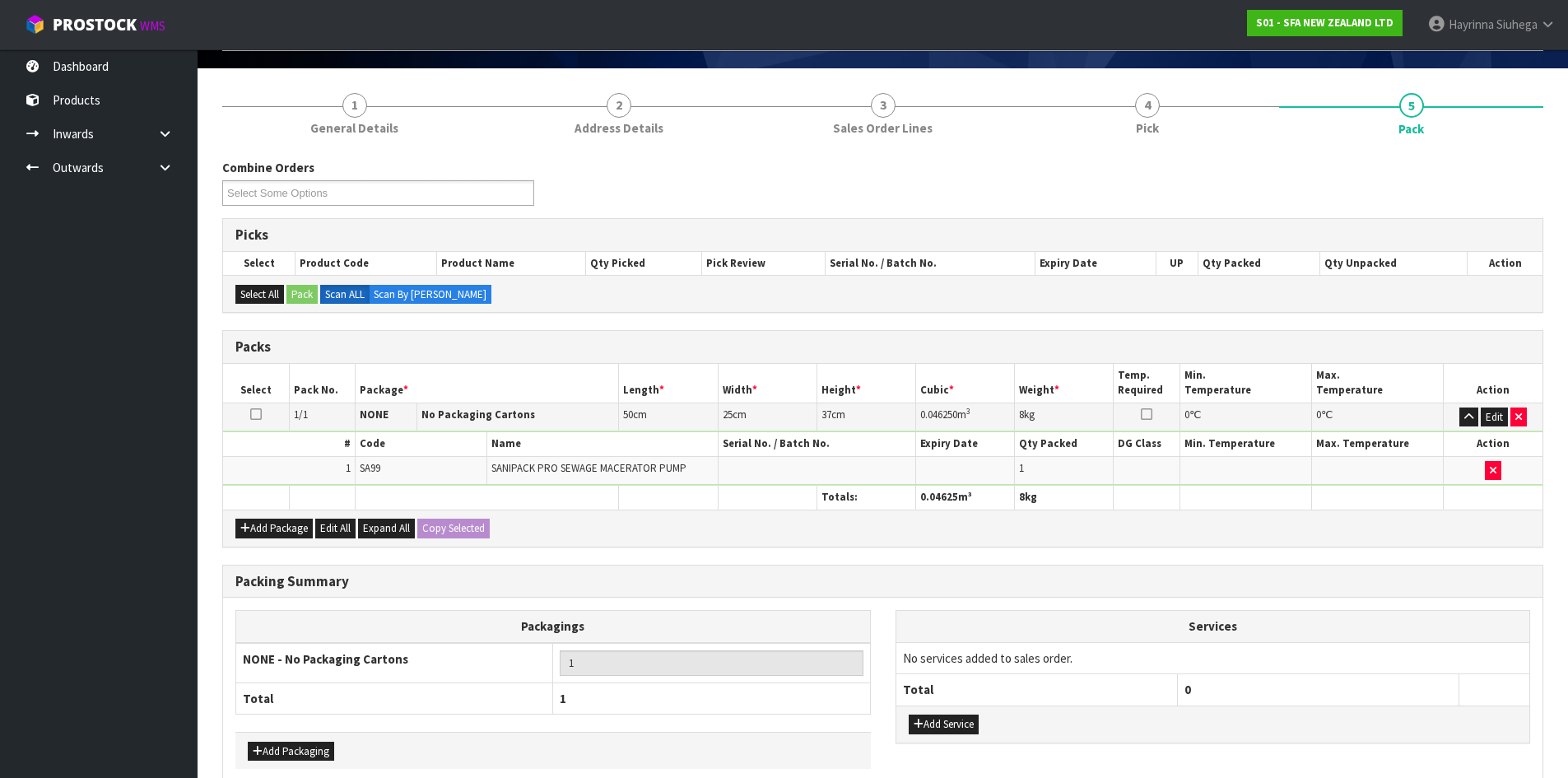
scroll to position [189, 0]
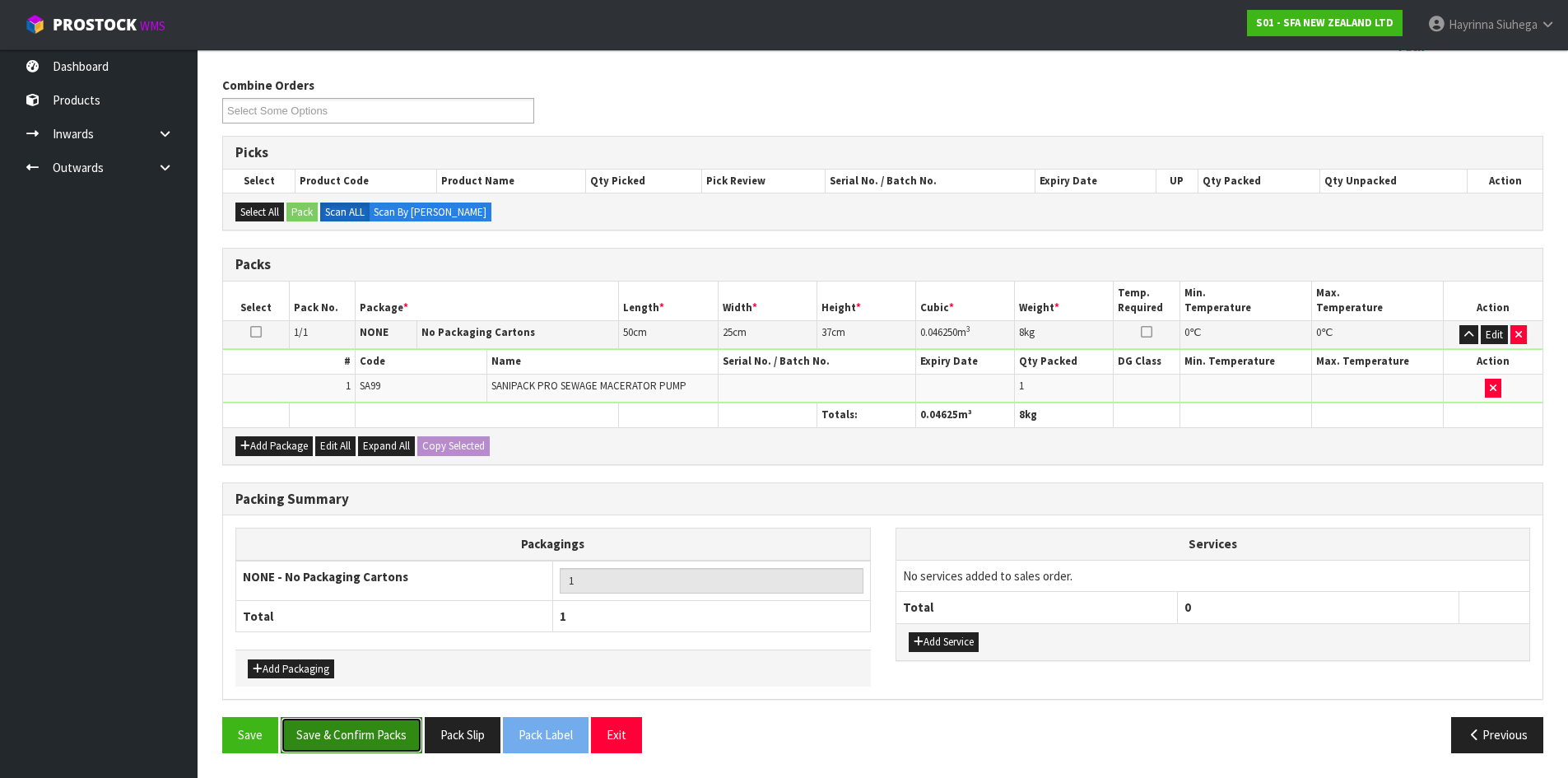
click at [358, 738] on button "Save & Confirm Packs" at bounding box center [351, 735] width 142 height 35
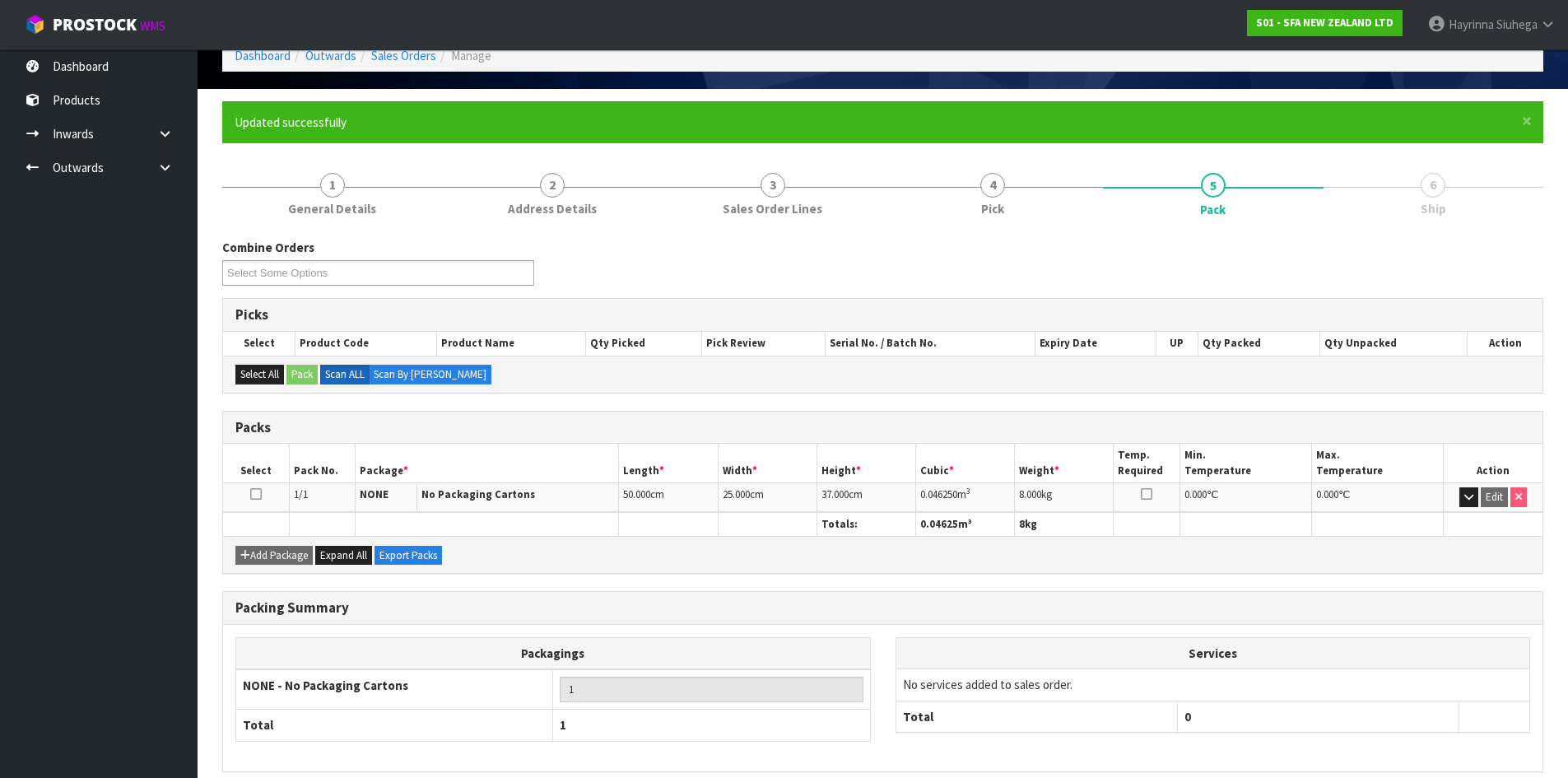
scroll to position [158, 0]
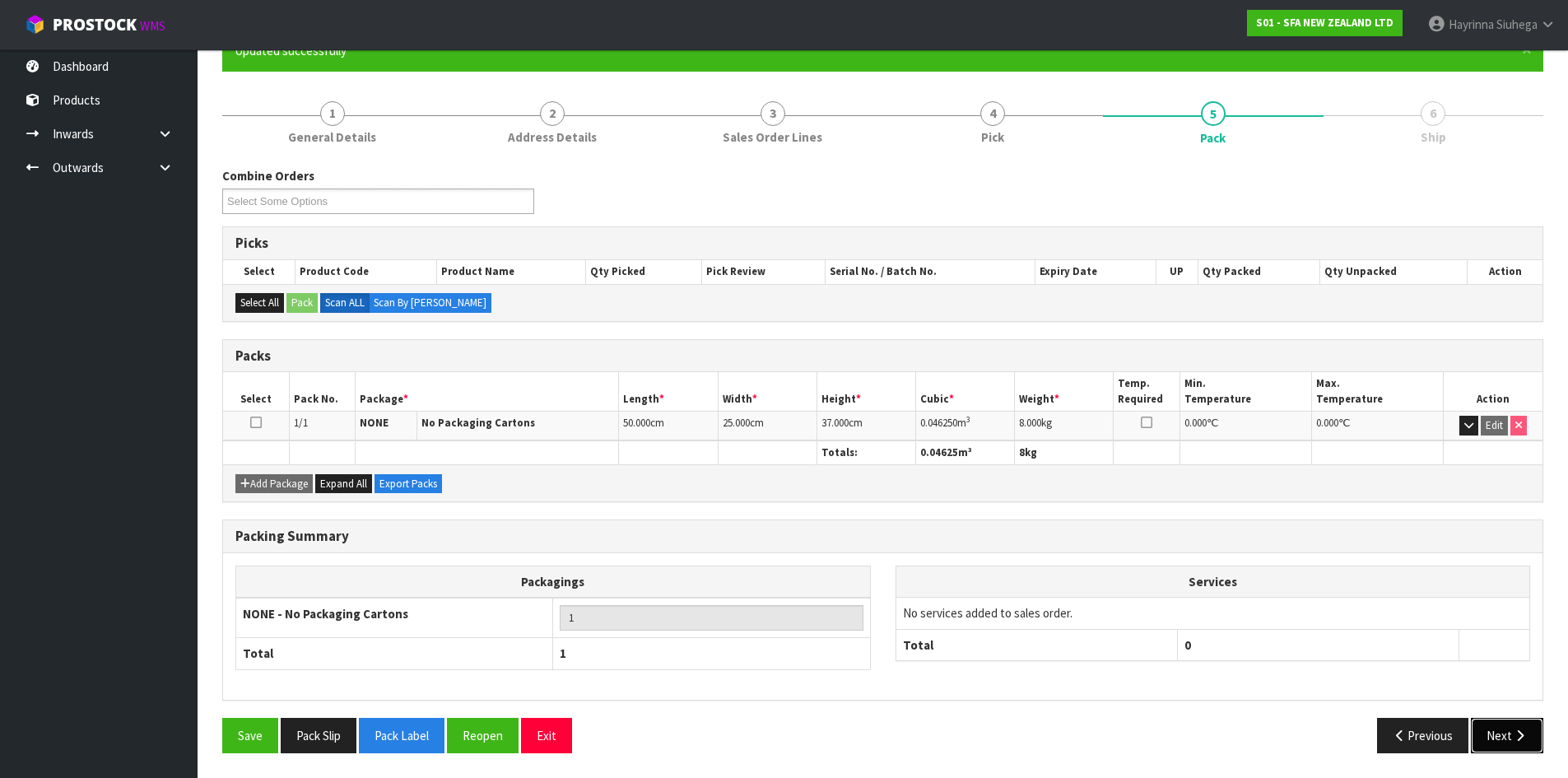
drag, startPoint x: 1512, startPoint y: 724, endPoint x: 1281, endPoint y: 704, distance: 231.9
click at [1512, 724] on button "Next" at bounding box center [1507, 736] width 72 height 35
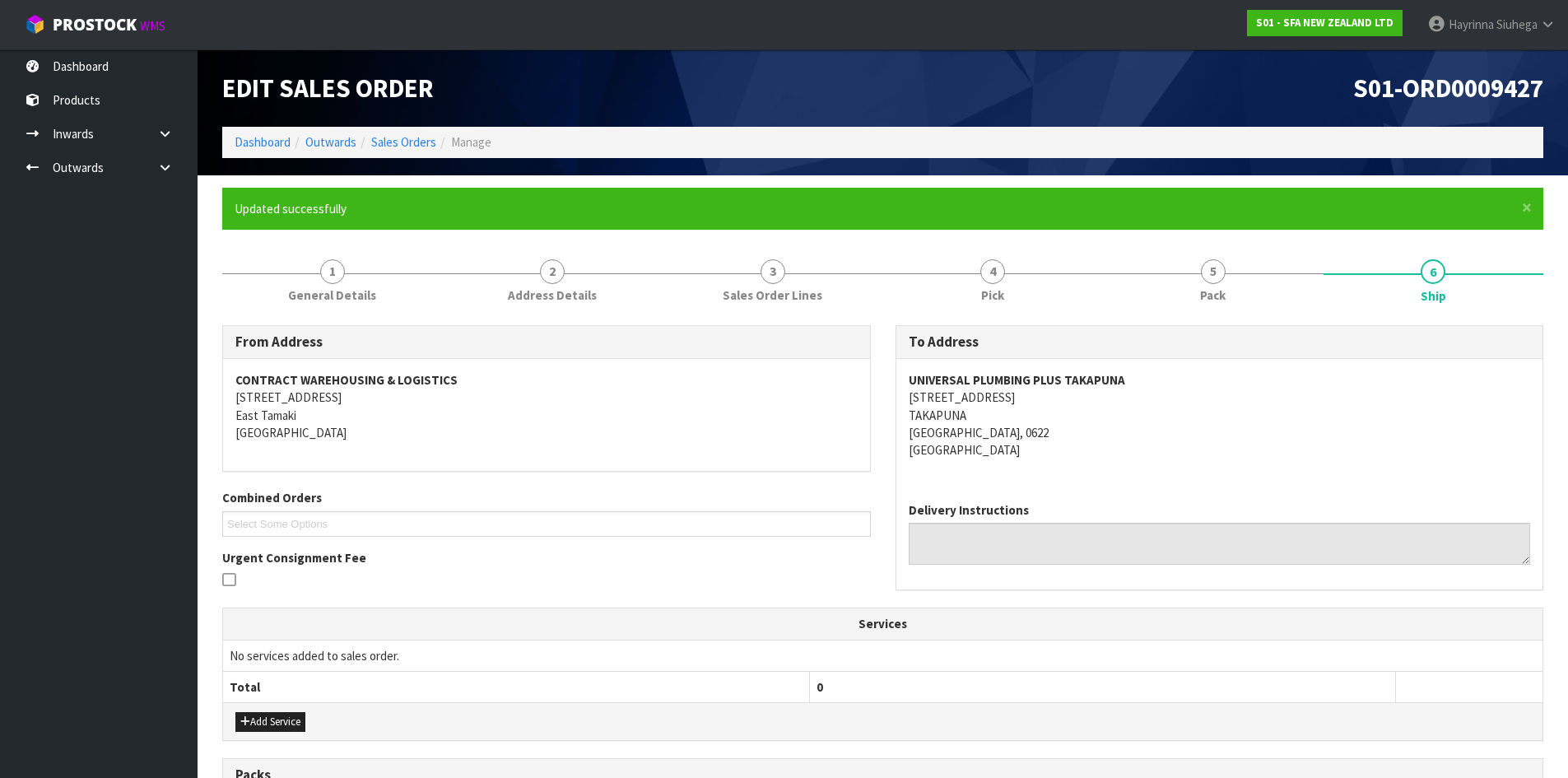
scroll to position [297, 0]
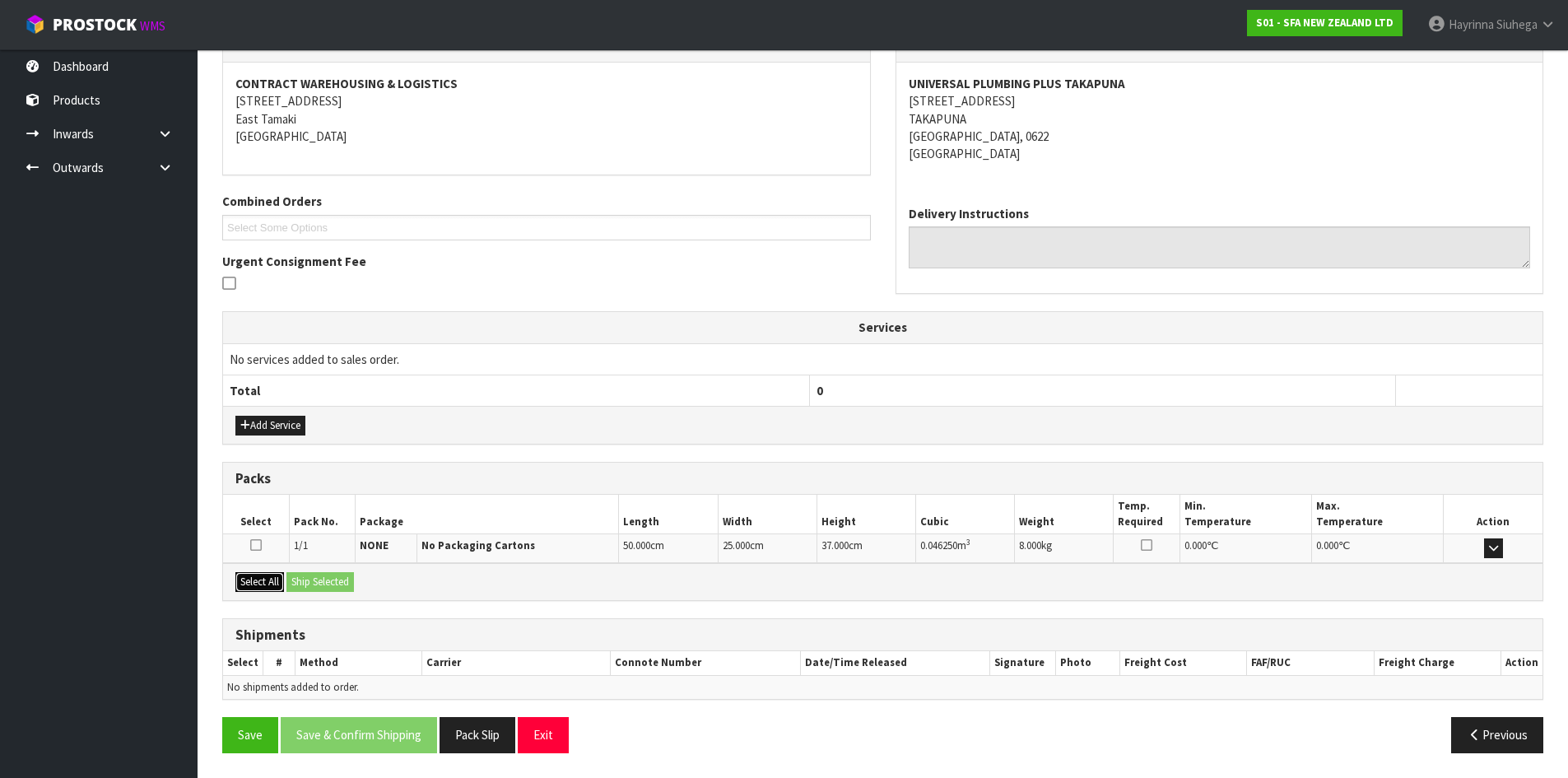
click at [269, 579] on button "Select All" at bounding box center [260, 582] width 48 height 19
click at [318, 582] on button "Ship Selected" at bounding box center [320, 582] width 68 height 19
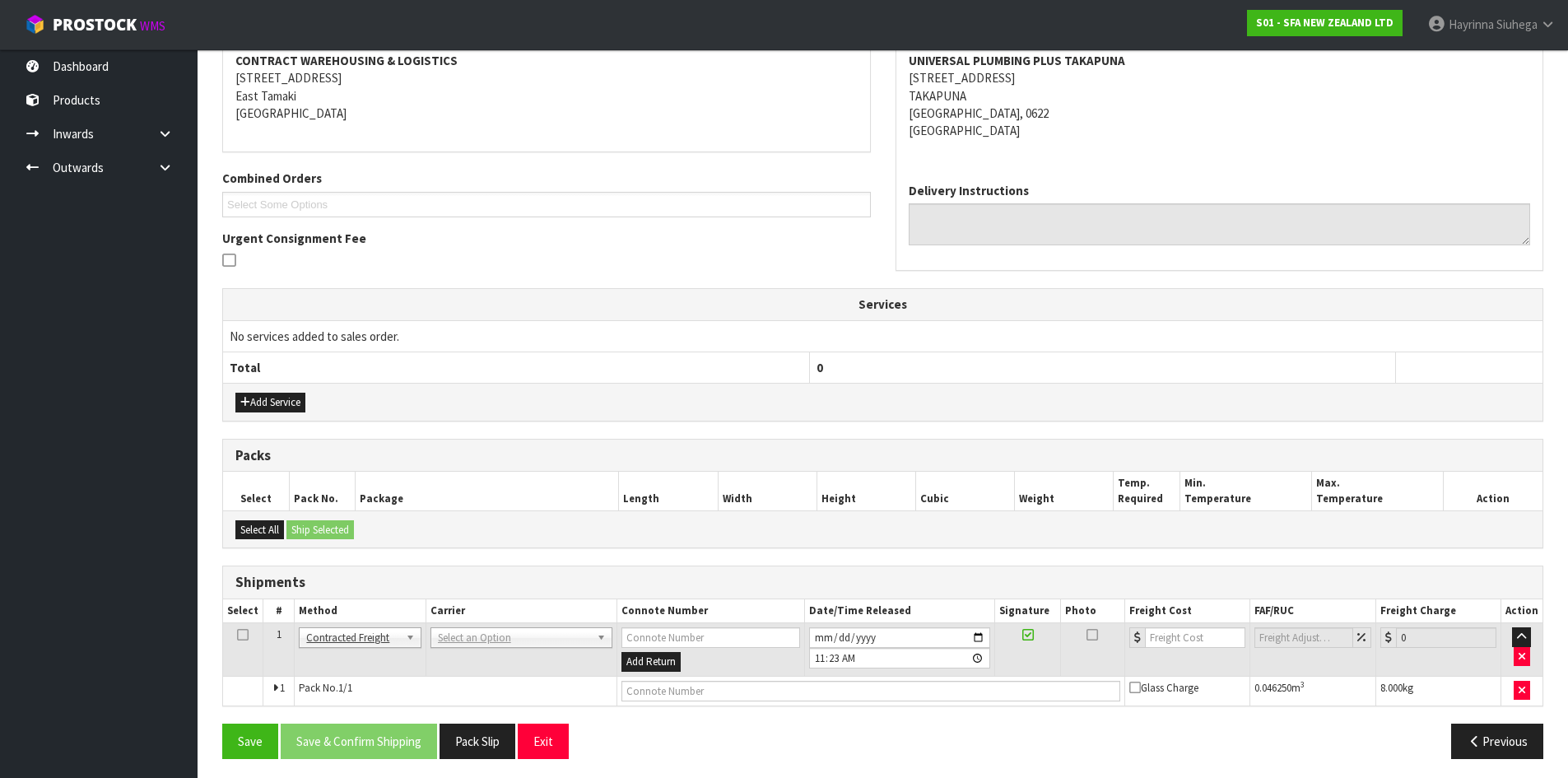
scroll to position [325, 0]
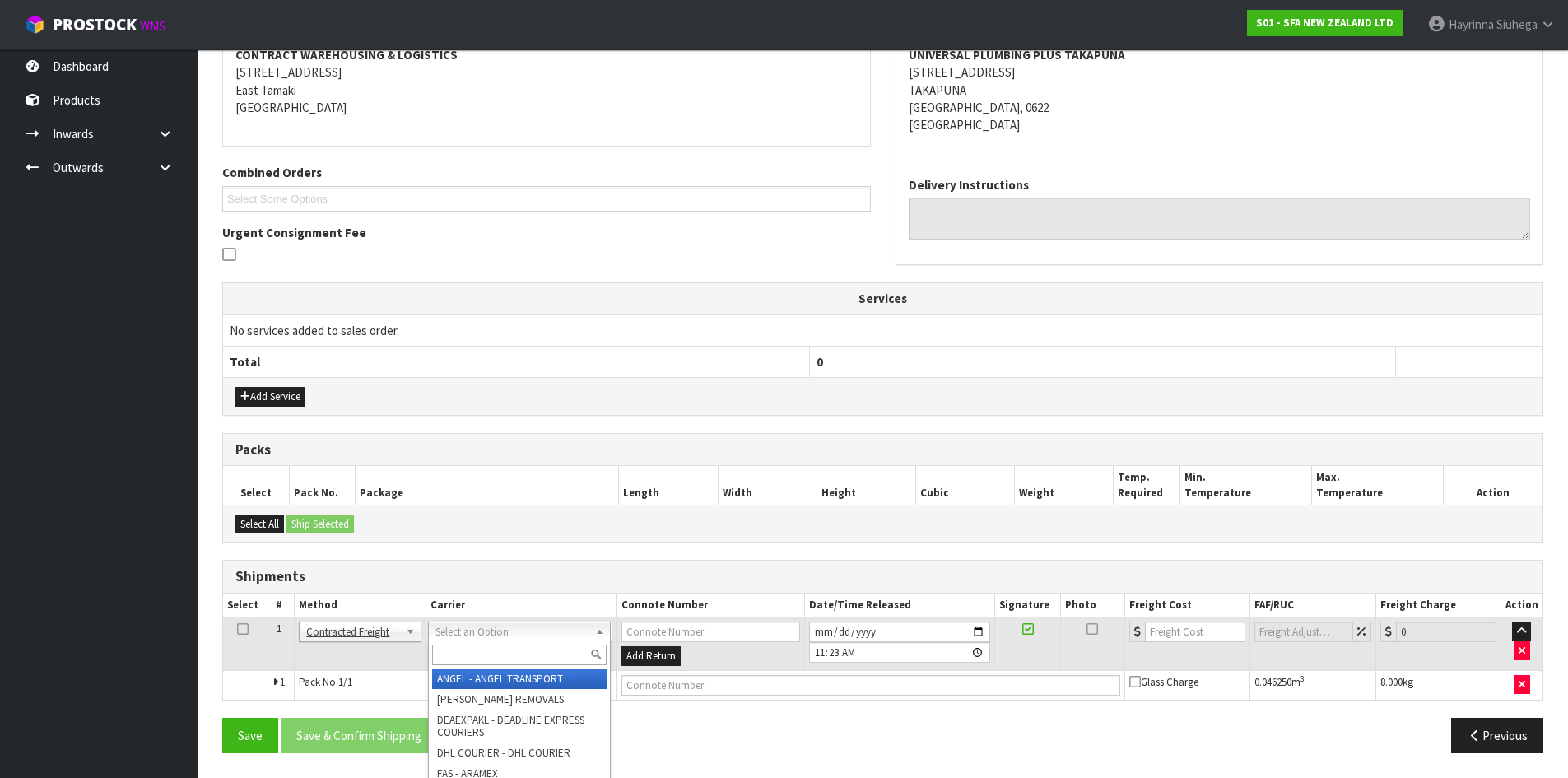
click at [498, 659] on input "text" at bounding box center [519, 654] width 174 height 20
type input "NZP"
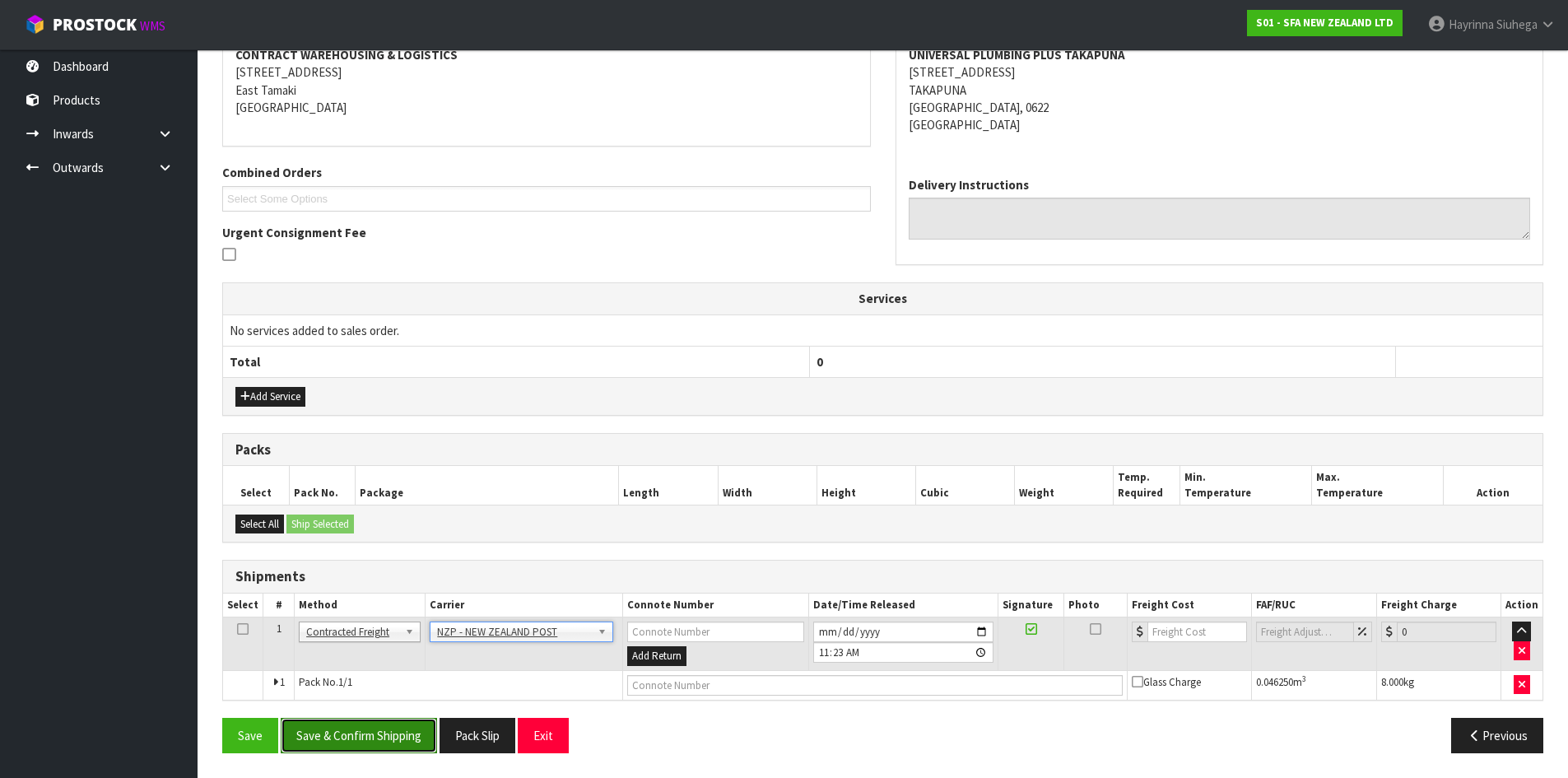
click at [381, 741] on button "Save & Confirm Shipping" at bounding box center [359, 736] width 157 height 35
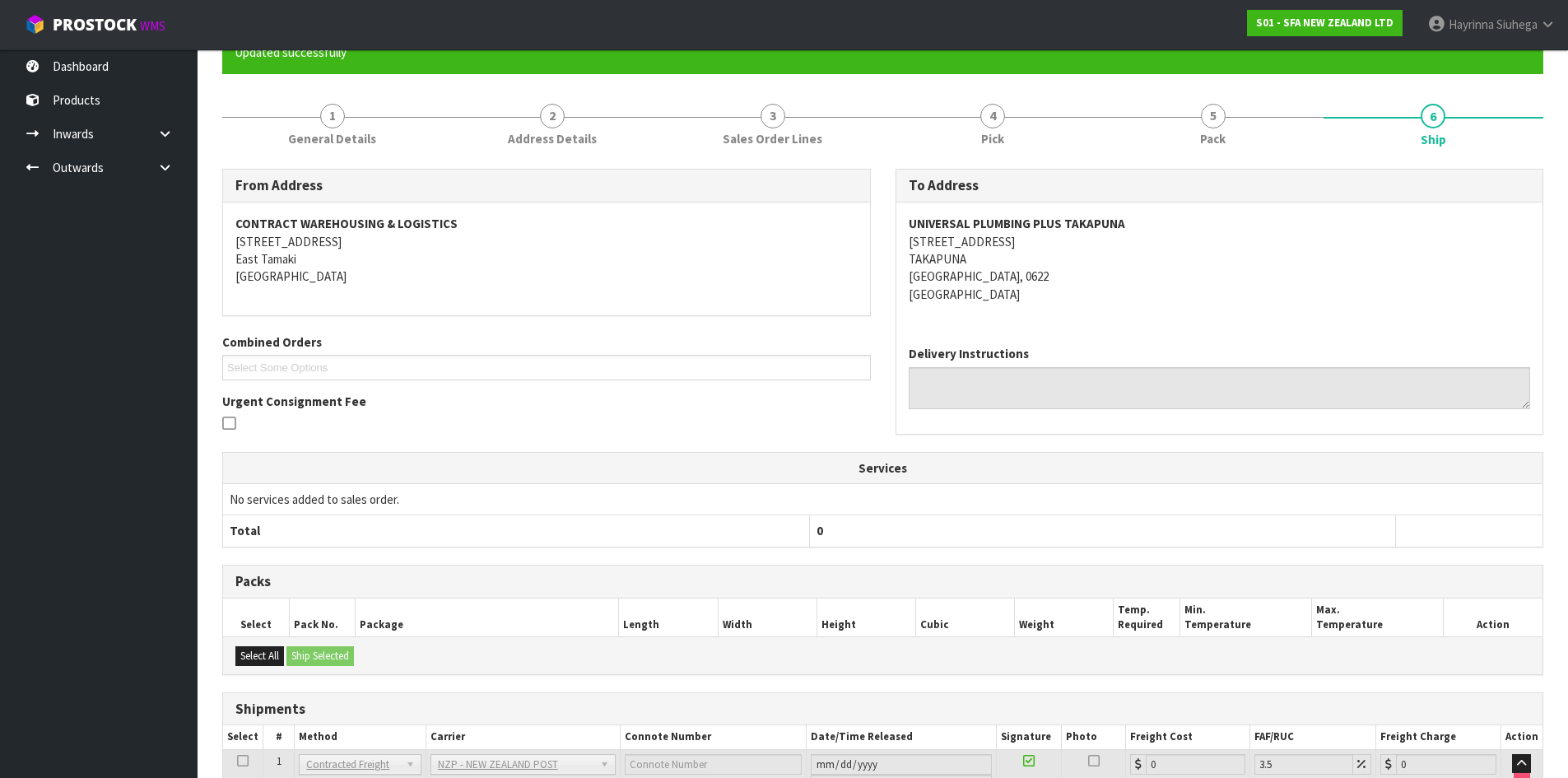
scroll to position [302, 0]
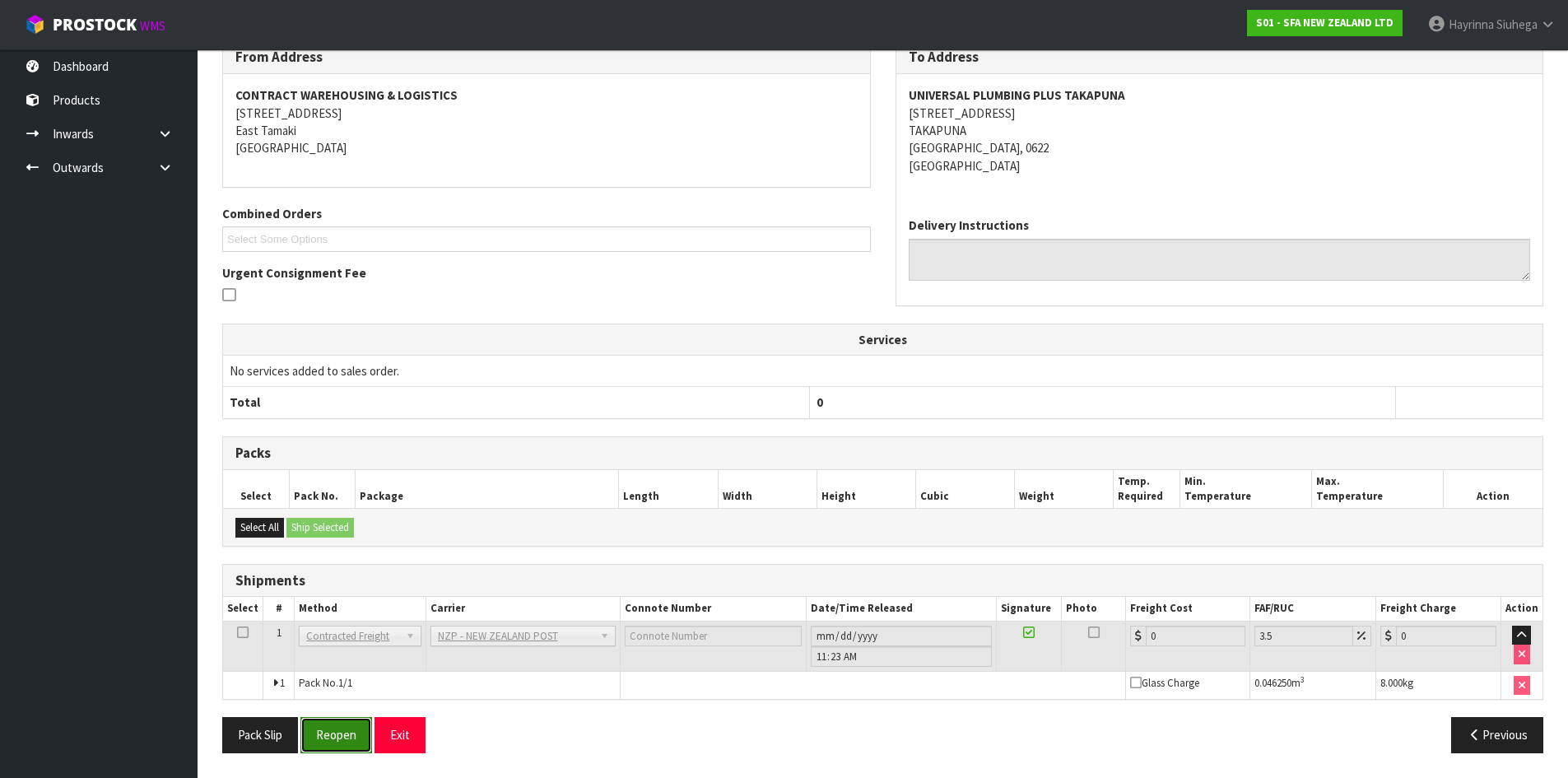
click at [352, 733] on button "Reopen" at bounding box center [335, 735] width 71 height 35
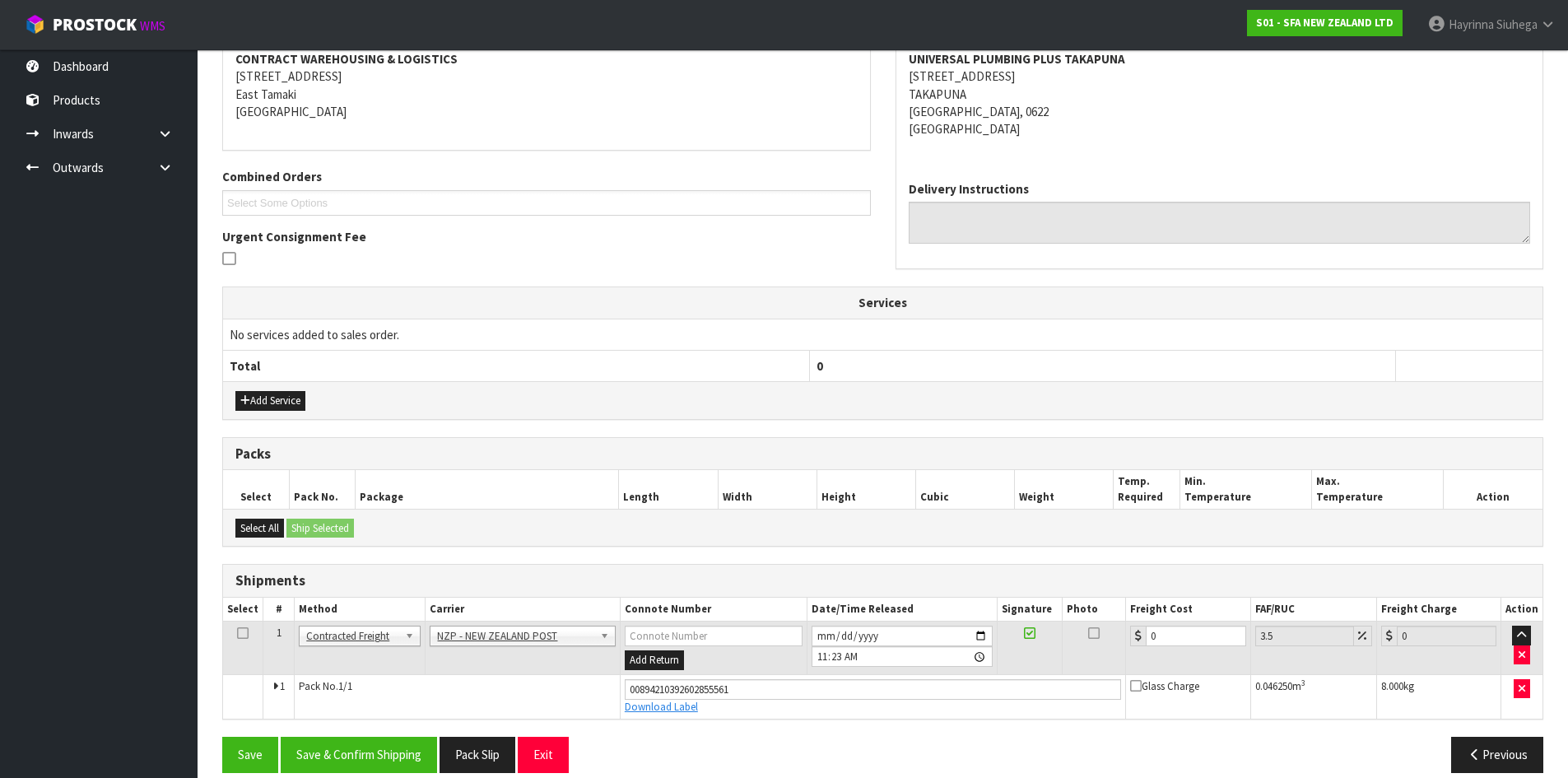
scroll to position [341, 0]
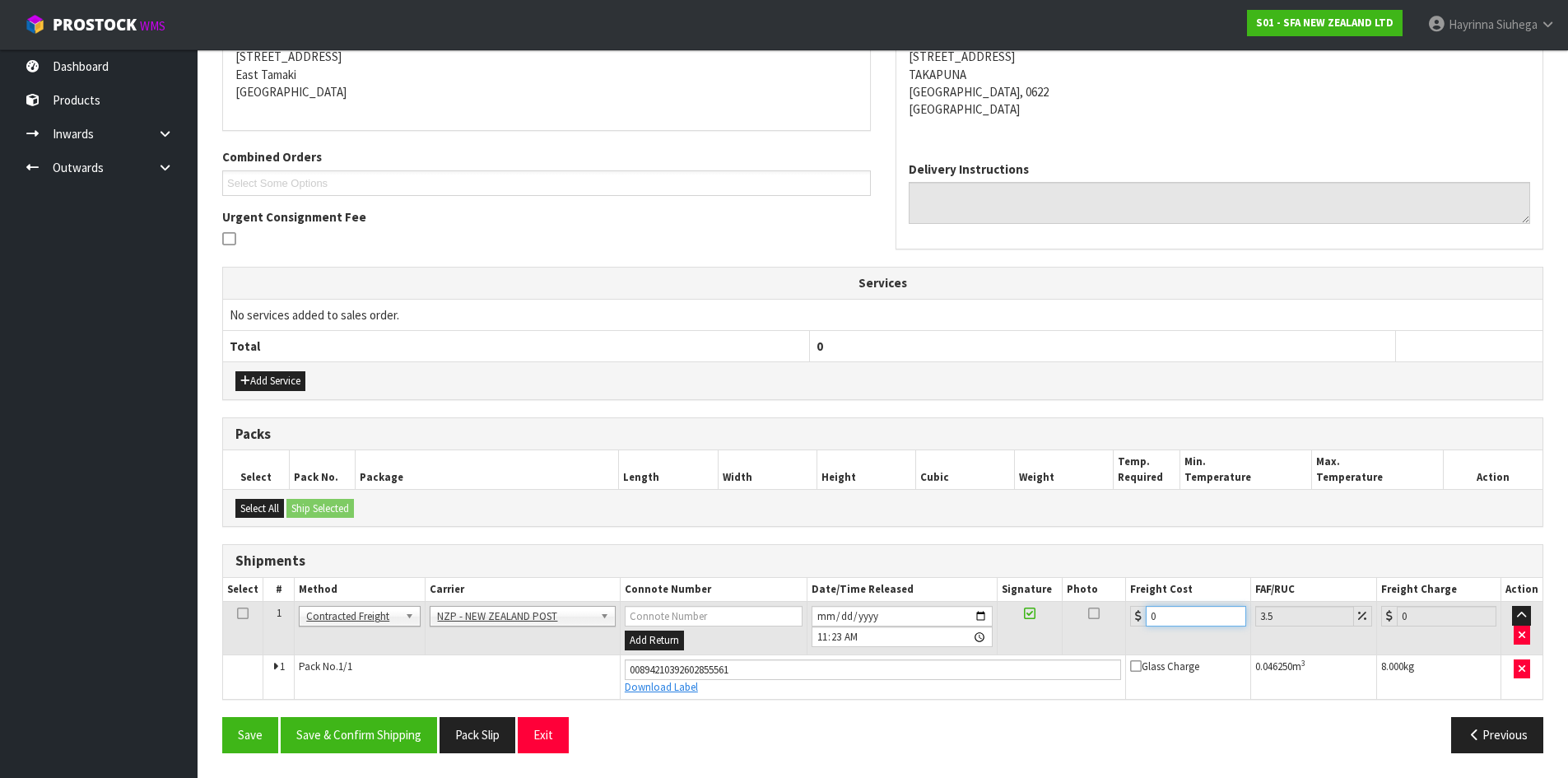
drag, startPoint x: 1179, startPoint y: 613, endPoint x: 1076, endPoint y: 609, distance: 103.1
click at [1098, 611] on tr "1 Client Local Pickup Customer Local Pickup Company Freight Contracted Freight …" at bounding box center [882, 628] width 1319 height 54
type input "4"
type input "4.14"
type input "4.3"
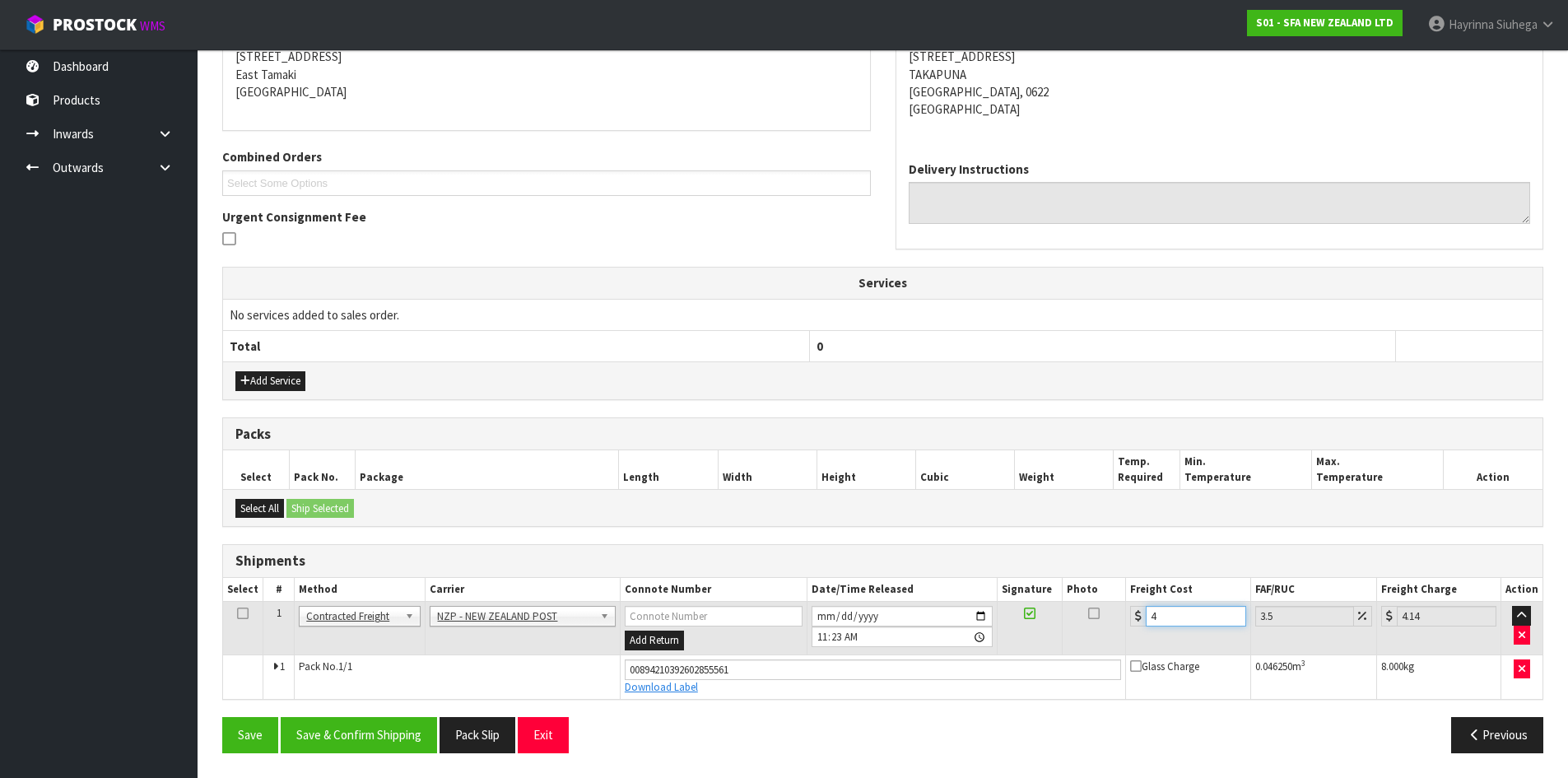
type input "4.45"
type input "4.33"
type input "4.48"
type input "4.33"
click at [223, 717] on button "Save" at bounding box center [251, 735] width 56 height 35
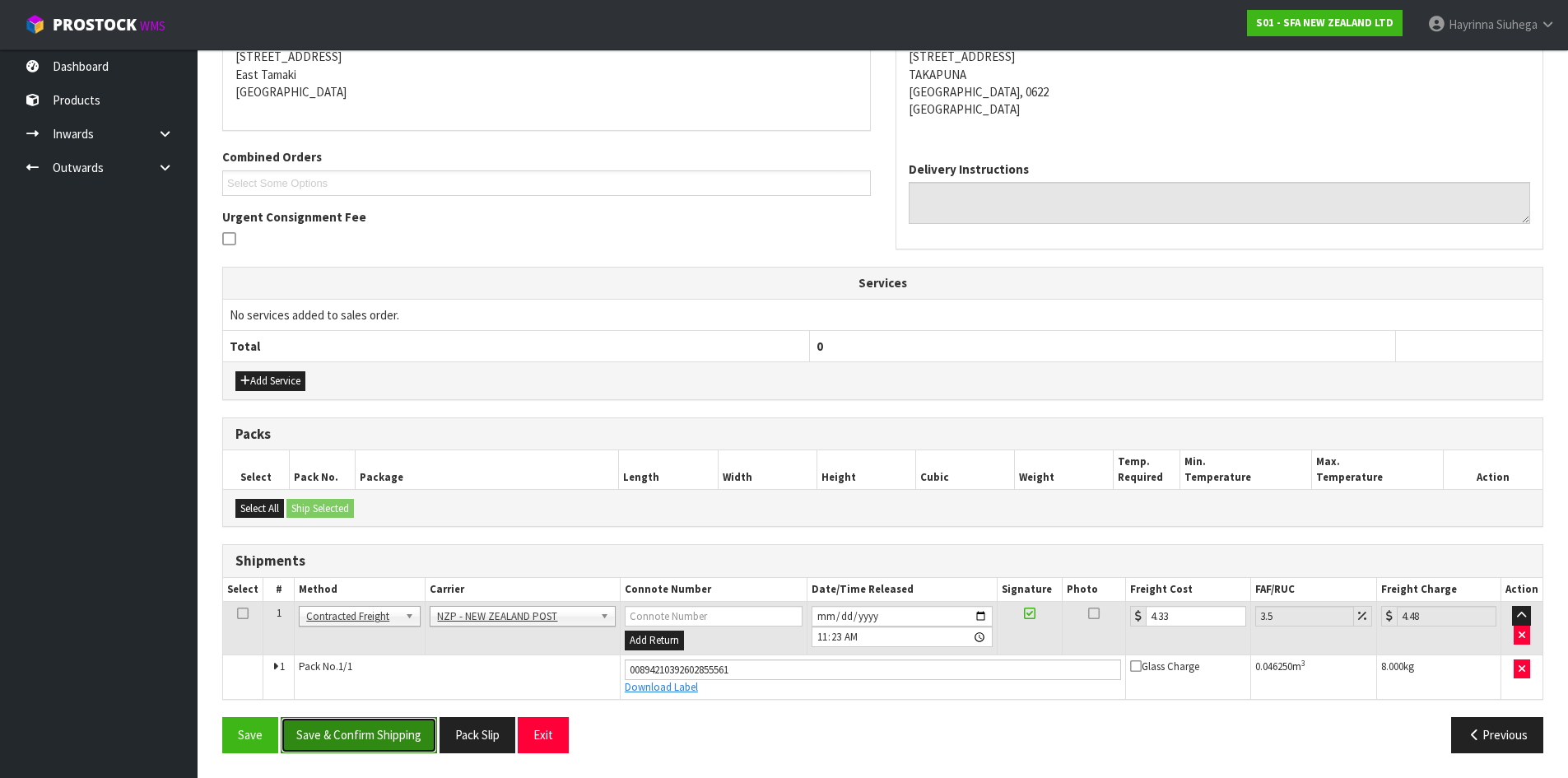
click at [379, 729] on button "Save & Confirm Shipping" at bounding box center [359, 735] width 157 height 35
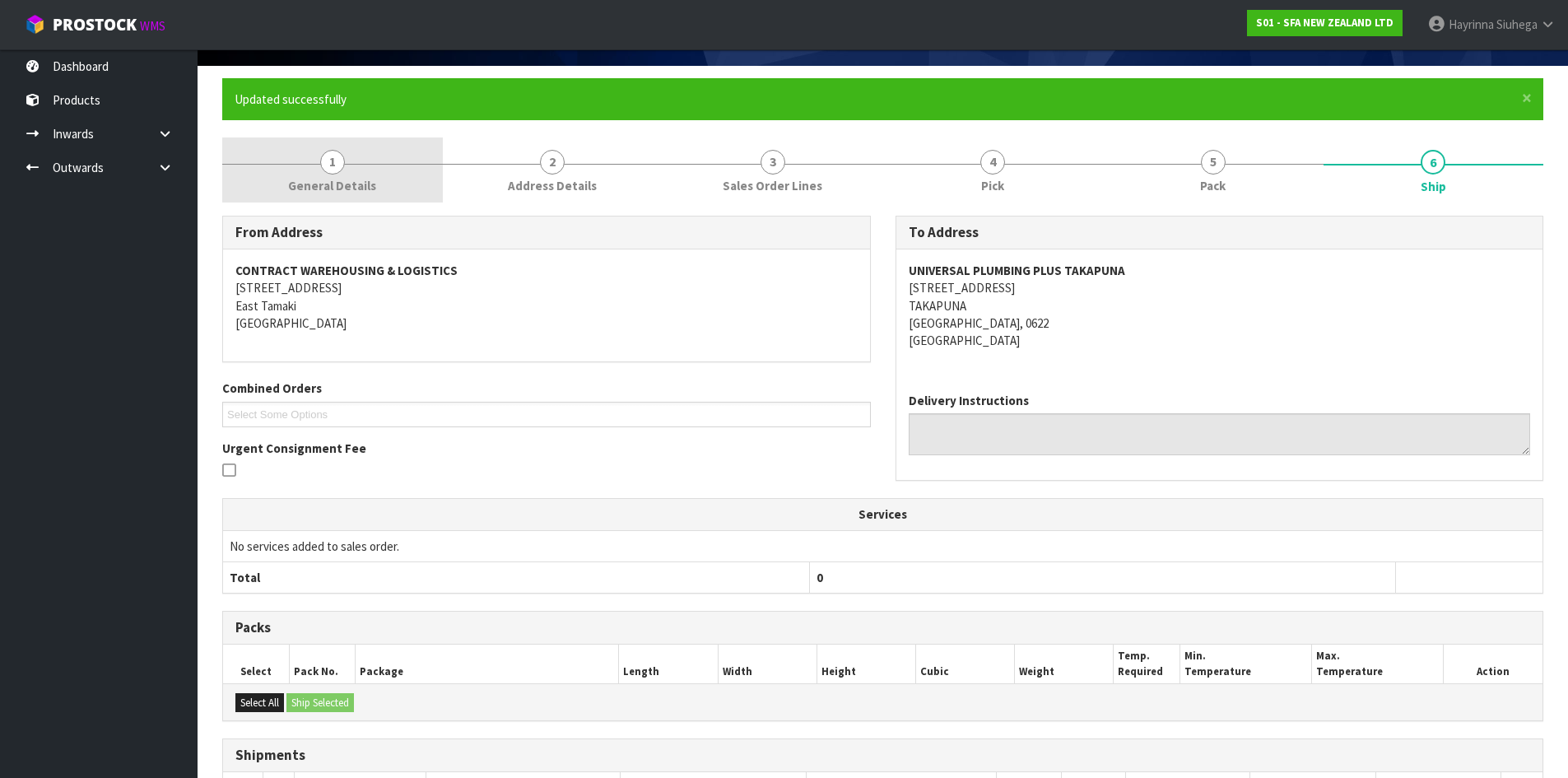
scroll to position [0, 0]
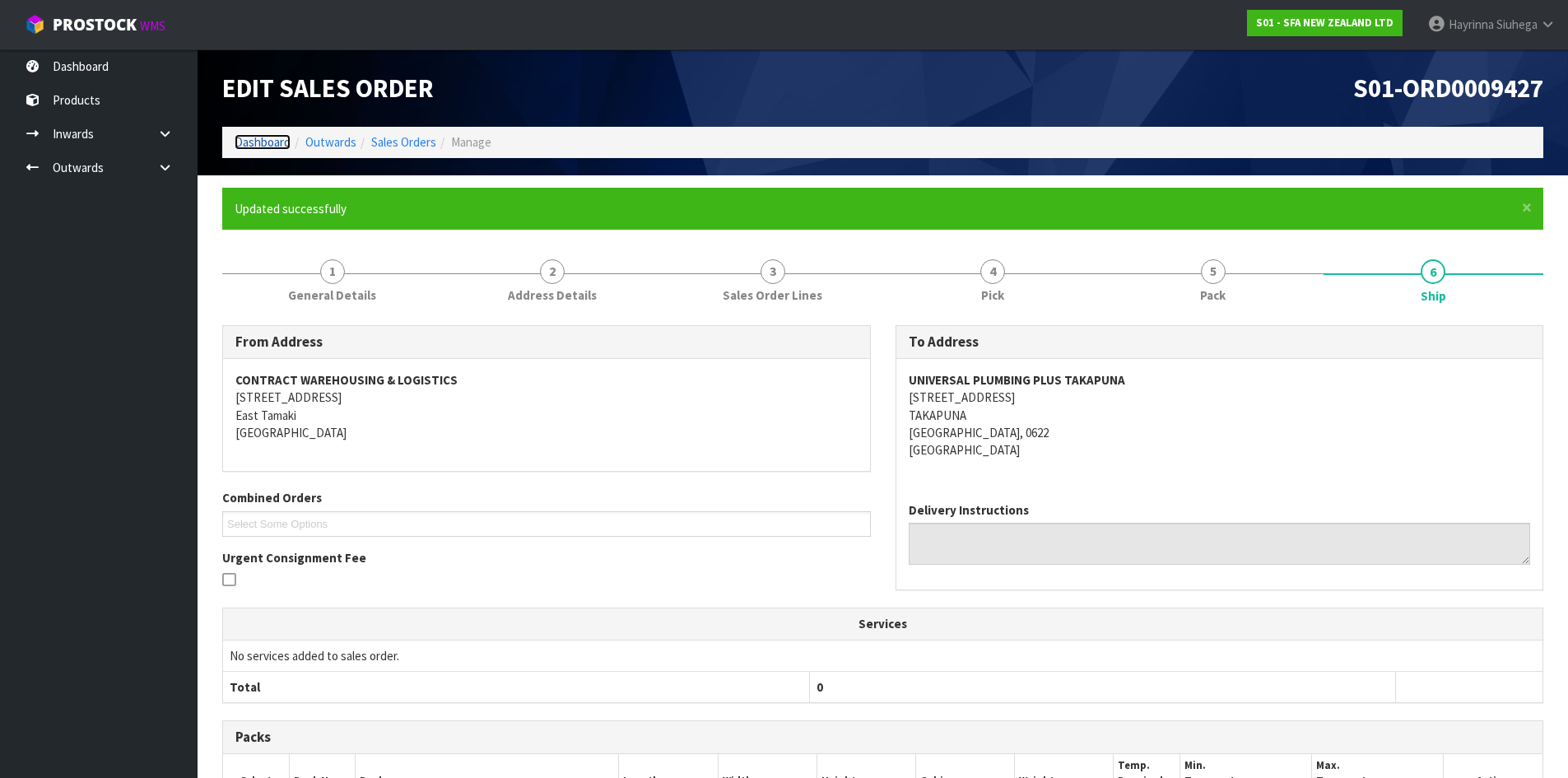
click at [265, 147] on link "Dashboard" at bounding box center [263, 142] width 56 height 16
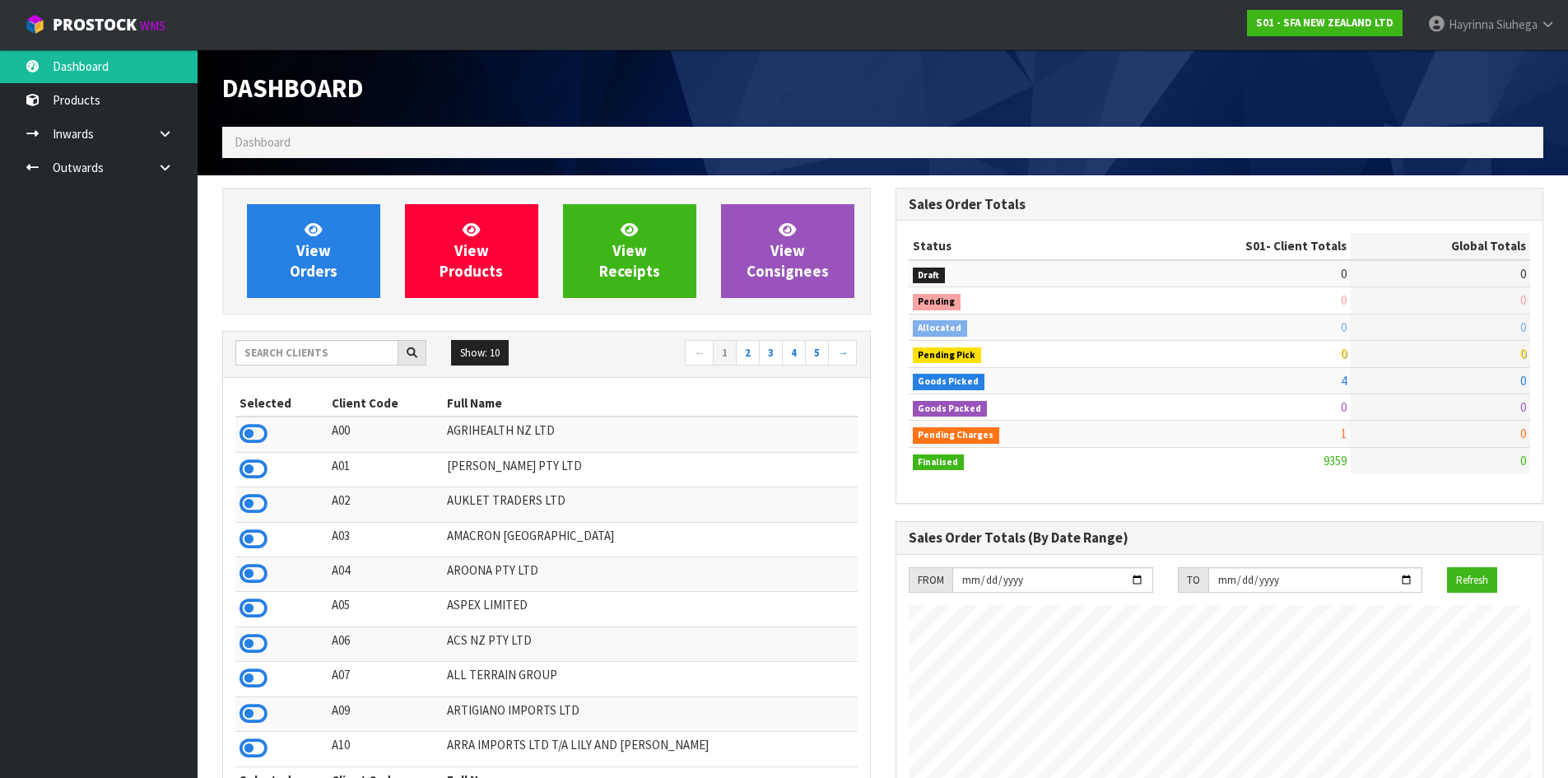
scroll to position [1247, 672]
click at [303, 250] on span "View Orders" at bounding box center [313, 251] width 48 height 62
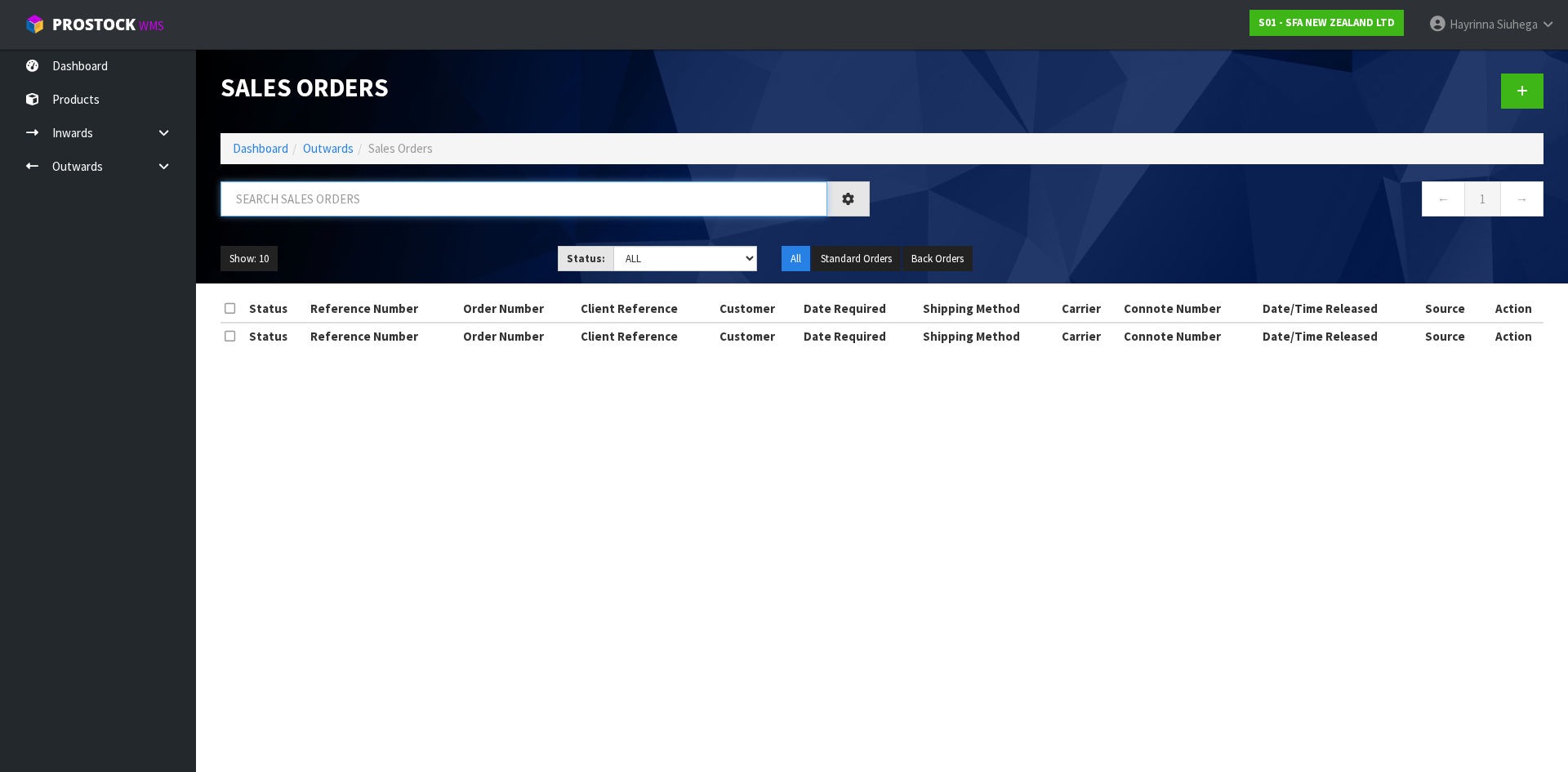
click at [320, 203] on input "text" at bounding box center [524, 199] width 607 height 35
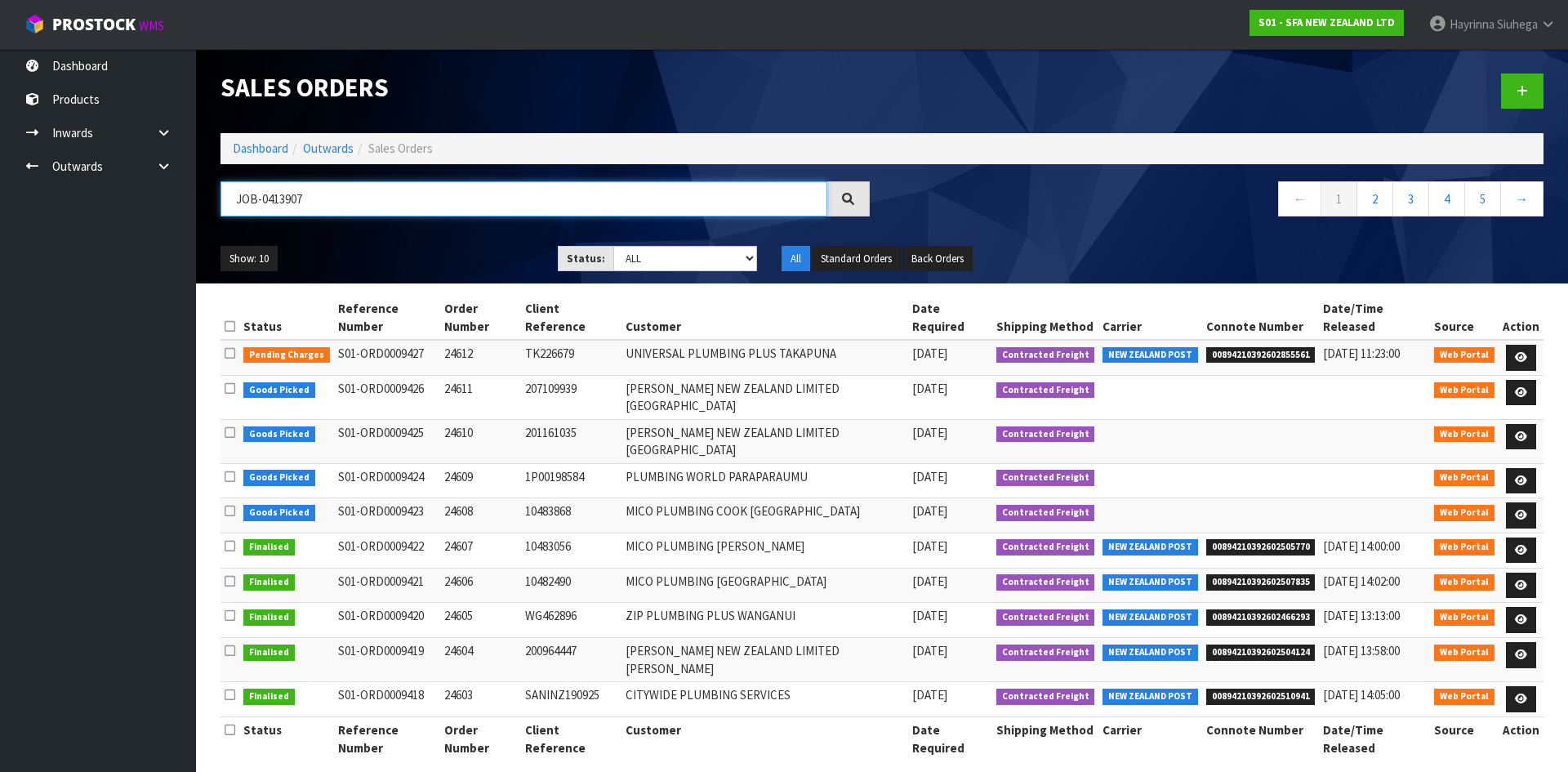
type input "JOB-0413907"
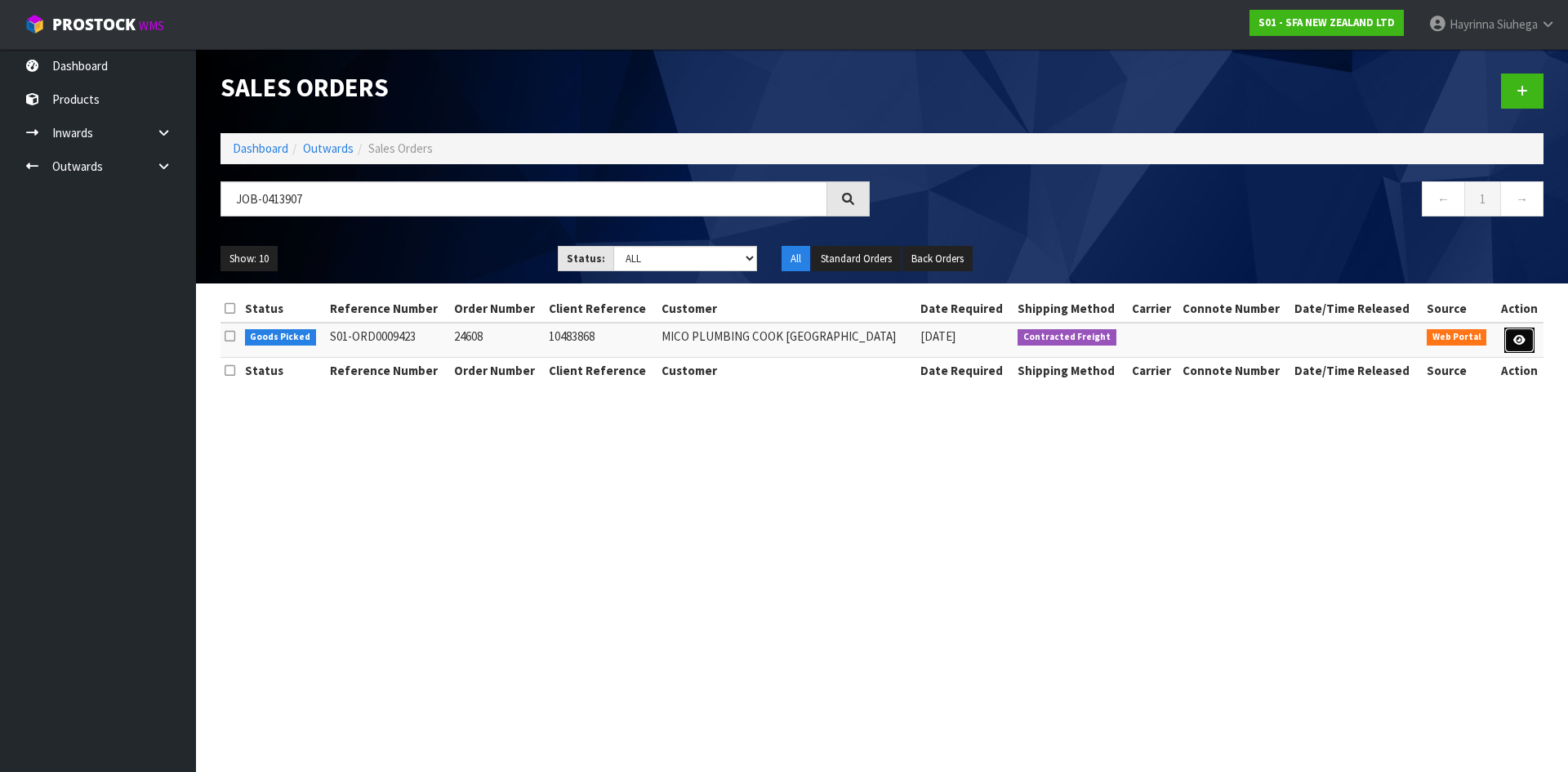
click at [1523, 344] on icon at bounding box center [1519, 341] width 12 height 10
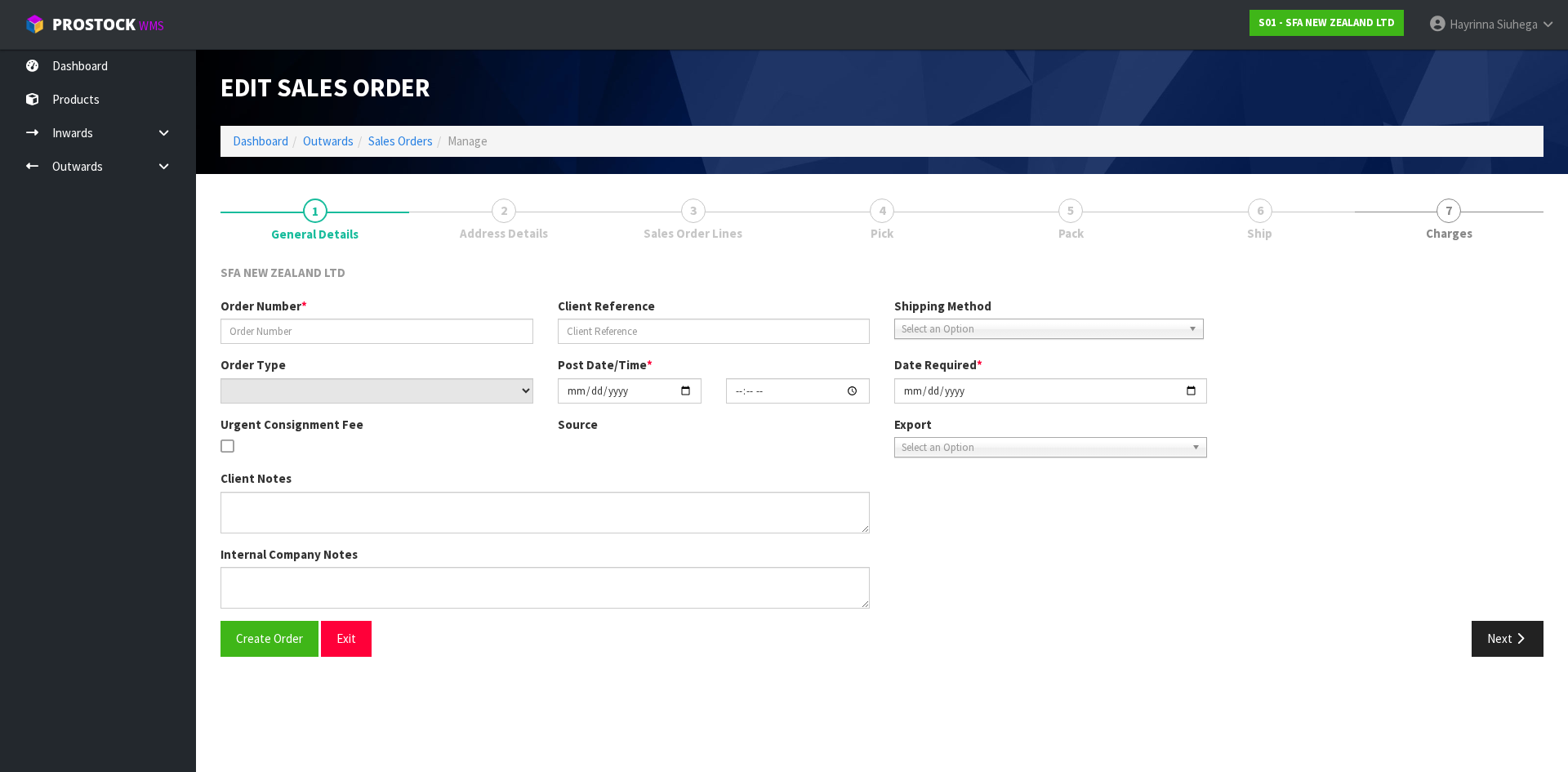
type input "24608"
type input "10483868"
select select "number:0"
type input "[DATE]"
type input "09:27:00.000"
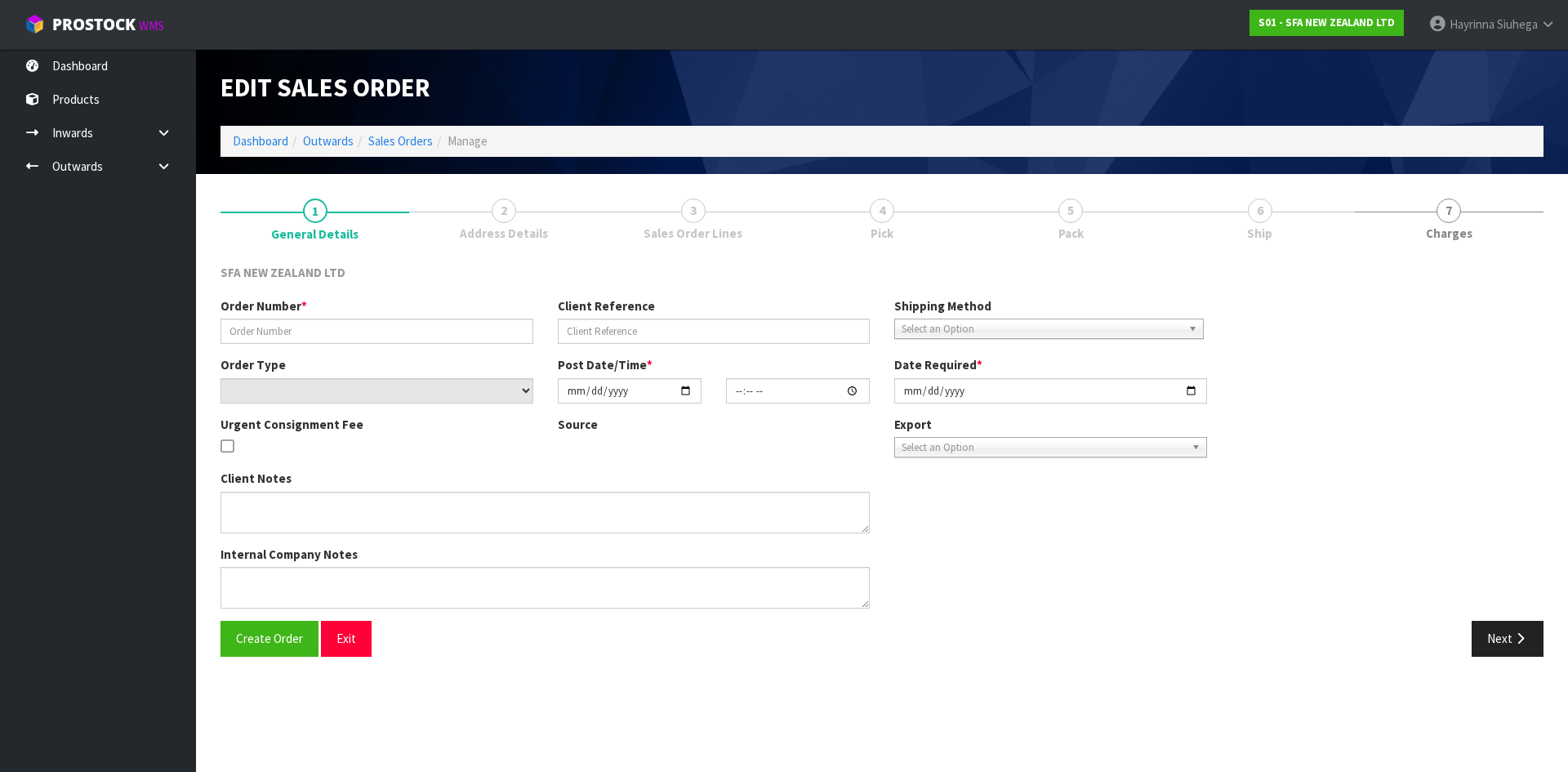
type input "[DATE]"
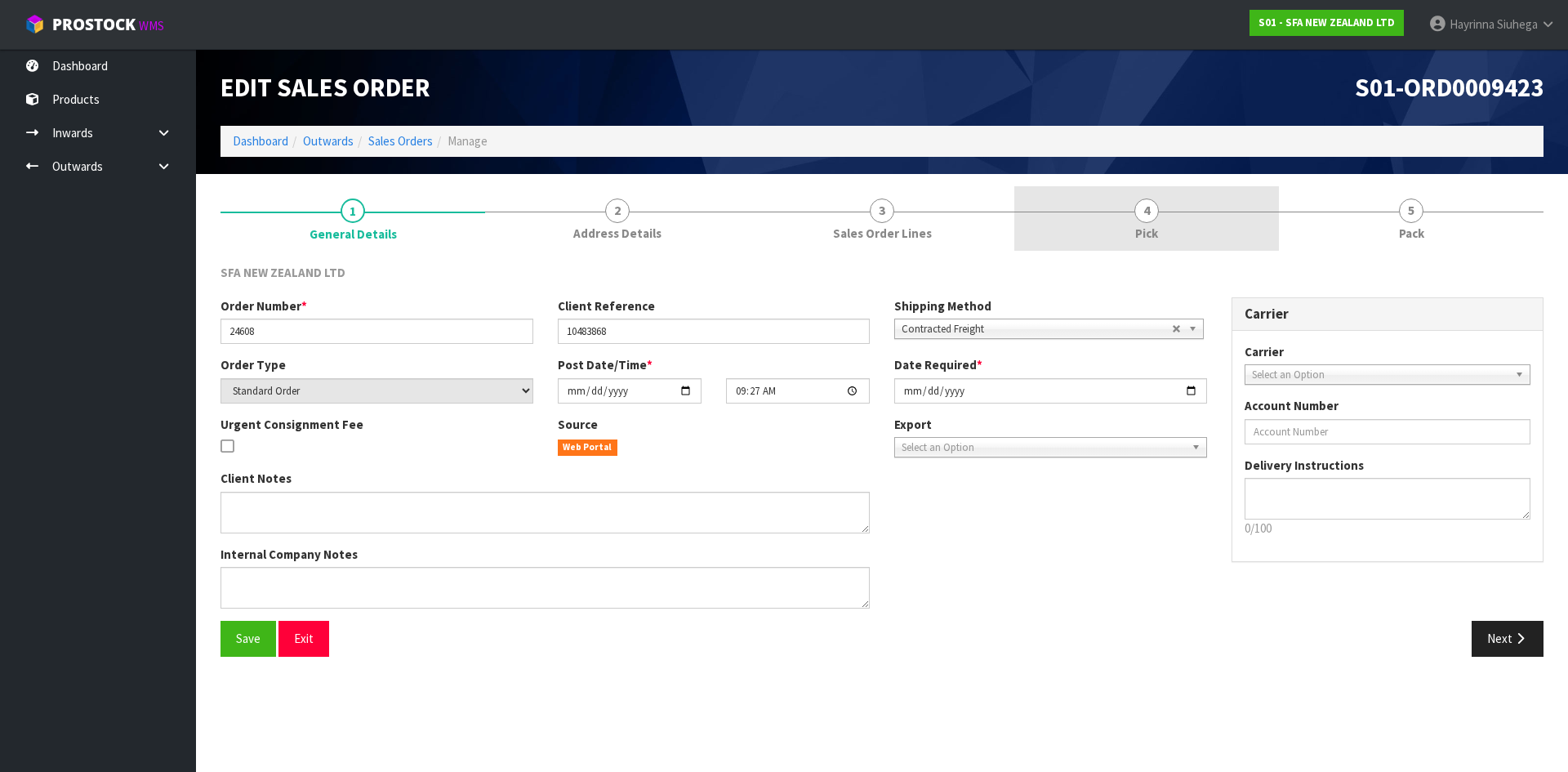
click at [1182, 215] on link "4 Pick" at bounding box center [1146, 218] width 265 height 65
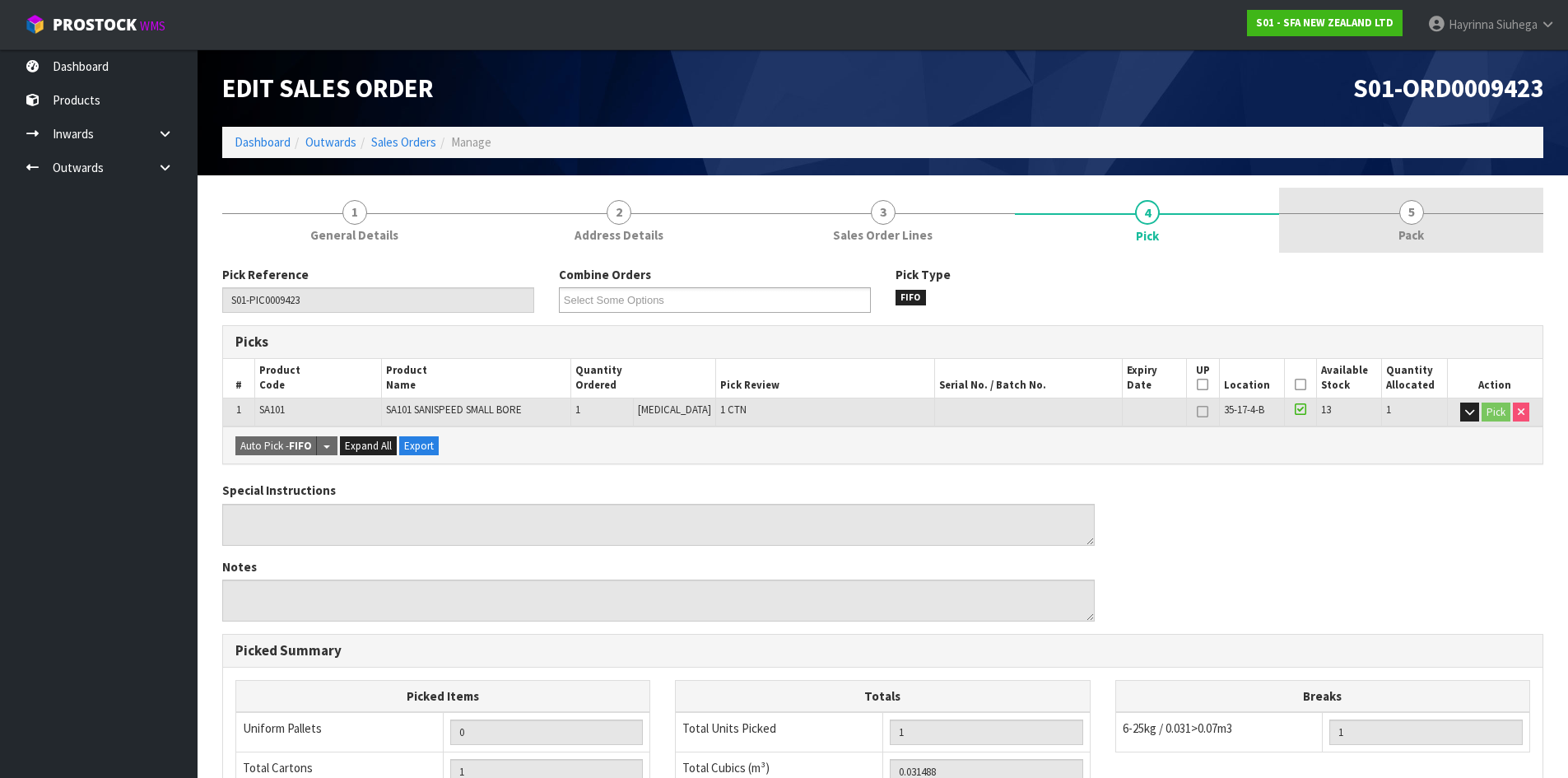
click at [1286, 213] on div at bounding box center [1411, 213] width 264 height 1
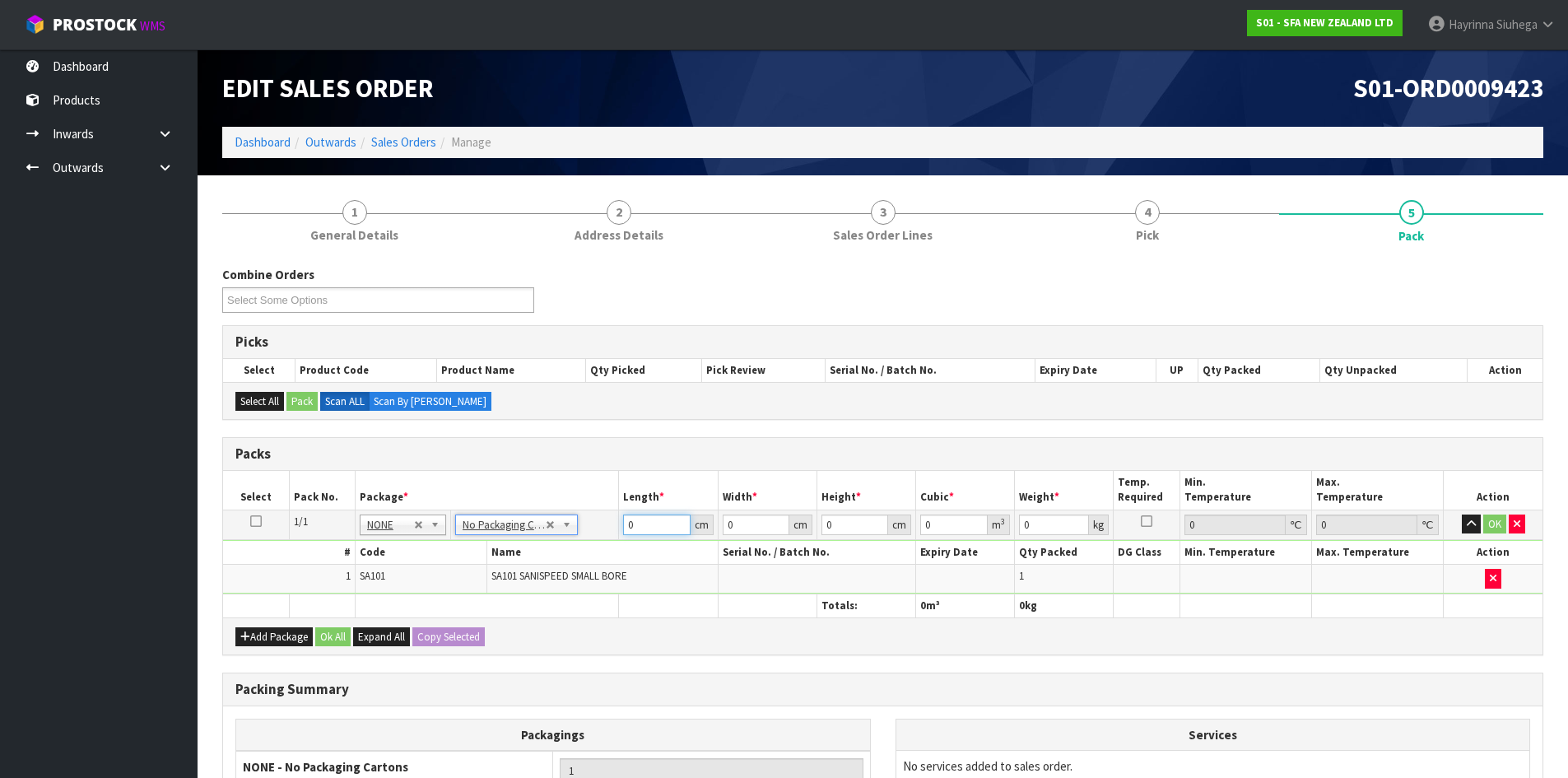
click at [626, 524] on input "0" at bounding box center [656, 525] width 67 height 20
type input "42"
type input "25"
type input "3"
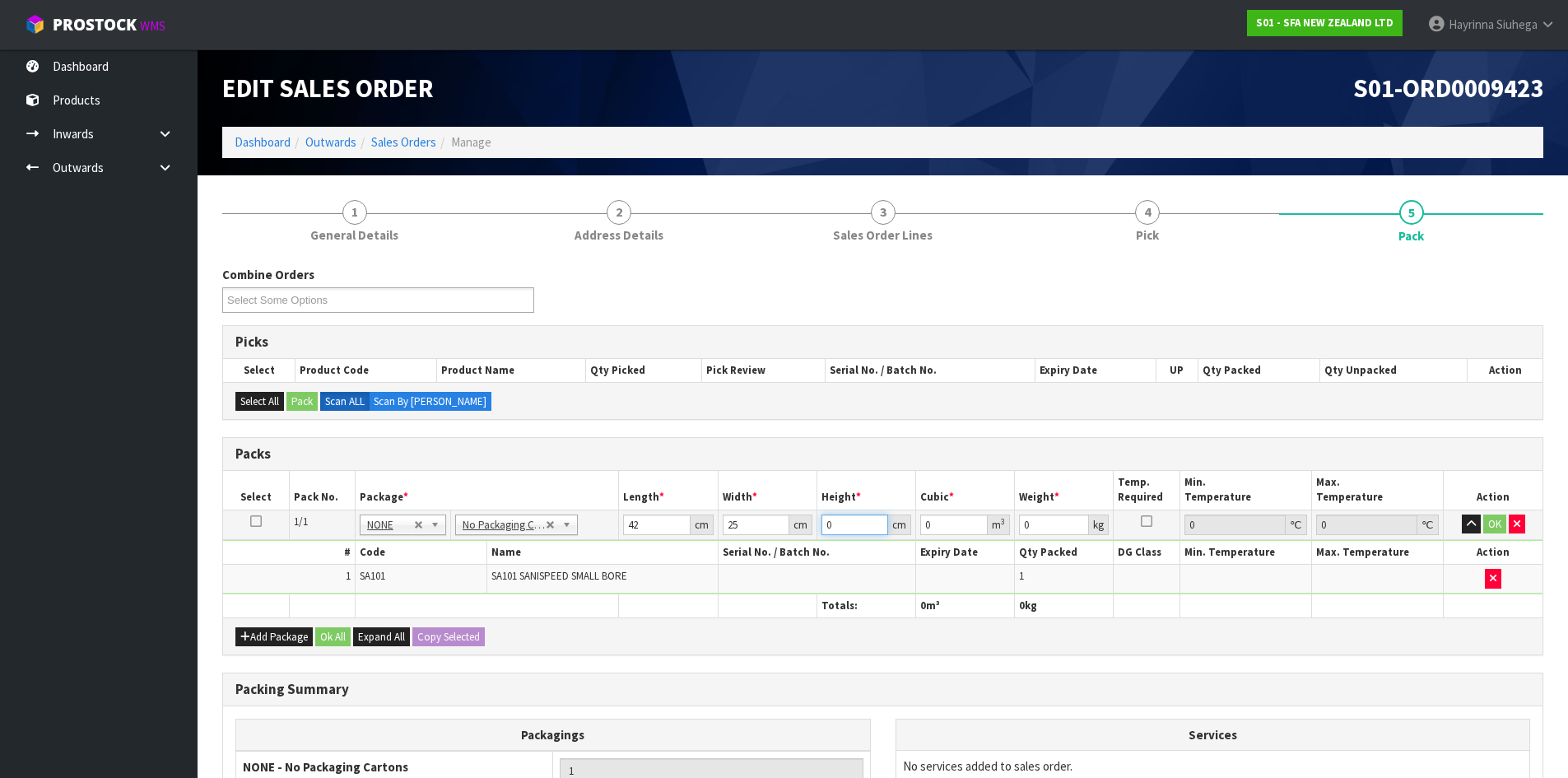
type input "0.00315"
type input "34"
type input "0.0357"
type input "34"
type input "7"
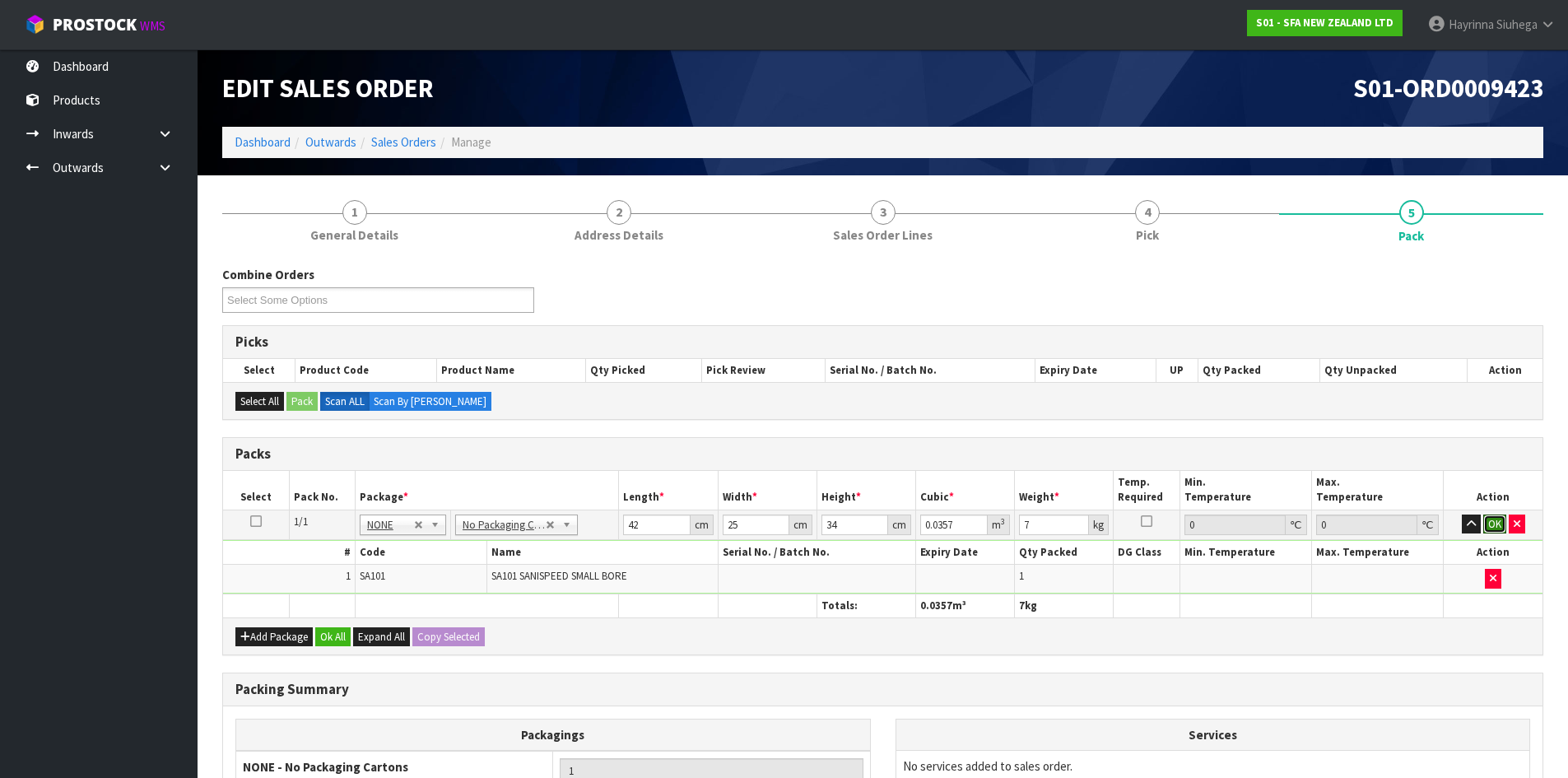
click button "OK" at bounding box center [1495, 525] width 23 height 19
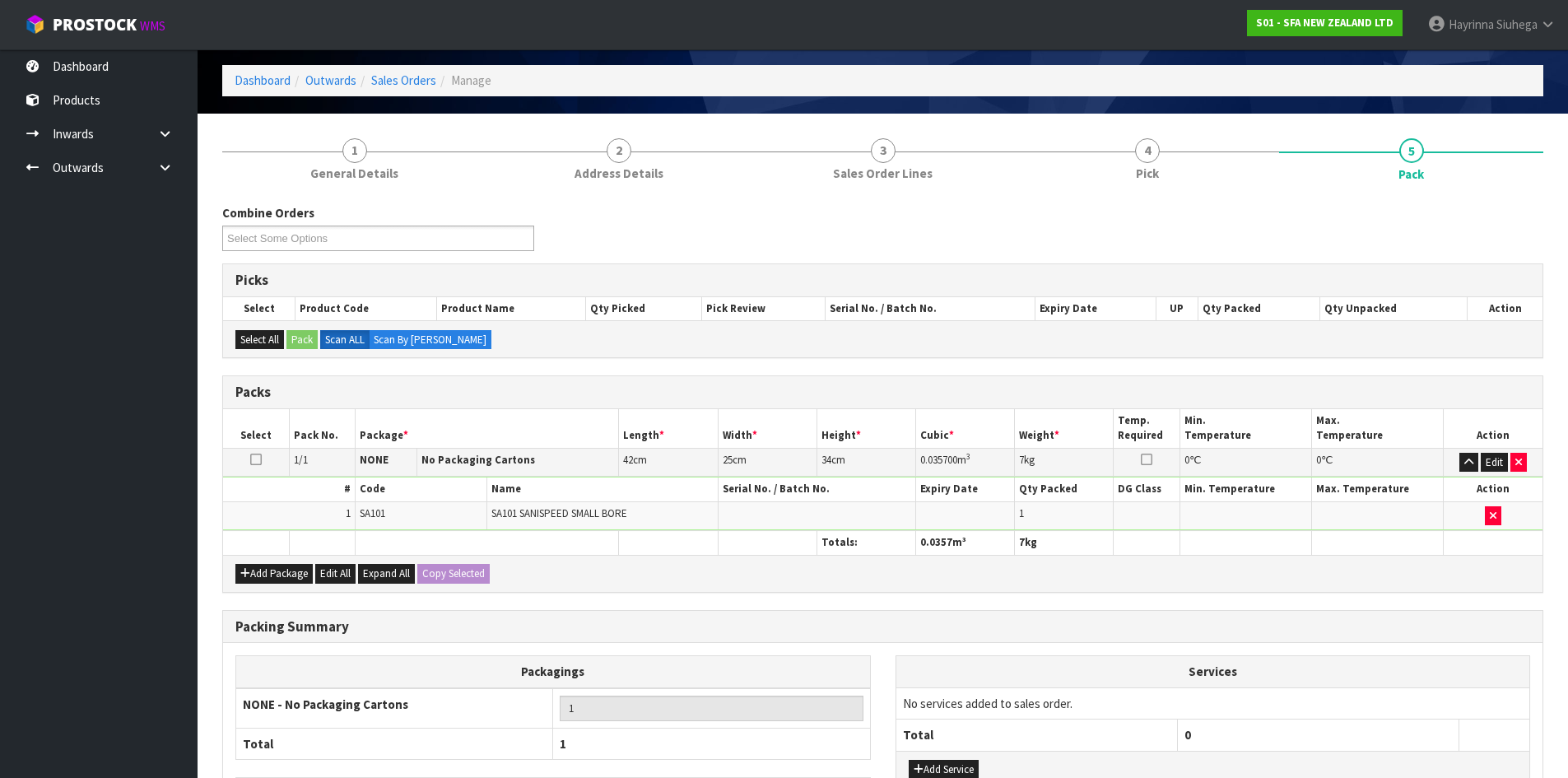
scroll to position [189, 0]
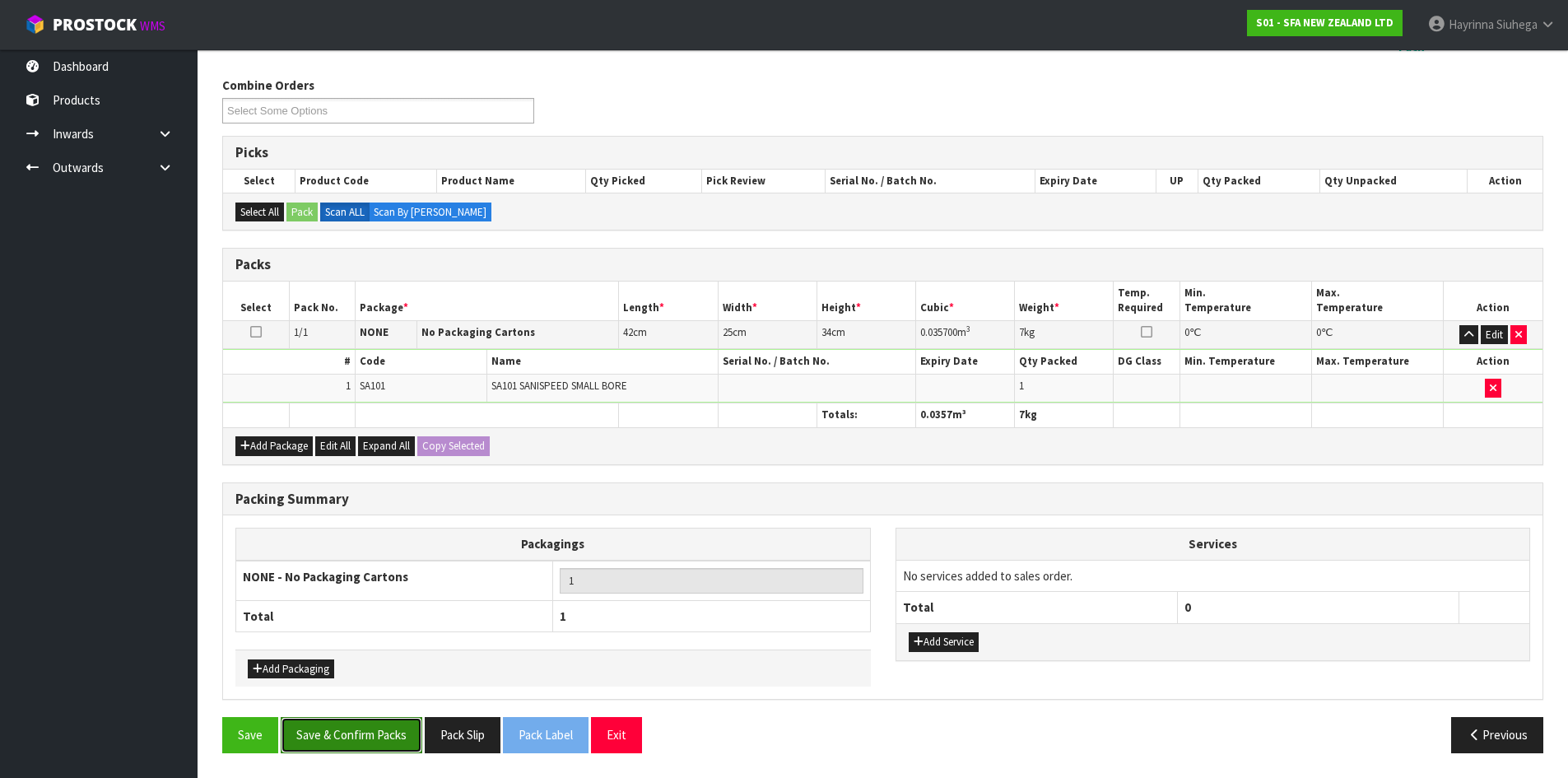
click at [368, 742] on button "Save & Confirm Packs" at bounding box center [351, 735] width 142 height 35
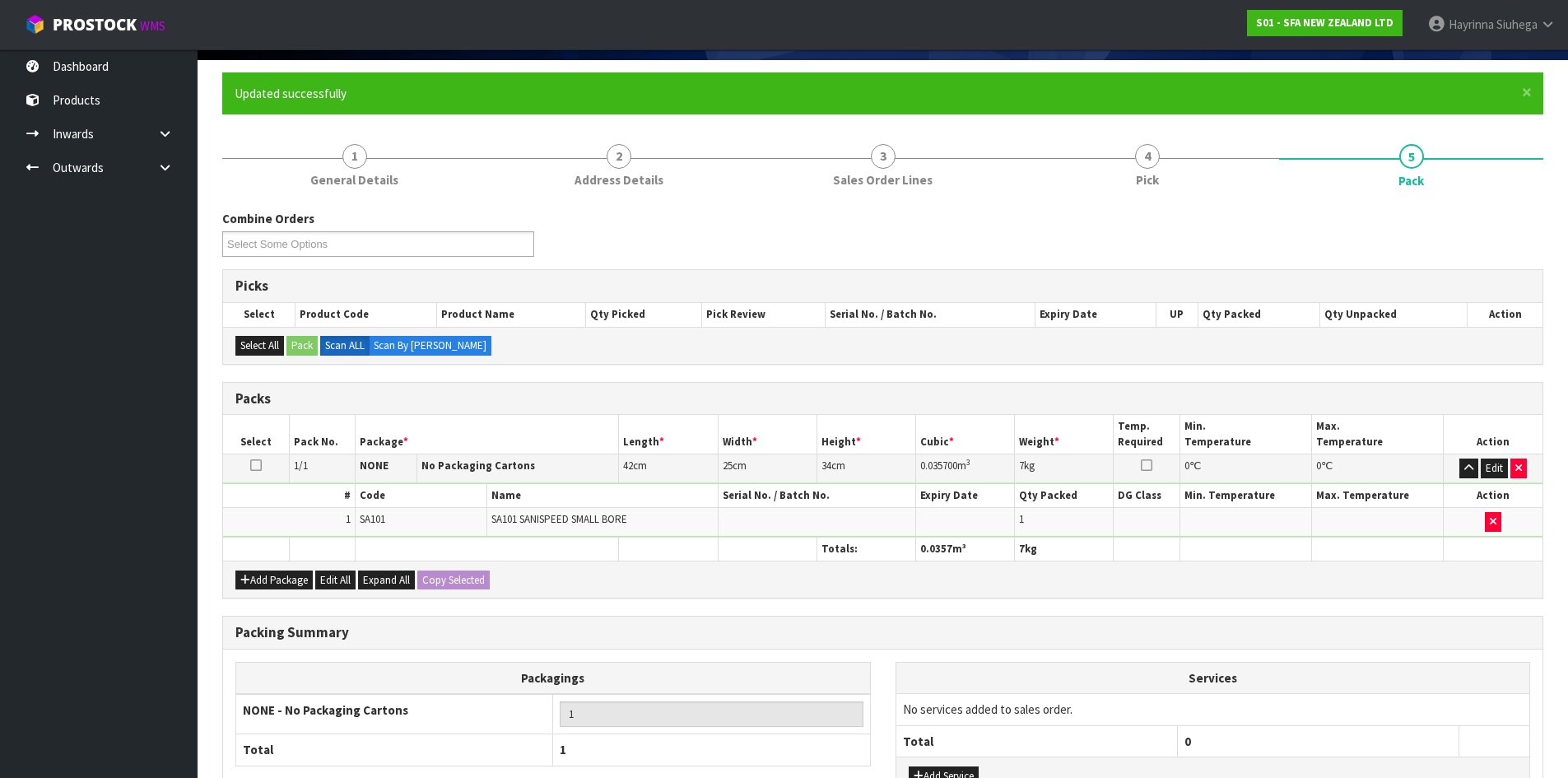
scroll to position [158, 0]
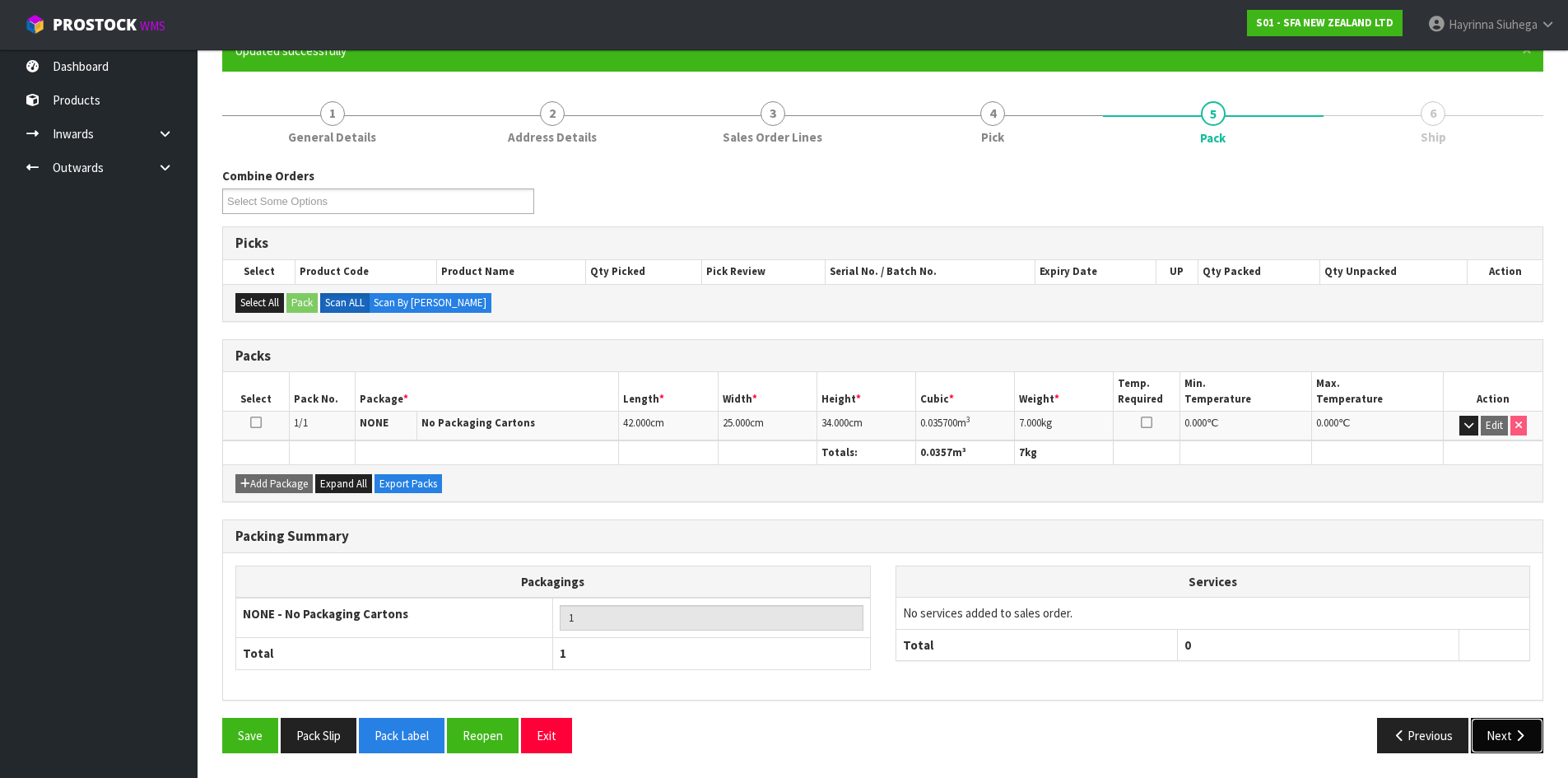
click at [1513, 724] on button "Next" at bounding box center [1507, 736] width 72 height 35
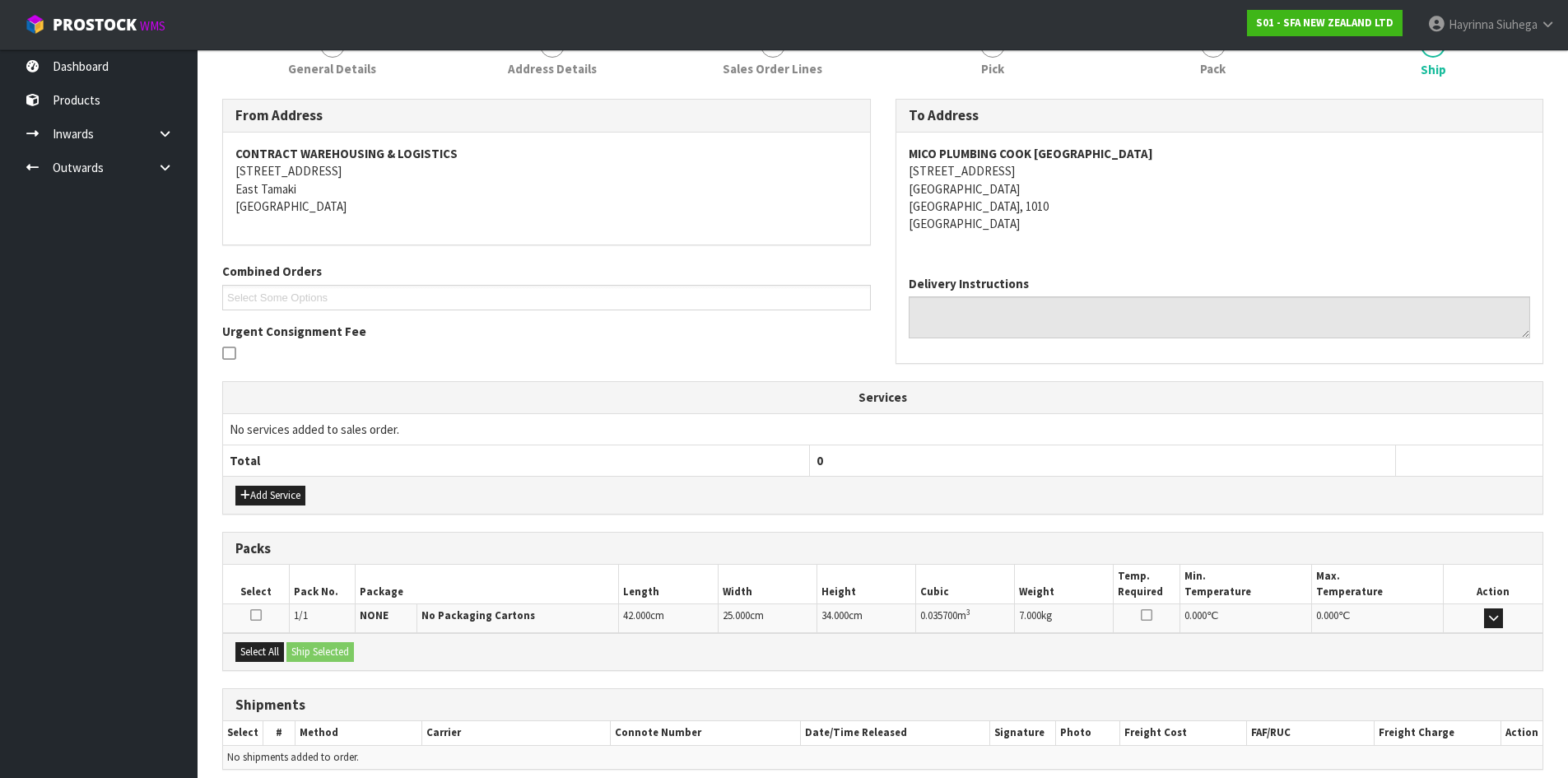
scroll to position [297, 0]
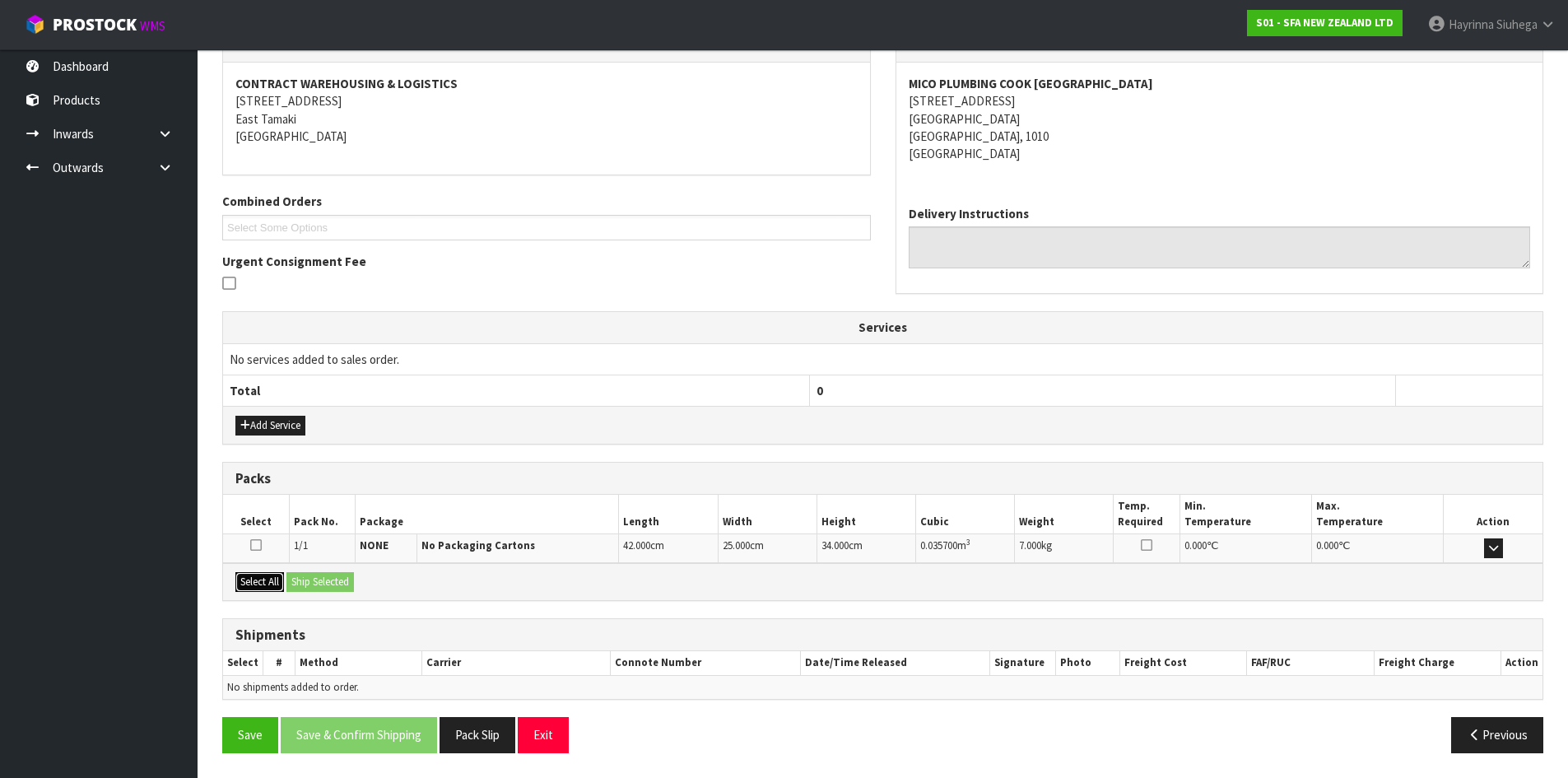
click at [252, 588] on button "Select All" at bounding box center [260, 582] width 48 height 19
click at [336, 580] on button "Ship Selected" at bounding box center [320, 582] width 68 height 19
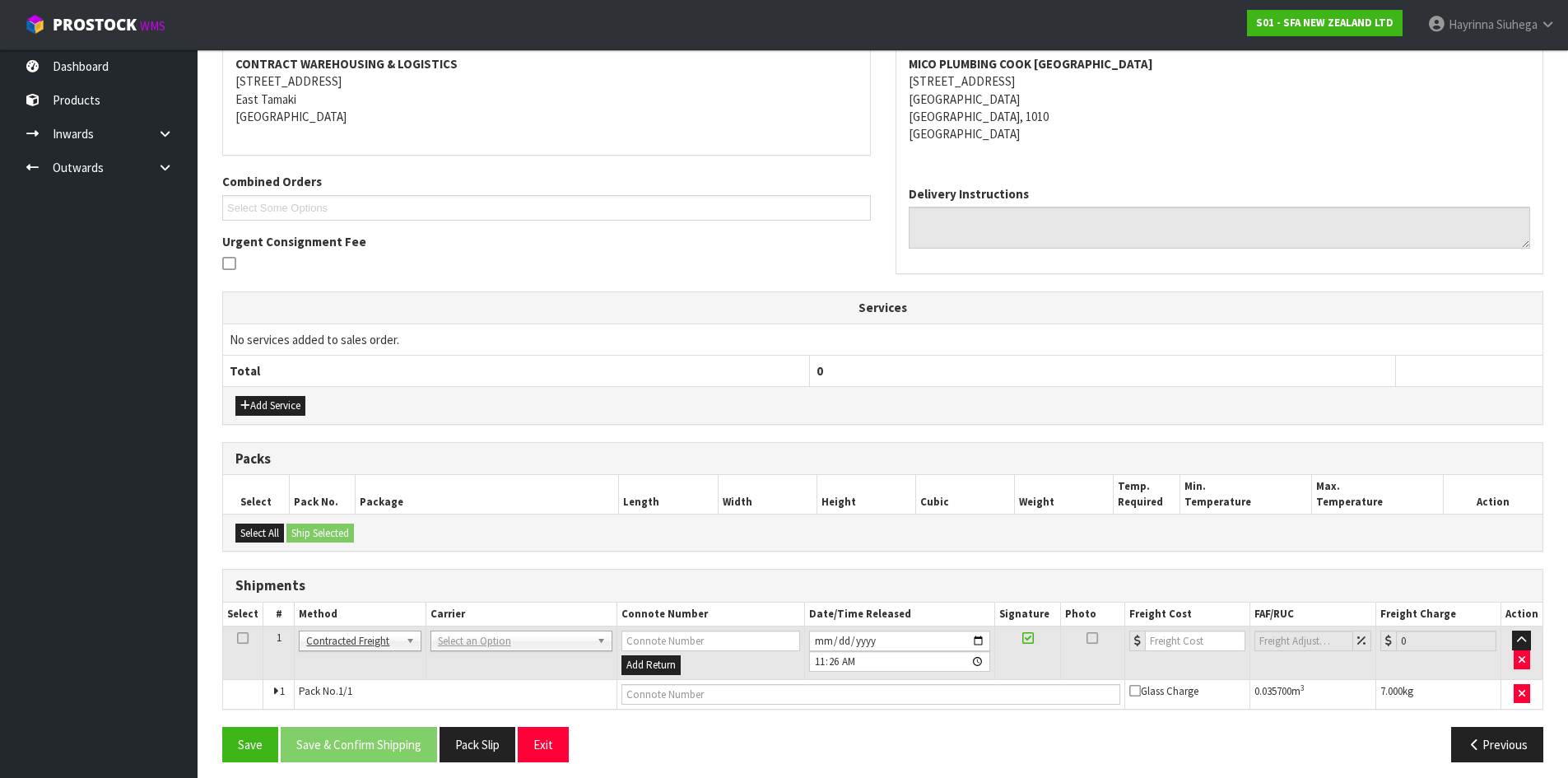
scroll to position [325, 0]
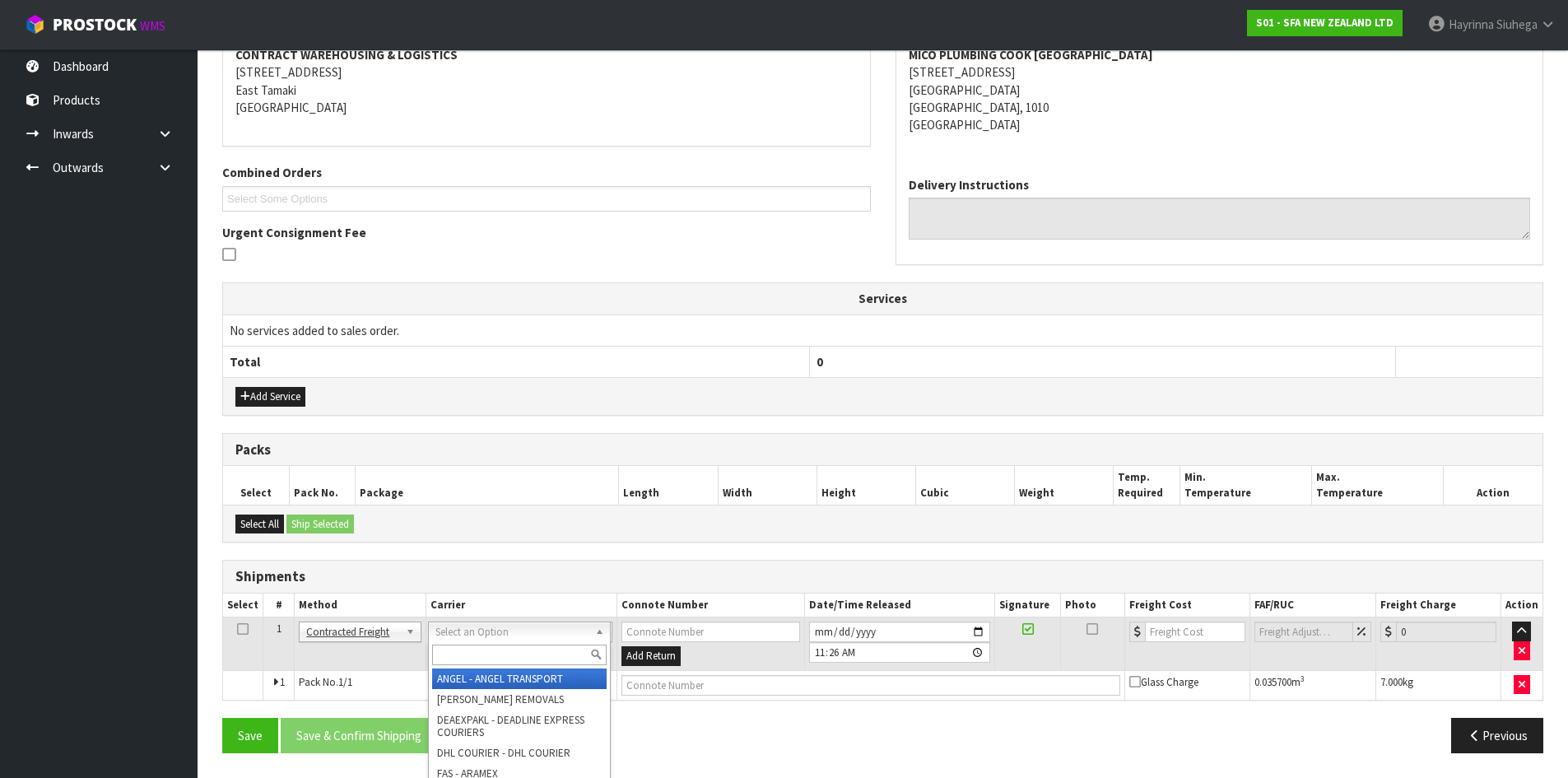
click at [510, 649] on input "text" at bounding box center [519, 654] width 174 height 20
type input "NZP"
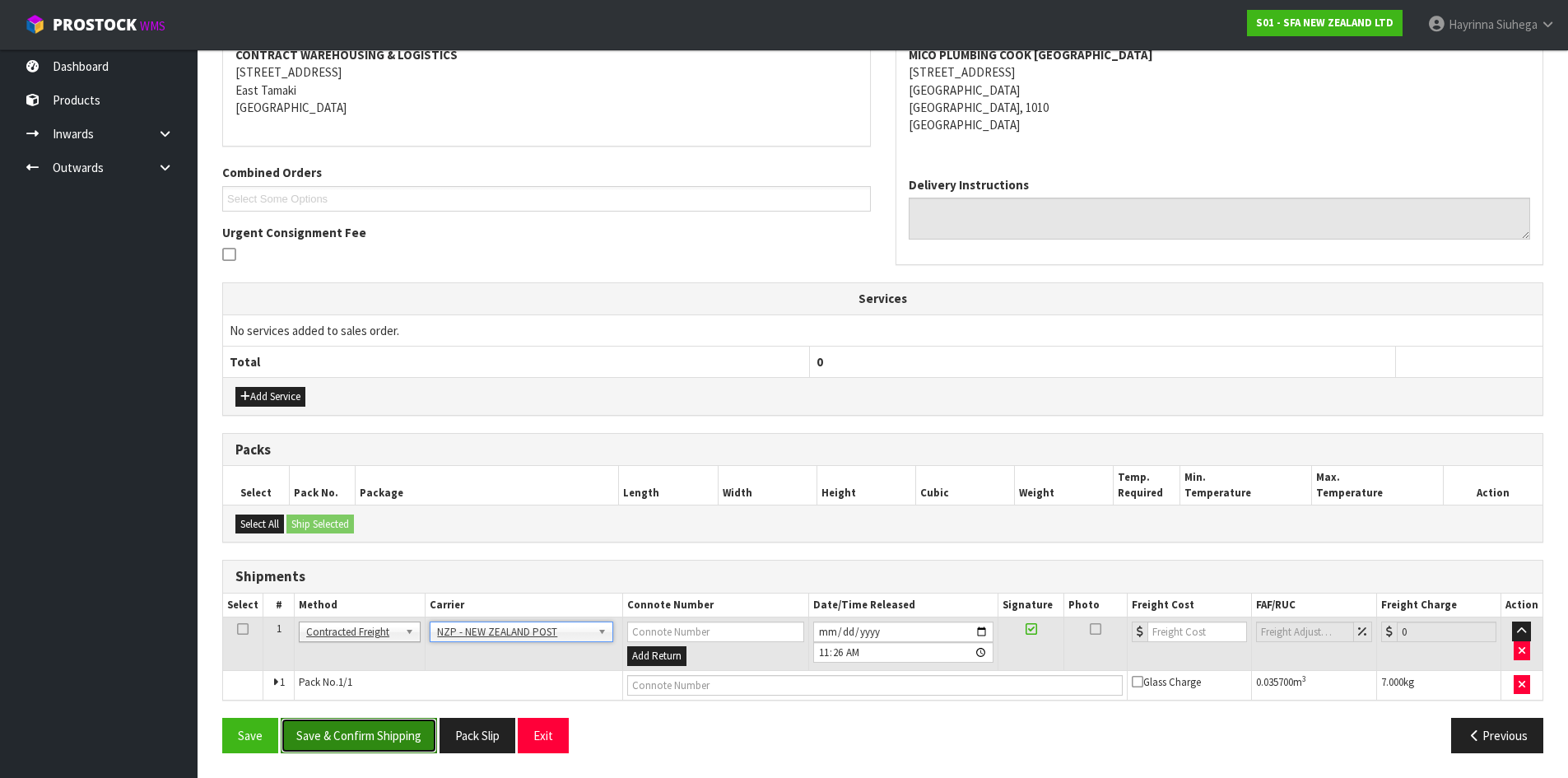
click at [355, 743] on button "Save & Confirm Shipping" at bounding box center [359, 736] width 157 height 35
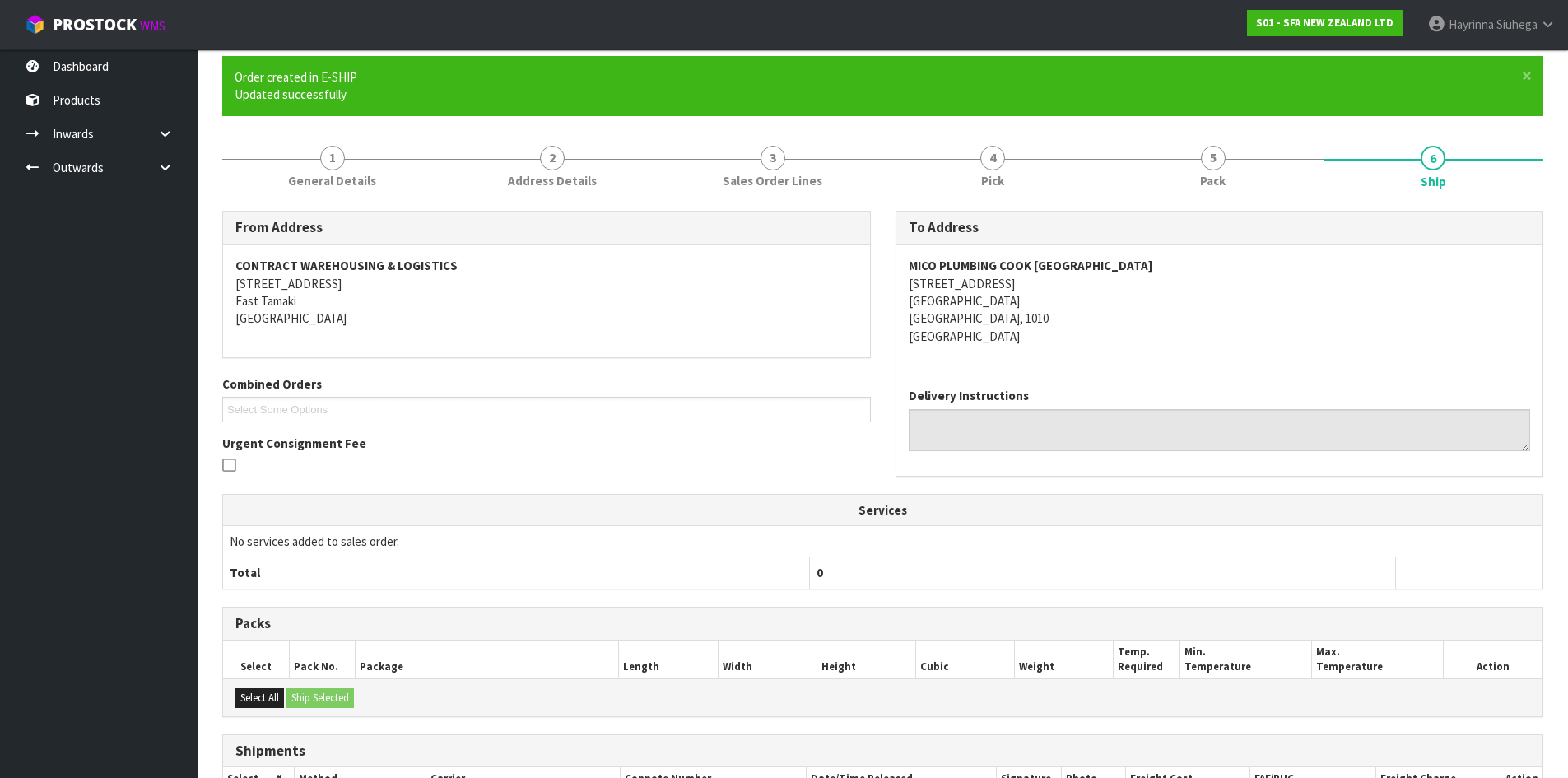
scroll to position [302, 0]
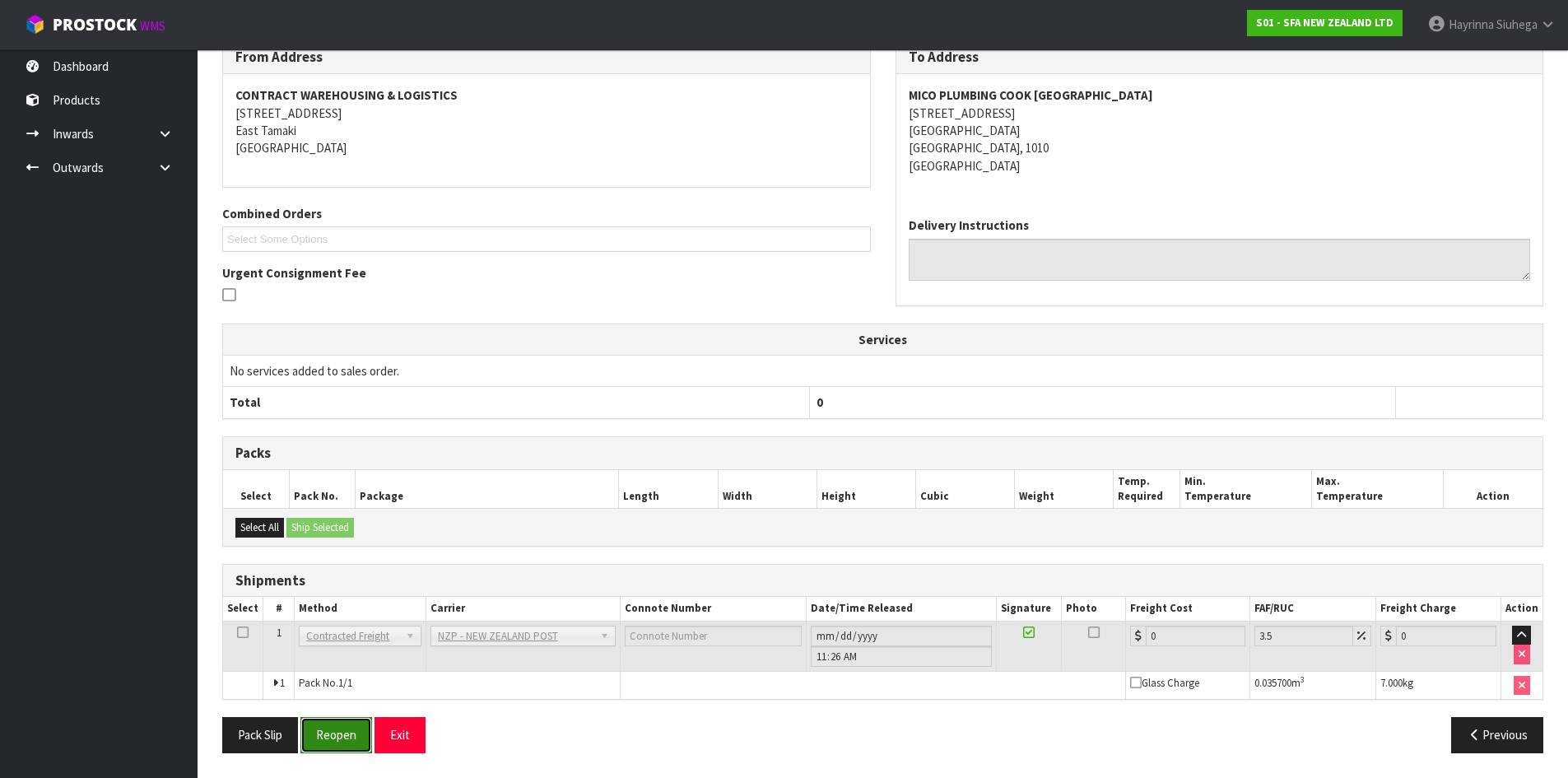
click at [332, 722] on button "Reopen" at bounding box center [335, 735] width 71 height 35
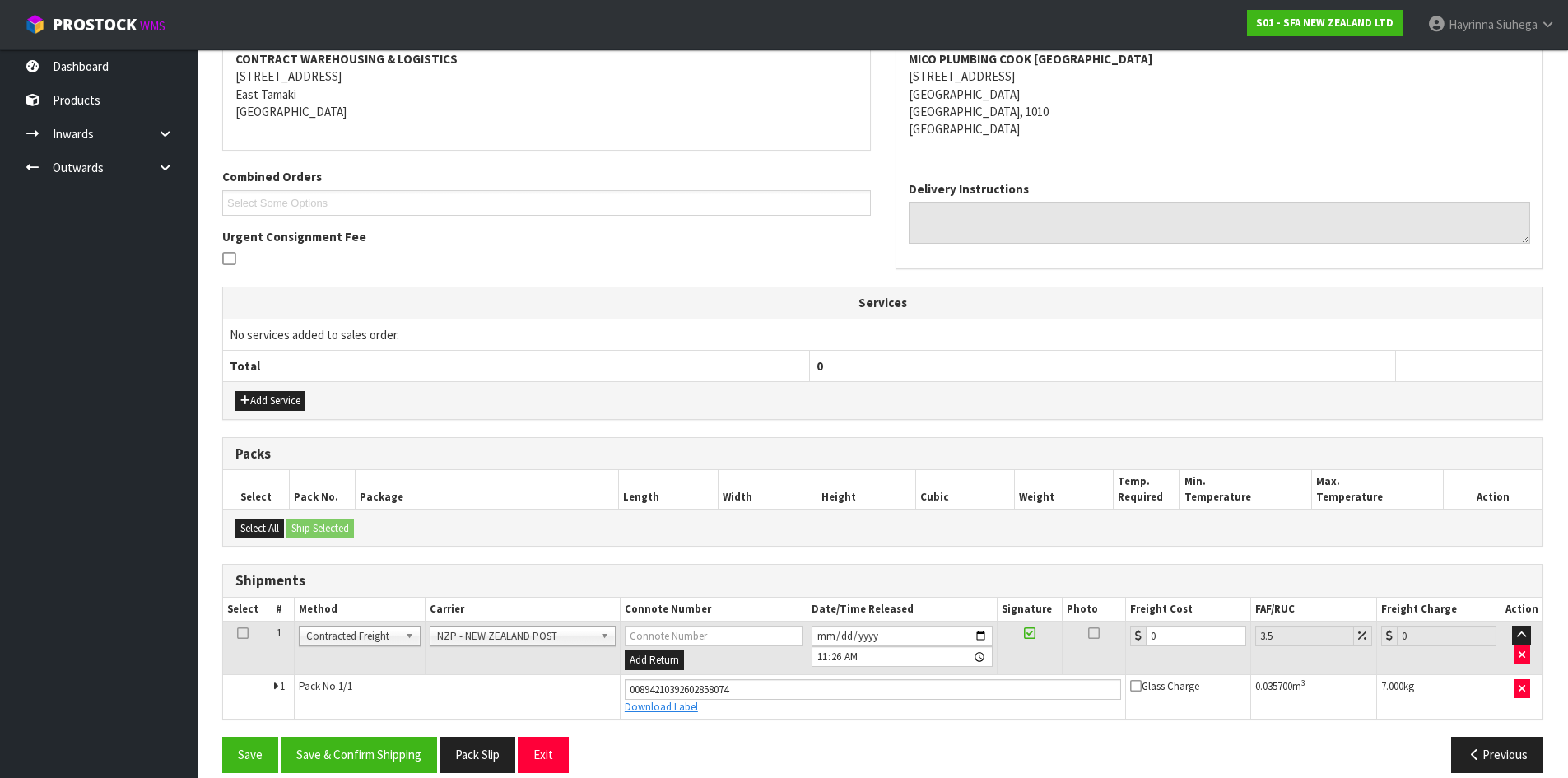
scroll to position [341, 0]
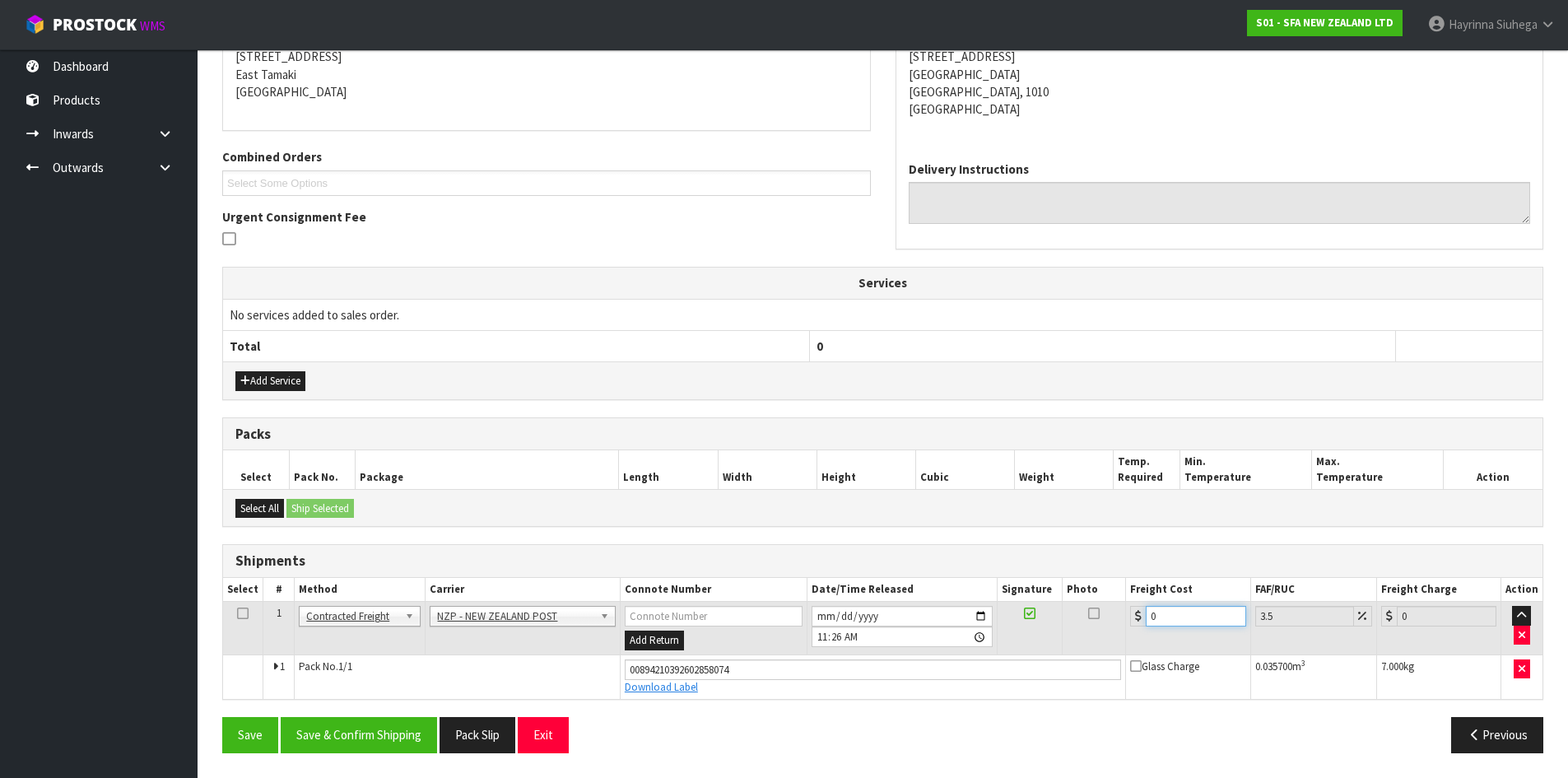
drag, startPoint x: 1155, startPoint y: 613, endPoint x: 1074, endPoint y: 608, distance: 81.2
click at [1073, 608] on tr "1 Client Local Pickup Customer Local Pickup Company Freight Contracted Freight …" at bounding box center [882, 628] width 1319 height 54
type input "4"
type input "4.14"
type input "4.3"
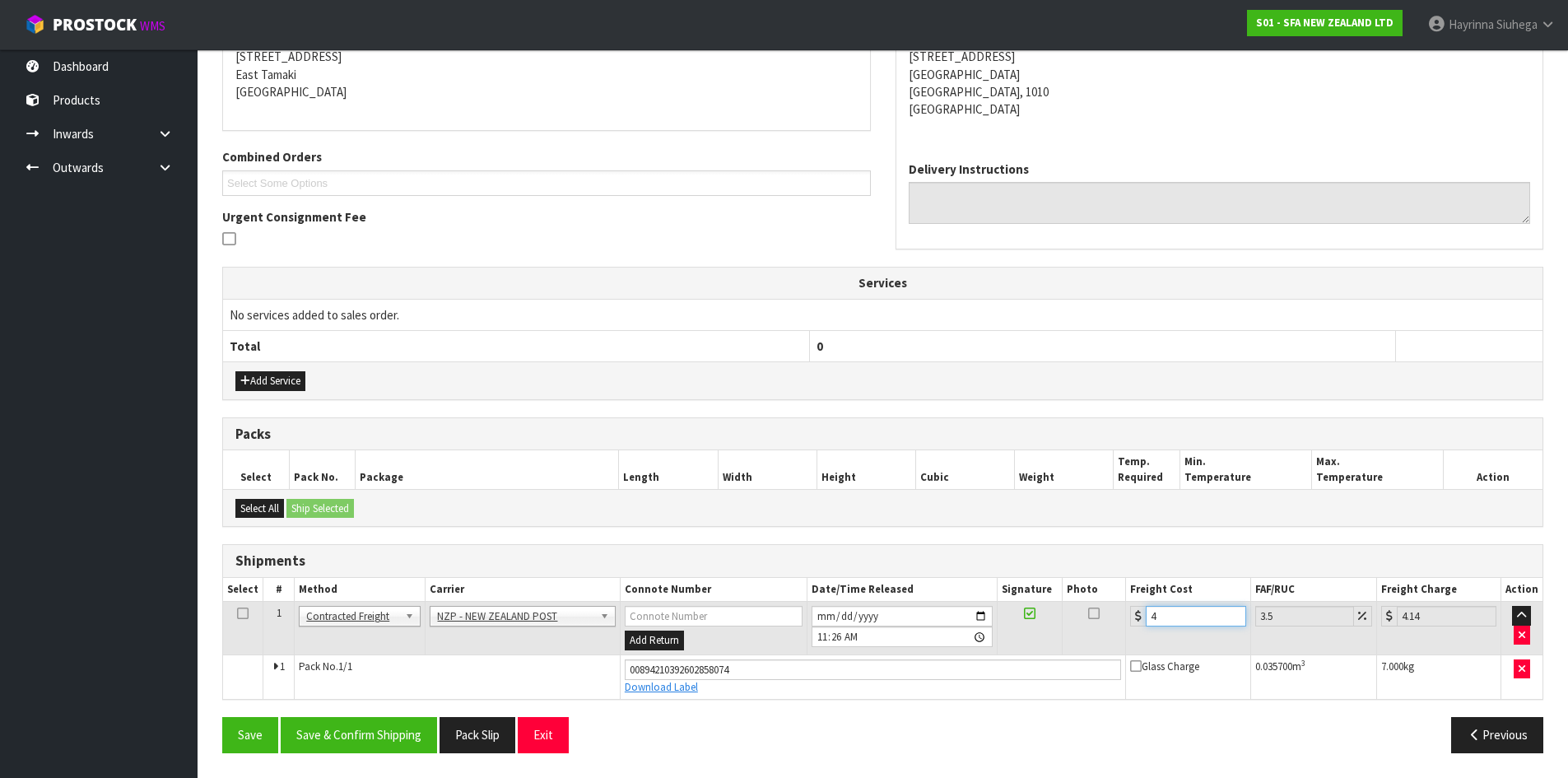
type input "4.45"
type input "4.33"
type input "4.48"
type input "4.33"
click at [223, 717] on button "Save" at bounding box center [251, 735] width 56 height 35
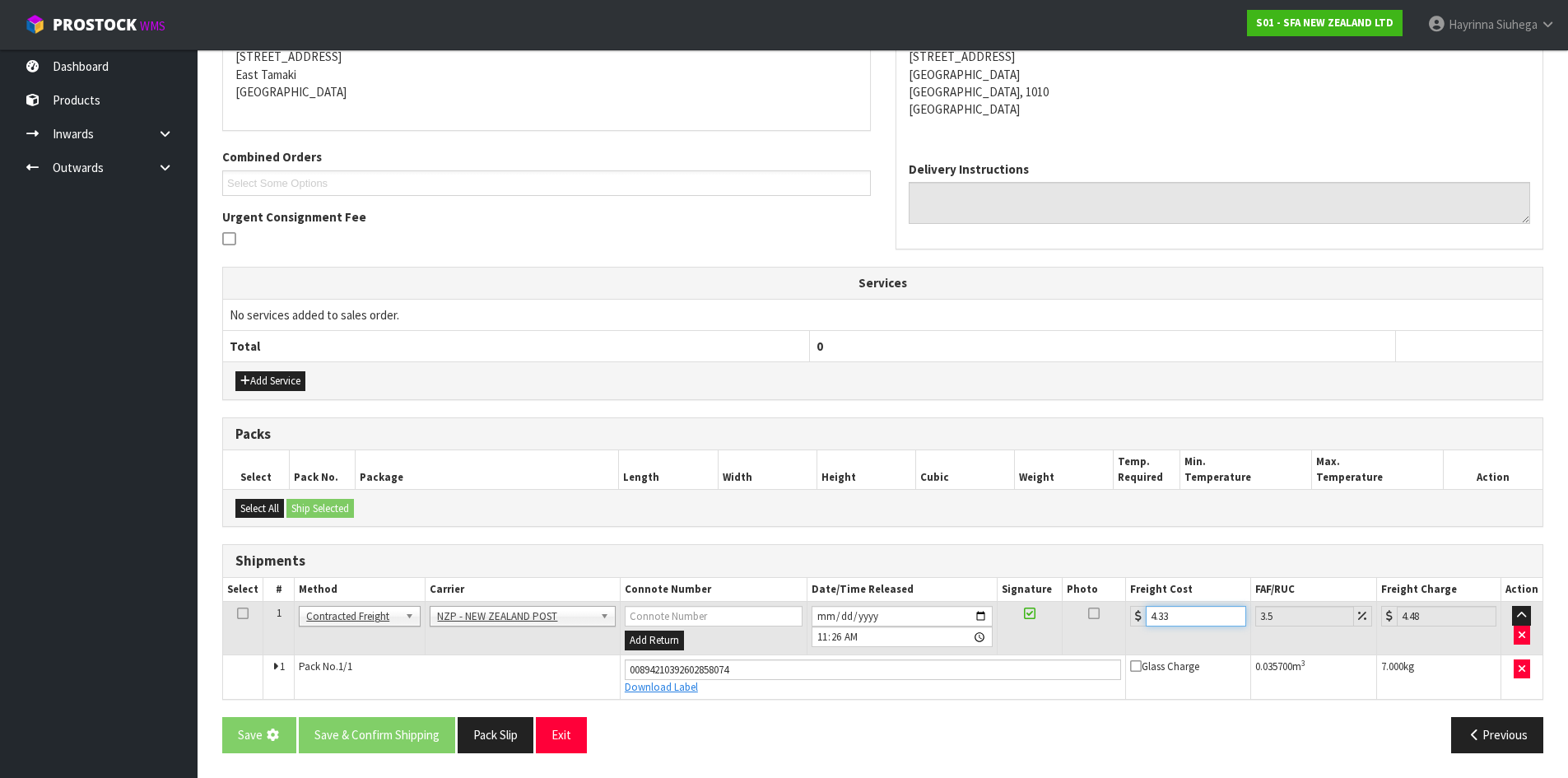
scroll to position [0, 0]
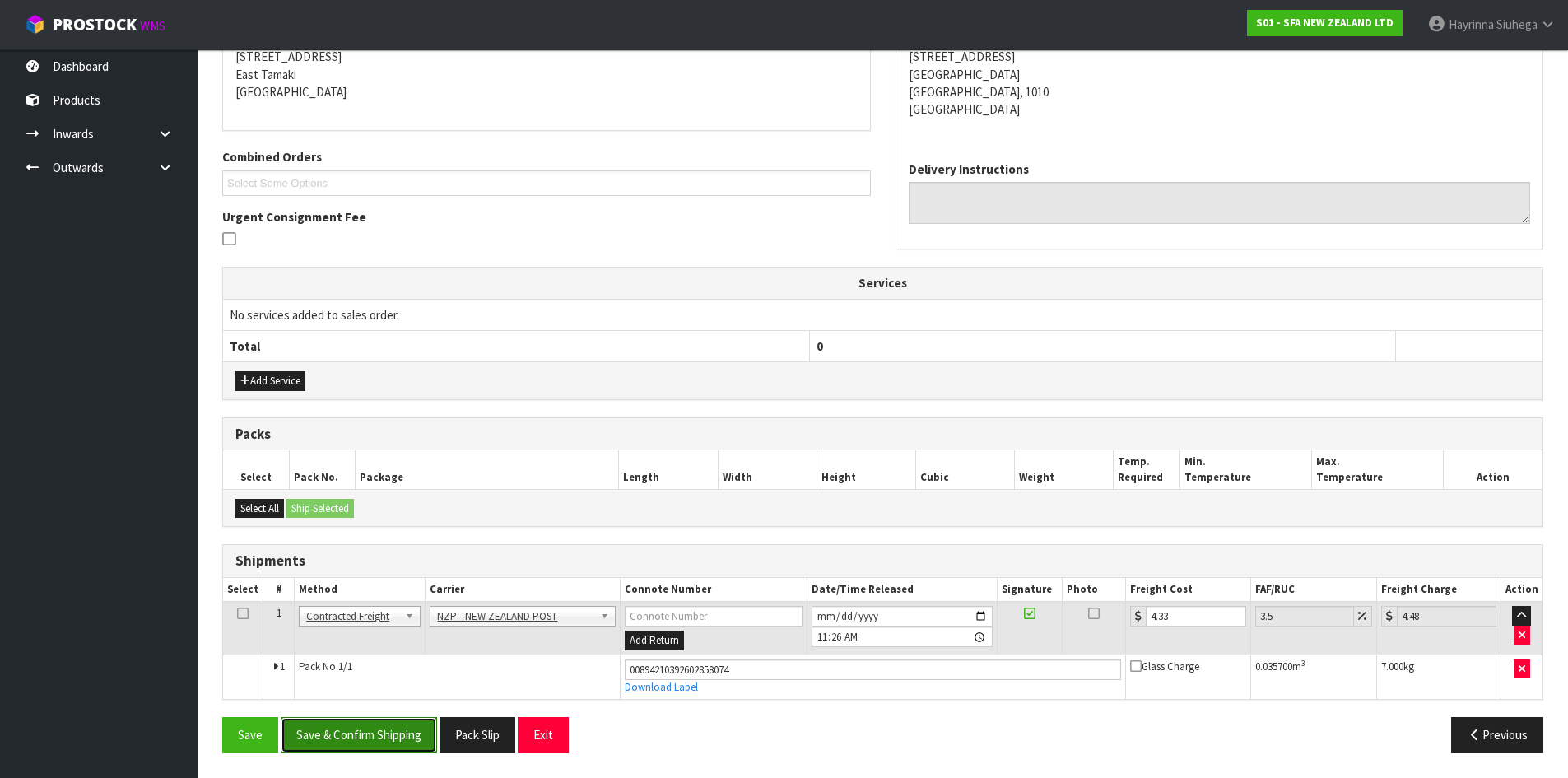
click at [333, 724] on button "Save & Confirm Shipping" at bounding box center [359, 735] width 157 height 35
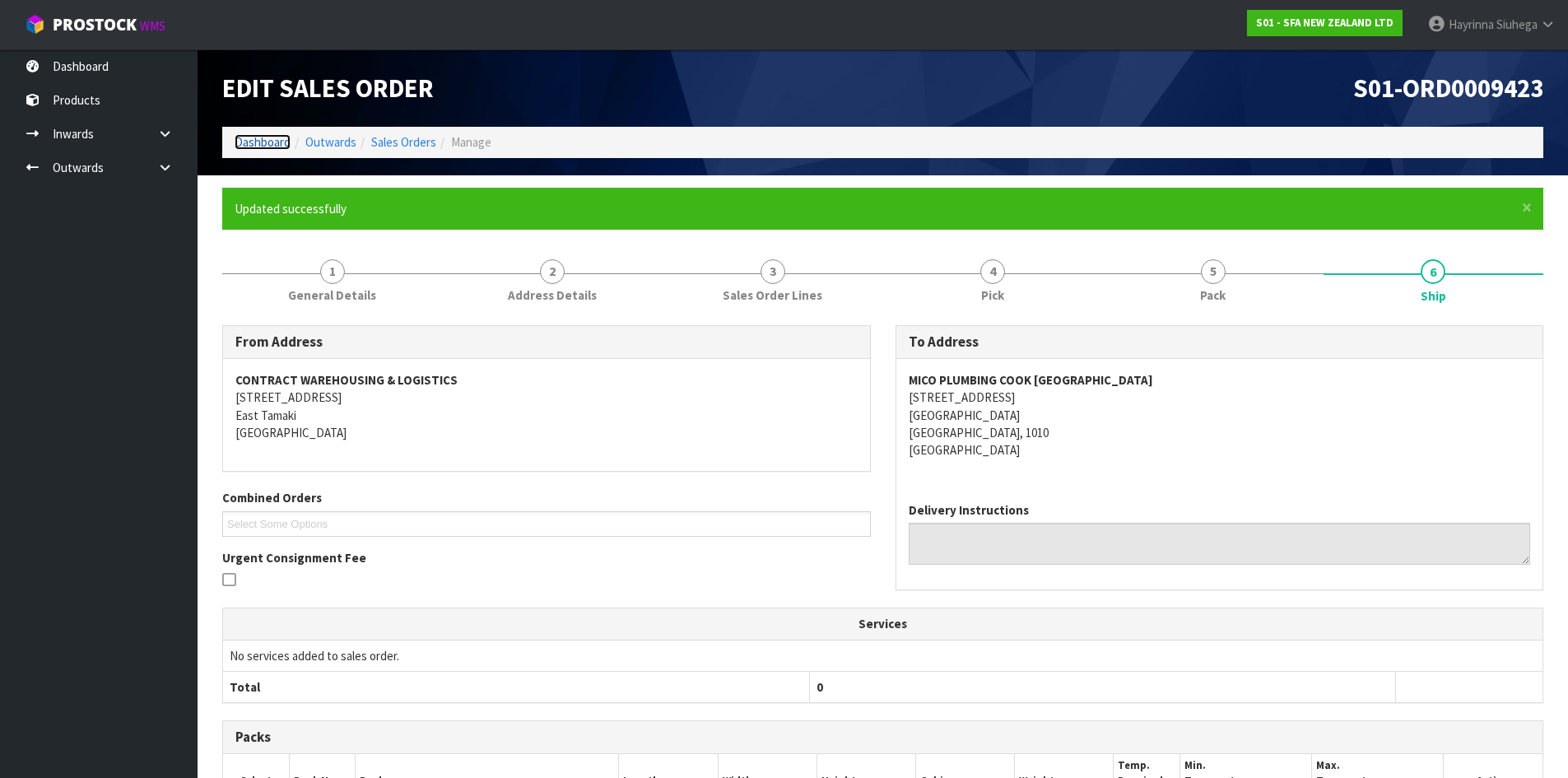
click at [282, 141] on link "Dashboard" at bounding box center [263, 142] width 56 height 16
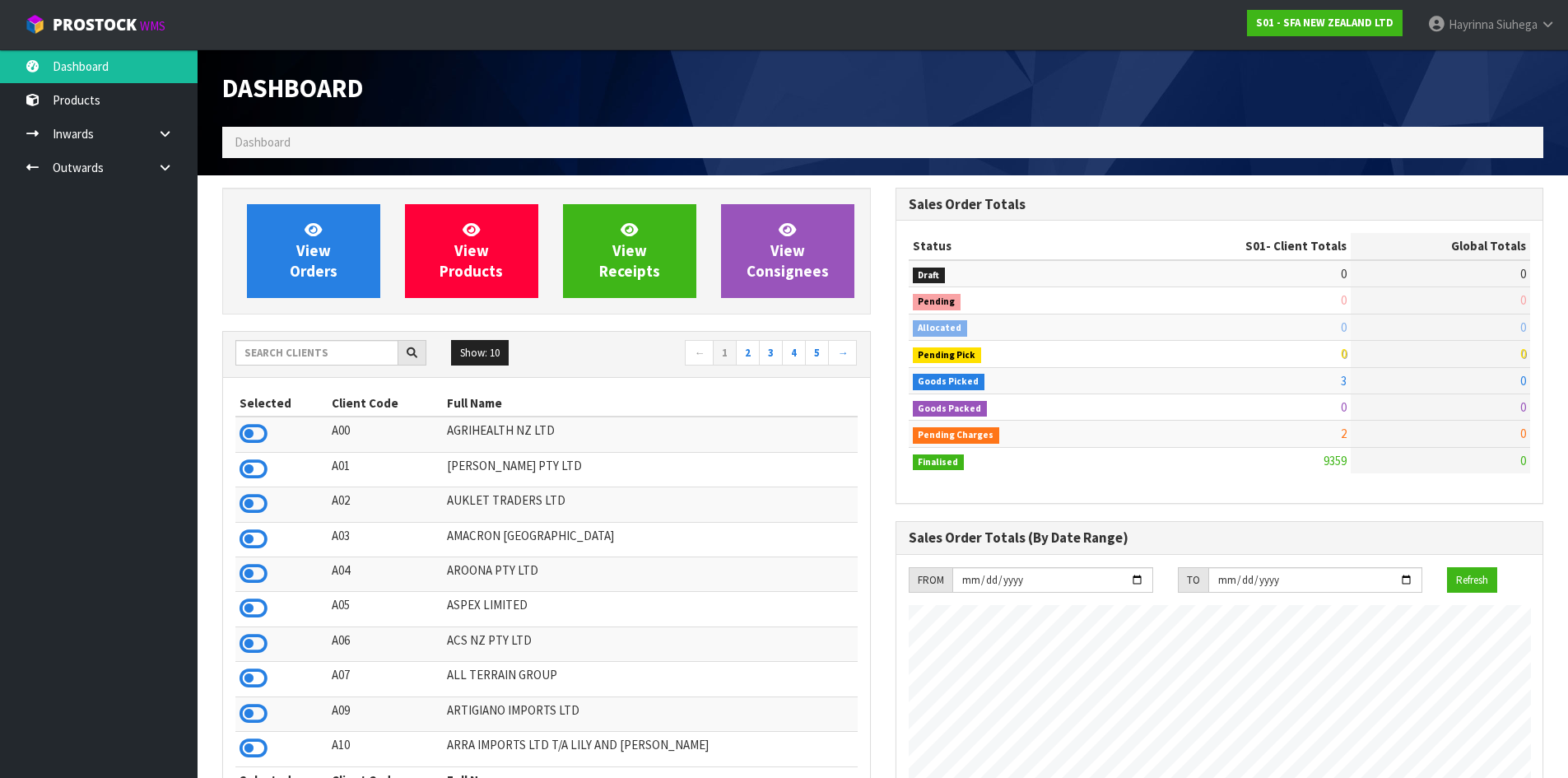
scroll to position [1247, 672]
click at [313, 255] on span "View Orders" at bounding box center [313, 251] width 48 height 62
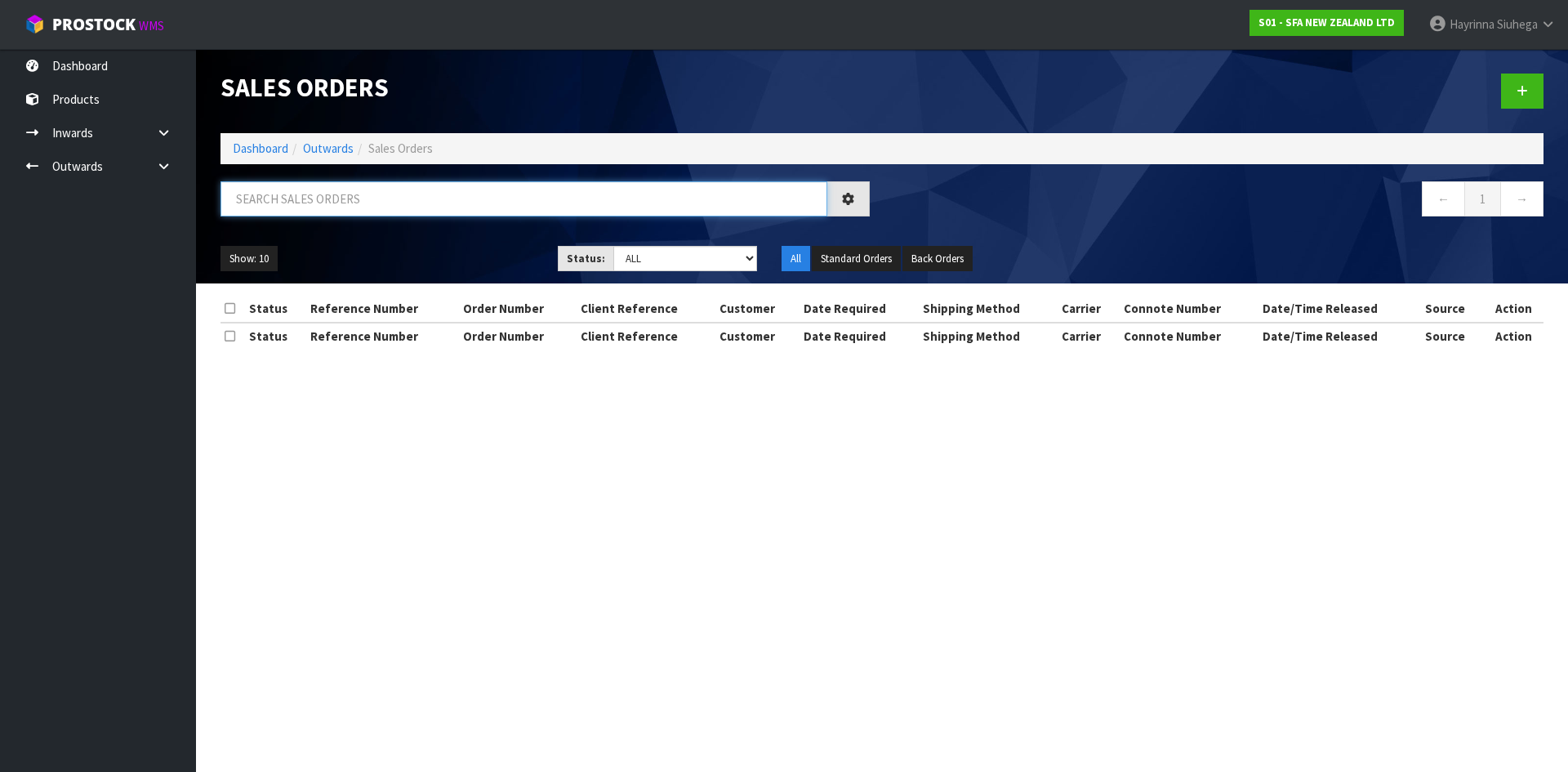
click at [336, 188] on input "text" at bounding box center [524, 199] width 607 height 35
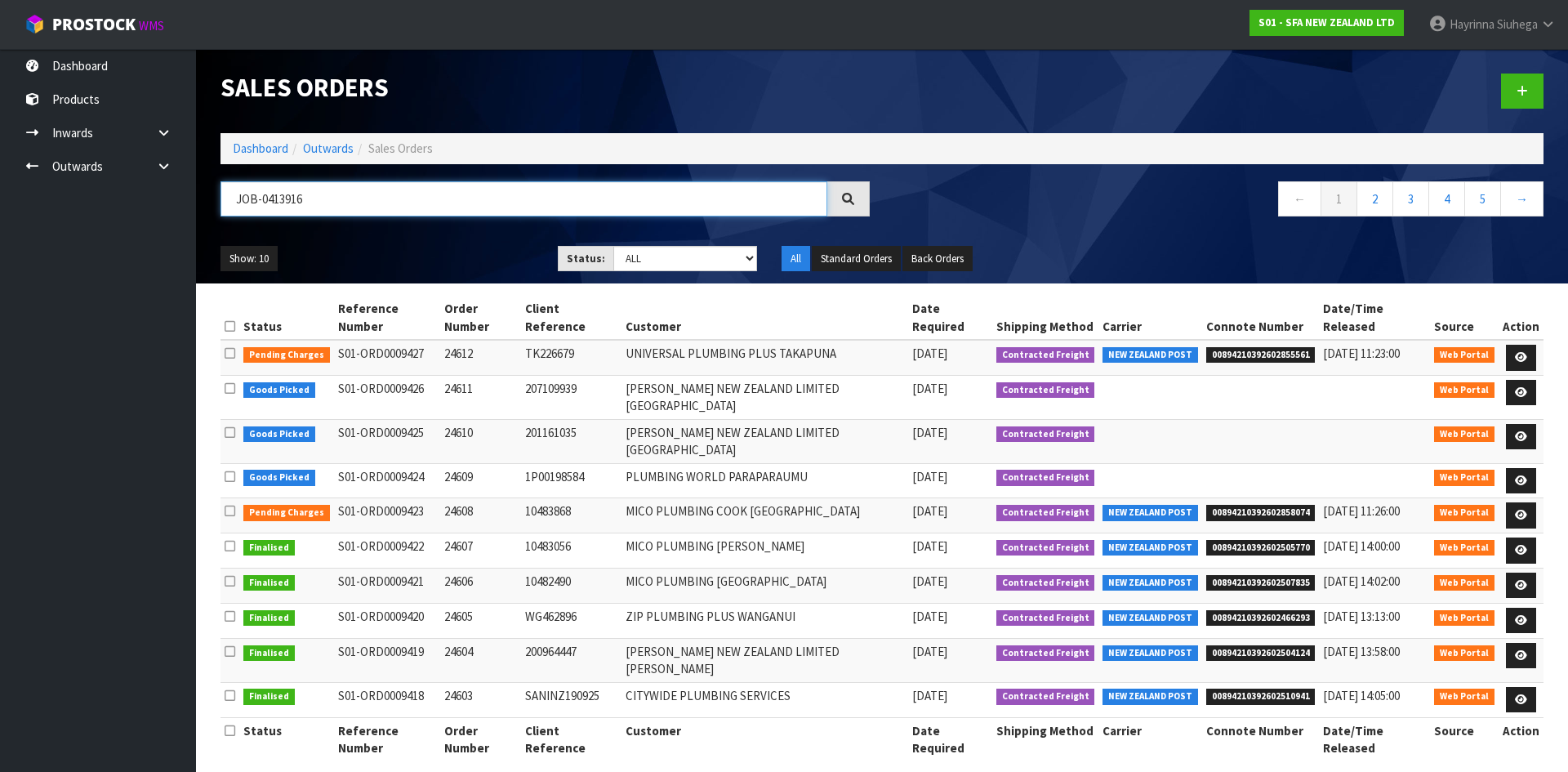
type input "JOB-0413916"
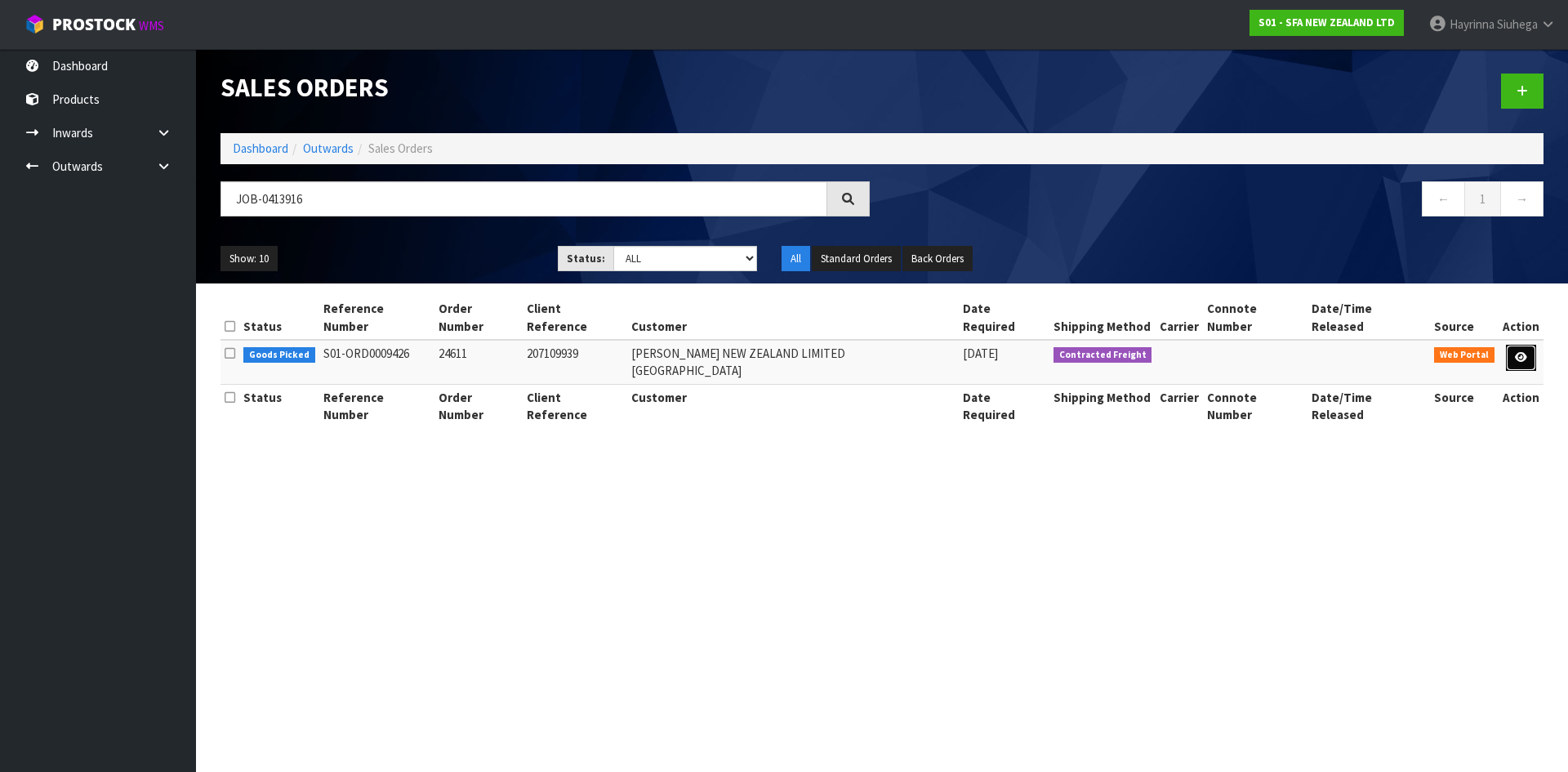
click at [1523, 352] on icon at bounding box center [1521, 357] width 12 height 10
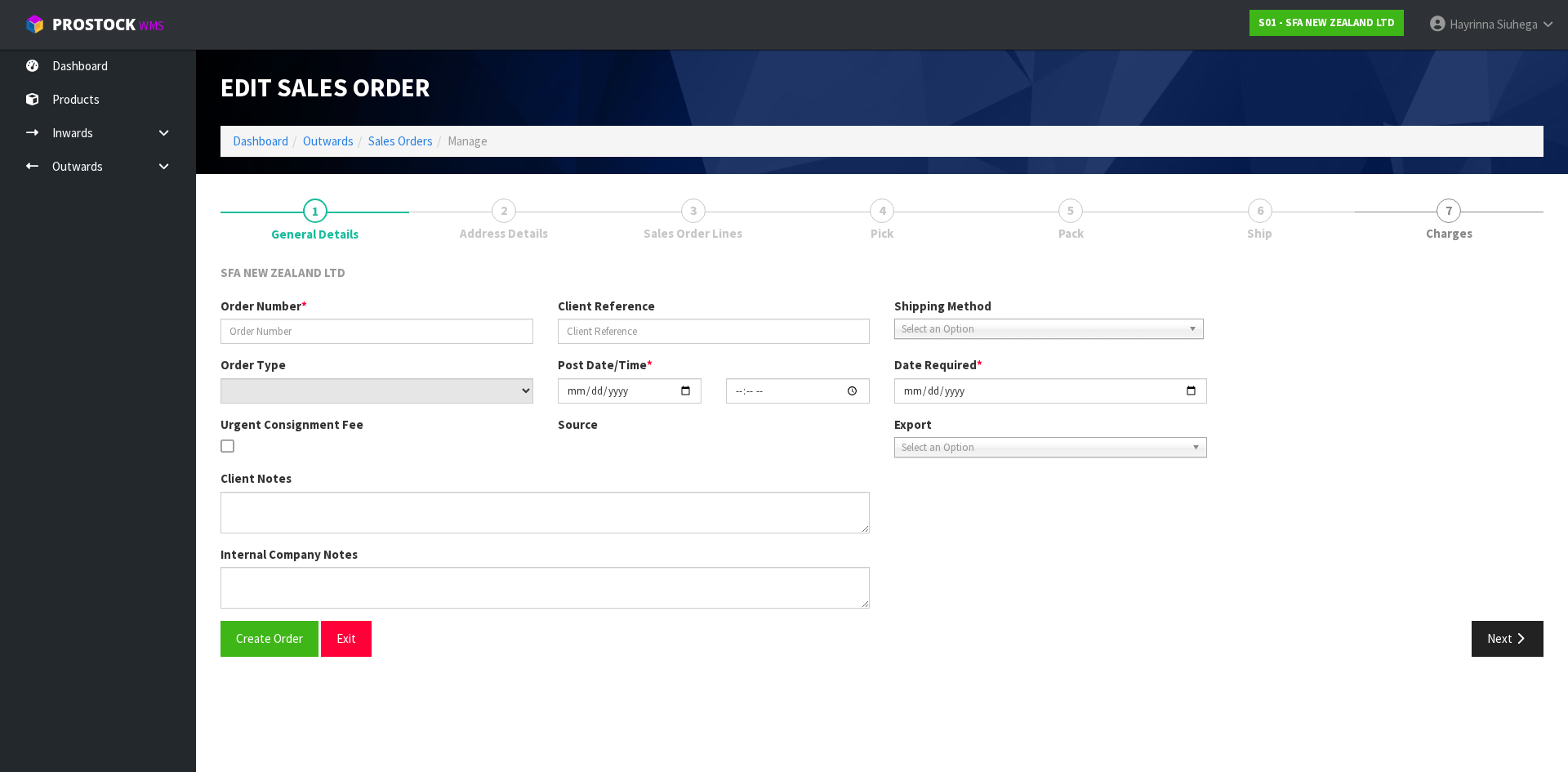
type input "24611"
type input "207109939"
select select "number:0"
type input "[DATE]"
type input "09:41:00.000"
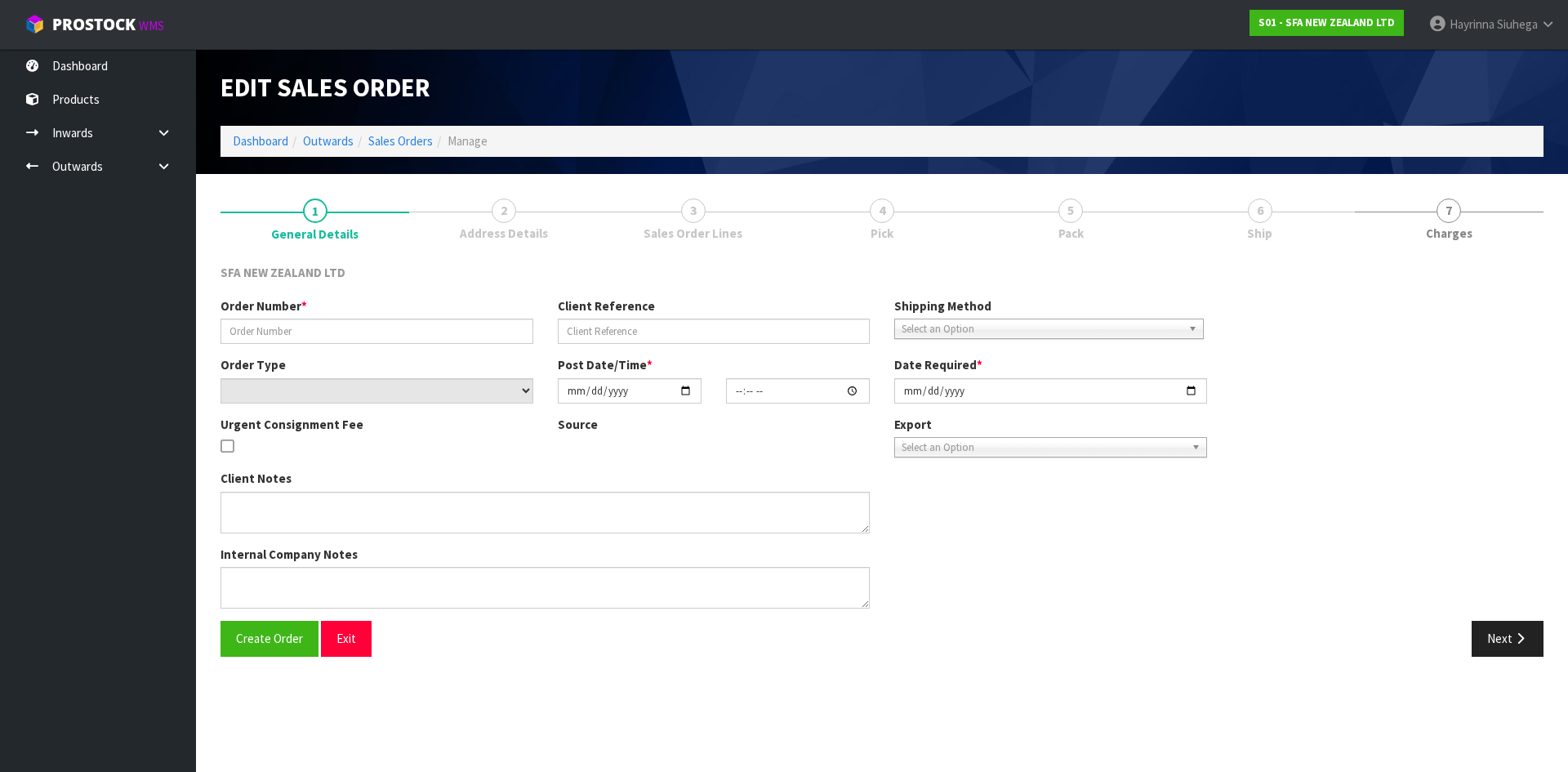
type input "[DATE]"
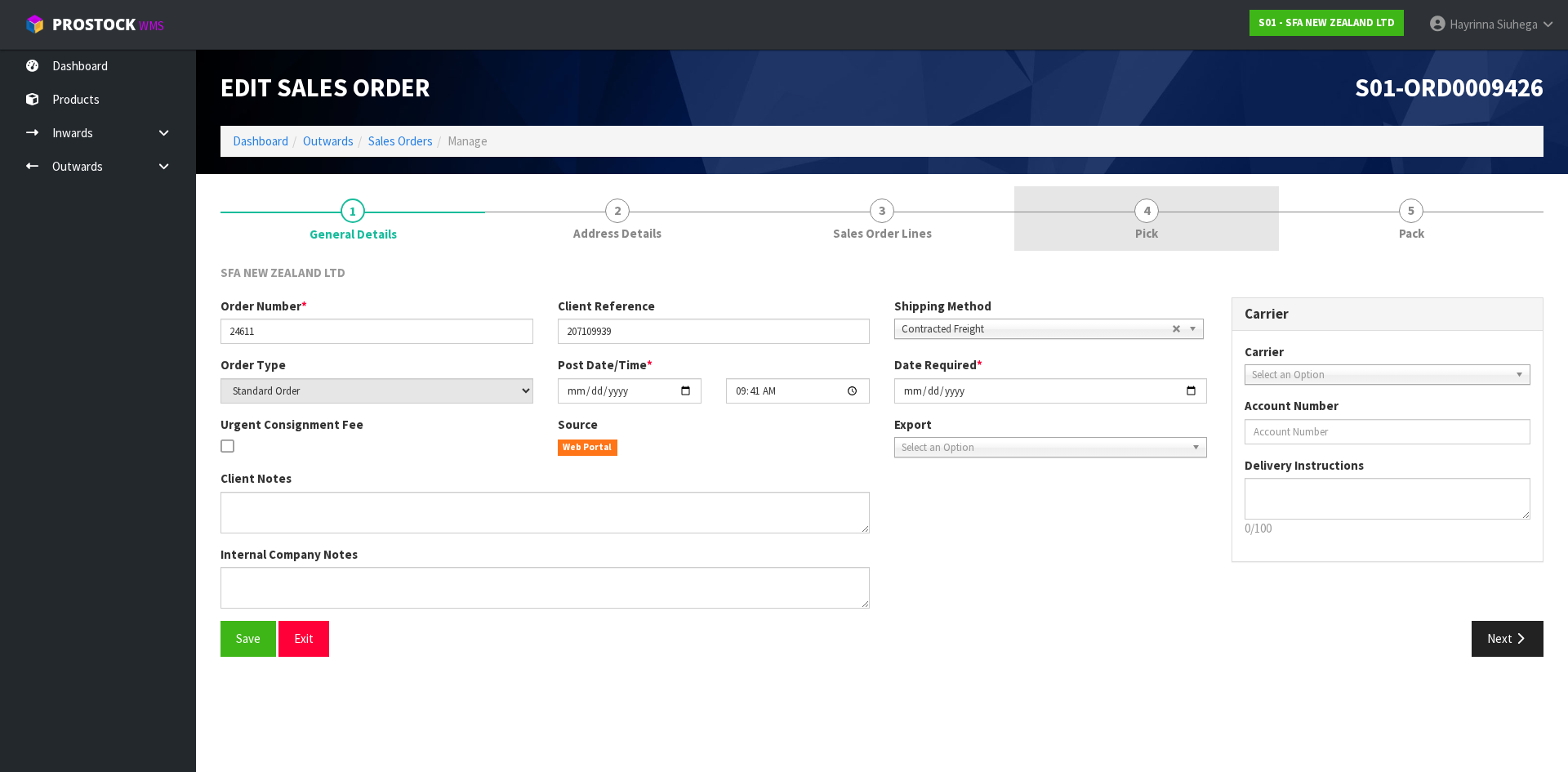
click at [1233, 227] on link "4 Pick" at bounding box center [1146, 218] width 265 height 65
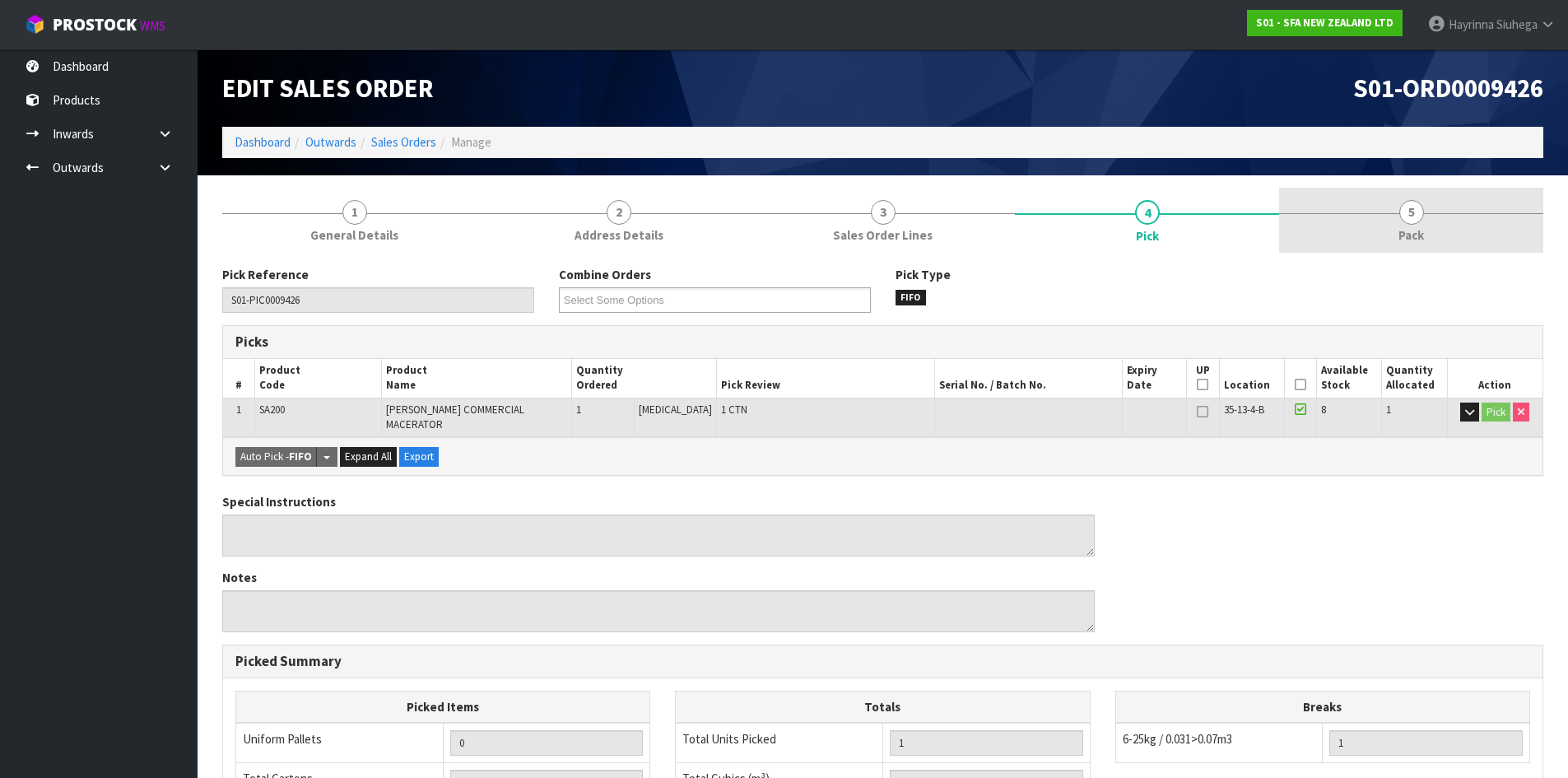
click at [1392, 228] on link "5 Pack" at bounding box center [1411, 220] width 264 height 65
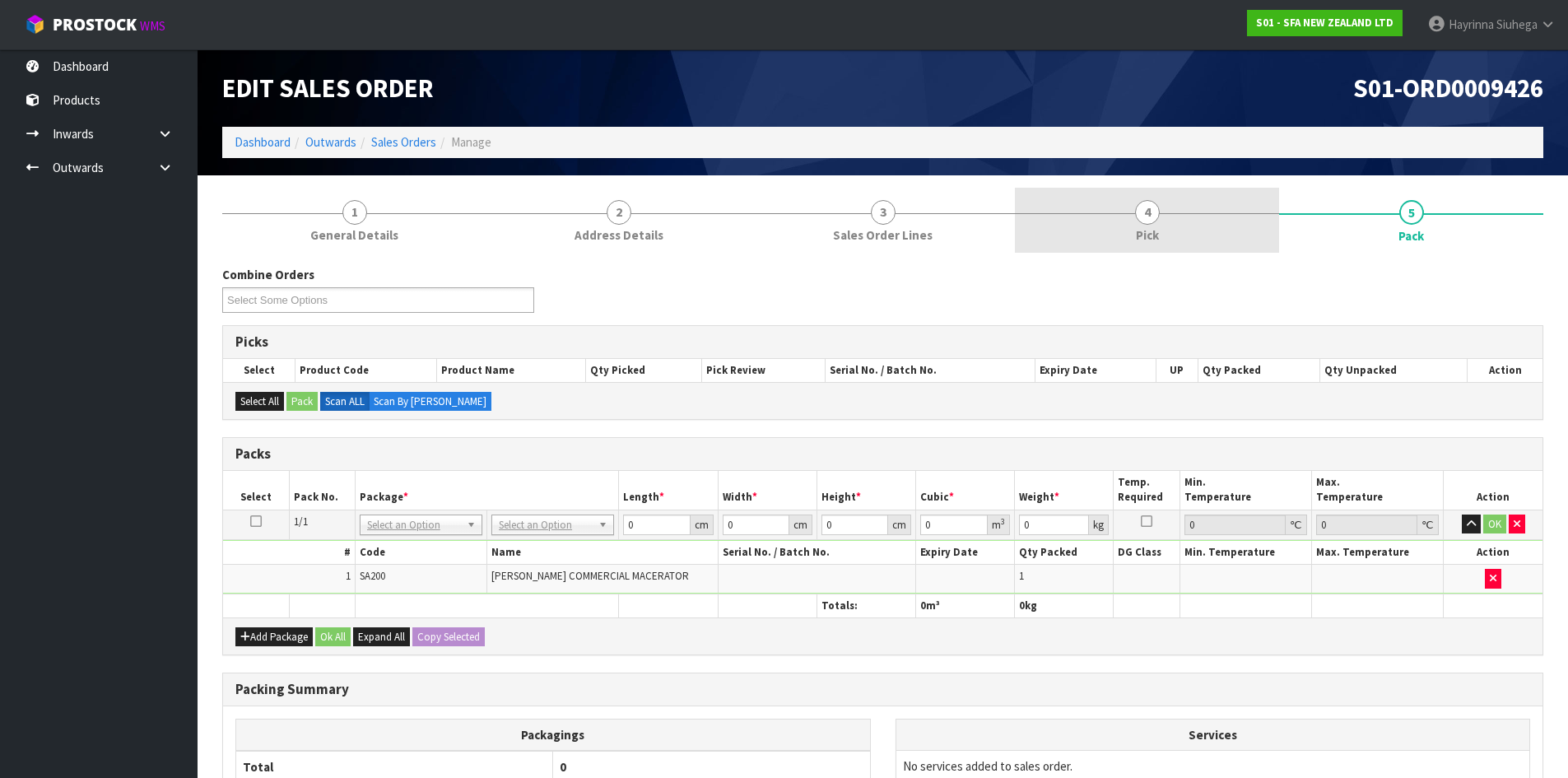
click at [1198, 214] on link "4 Pick" at bounding box center [1147, 220] width 264 height 65
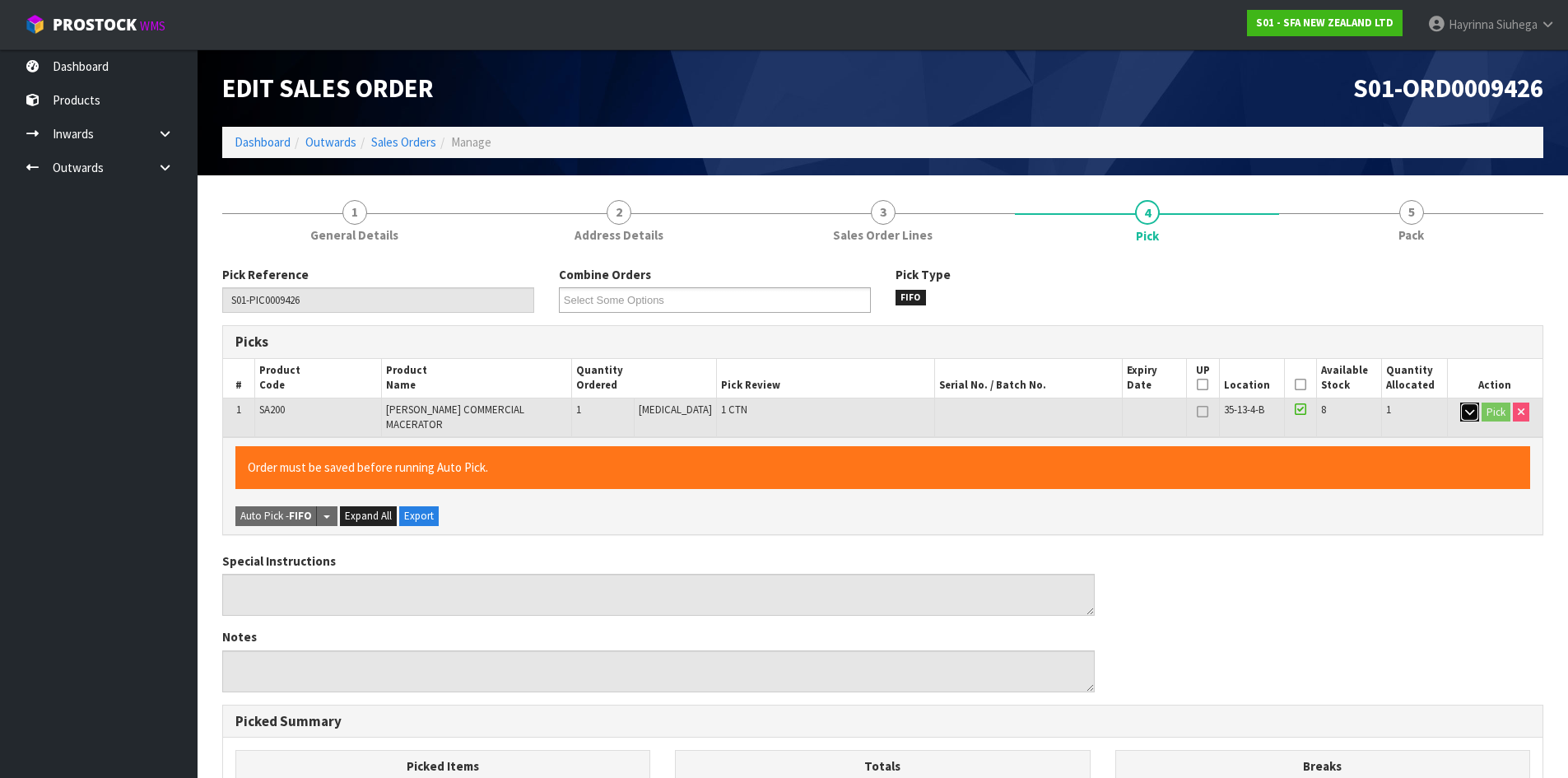
click at [1472, 417] on button "button" at bounding box center [1469, 412] width 19 height 19
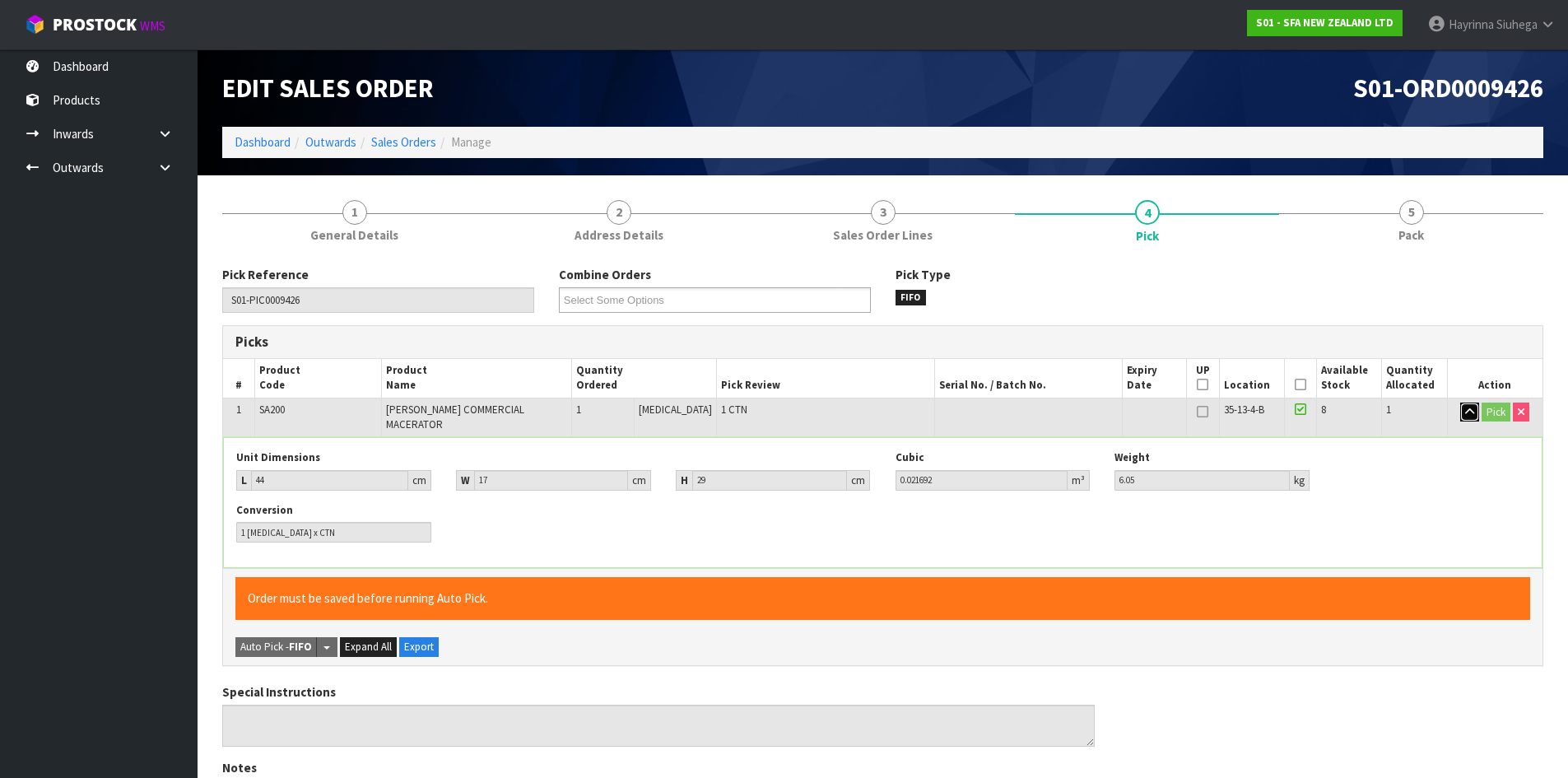
click at [1472, 417] on button "button" at bounding box center [1469, 412] width 19 height 19
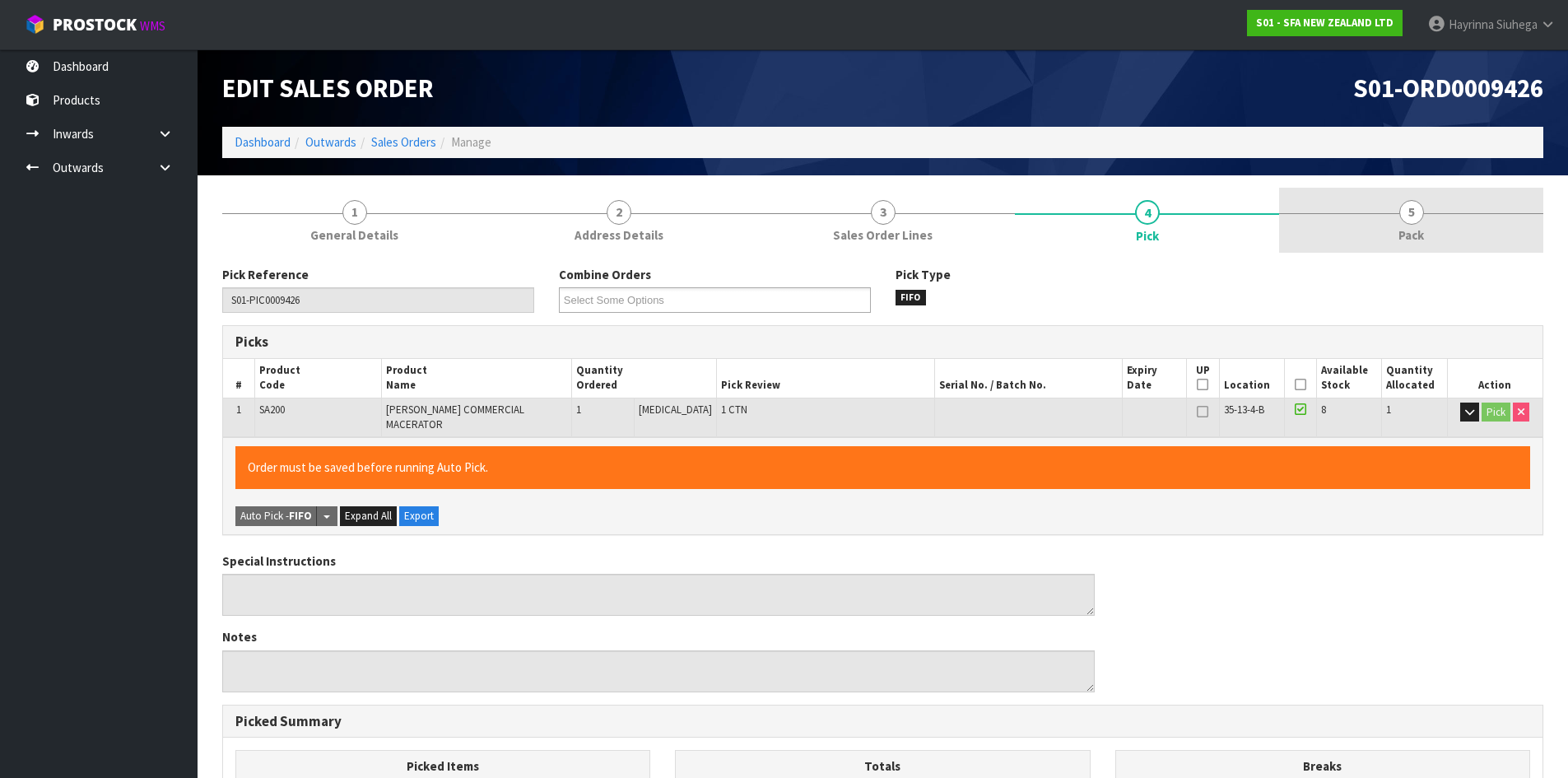
click at [1447, 237] on link "5 Pack" at bounding box center [1411, 220] width 264 height 65
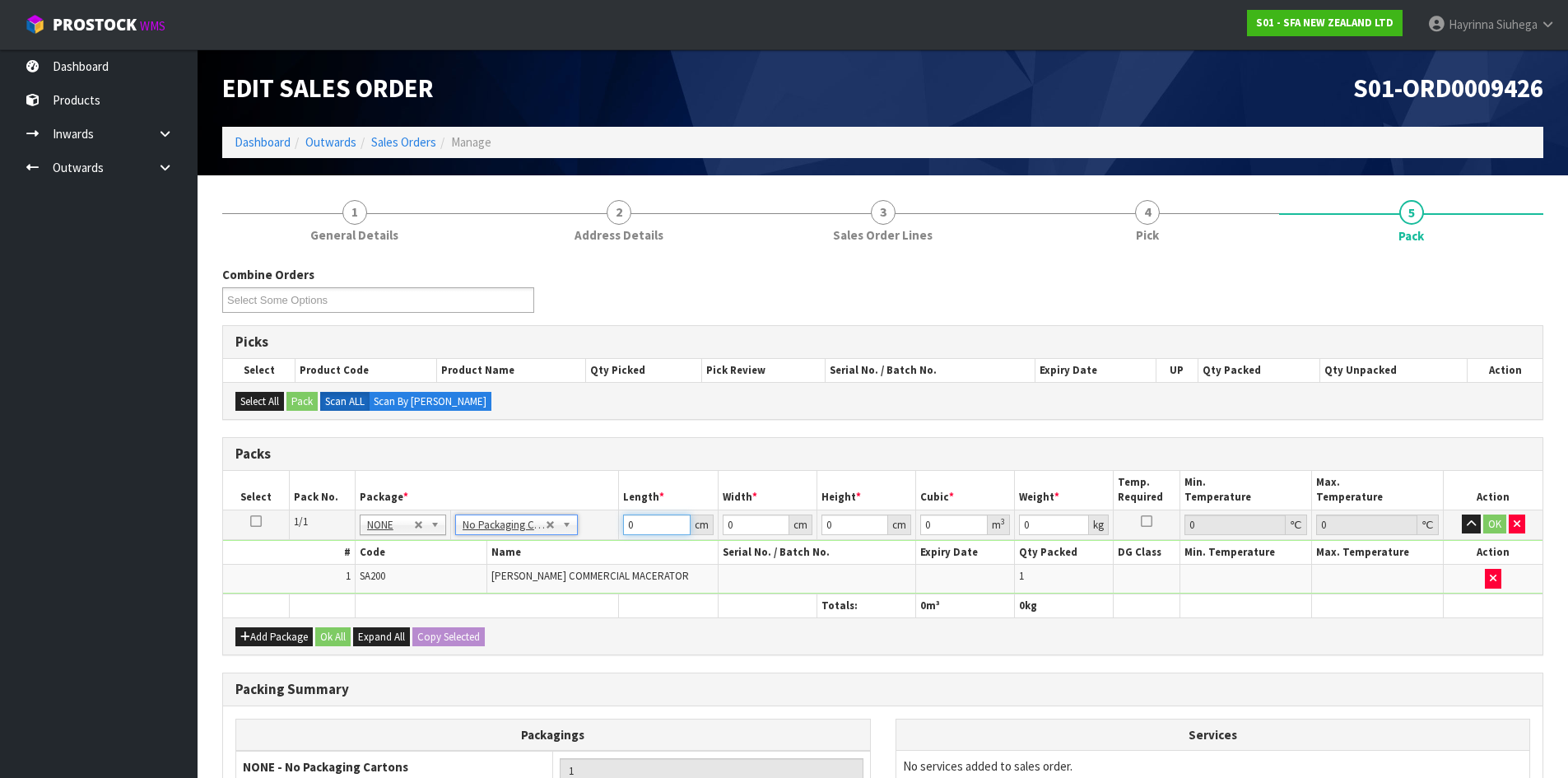
click at [625, 523] on input "0" at bounding box center [656, 525] width 67 height 20
click at [627, 522] on input "0" at bounding box center [656, 525] width 67 height 20
drag, startPoint x: 627, startPoint y: 522, endPoint x: 1554, endPoint y: 711, distance: 946.1
click at [628, 523] on input "0" at bounding box center [656, 525] width 67 height 20
type input "47"
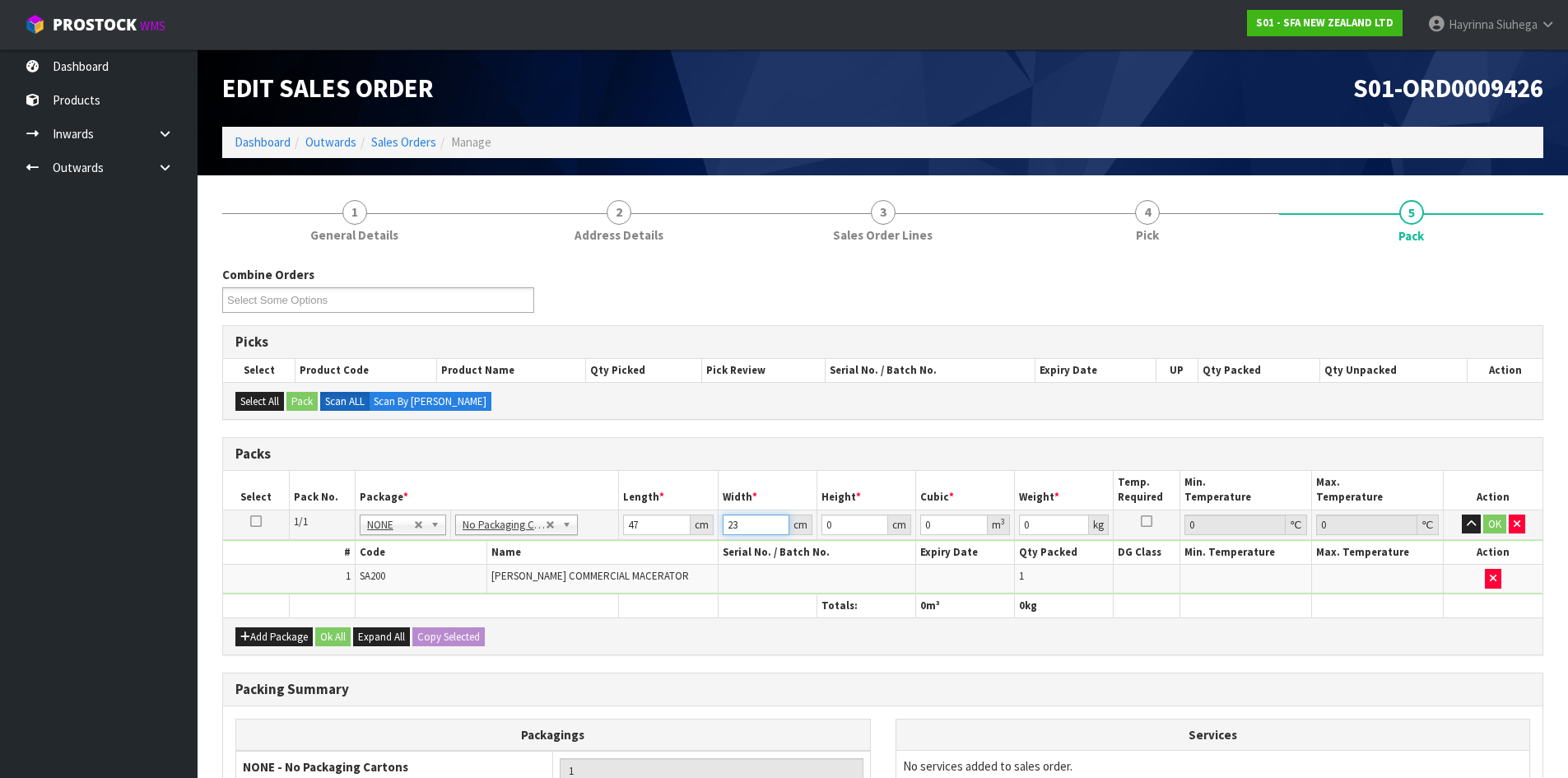
type input "23"
type input "3"
type input "0.003243"
type input "33"
type input "0.035673"
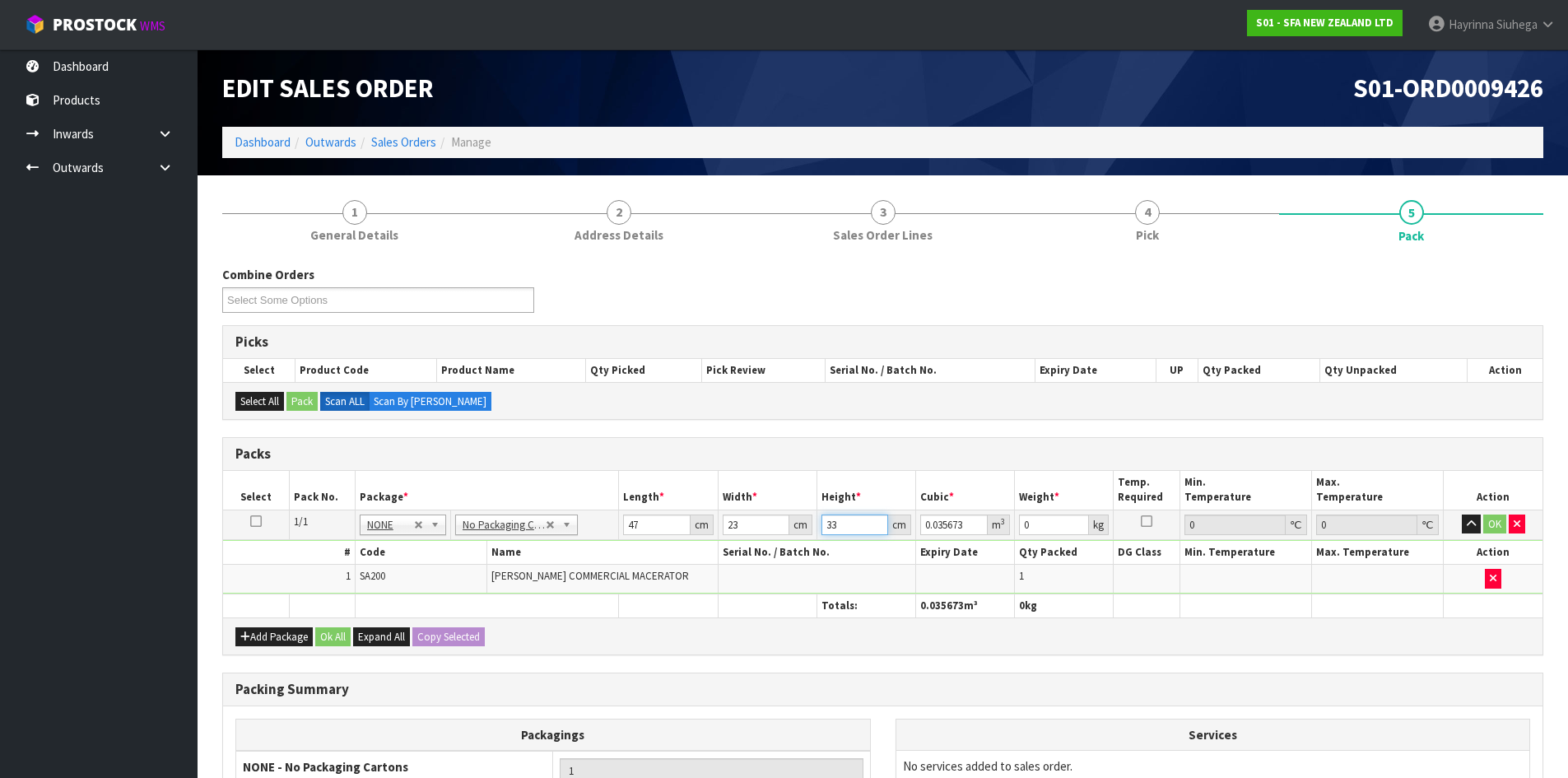
type input "33"
type input "7"
click button "OK" at bounding box center [1495, 525] width 23 height 19
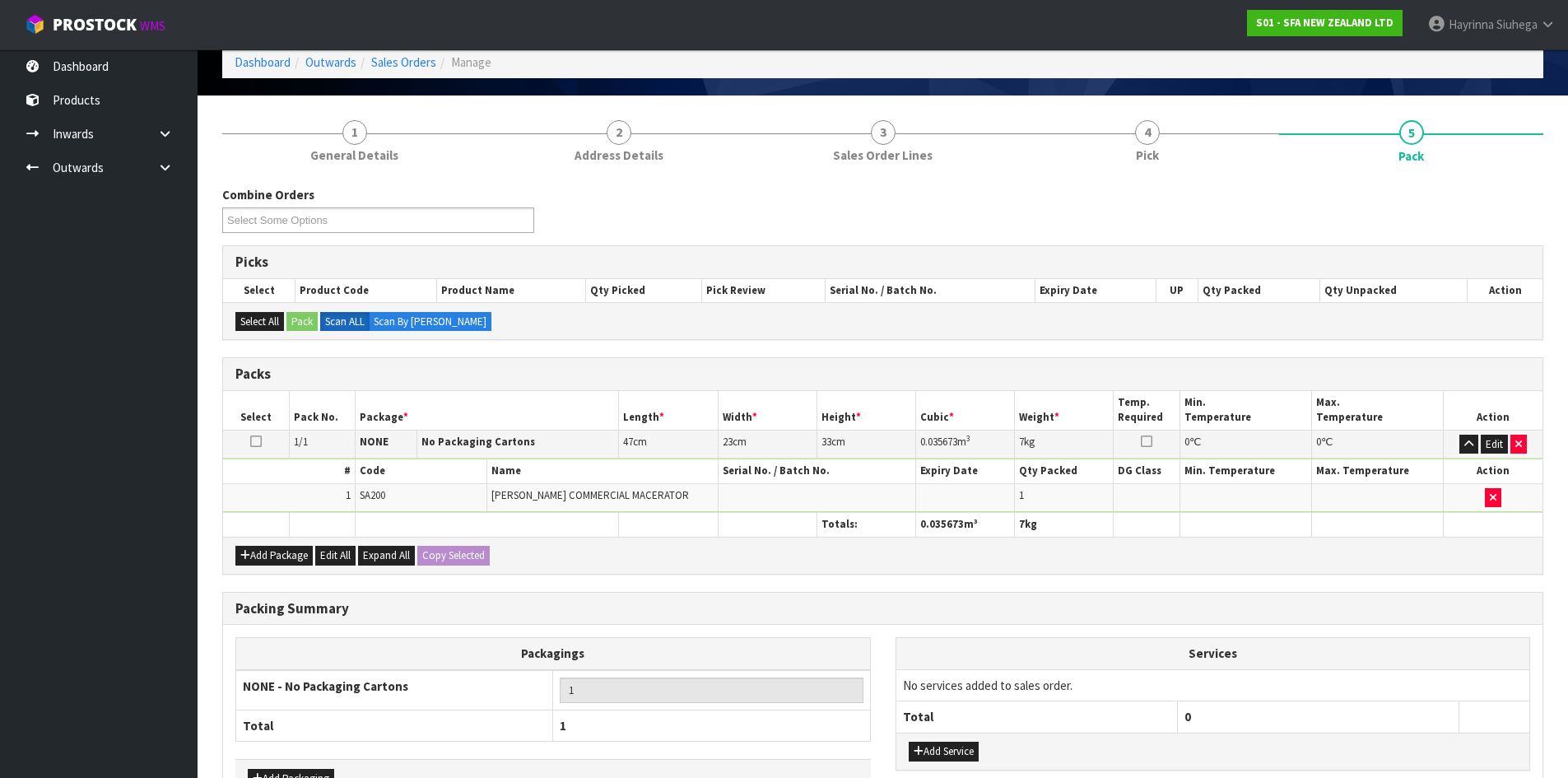
scroll to position [189, 0]
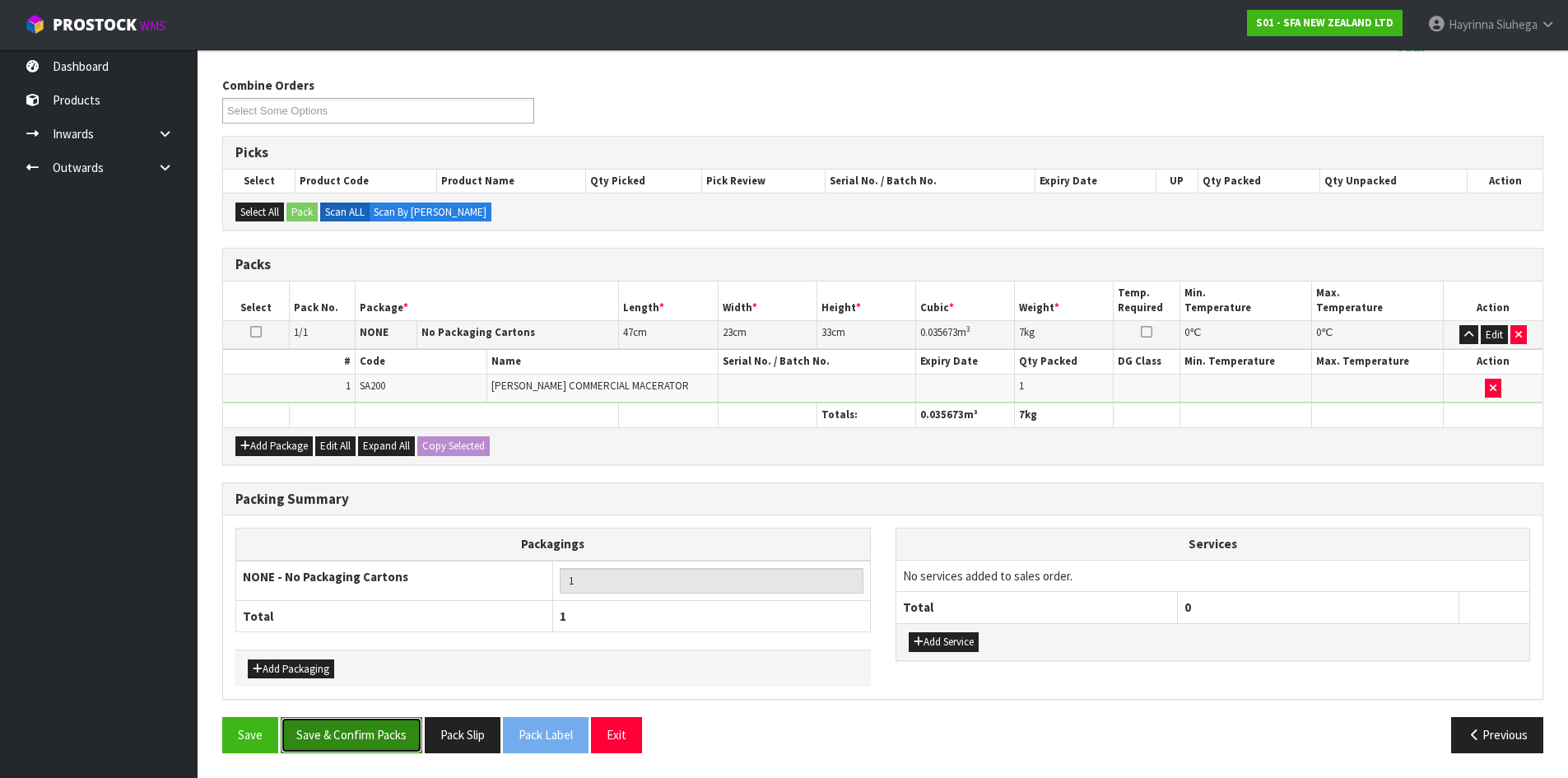
click at [370, 725] on button "Save & Confirm Packs" at bounding box center [351, 735] width 142 height 35
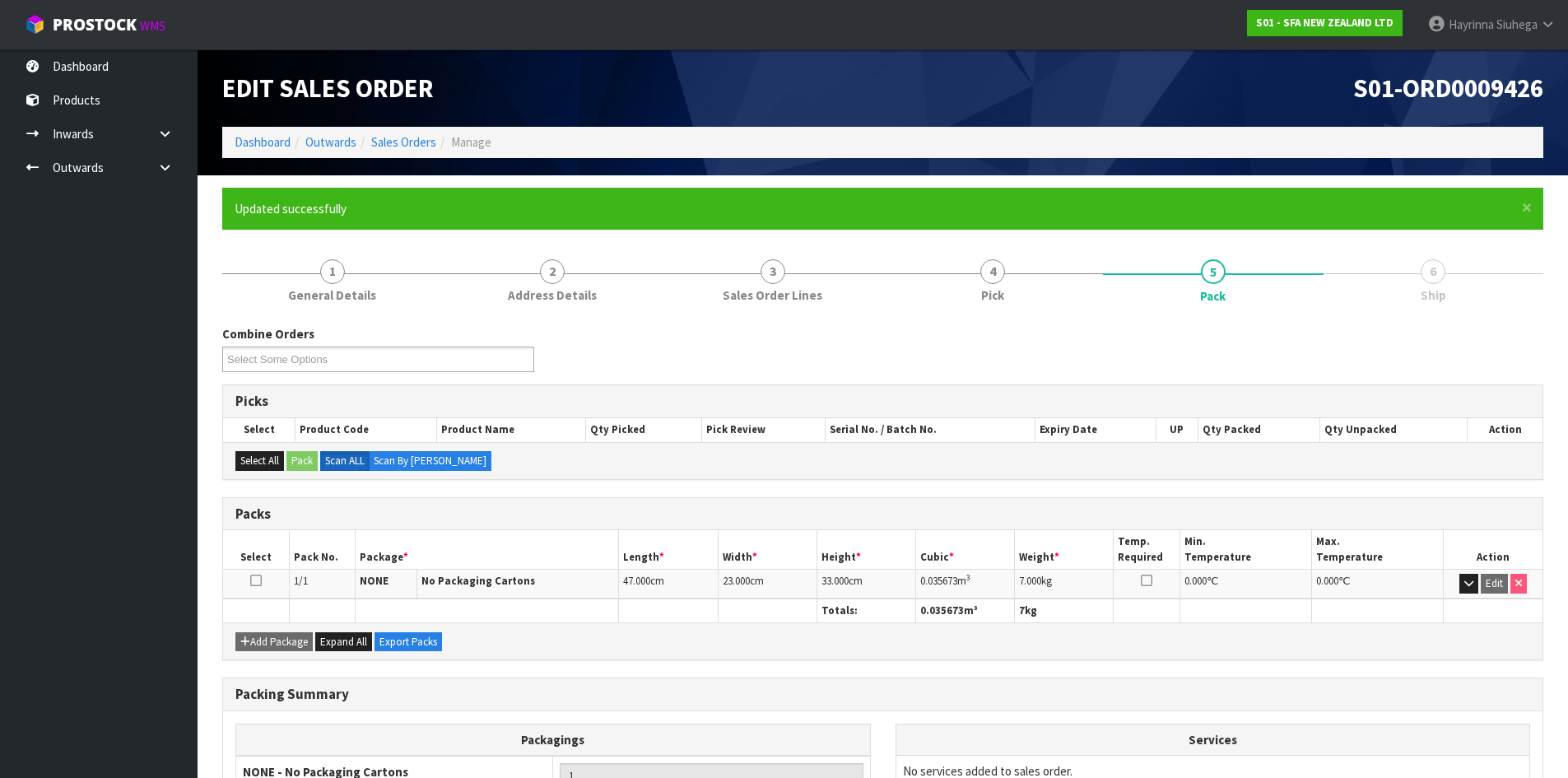
scroll to position [158, 0]
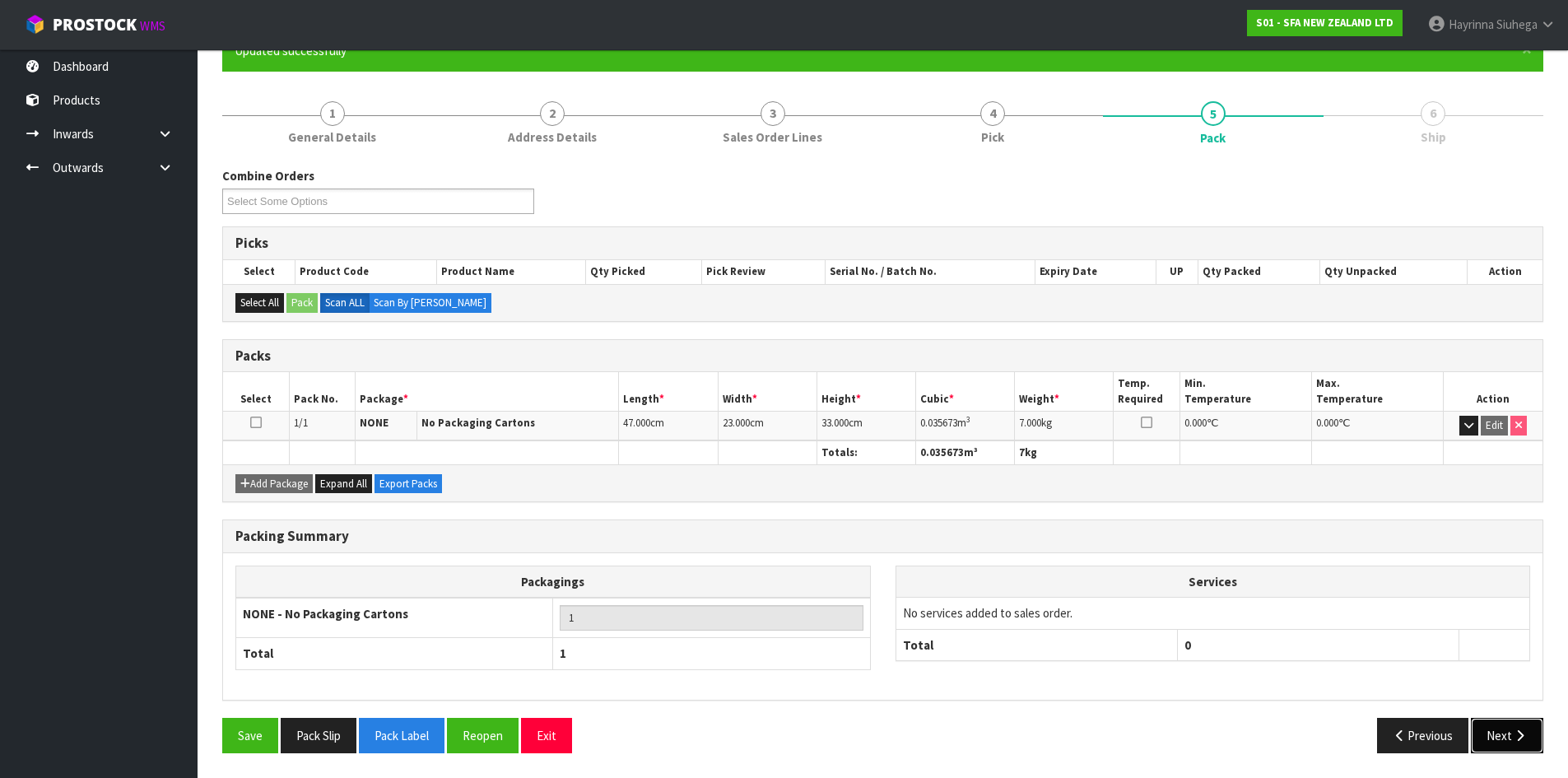
click at [1513, 736] on icon "button" at bounding box center [1520, 736] width 16 height 12
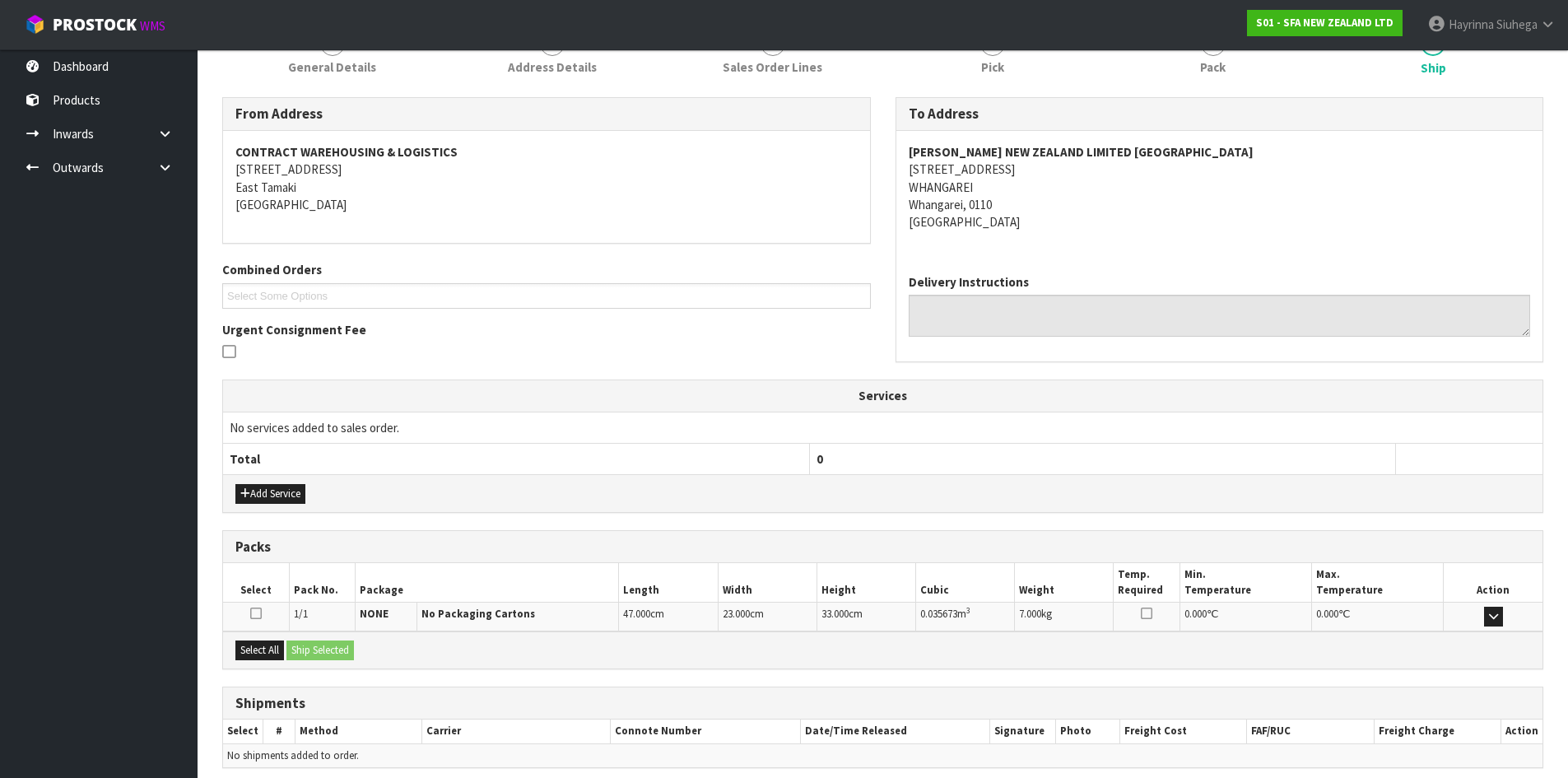
scroll to position [297, 0]
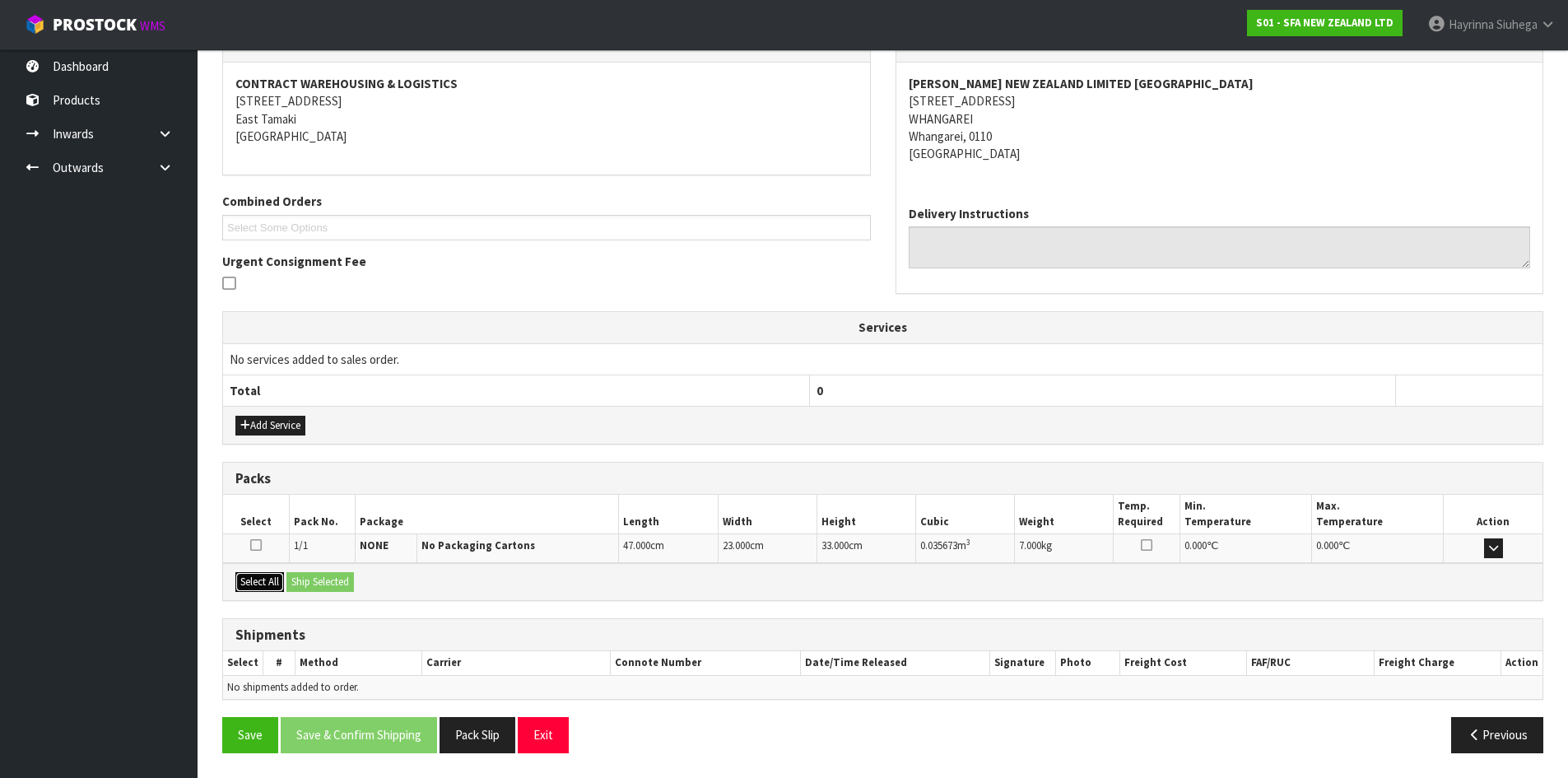
click at [274, 576] on button "Select All" at bounding box center [260, 582] width 48 height 19
click at [327, 573] on button "Ship Selected" at bounding box center [320, 582] width 68 height 19
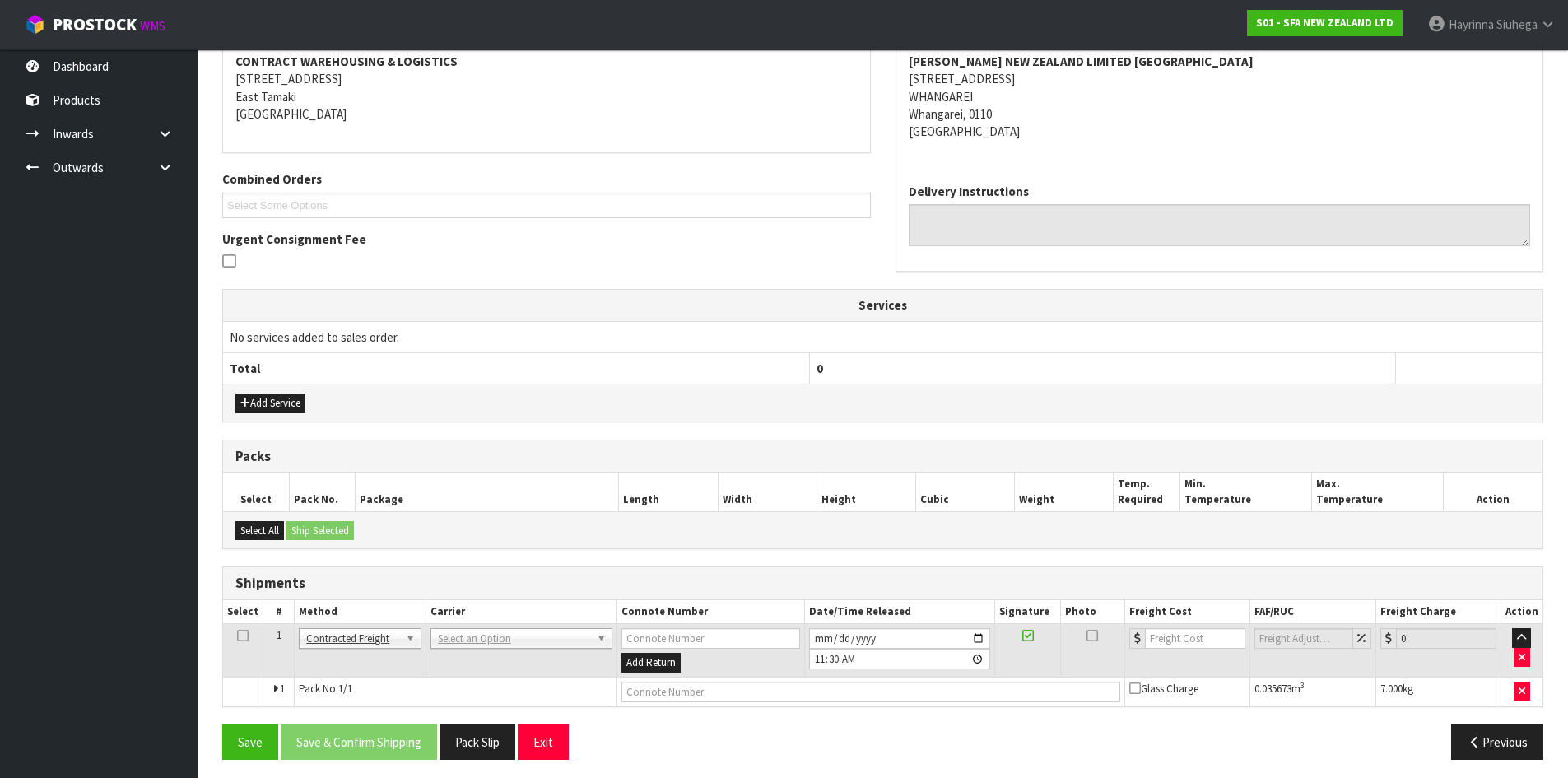
scroll to position [325, 0]
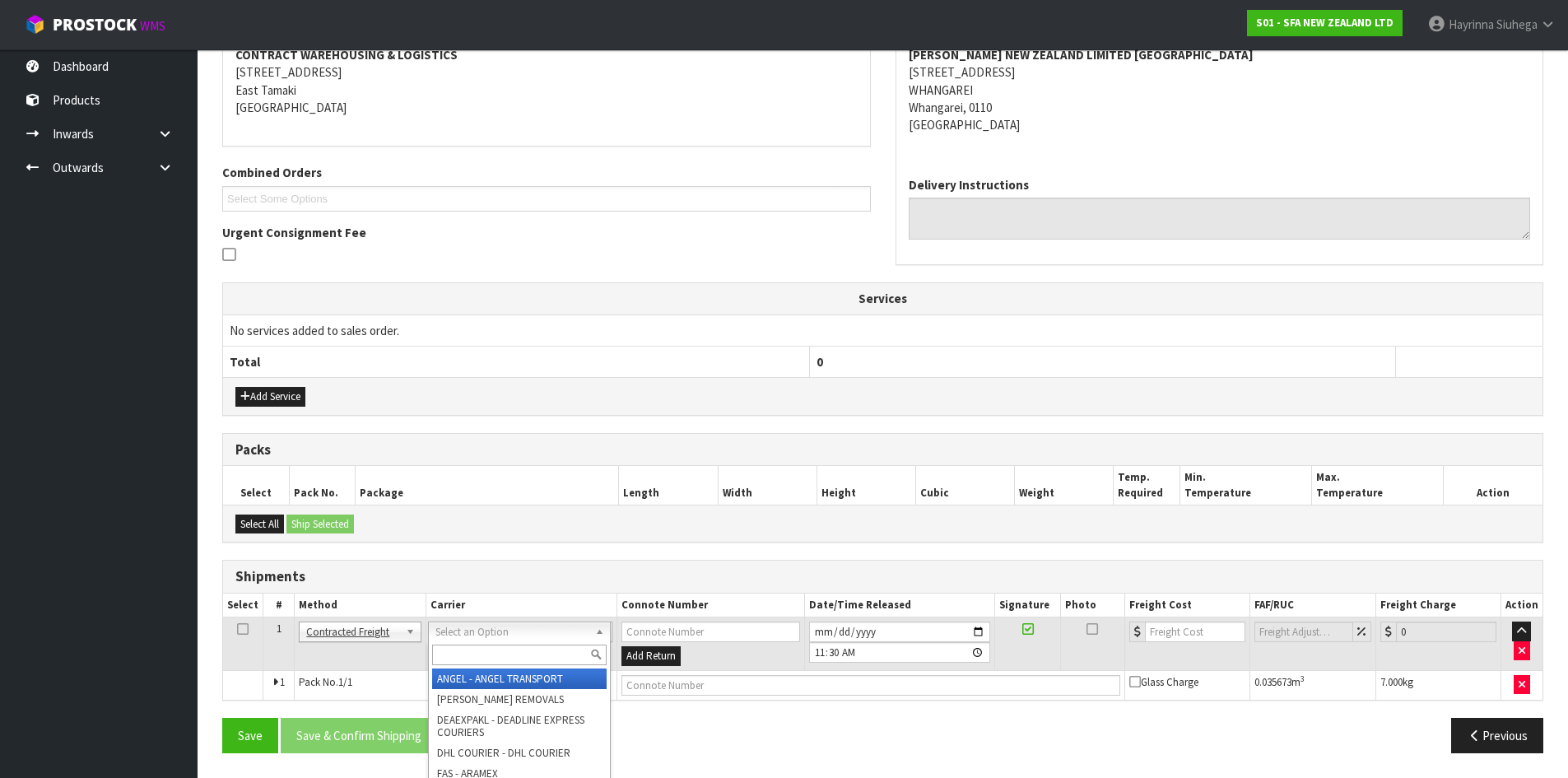
click at [465, 657] on input "text" at bounding box center [519, 654] width 174 height 20
type input "NZP"
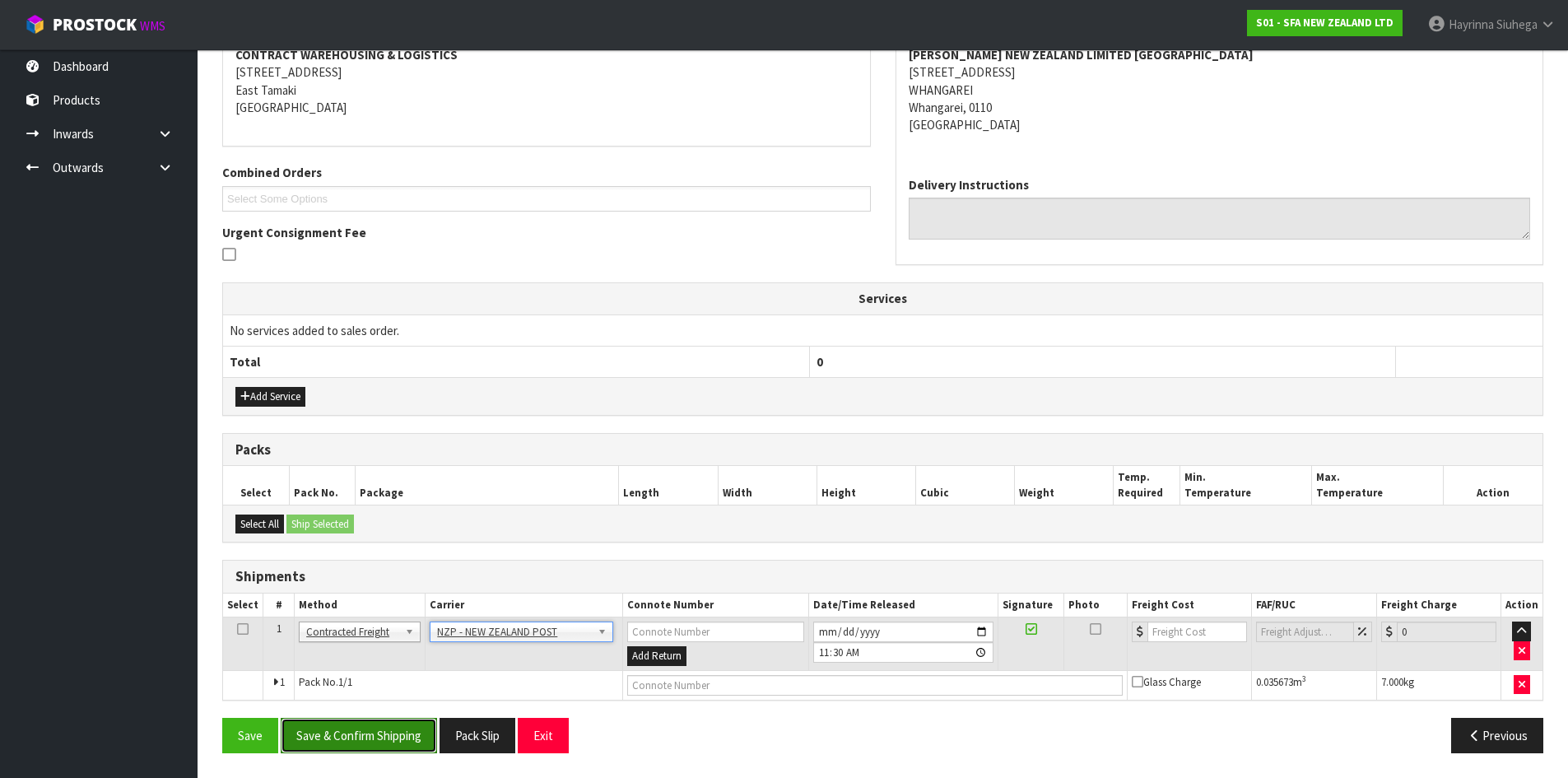
click at [381, 733] on button "Save & Confirm Shipping" at bounding box center [359, 736] width 157 height 35
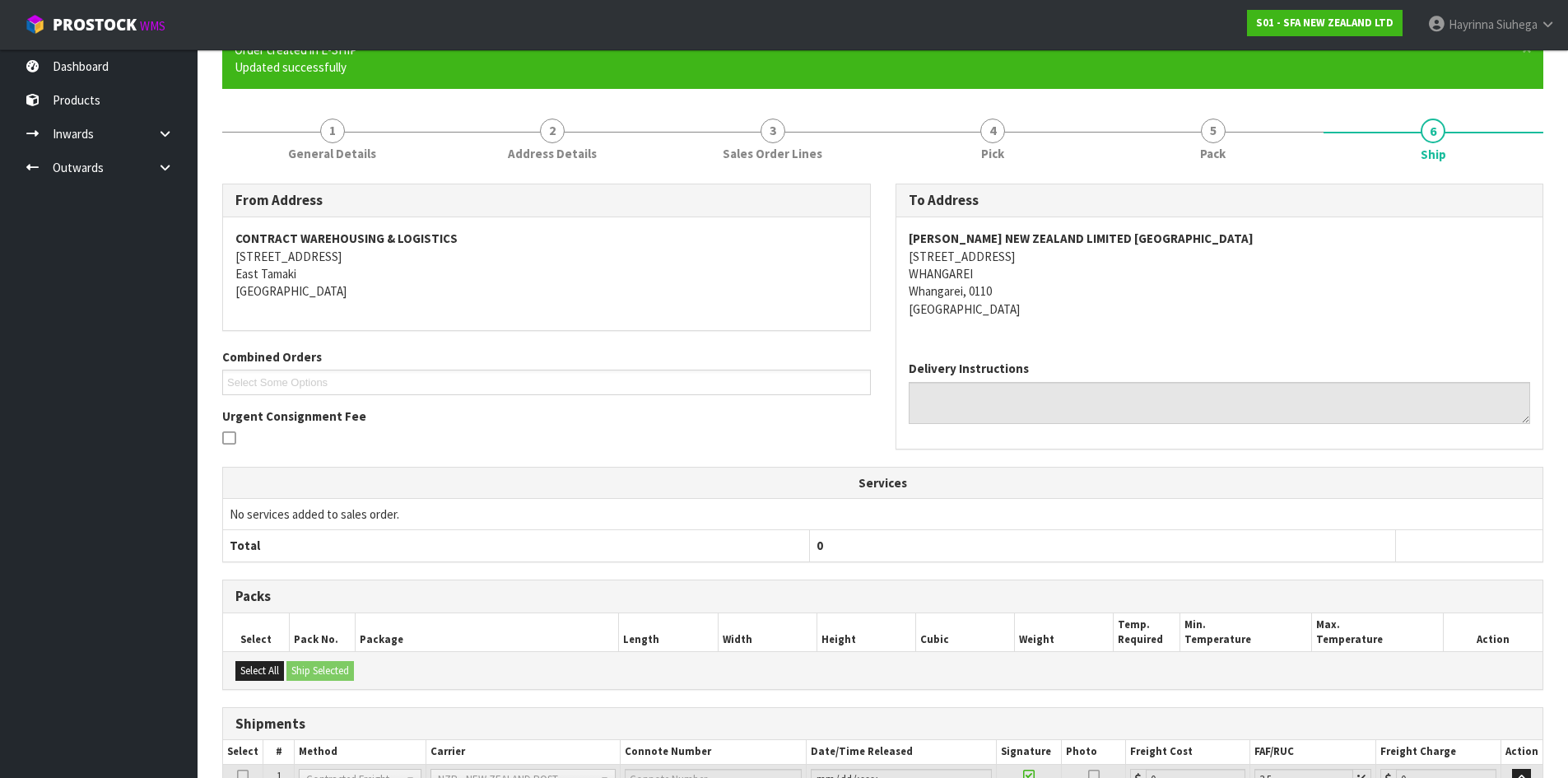
scroll to position [302, 0]
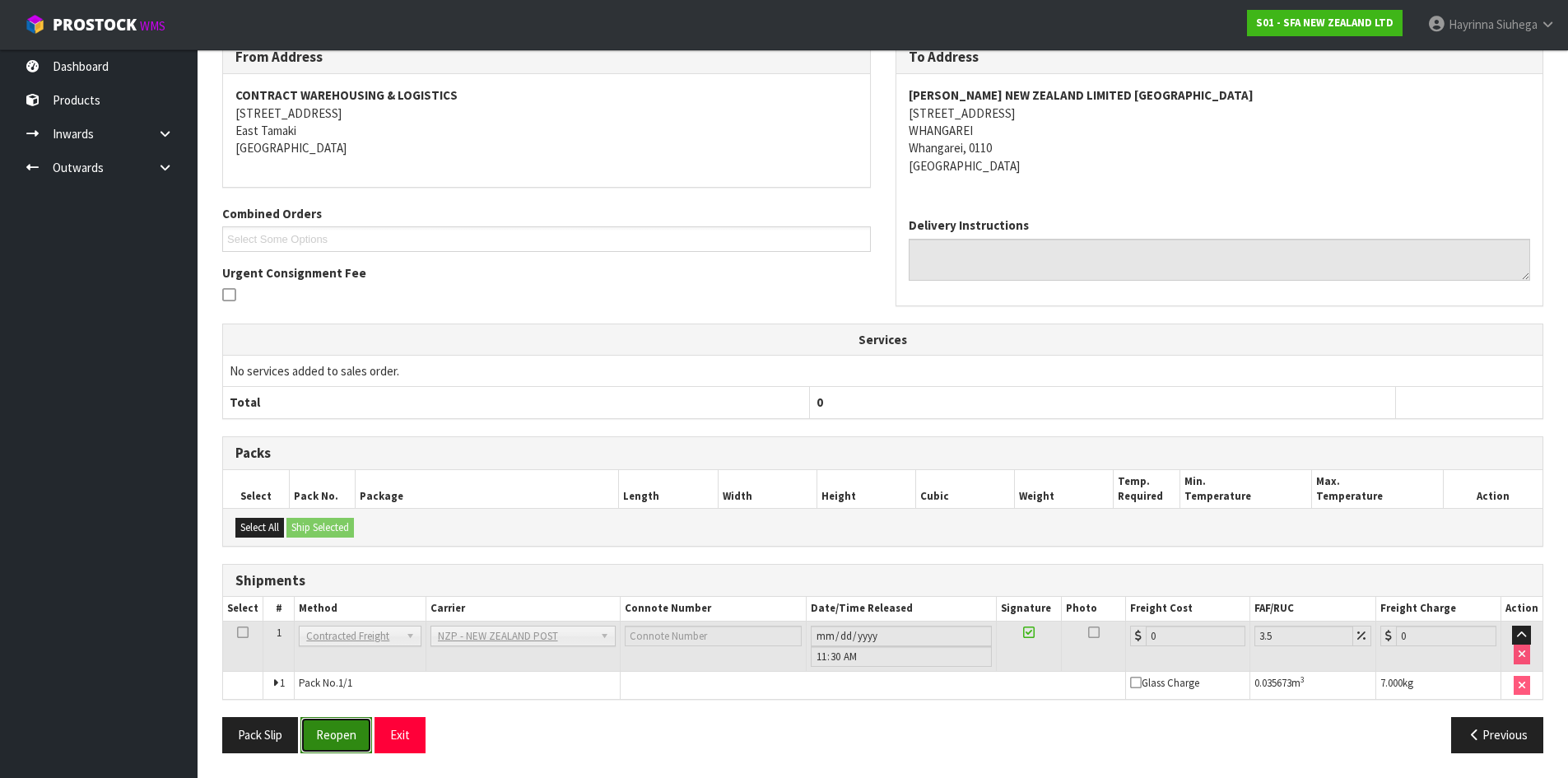
click at [330, 735] on button "Reopen" at bounding box center [335, 735] width 71 height 35
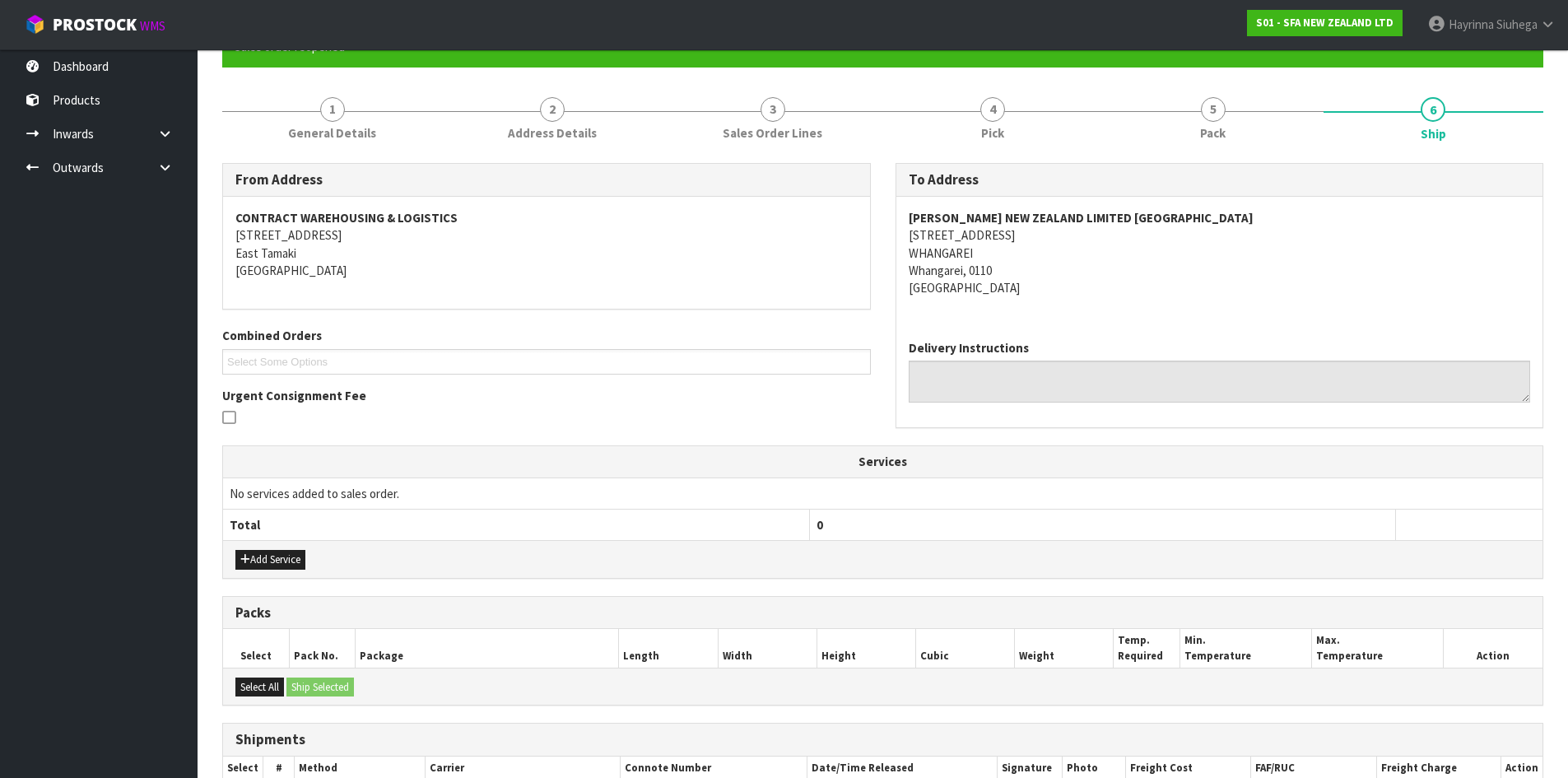
scroll to position [341, 0]
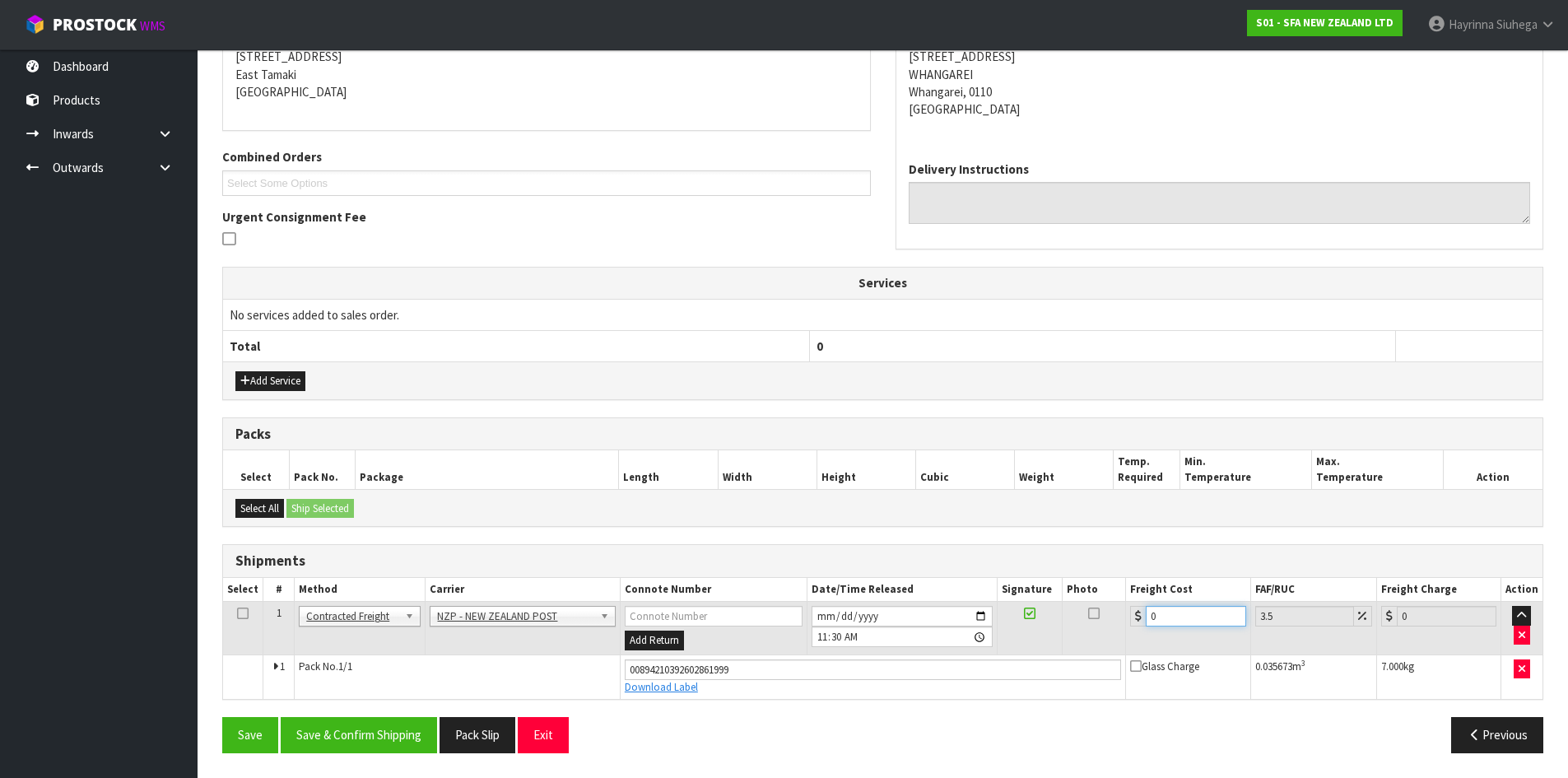
drag, startPoint x: 1167, startPoint y: 613, endPoint x: 1081, endPoint y: 599, distance: 87.1
click at [1095, 603] on tr "1 Client Local Pickup Customer Local Pickup Company Freight Contracted Freight …" at bounding box center [882, 628] width 1319 height 54
type input "4"
type input "4.14"
type input "4.3"
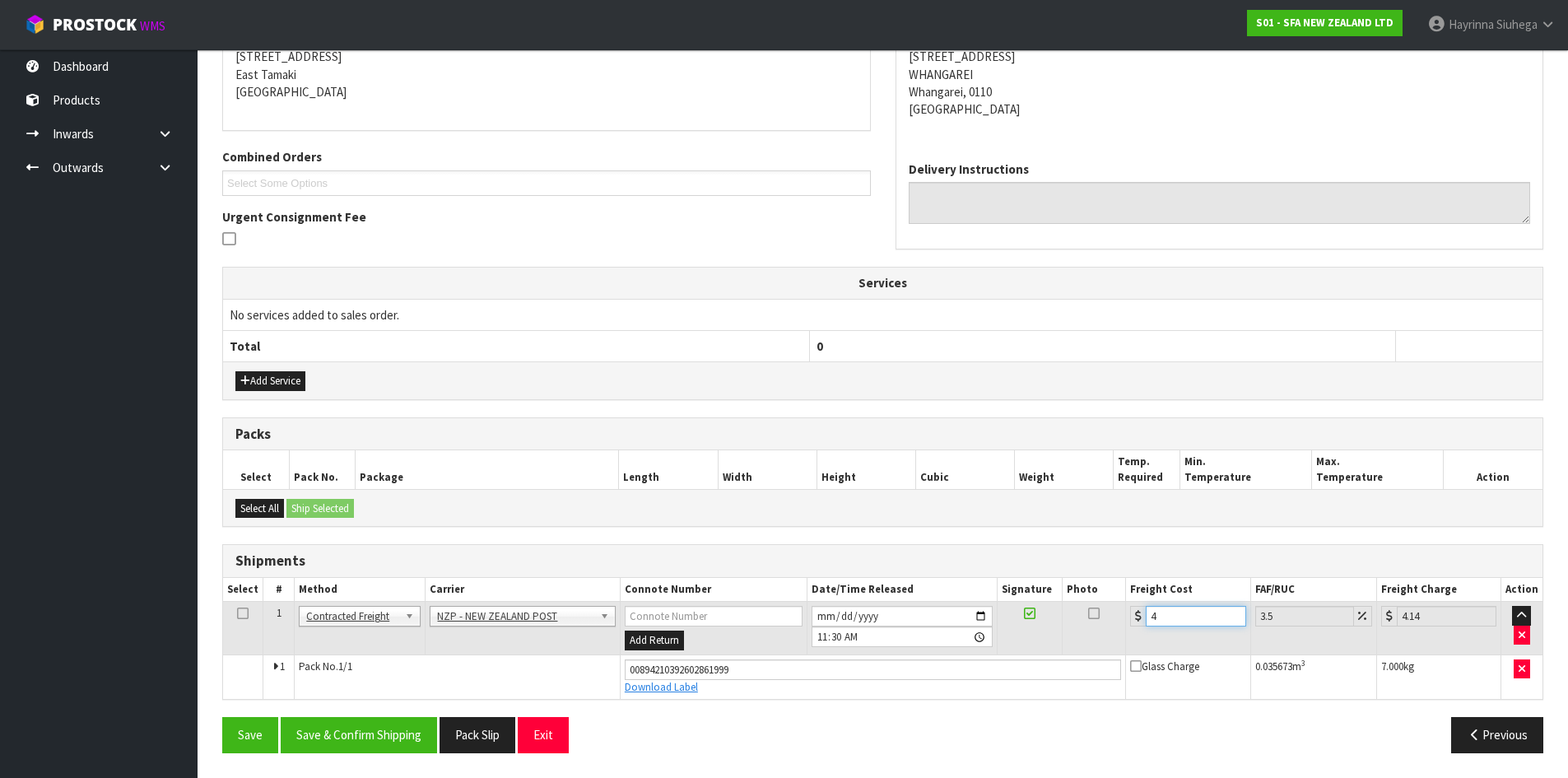
type input "4.45"
type input "4.33"
type input "4.48"
type input "4.33"
click at [223, 717] on button "Save" at bounding box center [251, 735] width 56 height 35
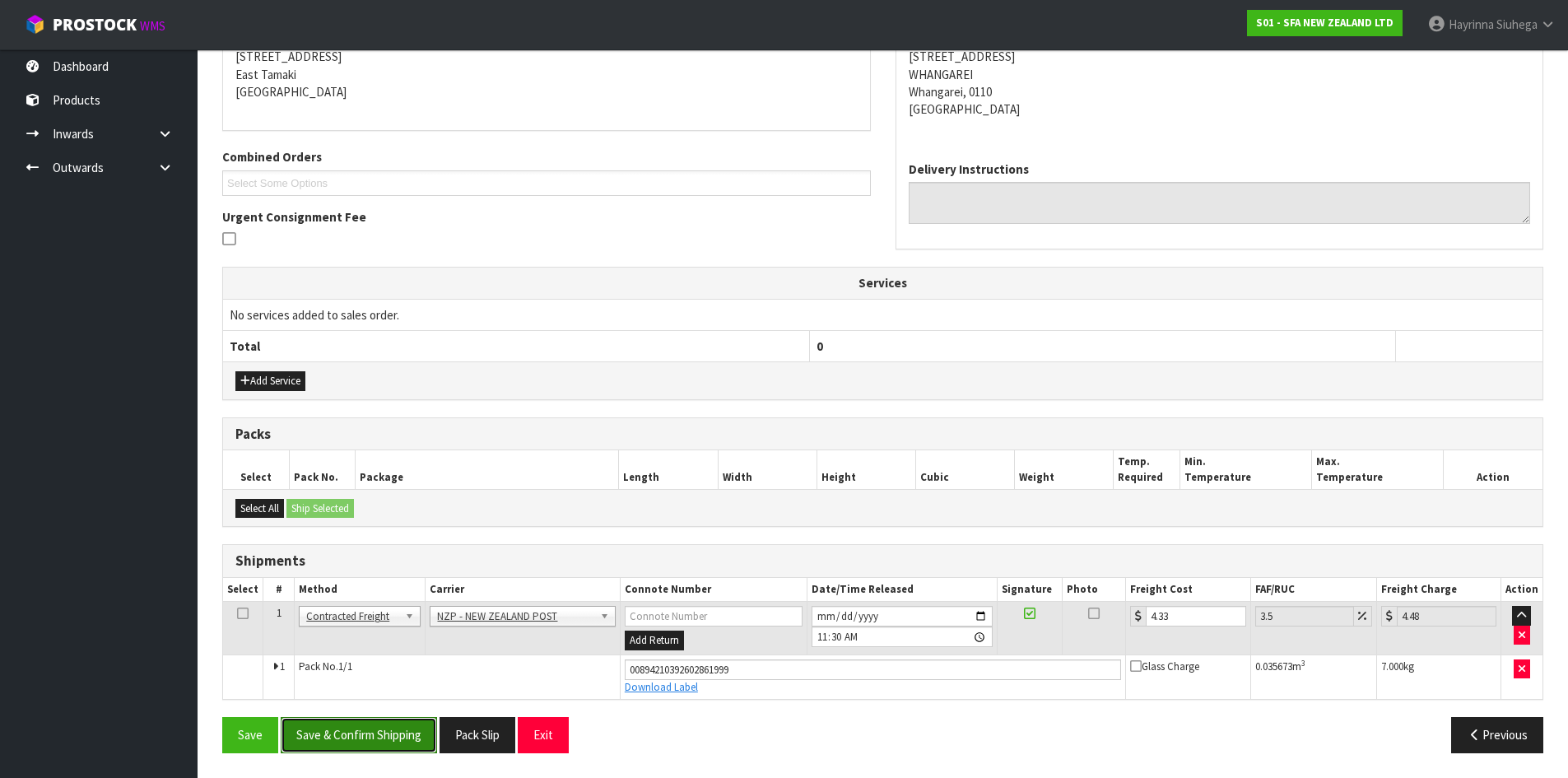
click at [361, 745] on button "Save & Confirm Shipping" at bounding box center [359, 735] width 157 height 35
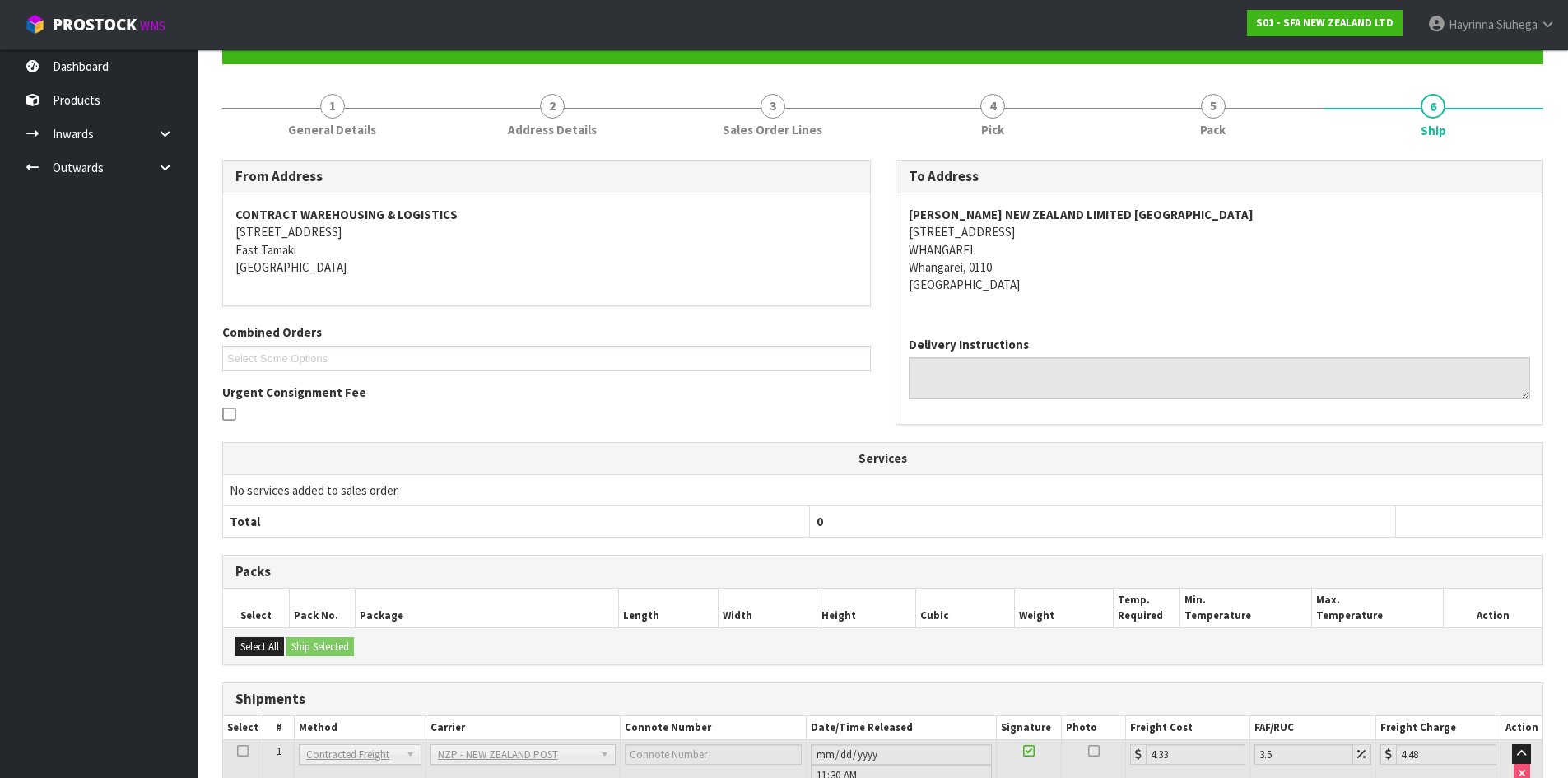
scroll to position [0, 0]
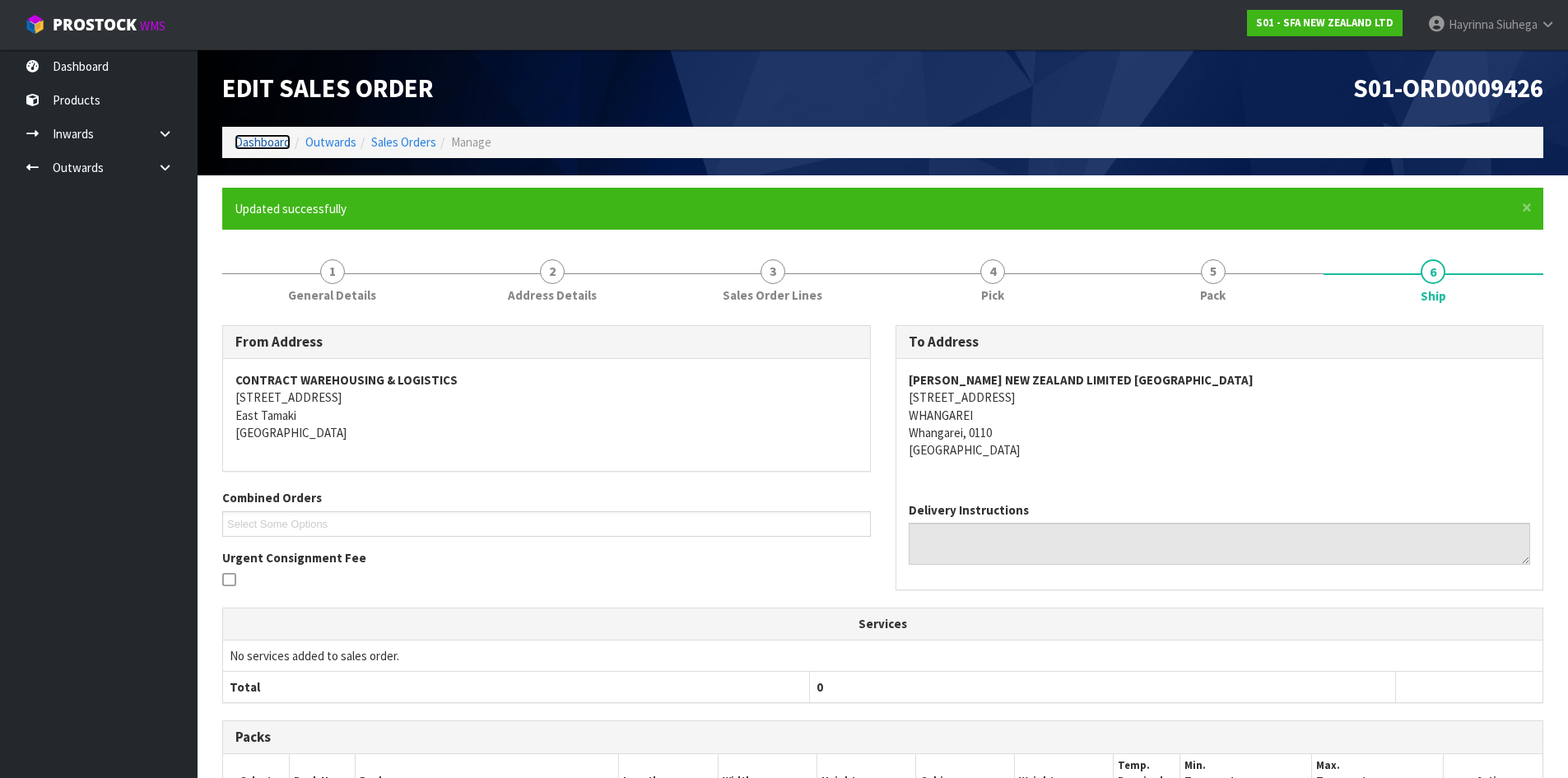
click at [255, 149] on link "Dashboard" at bounding box center [263, 142] width 56 height 16
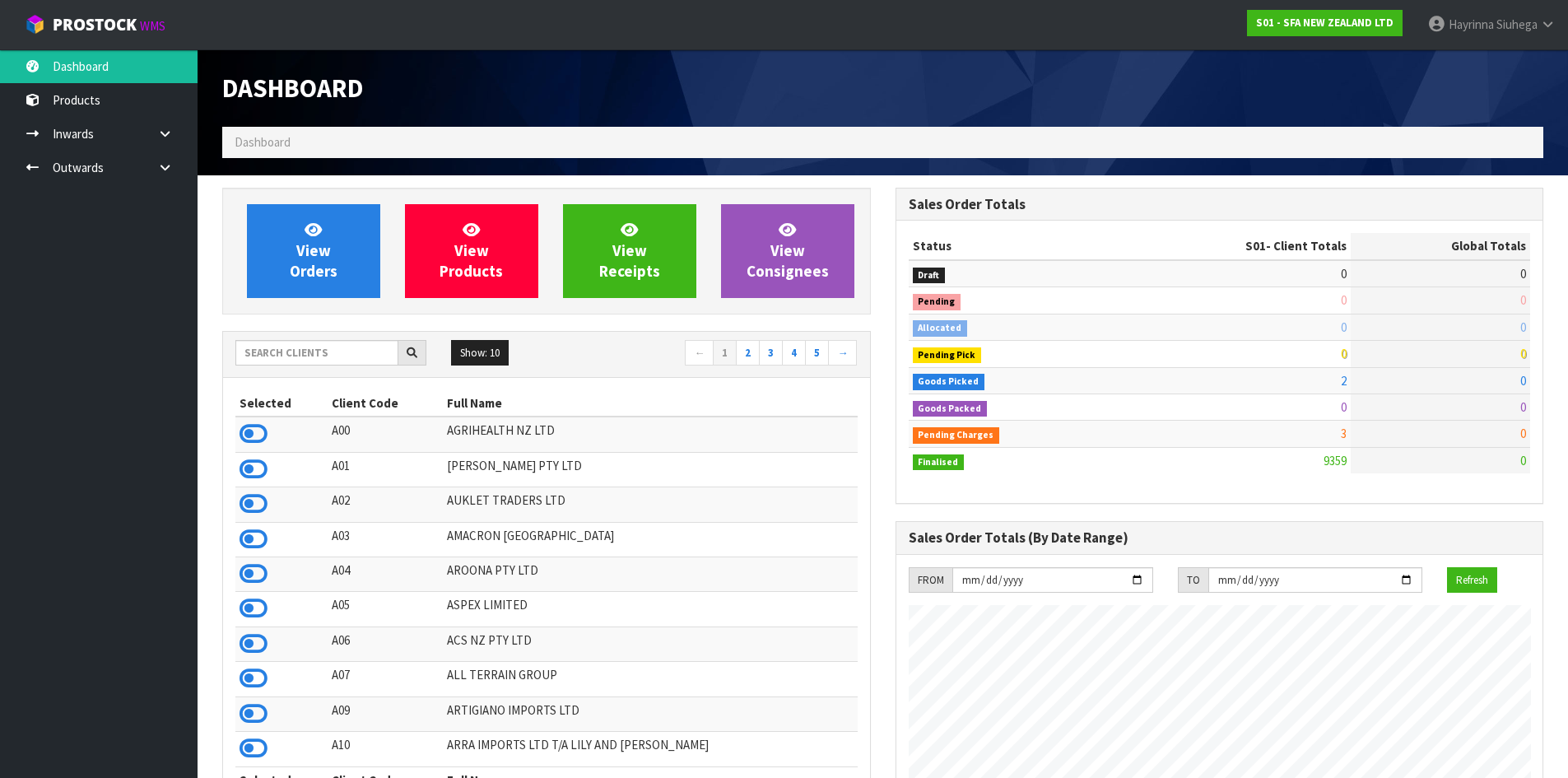
scroll to position [1247, 672]
click at [292, 224] on link "View Orders" at bounding box center [314, 251] width 134 height 94
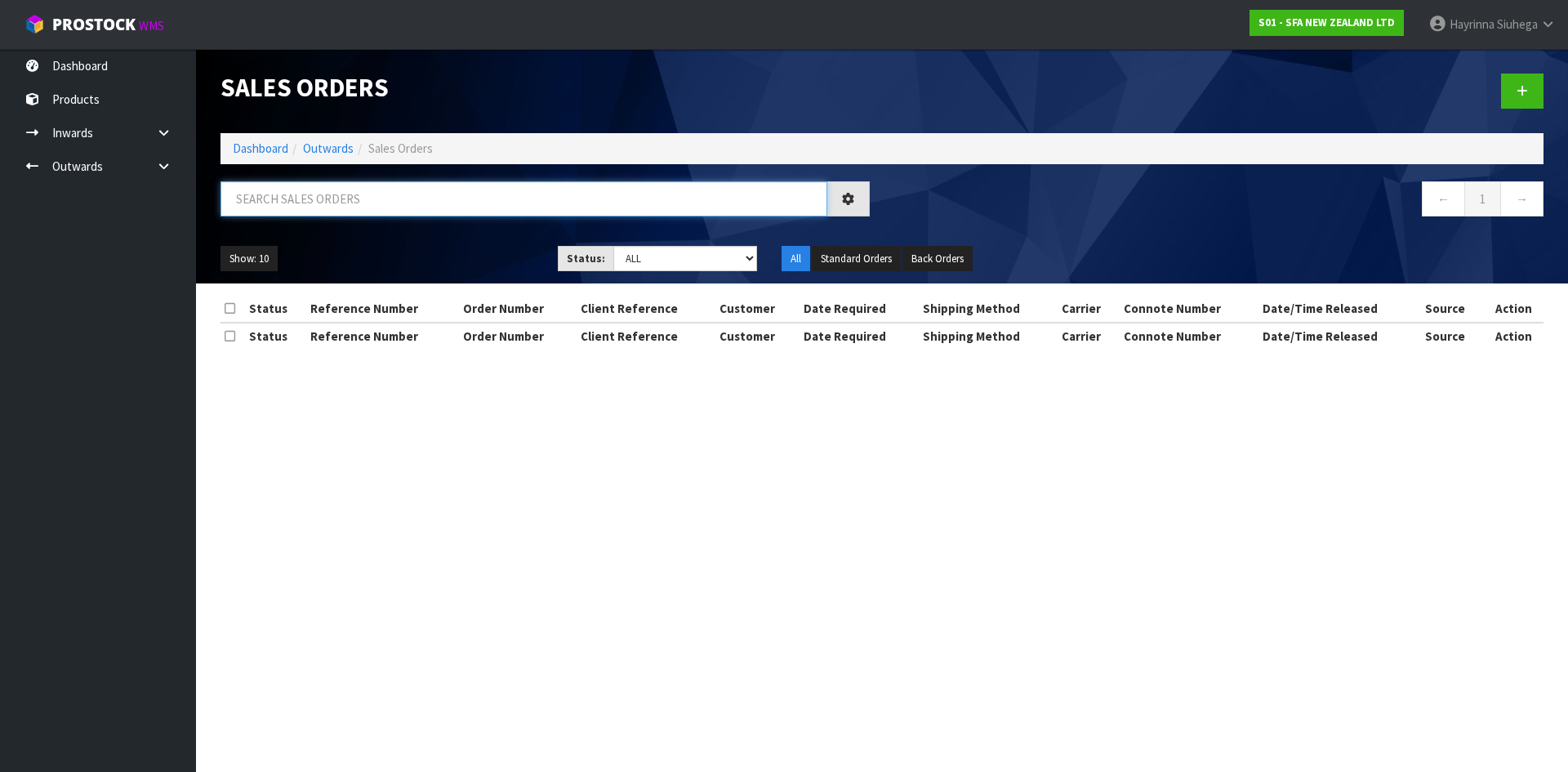
drag, startPoint x: 320, startPoint y: 203, endPoint x: 294, endPoint y: 221, distance: 31.6
click at [327, 208] on input "text" at bounding box center [524, 199] width 607 height 35
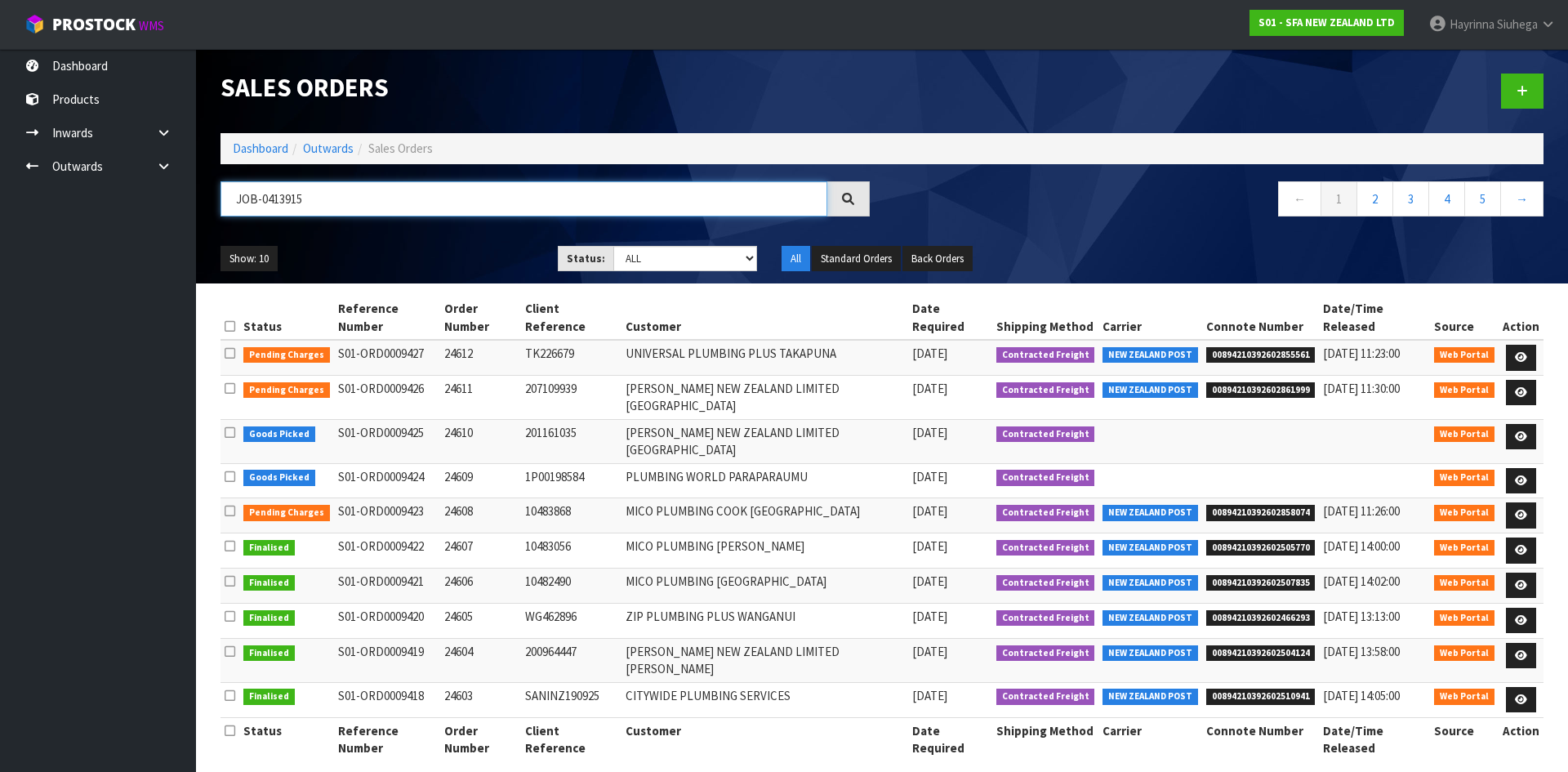
type input "JOB-0413915"
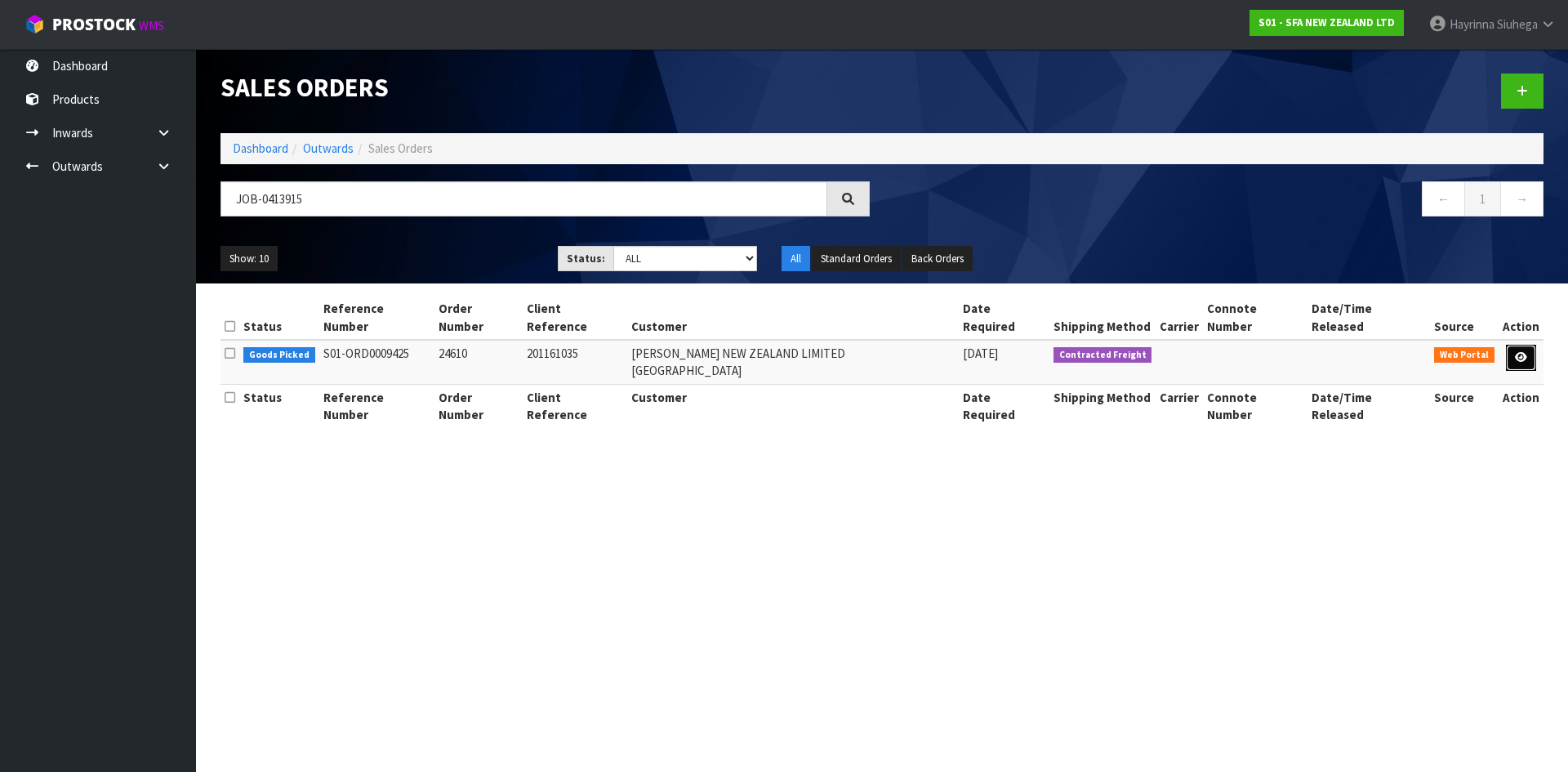
click at [1523, 352] on icon at bounding box center [1521, 357] width 12 height 10
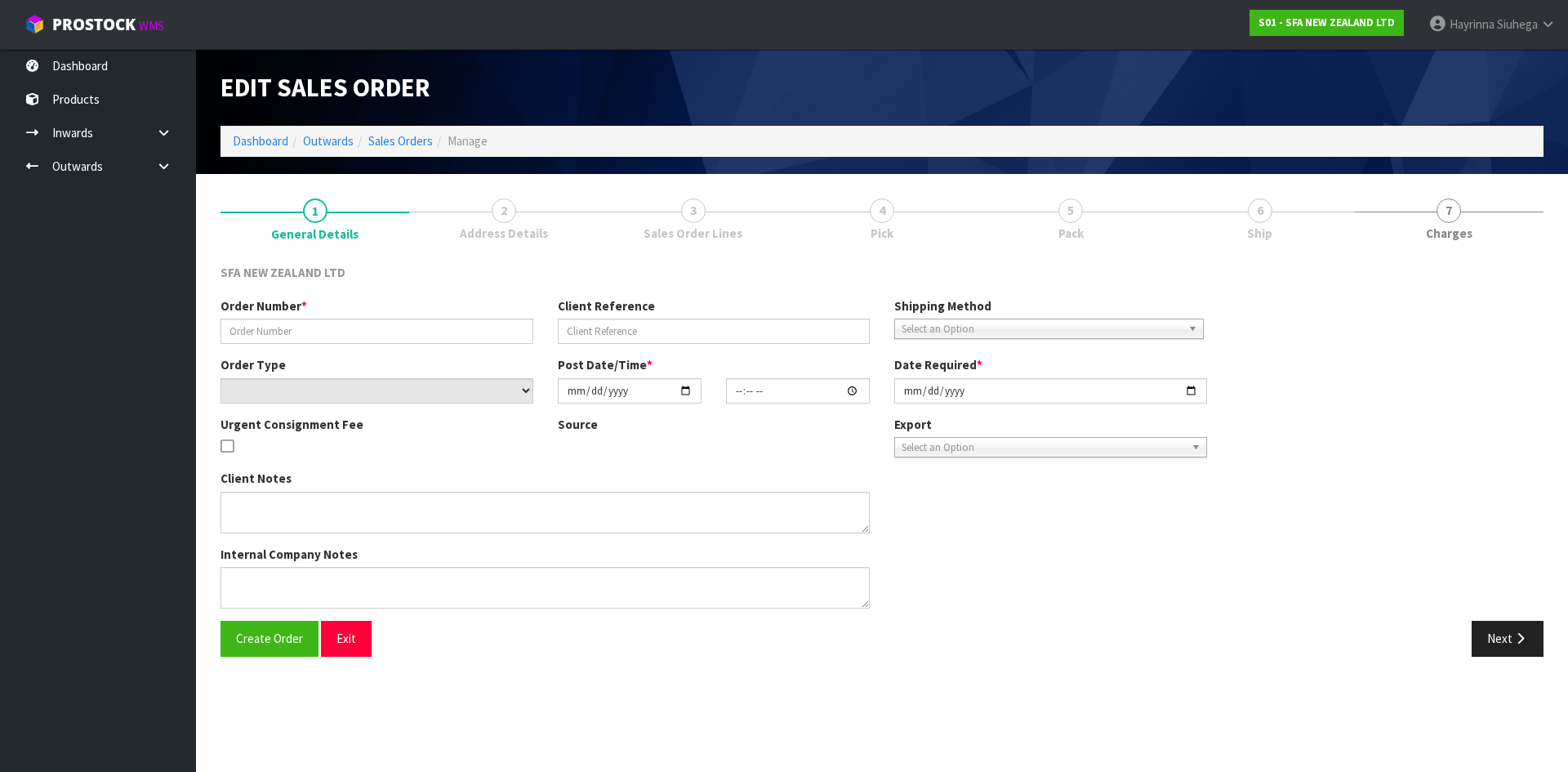
type input "24610"
type input "201161035"
select select "number:0"
type input "[DATE]"
type input "09:40:00.000"
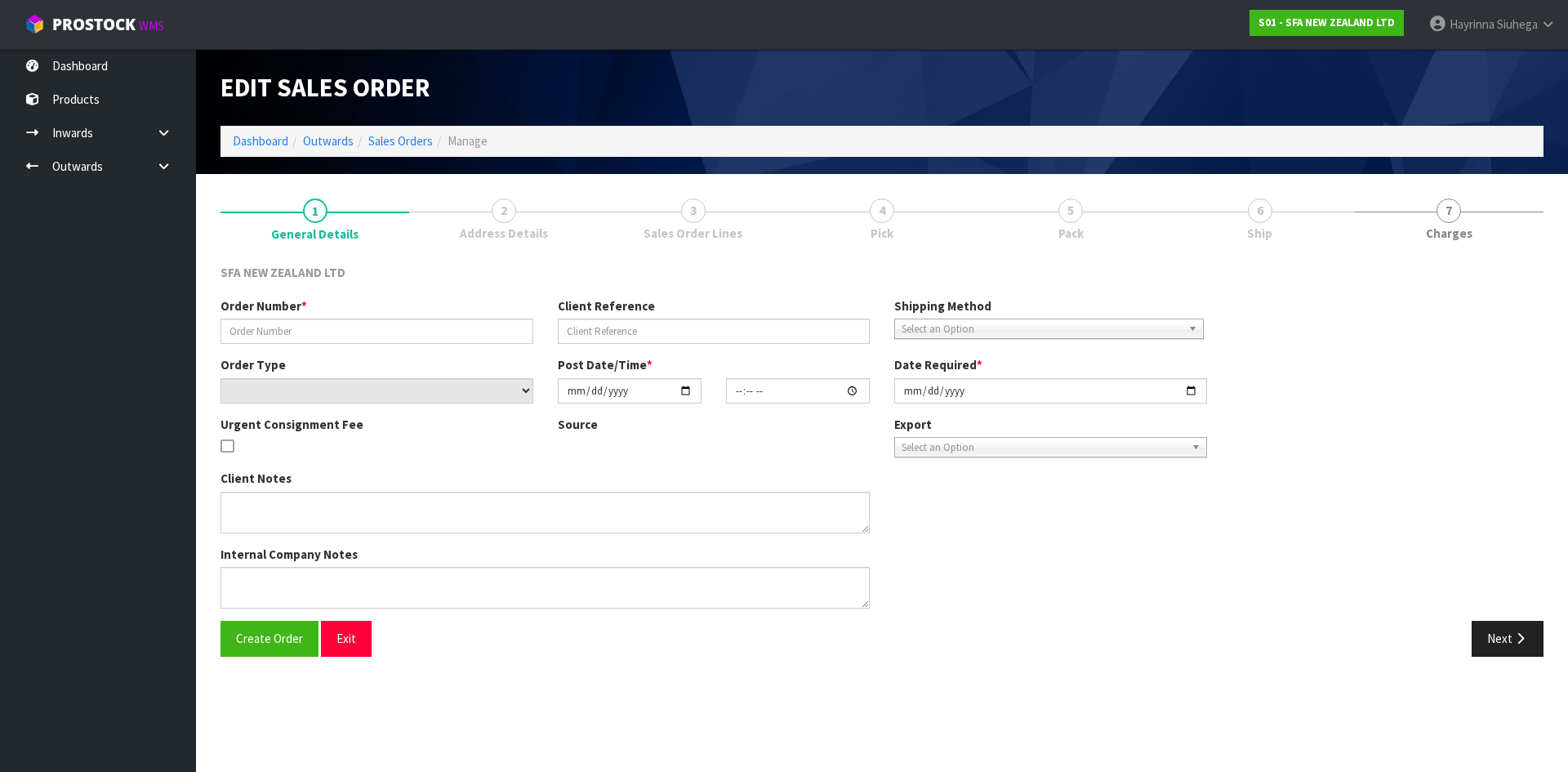
type input "[DATE]"
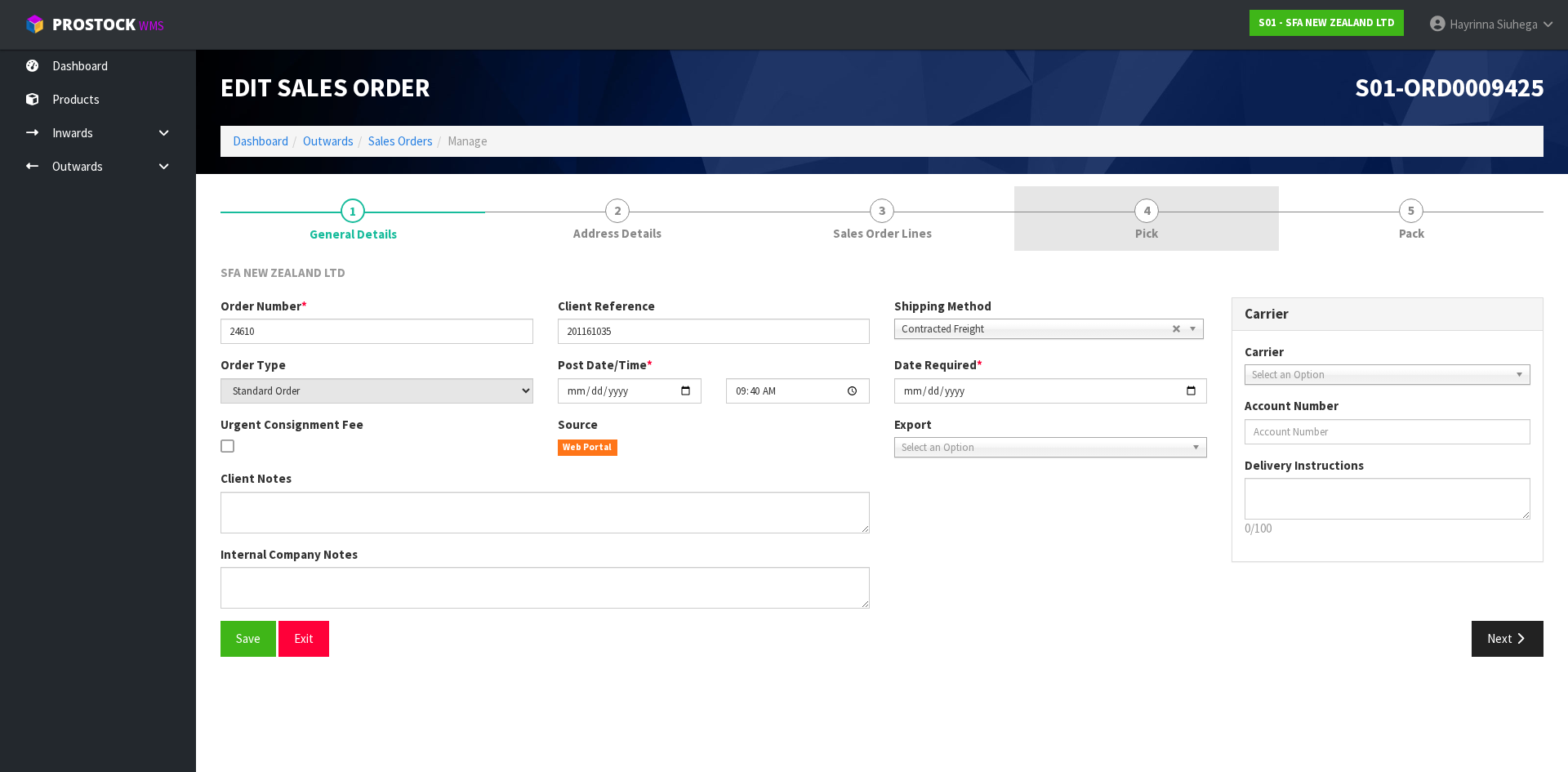
click at [1228, 215] on link "4 Pick" at bounding box center [1146, 218] width 265 height 65
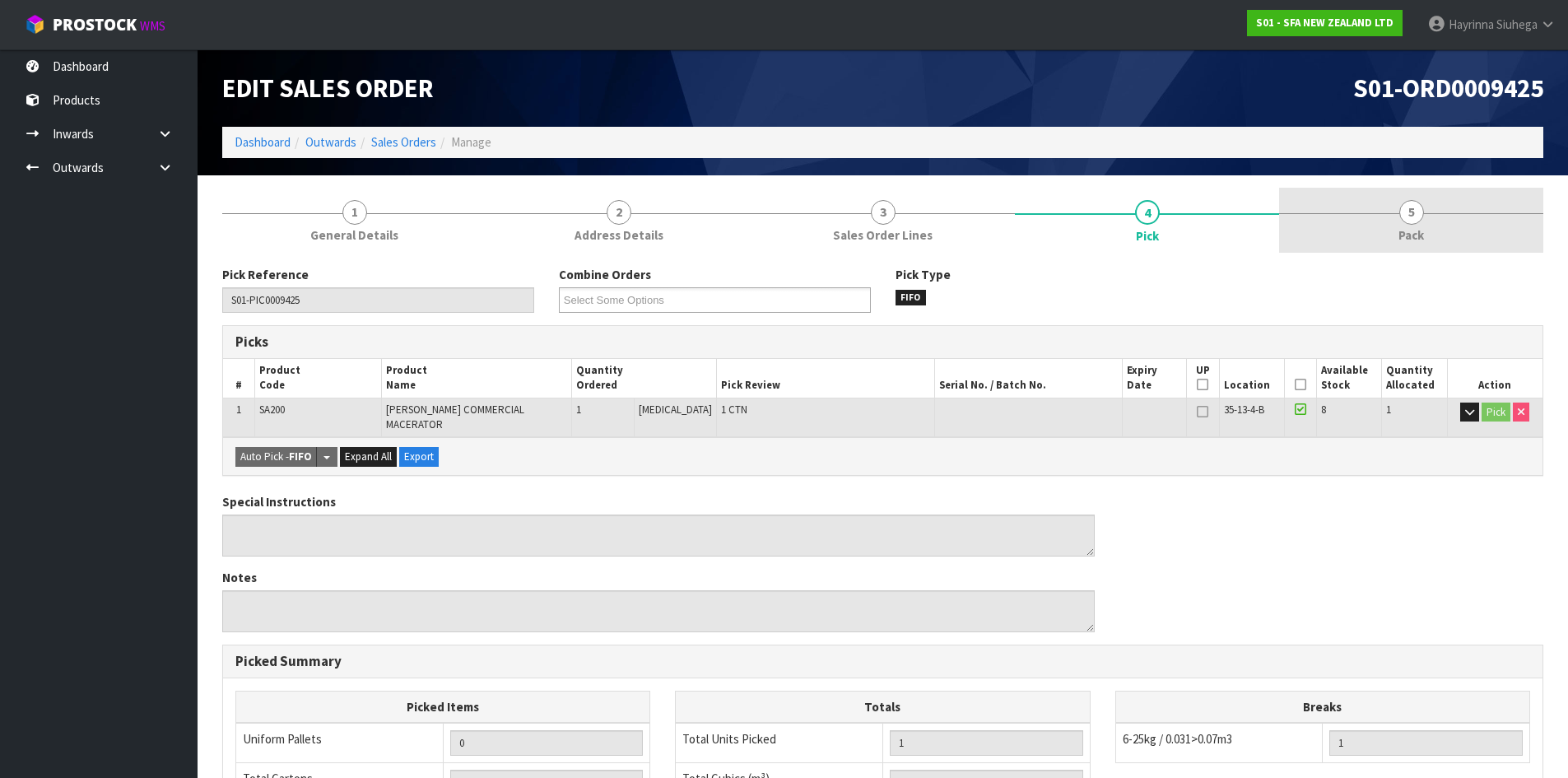
click at [1489, 236] on link "5 Pack" at bounding box center [1411, 220] width 264 height 65
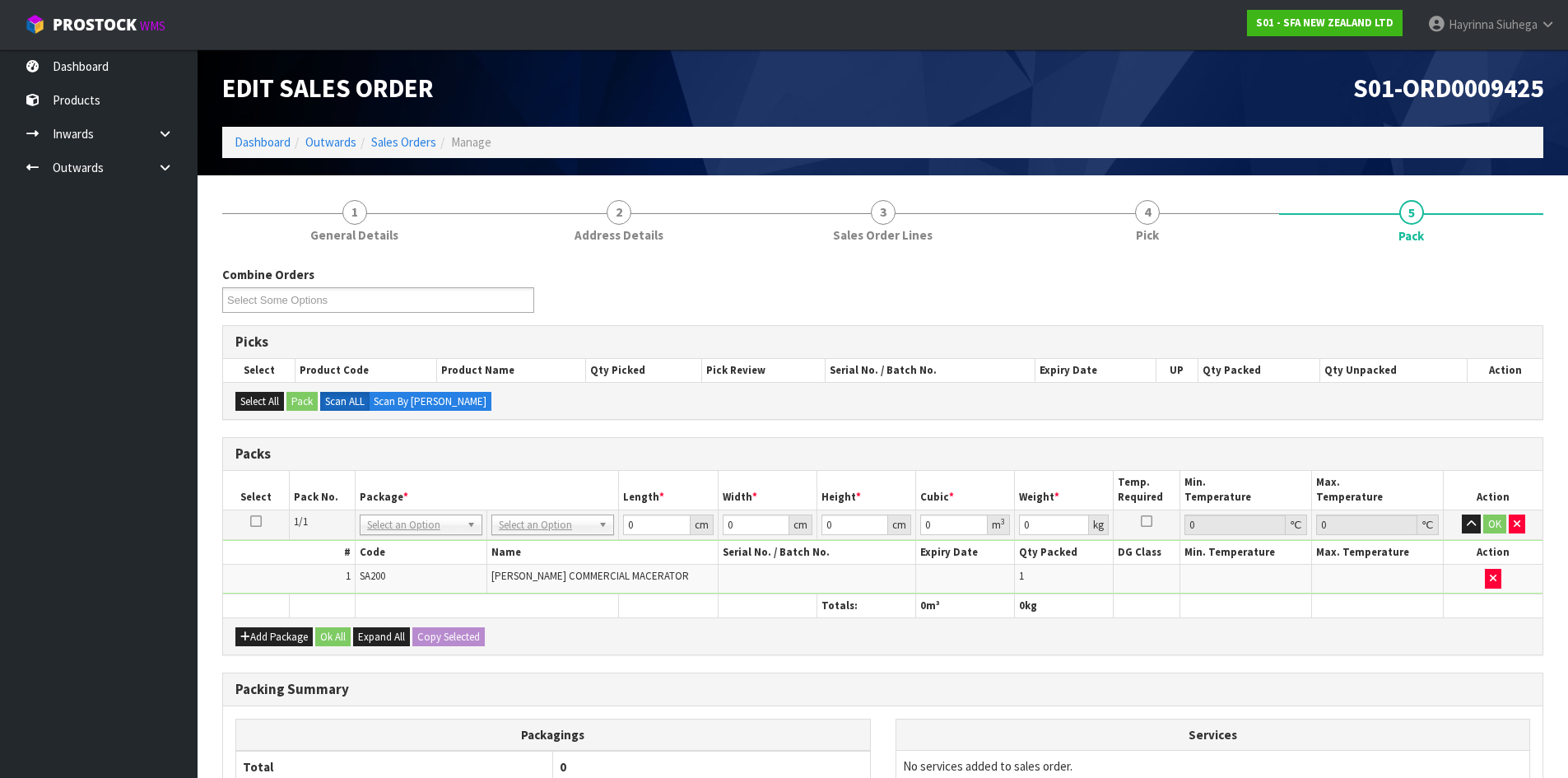
drag, startPoint x: 541, startPoint y: 519, endPoint x: 548, endPoint y: 527, distance: 10.6
click at [629, 523] on input "0" at bounding box center [656, 525] width 67 height 20
type input "47"
type input "23"
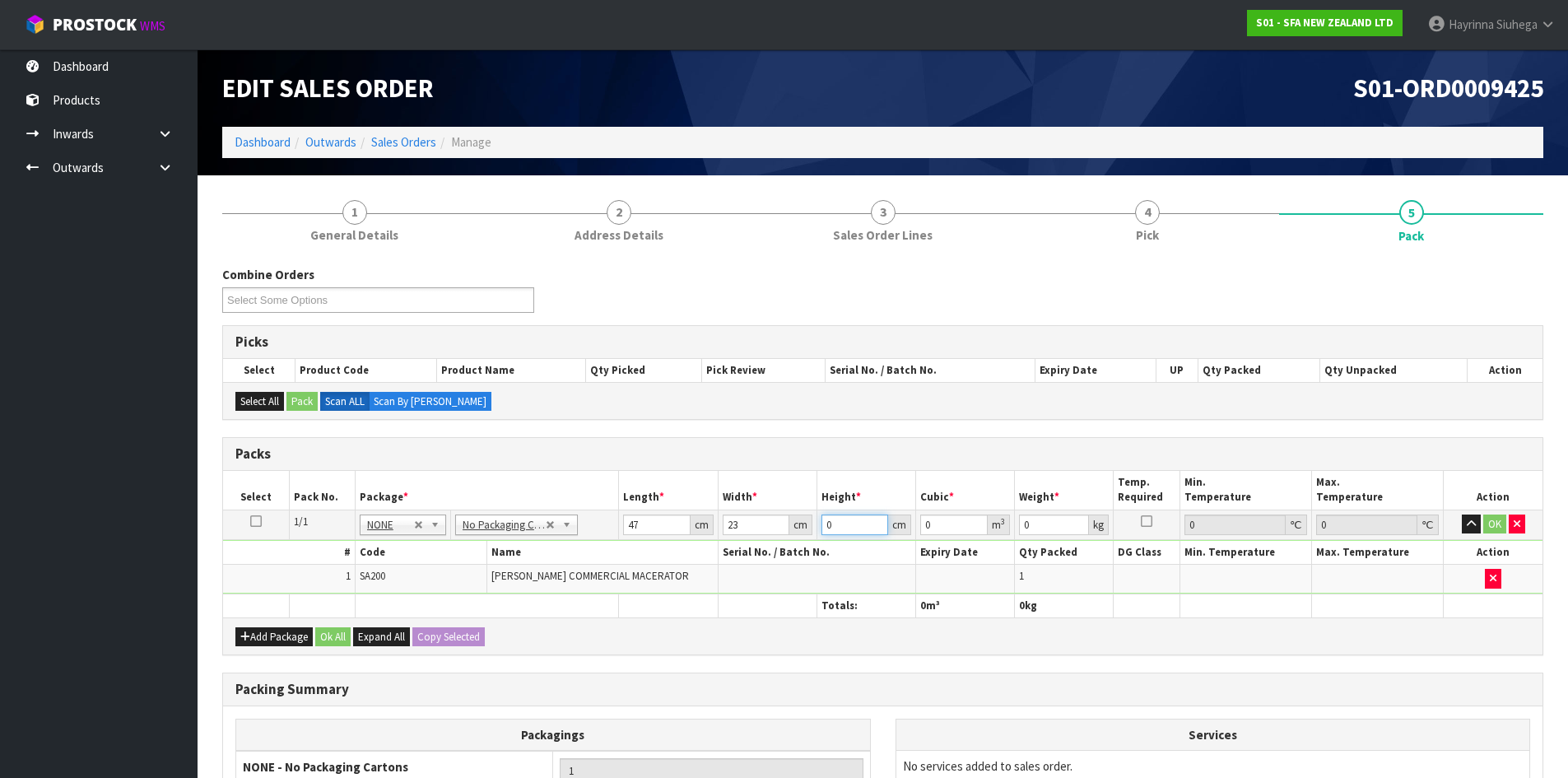
type input "3"
type input "0.003243"
type input "33"
type input "0.035673"
type input "33"
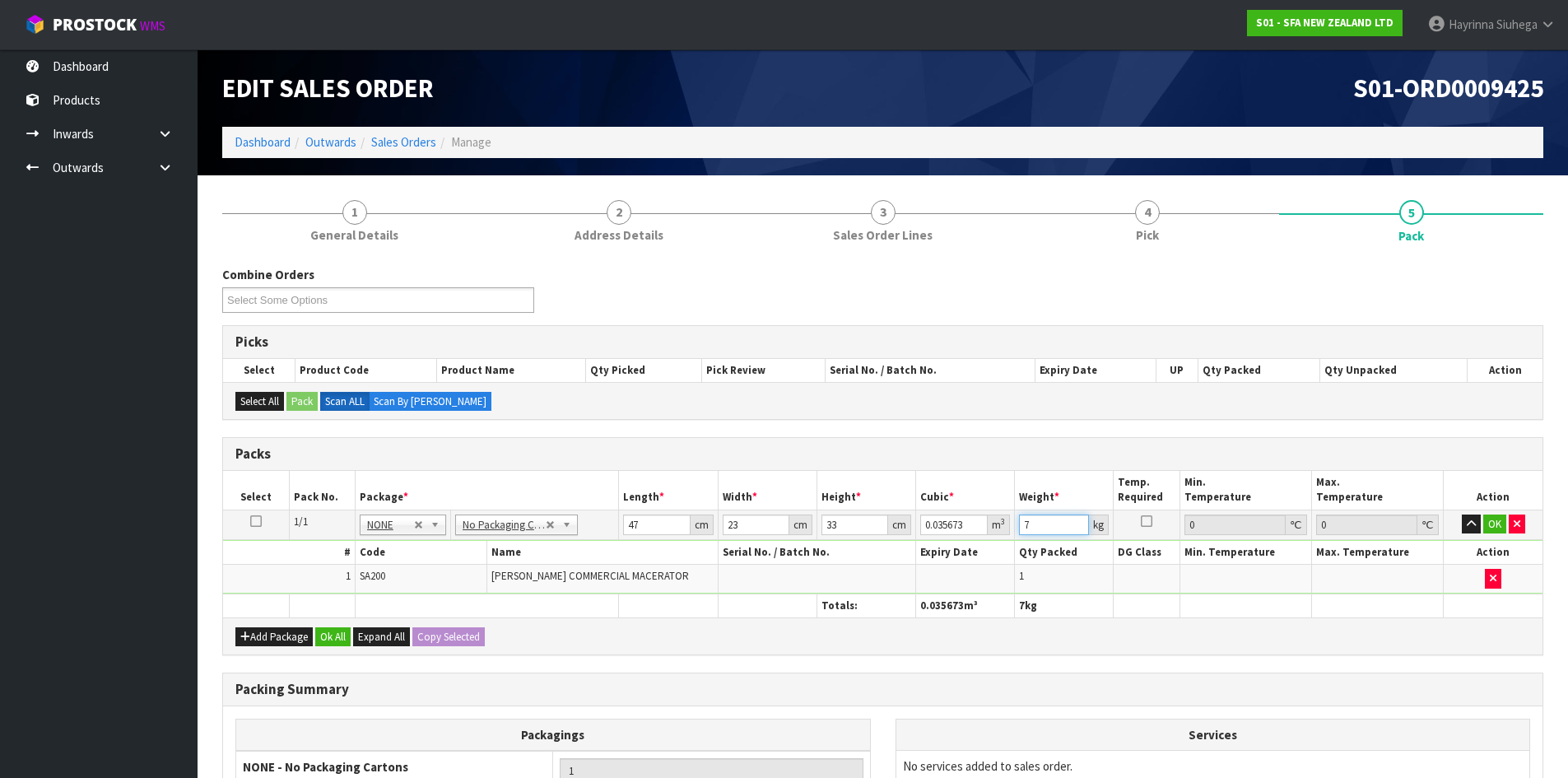
type input "7"
click button "OK" at bounding box center [1495, 525] width 23 height 19
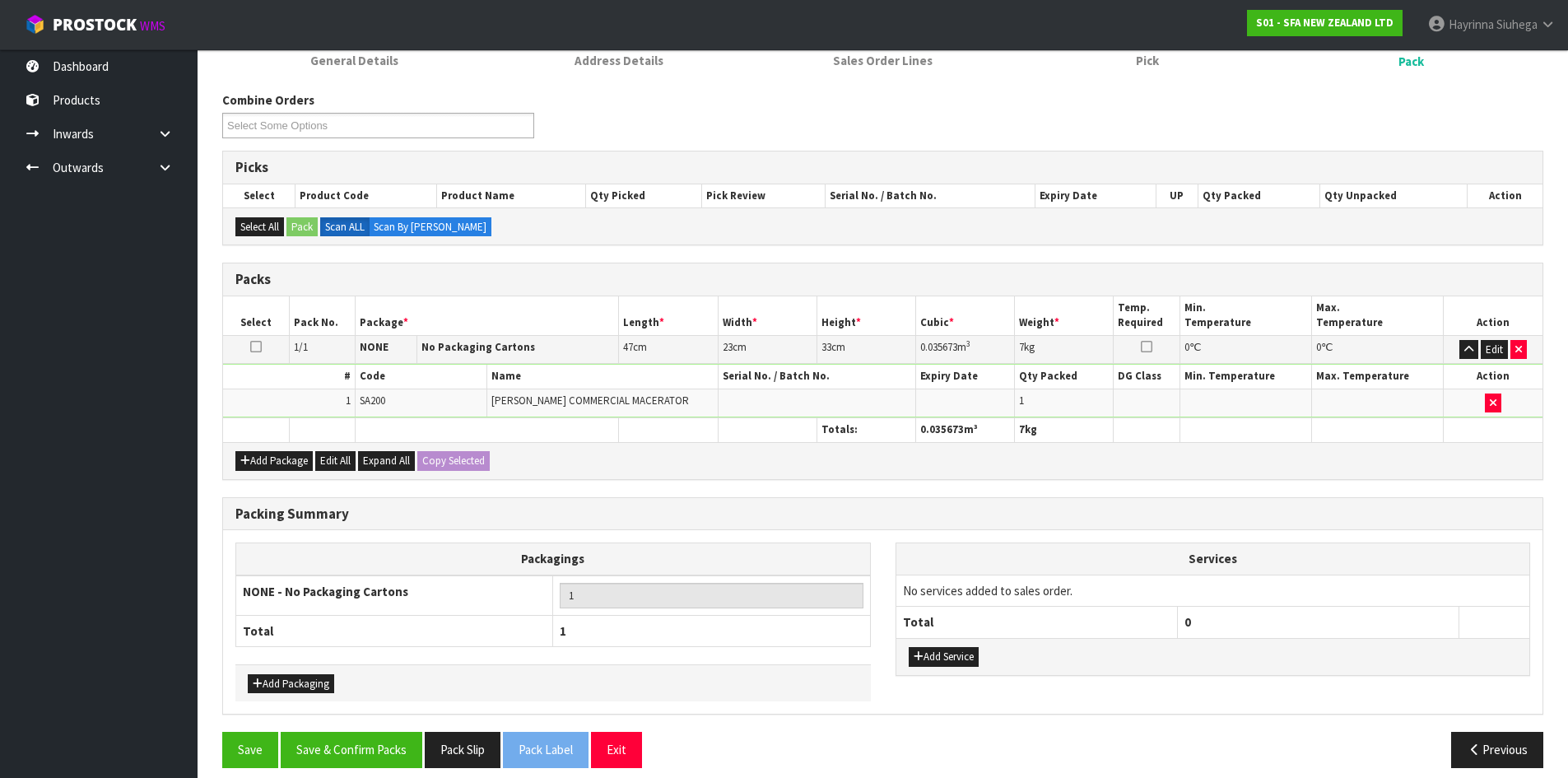
scroll to position [189, 0]
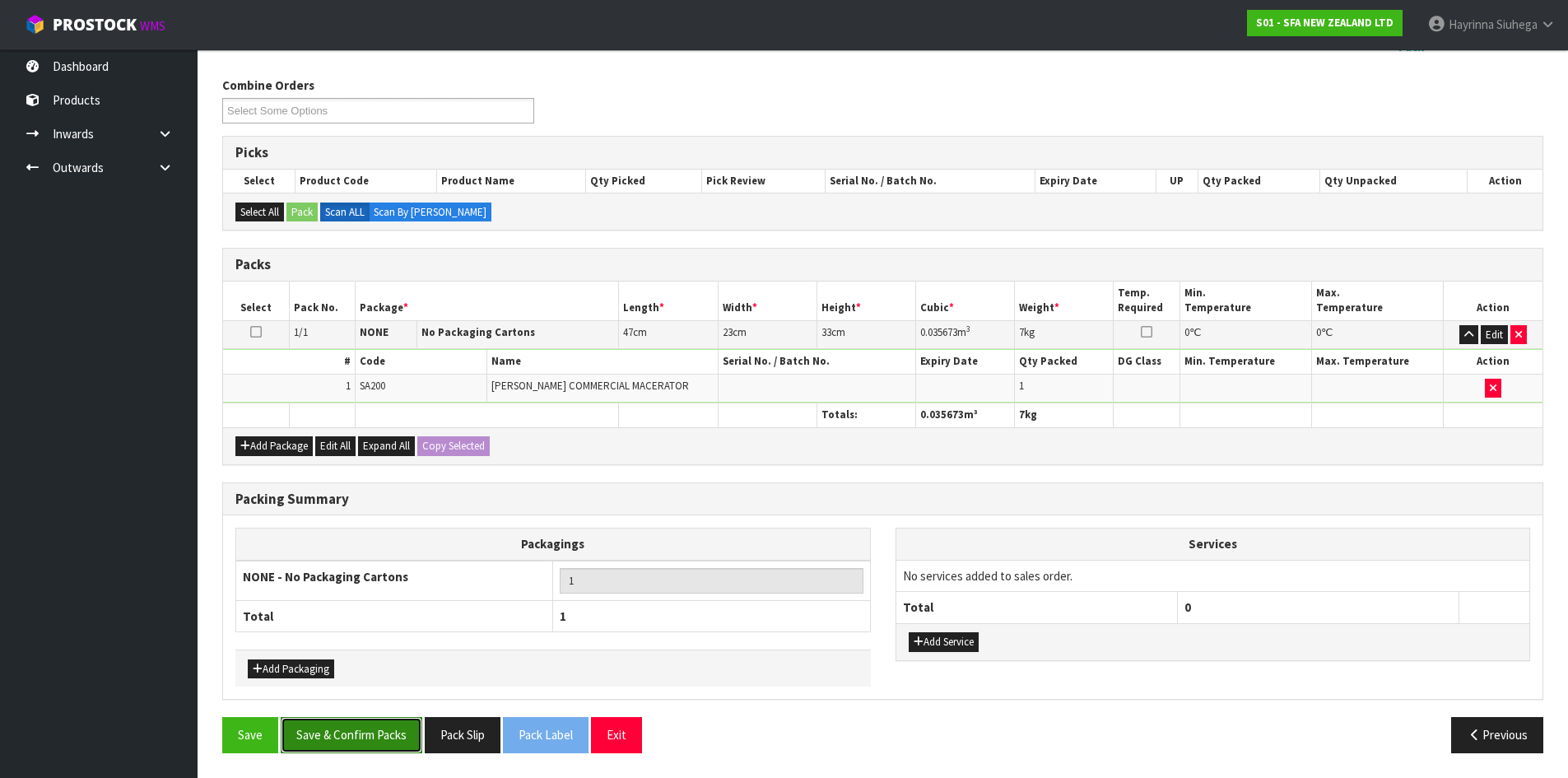
click at [389, 724] on button "Save & Confirm Packs" at bounding box center [351, 735] width 142 height 35
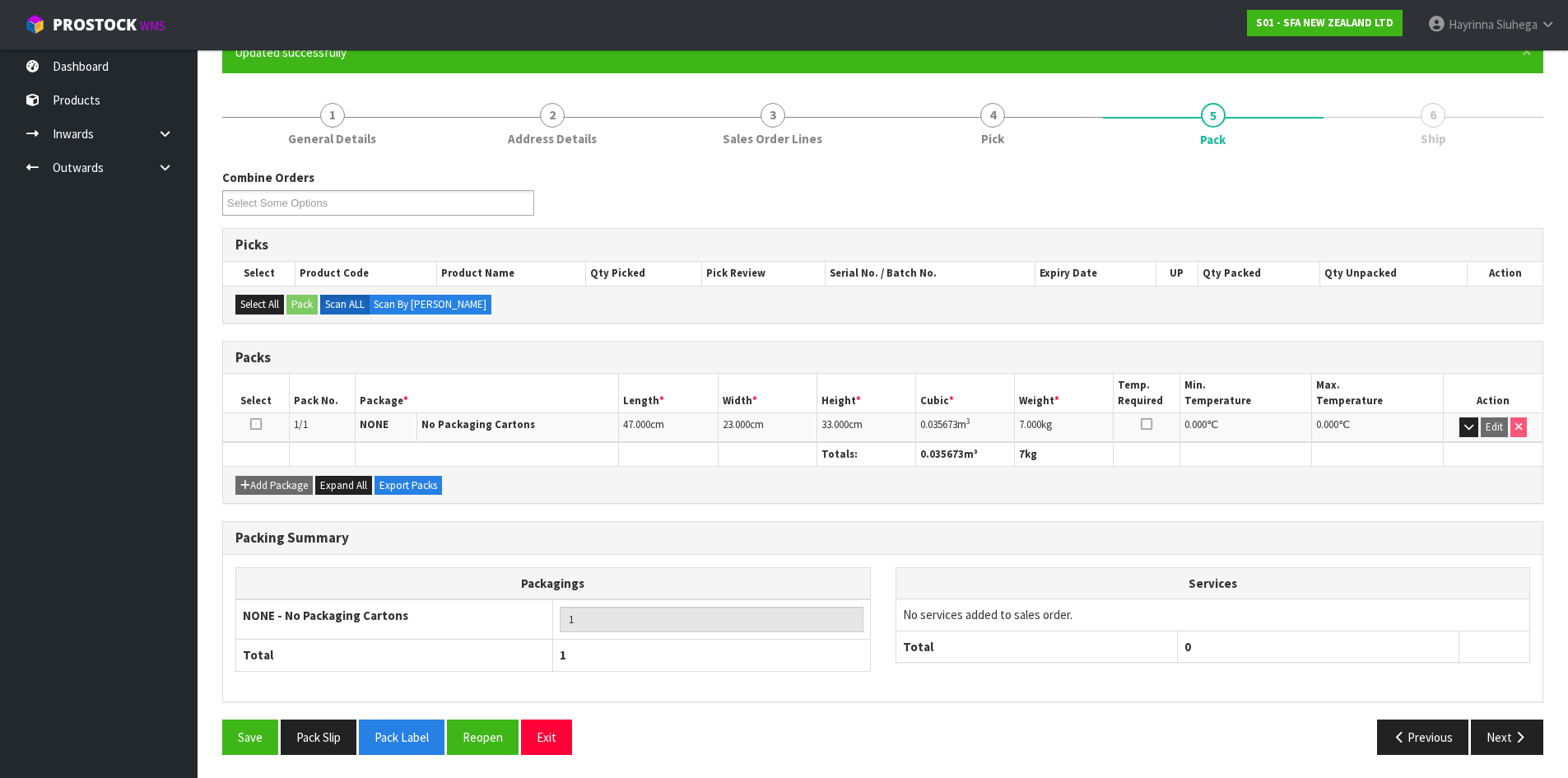
scroll to position [158, 0]
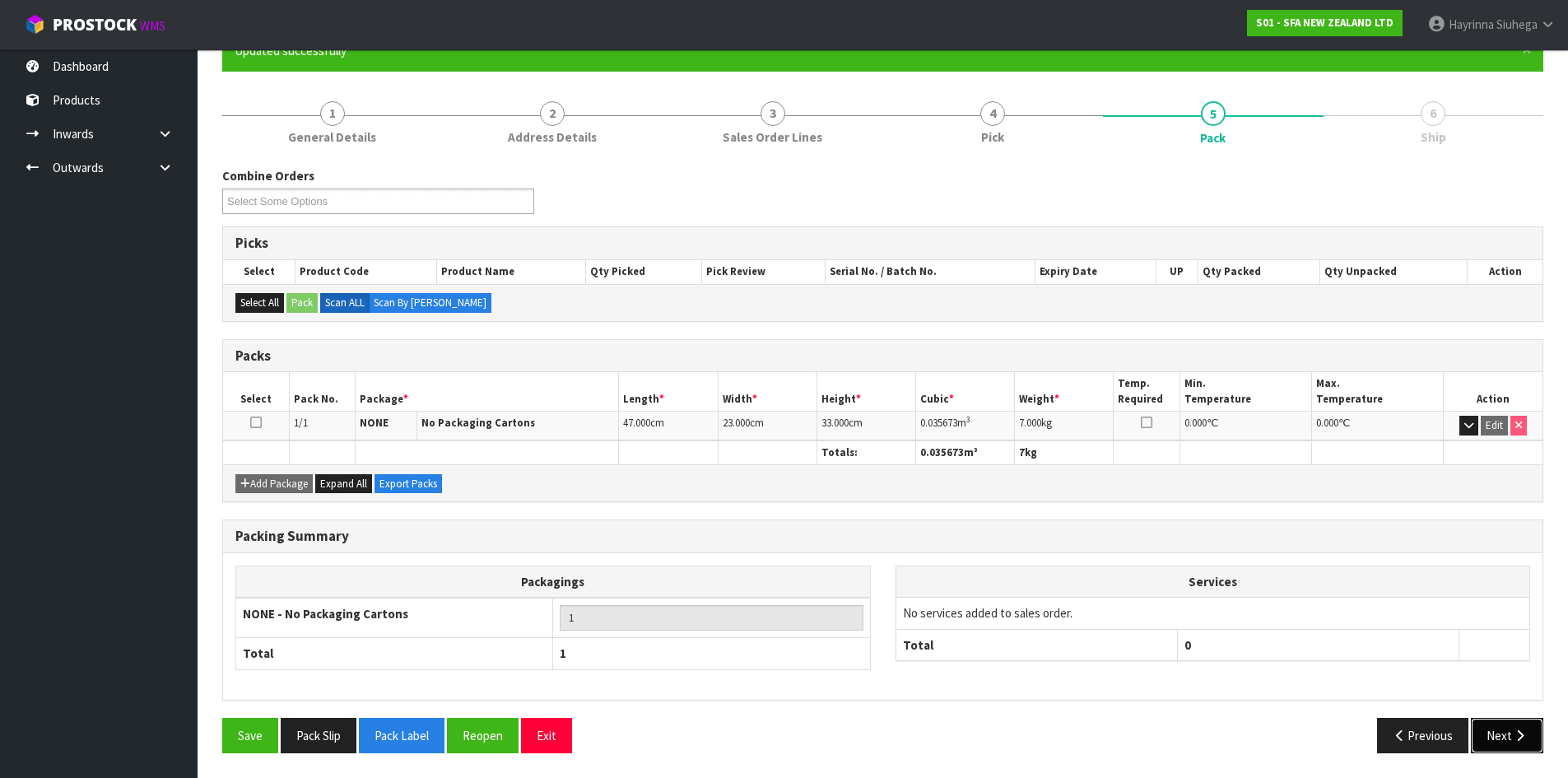
click at [1499, 735] on button "Next" at bounding box center [1507, 736] width 72 height 35
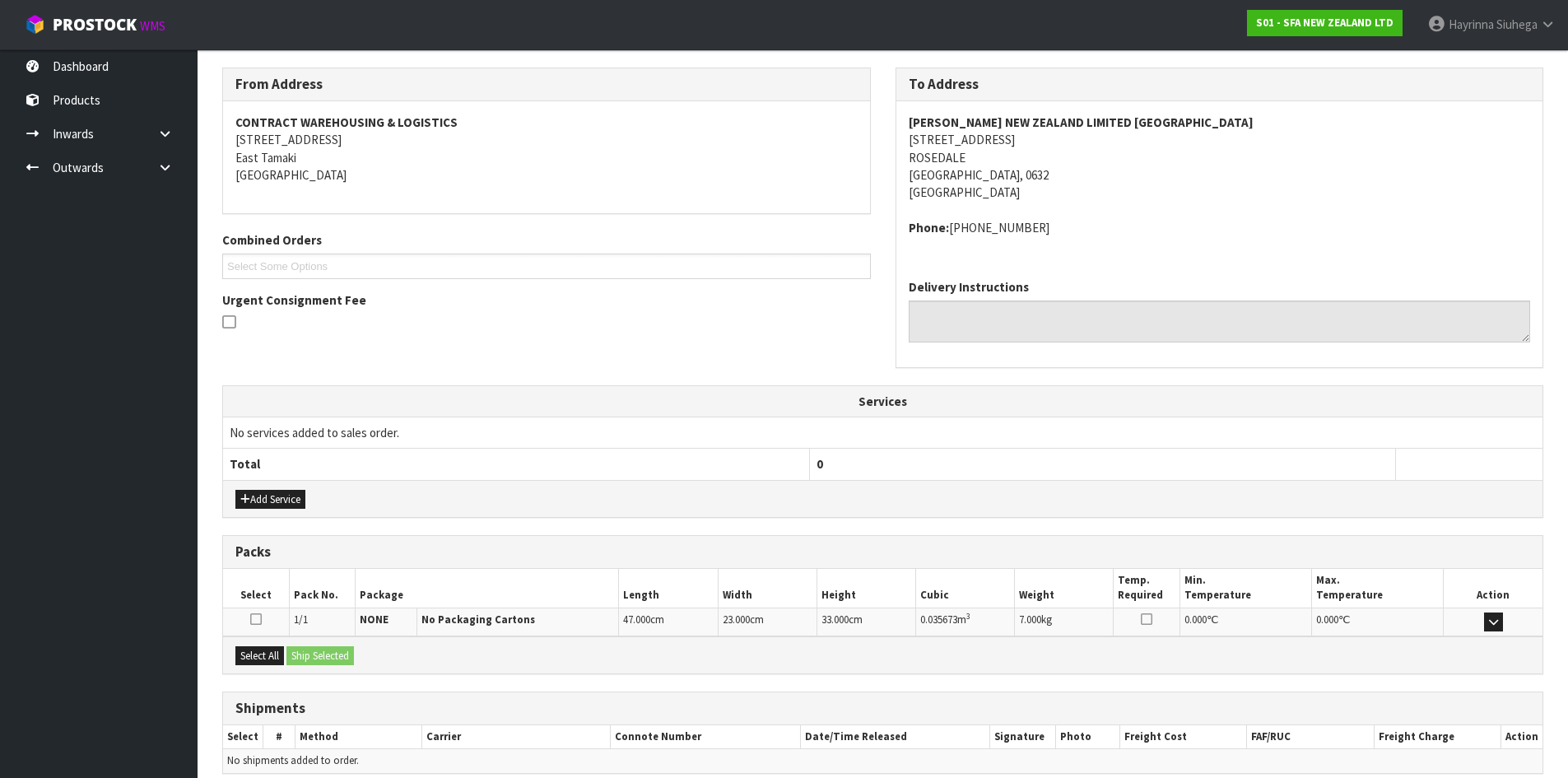
scroll to position [331, 0]
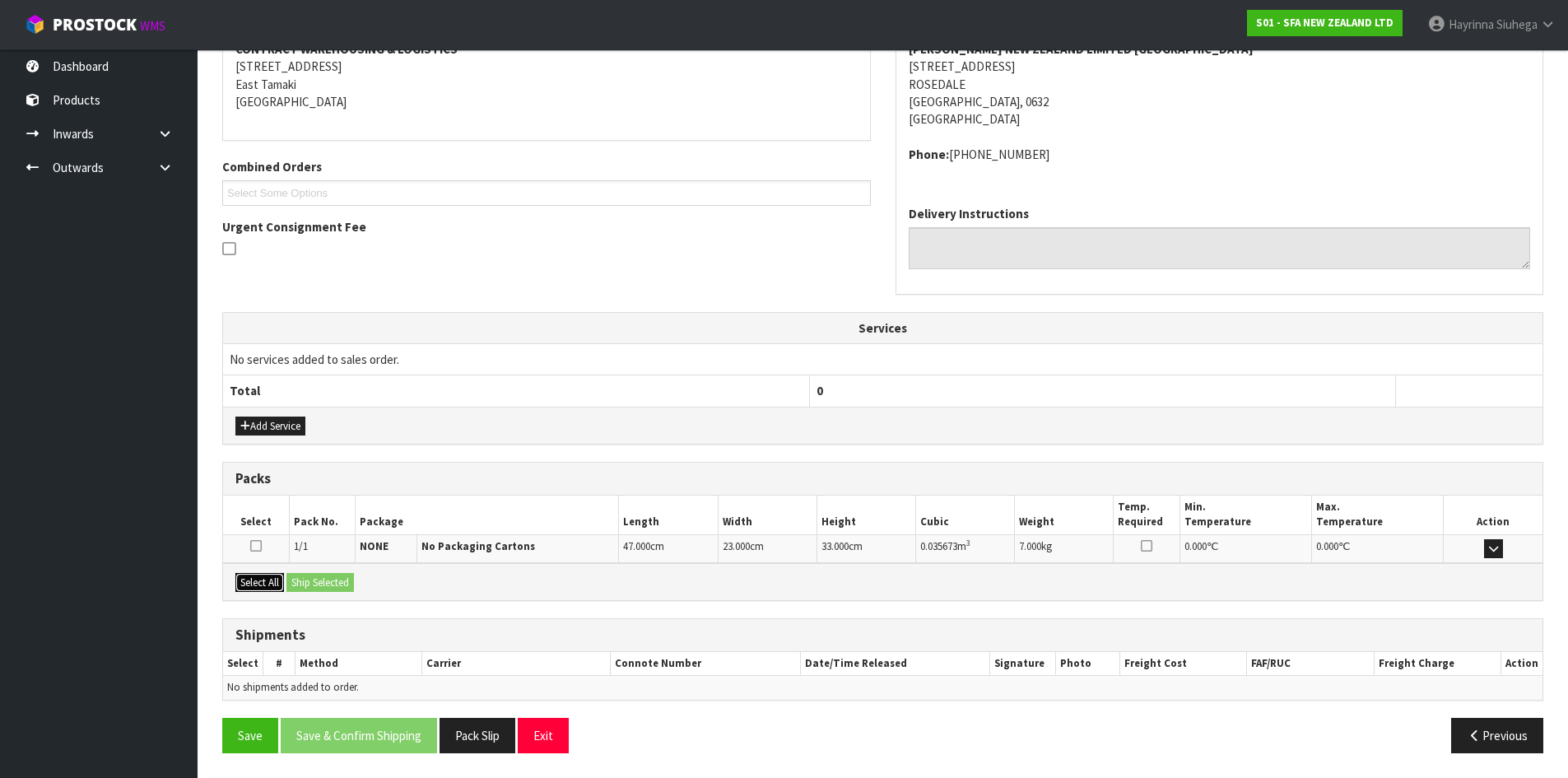
click at [254, 586] on button "Select All" at bounding box center [260, 583] width 48 height 19
click at [305, 580] on button "Ship Selected" at bounding box center [320, 583] width 68 height 19
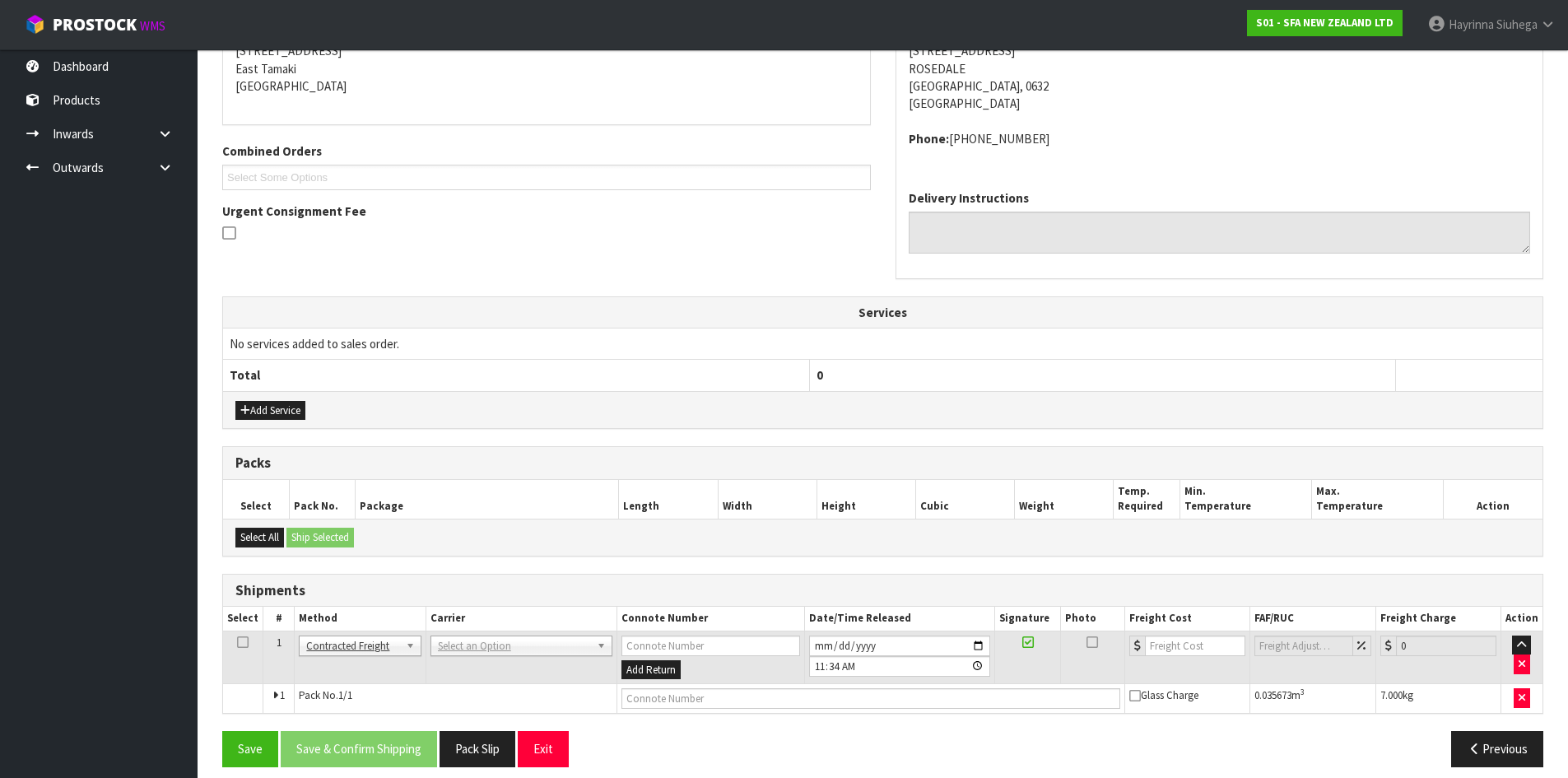
scroll to position [361, 0]
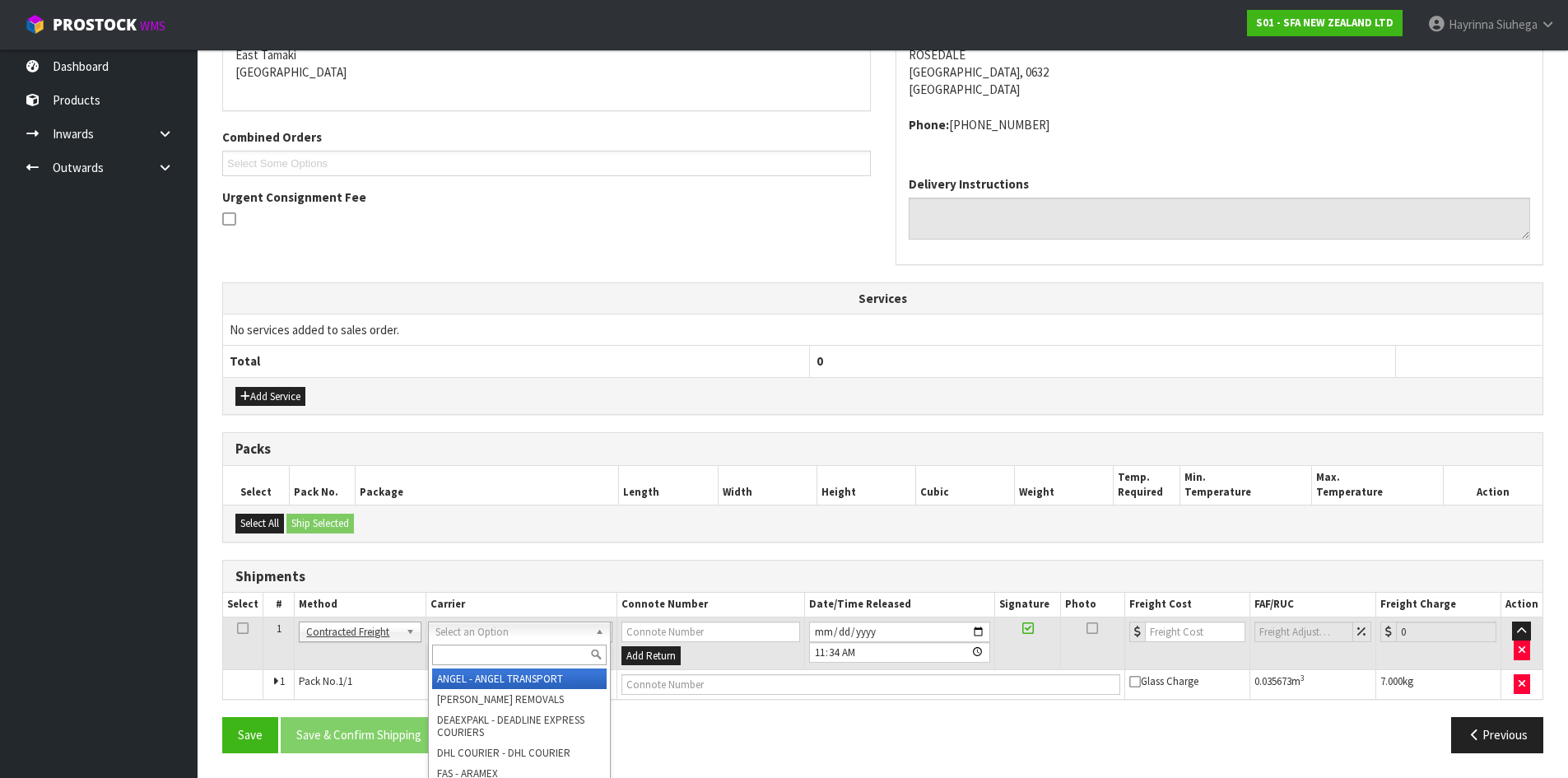
click at [505, 644] on input "text" at bounding box center [519, 654] width 174 height 20
type input "NZP"
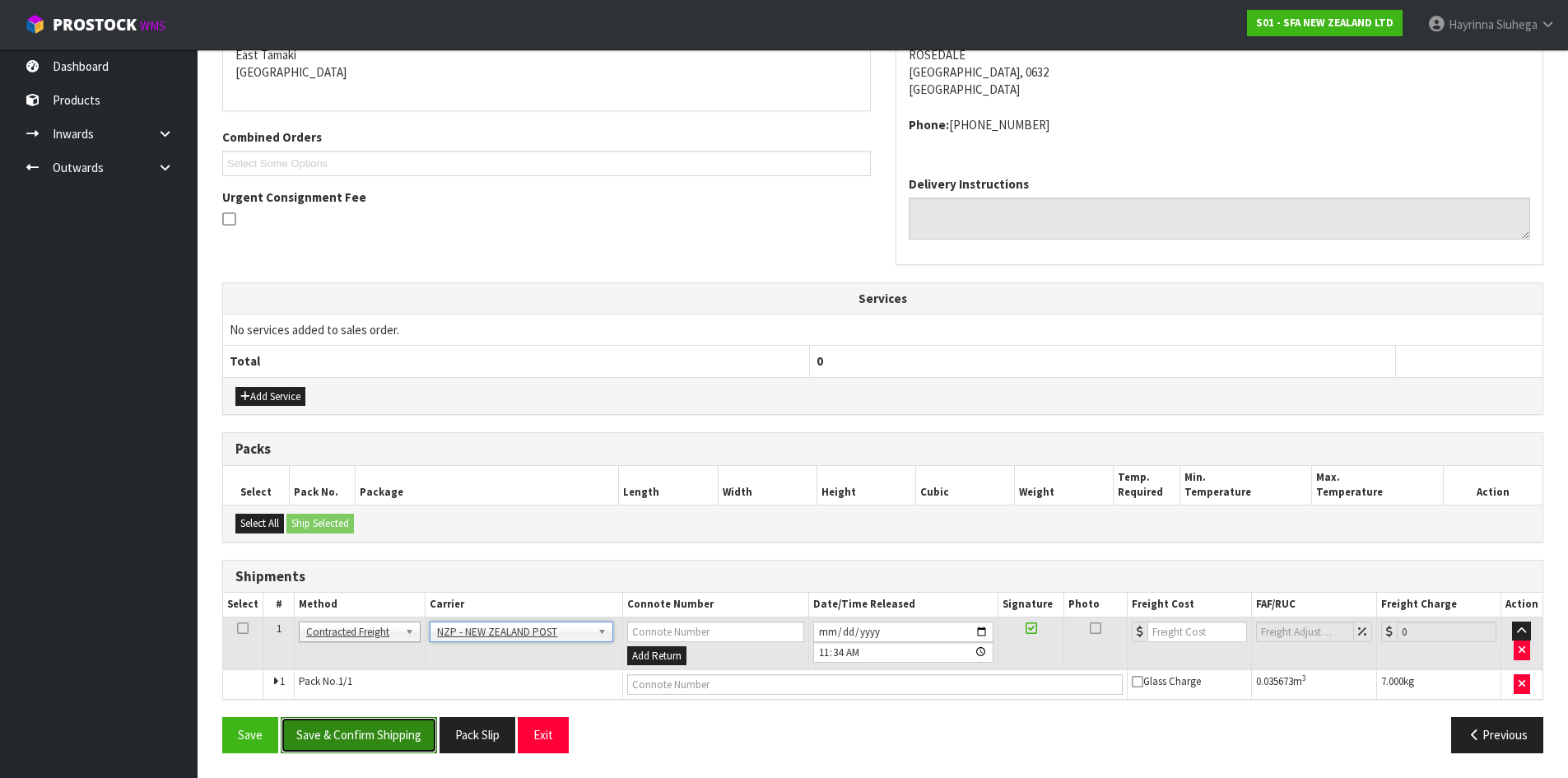
click at [384, 733] on button "Save & Confirm Shipping" at bounding box center [359, 735] width 157 height 35
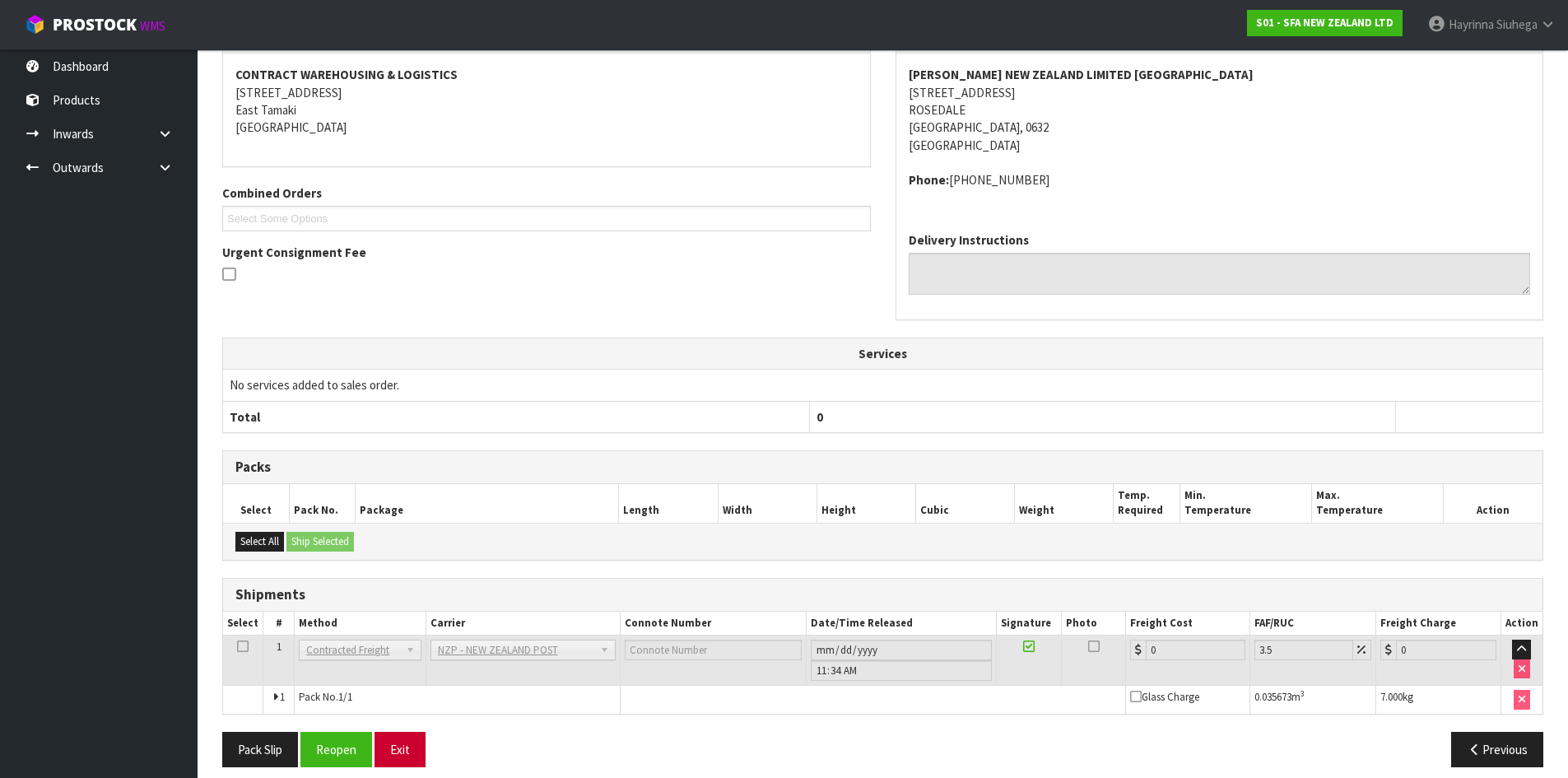
scroll to position [337, 0]
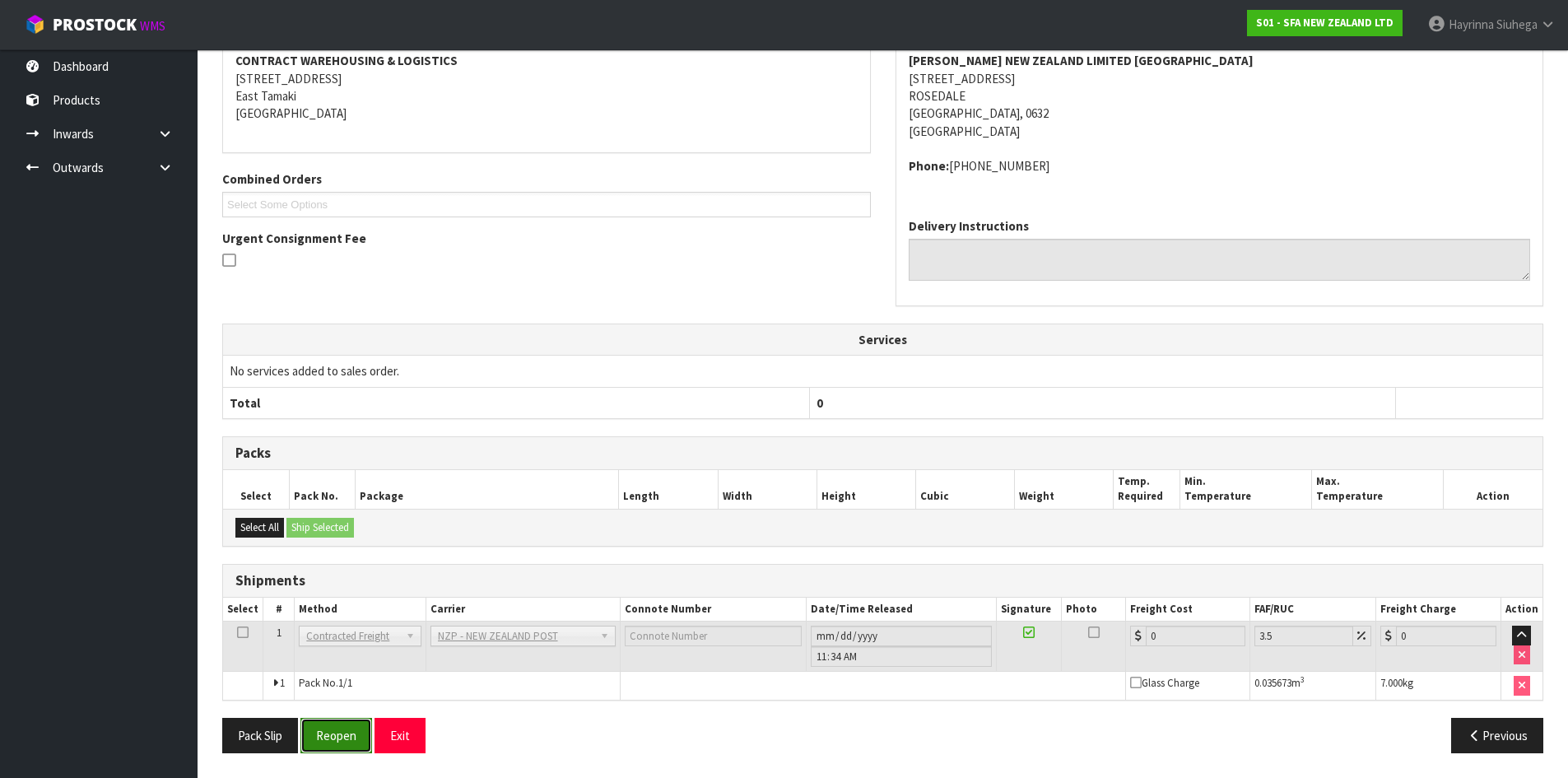
click at [354, 733] on button "Reopen" at bounding box center [335, 736] width 71 height 35
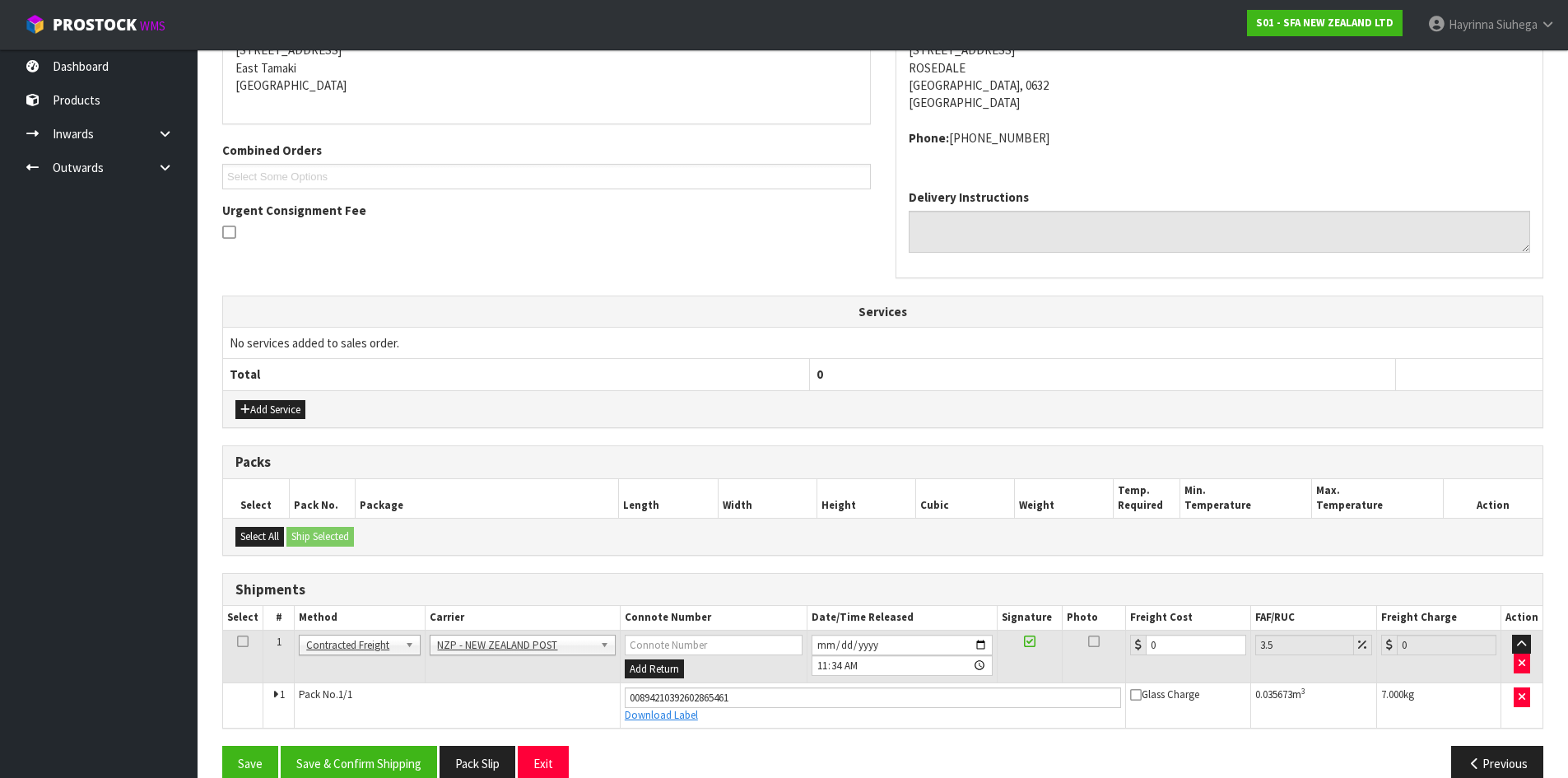
scroll to position [376, 0]
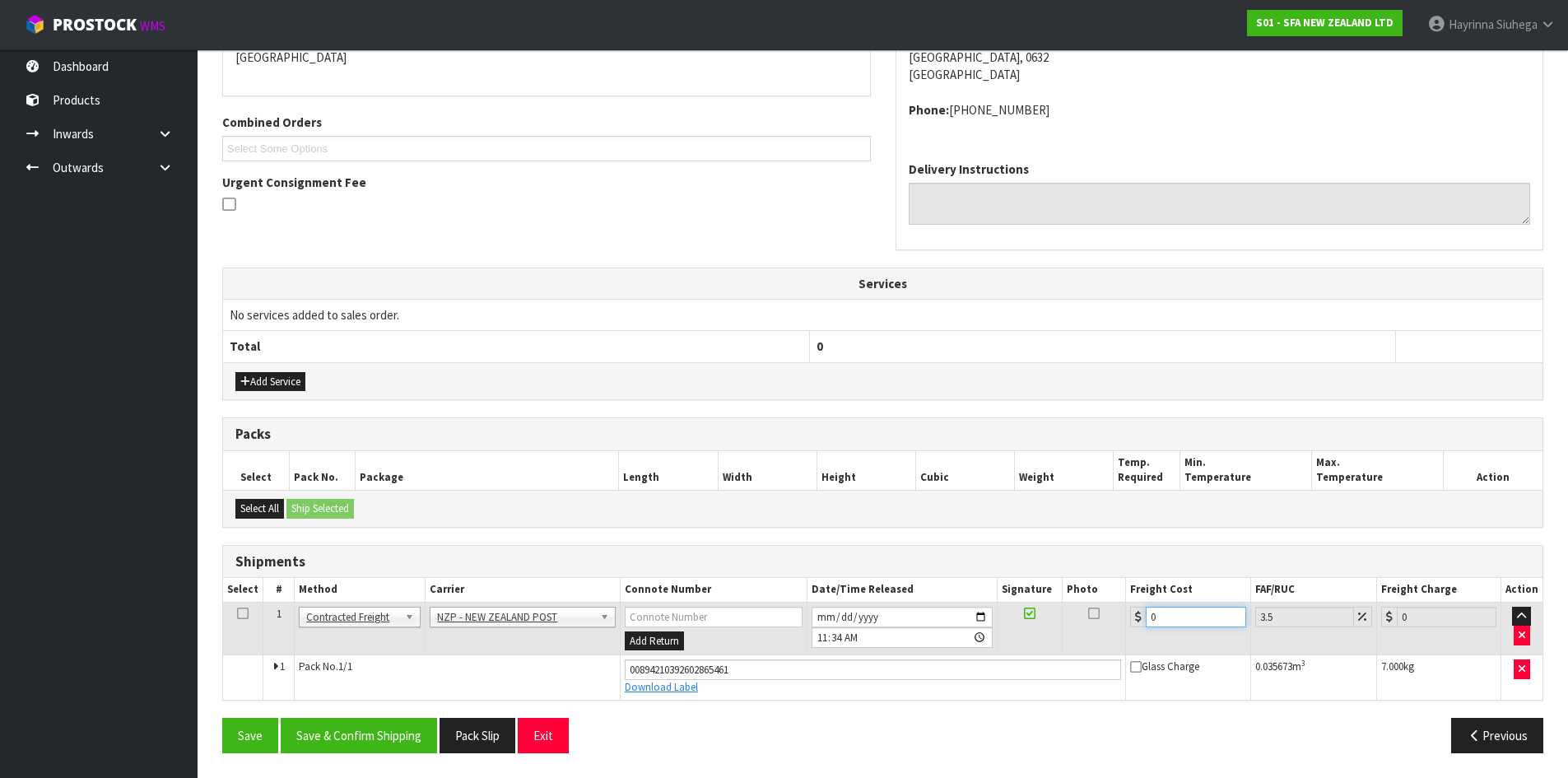
drag, startPoint x: 1164, startPoint y: 616, endPoint x: 1120, endPoint y: 623, distance: 44.6
click at [1120, 623] on tr "1 Client Local Pickup Customer Local Pickup Company Freight Contracted Freight …" at bounding box center [882, 628] width 1319 height 54
type input "4"
type input "4.14"
type input "4.3"
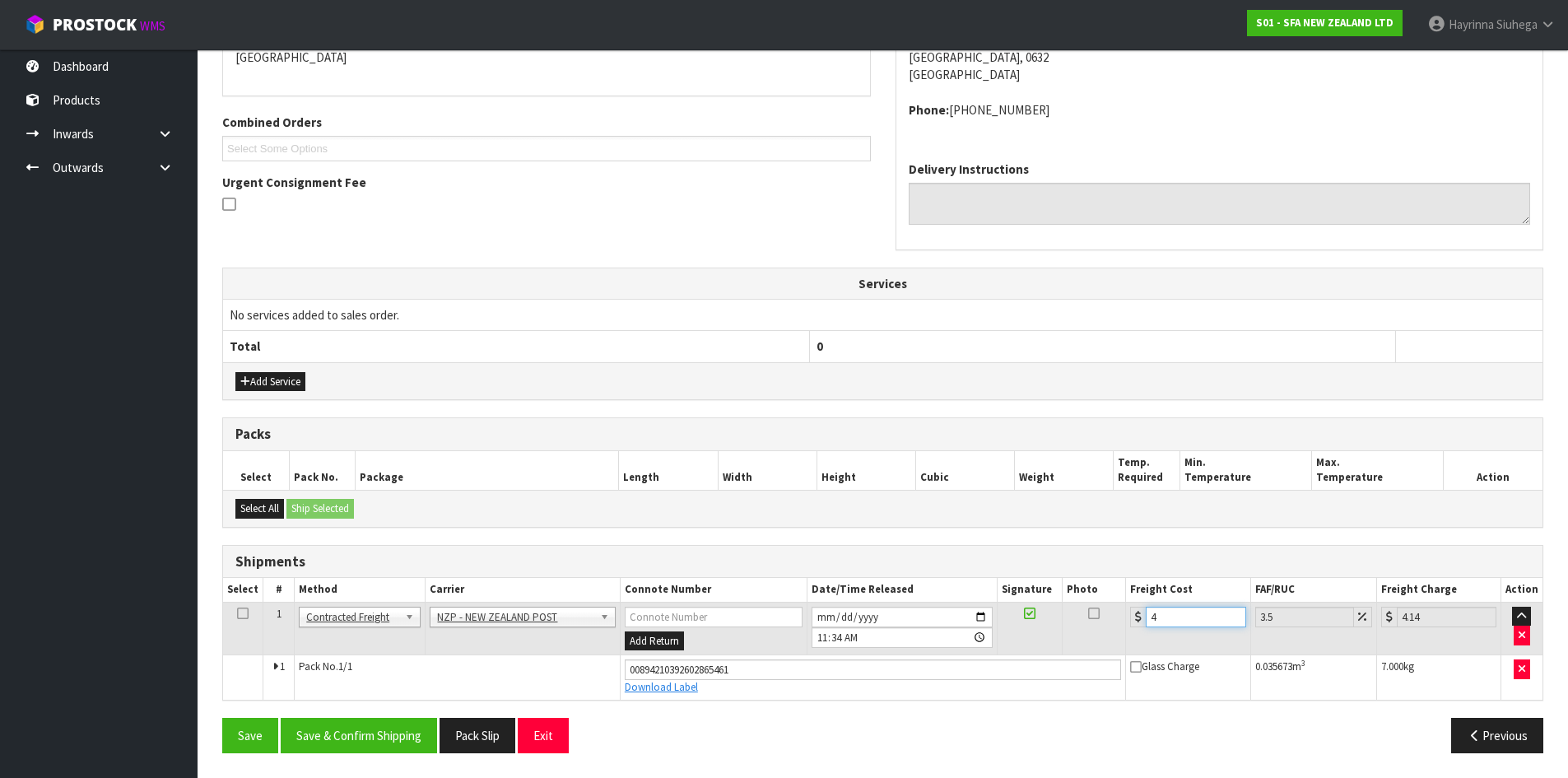
type input "4.45"
type input "4.33"
type input "4.48"
type input "4.33"
click at [223, 718] on button "Save" at bounding box center [251, 736] width 56 height 35
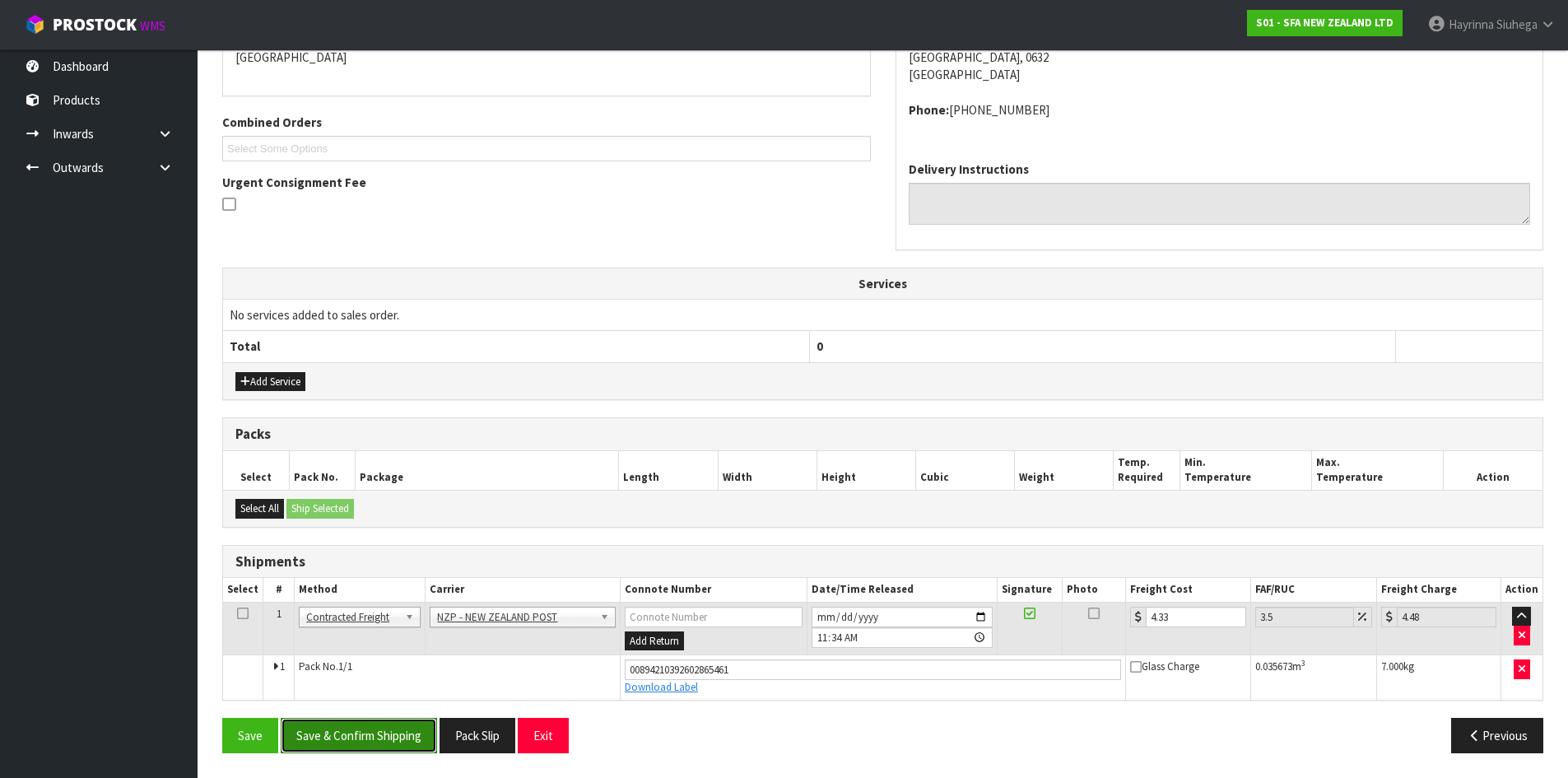
click at [407, 738] on button "Save & Confirm Shipping" at bounding box center [359, 736] width 157 height 35
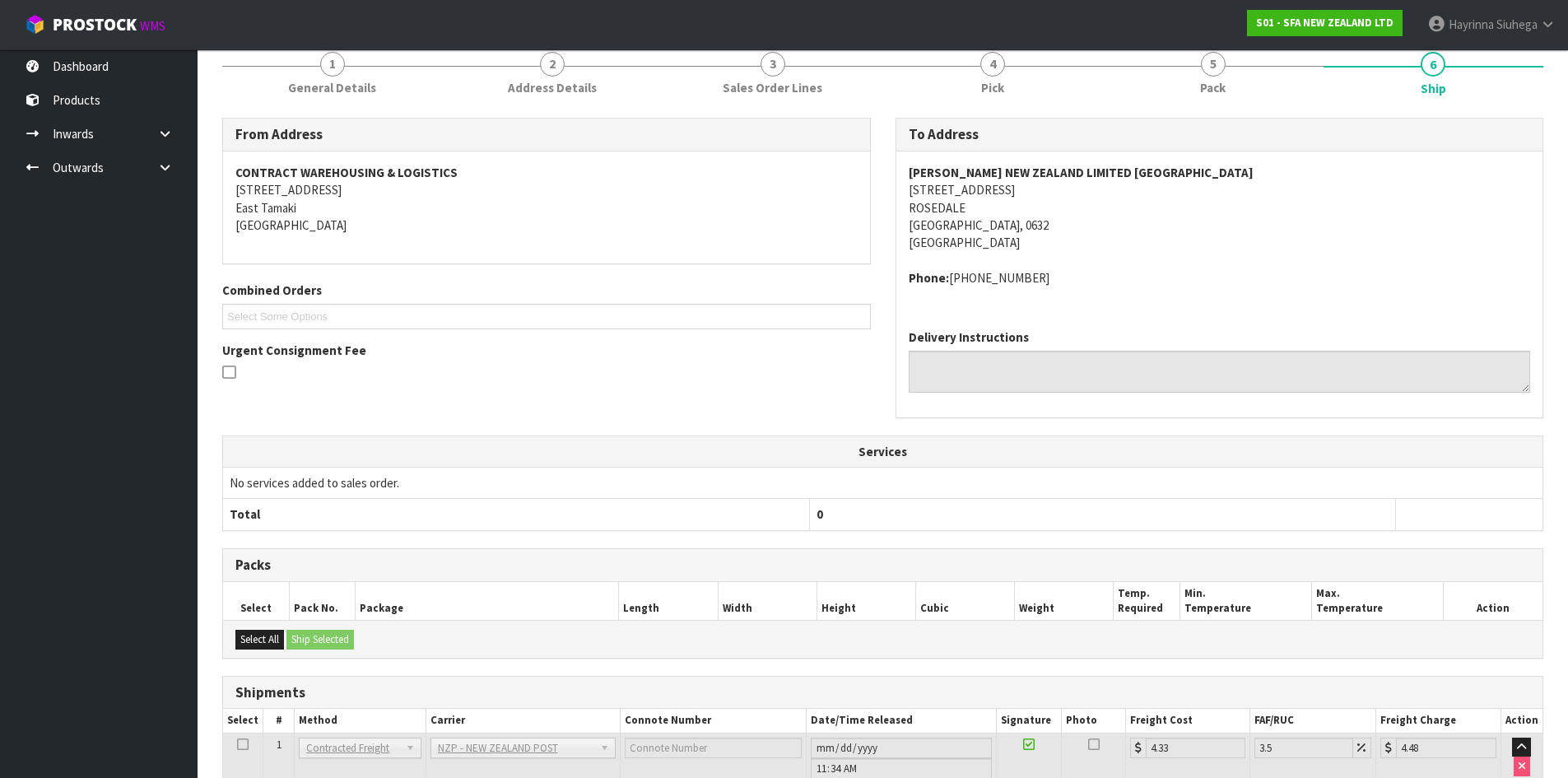
scroll to position [0, 0]
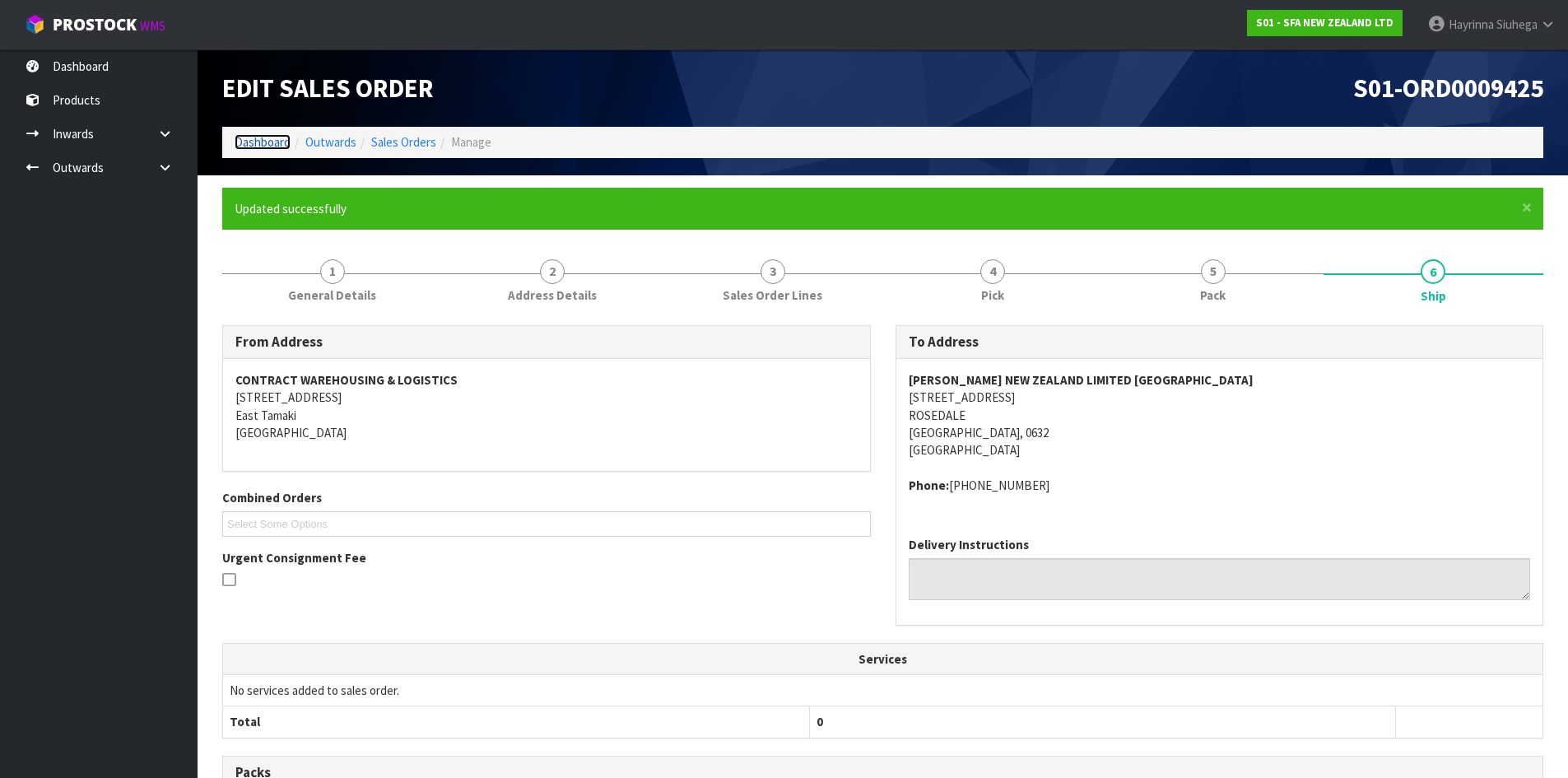
click at [260, 146] on link "Dashboard" at bounding box center [263, 142] width 56 height 16
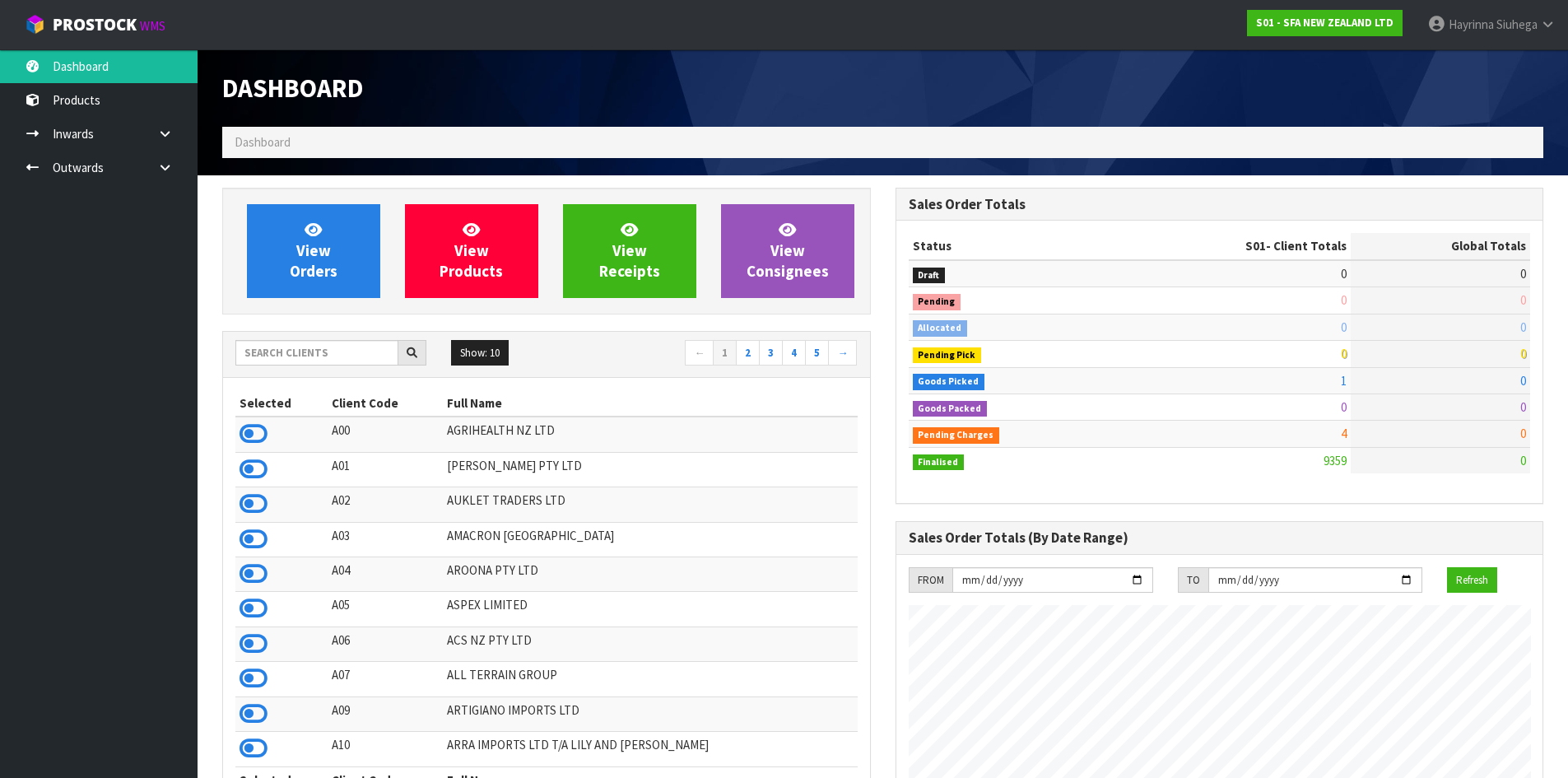
scroll to position [1247, 672]
click at [320, 245] on span "View Orders" at bounding box center [313, 251] width 48 height 62
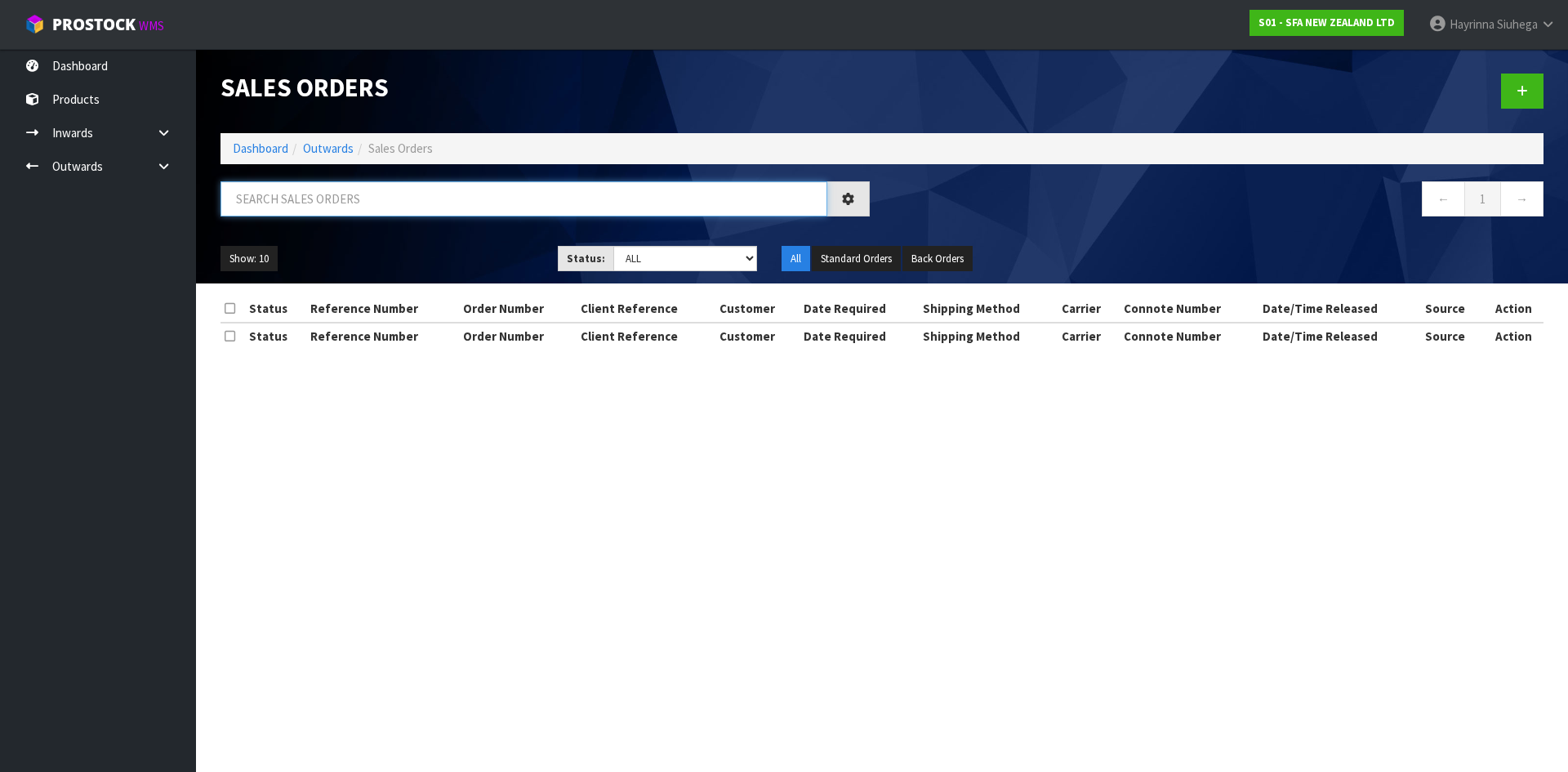
click at [335, 204] on input "text" at bounding box center [524, 199] width 607 height 35
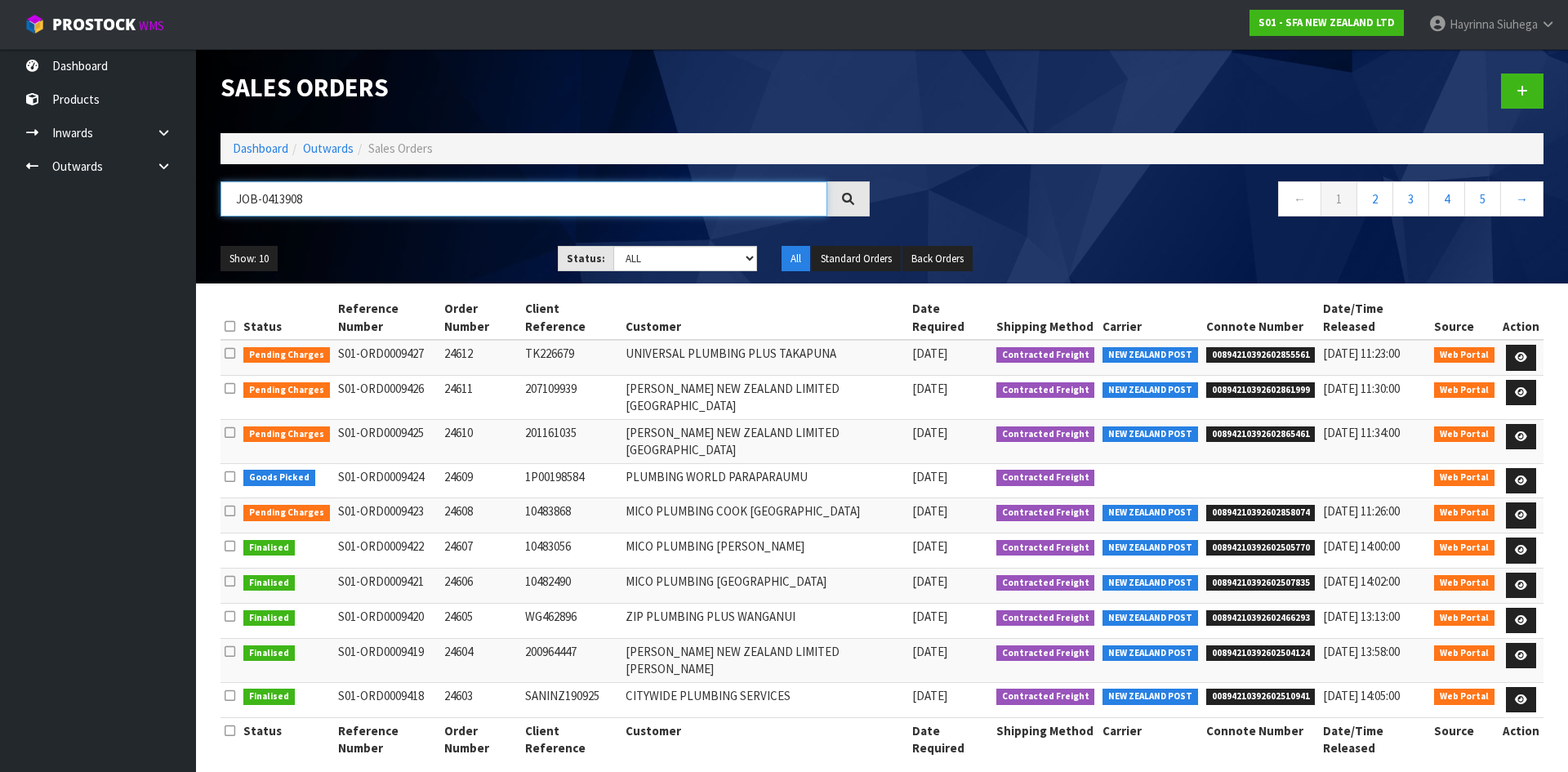
type input "JOB-0413908"
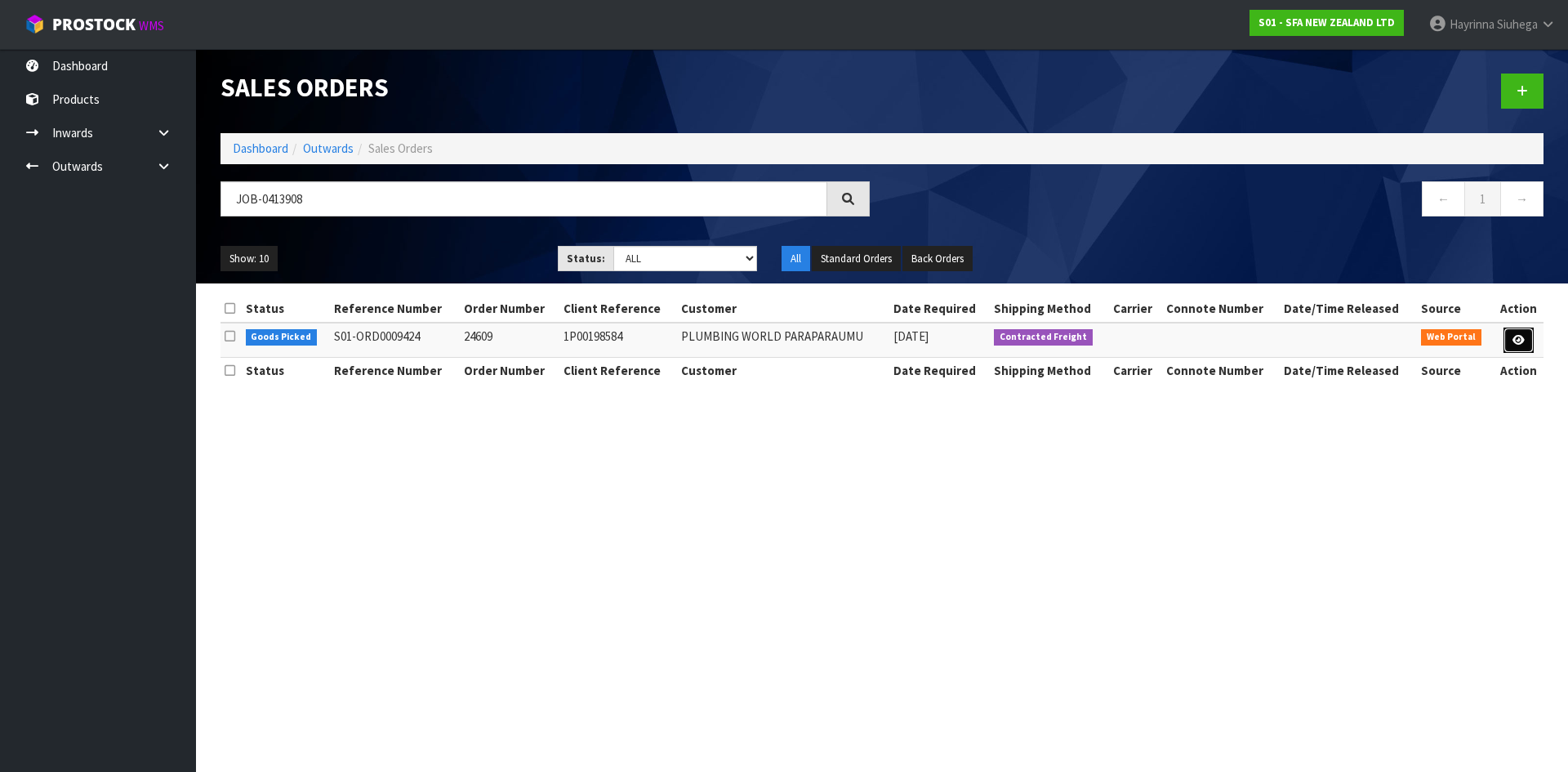
click at [1514, 335] on link at bounding box center [1518, 341] width 31 height 26
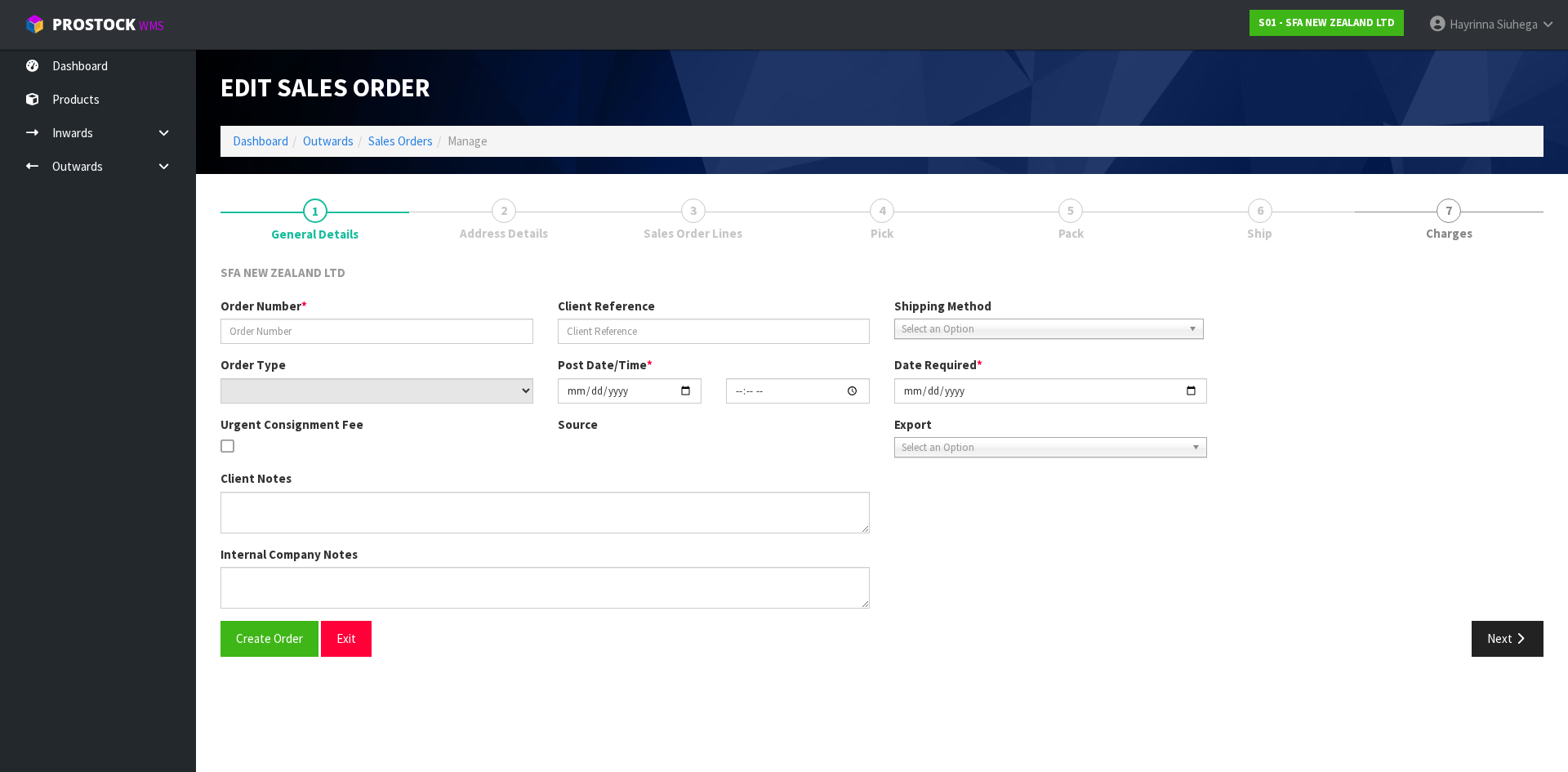
type input "24609"
type input "1P00198584"
select select "number:0"
type input "[DATE]"
type input "09:38:00.000"
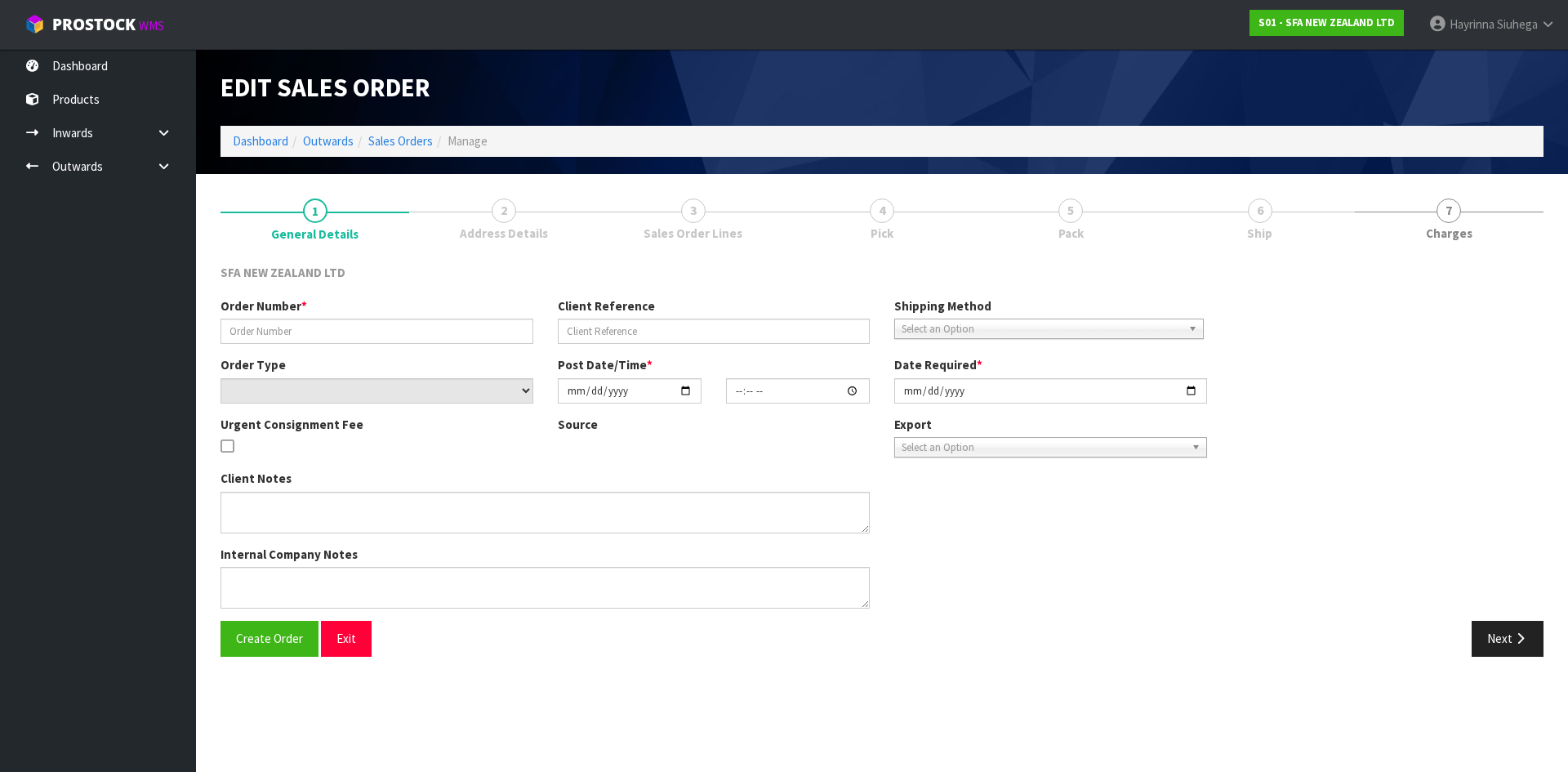
type input "[DATE]"
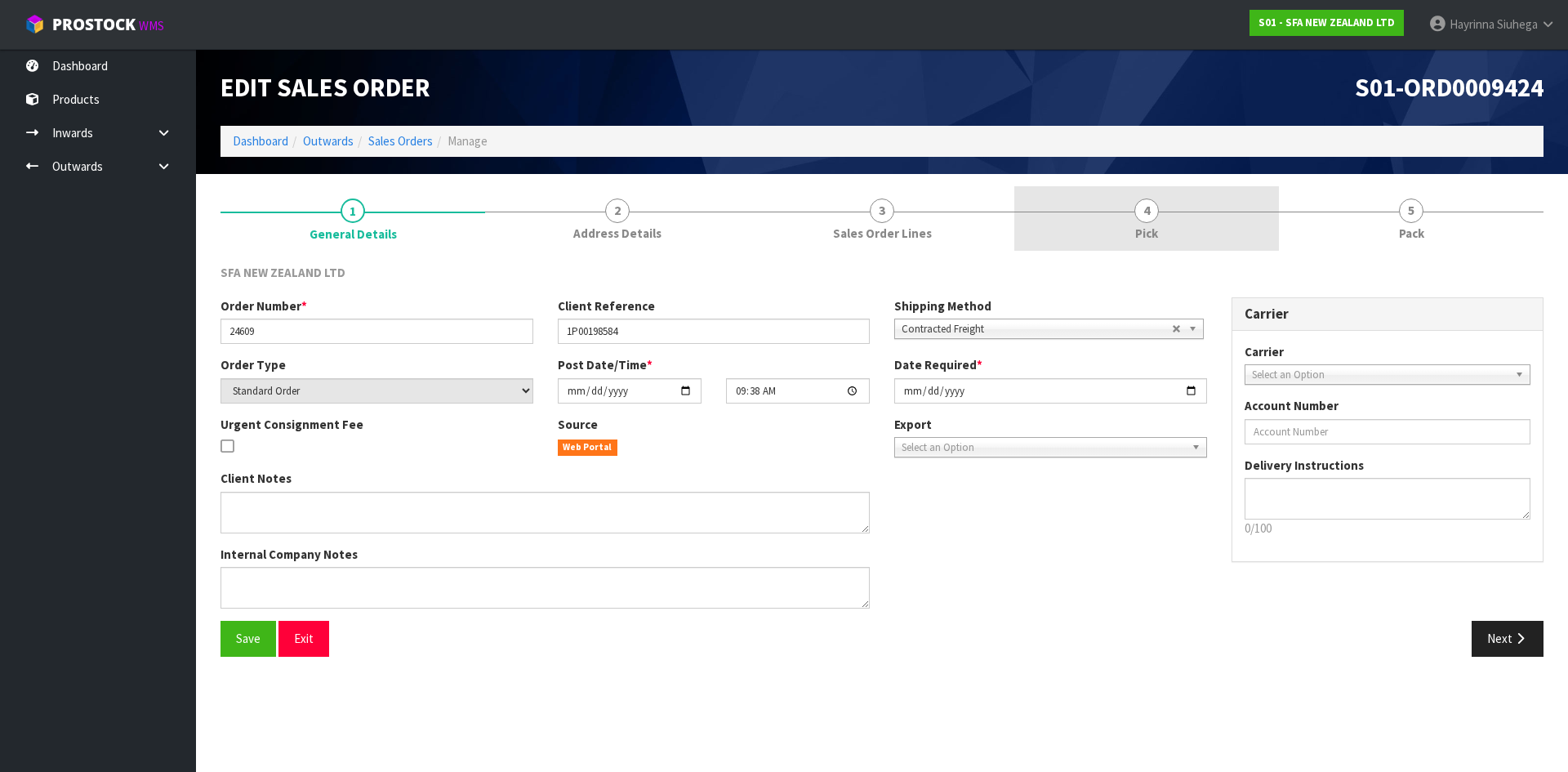
click at [1159, 210] on link "4 Pick" at bounding box center [1146, 218] width 265 height 65
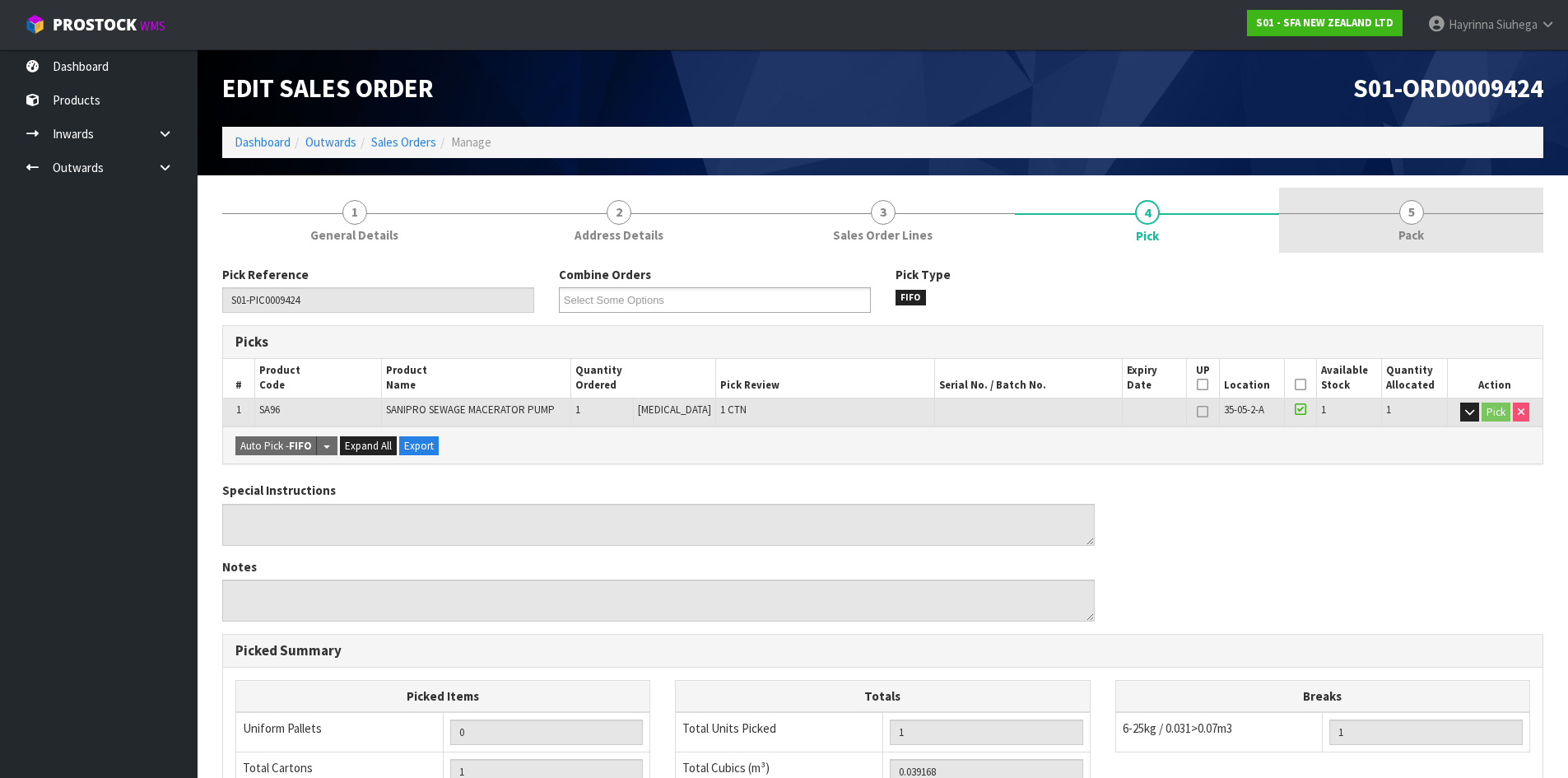
click at [1412, 215] on span "5" at bounding box center [1411, 212] width 25 height 25
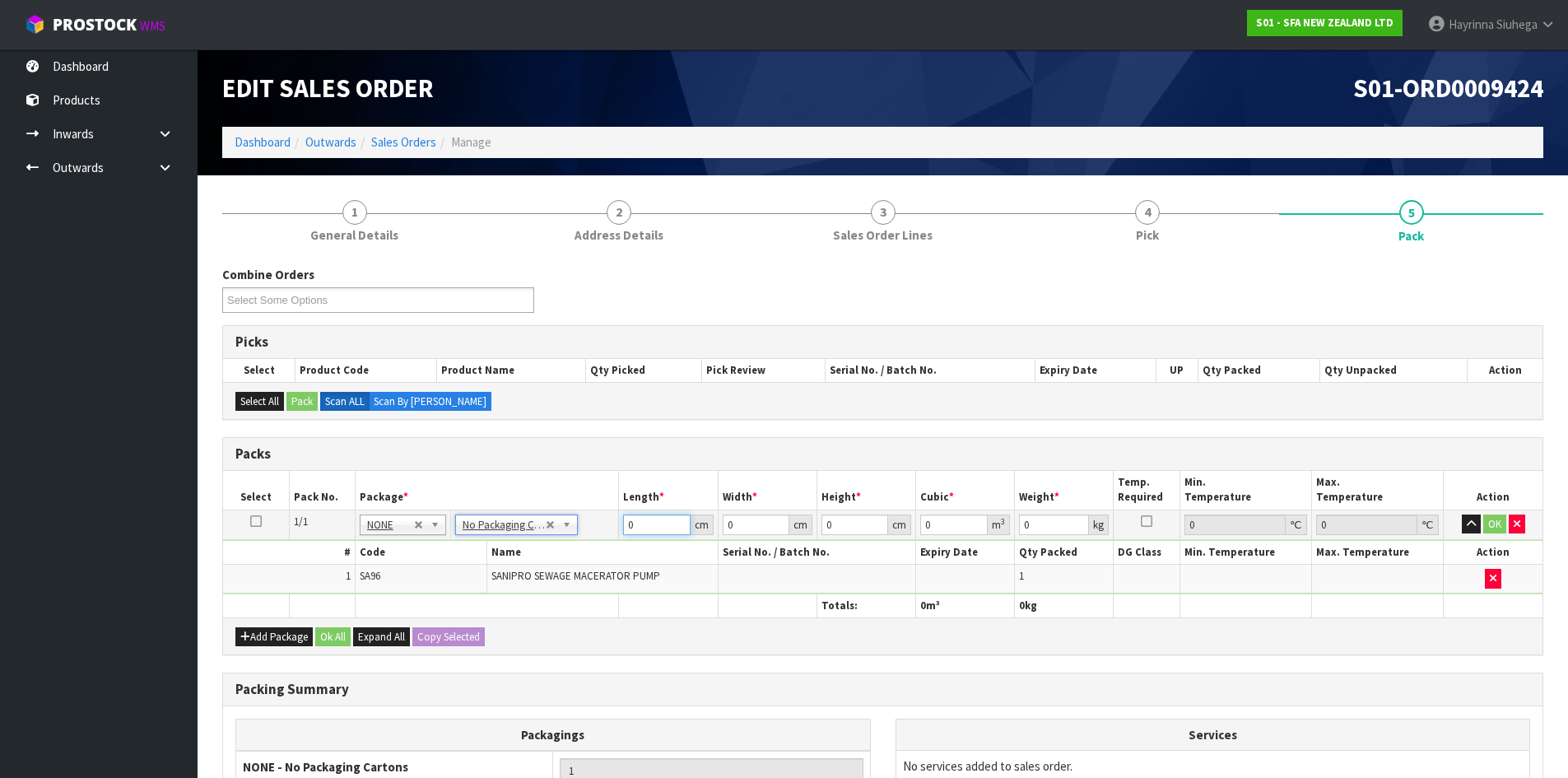
click at [623, 525] on input "0" at bounding box center [656, 525] width 67 height 20
type input "47"
type input "24"
type input "3"
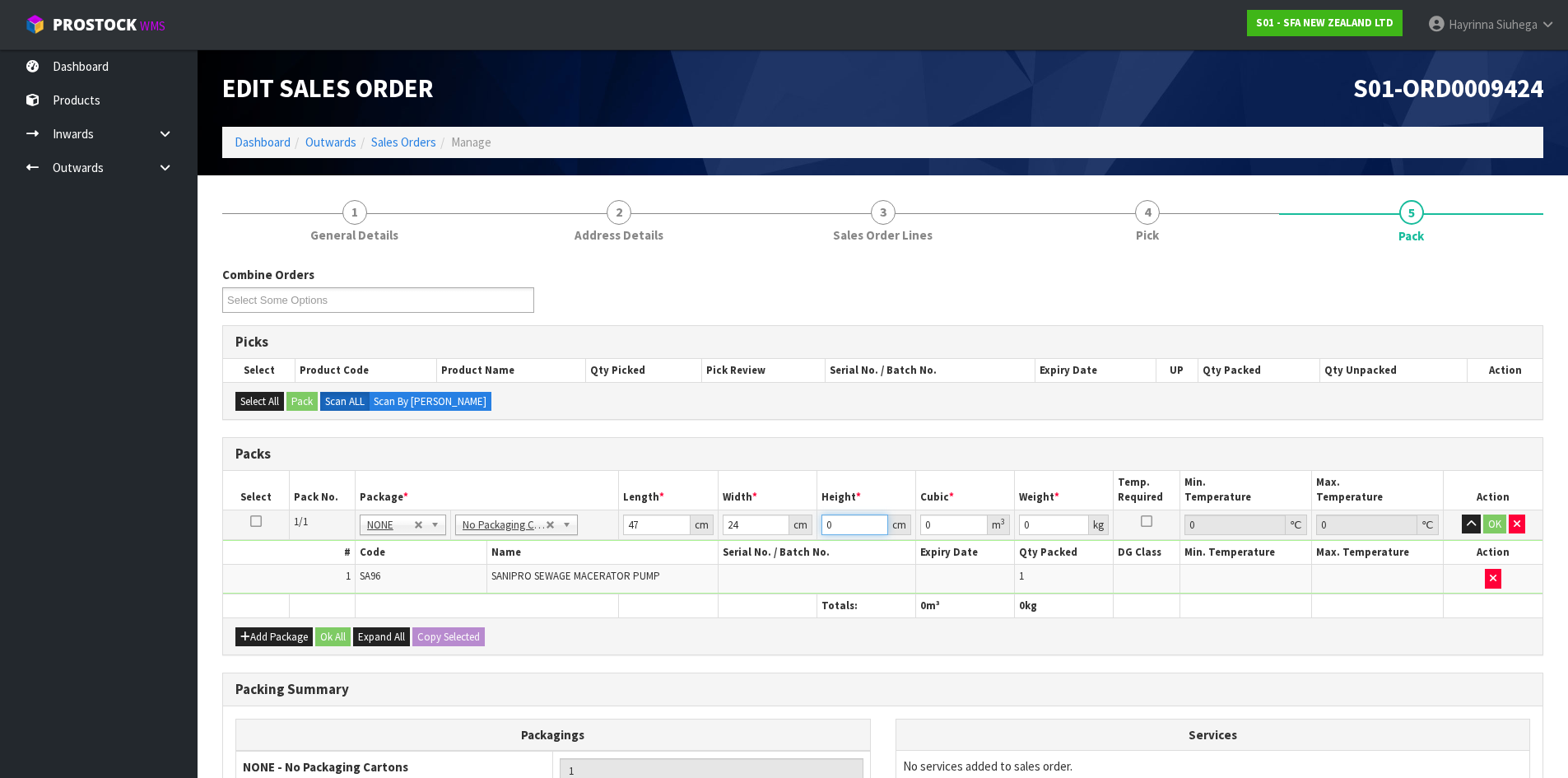
type input "0.003384"
type input "33"
type input "0.037224"
type input "33"
type input "7"
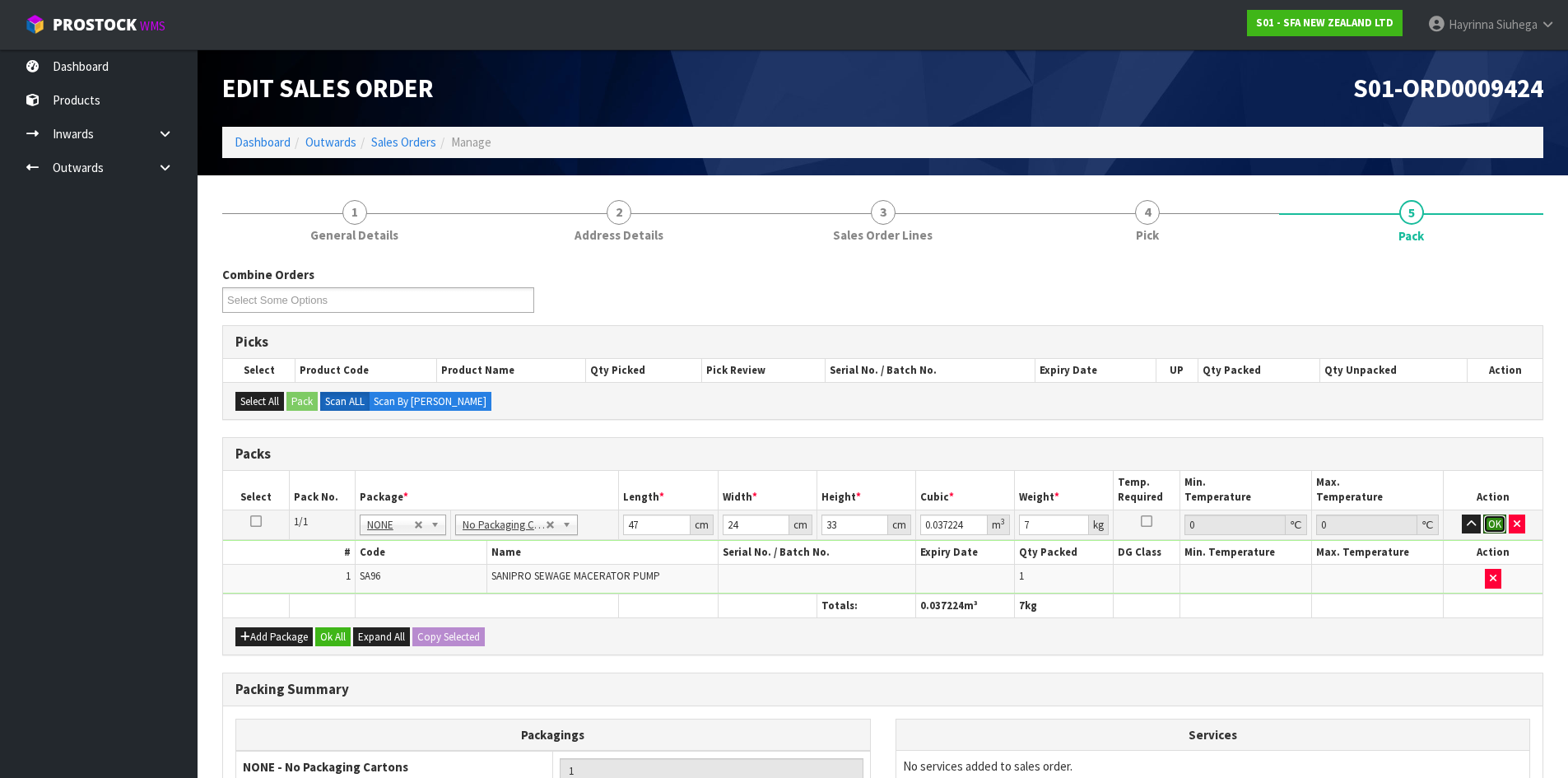
click button "OK" at bounding box center [1495, 525] width 23 height 19
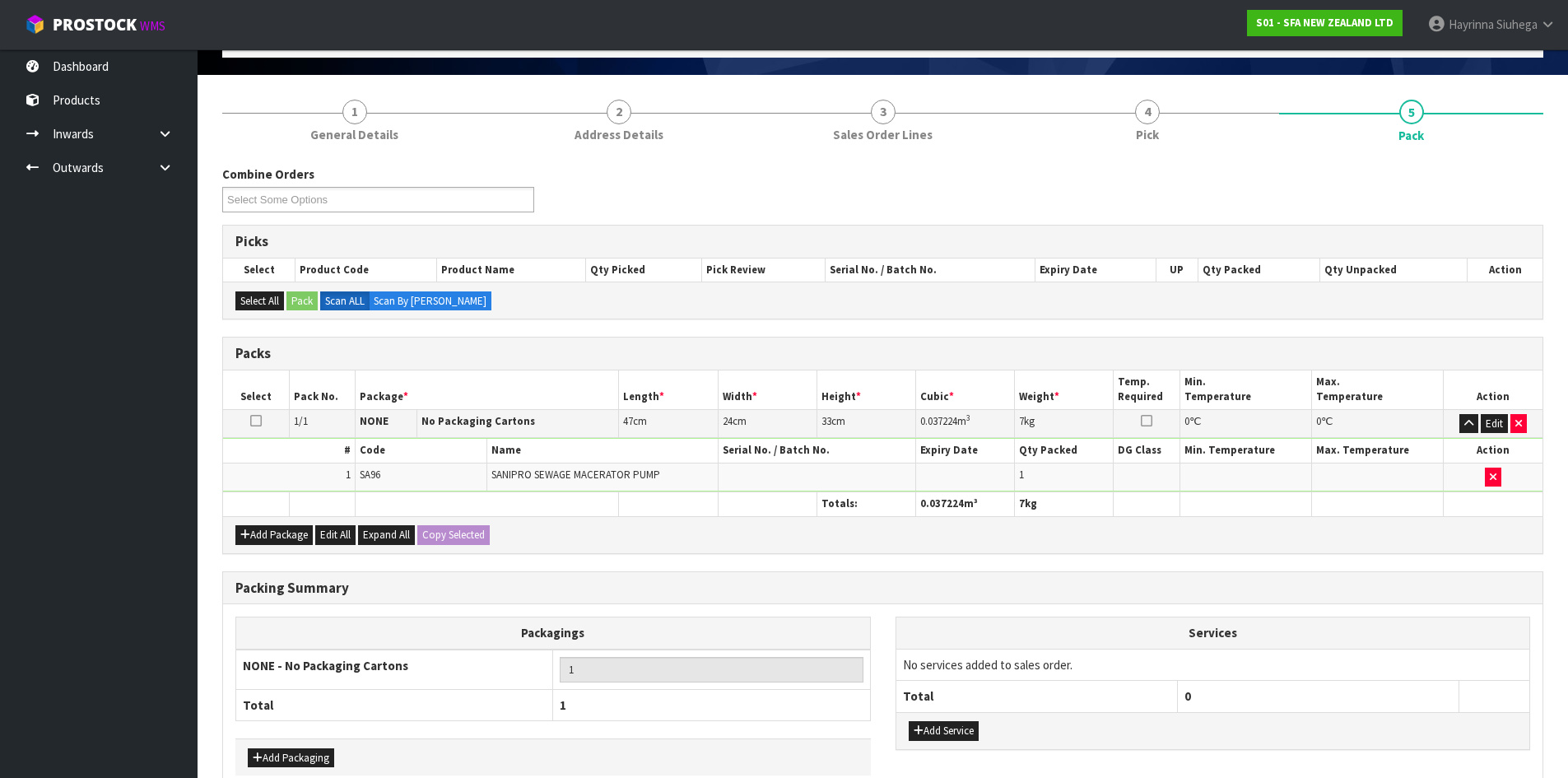
scroll to position [189, 0]
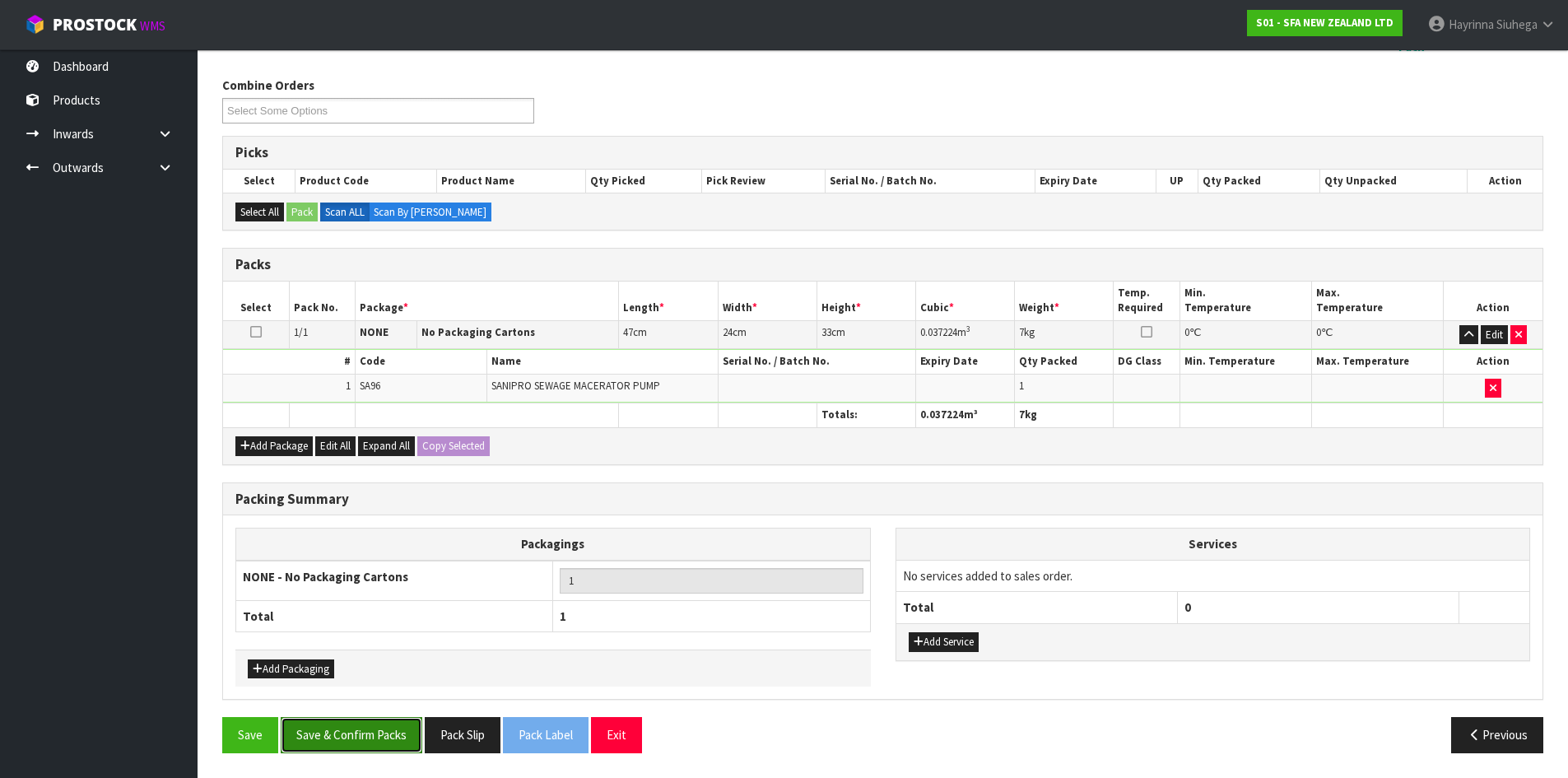
click at [393, 725] on button "Save & Confirm Packs" at bounding box center [351, 735] width 142 height 35
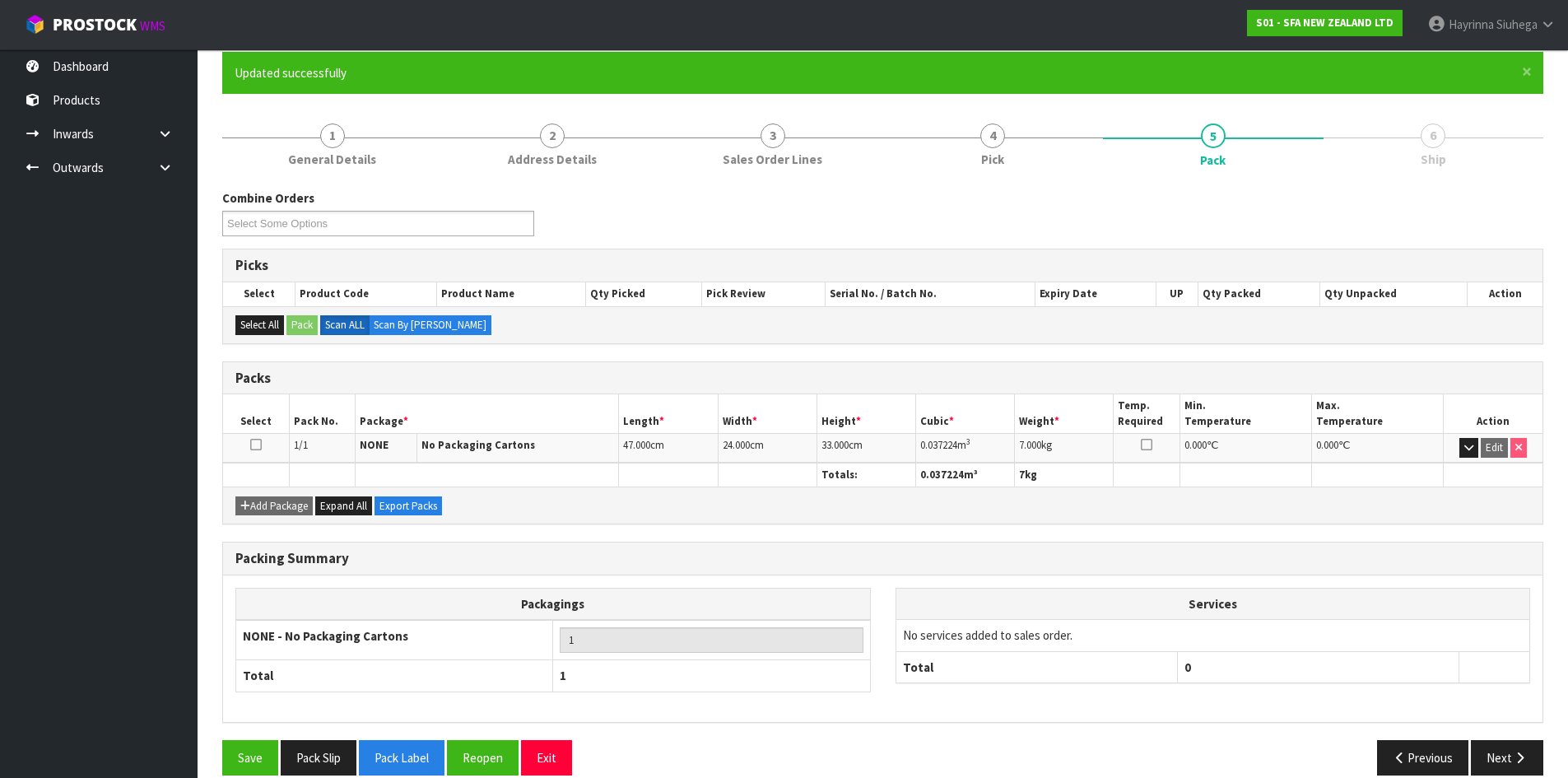
scroll to position [158, 0]
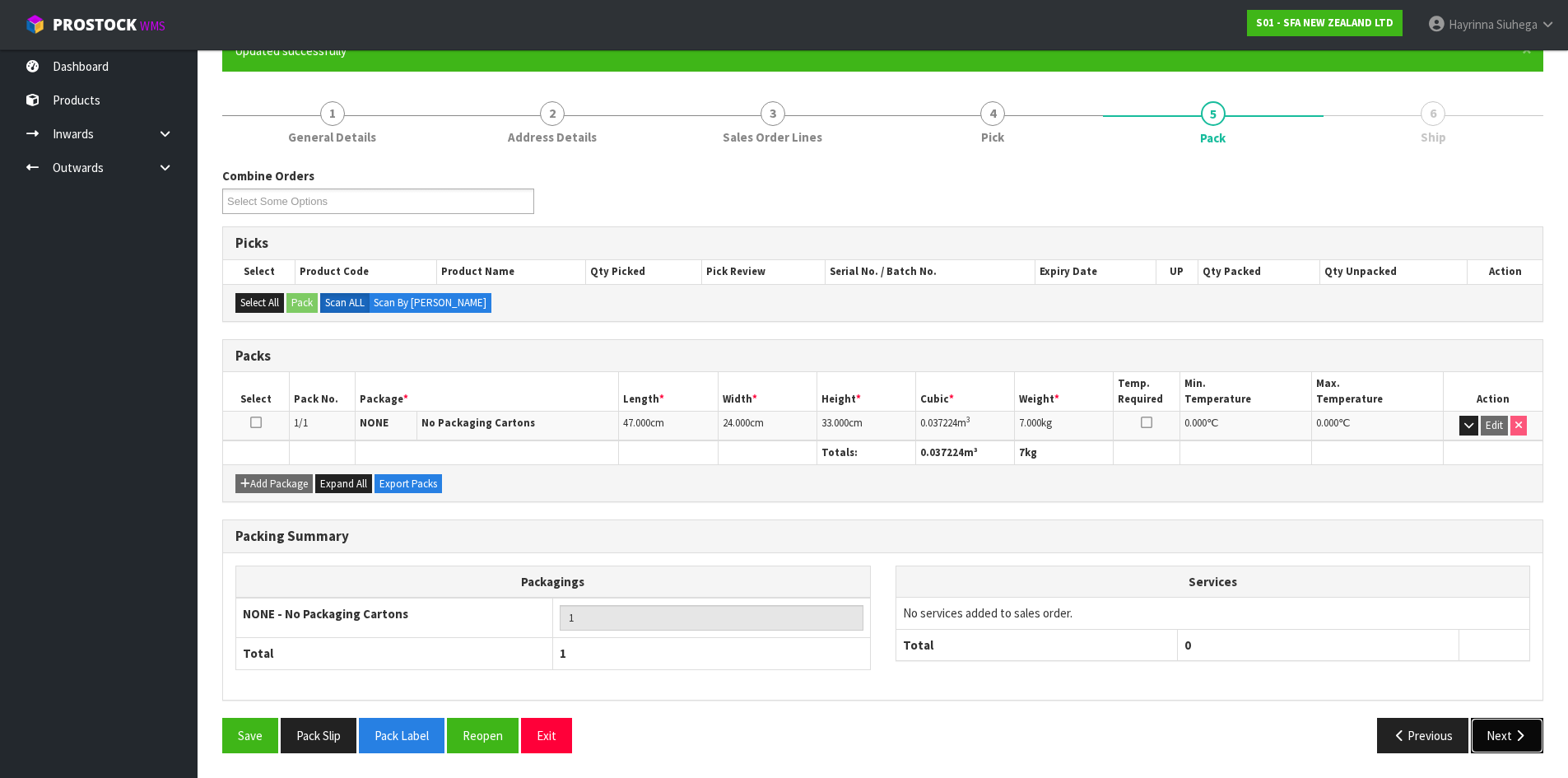
click at [1525, 728] on button "Next" at bounding box center [1507, 736] width 72 height 35
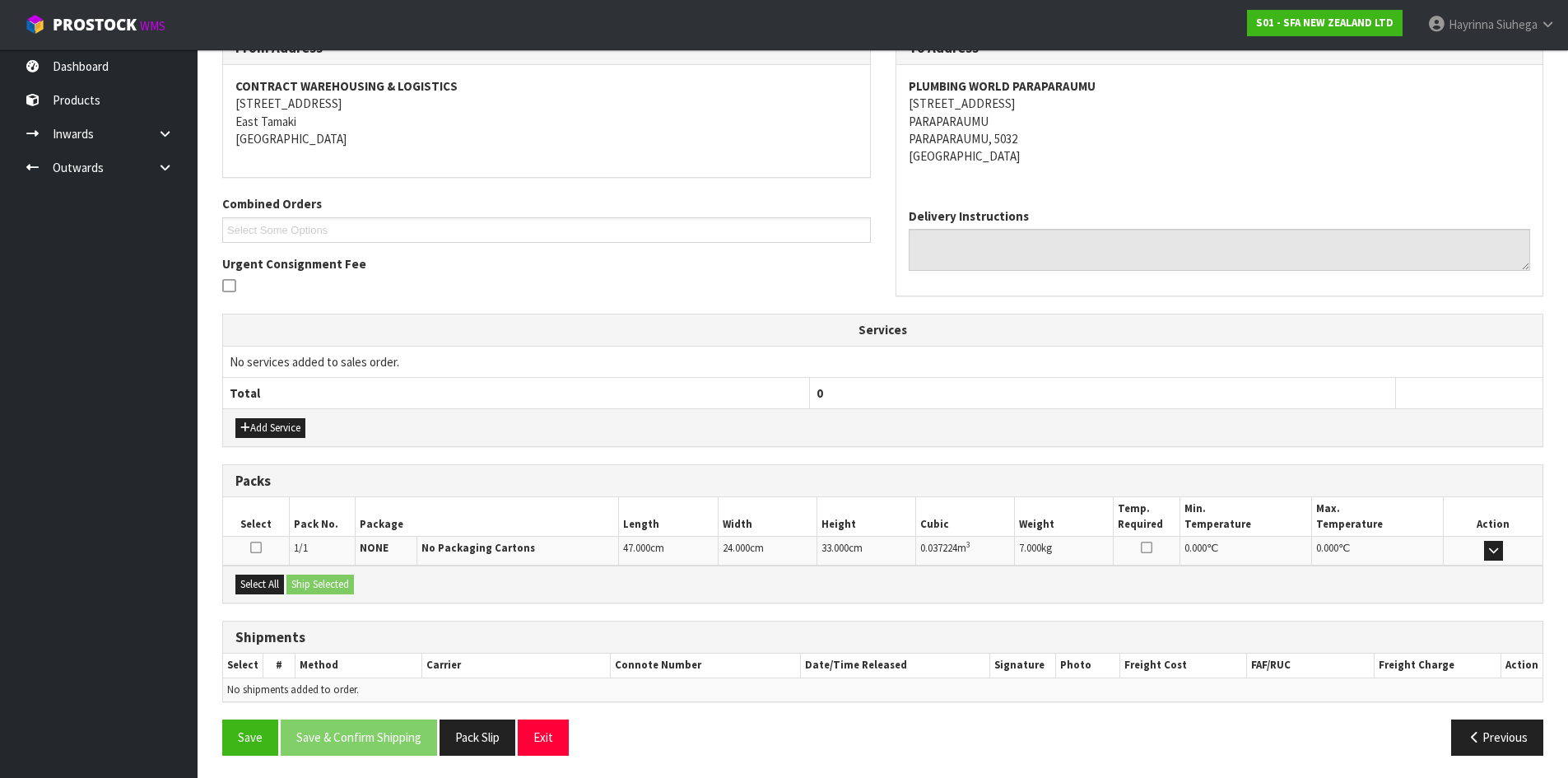
scroll to position [297, 0]
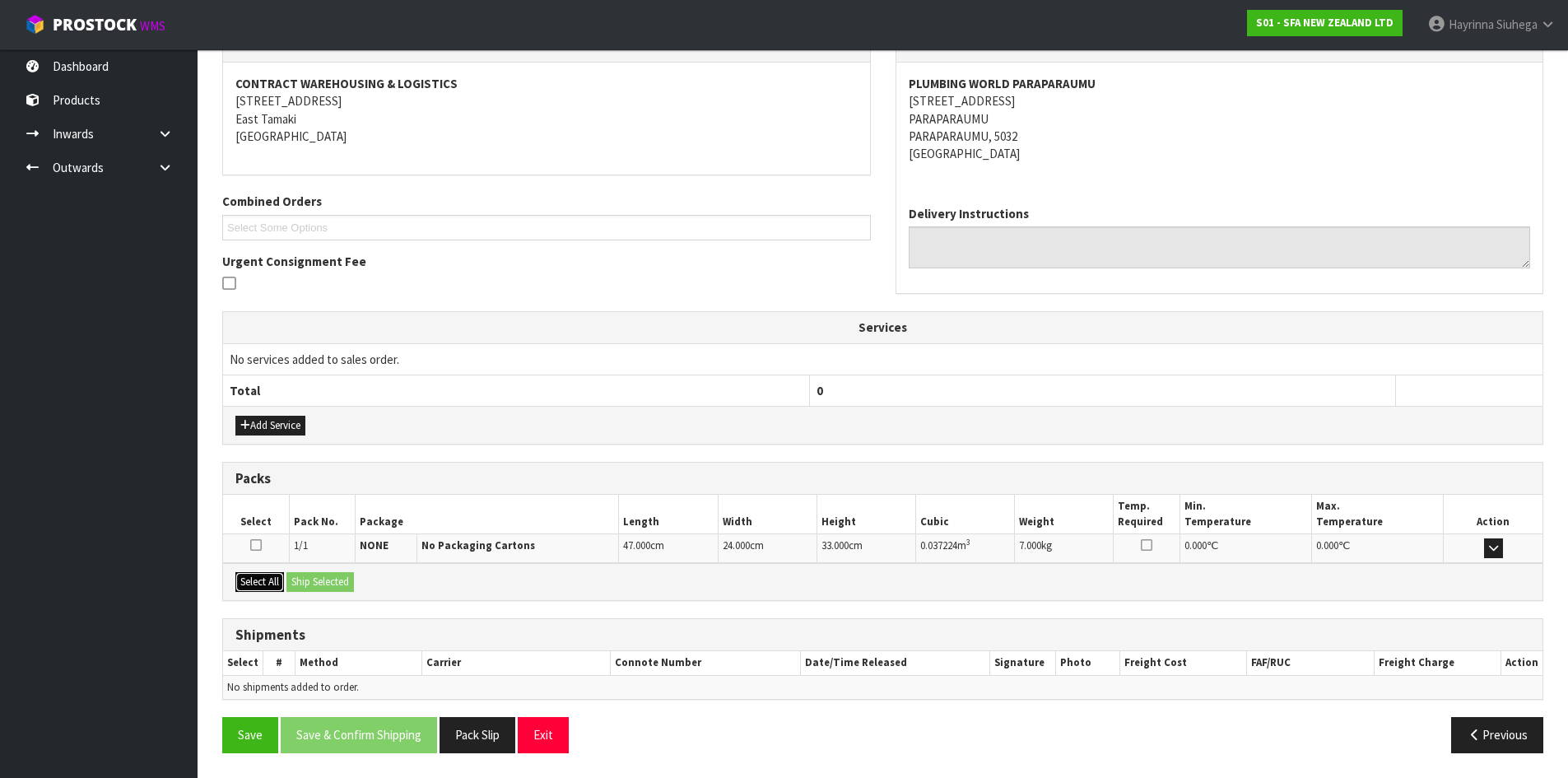
click at [267, 577] on button "Select All" at bounding box center [260, 582] width 48 height 19
click at [315, 580] on button "Ship Selected" at bounding box center [320, 582] width 68 height 19
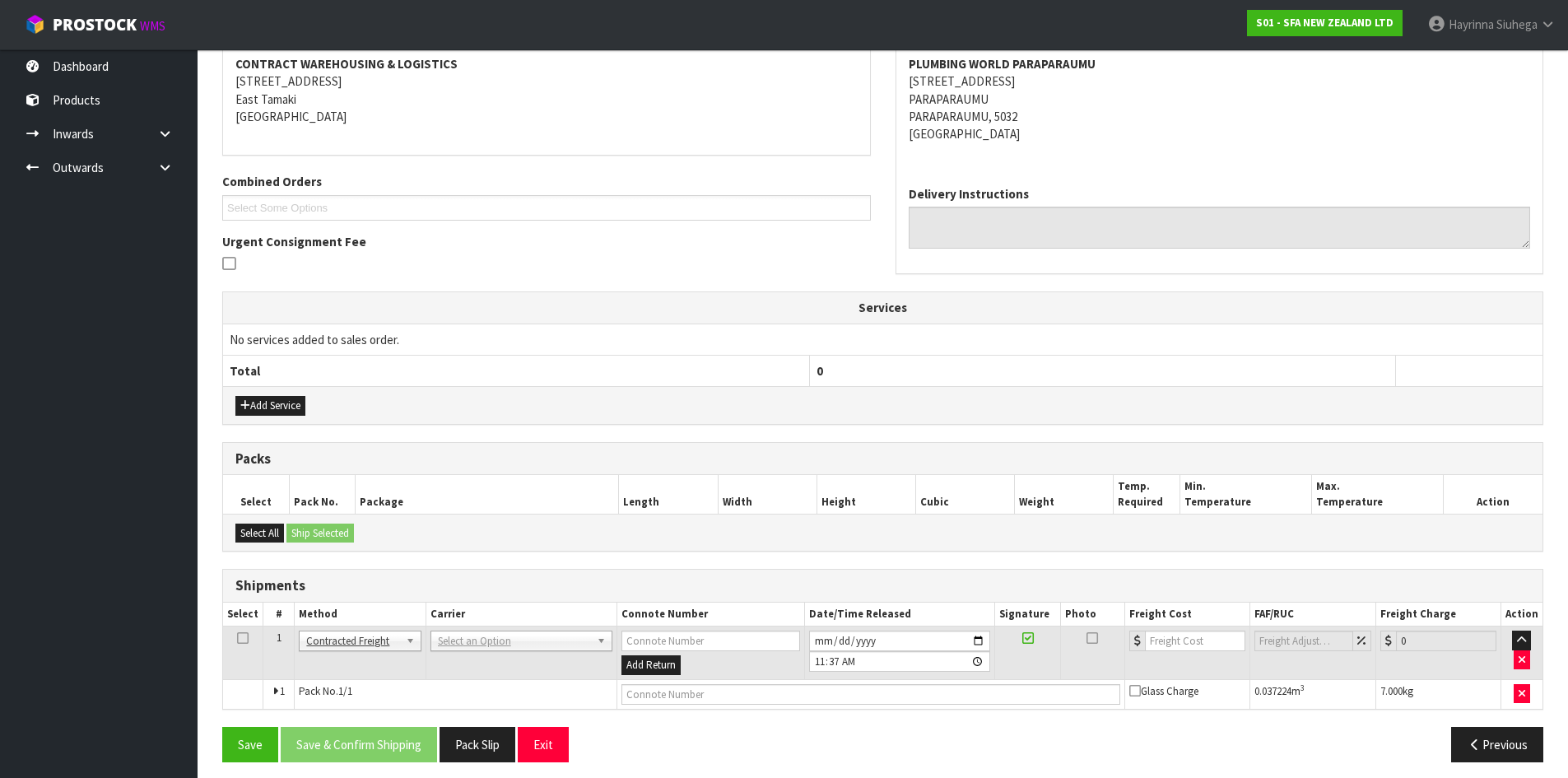
scroll to position [325, 0]
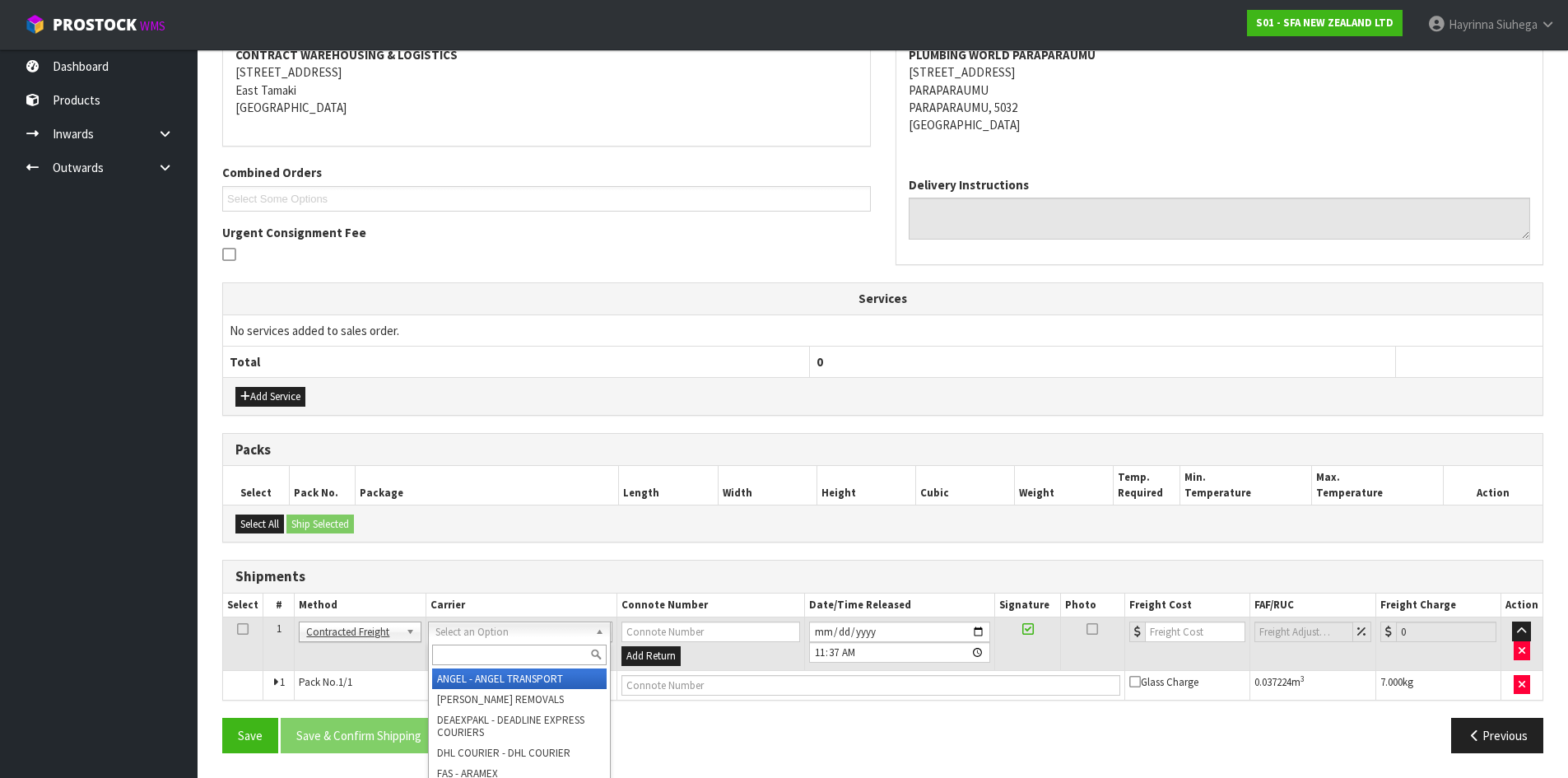
click at [517, 656] on input "text" at bounding box center [519, 654] width 174 height 20
type input "NZP"
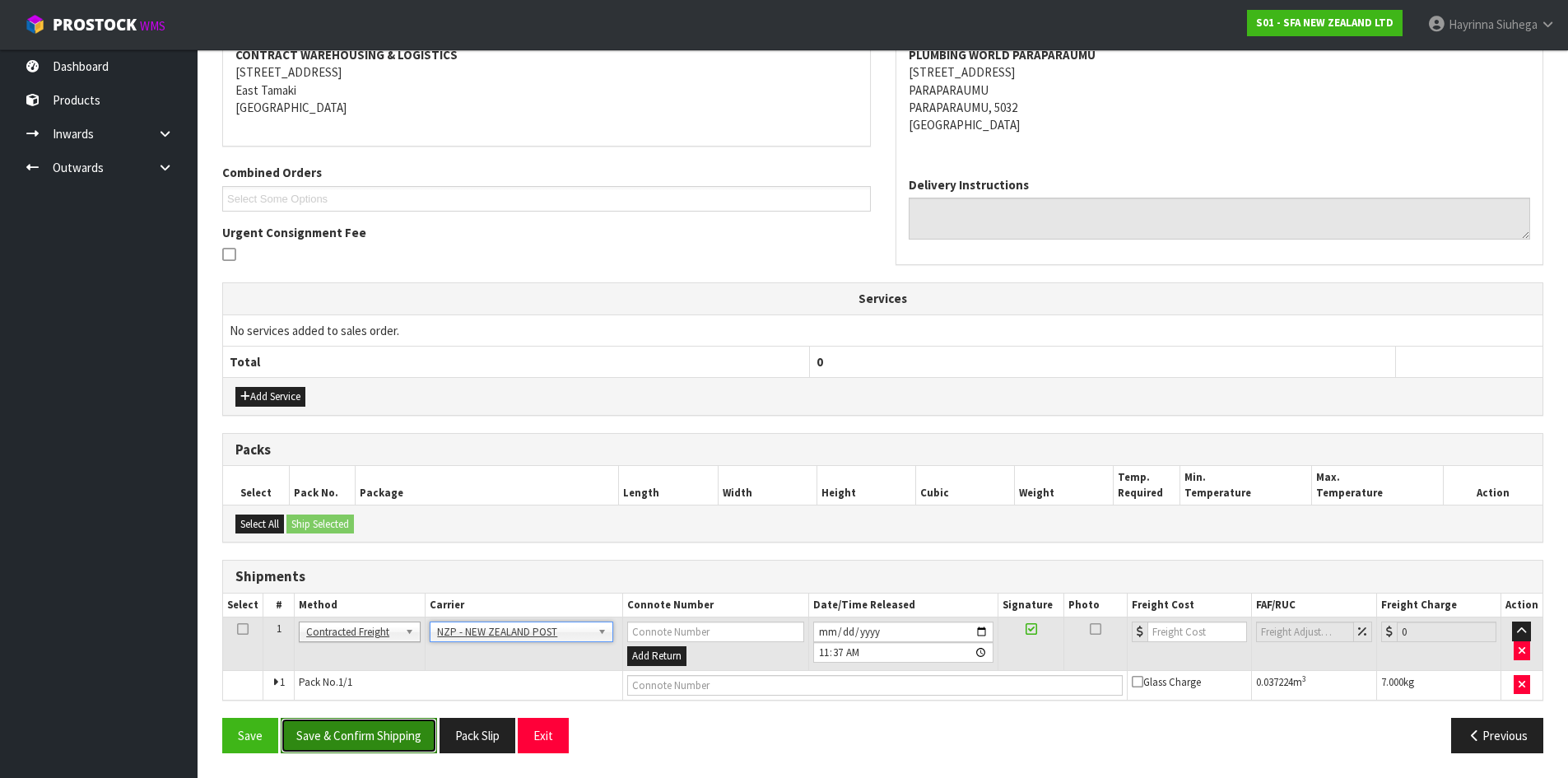
click at [377, 745] on button "Save & Confirm Shipping" at bounding box center [359, 736] width 157 height 35
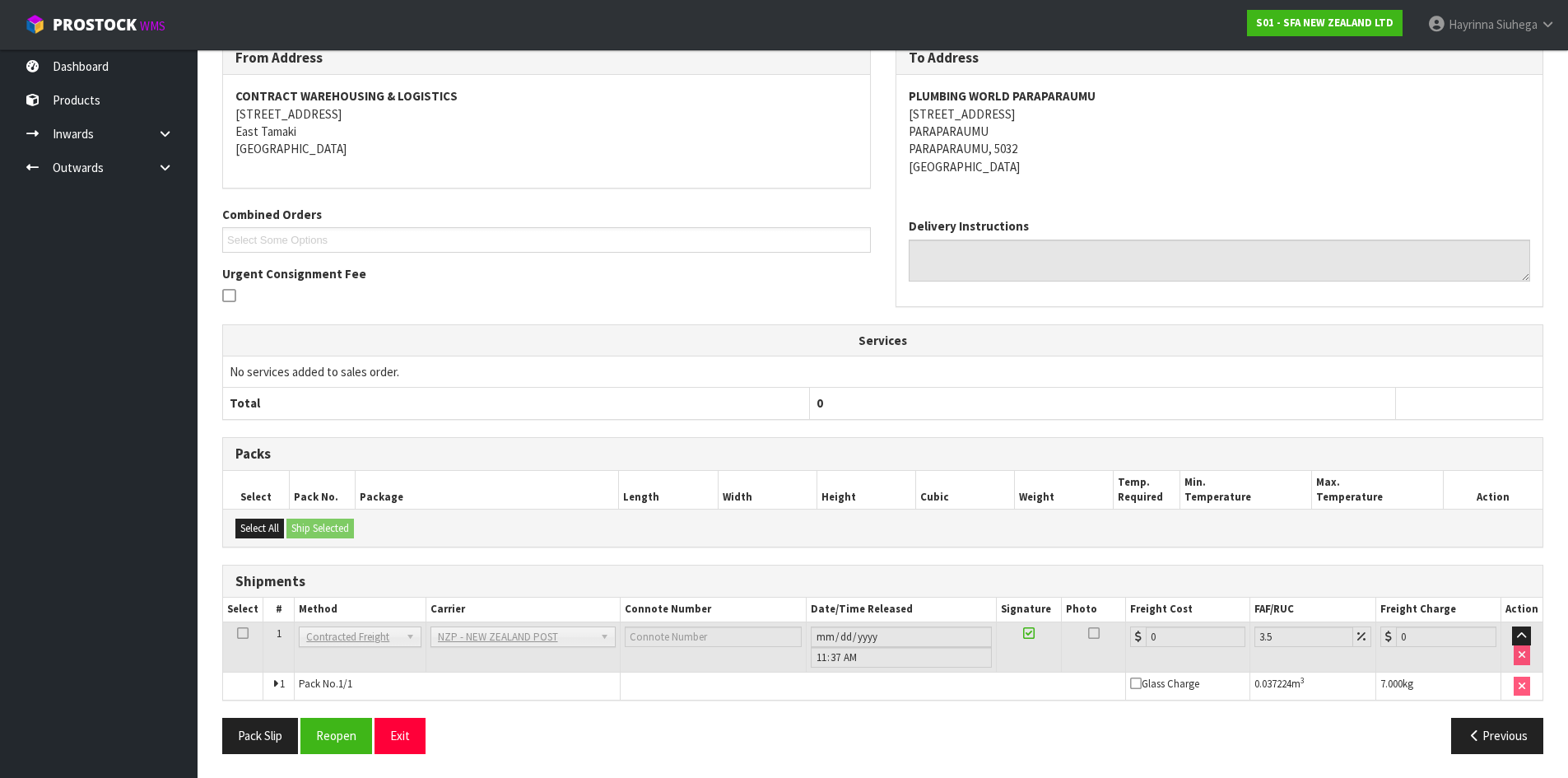
scroll to position [302, 0]
click at [335, 740] on button "Reopen" at bounding box center [335, 735] width 71 height 35
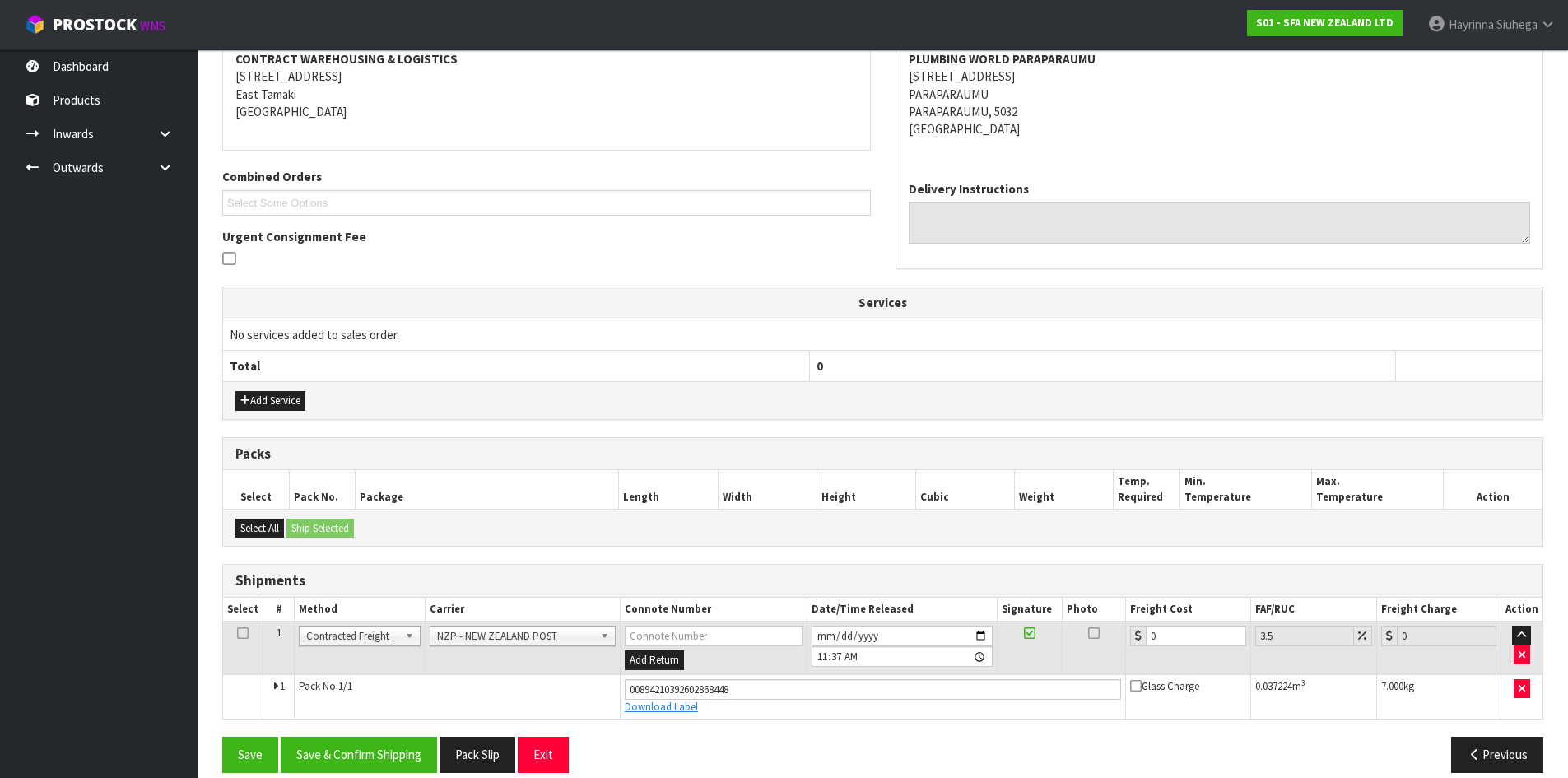
scroll to position [341, 0]
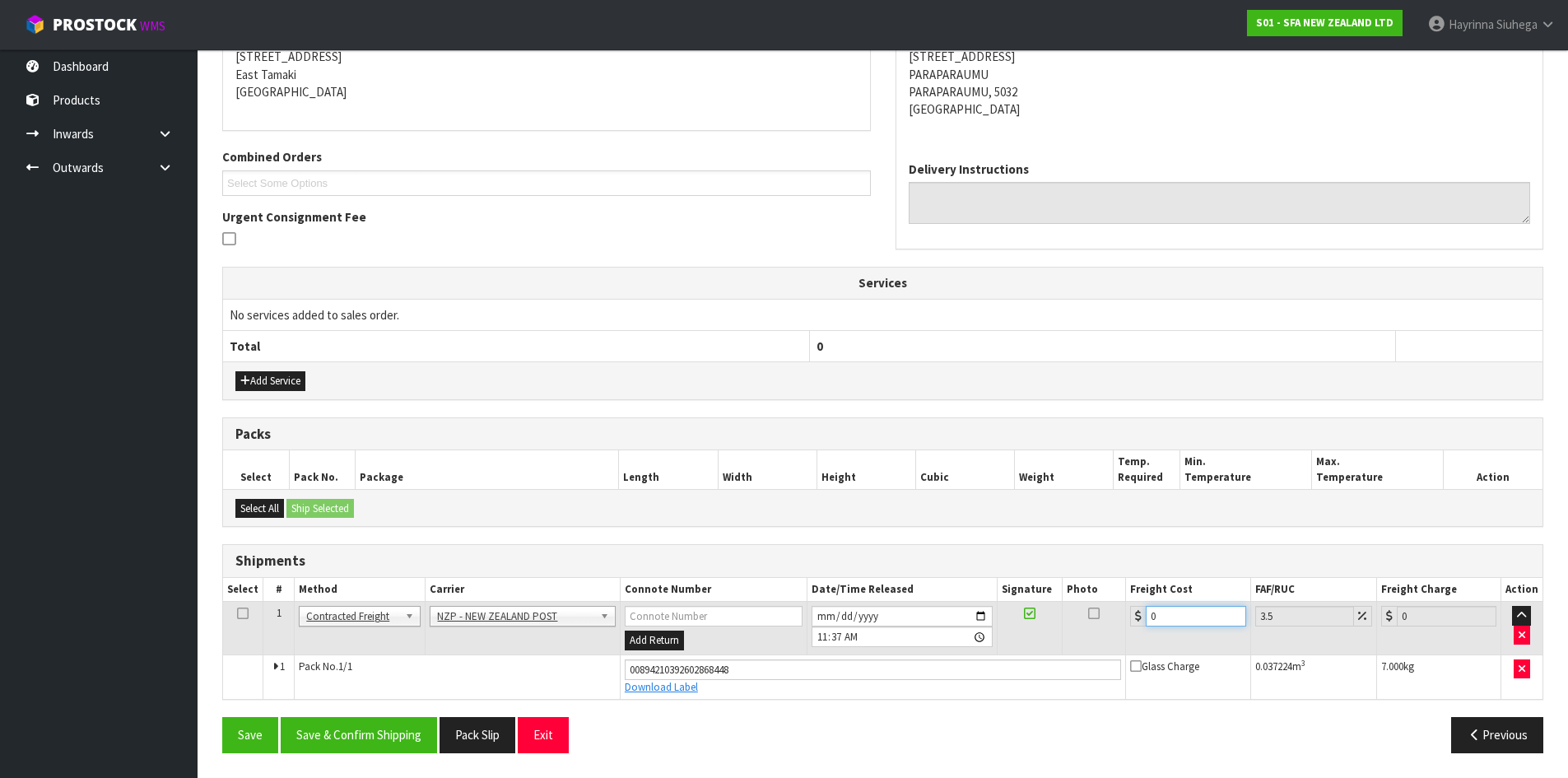
drag, startPoint x: 1169, startPoint y: 616, endPoint x: 1059, endPoint y: 618, distance: 110.0
click at [1060, 617] on tr "1 Client Local Pickup Customer Local Pickup Company Freight Contracted Freight …" at bounding box center [882, 628] width 1319 height 54
type input "8"
type input "8.28"
type input "8.4"
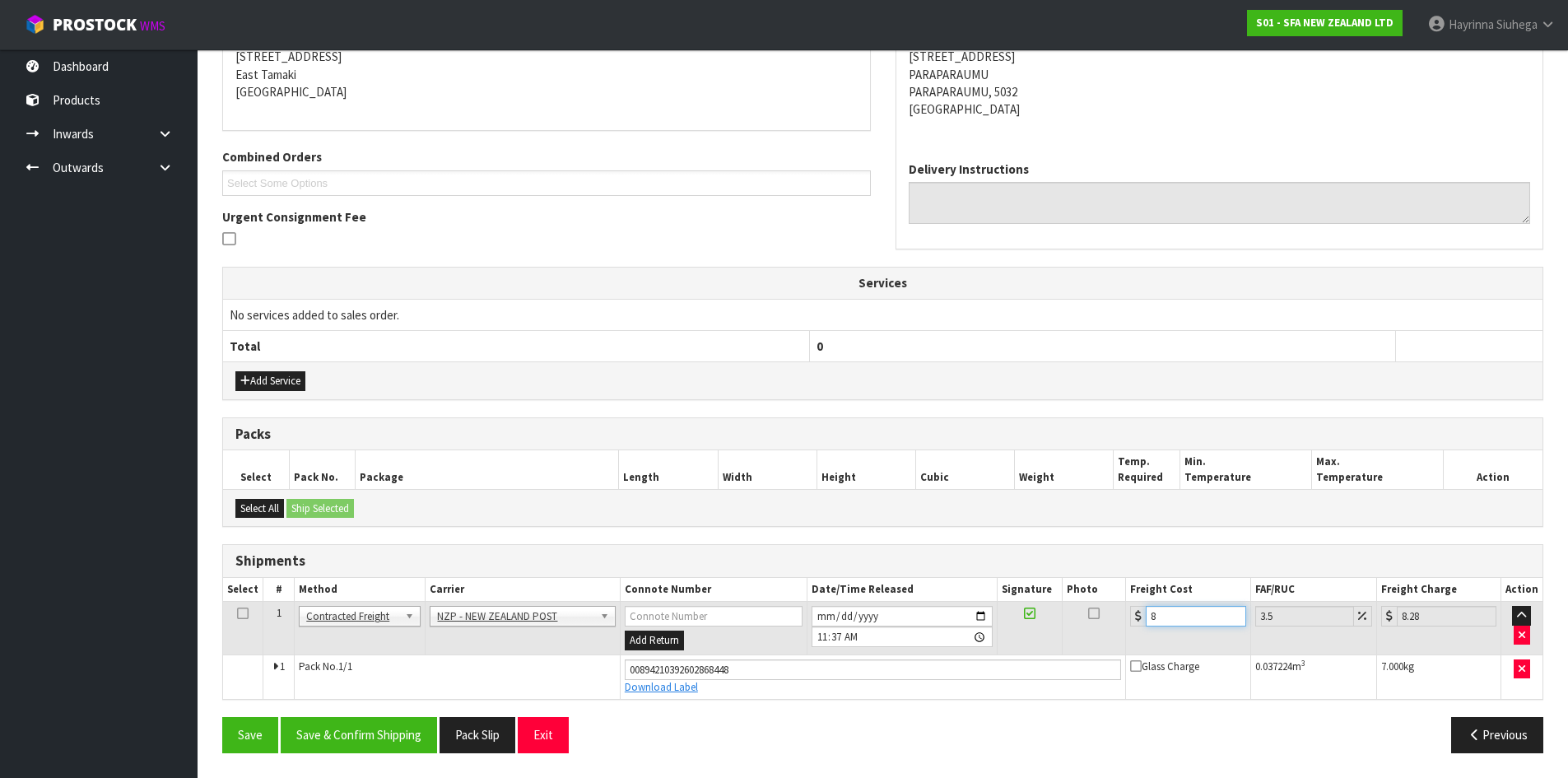
type input "8.69"
type input "8.45"
type input "8.75"
type input "8.45"
click at [223, 717] on button "Save" at bounding box center [251, 735] width 56 height 35
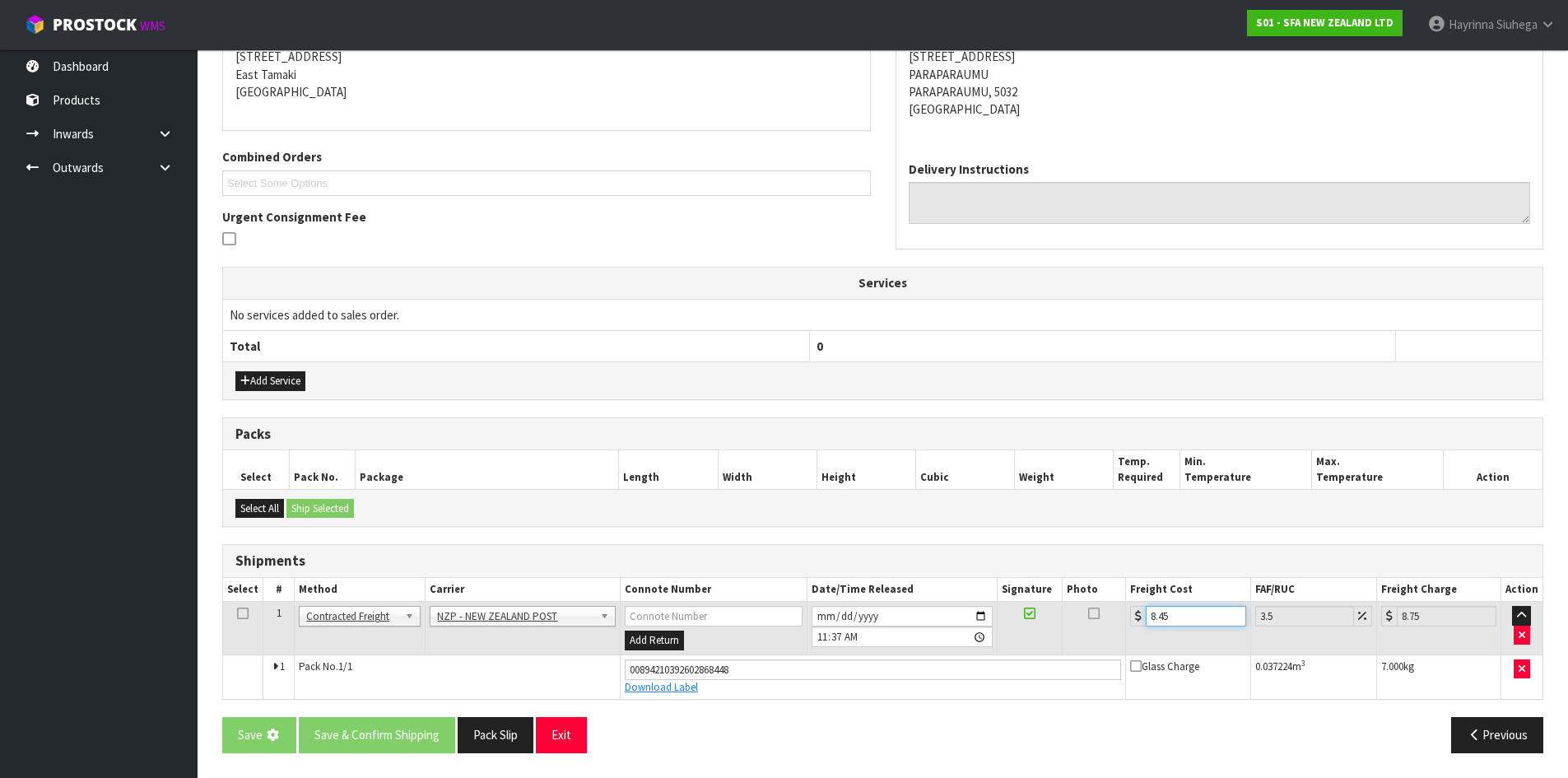
scroll to position [0, 0]
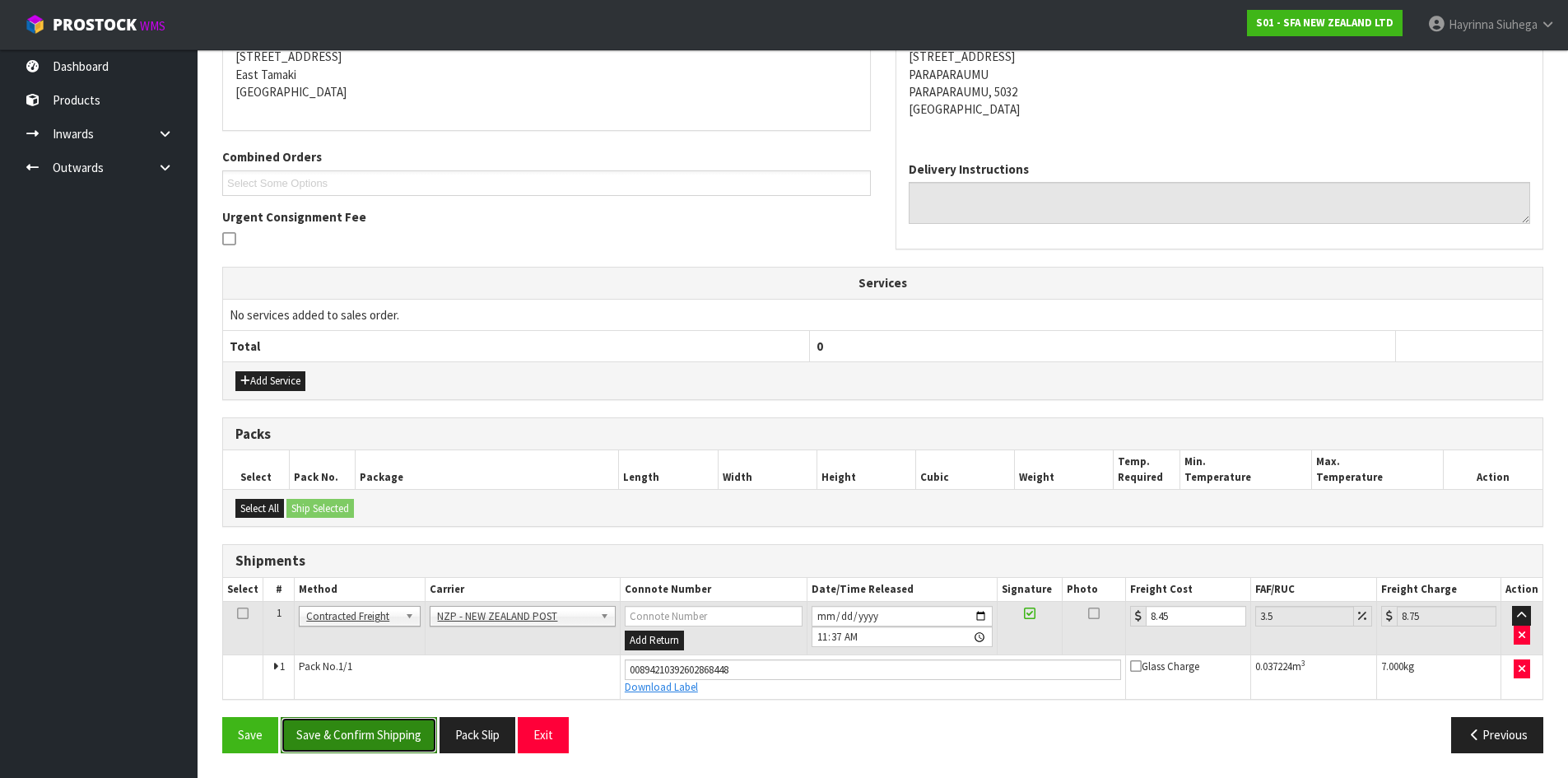
click at [392, 720] on button "Save & Confirm Shipping" at bounding box center [359, 735] width 157 height 35
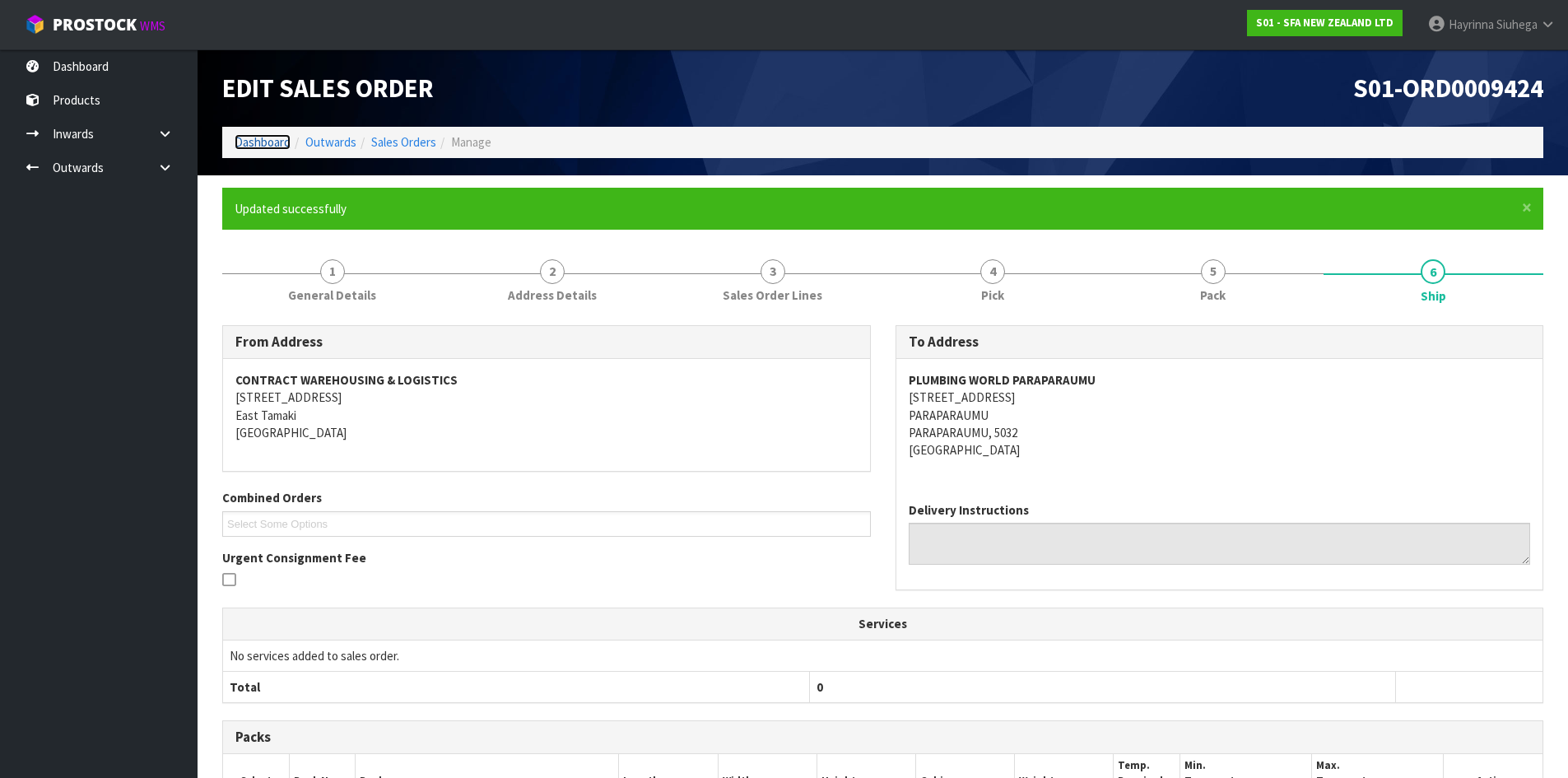
click at [268, 139] on link "Dashboard" at bounding box center [263, 142] width 56 height 16
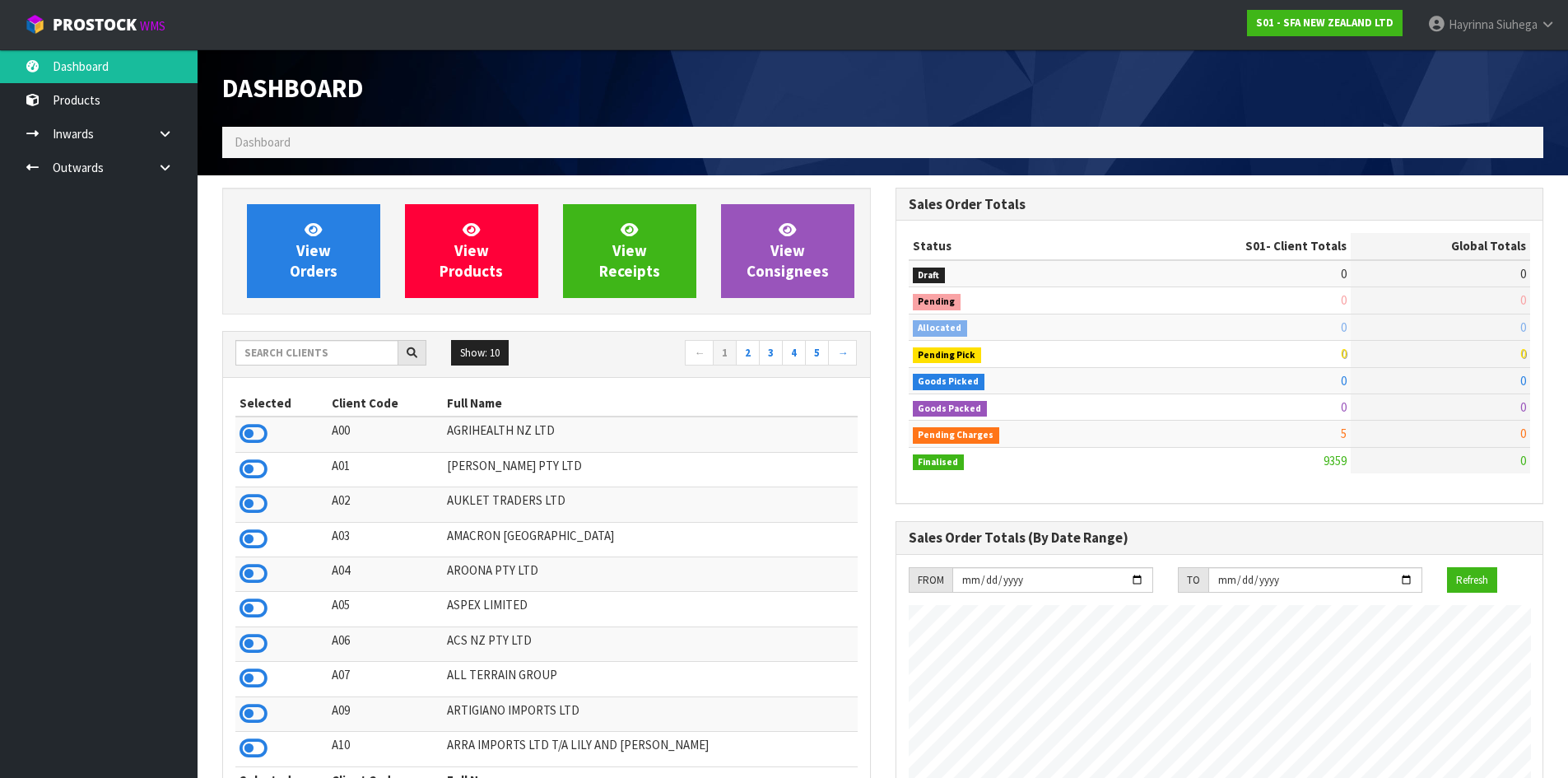
scroll to position [1247, 672]
click at [357, 350] on input "text" at bounding box center [317, 352] width 163 height 26
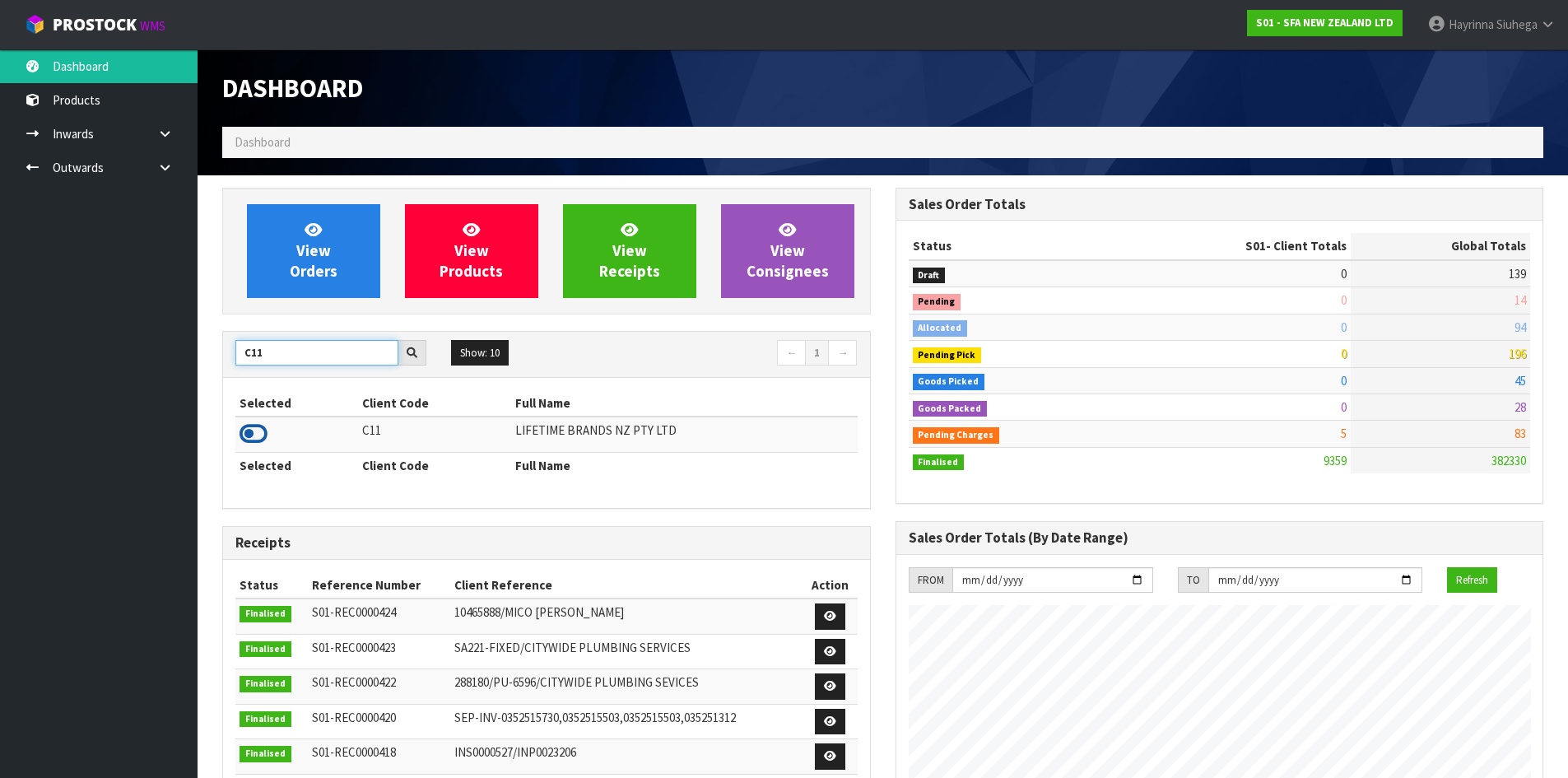
type input "C11"
click at [257, 422] on icon at bounding box center [253, 434] width 28 height 25
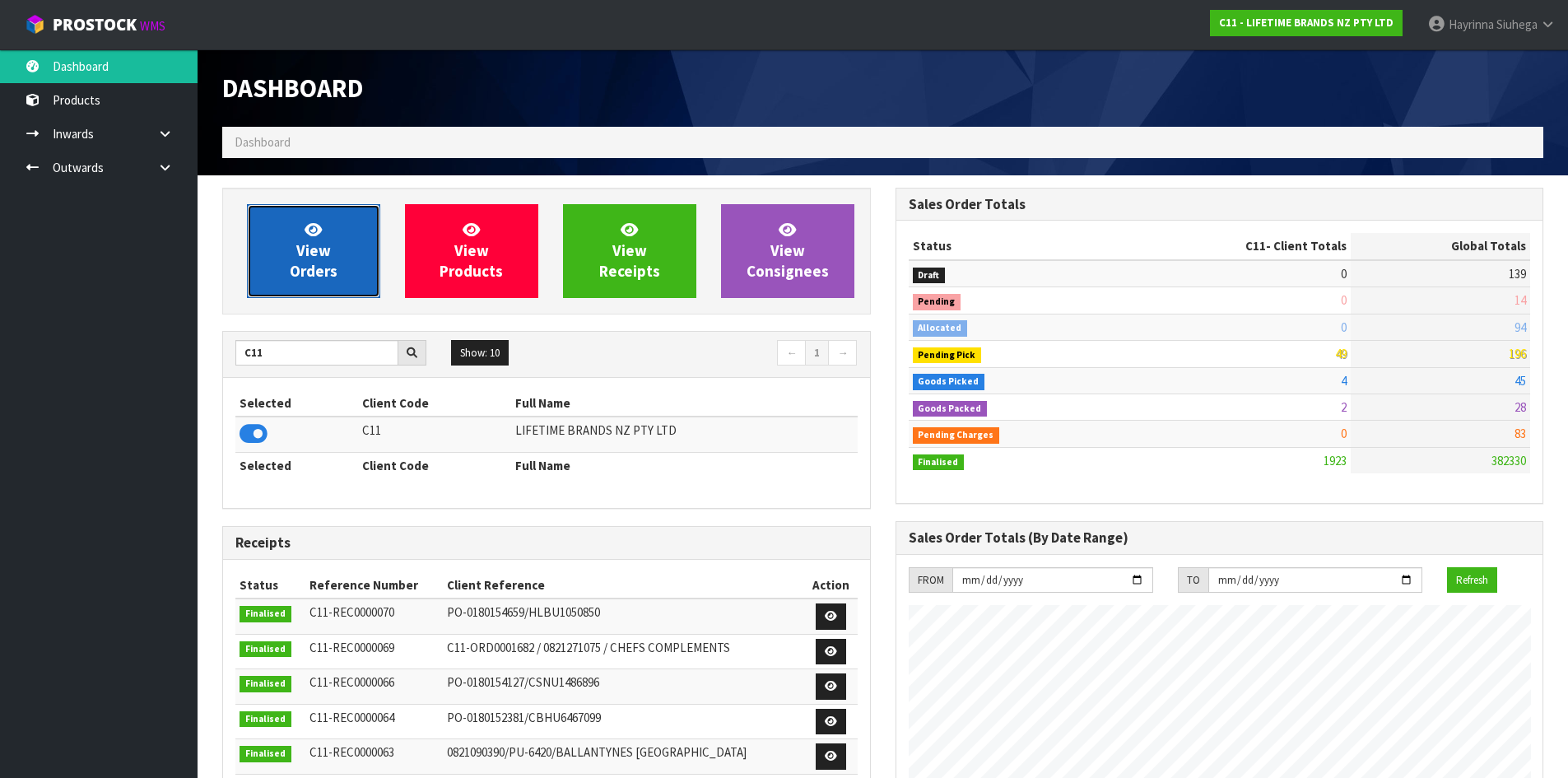
click at [329, 247] on span "View Orders" at bounding box center [313, 251] width 48 height 62
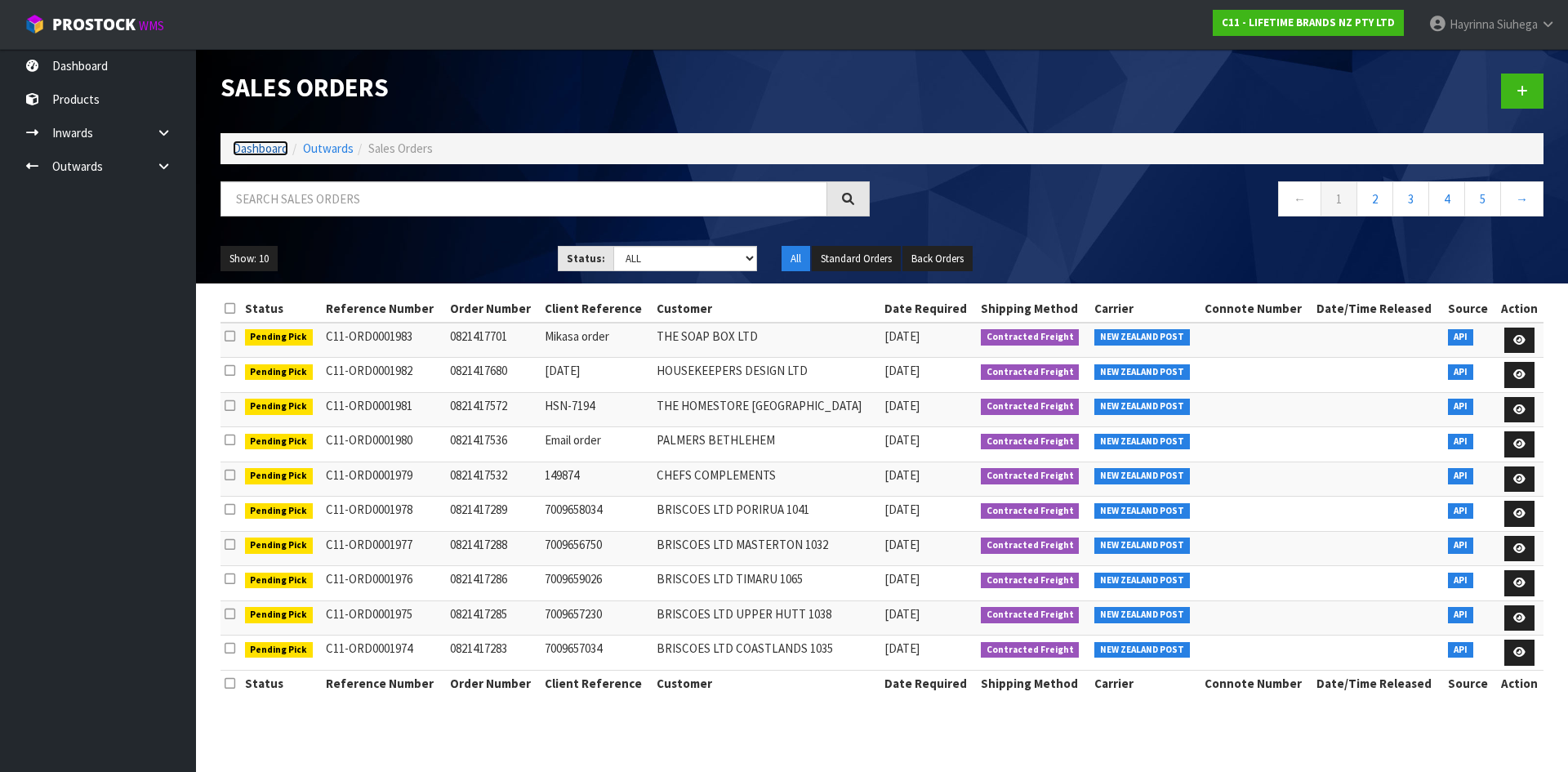
click at [257, 144] on link "Dashboard" at bounding box center [261, 148] width 56 height 16
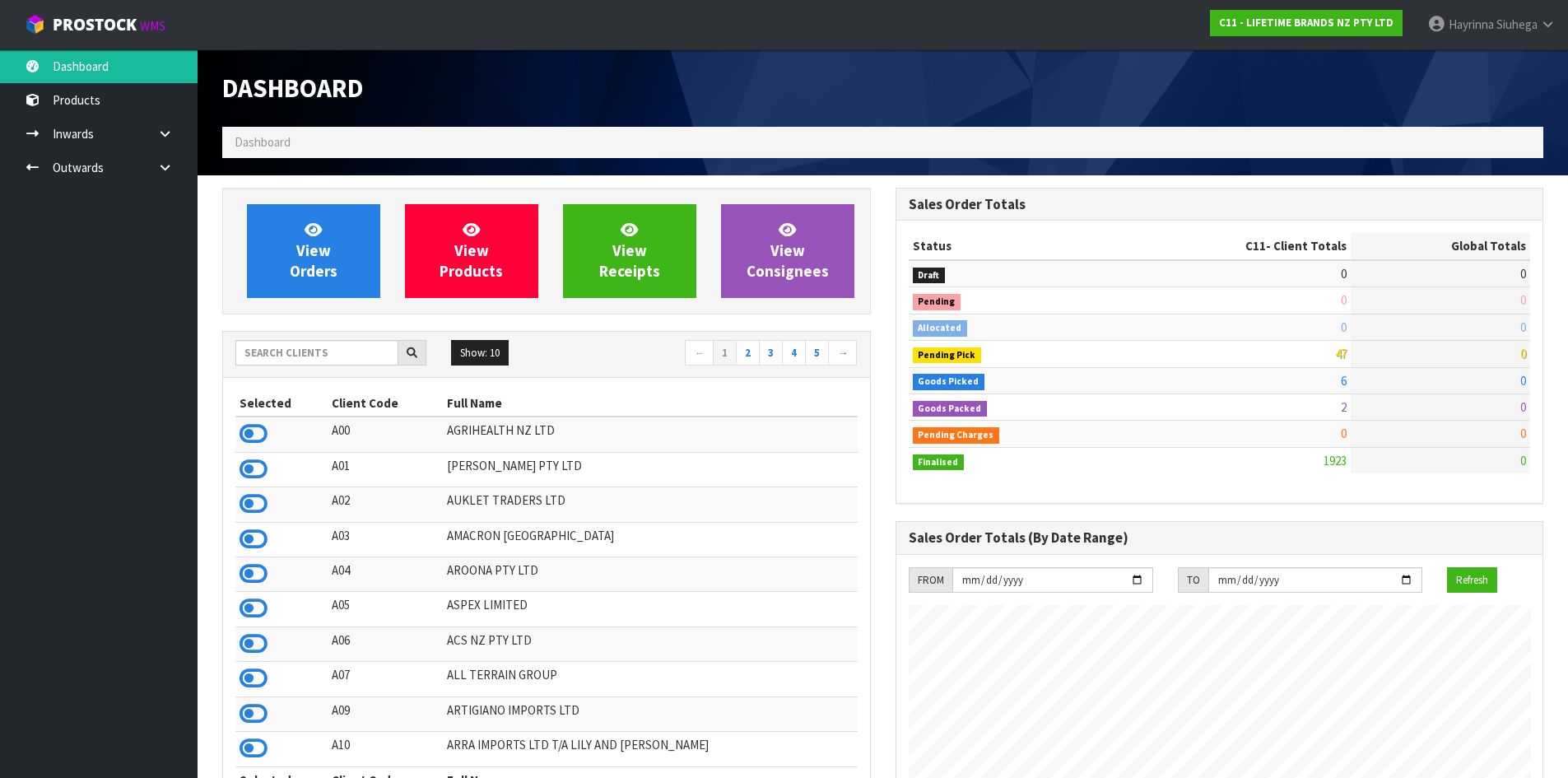
scroll to position [1247, 672]
click at [284, 237] on link "View Orders" at bounding box center [314, 251] width 134 height 94
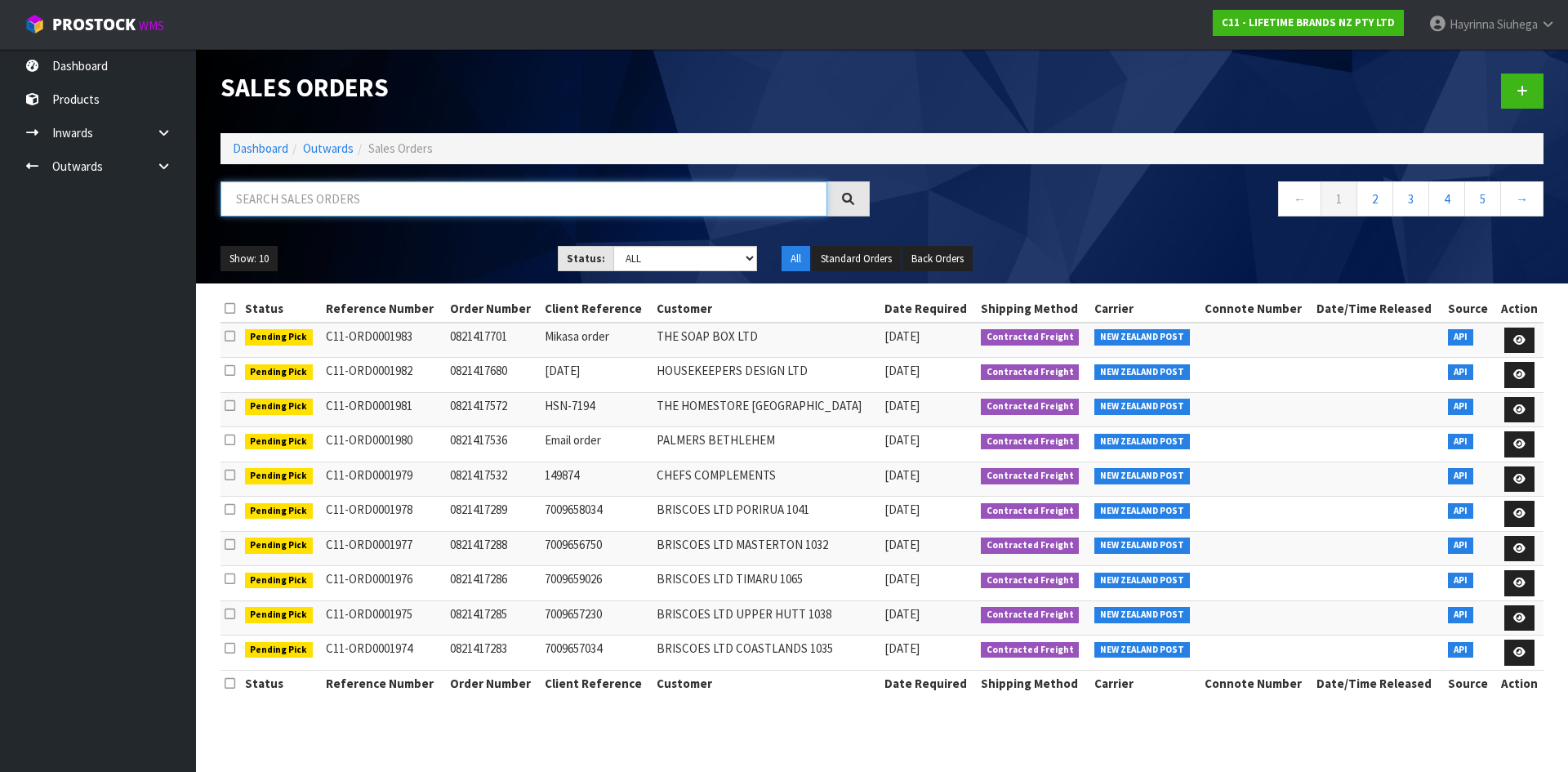
click at [315, 209] on input "text" at bounding box center [524, 199] width 607 height 35
type input "JOB-0413337"
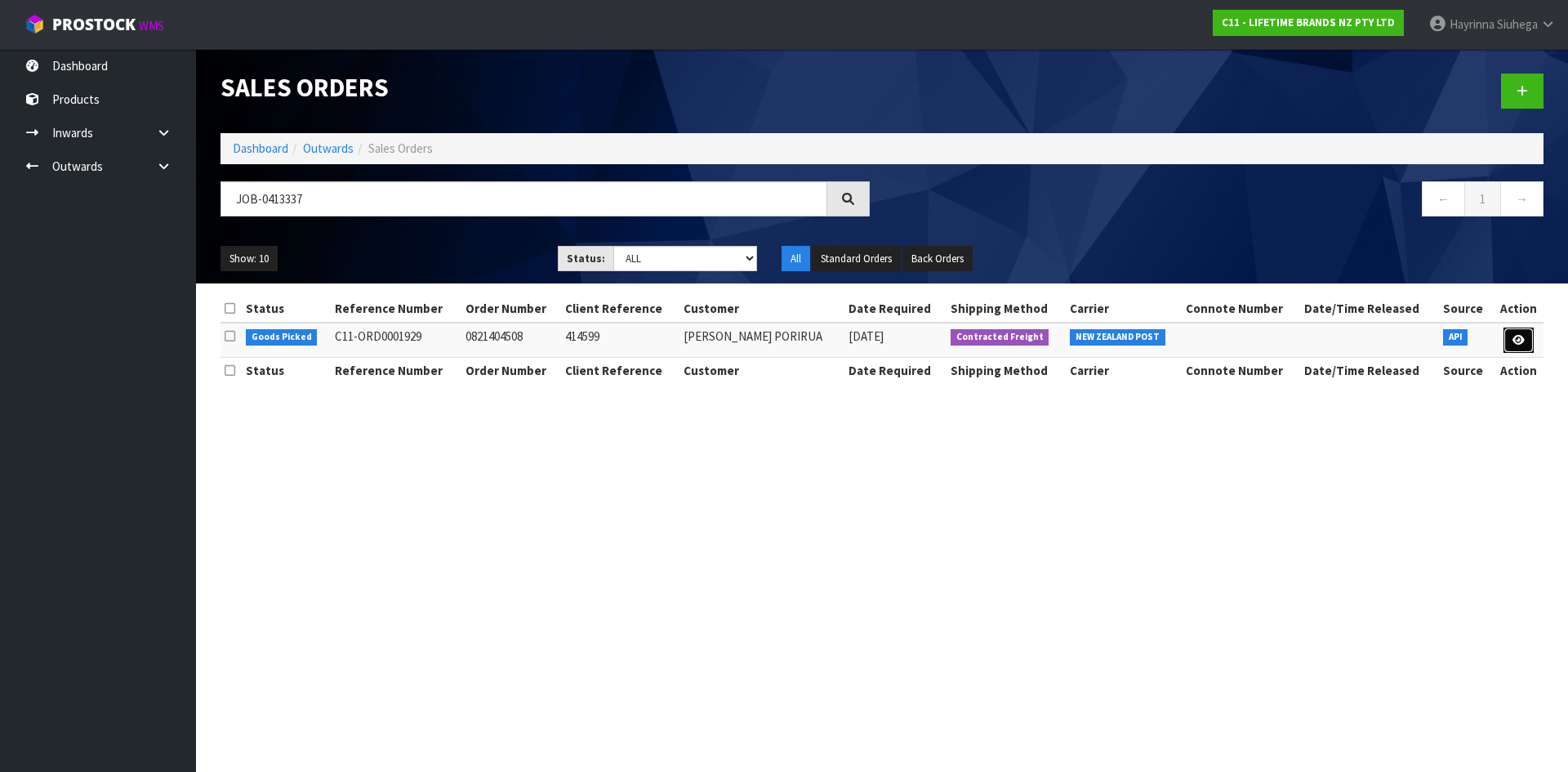
click at [1520, 337] on icon at bounding box center [1518, 341] width 12 height 10
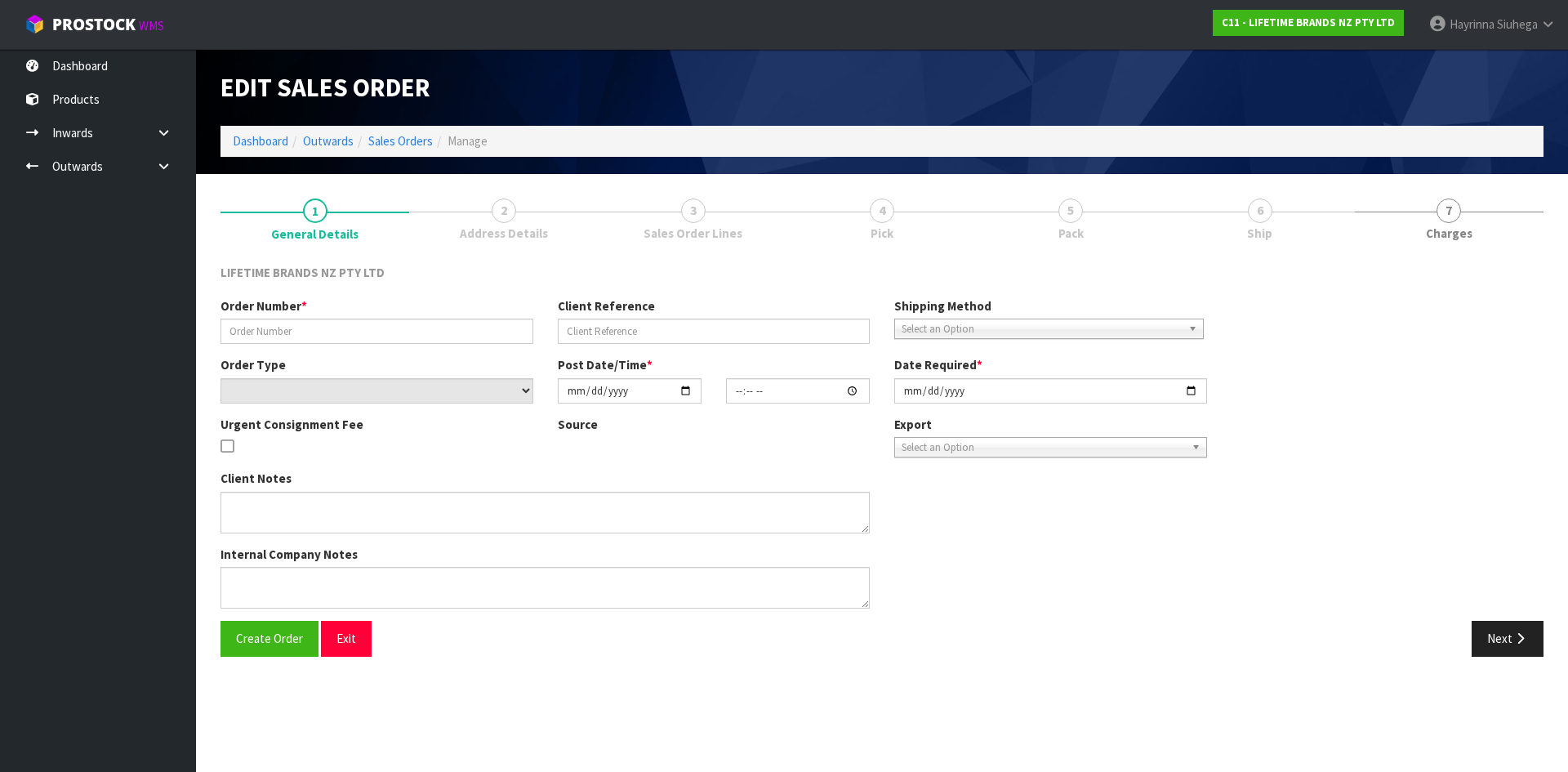
type input "0821404508"
type input "414599"
select select "number:0"
type input "2025-09-19"
type input "07:54:09.000"
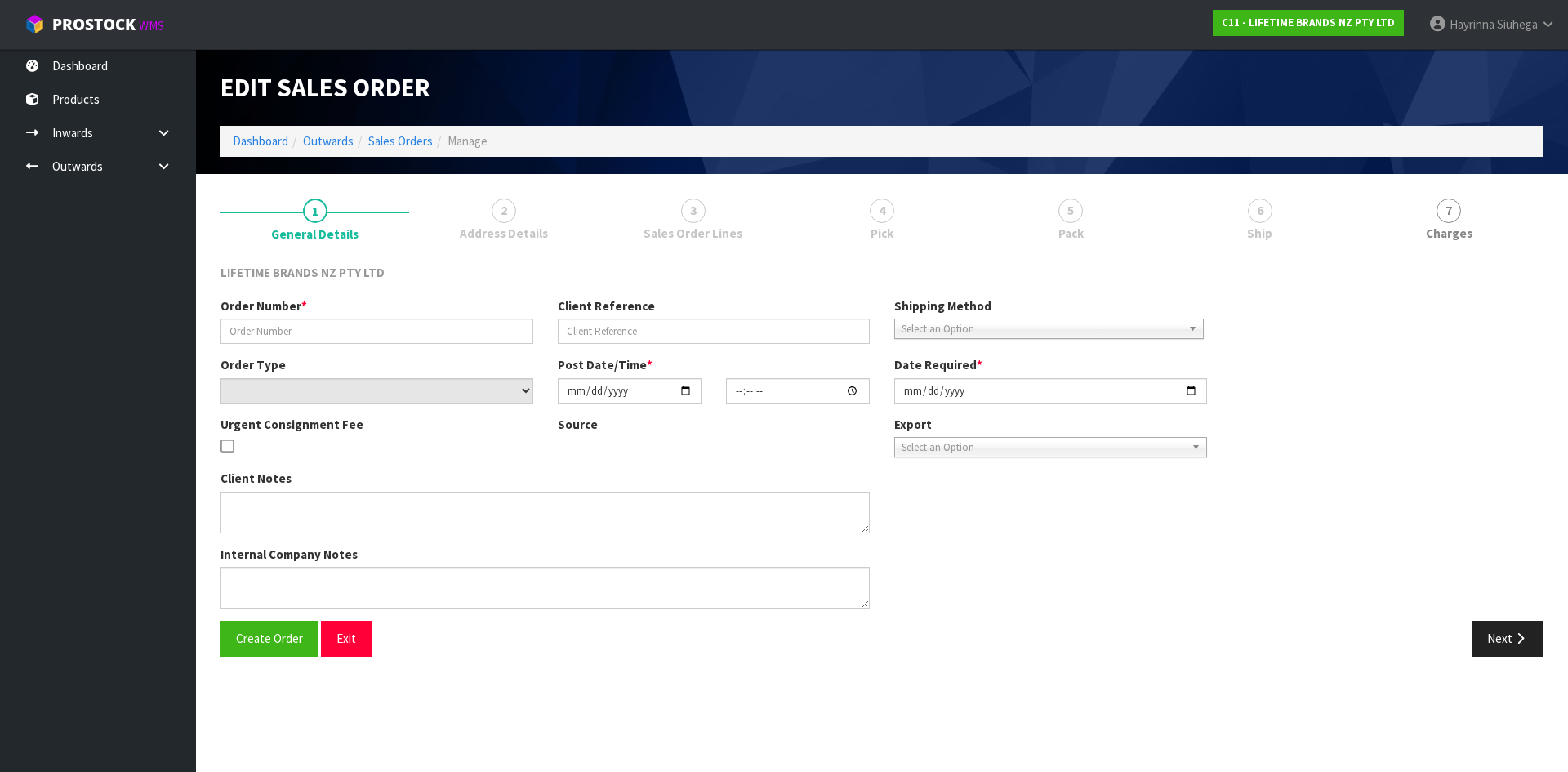
type input "2025-09-19"
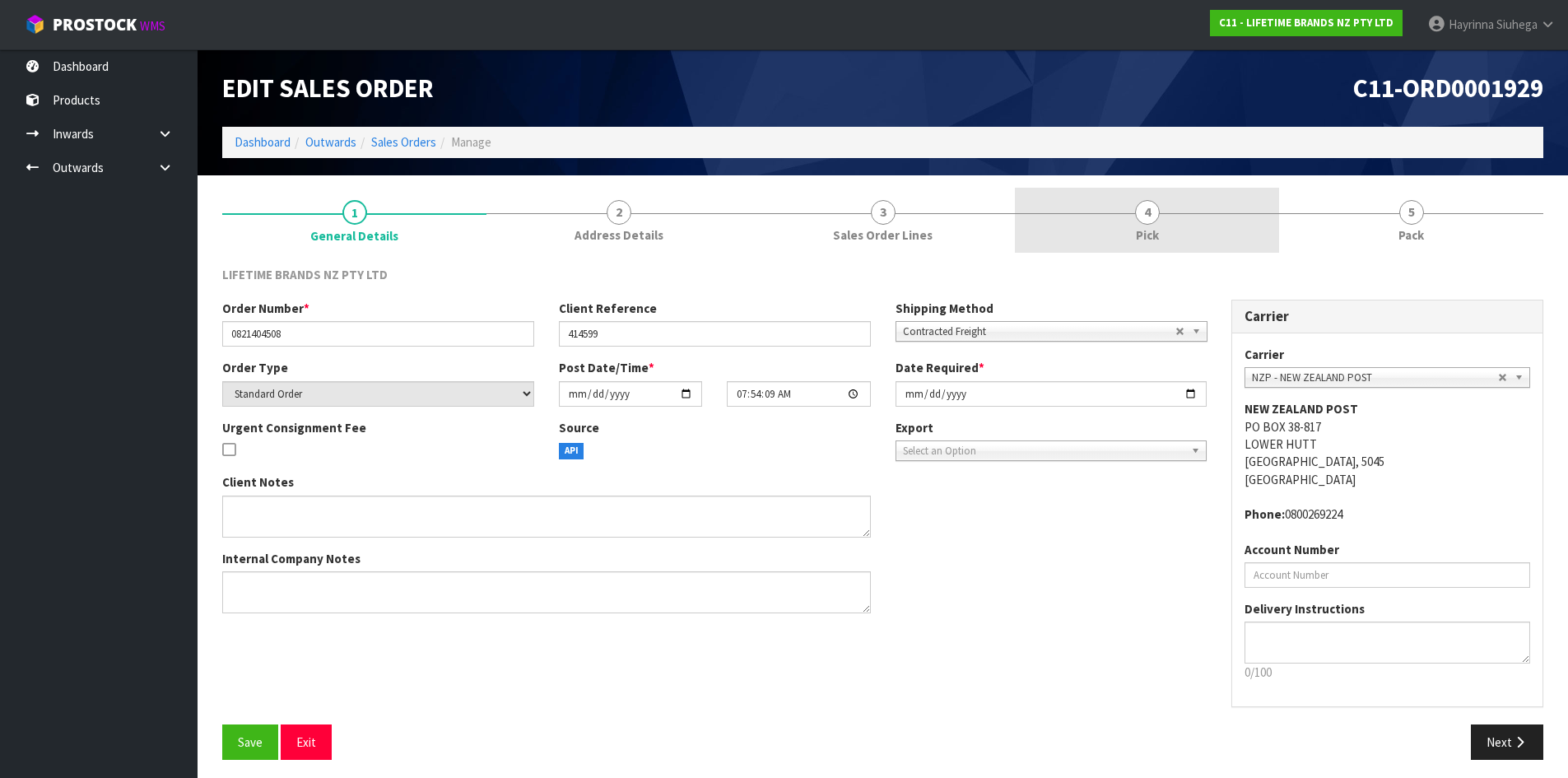
click at [1235, 227] on link "4 Pick" at bounding box center [1147, 220] width 264 height 65
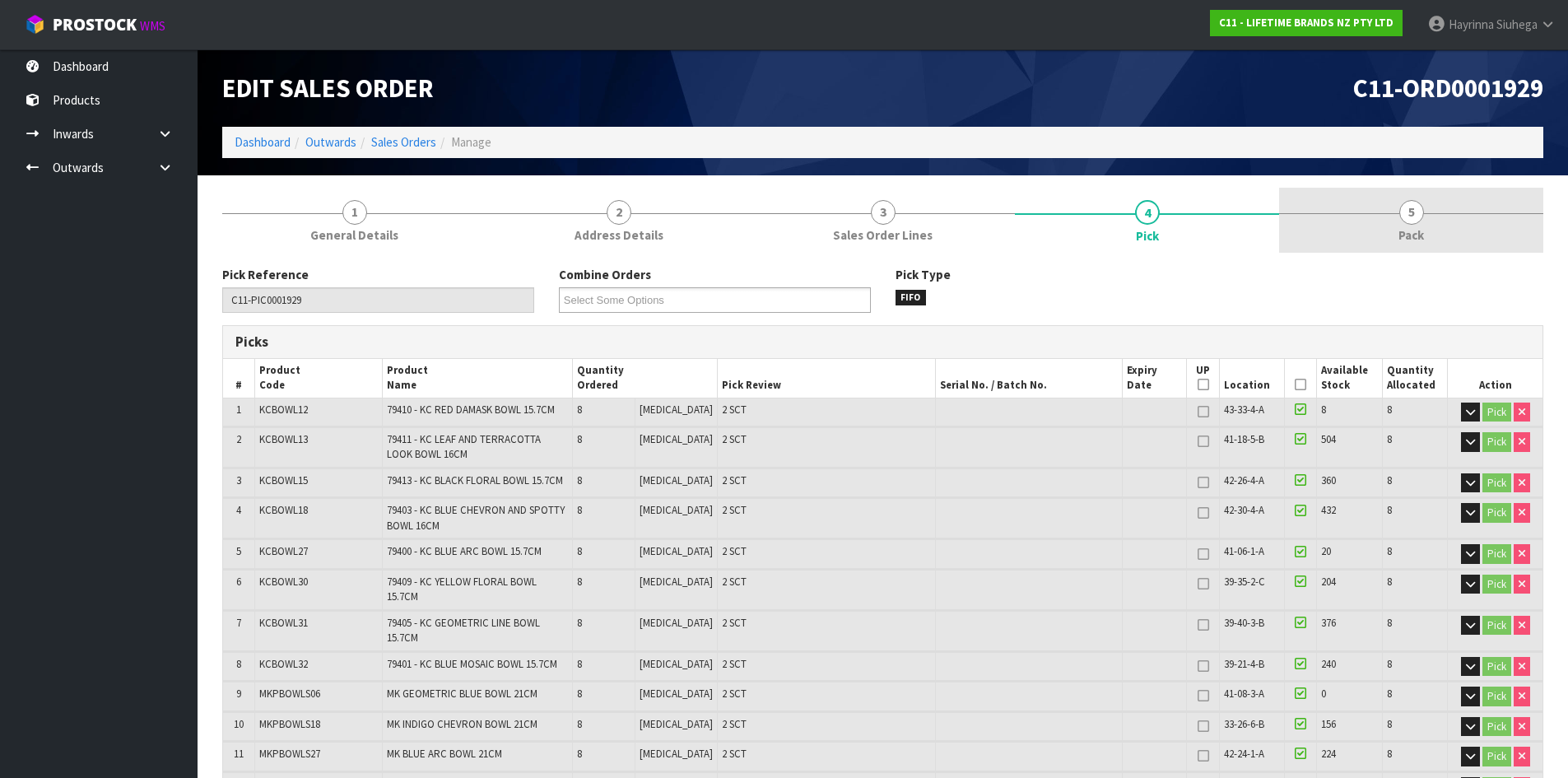
click at [1369, 226] on link "5 Pack" at bounding box center [1411, 220] width 264 height 65
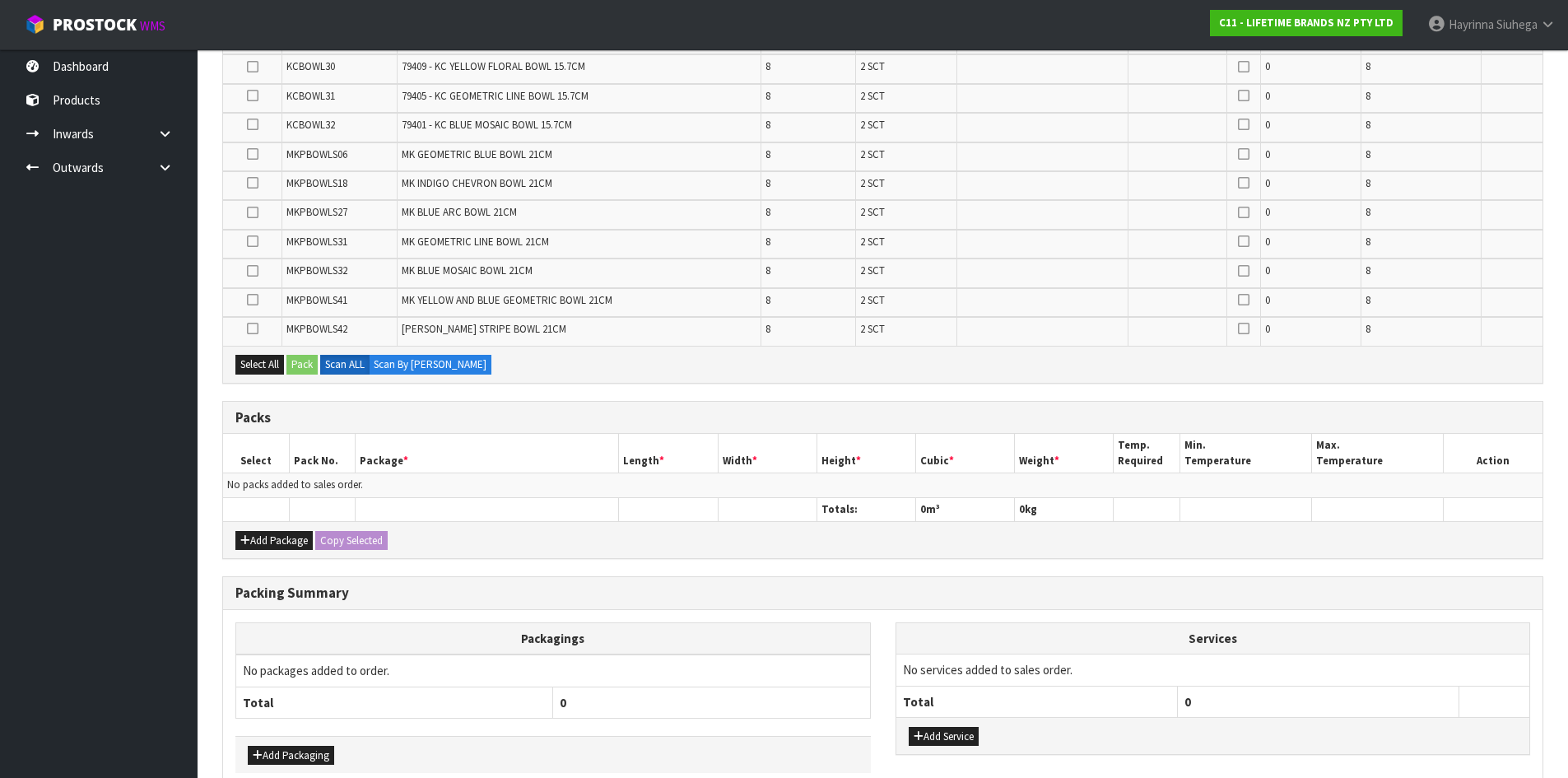
scroll to position [561, 0]
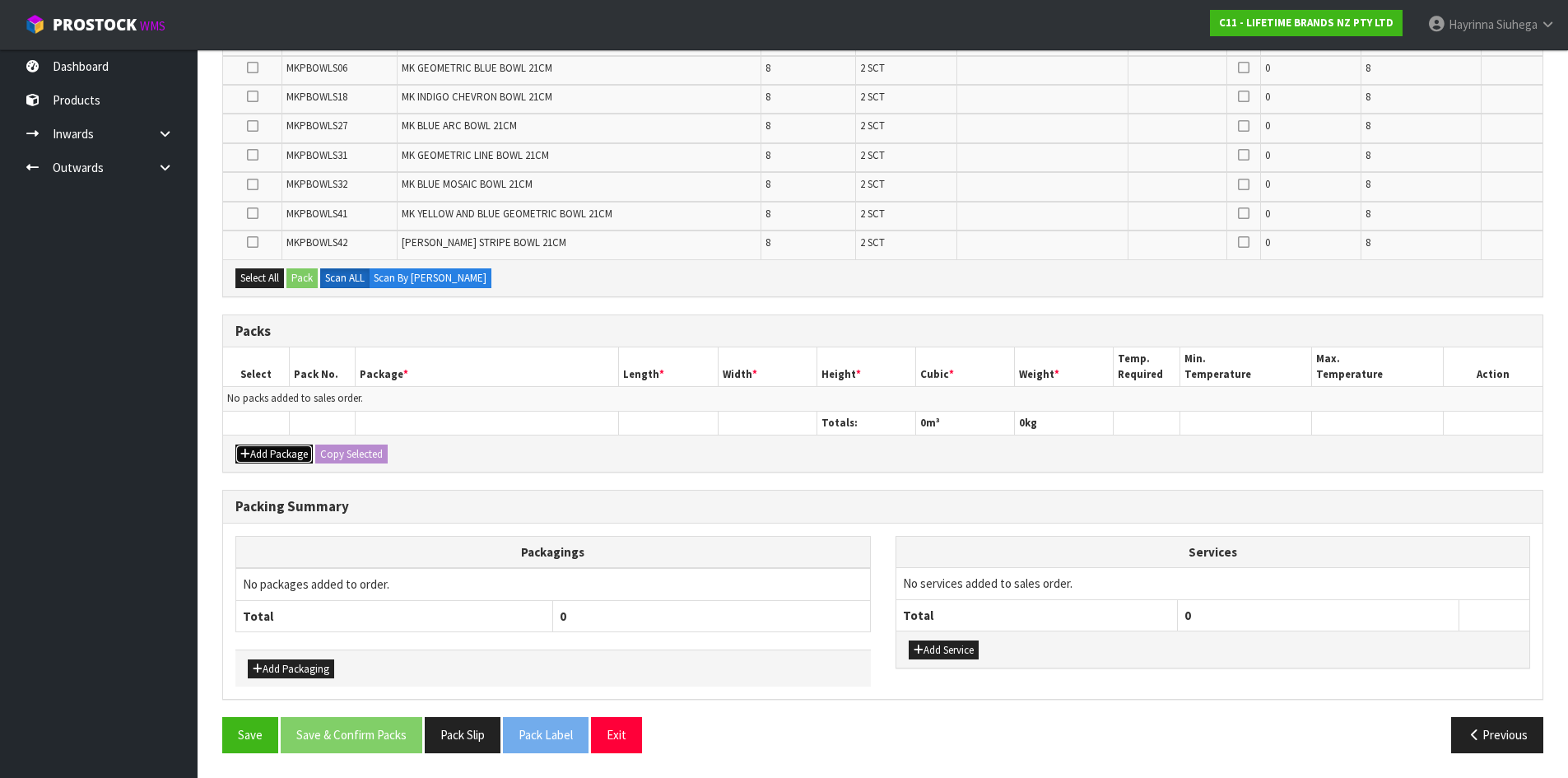
click at [264, 449] on button "Add Package" at bounding box center [275, 454] width 77 height 19
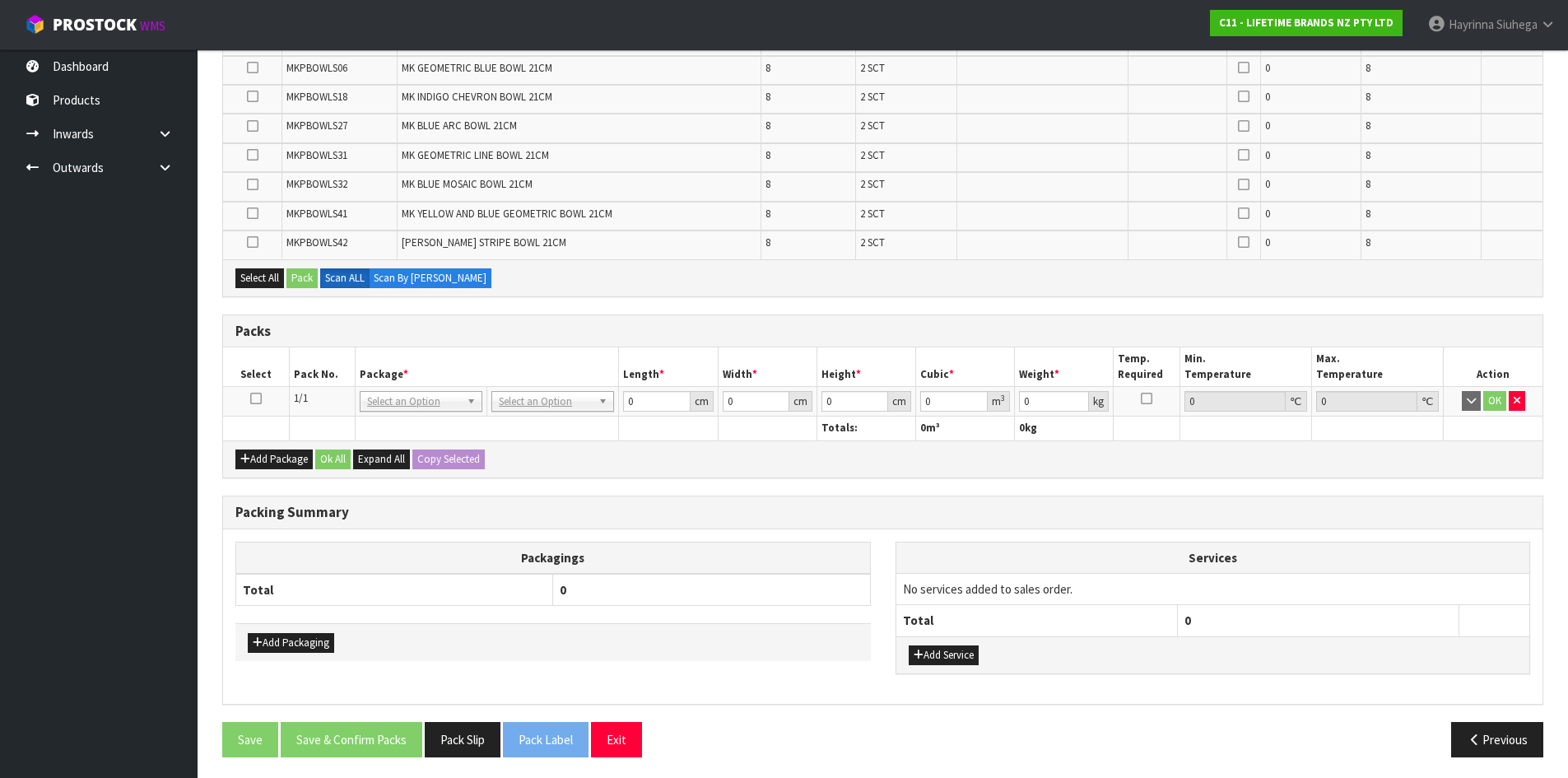
click at [252, 400] on td at bounding box center [255, 402] width 66 height 30
click at [260, 400] on icon at bounding box center [255, 399] width 11 height 1
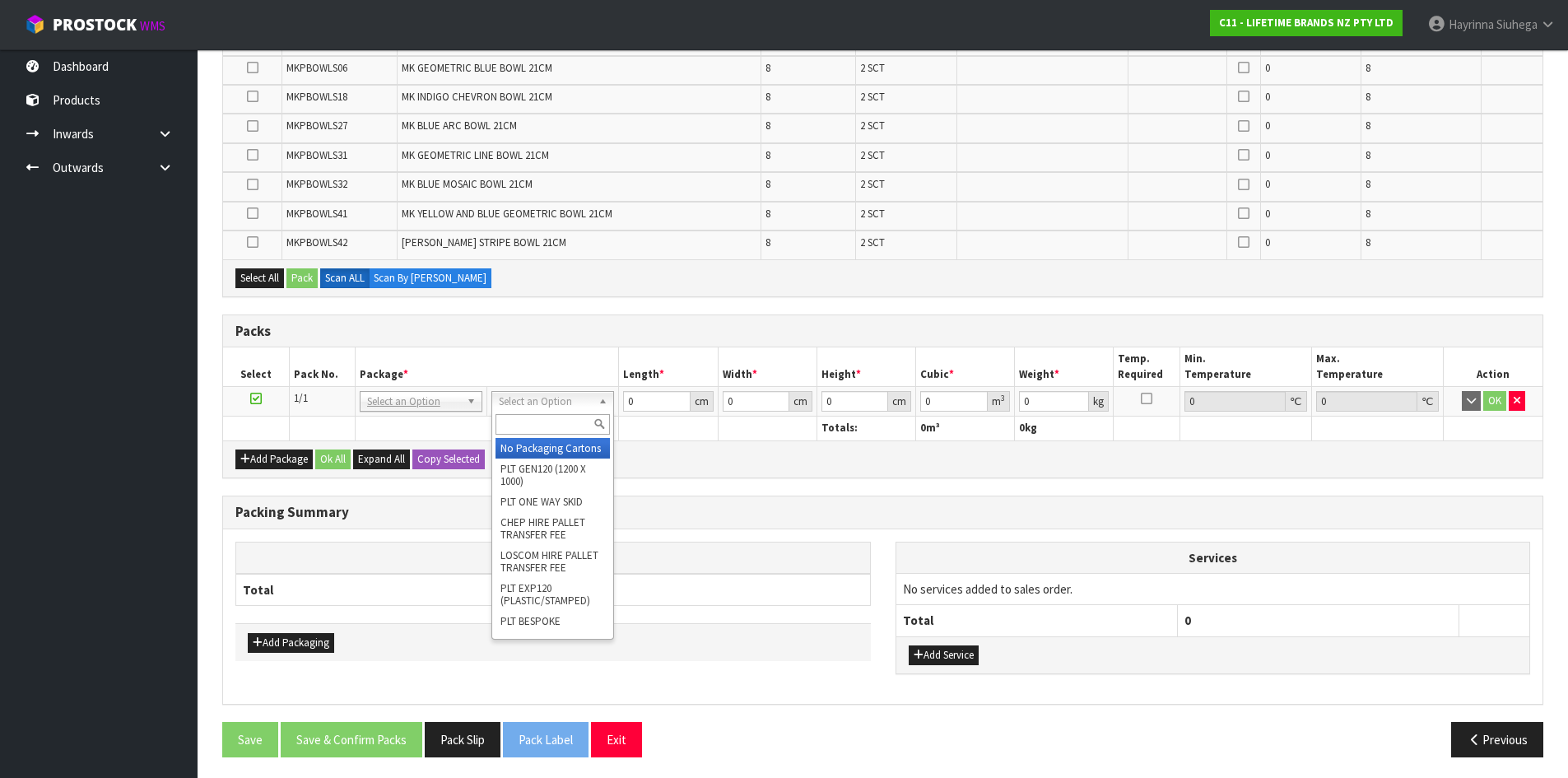
click at [525, 416] on input "text" at bounding box center [553, 424] width 114 height 20
type input "OC"
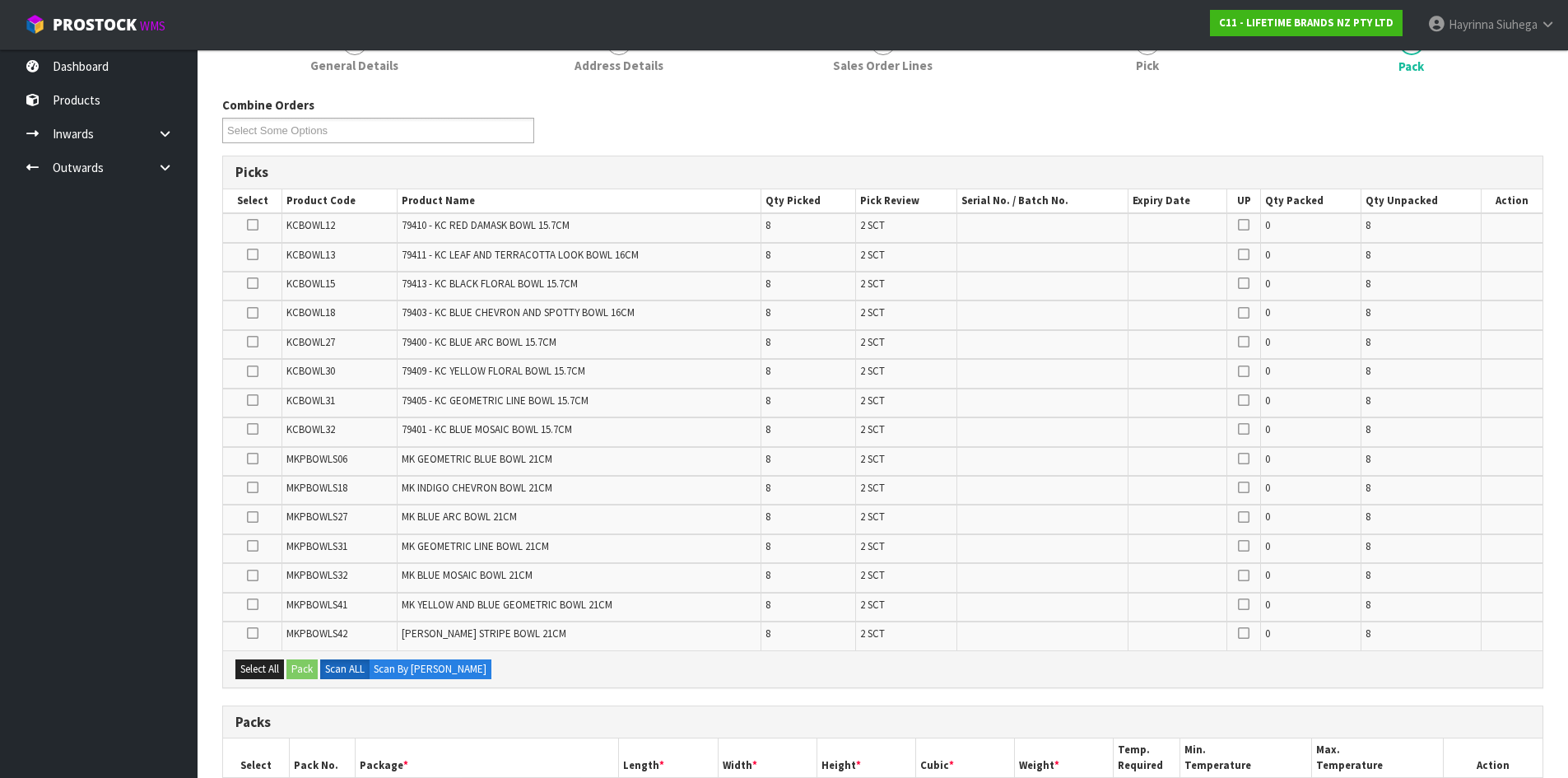
scroll to position [0, 0]
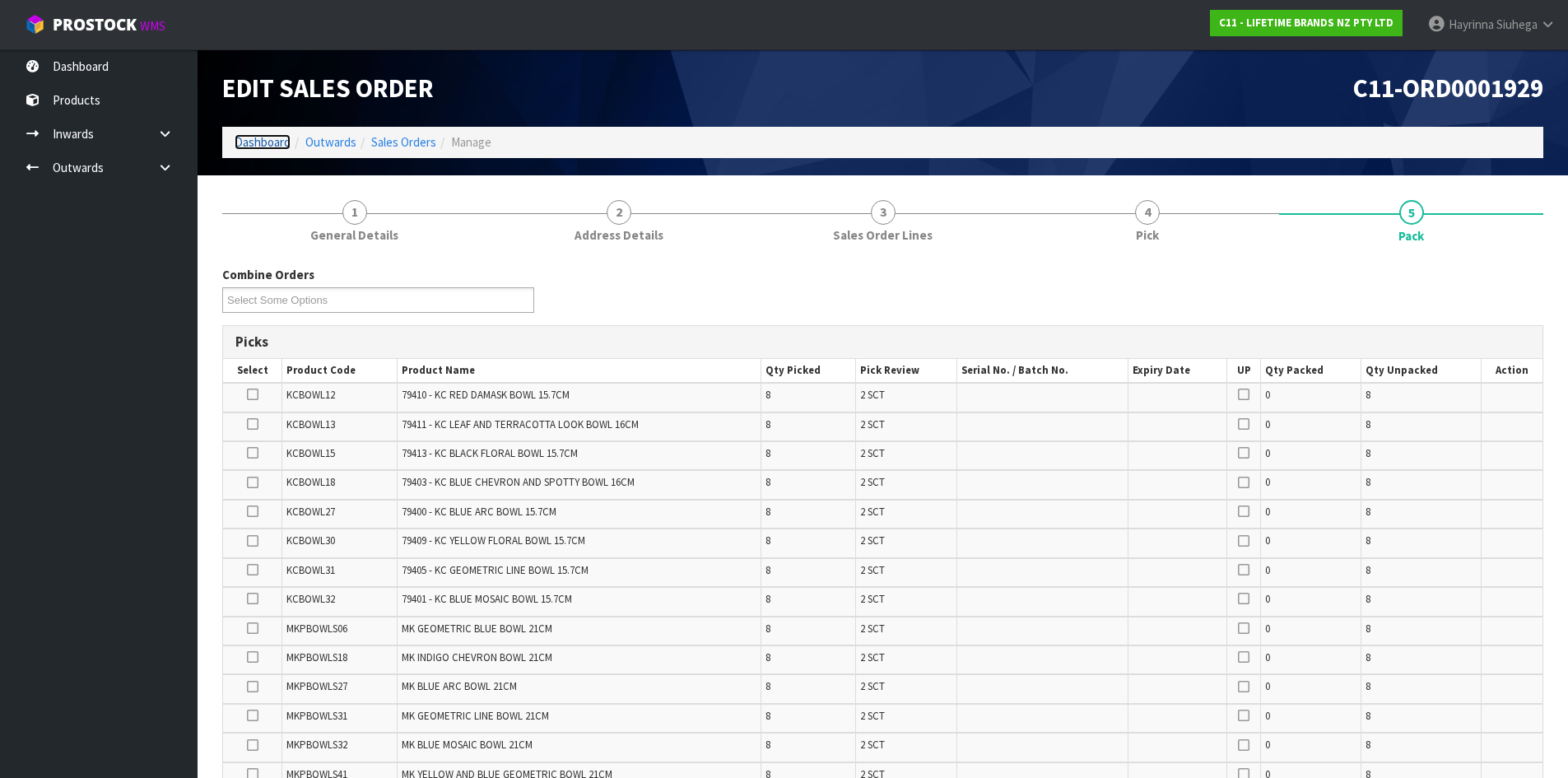
click at [257, 135] on link "Dashboard" at bounding box center [263, 142] width 56 height 16
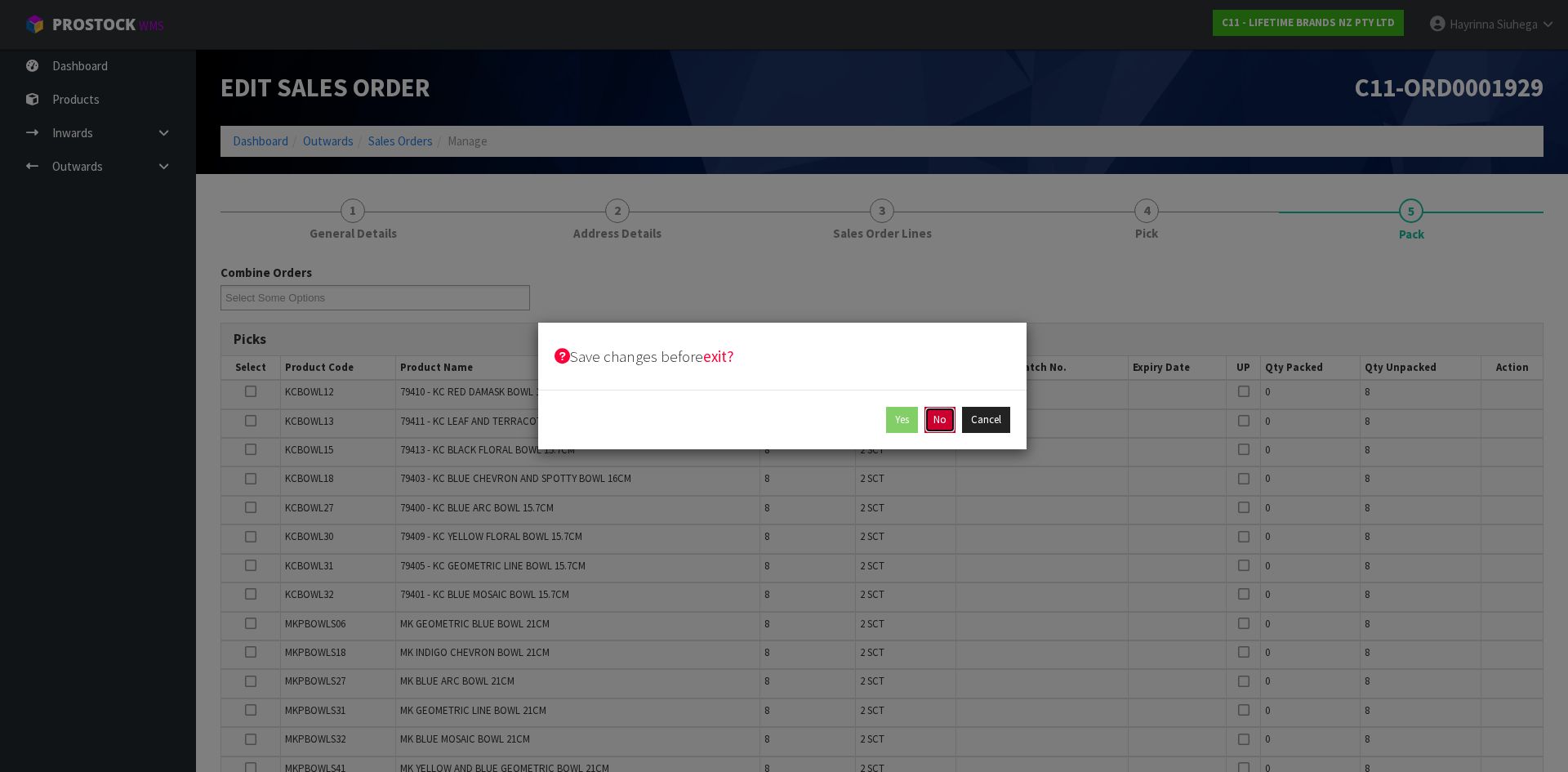
click at [942, 422] on button "No" at bounding box center [940, 420] width 31 height 26
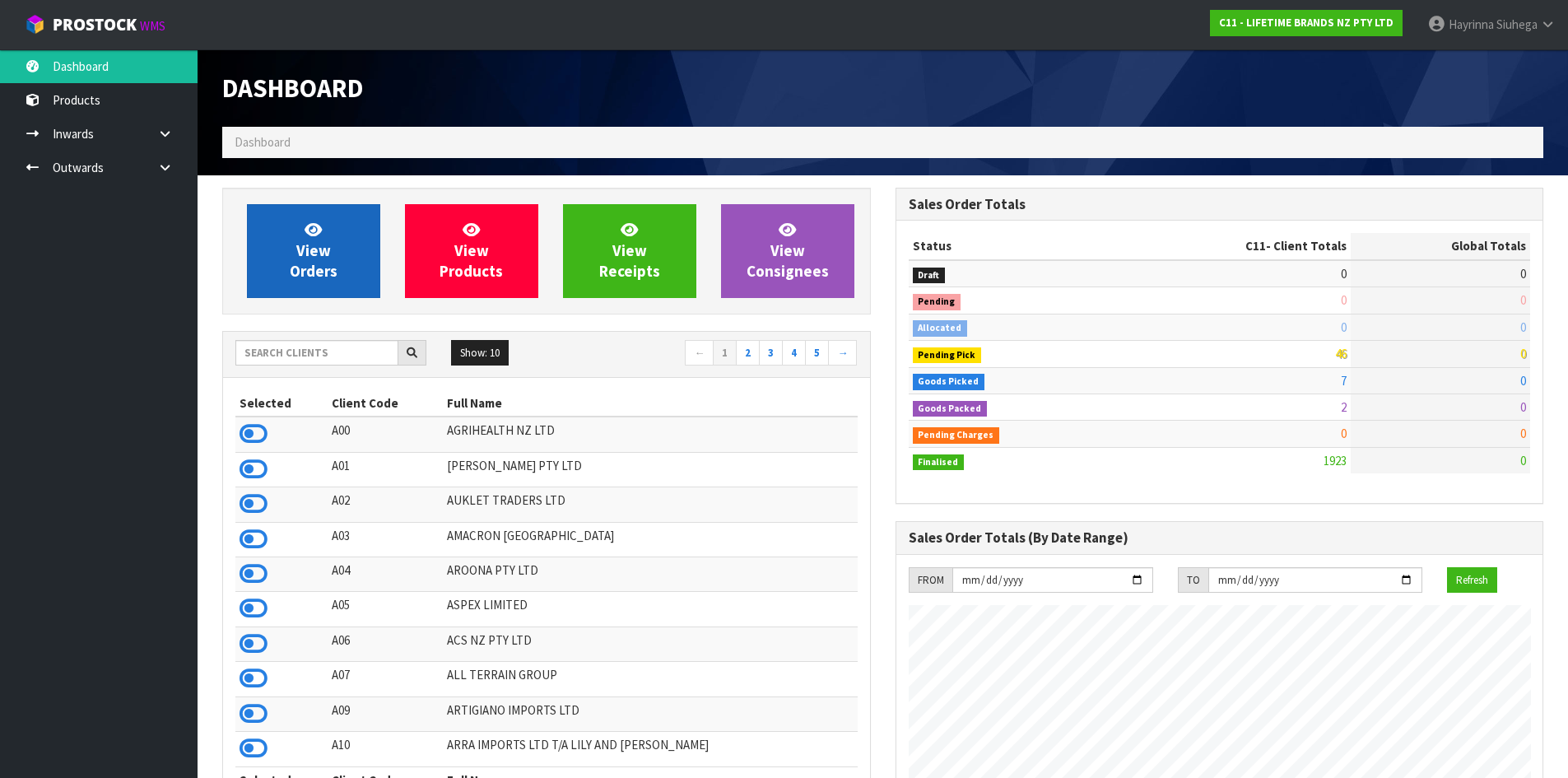
scroll to position [1247, 672]
click at [338, 231] on link "View Orders" at bounding box center [314, 251] width 134 height 94
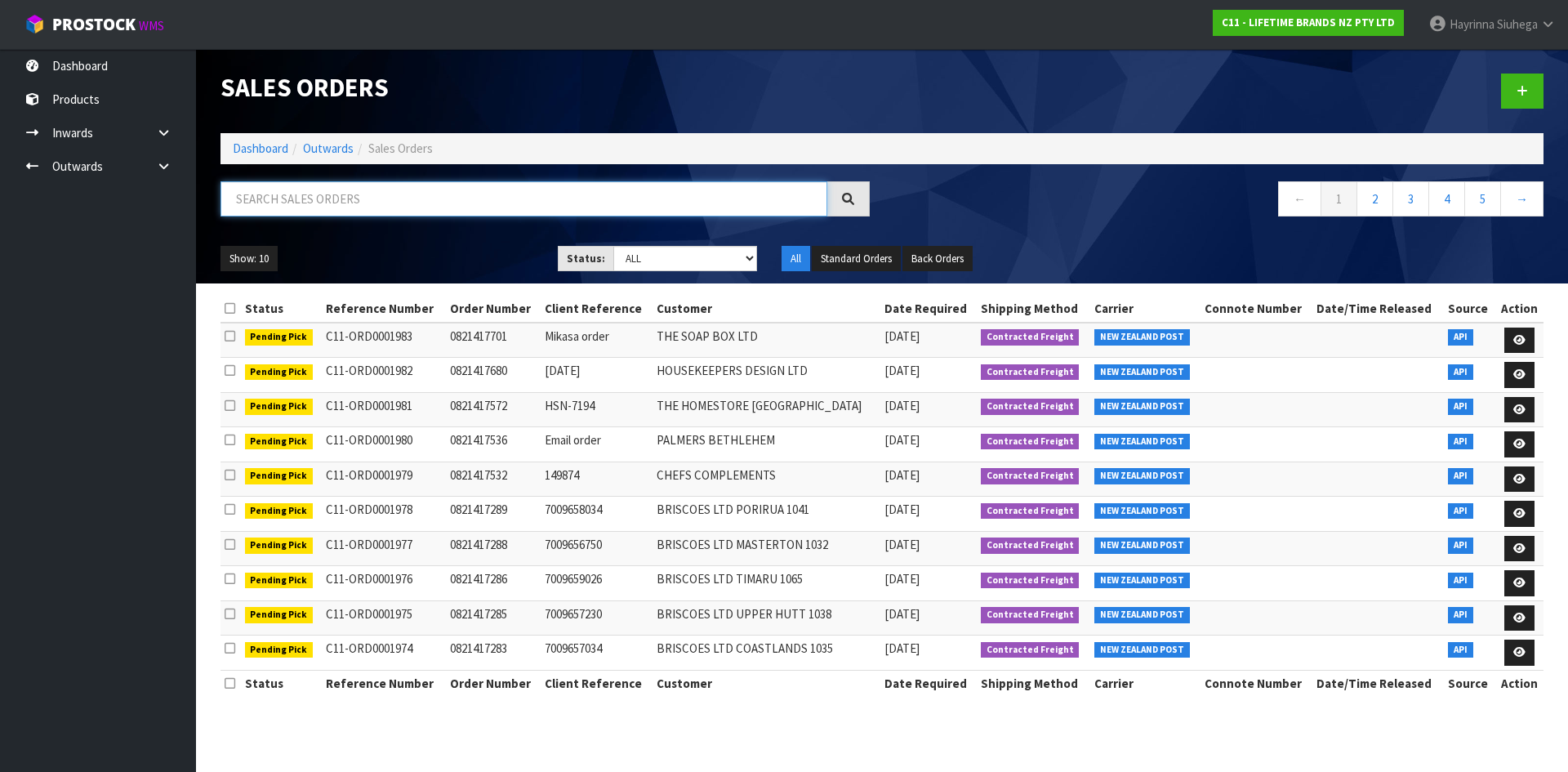
click at [345, 209] on input "text" at bounding box center [524, 199] width 607 height 35
type input "JOB-0413337"
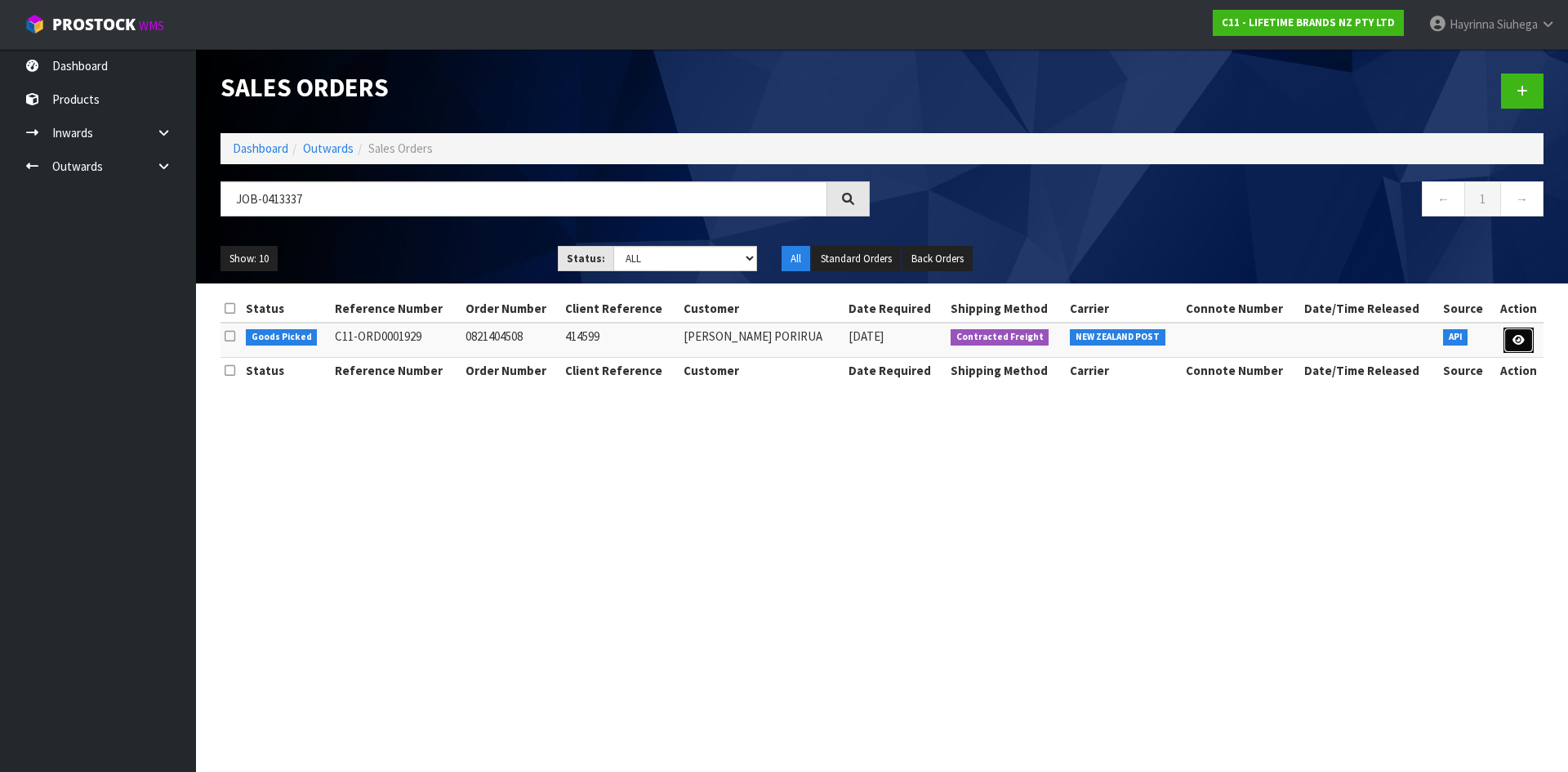
click at [1519, 344] on icon at bounding box center [1518, 341] width 12 height 10
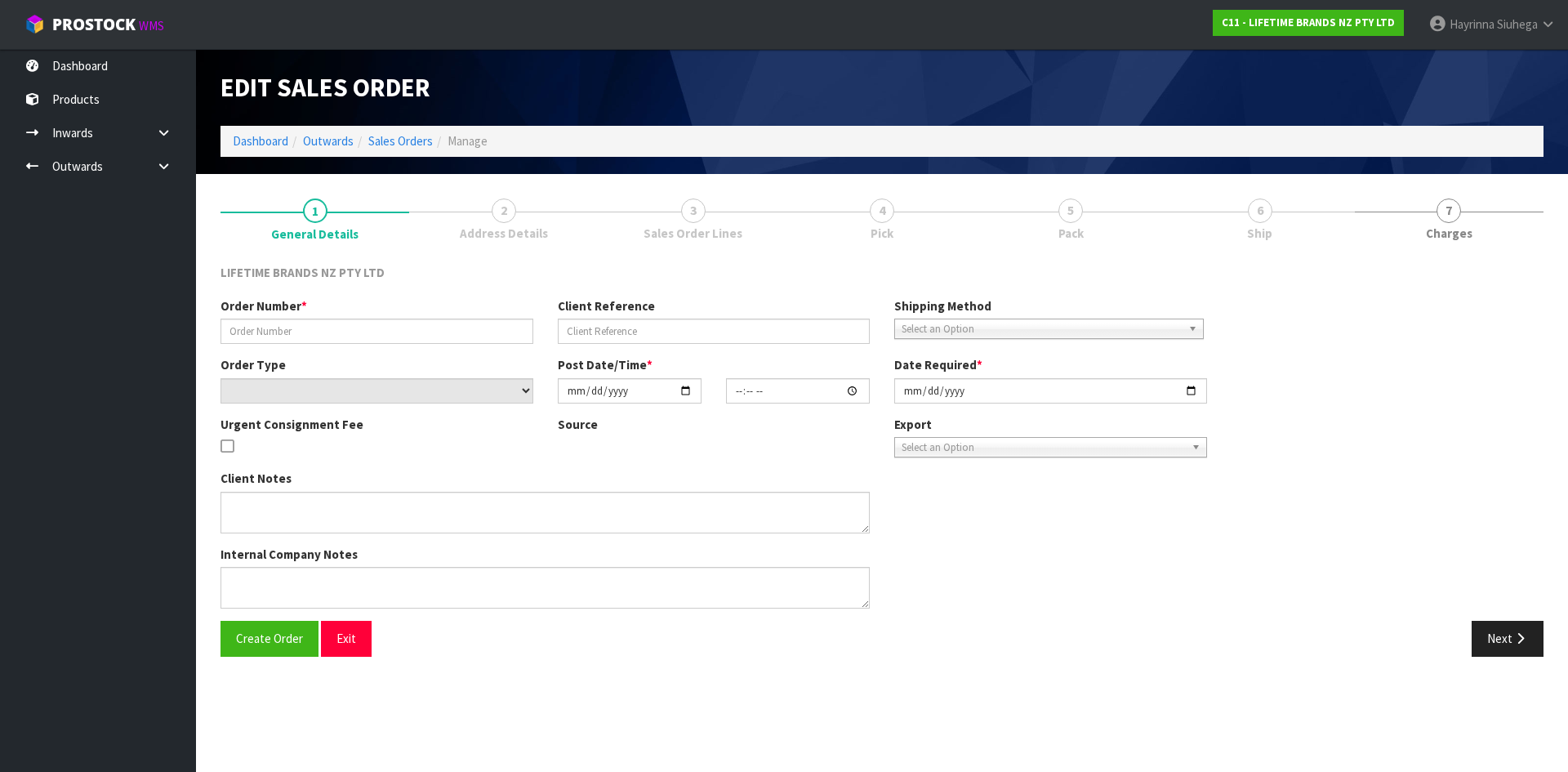
type input "0821404508"
type input "414599"
select select "number:0"
type input "2025-09-19"
type input "07:54:09.000"
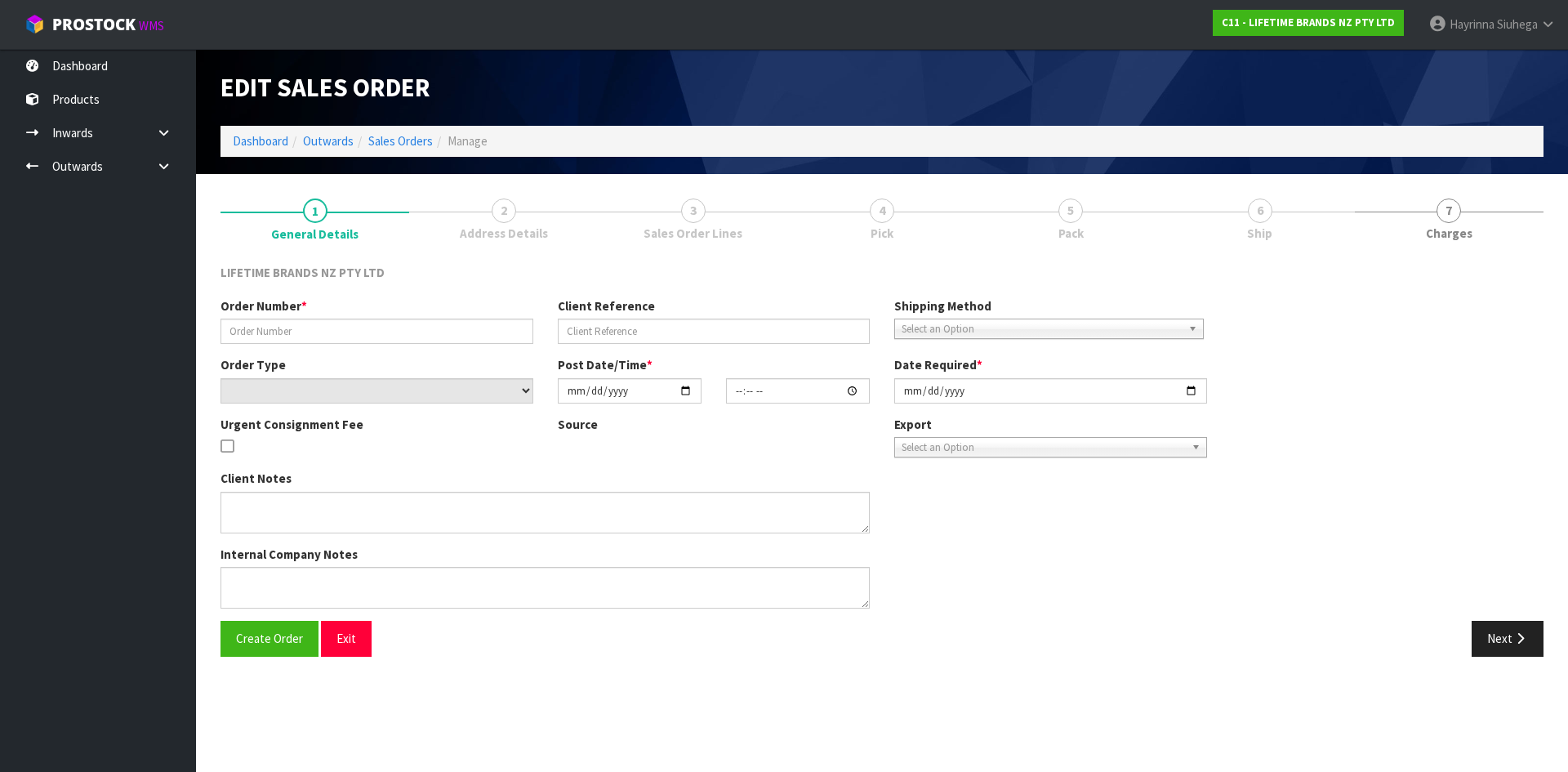
type input "2025-09-19"
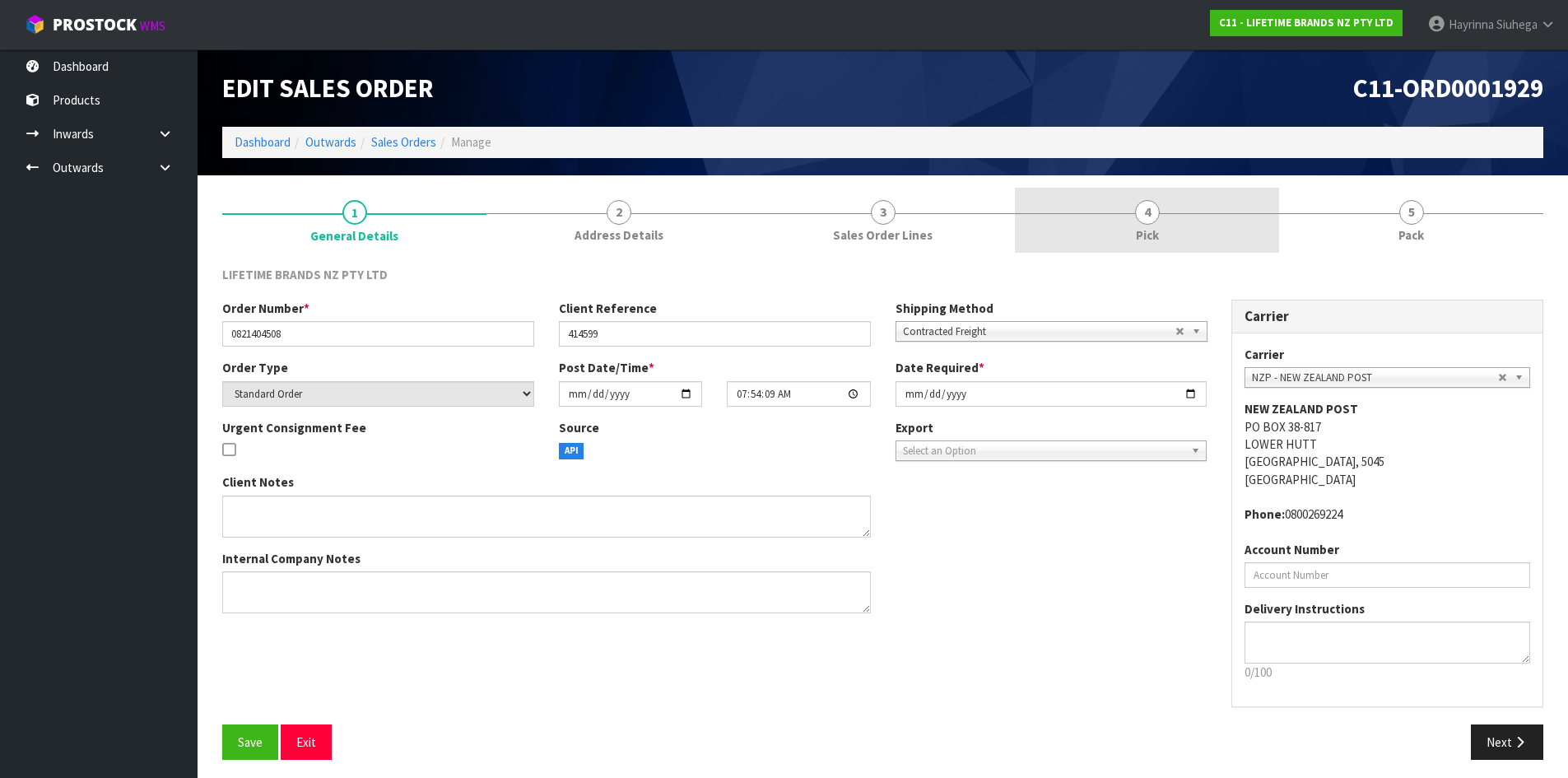
click at [1169, 224] on link "4 Pick" at bounding box center [1147, 220] width 264 height 65
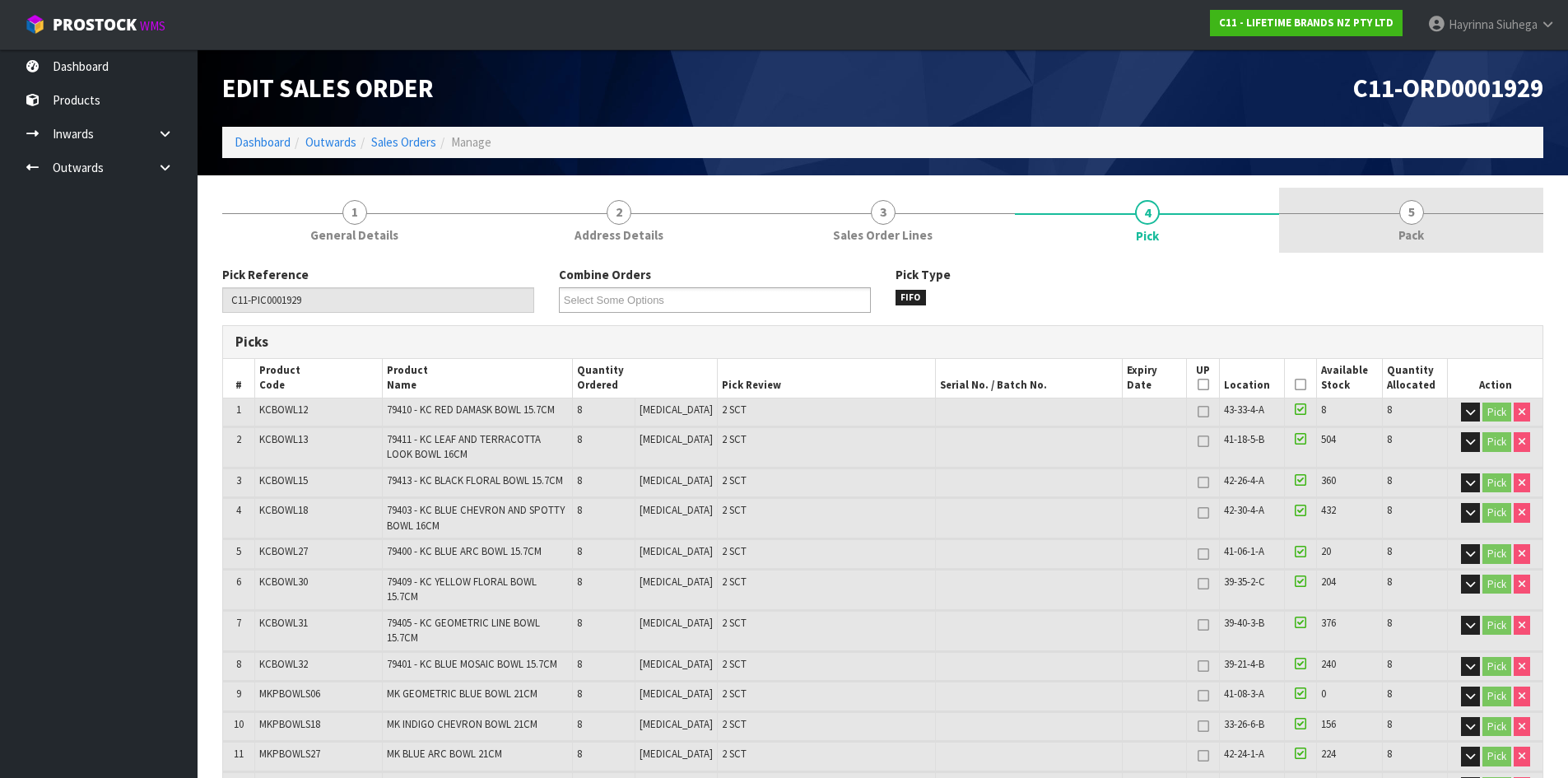
click at [1423, 239] on span "Pack" at bounding box center [1410, 235] width 26 height 18
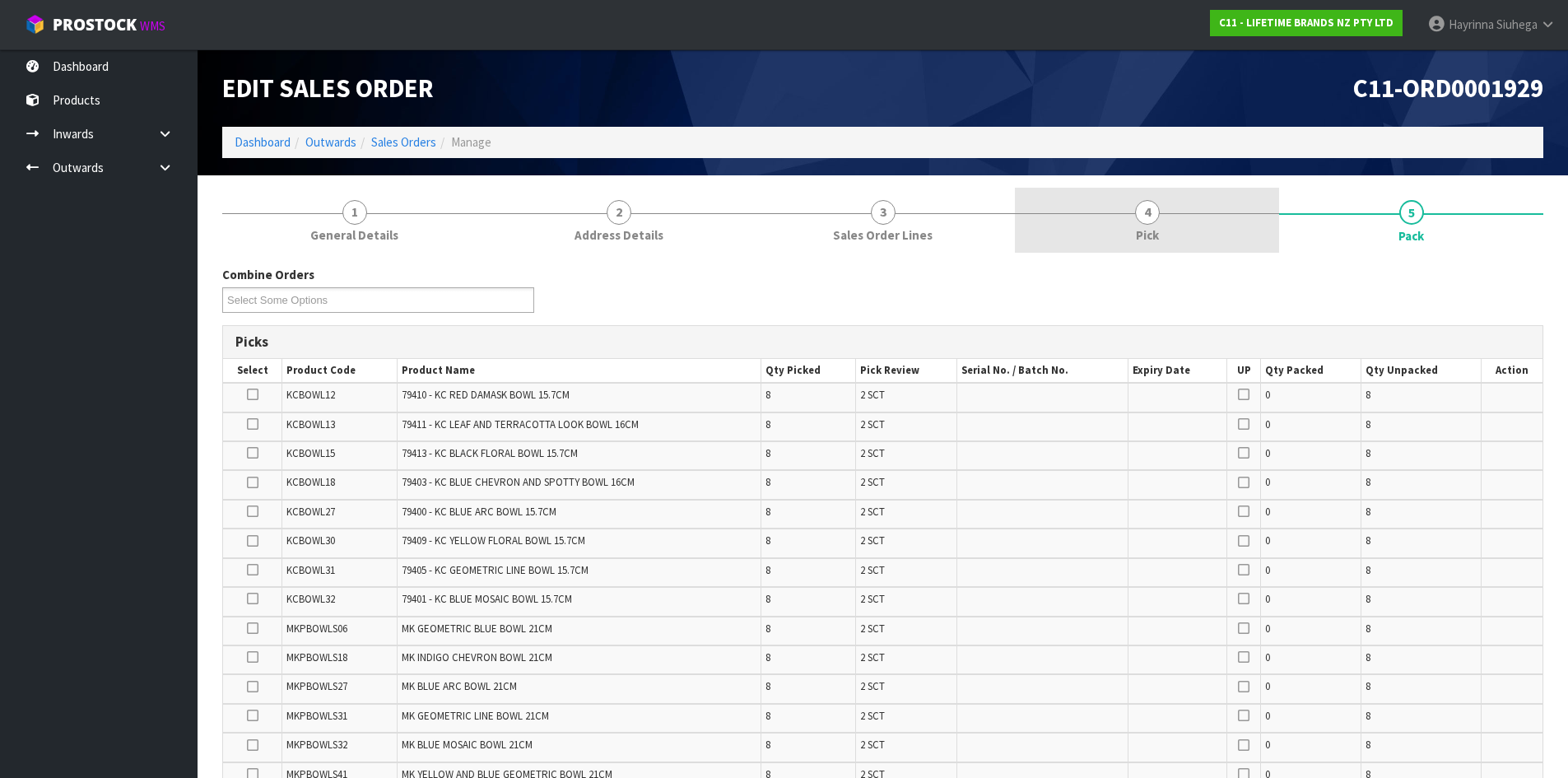
click at [1229, 212] on link "4 Pick" at bounding box center [1147, 220] width 264 height 65
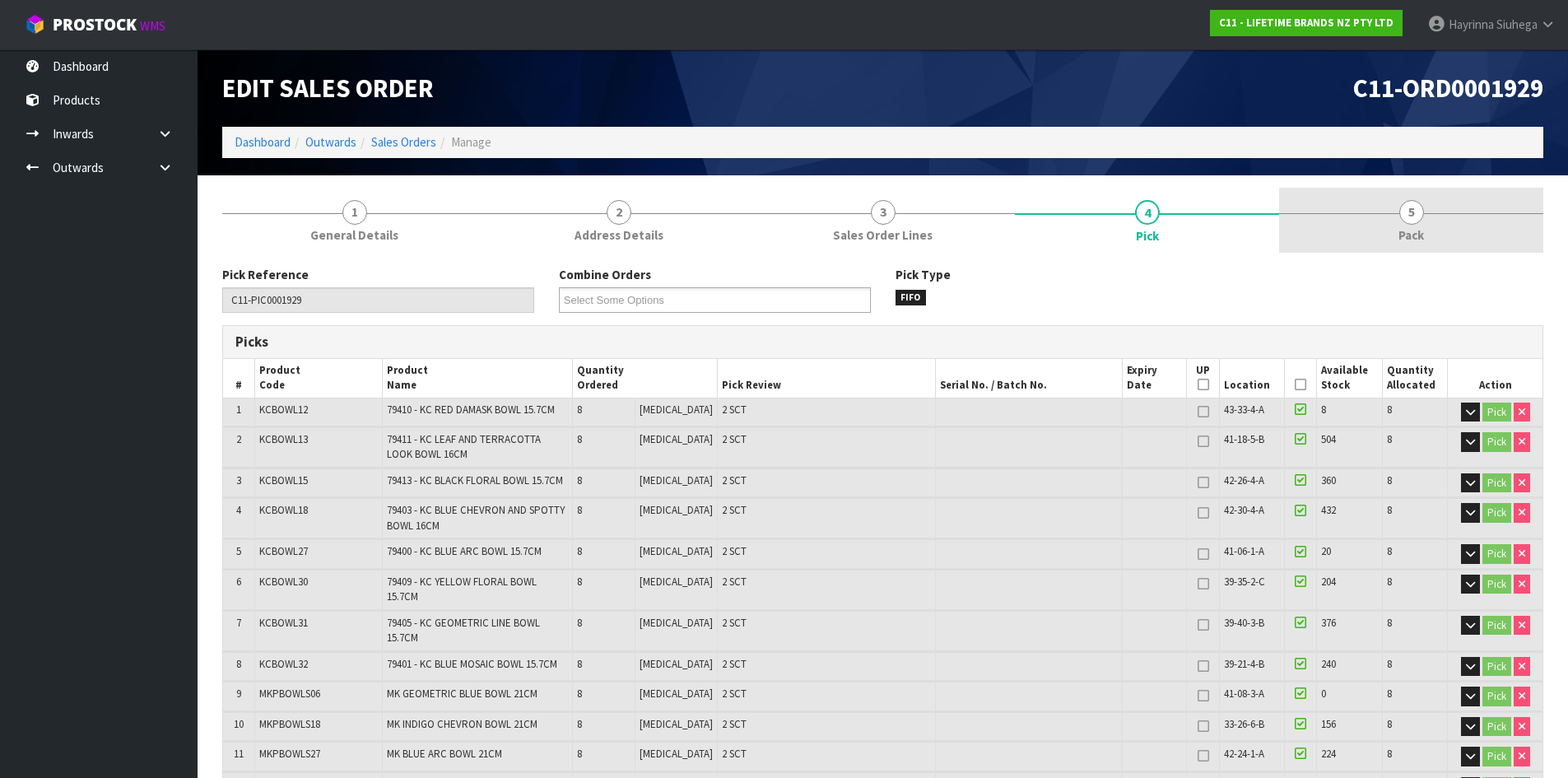
drag, startPoint x: 1428, startPoint y: 215, endPoint x: 1396, endPoint y: 221, distance: 32.6
click at [1428, 216] on link "5 Pack" at bounding box center [1411, 220] width 264 height 65
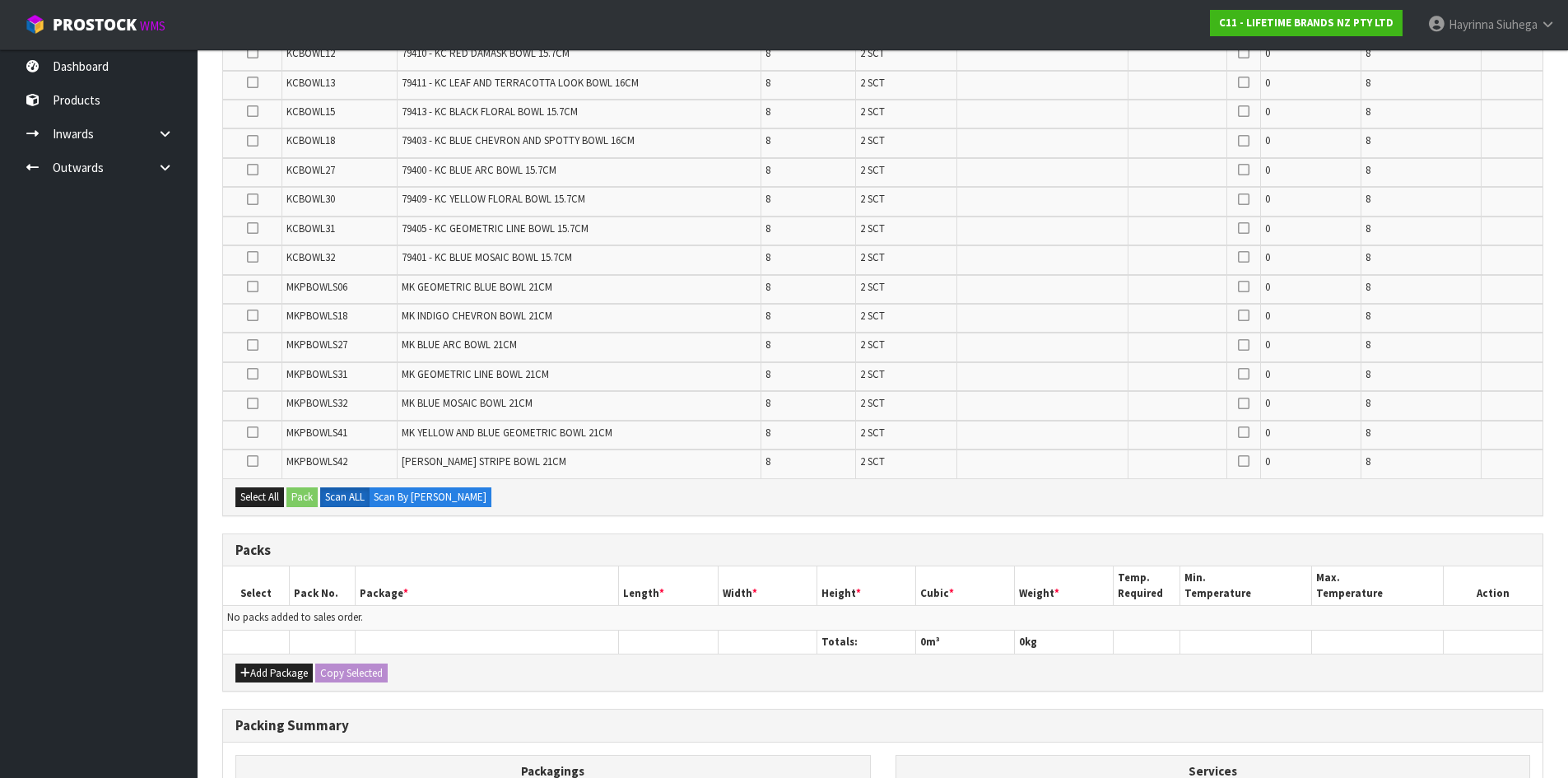
scroll to position [561, 0]
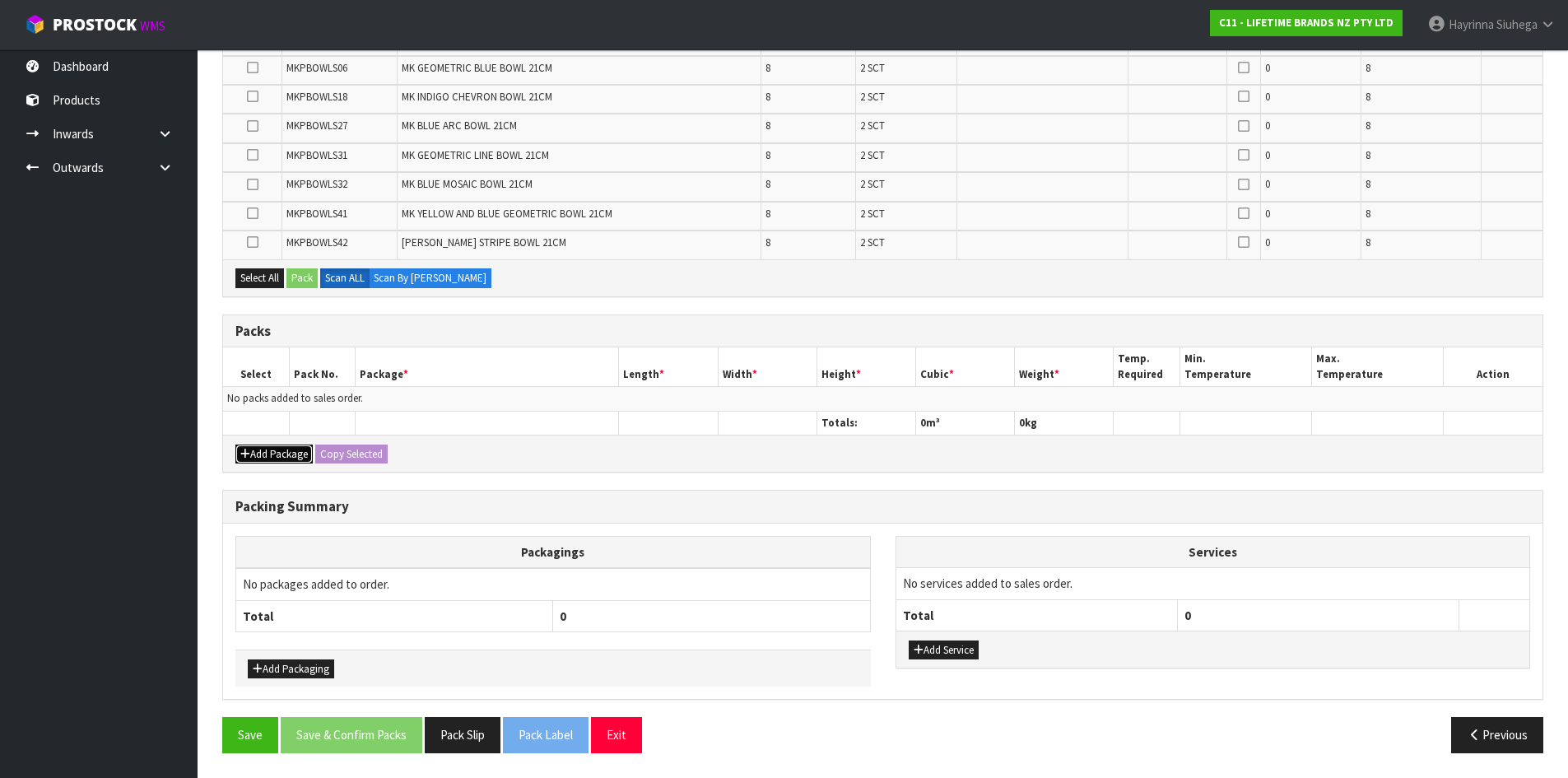
click at [269, 452] on button "Add Package" at bounding box center [275, 454] width 77 height 19
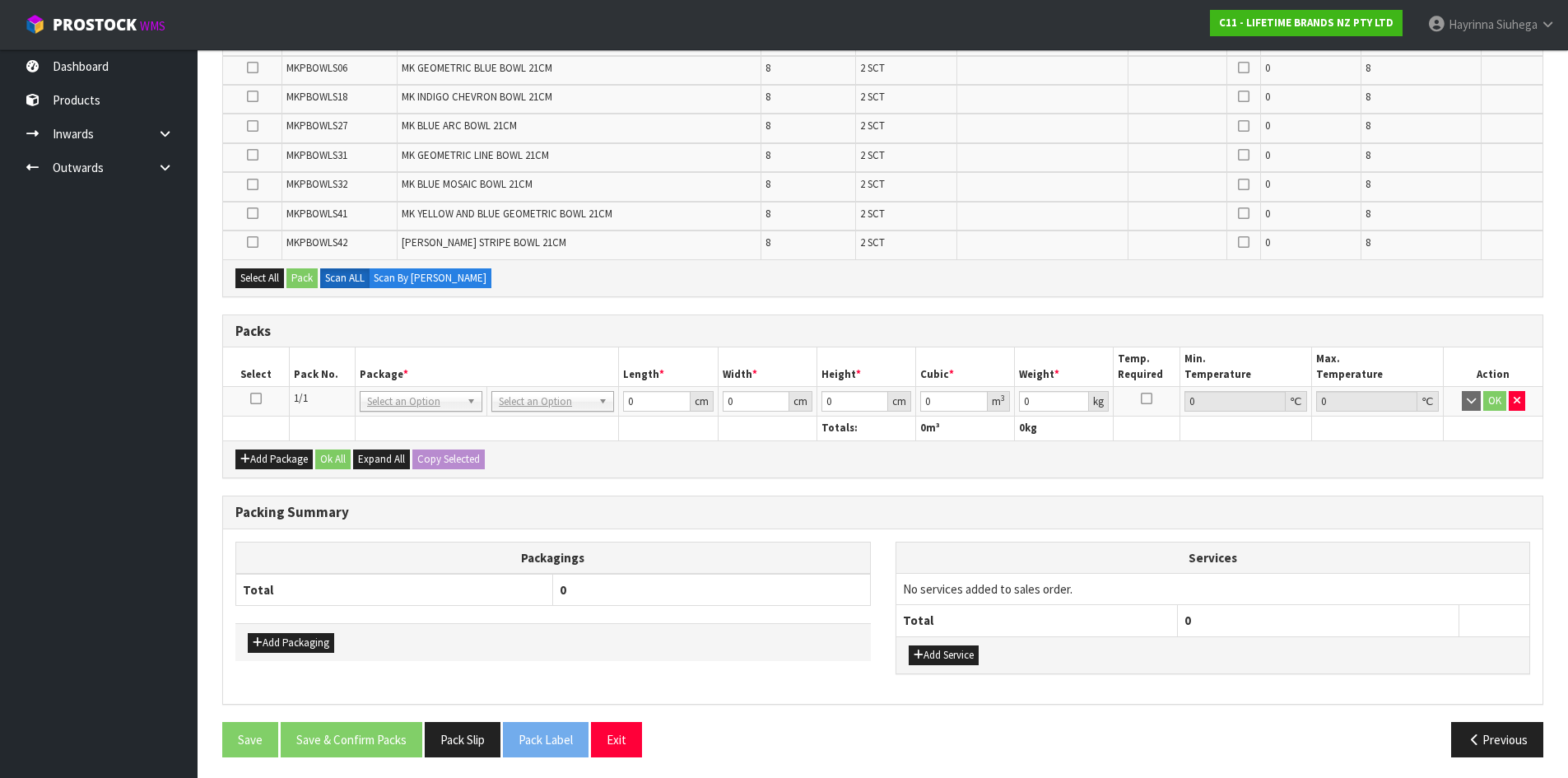
click at [250, 400] on icon at bounding box center [255, 399] width 11 height 1
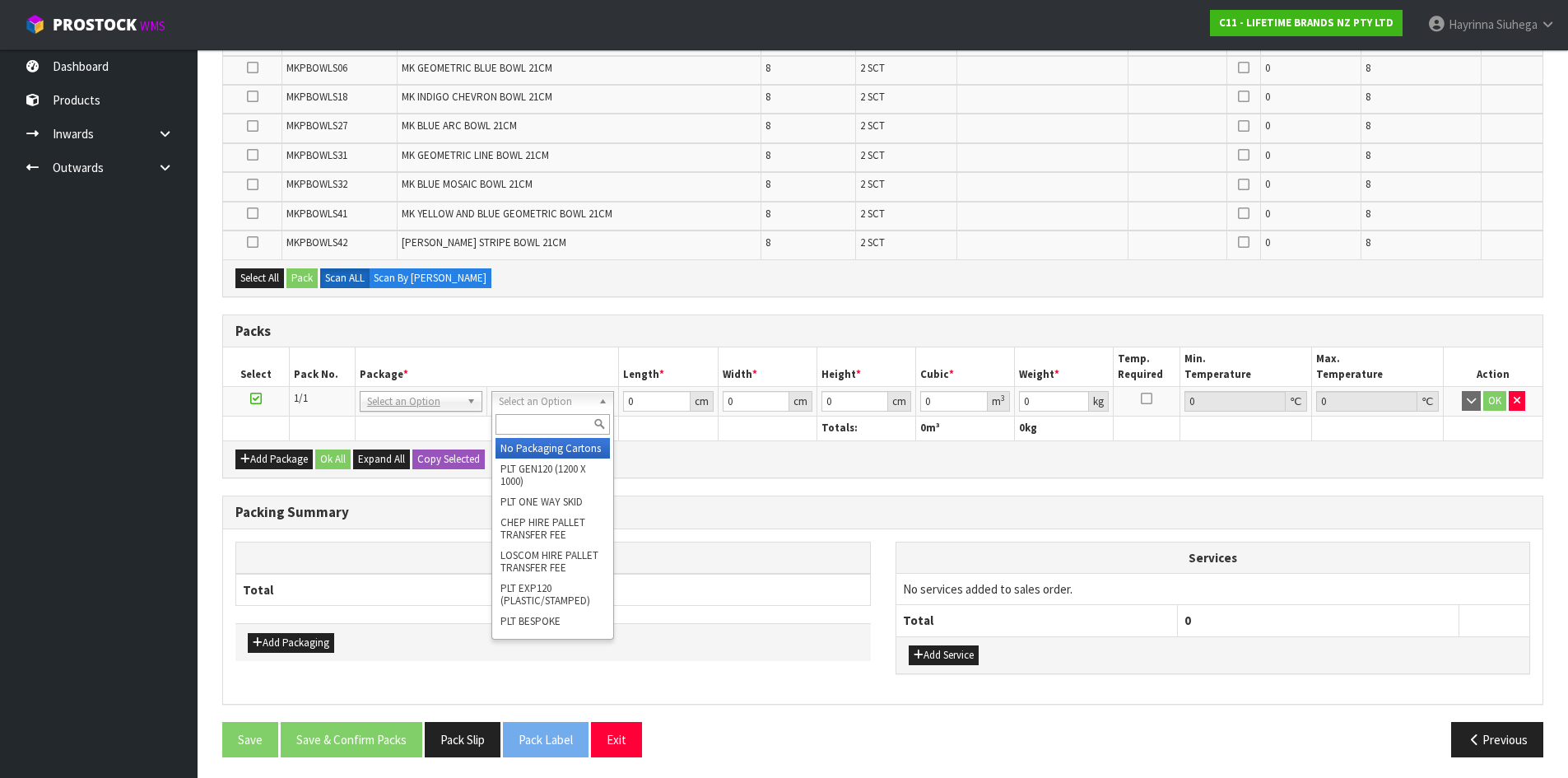
click at [512, 437] on div at bounding box center [553, 424] width 121 height 27
click at [520, 416] on input "text" at bounding box center [553, 424] width 114 height 20
type input "OC"
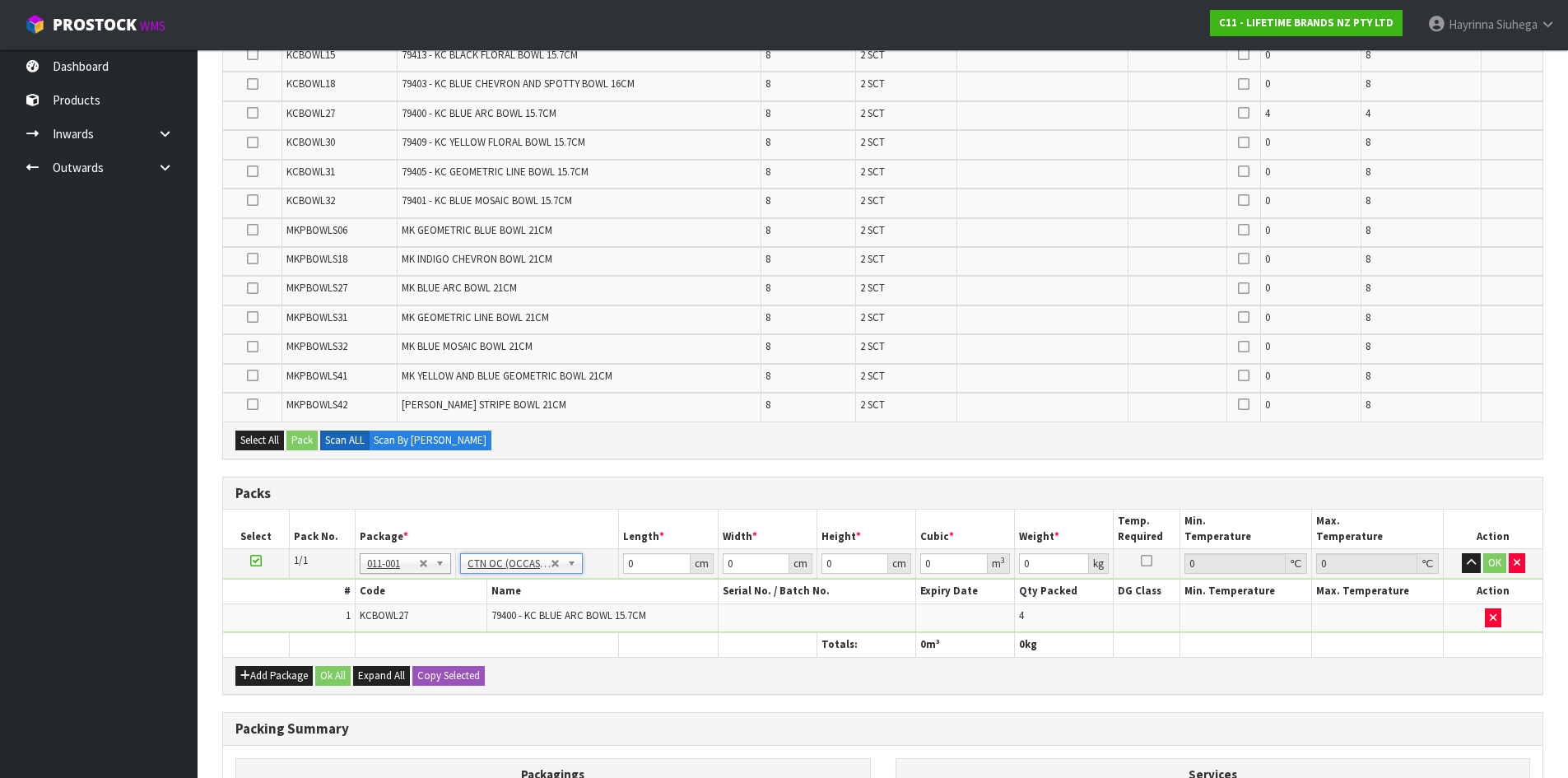
scroll to position [628, 0]
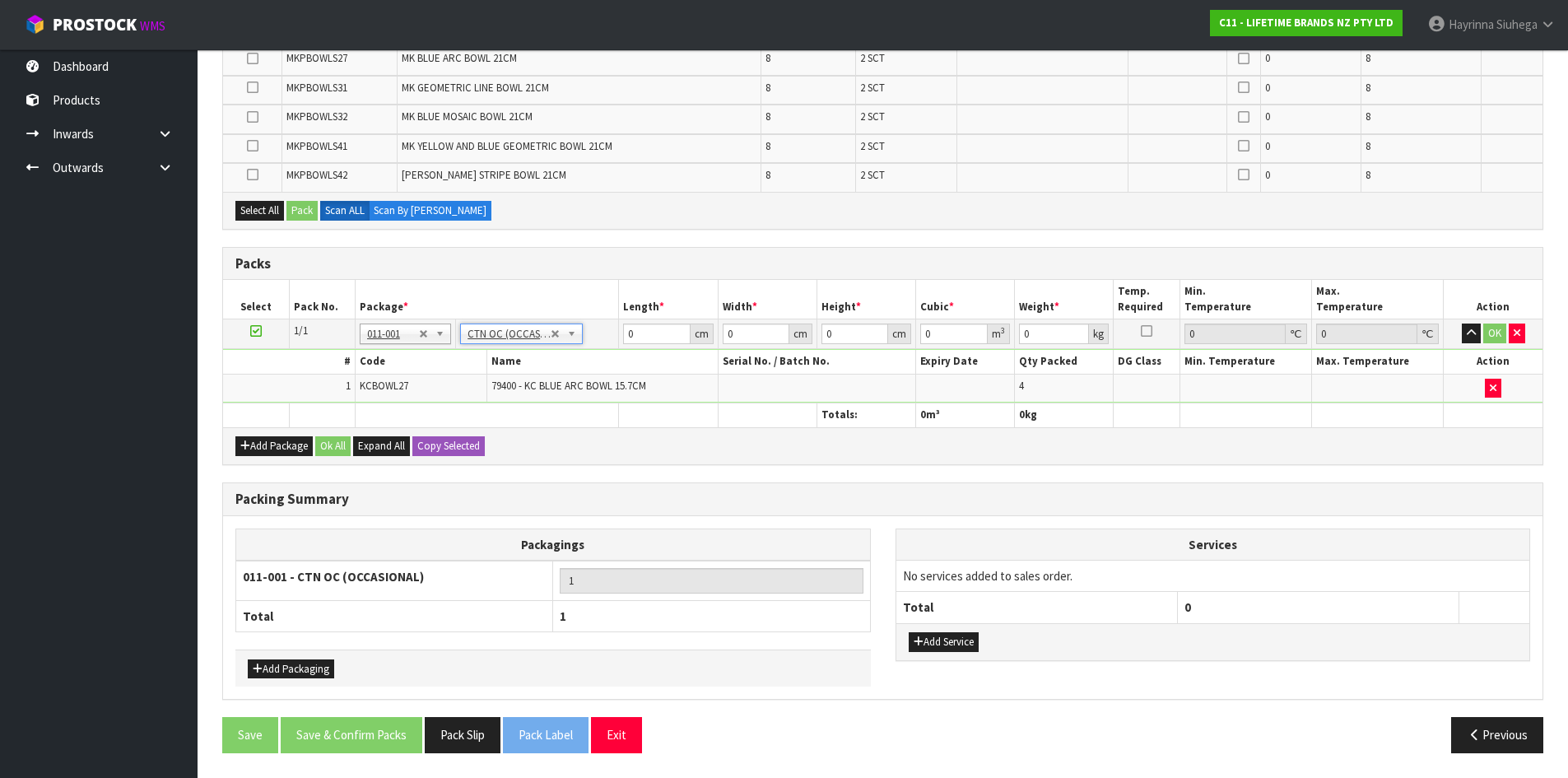
click at [1491, 376] on td at bounding box center [1493, 388] width 99 height 28
click at [1488, 389] on button "button" at bounding box center [1492, 388] width 17 height 19
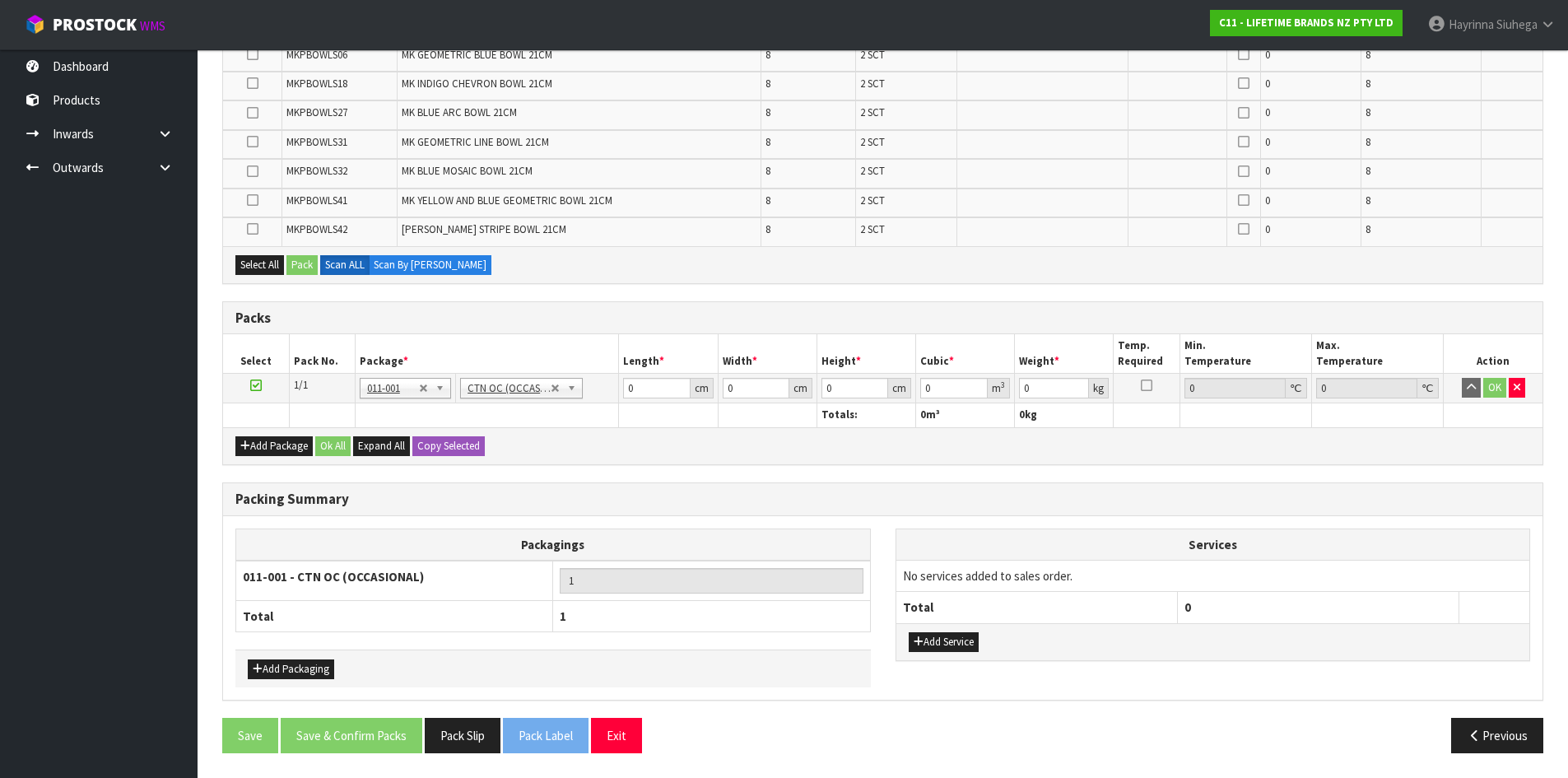
scroll to position [574, 0]
click at [680, 306] on div "Packs" at bounding box center [882, 318] width 1319 height 33
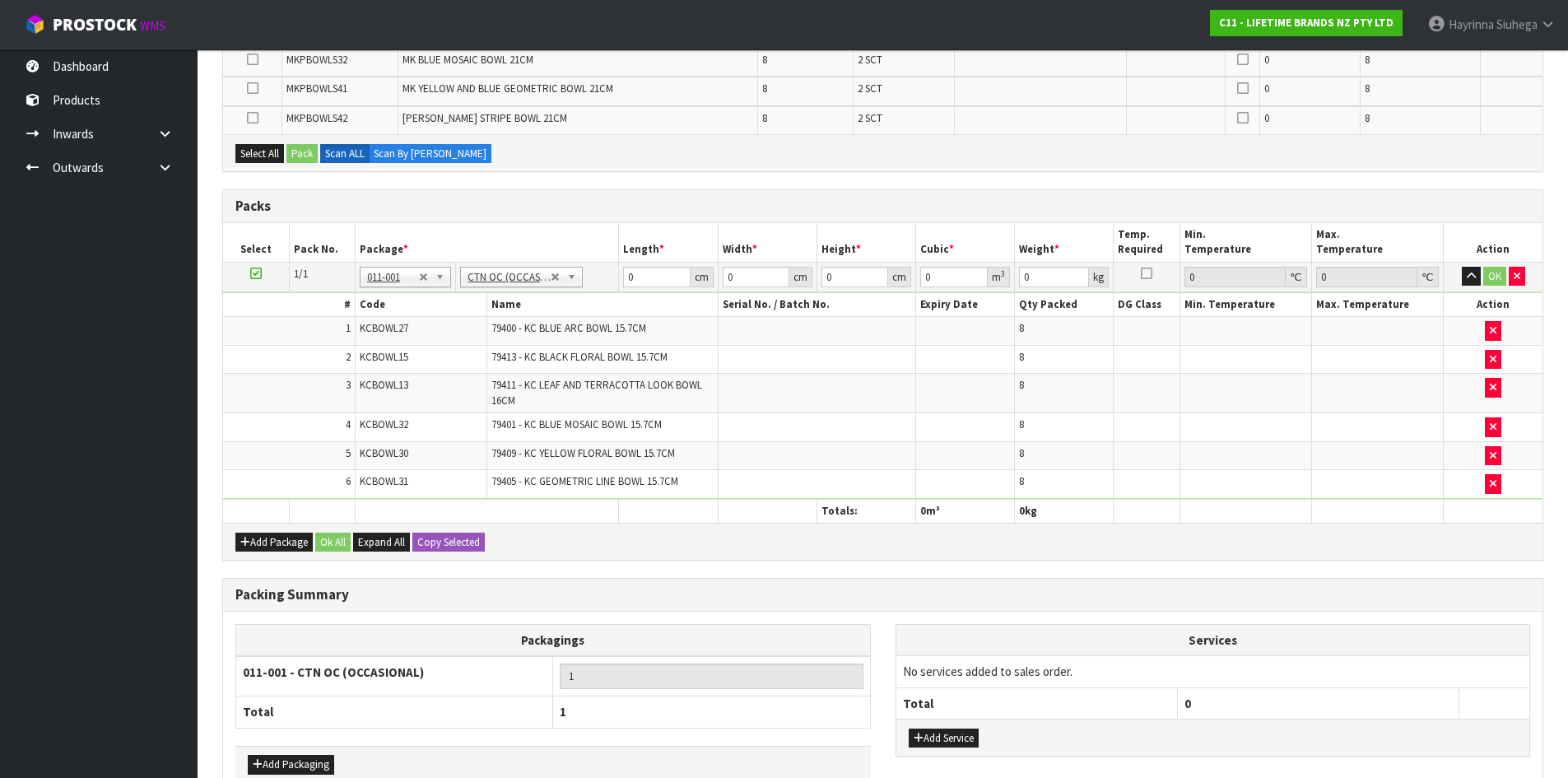
scroll to position [606, 0]
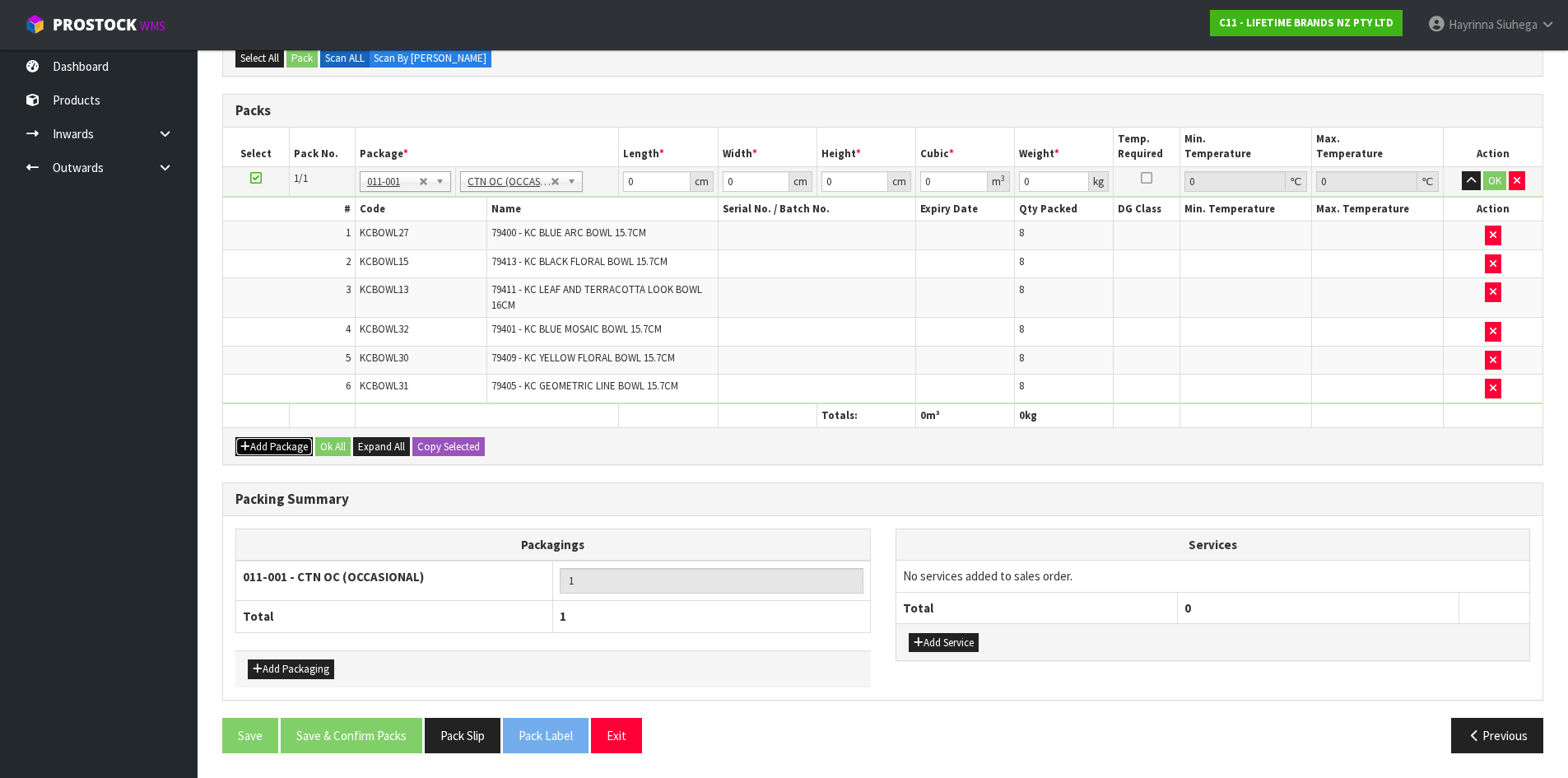
click at [248, 450] on icon "button" at bounding box center [245, 446] width 10 height 11
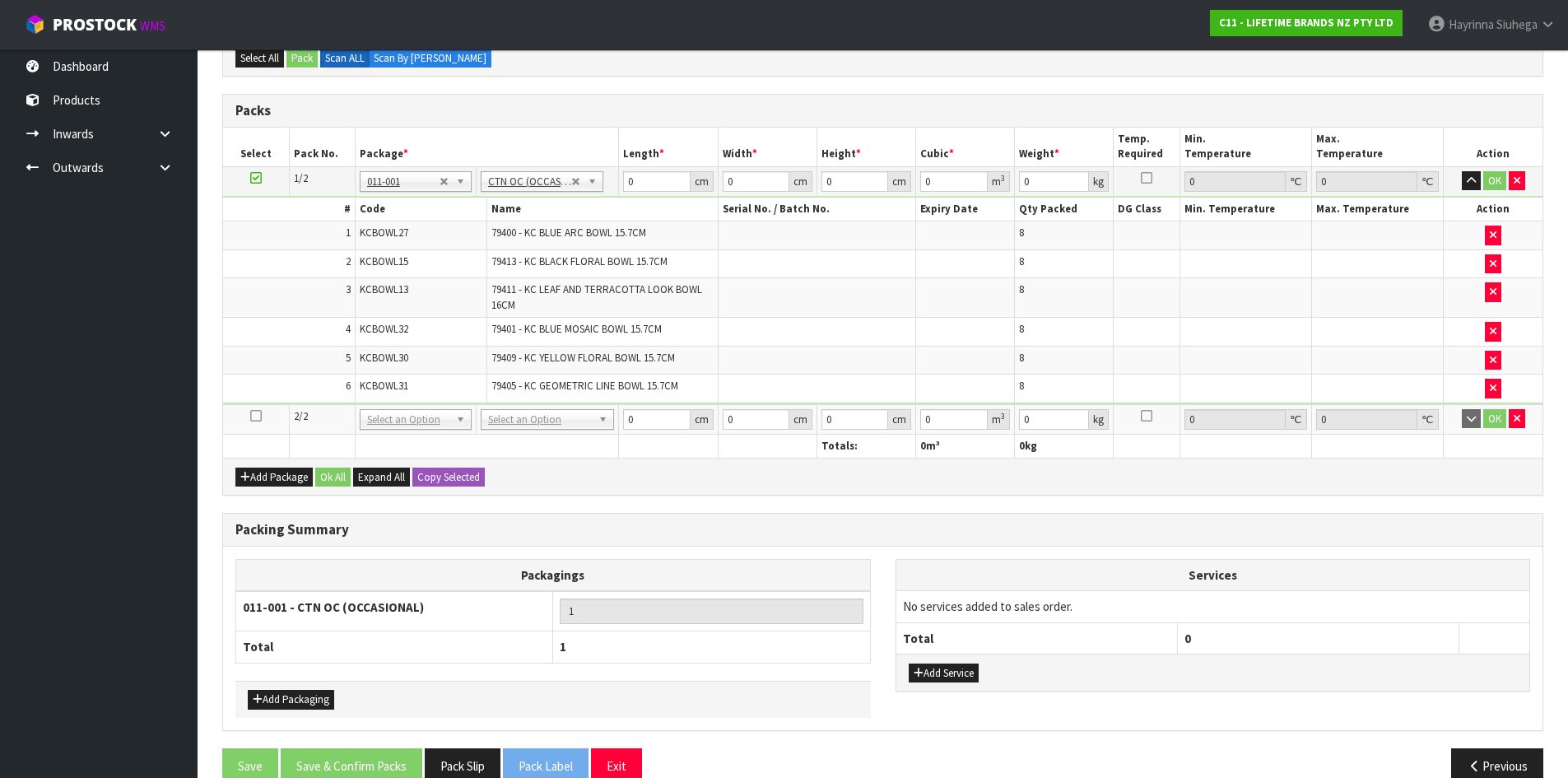
click at [254, 416] on icon at bounding box center [255, 415] width 11 height 1
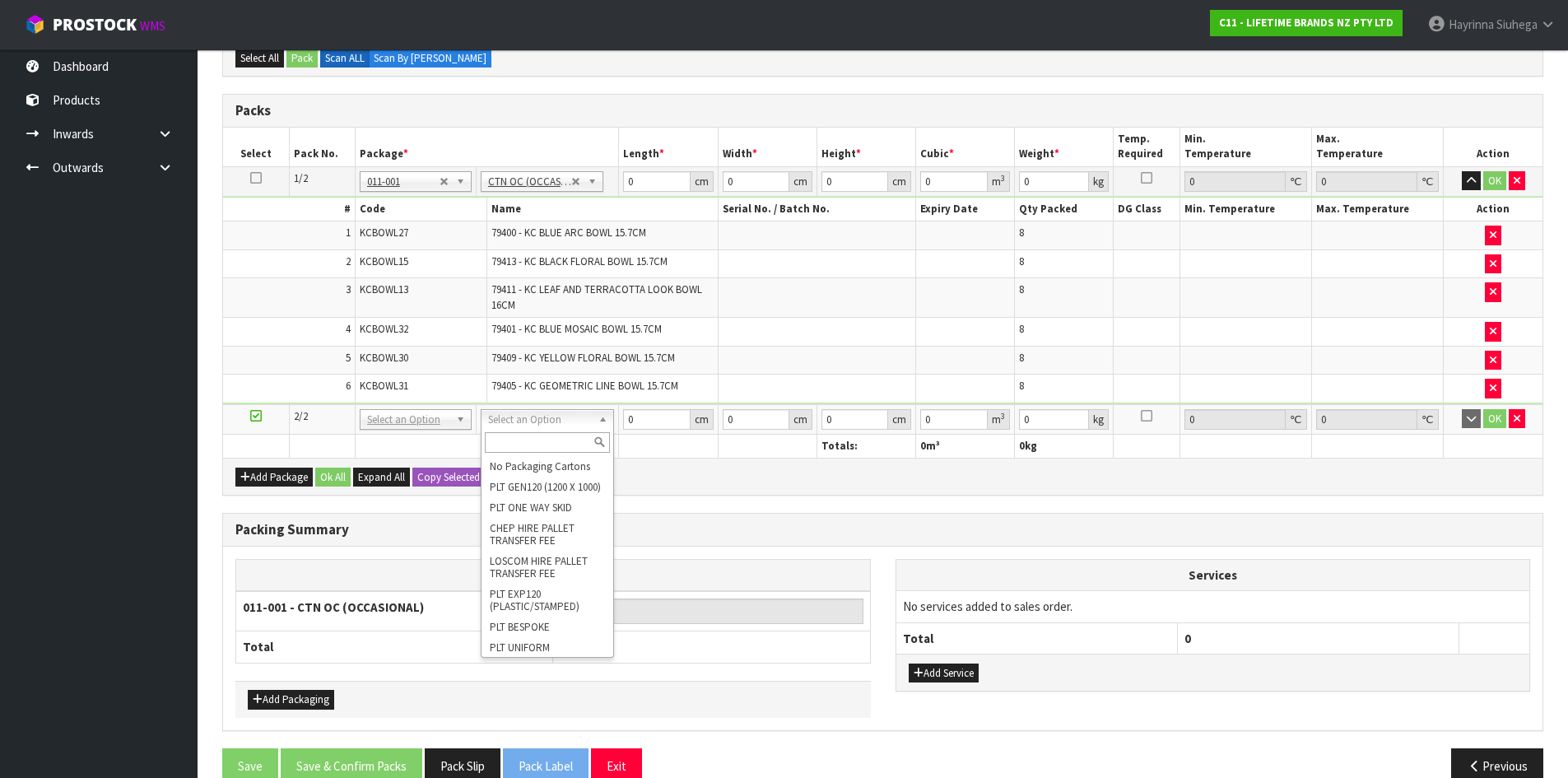
click at [549, 441] on input "text" at bounding box center [547, 442] width 125 height 20
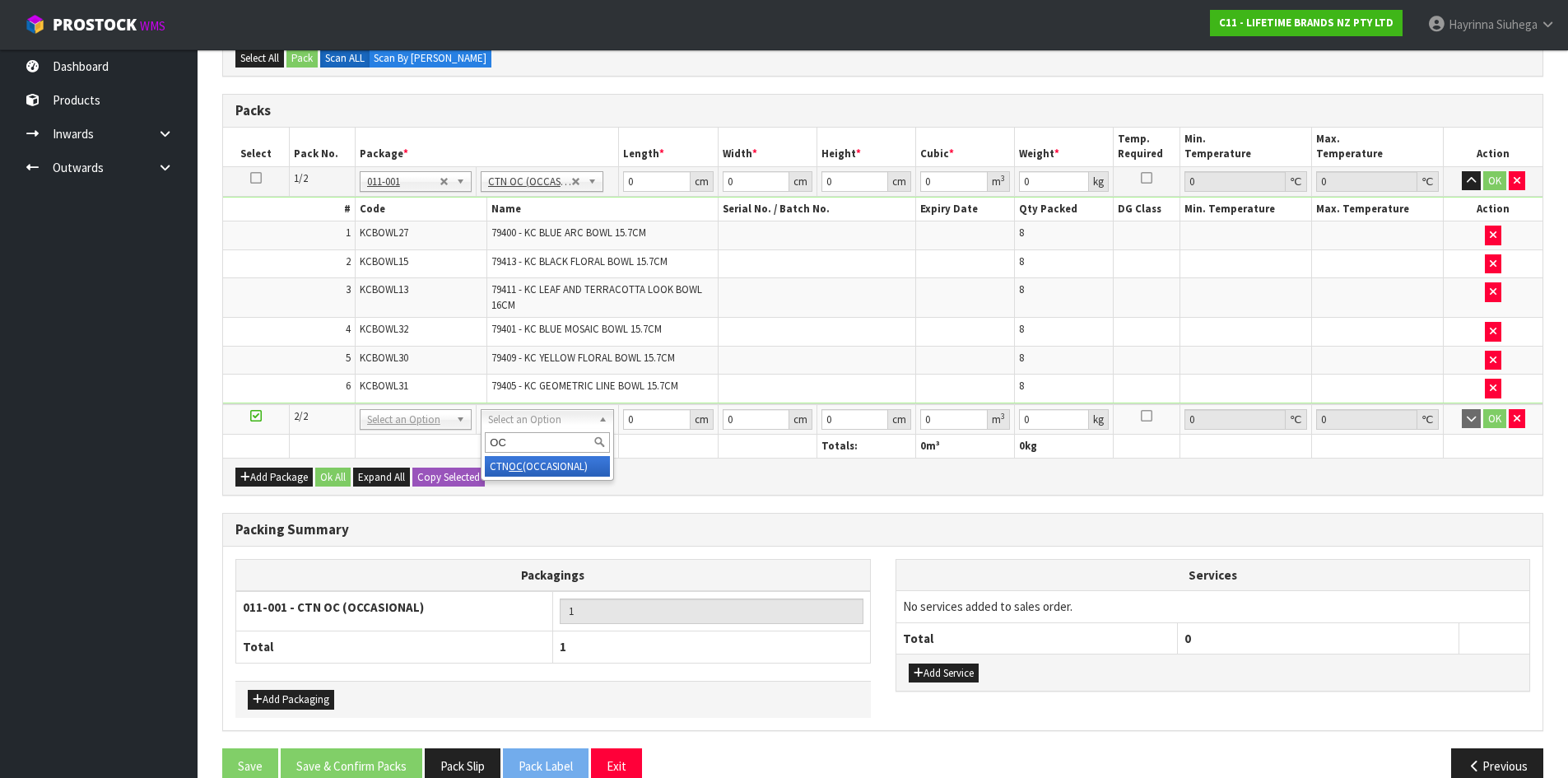
type input "OC"
type input "2"
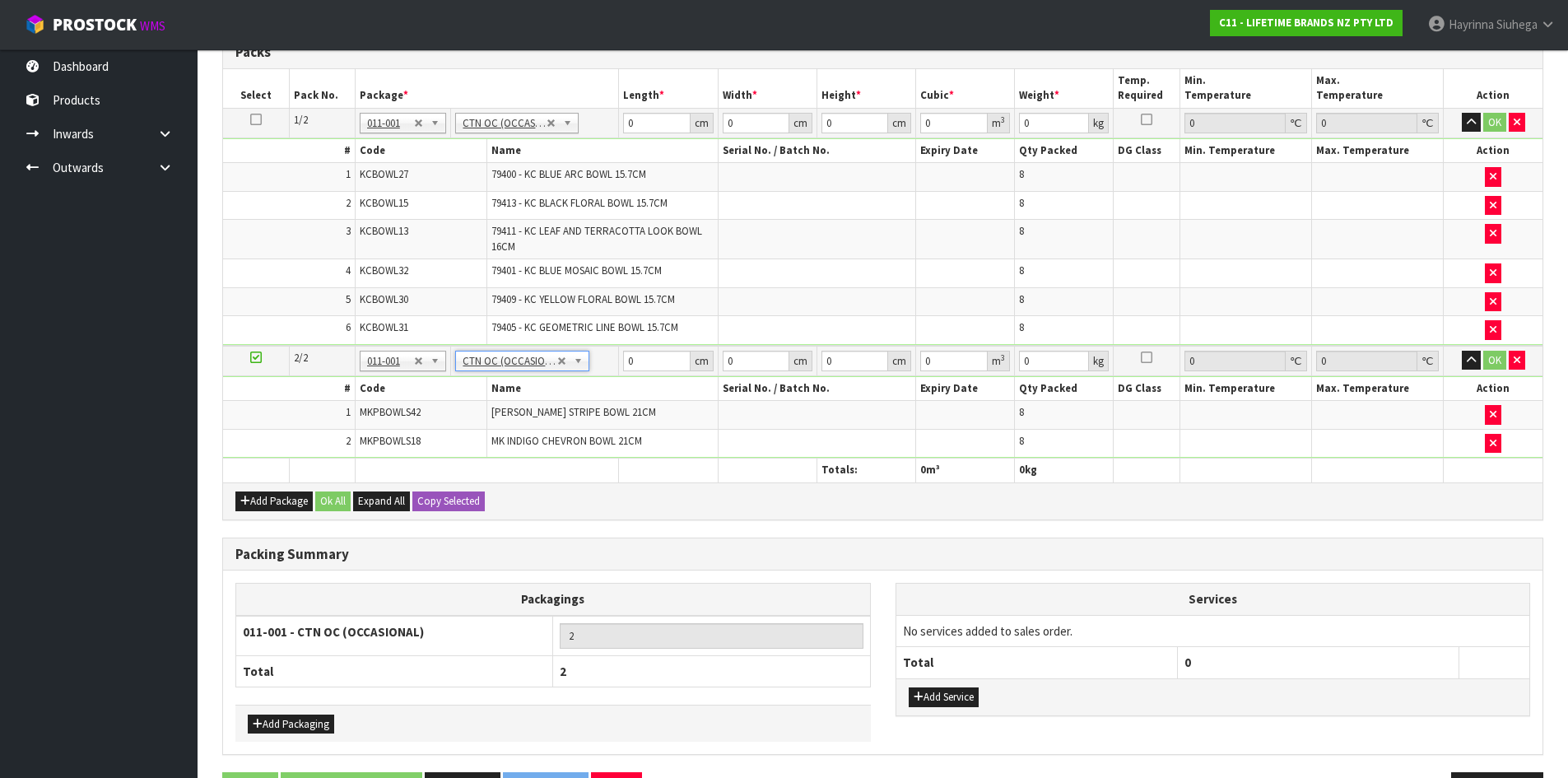
scroll to position [577, 0]
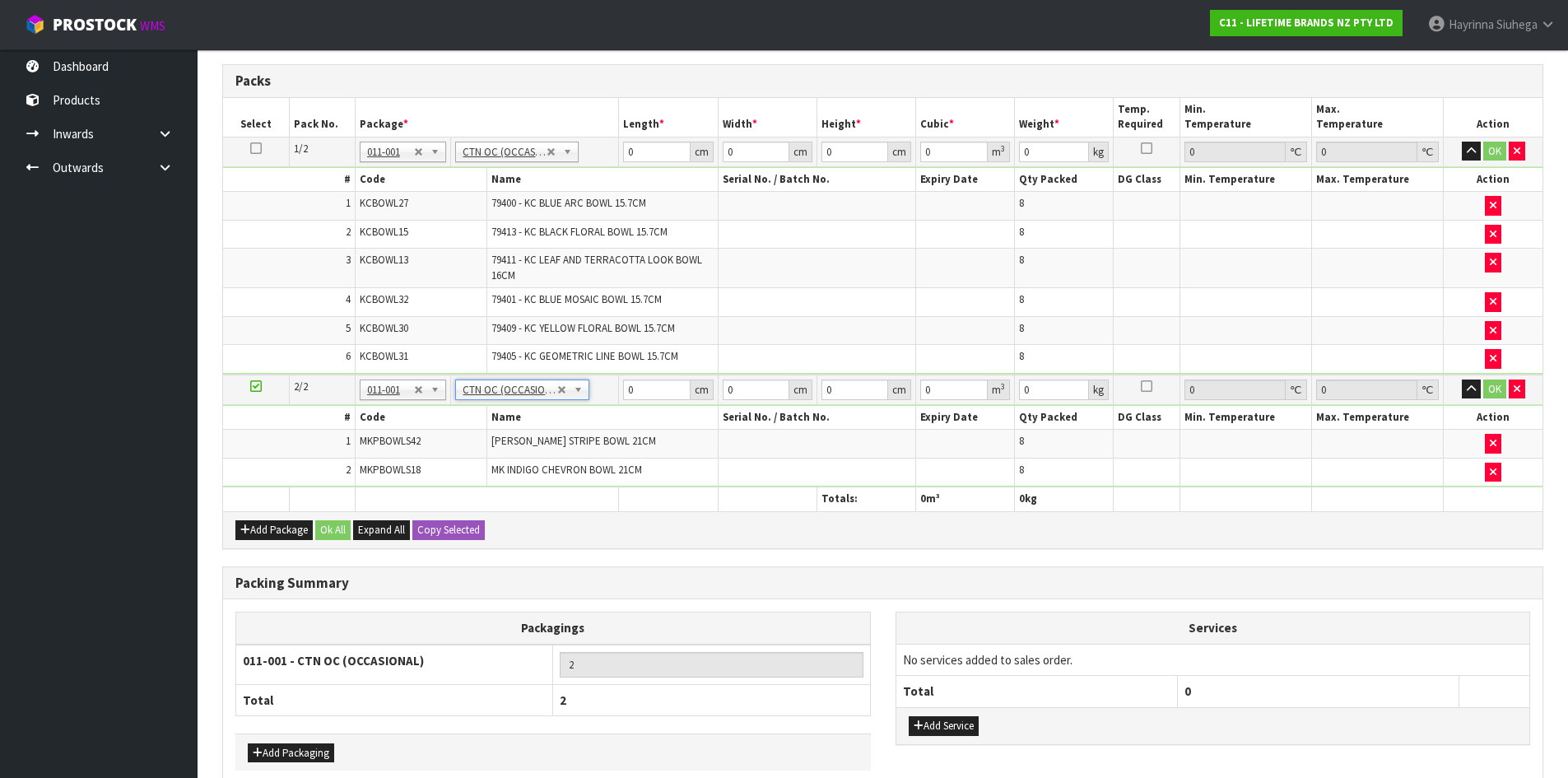
click at [469, 447] on td "MKPBOWLS42" at bounding box center [421, 444] width 132 height 29
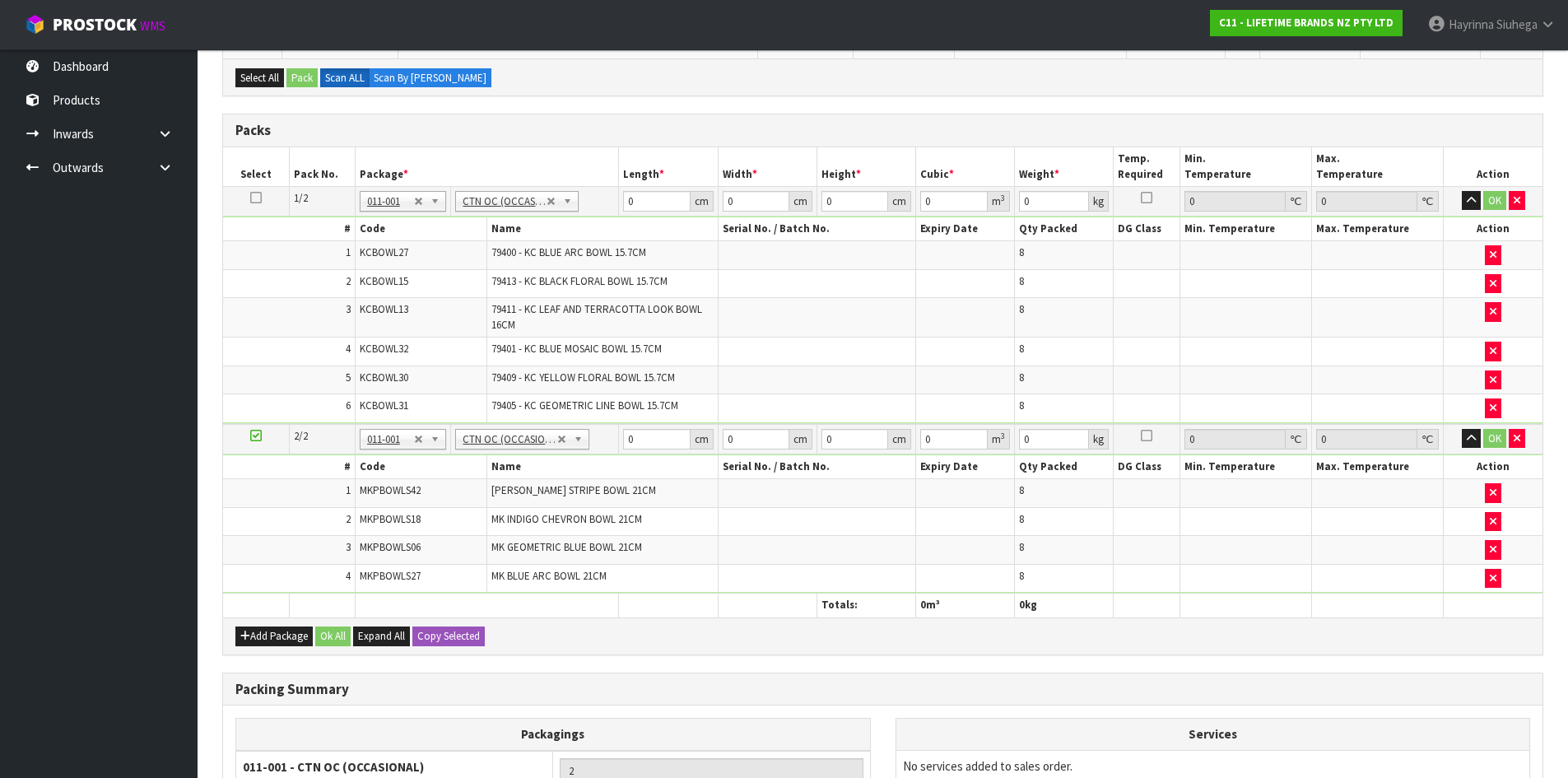
scroll to position [659, 0]
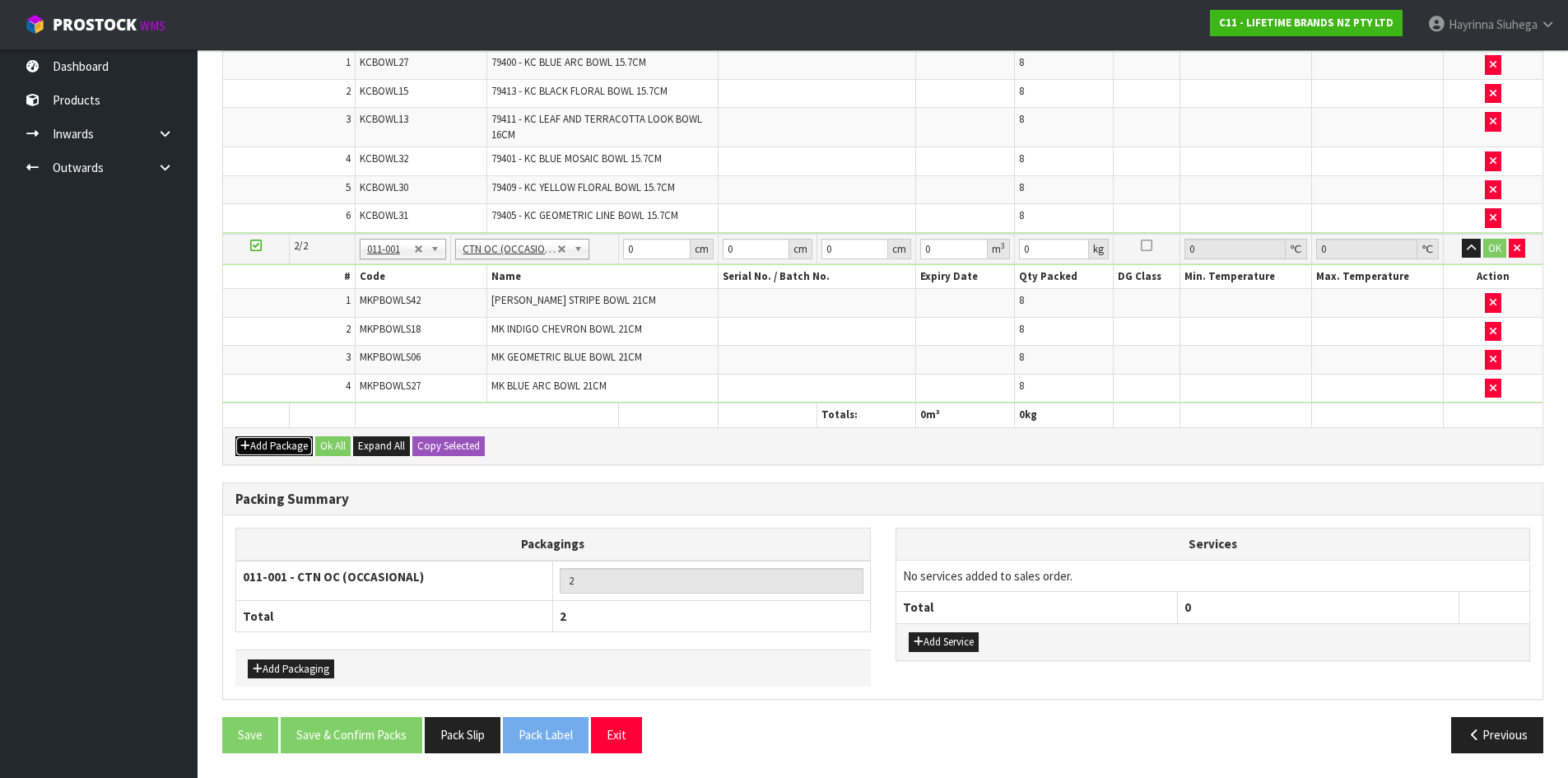
click at [277, 443] on button "Add Package" at bounding box center [275, 446] width 77 height 19
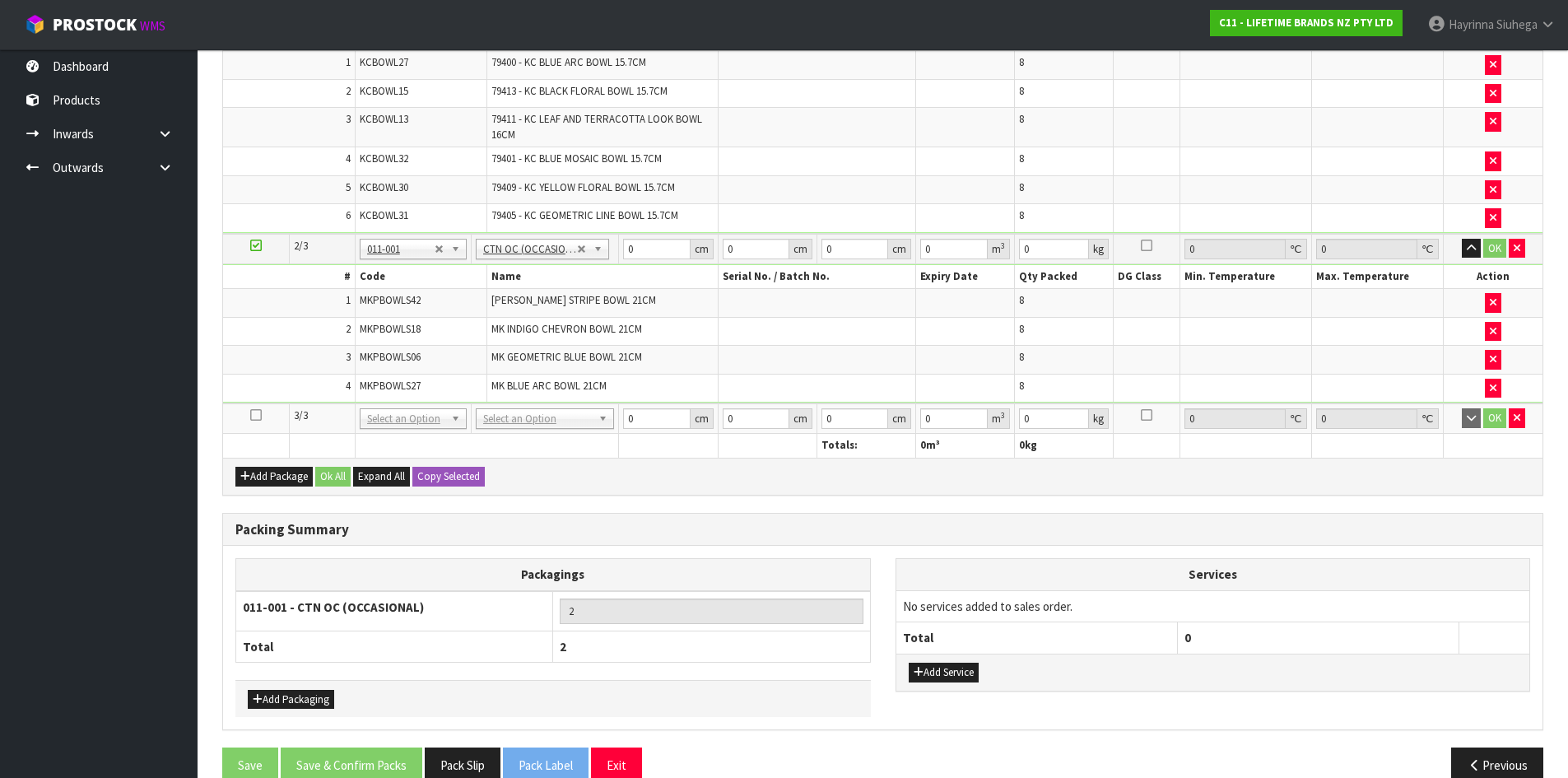
click at [257, 415] on icon at bounding box center [255, 415] width 11 height 1
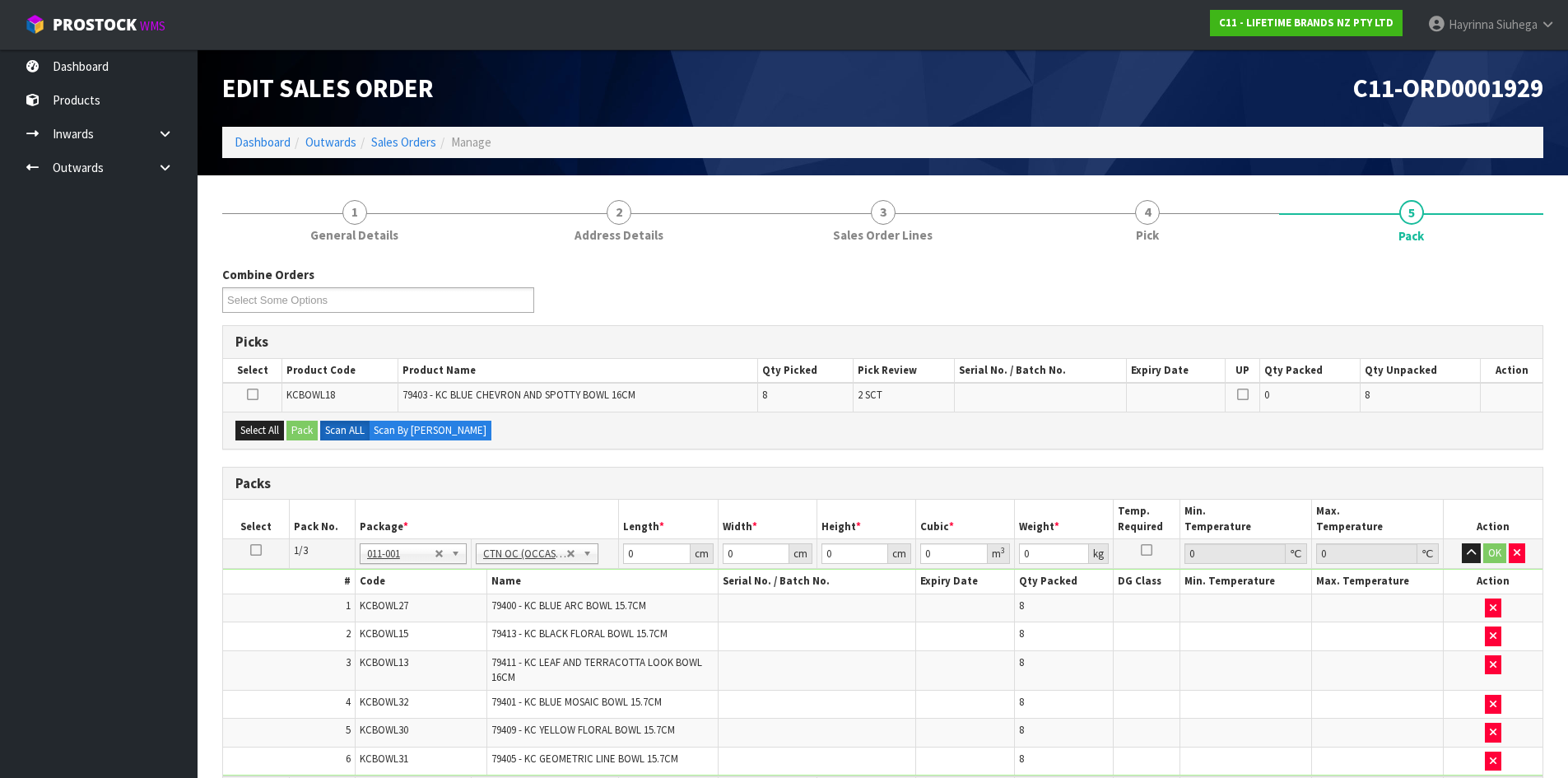
scroll to position [680, 0]
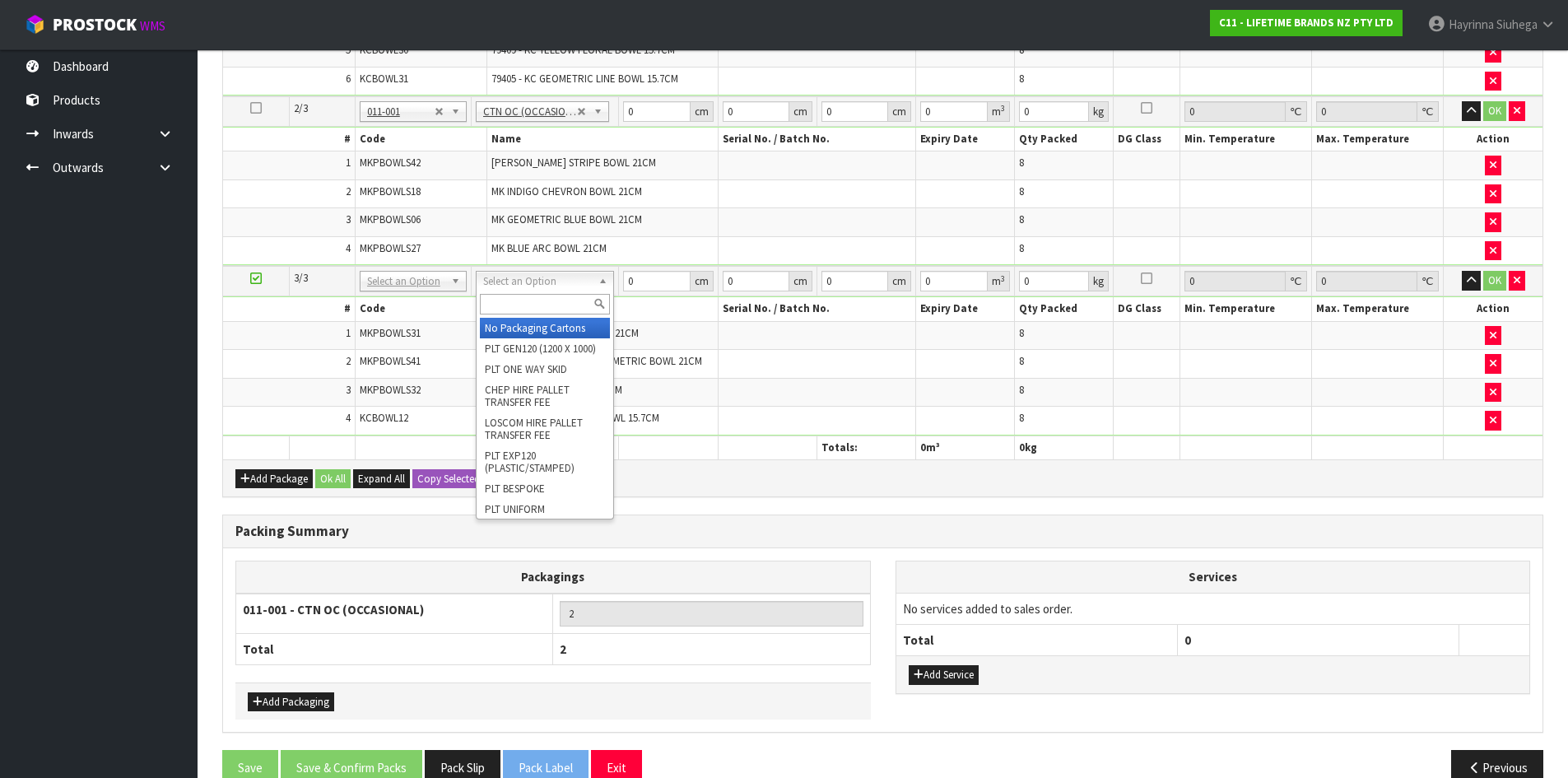
click at [505, 305] on input "text" at bounding box center [545, 304] width 130 height 20
type input "OC"
type input "3"
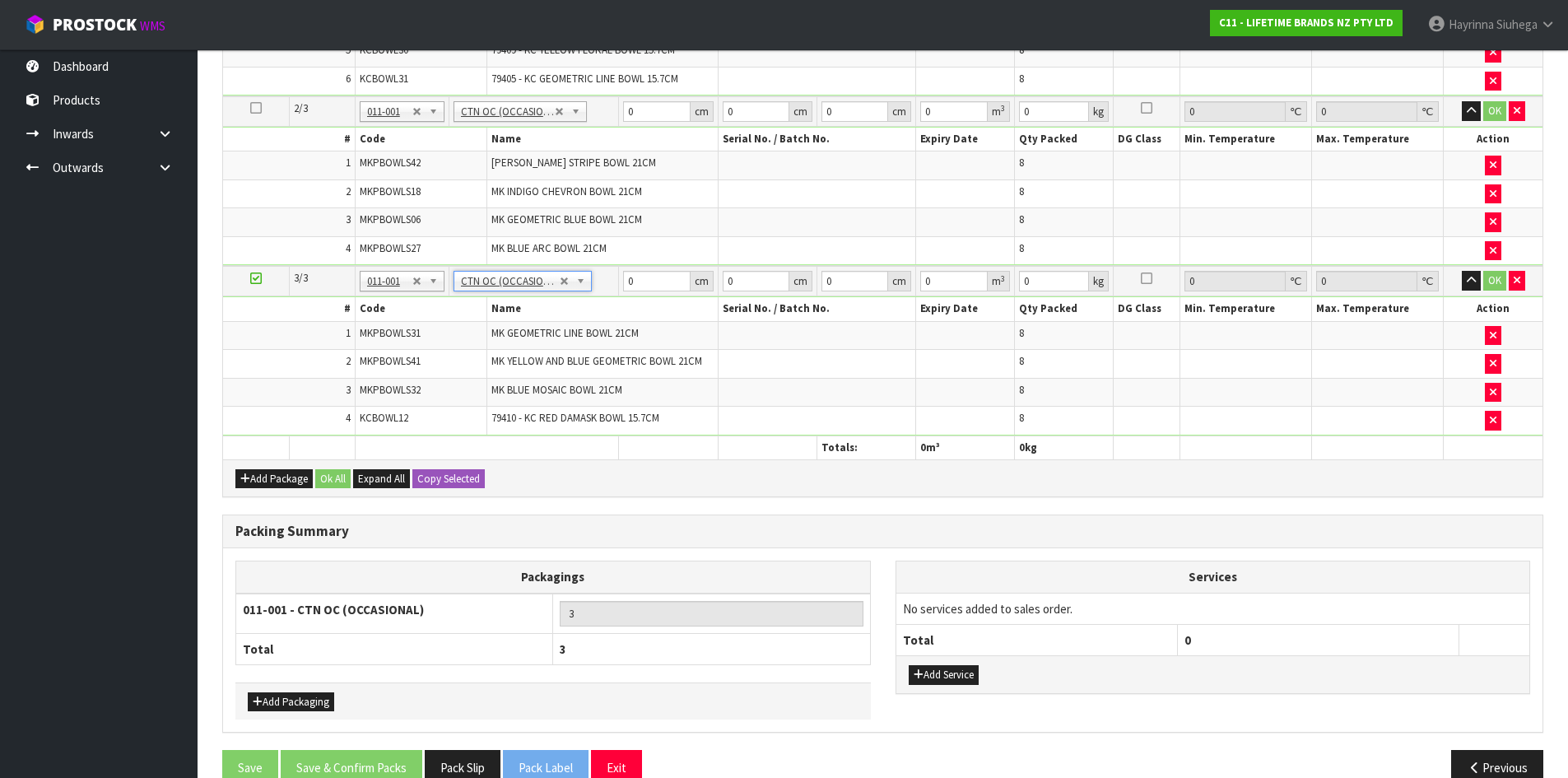
type input "16.26"
click at [266, 475] on button "Add Package" at bounding box center [275, 479] width 77 height 19
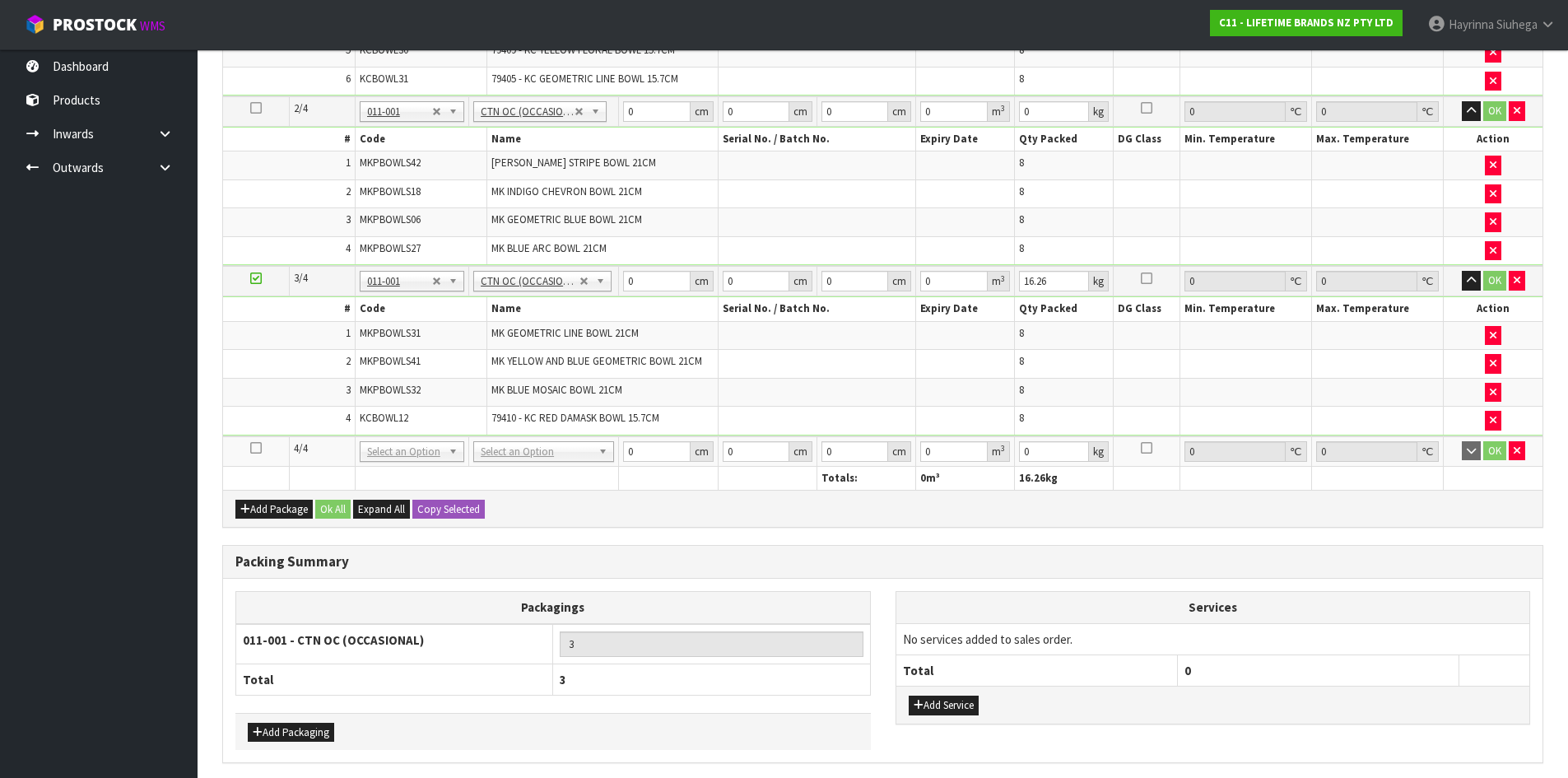
click at [257, 449] on icon at bounding box center [255, 448] width 11 height 1
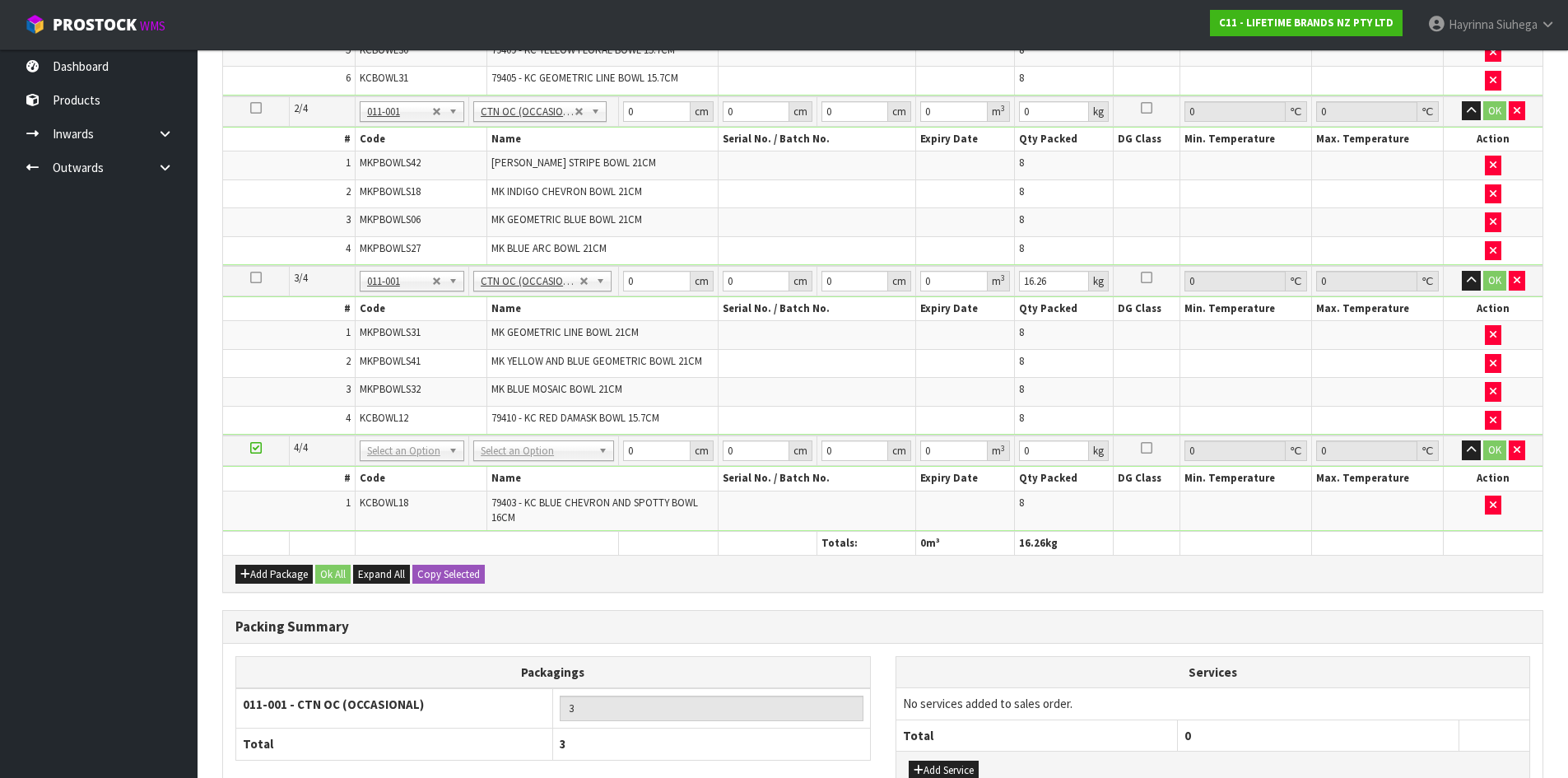
scroll to position [779, 0]
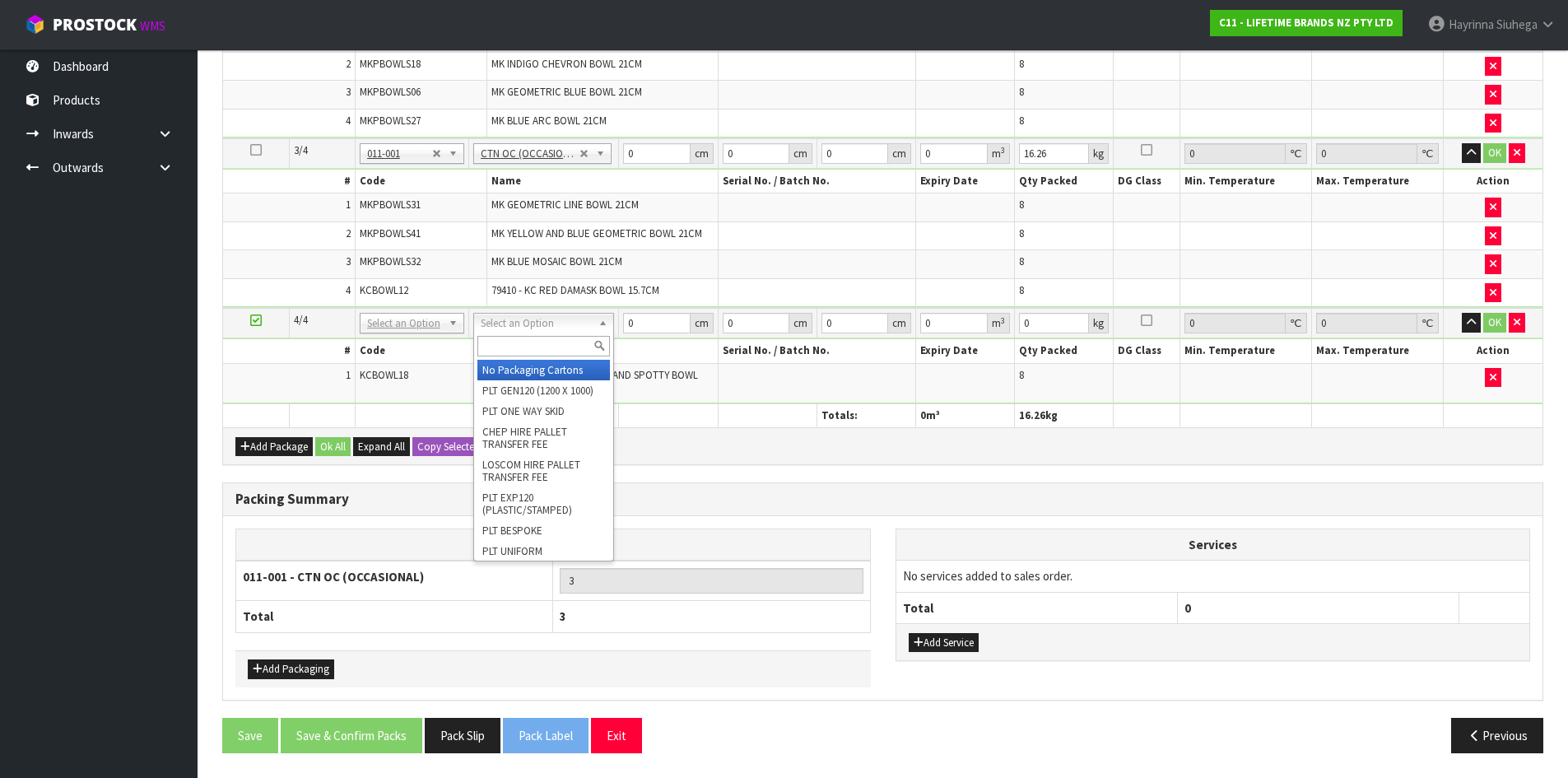
click at [515, 340] on input "text" at bounding box center [544, 346] width 133 height 20
type input "CTNA4"
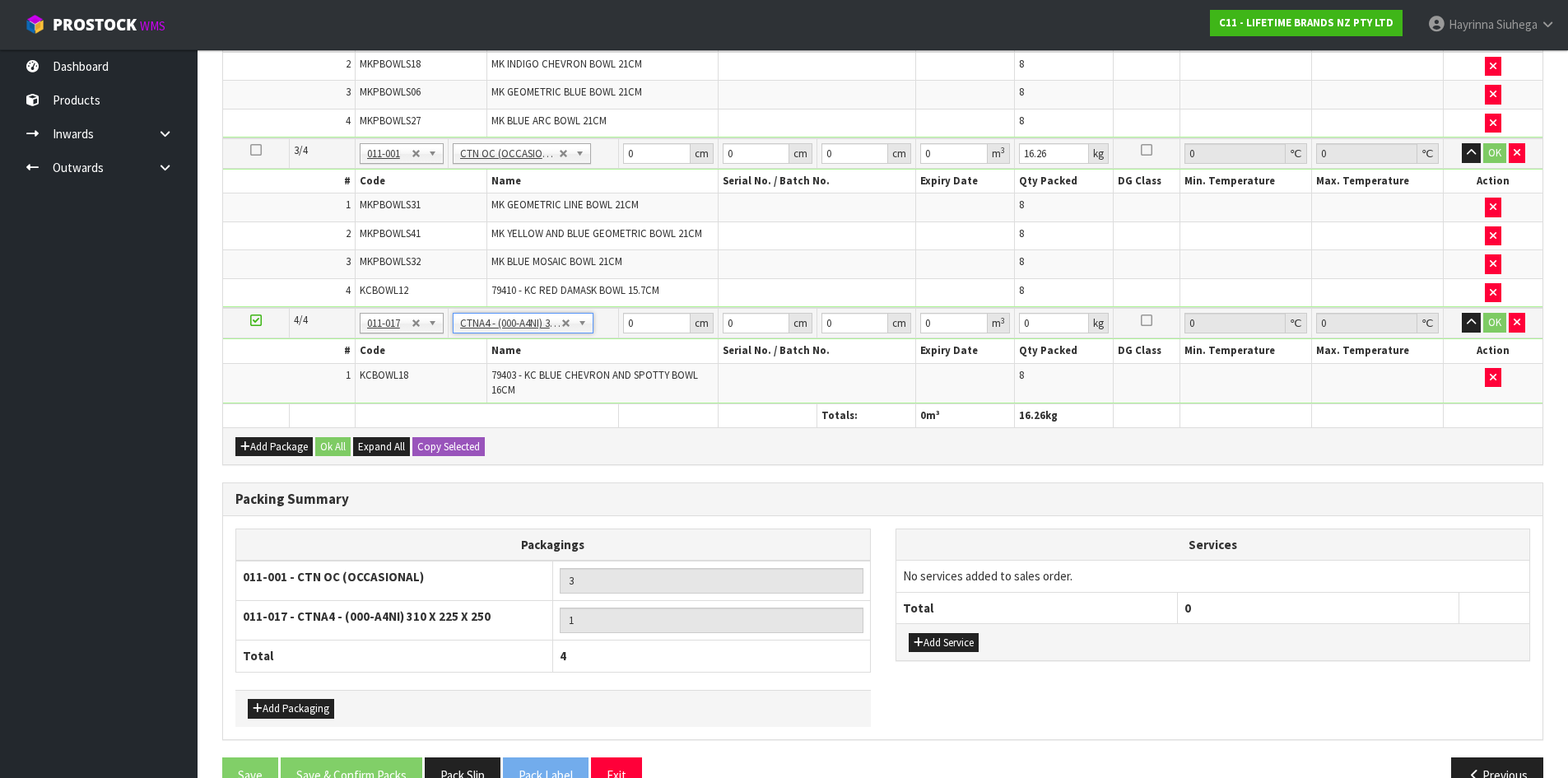
type input "31"
type input "22.5"
type input "25"
type input "0.017438"
type input "3.08"
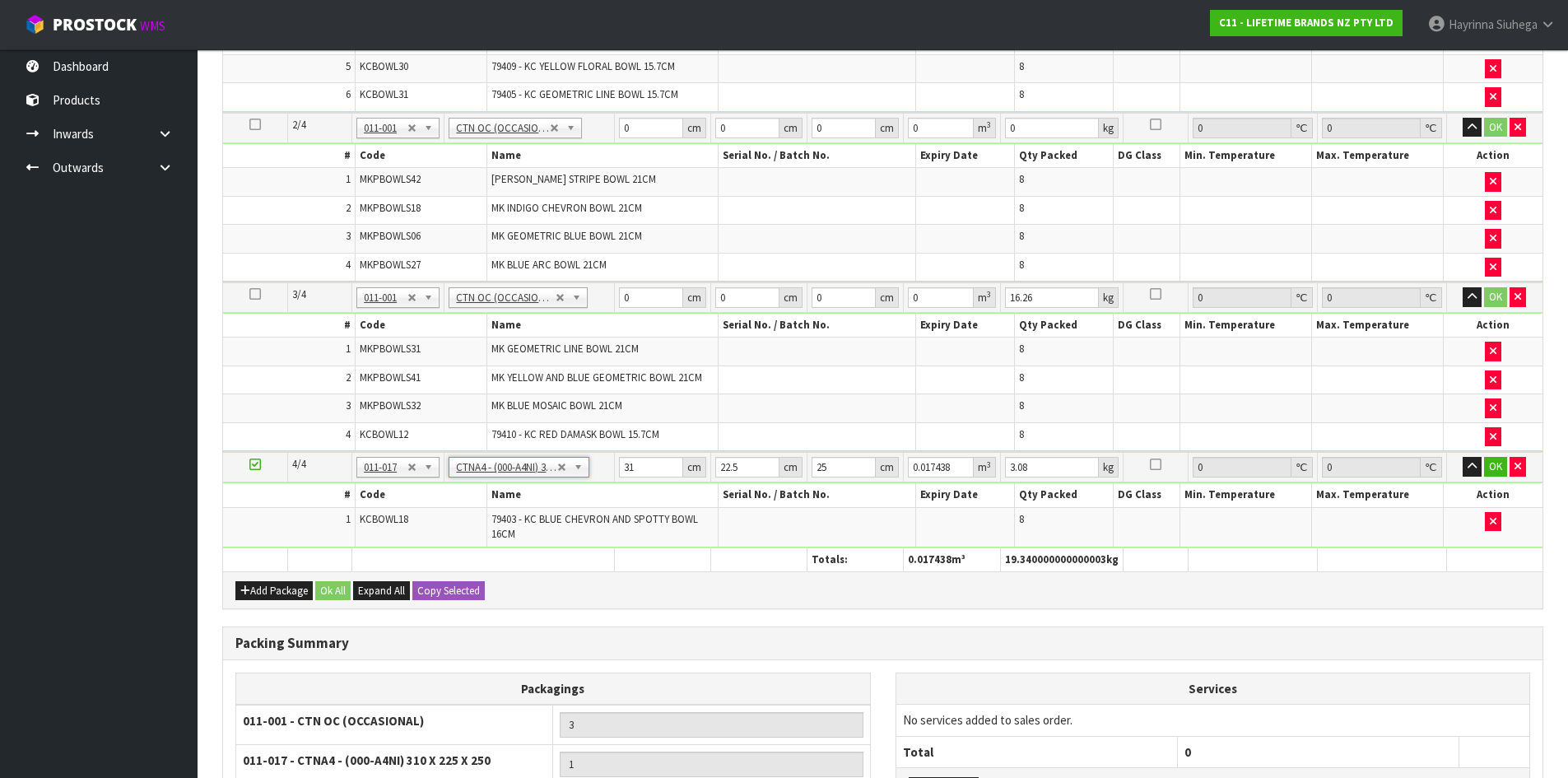
scroll to position [367, 0]
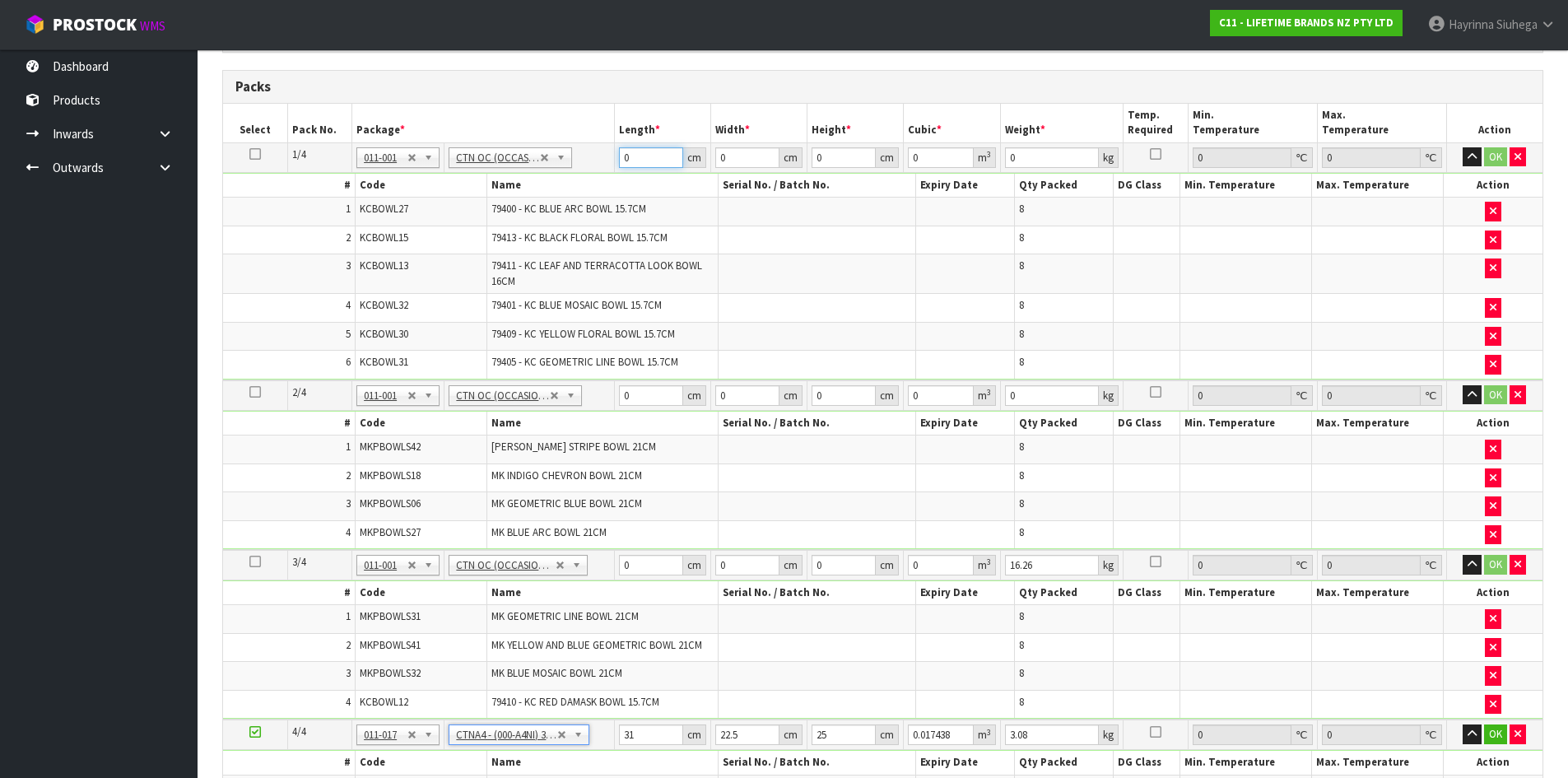
click at [625, 151] on input "0" at bounding box center [650, 157] width 64 height 20
type input "44"
type input "36"
type input "3"
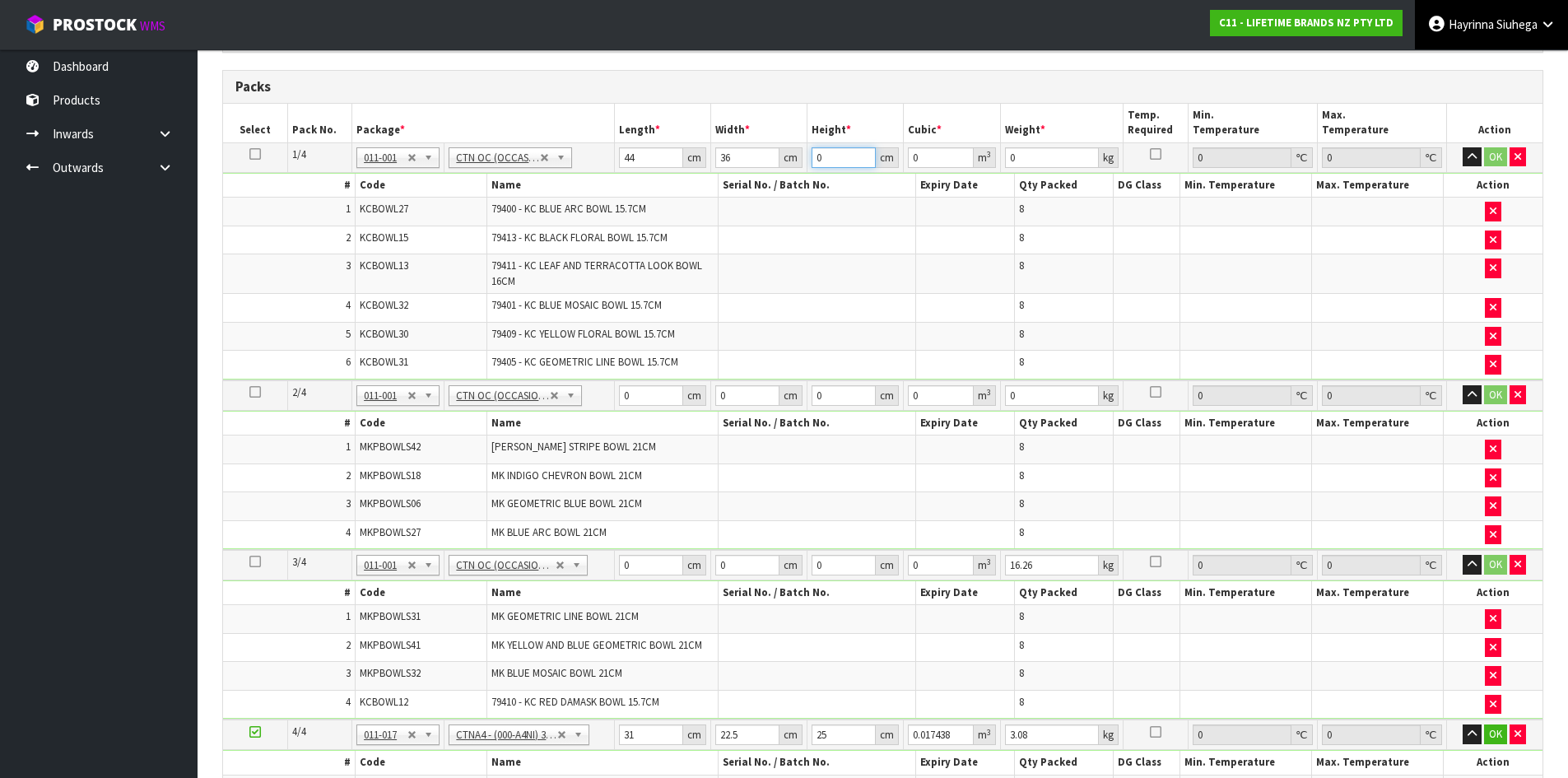
type input "0.004752"
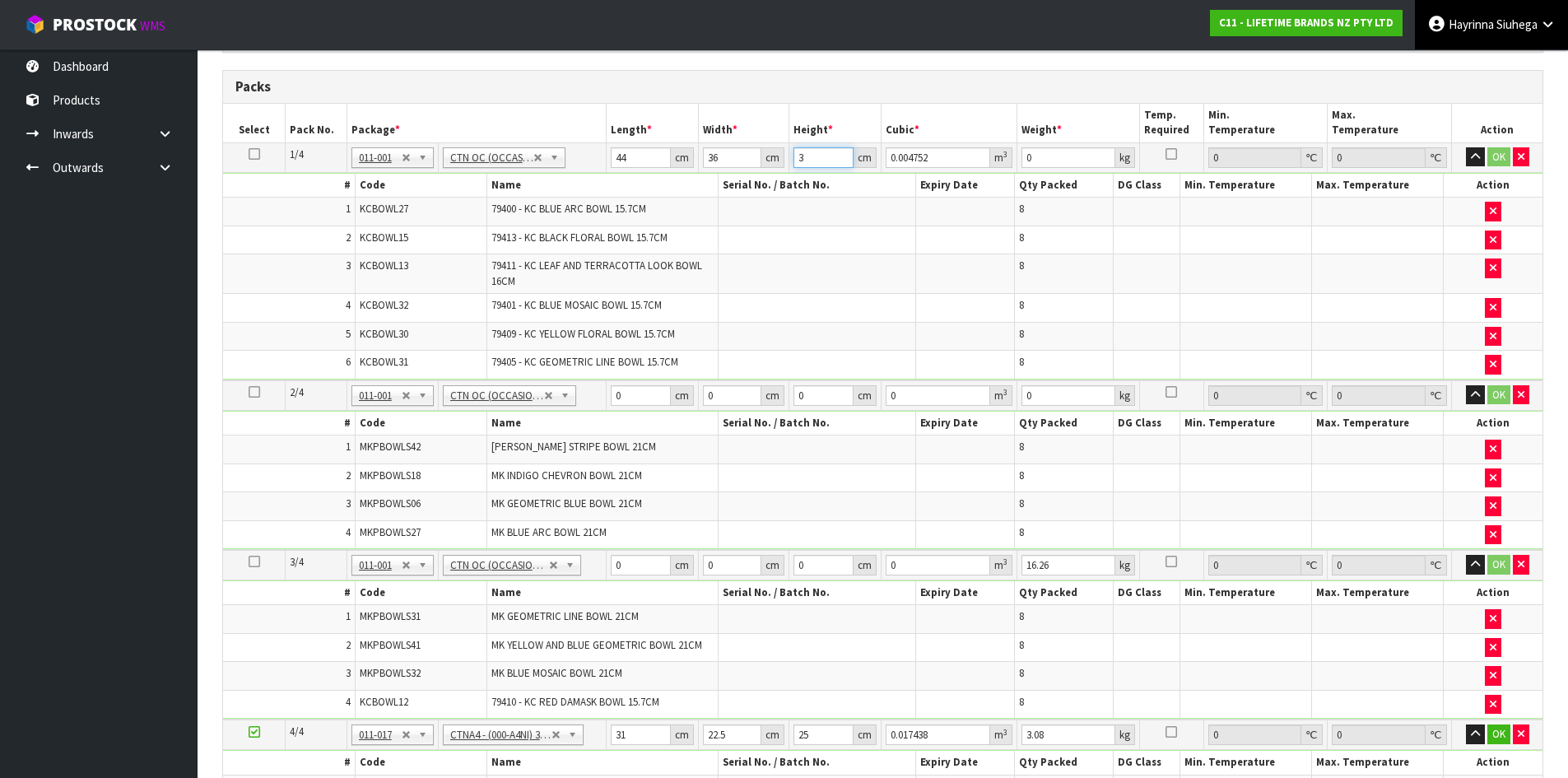
type input "37"
type input "0.058608"
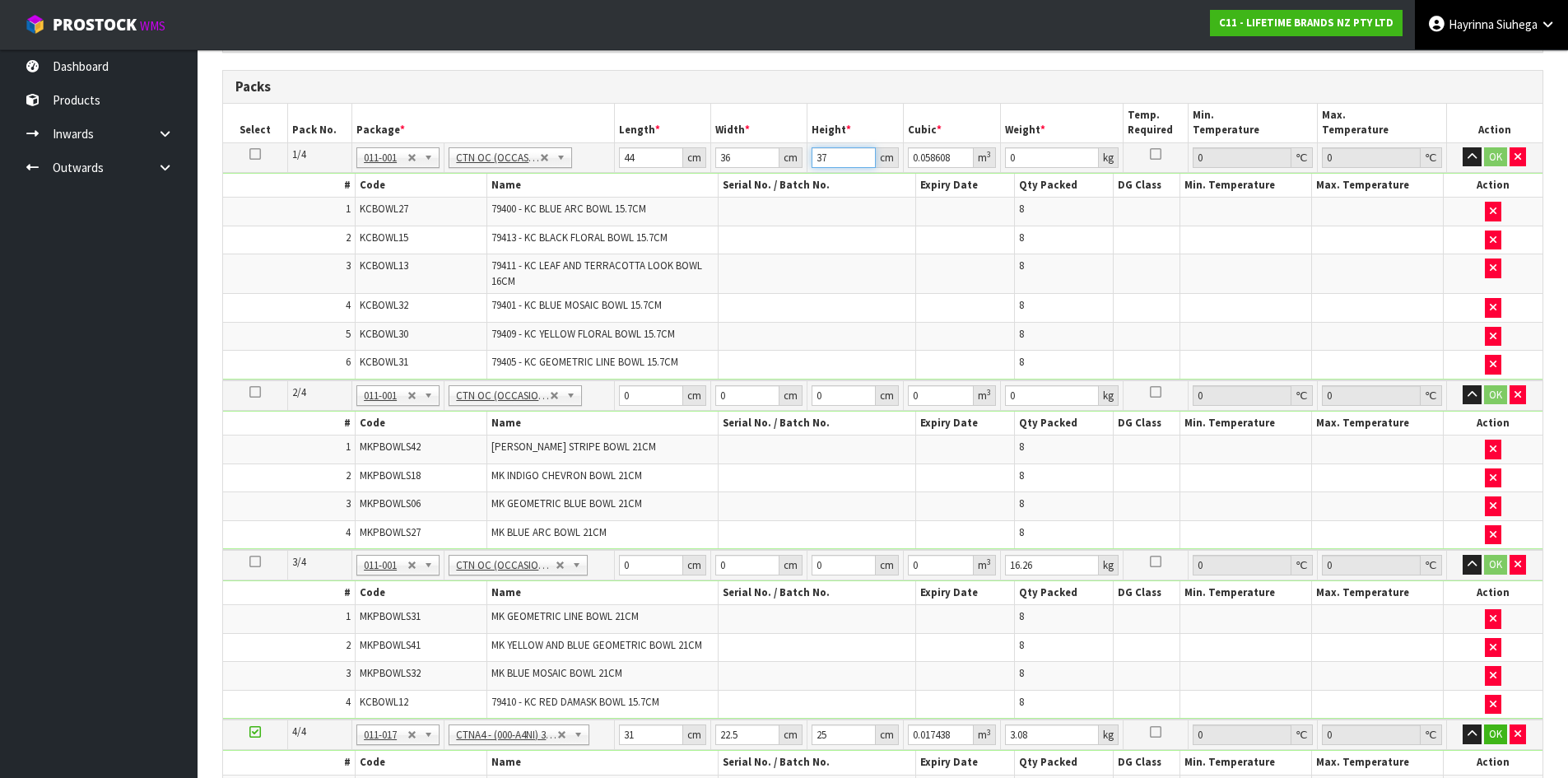
type input "37"
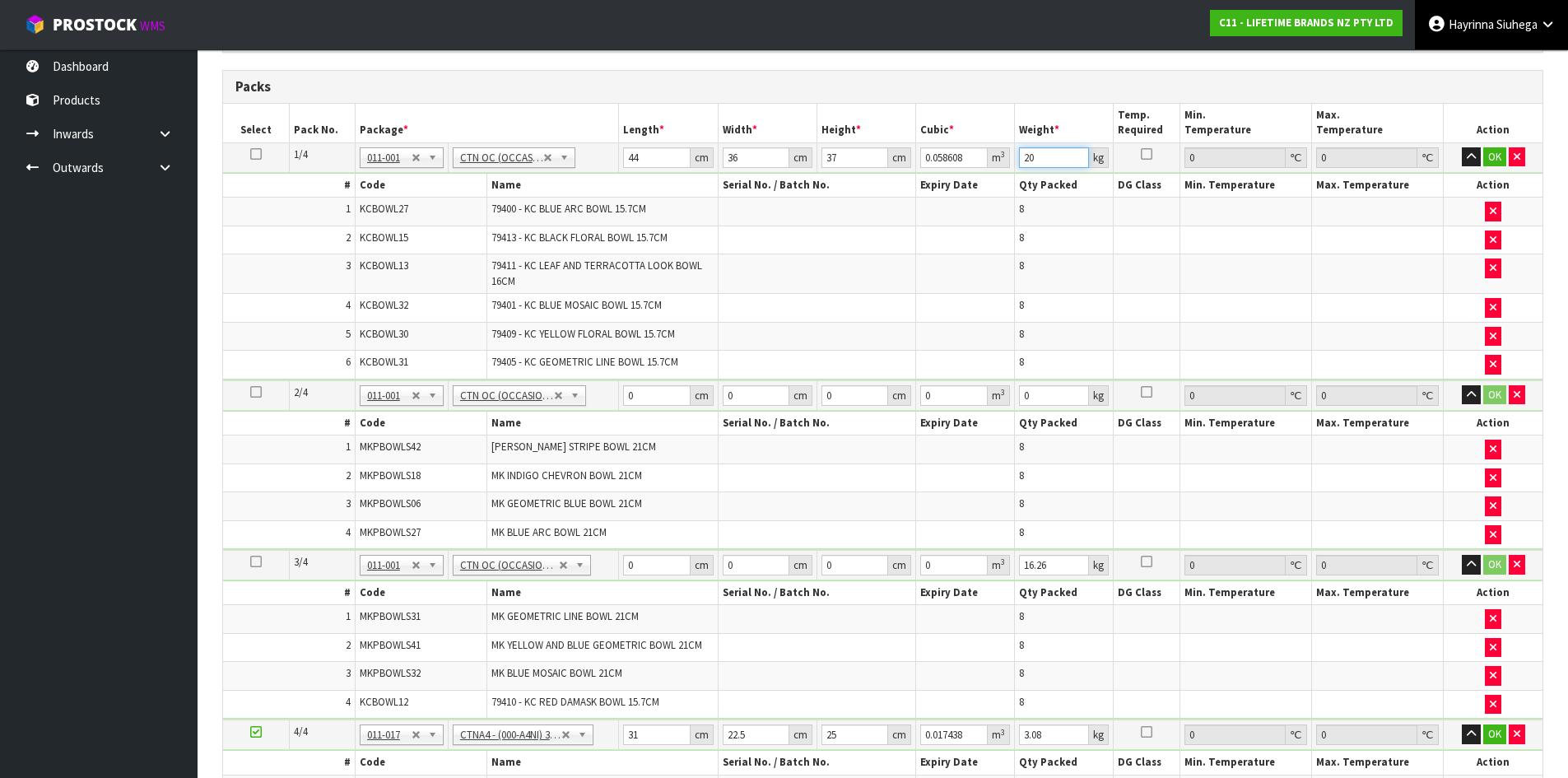
type input "20"
click button "OK" at bounding box center [1495, 157] width 23 height 19
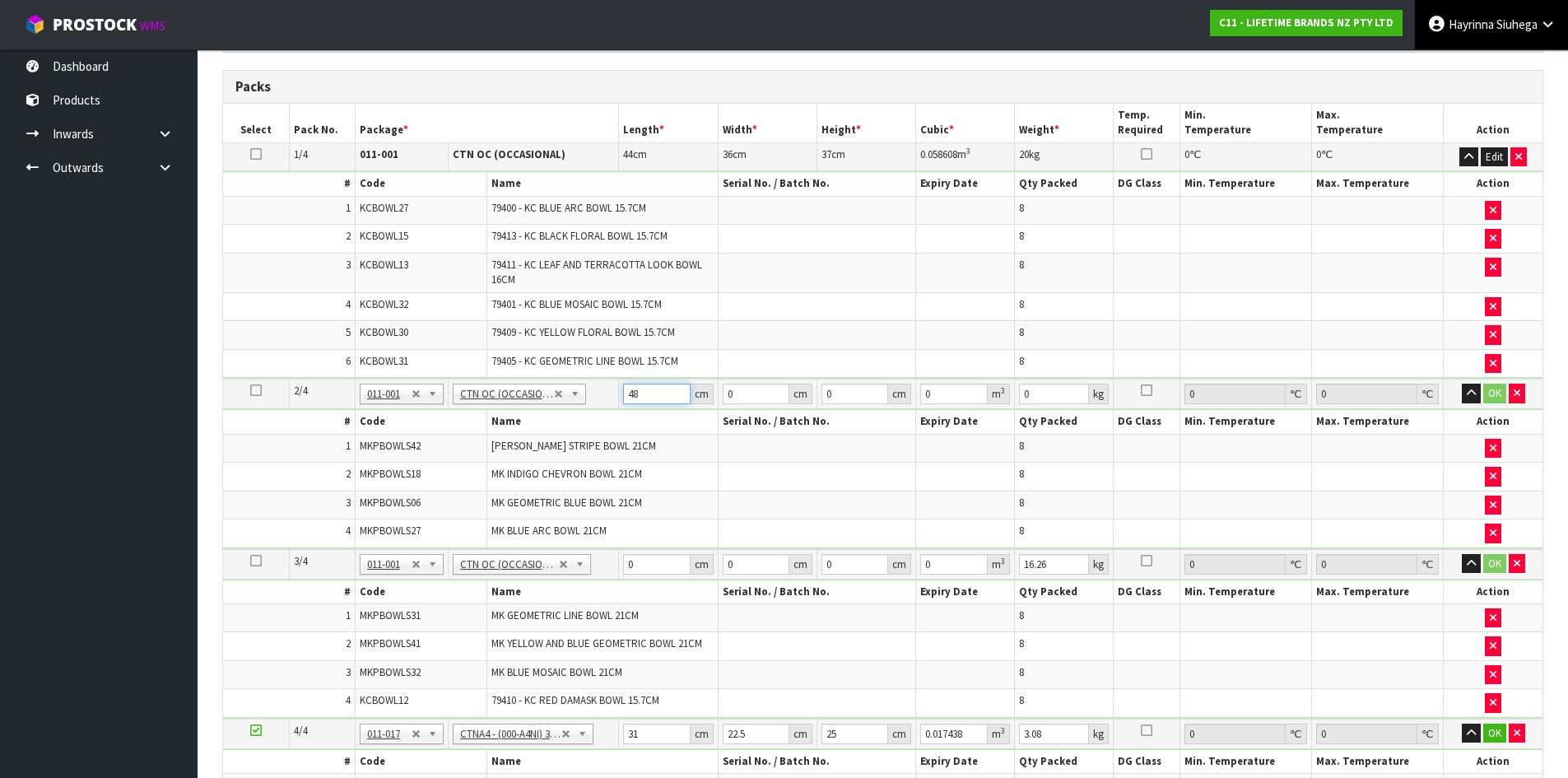
type input "48"
type input "29"
type input "5"
type input "0.00696"
type input "50"
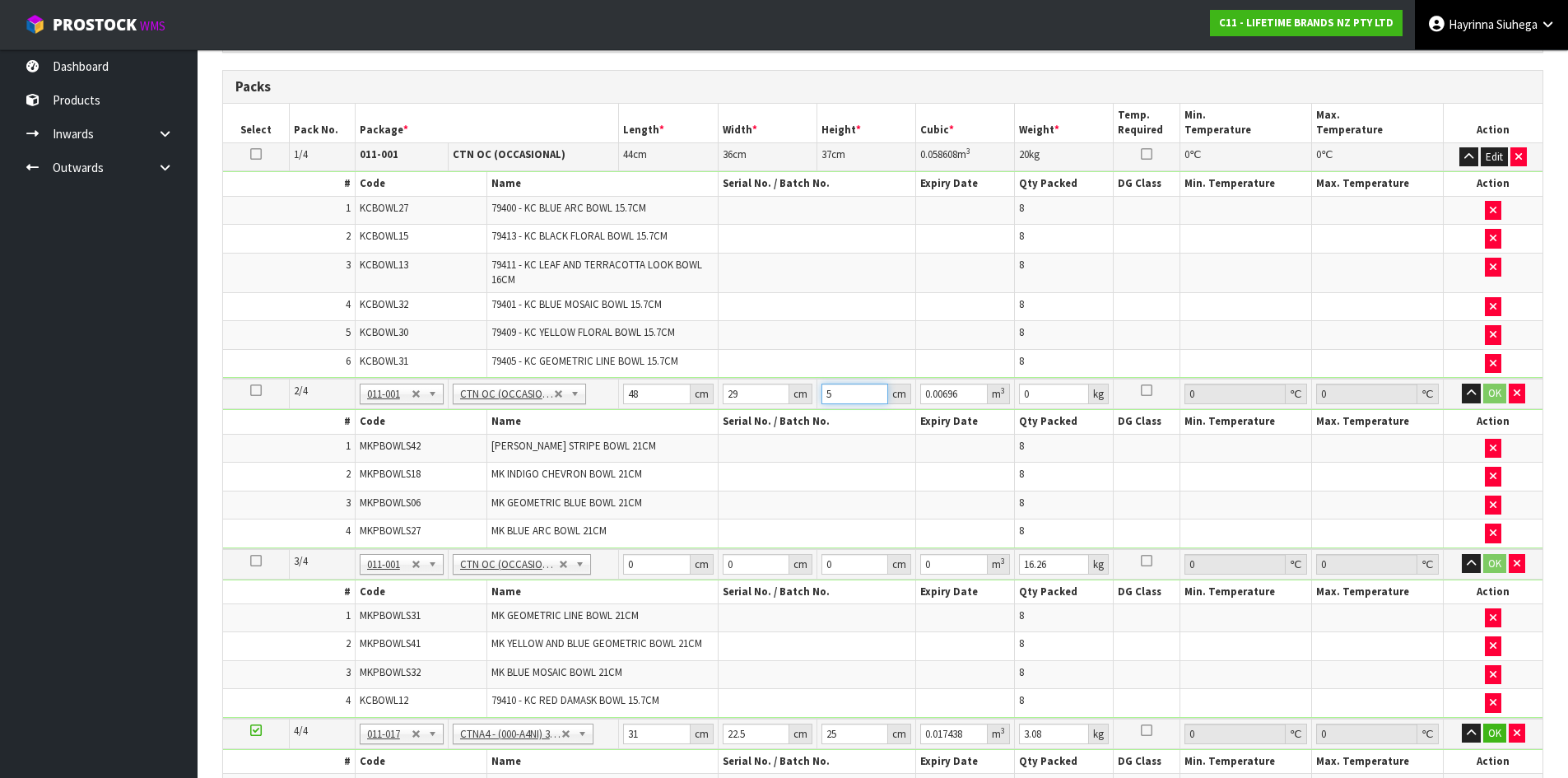
type input "0.0696"
type input "50"
type input "21"
click button "OK" at bounding box center [1495, 393] width 23 height 19
type input "48"
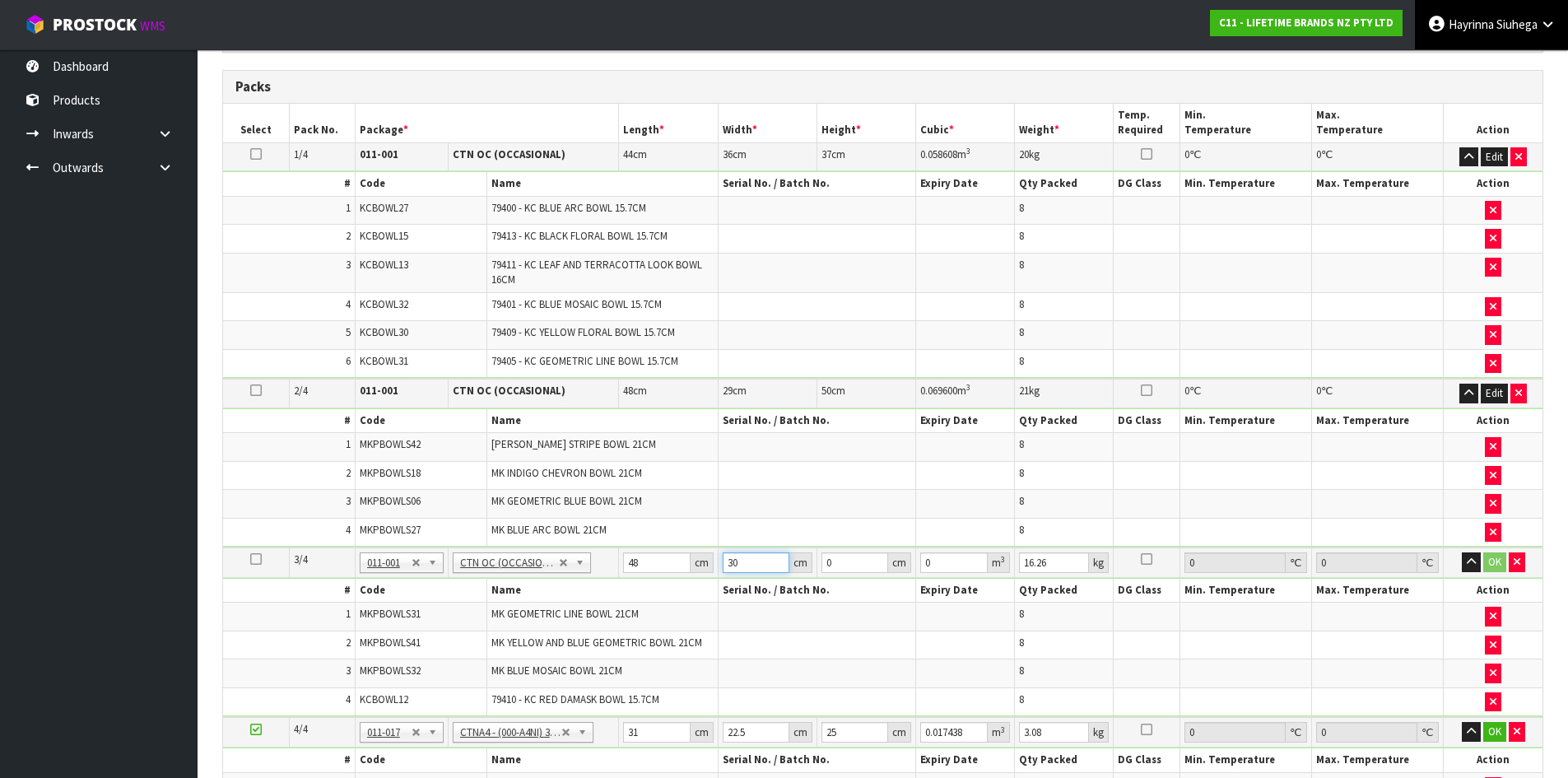
type input "30"
type input "5"
type input "0.0072"
type input "51"
type input "0.07344"
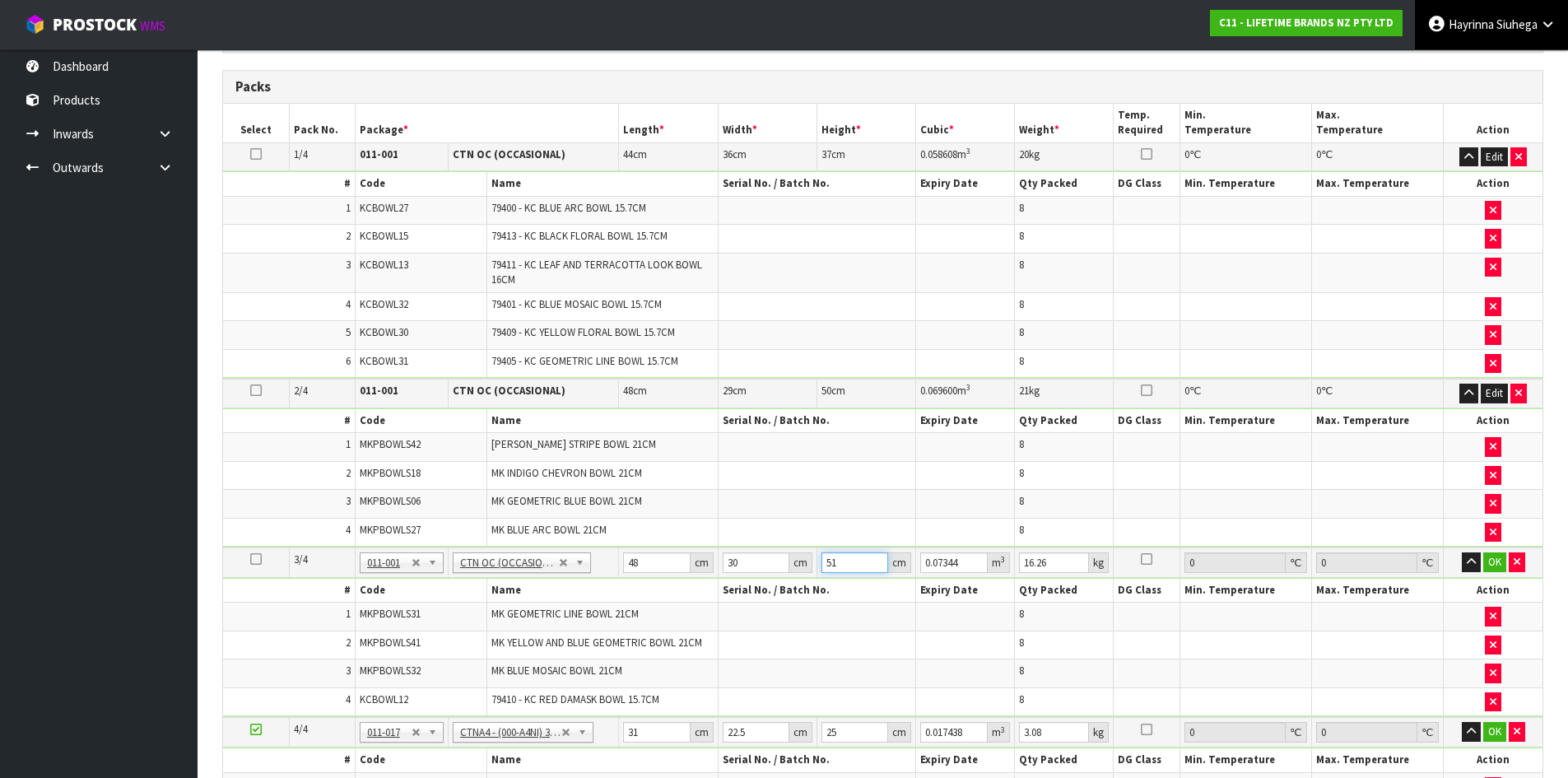
type input "51"
type input "19"
click button "OK" at bounding box center [1495, 562] width 23 height 19
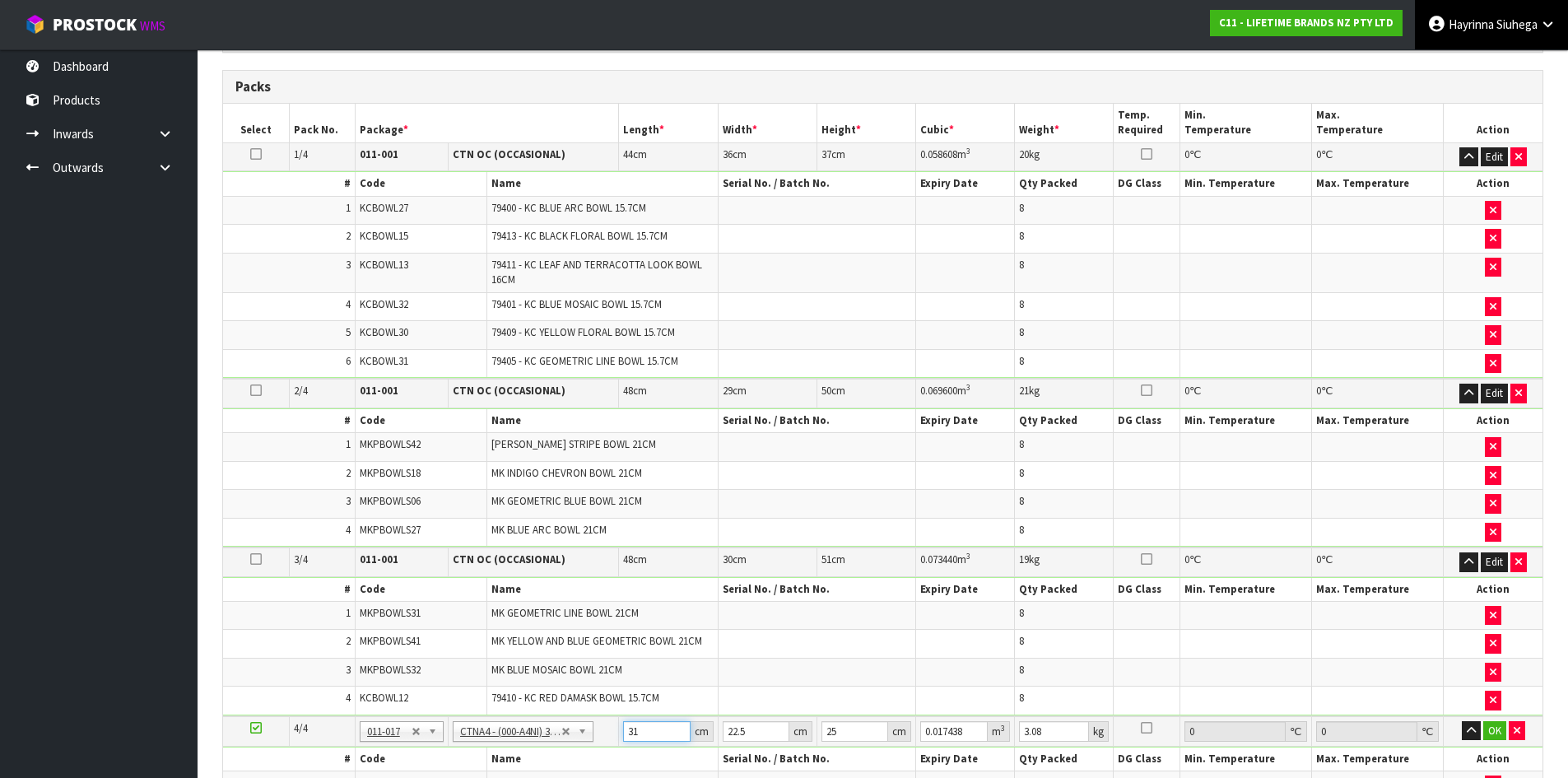
type input "3"
type input "0.001687"
type input "32"
type input "0.018"
type input "32"
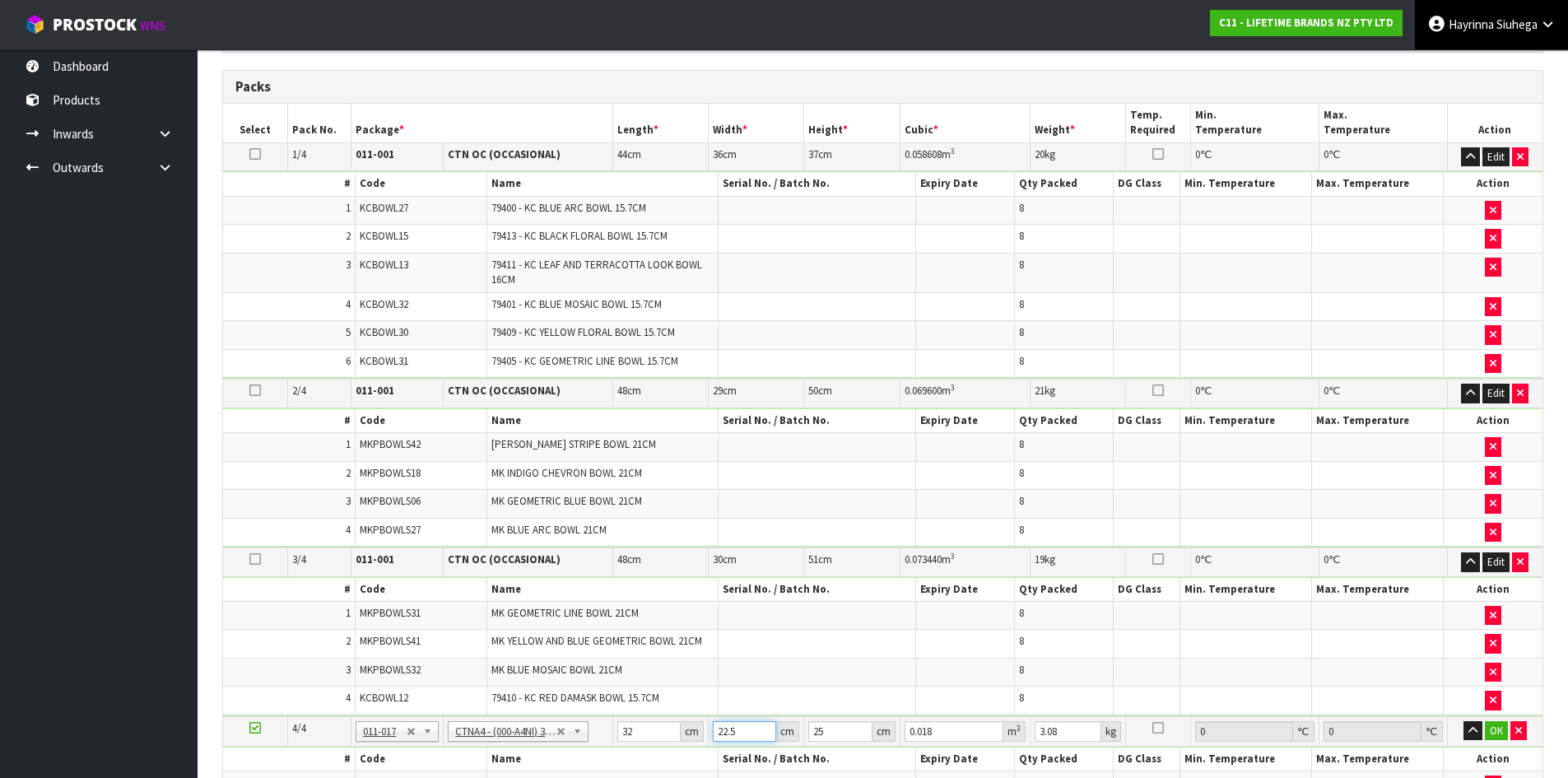
type input "2"
type input "0.0016"
type input "24"
type input "0.0192"
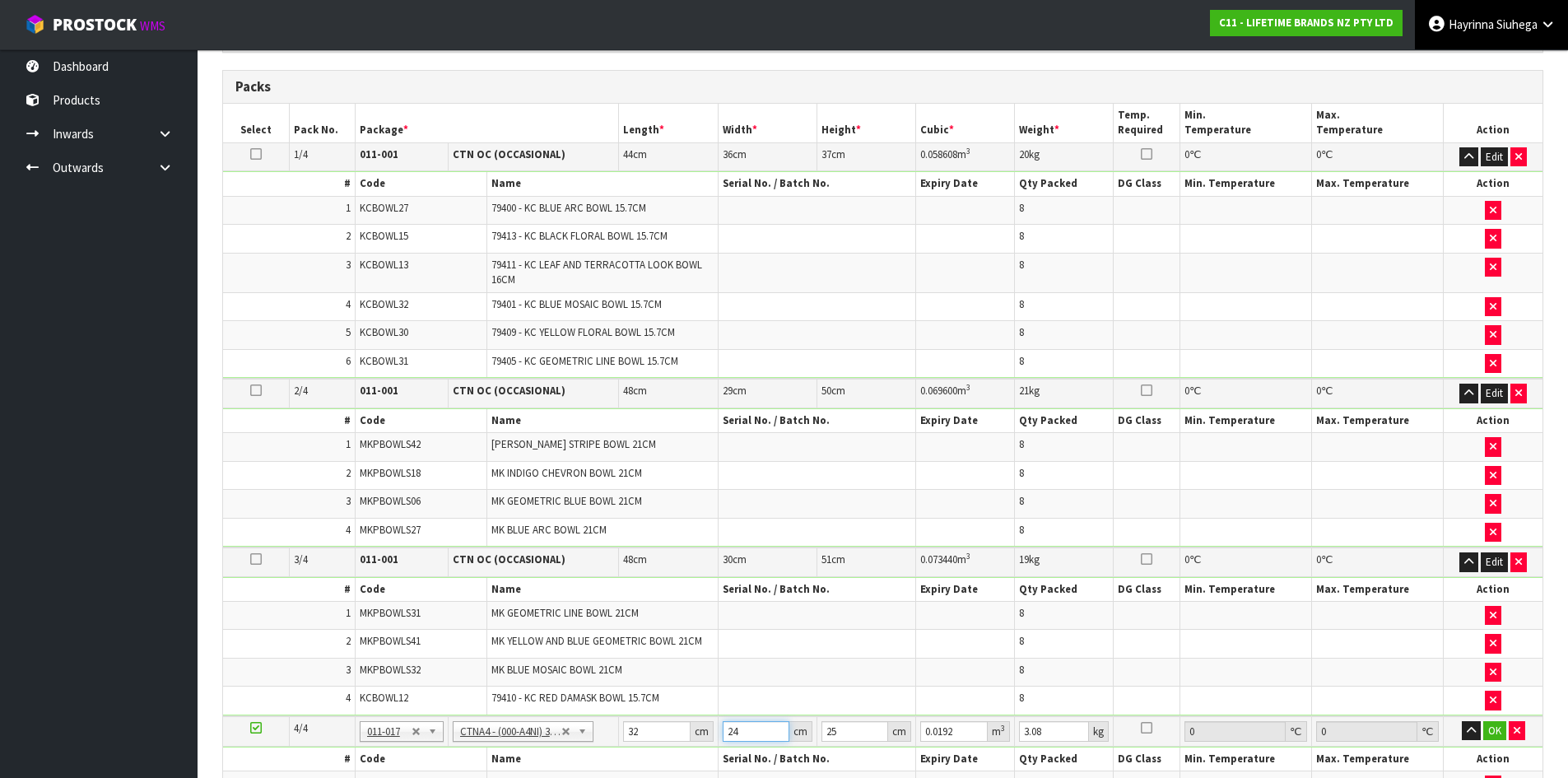
type input "24"
type input "1"
type input "0.000768"
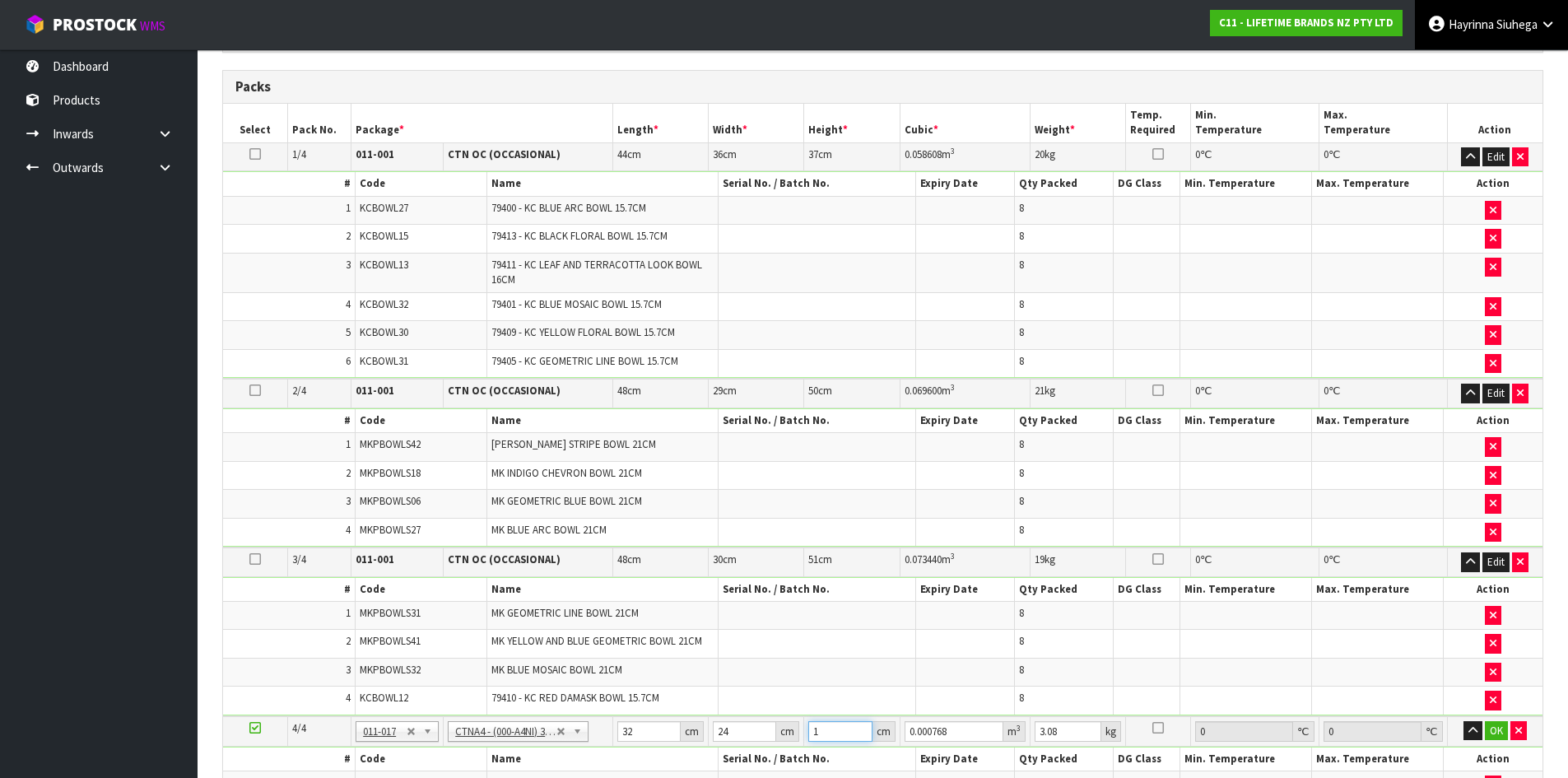
type input "19"
type input "0.014592"
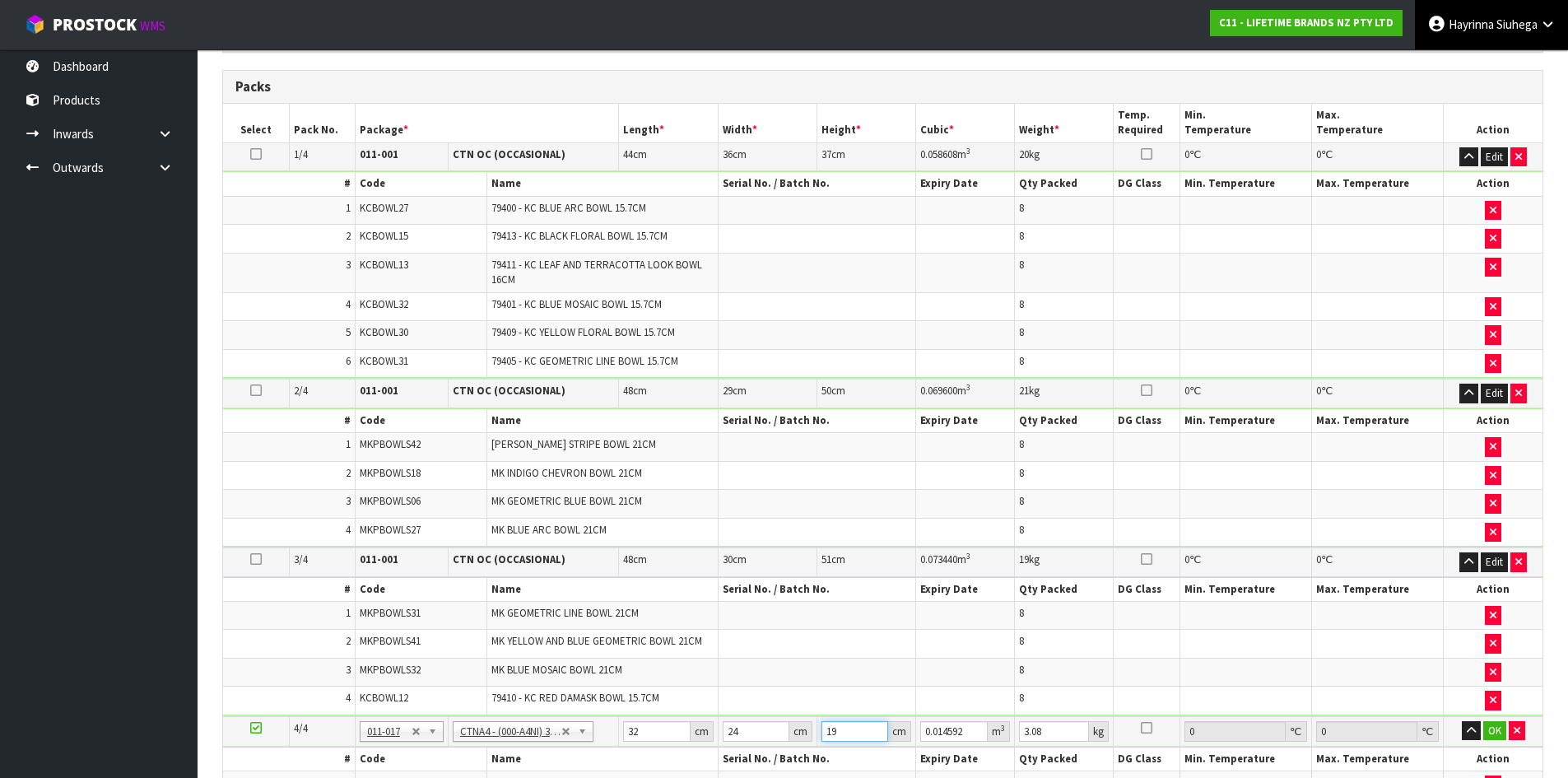
type input "19"
click button "OK" at bounding box center [1495, 730] width 23 height 19
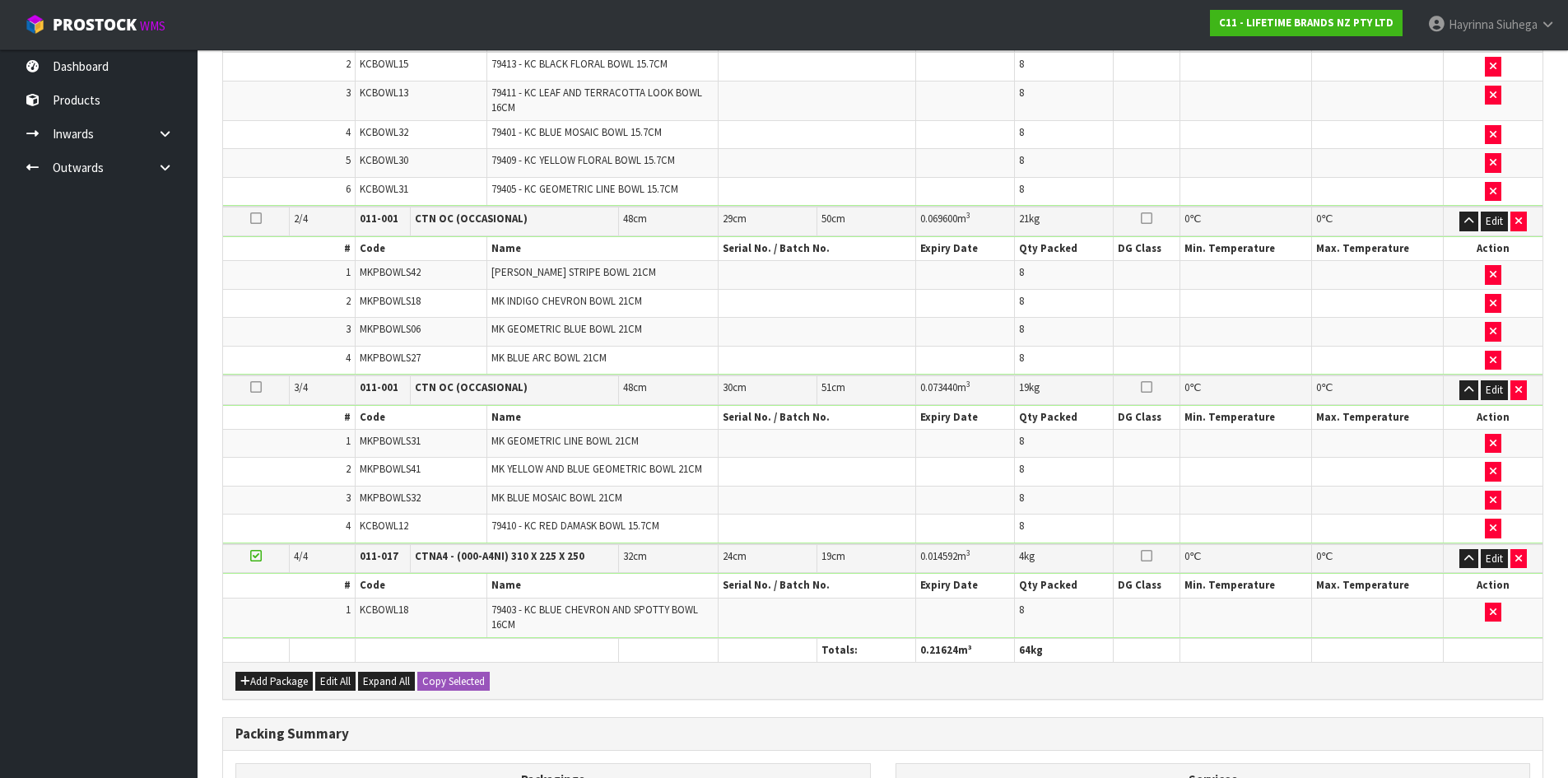
scroll to position [813, 0]
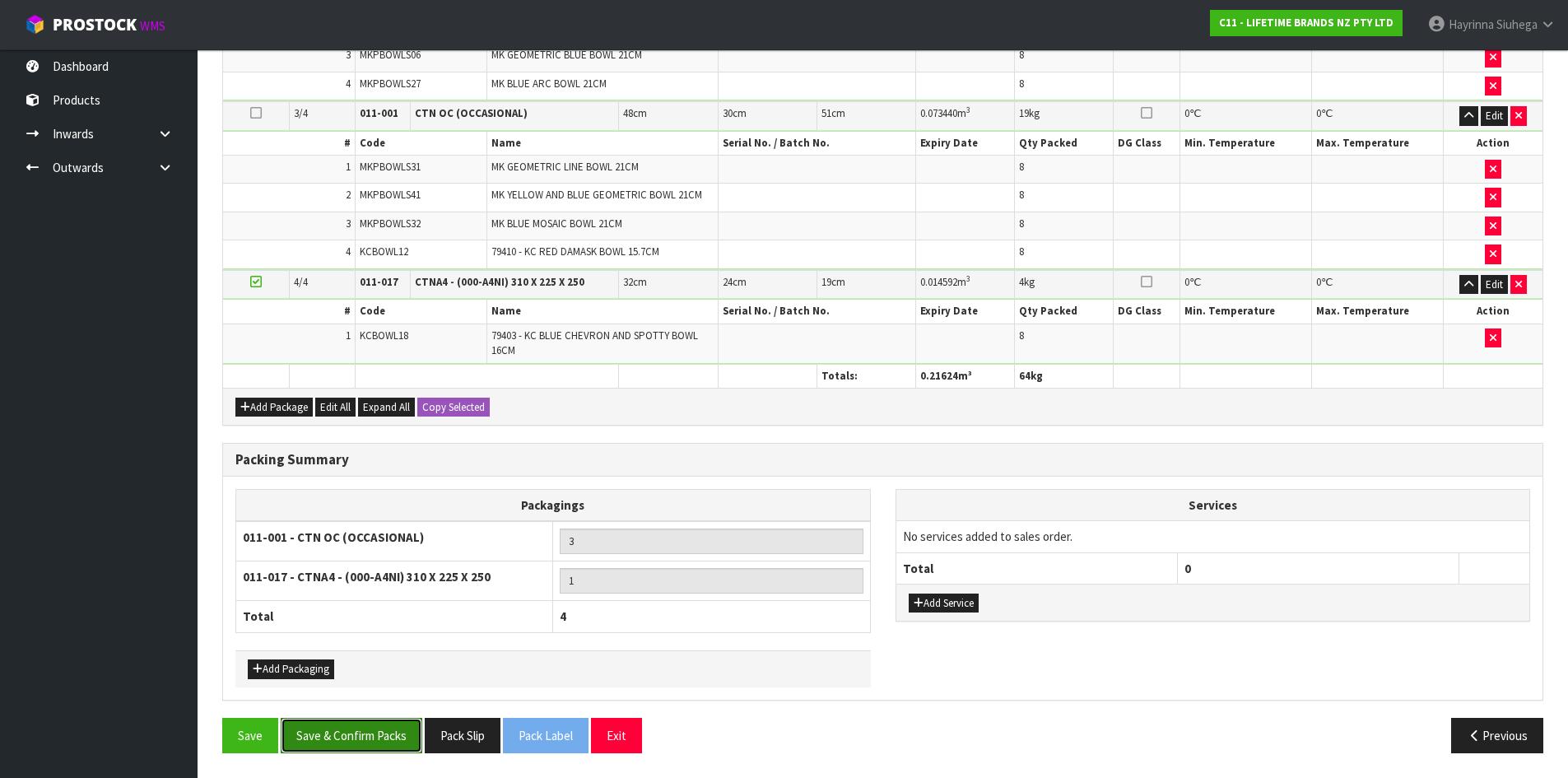
click at [359, 729] on button "Save & Confirm Packs" at bounding box center [351, 736] width 142 height 35
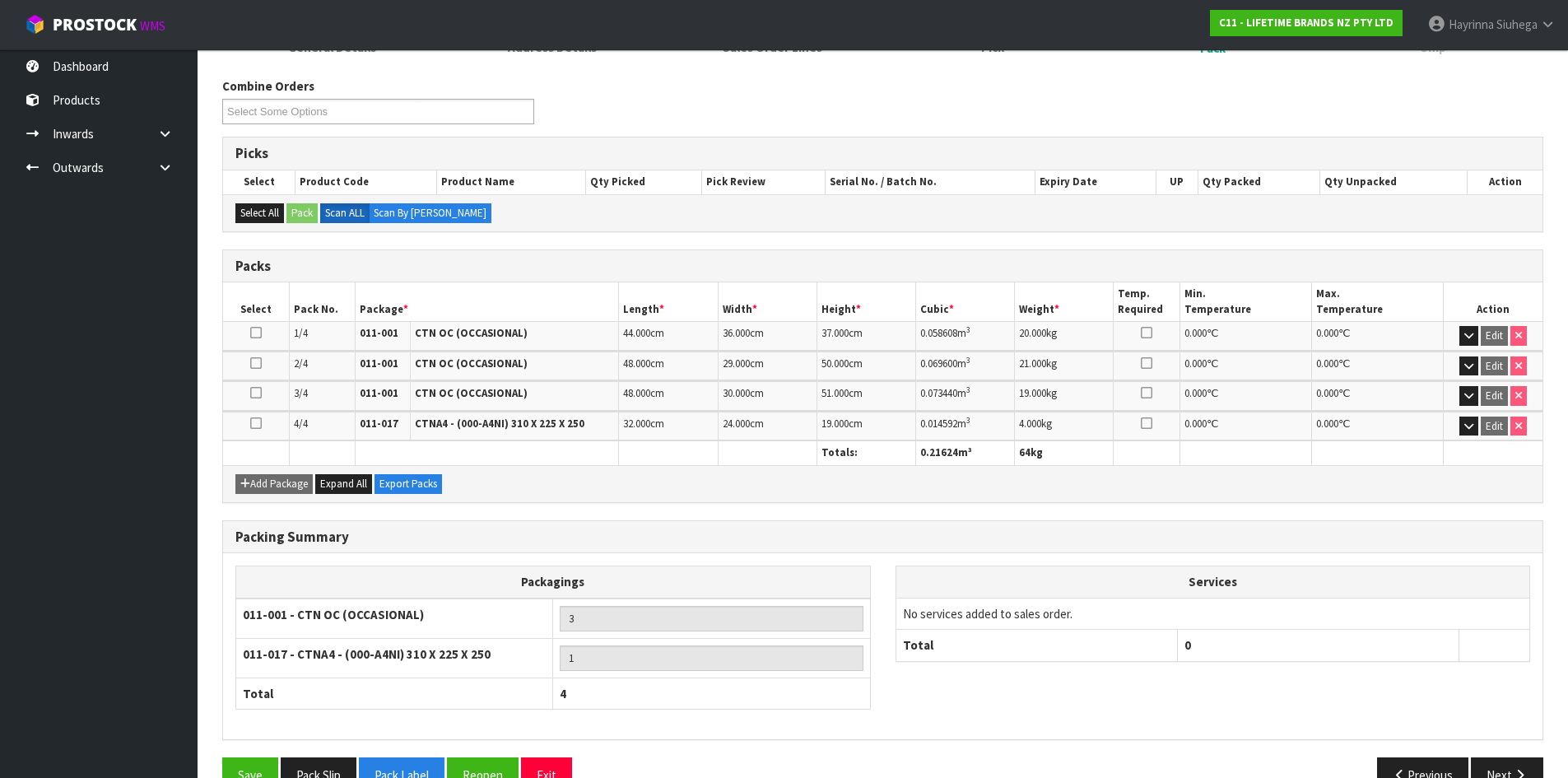
scroll to position [288, 0]
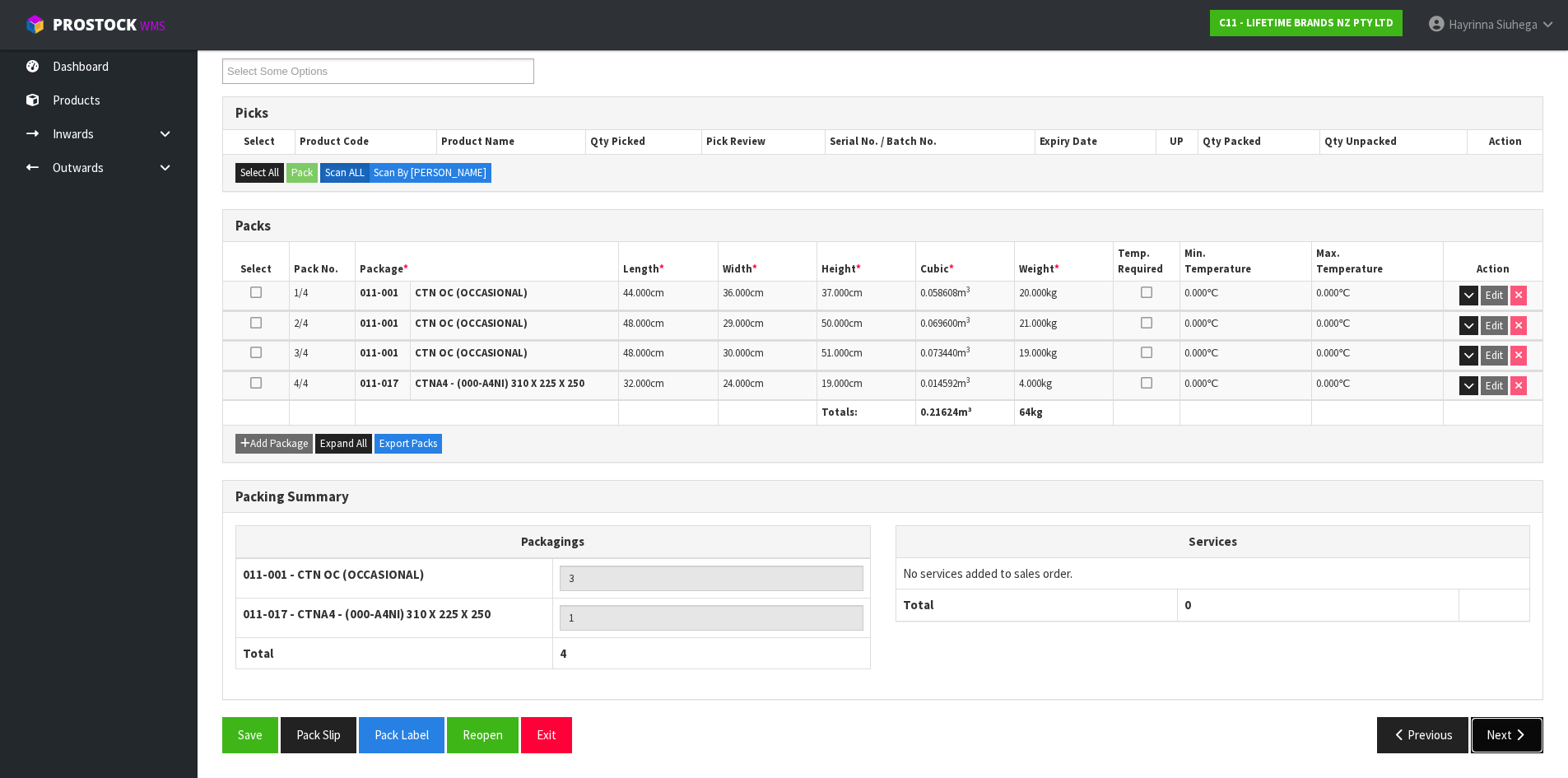
click at [1513, 739] on icon "button" at bounding box center [1520, 735] width 16 height 12
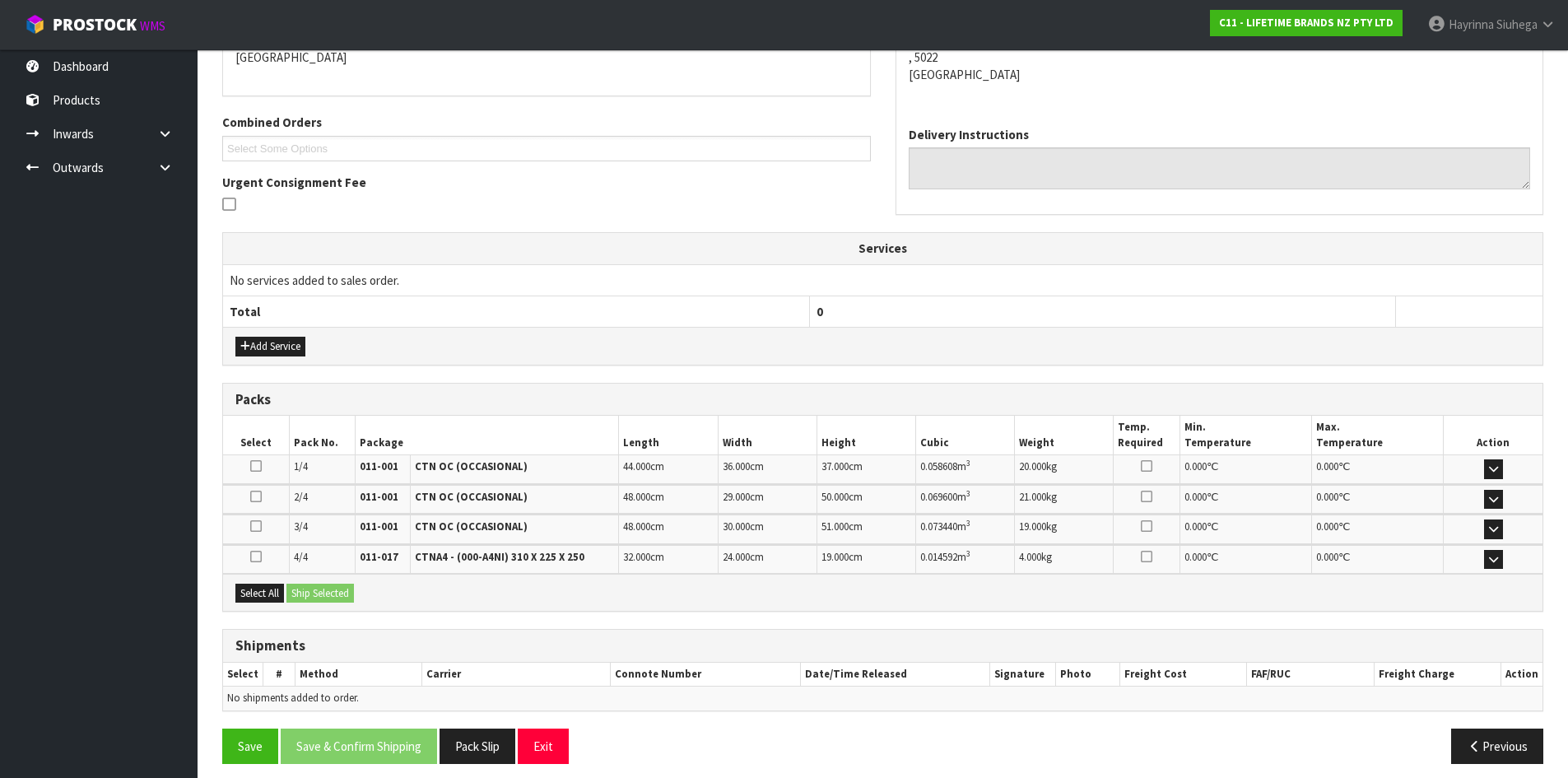
scroll to position [386, 0]
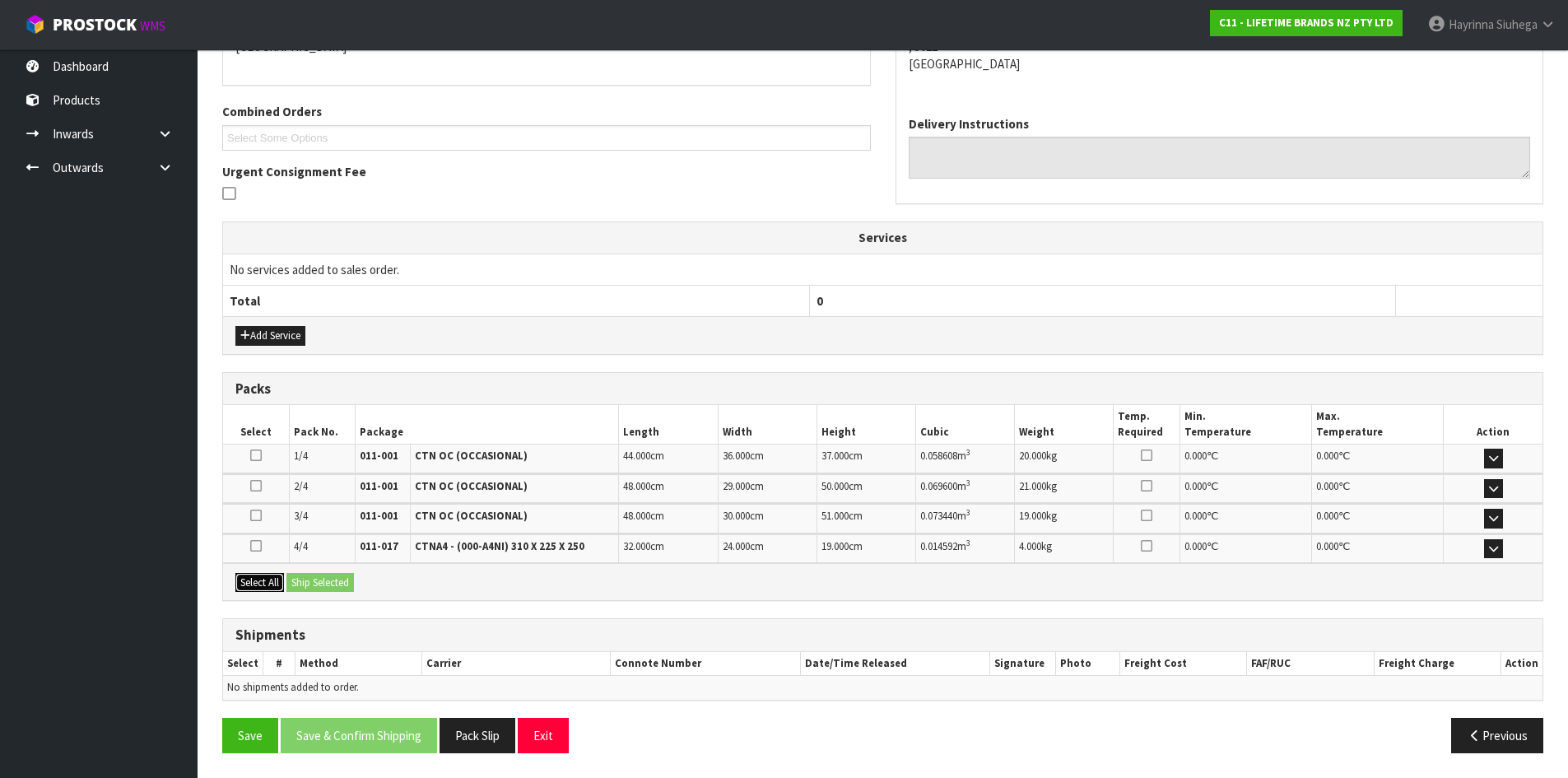
click at [272, 585] on button "Select All" at bounding box center [260, 583] width 48 height 19
click at [315, 582] on button "Ship Selected" at bounding box center [320, 583] width 68 height 19
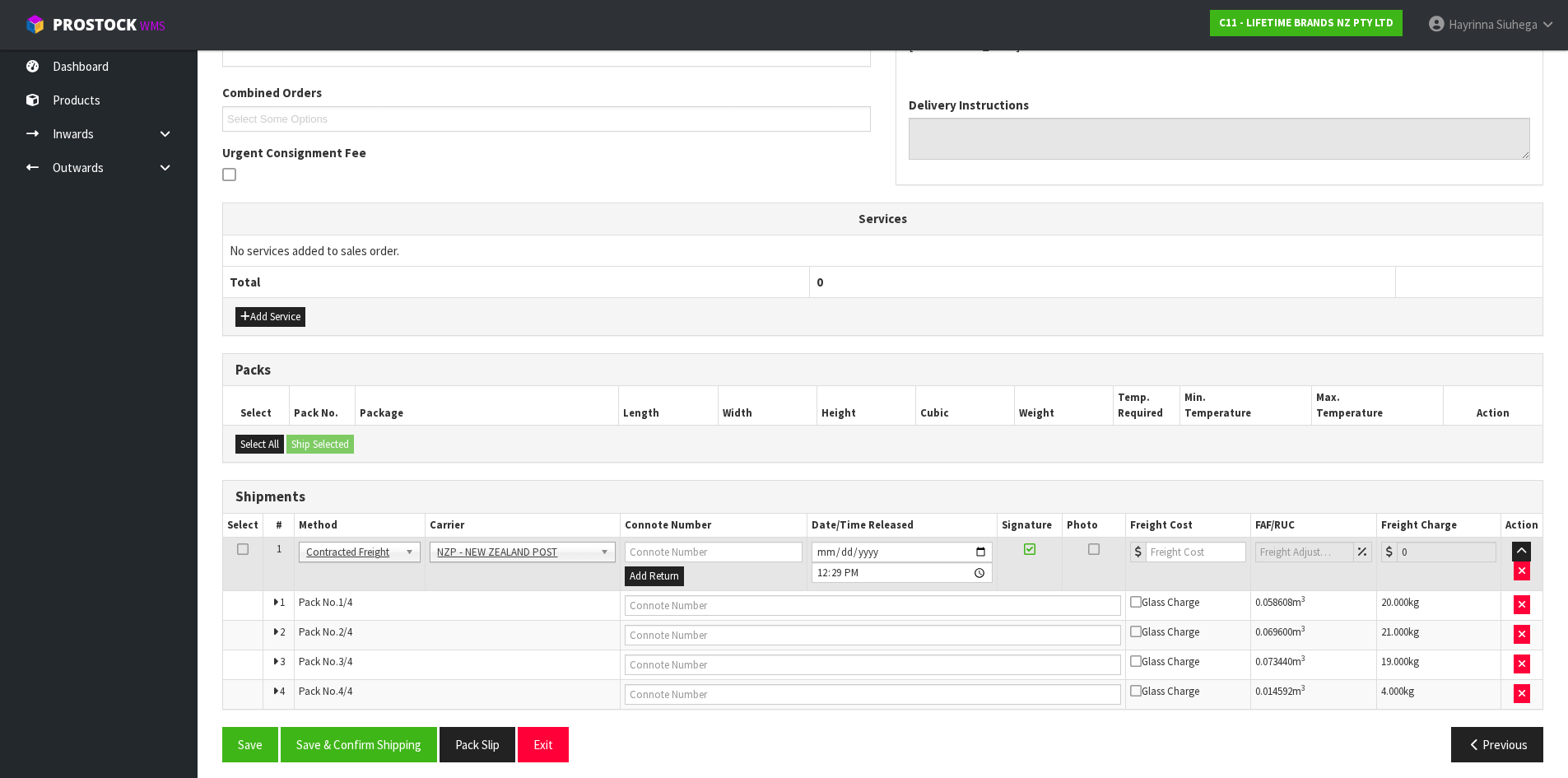
scroll to position [415, 0]
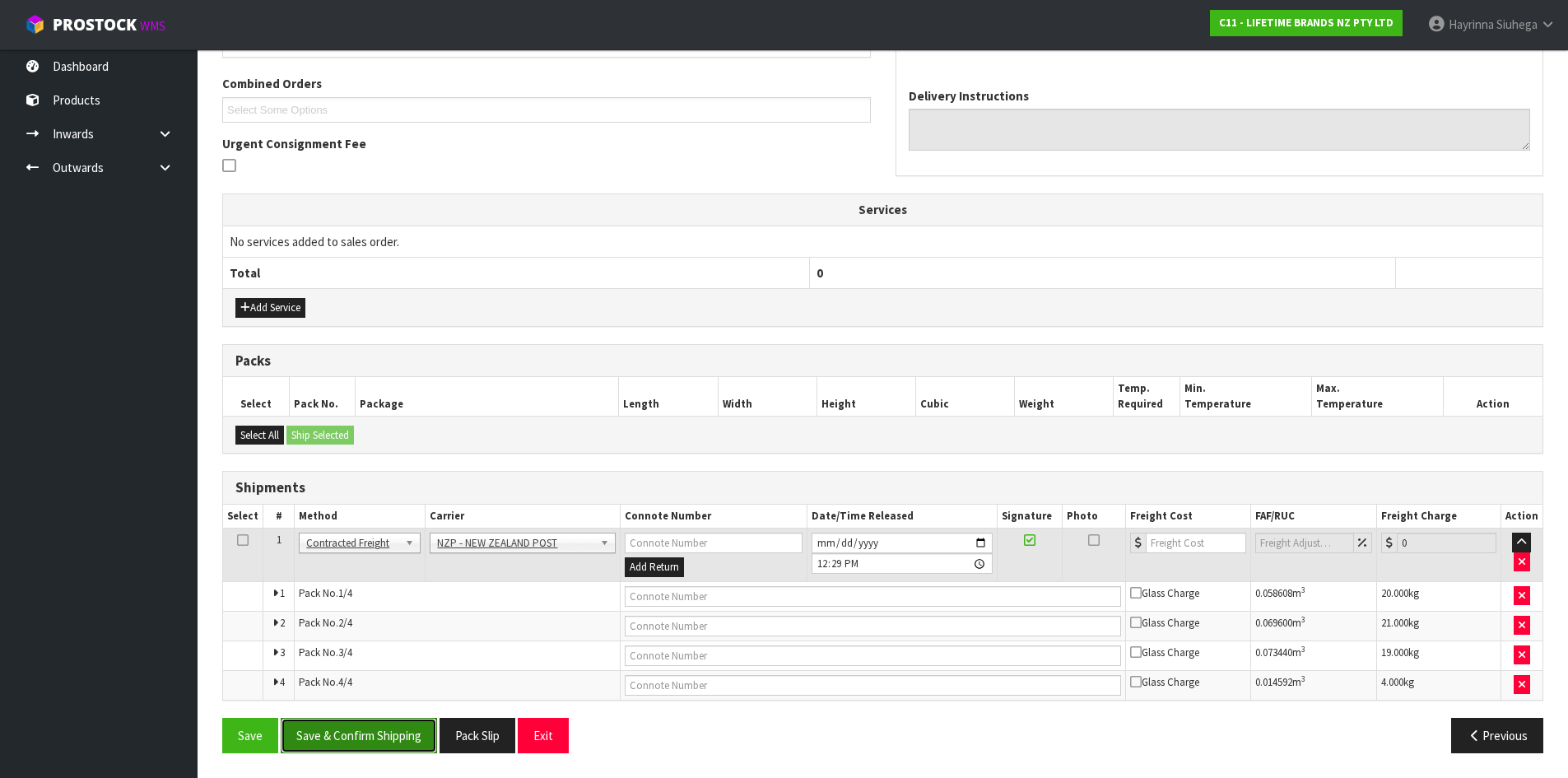
click at [363, 722] on button "Save & Confirm Shipping" at bounding box center [359, 736] width 157 height 35
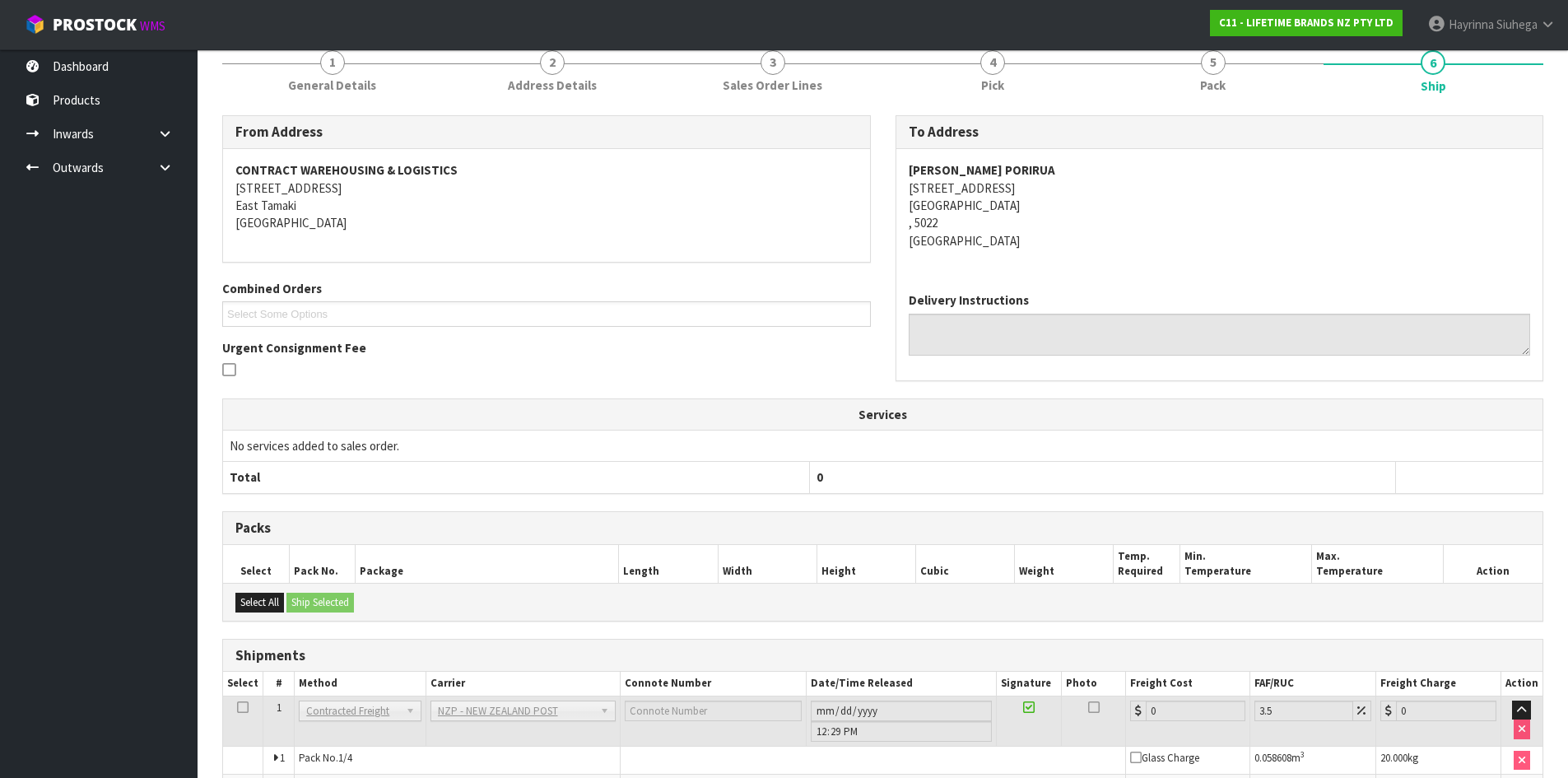
scroll to position [387, 0]
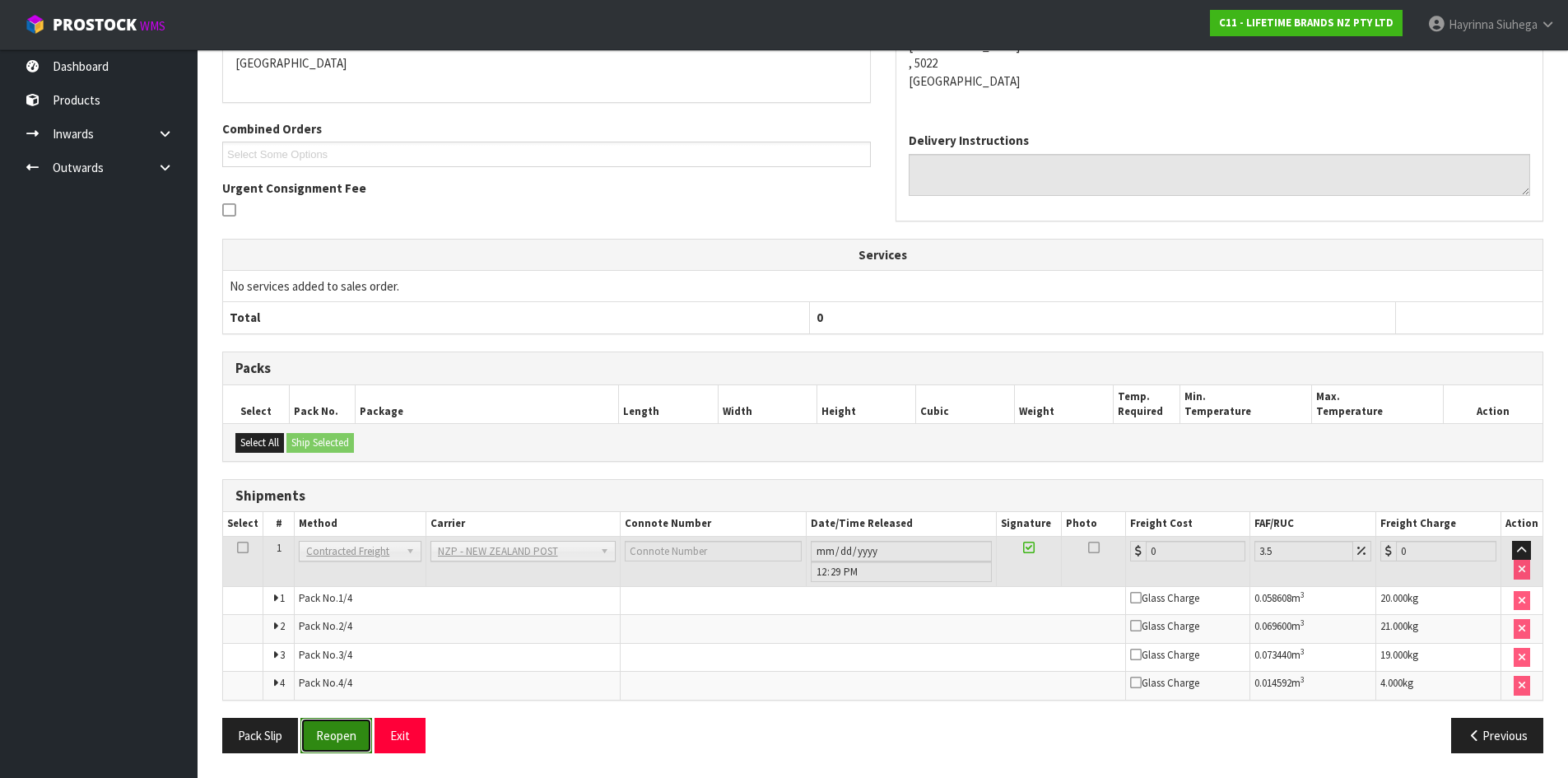
click at [335, 724] on button "Reopen" at bounding box center [335, 736] width 71 height 35
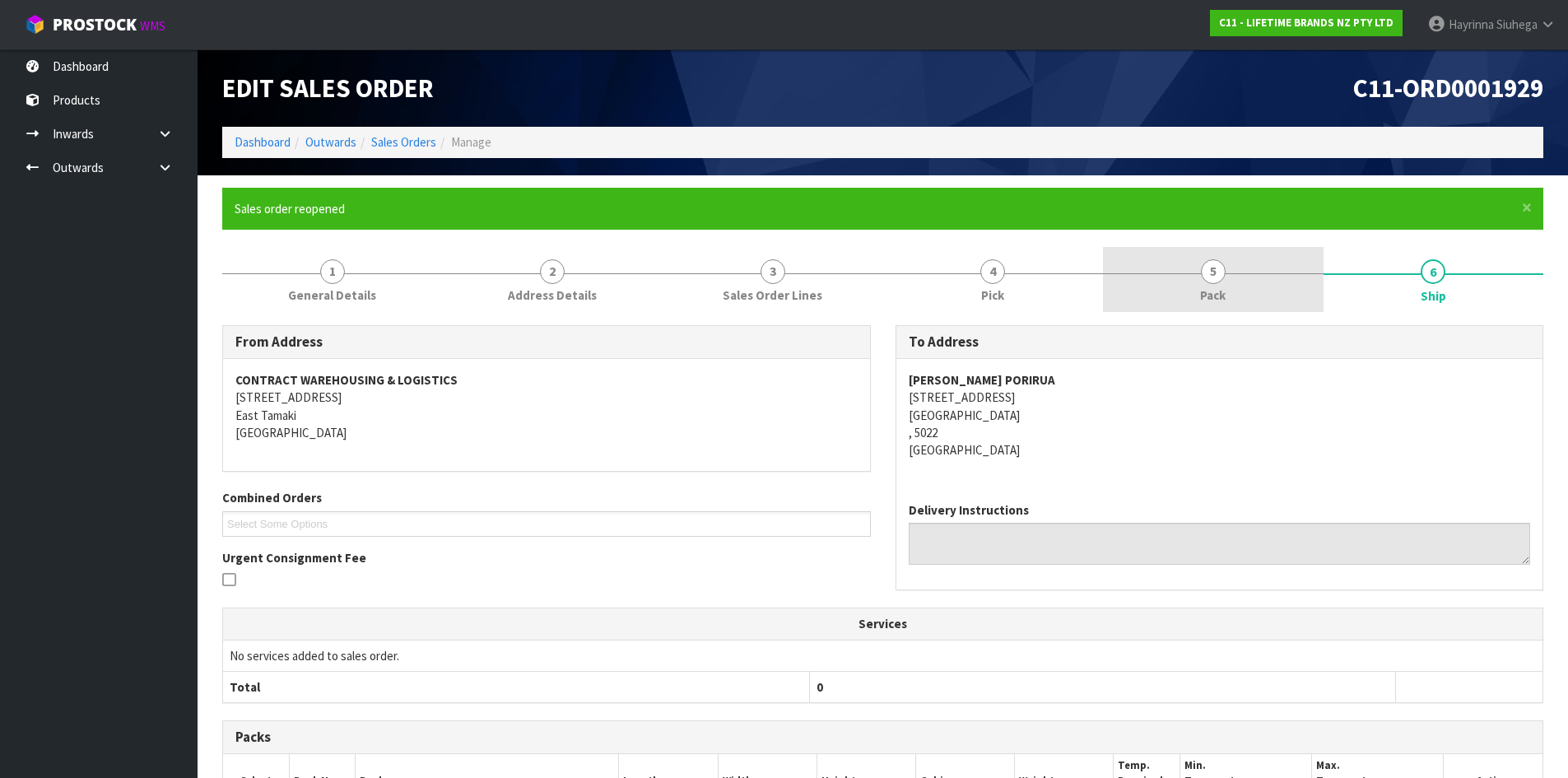
drag, startPoint x: 1257, startPoint y: 241, endPoint x: 1260, endPoint y: 253, distance: 12.4
click at [1258, 249] on form "× Close Sales order reopened 1 General Details 2 Address Details 3 Sales Order …" at bounding box center [883, 661] width 1321 height 948
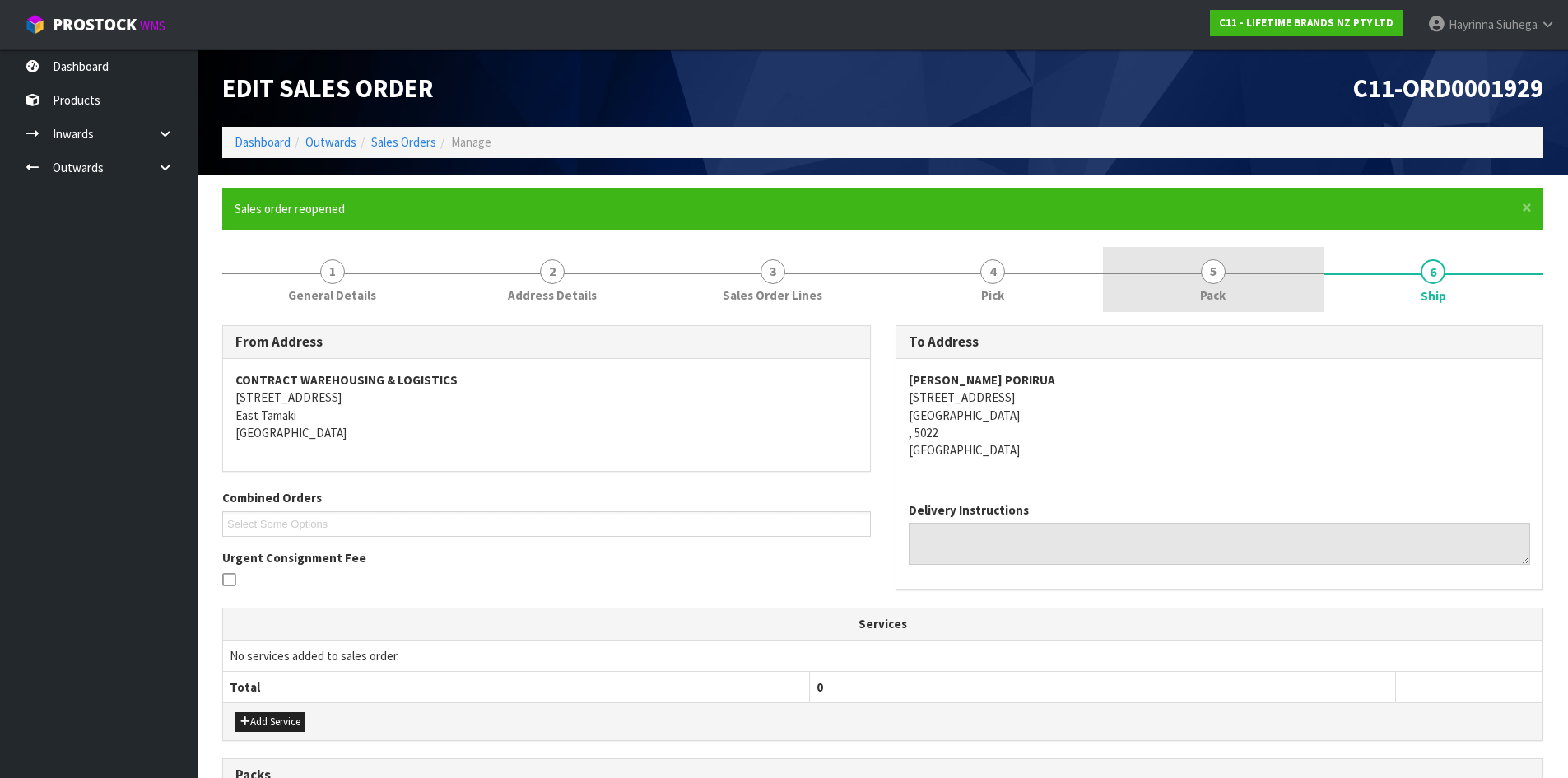
click at [1259, 257] on link "5 Pack" at bounding box center [1213, 280] width 221 height 65
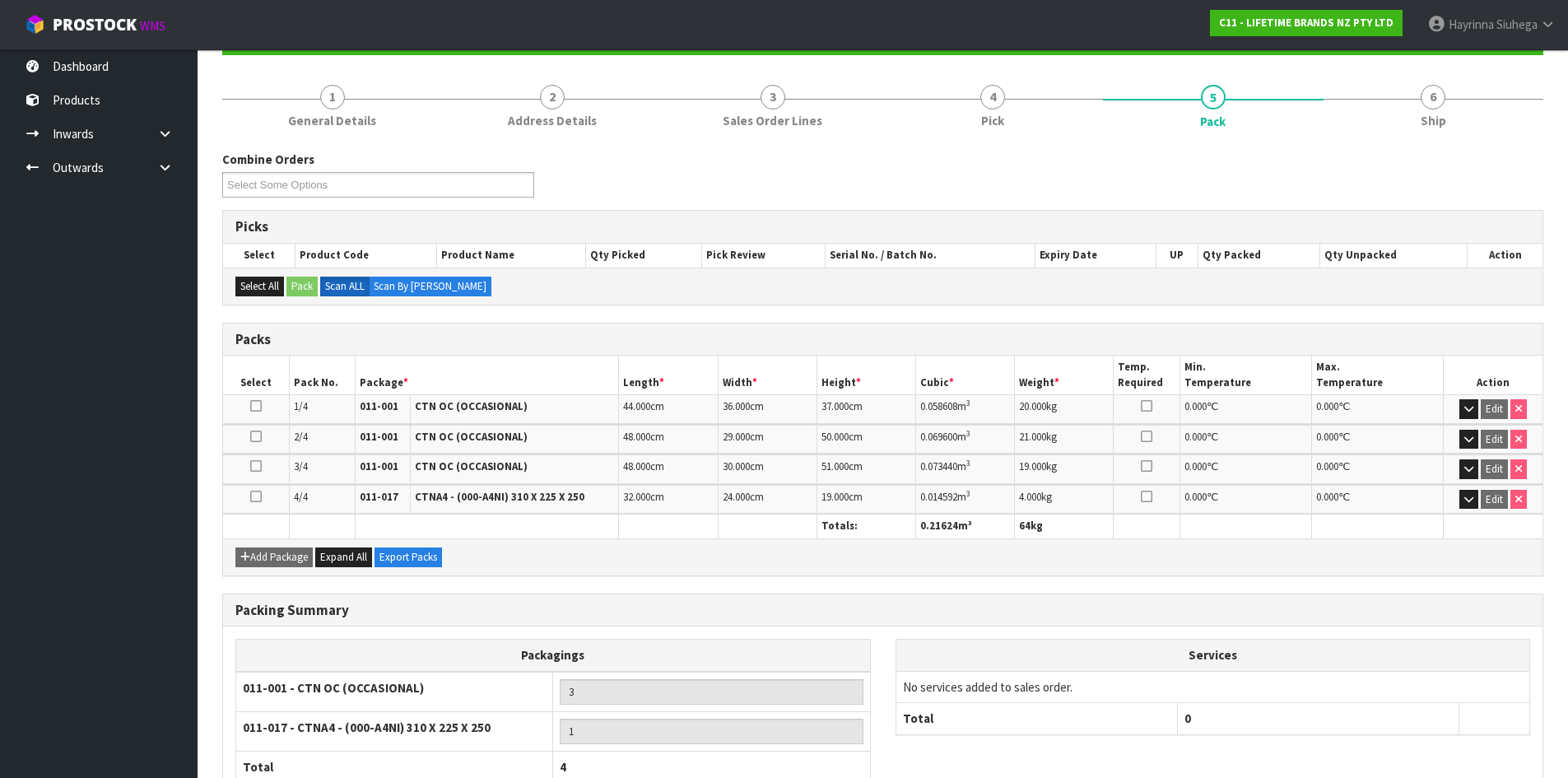
scroll to position [288, 0]
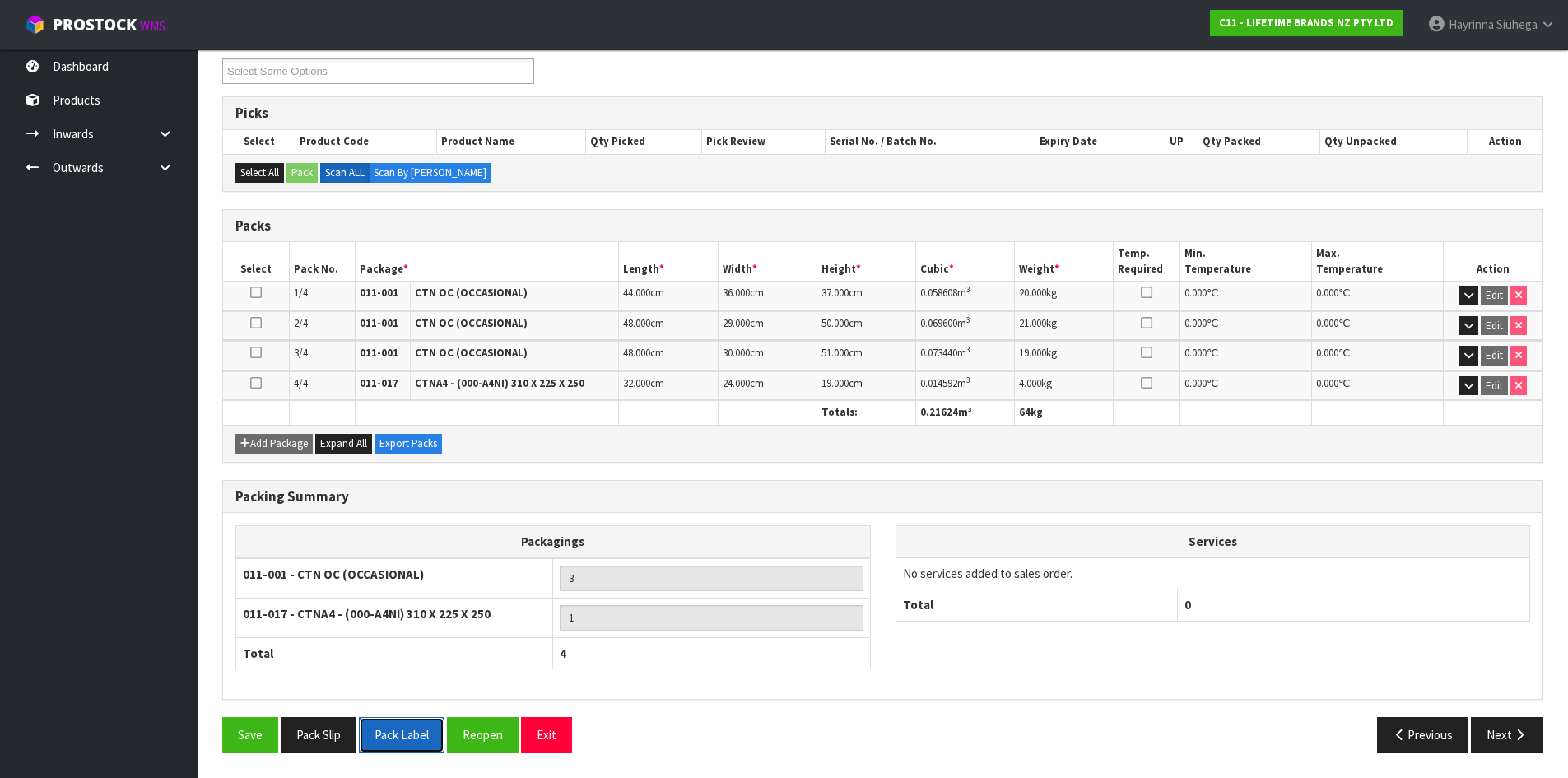
click at [398, 725] on button "Pack Label" at bounding box center [401, 735] width 85 height 35
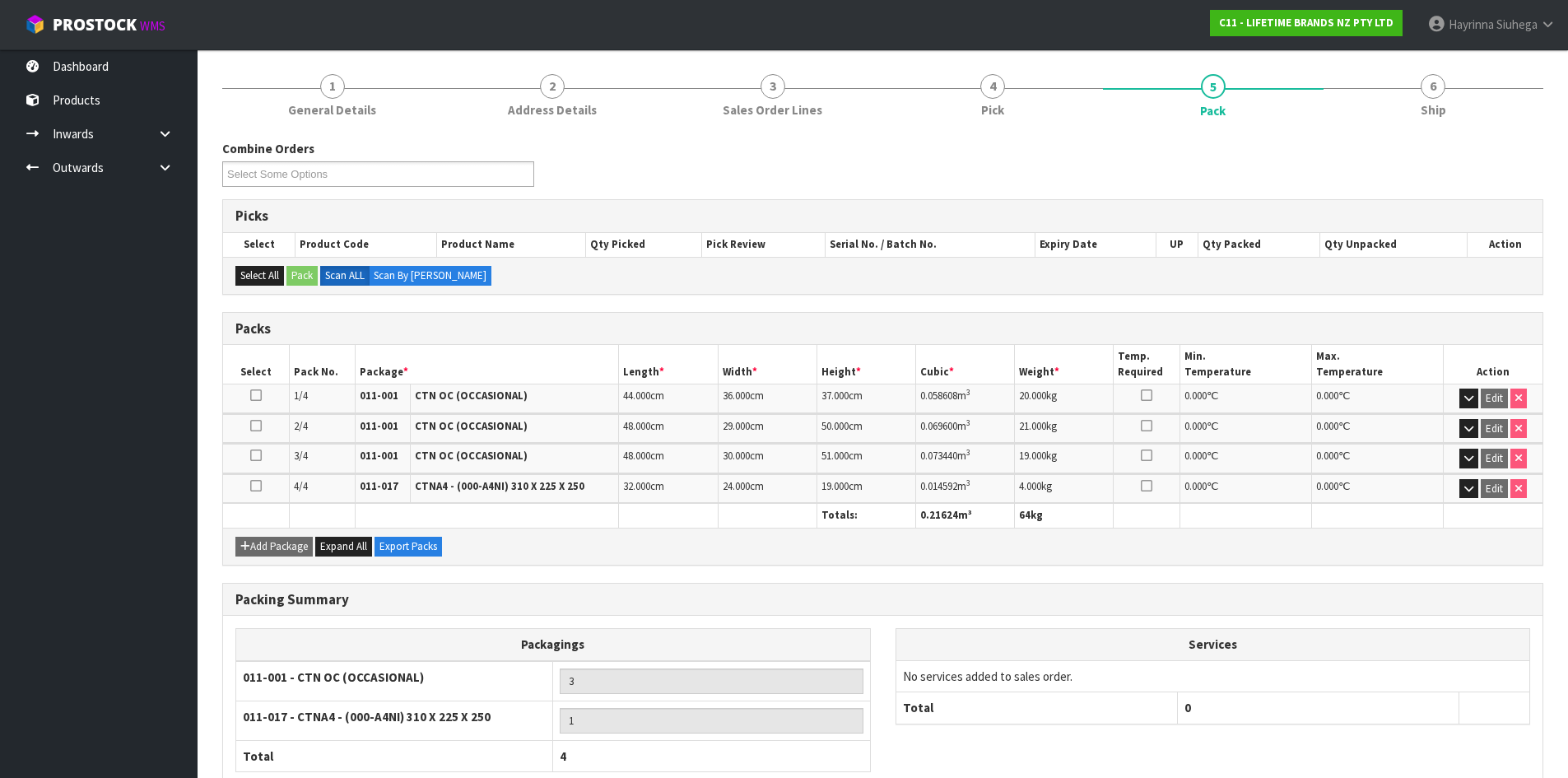
scroll to position [0, 0]
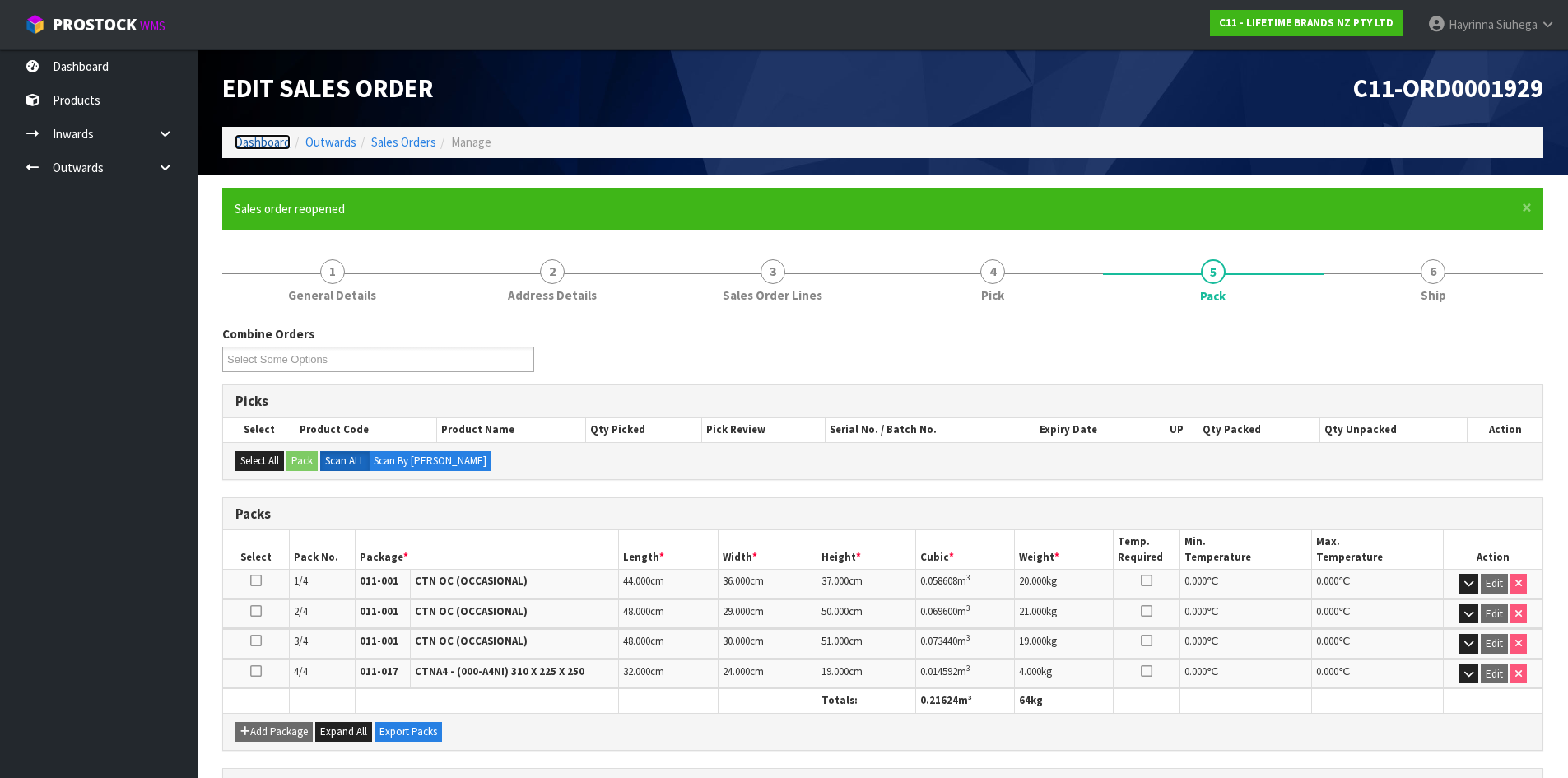
click at [259, 148] on link "Dashboard" at bounding box center [263, 142] width 56 height 16
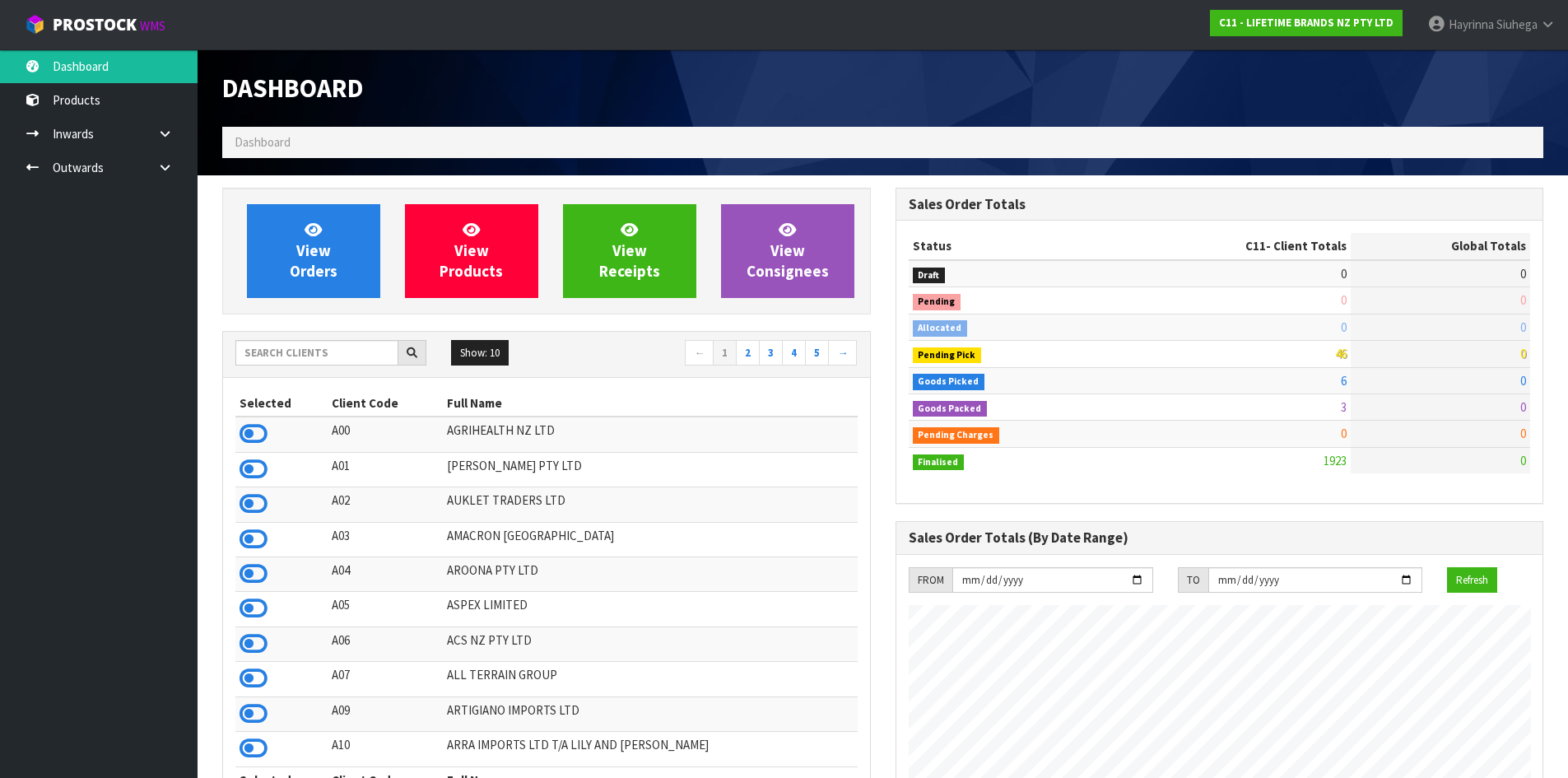
scroll to position [1247, 672]
click at [278, 364] on input "text" at bounding box center [317, 352] width 163 height 26
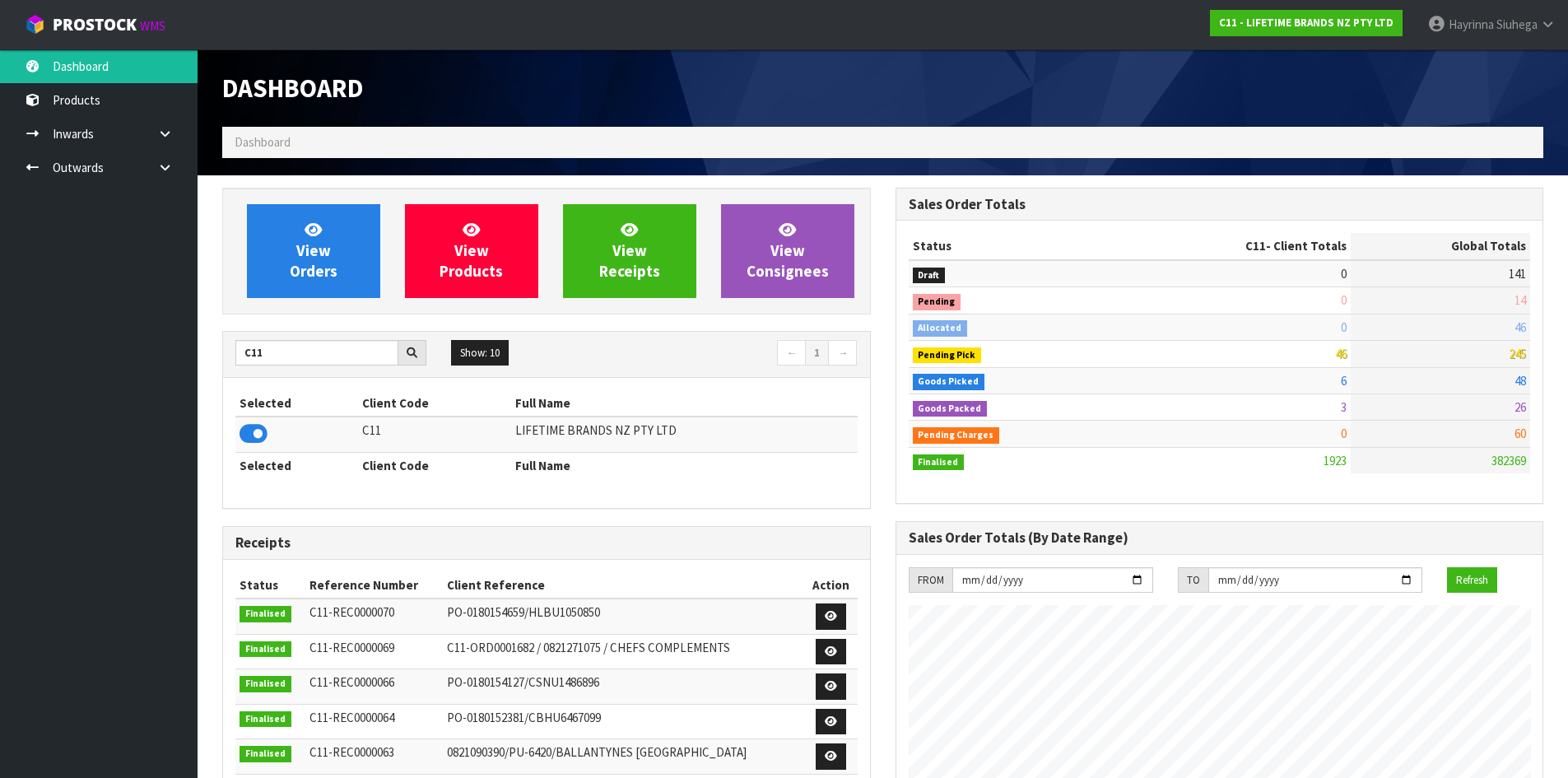
click at [261, 429] on icon at bounding box center [253, 434] width 28 height 25
click at [309, 245] on span "View Orders" at bounding box center [313, 251] width 48 height 62
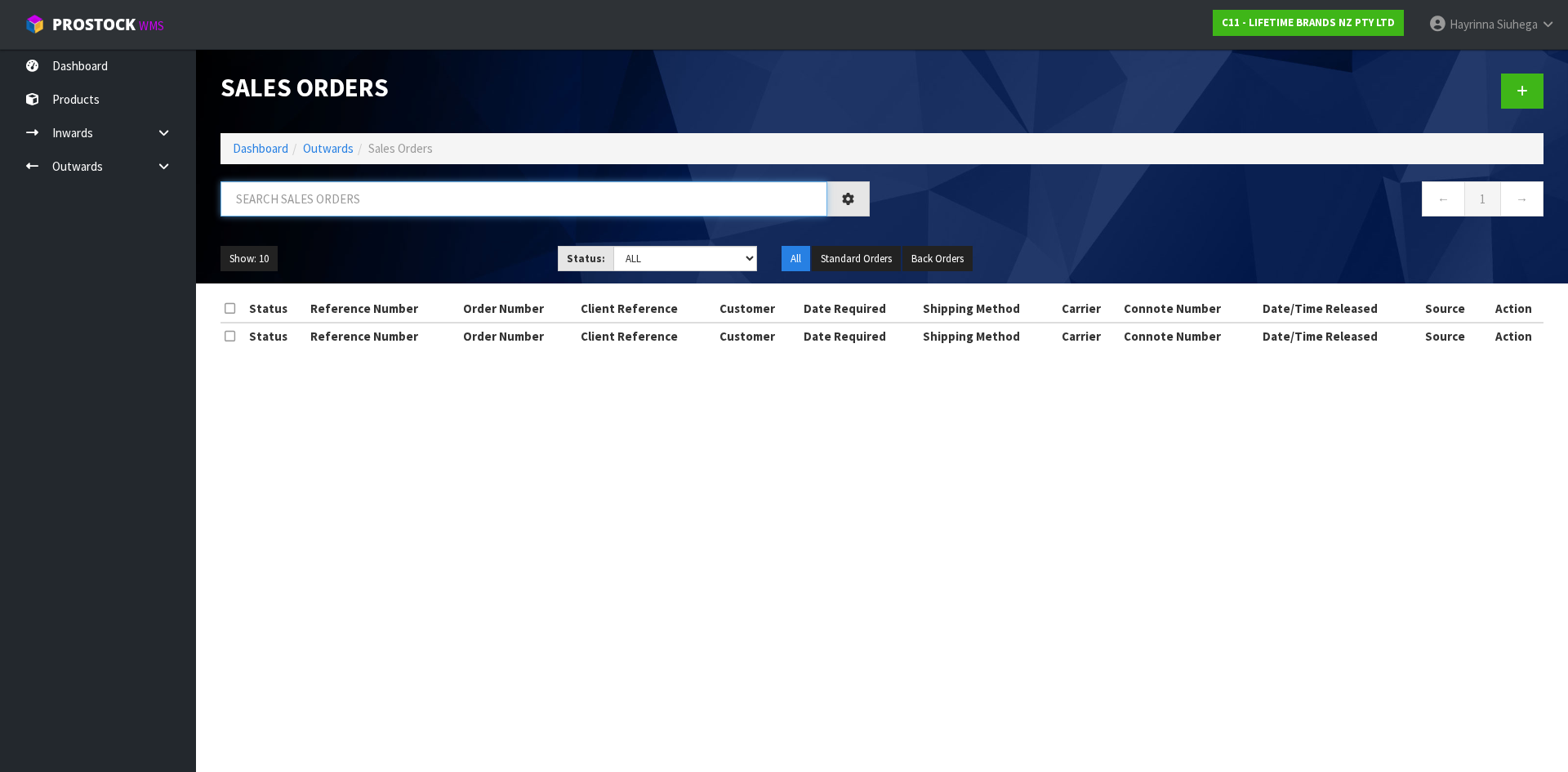
click at [314, 208] on input "text" at bounding box center [524, 199] width 607 height 35
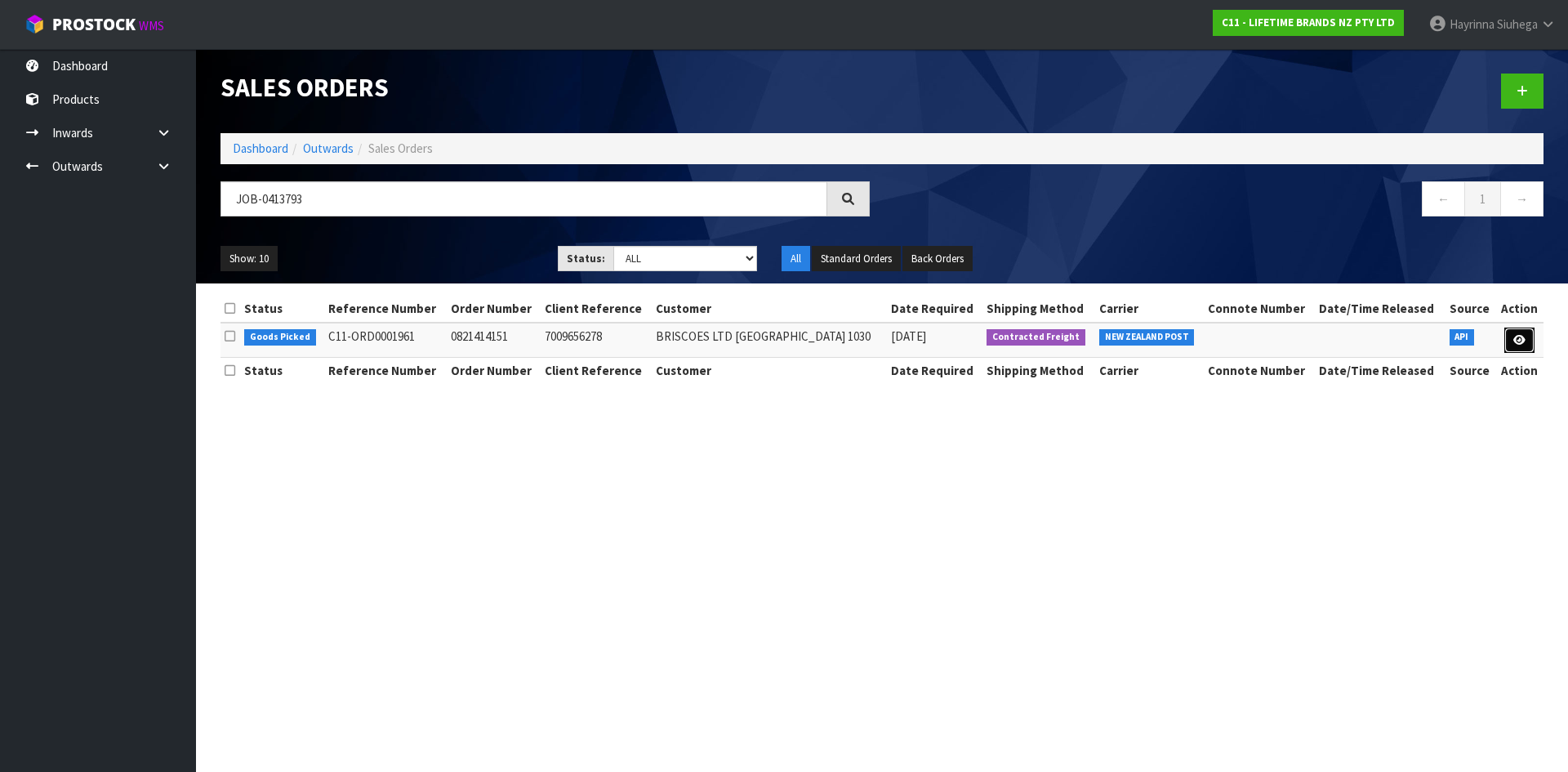
click at [1523, 330] on link at bounding box center [1519, 341] width 31 height 26
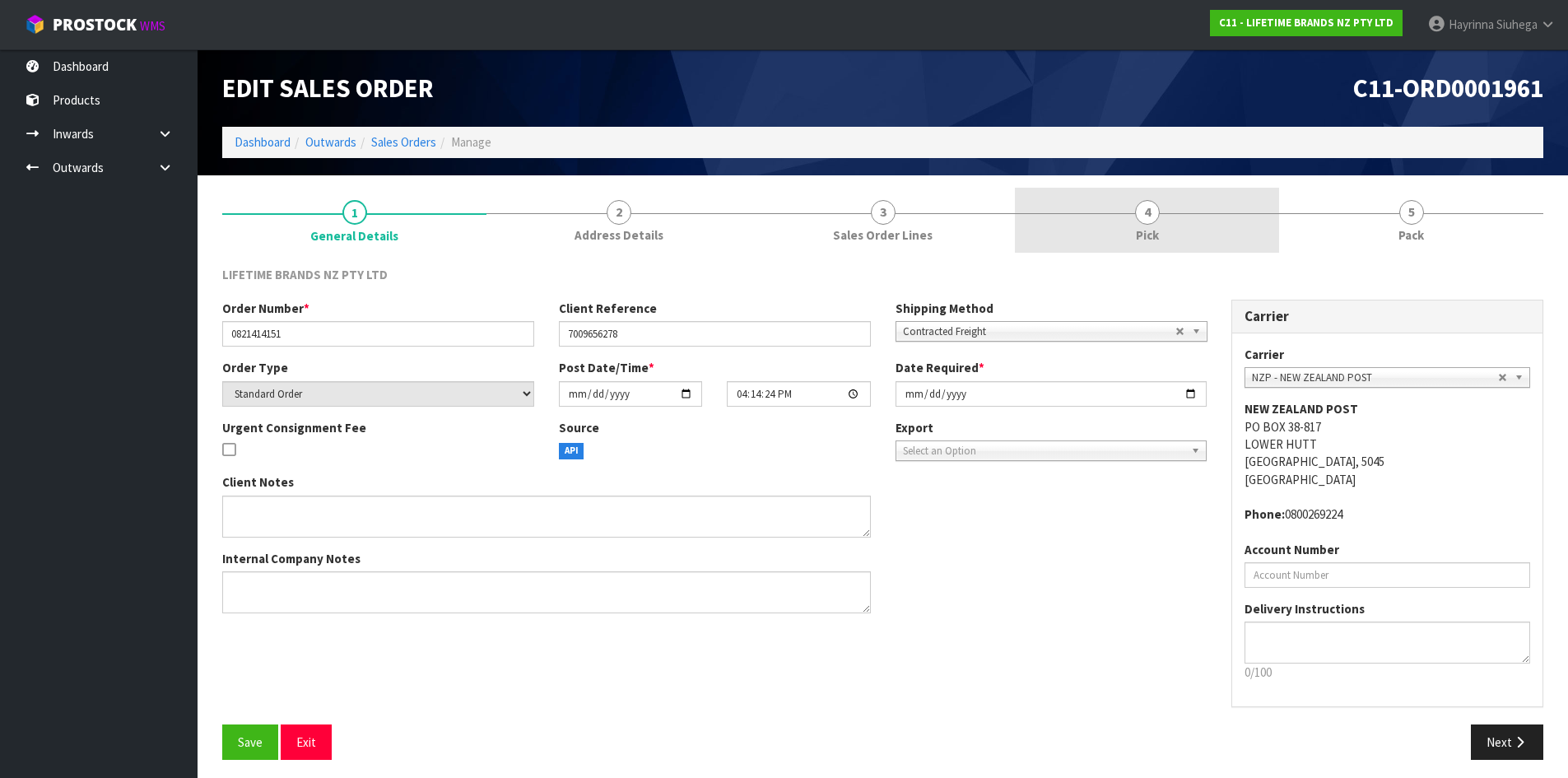
click at [1227, 250] on link "4 Pick" at bounding box center [1147, 220] width 264 height 65
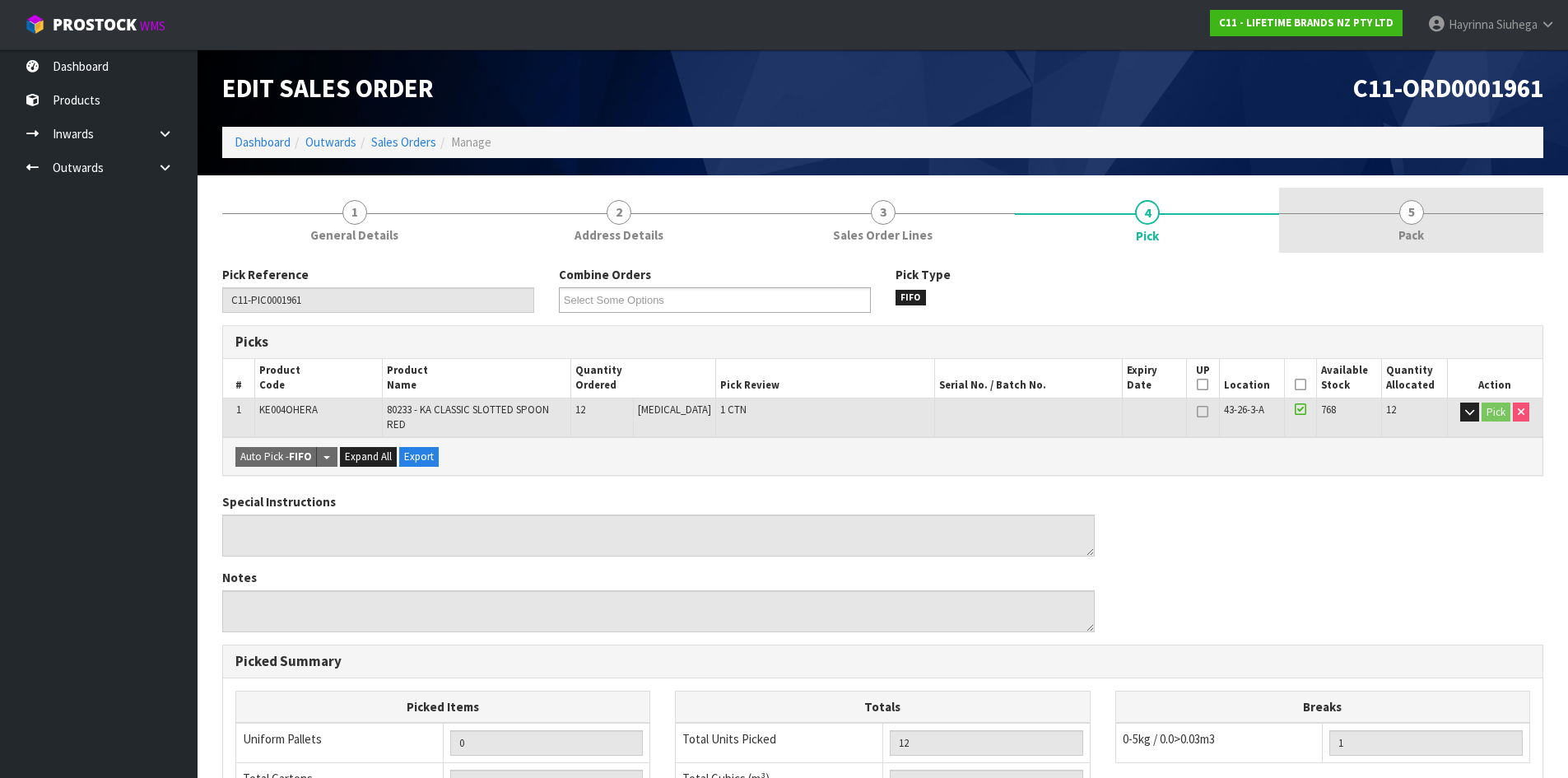
click at [1388, 243] on link "5 Pack" at bounding box center [1411, 220] width 264 height 65
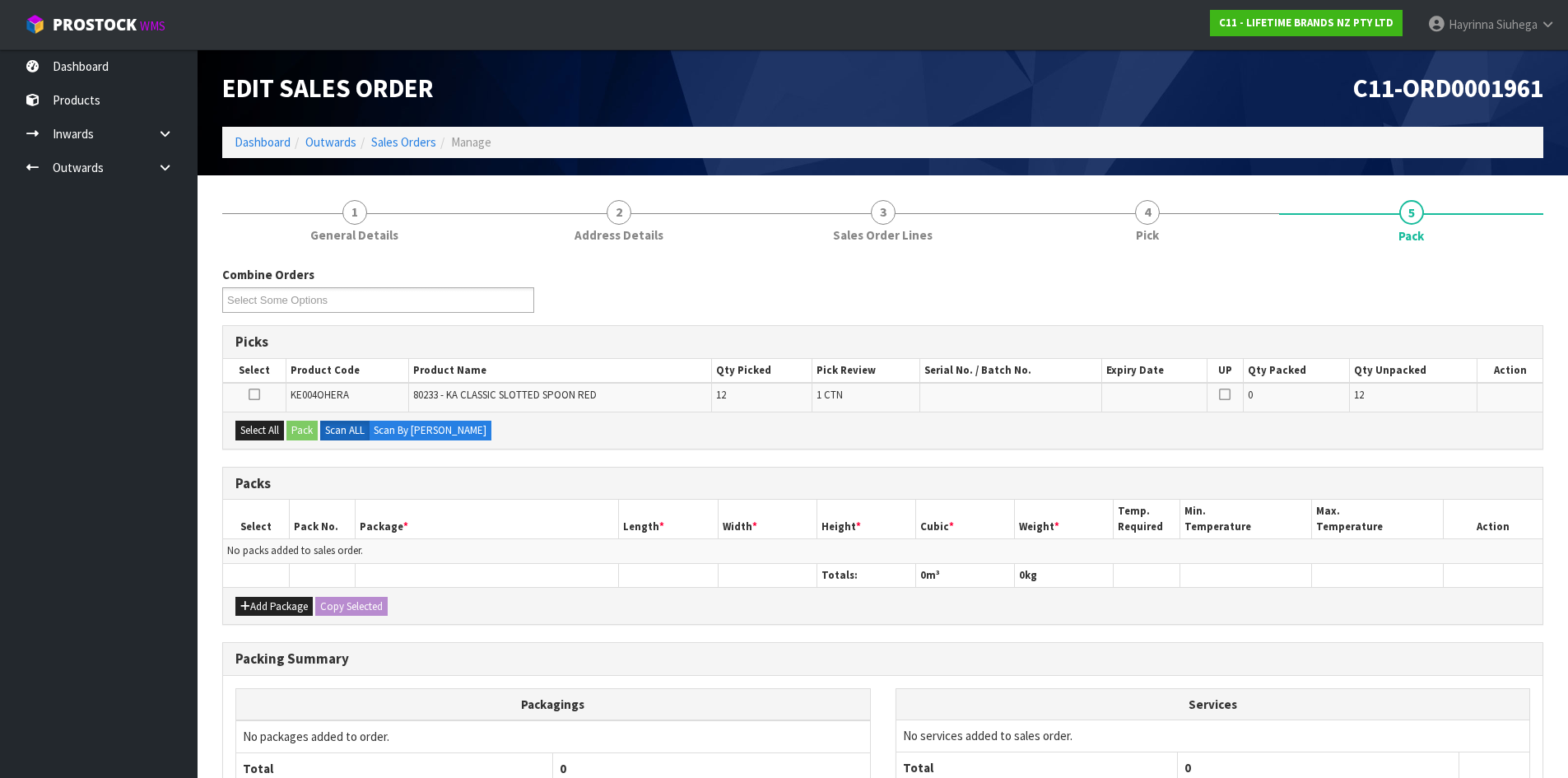
click at [677, 471] on div "Packs" at bounding box center [882, 483] width 1319 height 33
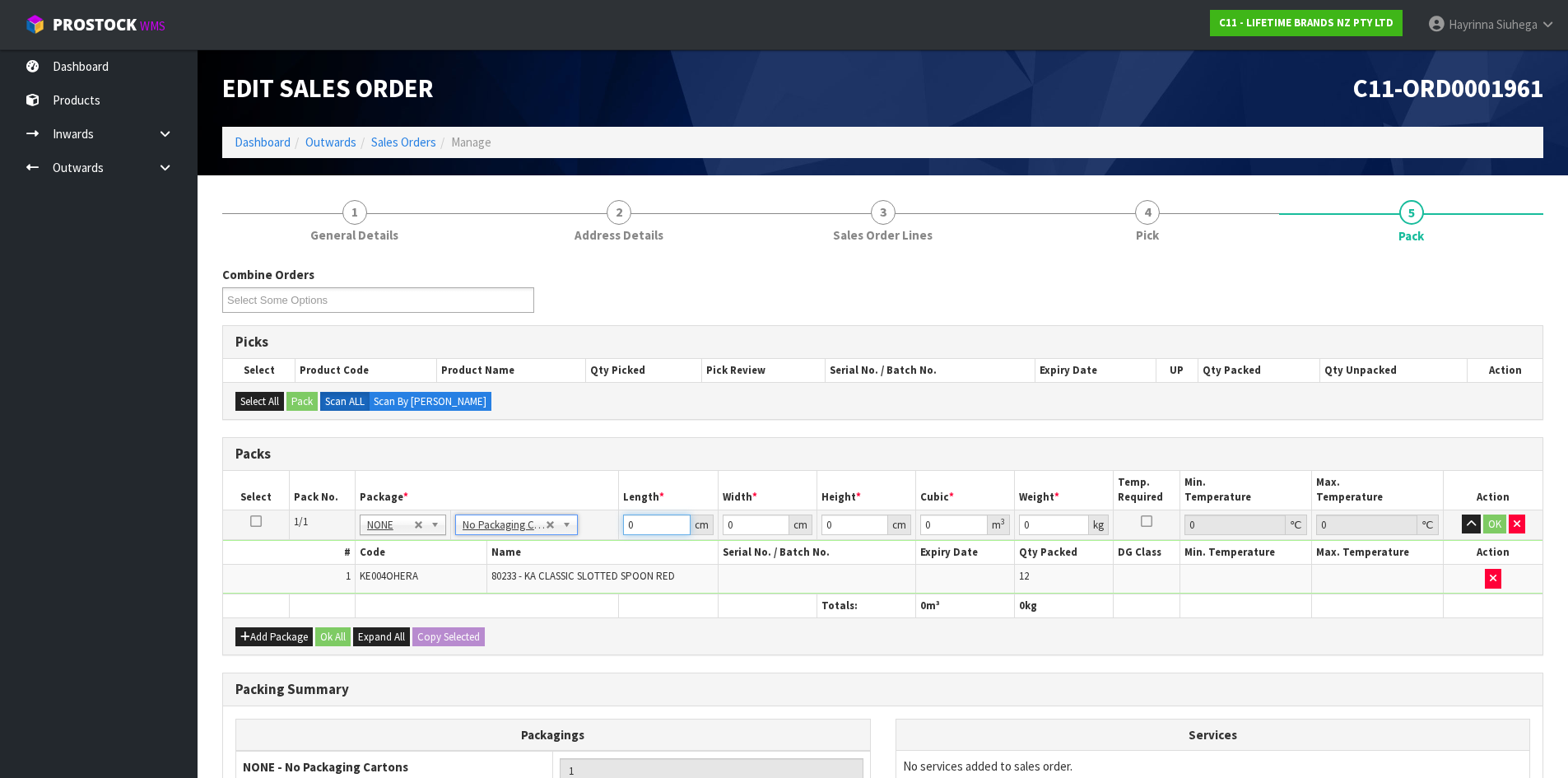
click at [623, 525] on input "0" at bounding box center [656, 525] width 67 height 20
click button "OK" at bounding box center [1495, 525] width 23 height 19
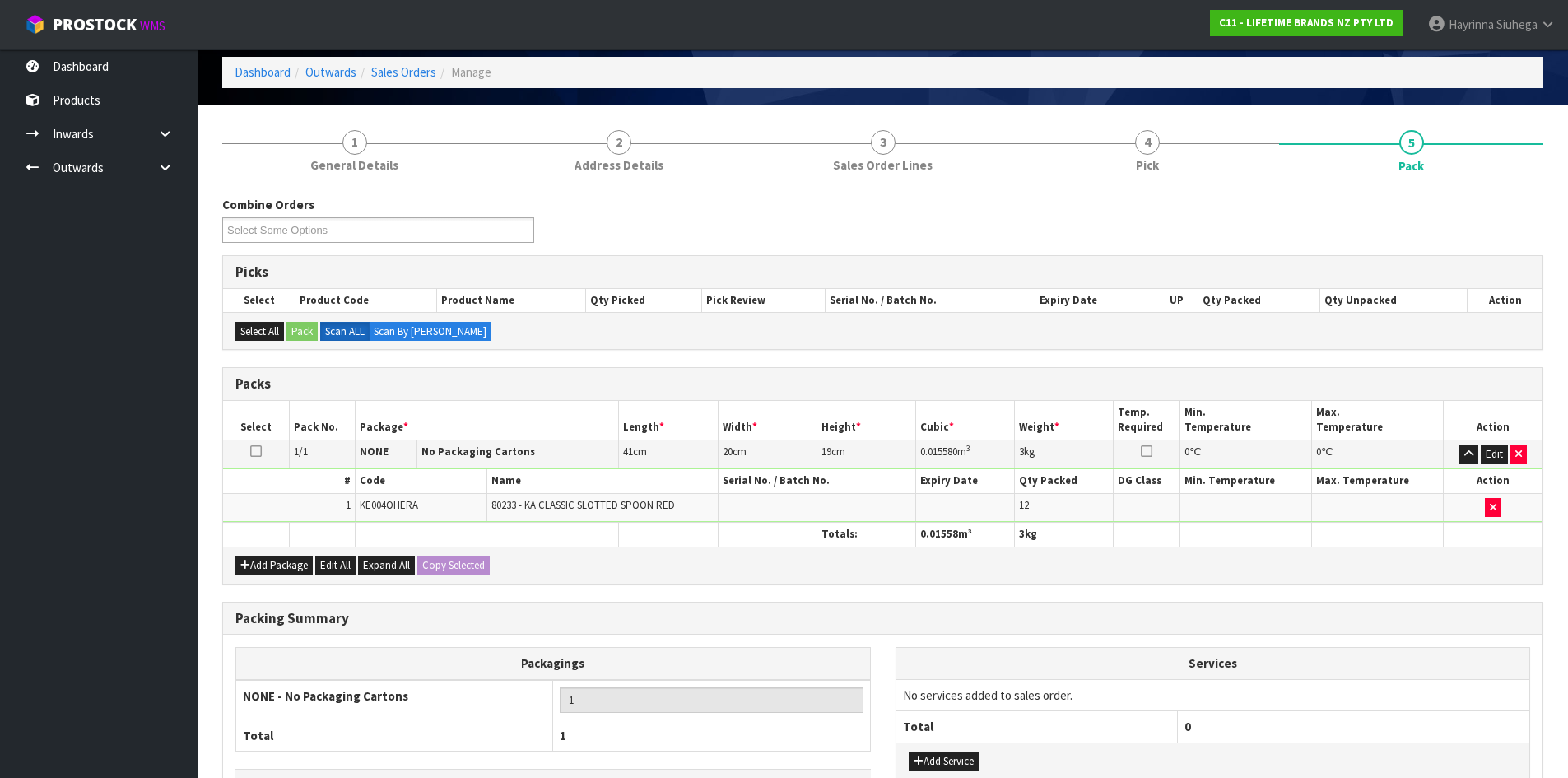
scroll to position [189, 0]
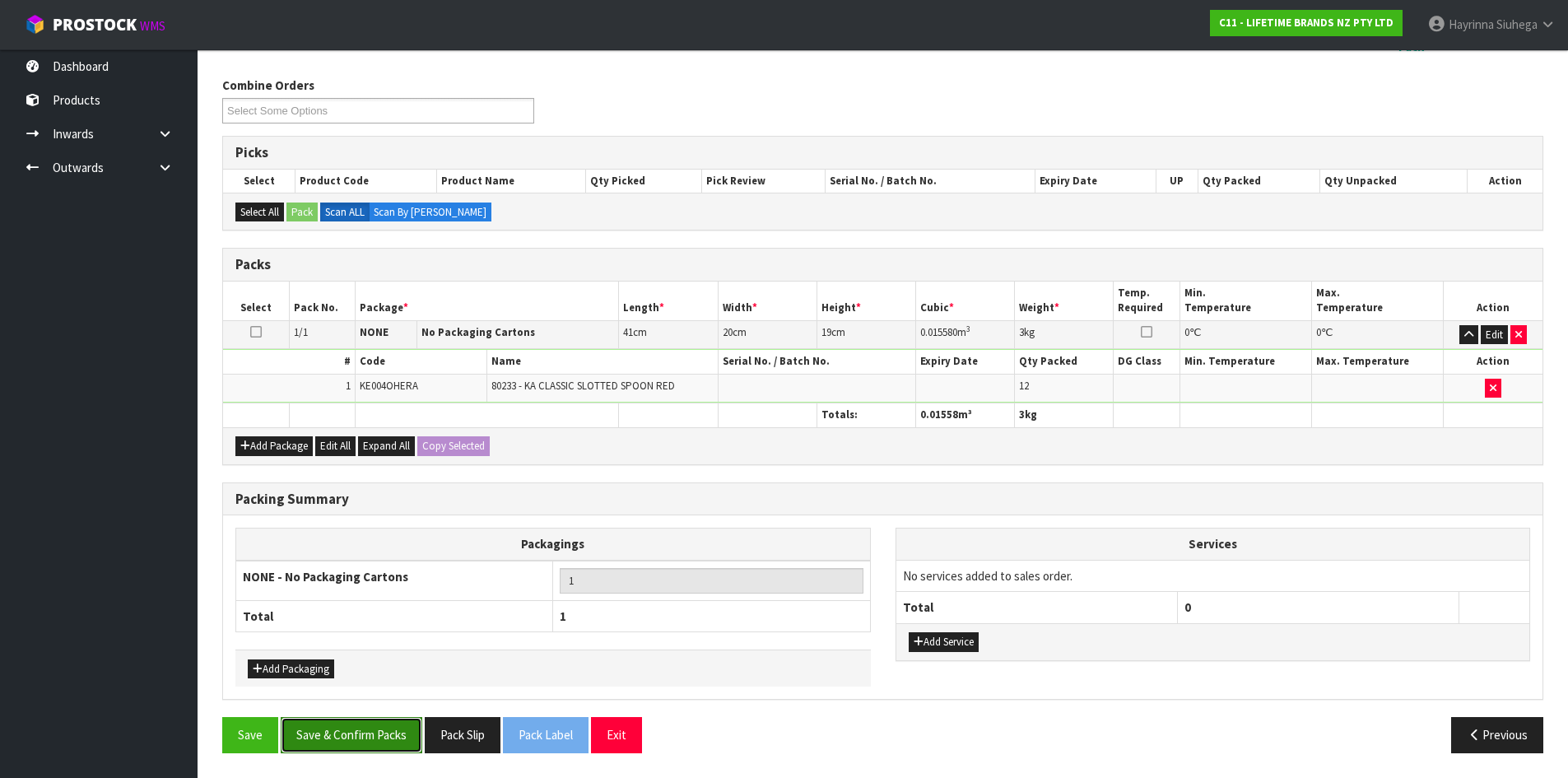
click at [356, 730] on button "Save & Confirm Packs" at bounding box center [351, 735] width 142 height 35
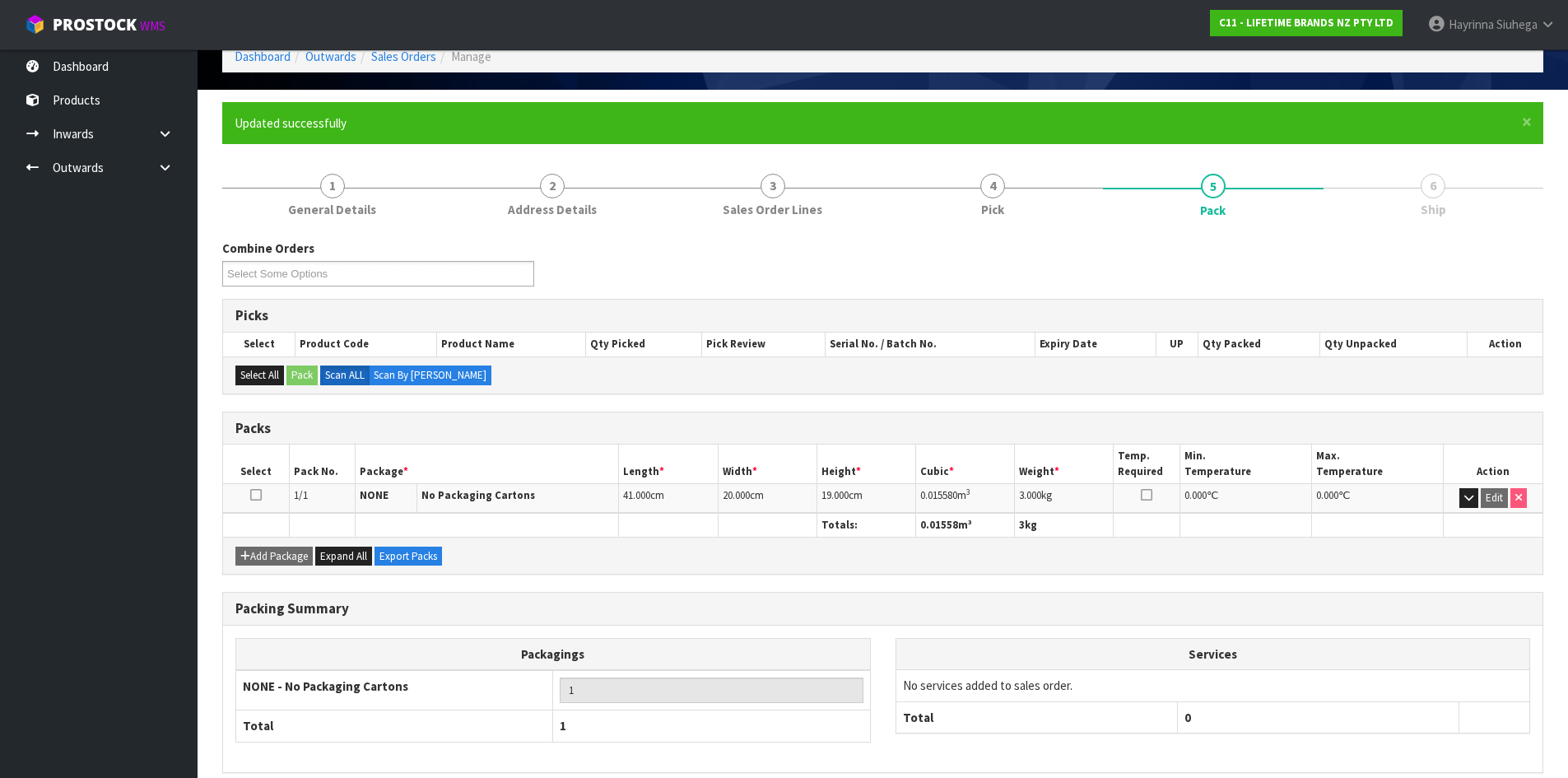
scroll to position [158, 0]
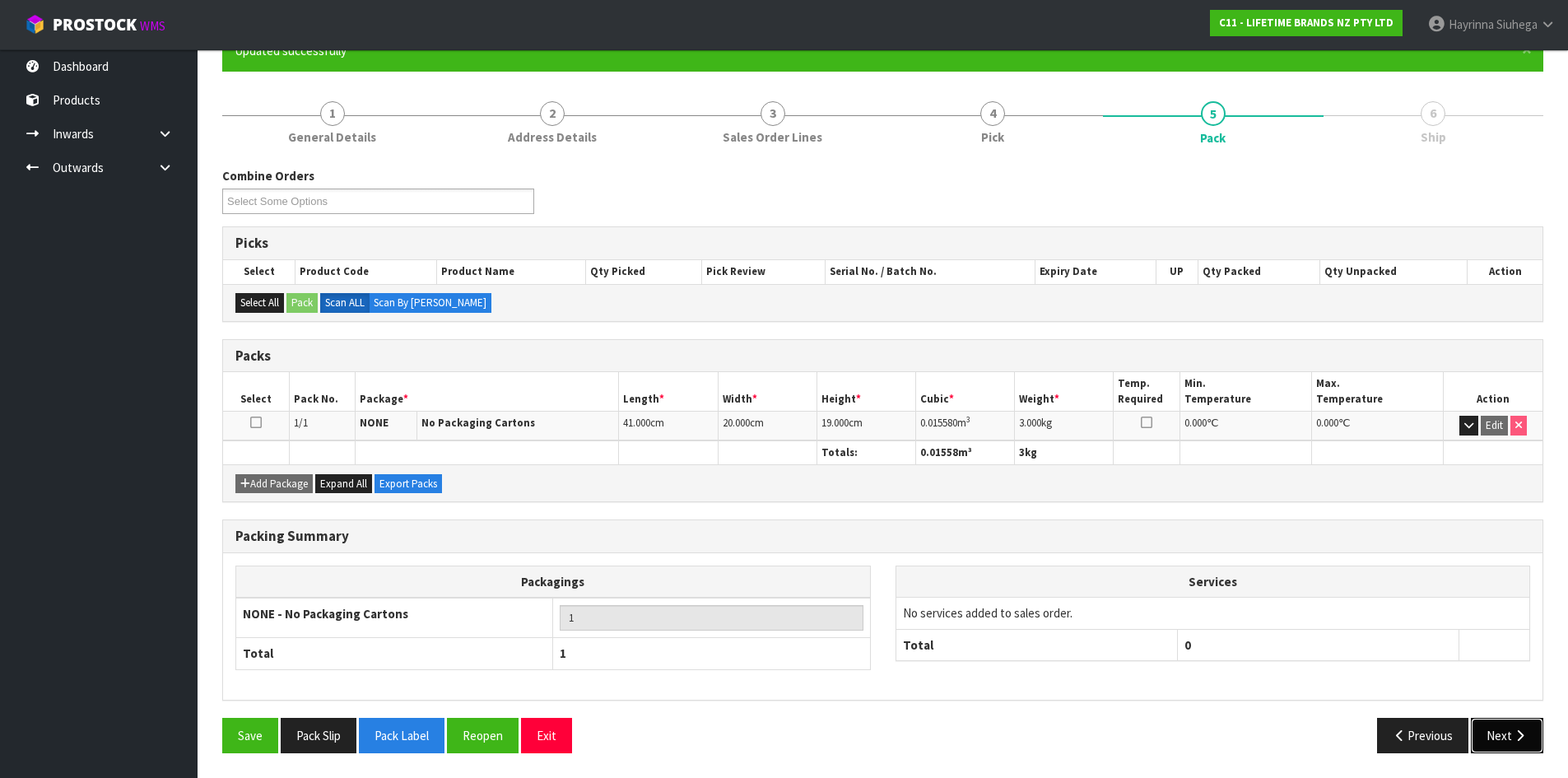
click at [1510, 733] on button "Next" at bounding box center [1507, 736] width 72 height 35
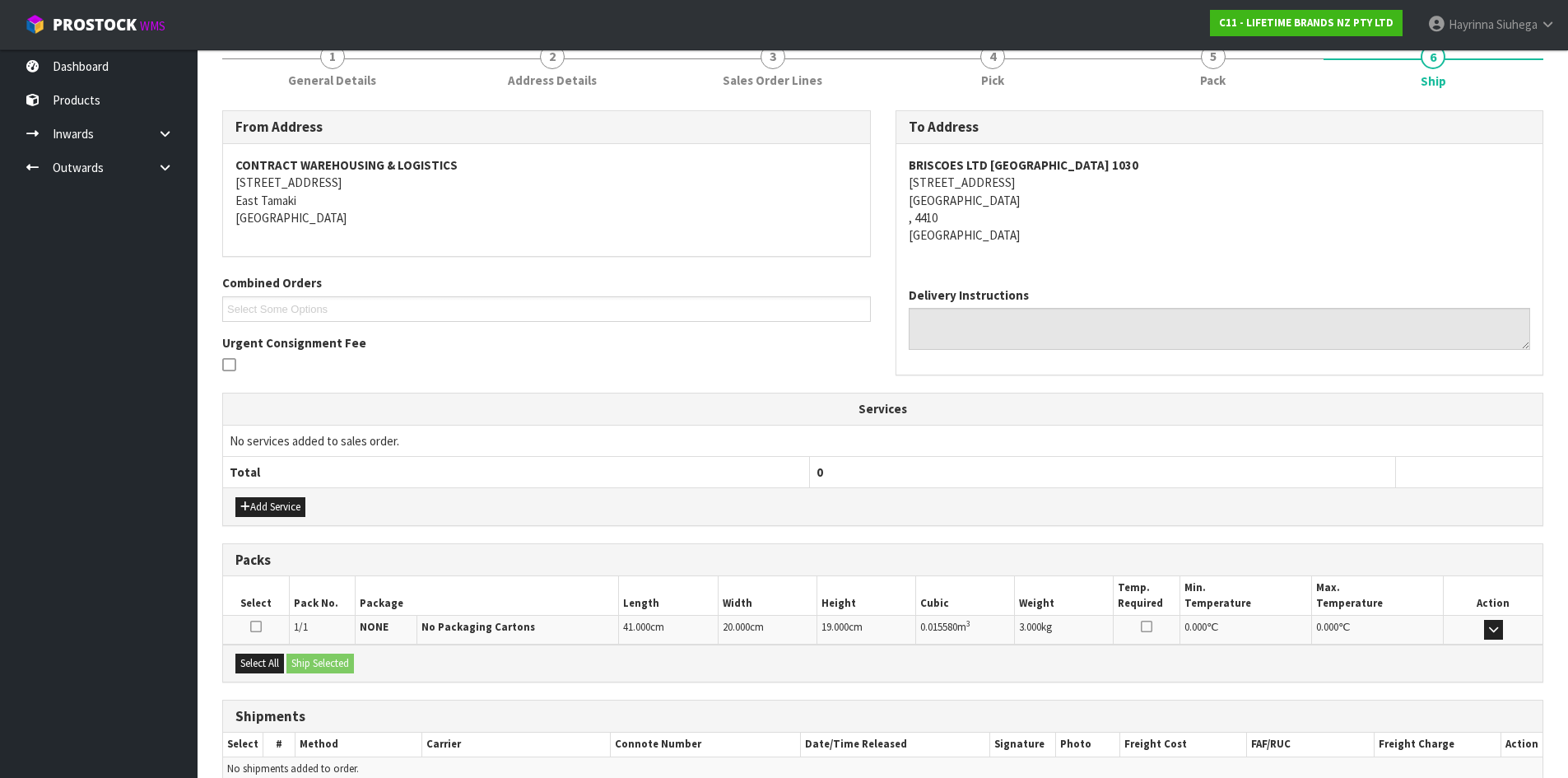
scroll to position [297, 0]
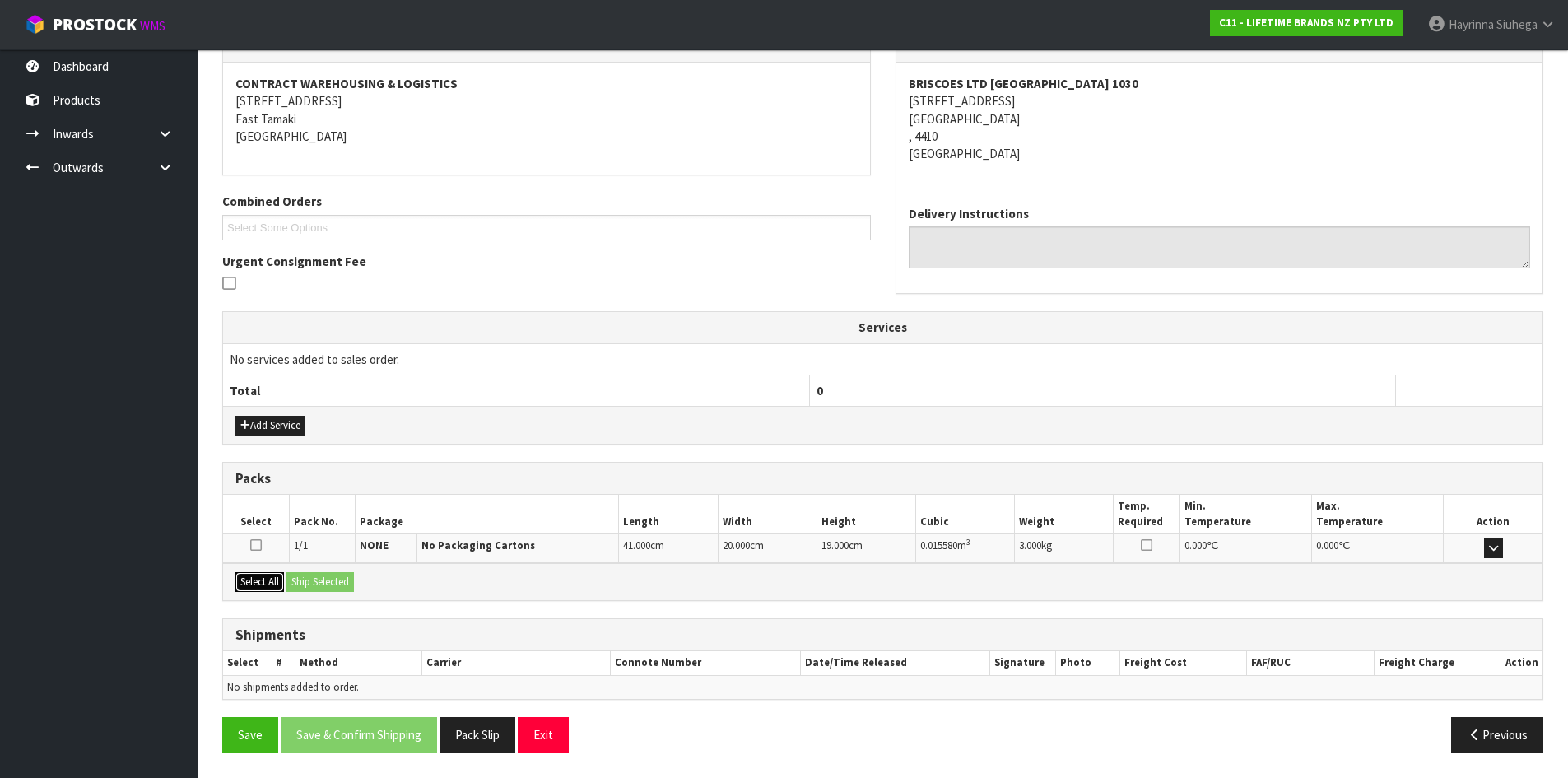
click at [280, 586] on button "Select All" at bounding box center [260, 582] width 48 height 19
click at [297, 584] on button "Ship Selected" at bounding box center [320, 582] width 68 height 19
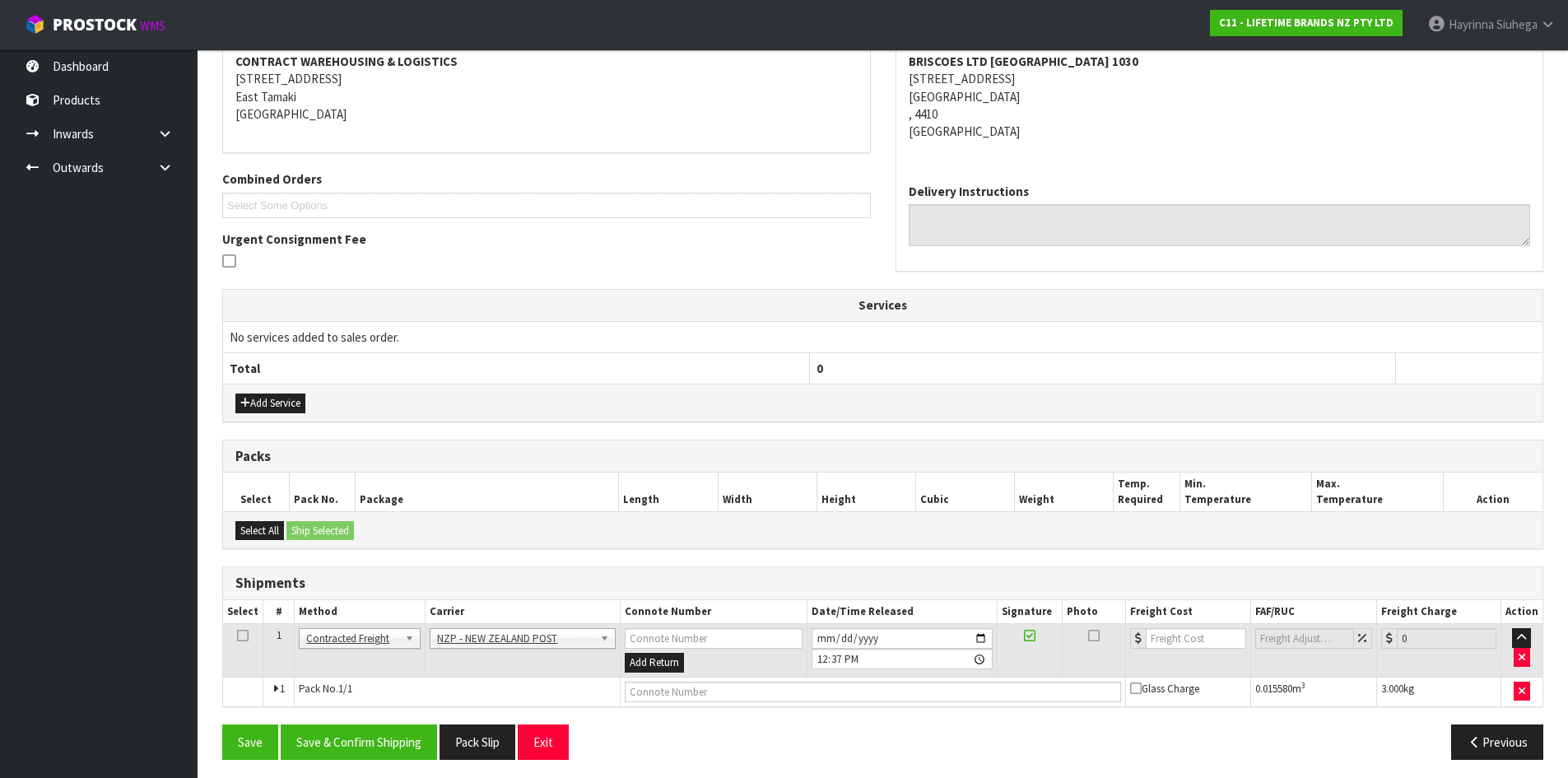
scroll to position [325, 0]
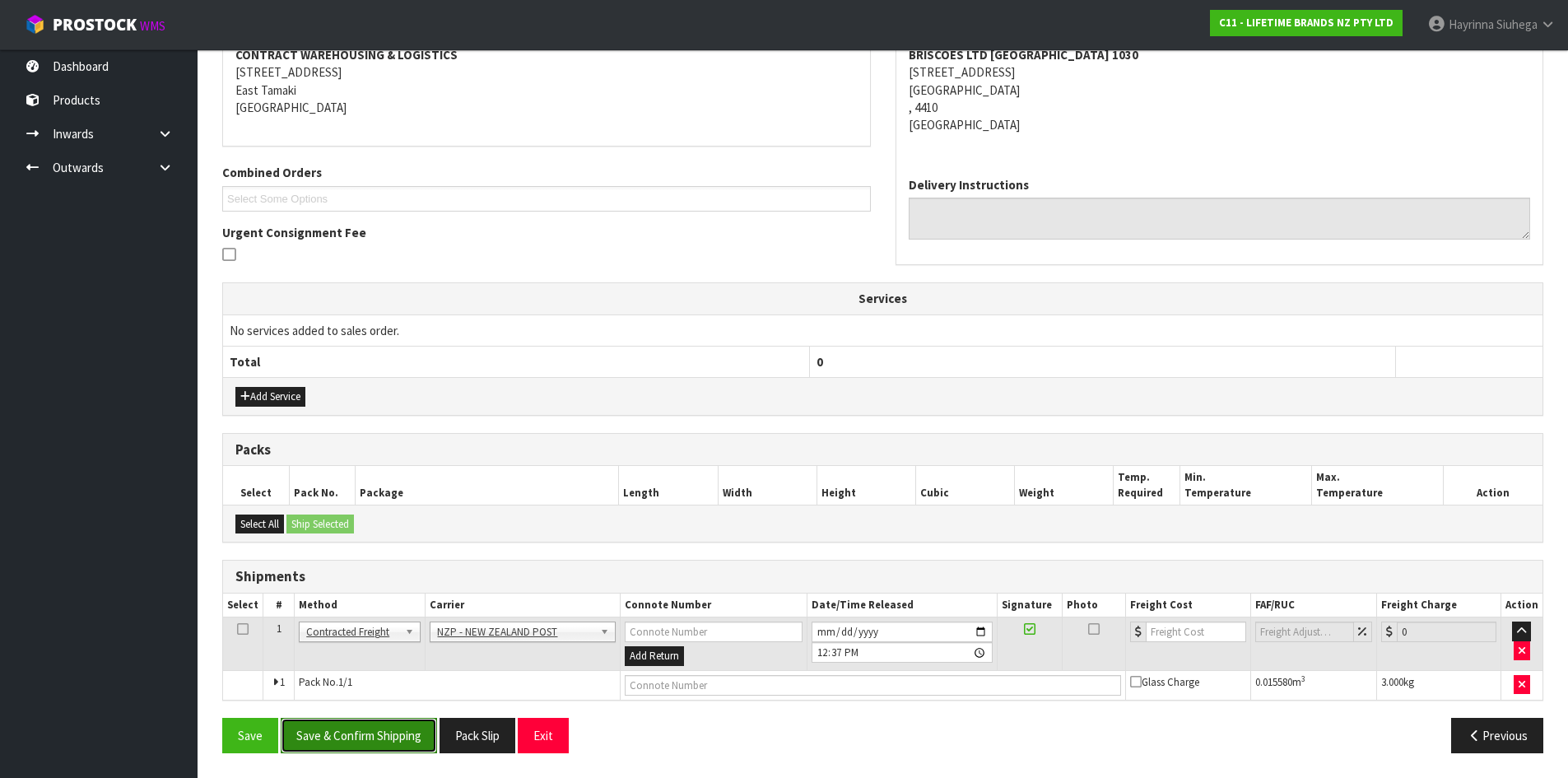
click at [391, 733] on button "Save & Confirm Shipping" at bounding box center [359, 736] width 157 height 35
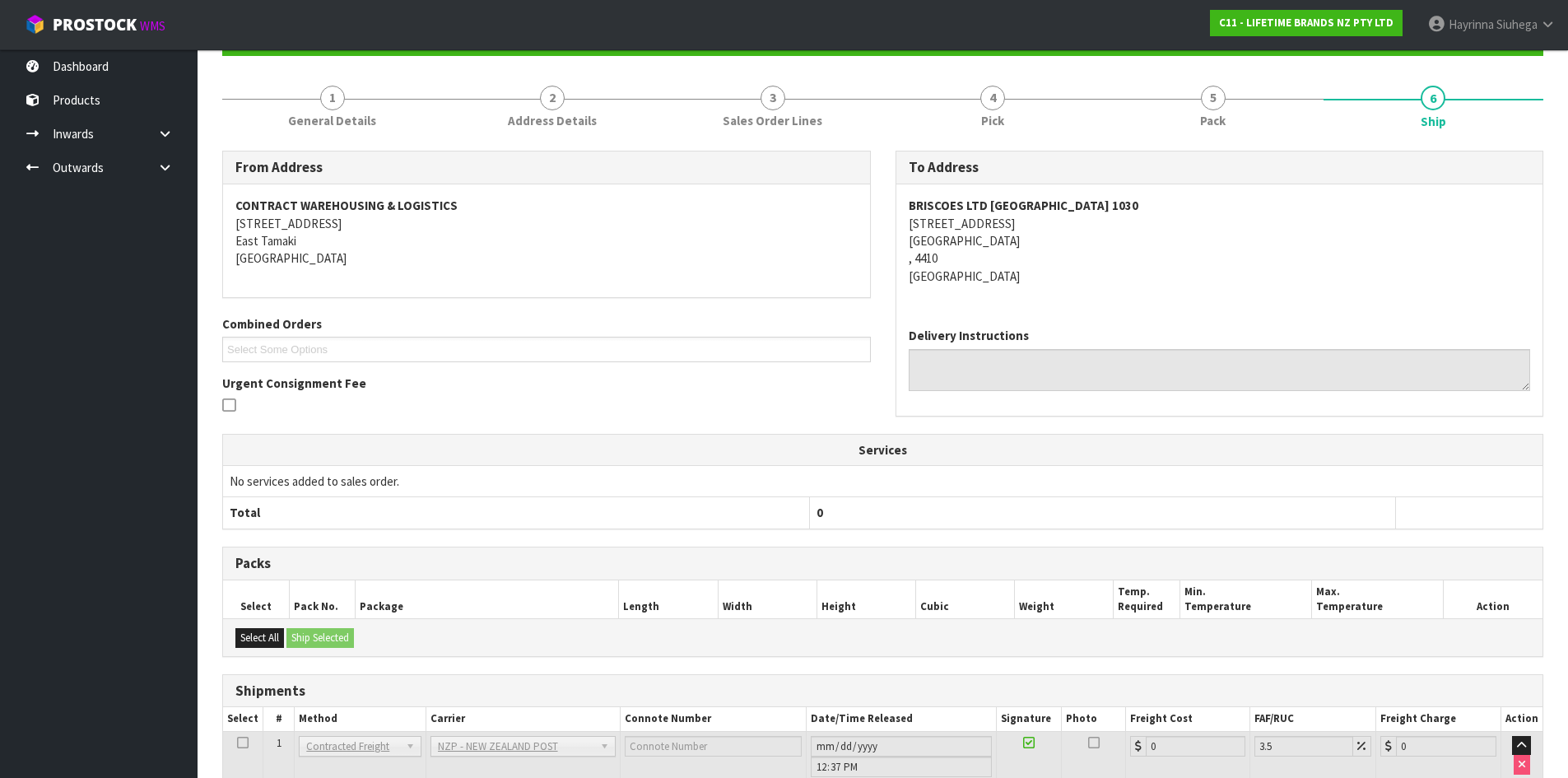
scroll to position [302, 0]
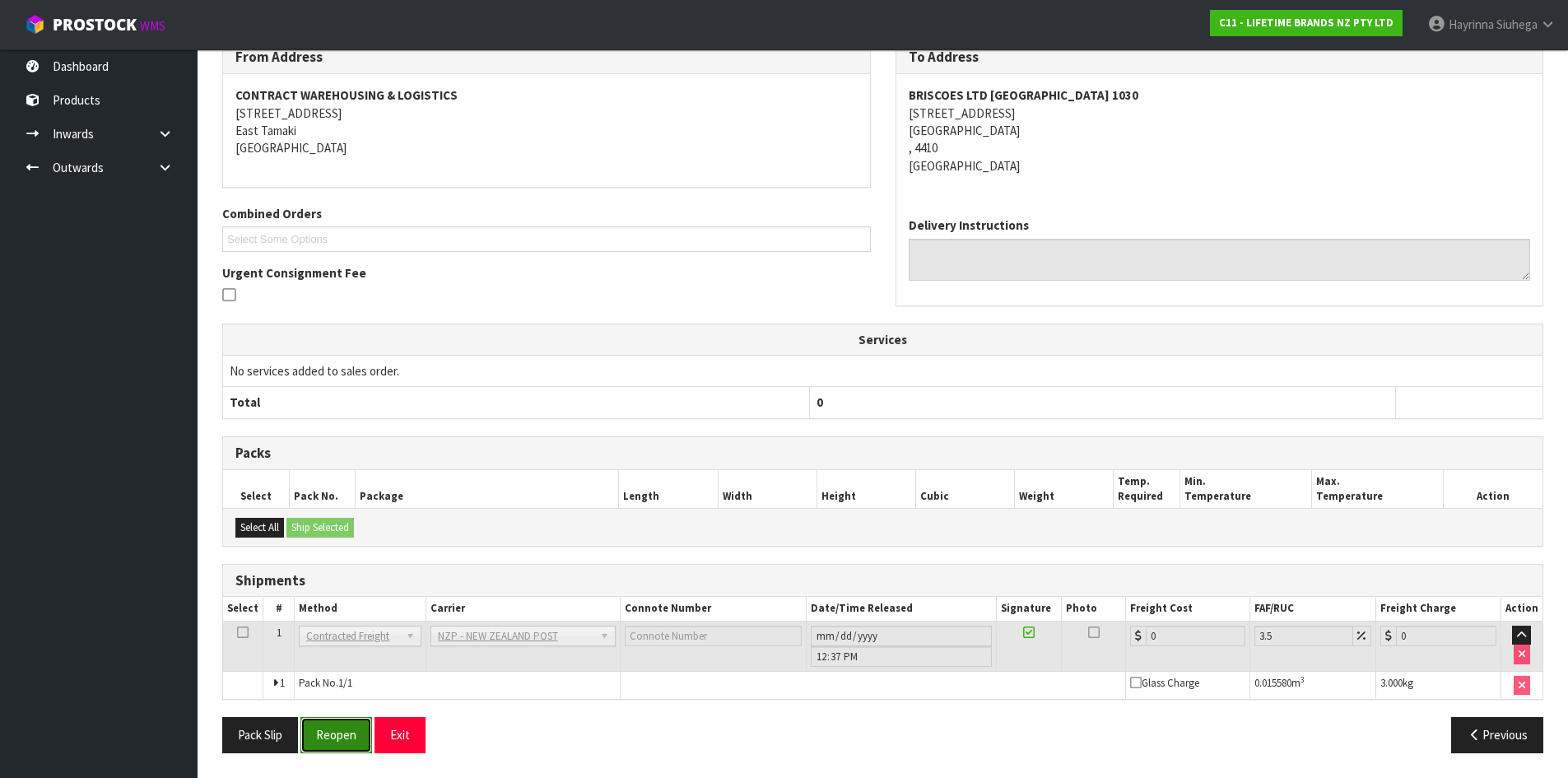
click at [352, 732] on button "Reopen" at bounding box center [335, 735] width 71 height 35
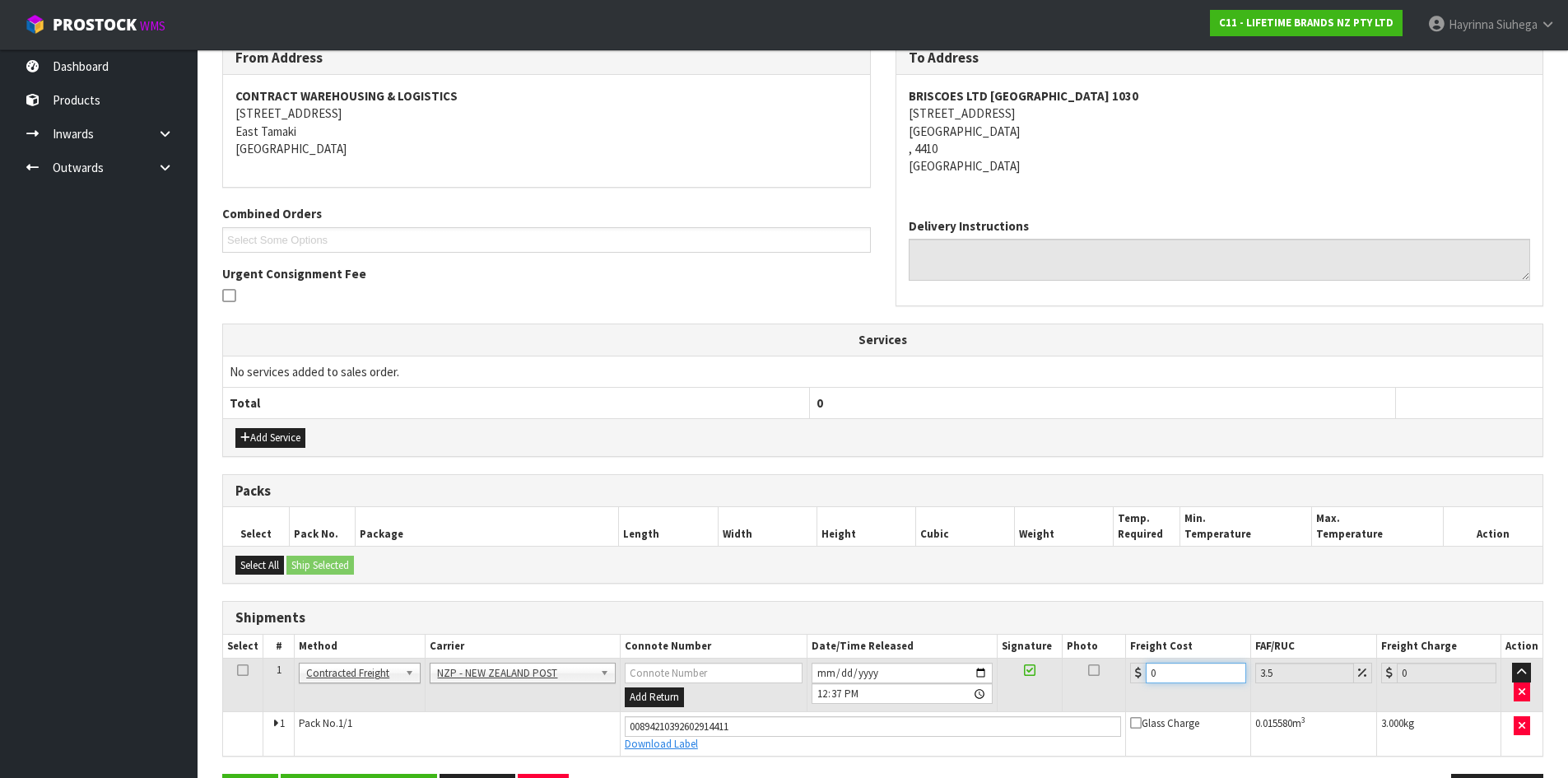
drag, startPoint x: 1190, startPoint y: 661, endPoint x: 1134, endPoint y: 675, distance: 57.7
click at [1134, 675] on td "0" at bounding box center [1188, 685] width 124 height 54
click at [223, 774] on button "Save" at bounding box center [251, 791] width 56 height 35
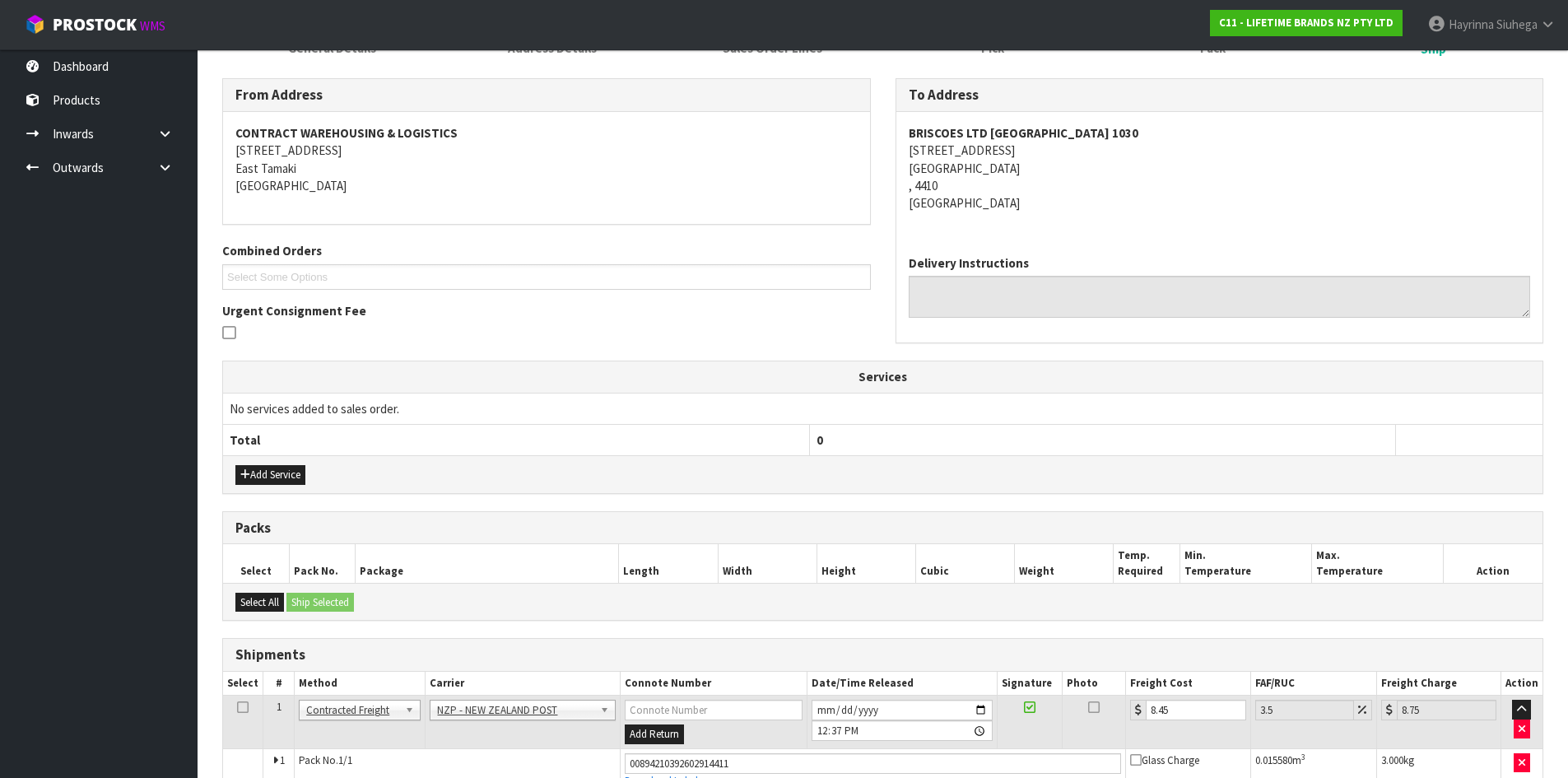
scroll to position [341, 0]
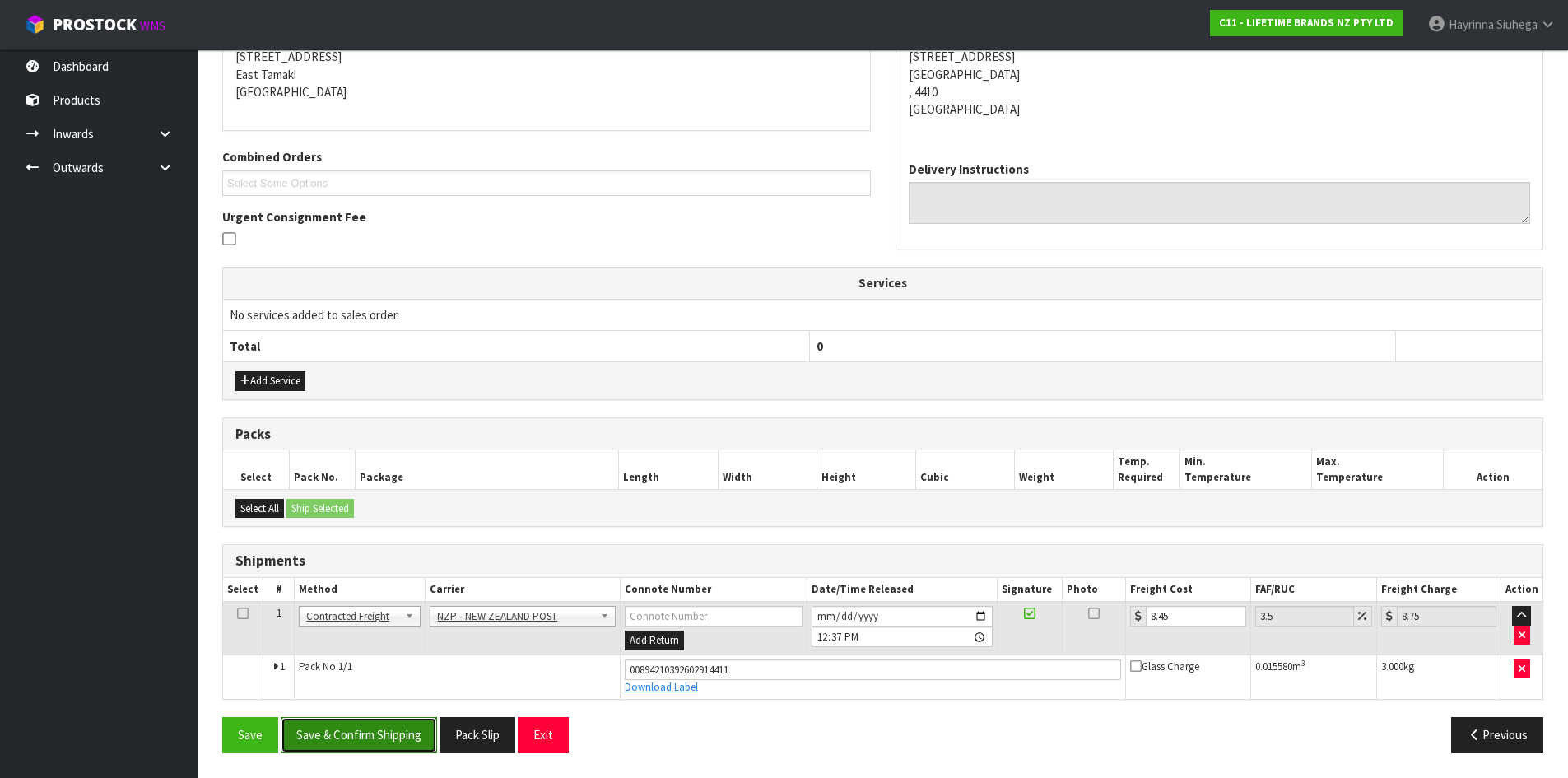
click at [356, 733] on button "Save & Confirm Shipping" at bounding box center [359, 735] width 157 height 35
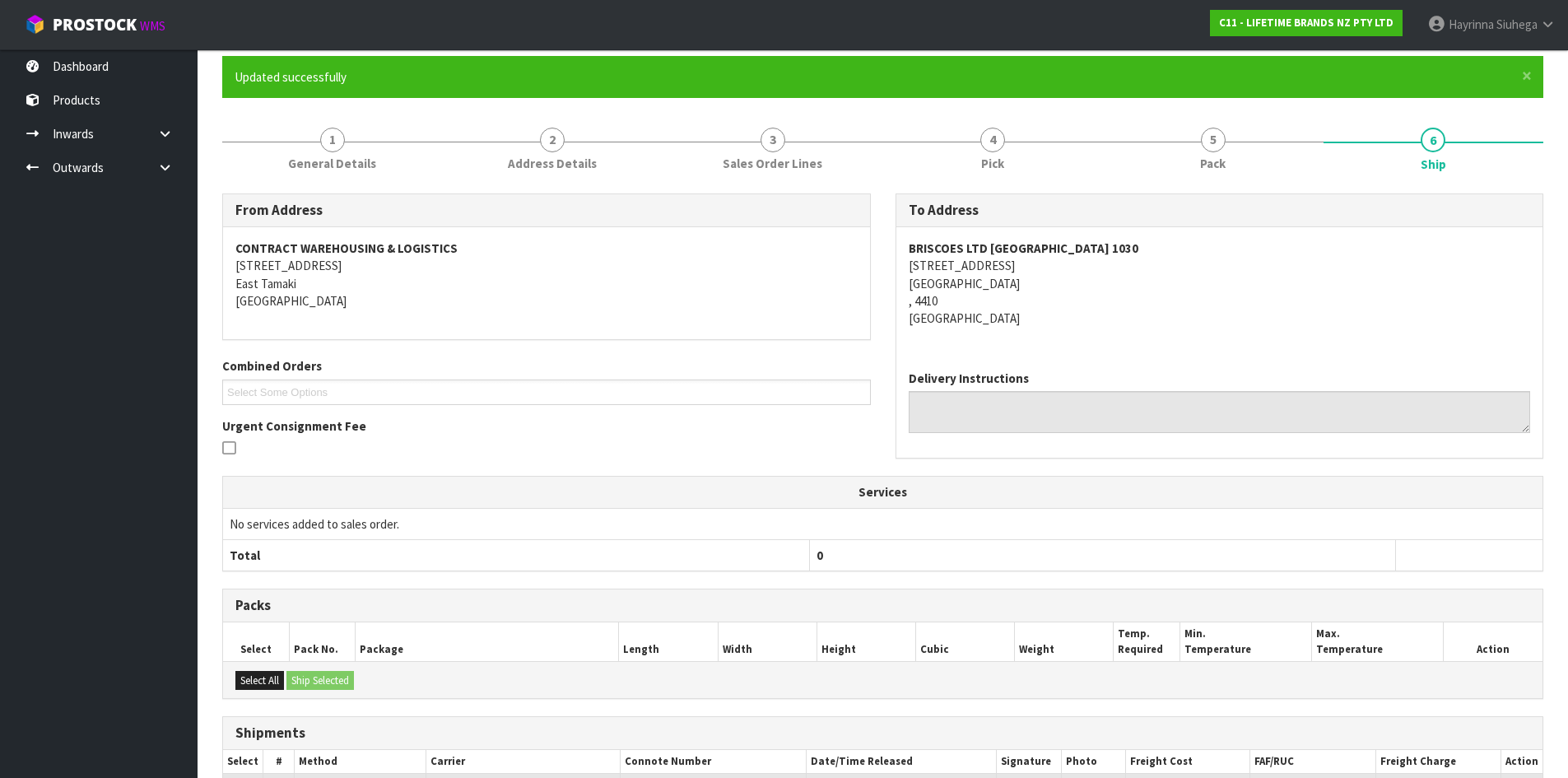
scroll to position [0, 0]
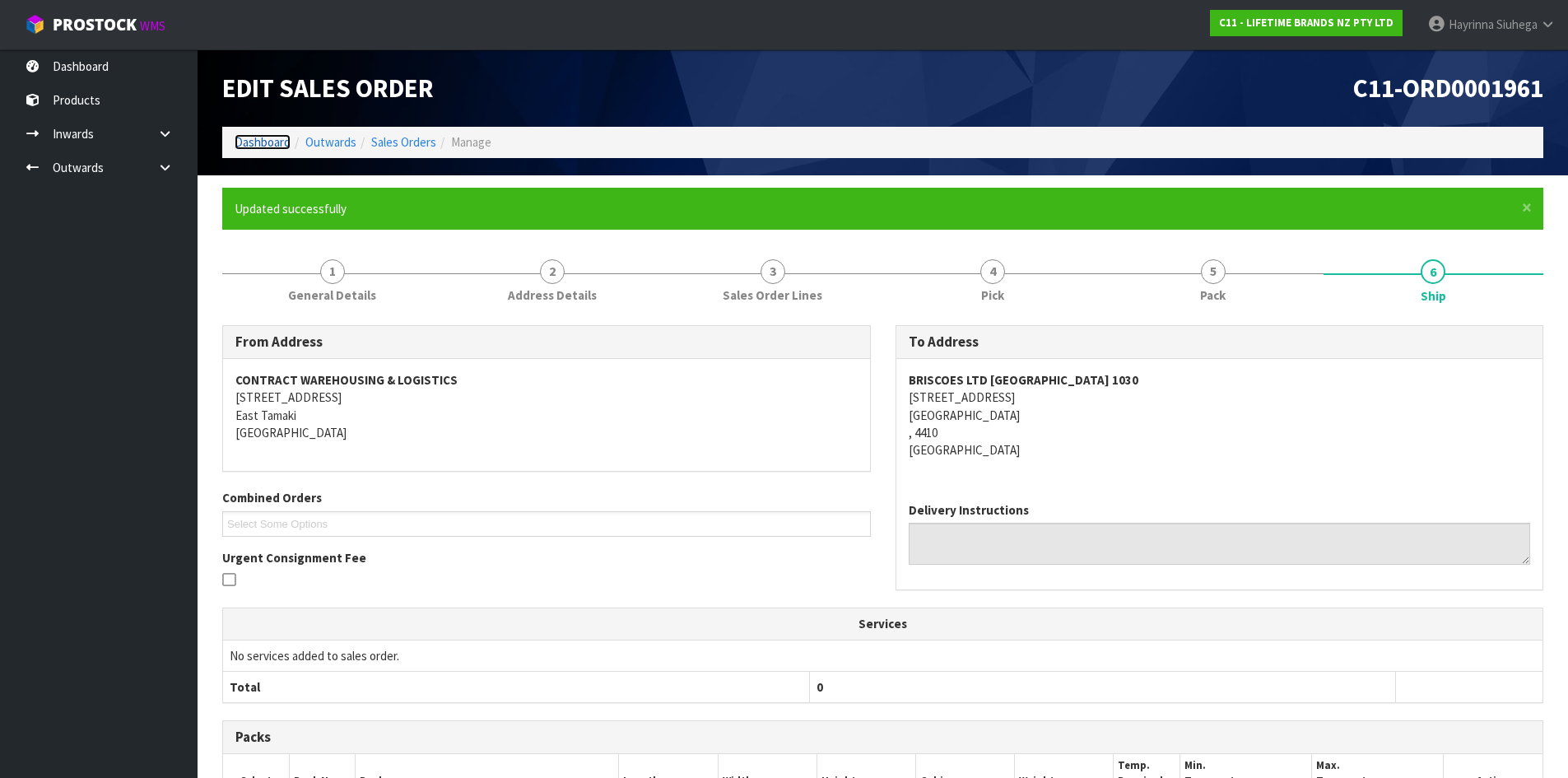
click at [236, 134] on link "Dashboard" at bounding box center [263, 142] width 56 height 16
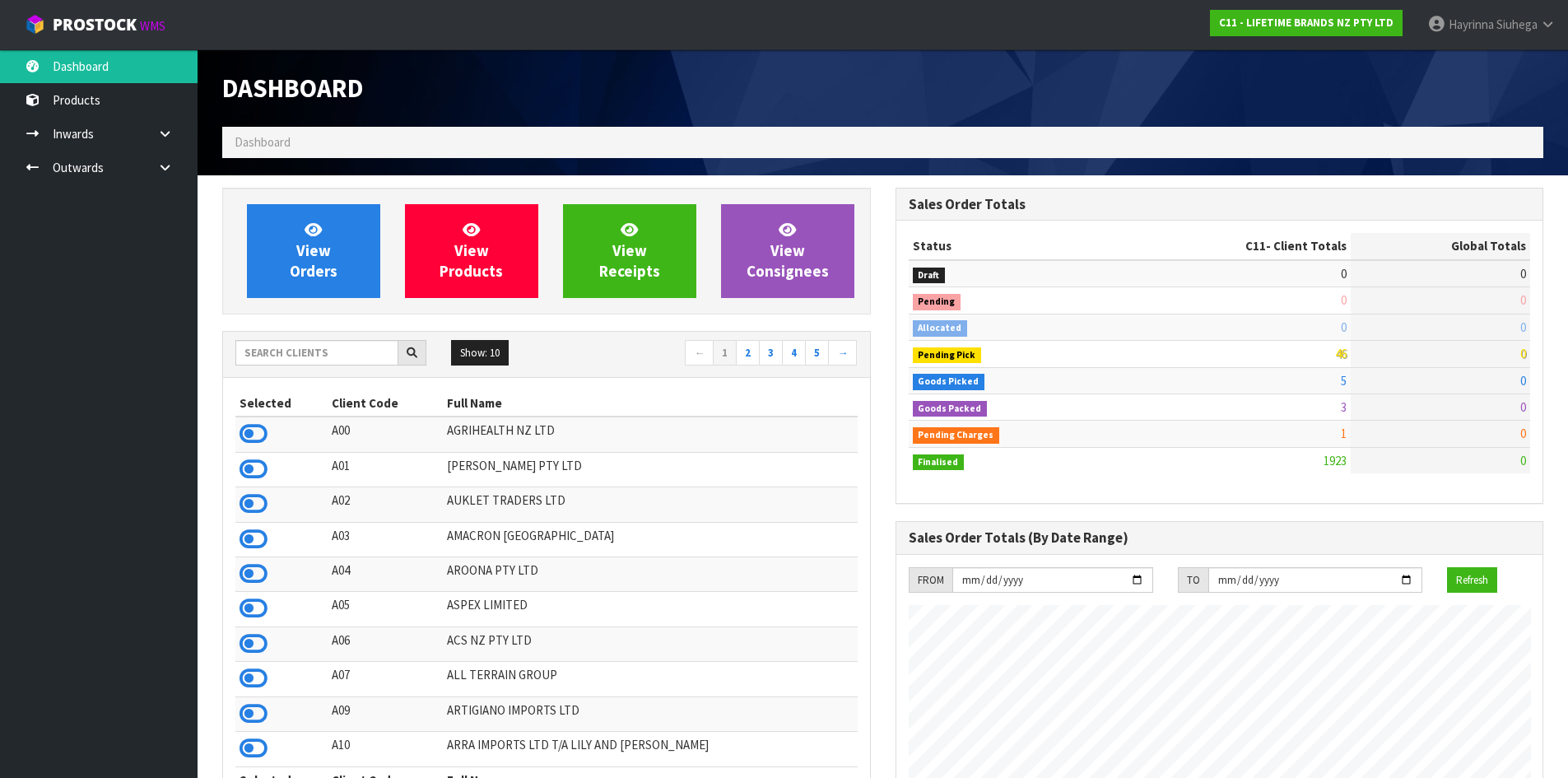
scroll to position [1247, 672]
click at [312, 251] on span "View Orders" at bounding box center [313, 251] width 48 height 62
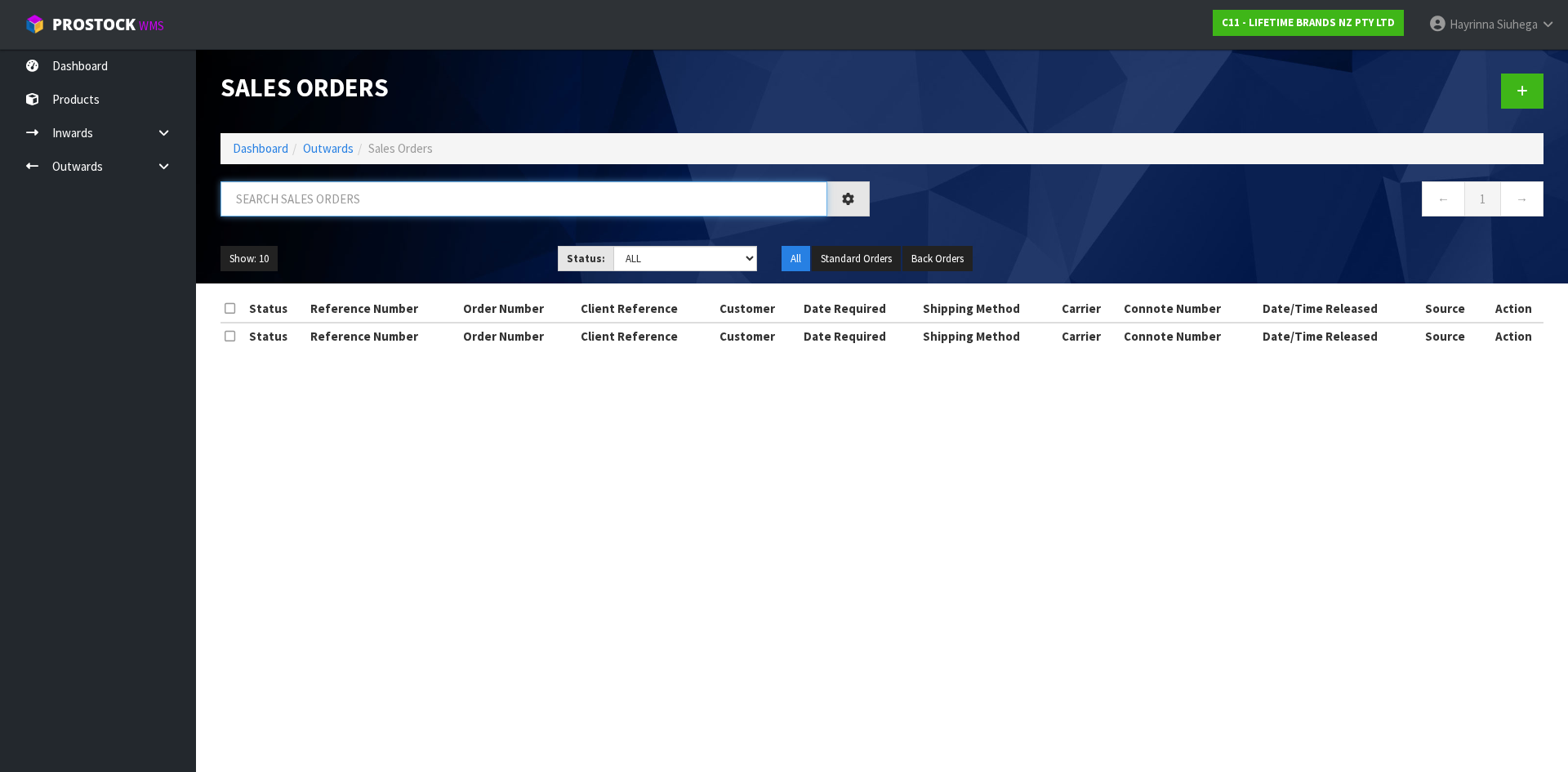
click at [321, 198] on input "text" at bounding box center [524, 199] width 607 height 35
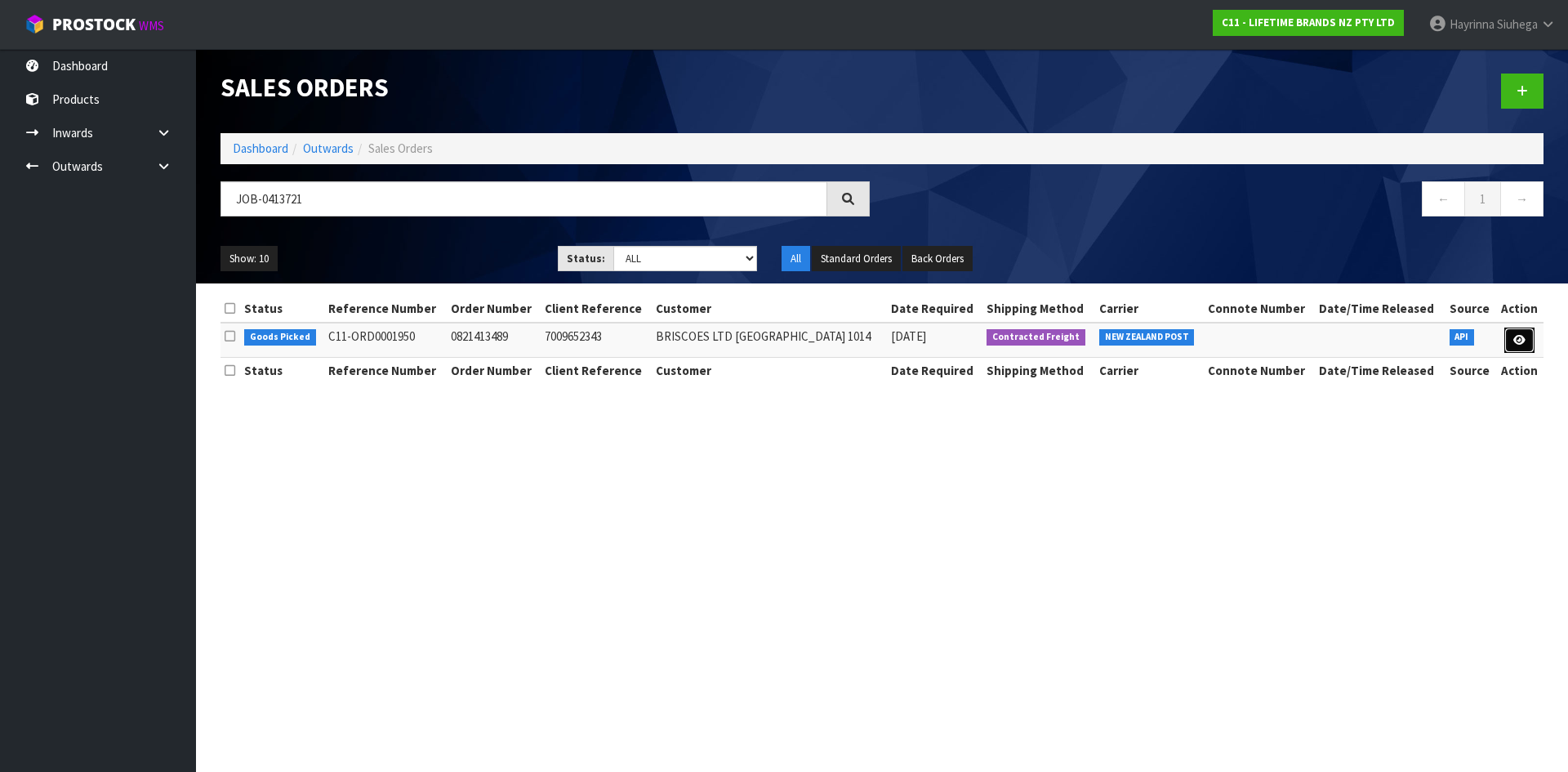
click at [1519, 343] on icon at bounding box center [1519, 341] width 12 height 10
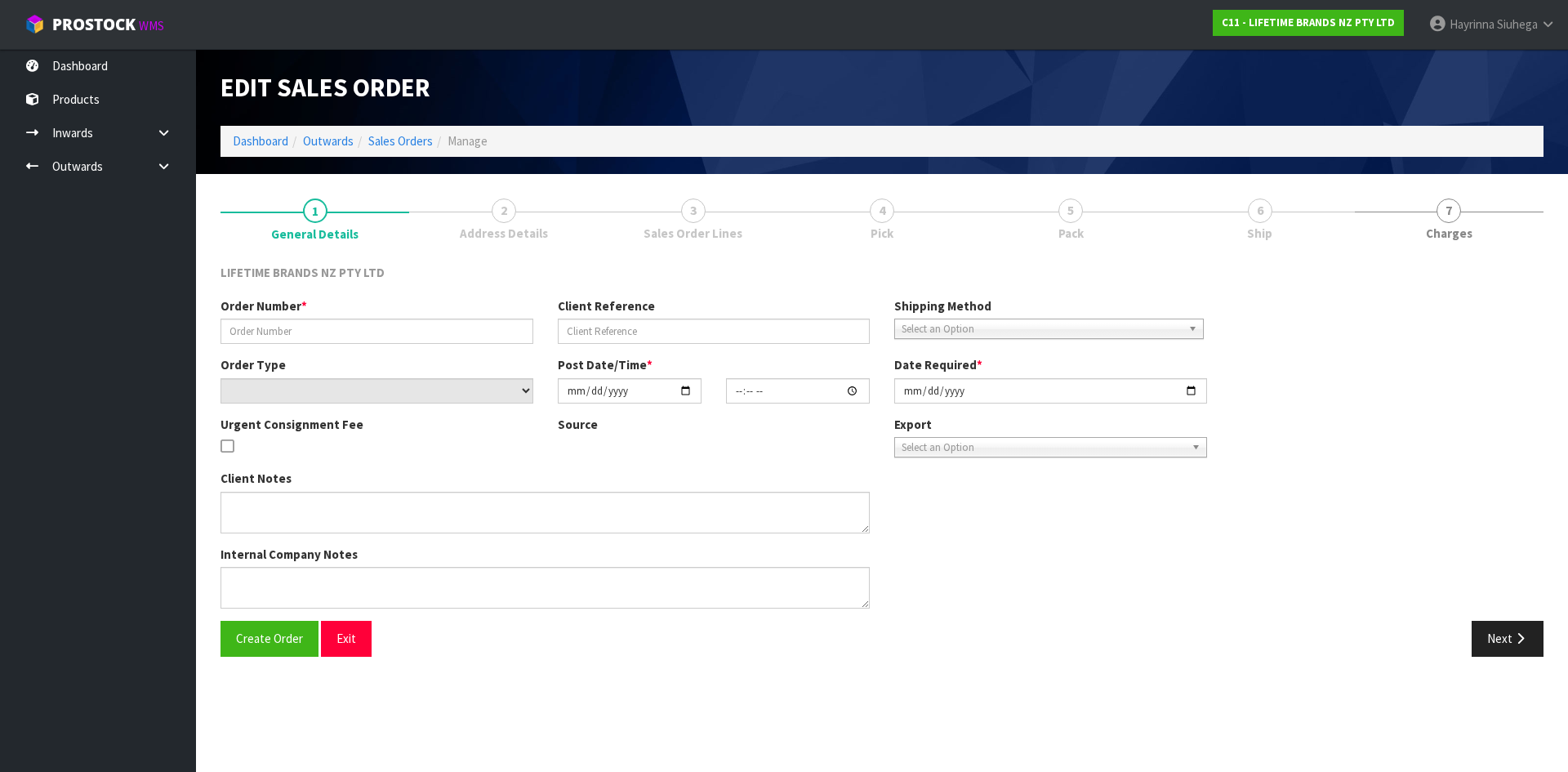
click at [1235, 221] on link "6 Ship" at bounding box center [1260, 218] width 189 height 65
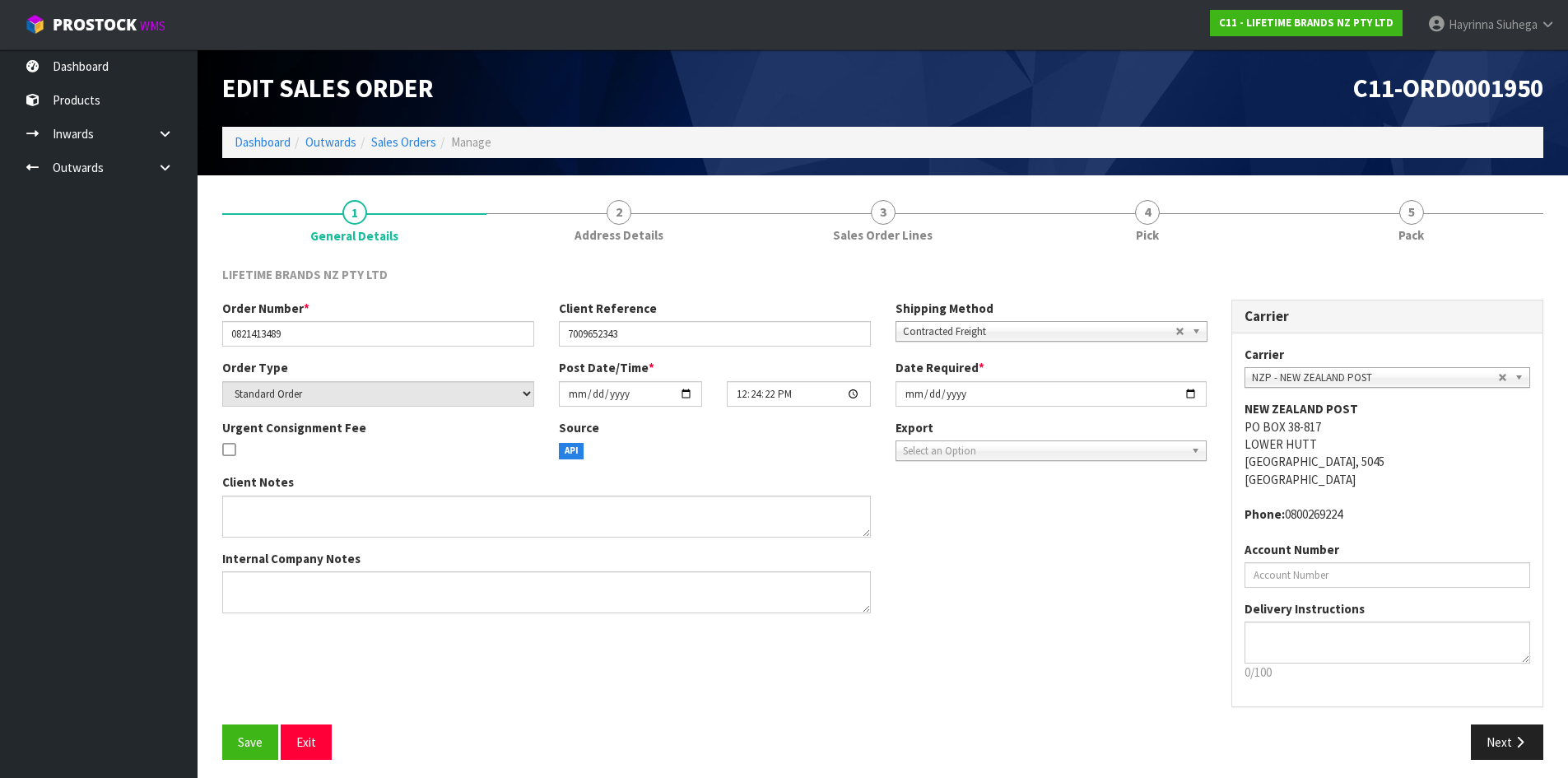
click at [1245, 223] on link "4 Pick" at bounding box center [1147, 220] width 264 height 65
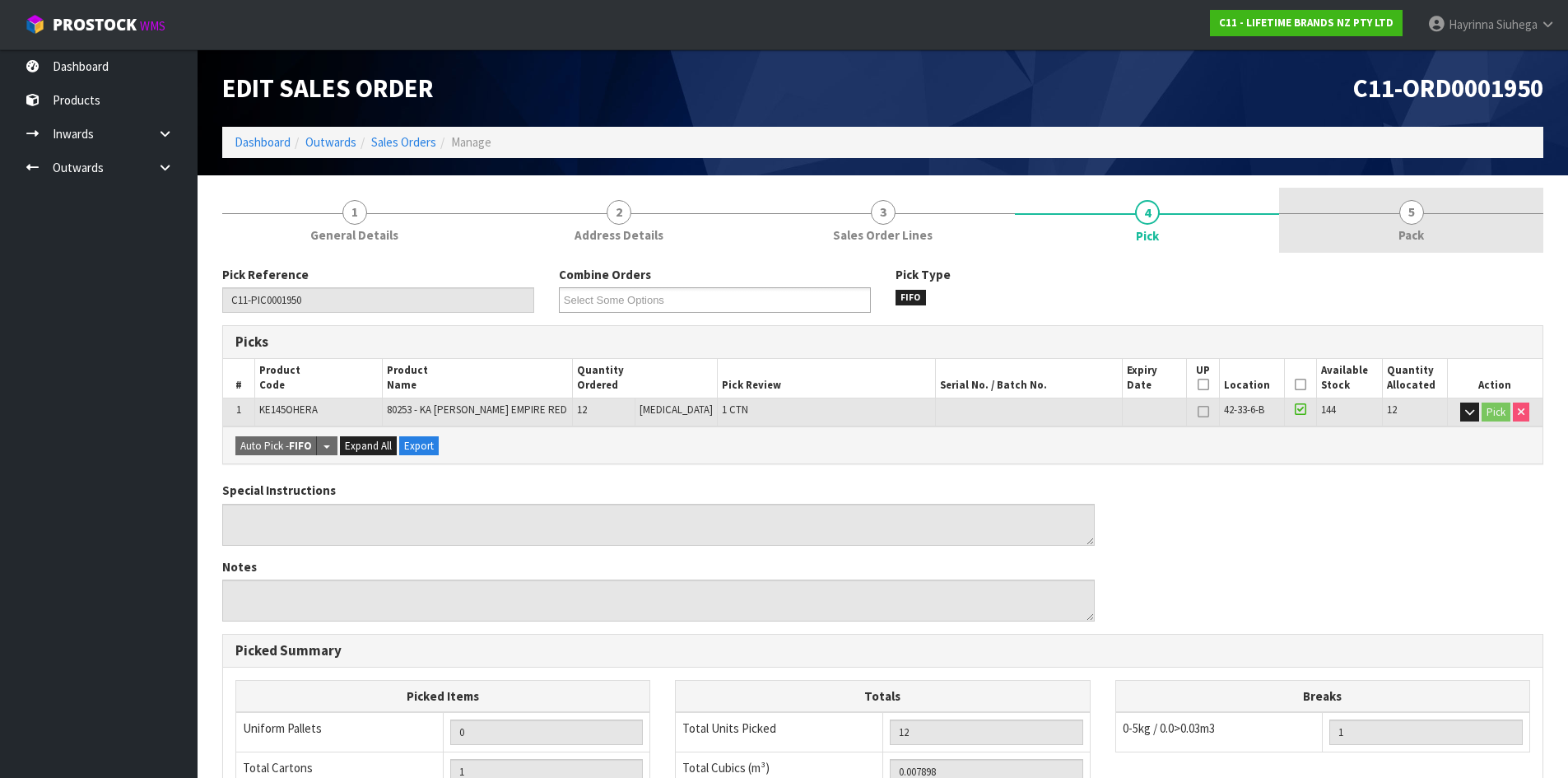
click at [1358, 213] on div at bounding box center [1411, 213] width 264 height 1
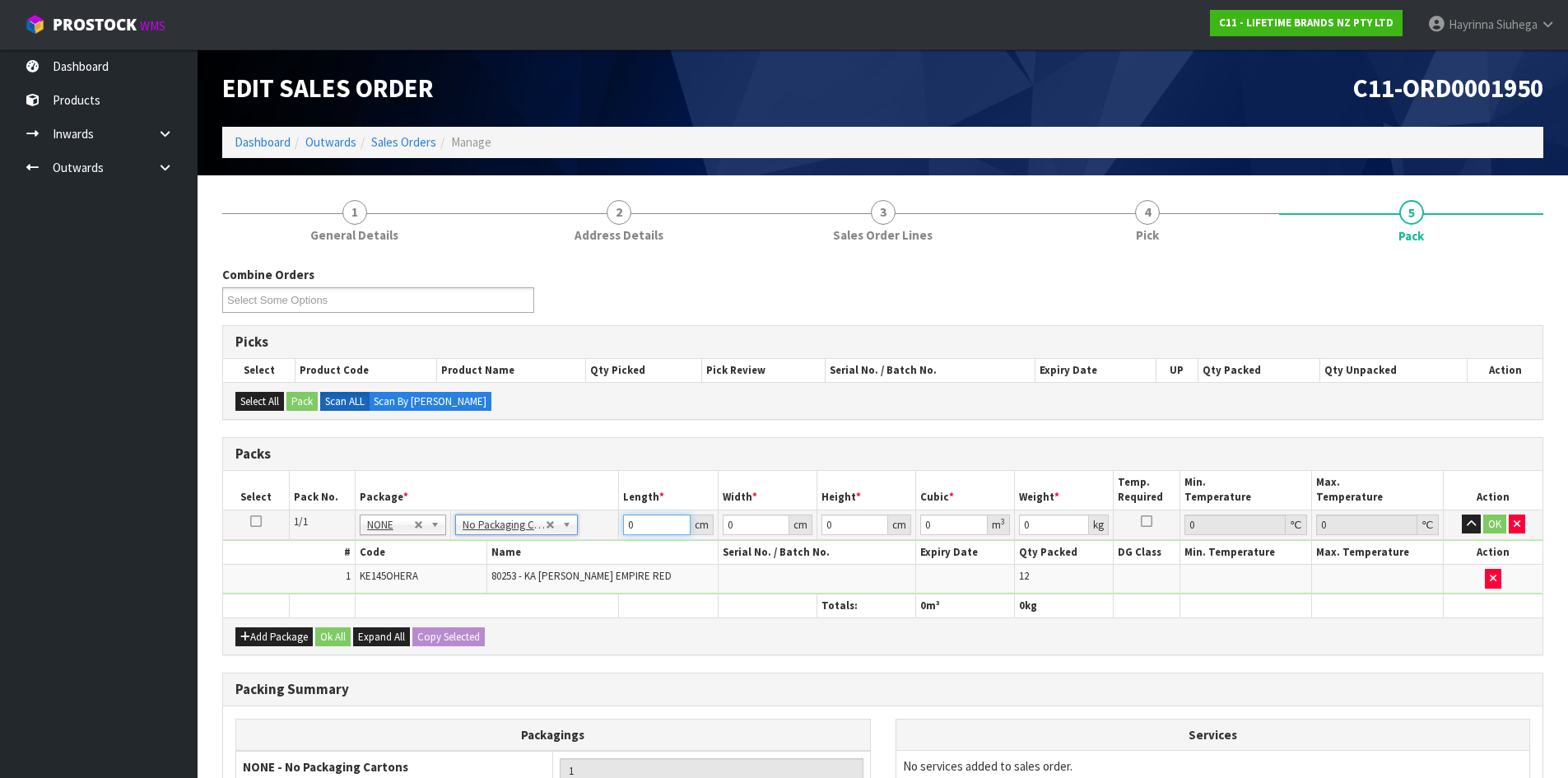
click at [631, 531] on input "0" at bounding box center [656, 525] width 67 height 20
click button "OK" at bounding box center [1495, 525] width 23 height 19
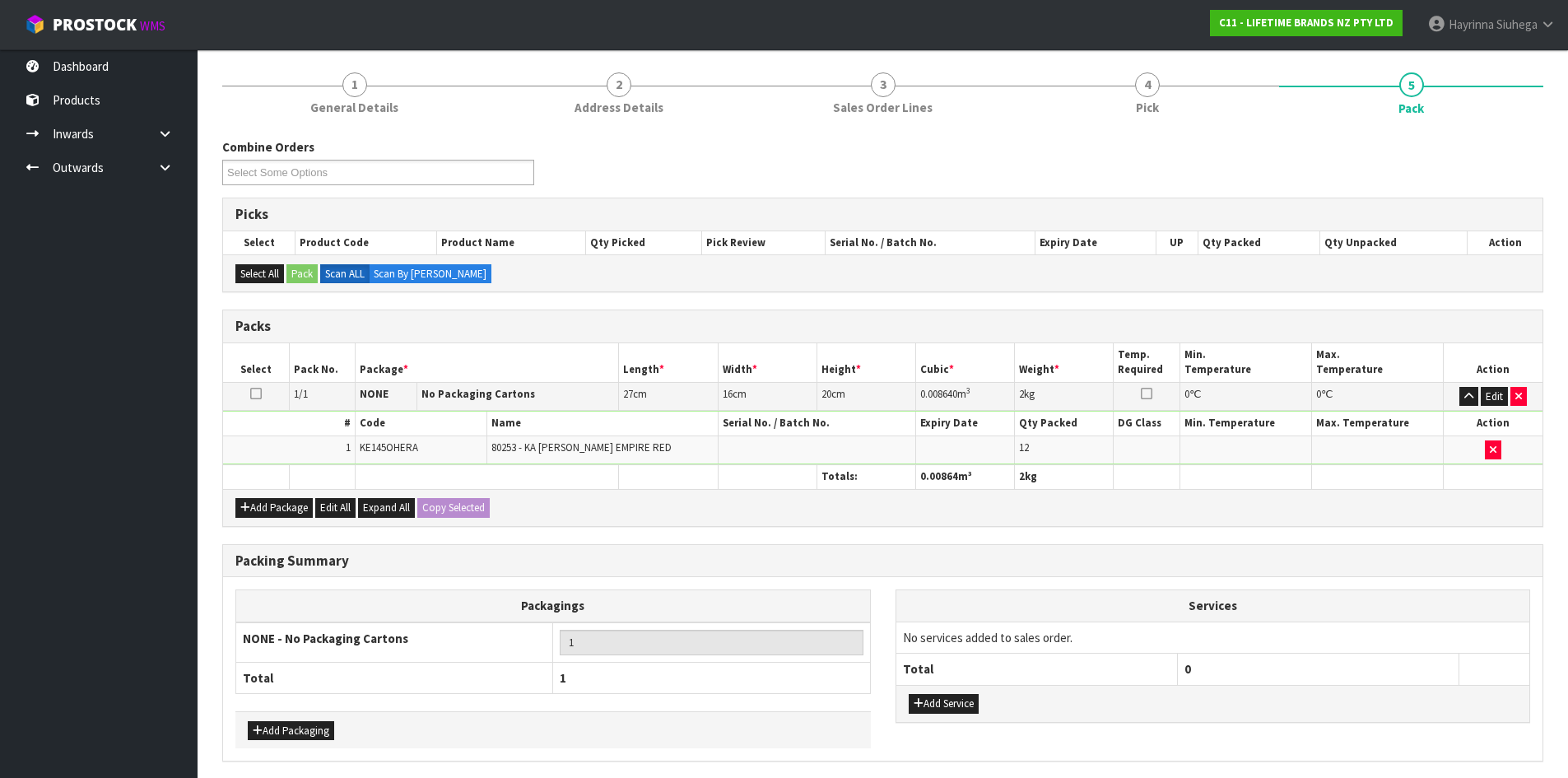
scroll to position [189, 0]
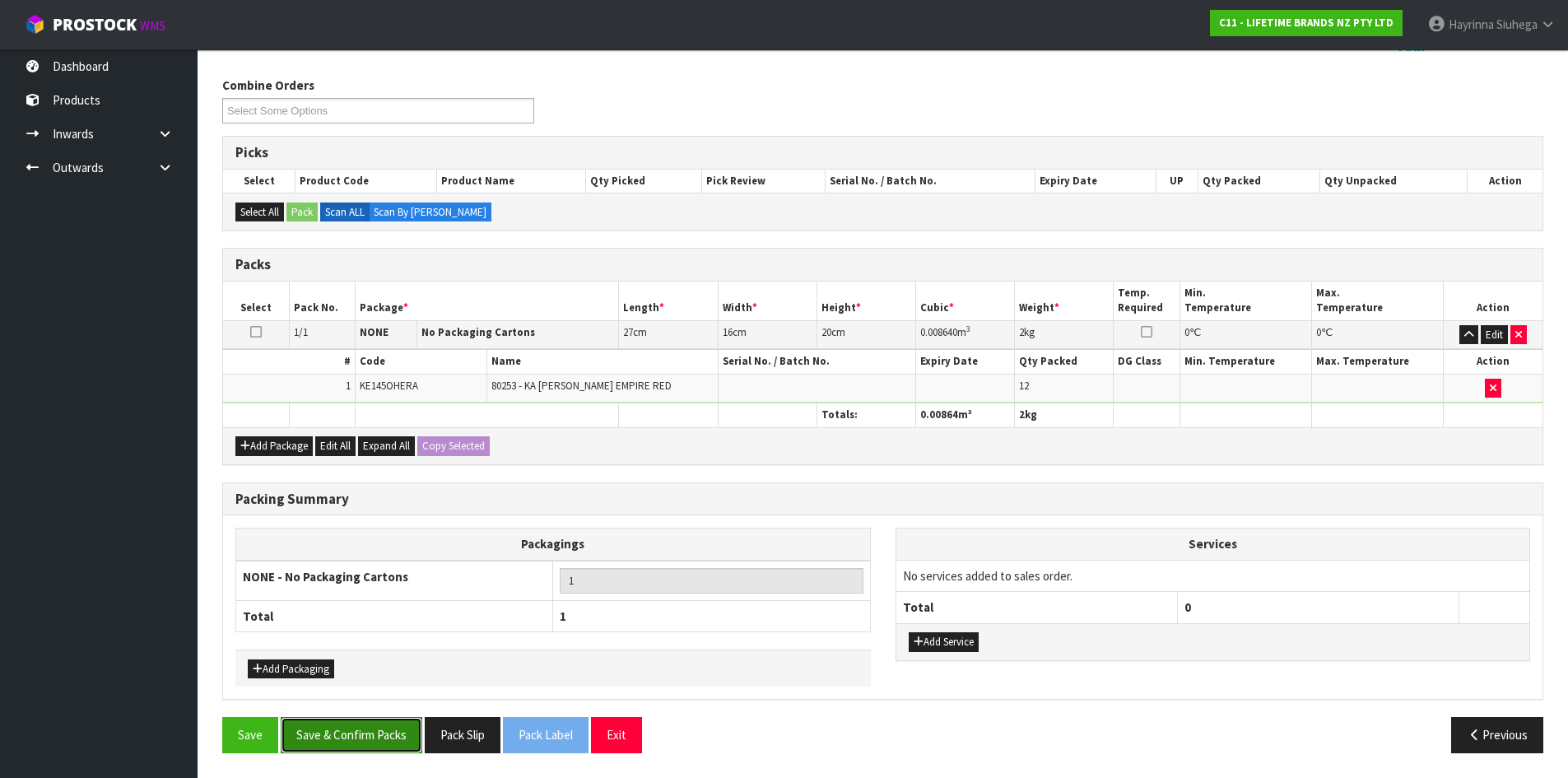
click at [326, 749] on button "Save & Confirm Packs" at bounding box center [351, 735] width 142 height 35
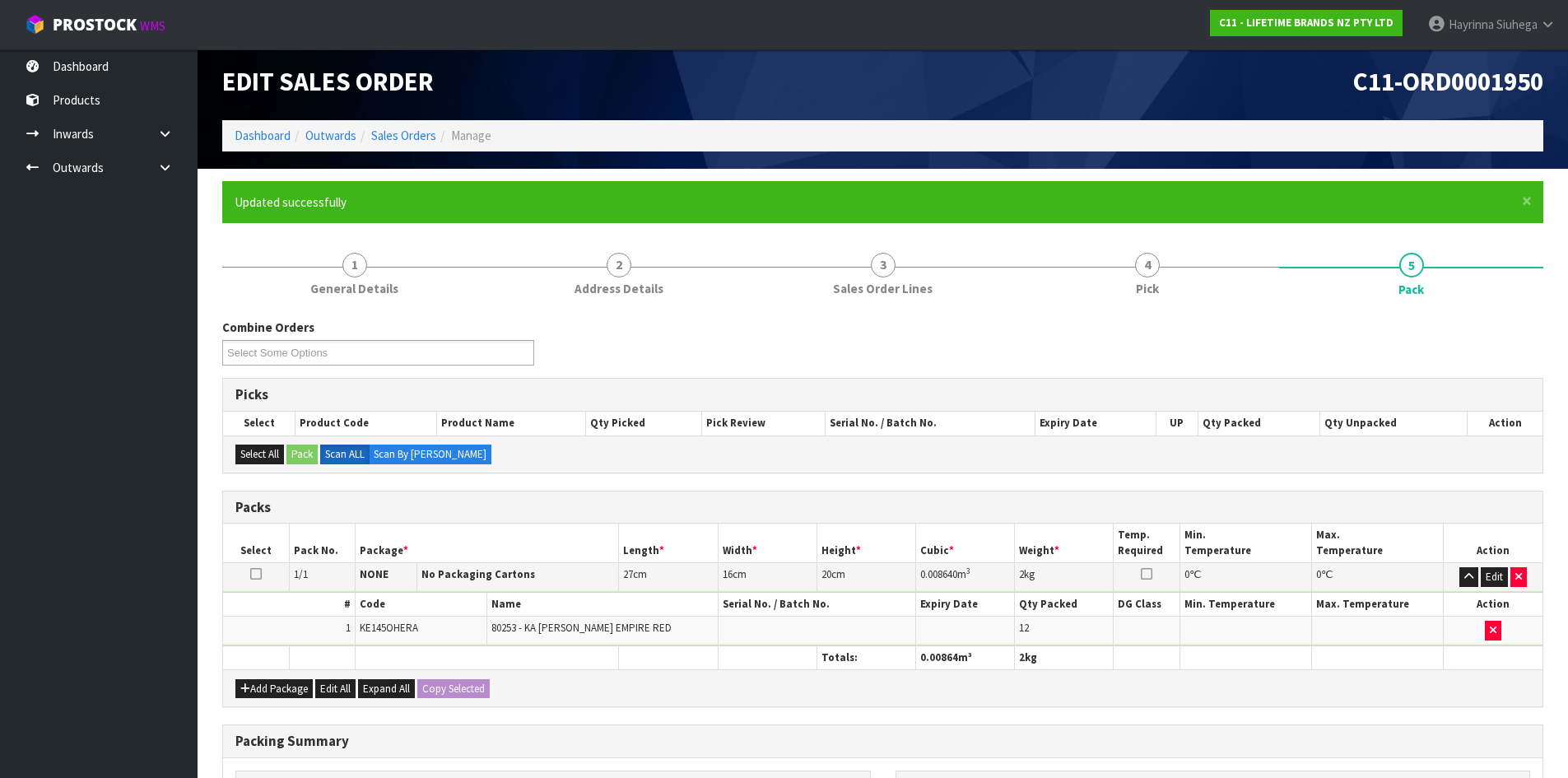
scroll to position [158, 0]
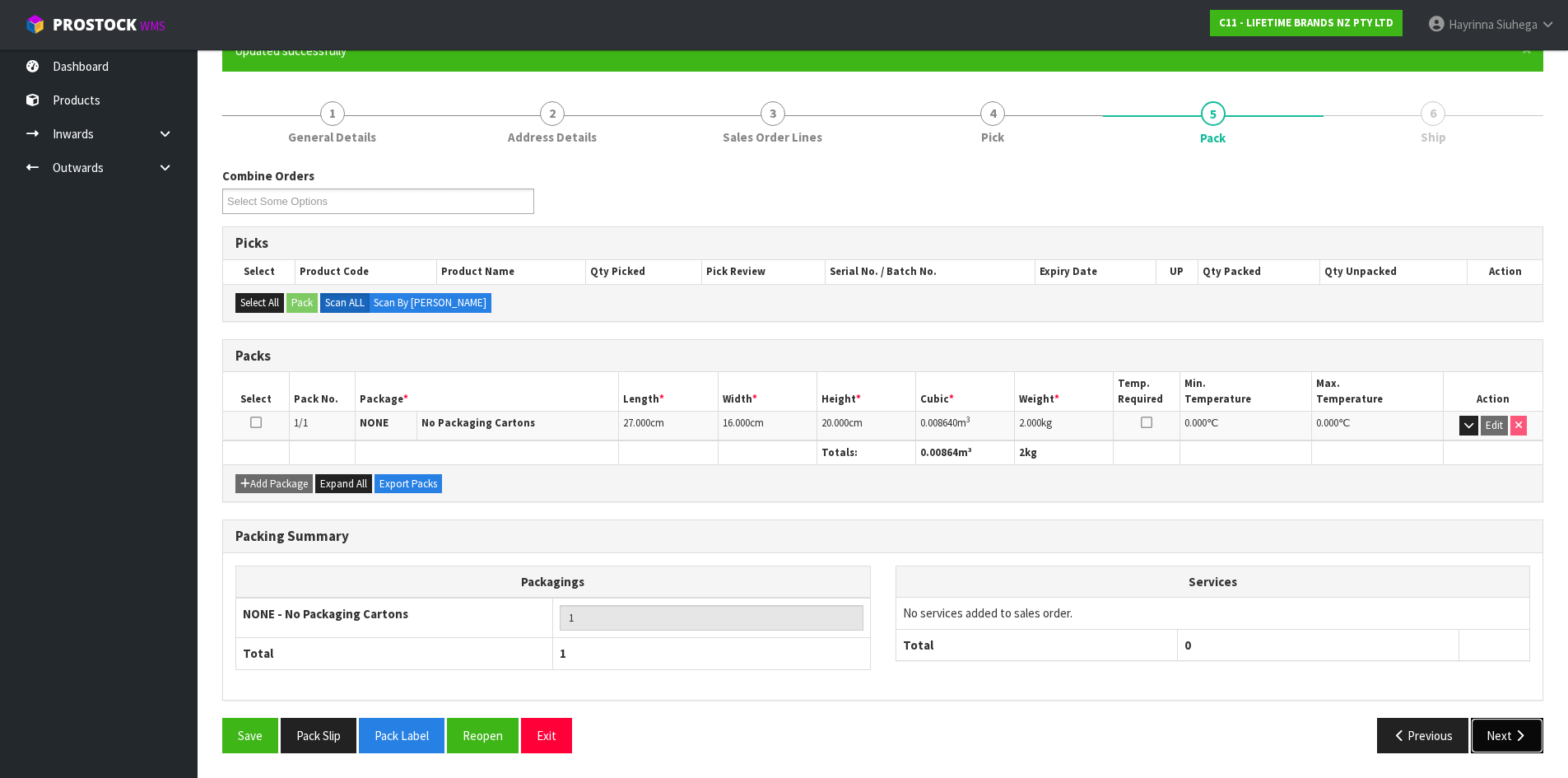
click at [1515, 726] on button "Next" at bounding box center [1507, 736] width 72 height 35
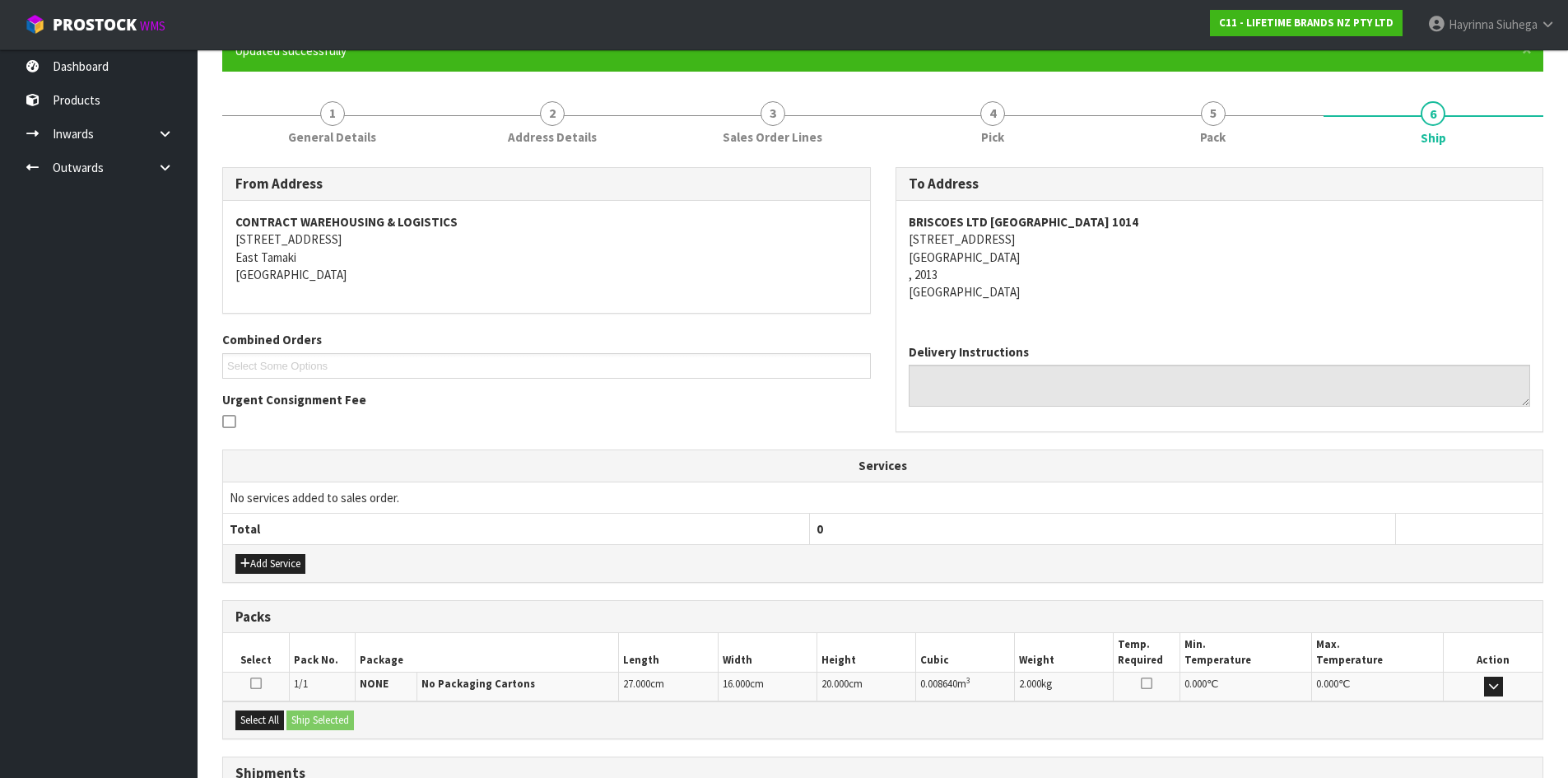
scroll to position [297, 0]
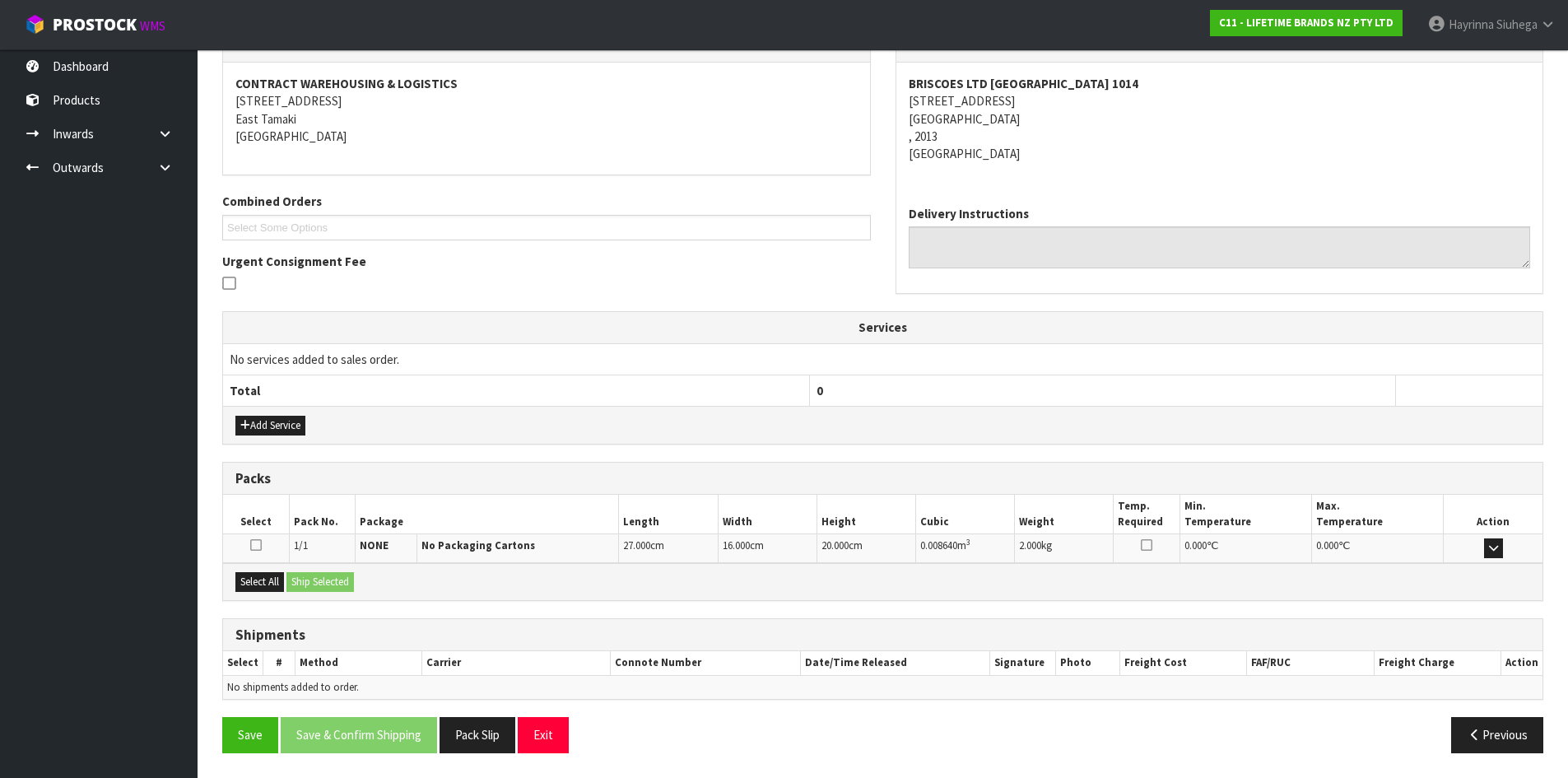
click at [262, 592] on div "Select All Ship Selected" at bounding box center [882, 582] width 1319 height 37
click at [271, 586] on button "Select All" at bounding box center [260, 582] width 48 height 19
click at [311, 580] on button "Ship Selected" at bounding box center [320, 582] width 68 height 19
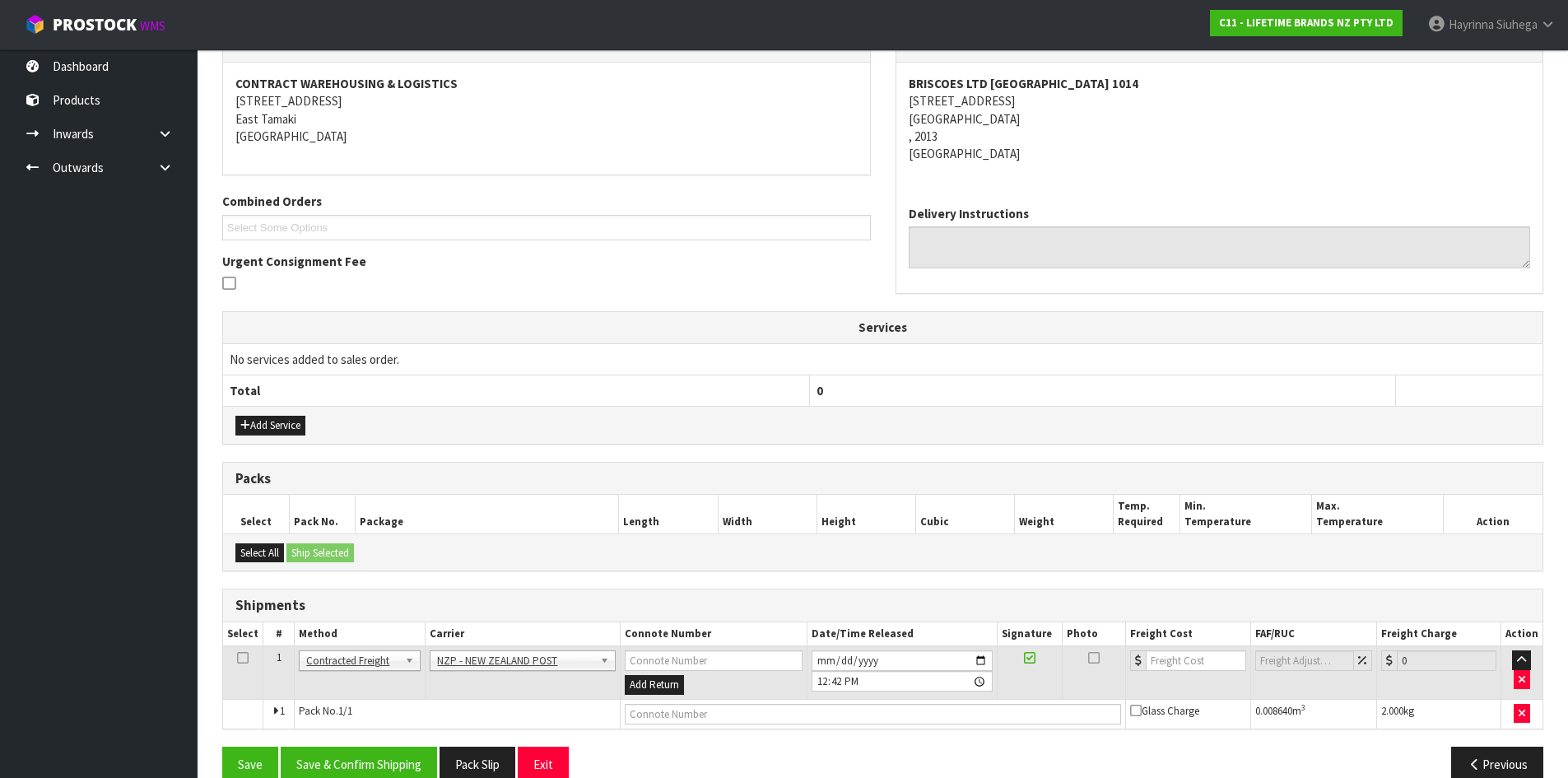
scroll to position [325, 0]
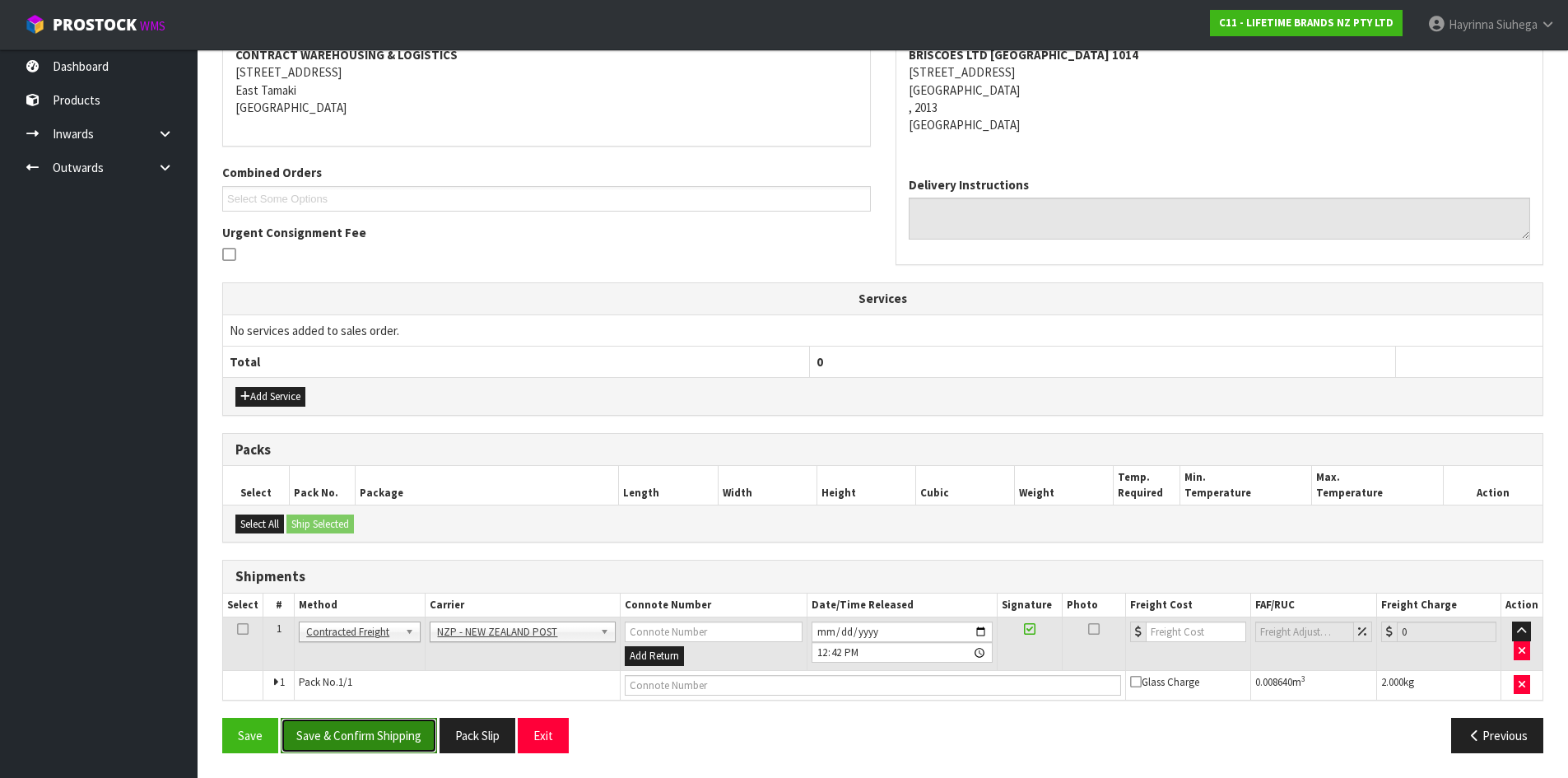
click at [350, 722] on button "Save & Confirm Shipping" at bounding box center [359, 736] width 157 height 35
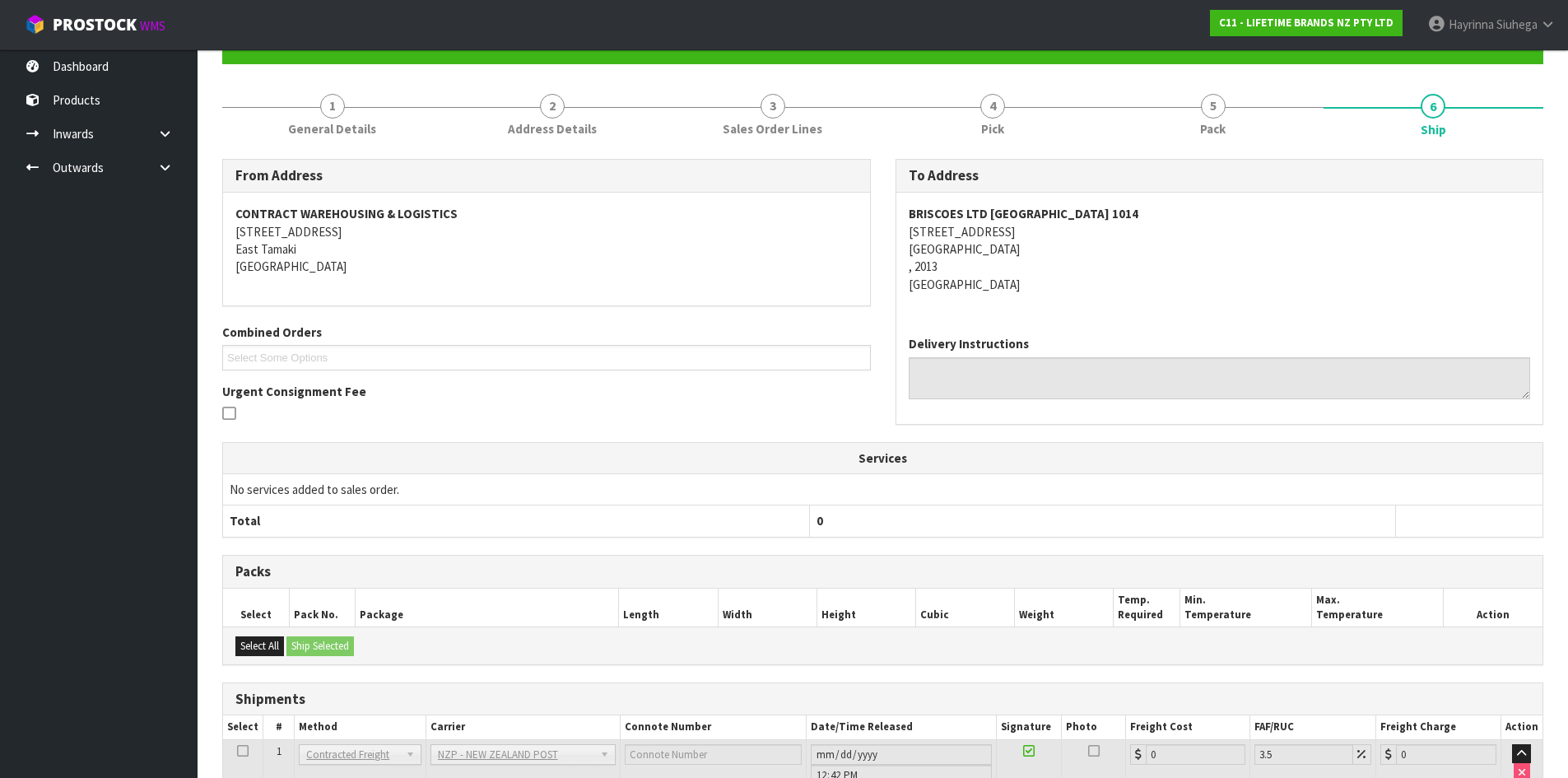
scroll to position [302, 0]
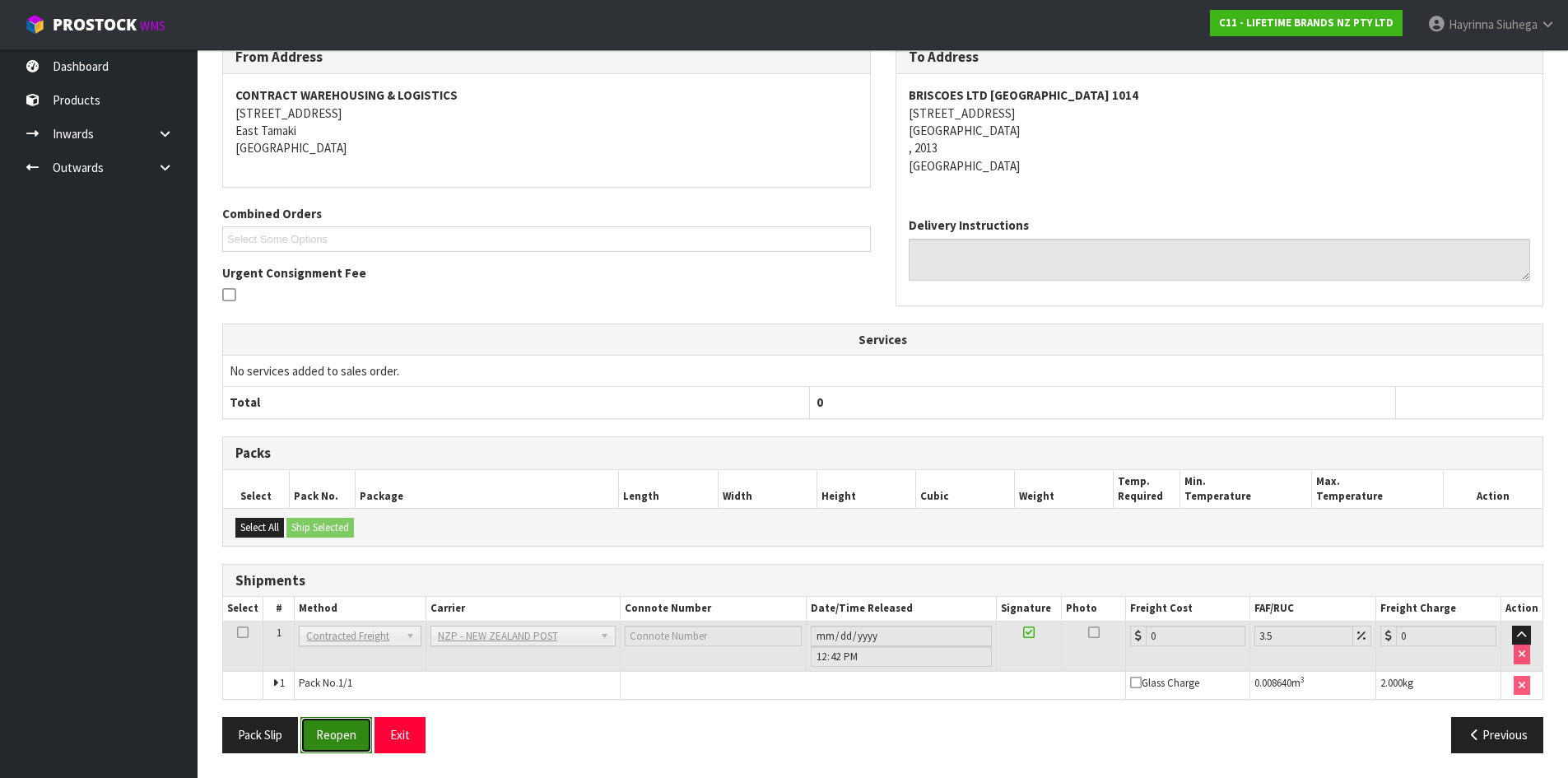
click at [334, 734] on button "Reopen" at bounding box center [335, 735] width 71 height 35
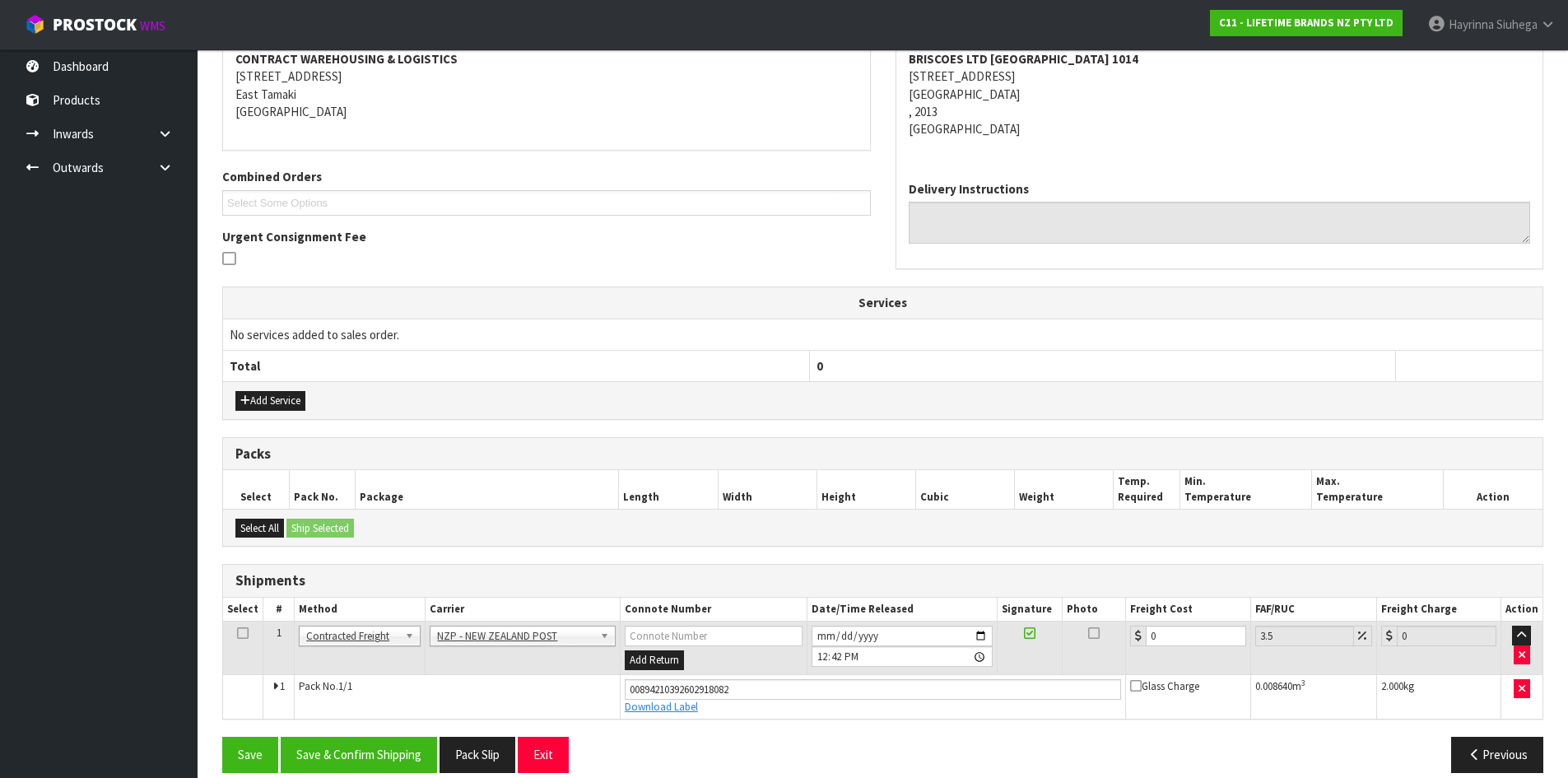
scroll to position [341, 0]
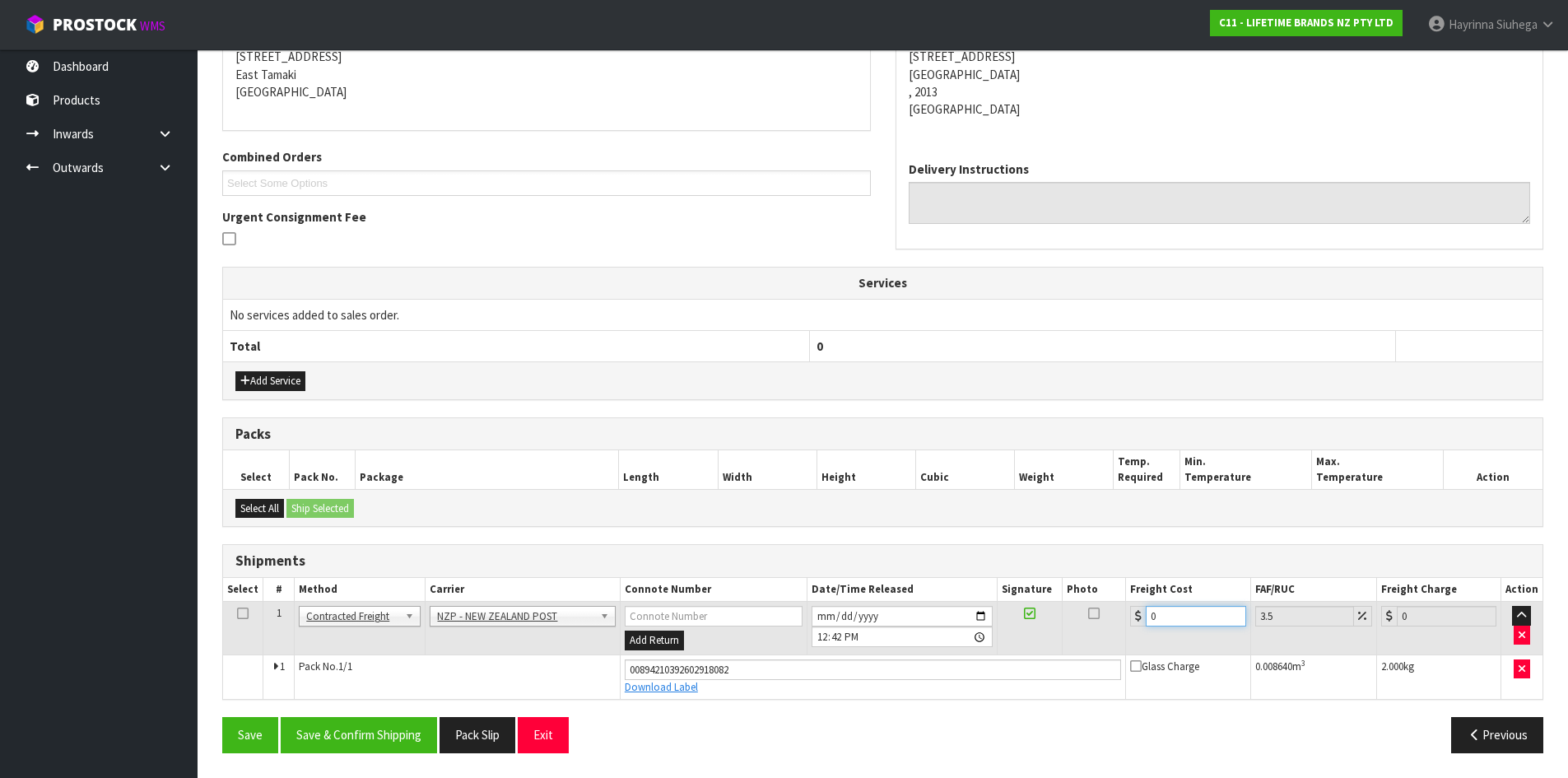
drag, startPoint x: 1169, startPoint y: 621, endPoint x: 1015, endPoint y: 619, distance: 154.0
click at [1017, 619] on tr "1 Client Local Pickup Customer Local Pickup Company Freight Contracted Freight …" at bounding box center [882, 628] width 1319 height 54
click at [223, 717] on button "Save" at bounding box center [251, 735] width 56 height 35
click at [399, 733] on button "Save & Confirm Shipping" at bounding box center [359, 735] width 157 height 35
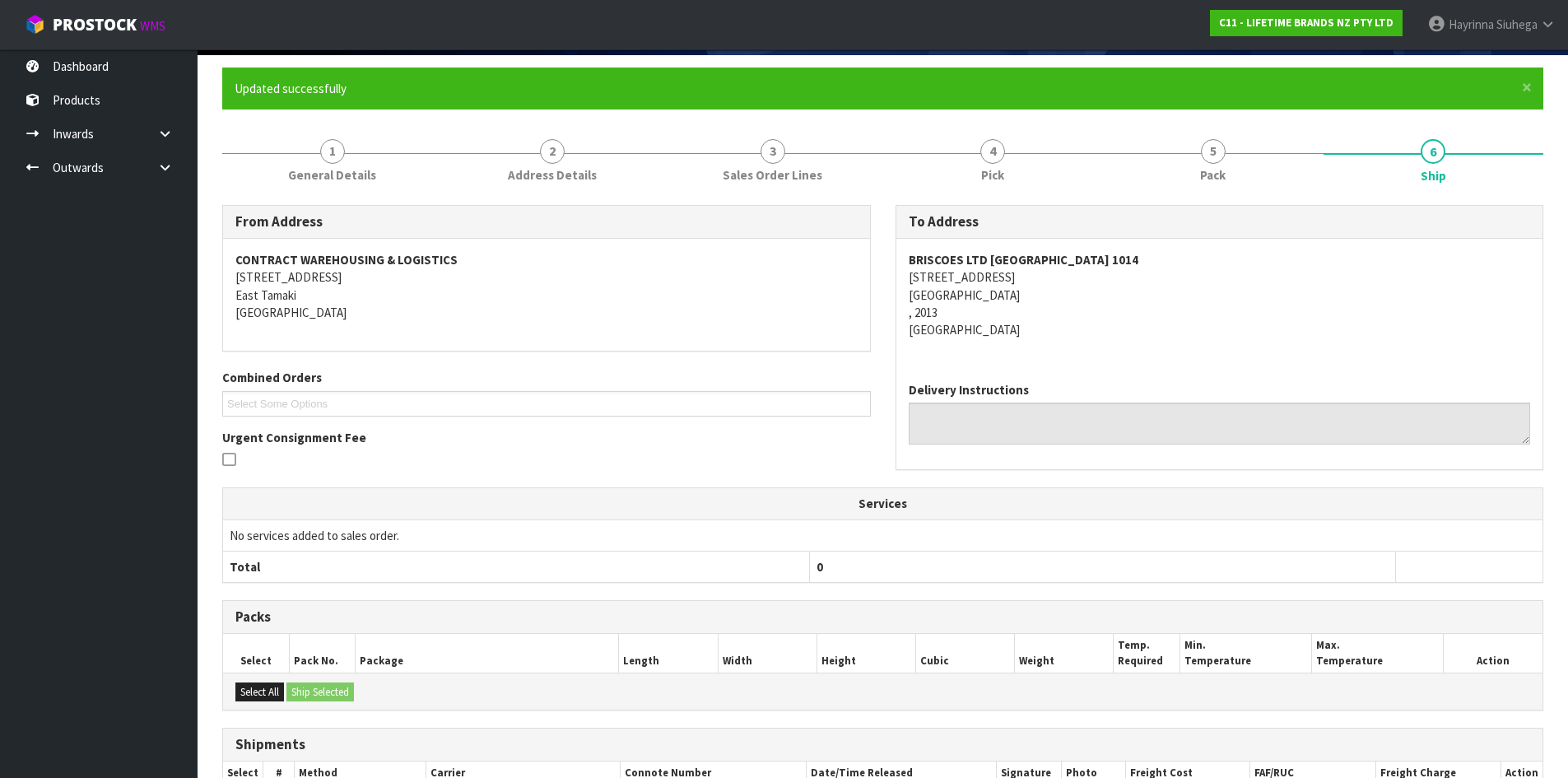
scroll to position [0, 0]
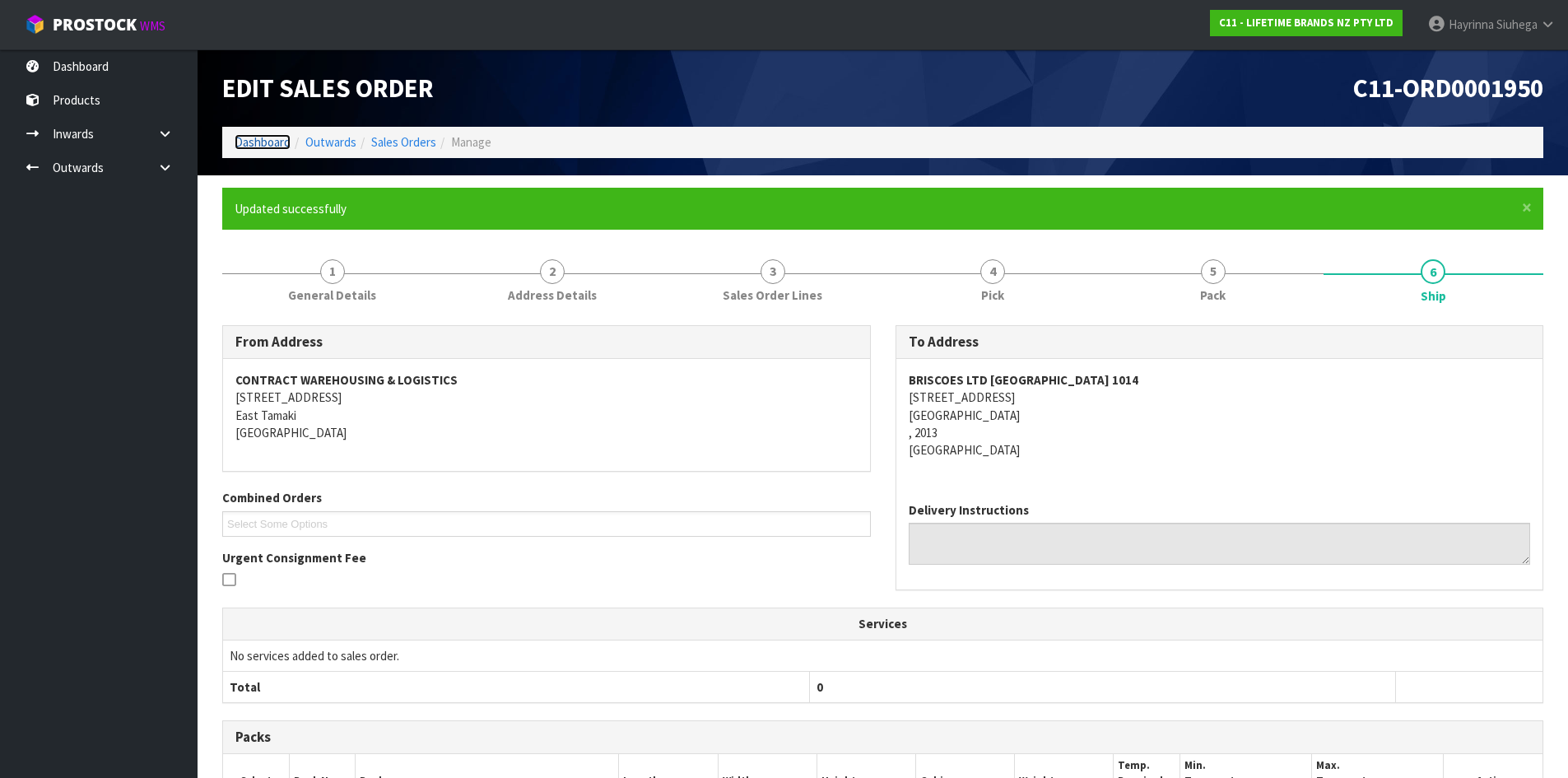
click at [280, 136] on link "Dashboard" at bounding box center [263, 142] width 56 height 16
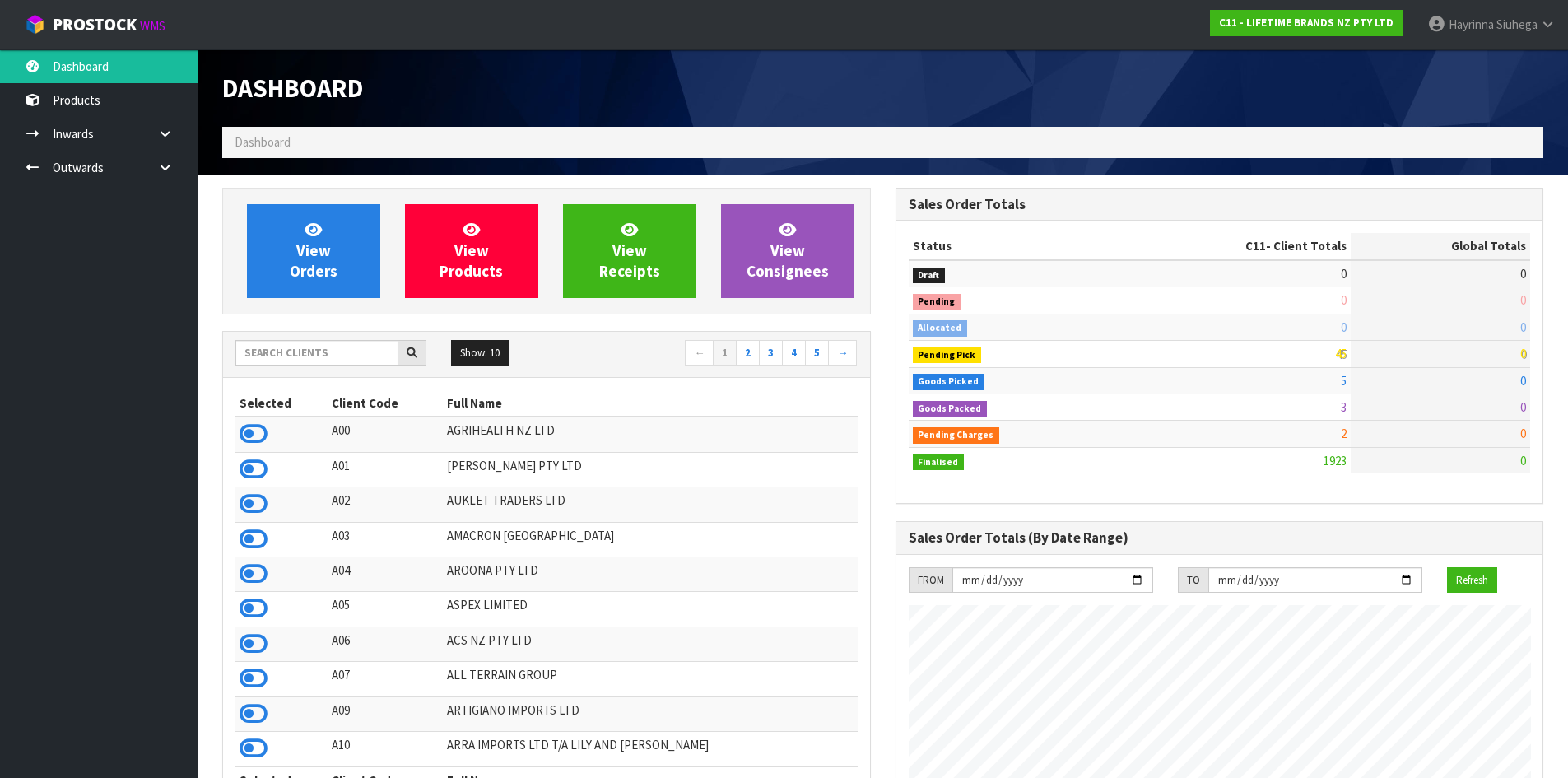
scroll to position [1247, 672]
click at [297, 223] on link "View Orders" at bounding box center [314, 251] width 134 height 94
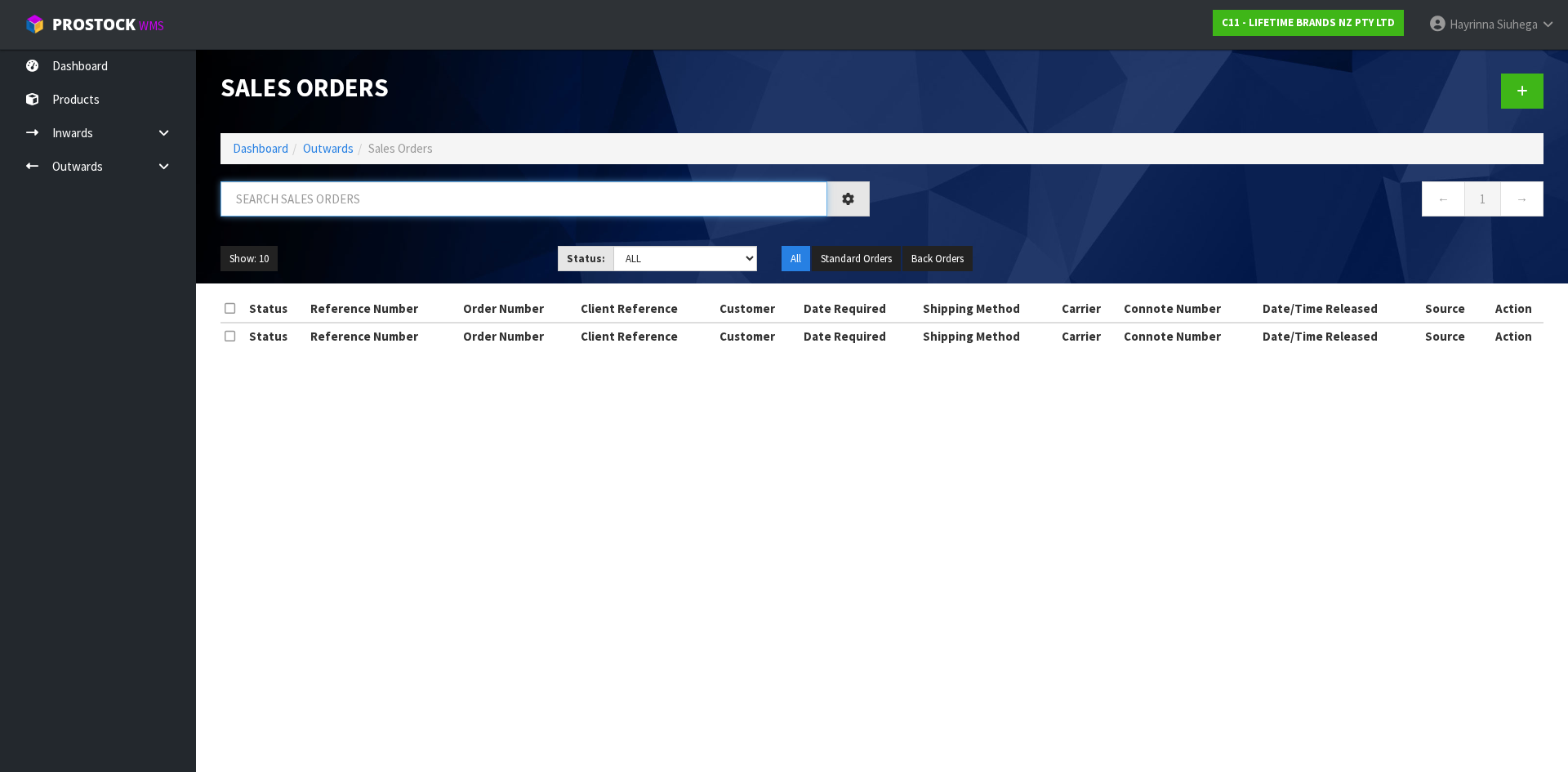
click at [336, 190] on input "text" at bounding box center [524, 199] width 607 height 35
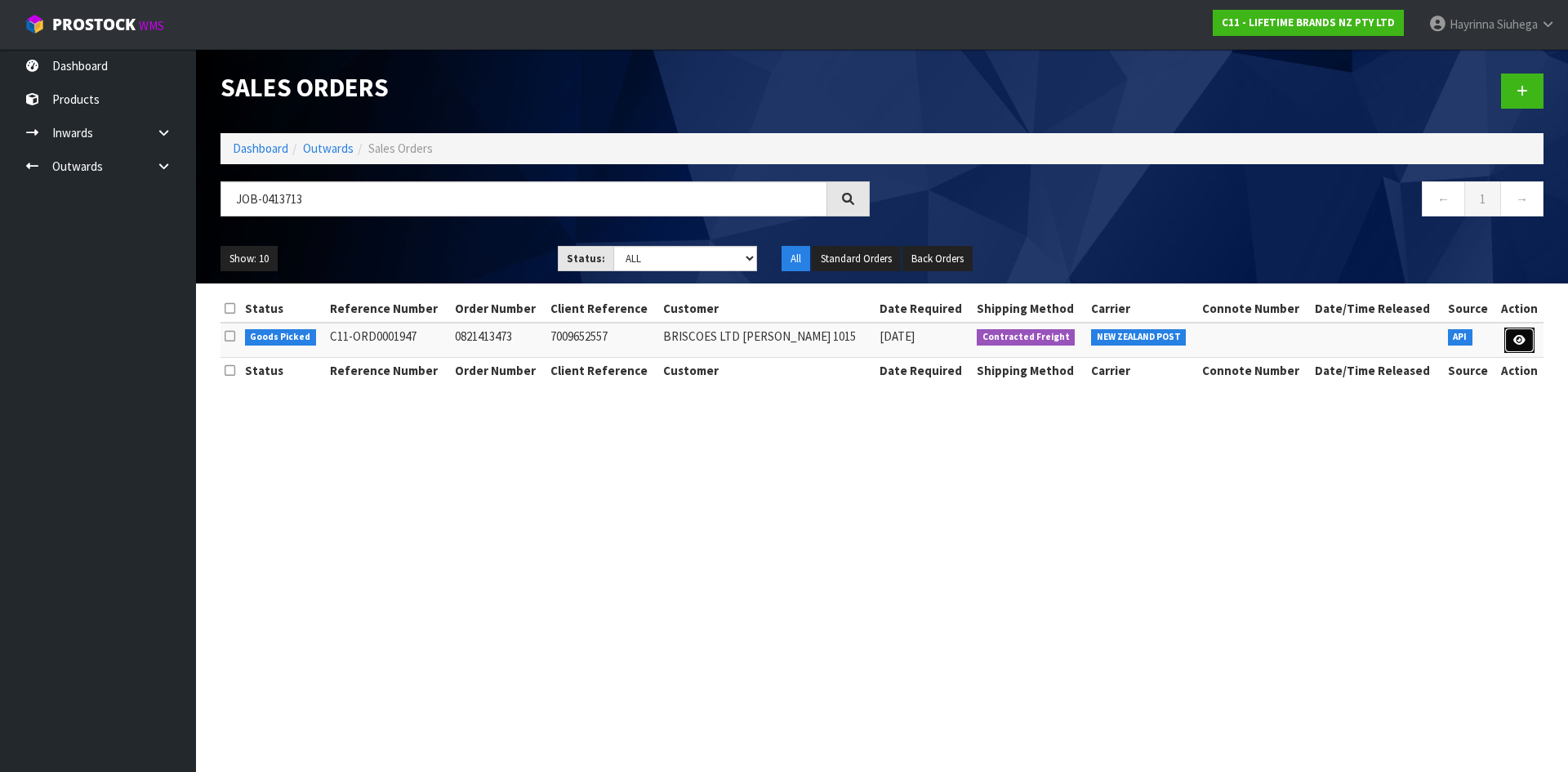
click at [1511, 345] on link at bounding box center [1519, 341] width 31 height 26
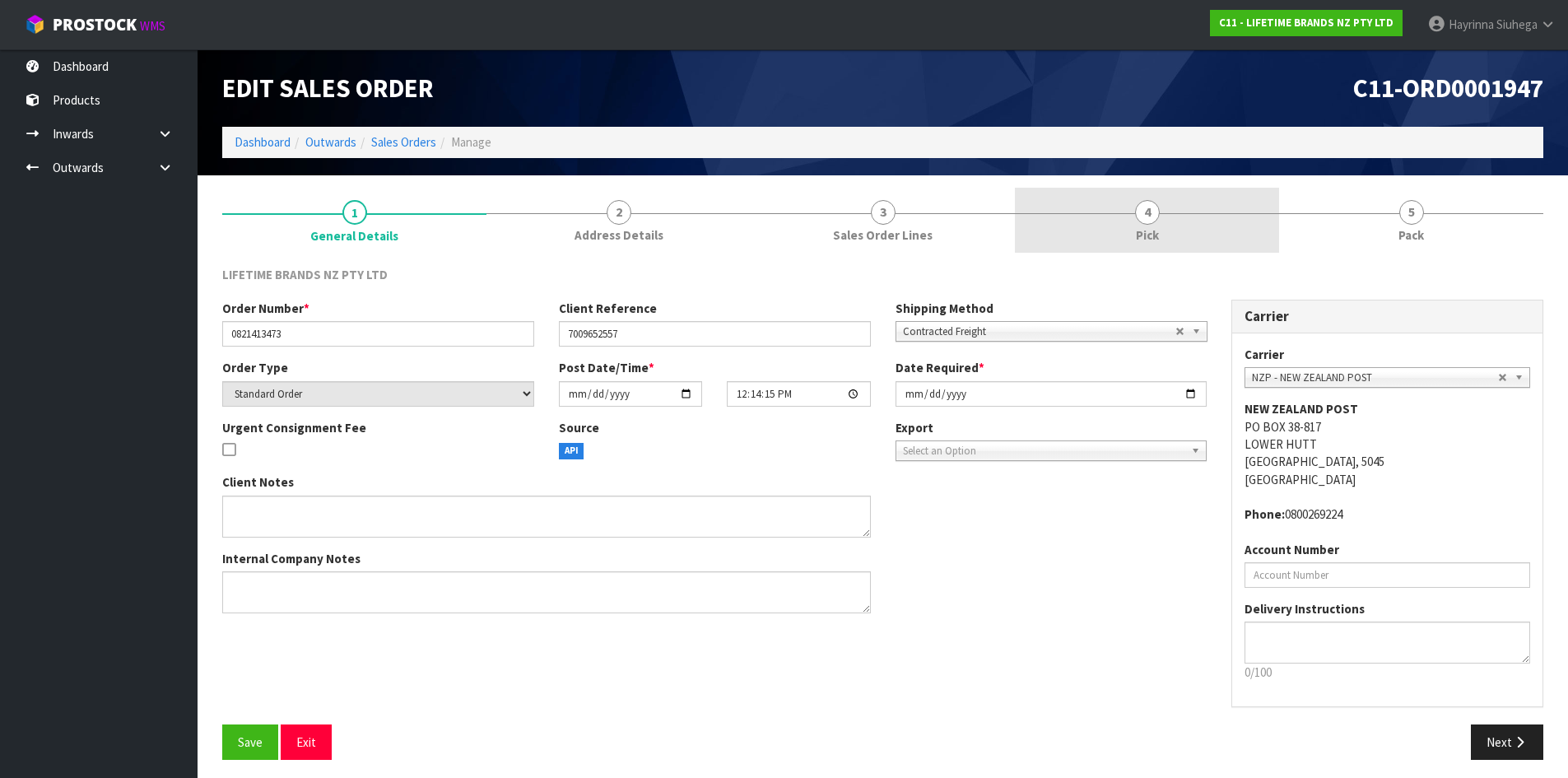
click at [1242, 230] on link "4 Pick" at bounding box center [1147, 220] width 264 height 65
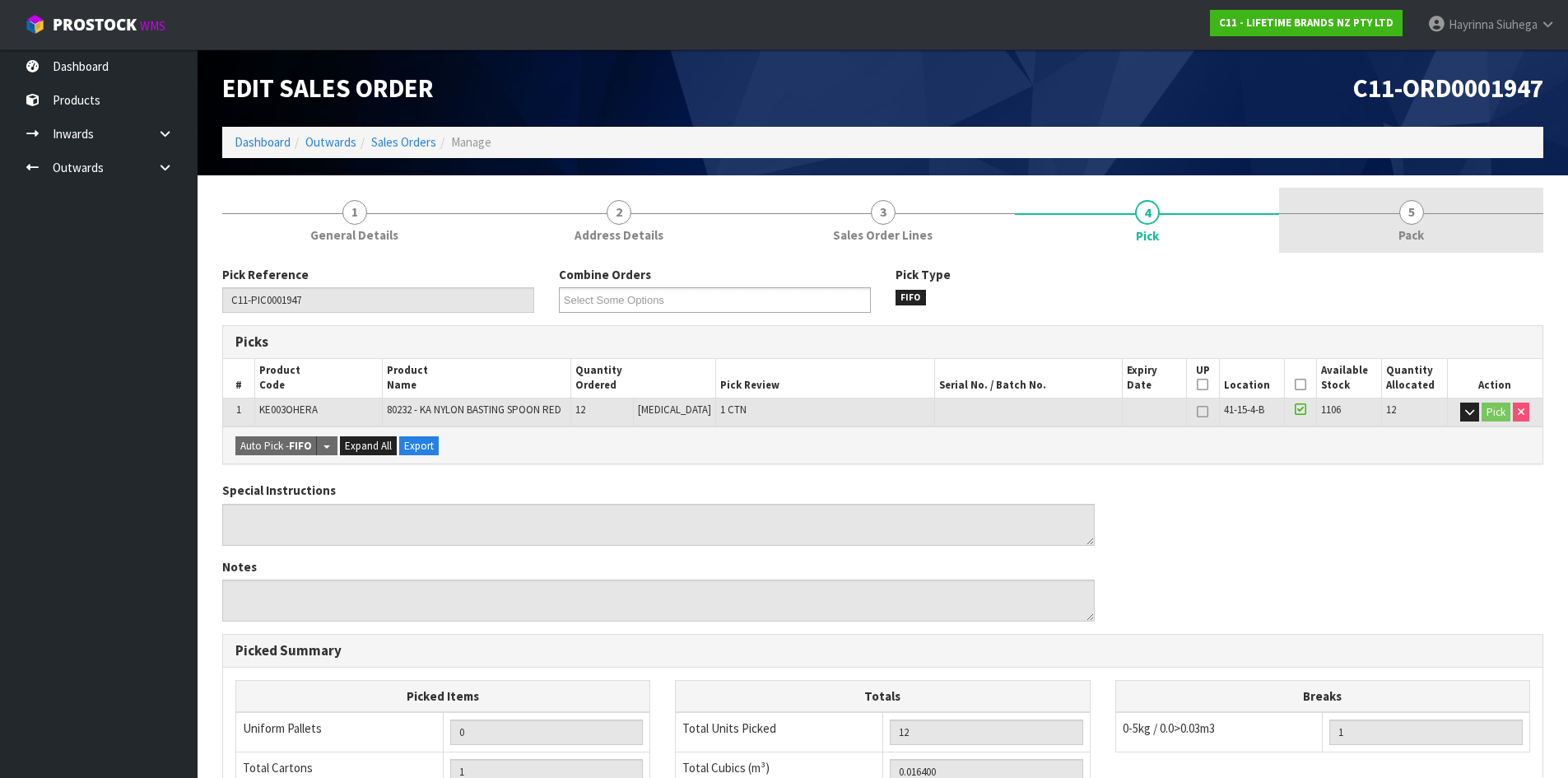
click at [1319, 221] on link "5 Pack" at bounding box center [1411, 220] width 264 height 65
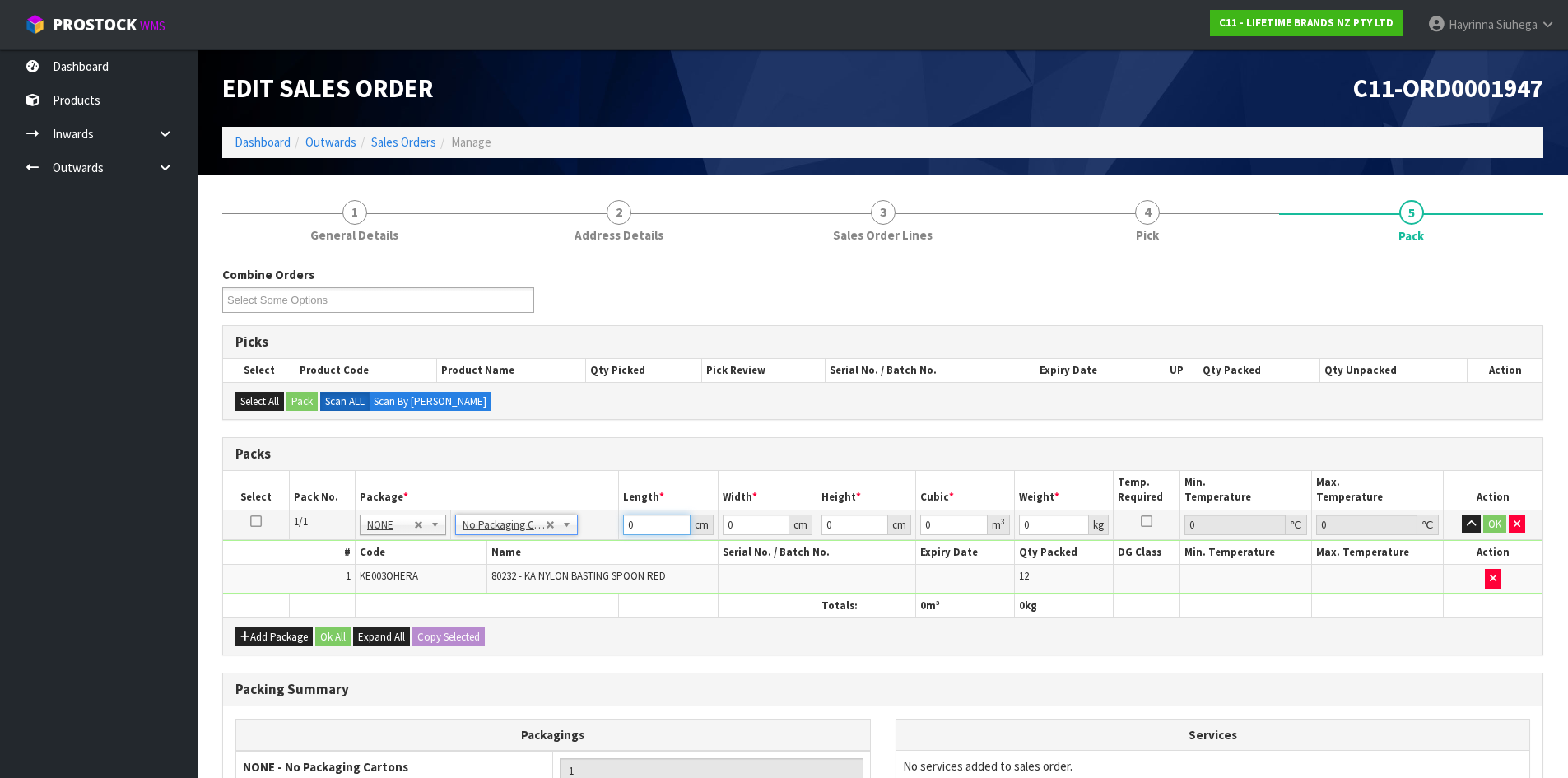
click at [626, 529] on input "0" at bounding box center [656, 525] width 67 height 20
click button "OK" at bounding box center [1495, 525] width 23 height 19
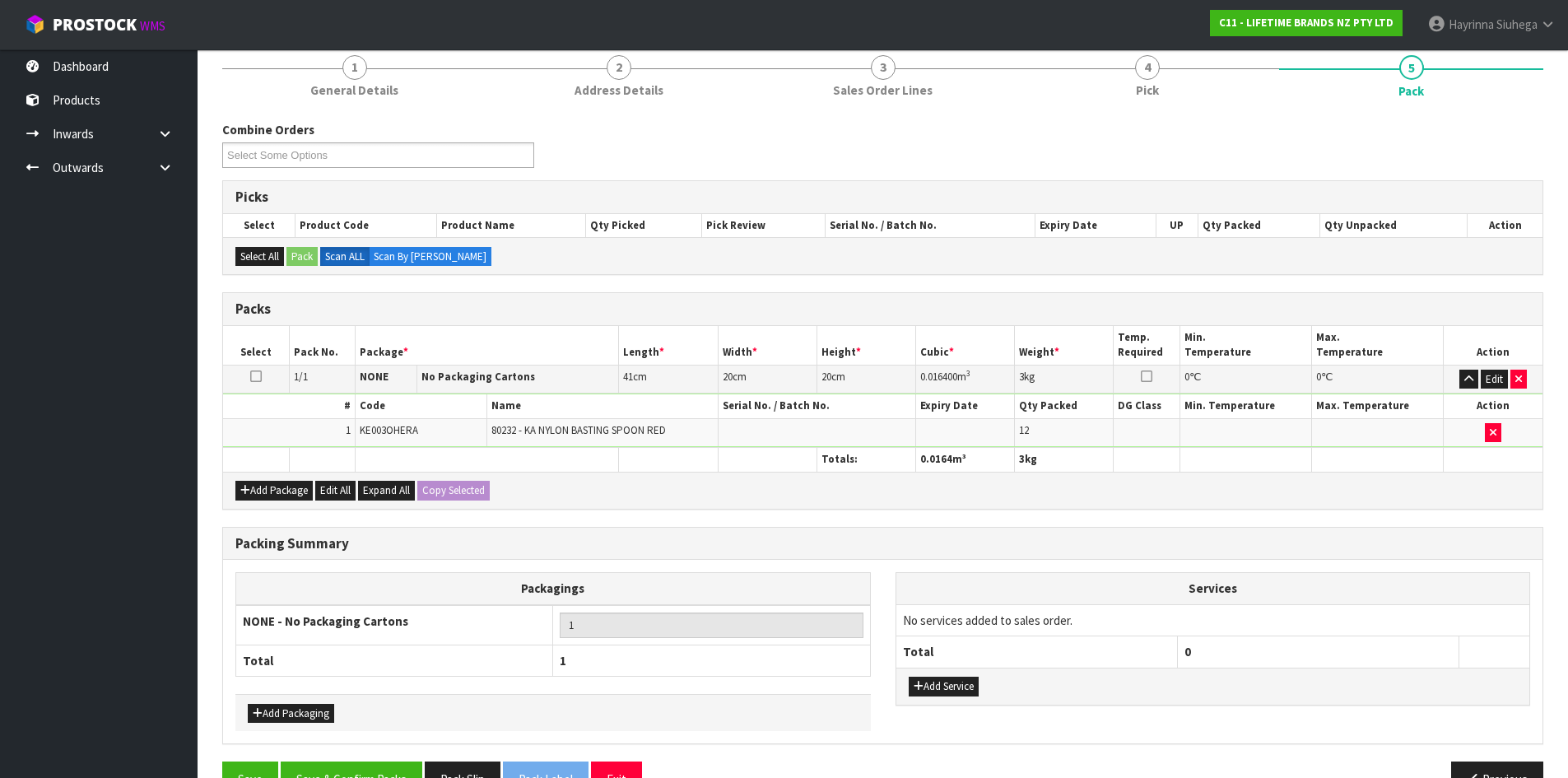
scroll to position [189, 0]
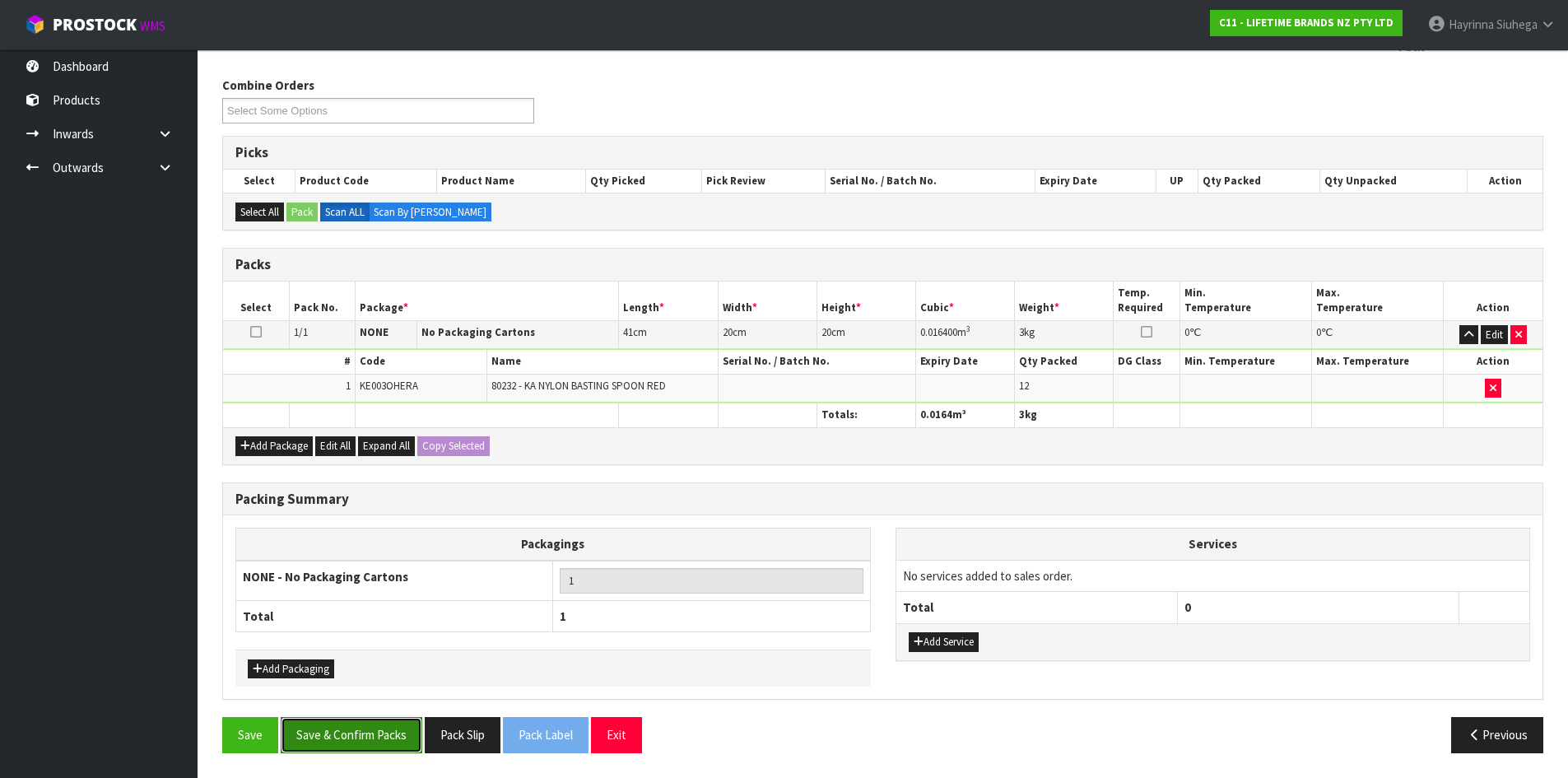
click at [291, 729] on button "Save & Confirm Packs" at bounding box center [351, 735] width 142 height 35
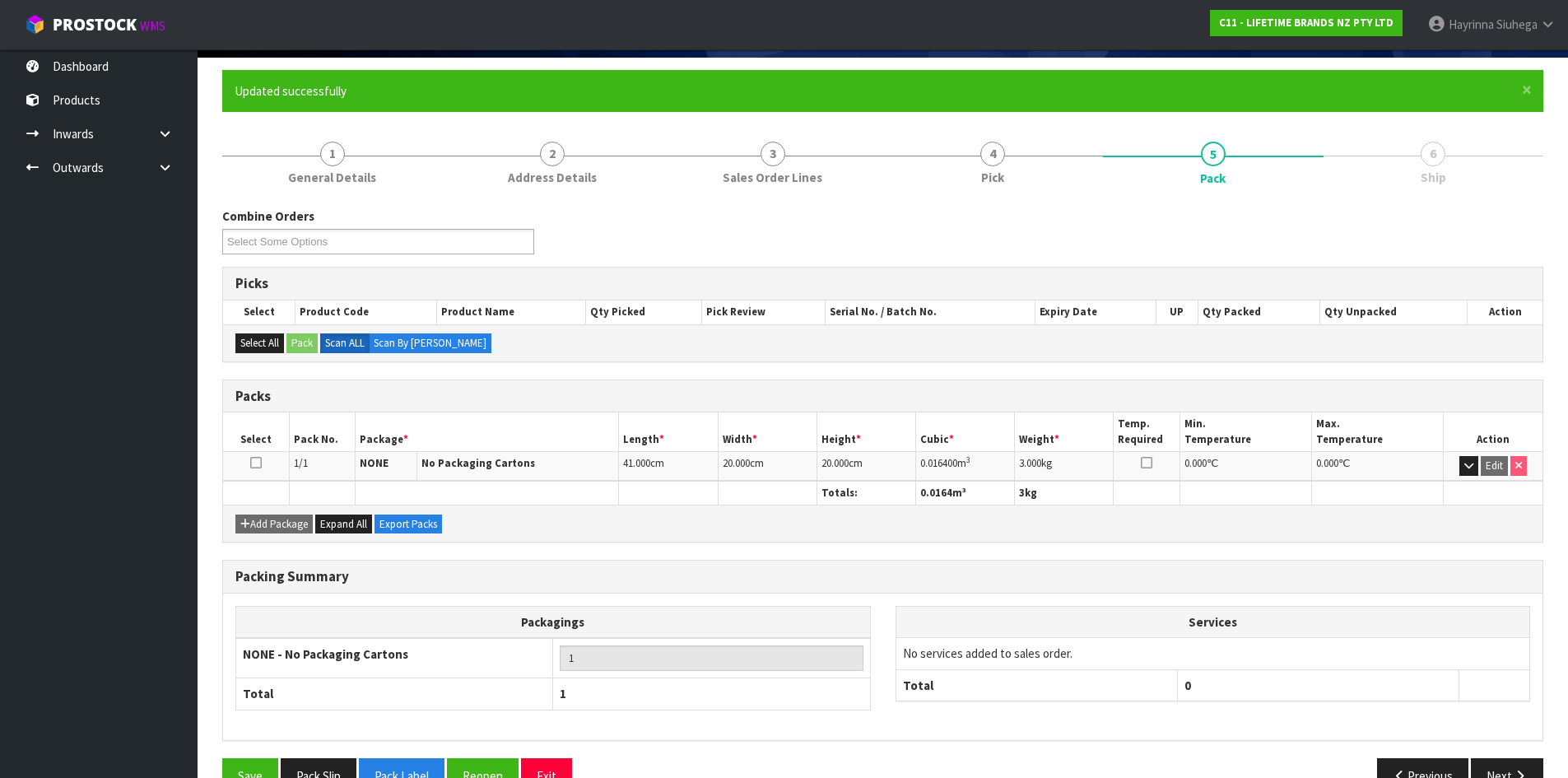
scroll to position [158, 0]
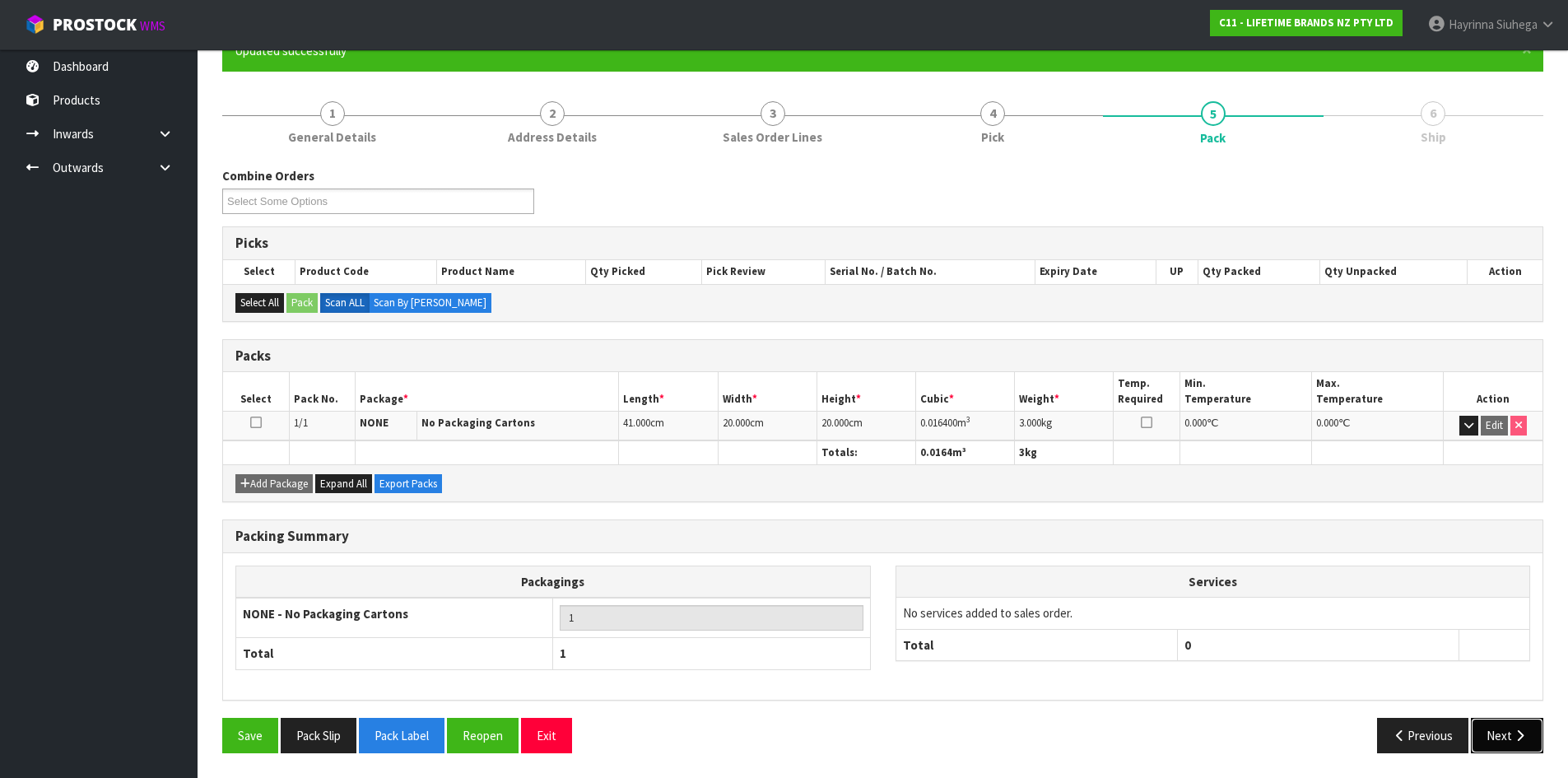
click at [1508, 746] on button "Next" at bounding box center [1507, 736] width 72 height 35
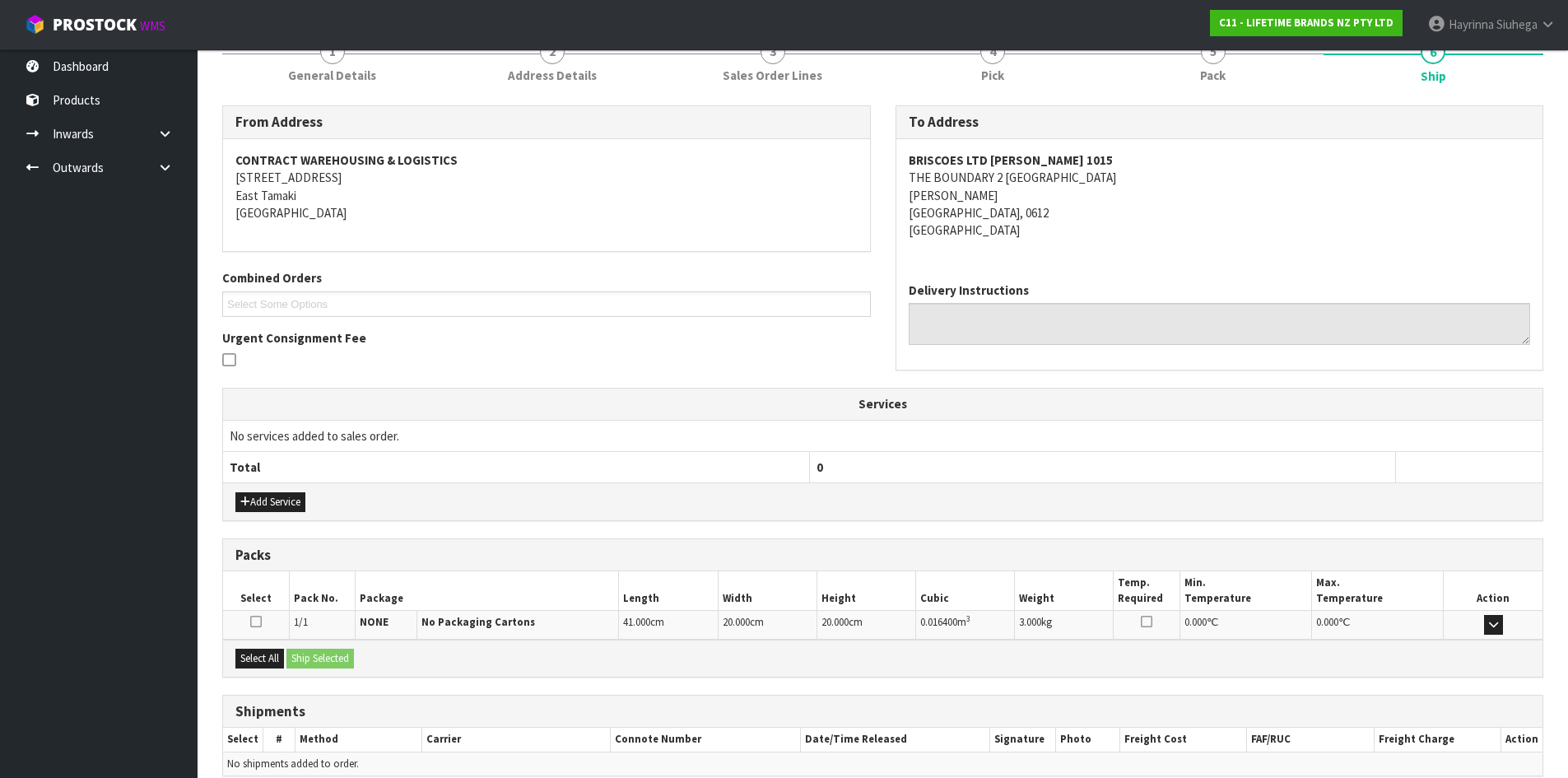
scroll to position [297, 0]
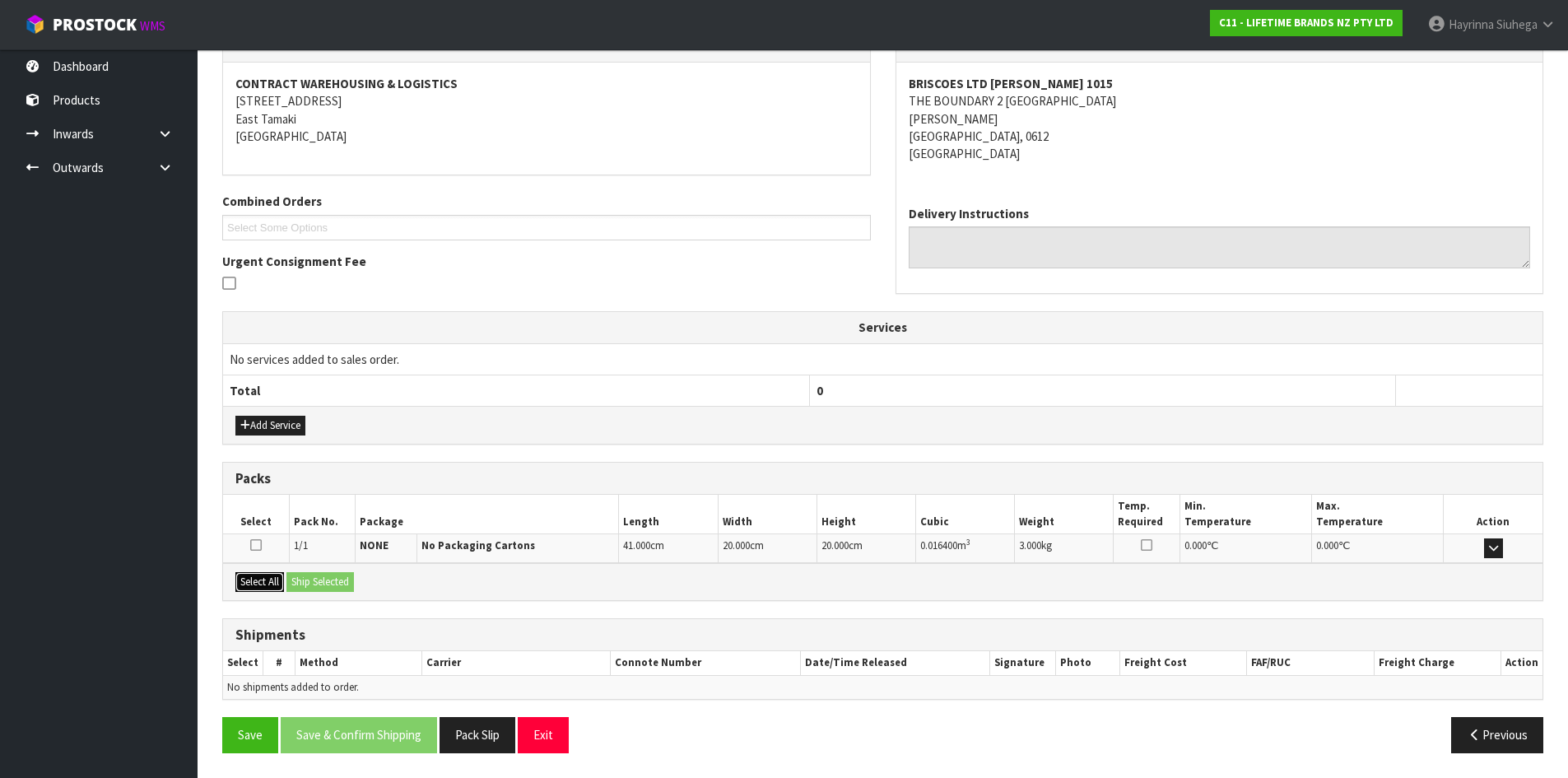
drag, startPoint x: 253, startPoint y: 580, endPoint x: 275, endPoint y: 574, distance: 22.8
click at [253, 580] on button "Select All" at bounding box center [260, 582] width 48 height 19
click at [312, 583] on button "Ship Selected" at bounding box center [320, 582] width 68 height 19
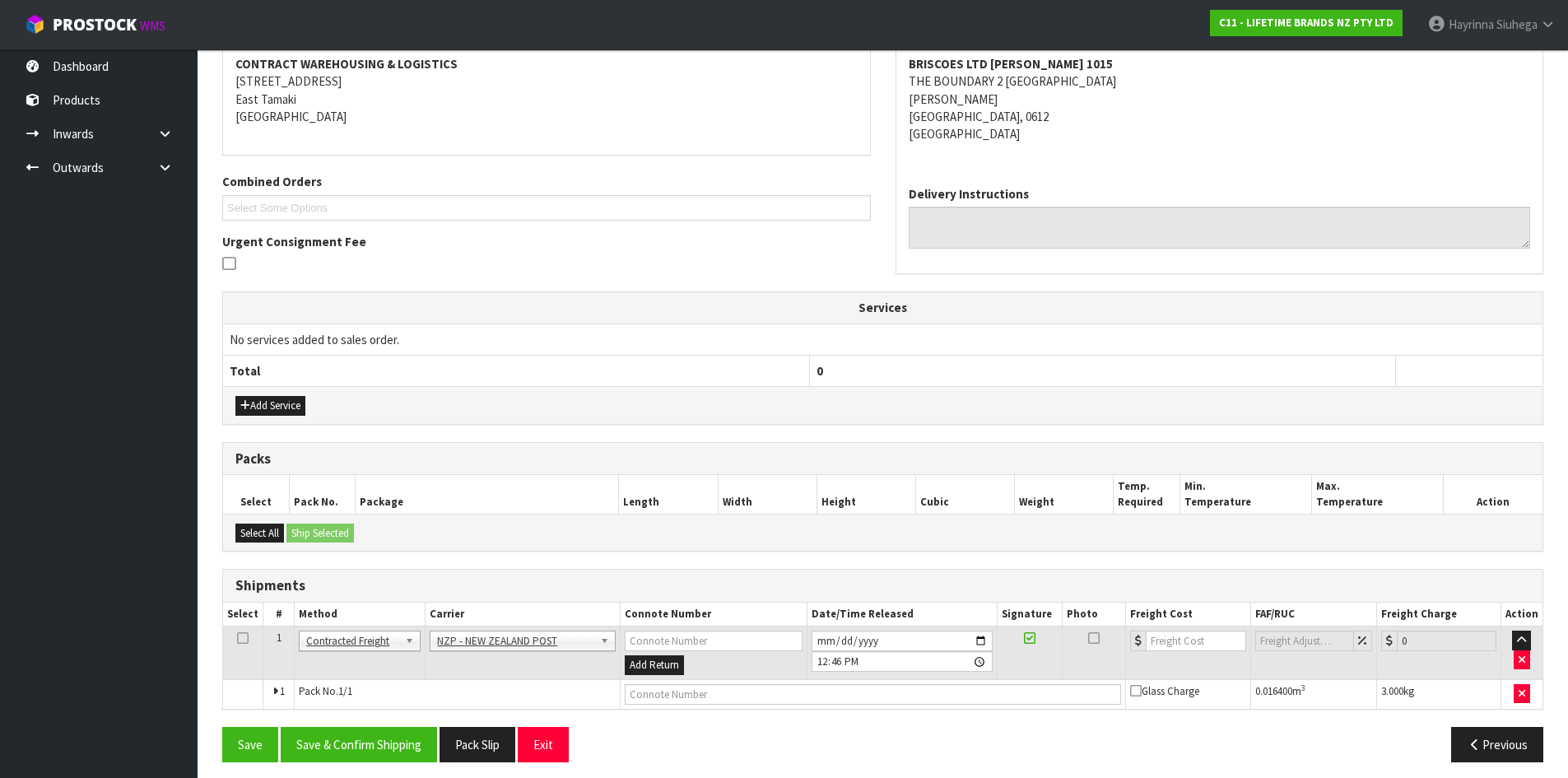
scroll to position [325, 0]
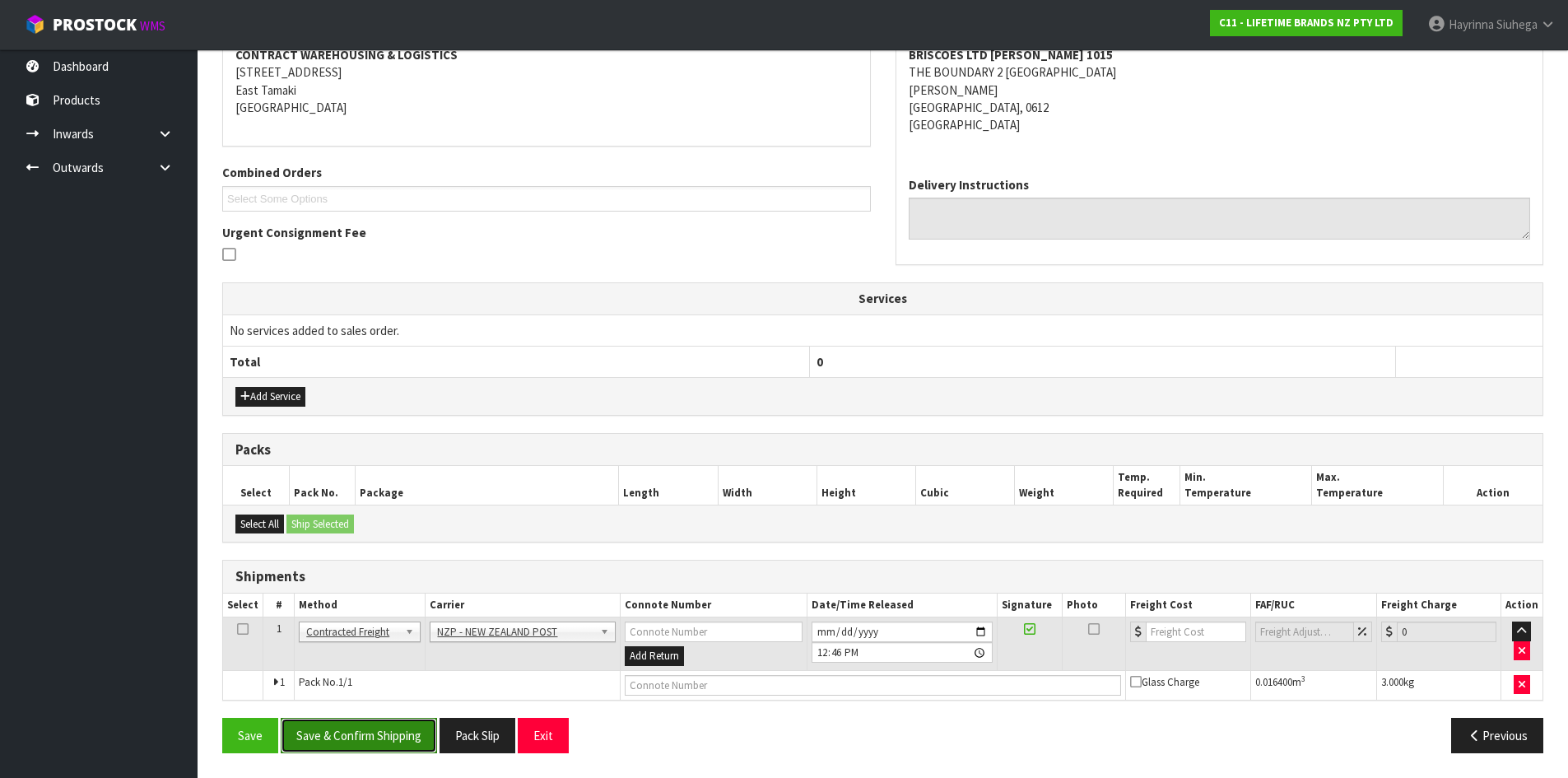
click at [355, 744] on button "Save & Confirm Shipping" at bounding box center [359, 736] width 157 height 35
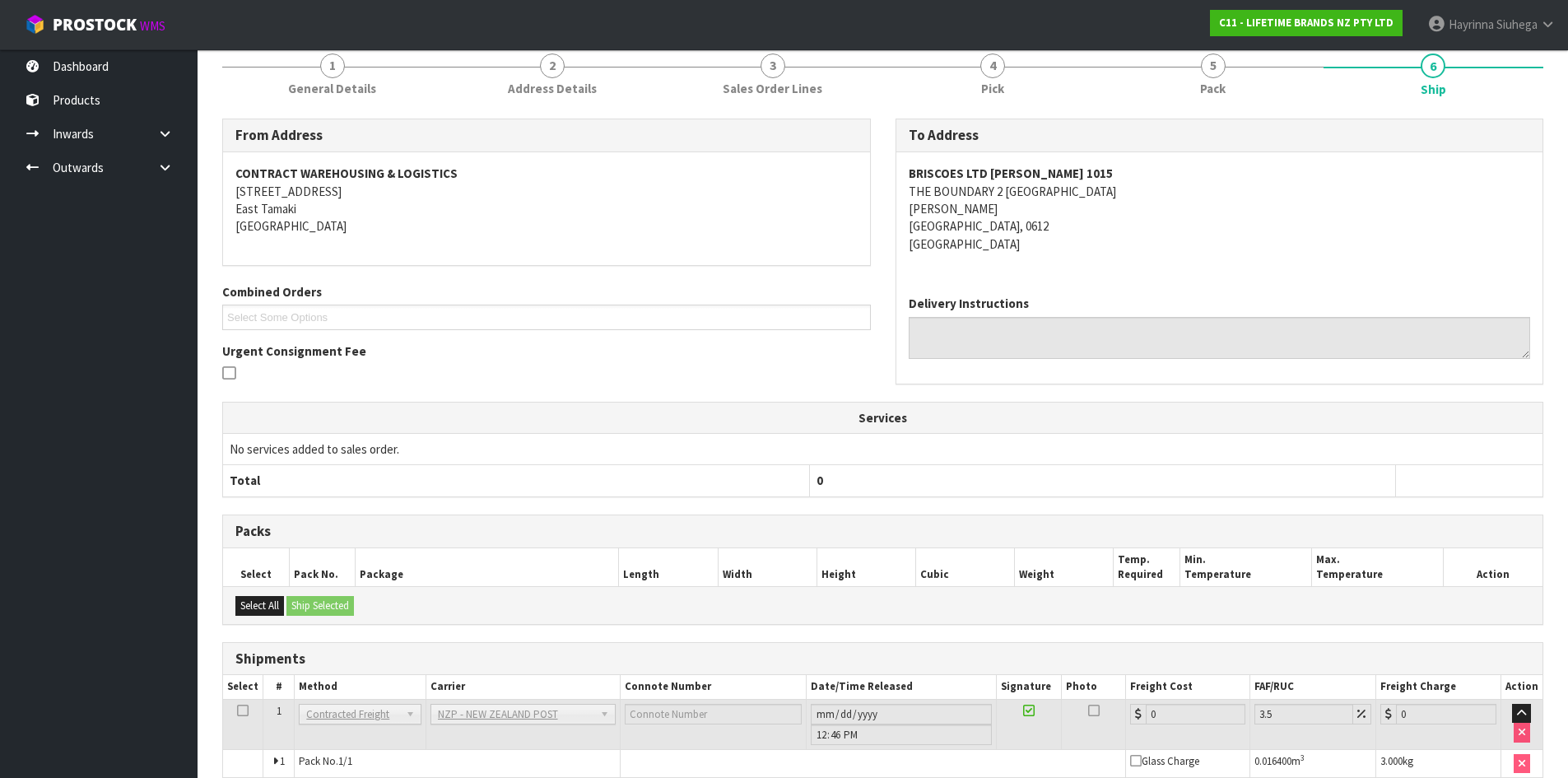
scroll to position [302, 0]
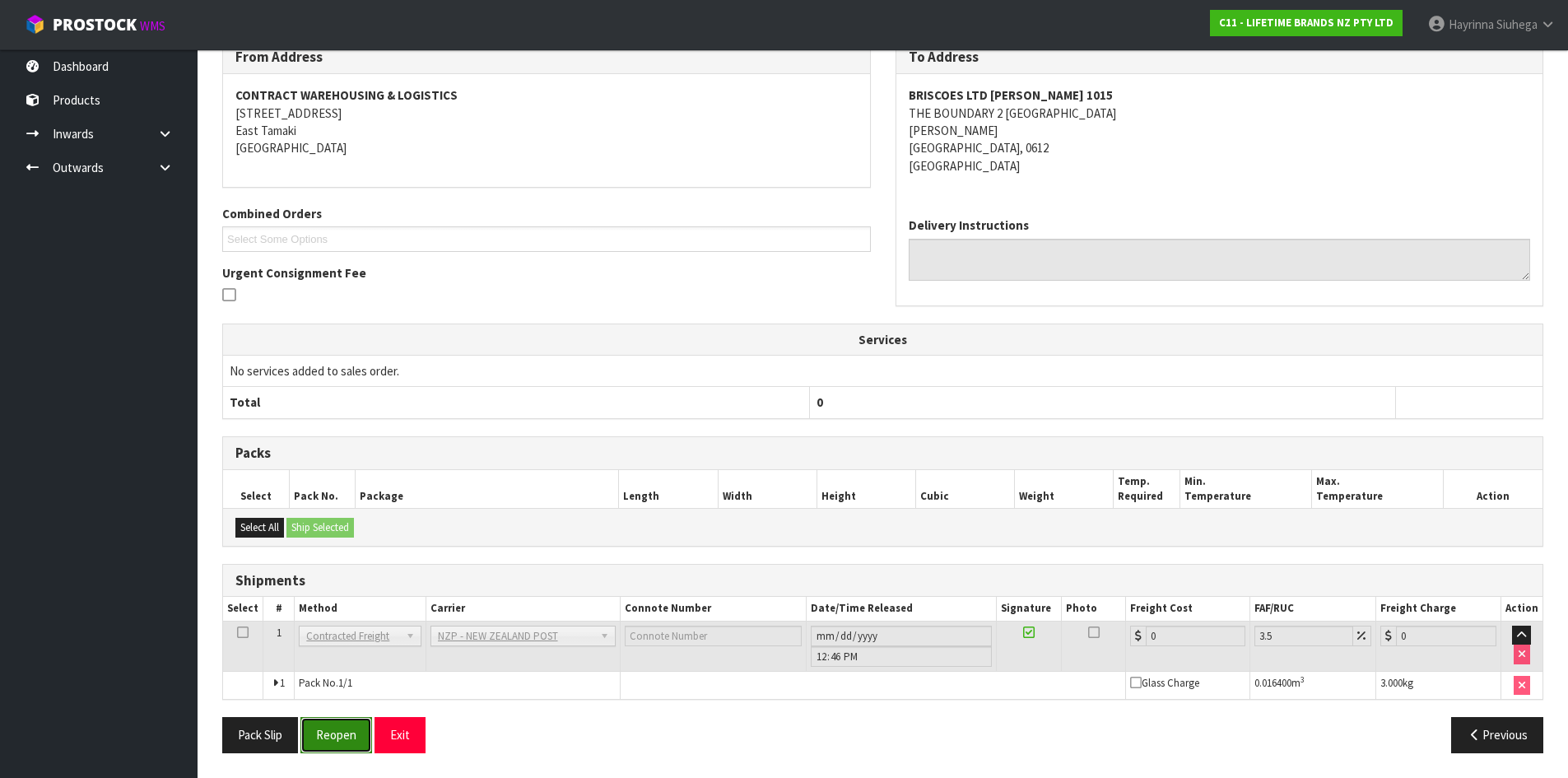
click at [343, 732] on button "Reopen" at bounding box center [335, 735] width 71 height 35
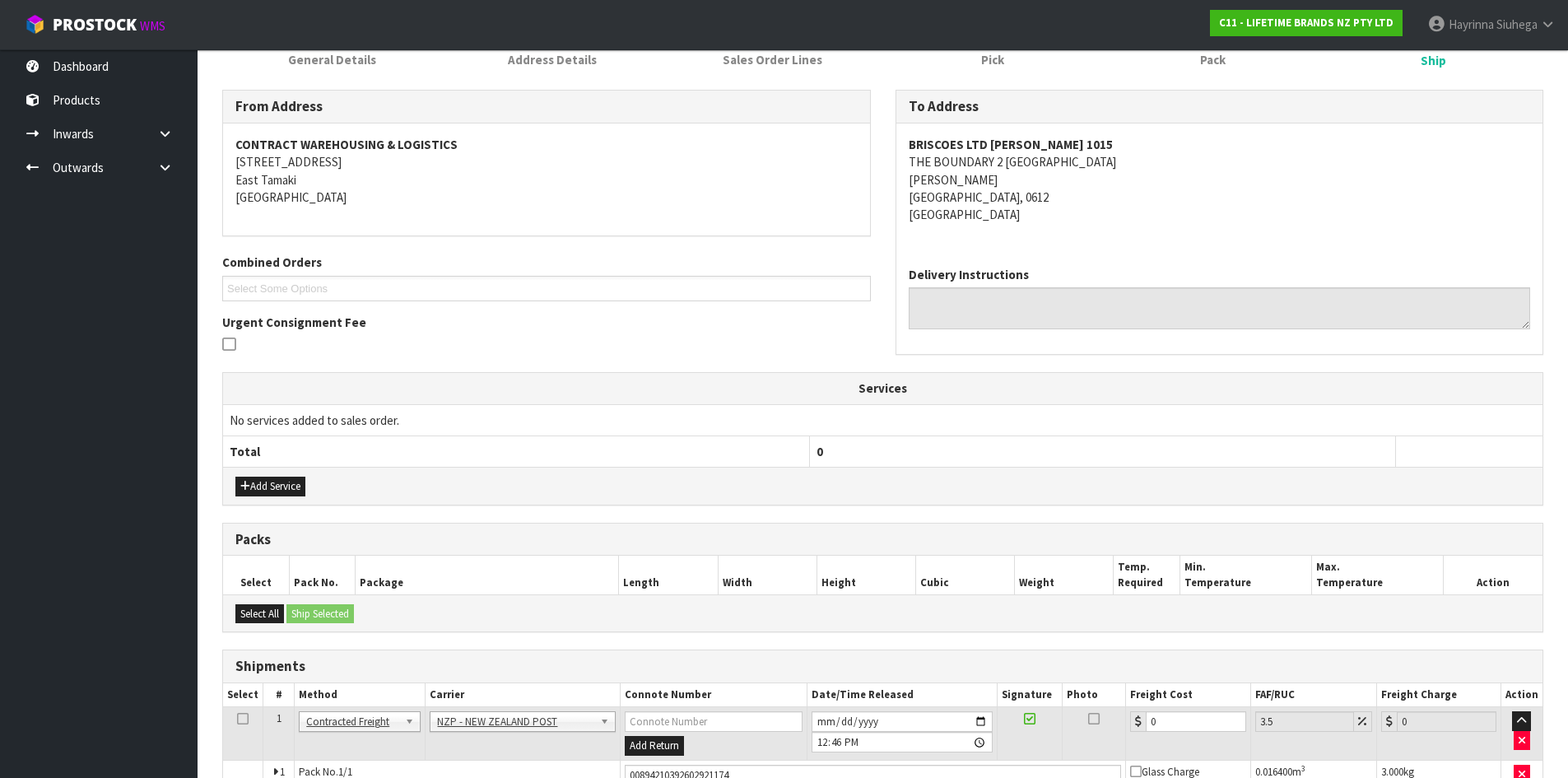
scroll to position [341, 0]
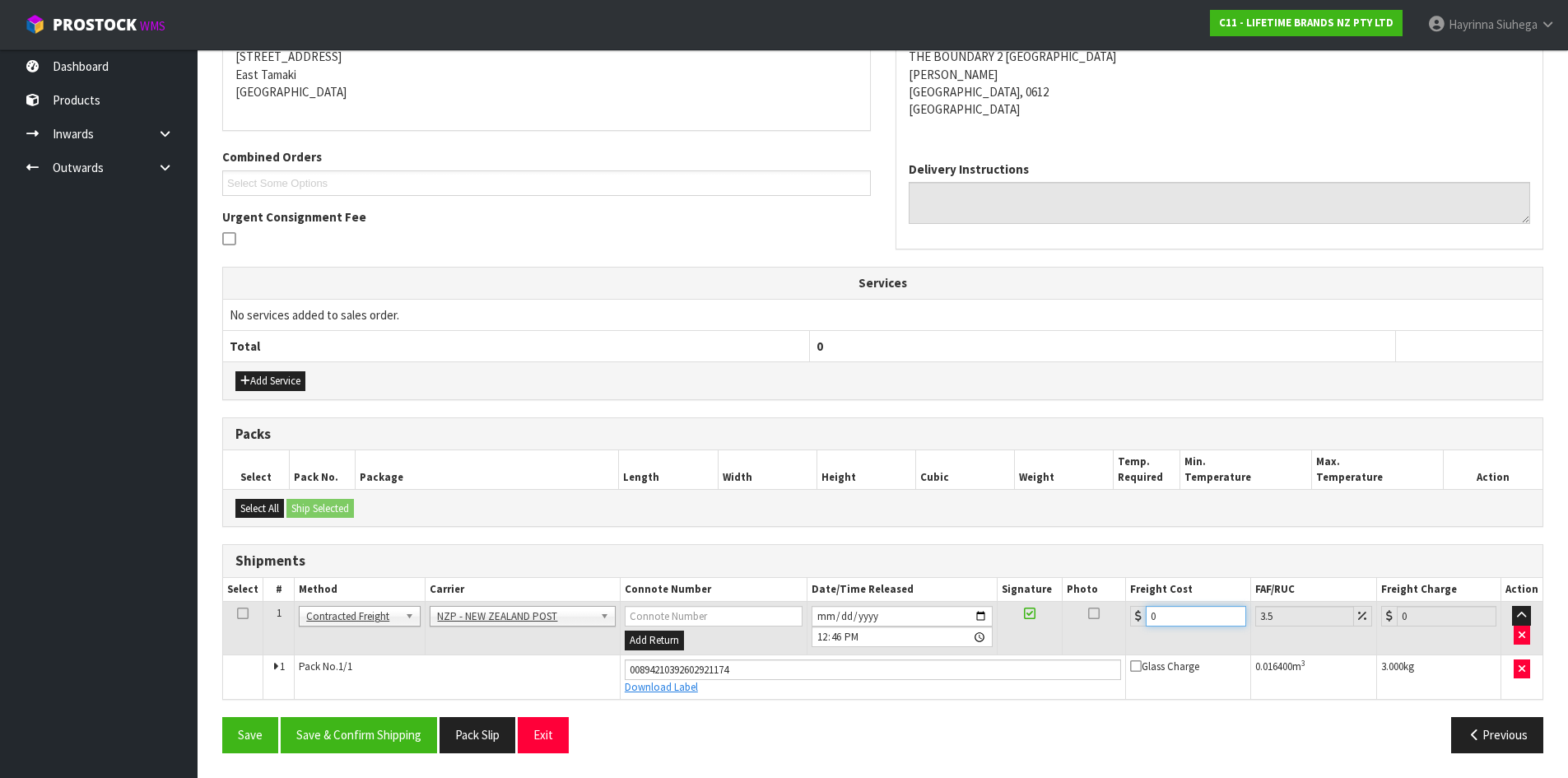
drag, startPoint x: 1208, startPoint y: 620, endPoint x: 833, endPoint y: 623, distance: 375.0
click at [834, 623] on tr "1 Client Local Pickup Customer Local Pickup Company Freight Contracted Freight …" at bounding box center [882, 628] width 1319 height 54
click at [223, 717] on button "Save" at bounding box center [251, 735] width 56 height 35
click at [407, 738] on button "Save & Confirm Shipping" at bounding box center [359, 735] width 157 height 35
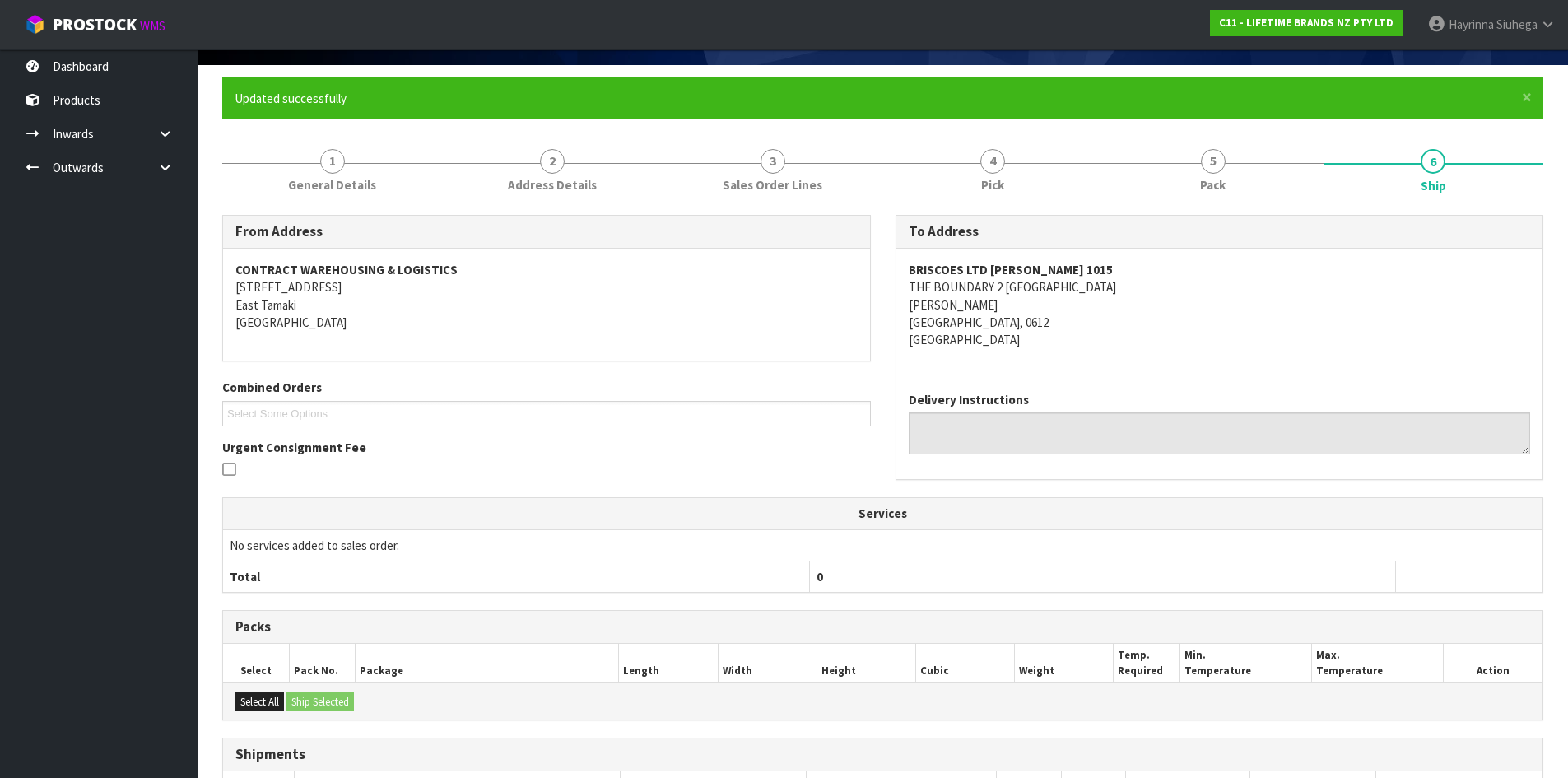
scroll to position [0, 0]
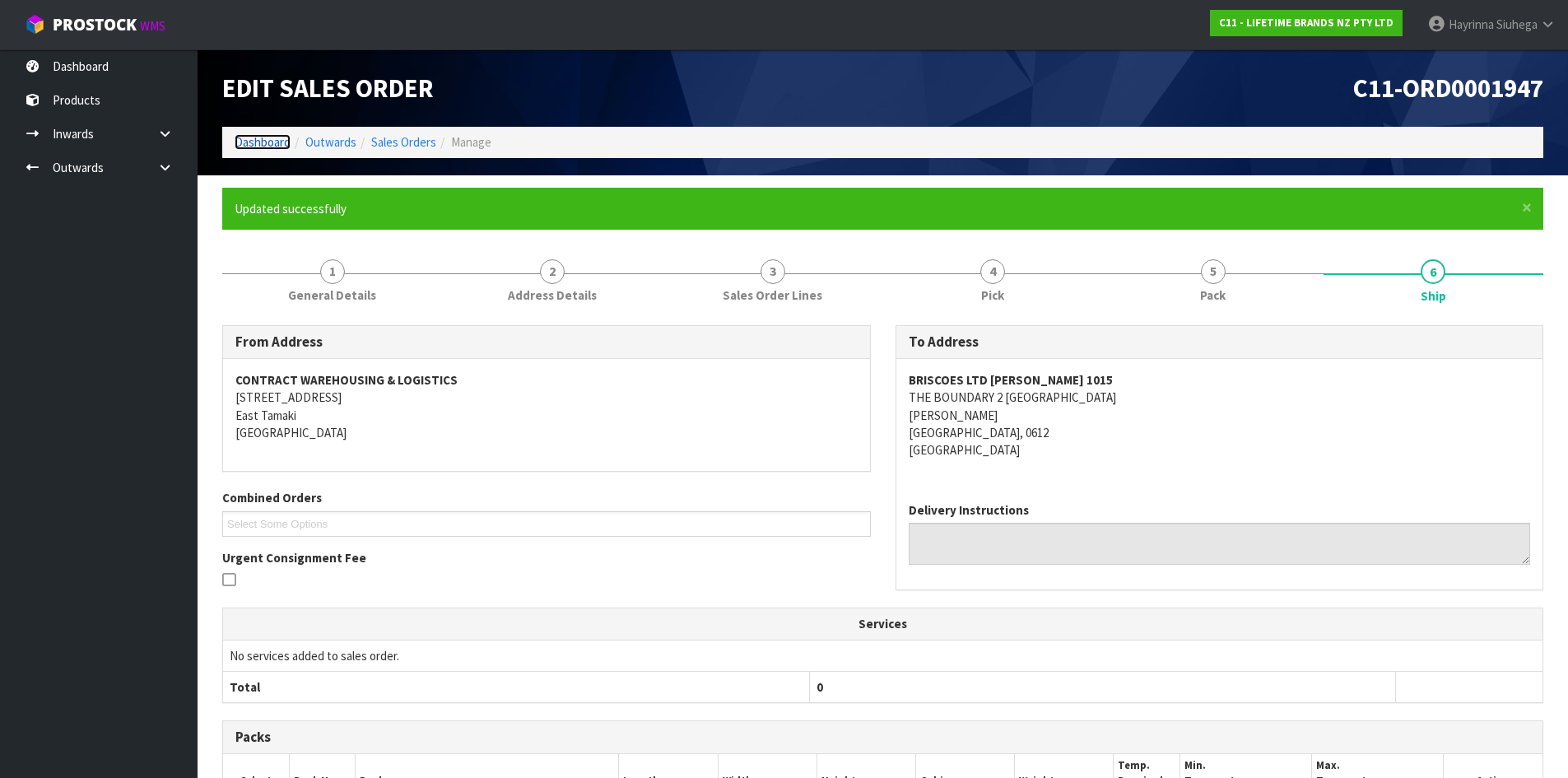
click at [247, 137] on link "Dashboard" at bounding box center [263, 142] width 56 height 16
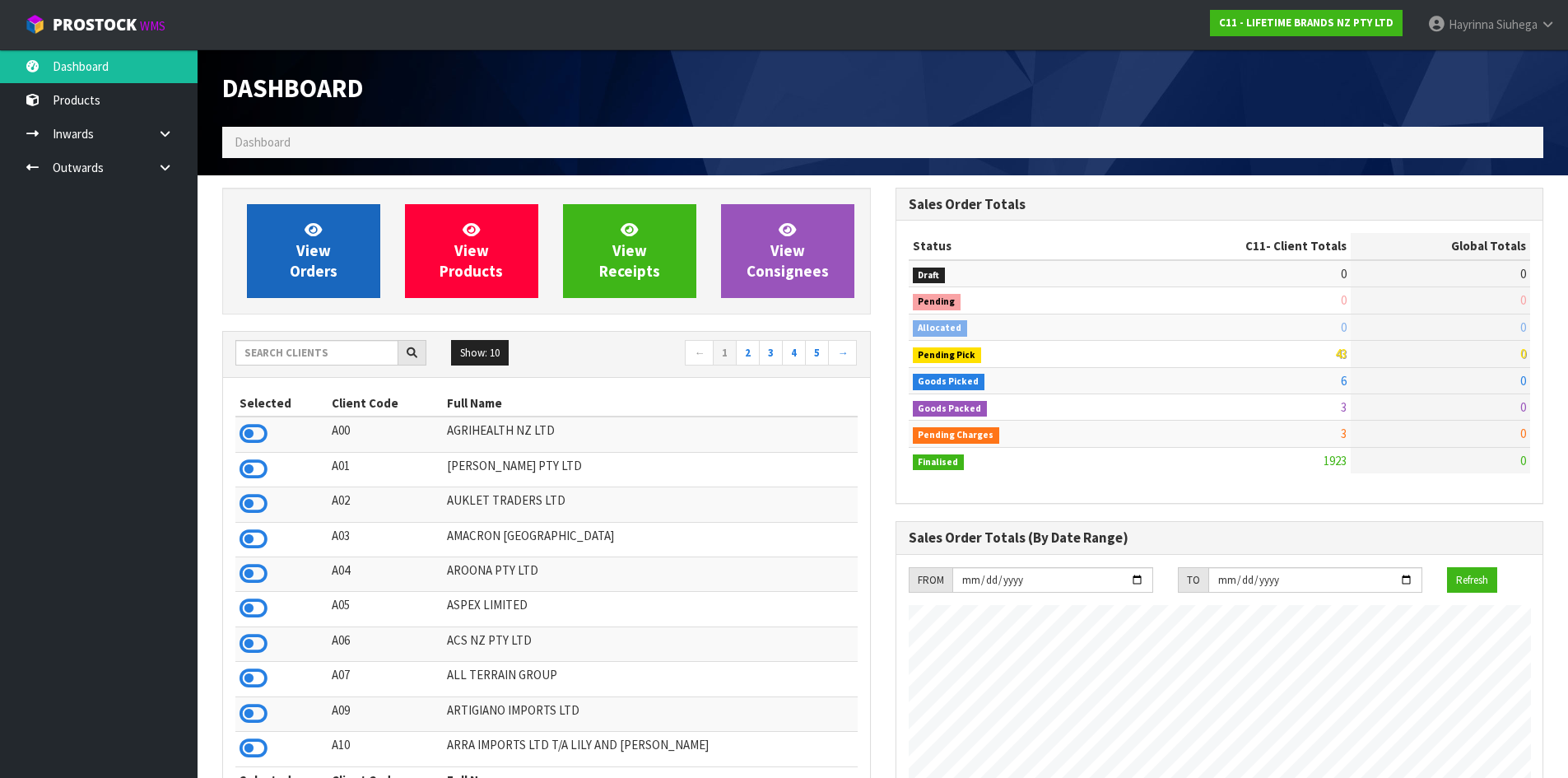
scroll to position [1247, 672]
click at [343, 253] on link "View Orders" at bounding box center [314, 251] width 134 height 94
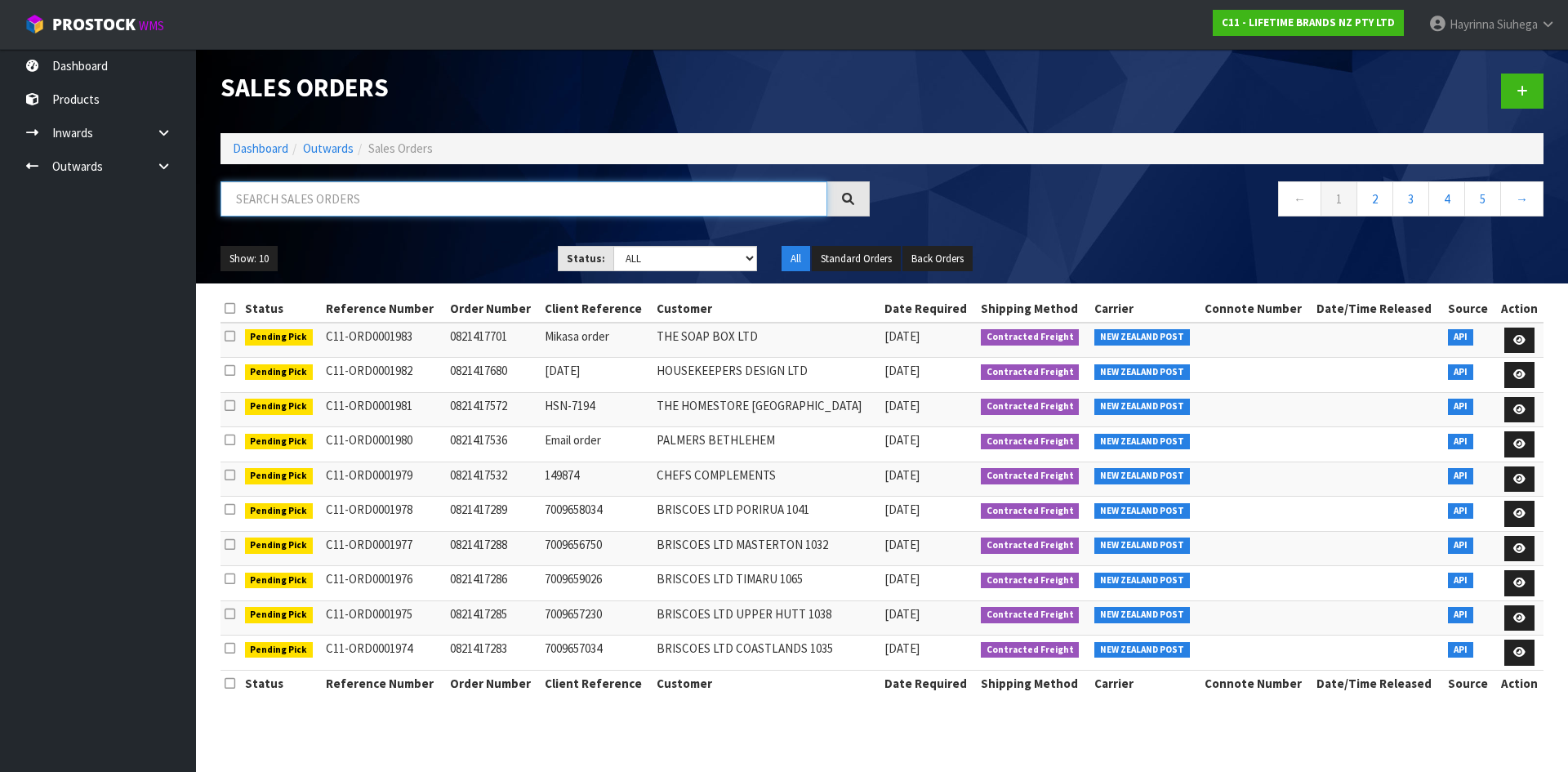
click at [355, 198] on input "text" at bounding box center [524, 199] width 607 height 35
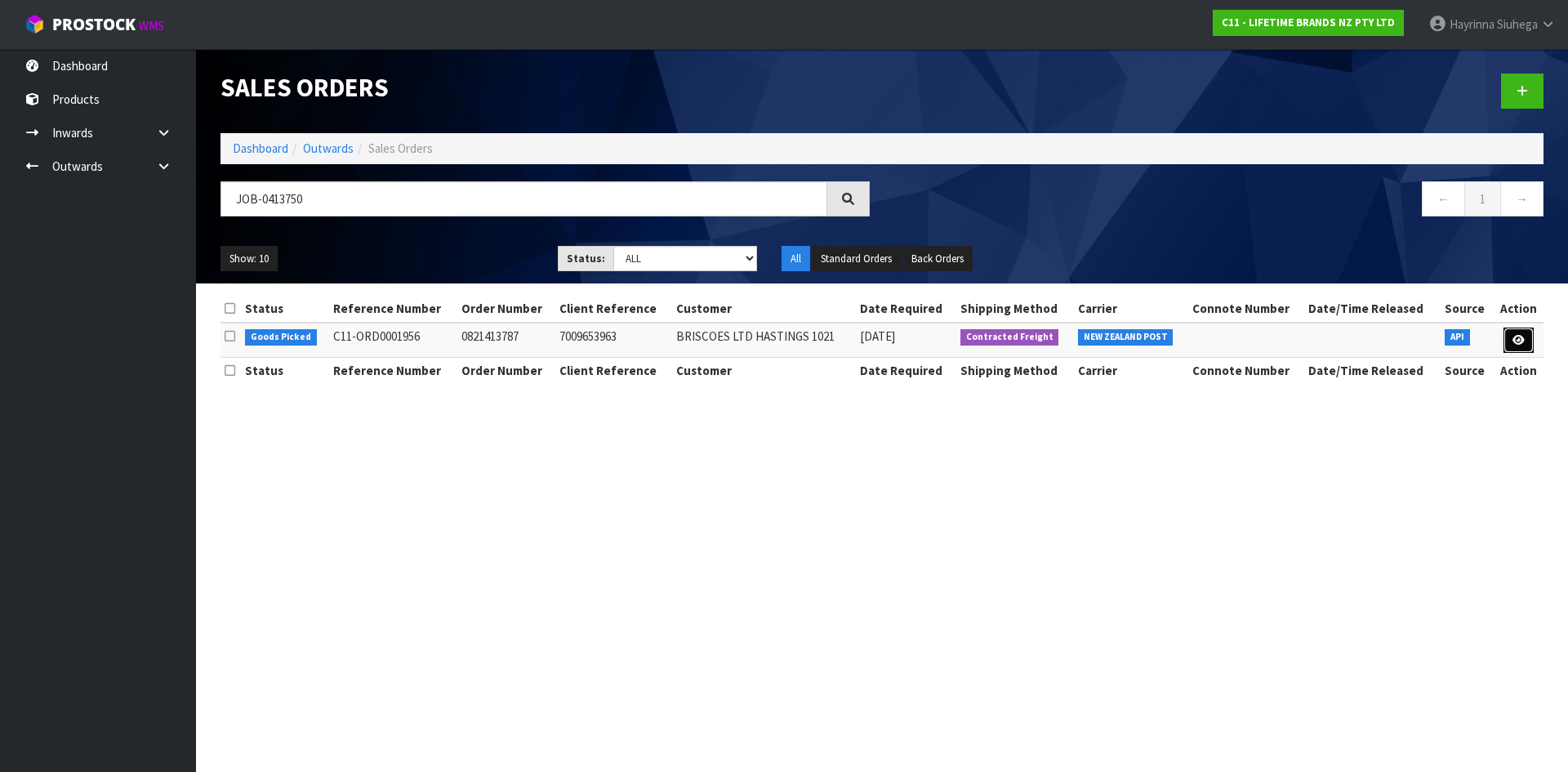
click at [1520, 337] on icon at bounding box center [1518, 341] width 12 height 10
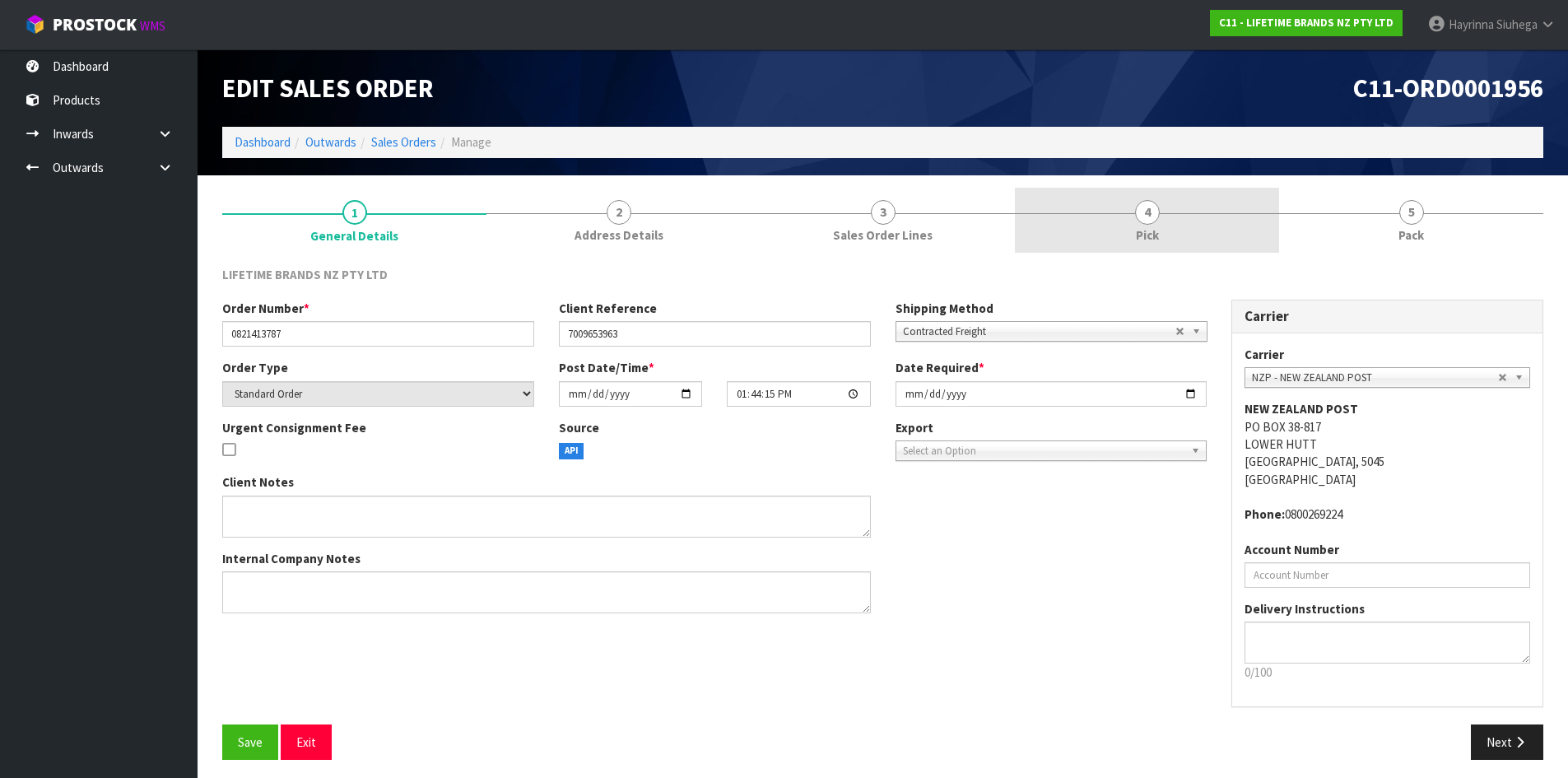
drag, startPoint x: 1207, startPoint y: 230, endPoint x: 1234, endPoint y: 246, distance: 31.4
click at [1208, 230] on link "4 Pick" at bounding box center [1147, 220] width 264 height 65
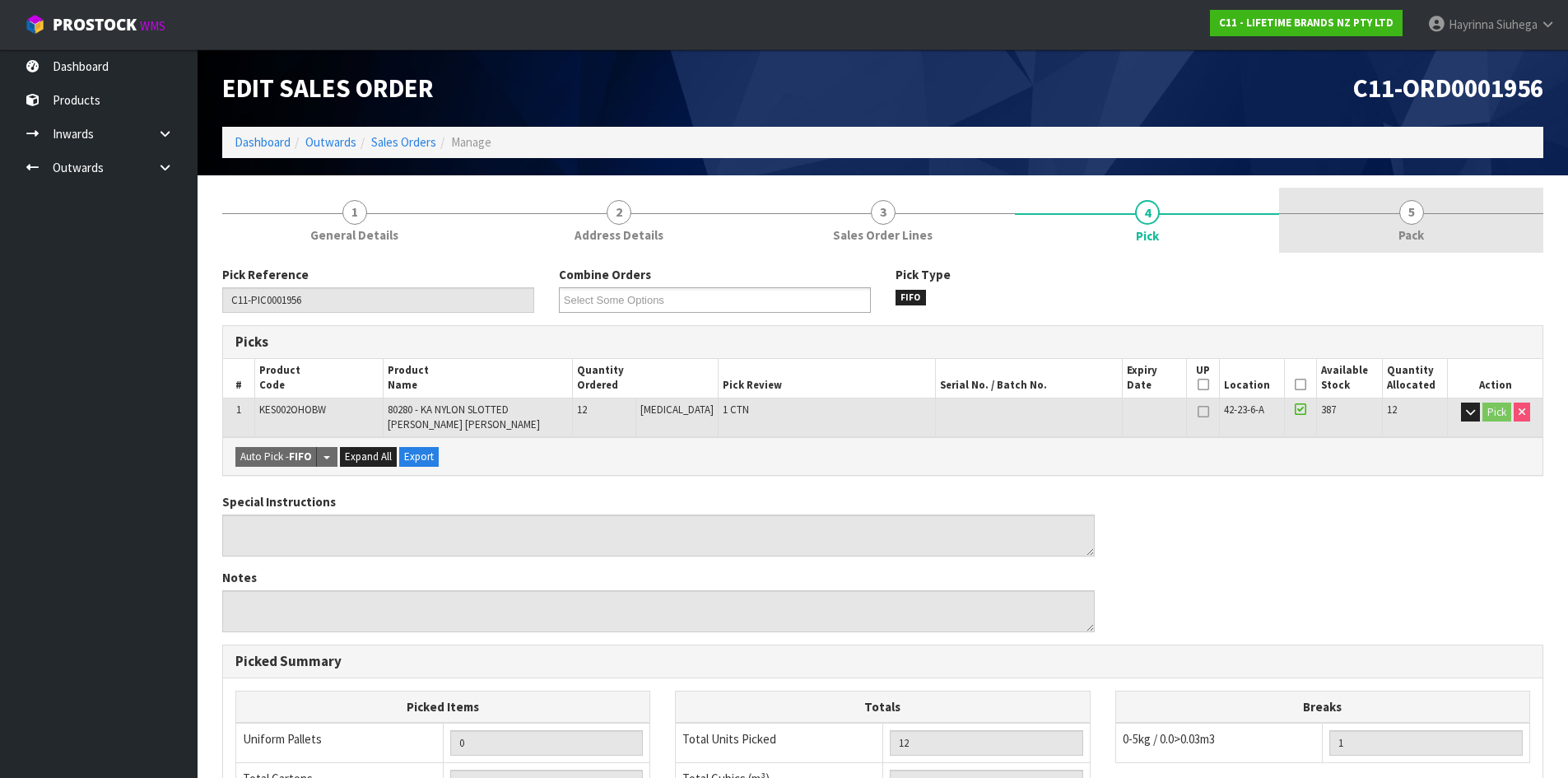
click at [1388, 246] on link "5 Pack" at bounding box center [1411, 220] width 264 height 65
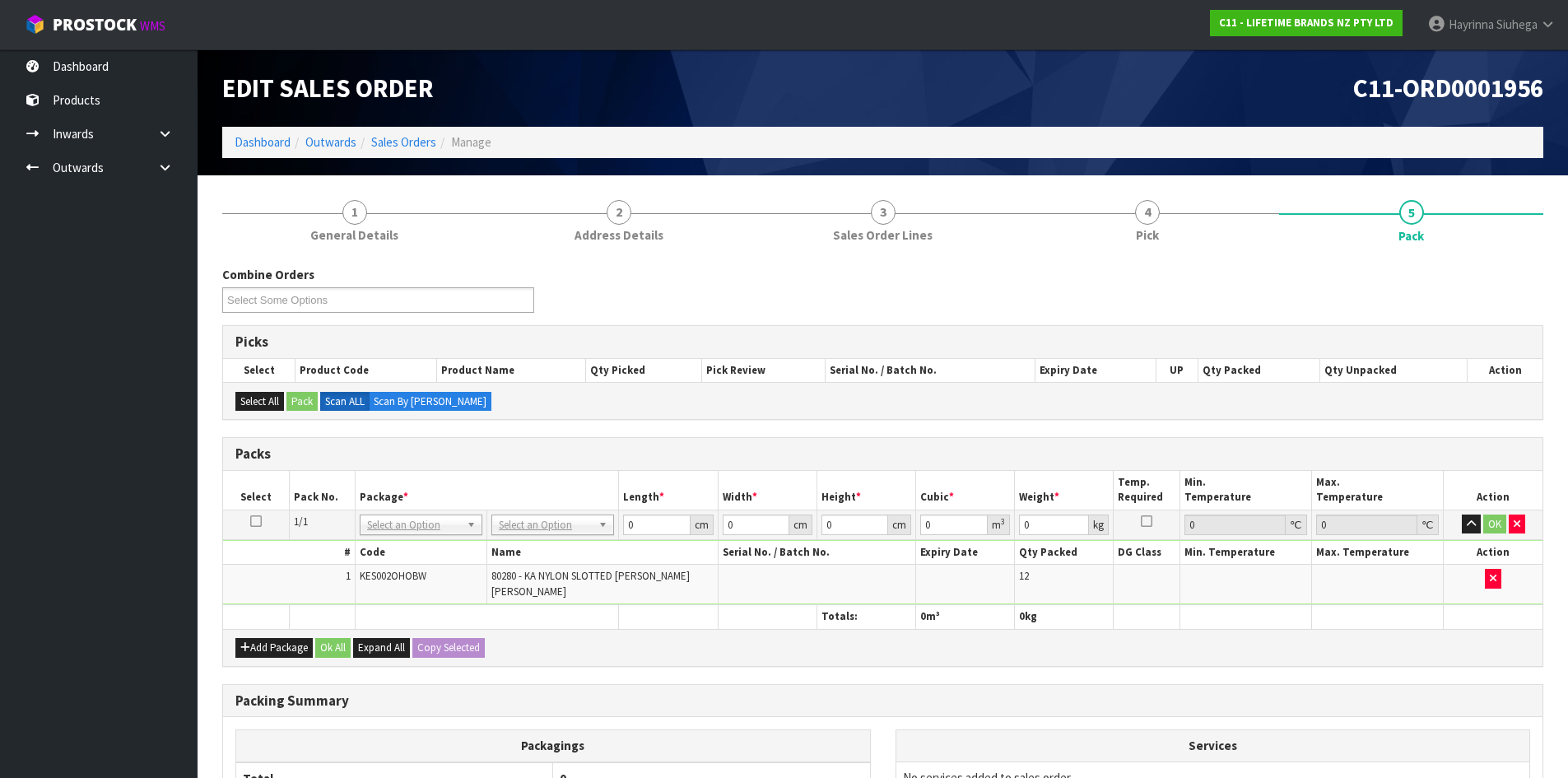
drag, startPoint x: 564, startPoint y: 527, endPoint x: 553, endPoint y: 531, distance: 11.7
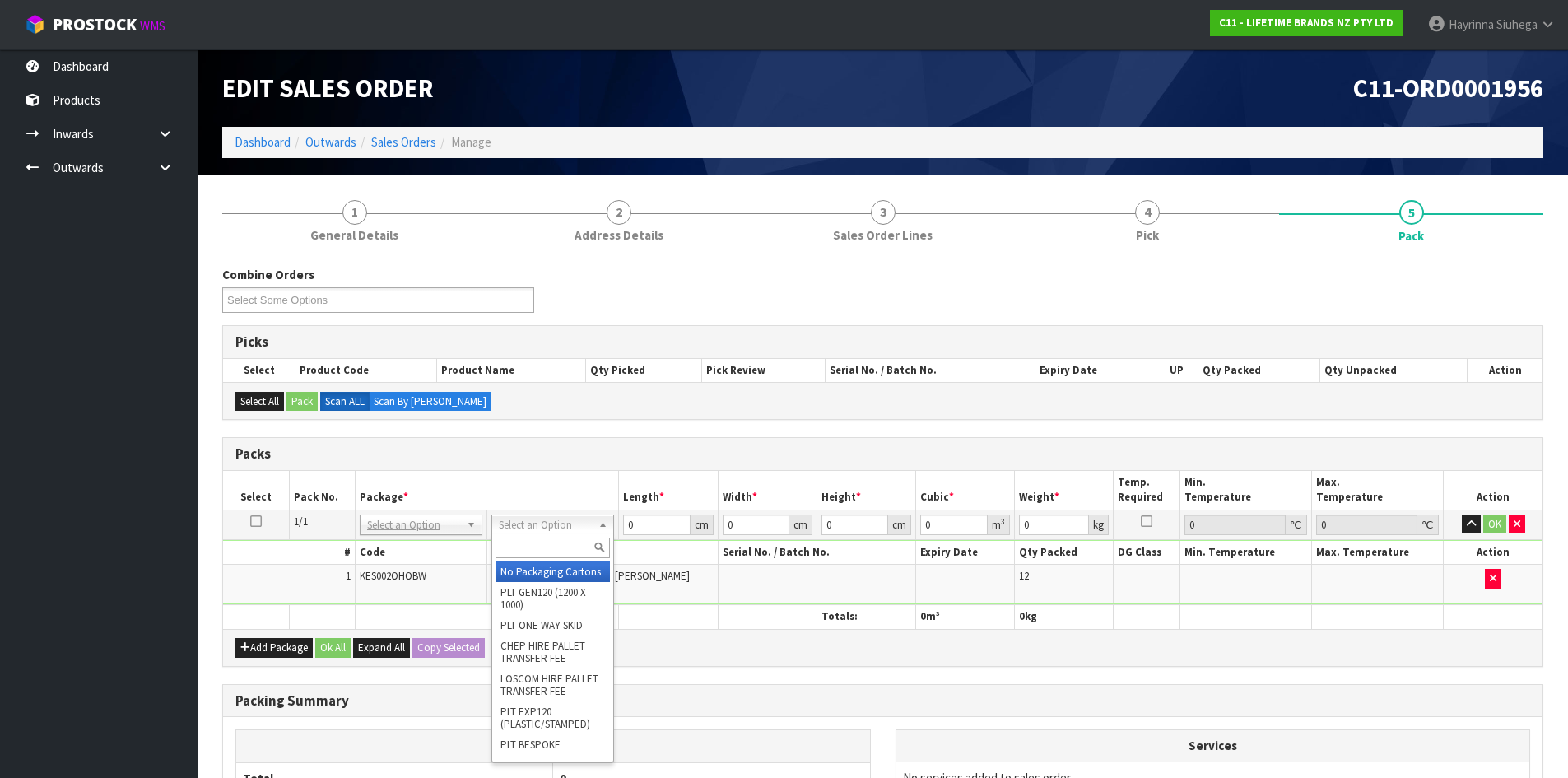
click at [534, 541] on input "text" at bounding box center [553, 547] width 114 height 20
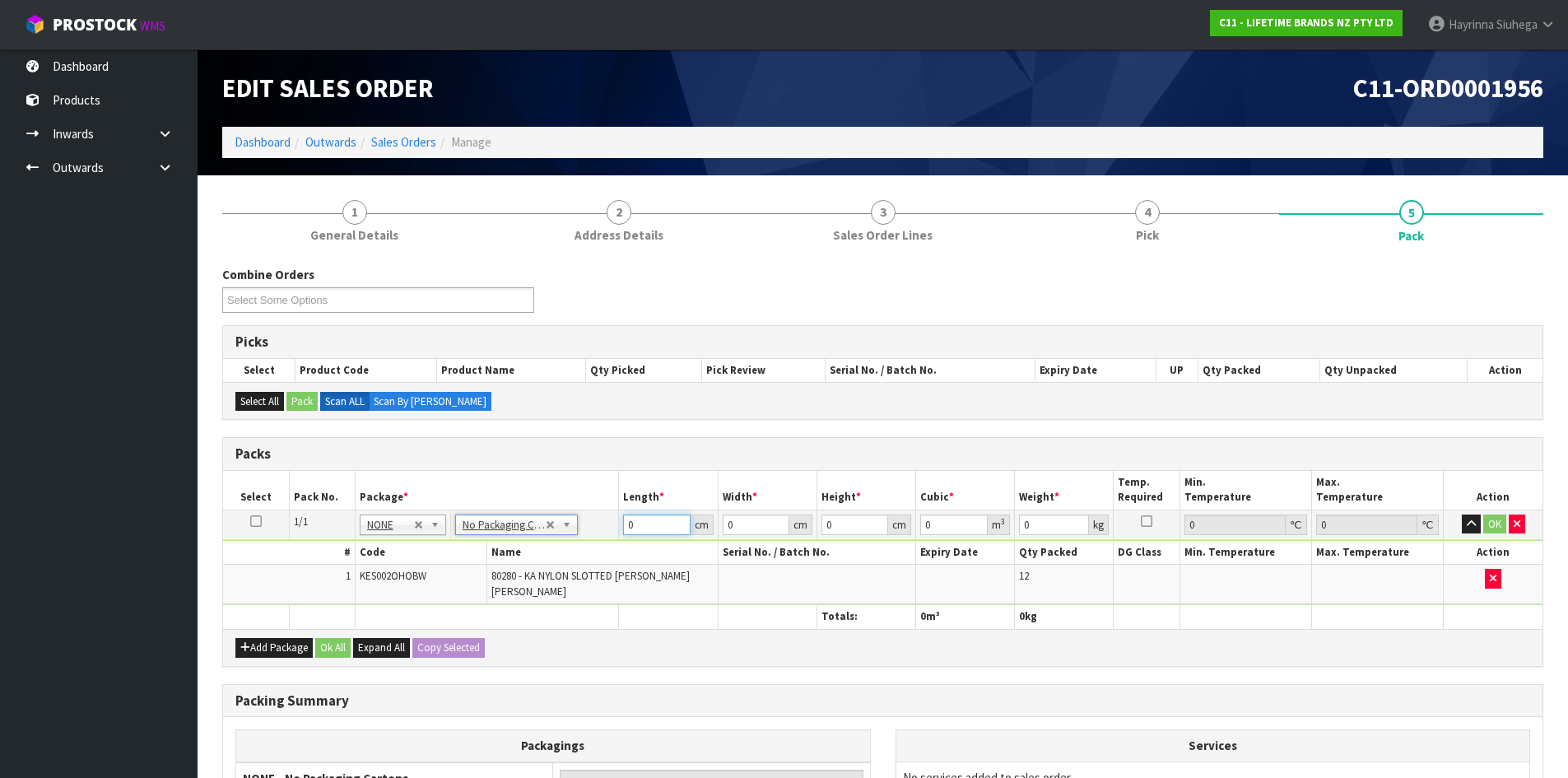
click at [627, 525] on input "0" at bounding box center [656, 525] width 67 height 20
click button "OK" at bounding box center [1495, 525] width 23 height 19
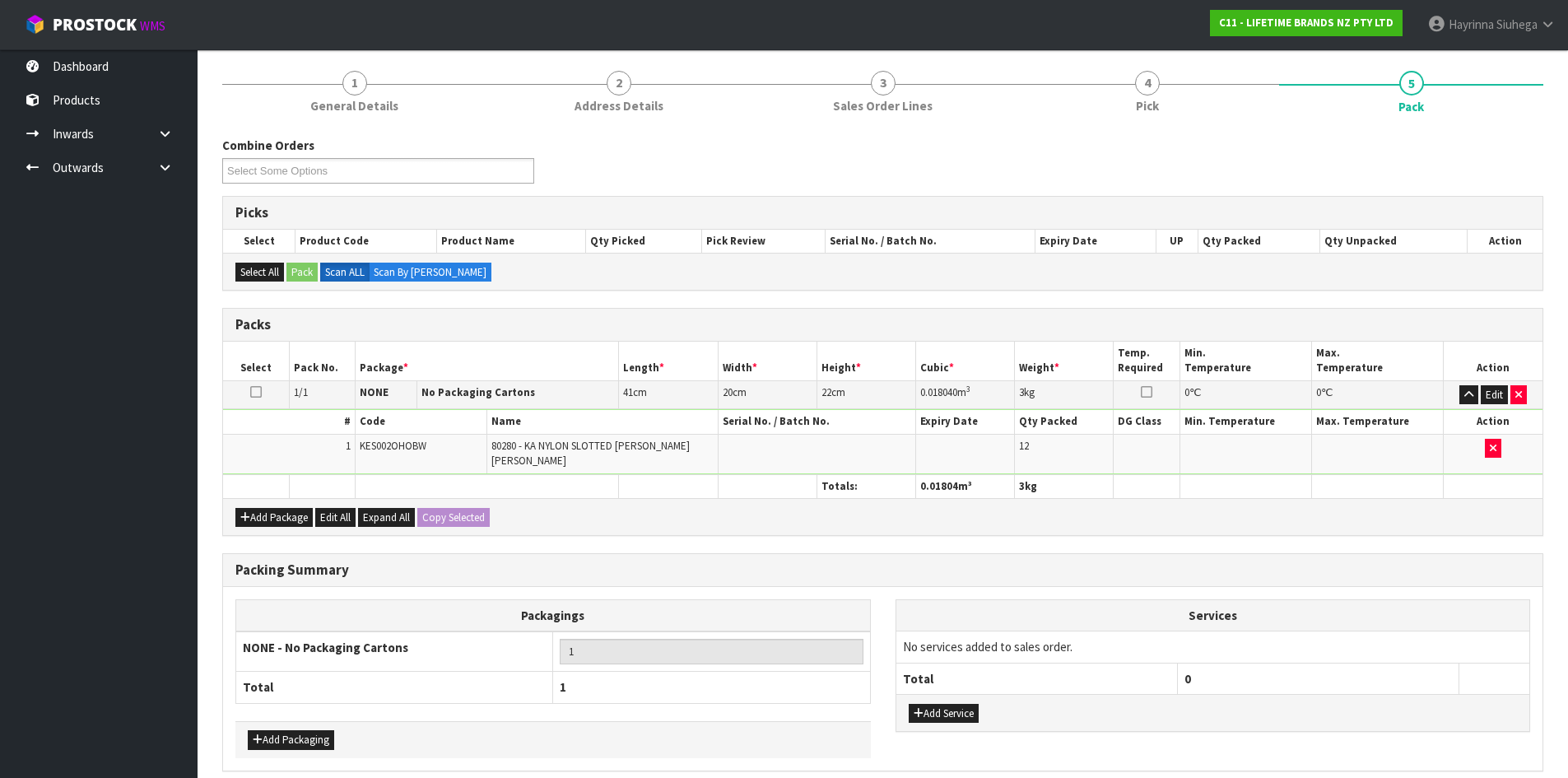
scroll to position [189, 0]
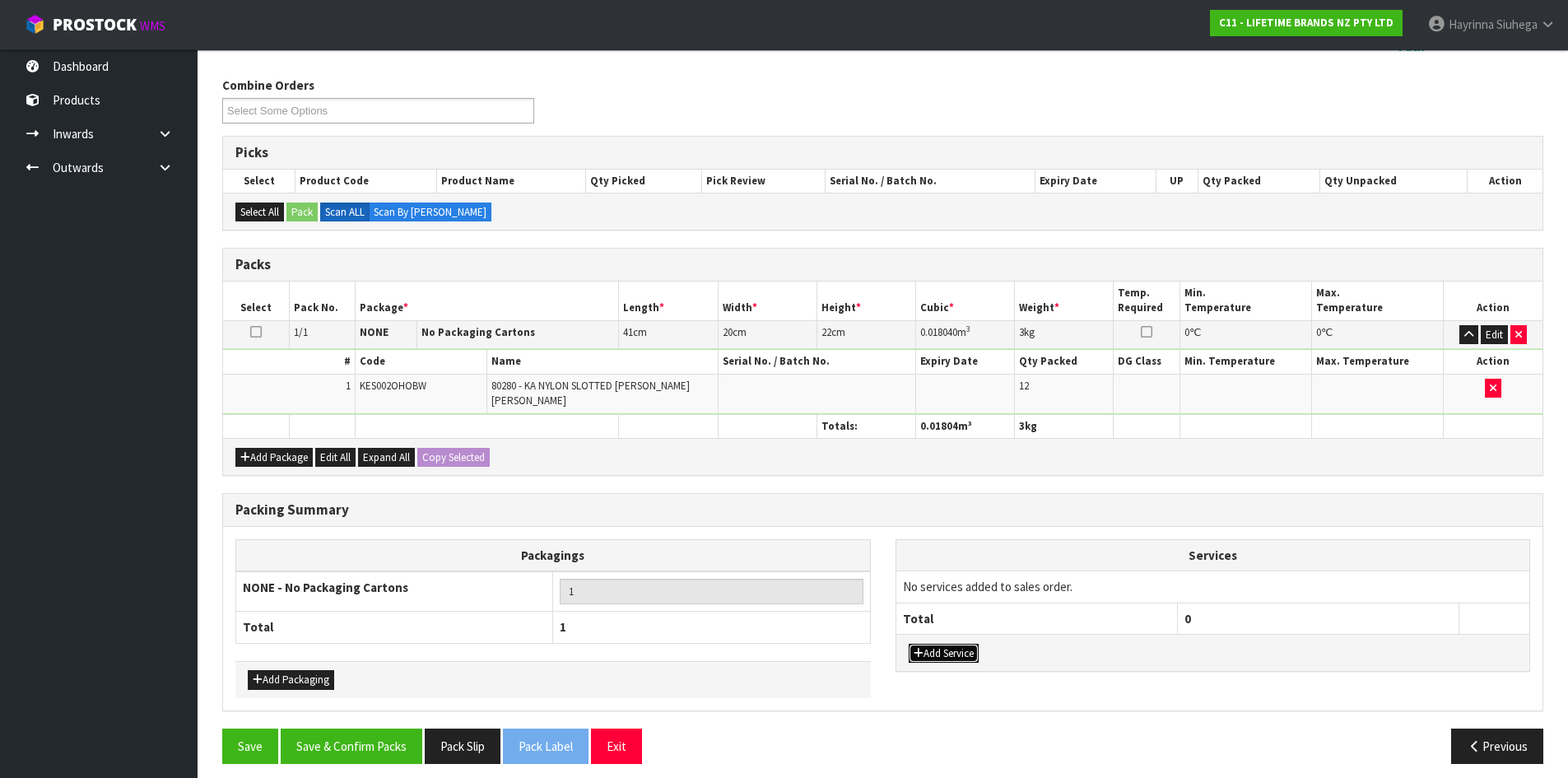
click at [949, 647] on button "Add Service" at bounding box center [944, 653] width 70 height 19
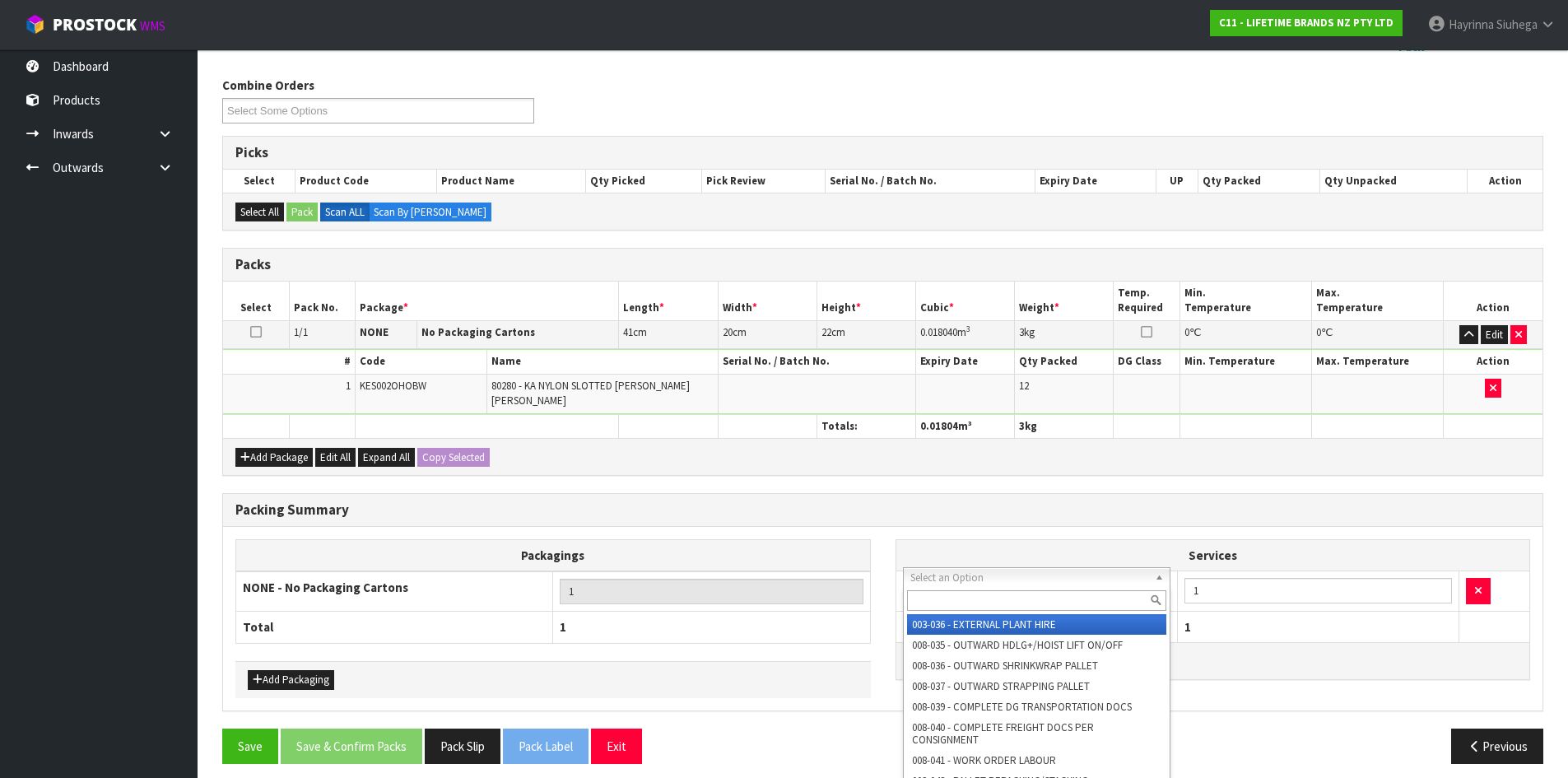
click at [949, 598] on input "text" at bounding box center [1037, 600] width 260 height 20
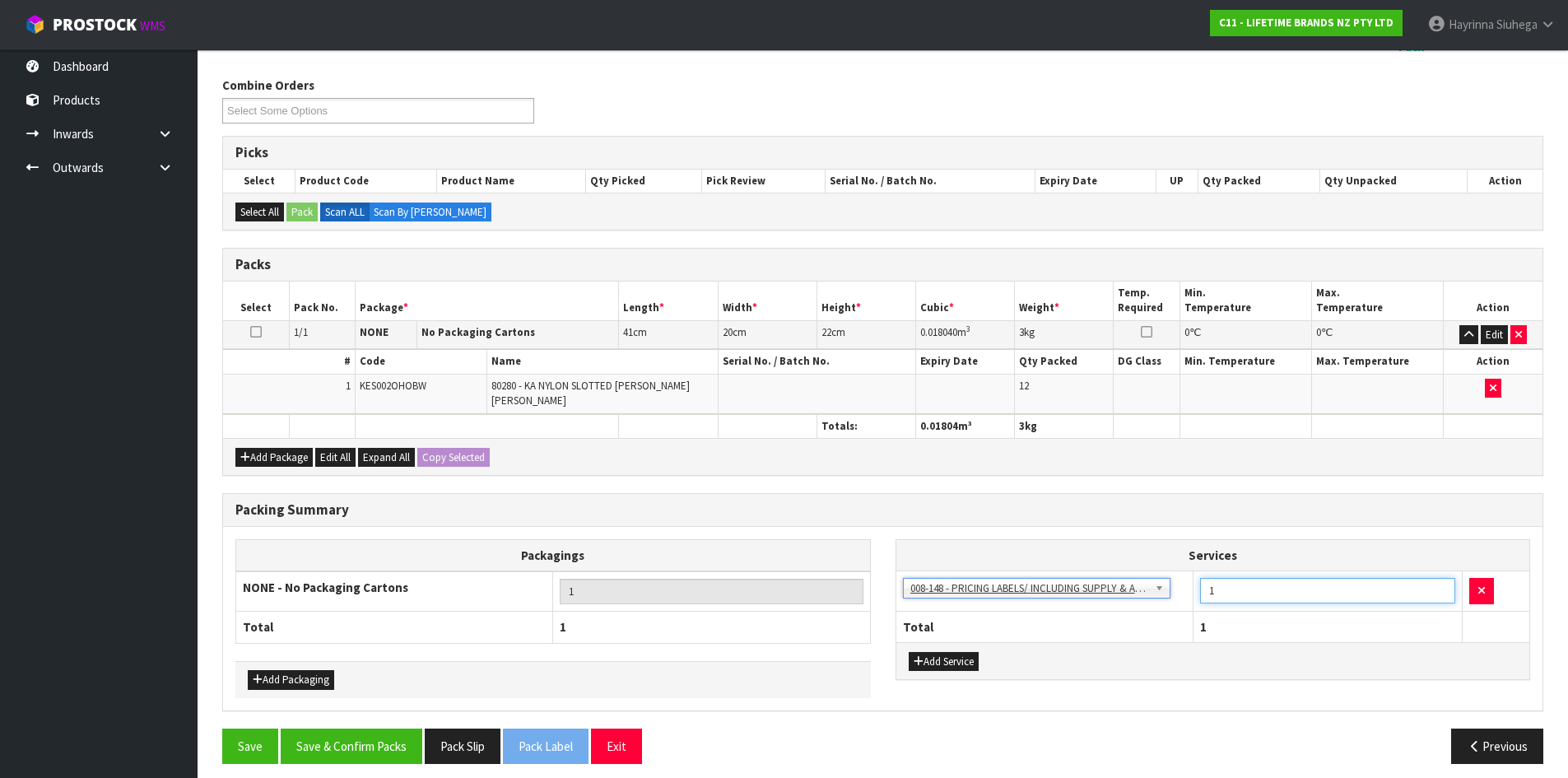
drag, startPoint x: 1239, startPoint y: 580, endPoint x: 1017, endPoint y: 554, distance: 223.5
click at [1017, 554] on table "Services 003-036 - EXTERNAL PLANT HIRE 008-035 - OUTWARD HDLG+/HOIST LIFT ON/OF…" at bounding box center [1213, 591] width 634 height 102
click at [384, 712] on div "Packing Summary Packagings NONE - No Packaging Cartons 1 Total 1 Add Packaging …" at bounding box center [883, 611] width 1345 height 236
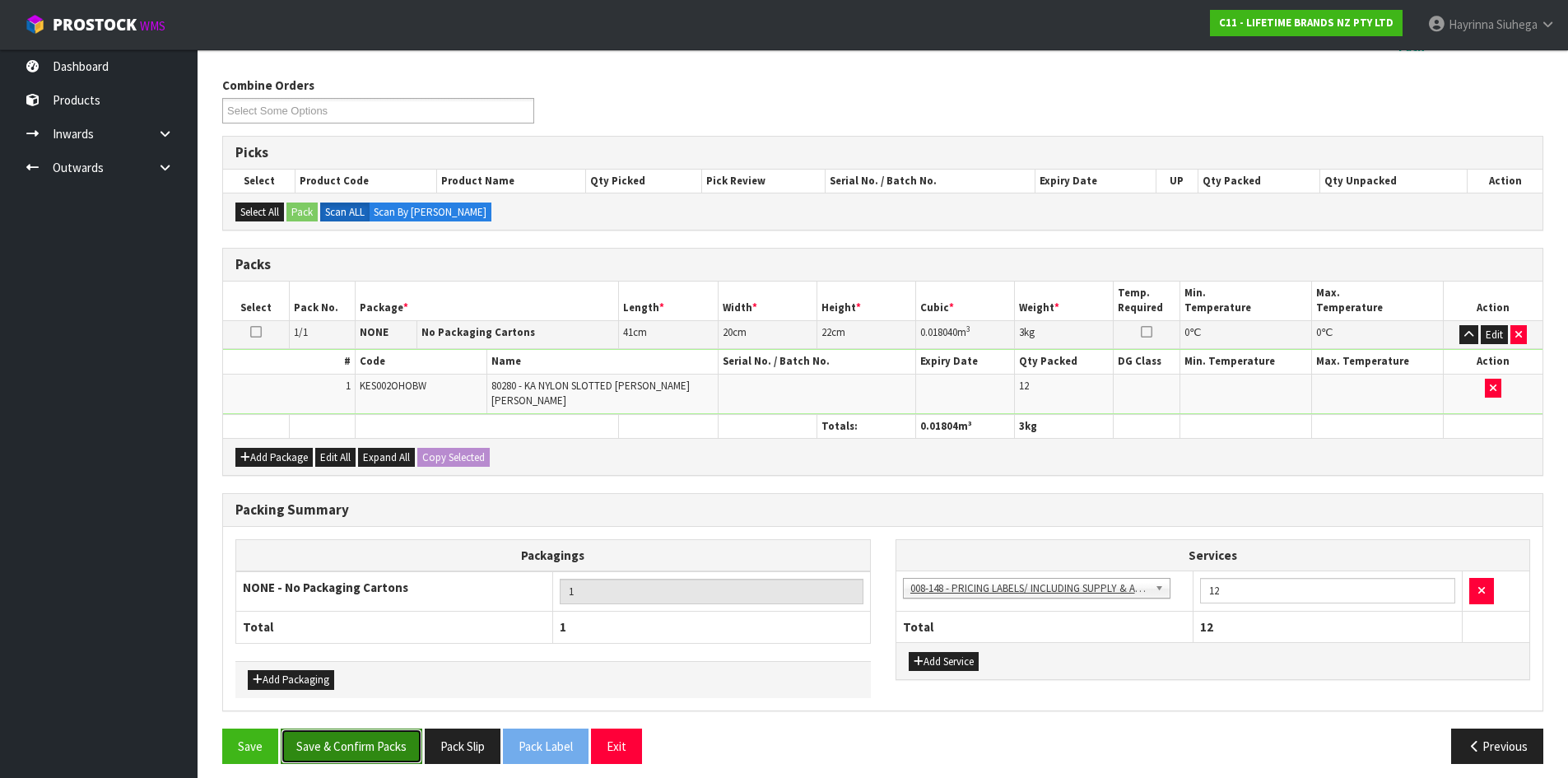
click at [384, 729] on button "Save & Confirm Packs" at bounding box center [351, 746] width 142 height 35
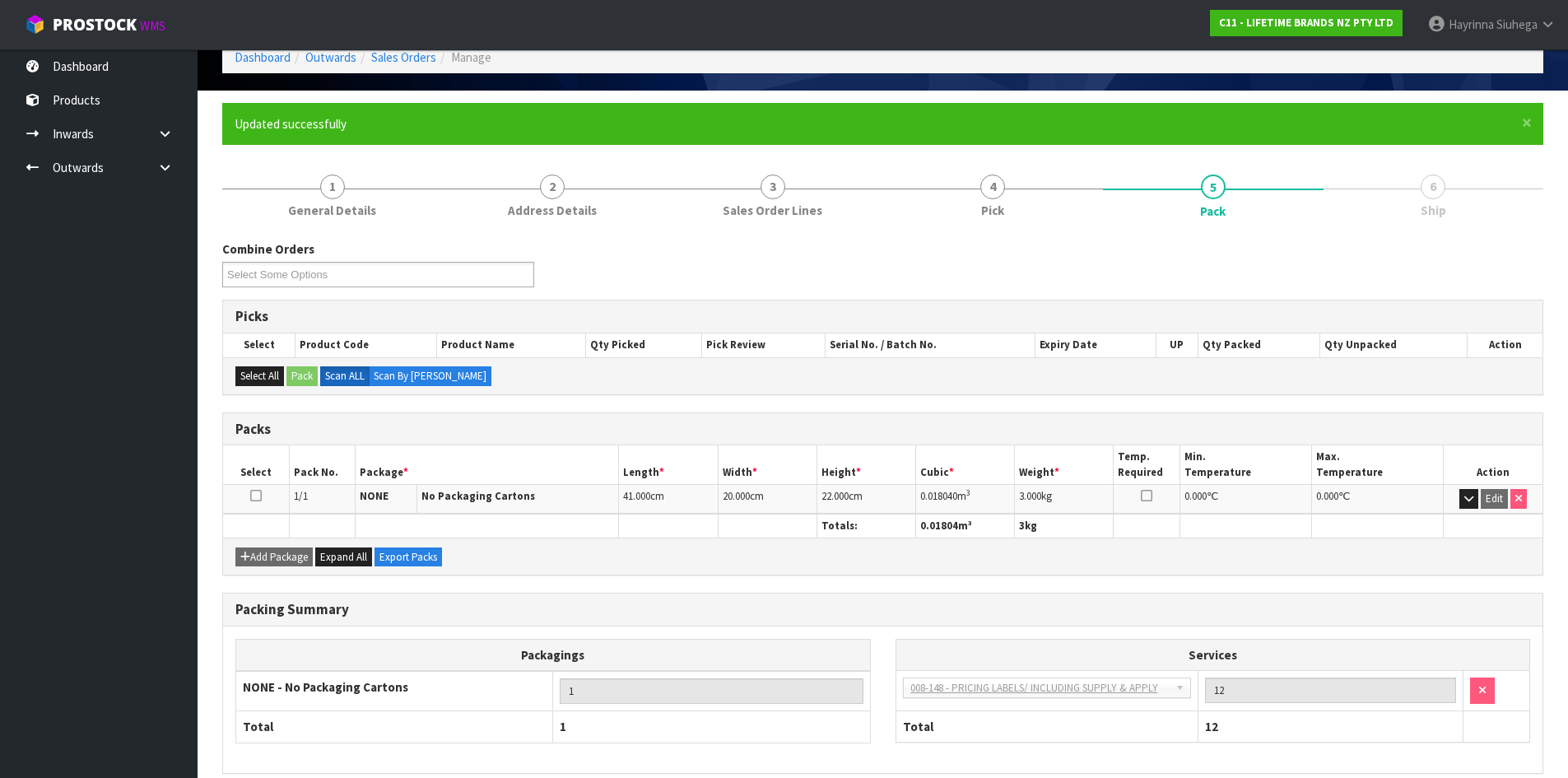
scroll to position [158, 0]
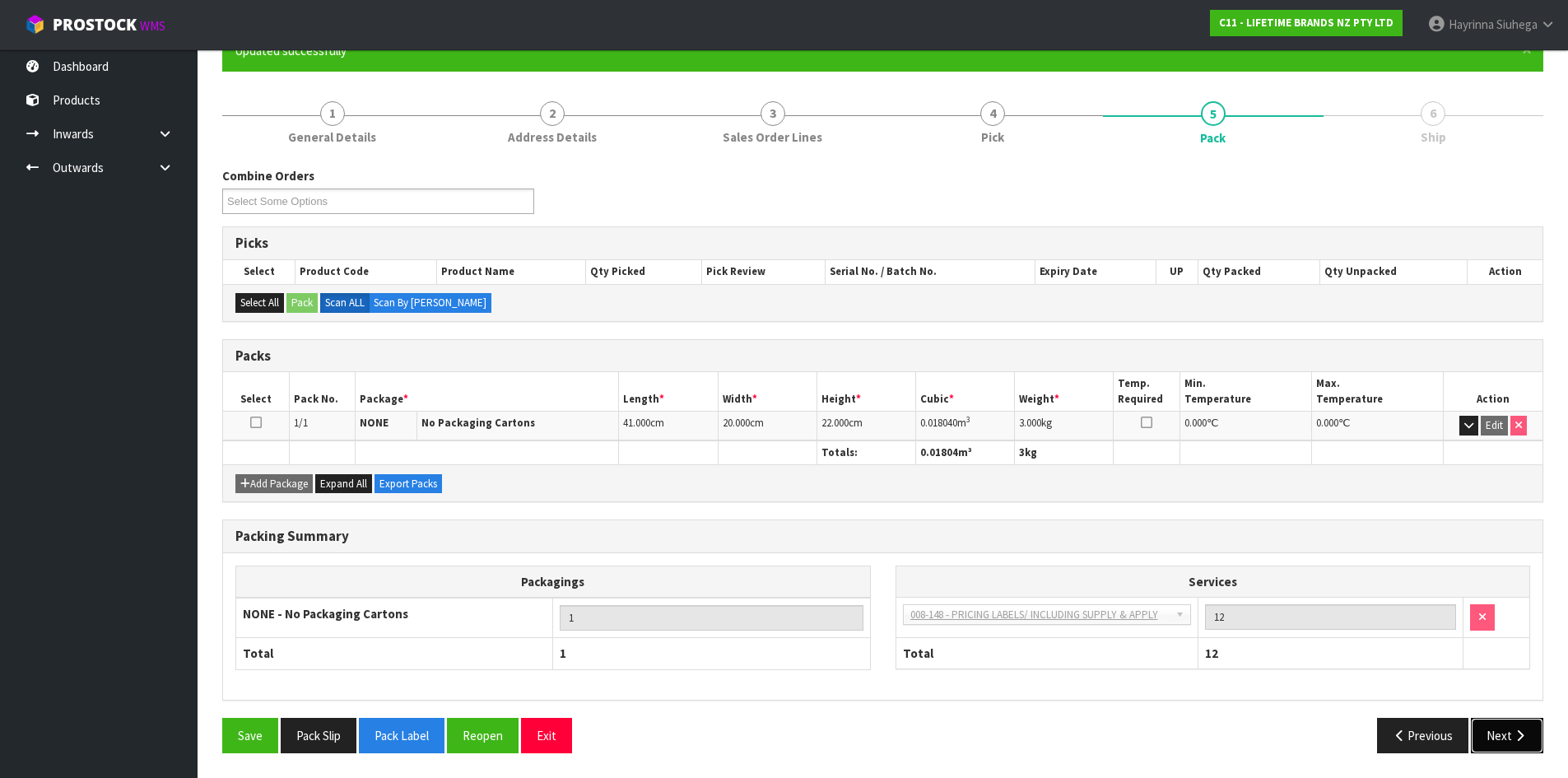
click at [1497, 734] on button "Next" at bounding box center [1507, 736] width 72 height 35
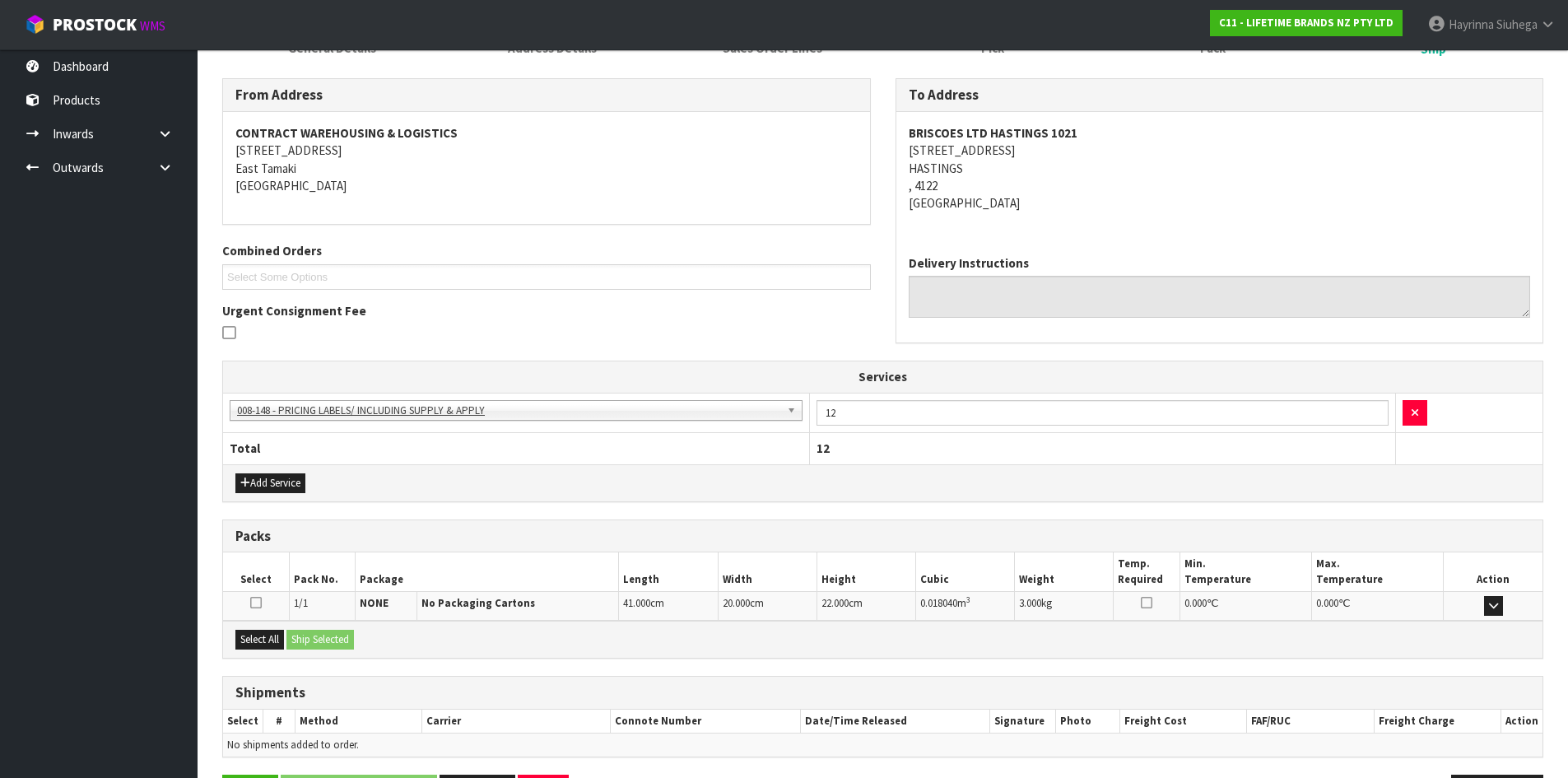
scroll to position [305, 0]
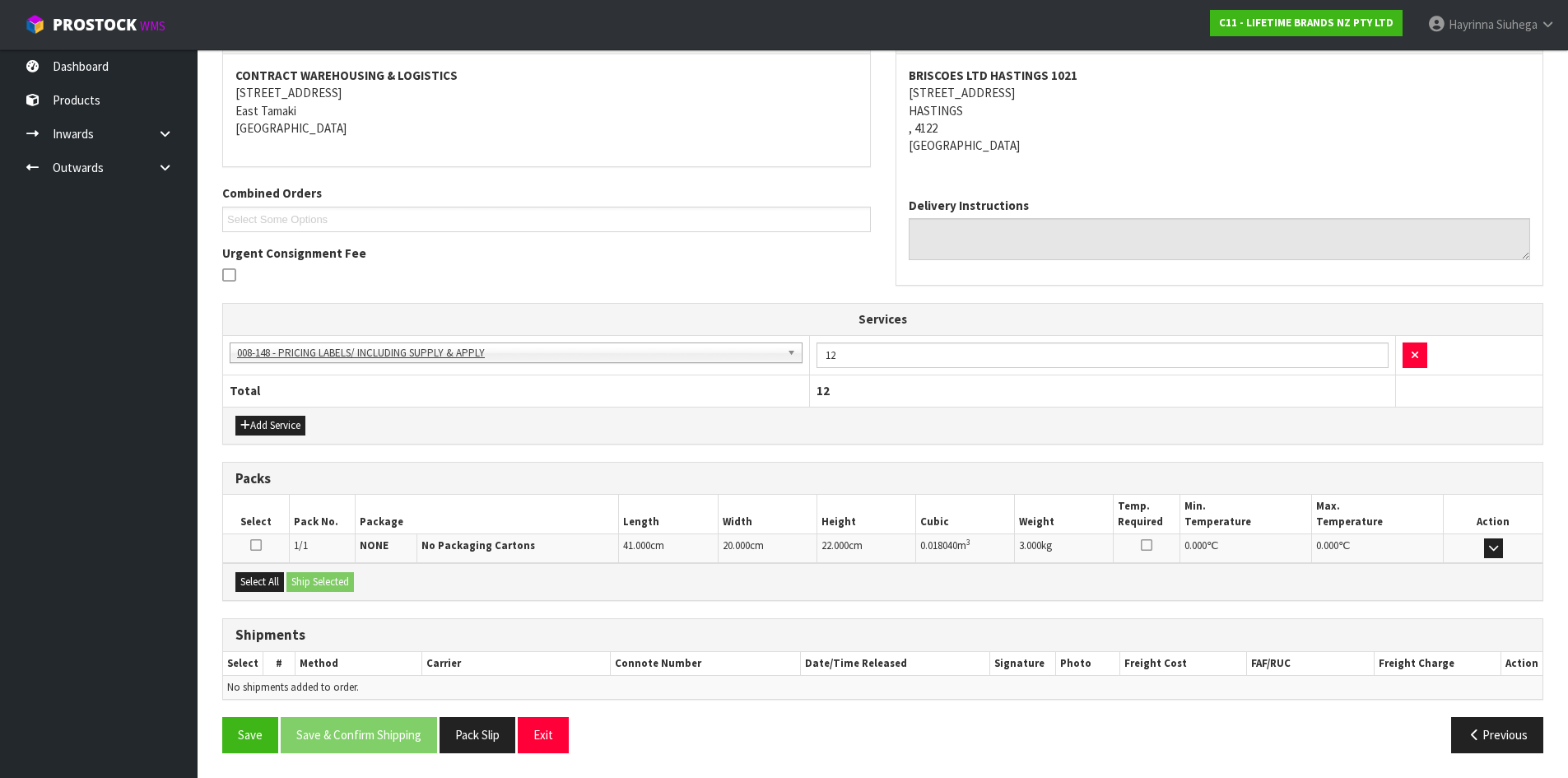
click at [245, 570] on div "Select All Ship Selected" at bounding box center [882, 582] width 1319 height 37
click at [274, 579] on button "Select All" at bounding box center [260, 582] width 48 height 19
click at [329, 584] on button "Ship Selected" at bounding box center [320, 582] width 68 height 19
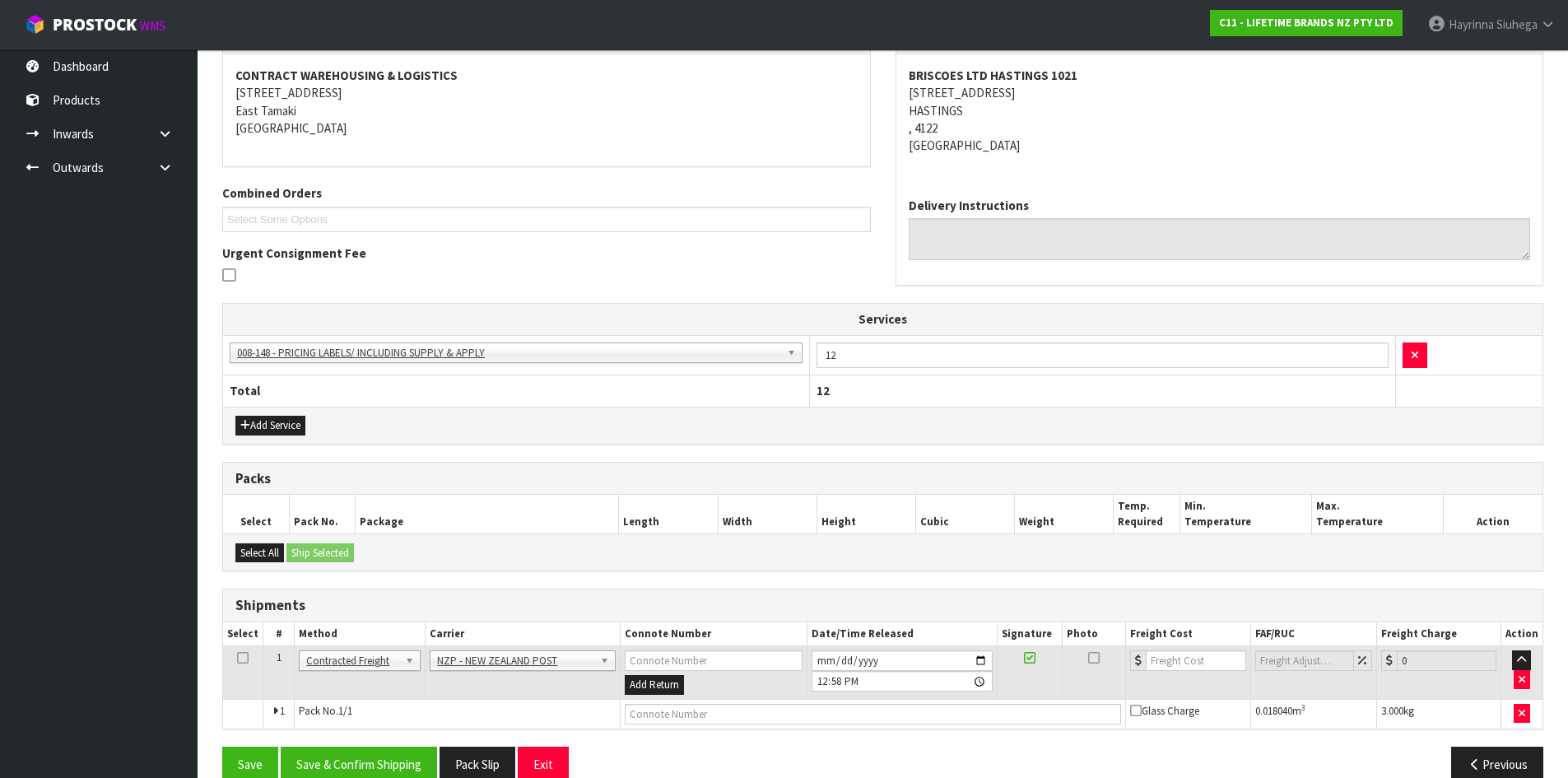
scroll to position [334, 0]
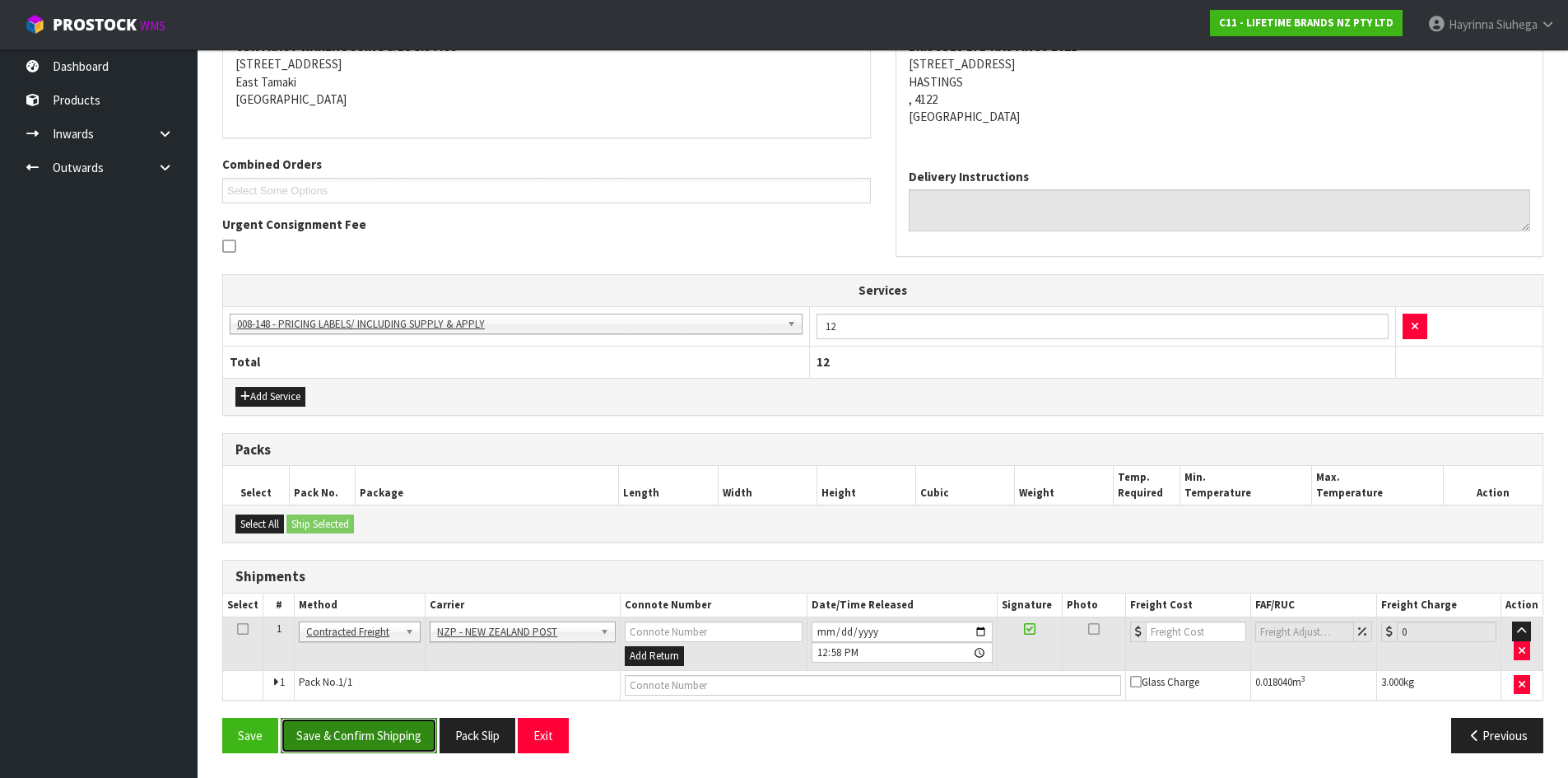
click at [385, 749] on button "Save & Confirm Shipping" at bounding box center [359, 736] width 157 height 35
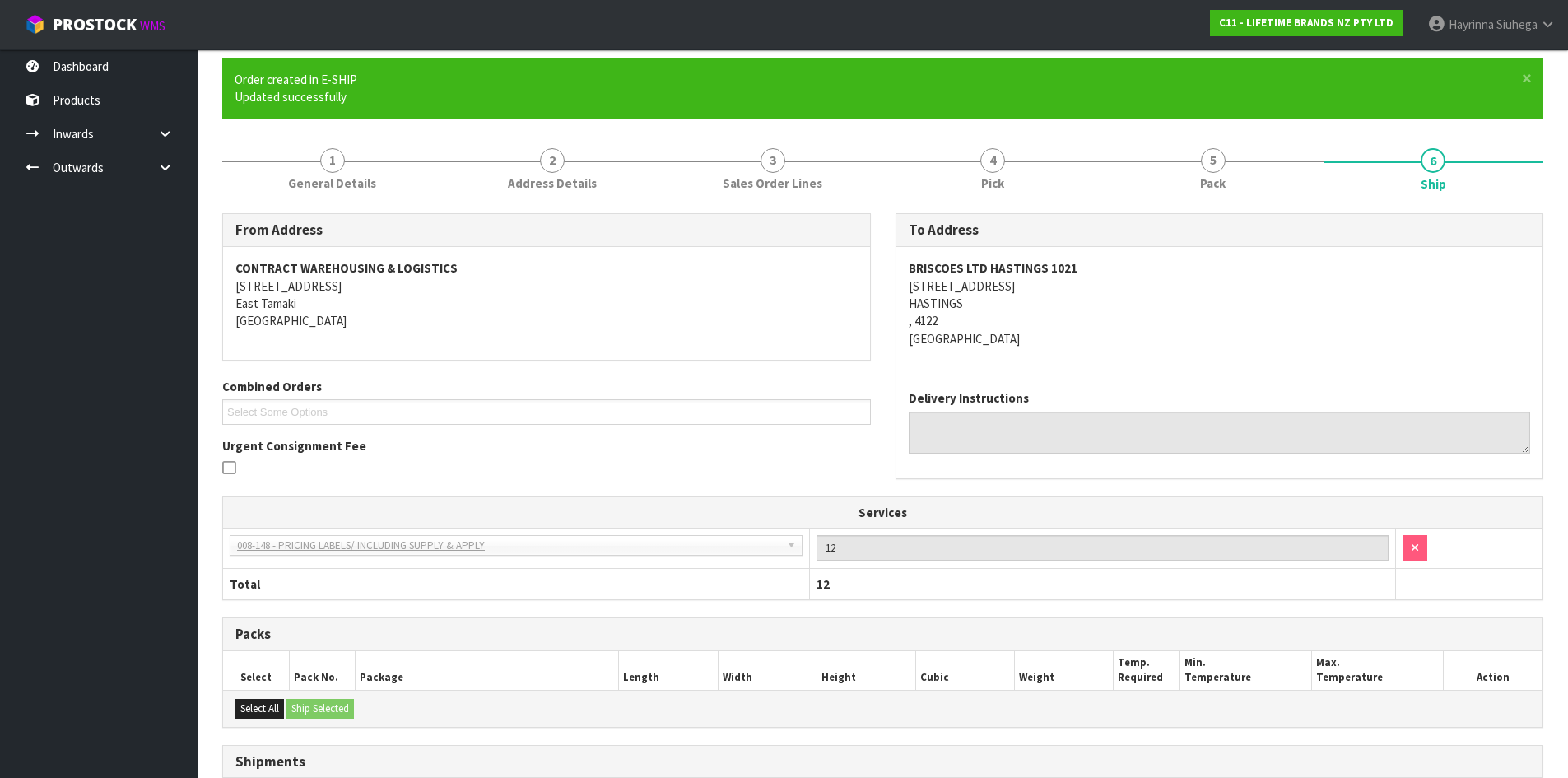
scroll to position [311, 0]
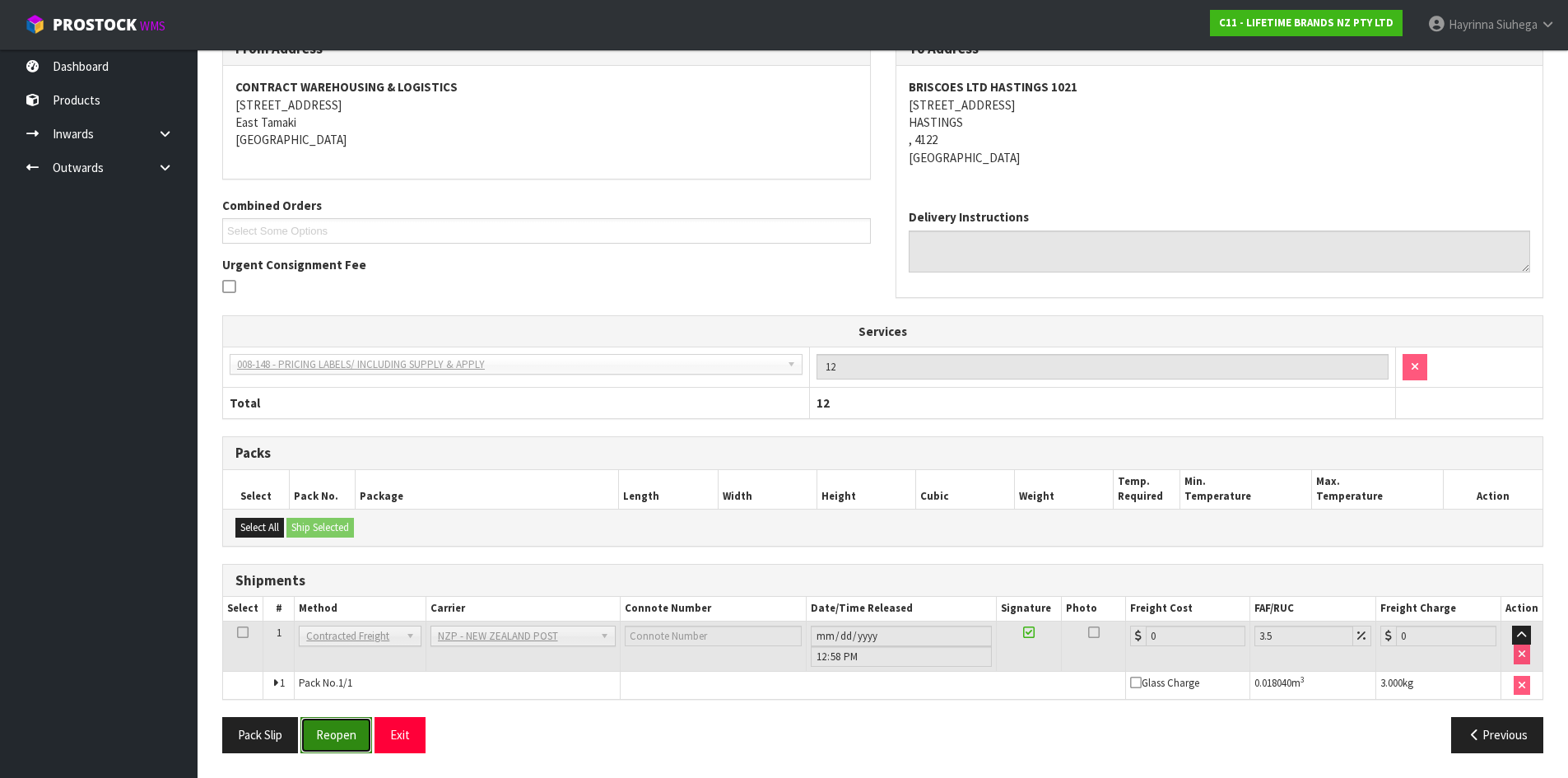
click at [333, 730] on button "Reopen" at bounding box center [335, 735] width 71 height 35
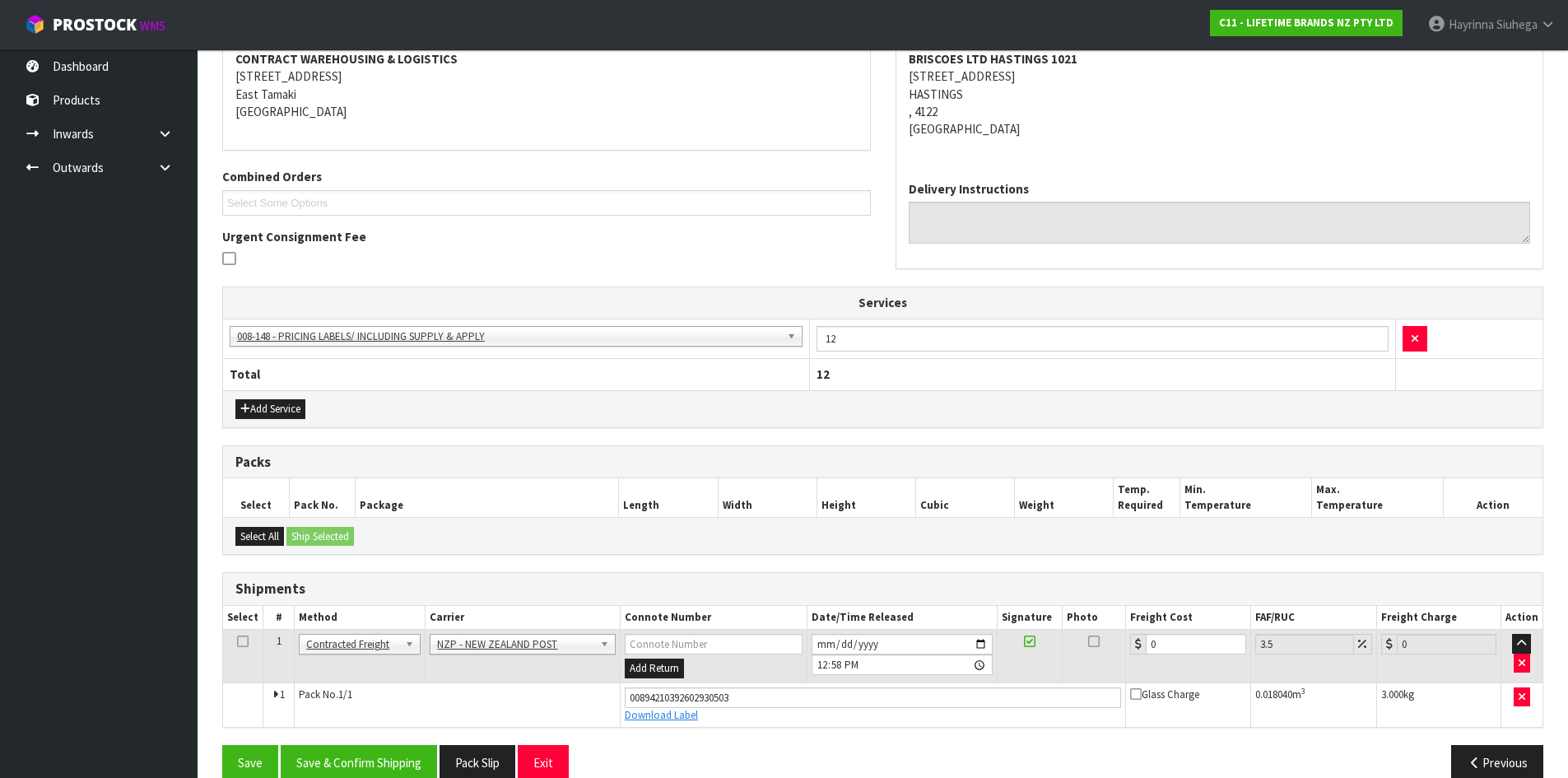
scroll to position [349, 0]
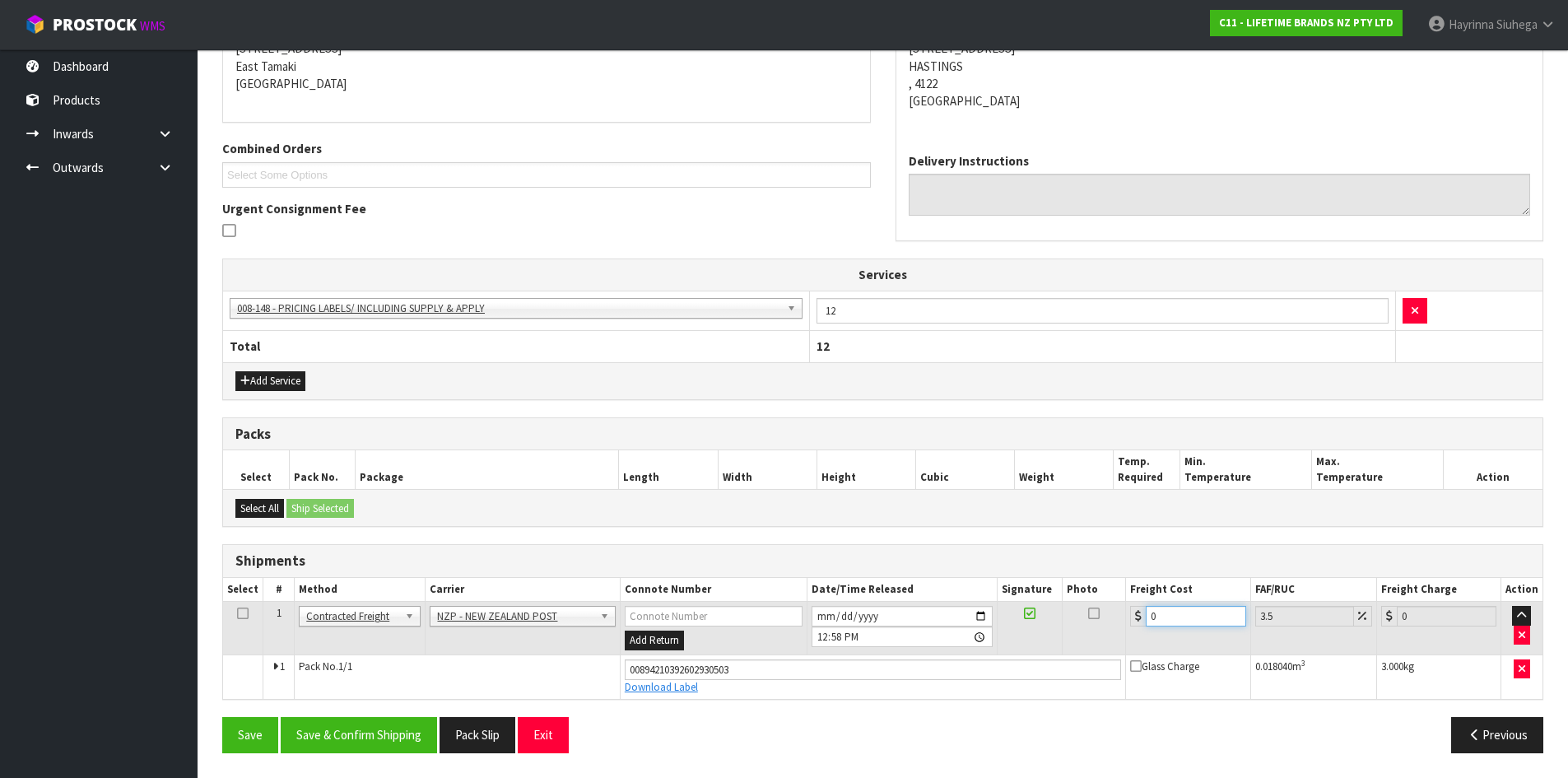
drag, startPoint x: 1176, startPoint y: 618, endPoint x: 1089, endPoint y: 620, distance: 87.0
click at [1073, 616] on tr "1 Client Local Pickup Customer Local Pickup Company Freight Contracted Freight …" at bounding box center [882, 628] width 1319 height 54
click at [223, 717] on button "Save" at bounding box center [251, 735] width 56 height 35
click at [359, 724] on button "Save & Confirm Shipping" at bounding box center [359, 735] width 157 height 35
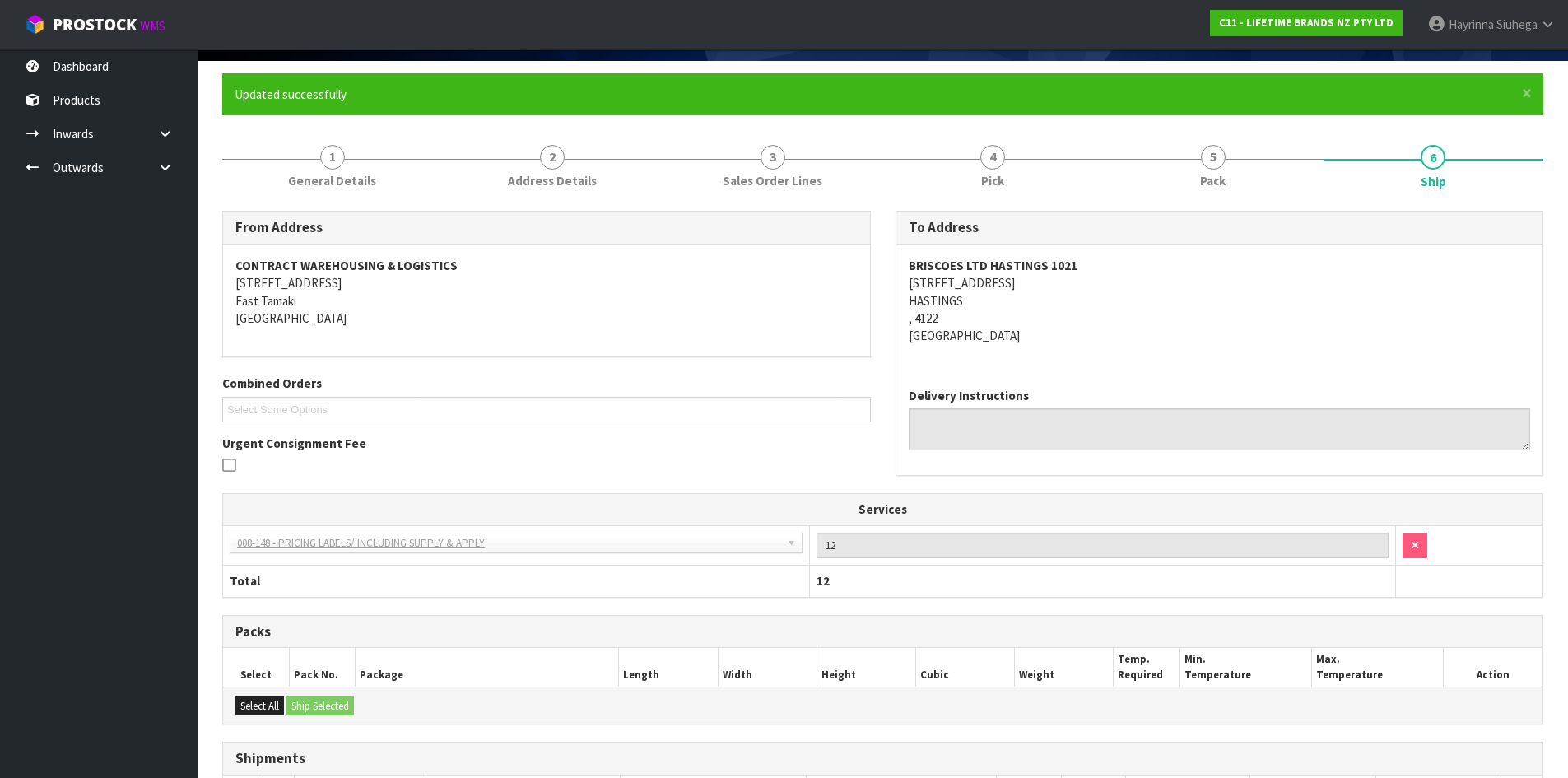
scroll to position [0, 0]
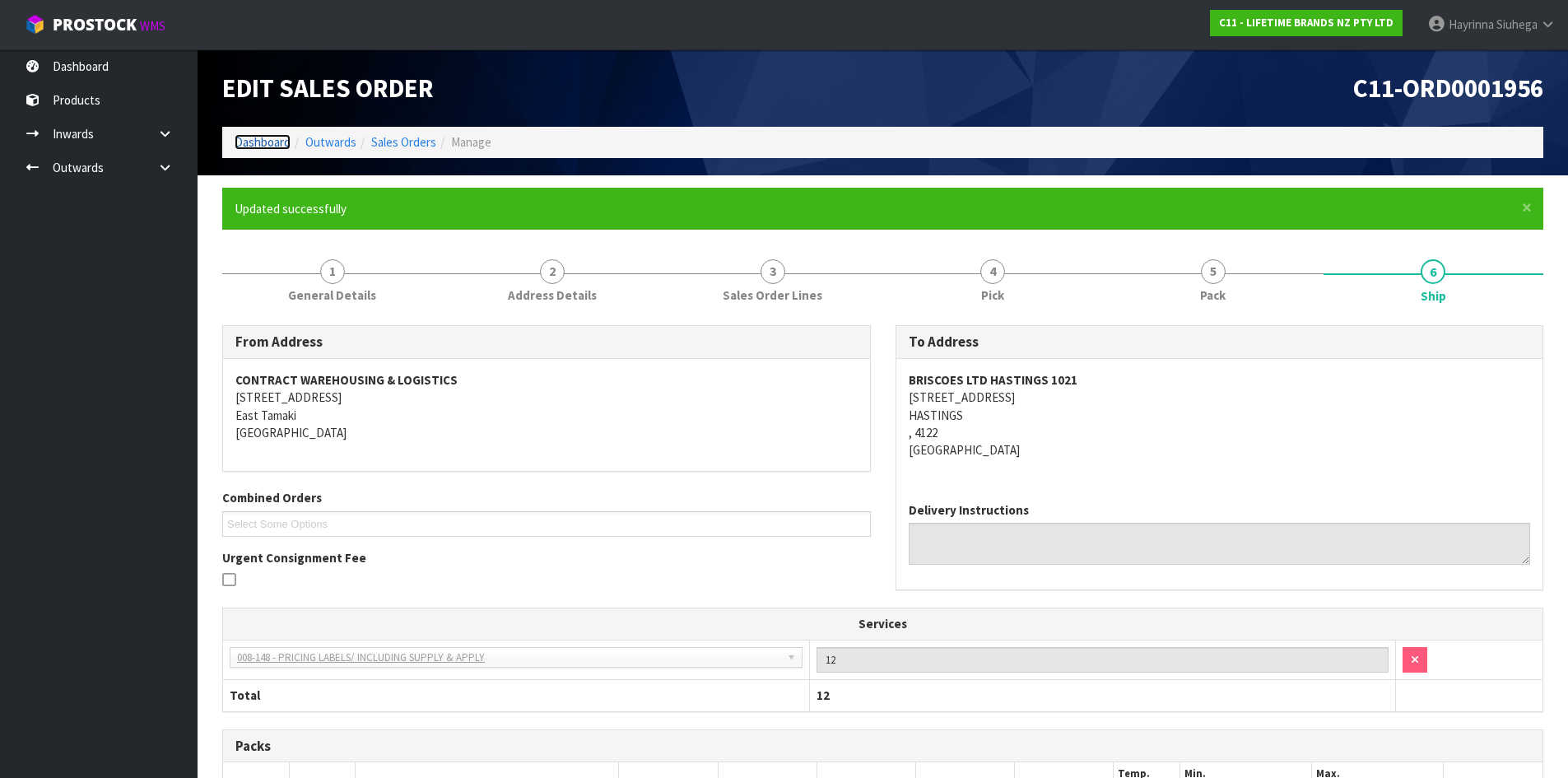
click at [255, 143] on link "Dashboard" at bounding box center [263, 142] width 56 height 16
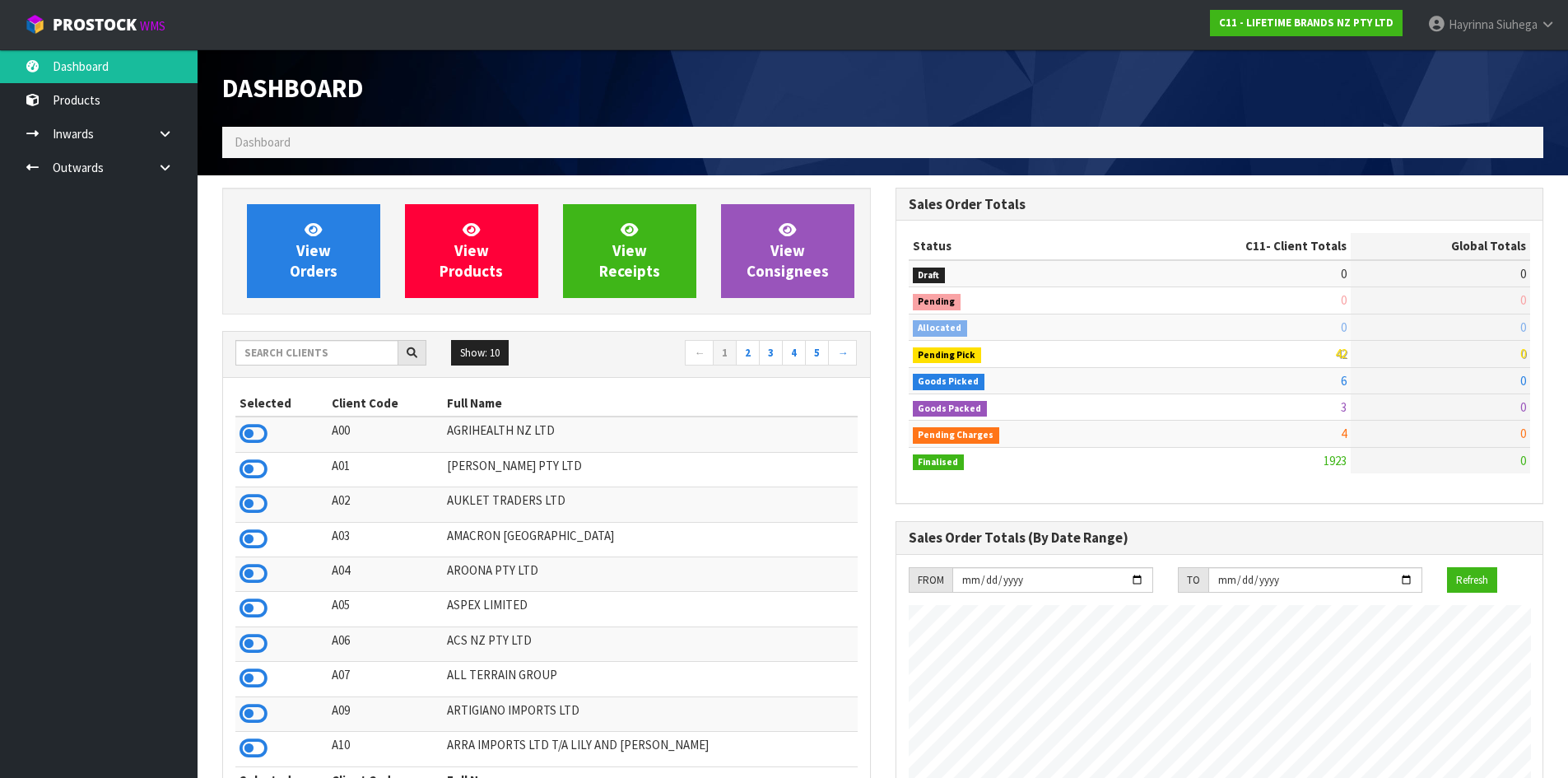
scroll to position [1247, 672]
click at [298, 231] on link "View Orders" at bounding box center [314, 251] width 134 height 94
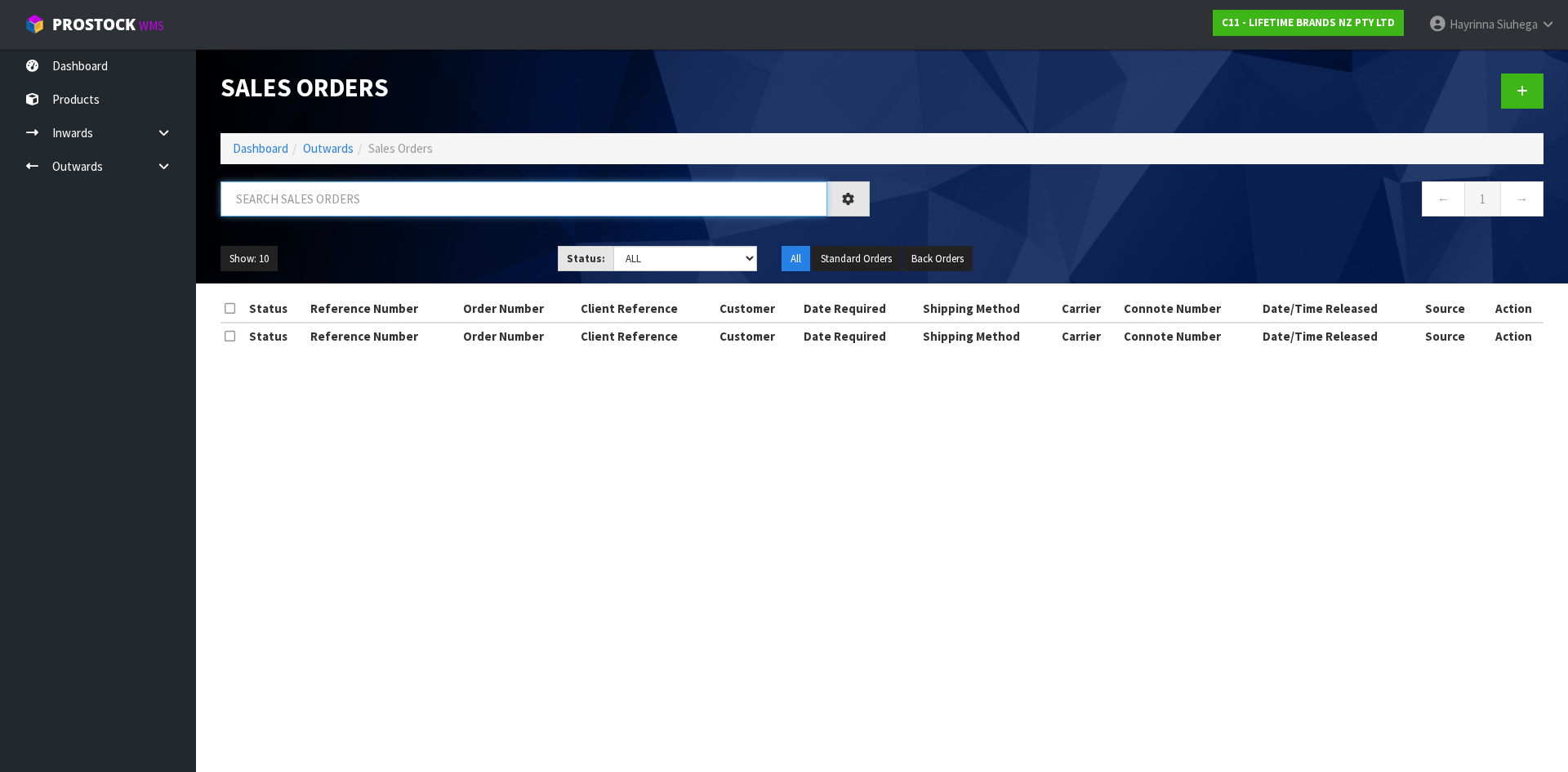
click at [318, 200] on input "text" at bounding box center [524, 199] width 607 height 35
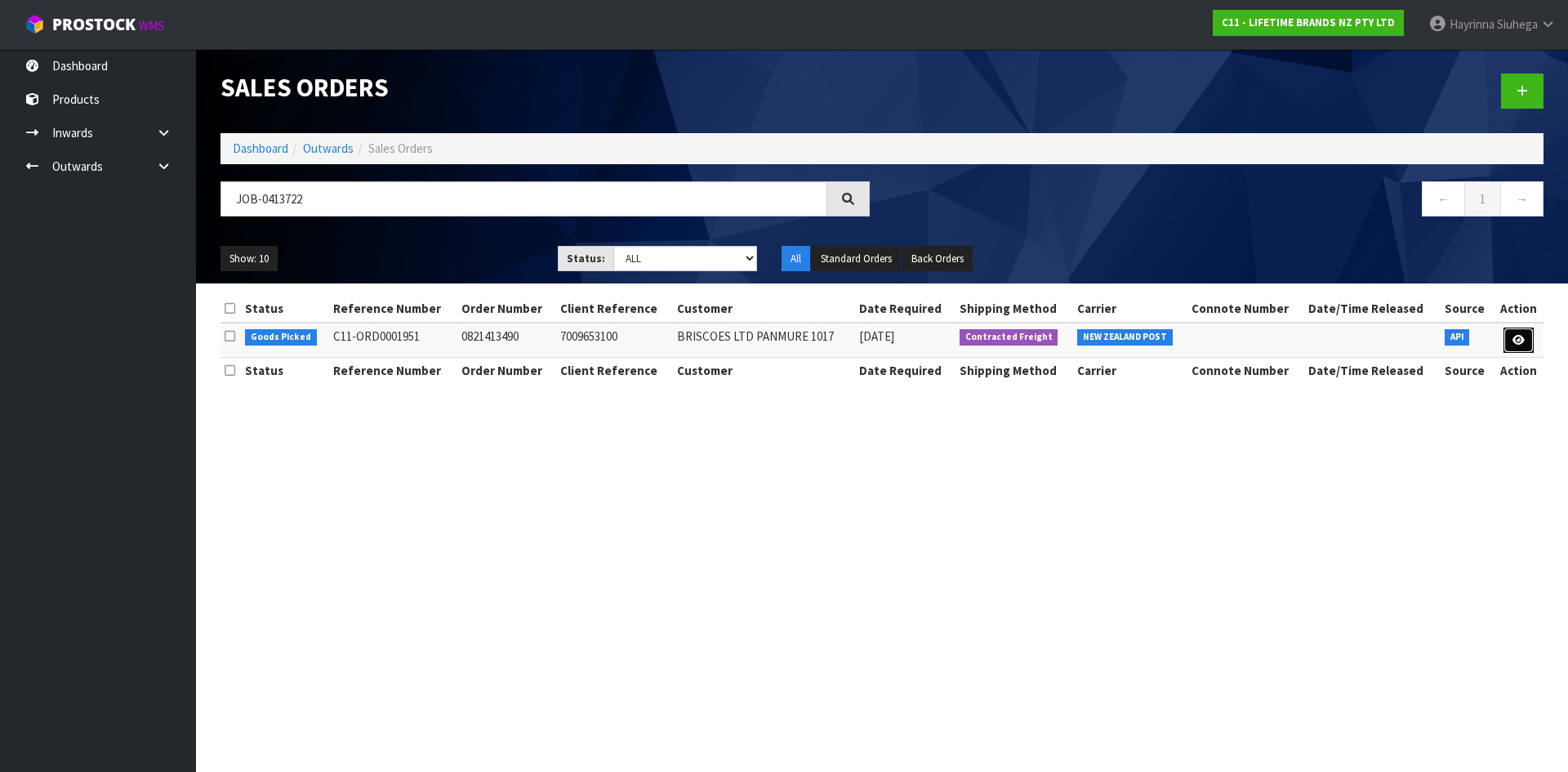
click at [1525, 335] on link at bounding box center [1518, 341] width 31 height 26
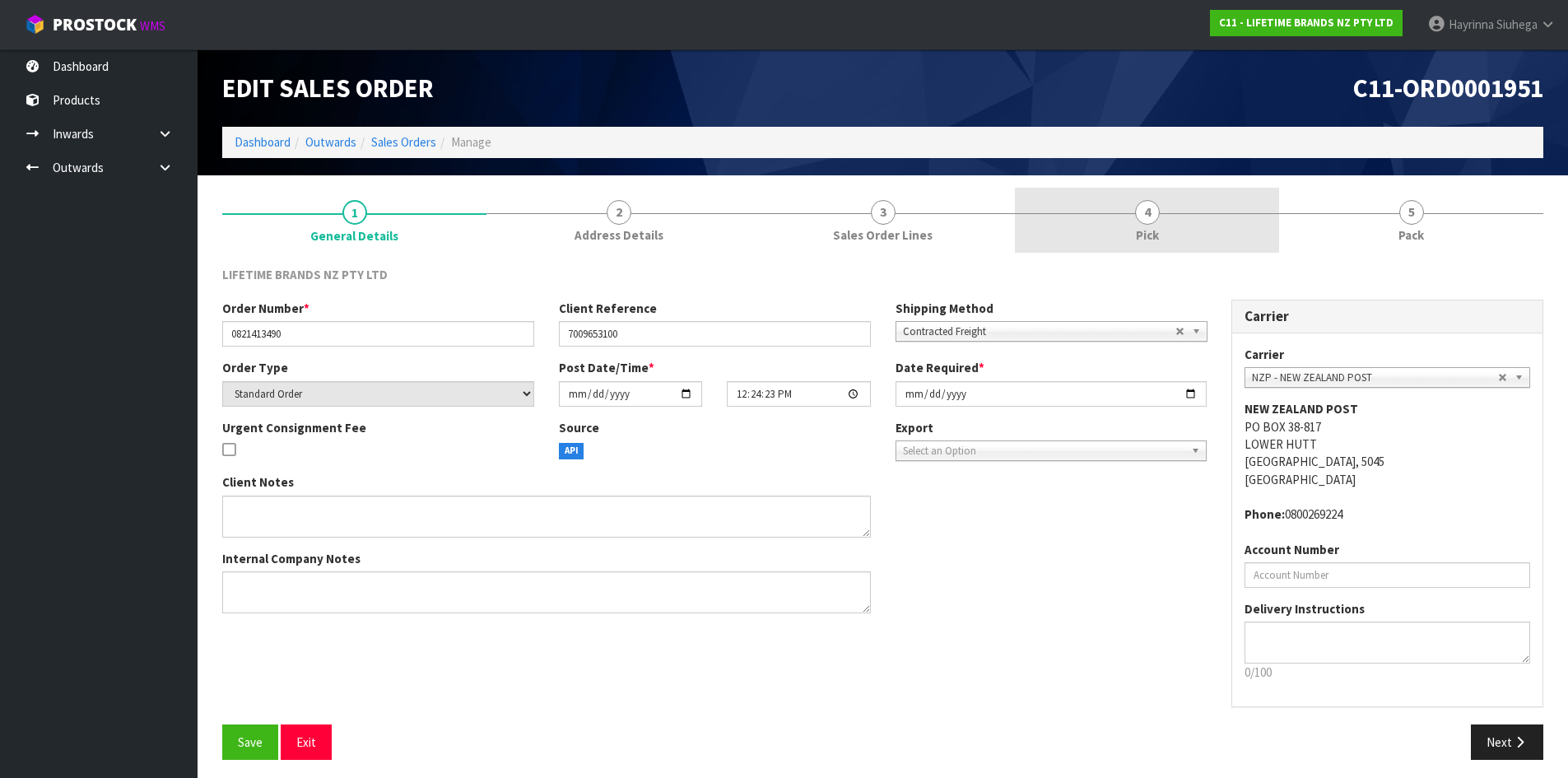
click at [1110, 197] on link "4 Pick" at bounding box center [1147, 220] width 264 height 65
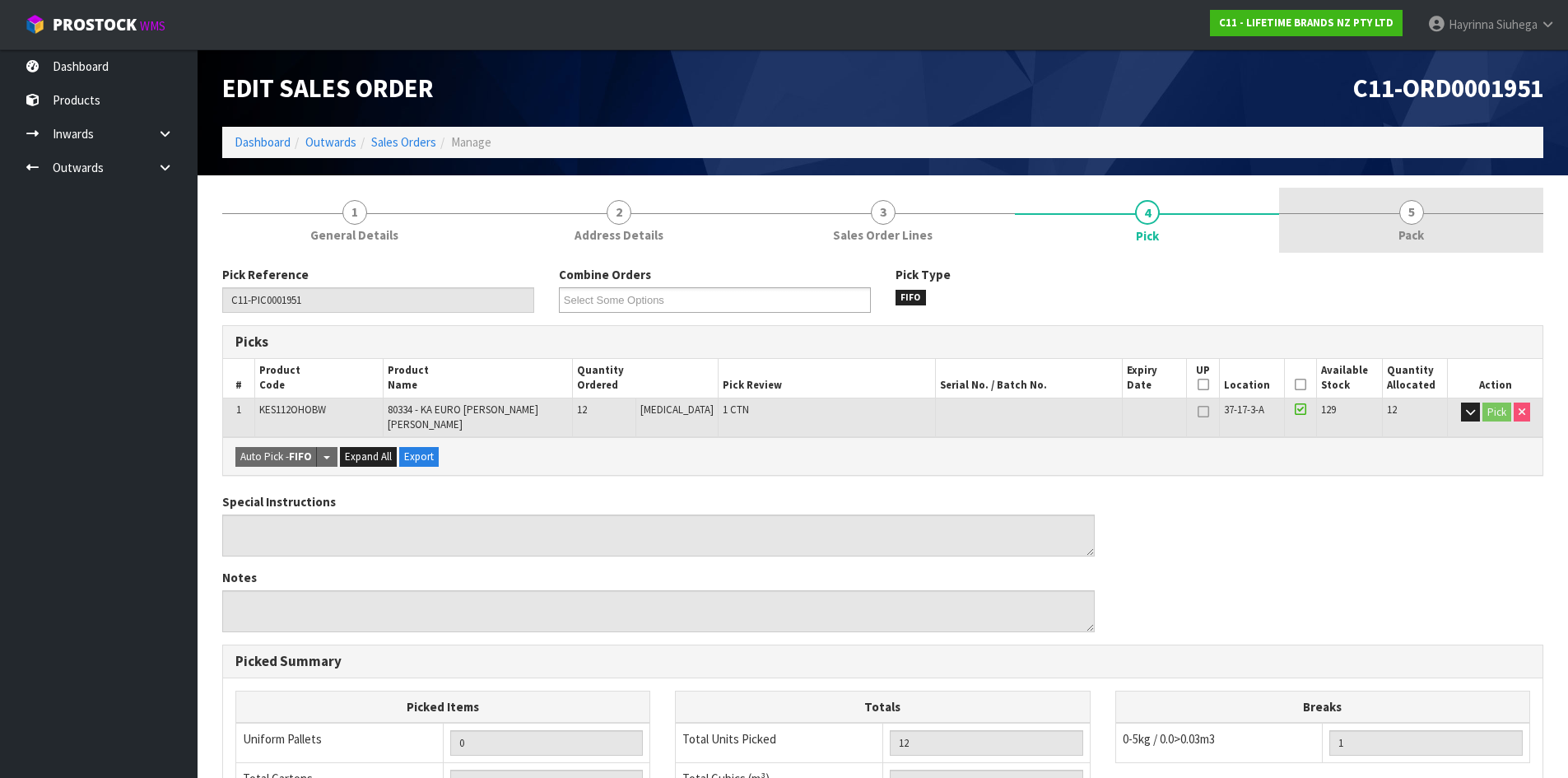
click at [1370, 238] on link "5 Pack" at bounding box center [1411, 220] width 264 height 65
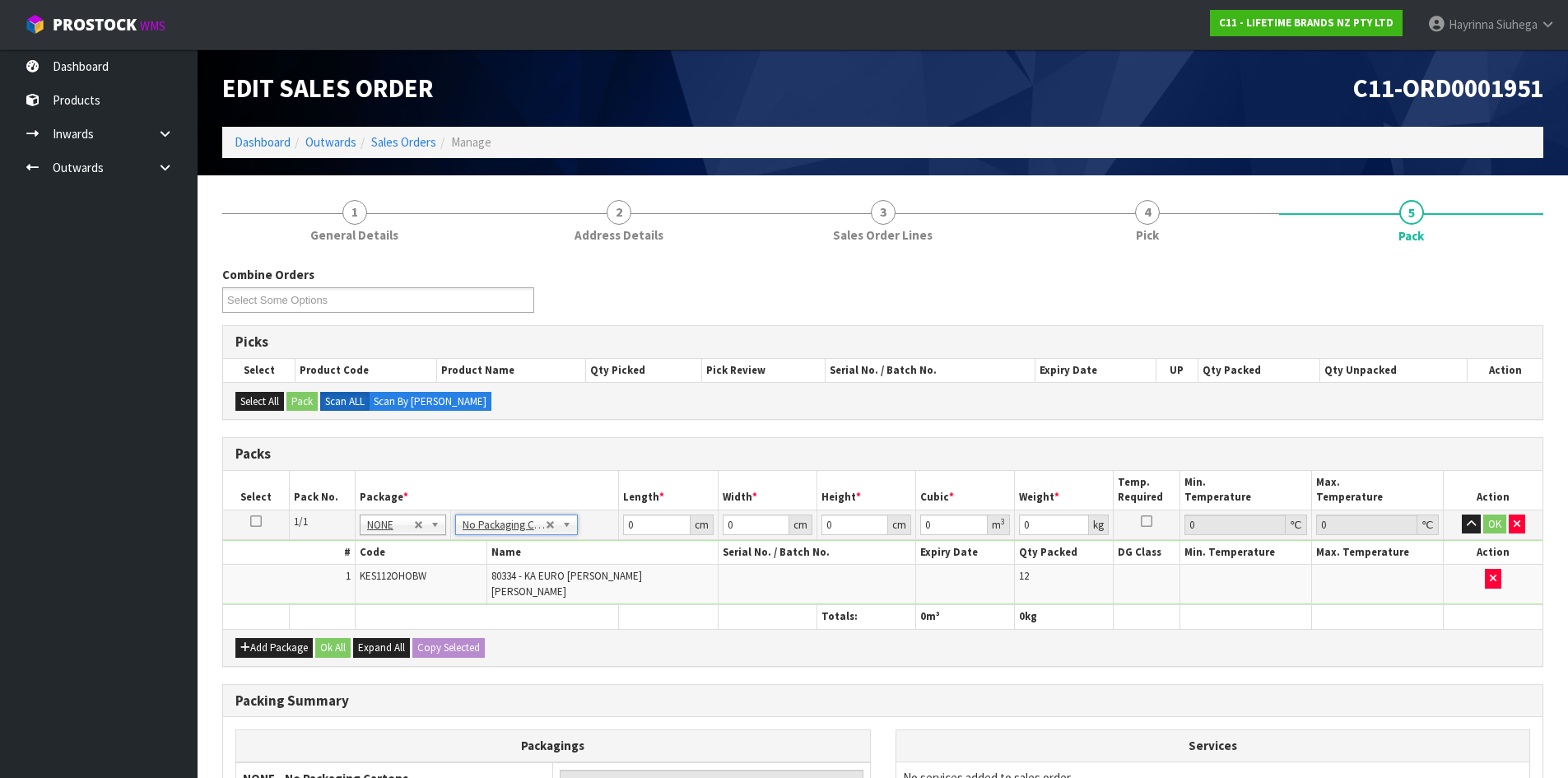
click at [17, 398] on ul "Dashboard Products Categories Serial Numbers Kitsets Packagings Inwards Purchas…" at bounding box center [99, 414] width 197 height 729
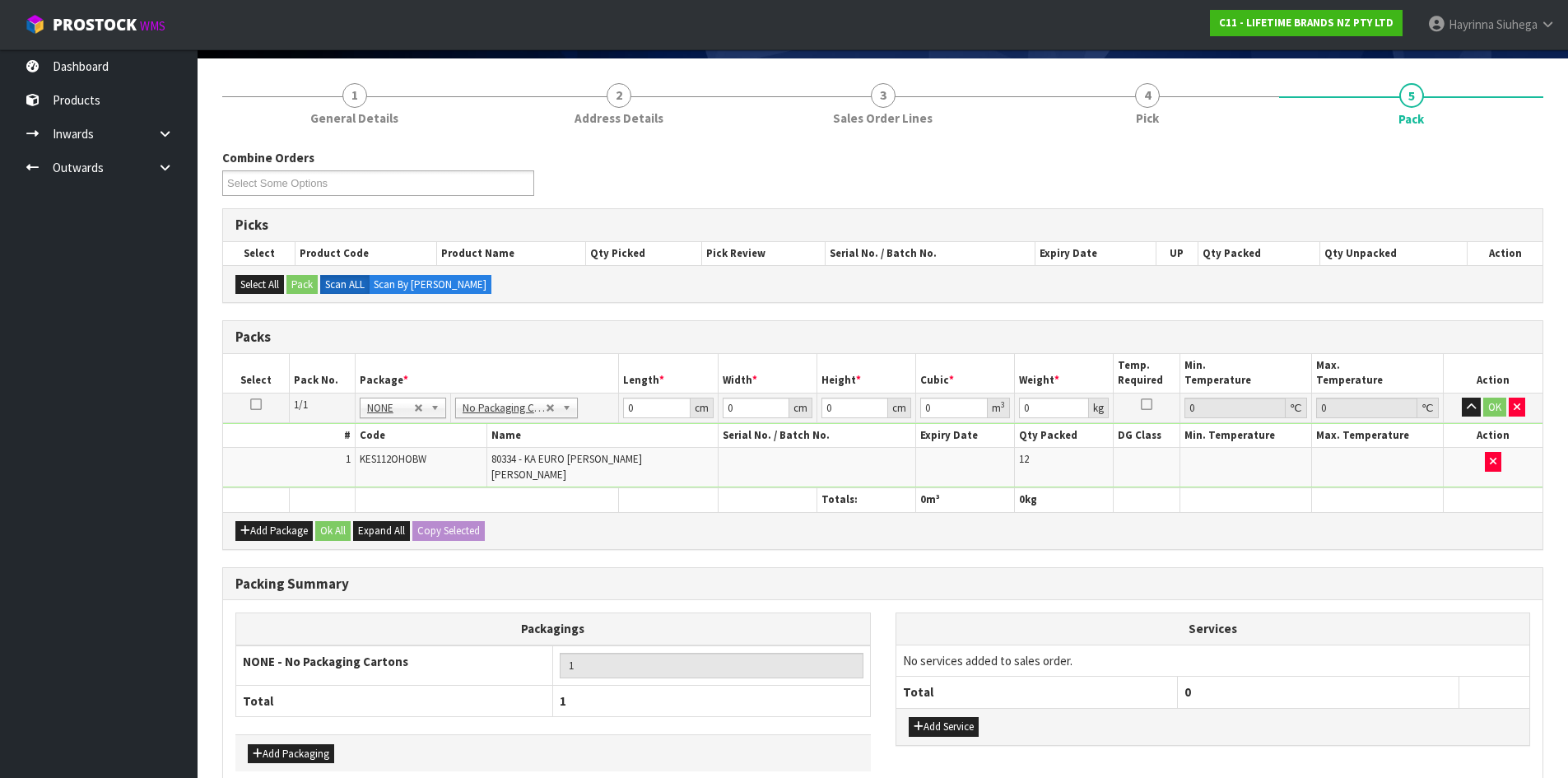
scroll to position [190, 0]
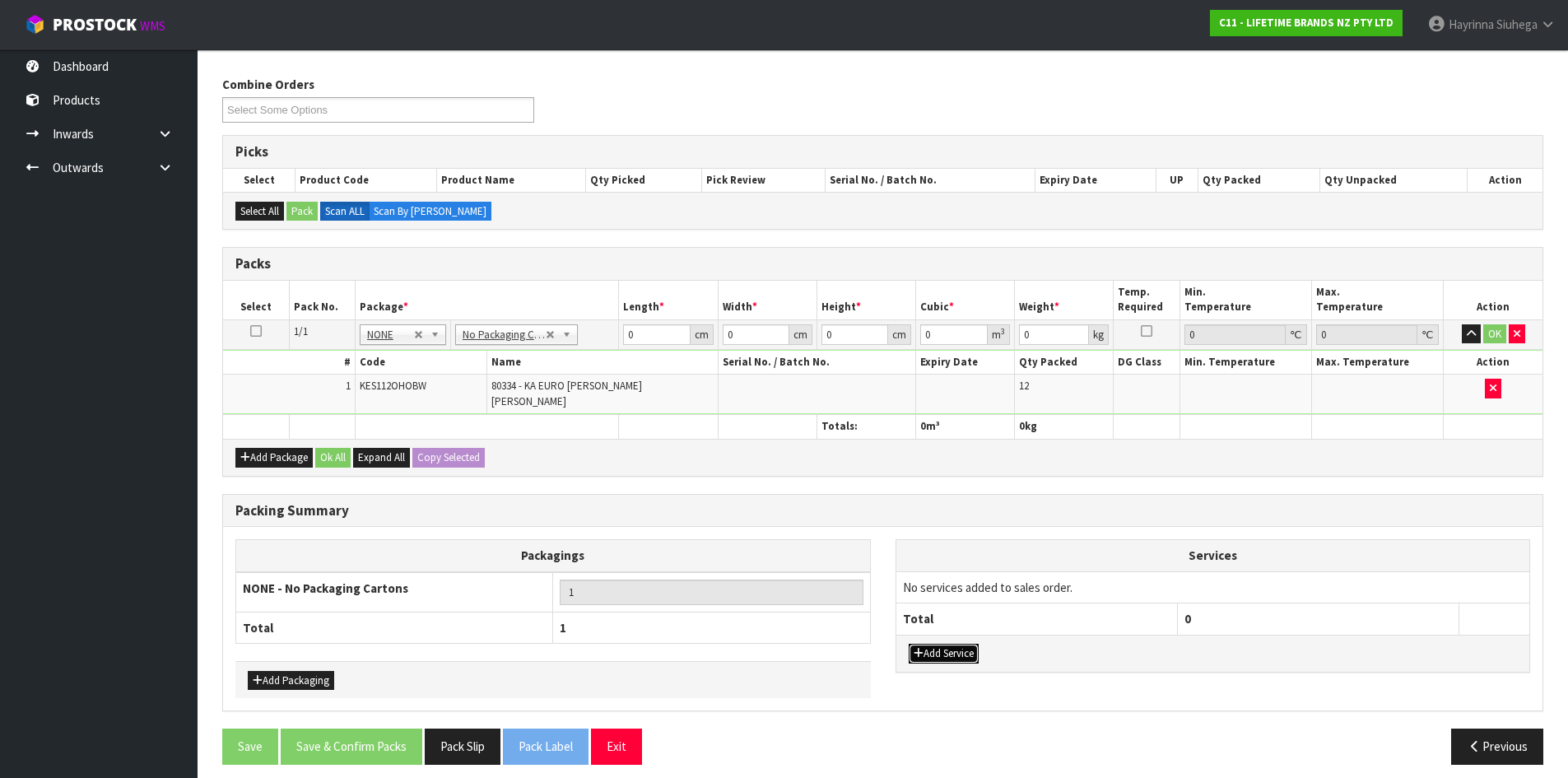
click at [964, 643] on button "Add Service" at bounding box center [944, 653] width 70 height 19
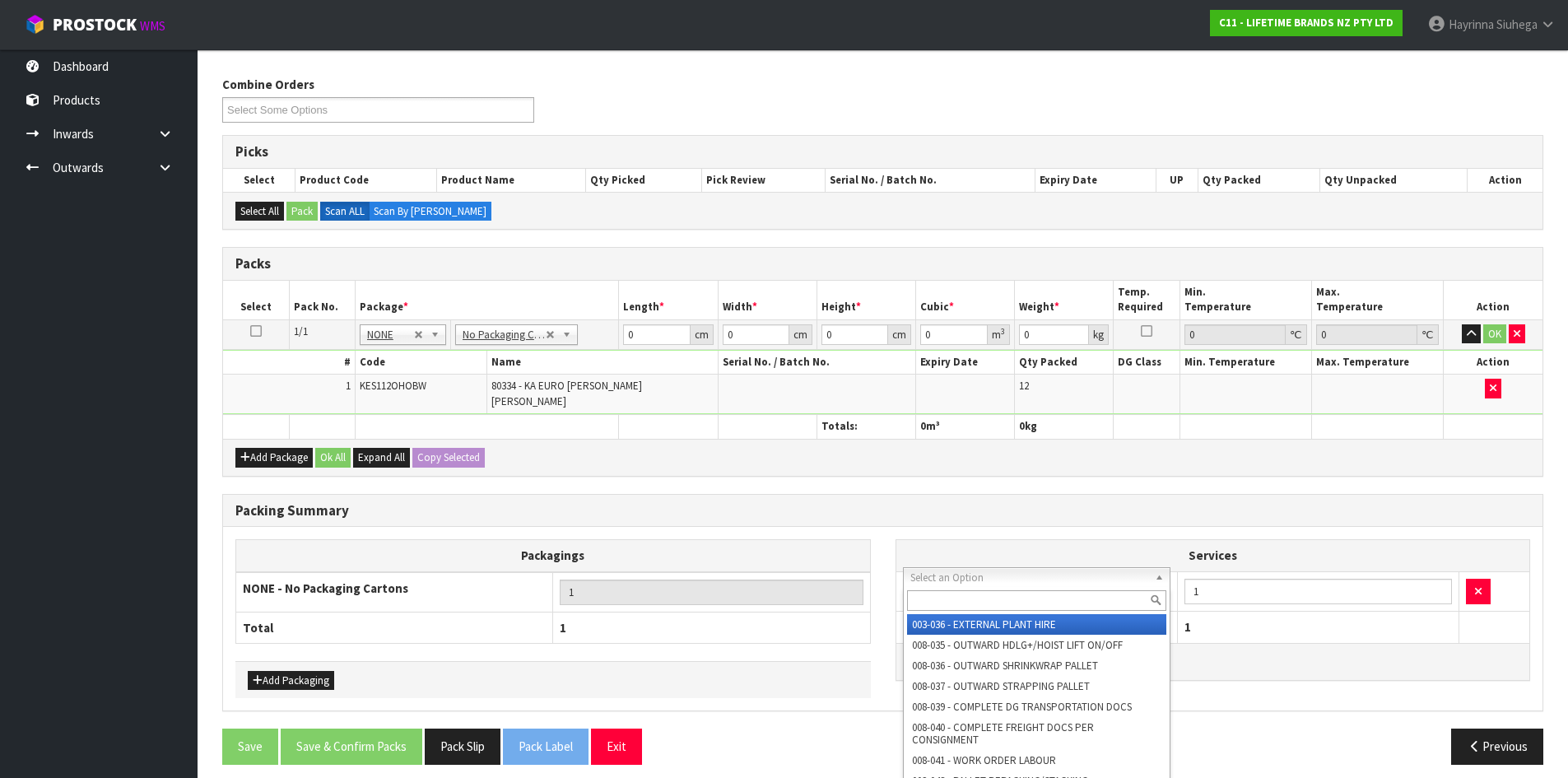
click at [970, 593] on input "text" at bounding box center [1037, 600] width 260 height 20
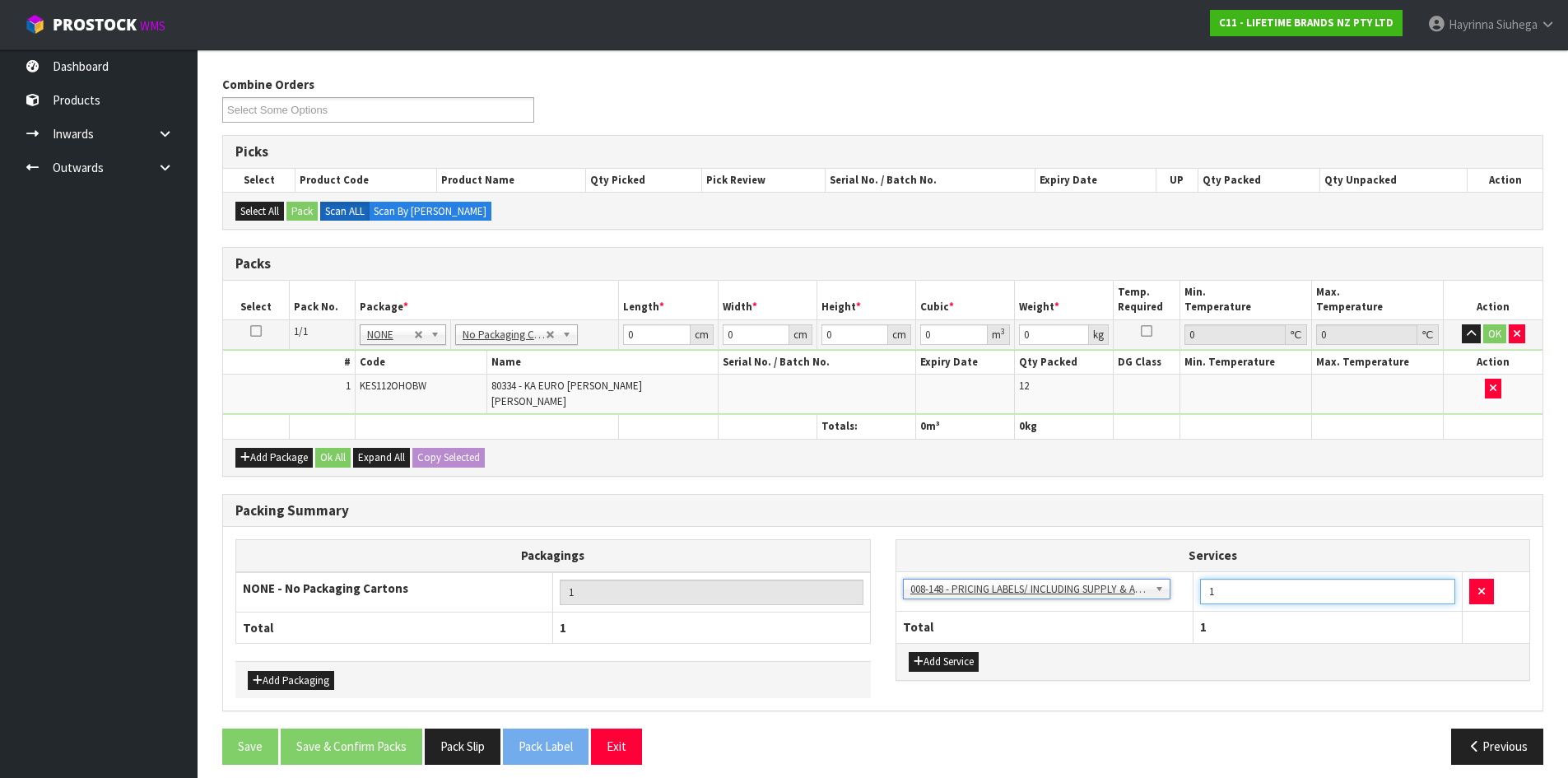
drag, startPoint x: 1230, startPoint y: 592, endPoint x: 1161, endPoint y: 592, distance: 69.0
click at [1161, 592] on tr "003-036 - EXTERNAL PLANT HIRE 008-035 - OUTWARD HDLG+/HOIST LIFT ON/OFF 008-036…" at bounding box center [1213, 591] width 634 height 40
click at [764, 503] on h3 "Packing Summary" at bounding box center [883, 511] width 1294 height 16
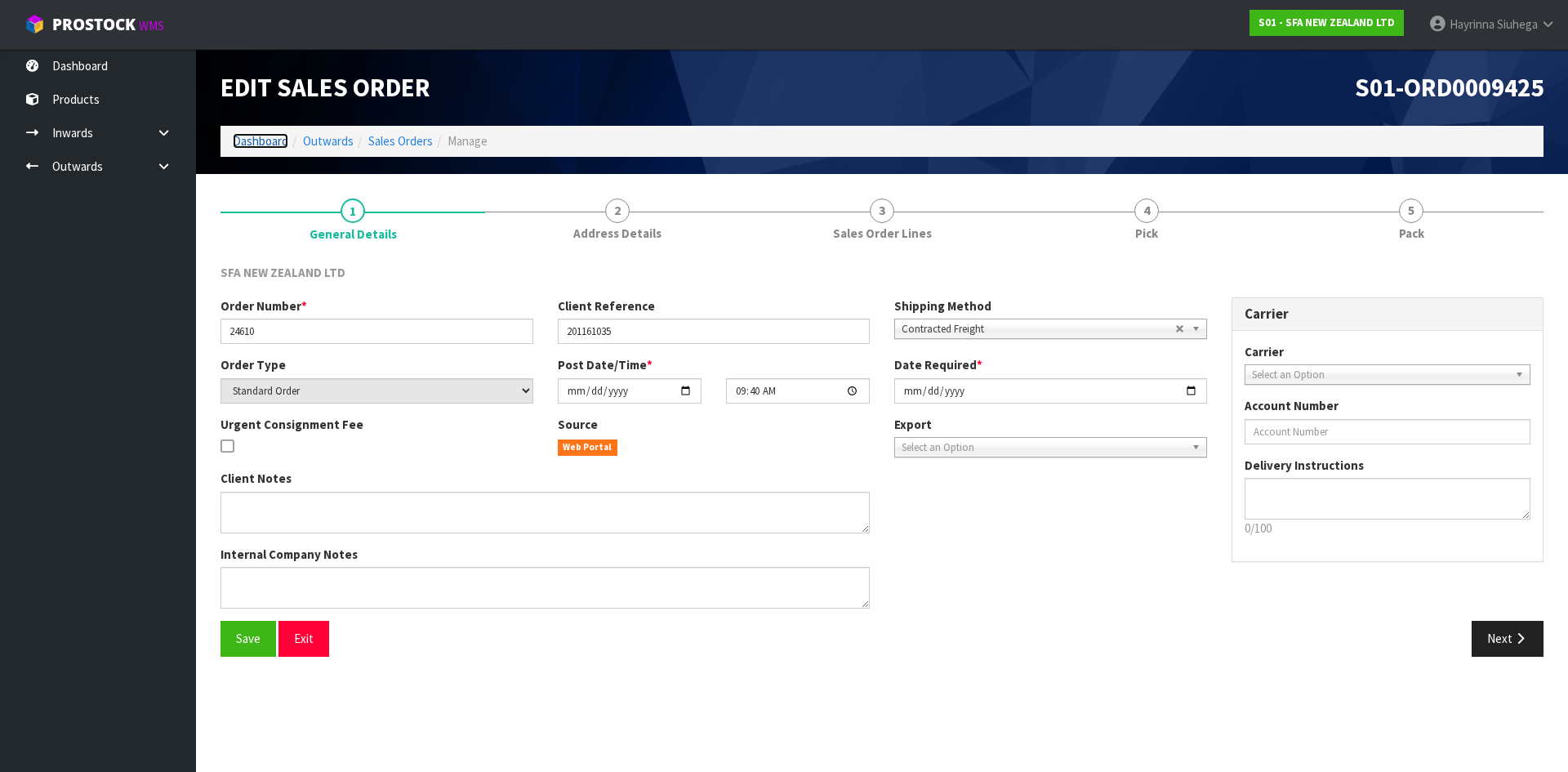
click at [278, 145] on link "Dashboard" at bounding box center [261, 141] width 56 height 16
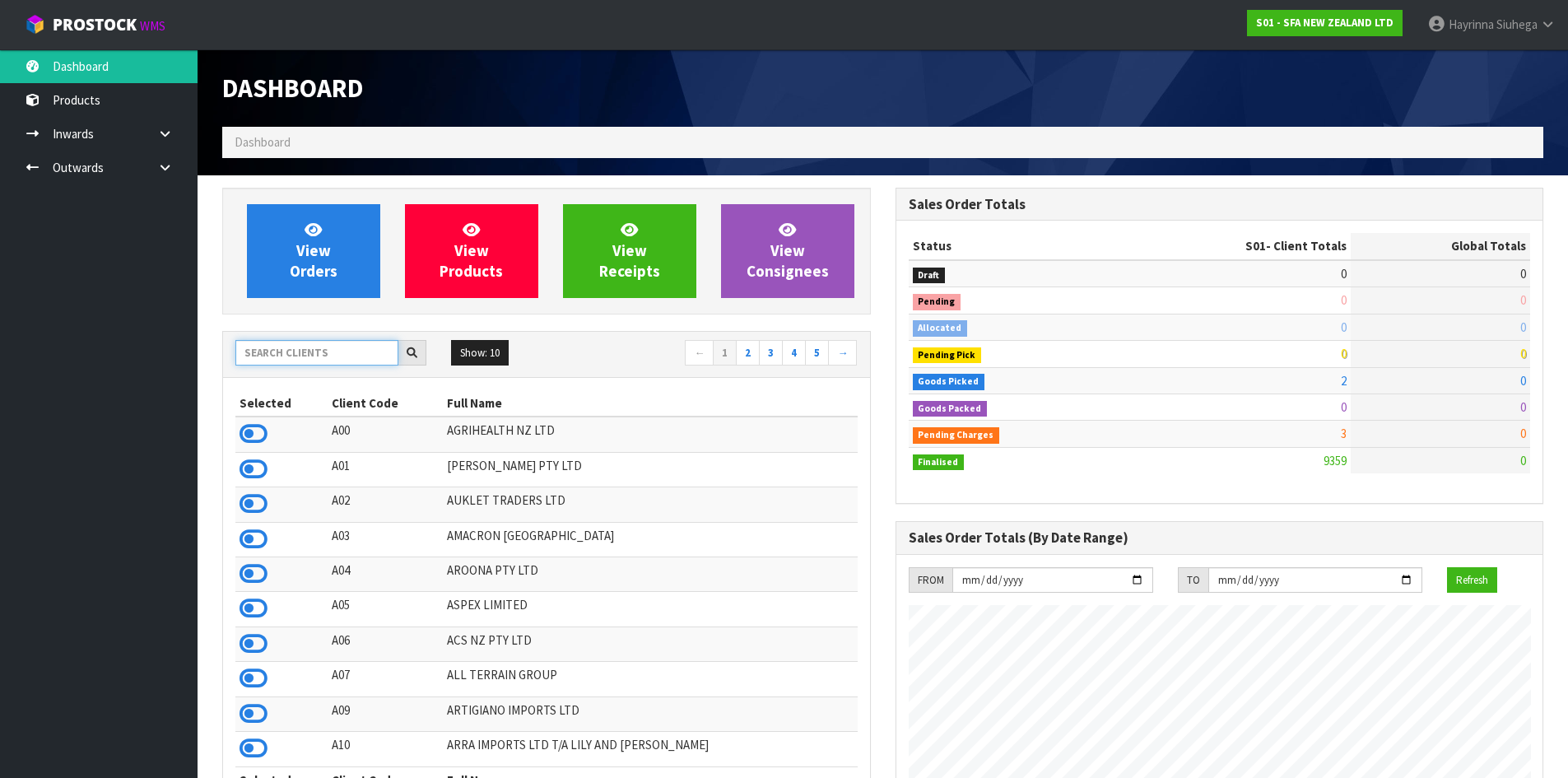
scroll to position [1247, 672]
click at [326, 356] on input "text" at bounding box center [317, 352] width 163 height 26
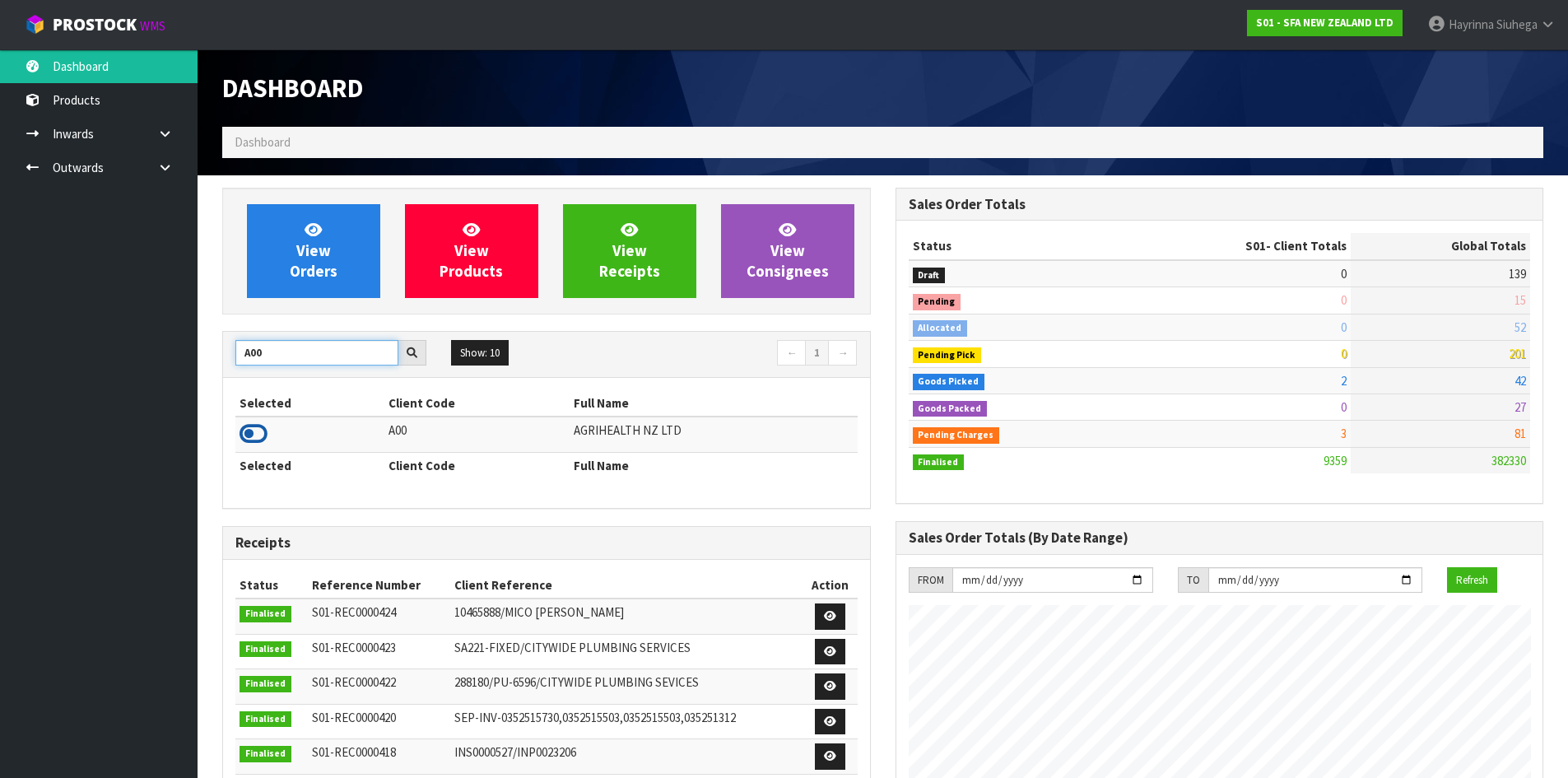
type input "A00"
click at [255, 426] on icon at bounding box center [253, 434] width 28 height 25
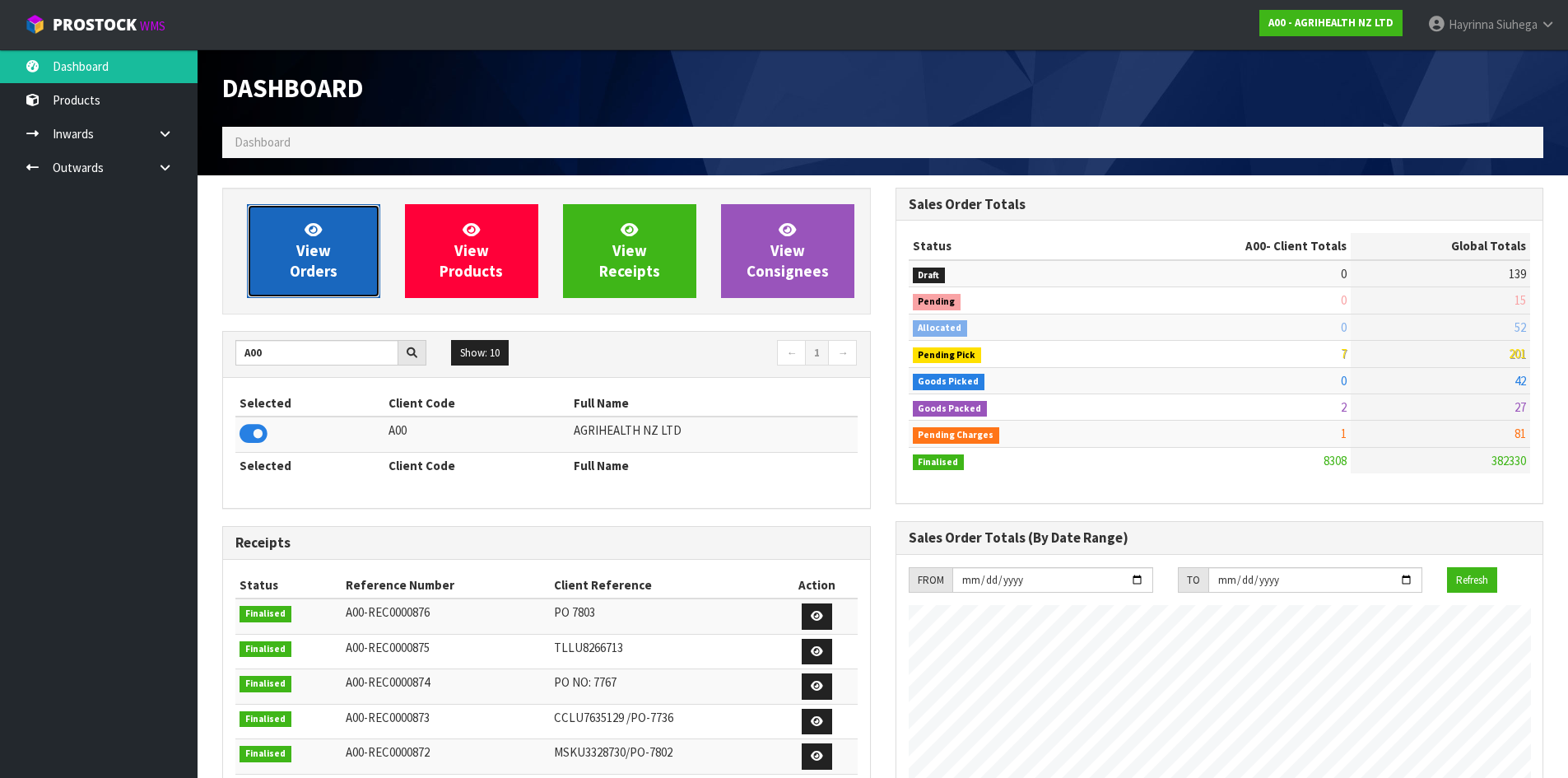
click at [275, 275] on link "View Orders" at bounding box center [314, 251] width 134 height 94
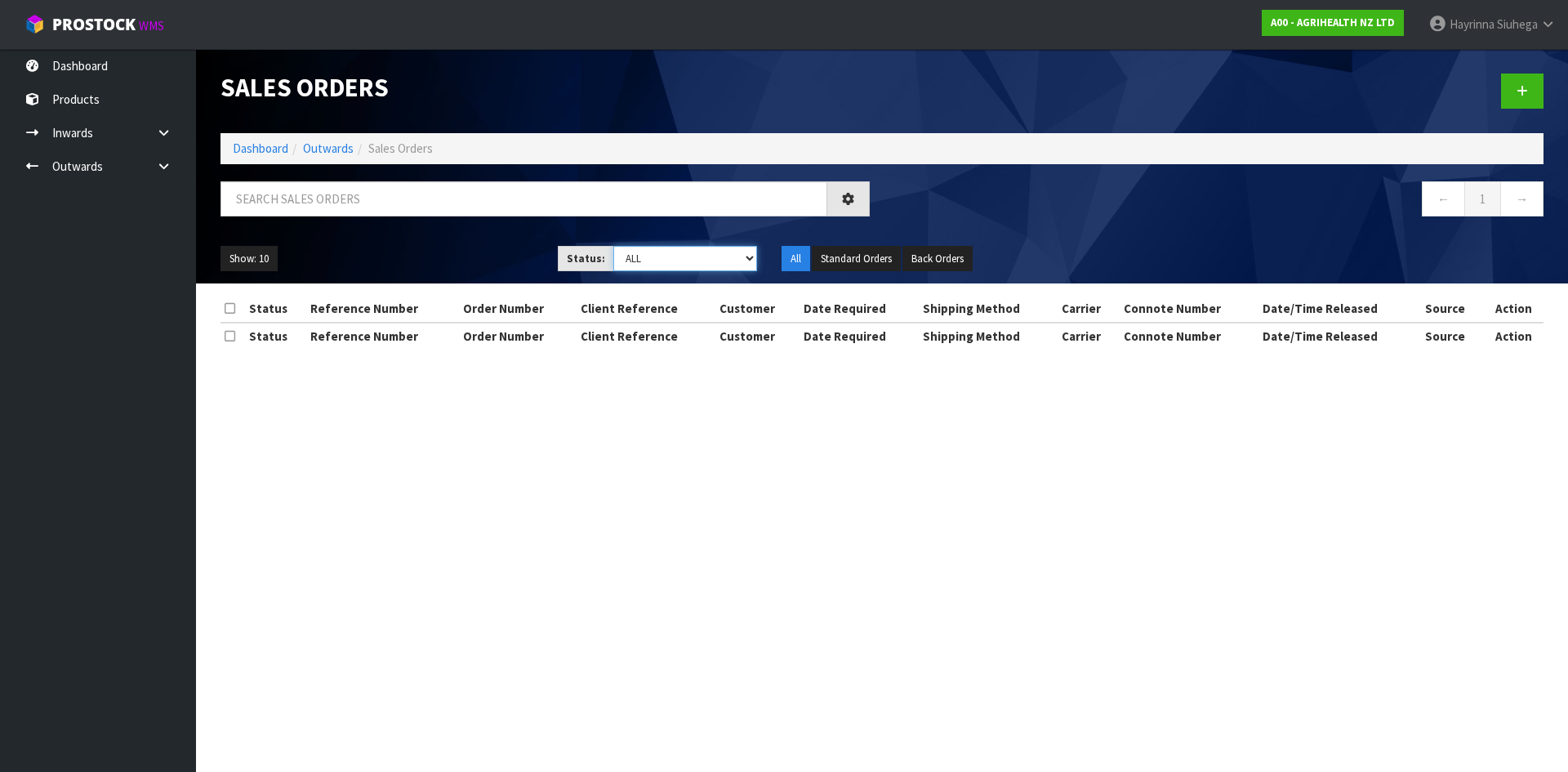
click at [643, 259] on select "Draft Pending Allocated Pending Pick Goods Picked Goods Packed Pending Charges …" at bounding box center [685, 258] width 145 height 25
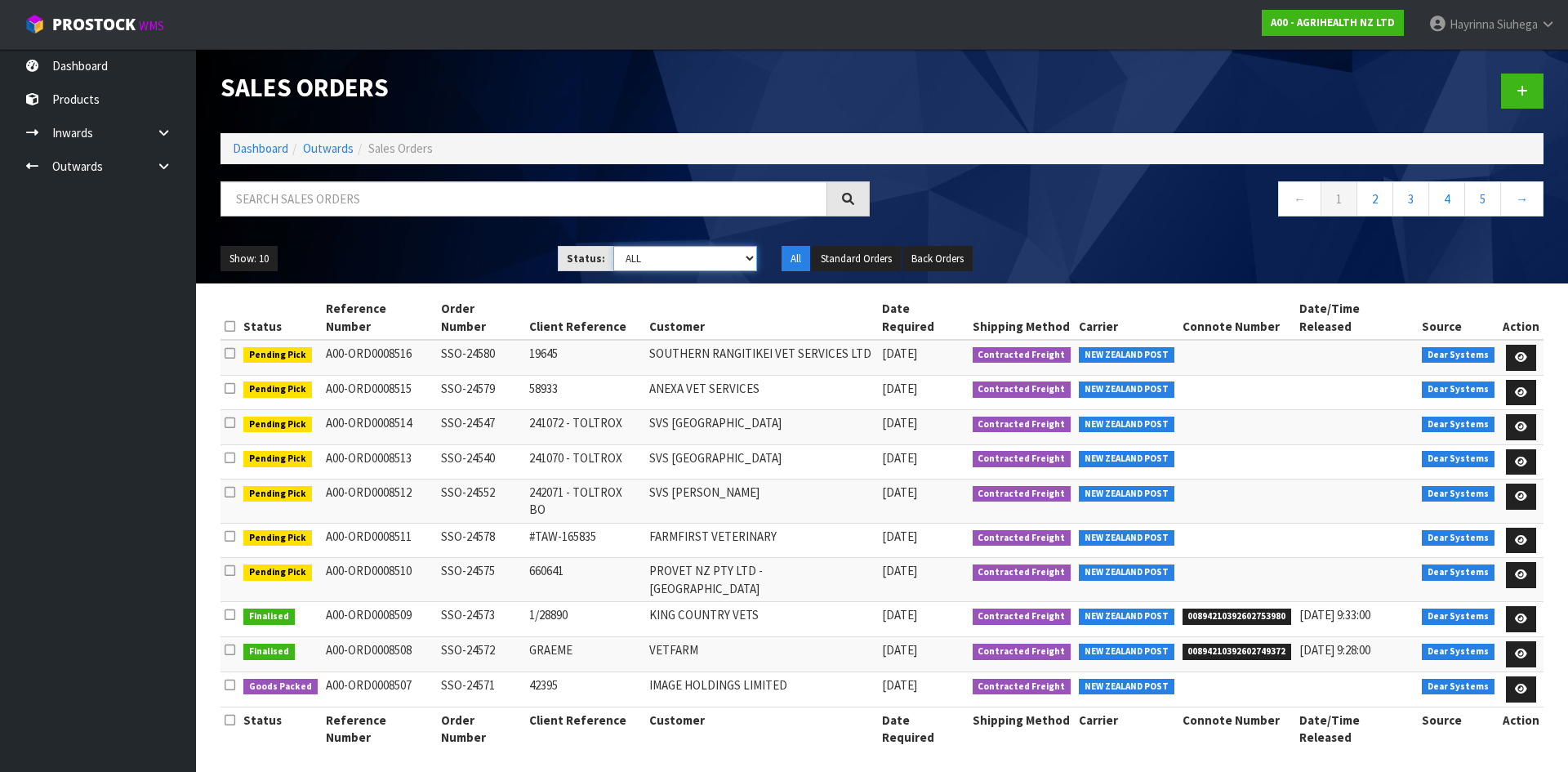
select select "string:3"
click at [613, 246] on select "Draft Pending Allocated Pending Pick Goods Picked Goods Packed Pending Charges …" at bounding box center [685, 258] width 145 height 25
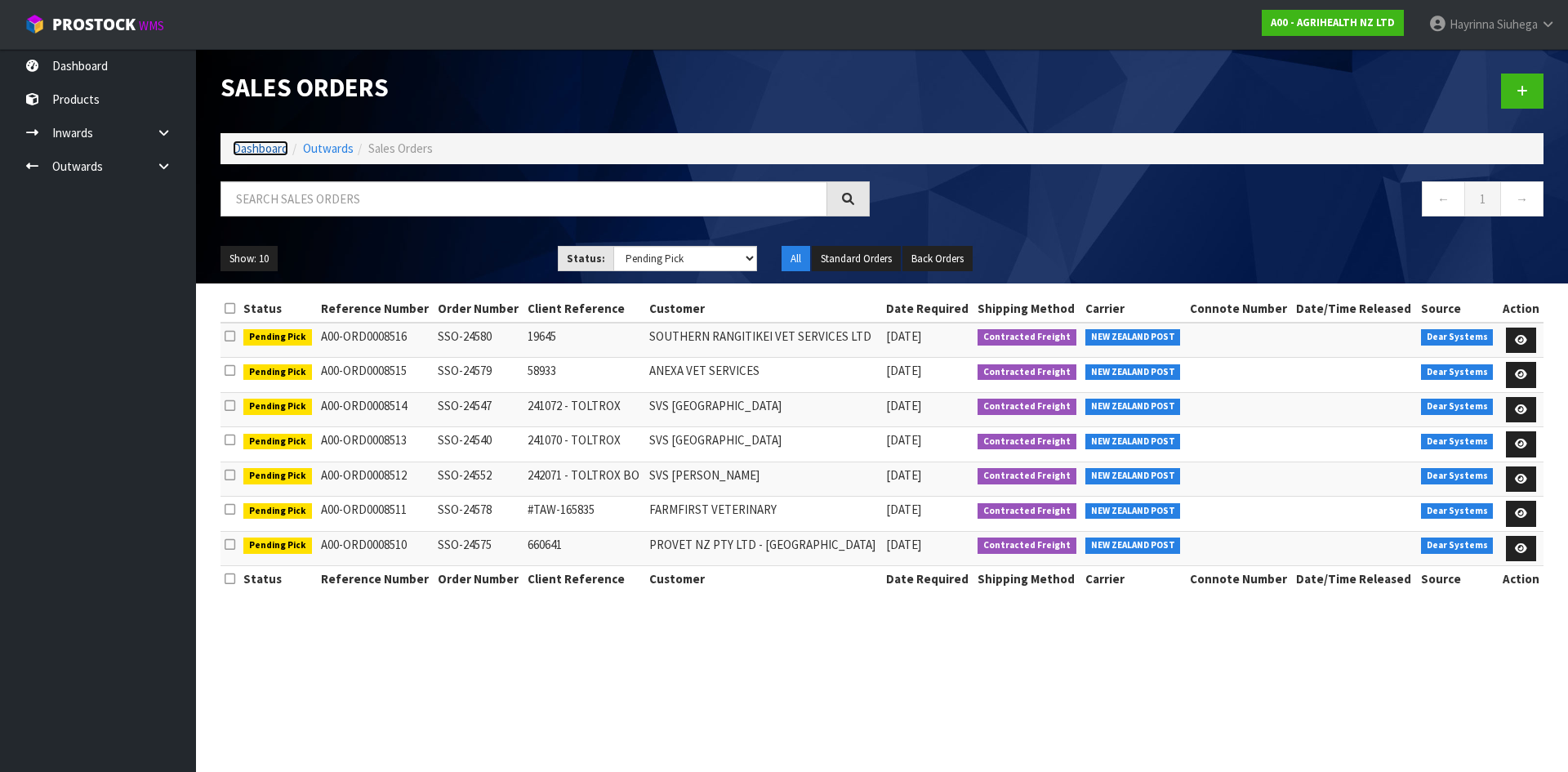
click at [274, 149] on link "Dashboard" at bounding box center [261, 148] width 56 height 16
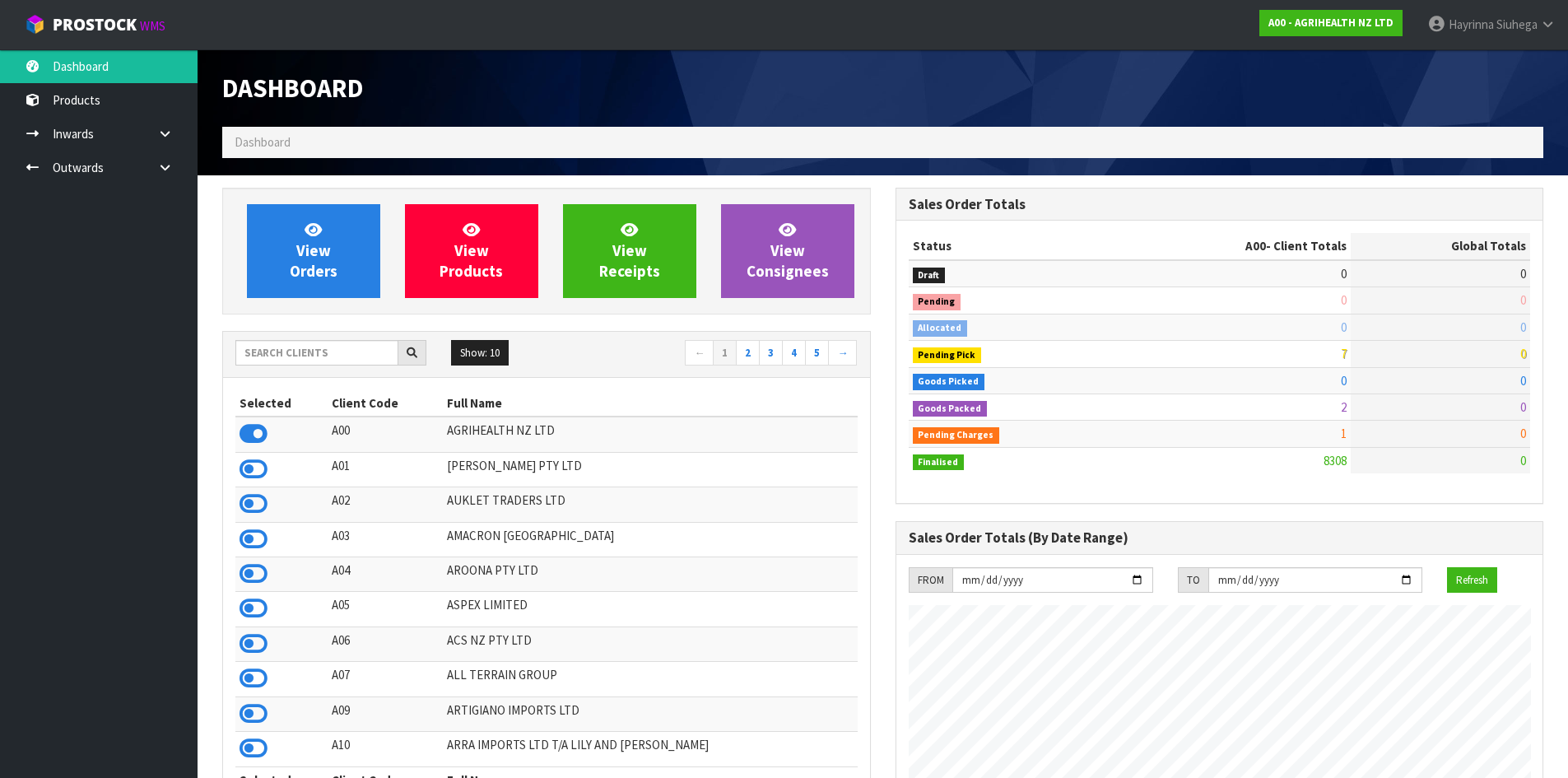
scroll to position [1247, 672]
